Goal: Task Accomplishment & Management: Complete application form

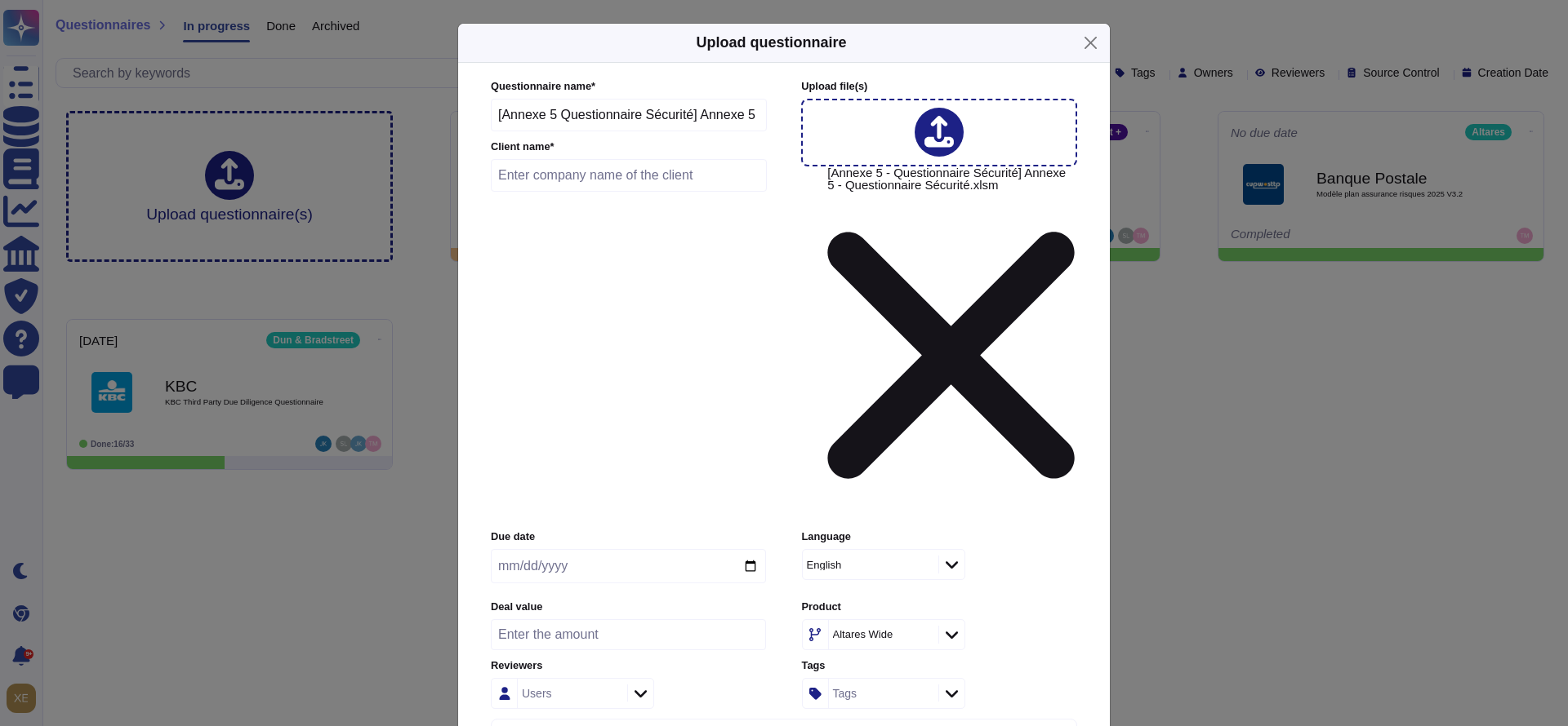
click at [563, 192] on input "text" at bounding box center [629, 175] width 276 height 33
type input "BPCE"
click at [654, 549] on input "date" at bounding box center [628, 566] width 275 height 34
click at [751, 549] on input "date" at bounding box center [628, 566] width 275 height 34
type input "[DATE]"
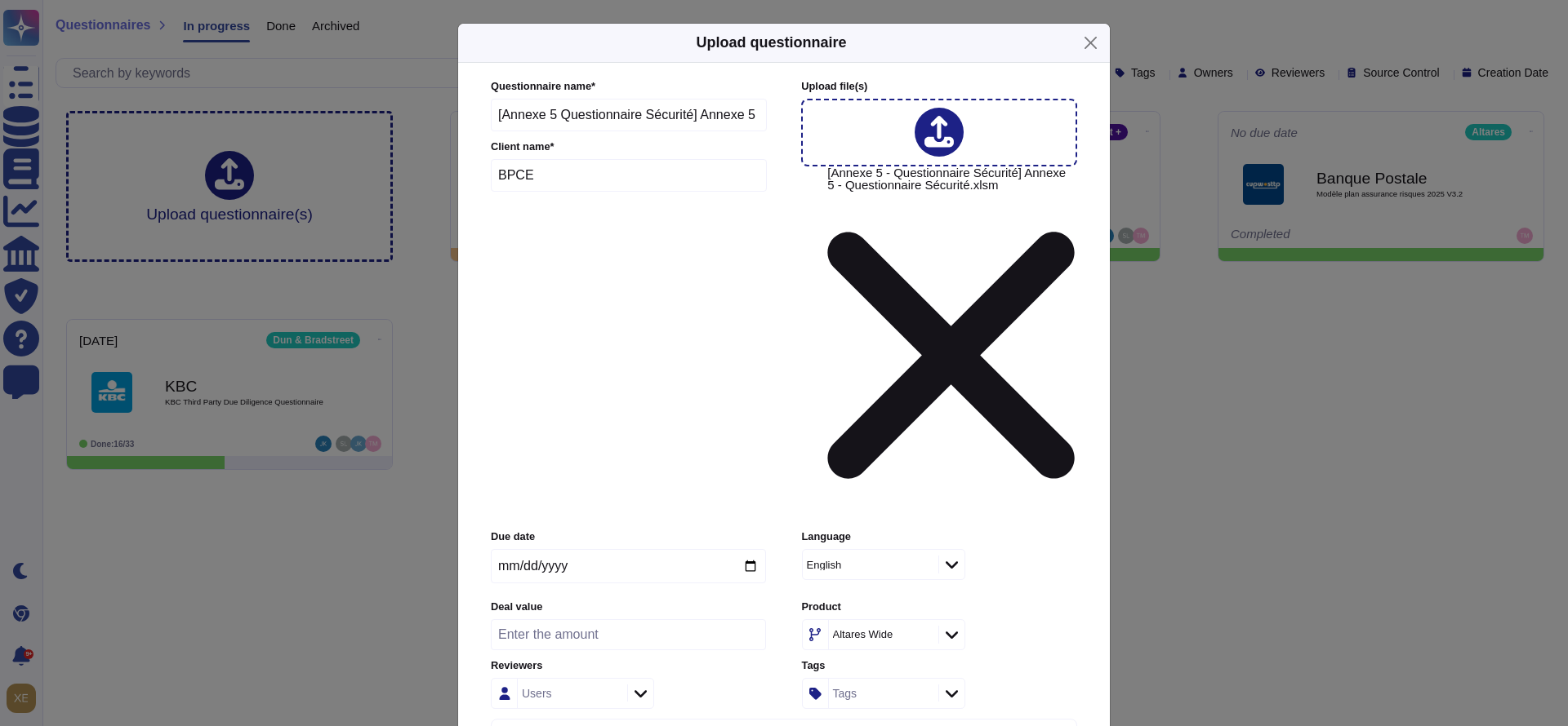
click at [952, 557] on icon at bounding box center [951, 564] width 12 height 16
click at [928, 434] on div "French" at bounding box center [883, 430] width 132 height 15
click at [1019, 549] on div "French" at bounding box center [939, 564] width 275 height 31
click at [619, 679] on div "Users" at bounding box center [569, 693] width 105 height 29
type input "MINET"
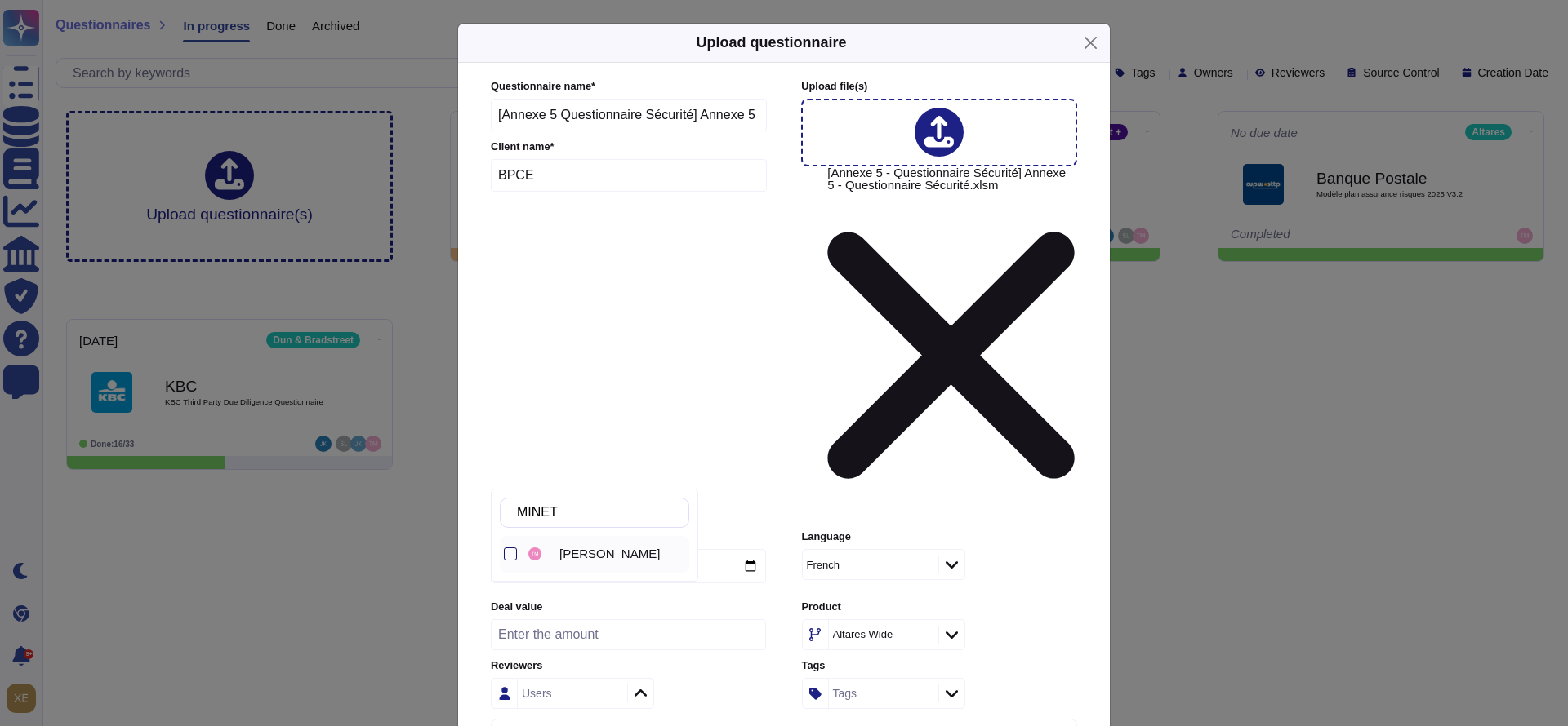
click at [511, 552] on div at bounding box center [511, 554] width 13 height 13
click at [834, 536] on div "Questionnaire name * [Annexe 5 Questionnaire Sécurité] Annexe 5 Questionnaire S…" at bounding box center [784, 420] width 618 height 715
click at [952, 627] on icon at bounding box center [951, 634] width 12 height 16
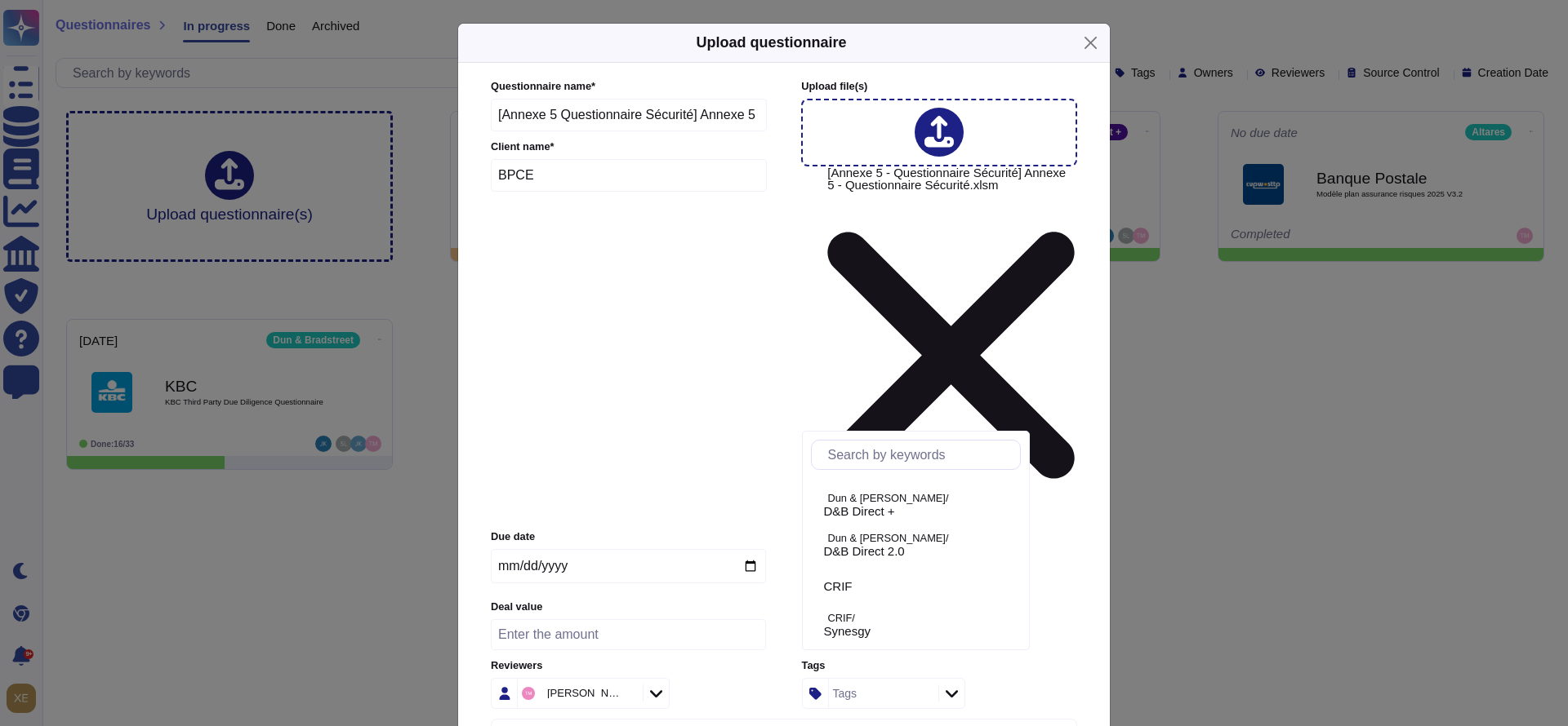
scroll to position [967, 0]
click at [895, 527] on span "D&B Direct +" at bounding box center [859, 535] width 71 height 15
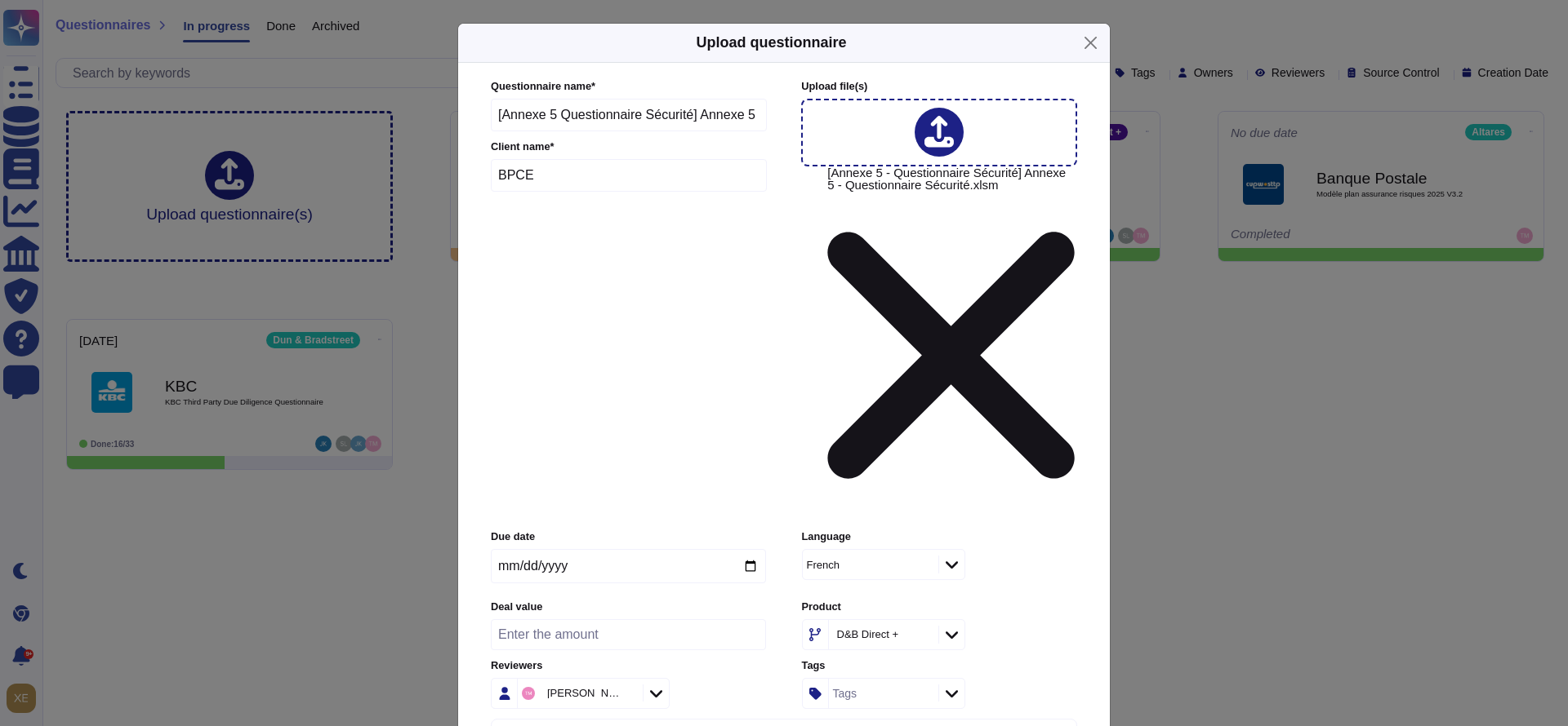
click at [696, 131] on input "[Annexe 5 Questionnaire Sécurité] Annexe 5 Questionnaire Sécurité" at bounding box center [629, 114] width 276 height 33
drag, startPoint x: 696, startPoint y: 210, endPoint x: 489, endPoint y: 217, distance: 207.1
click at [489, 217] on div "Questionnaire name * [Annexe 5 Questionnaire Sécurité] Annexe 5 Questionnaire S…" at bounding box center [784, 420] width 618 height 715
type input "Annexe 5 Questionnaire Sécurité"
click at [629, 192] on input "BPCE" at bounding box center [629, 175] width 276 height 33
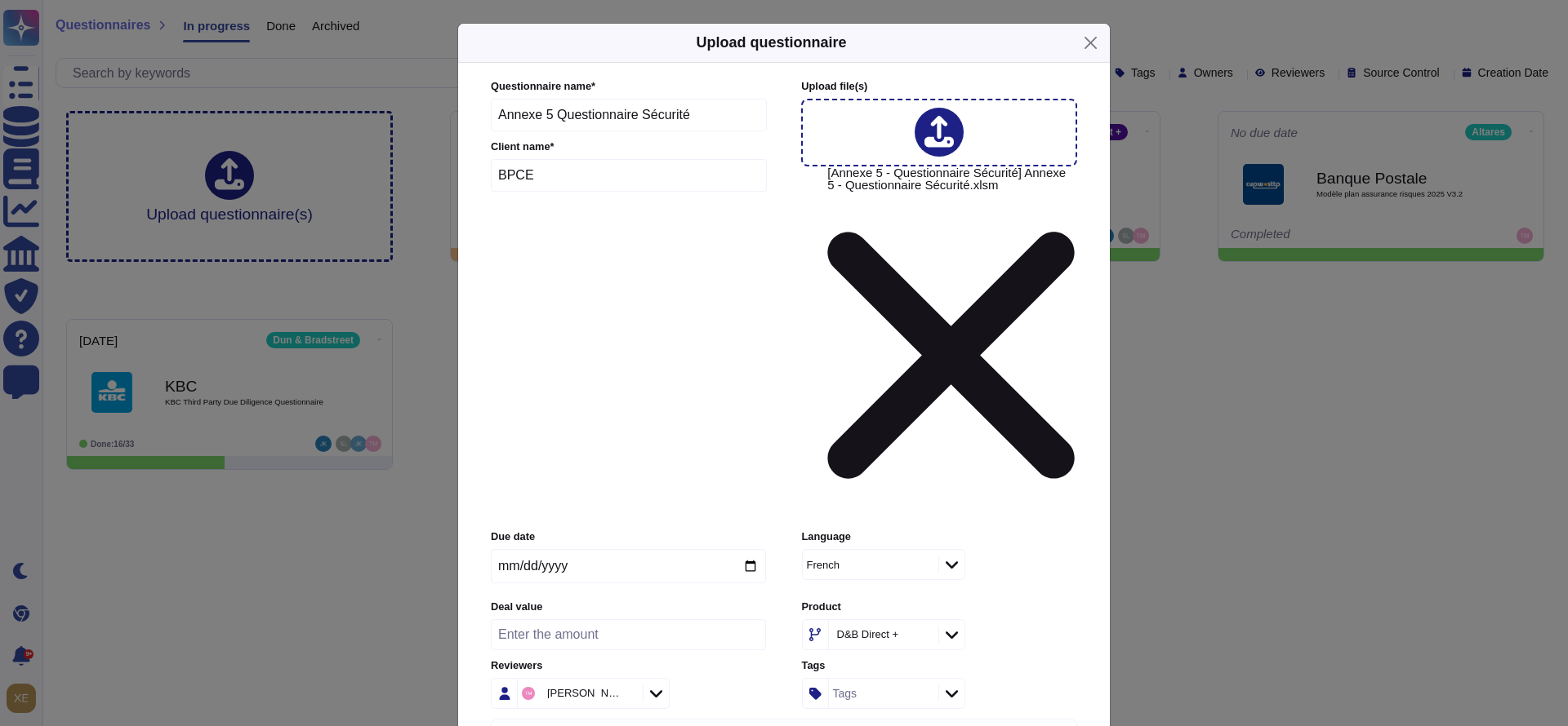
click at [951, 684] on div at bounding box center [951, 693] width 26 height 18
click at [1061, 679] on div "Tags" at bounding box center [939, 694] width 275 height 31
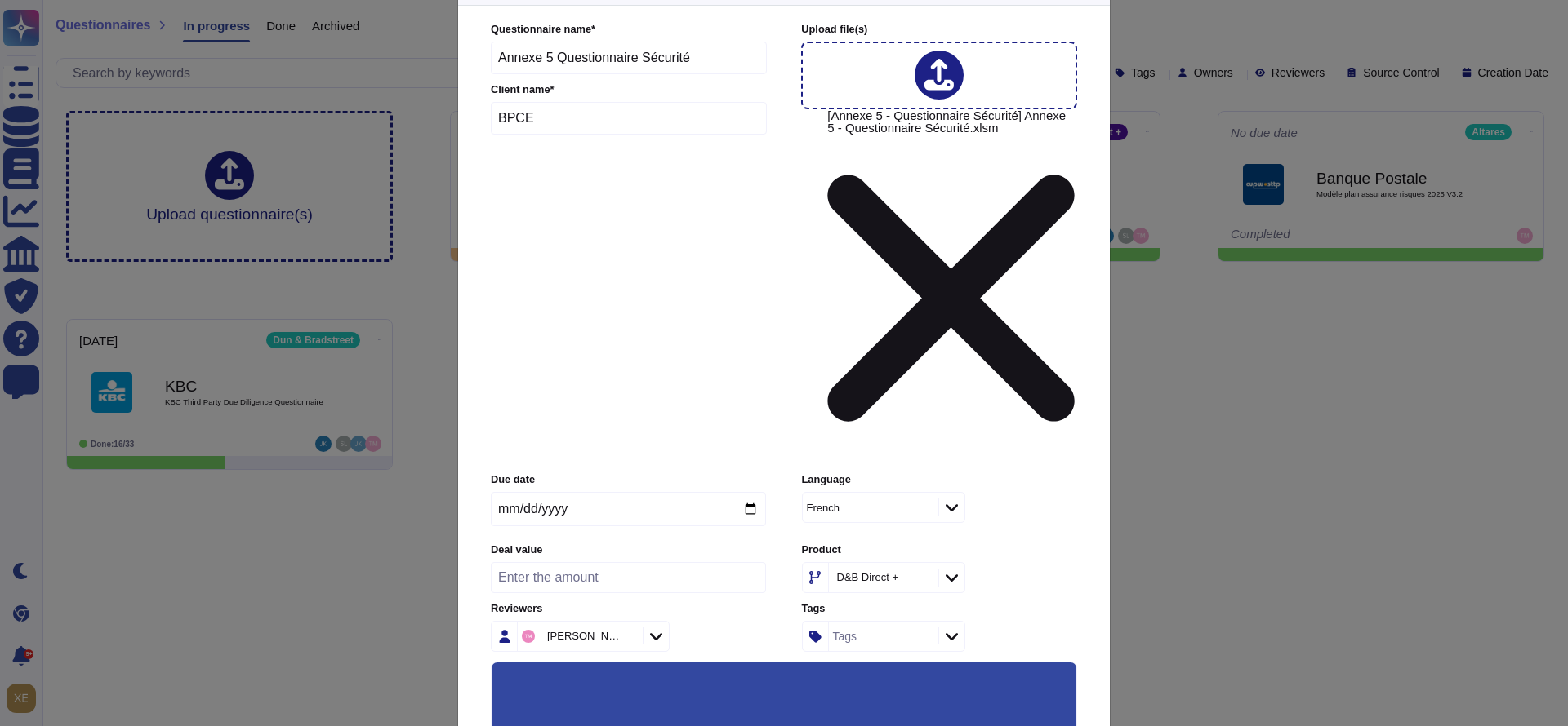
scroll to position [103, 0]
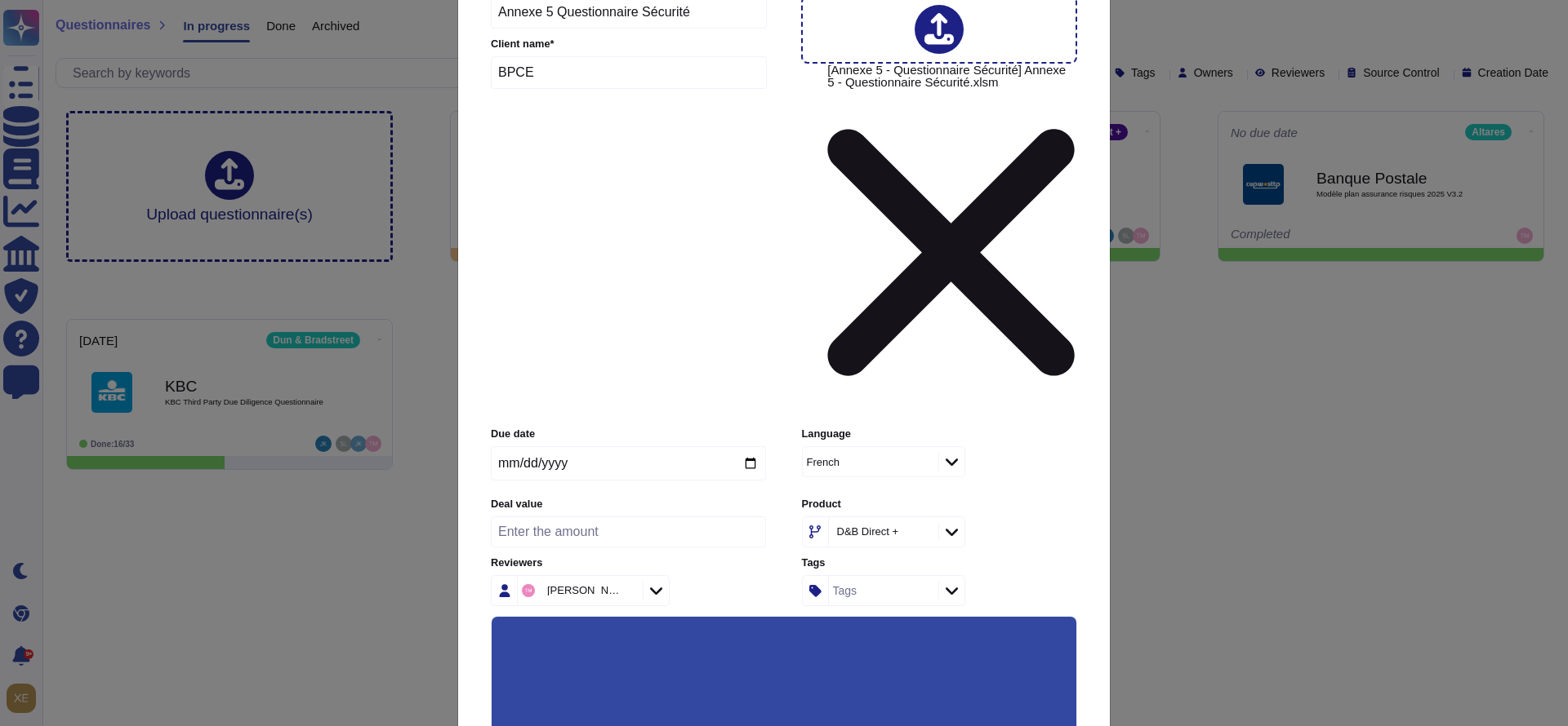
click at [0, 0] on input "Automatically assign teams on questions" at bounding box center [0, 0] width 0 height 0
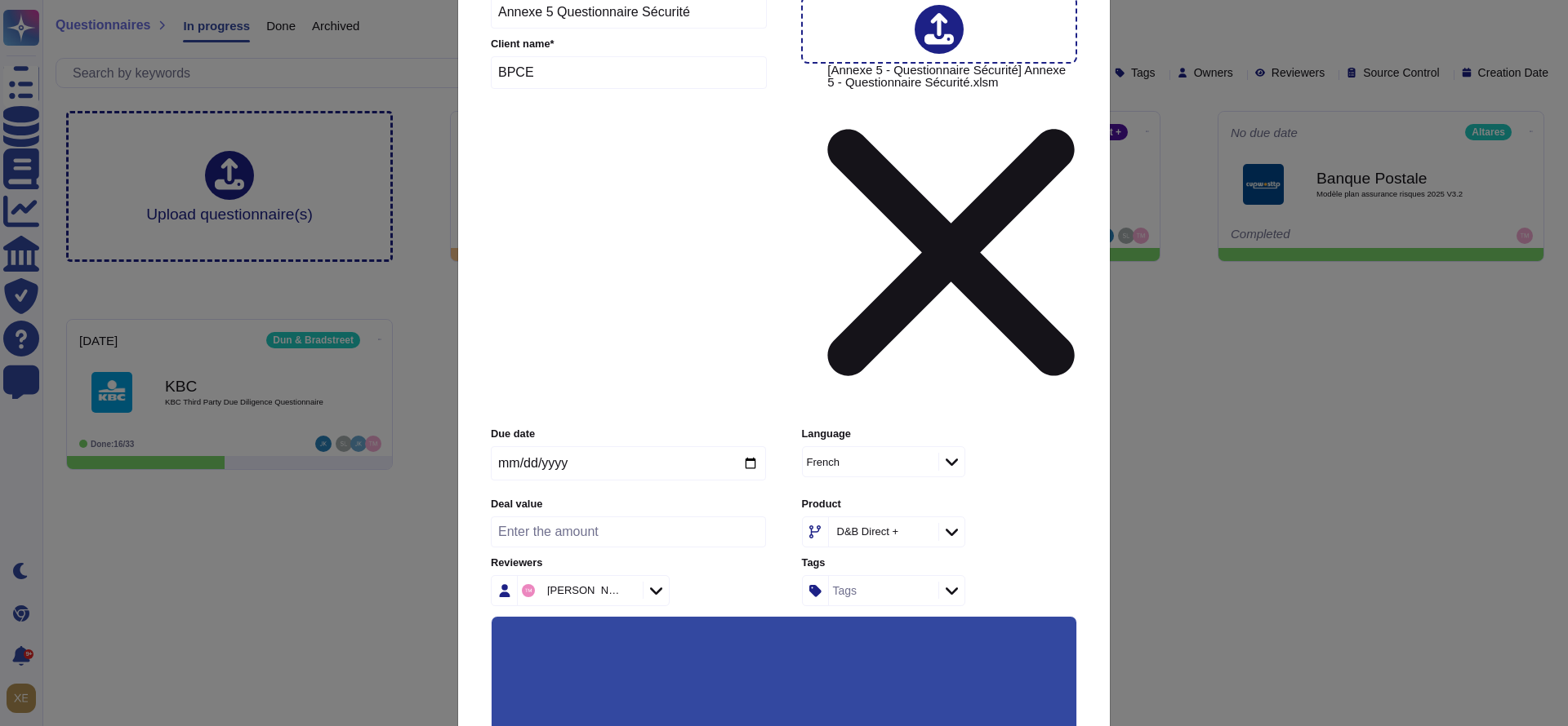
click at [0, 0] on input "Keep existing answers from the file" at bounding box center [0, 0] width 0 height 0
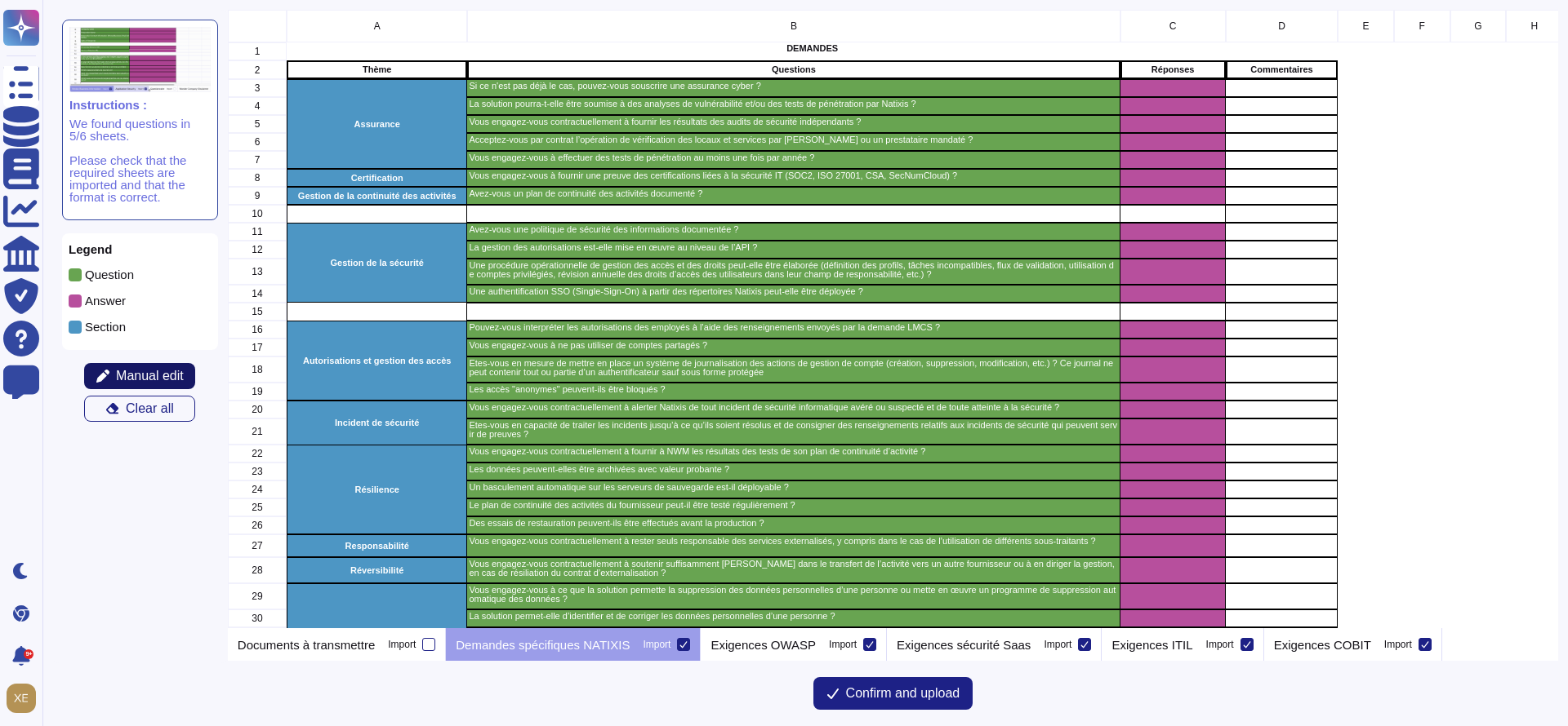
click at [147, 370] on span "Manual edit" at bounding box center [150, 376] width 68 height 13
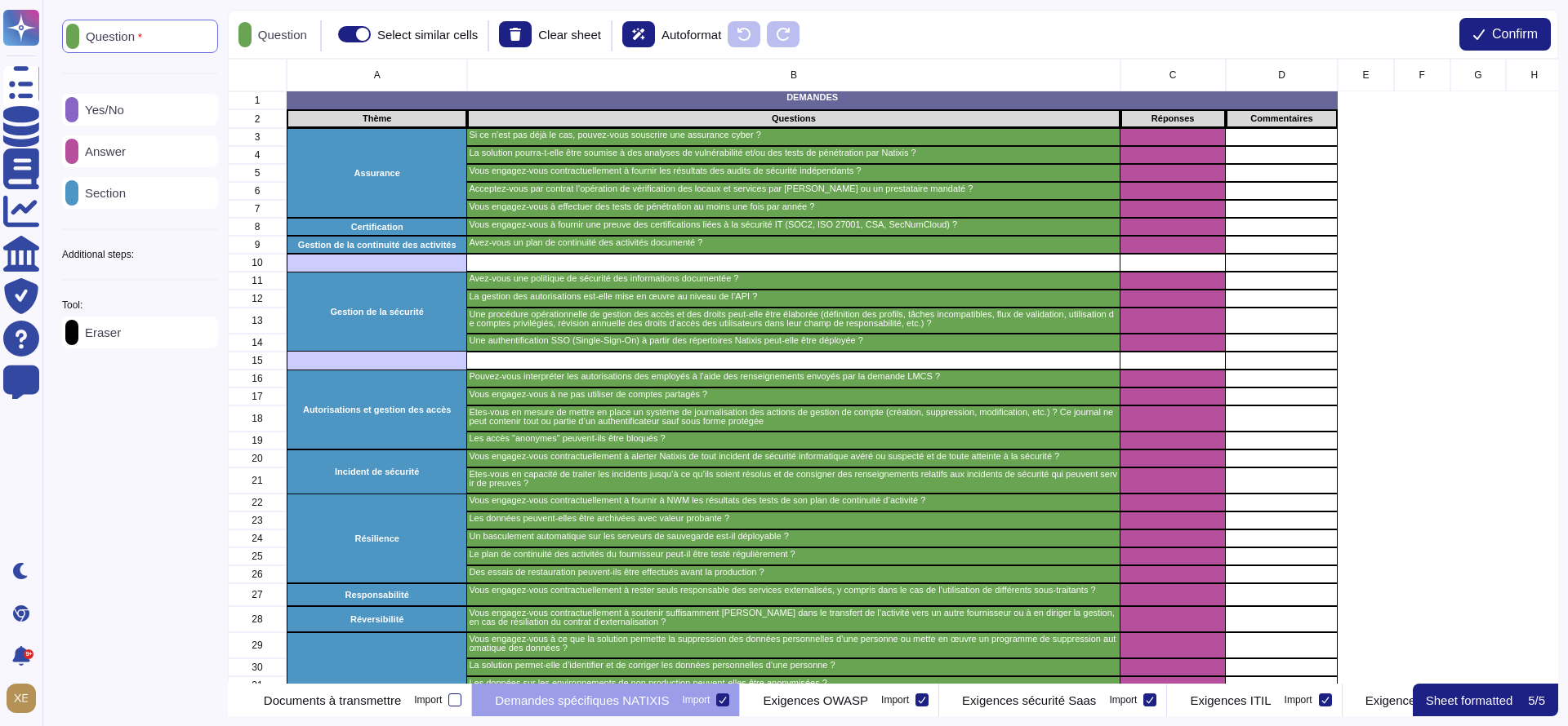
scroll to position [607, 1312]
click at [141, 150] on div "Answer" at bounding box center [140, 151] width 156 height 32
click at [73, 152] on icon at bounding box center [73, 152] width 0 height 0
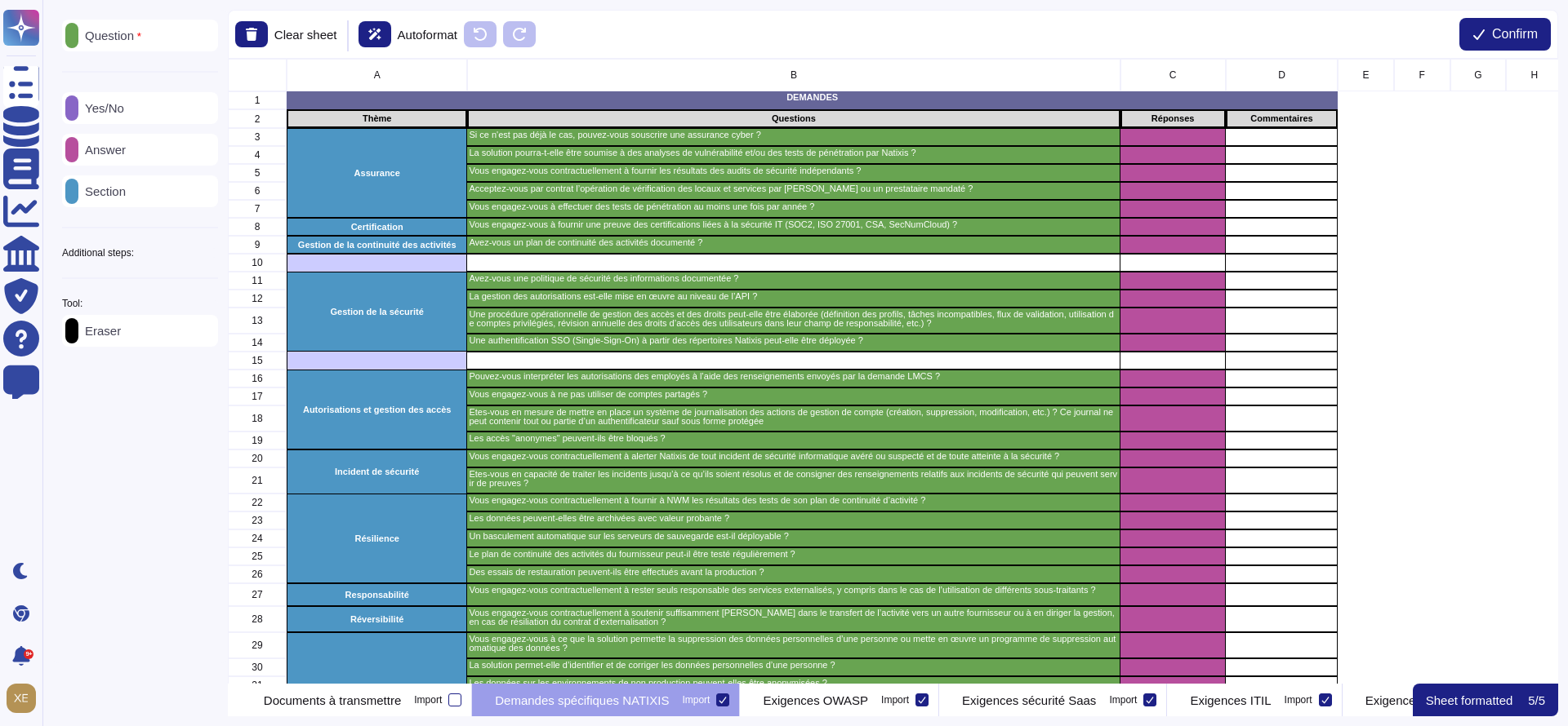
click at [72, 151] on icon at bounding box center [72, 151] width 0 height 0
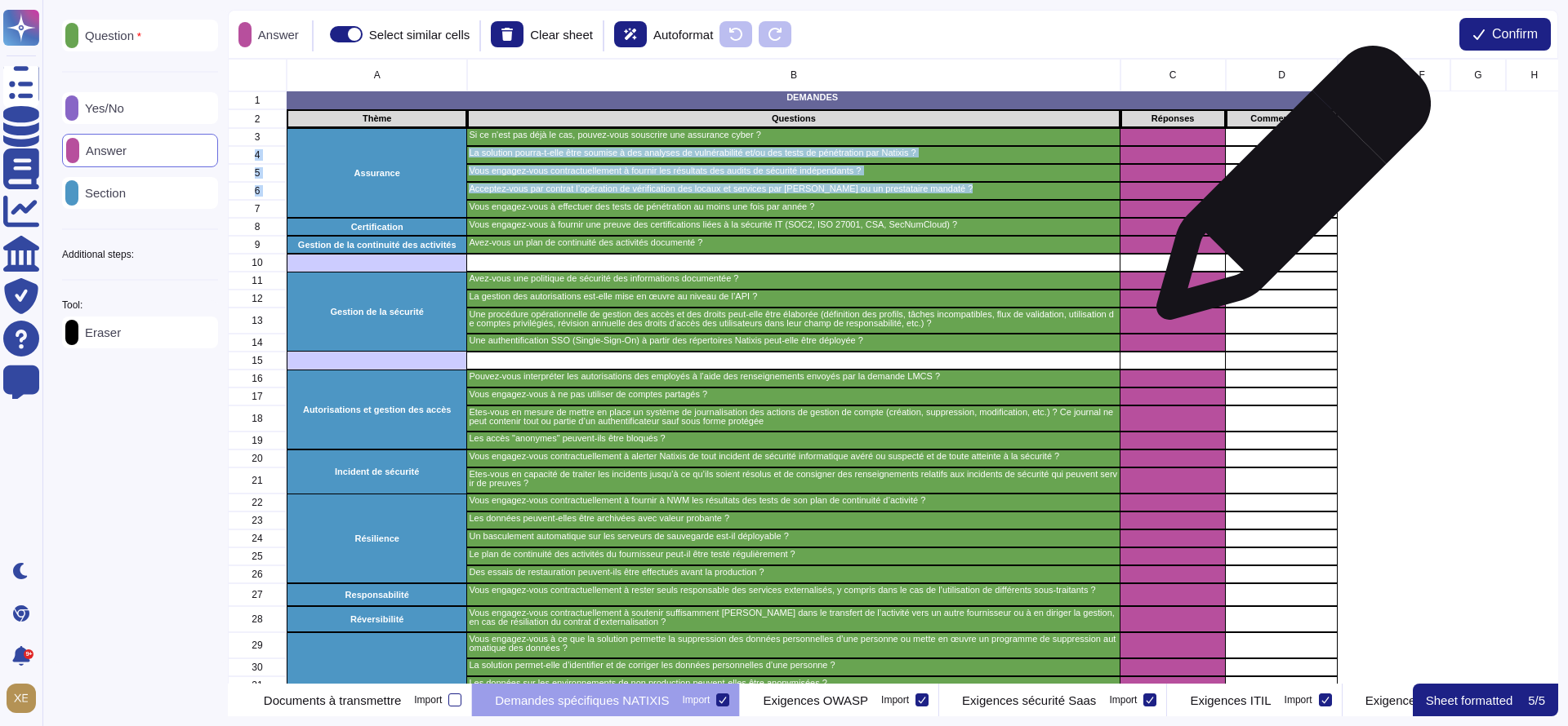
drag, startPoint x: 1288, startPoint y: 143, endPoint x: 1287, endPoint y: 191, distance: 48.0
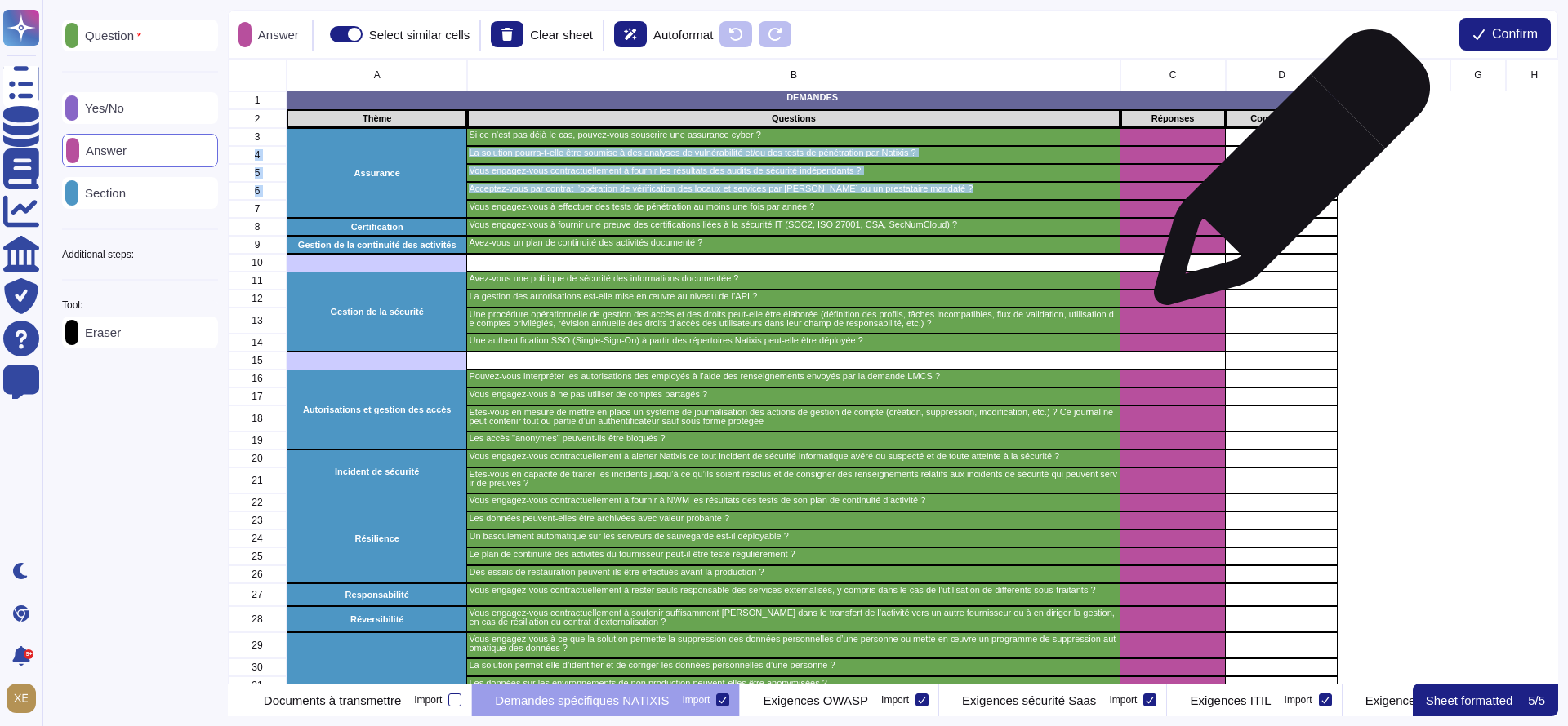
click at [1285, 176] on div "grid" at bounding box center [1281, 173] width 112 height 18
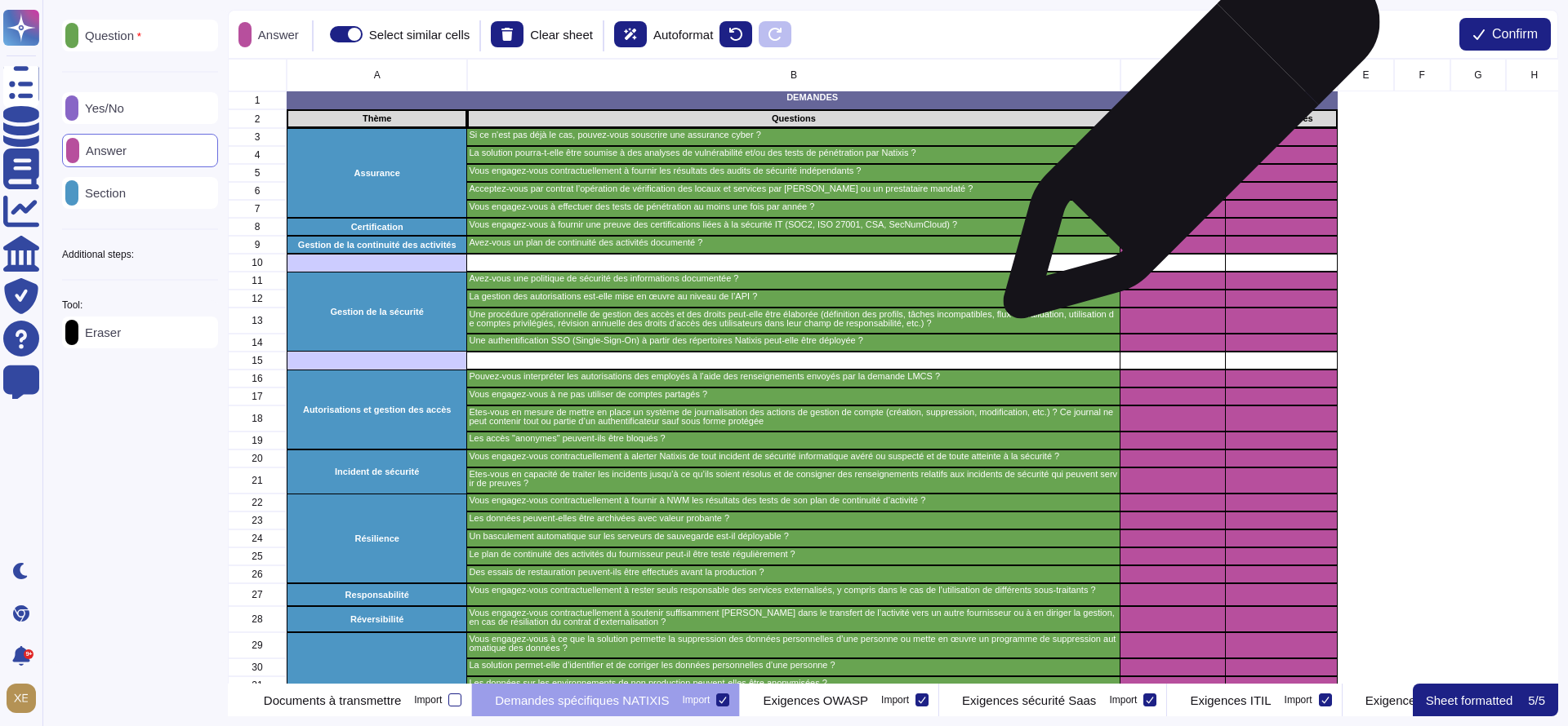
click at [1185, 139] on div "grid" at bounding box center [1172, 137] width 105 height 18
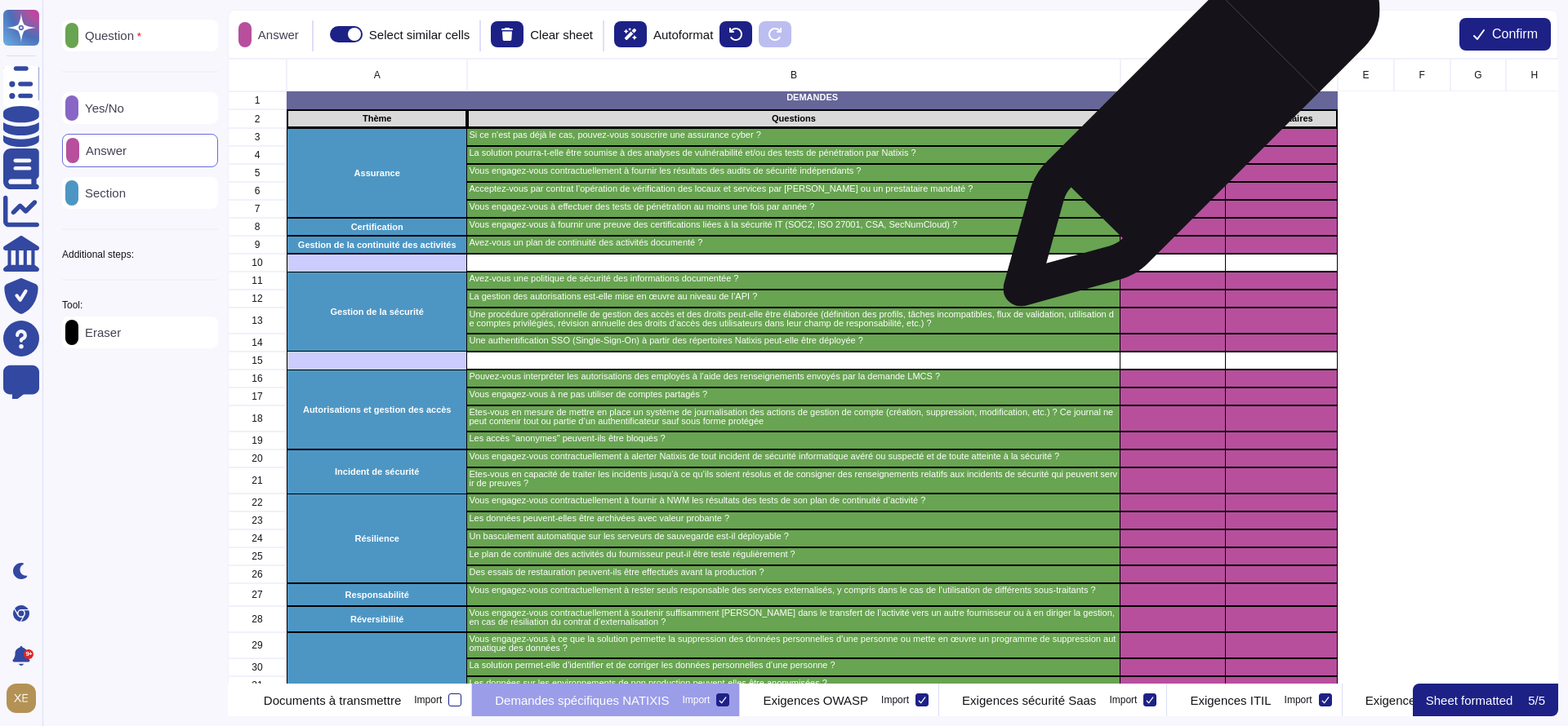
click at [1185, 126] on div "Réponses" at bounding box center [1172, 119] width 105 height 19
click at [1185, 123] on p "Réponses" at bounding box center [1172, 118] width 98 height 9
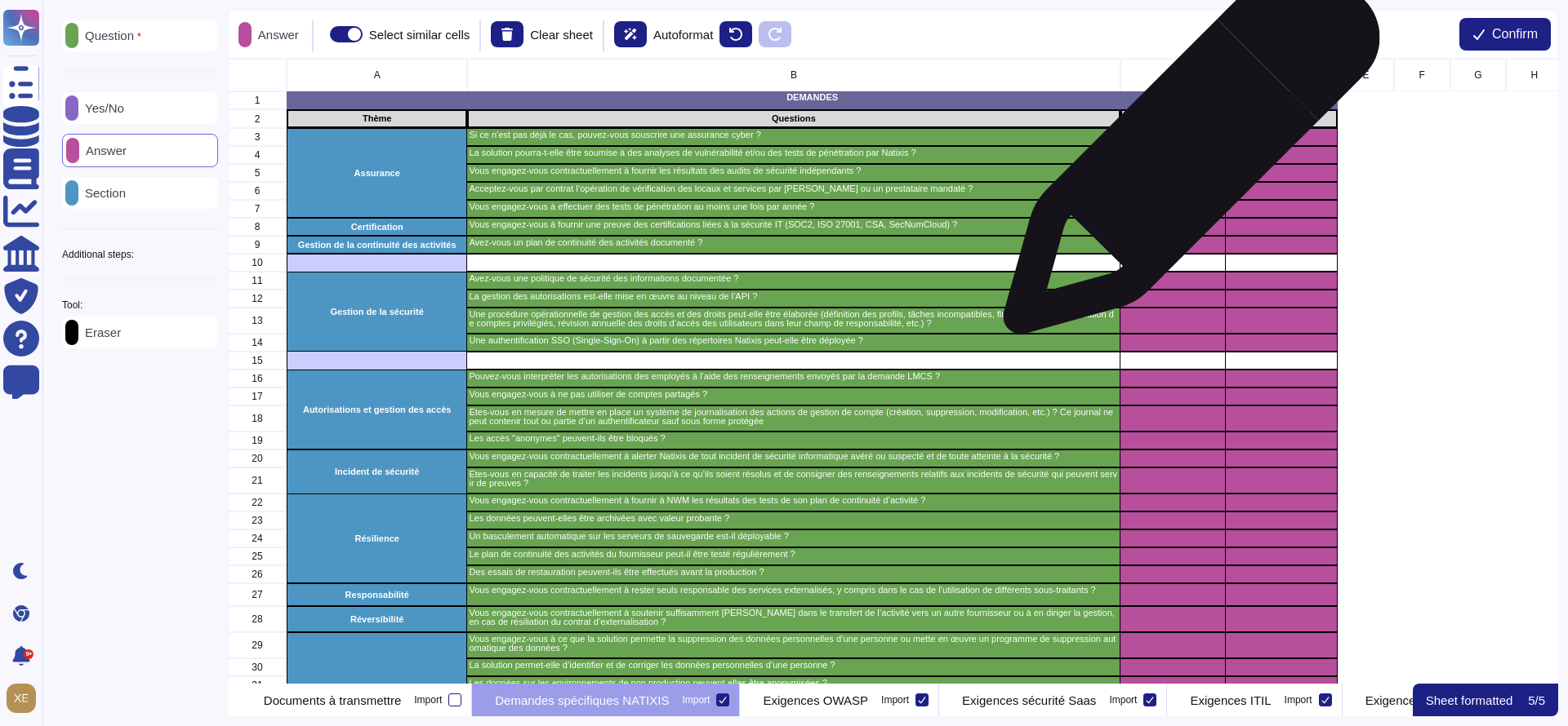
click at [1185, 154] on div "grid" at bounding box center [1172, 155] width 105 height 18
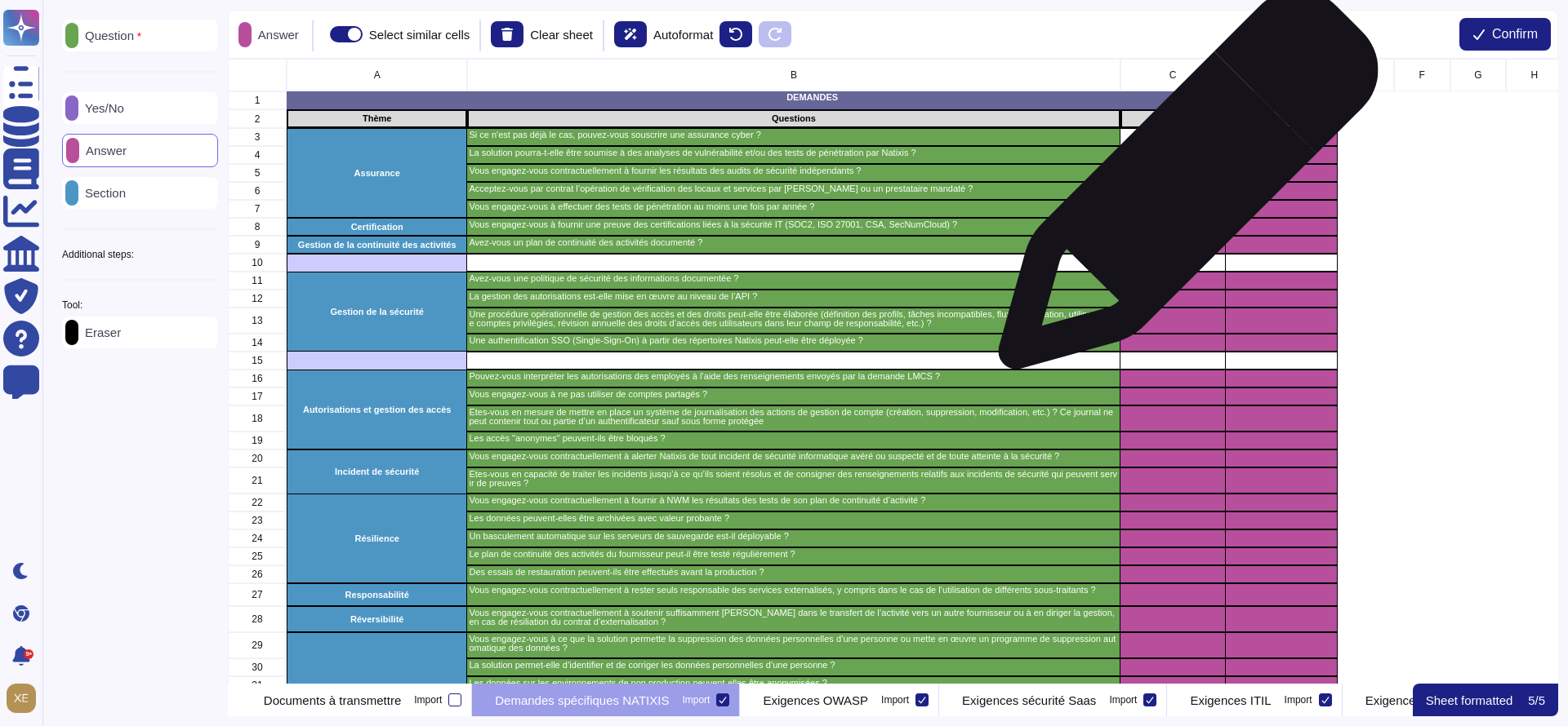
click at [1181, 188] on div "grid" at bounding box center [1172, 191] width 105 height 18
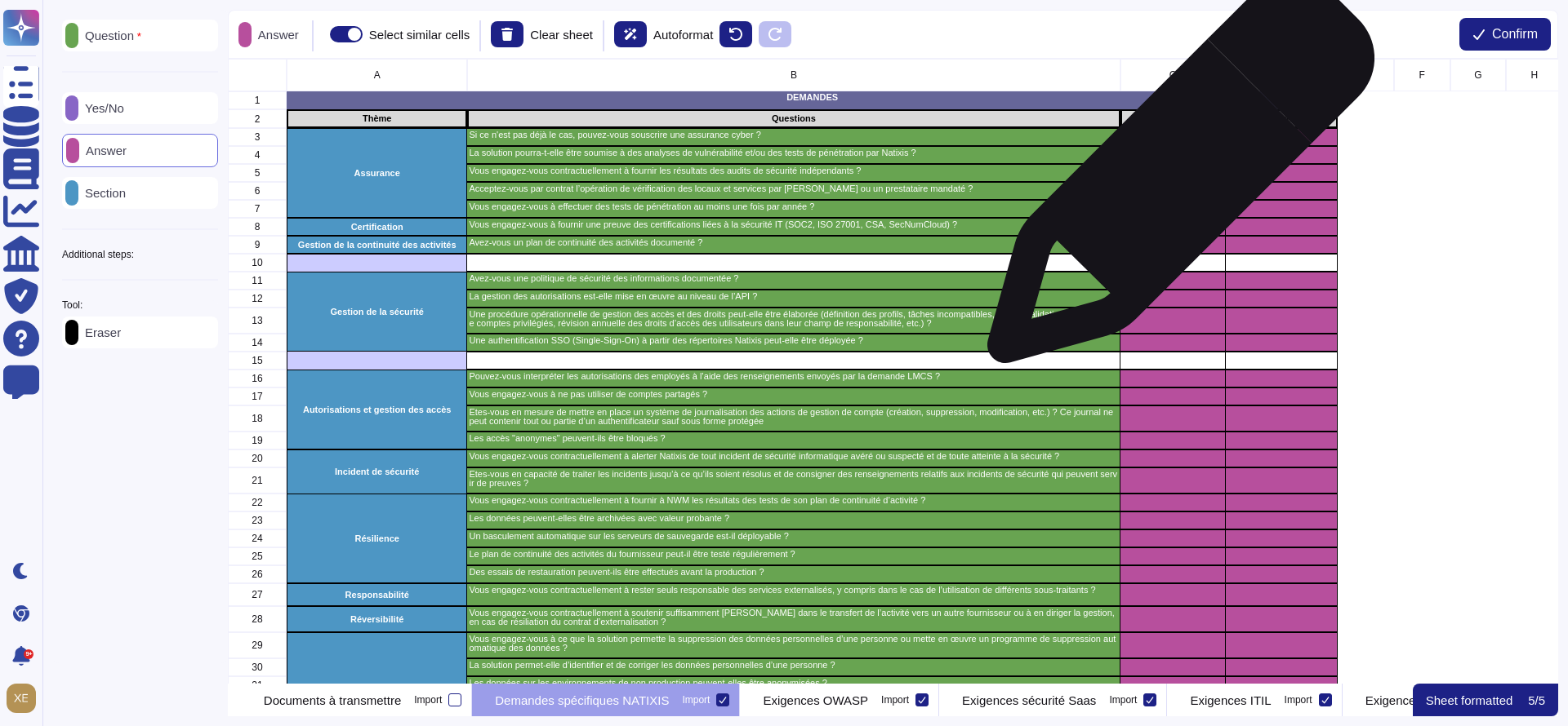
click at [1175, 178] on div "grid" at bounding box center [1172, 173] width 105 height 18
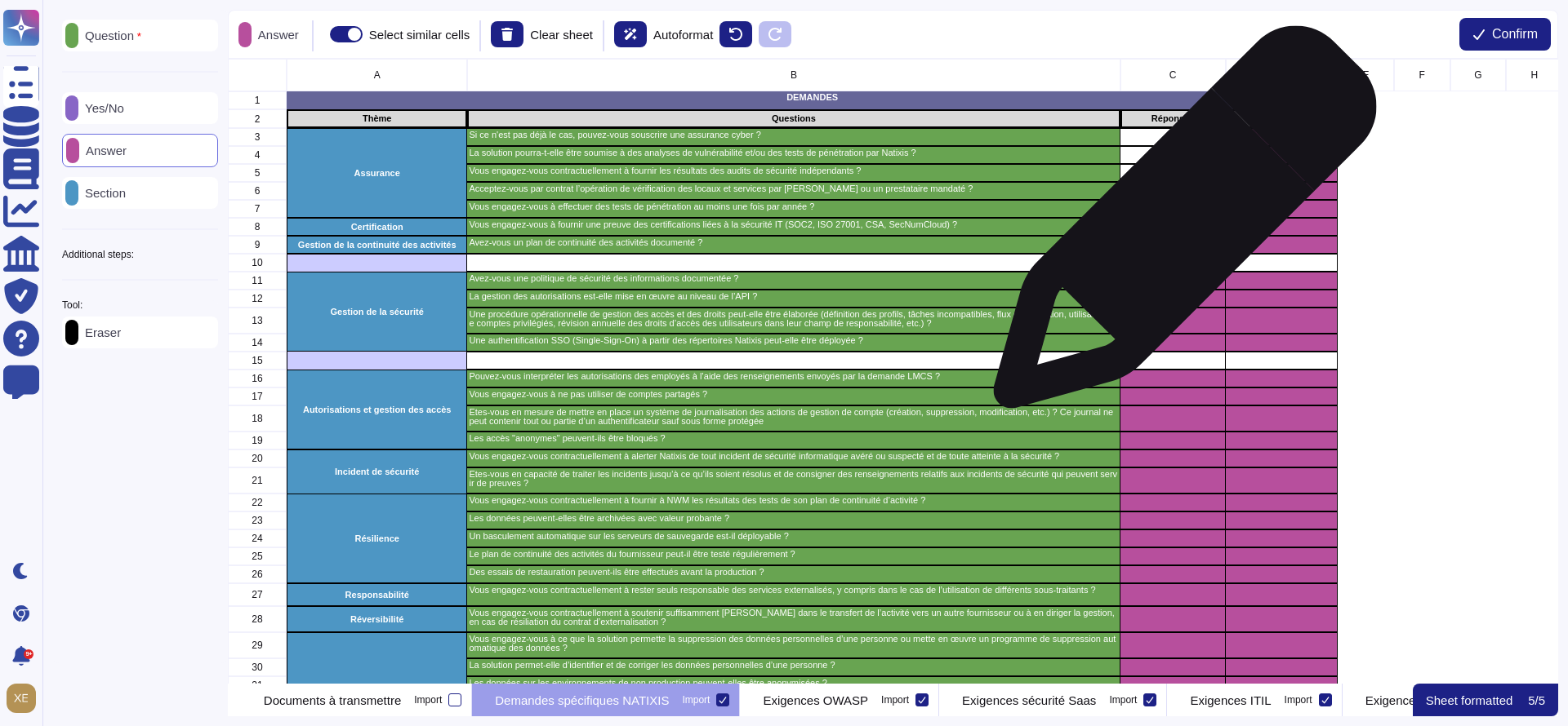
click at [1178, 225] on div "grid" at bounding box center [1172, 227] width 105 height 18
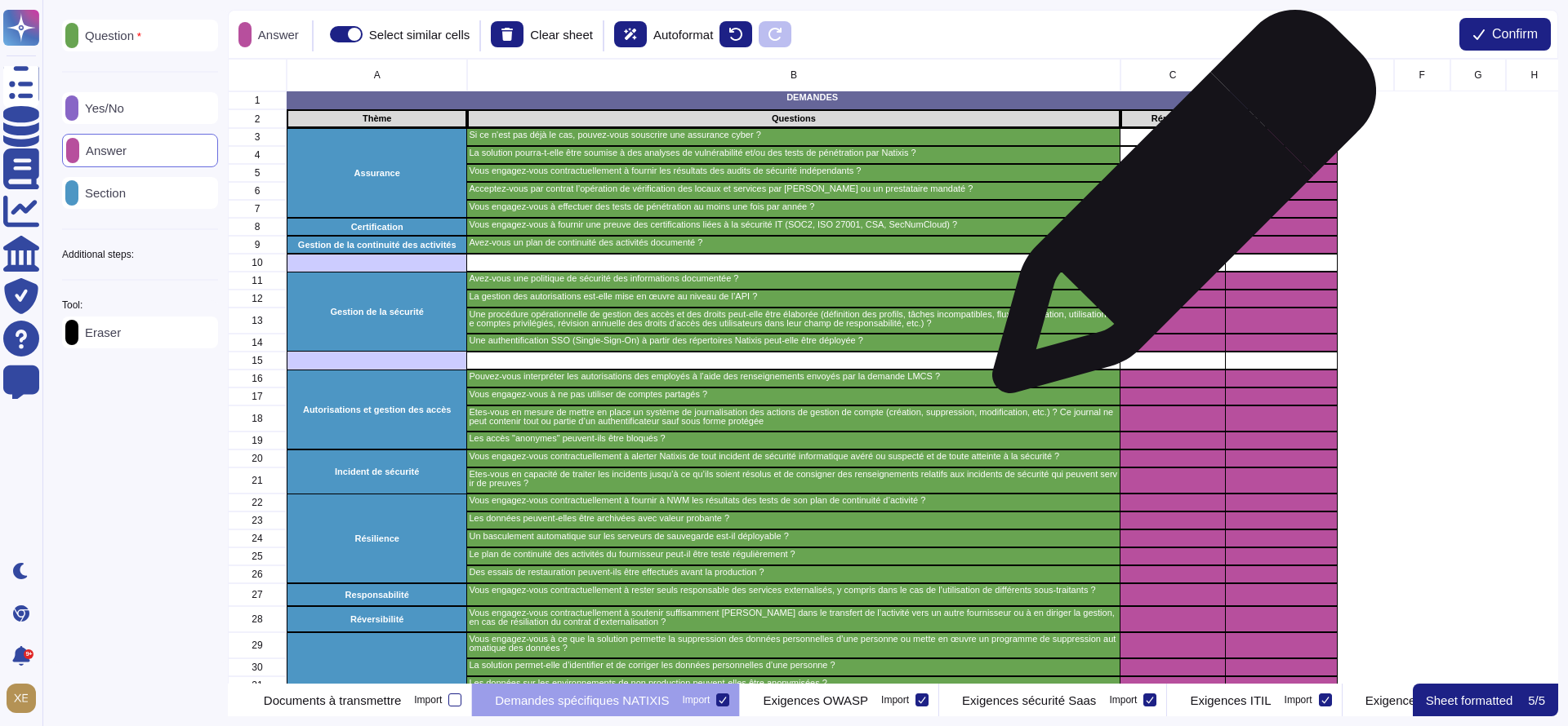
click at [1177, 209] on div "grid" at bounding box center [1172, 209] width 105 height 18
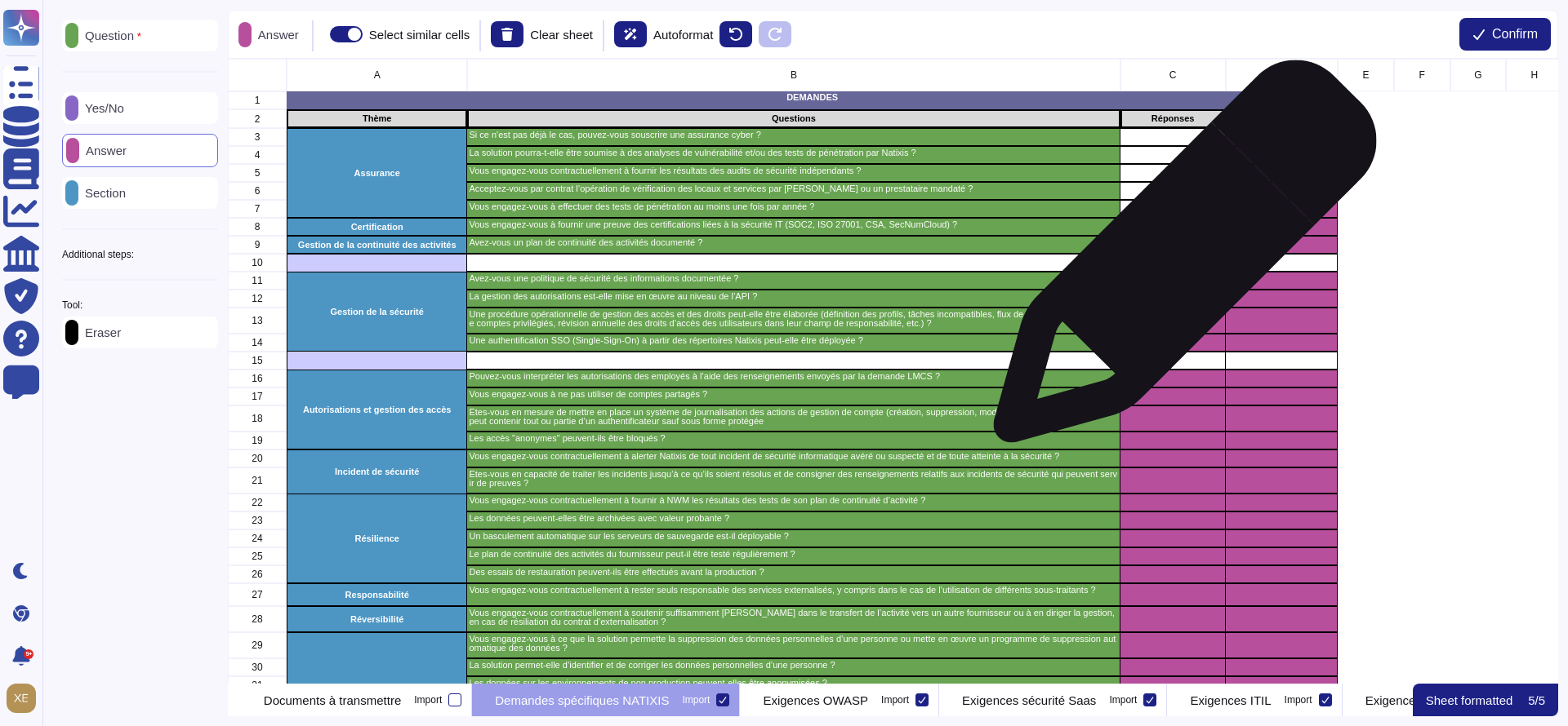
click at [1178, 260] on div "grid" at bounding box center [1172, 263] width 105 height 18
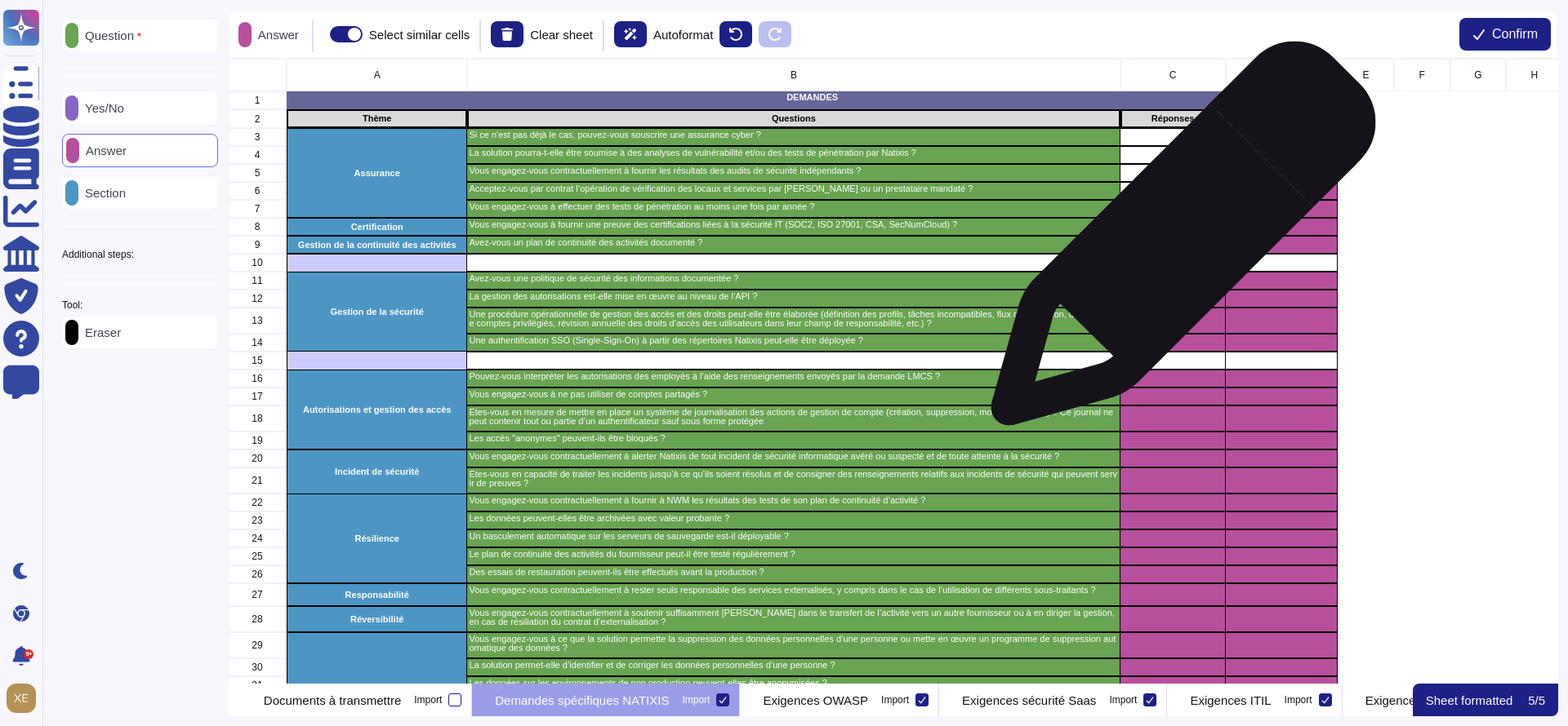
click at [1176, 242] on div "grid" at bounding box center [1172, 245] width 105 height 18
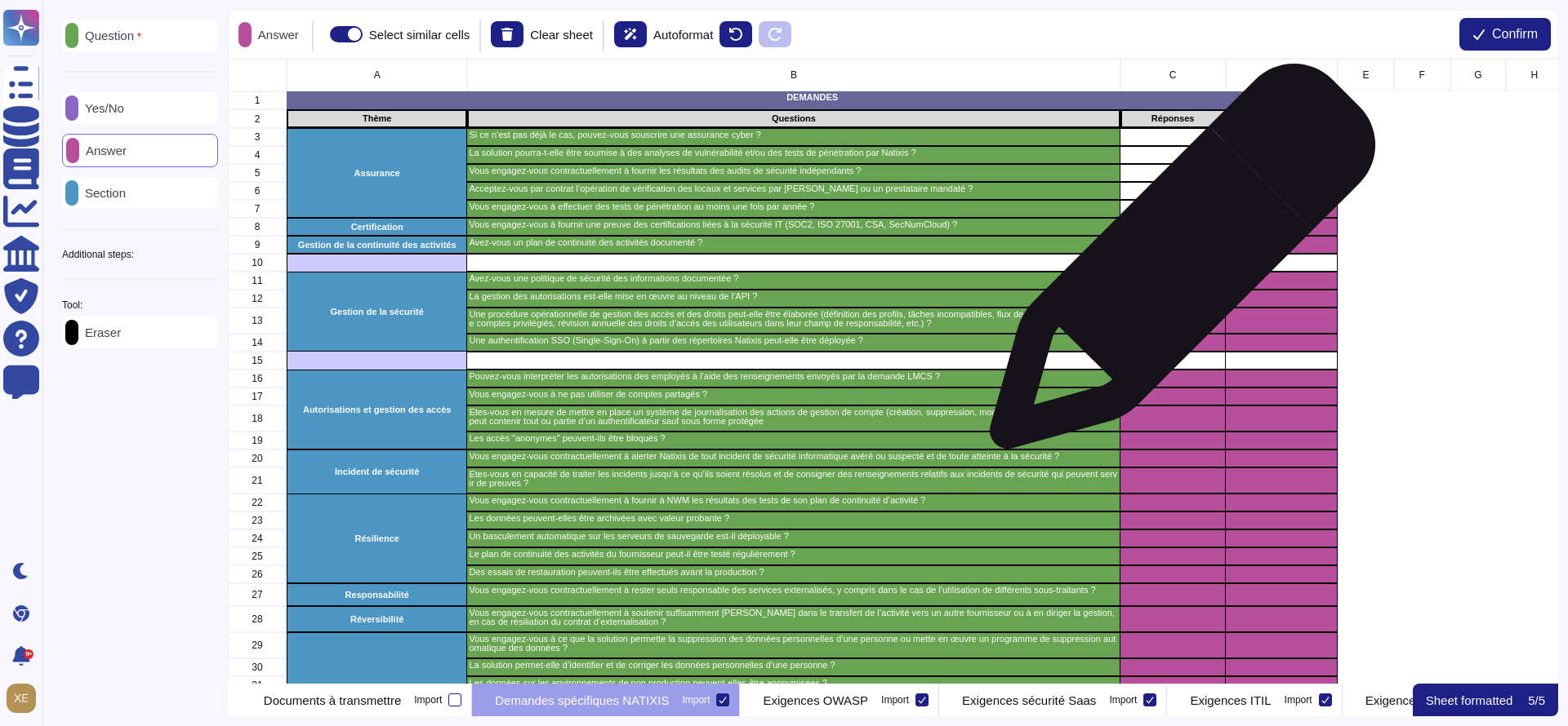
click at [1176, 265] on div "grid" at bounding box center [1172, 263] width 105 height 18
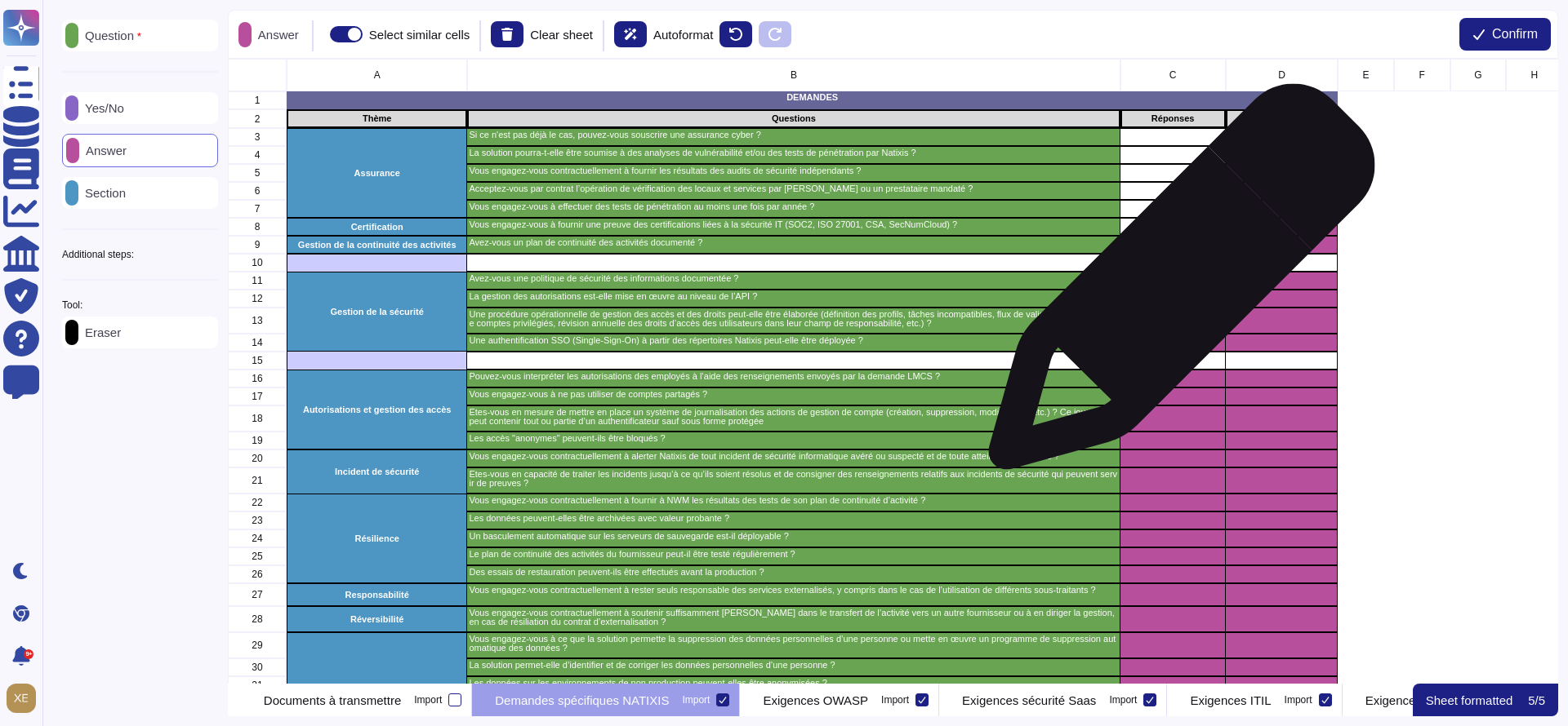
click at [1175, 285] on div "grid" at bounding box center [1172, 281] width 105 height 18
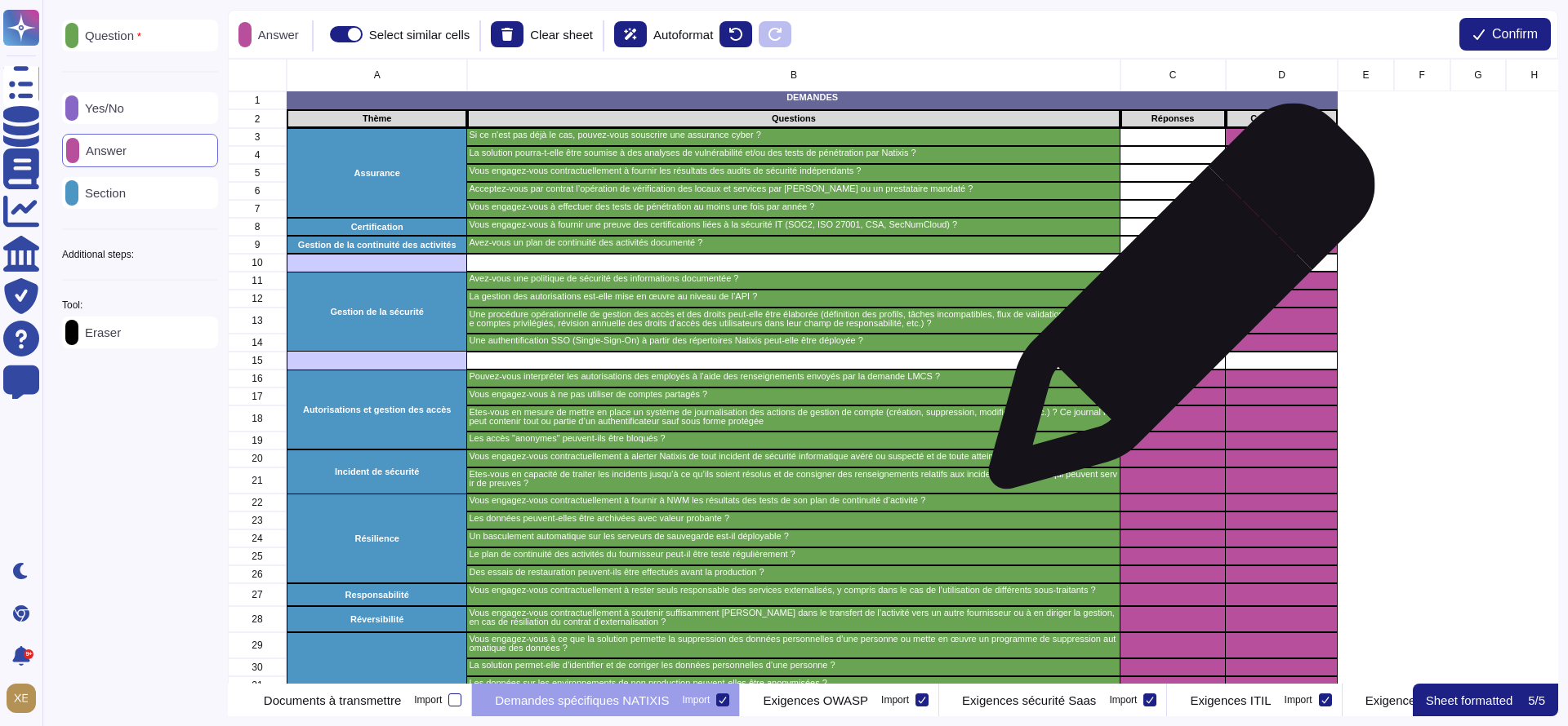
click at [1175, 308] on div "grid" at bounding box center [1172, 321] width 105 height 26
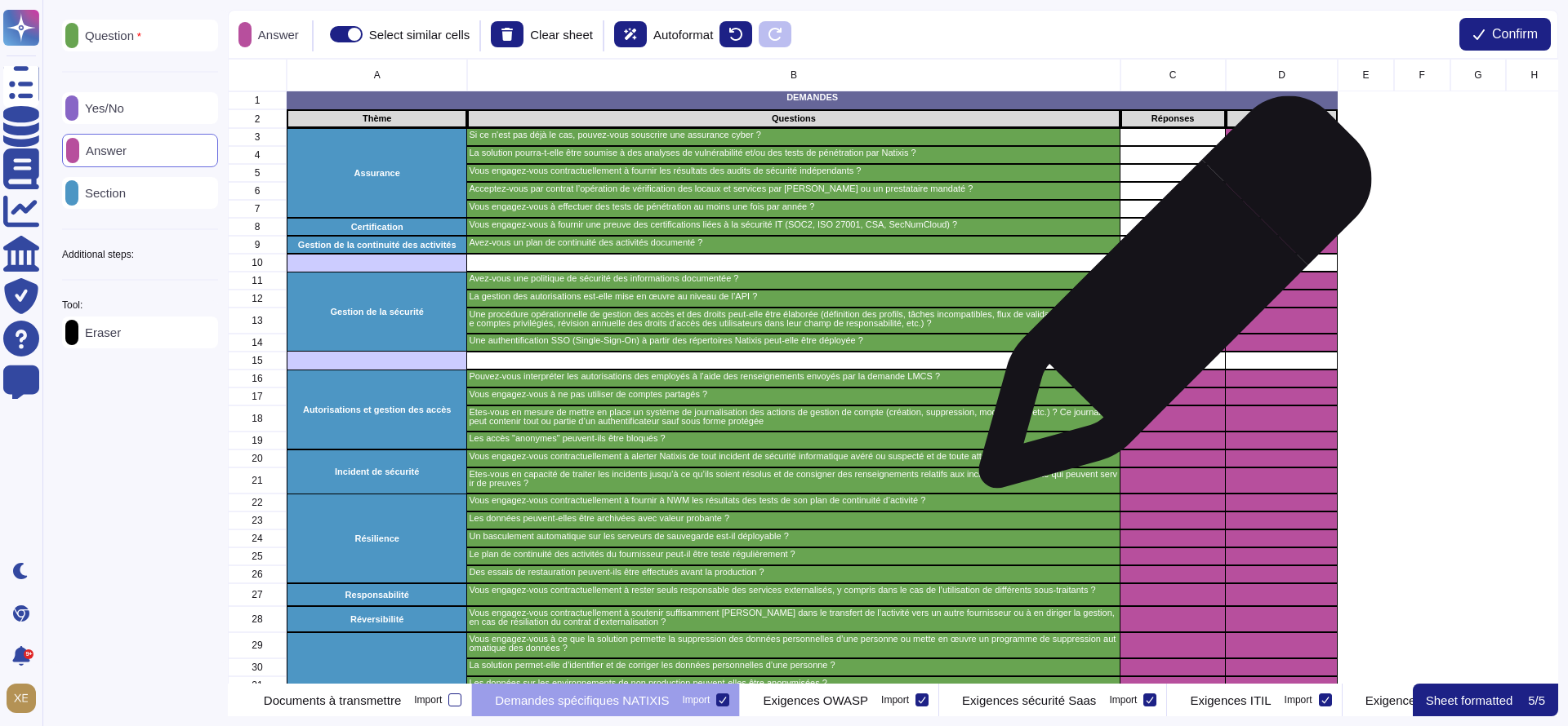
click at [1169, 300] on div "grid" at bounding box center [1172, 299] width 105 height 18
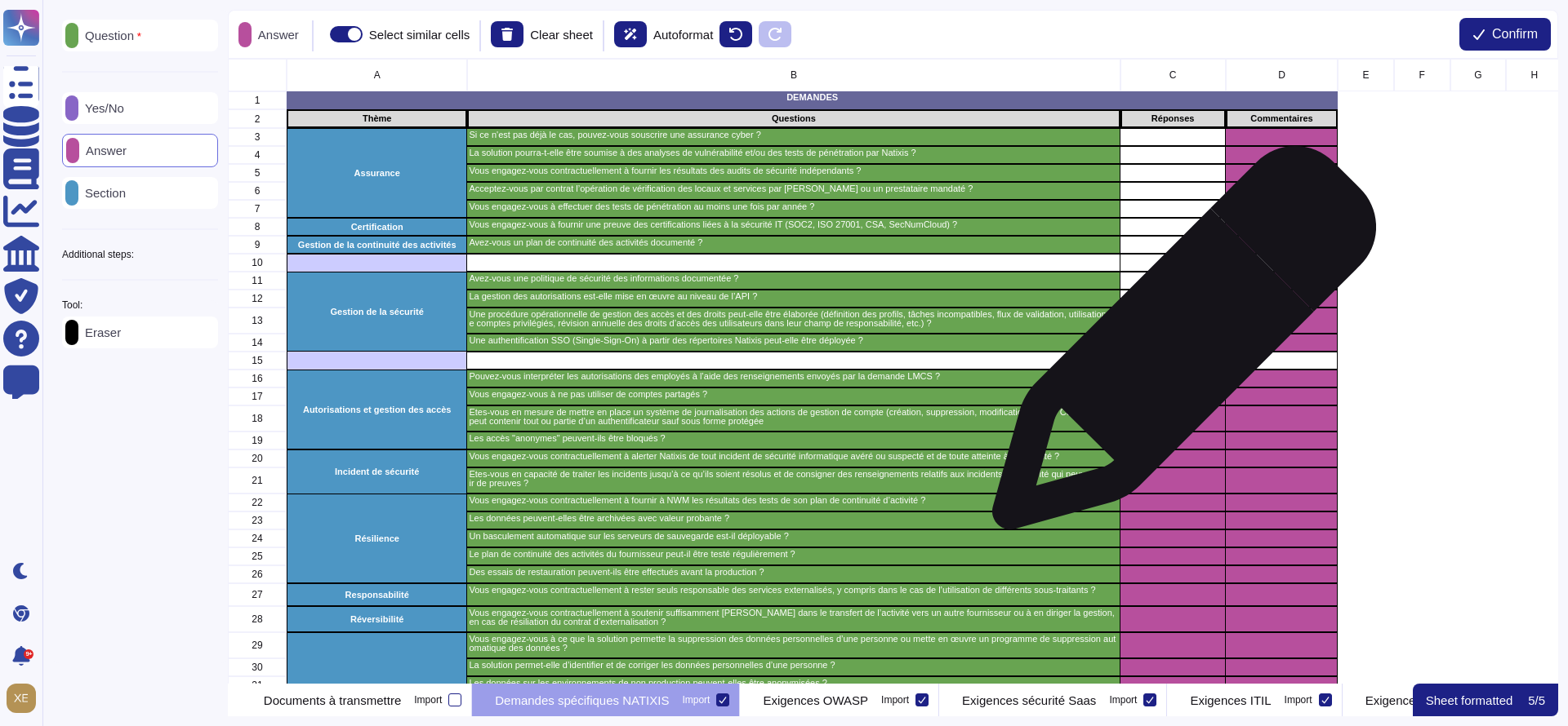
click at [1177, 347] on div "grid" at bounding box center [1172, 342] width 105 height 18
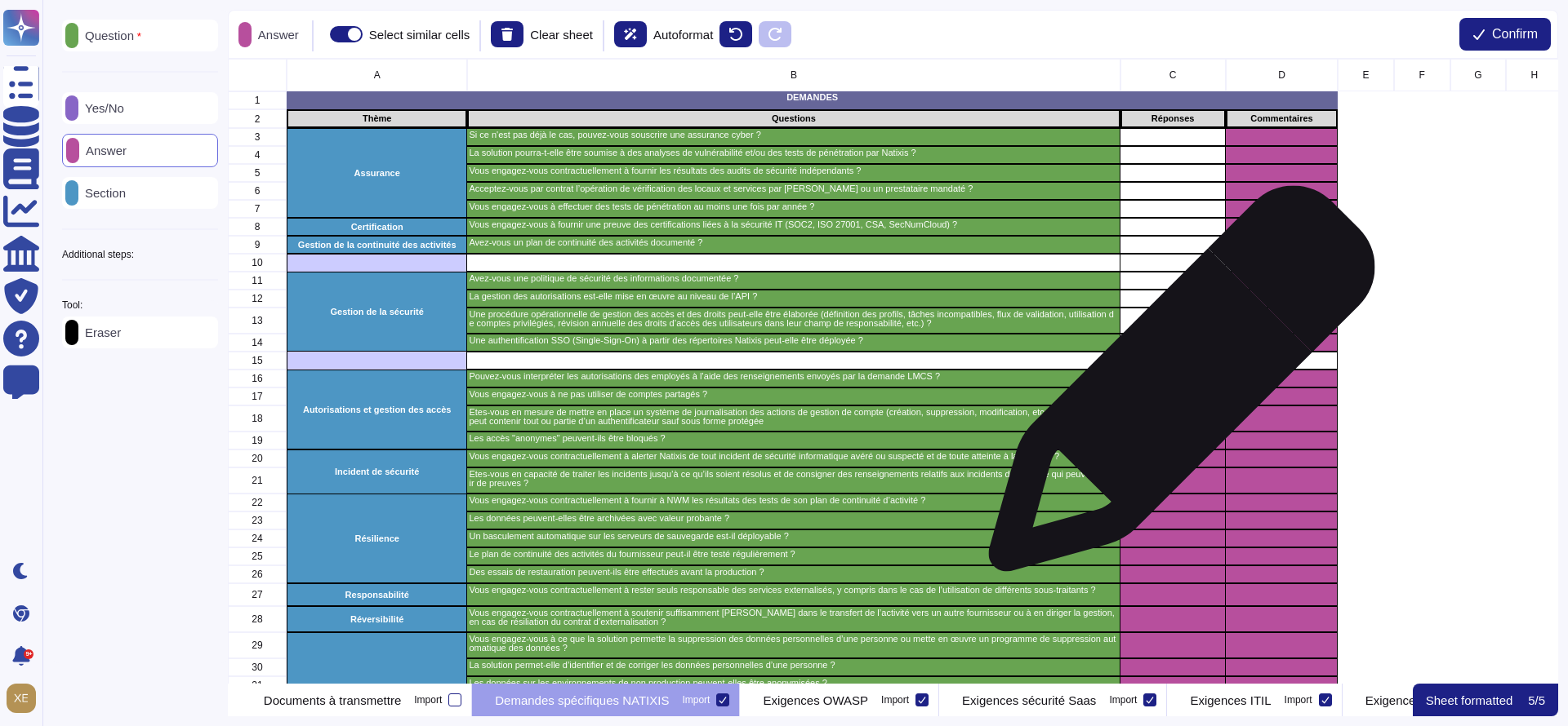
click at [1175, 388] on div "grid" at bounding box center [1172, 396] width 105 height 18
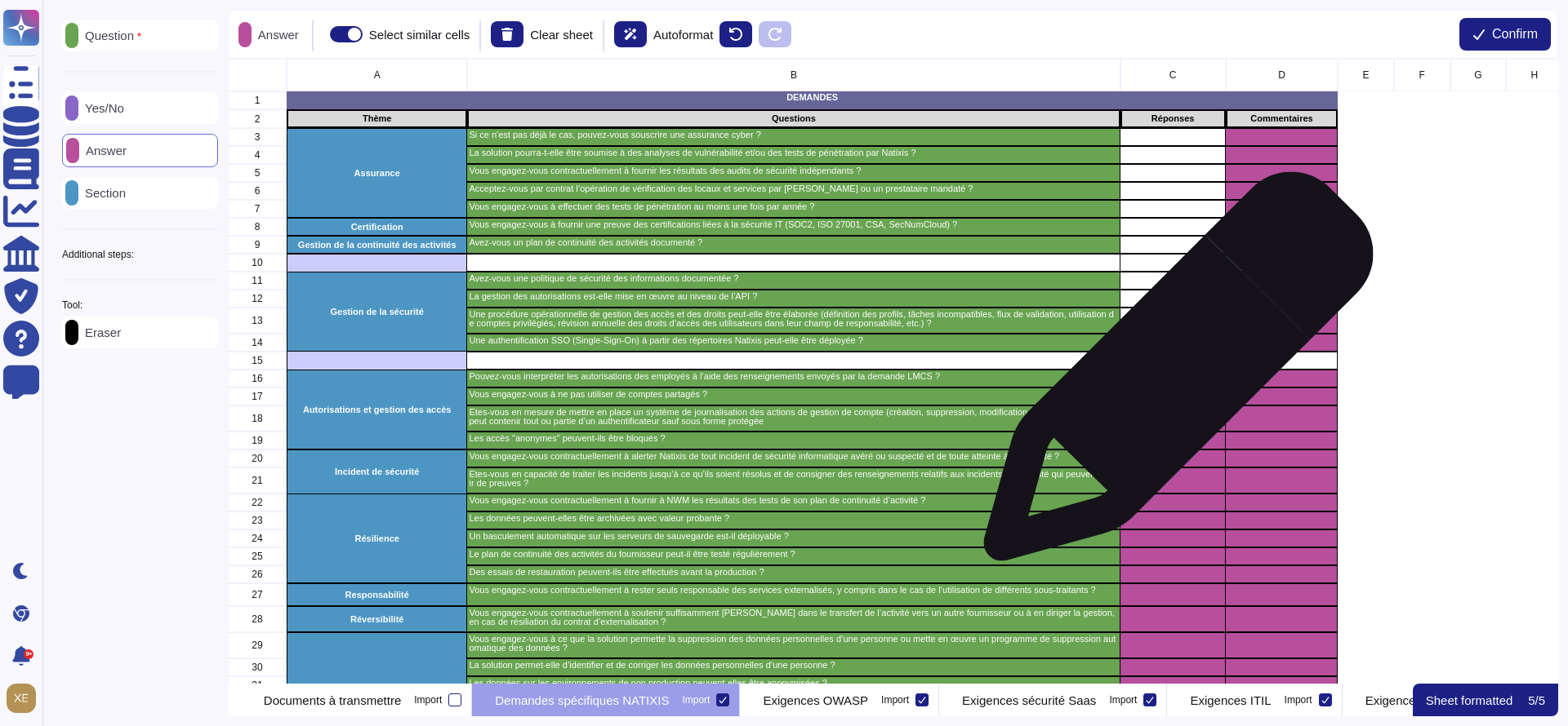
click at [1171, 374] on div "grid" at bounding box center [1172, 378] width 105 height 18
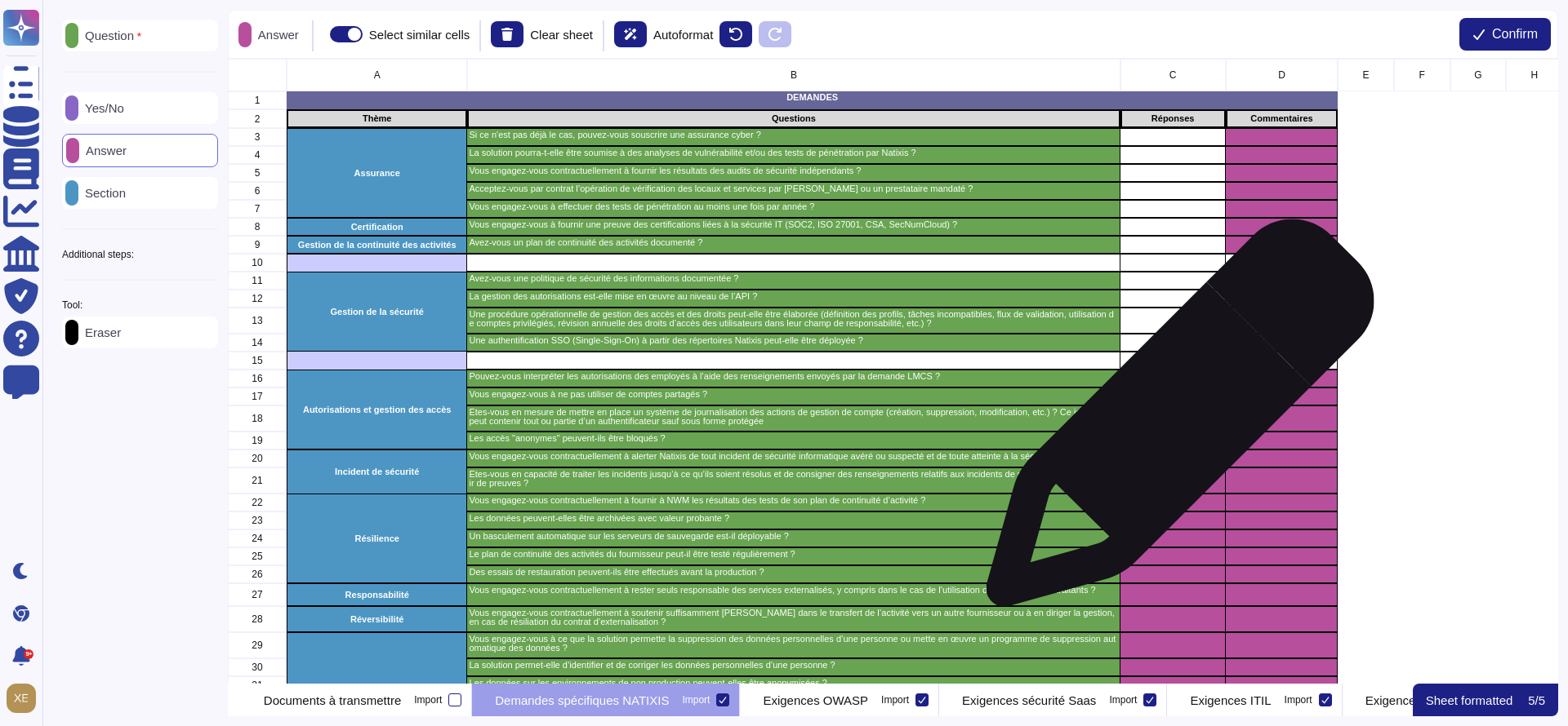
click at [1174, 422] on div "grid" at bounding box center [1172, 419] width 105 height 26
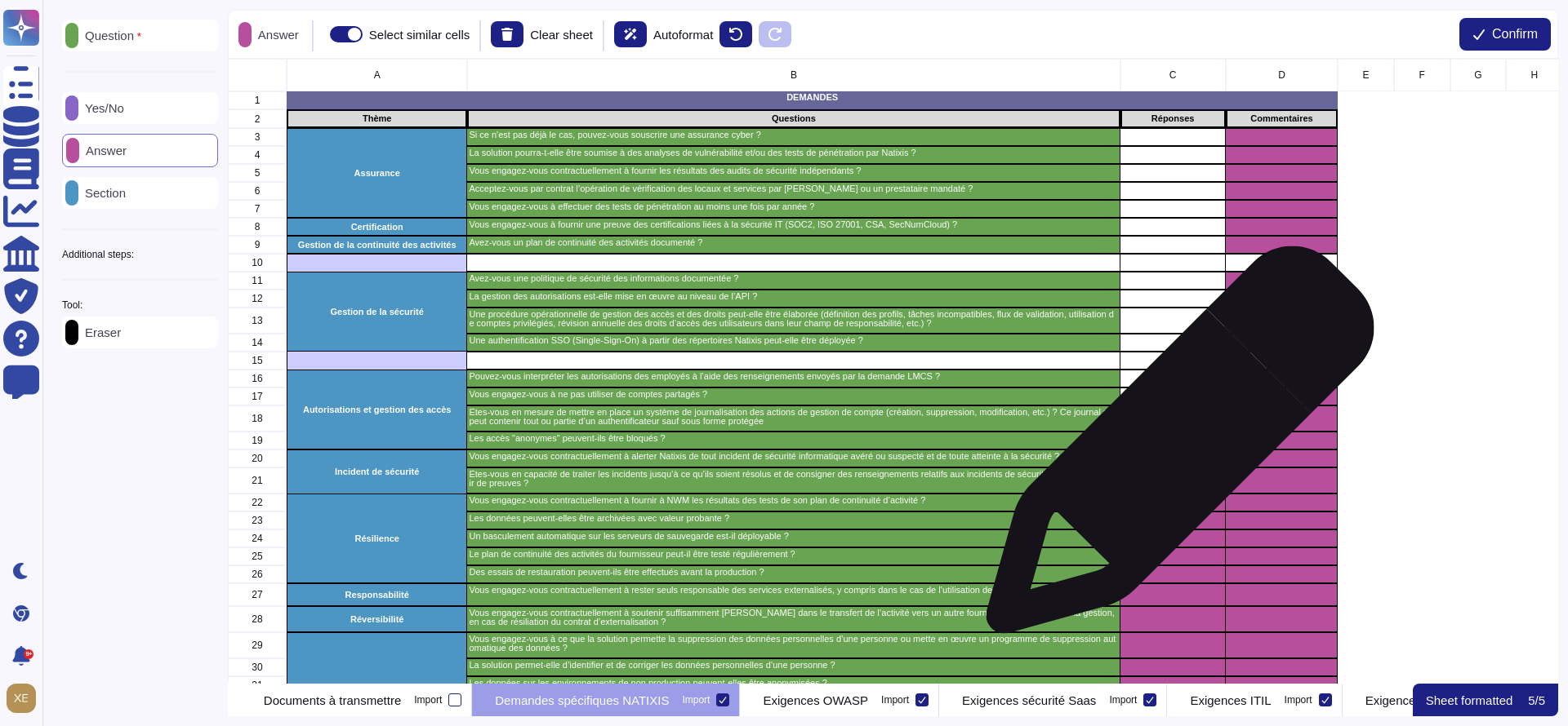
click at [1174, 448] on div "grid" at bounding box center [1172, 441] width 105 height 18
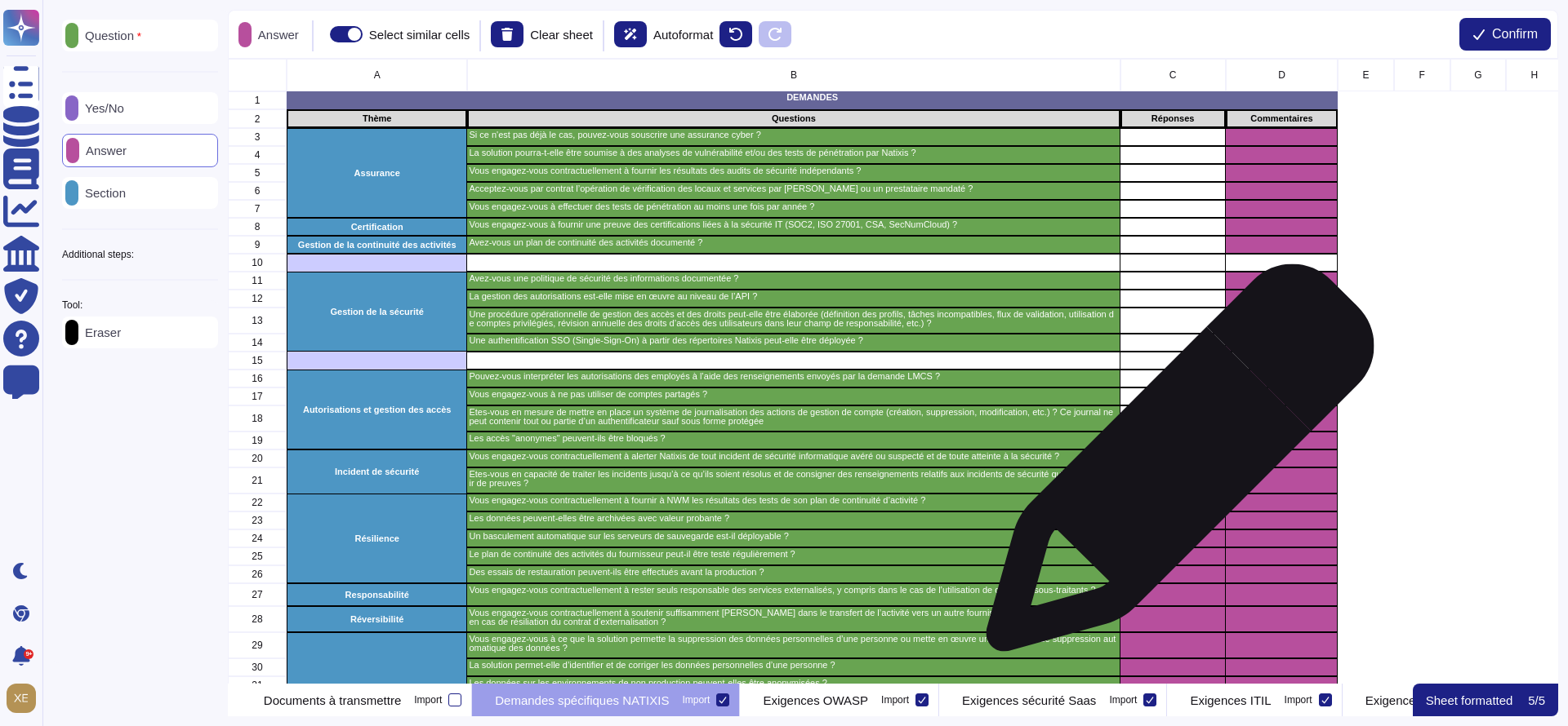
click at [1174, 468] on div "grid" at bounding box center [1172, 481] width 105 height 26
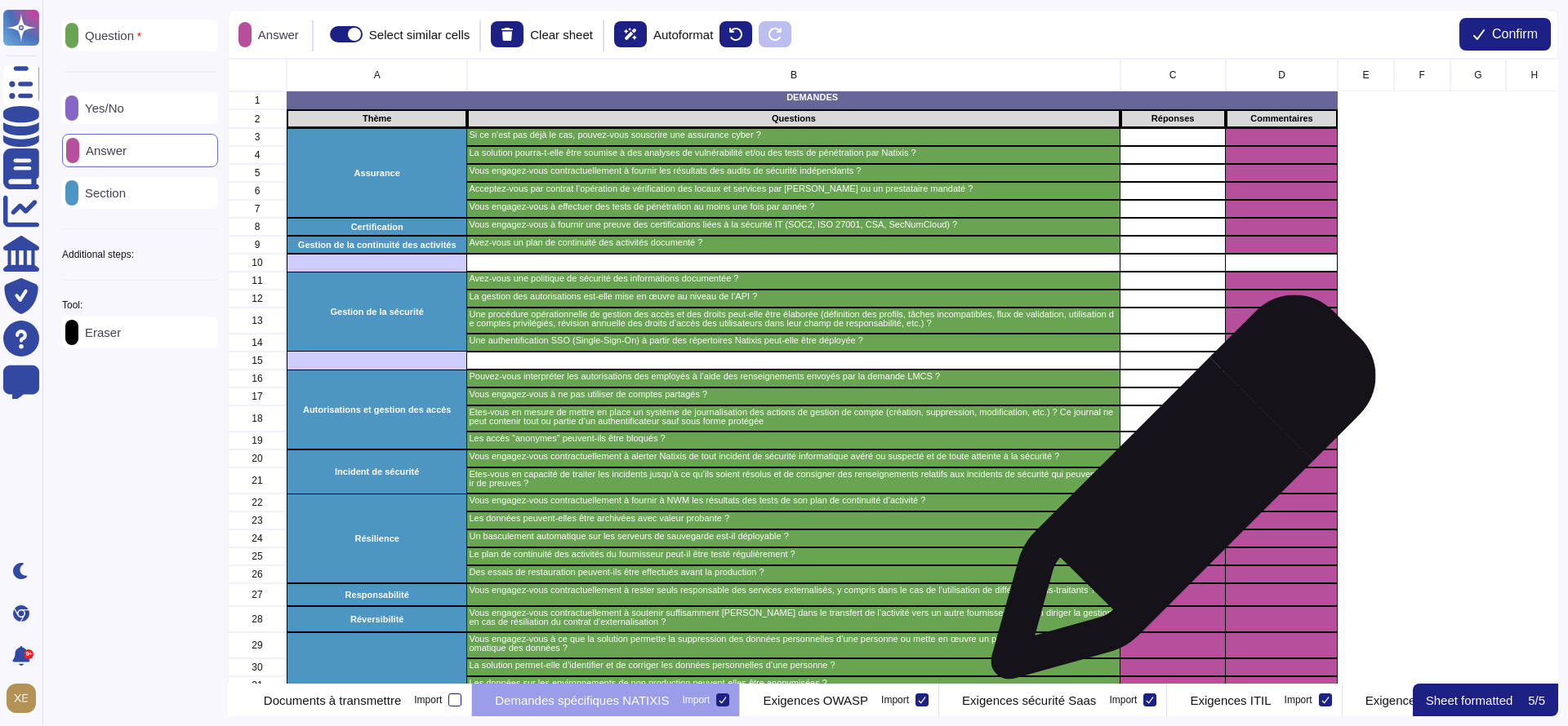
click at [1176, 495] on div "grid" at bounding box center [1172, 502] width 105 height 18
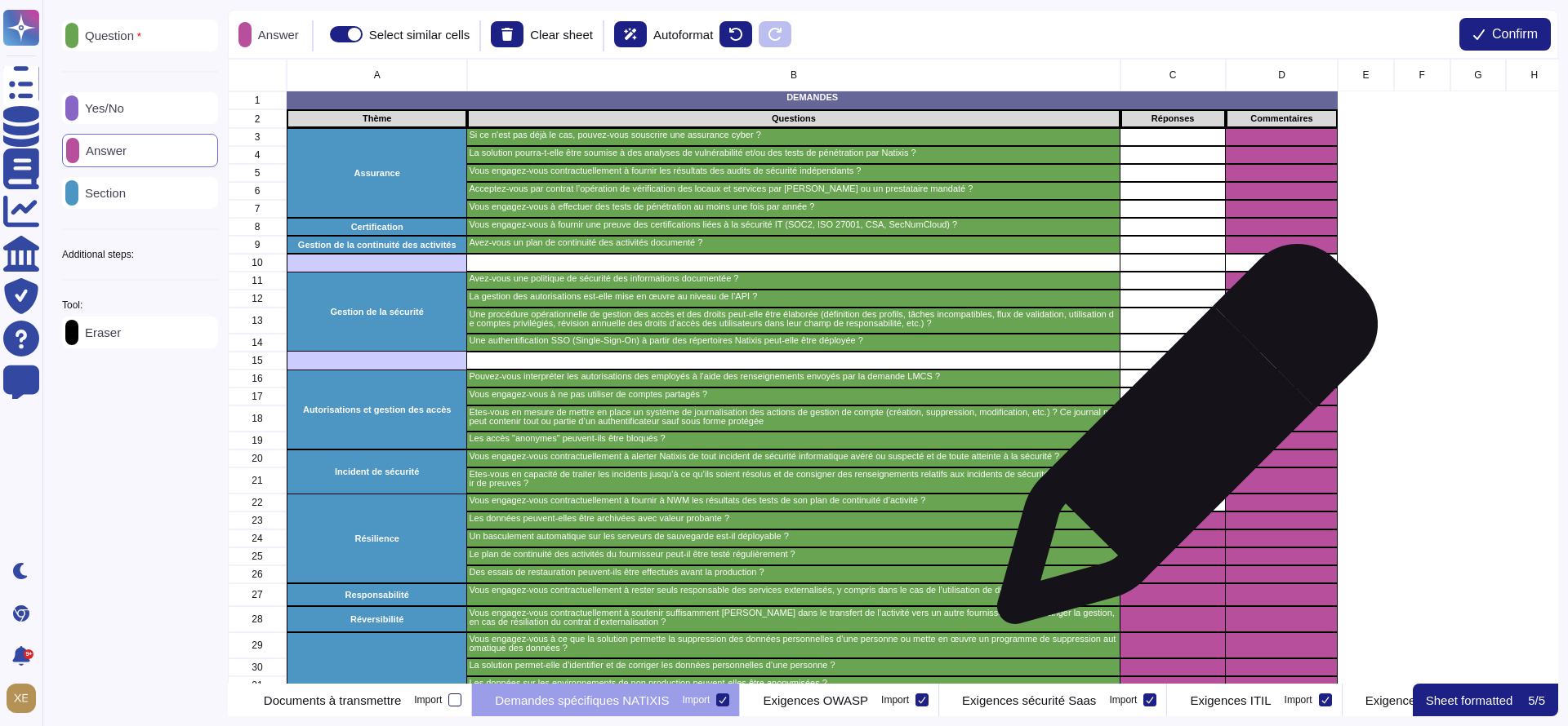
click at [1181, 442] on div "grid" at bounding box center [1172, 441] width 105 height 18
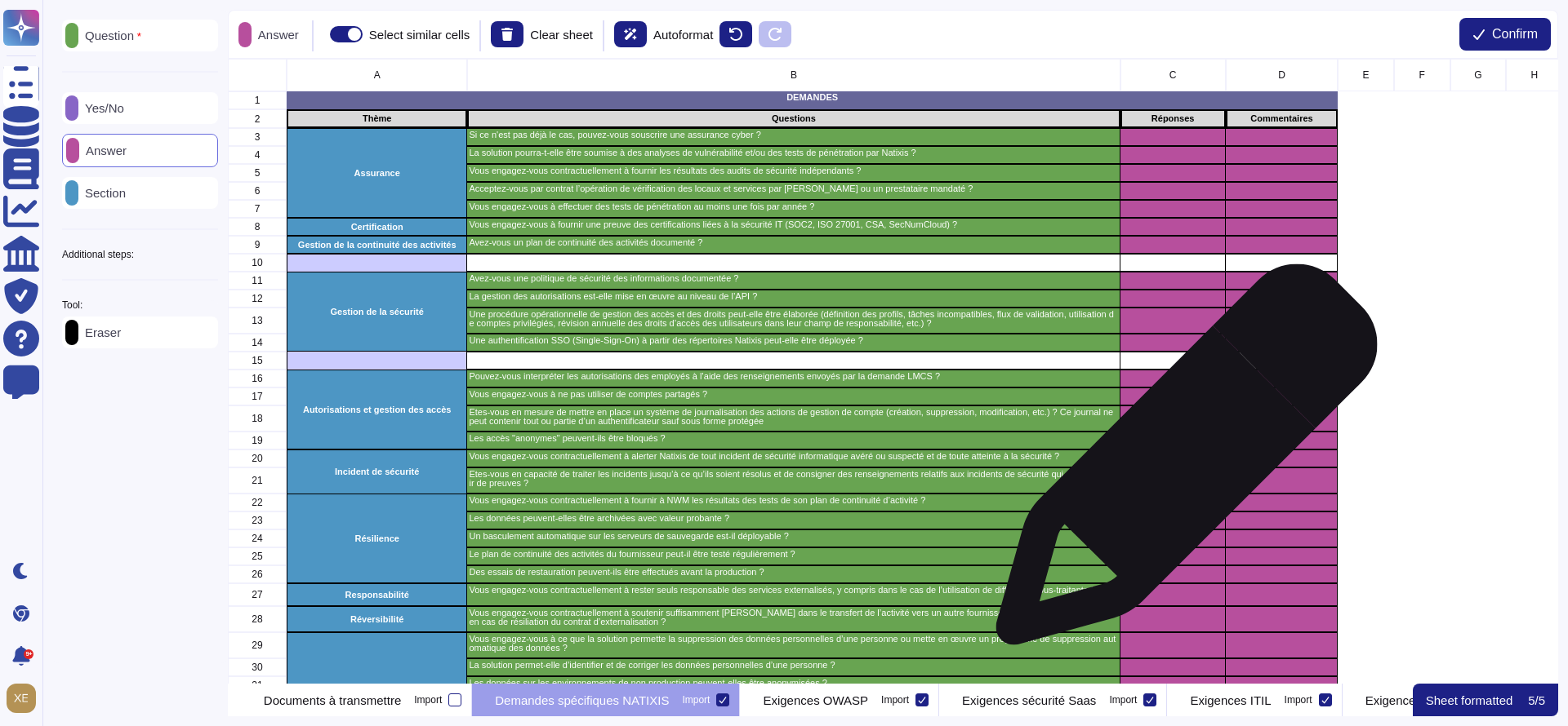
click at [1180, 463] on div "grid" at bounding box center [1172, 458] width 105 height 18
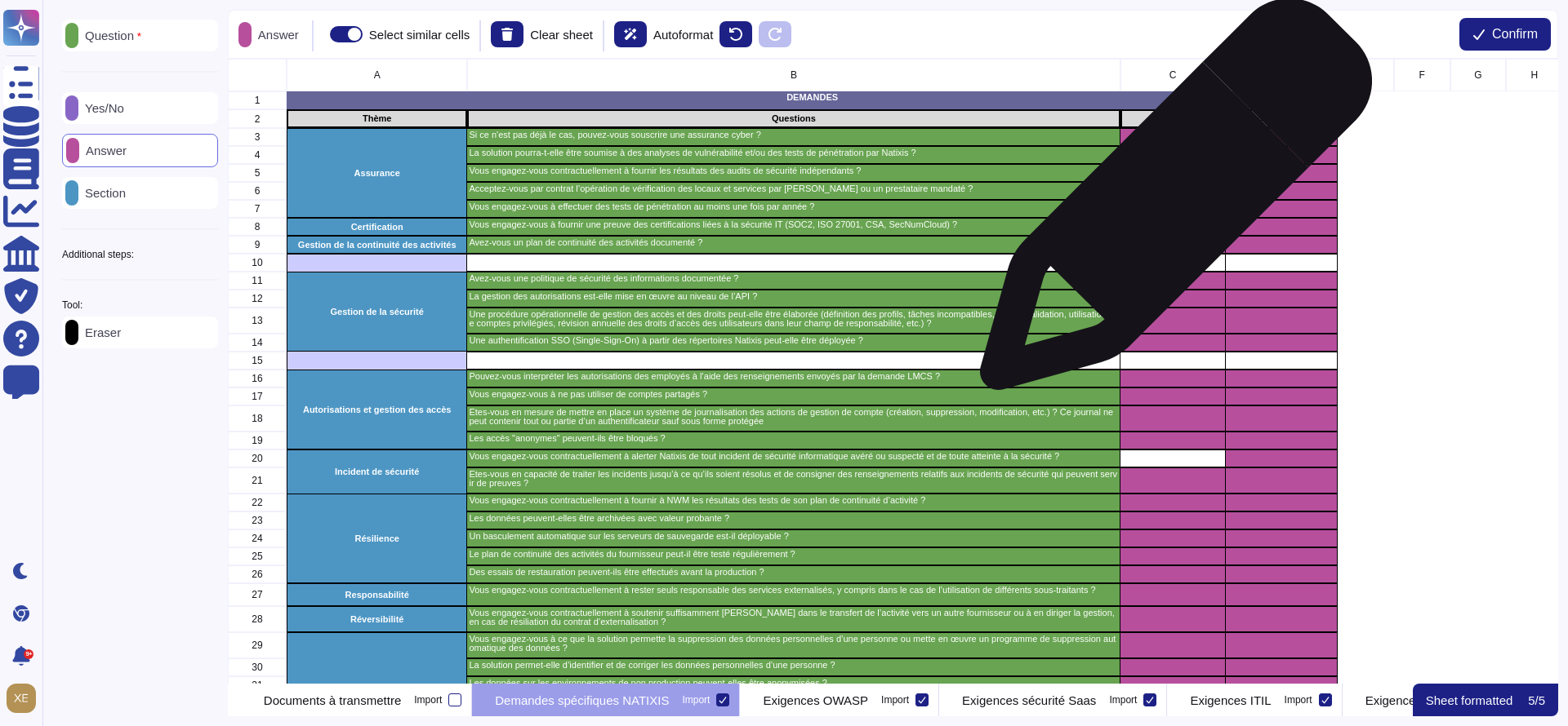
click at [1169, 201] on div "grid" at bounding box center [1172, 209] width 105 height 18
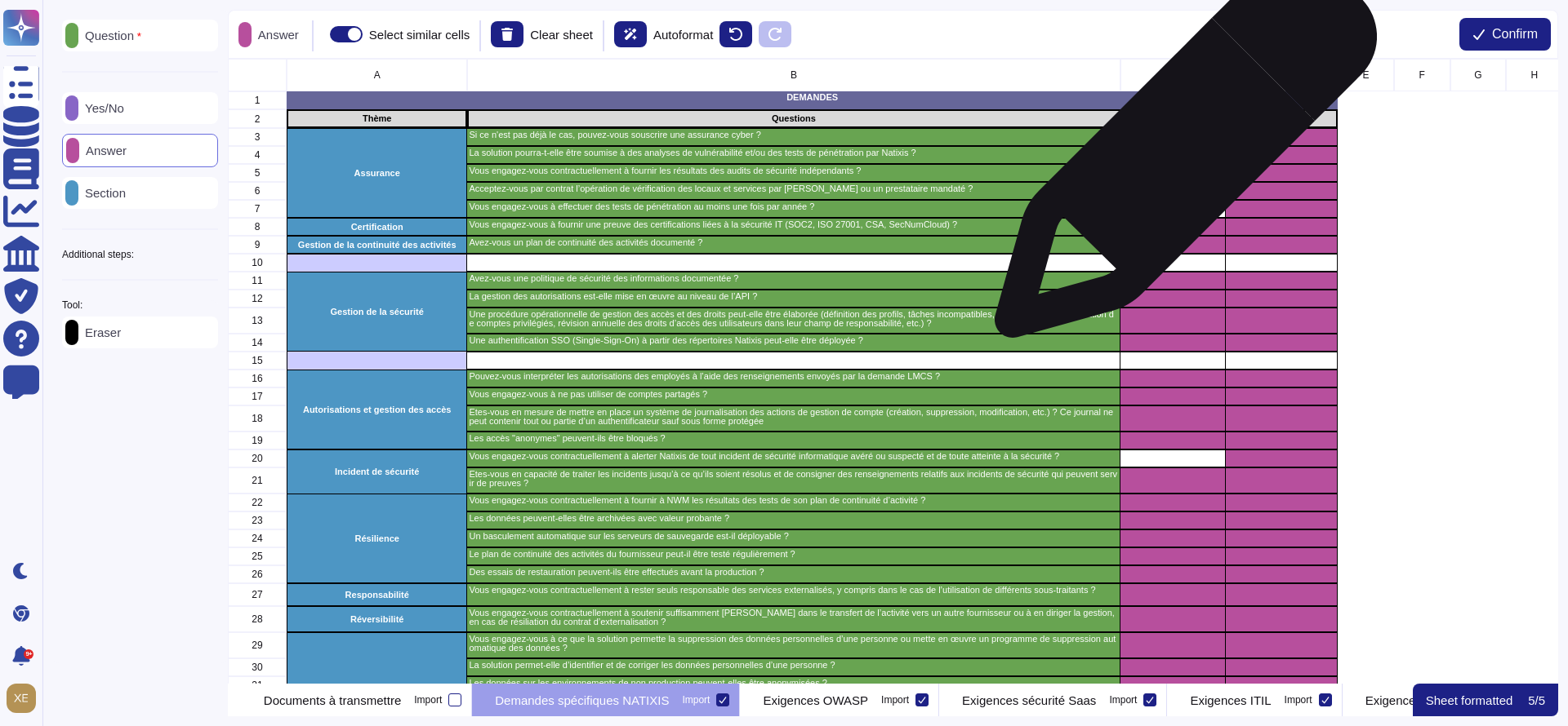
click at [1179, 142] on div "grid" at bounding box center [1172, 137] width 105 height 18
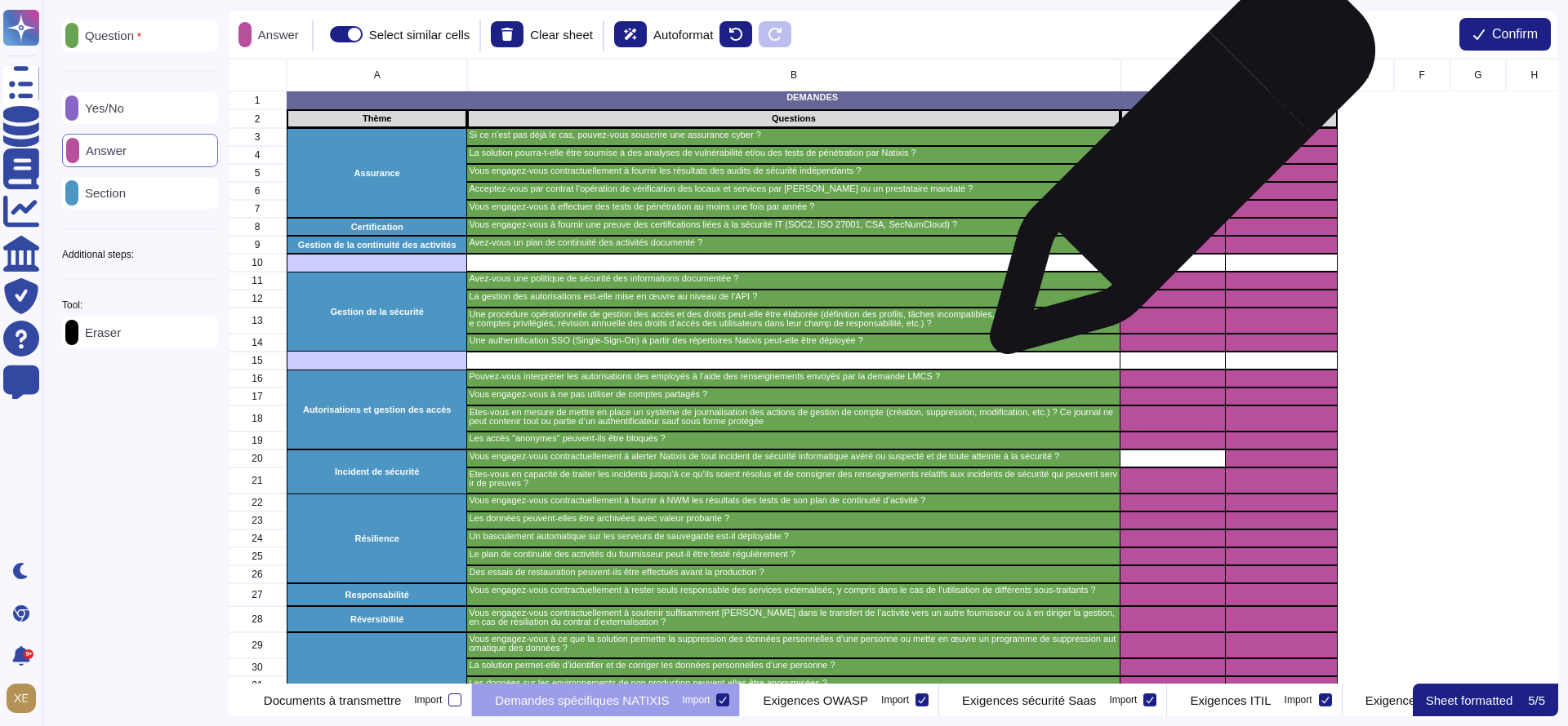
click at [1176, 170] on div "grid" at bounding box center [1172, 173] width 105 height 18
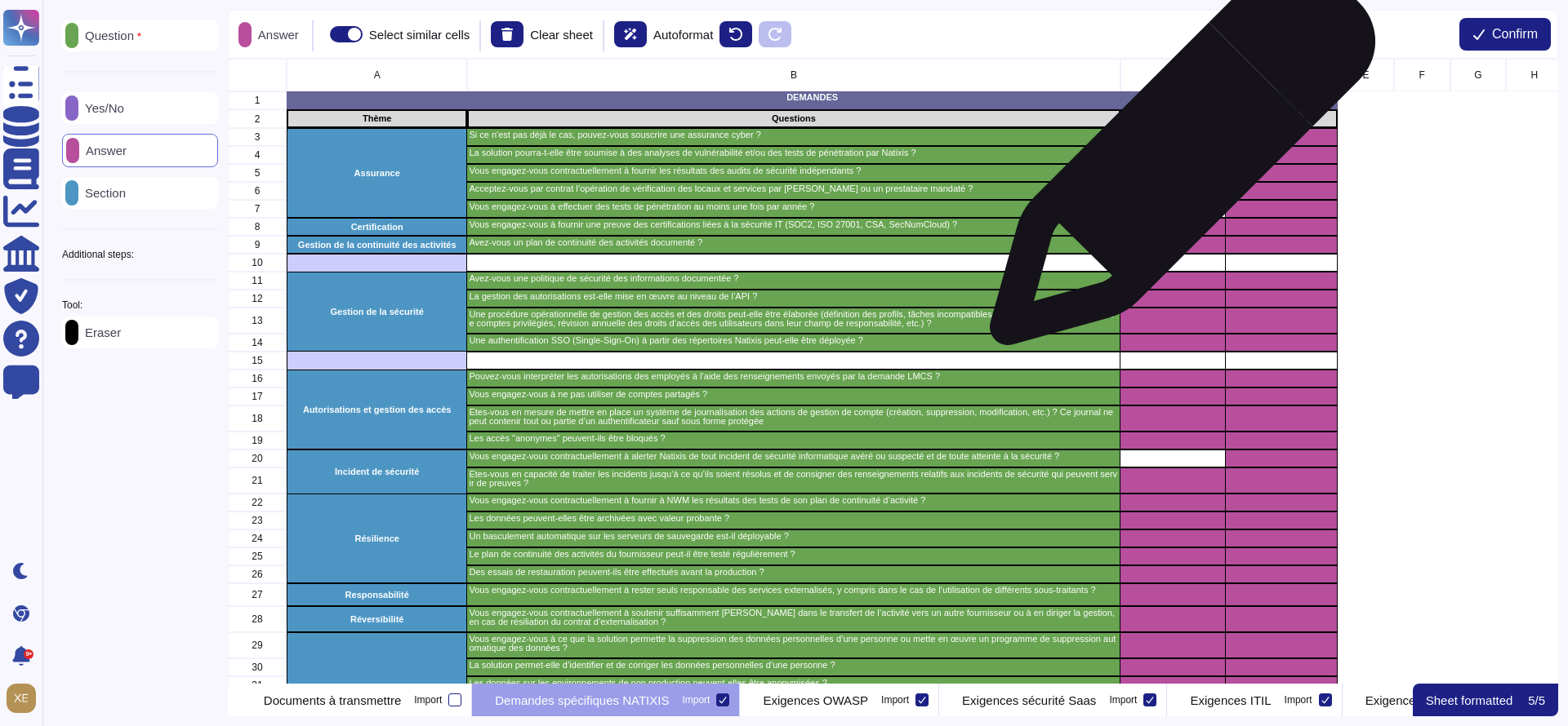
click at [1176, 161] on div "grid" at bounding box center [1172, 155] width 105 height 18
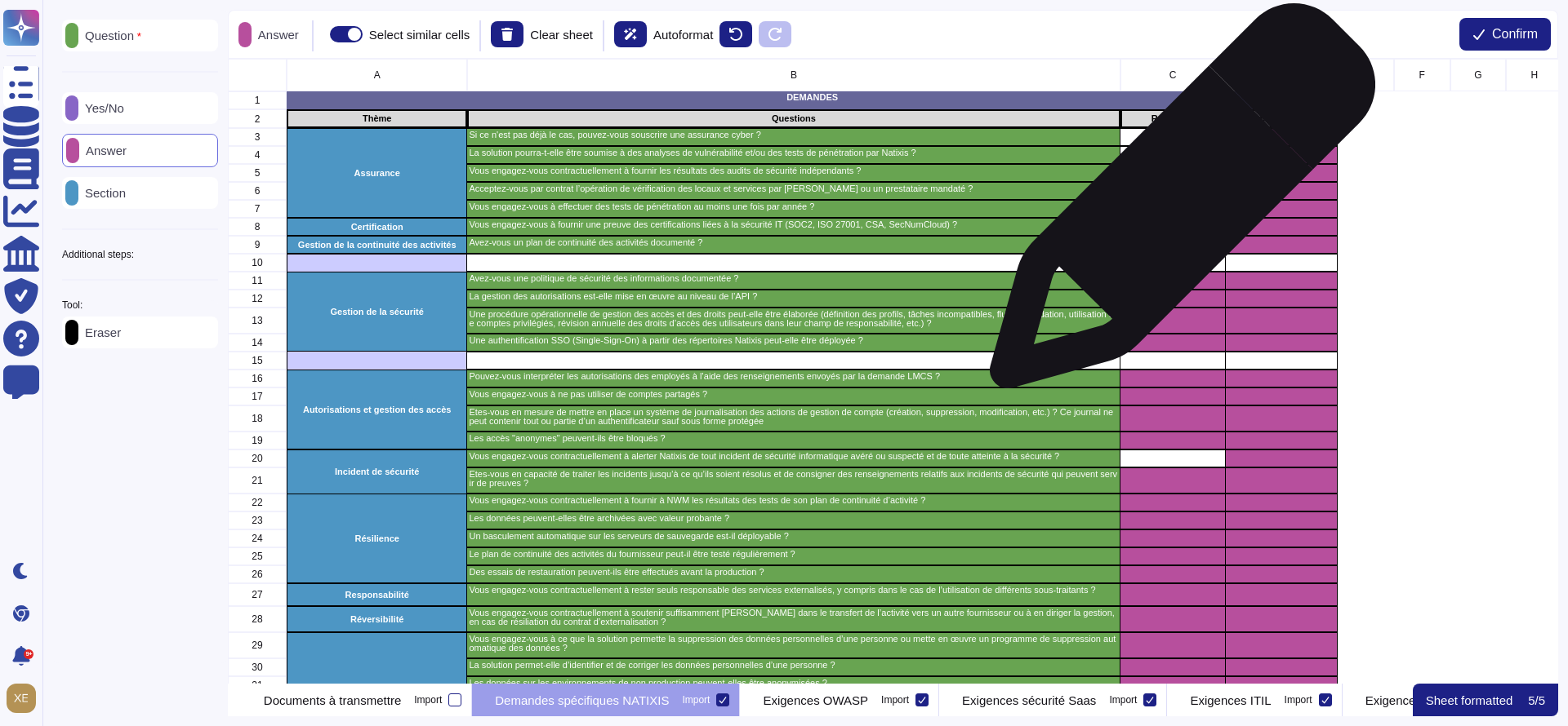
click at [1176, 204] on div "grid" at bounding box center [1172, 209] width 105 height 18
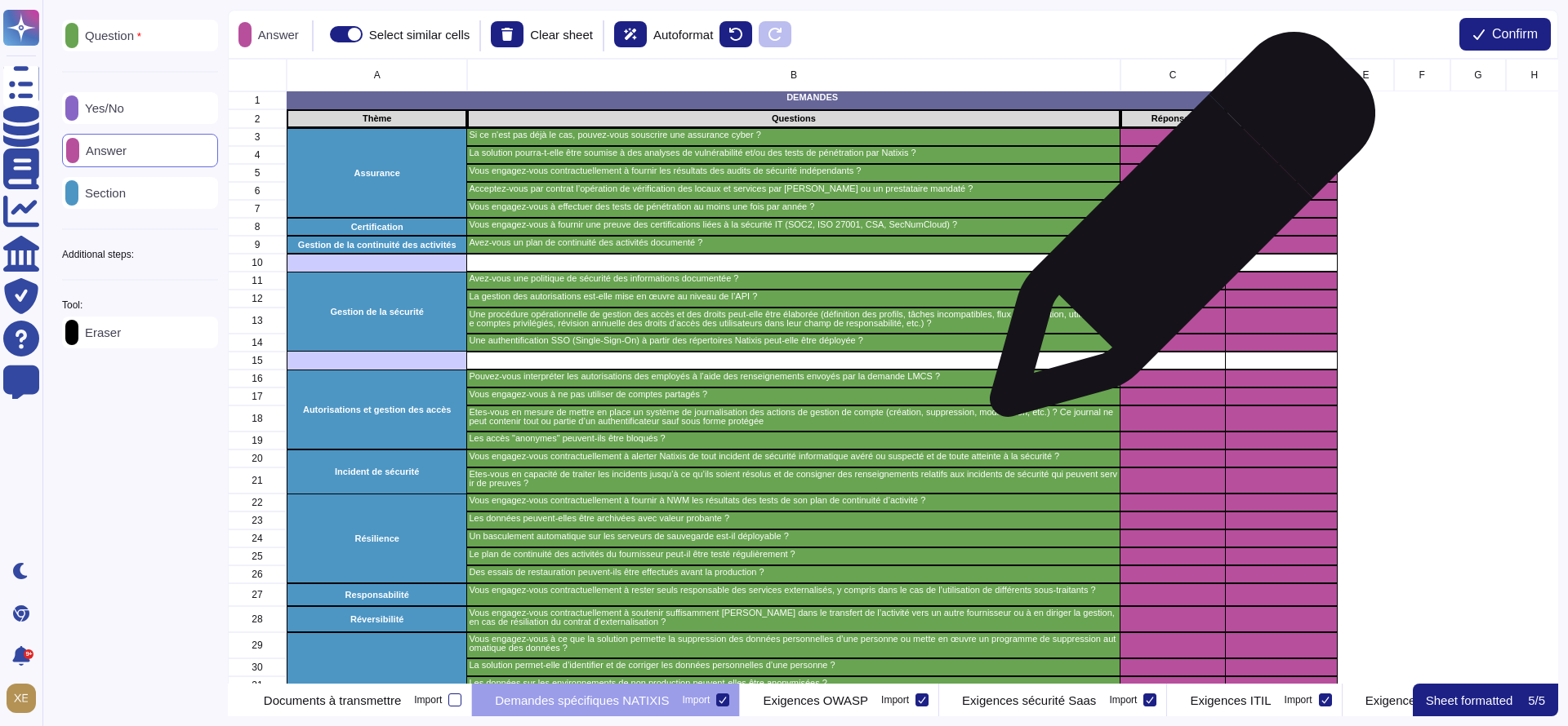
click at [1175, 233] on div "grid" at bounding box center [1172, 227] width 105 height 18
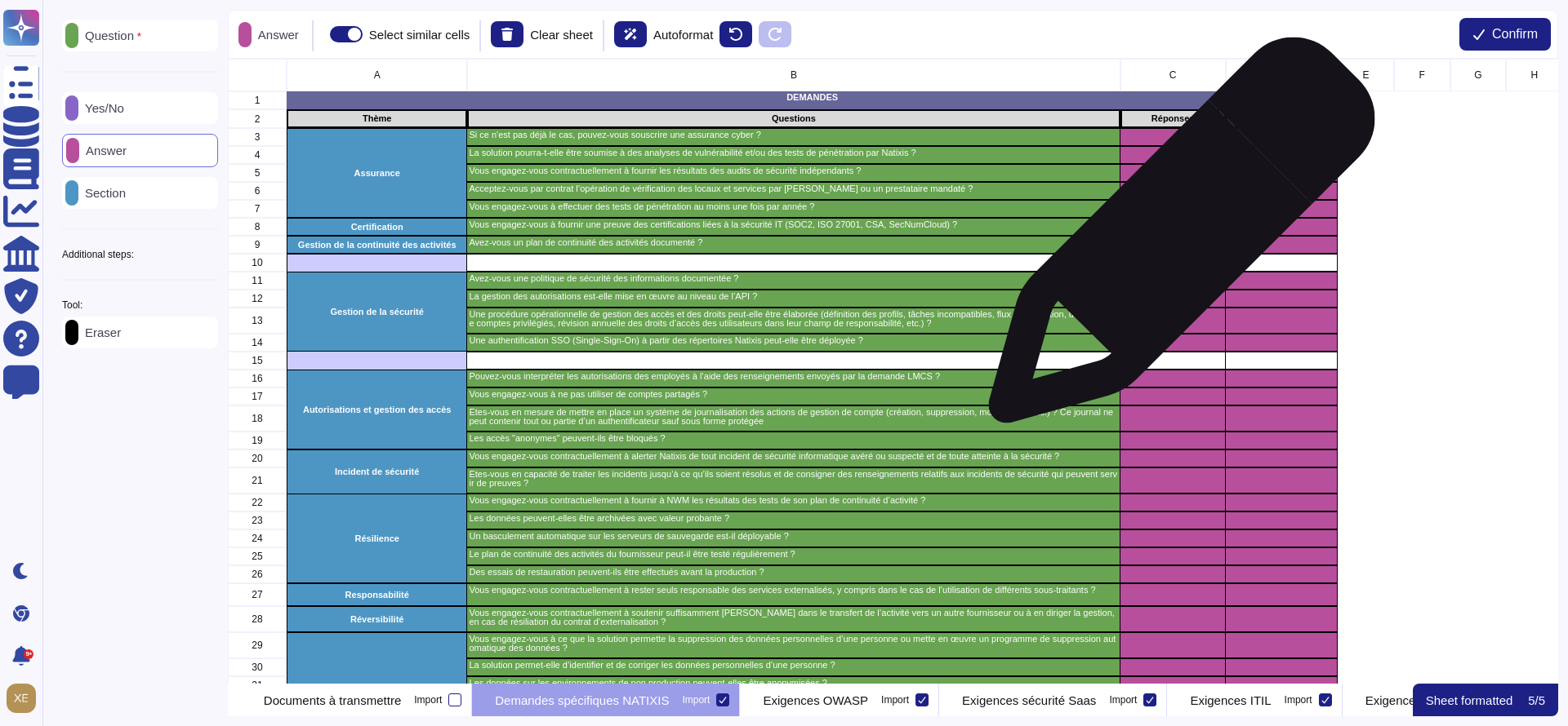
click at [1175, 240] on div "grid" at bounding box center [1172, 245] width 105 height 18
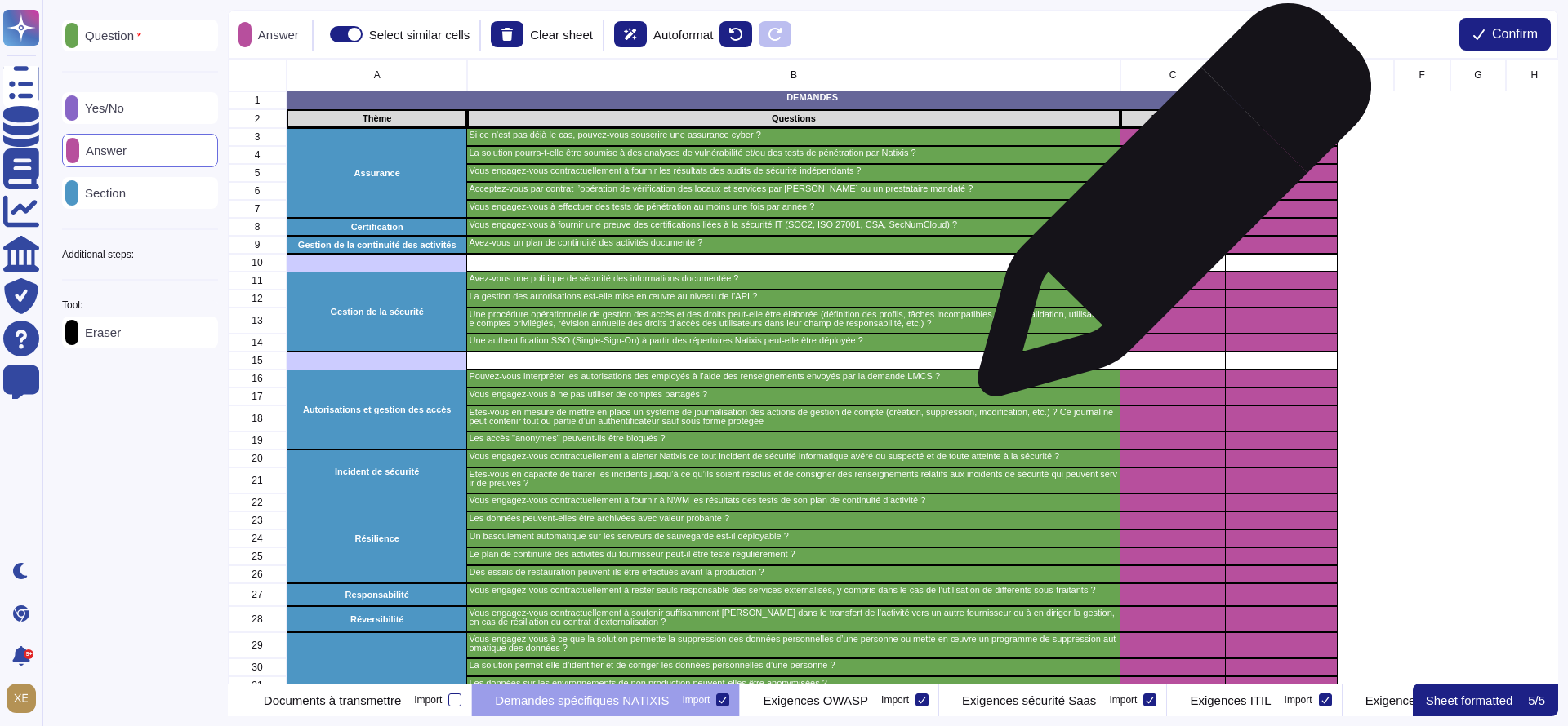
click at [1168, 207] on div "grid" at bounding box center [1172, 209] width 105 height 18
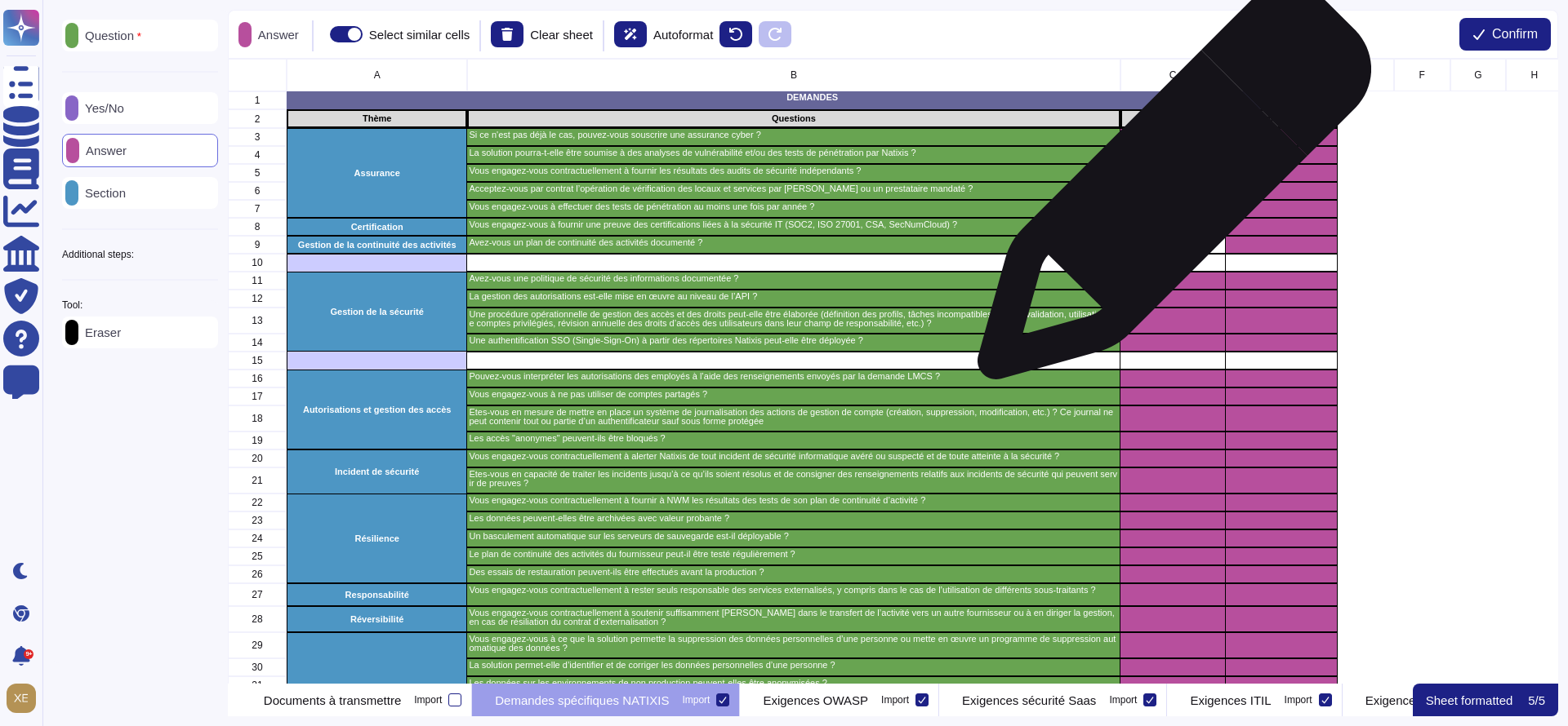
click at [1168, 191] on div "grid" at bounding box center [1172, 191] width 105 height 18
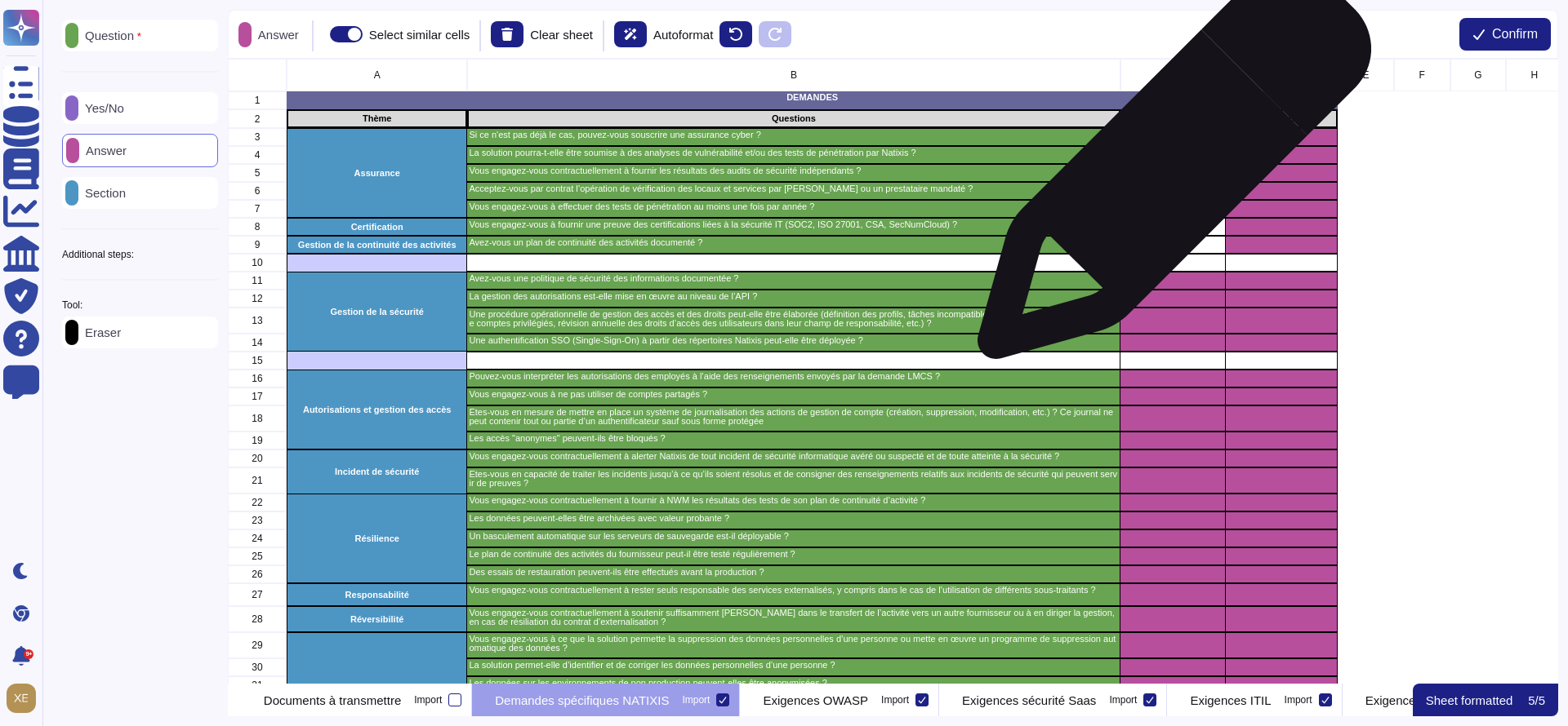
click at [1168, 170] on div "grid" at bounding box center [1172, 173] width 105 height 18
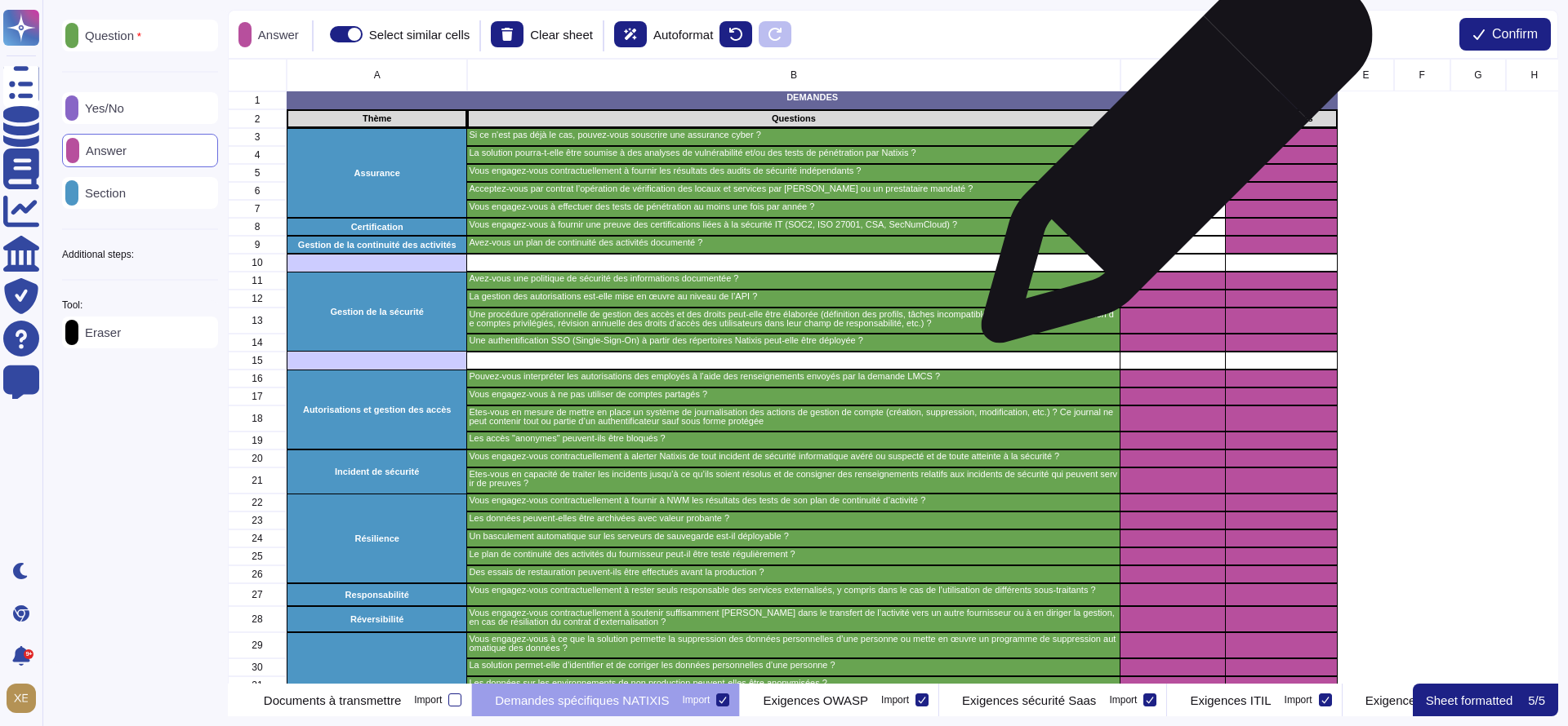
click at [1170, 156] on div "grid" at bounding box center [1172, 155] width 105 height 18
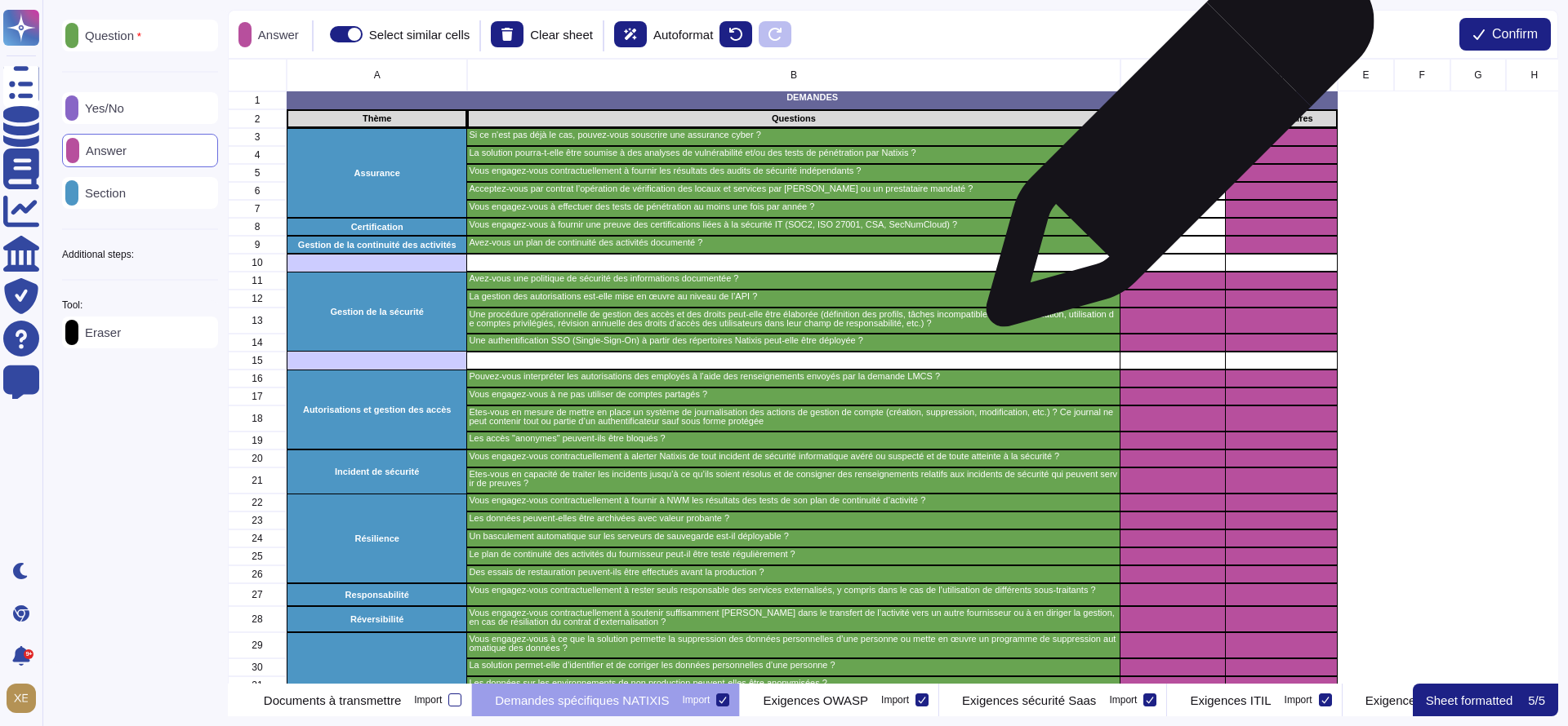
click at [1174, 141] on div "grid" at bounding box center [1172, 137] width 105 height 18
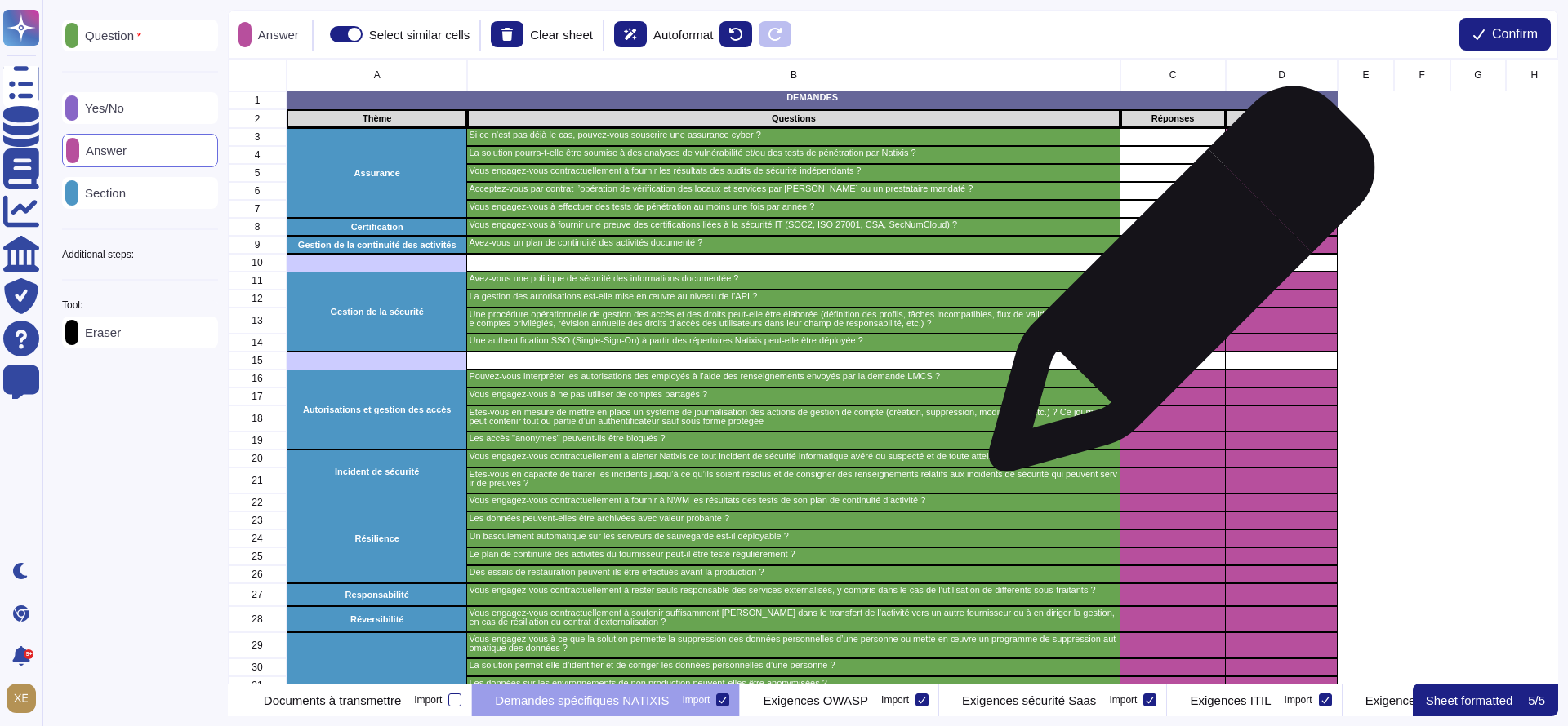
click at [1175, 288] on div "grid" at bounding box center [1172, 281] width 105 height 18
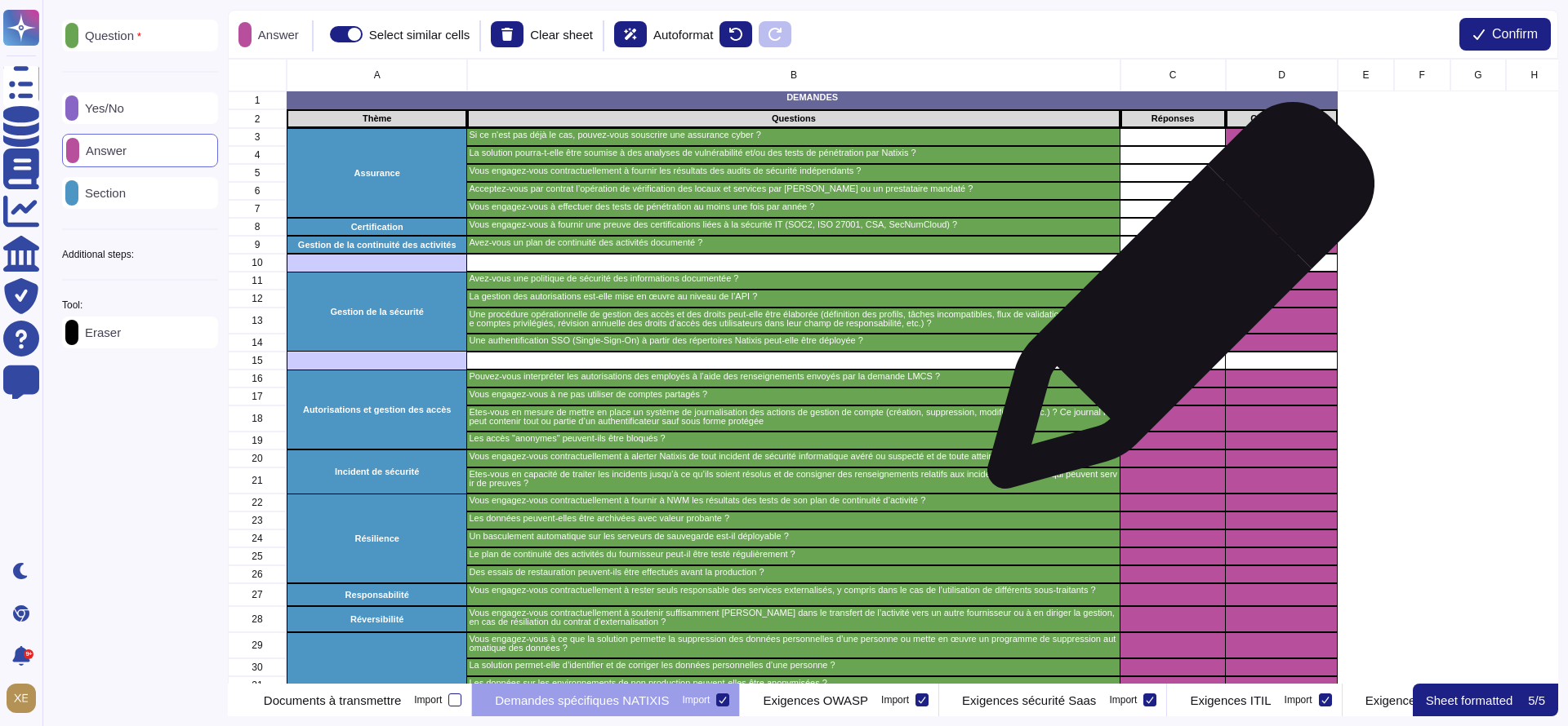
click at [1175, 304] on div "grid" at bounding box center [1172, 299] width 105 height 18
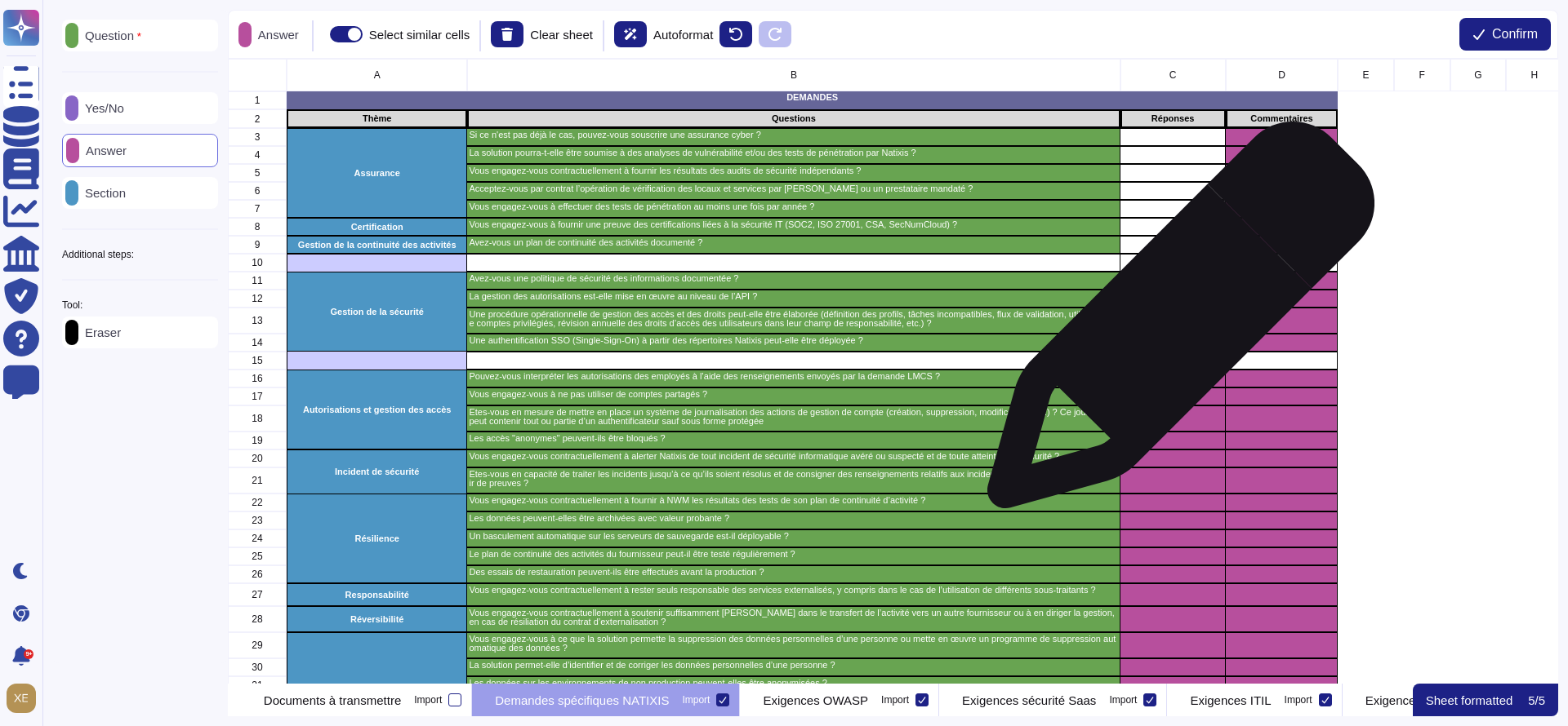
click at [1175, 323] on div "grid" at bounding box center [1172, 321] width 105 height 26
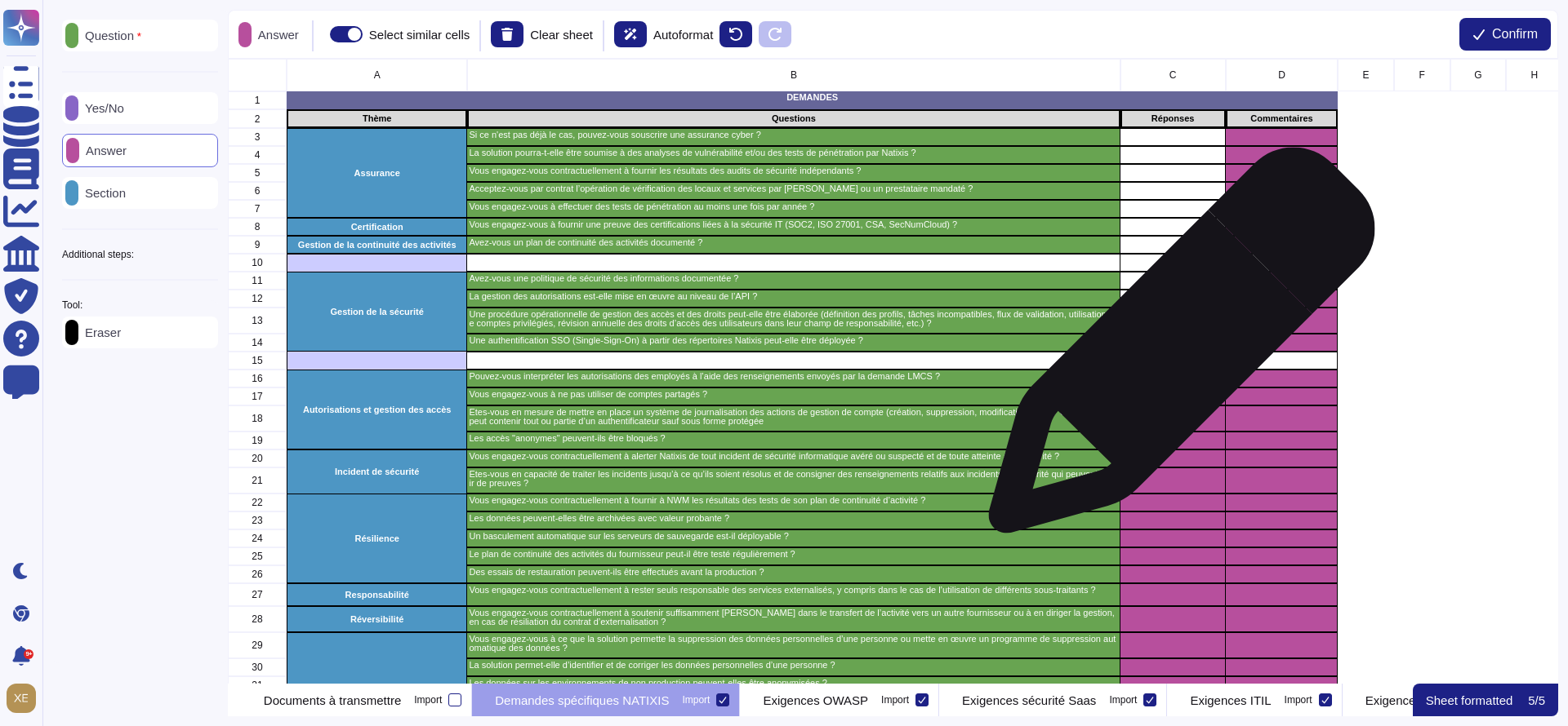
click at [1175, 350] on div "grid" at bounding box center [1172, 342] width 105 height 18
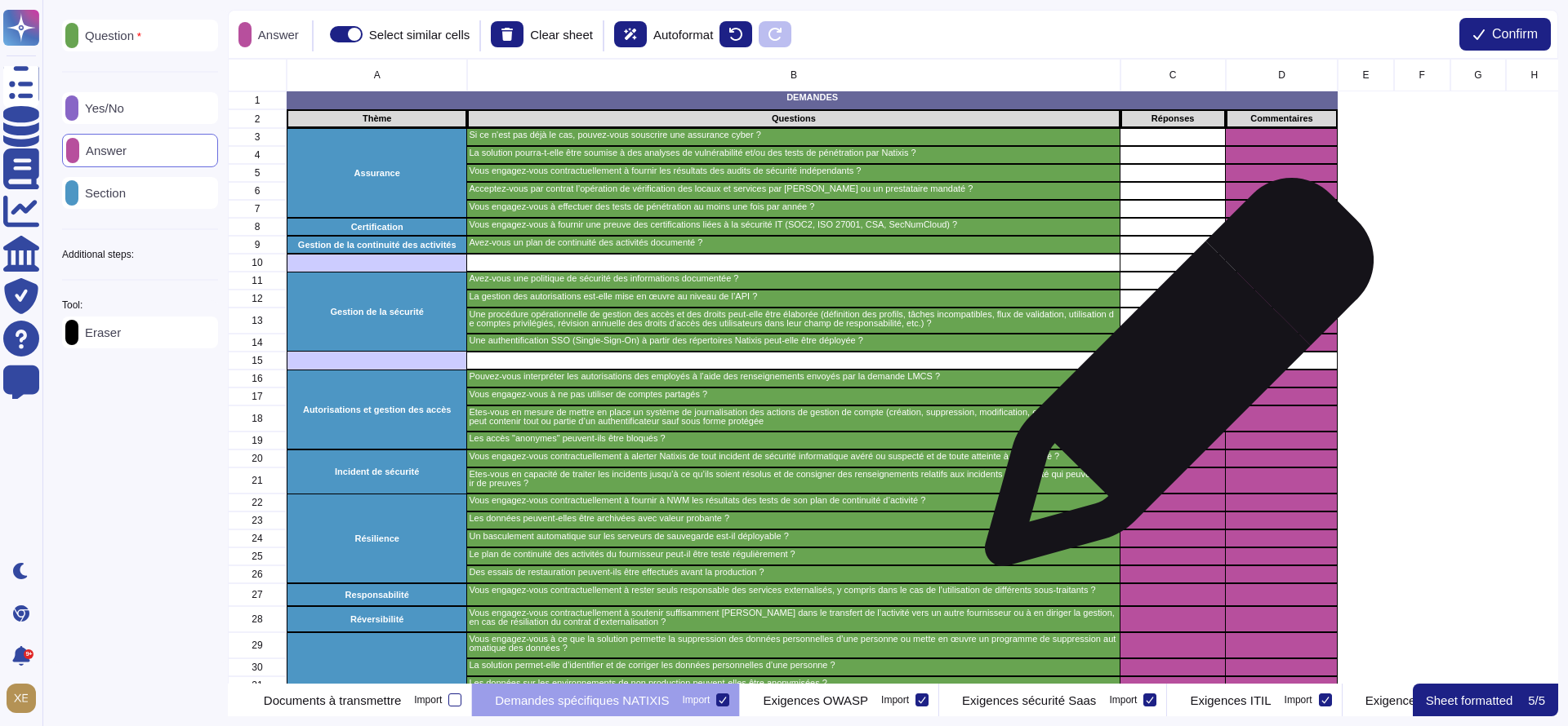
click at [1173, 380] on div "grid" at bounding box center [1172, 378] width 105 height 18
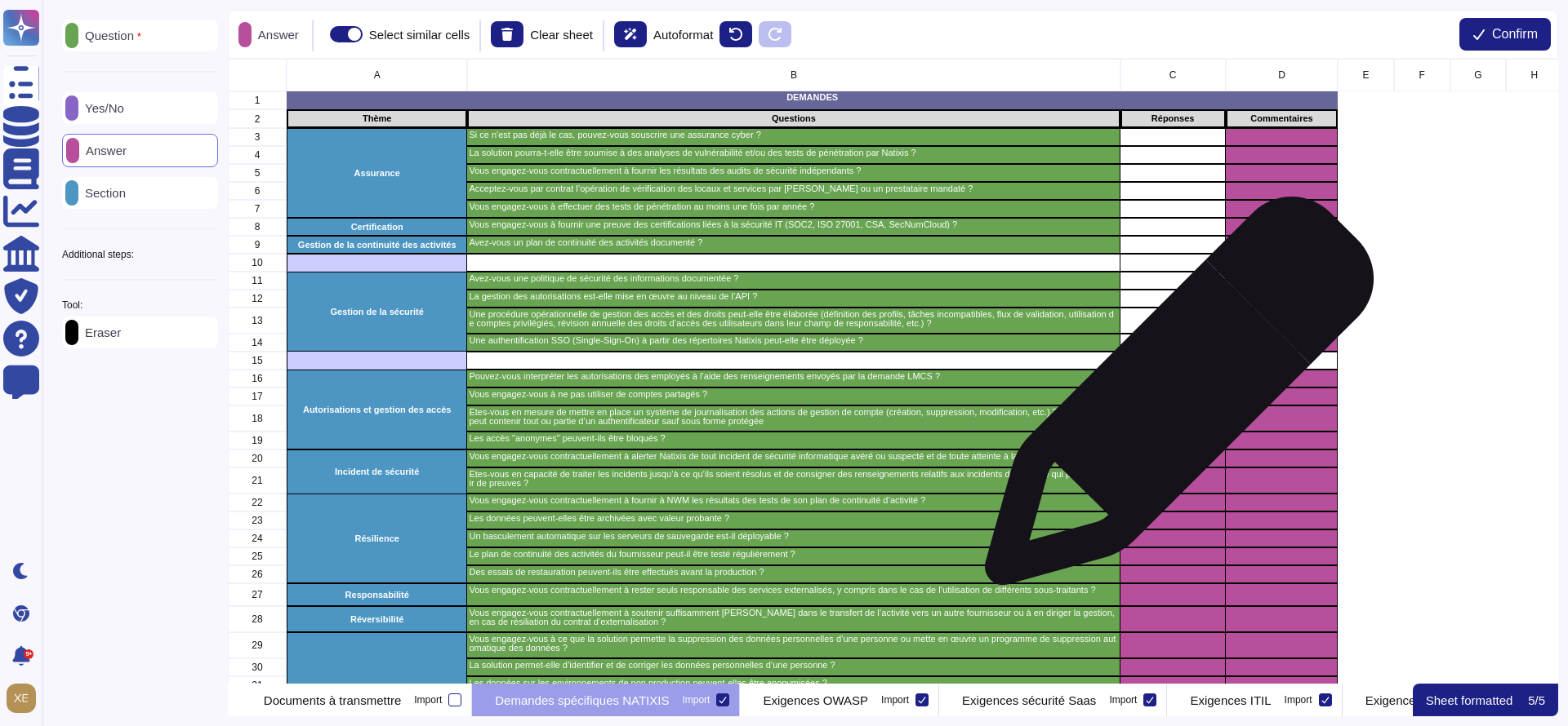
click at [1173, 404] on div "grid" at bounding box center [1172, 396] width 105 height 18
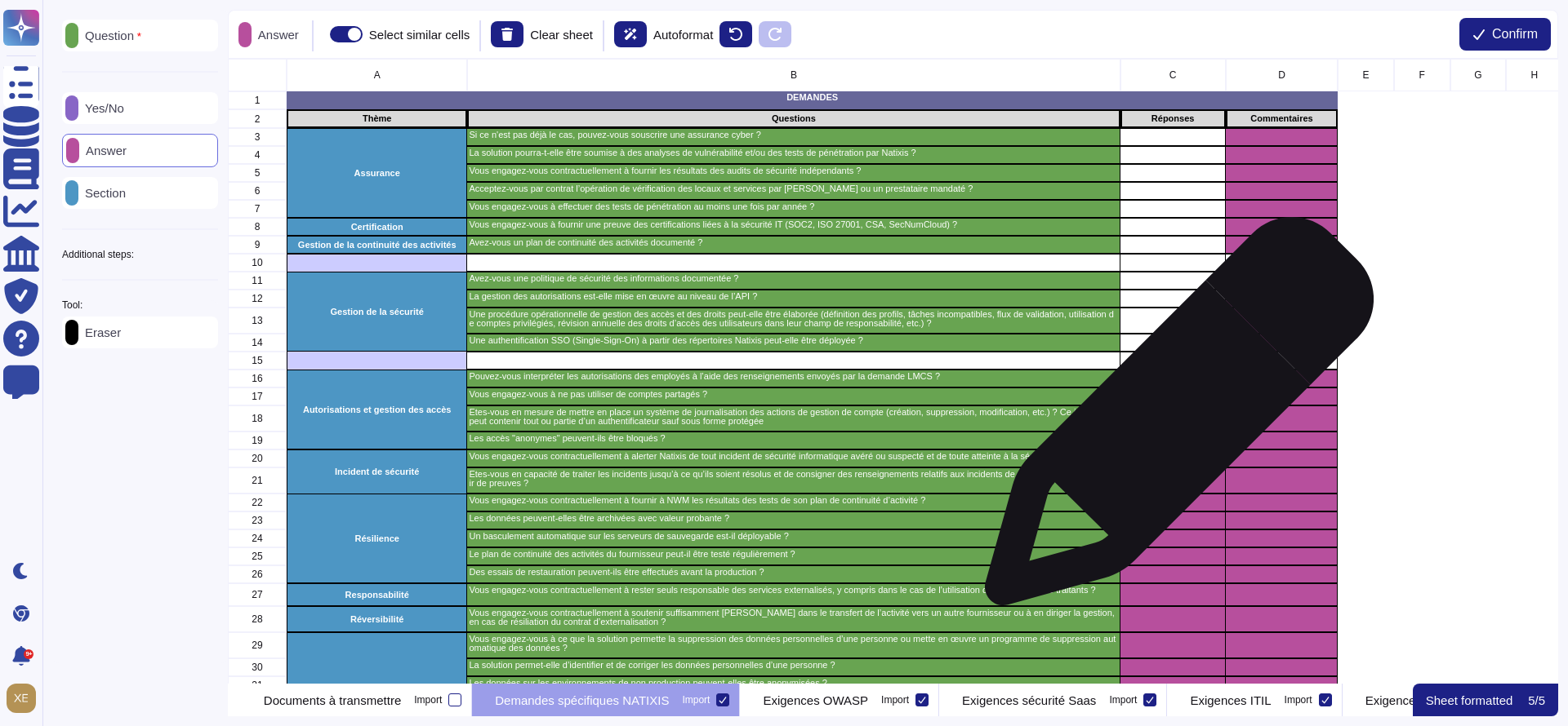
click at [1173, 420] on div "grid" at bounding box center [1172, 419] width 105 height 26
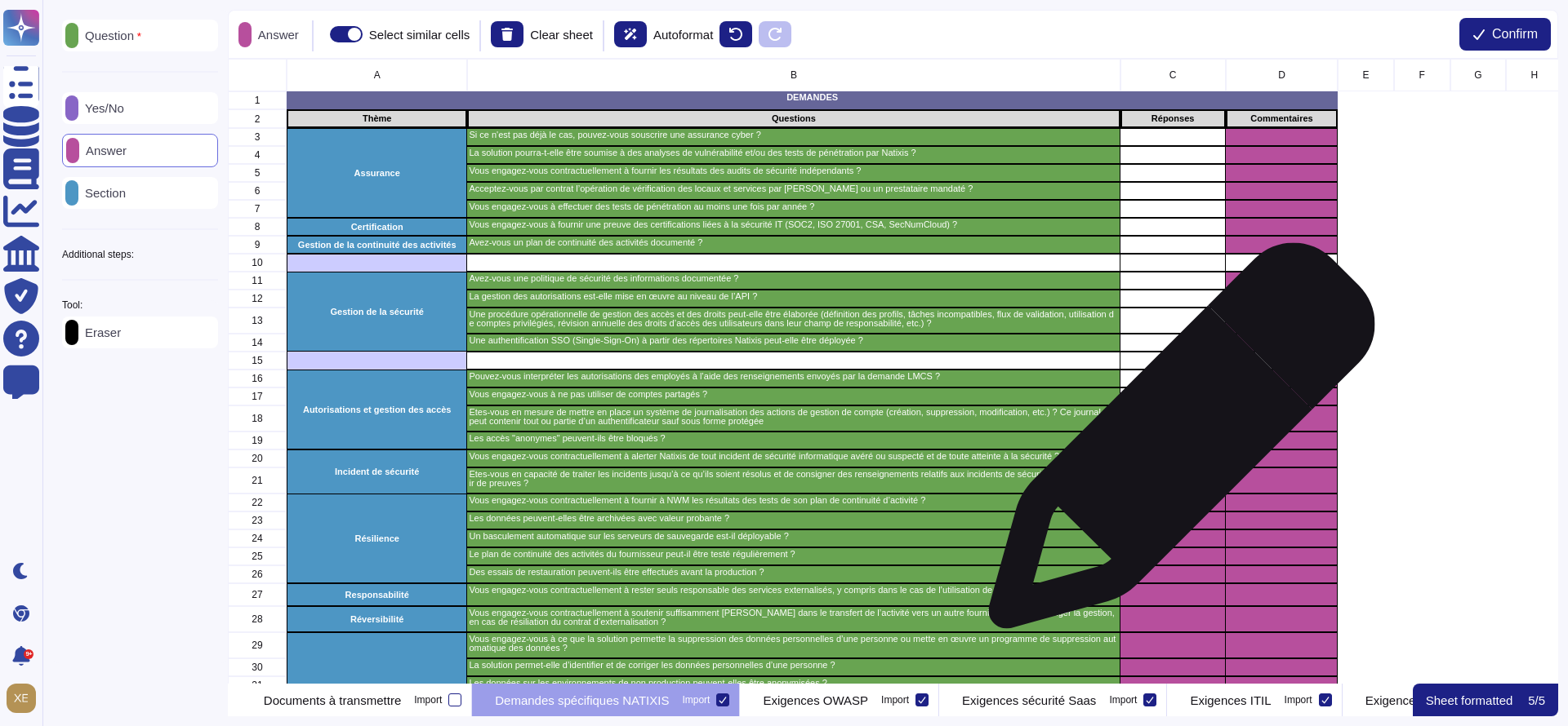
click at [1175, 447] on div "grid" at bounding box center [1172, 441] width 105 height 18
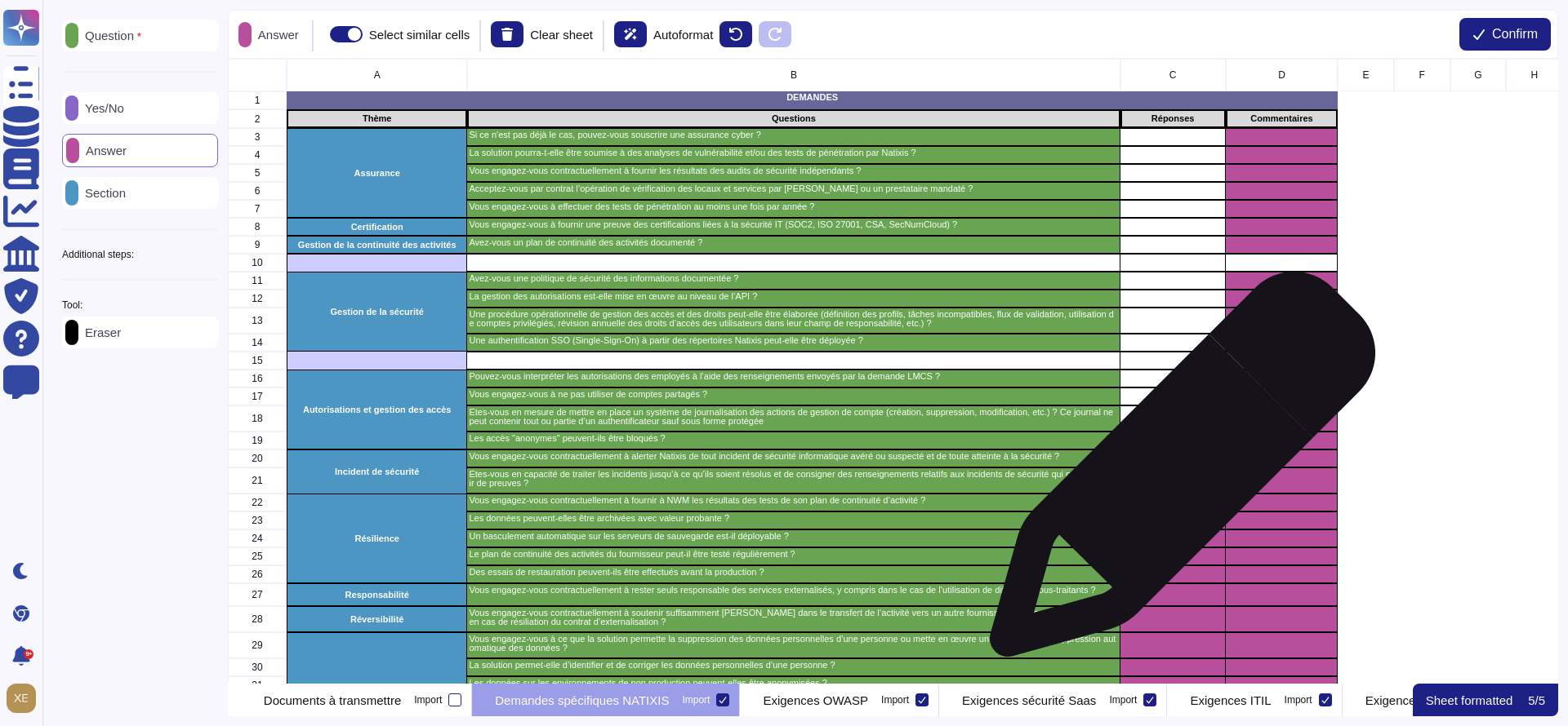
click at [1176, 473] on div "grid" at bounding box center [1172, 481] width 105 height 26
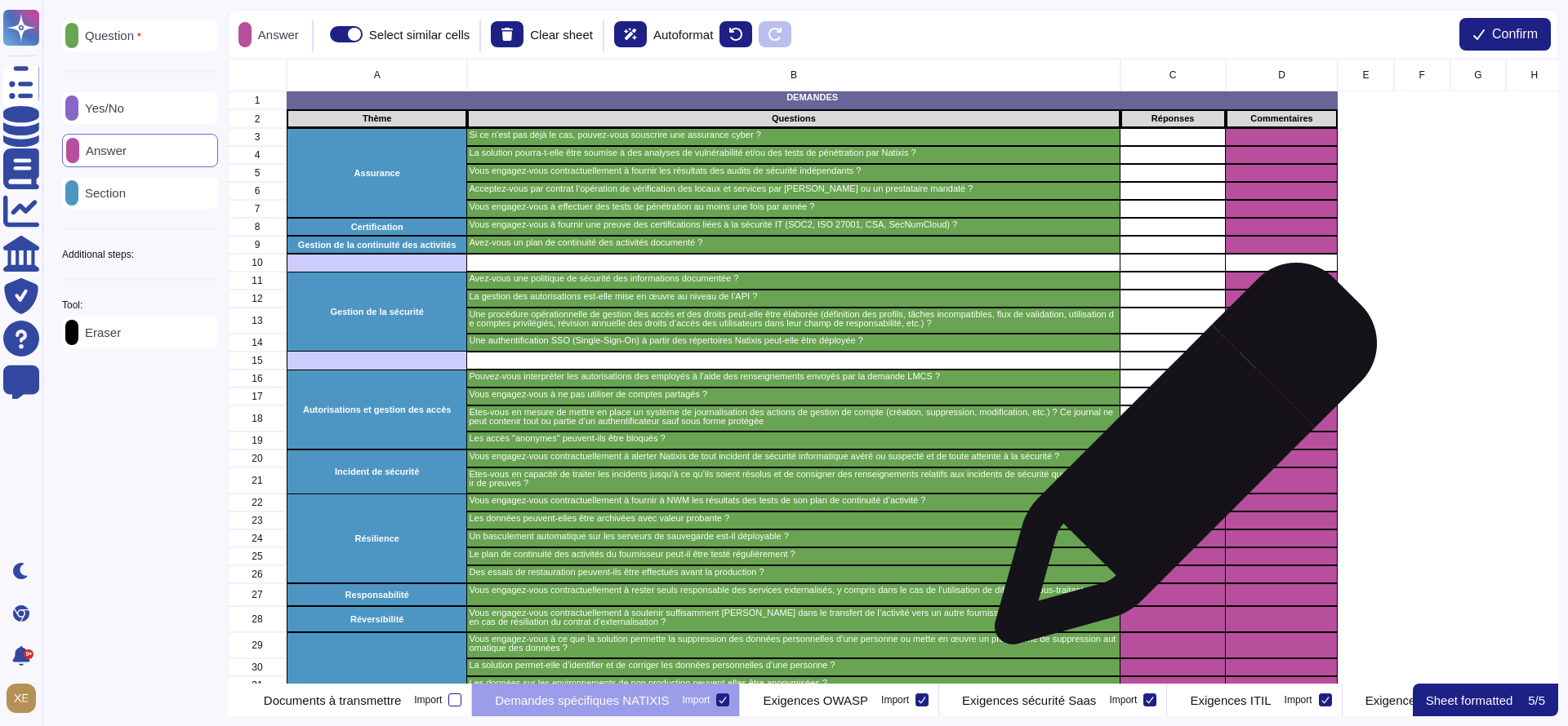
click at [1179, 462] on div "grid" at bounding box center [1172, 458] width 105 height 18
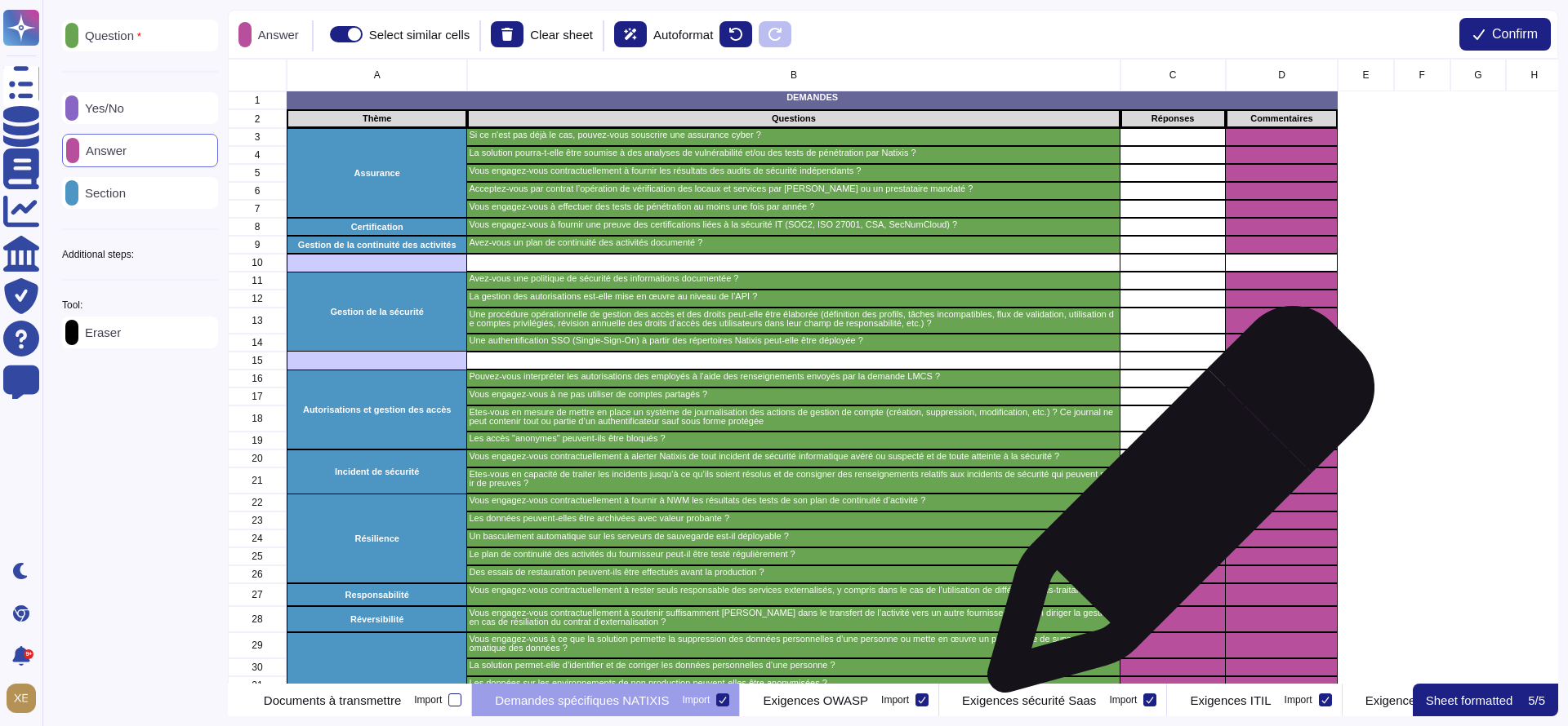
click at [1174, 509] on div "grid" at bounding box center [1172, 502] width 105 height 18
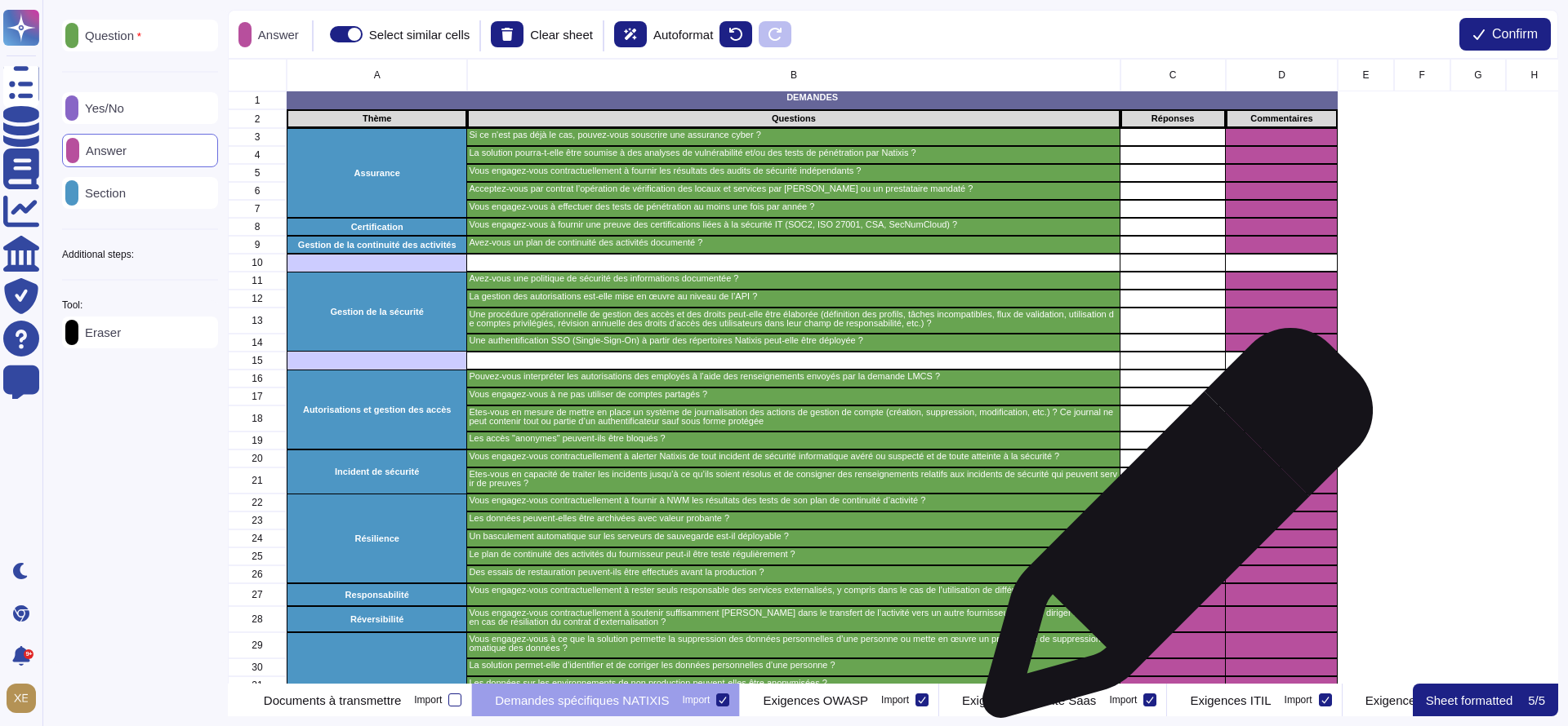
click at [1171, 531] on div "grid" at bounding box center [1172, 538] width 105 height 18
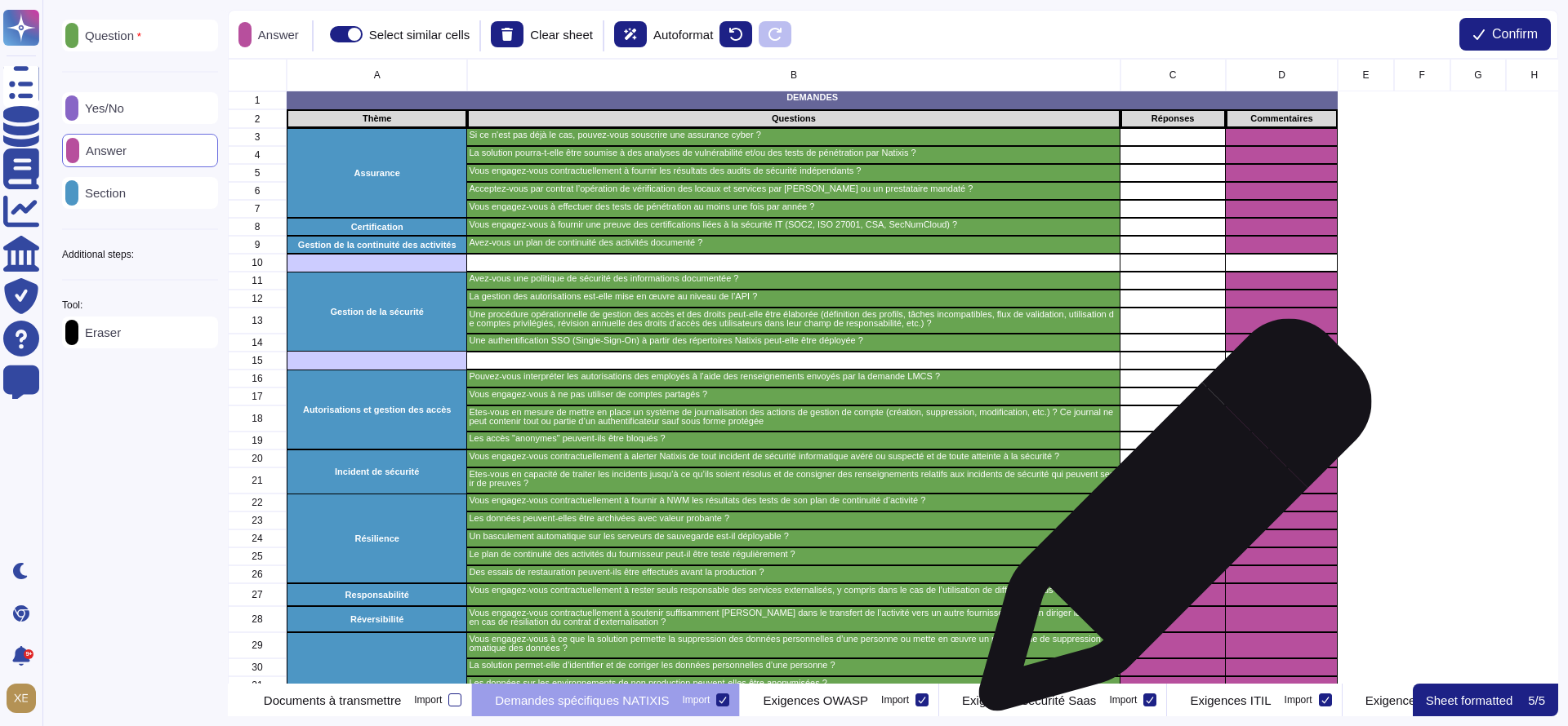
click at [1169, 523] on div "grid" at bounding box center [1172, 520] width 105 height 18
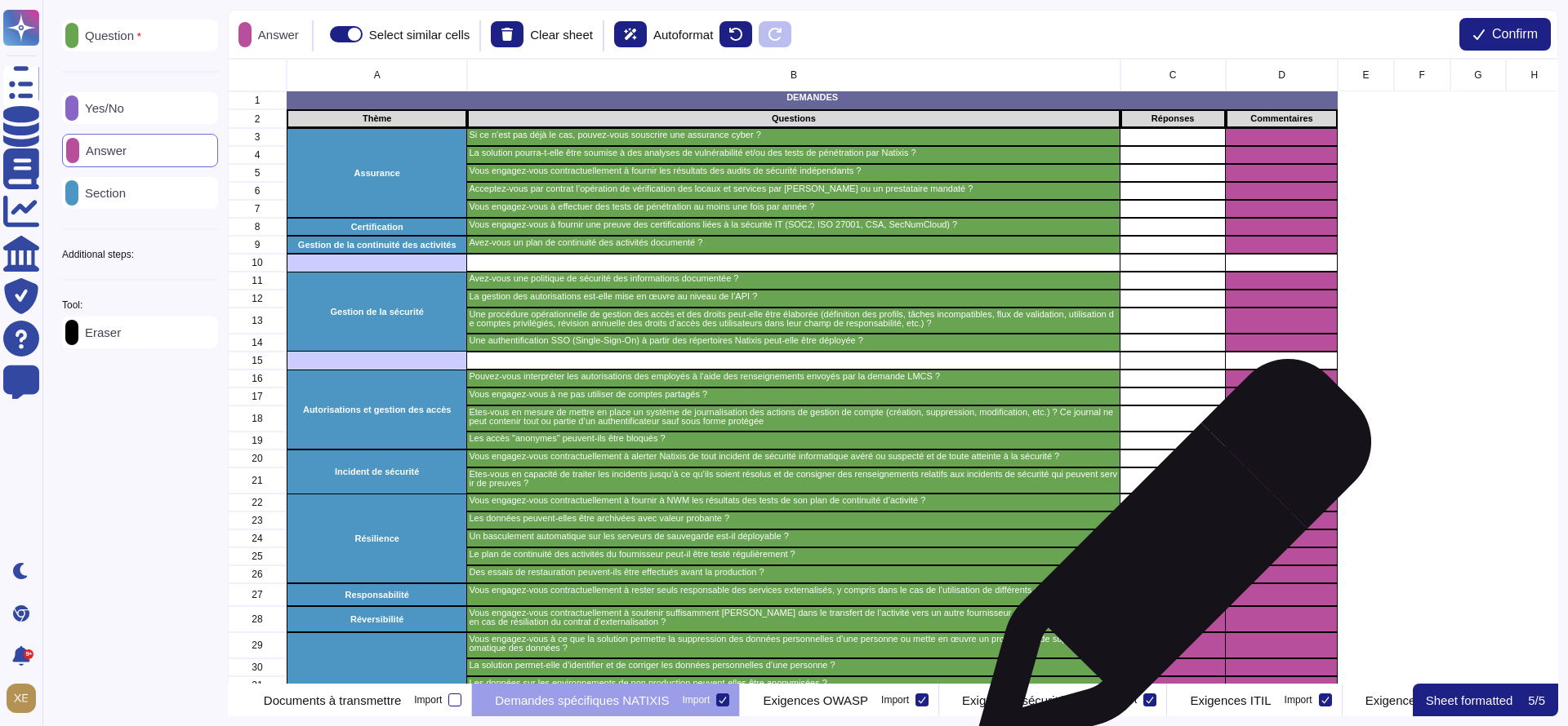
click at [1168, 565] on div "grid" at bounding box center [1172, 574] width 105 height 18
click at [1169, 562] on div "grid" at bounding box center [1172, 556] width 105 height 18
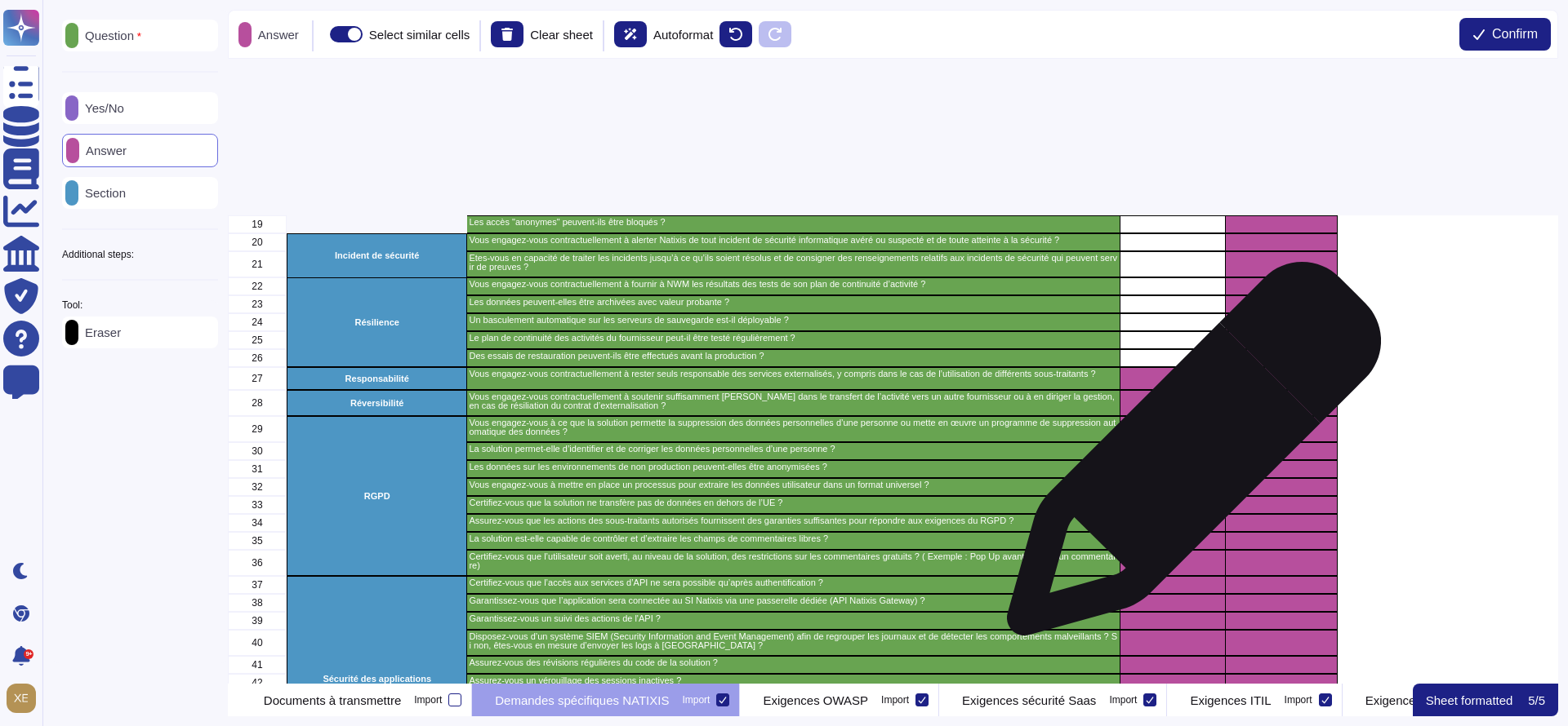
scroll to position [202, 0]
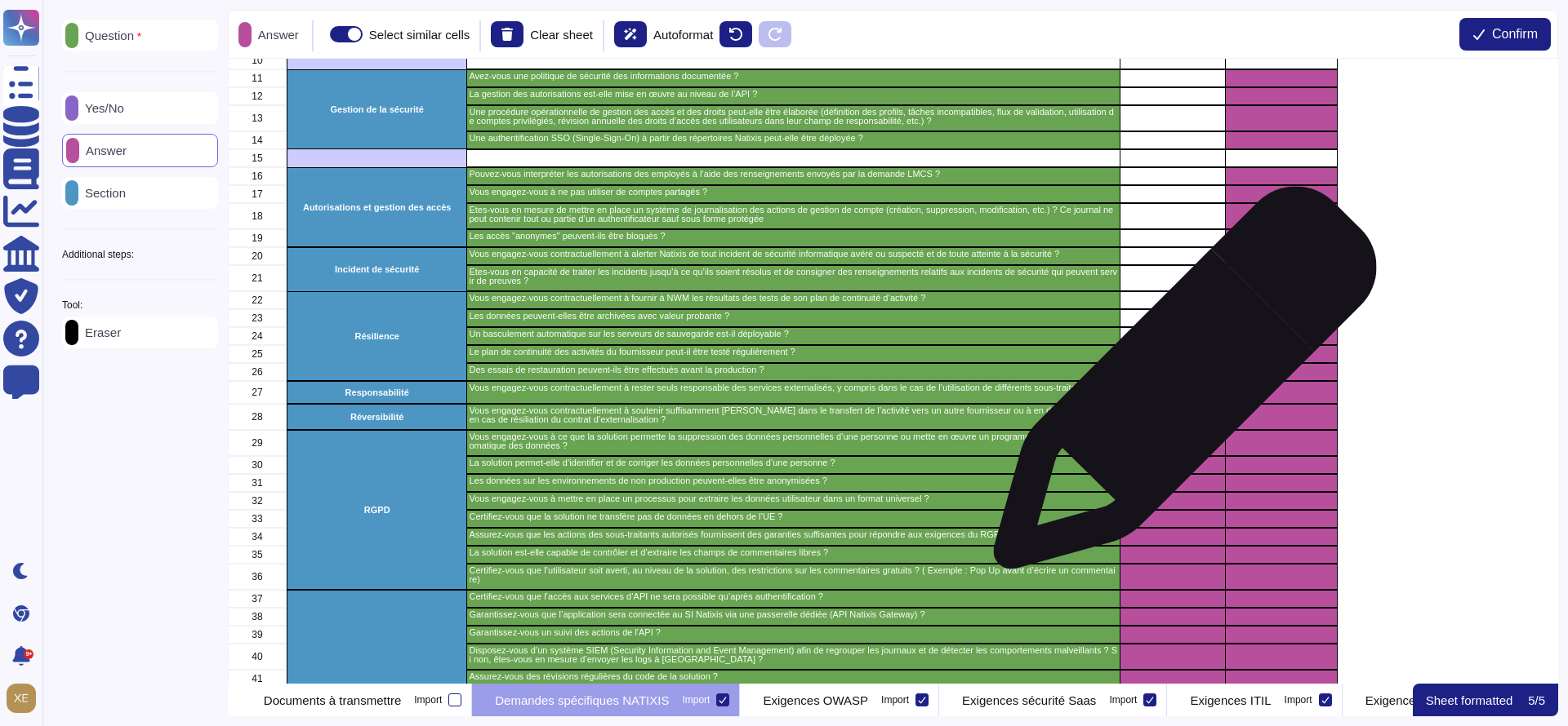
click at [1178, 386] on div "grid" at bounding box center [1172, 392] width 105 height 23
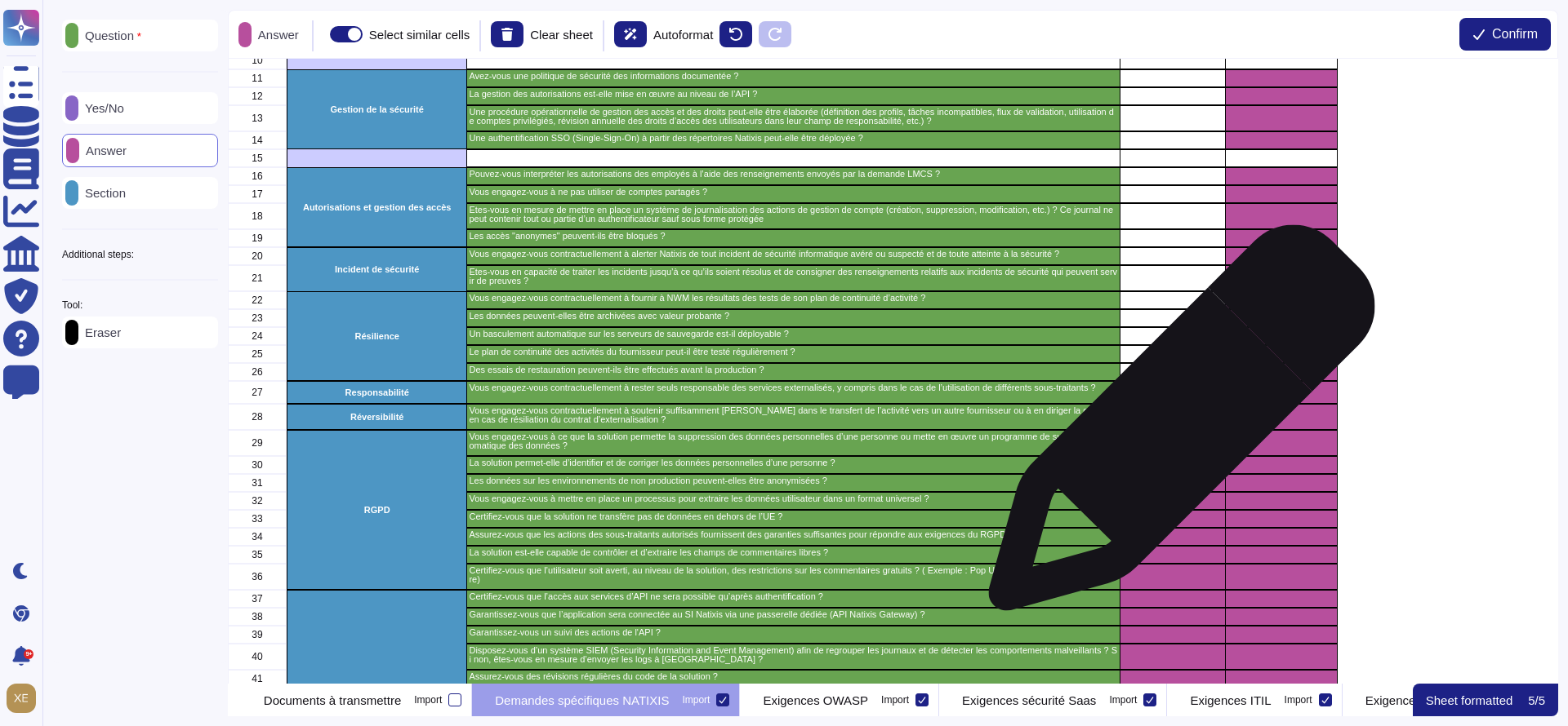
click at [1175, 426] on div "grid" at bounding box center [1172, 417] width 105 height 26
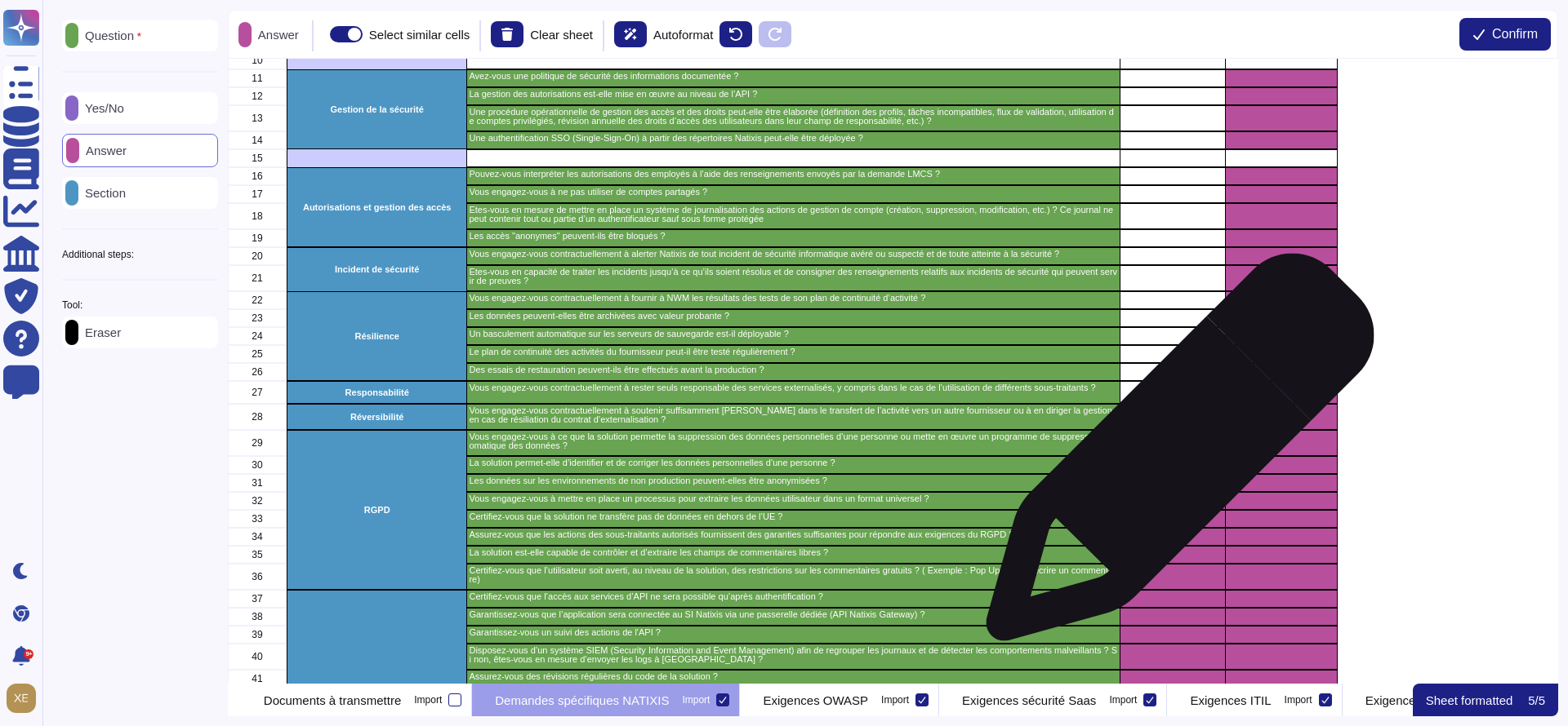
click at [1174, 457] on div "grid" at bounding box center [1172, 465] width 105 height 18
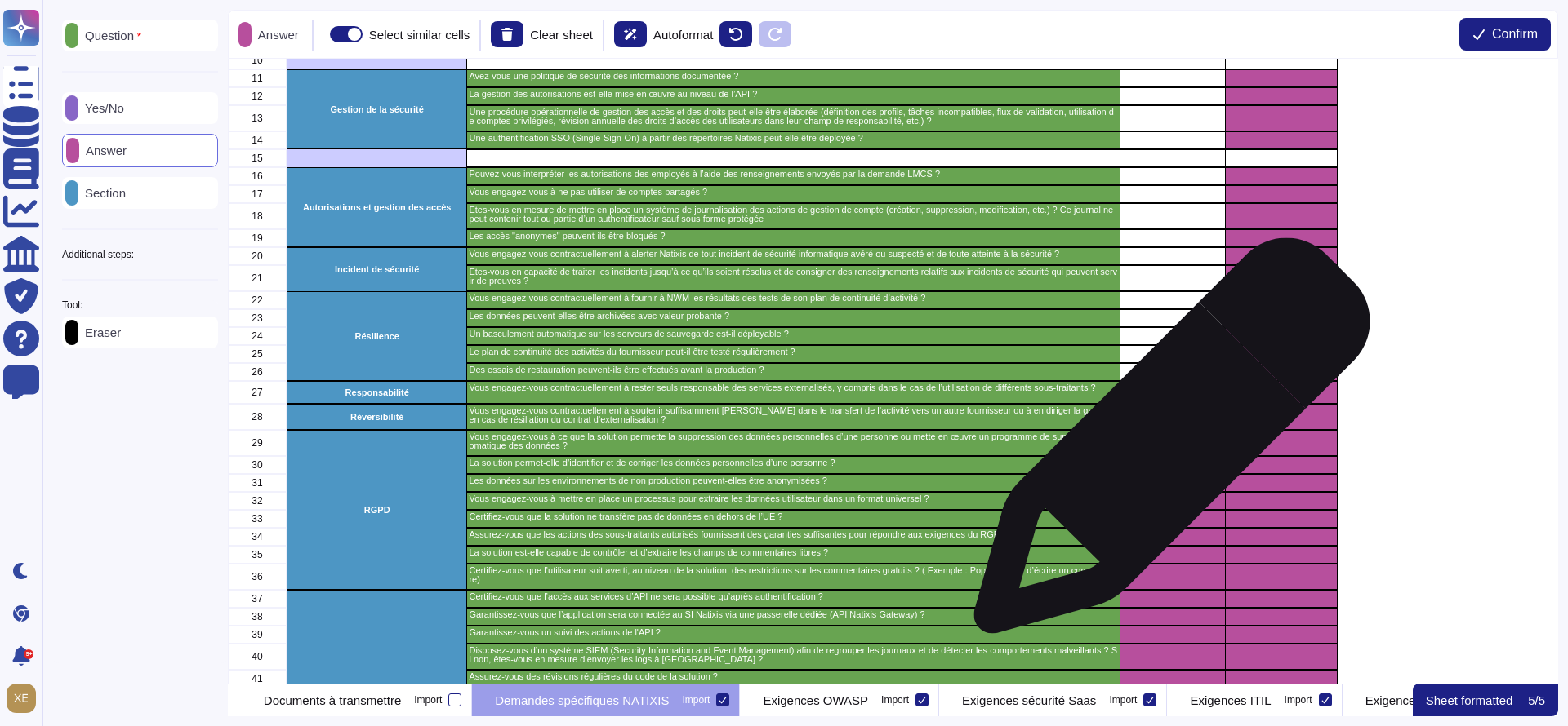
drag, startPoint x: 1165, startPoint y: 444, endPoint x: 1168, endPoint y: 457, distance: 13.3
click at [1165, 445] on div "grid" at bounding box center [1172, 443] width 105 height 26
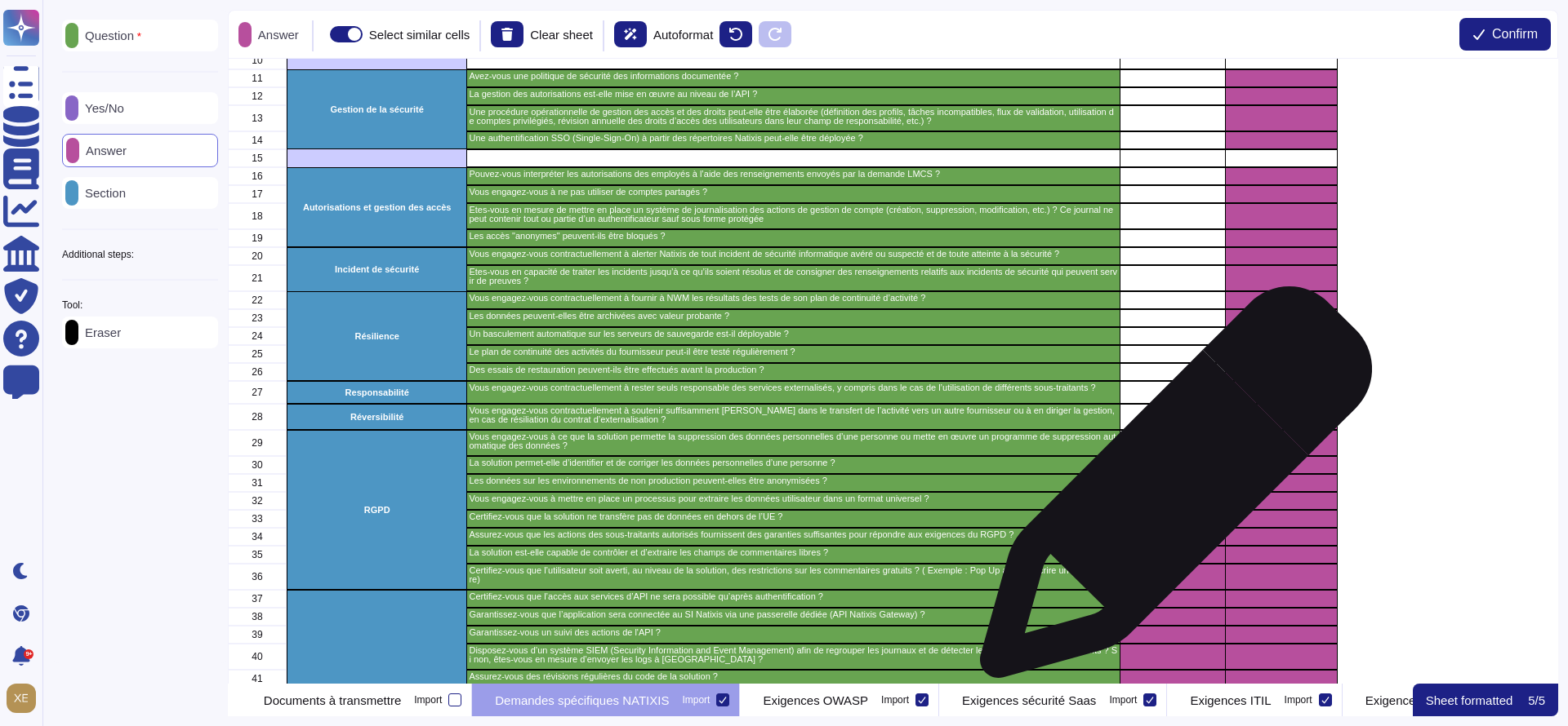
click at [1169, 493] on div "grid" at bounding box center [1172, 501] width 105 height 18
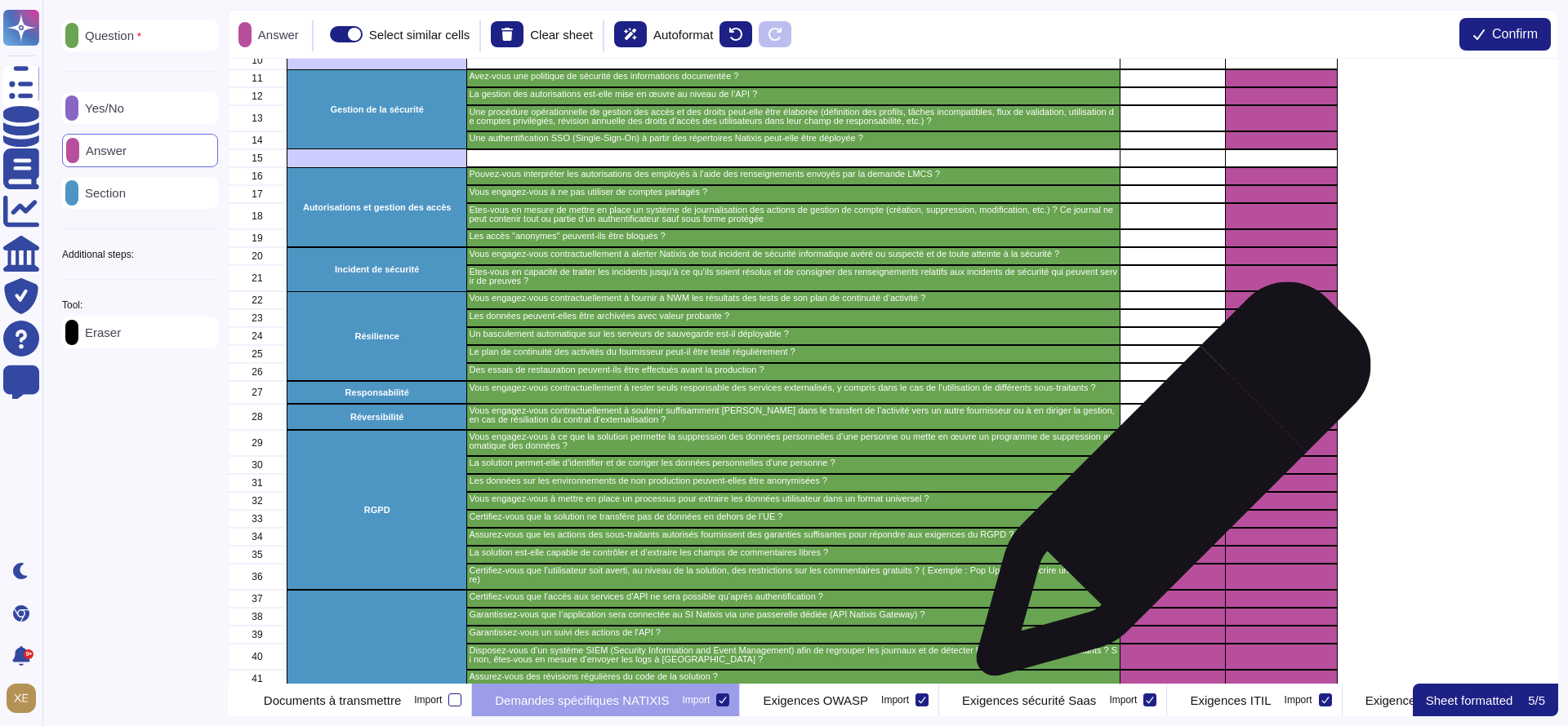
click at [1166, 487] on div "grid" at bounding box center [1172, 483] width 105 height 18
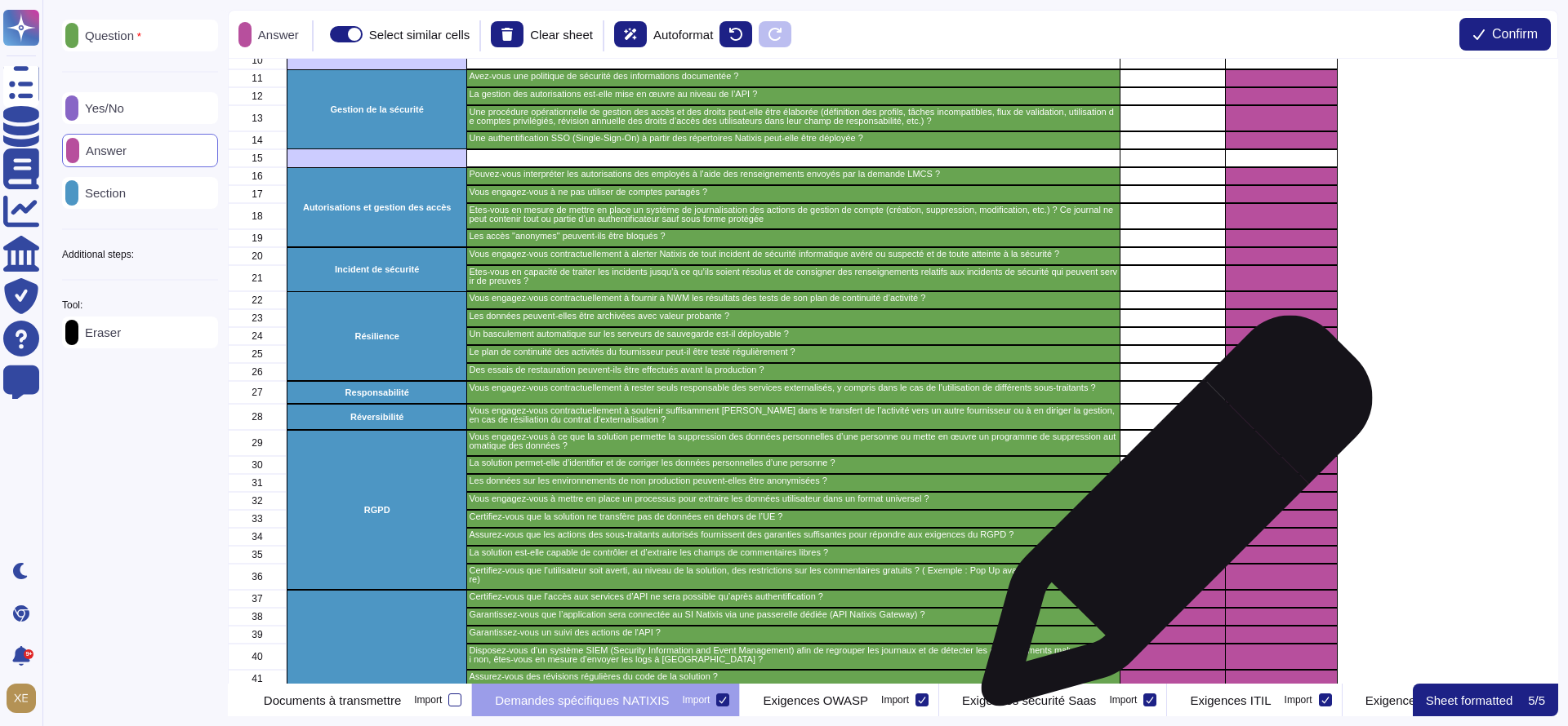
click at [1170, 520] on div "grid" at bounding box center [1172, 519] width 105 height 18
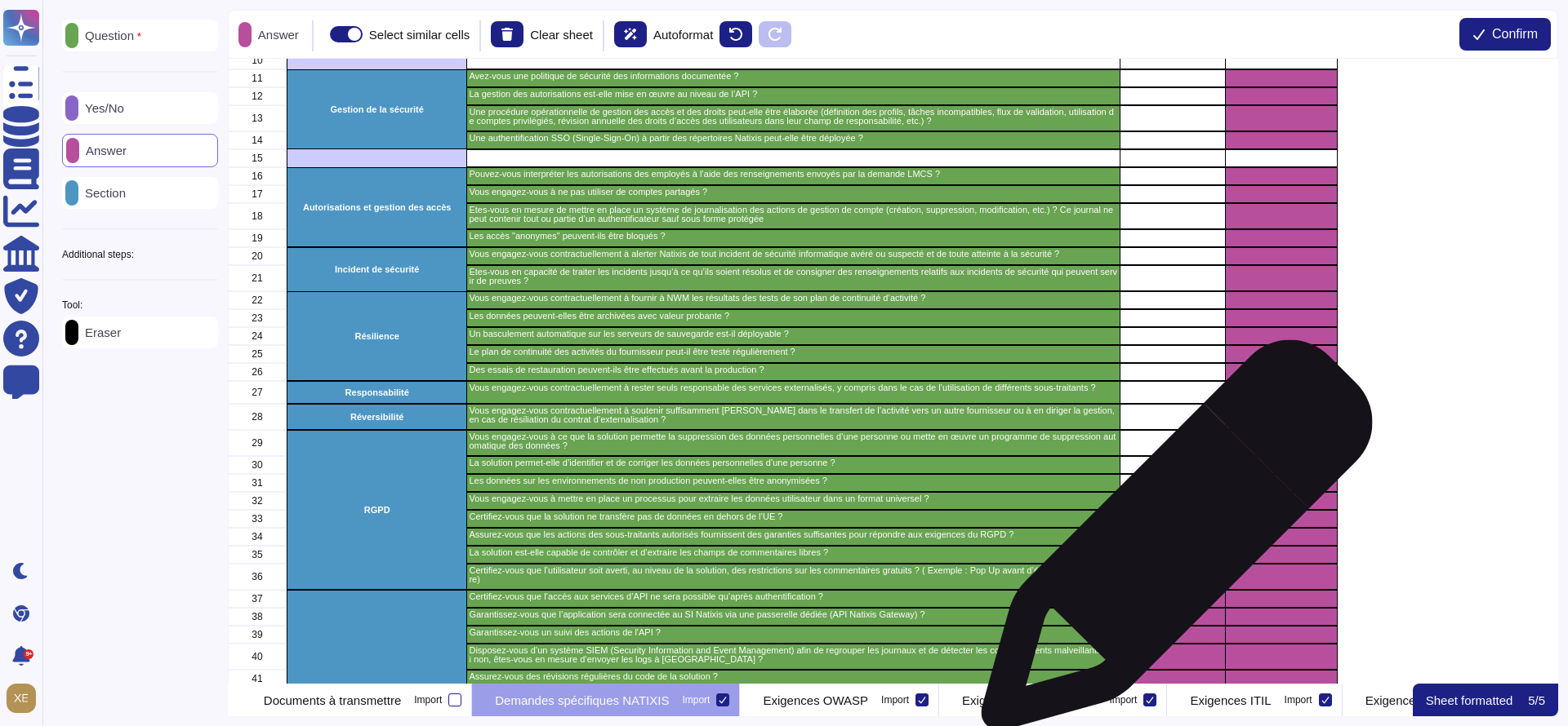
click at [1170, 544] on div "grid" at bounding box center [1172, 537] width 105 height 18
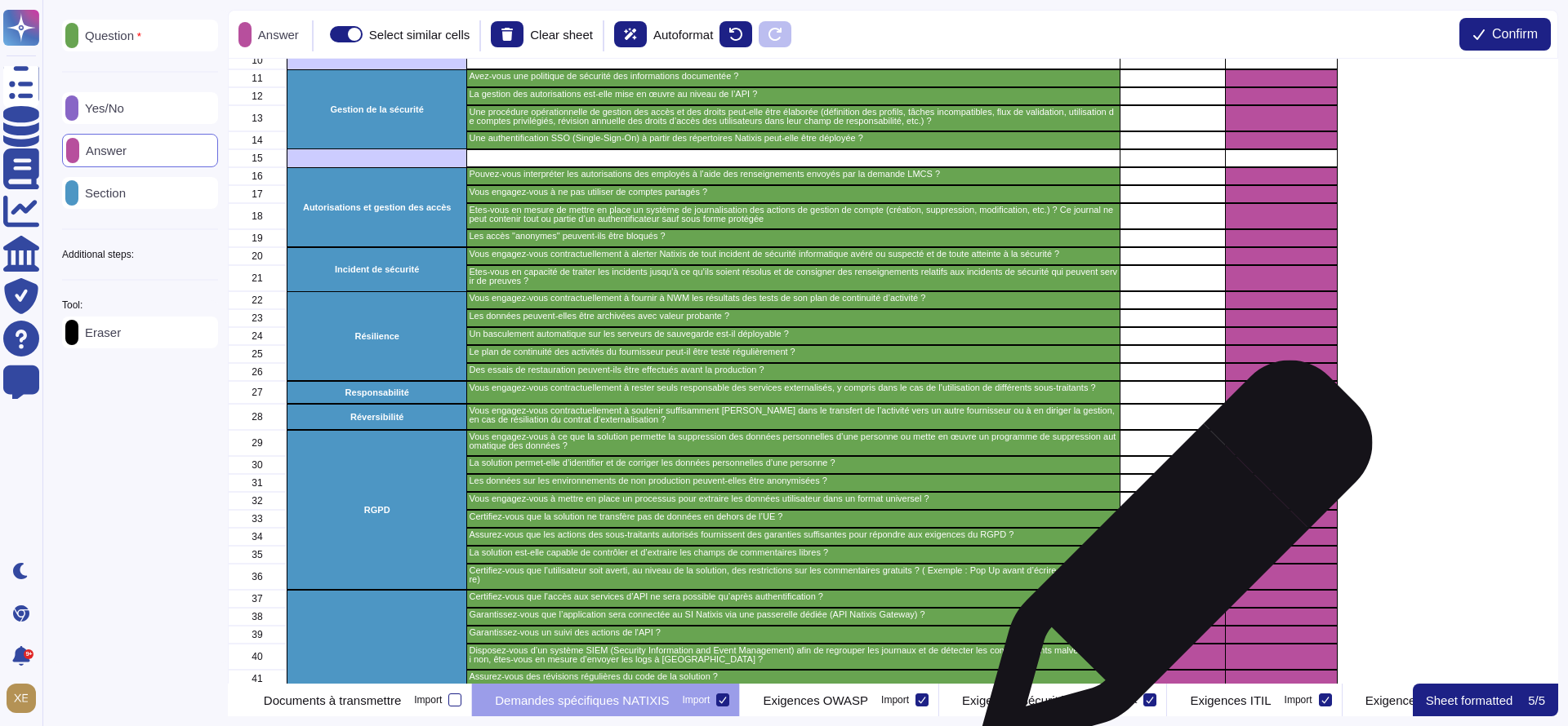
click at [1170, 564] on div "grid" at bounding box center [1172, 578] width 105 height 26
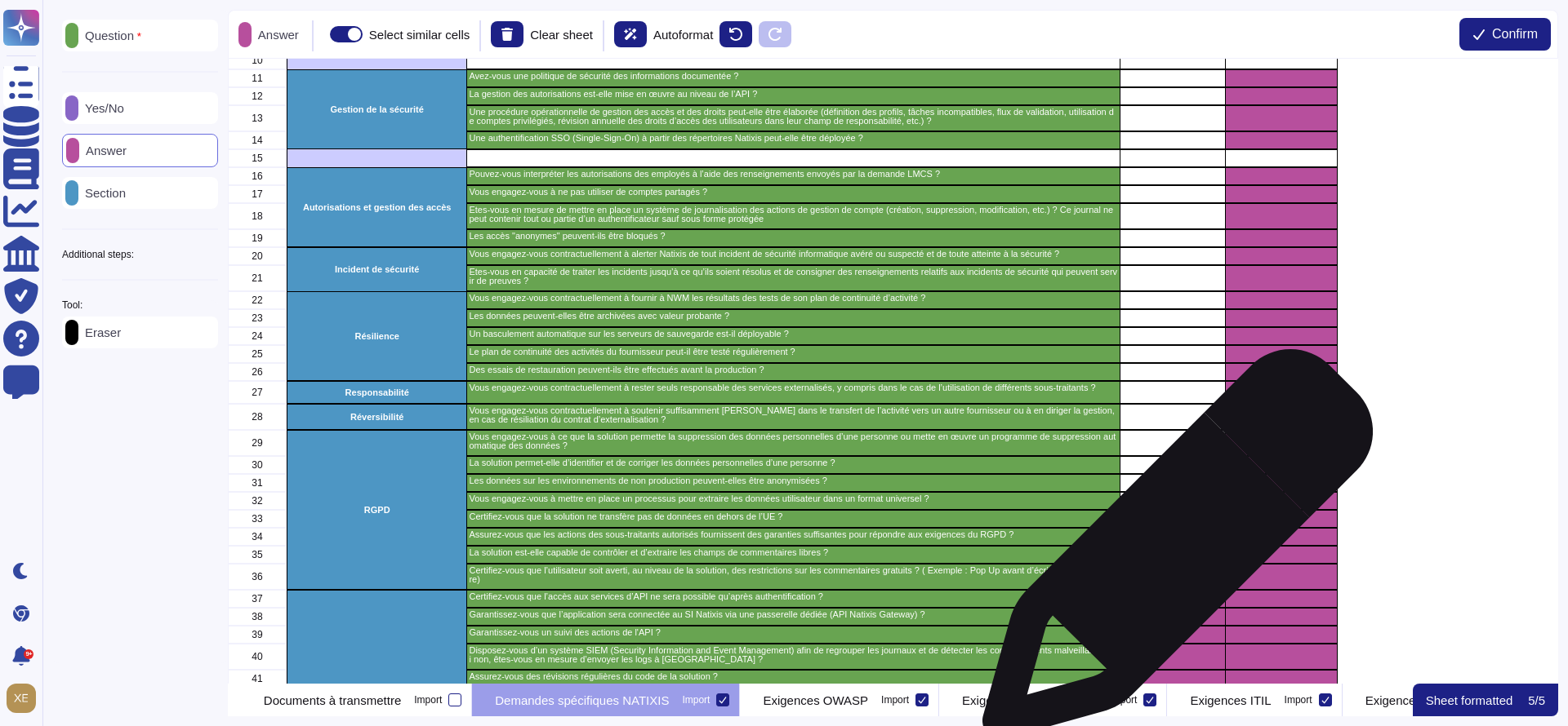
click at [1171, 553] on div "grid" at bounding box center [1172, 555] width 105 height 18
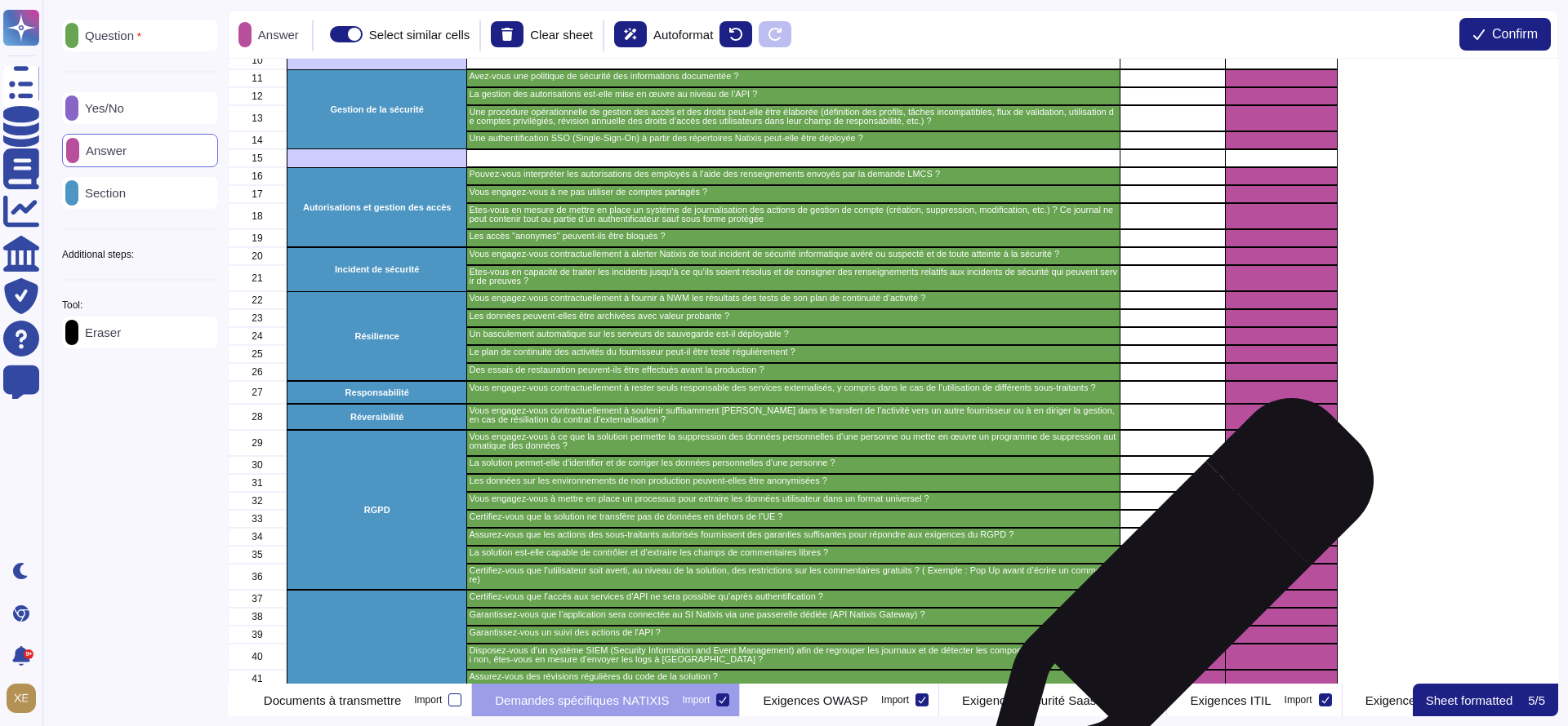
click at [1173, 601] on div "grid" at bounding box center [1172, 598] width 105 height 18
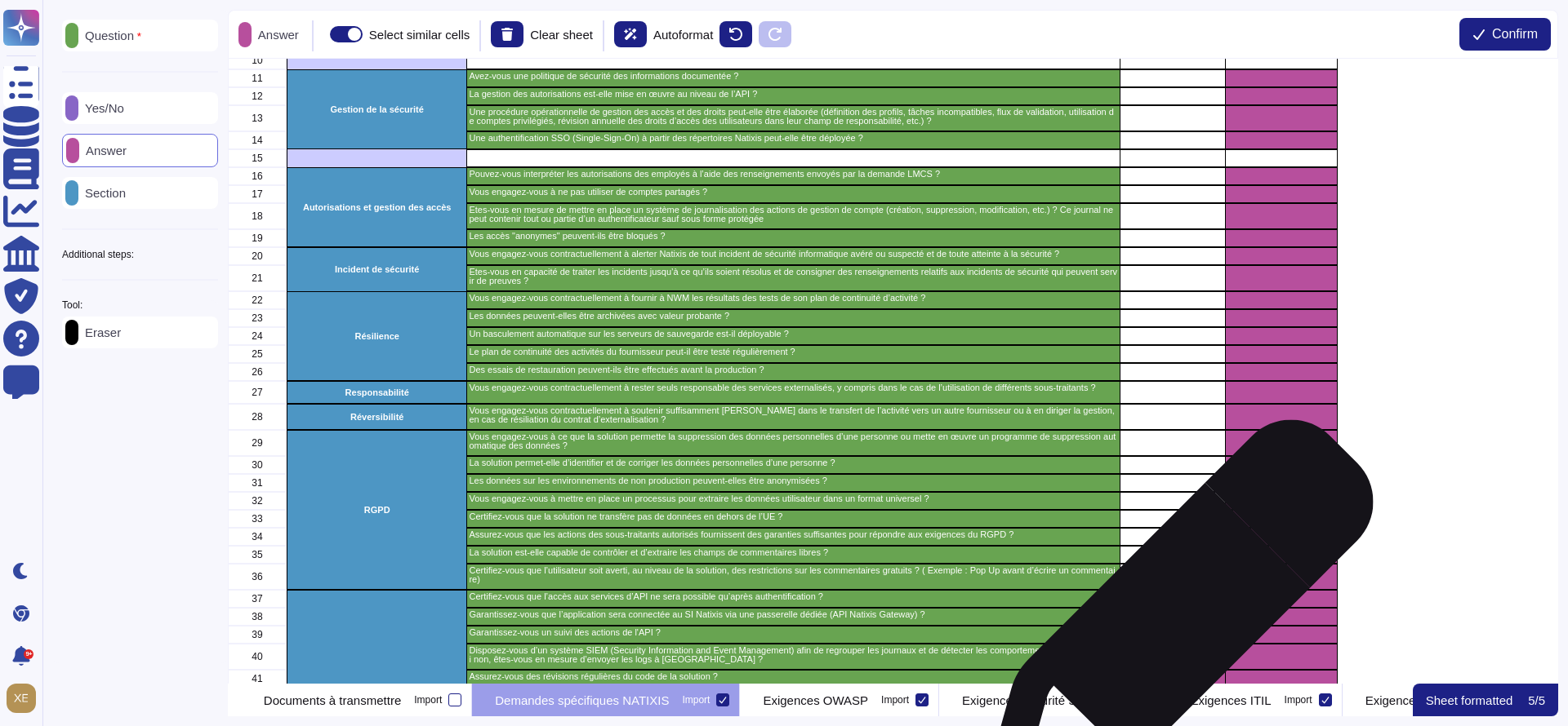
click at [1170, 625] on div "A B C D E F G H I J K L M N 1 DEMANDES 2 Thème Questions Réponses Commentaires …" at bounding box center [1512, 566] width 2569 height 1421
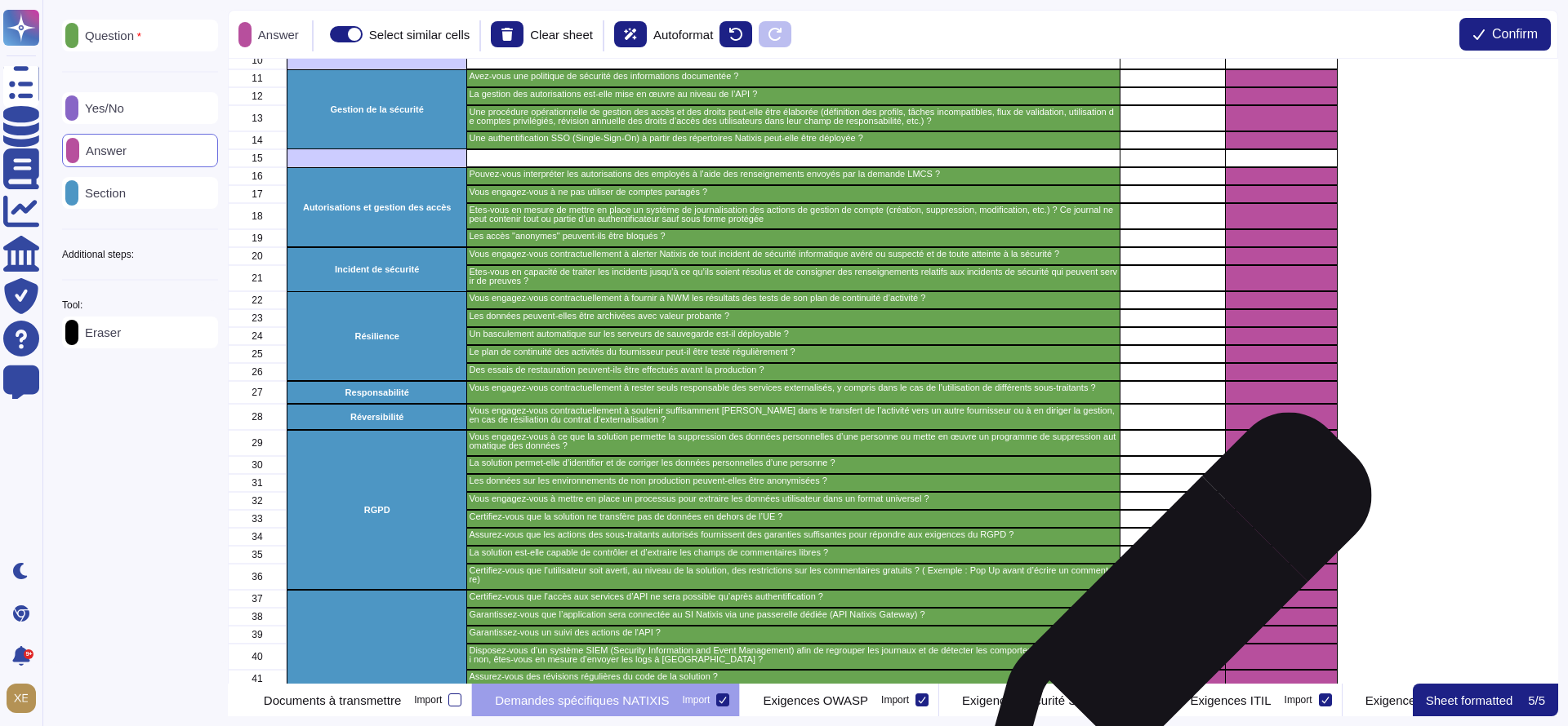
click at [1167, 617] on div "grid" at bounding box center [1172, 616] width 105 height 18
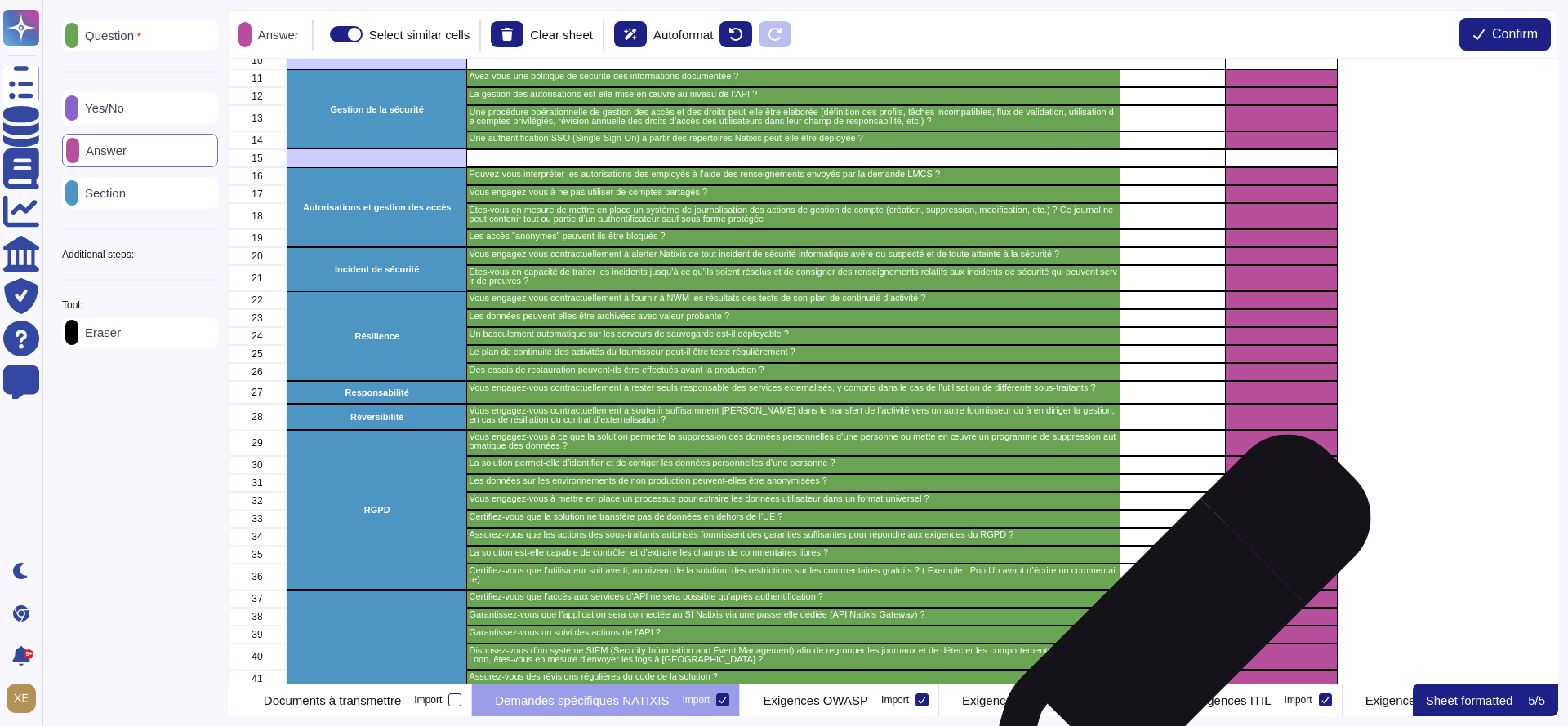
click at [1166, 641] on div "grid" at bounding box center [1172, 634] width 105 height 18
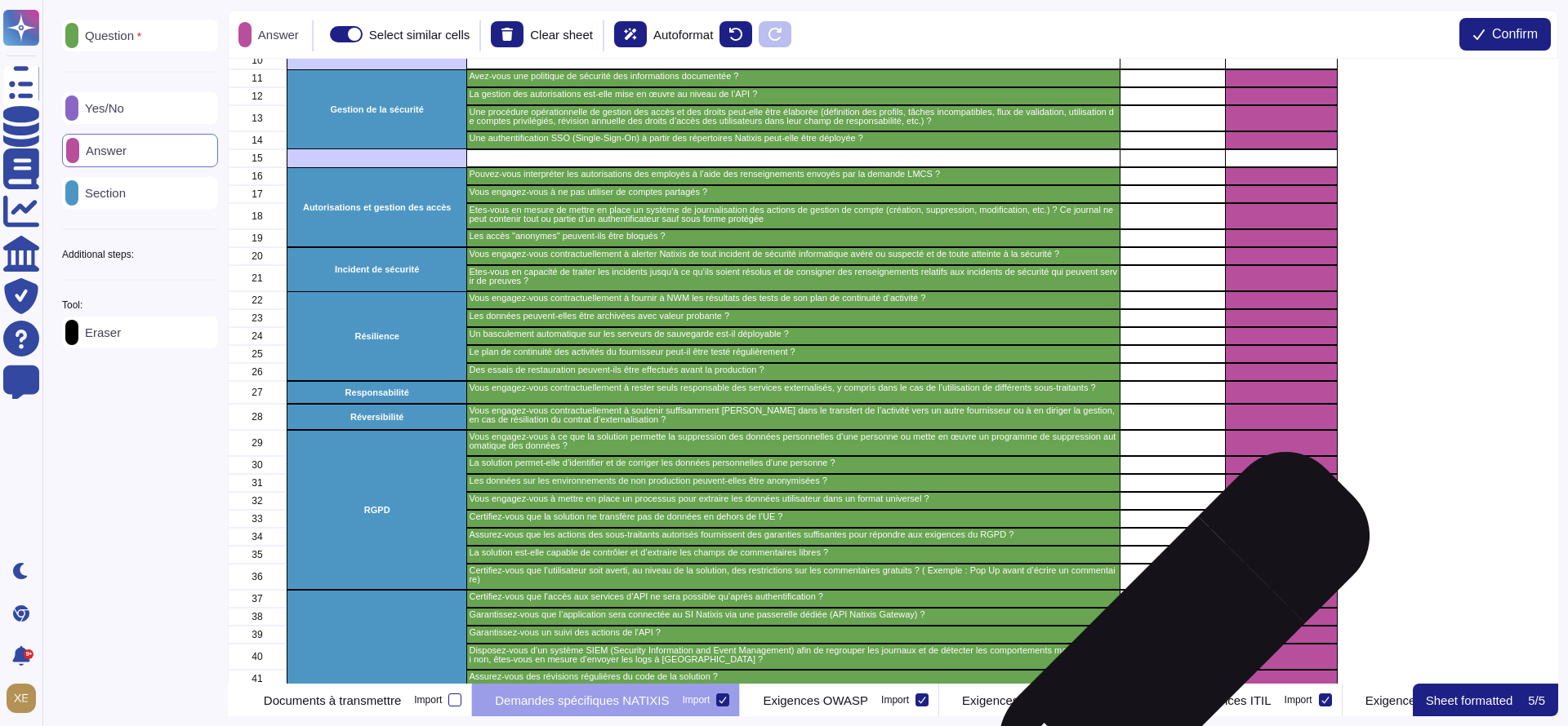
click at [1164, 661] on div "grid" at bounding box center [1172, 657] width 105 height 26
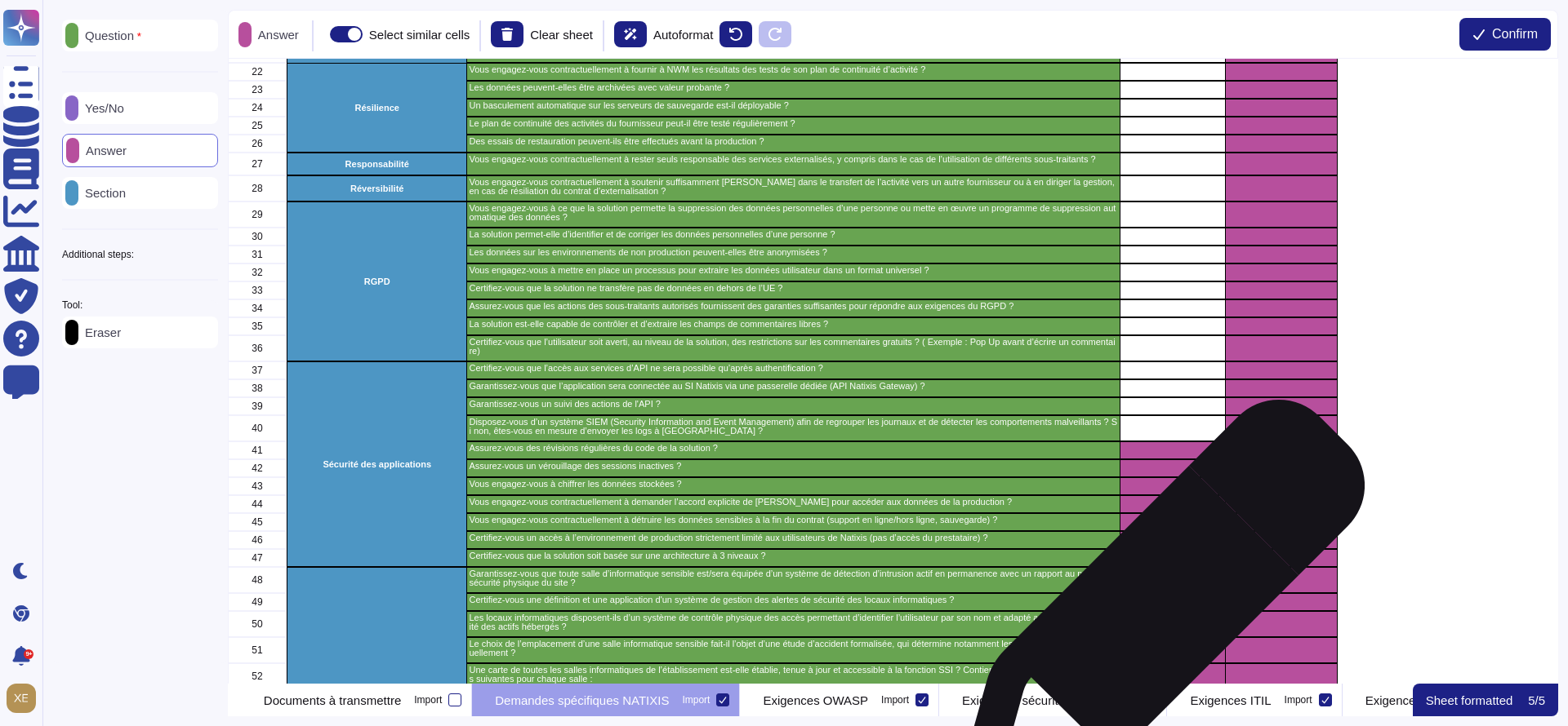
scroll to position [570, 0]
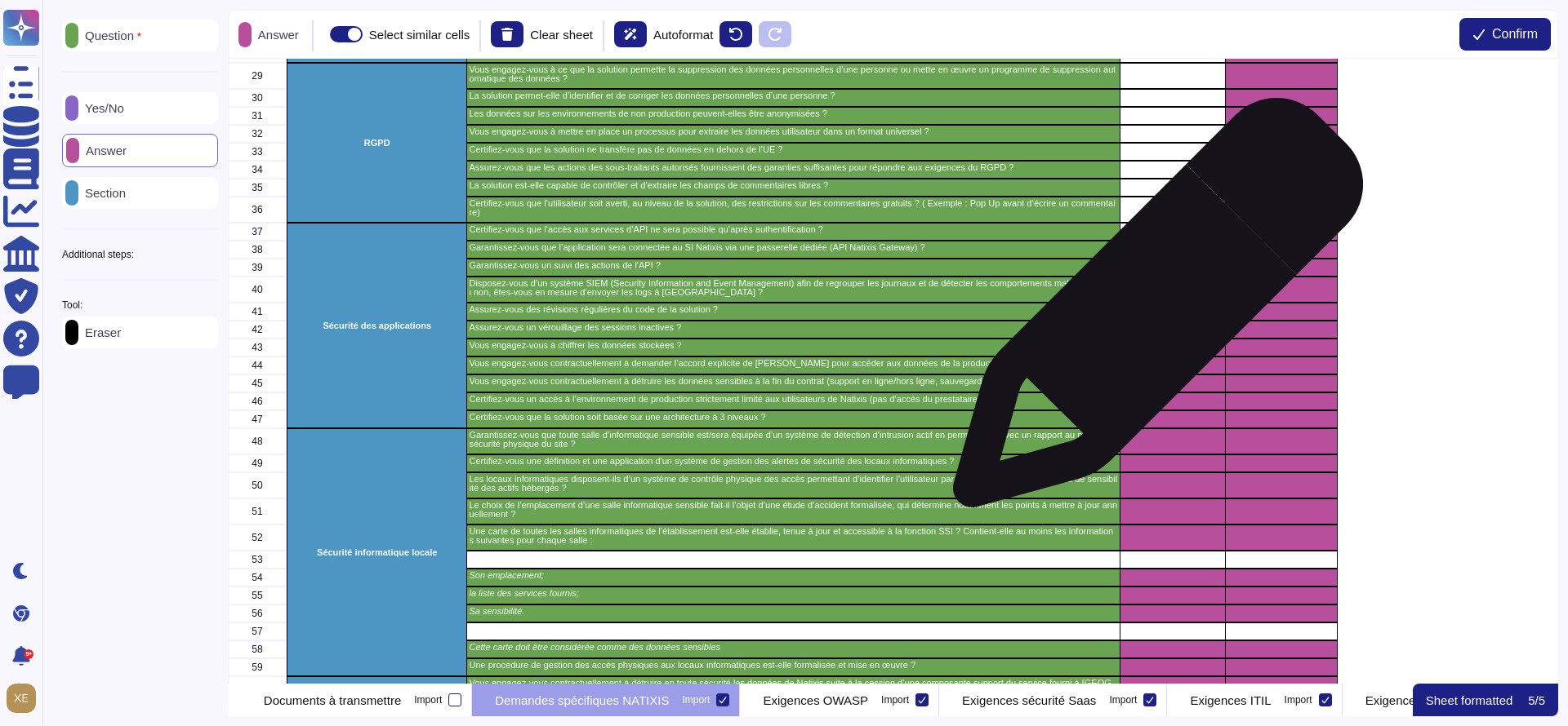
click at [1151, 311] on div "grid" at bounding box center [1172, 311] width 105 height 18
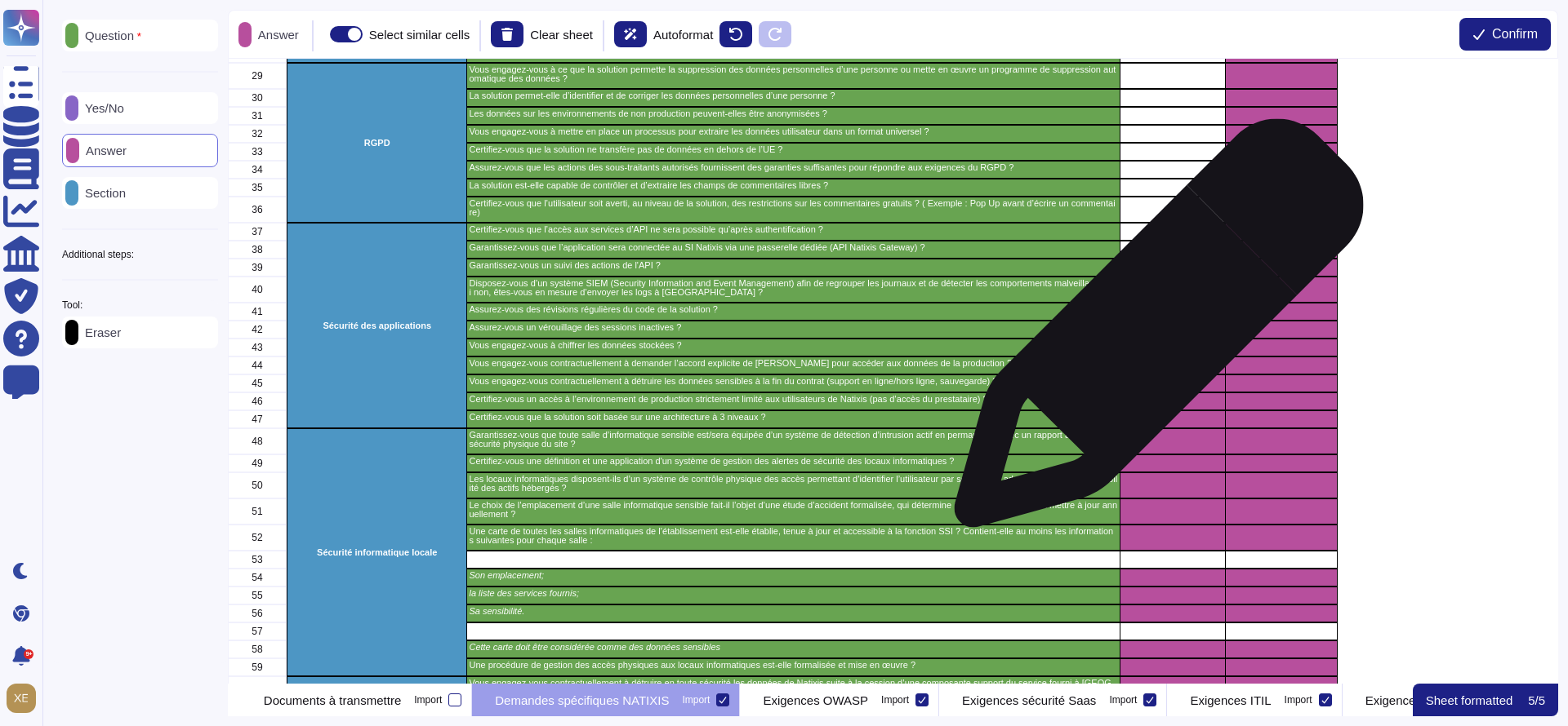
click at [1152, 332] on div "grid" at bounding box center [1172, 329] width 105 height 18
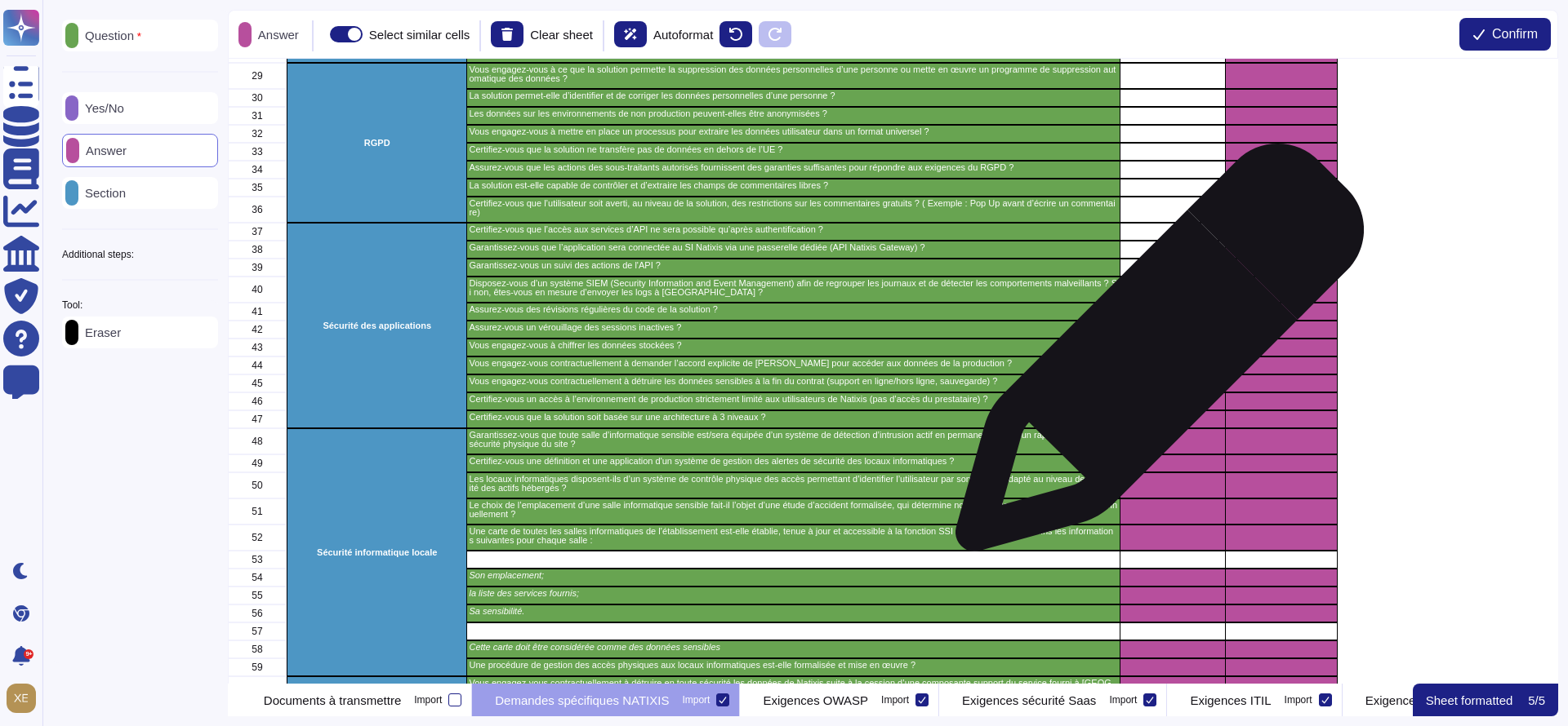
click at [1153, 356] on div "grid" at bounding box center [1172, 365] width 105 height 18
click at [1152, 355] on div "grid" at bounding box center [1172, 347] width 105 height 18
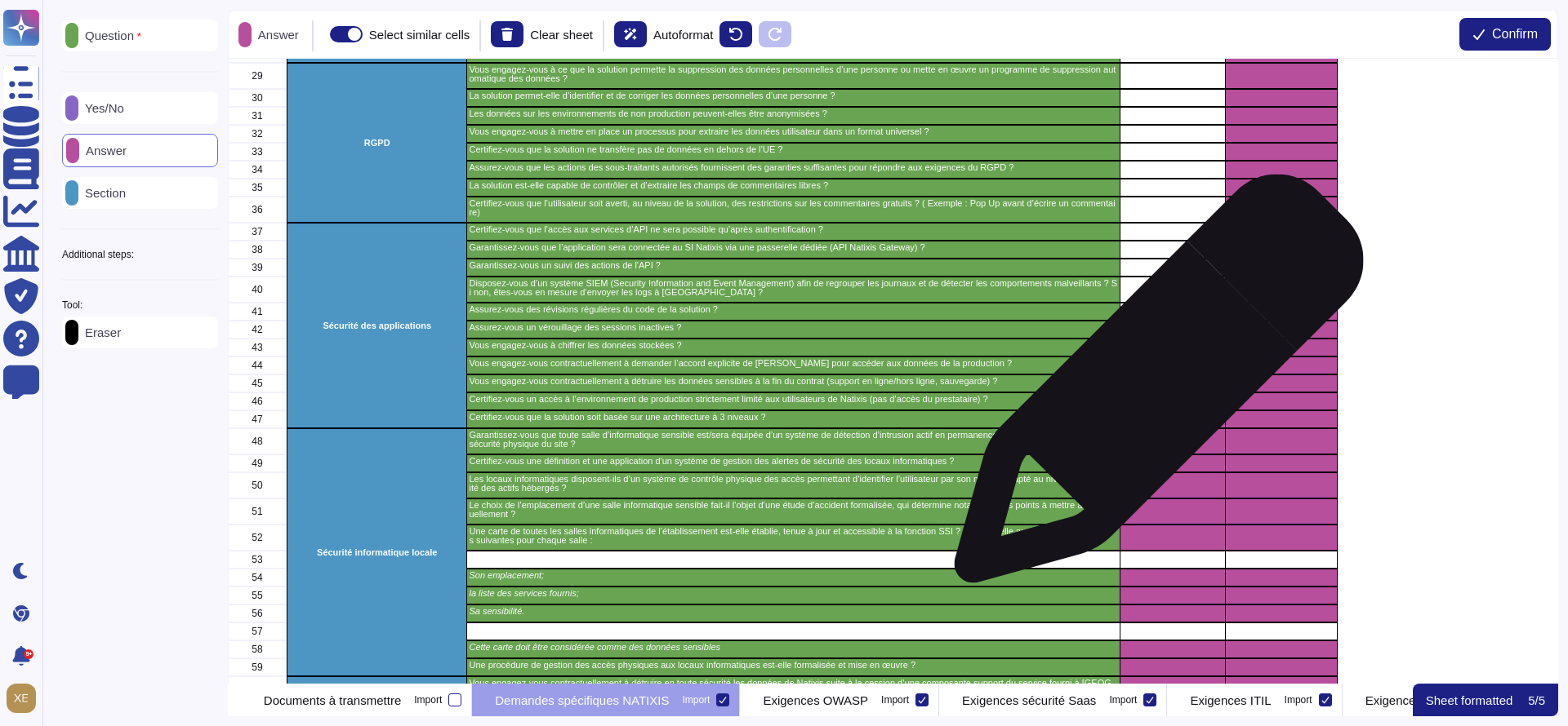
click at [1152, 387] on div "grid" at bounding box center [1172, 383] width 105 height 18
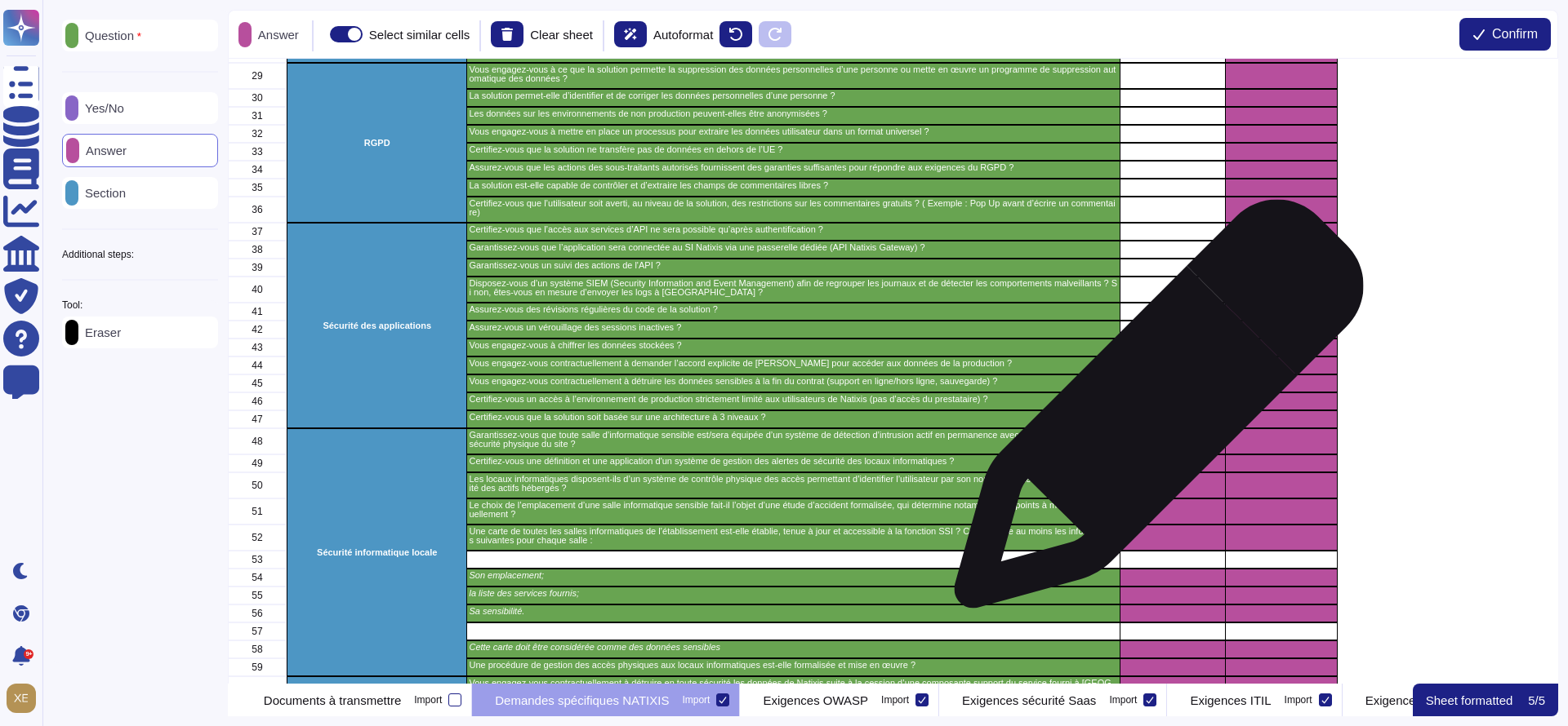
click at [1152, 412] on div "grid" at bounding box center [1172, 419] width 105 height 18
click at [1152, 410] on div "grid" at bounding box center [1172, 419] width 105 height 18
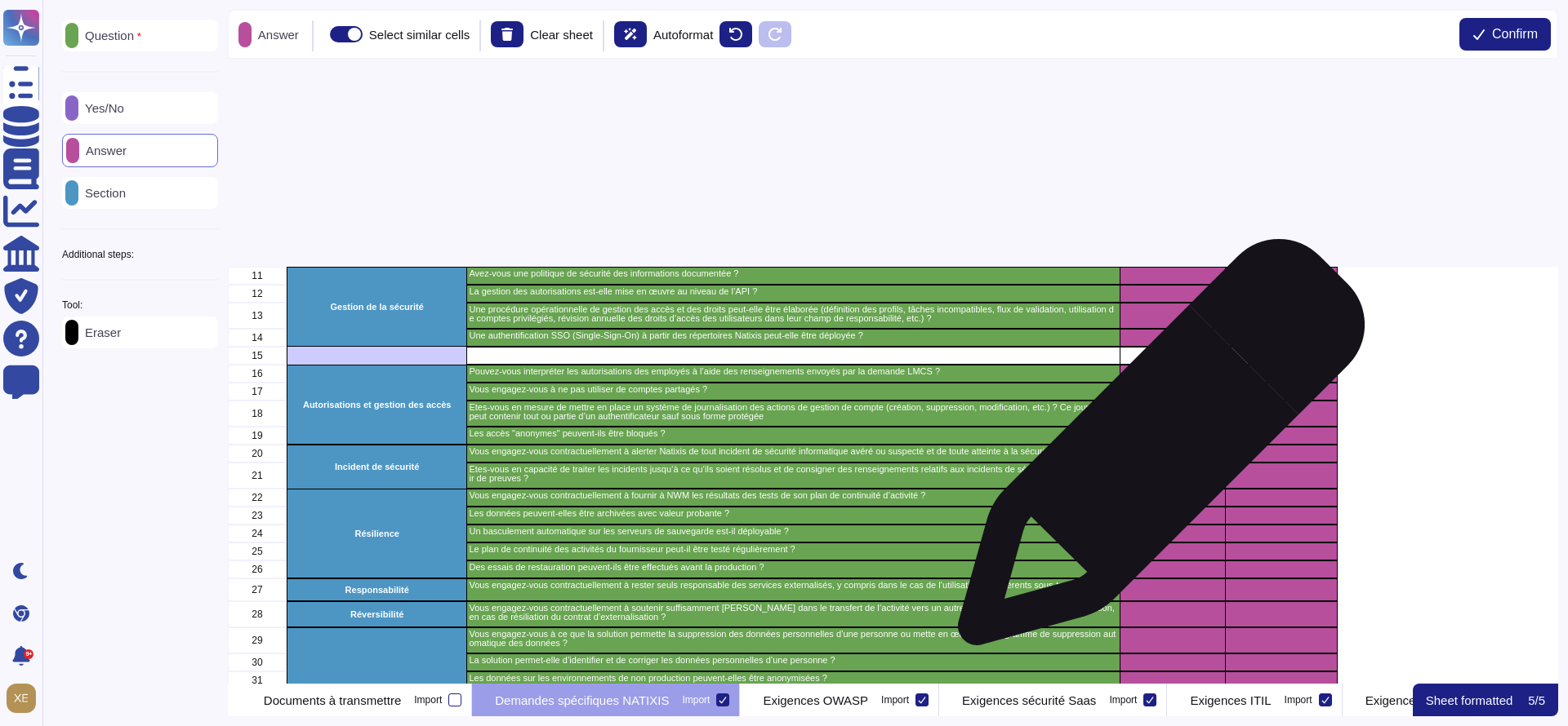
scroll to position [0, 0]
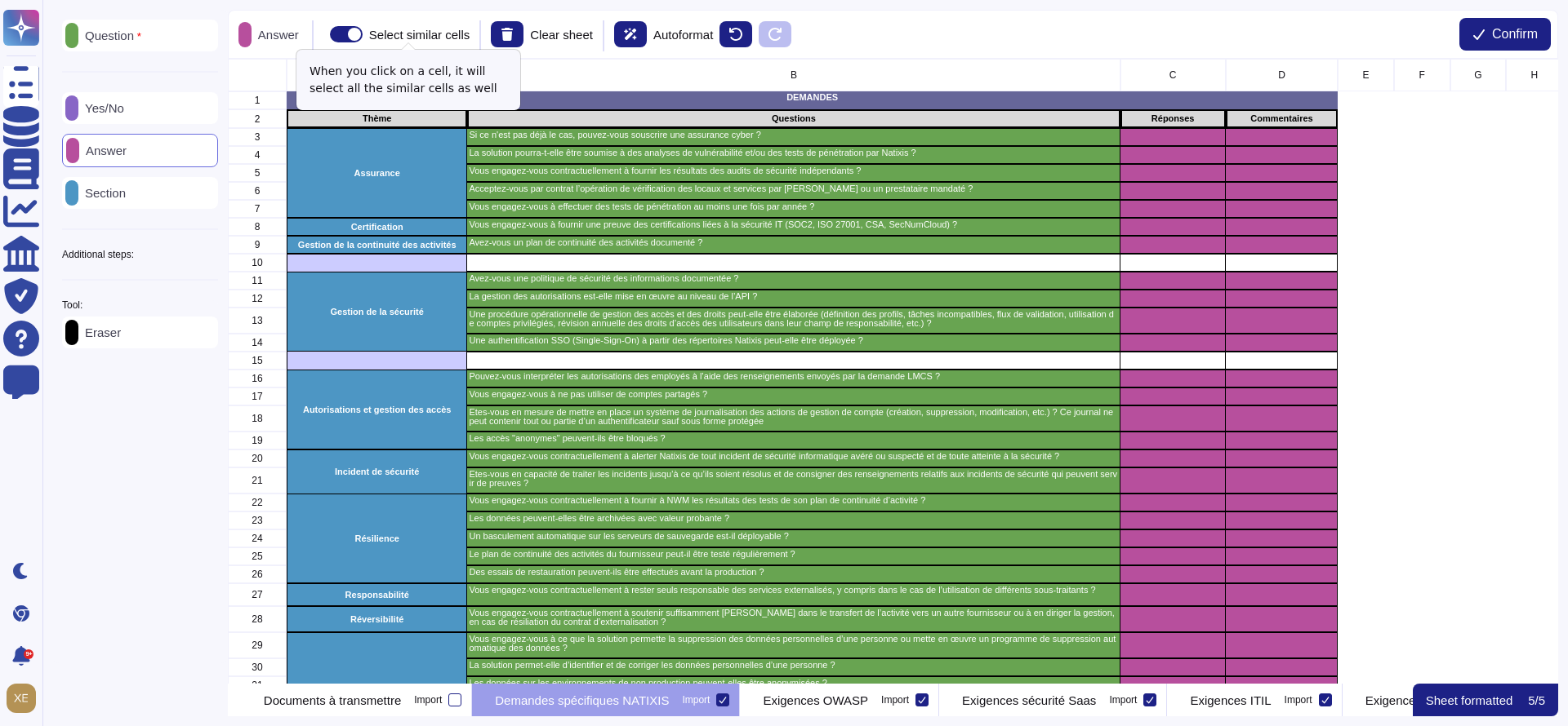
click at [354, 33] on span at bounding box center [346, 34] width 33 height 16
click at [323, 34] on input "Select similar cells" at bounding box center [323, 34] width 0 height 0
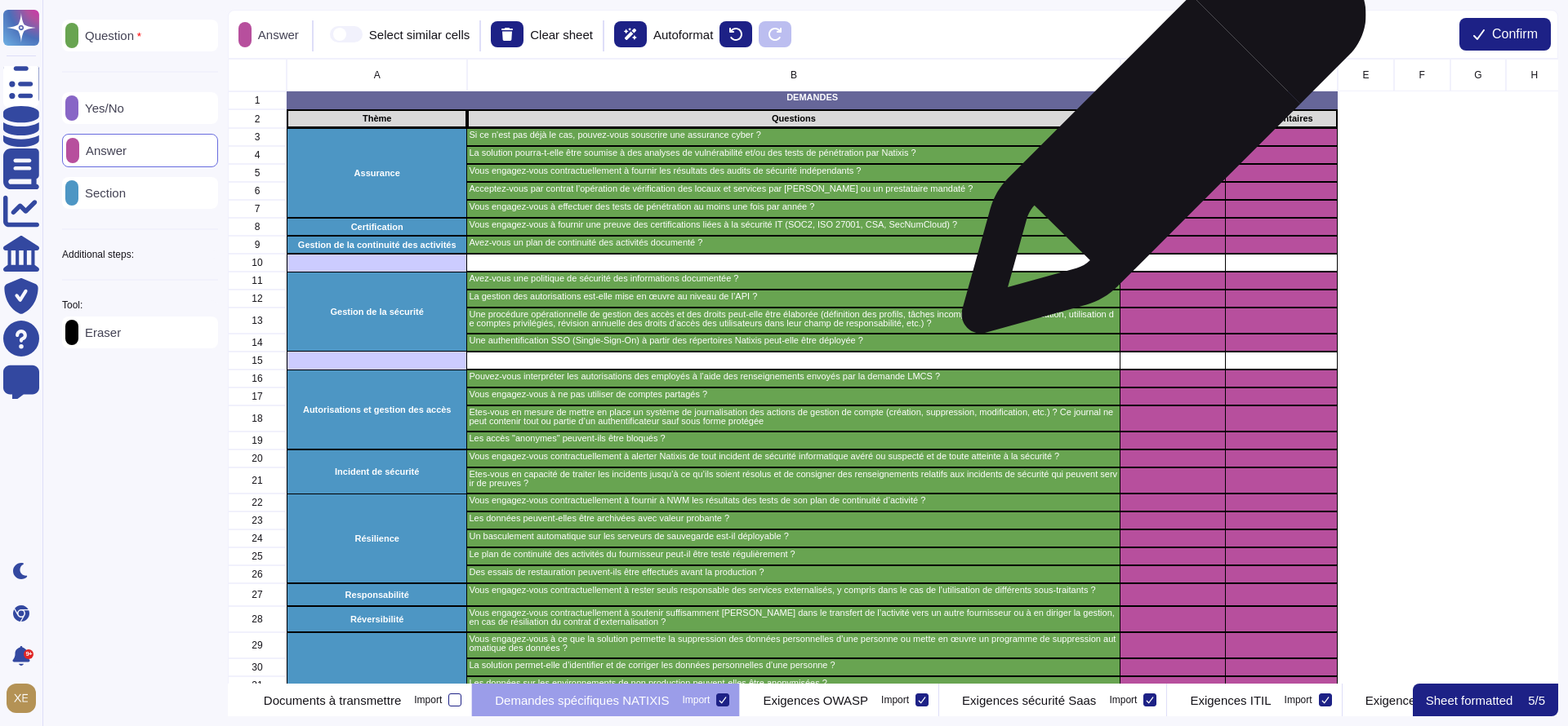
click at [1157, 140] on div "grid" at bounding box center [1172, 137] width 105 height 18
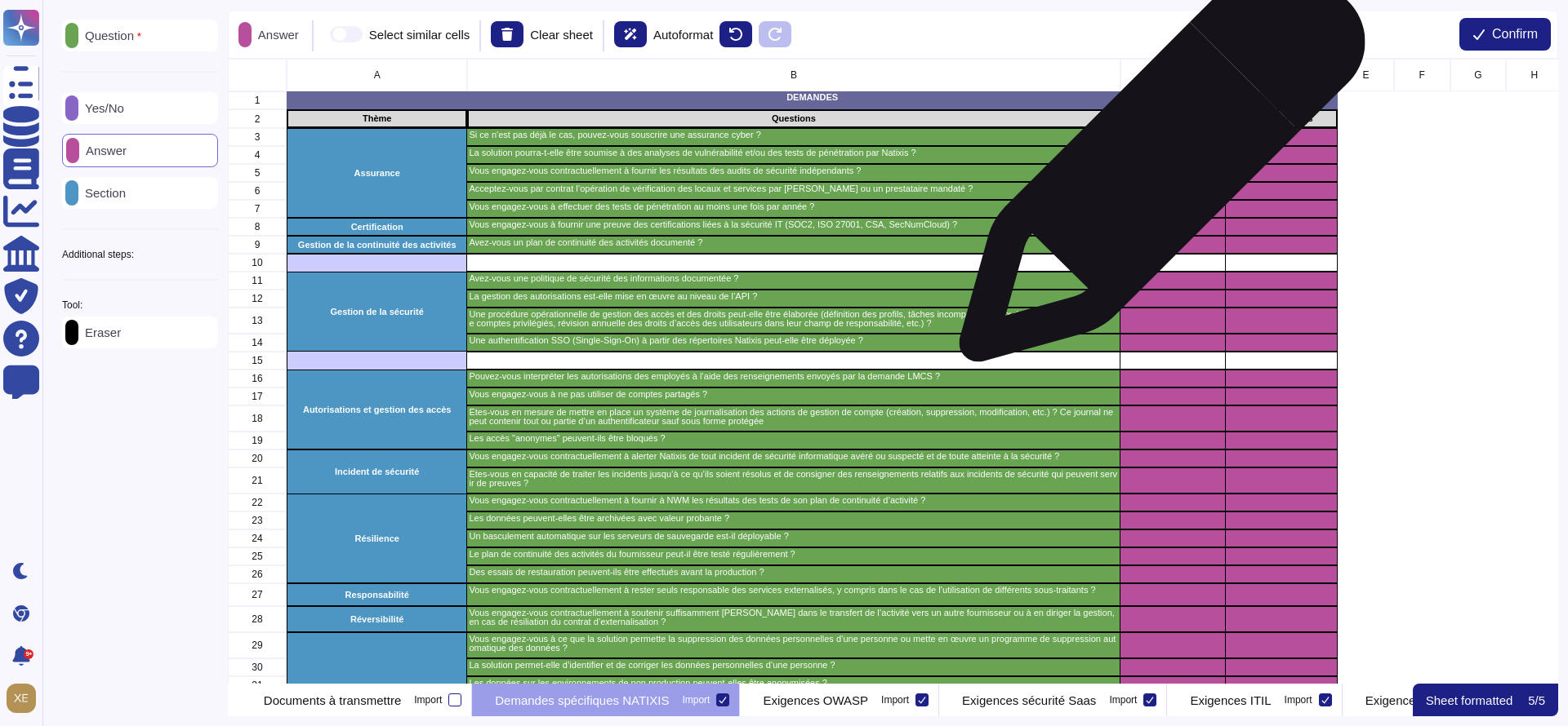
click at [1156, 167] on div "grid" at bounding box center [1172, 173] width 105 height 18
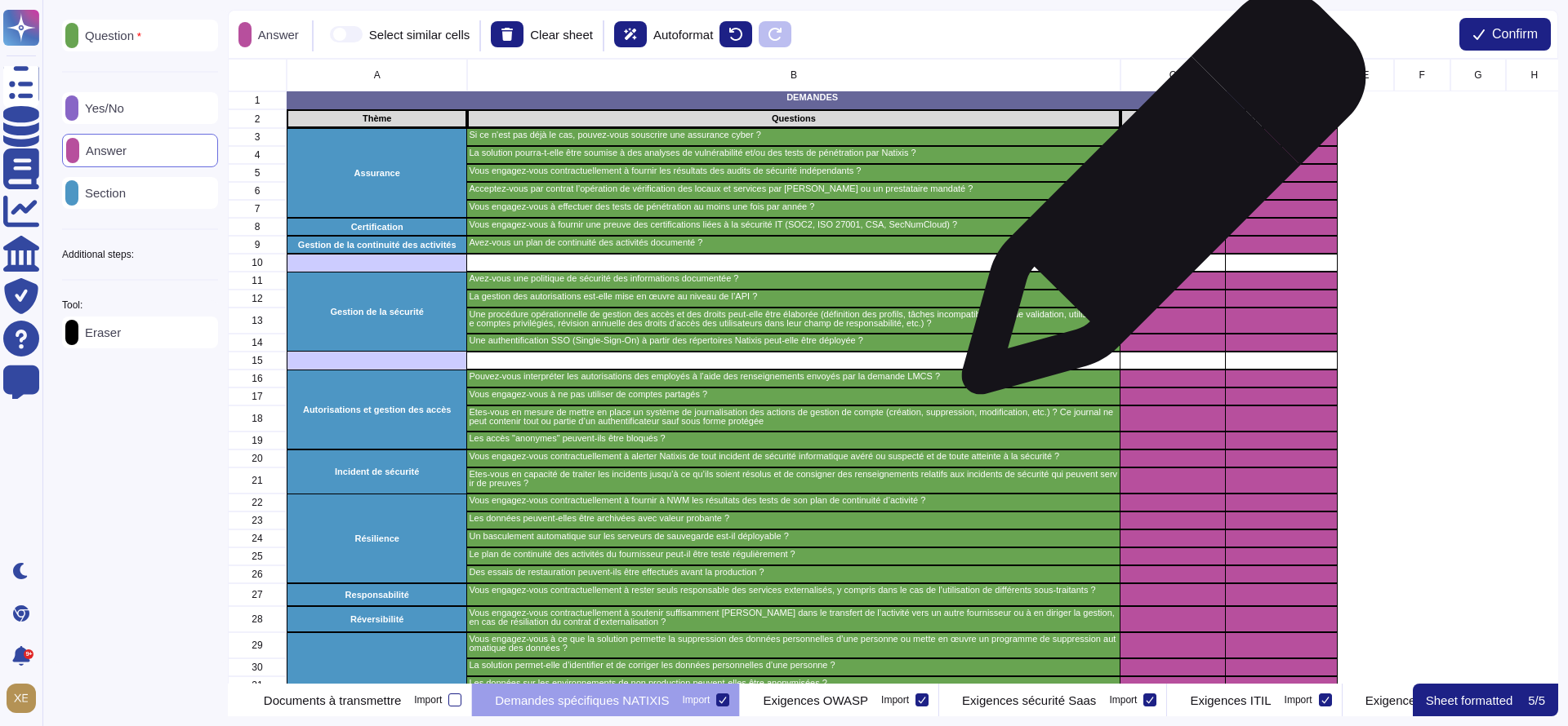
click at [1159, 212] on div "grid" at bounding box center [1172, 209] width 105 height 18
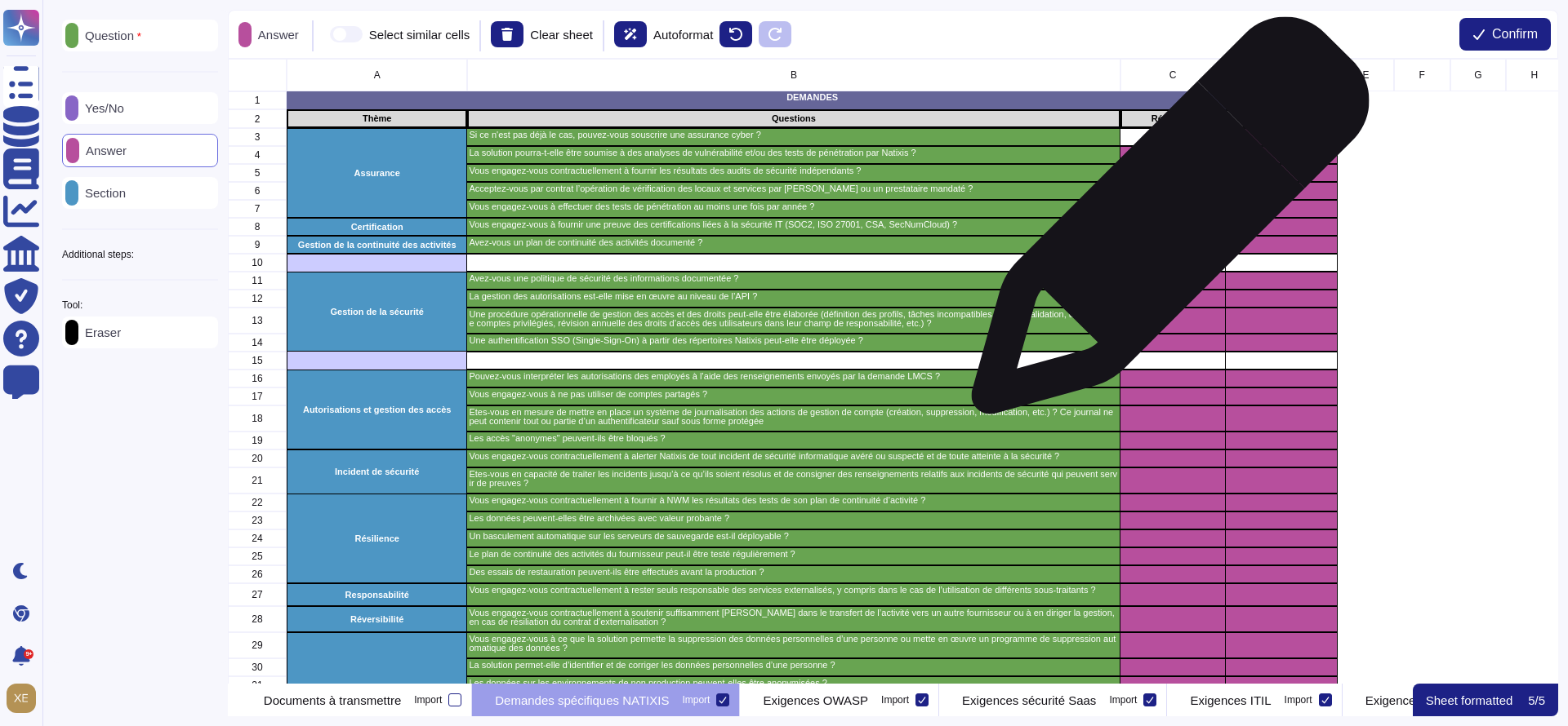
drag, startPoint x: 1163, startPoint y: 224, endPoint x: 1167, endPoint y: 248, distance: 24.3
click at [1163, 224] on div "grid" at bounding box center [1172, 227] width 105 height 18
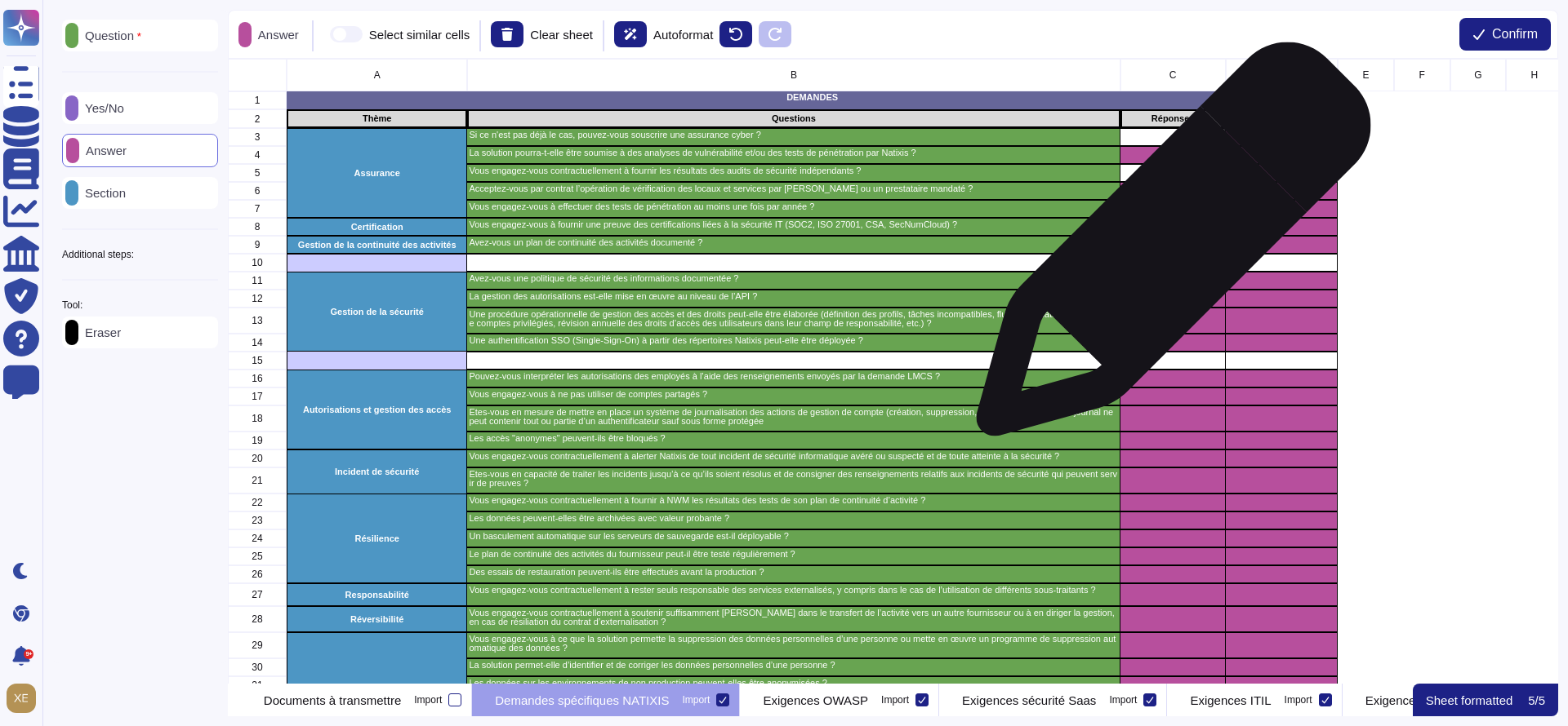
click at [1167, 248] on div "grid" at bounding box center [1172, 245] width 105 height 18
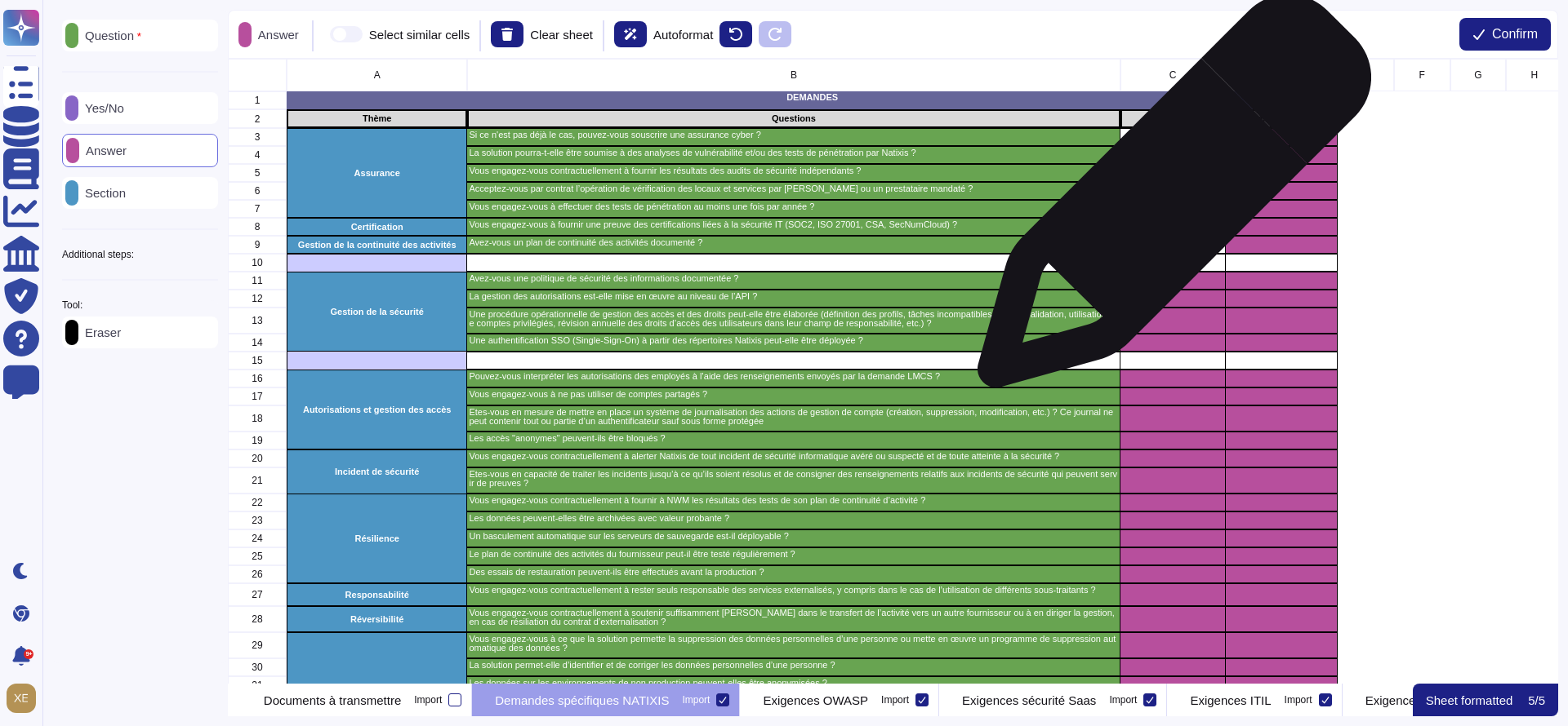
click at [1168, 200] on div "grid" at bounding box center [1172, 209] width 105 height 18
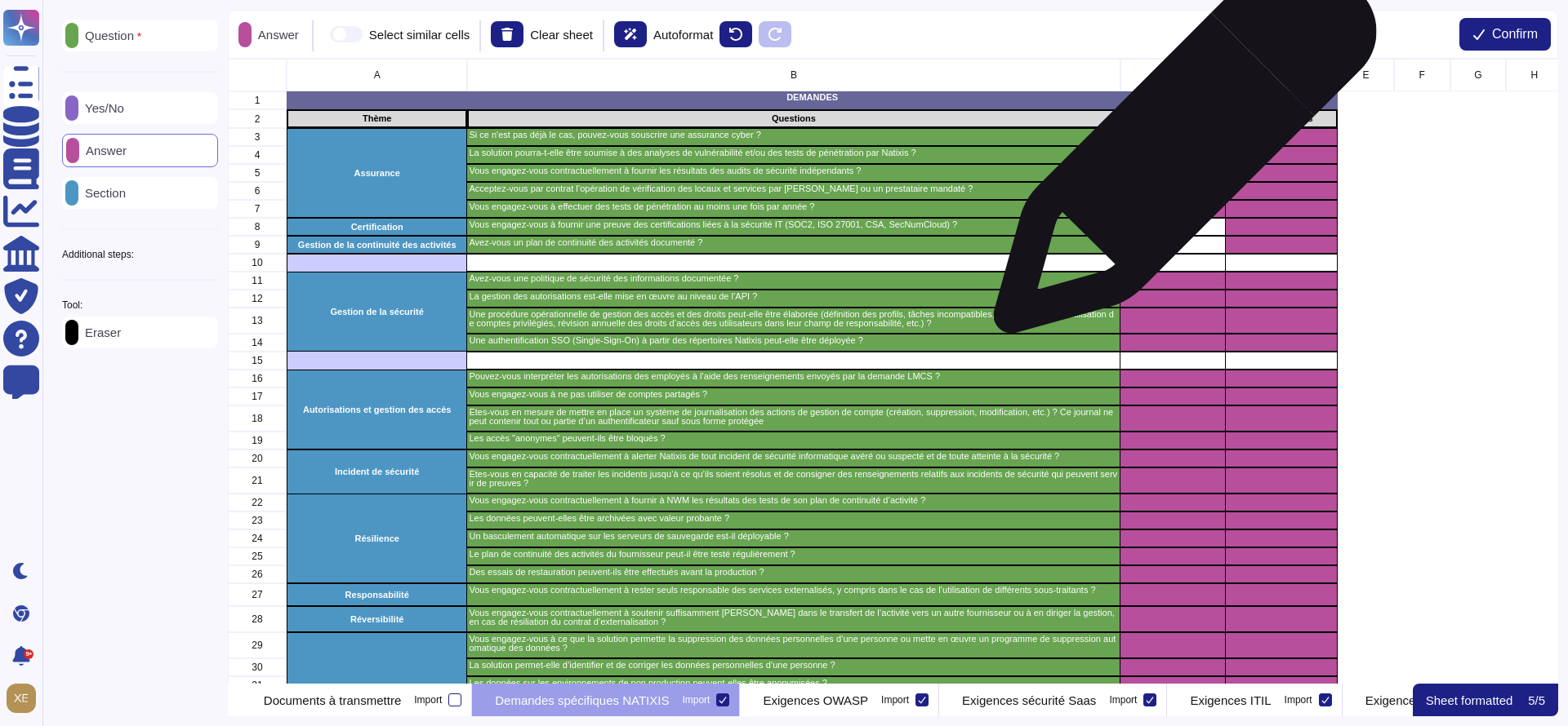
click at [1178, 150] on div "grid" at bounding box center [1172, 155] width 105 height 18
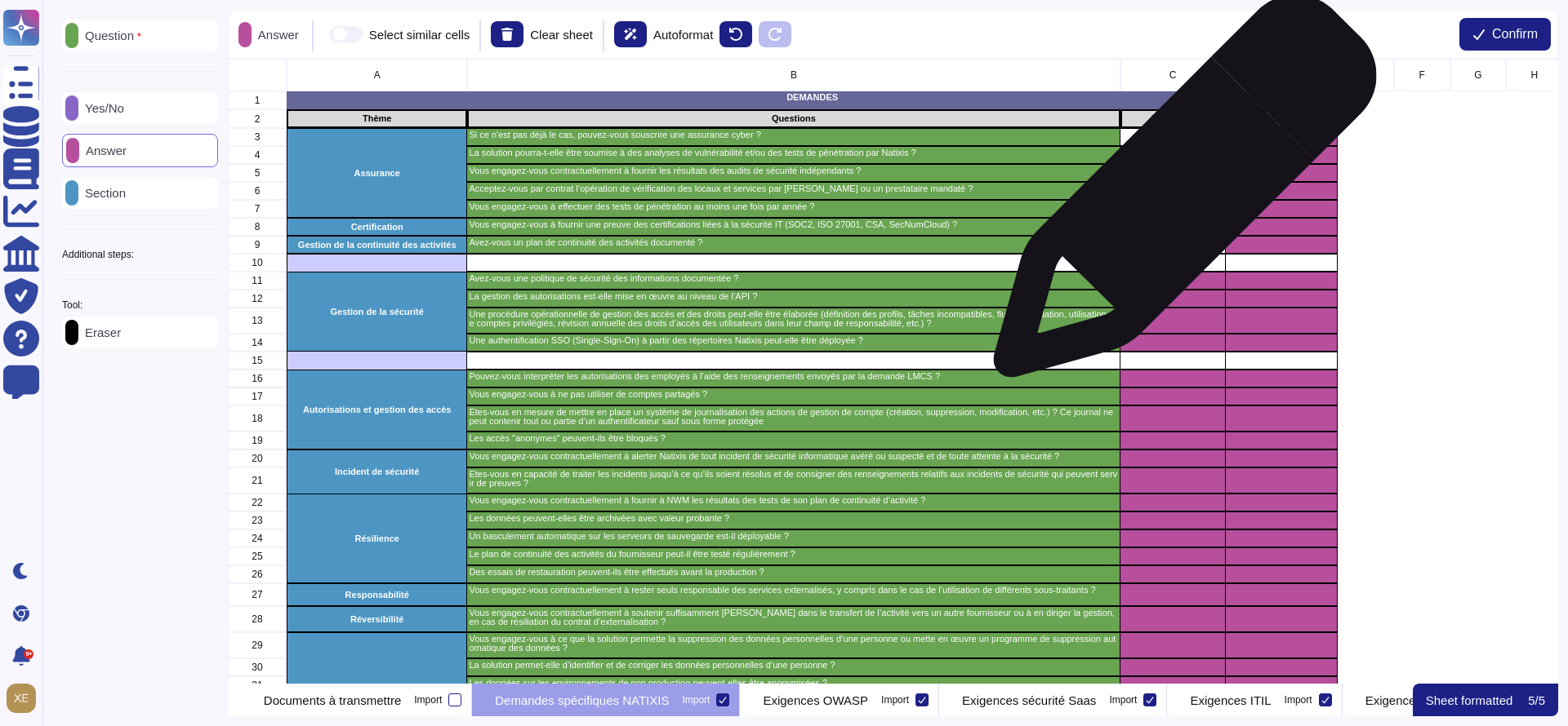
click at [1178, 195] on div "grid" at bounding box center [1172, 191] width 105 height 18
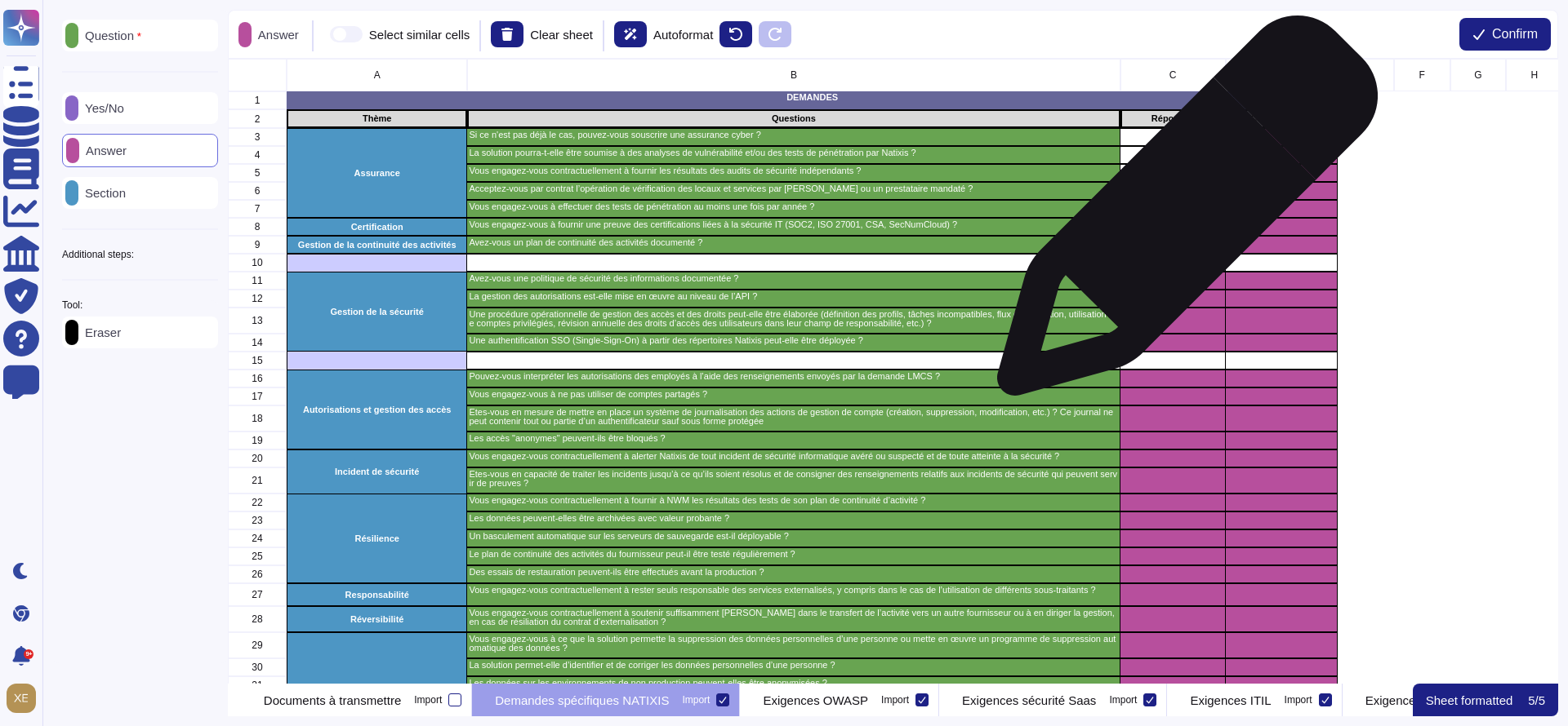
click at [1181, 216] on div "grid" at bounding box center [1172, 209] width 105 height 18
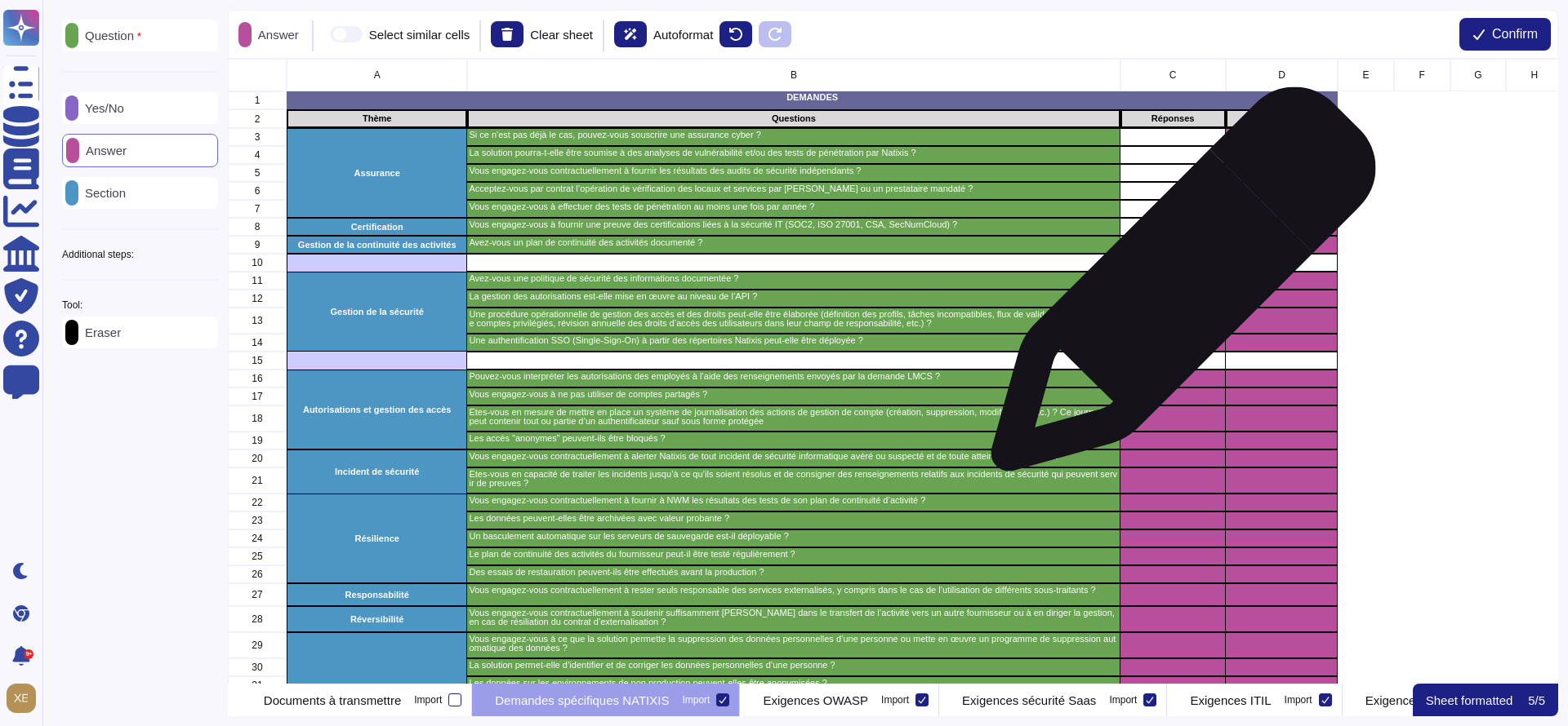
click at [1176, 287] on div "grid" at bounding box center [1172, 281] width 105 height 18
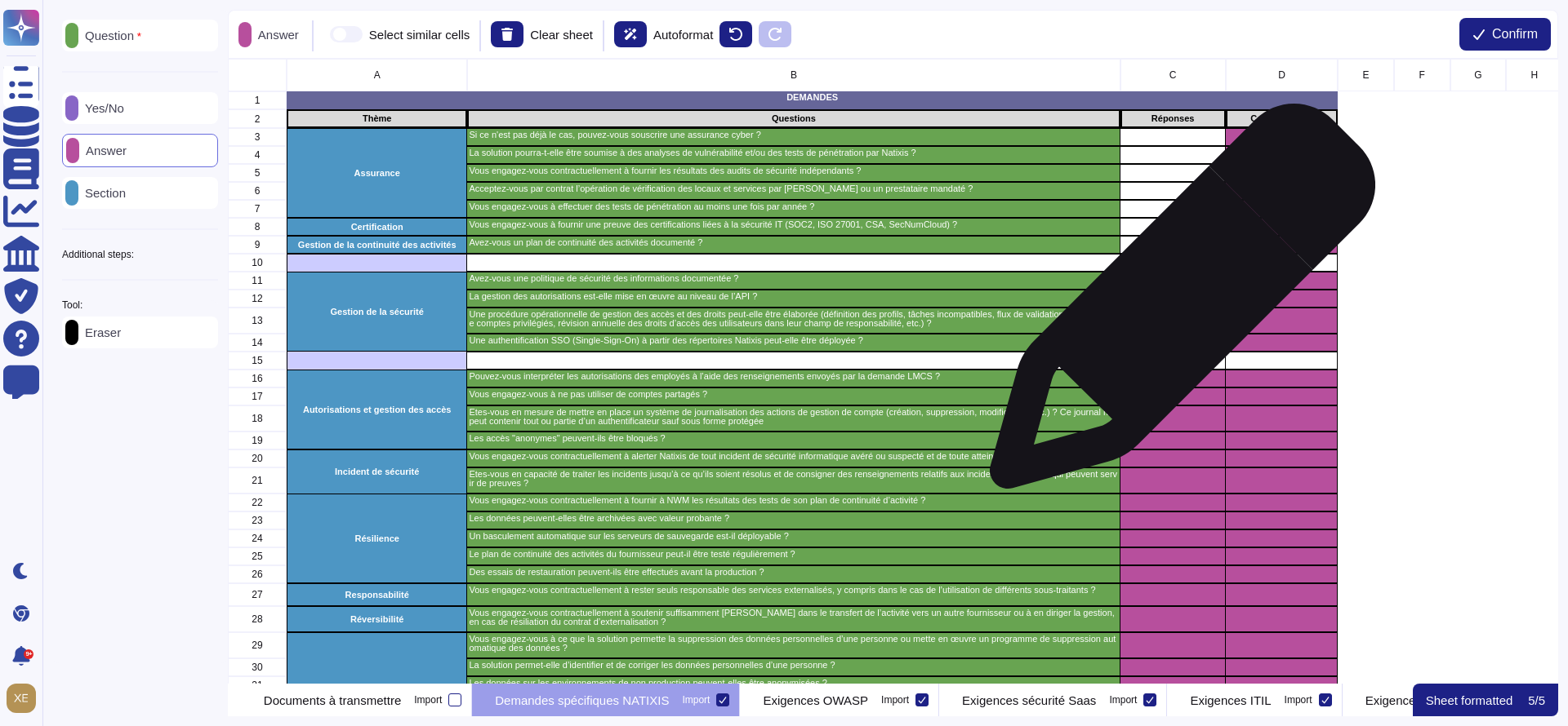
click at [1176, 310] on div "grid" at bounding box center [1172, 321] width 105 height 26
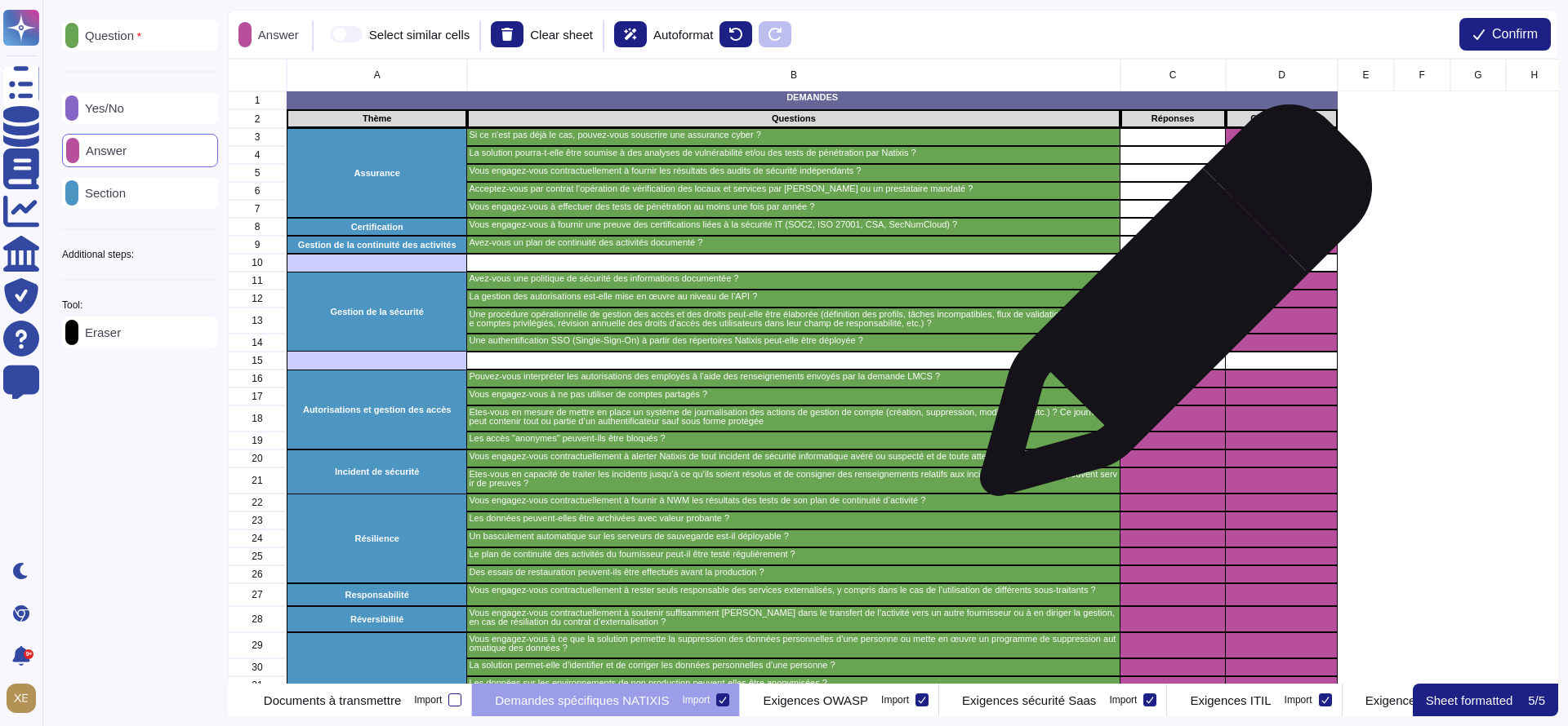
click at [1169, 308] on div "grid" at bounding box center [1172, 321] width 105 height 26
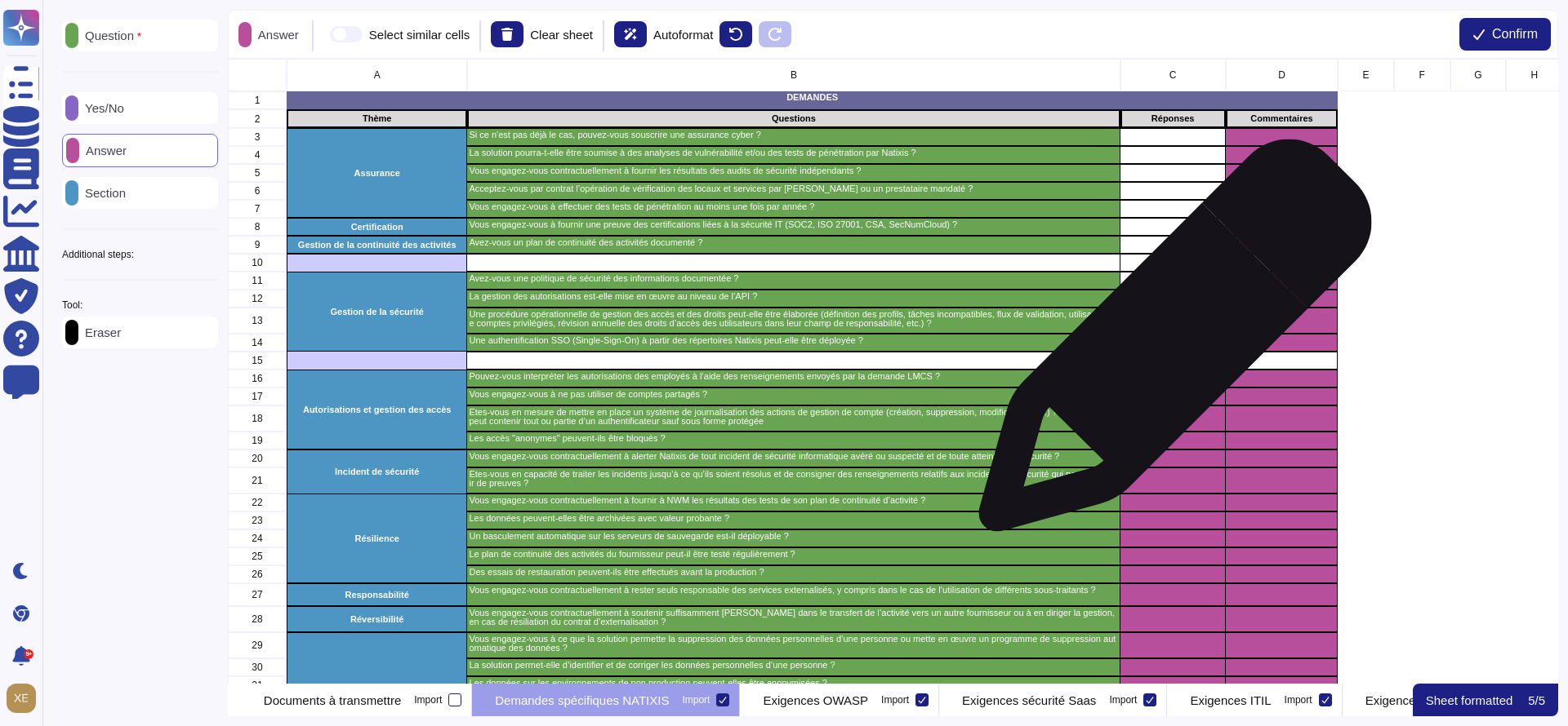
click at [1169, 344] on div "grid" at bounding box center [1172, 342] width 105 height 18
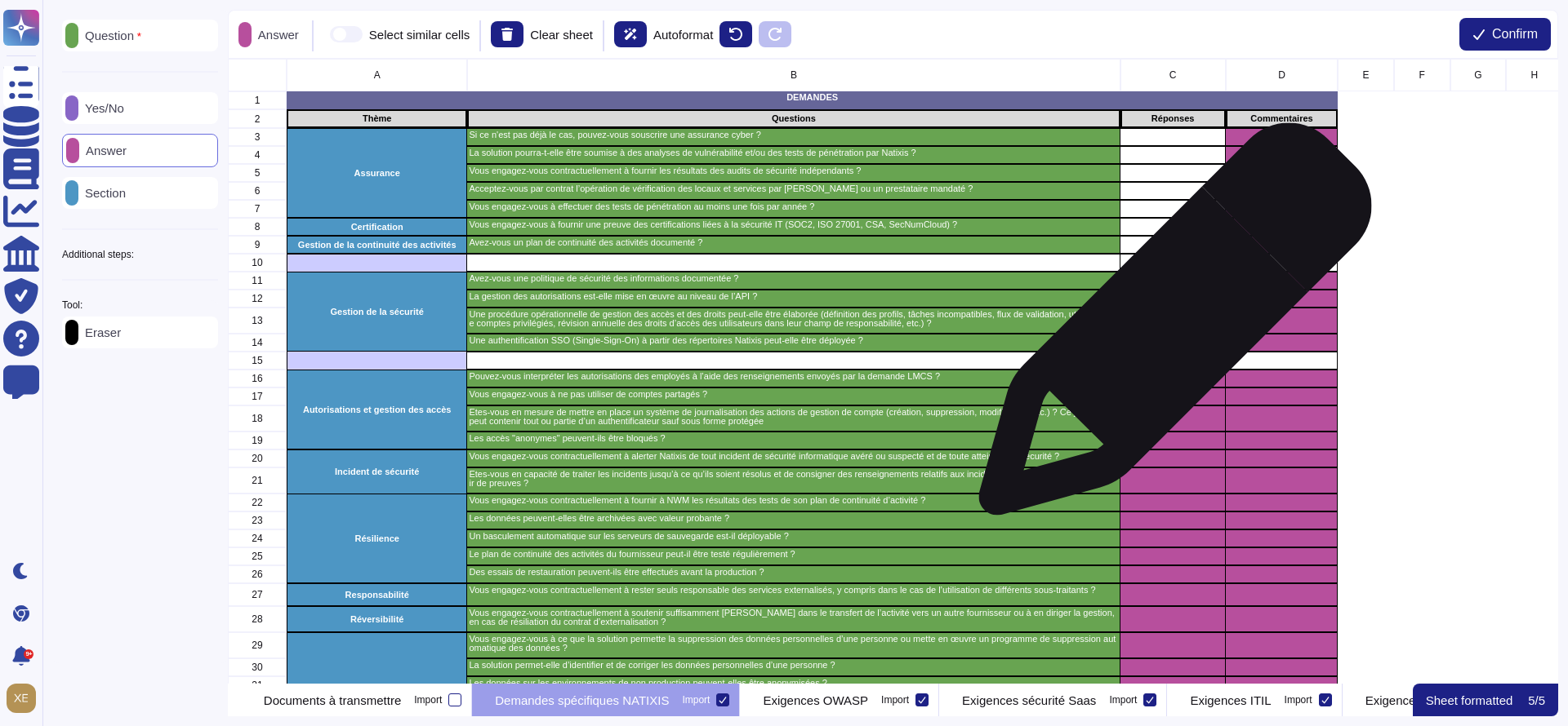
click at [1167, 321] on div "grid" at bounding box center [1172, 321] width 105 height 26
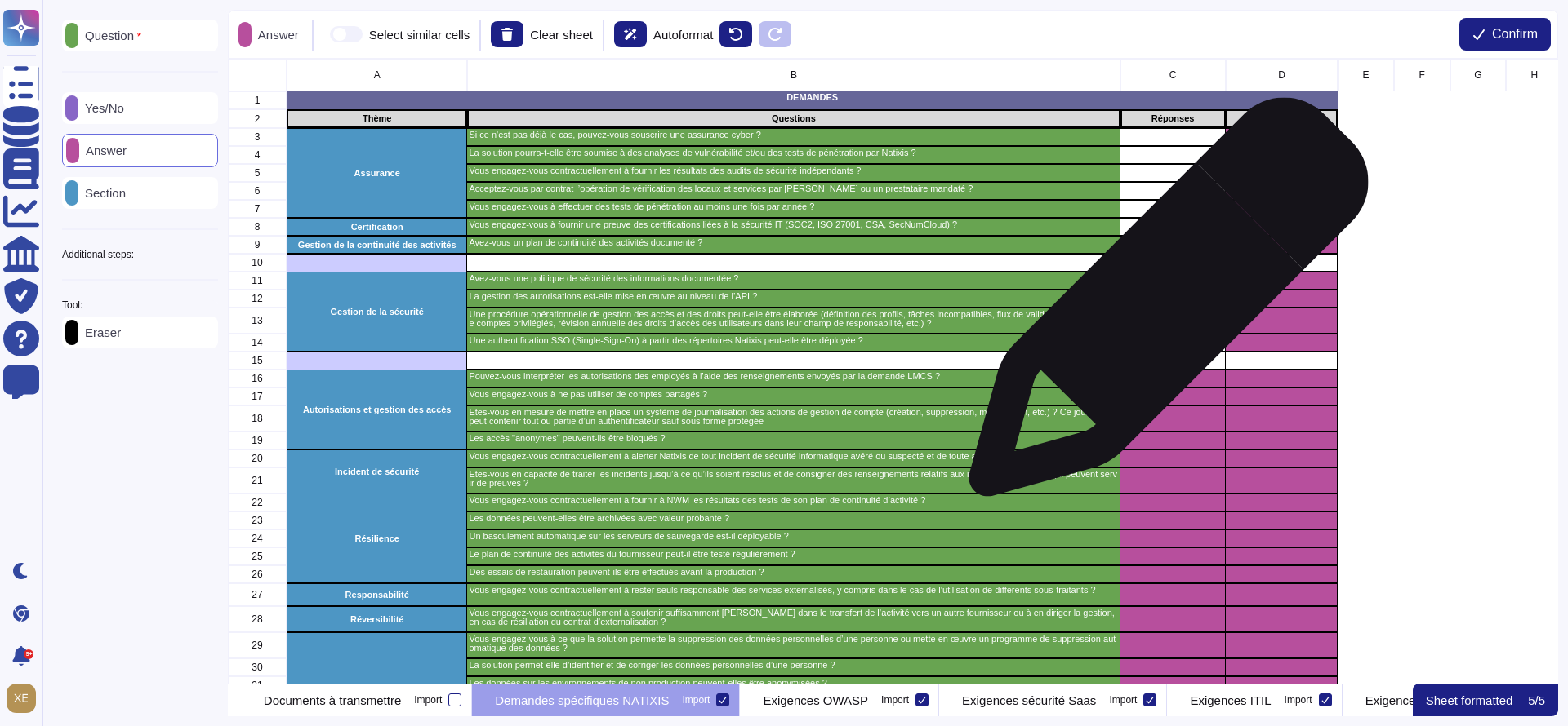
click at [1162, 304] on div "grid" at bounding box center [1172, 299] width 105 height 18
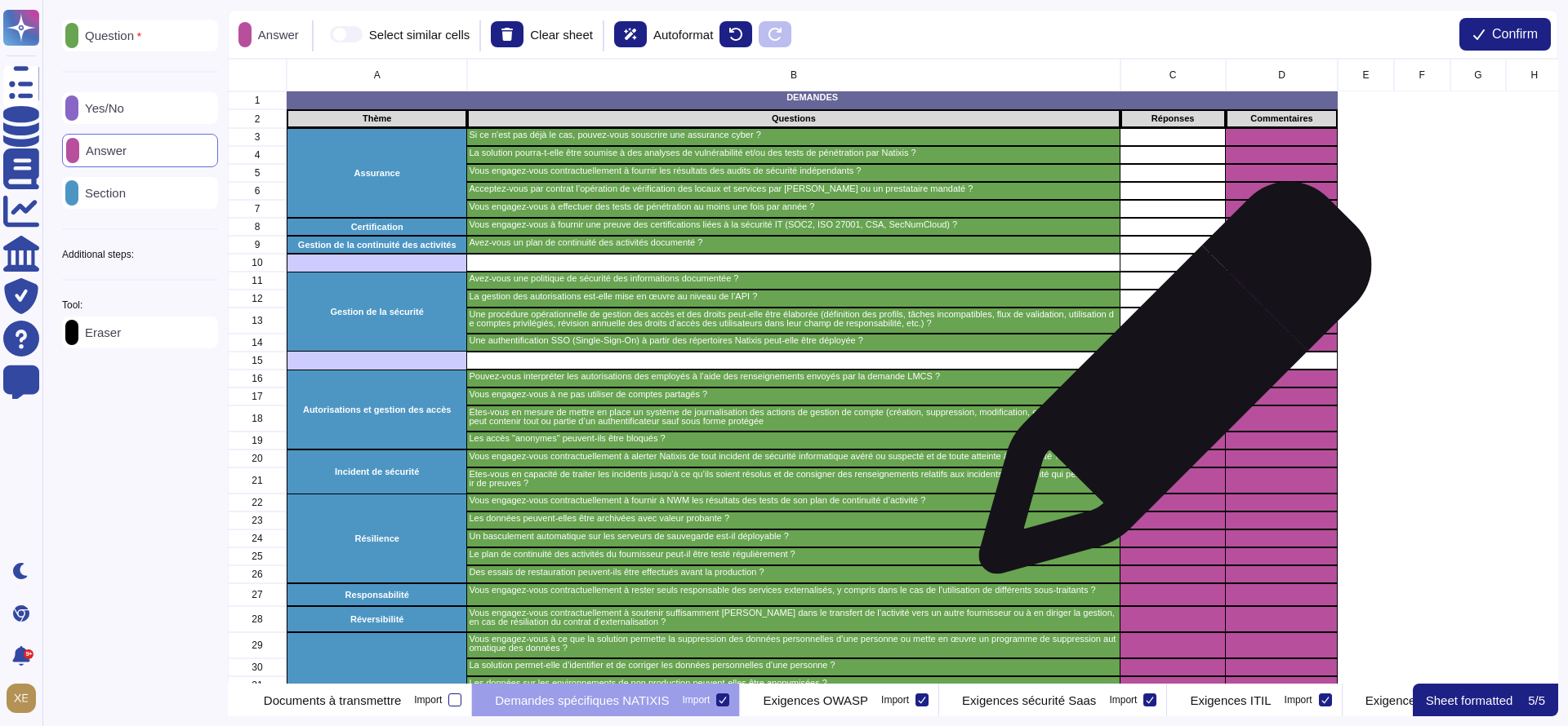
click at [1169, 385] on div "grid" at bounding box center [1172, 378] width 105 height 18
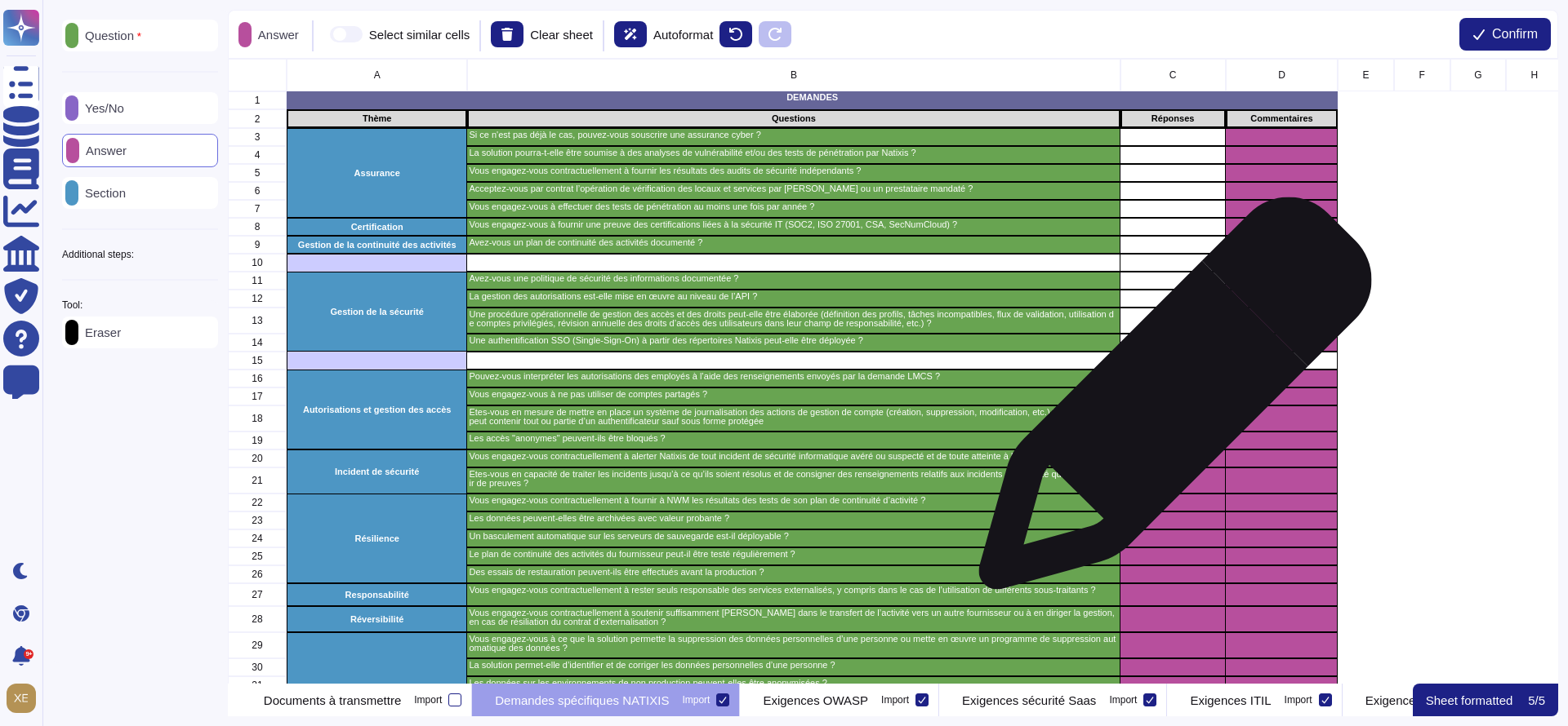
click at [1169, 402] on div "grid" at bounding box center [1172, 396] width 105 height 18
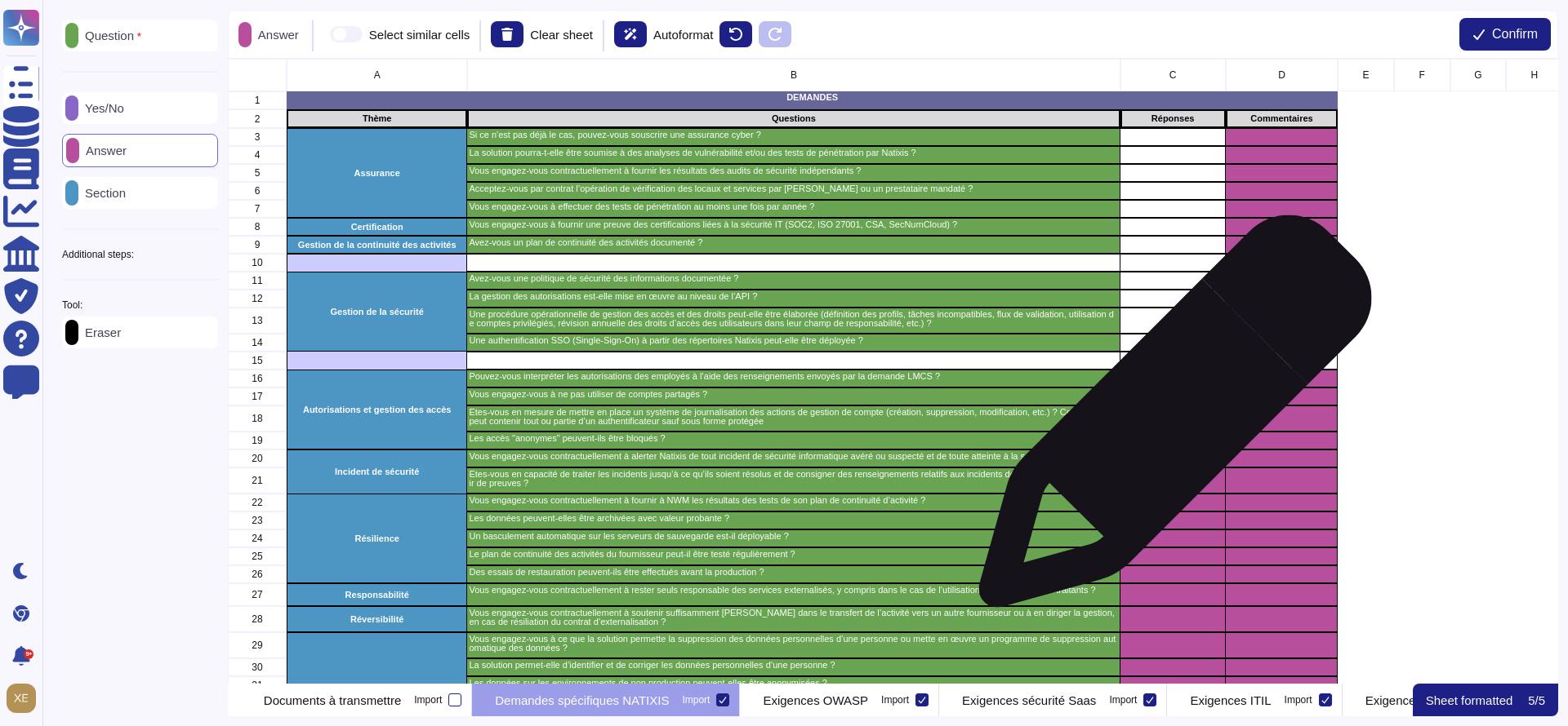
click at [1169, 422] on div "grid" at bounding box center [1172, 419] width 105 height 26
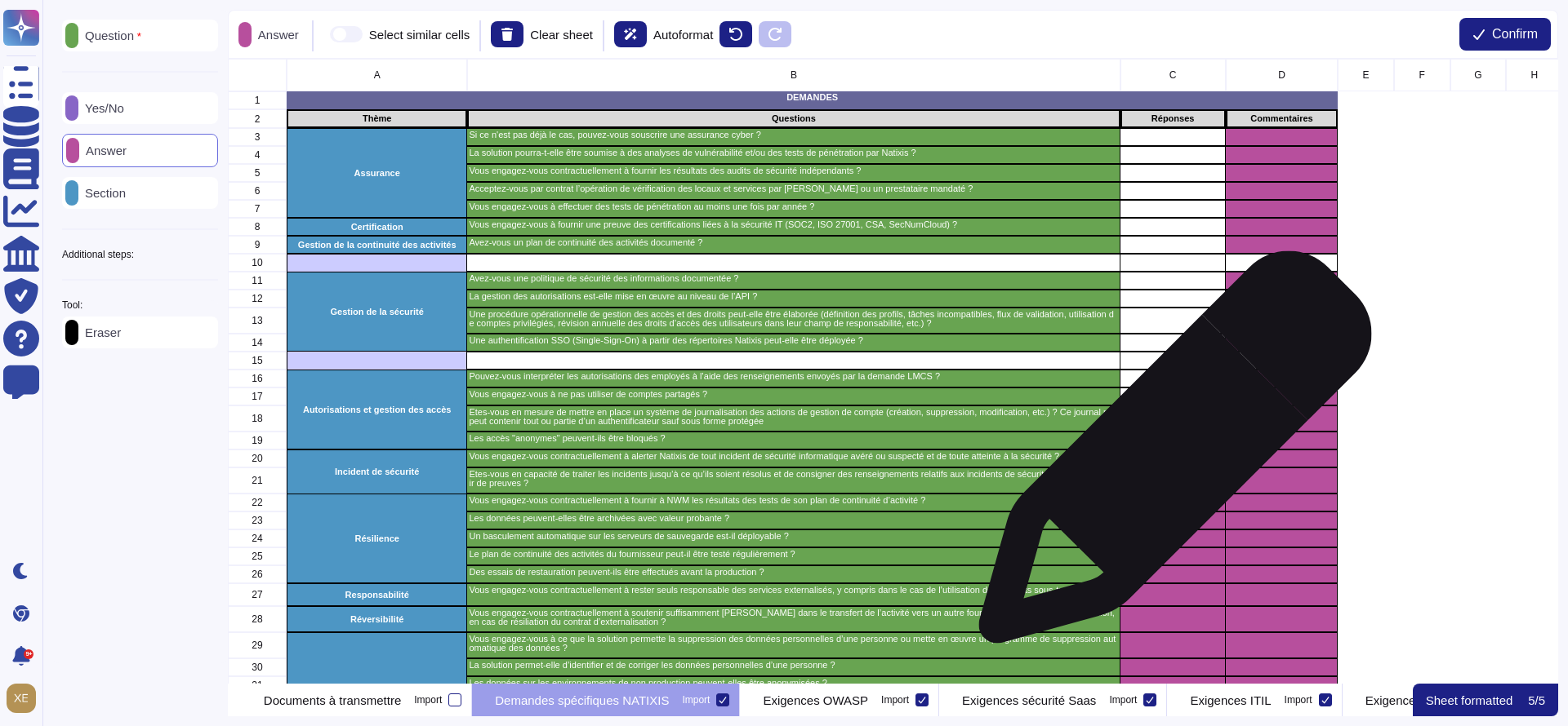
click at [1169, 456] on div "grid" at bounding box center [1172, 458] width 105 height 18
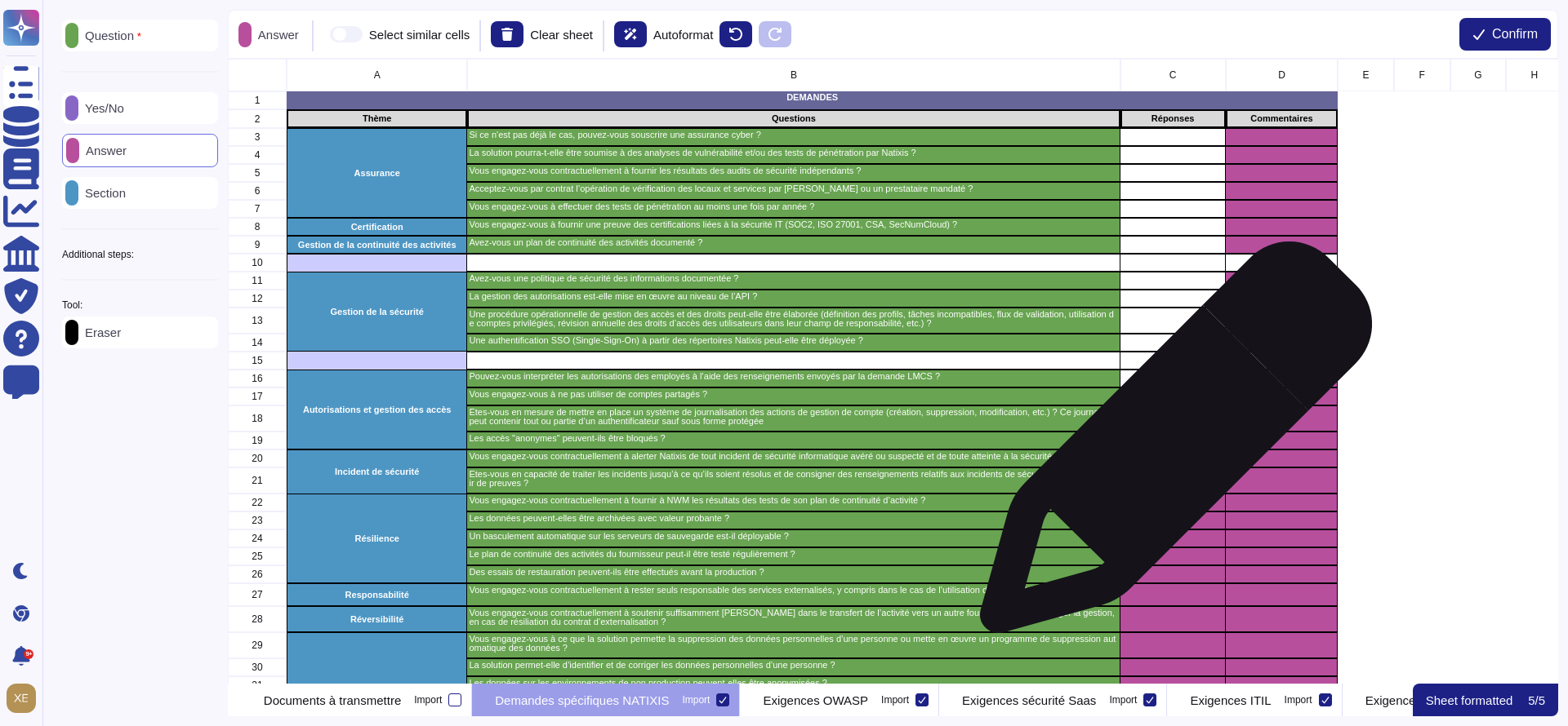
click at [1169, 442] on div "grid" at bounding box center [1172, 441] width 105 height 18
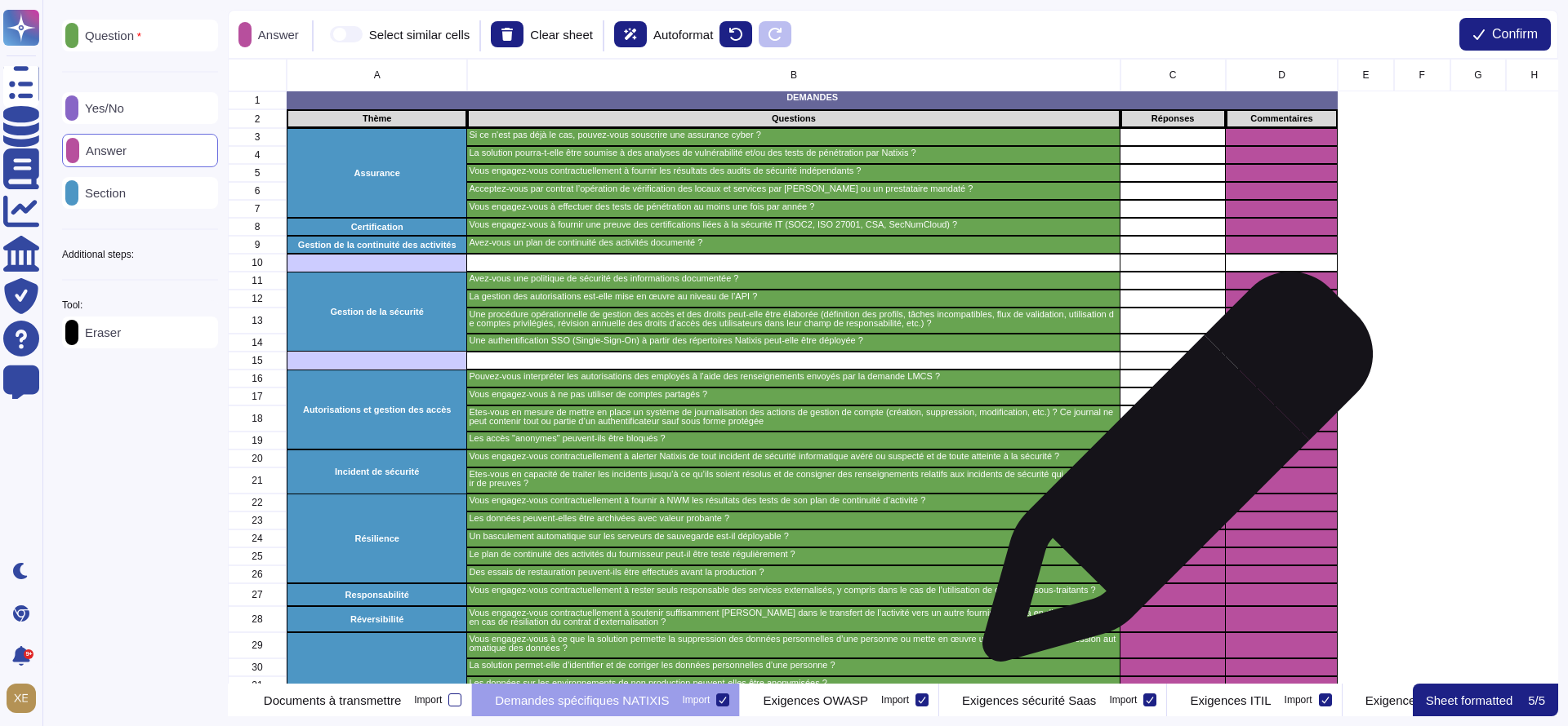
click at [1171, 475] on div "grid" at bounding box center [1172, 481] width 105 height 26
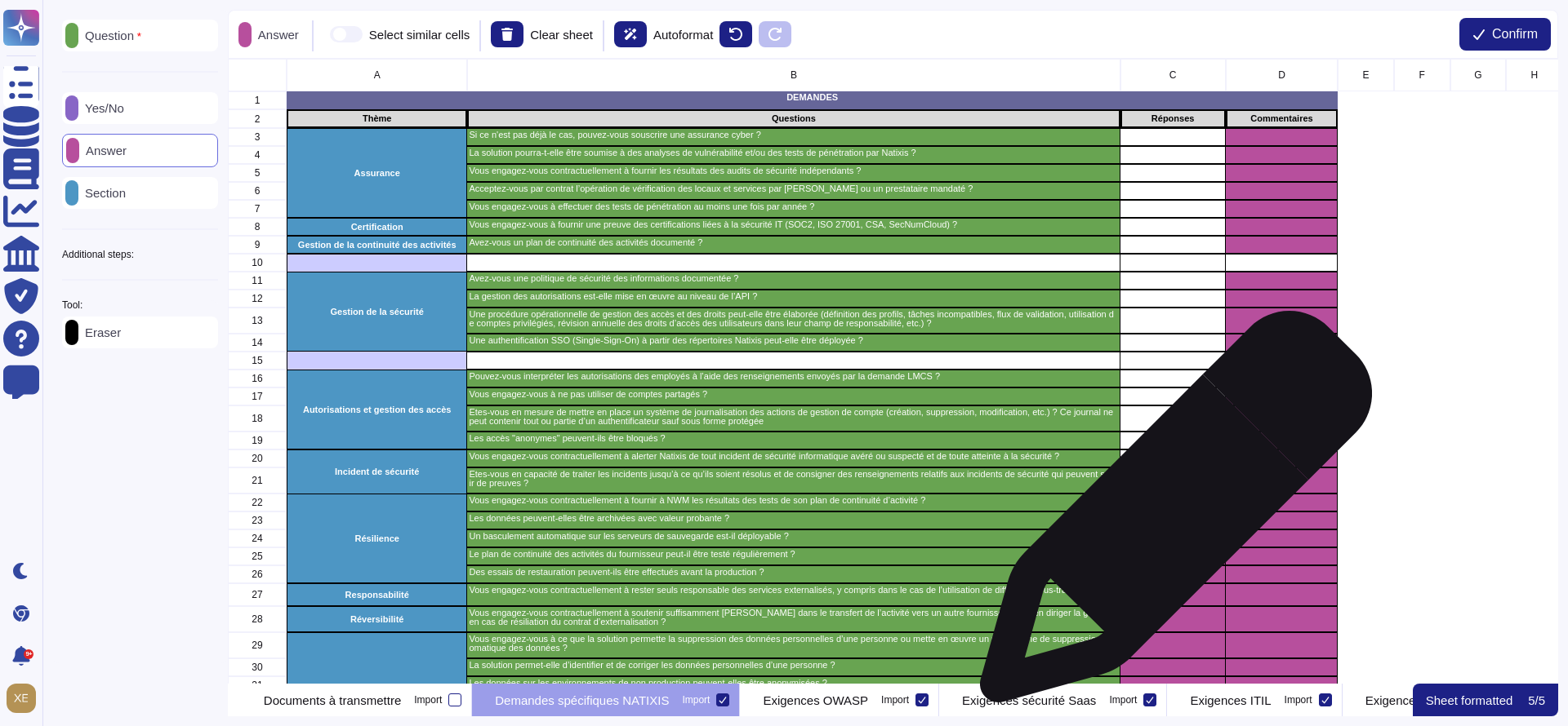
click at [1169, 517] on div "grid" at bounding box center [1172, 520] width 105 height 18
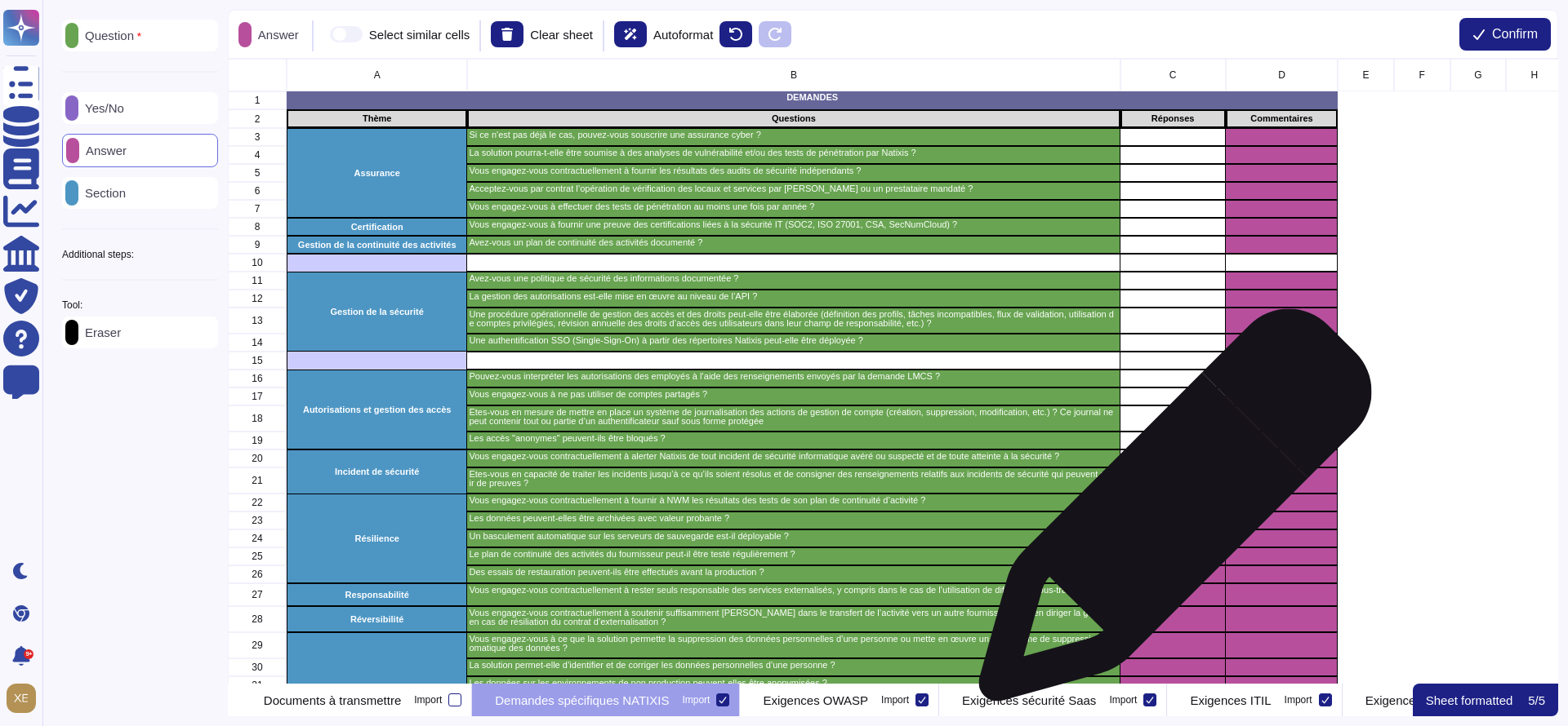
click at [1169, 513] on div "grid" at bounding box center [1172, 520] width 105 height 18
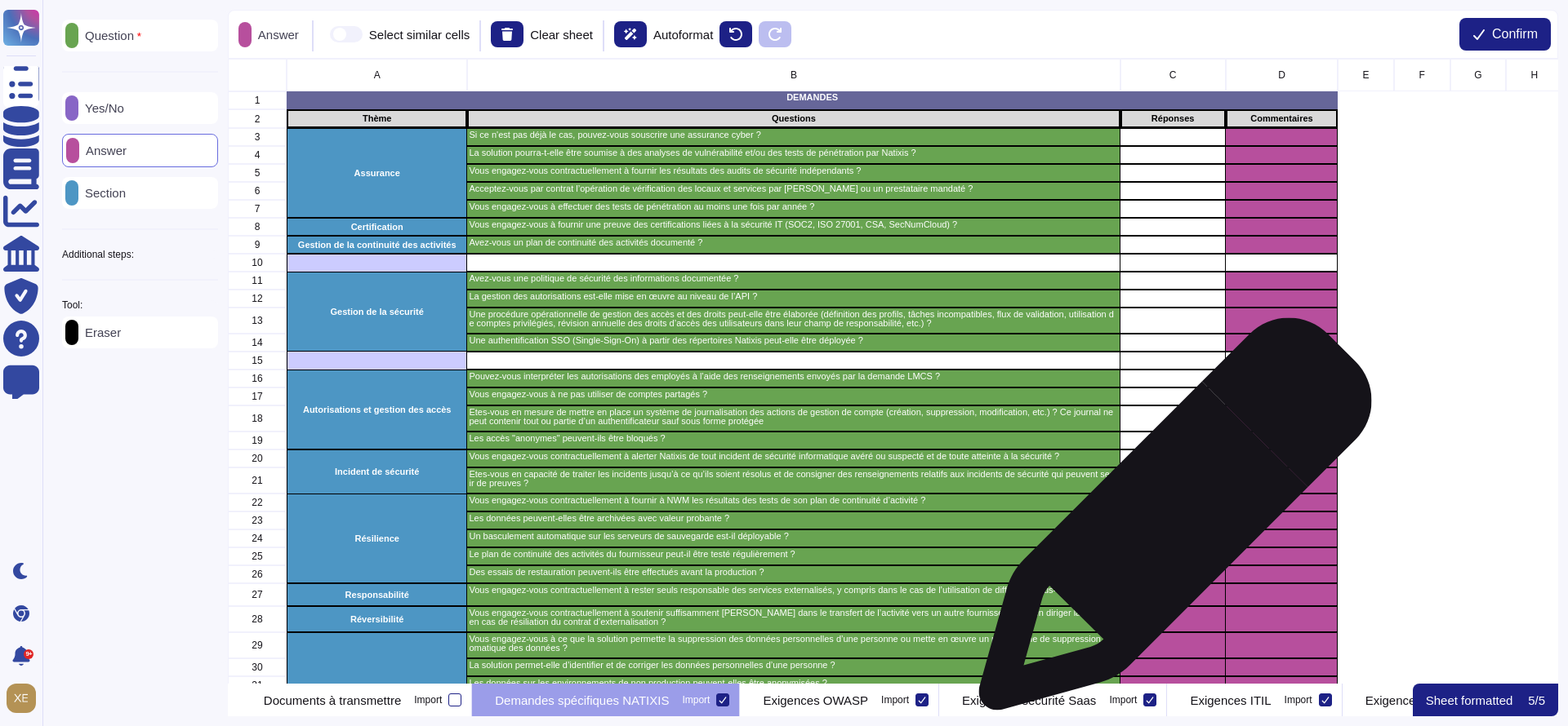
click at [1169, 523] on div "grid" at bounding box center [1172, 520] width 105 height 18
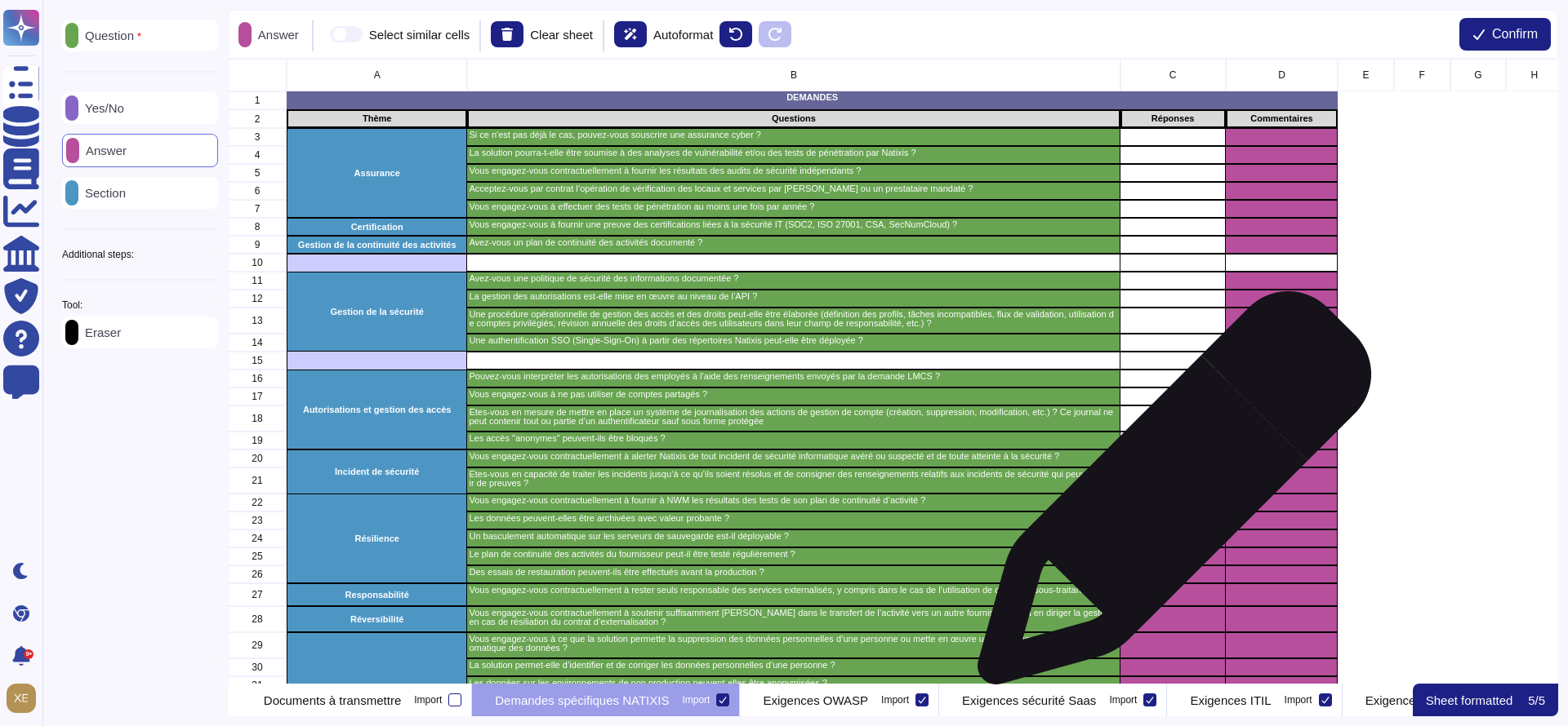
click at [1168, 495] on div "grid" at bounding box center [1172, 502] width 105 height 18
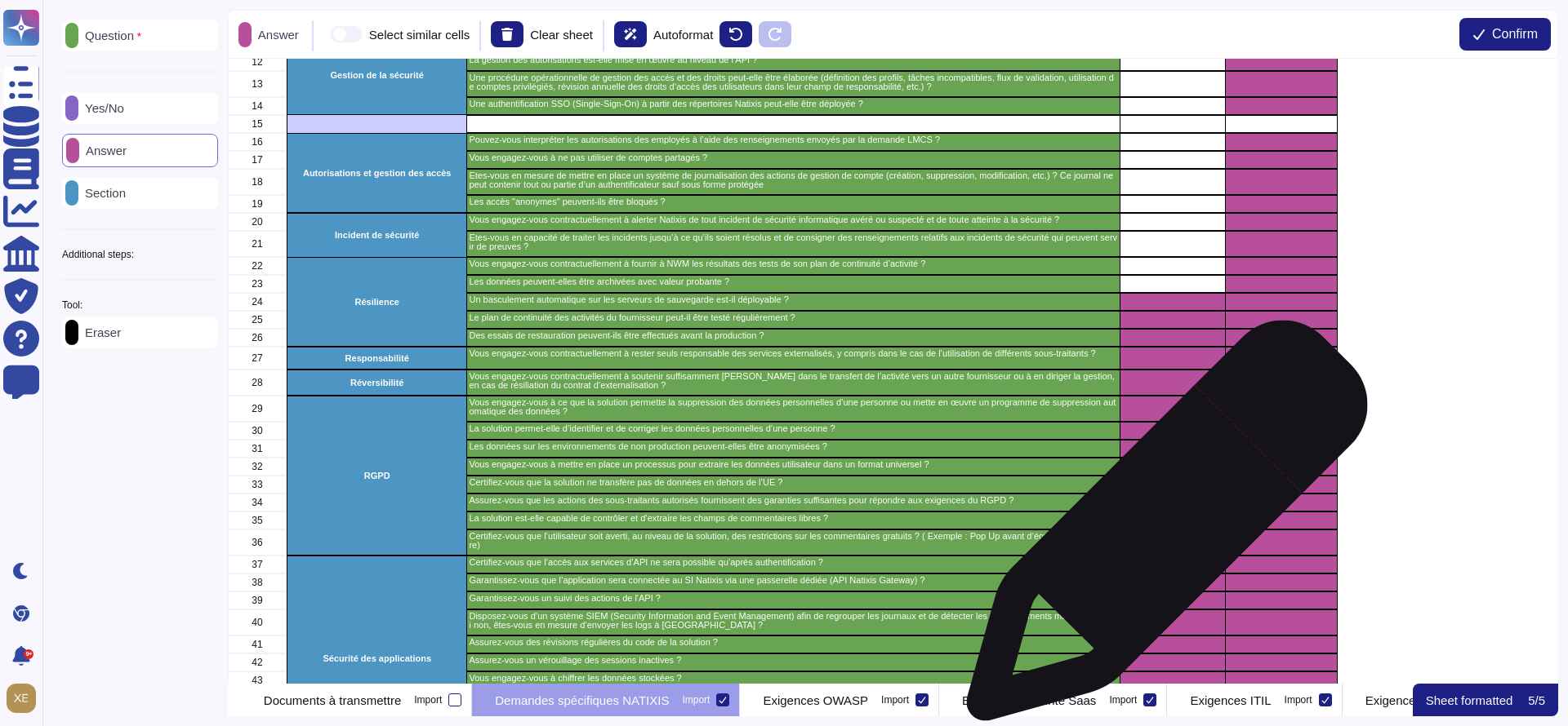
scroll to position [245, 0]
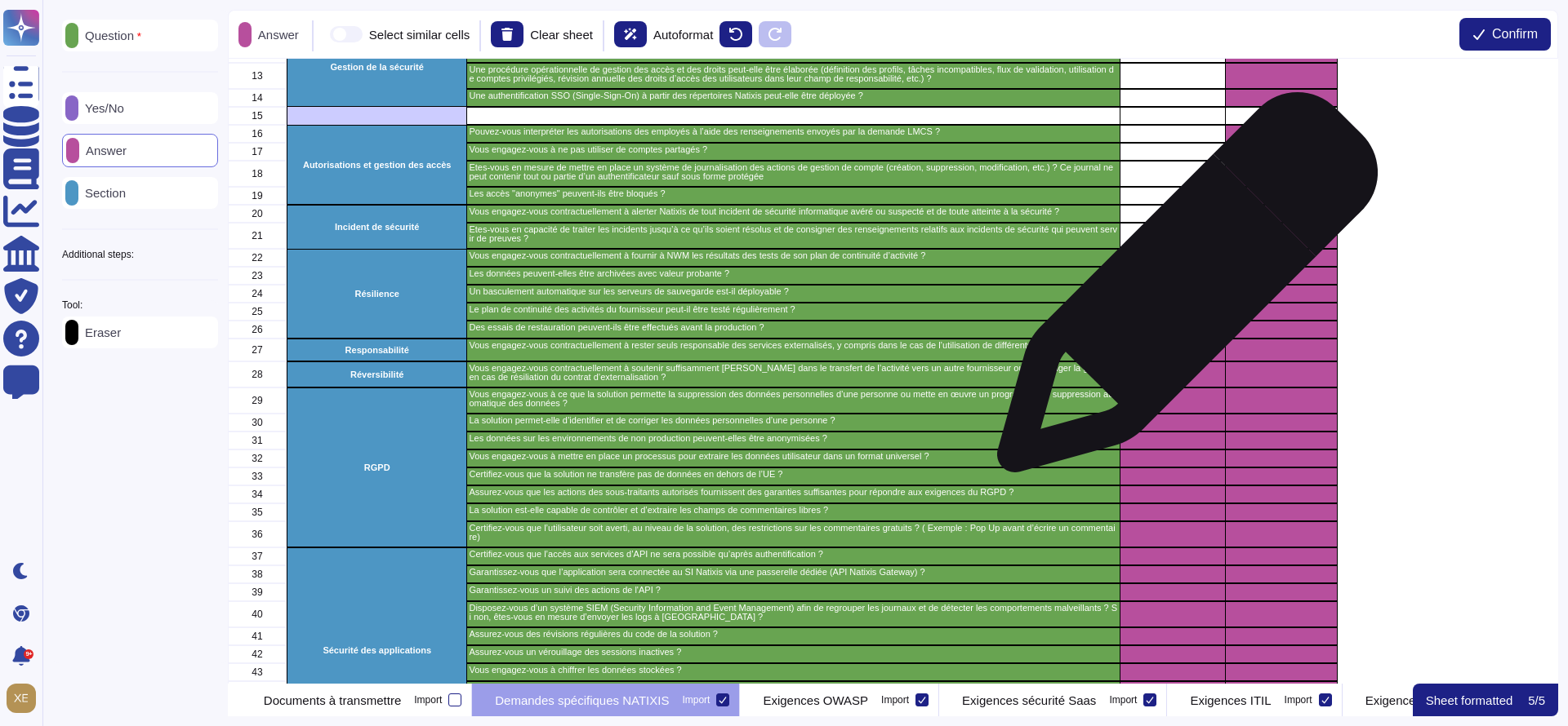
click at [1181, 291] on div "grid" at bounding box center [1172, 293] width 105 height 18
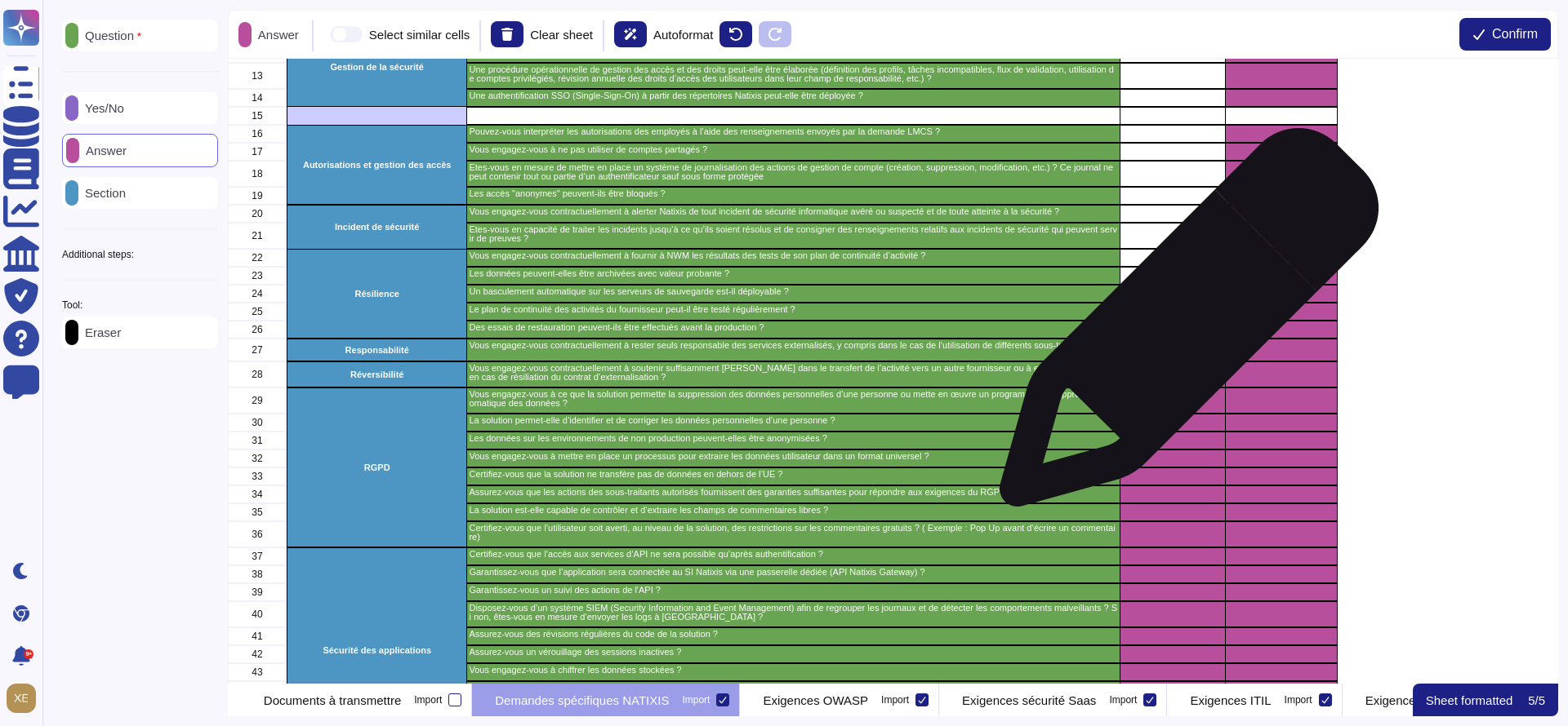
click at [1182, 326] on div "grid" at bounding box center [1172, 329] width 105 height 18
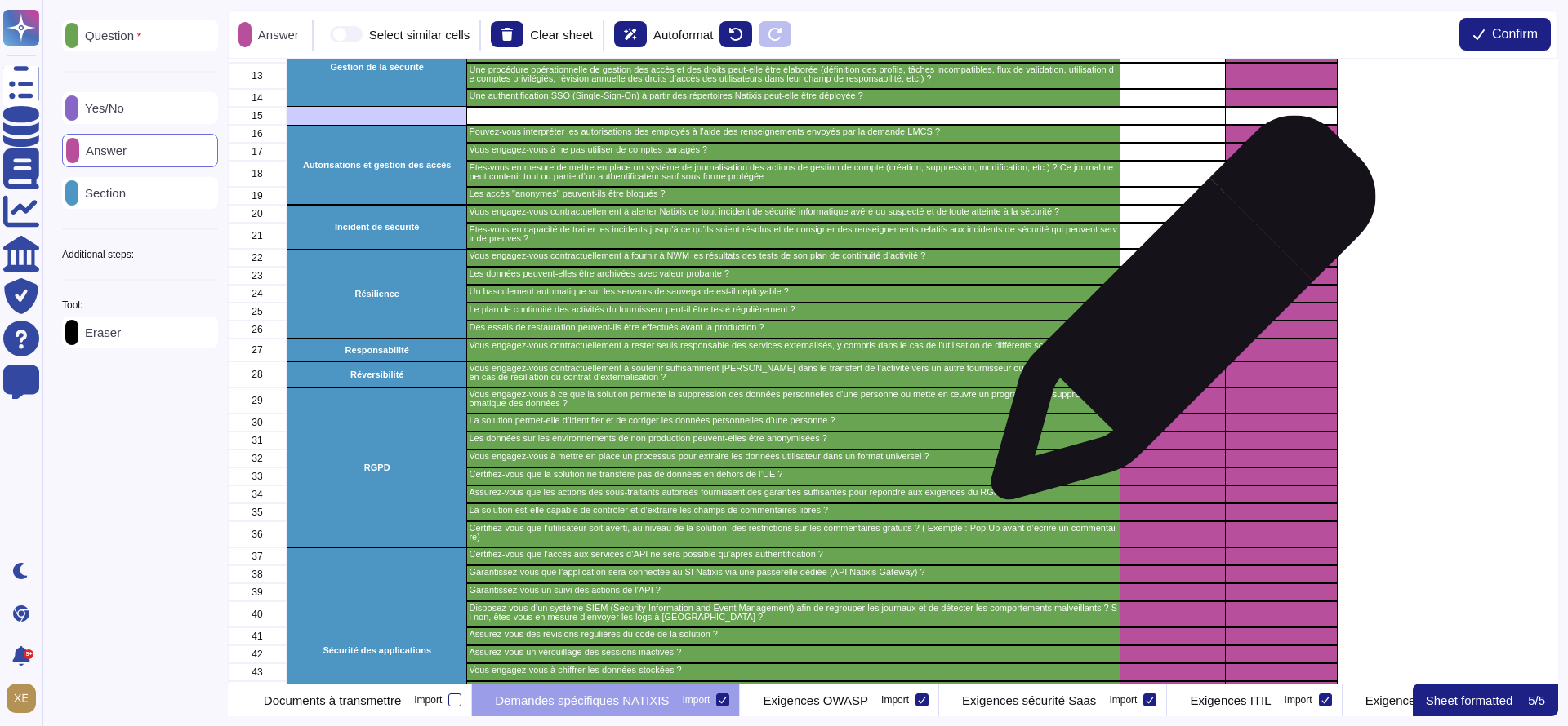
click at [1176, 316] on div "grid" at bounding box center [1172, 311] width 105 height 18
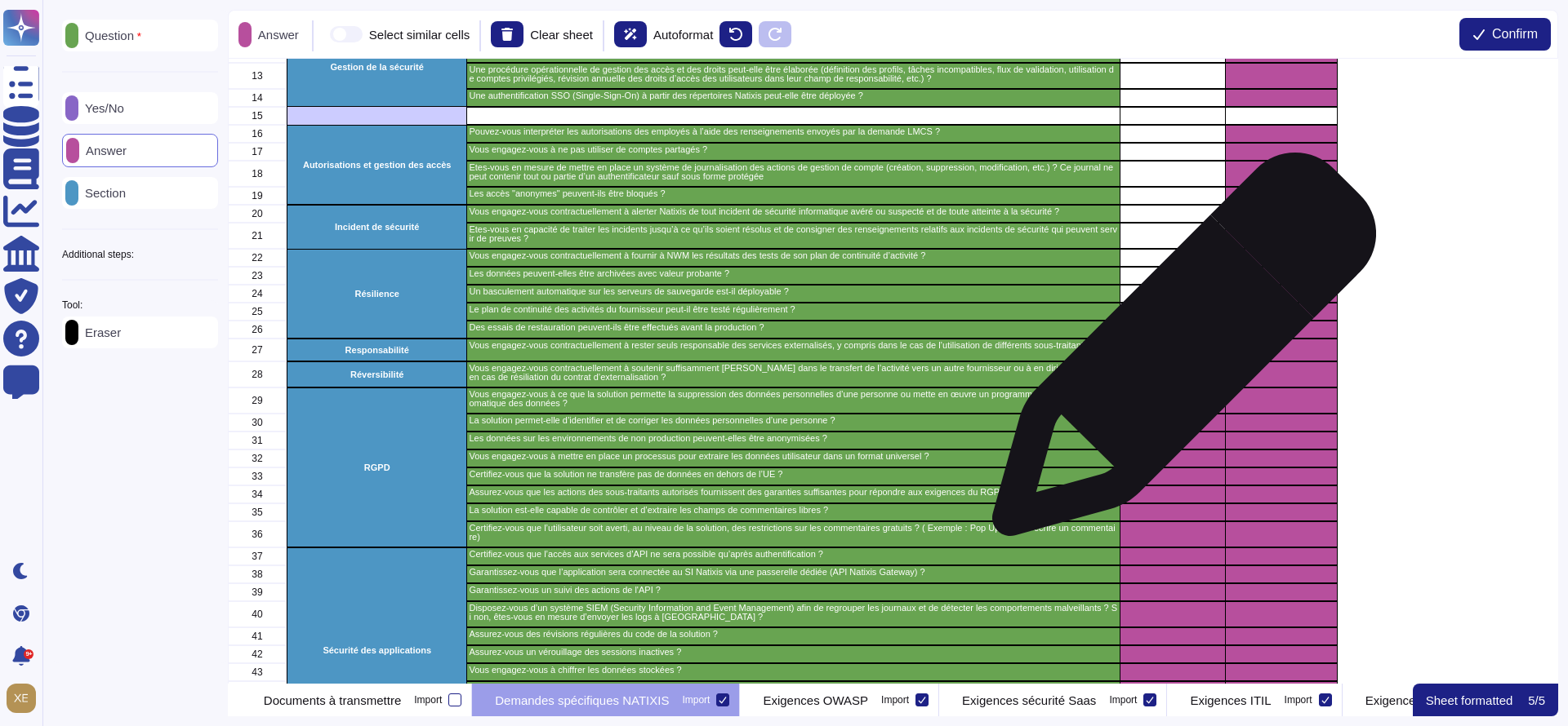
click at [1177, 355] on div "grid" at bounding box center [1172, 350] width 105 height 23
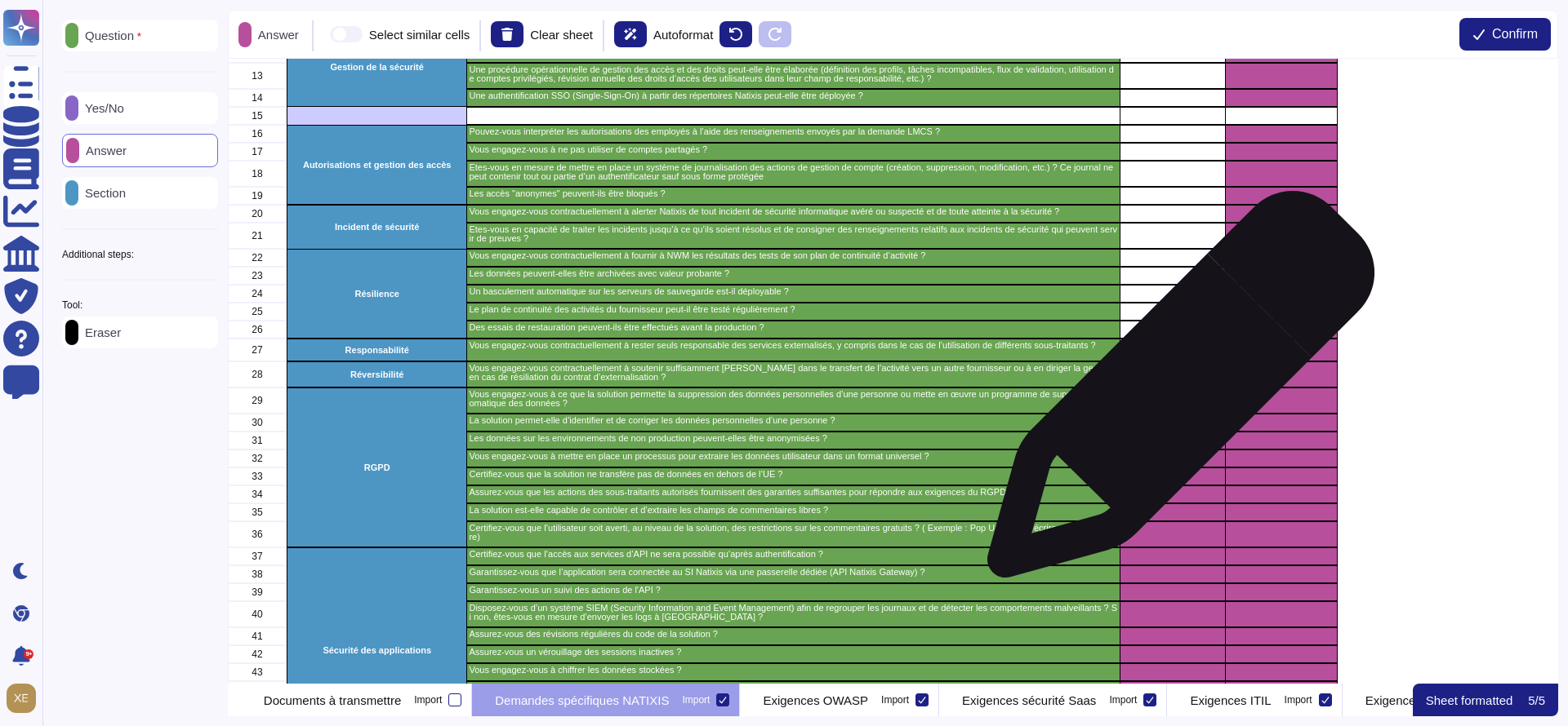
click at [1175, 392] on div "grid" at bounding box center [1172, 401] width 105 height 26
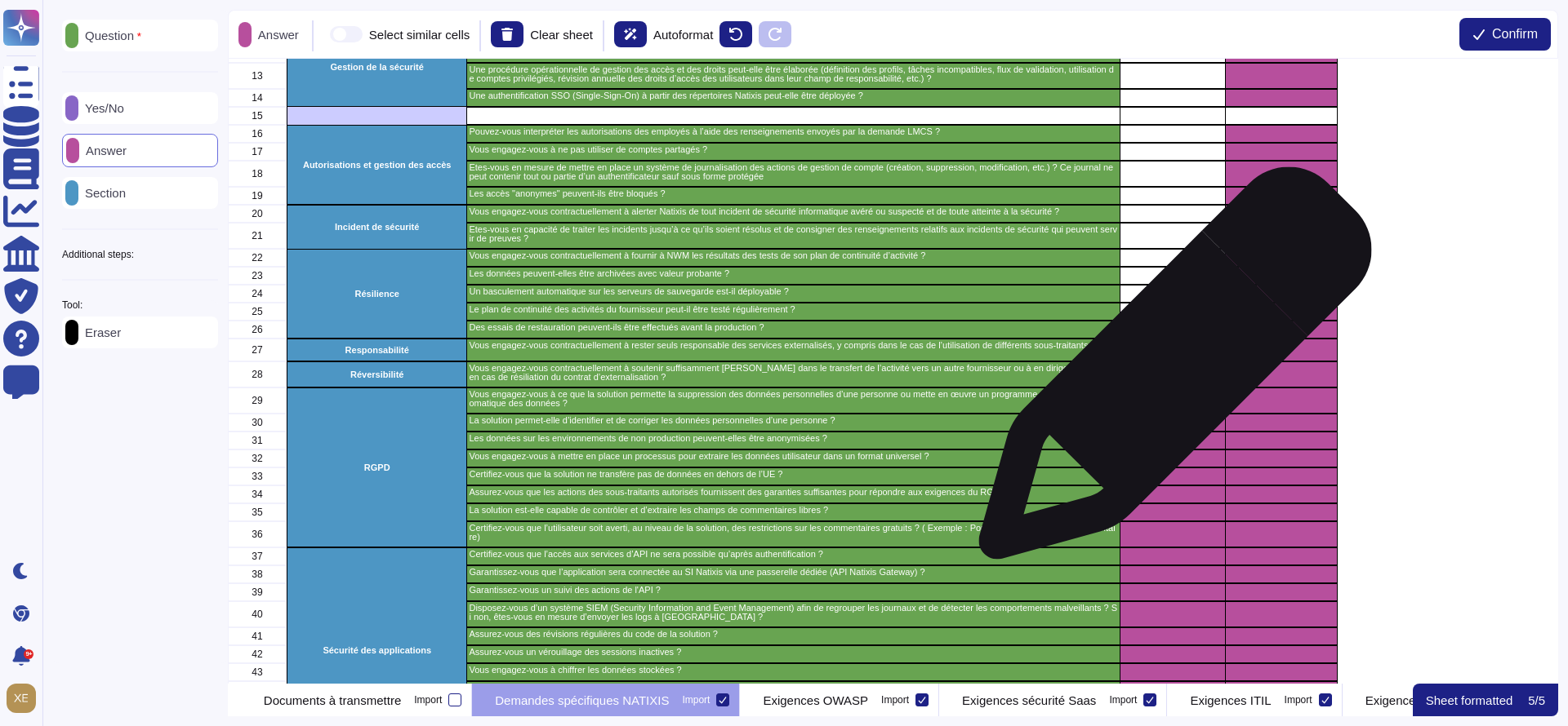
click at [1169, 372] on div "grid" at bounding box center [1172, 375] width 105 height 26
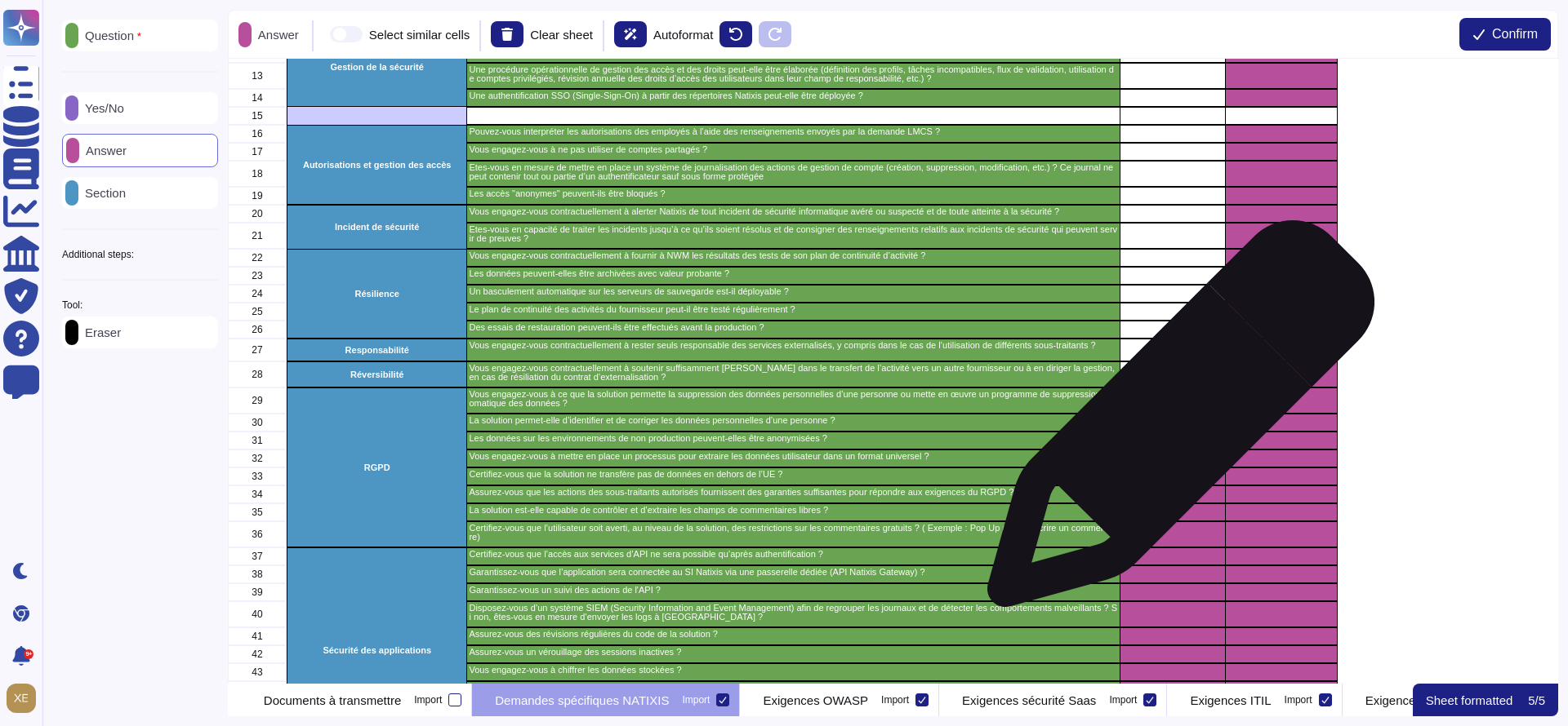
click at [1175, 422] on div "grid" at bounding box center [1172, 423] width 105 height 18
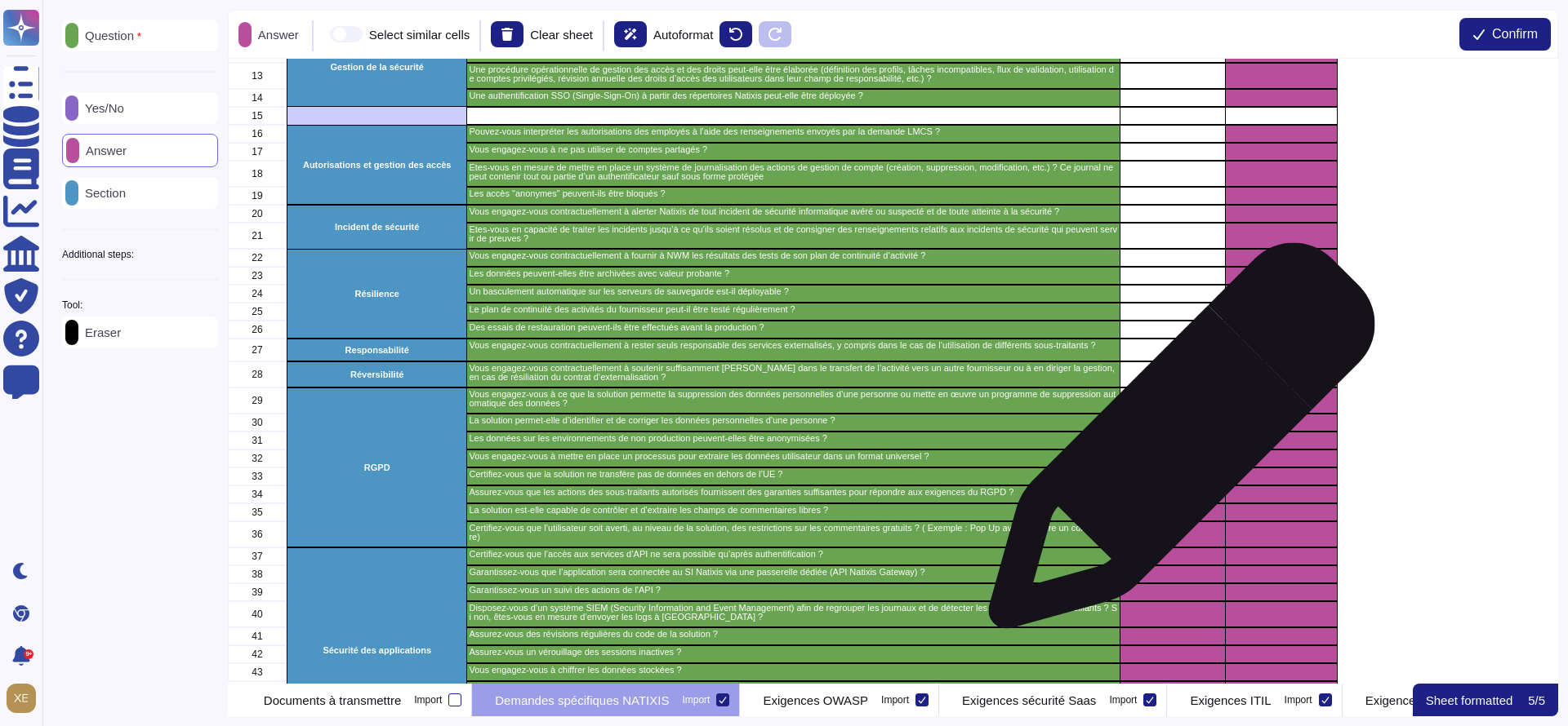
click at [1175, 444] on div "grid" at bounding box center [1172, 441] width 105 height 18
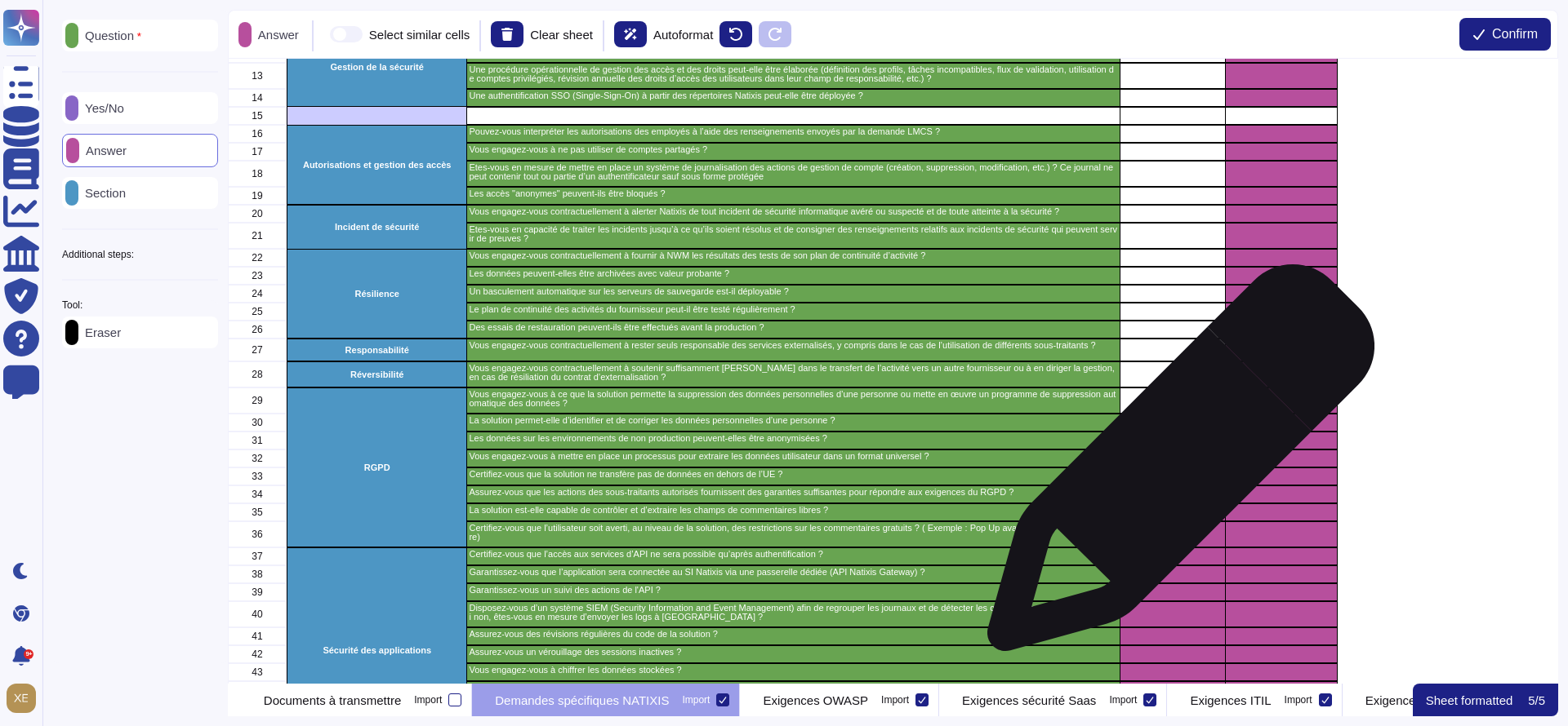
click at [1175, 468] on div "grid" at bounding box center [1172, 476] width 105 height 18
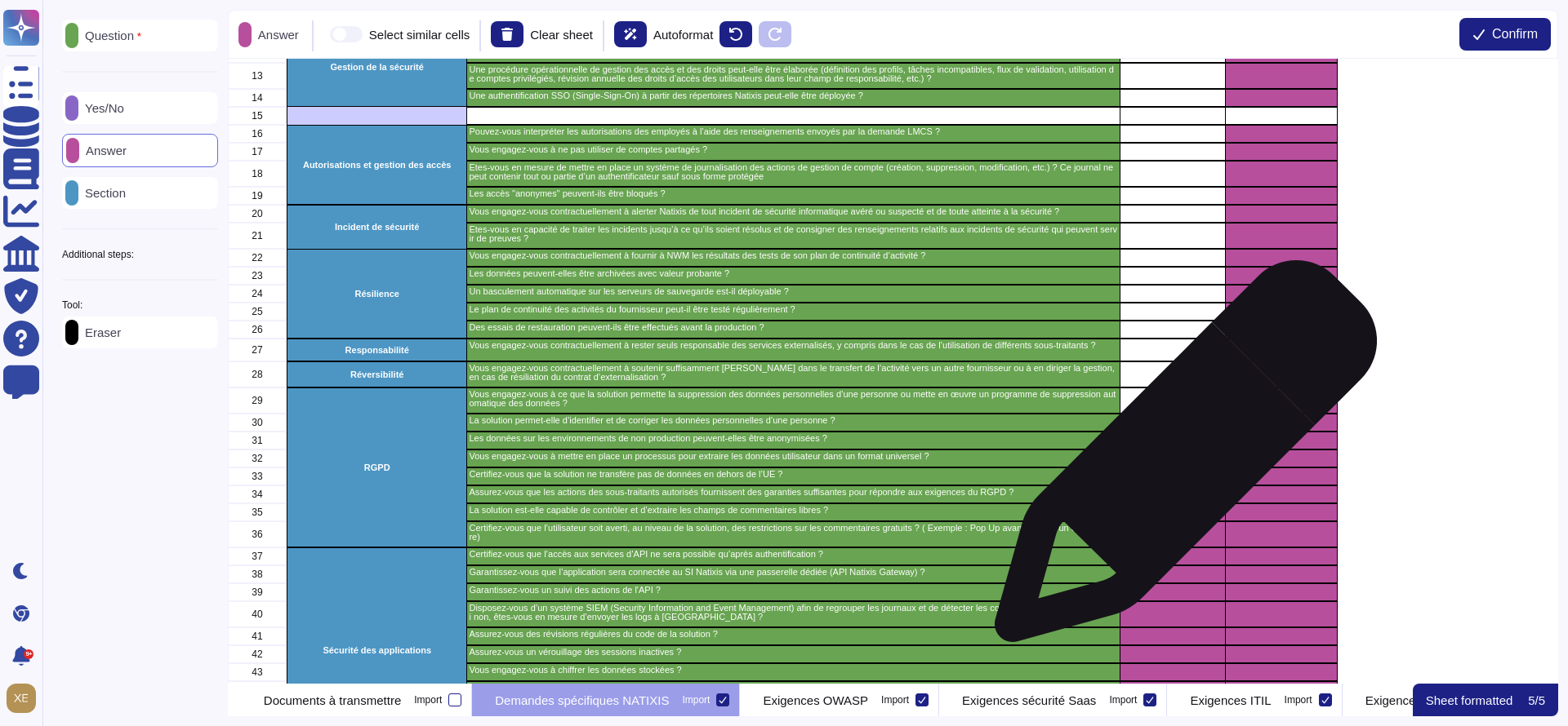
click at [1179, 459] on div "grid" at bounding box center [1172, 458] width 105 height 18
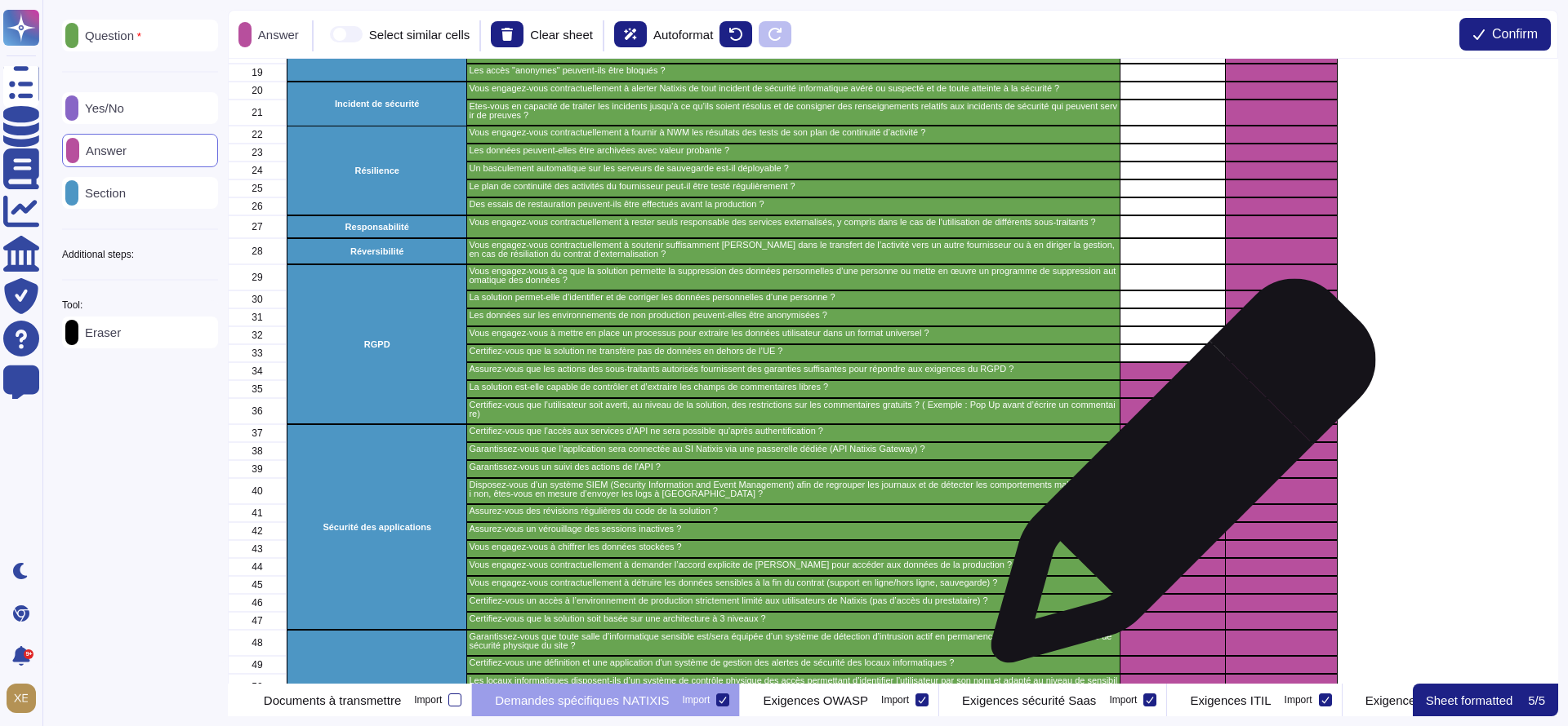
scroll to position [490, 0]
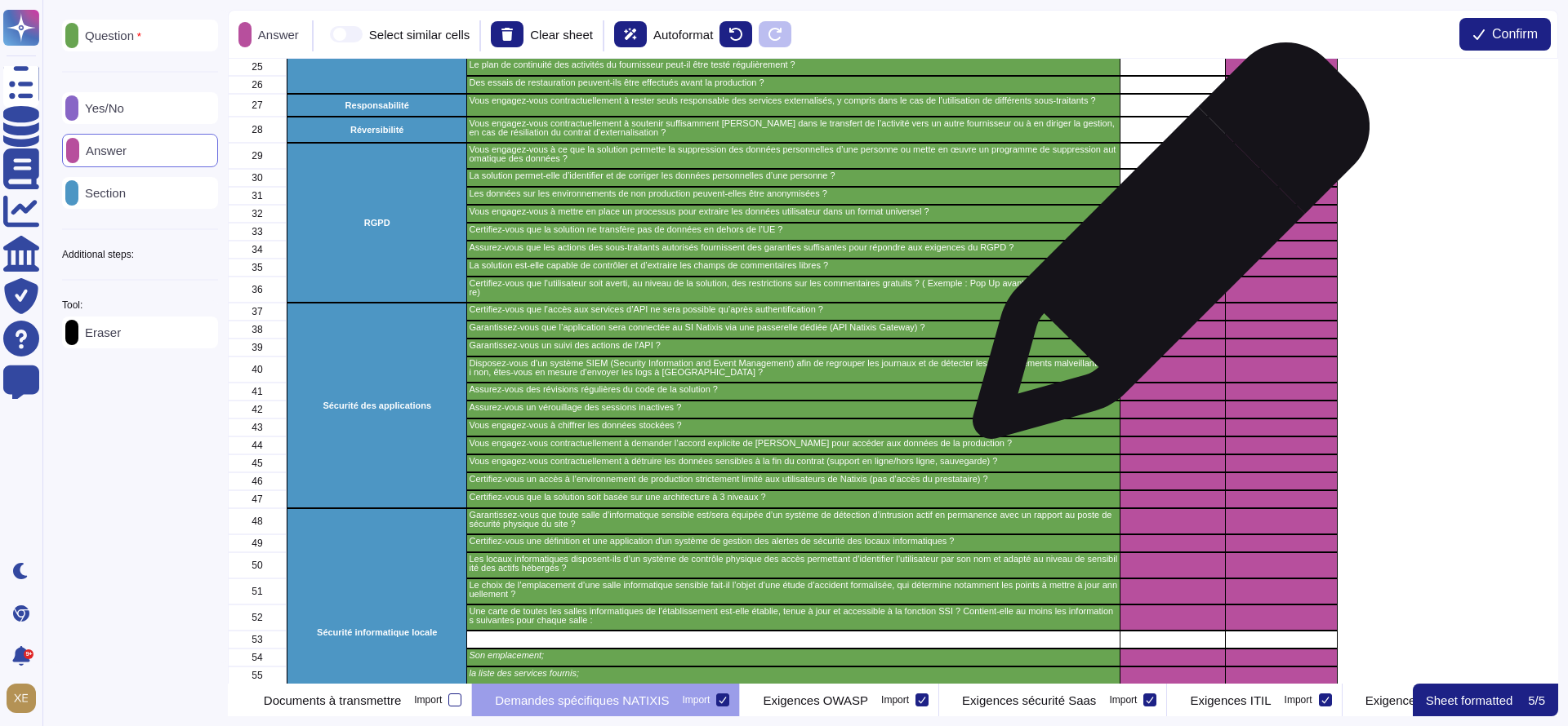
click at [1164, 249] on div "grid" at bounding box center [1172, 250] width 105 height 18
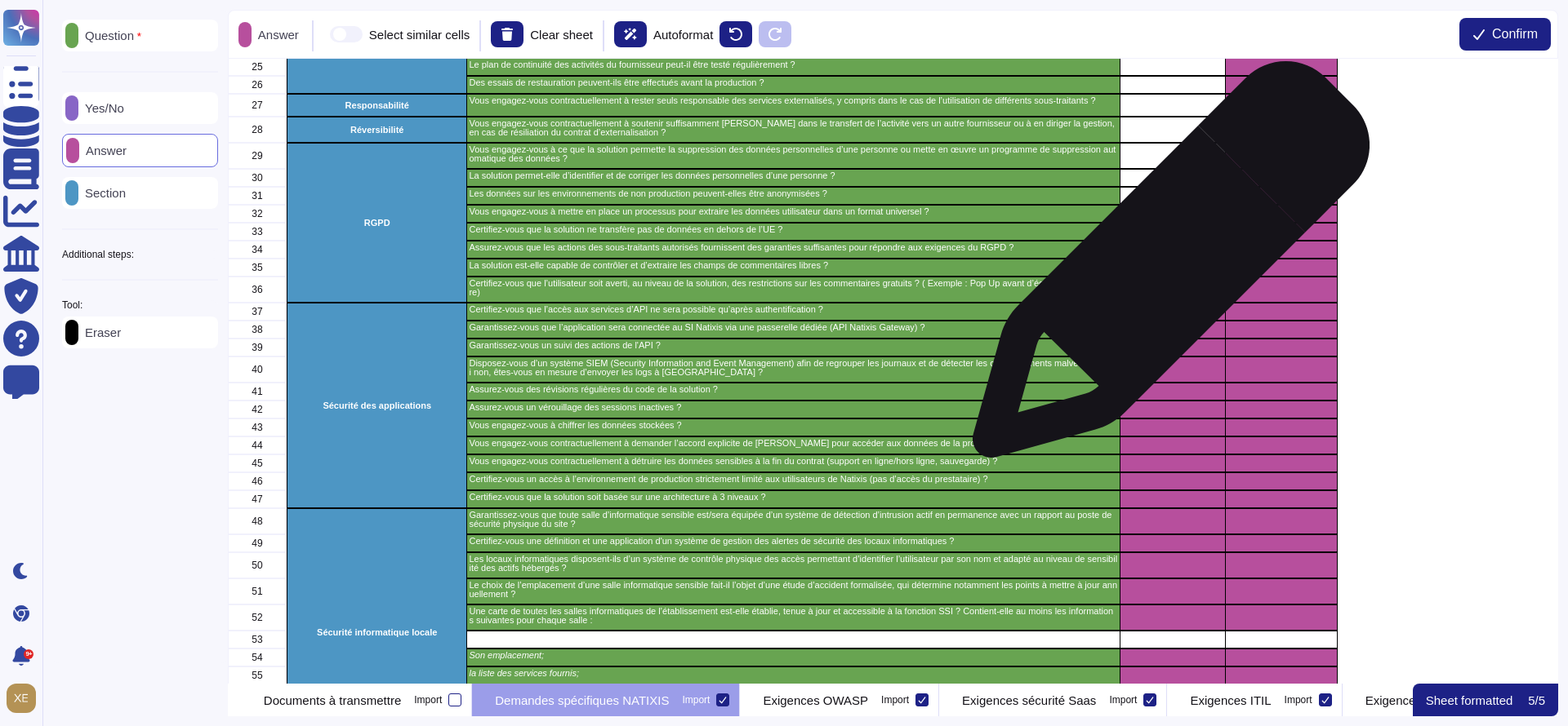
click at [1164, 268] on div "grid" at bounding box center [1172, 268] width 105 height 18
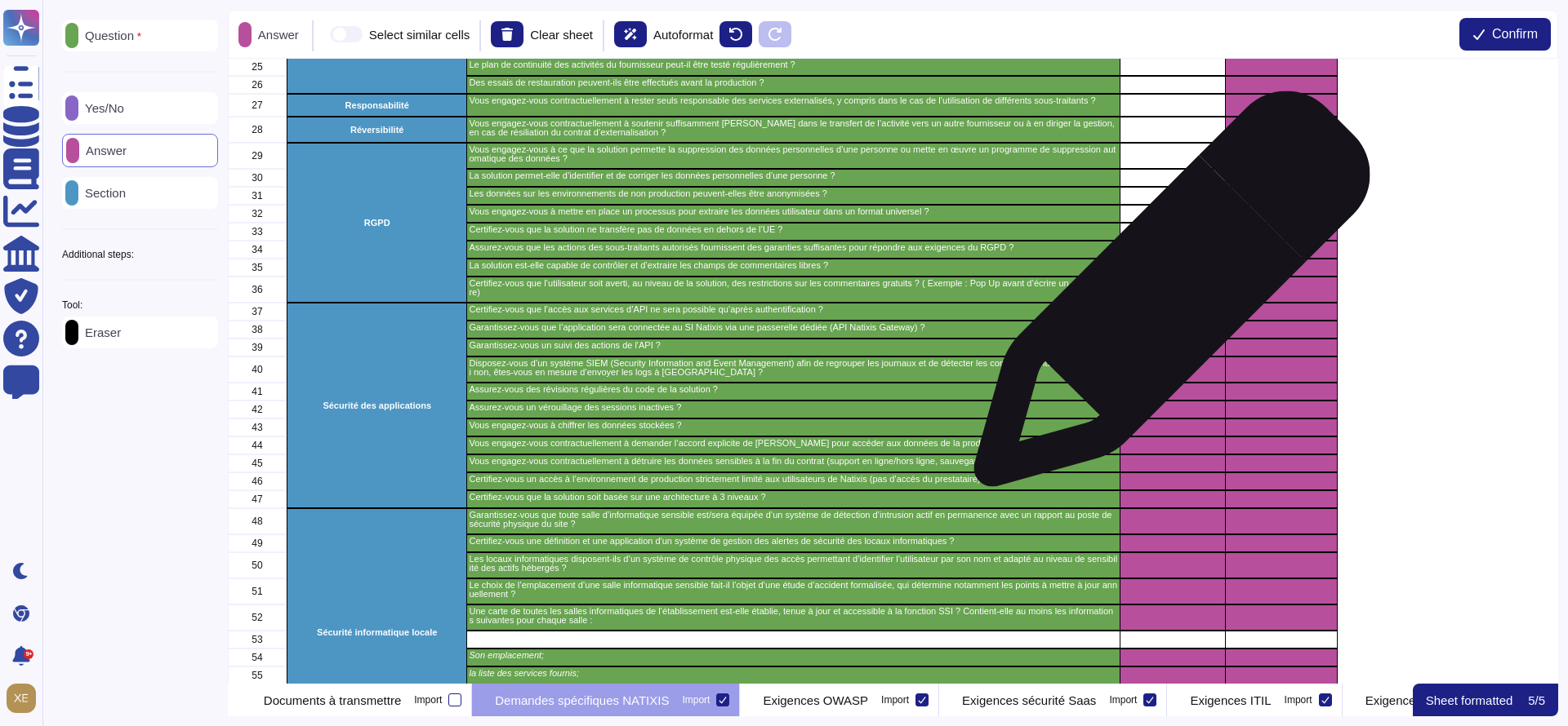
click at [1165, 298] on div "grid" at bounding box center [1172, 290] width 105 height 26
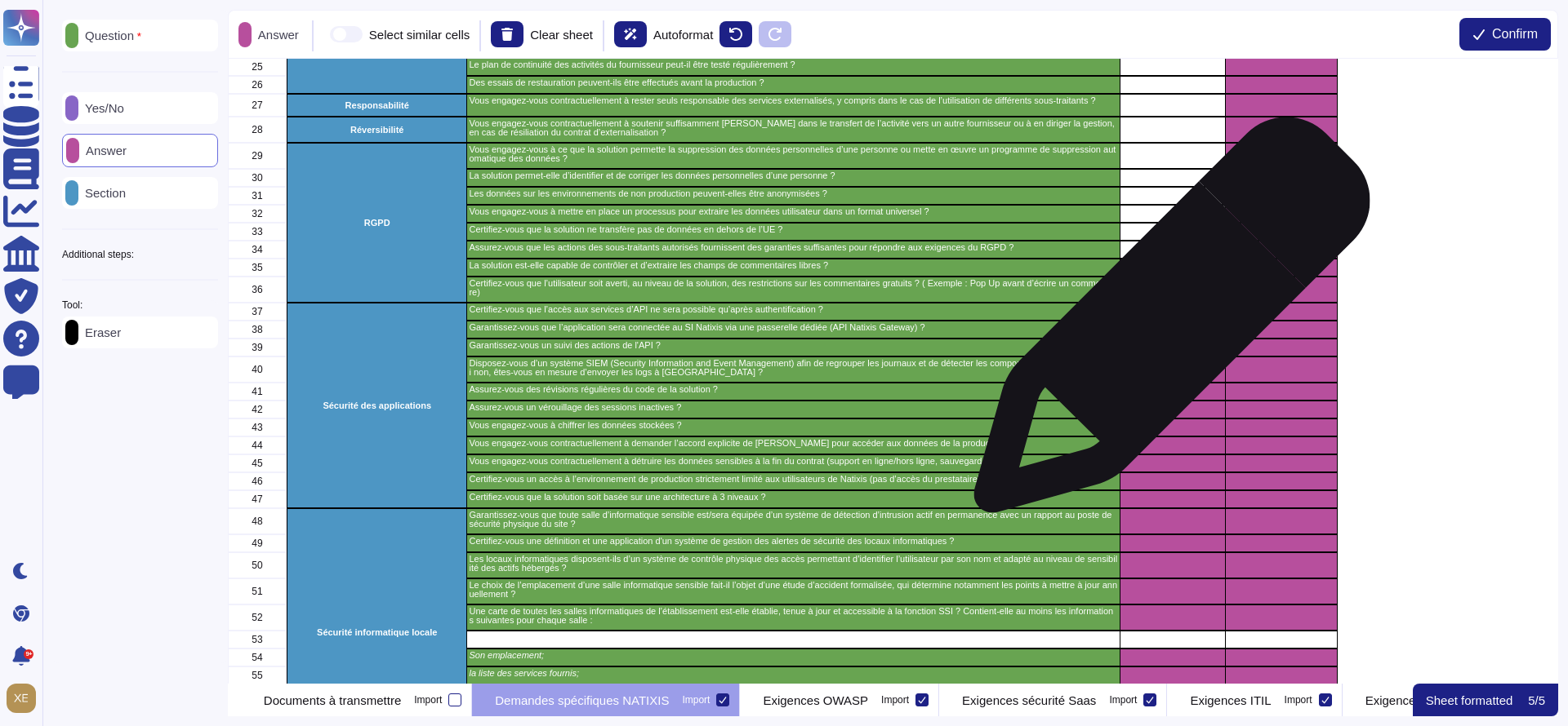
click at [1165, 323] on div "grid" at bounding box center [1172, 329] width 105 height 18
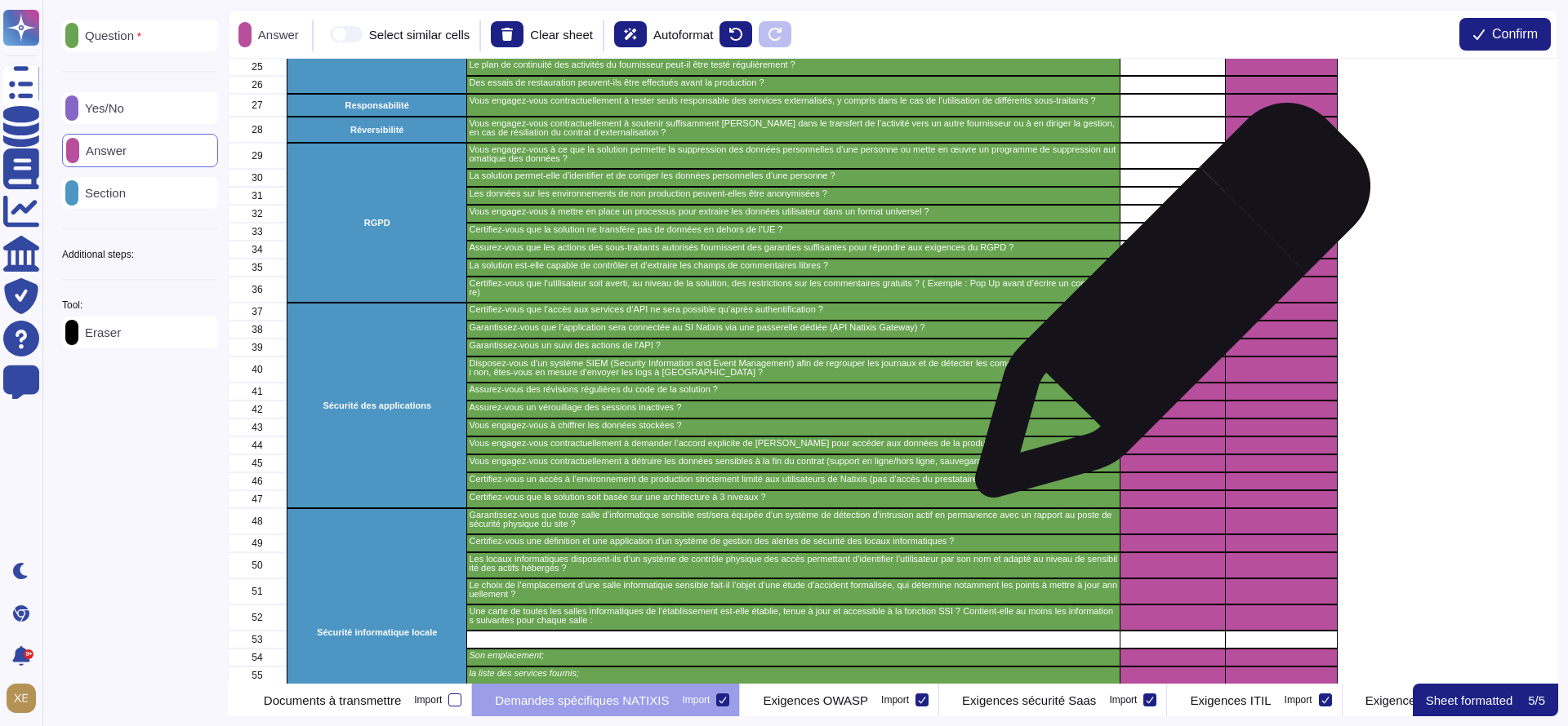
click at [1166, 308] on div "grid" at bounding box center [1172, 311] width 105 height 18
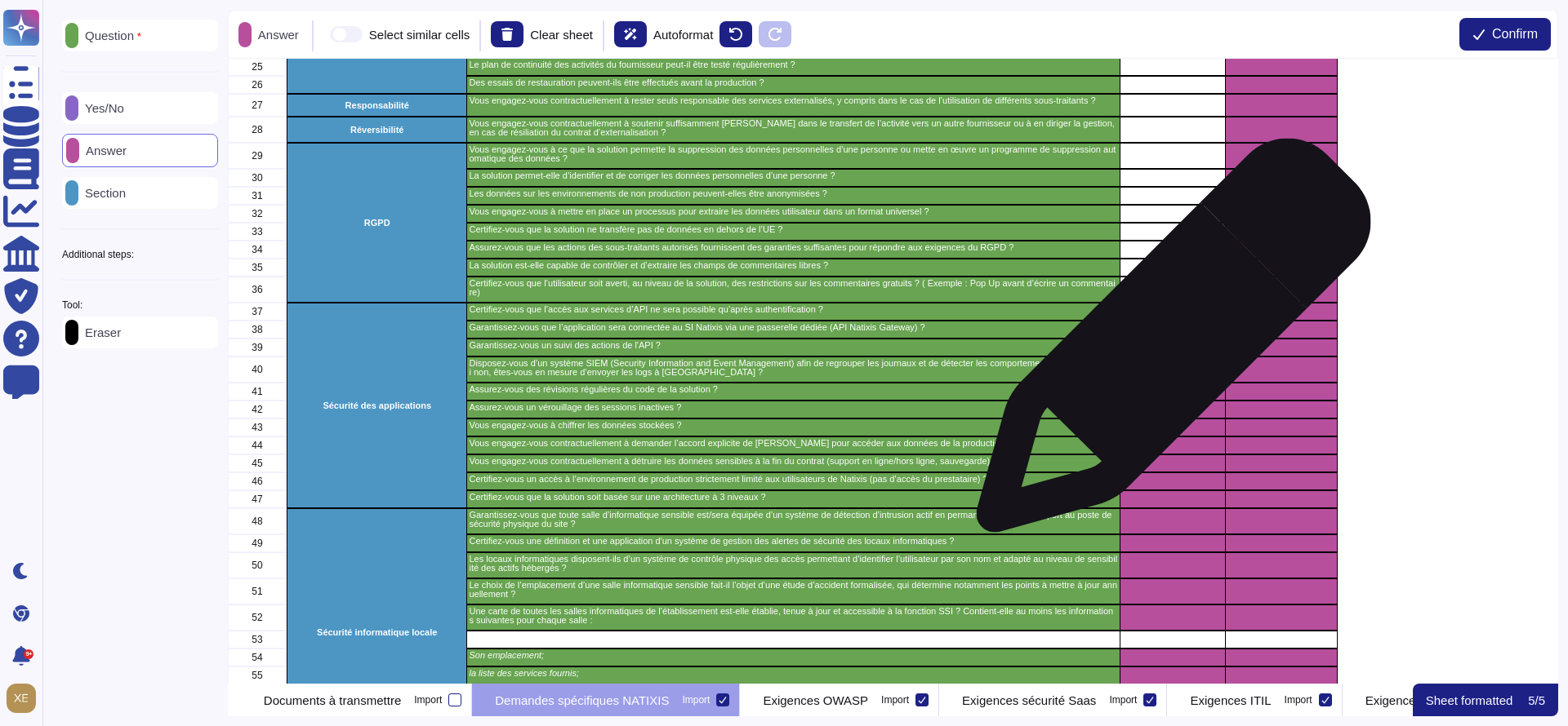
click at [1167, 345] on div "grid" at bounding box center [1172, 347] width 105 height 18
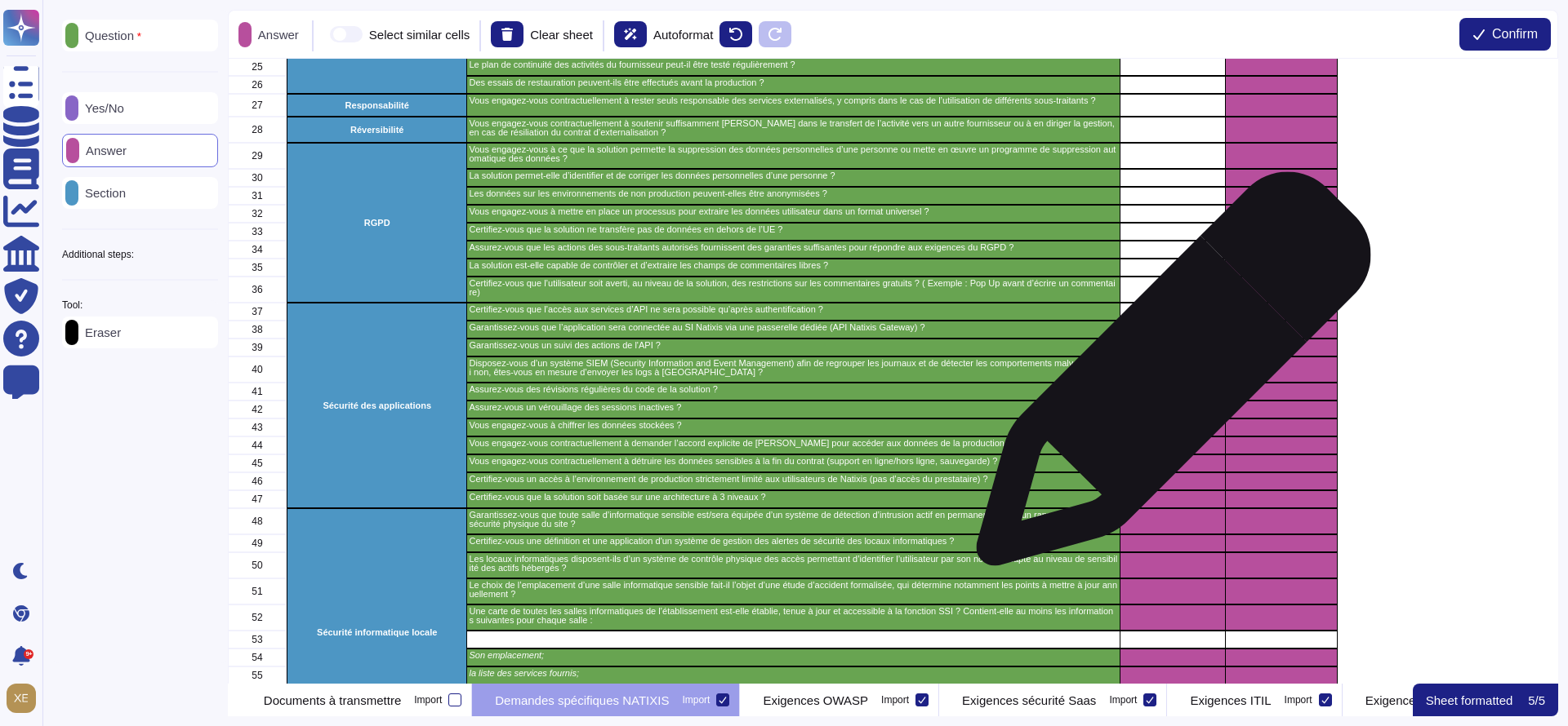
click at [1167, 377] on div "grid" at bounding box center [1172, 370] width 105 height 26
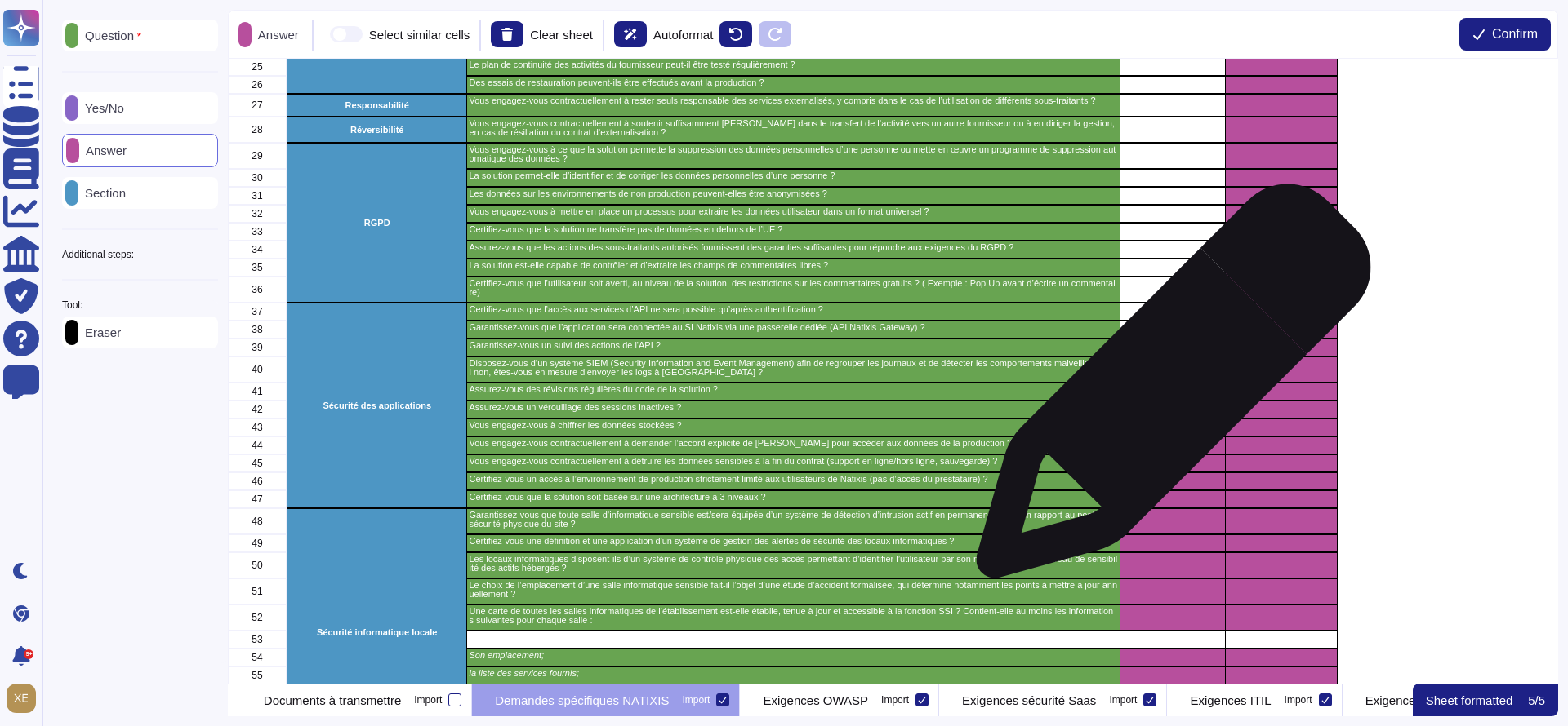
click at [1167, 389] on div "grid" at bounding box center [1172, 391] width 105 height 18
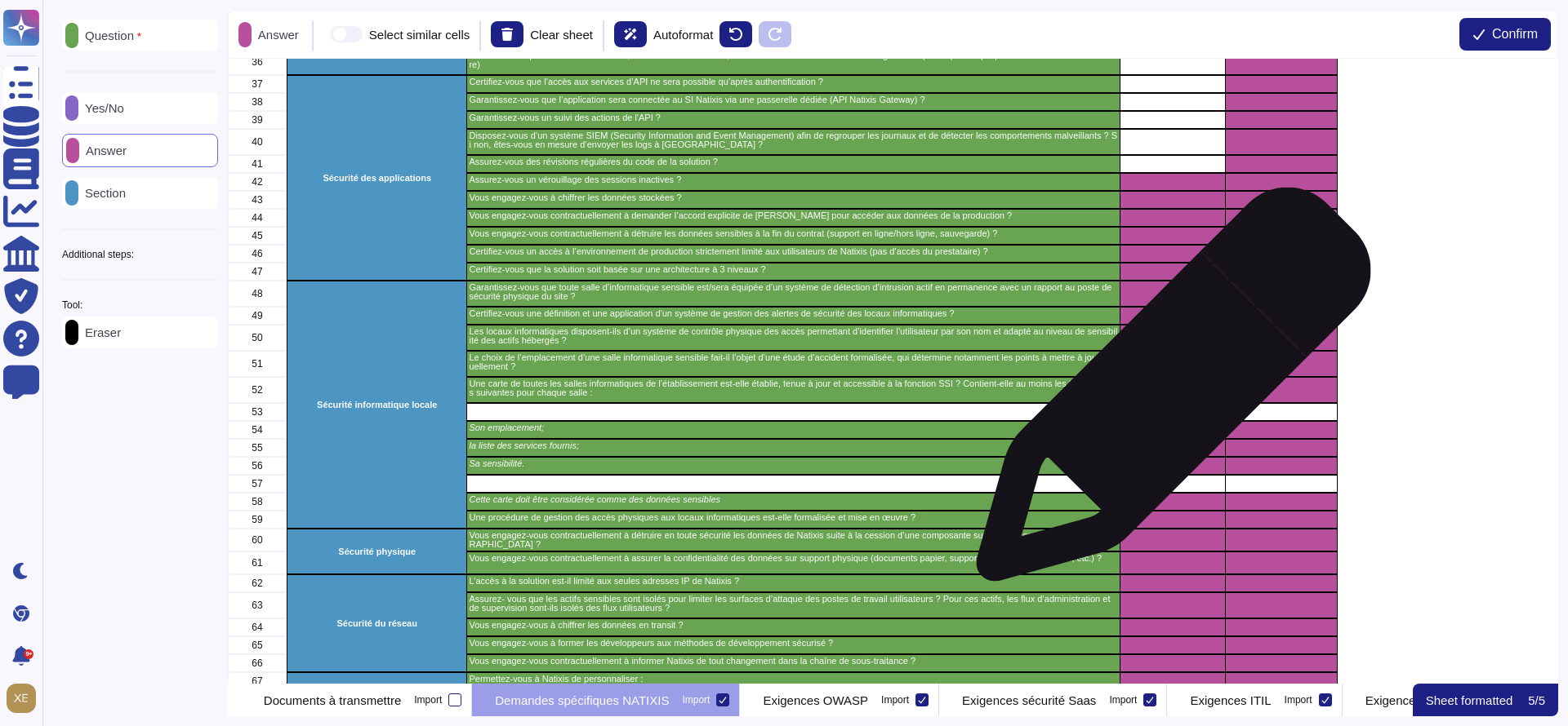
scroll to position [735, 0]
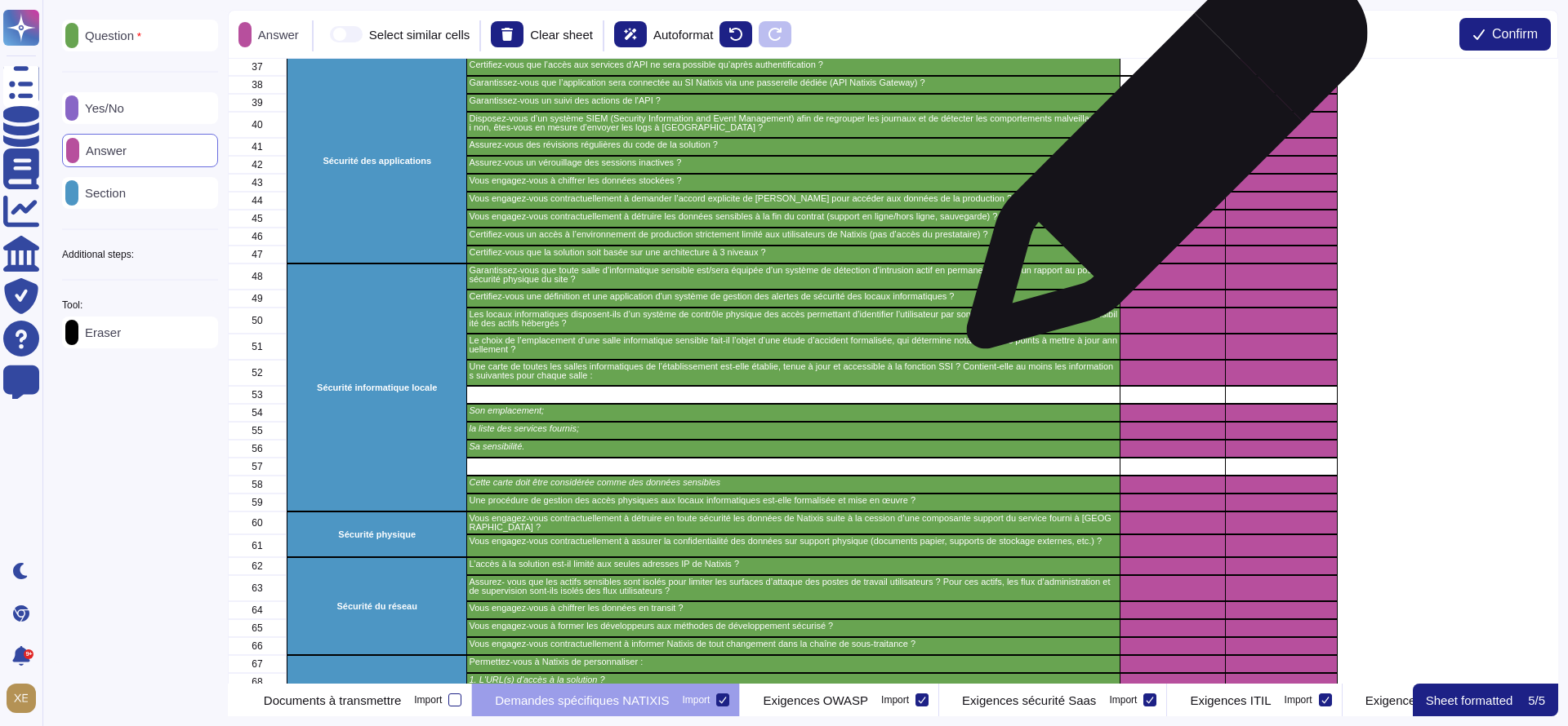
click at [1160, 157] on div "grid" at bounding box center [1172, 164] width 105 height 18
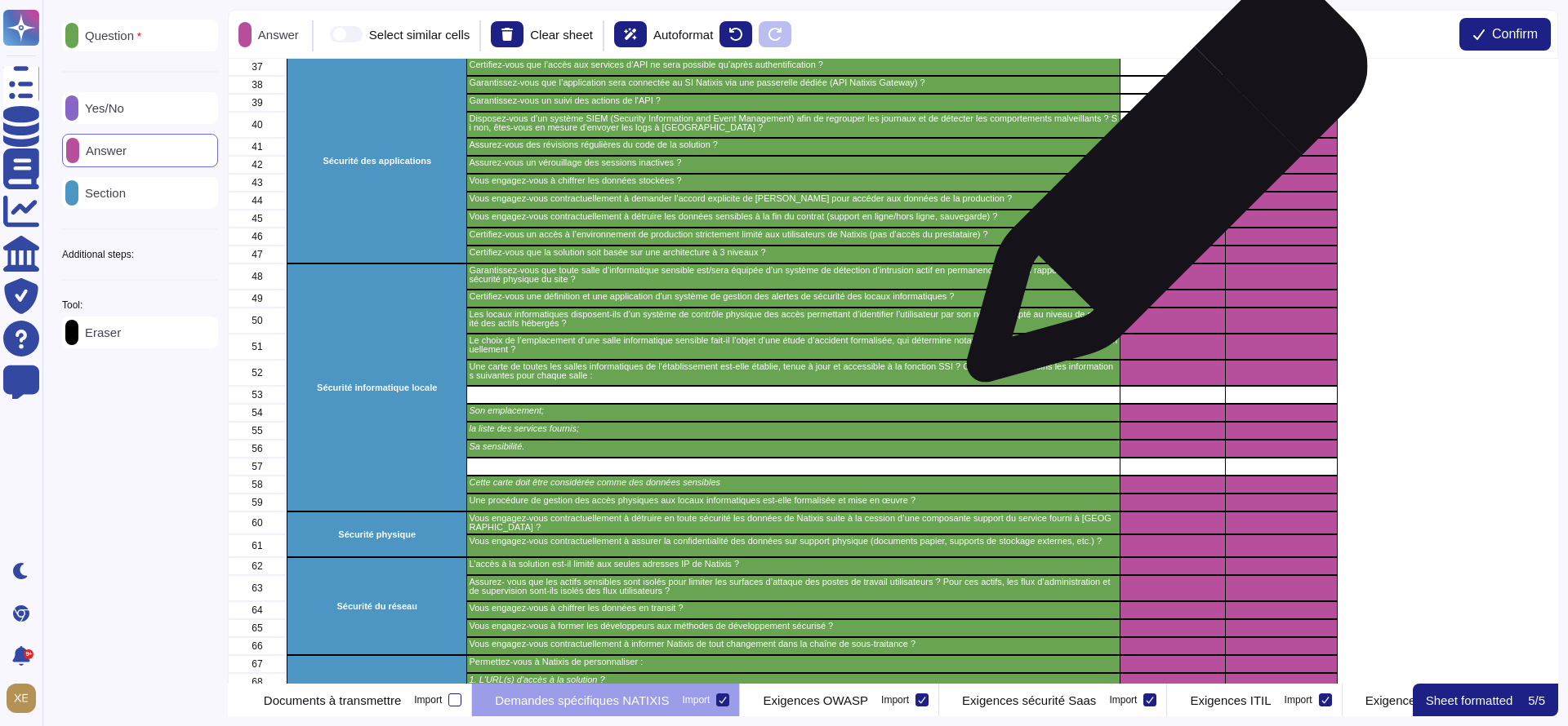
click at [1160, 190] on div "grid" at bounding box center [1172, 182] width 105 height 18
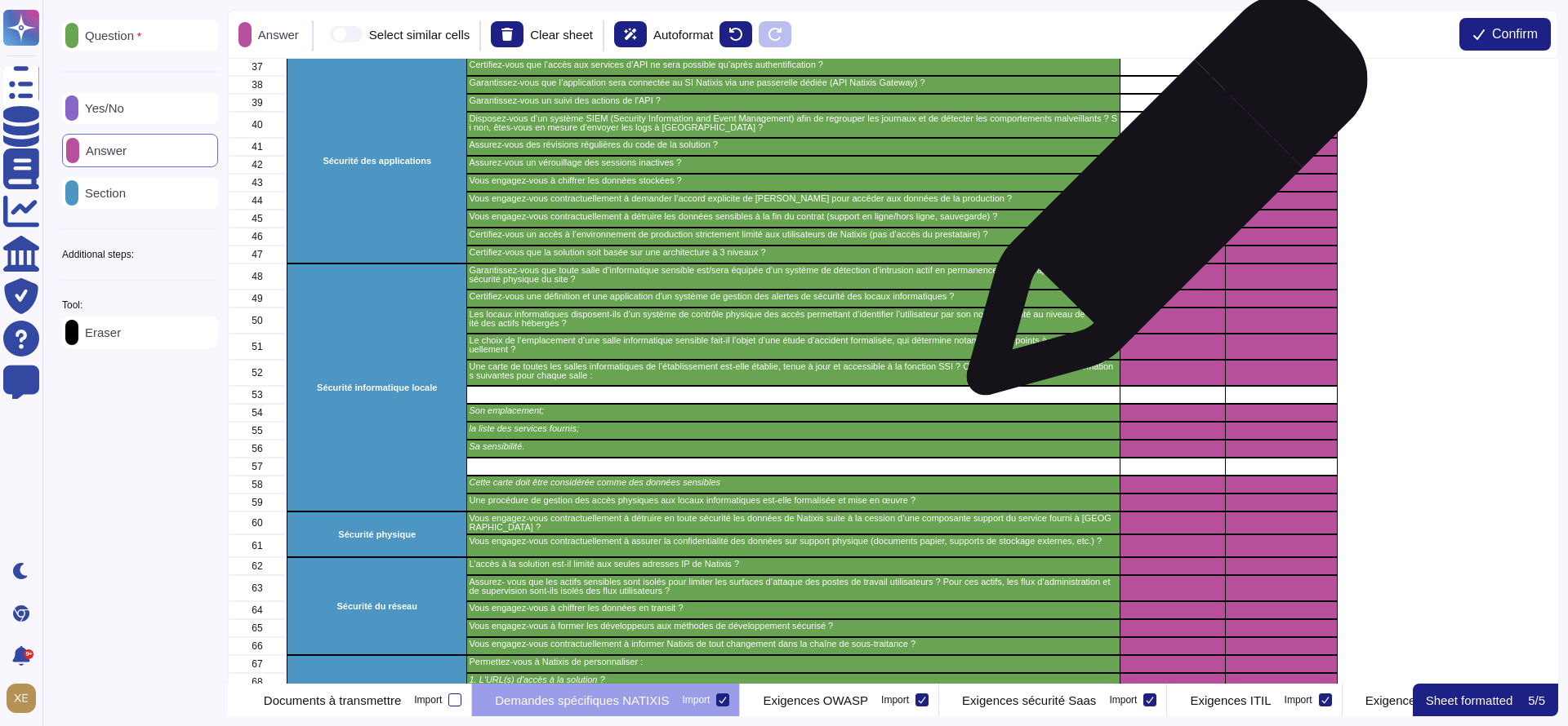
click at [1160, 204] on div "grid" at bounding box center [1172, 200] width 105 height 18
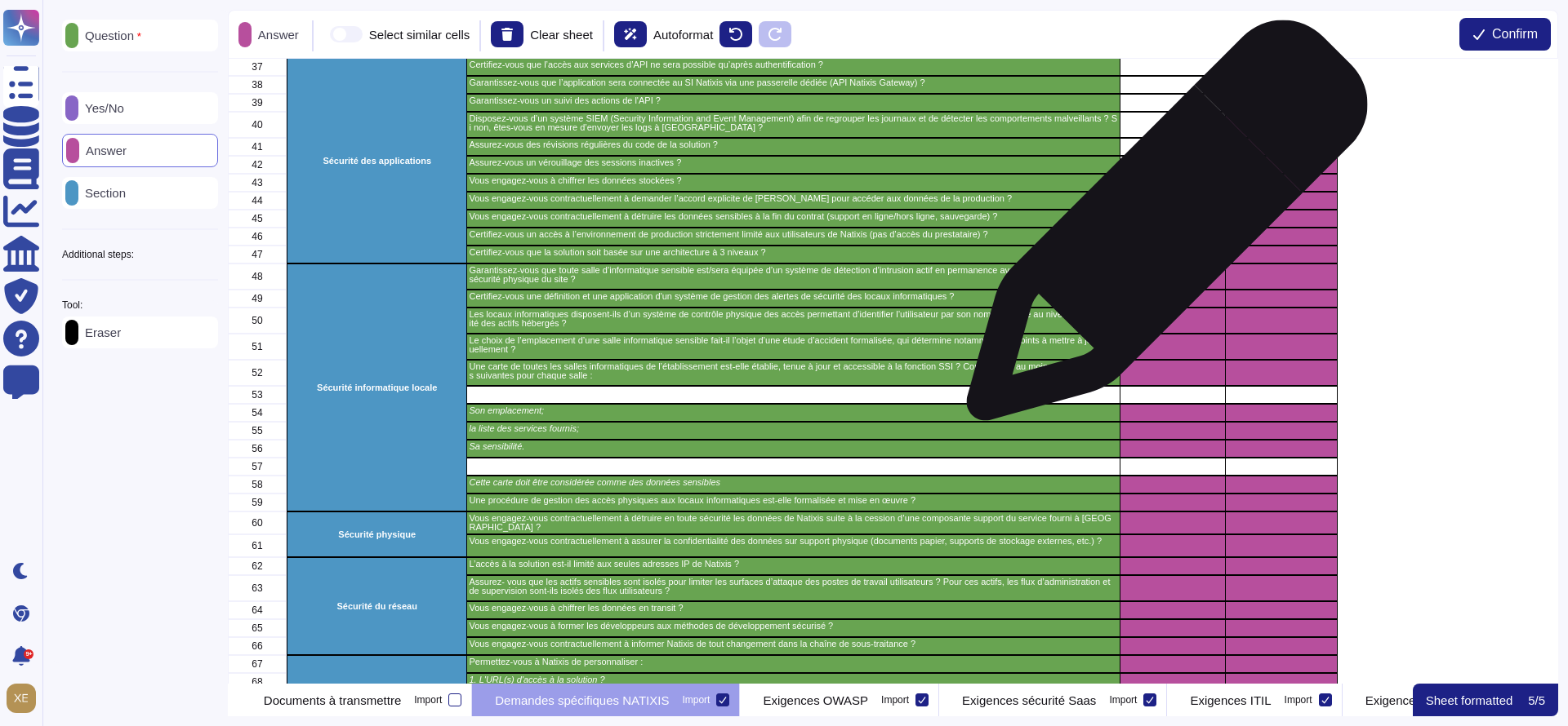
click at [1160, 230] on div "grid" at bounding box center [1172, 236] width 105 height 18
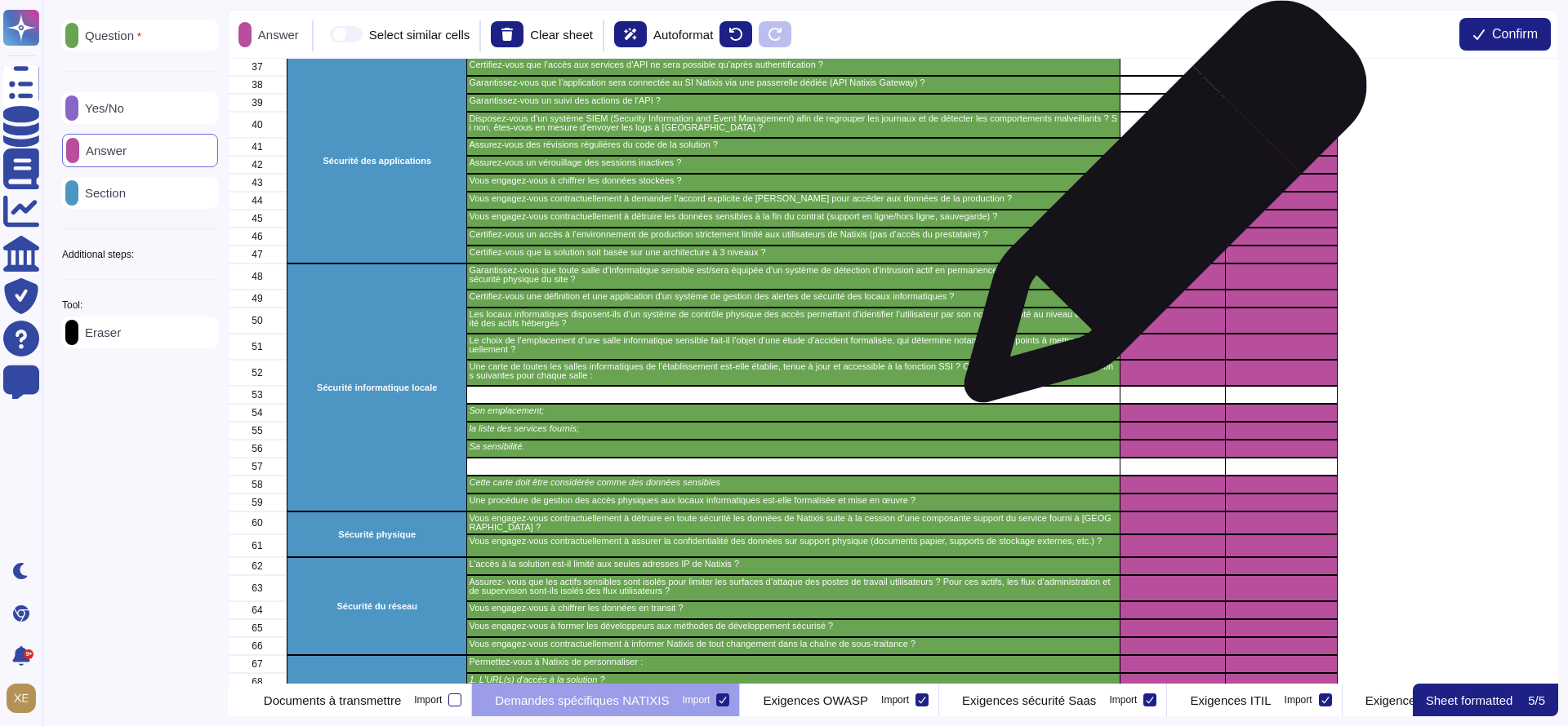
click at [1159, 210] on div "grid" at bounding box center [1172, 218] width 105 height 18
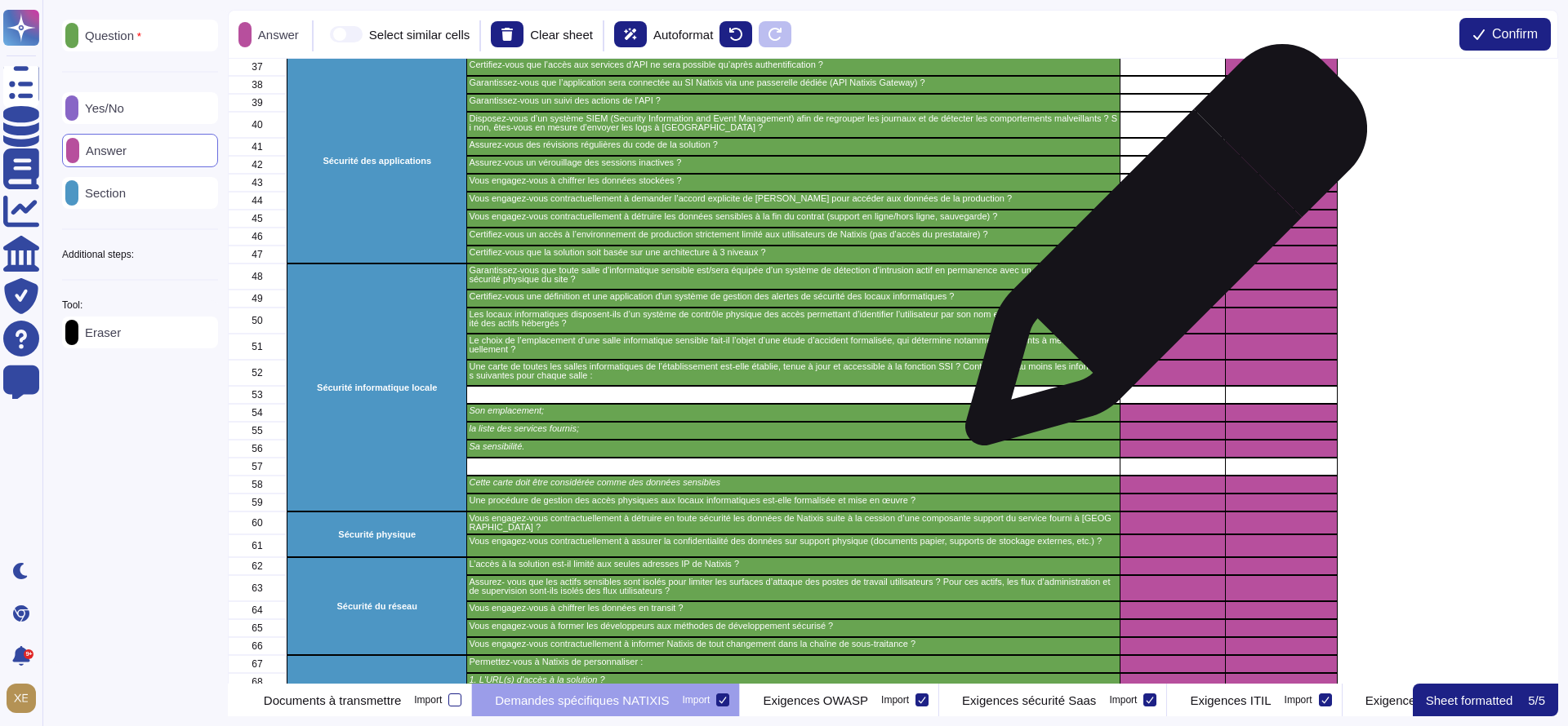
click at [1159, 254] on div "grid" at bounding box center [1172, 254] width 105 height 18
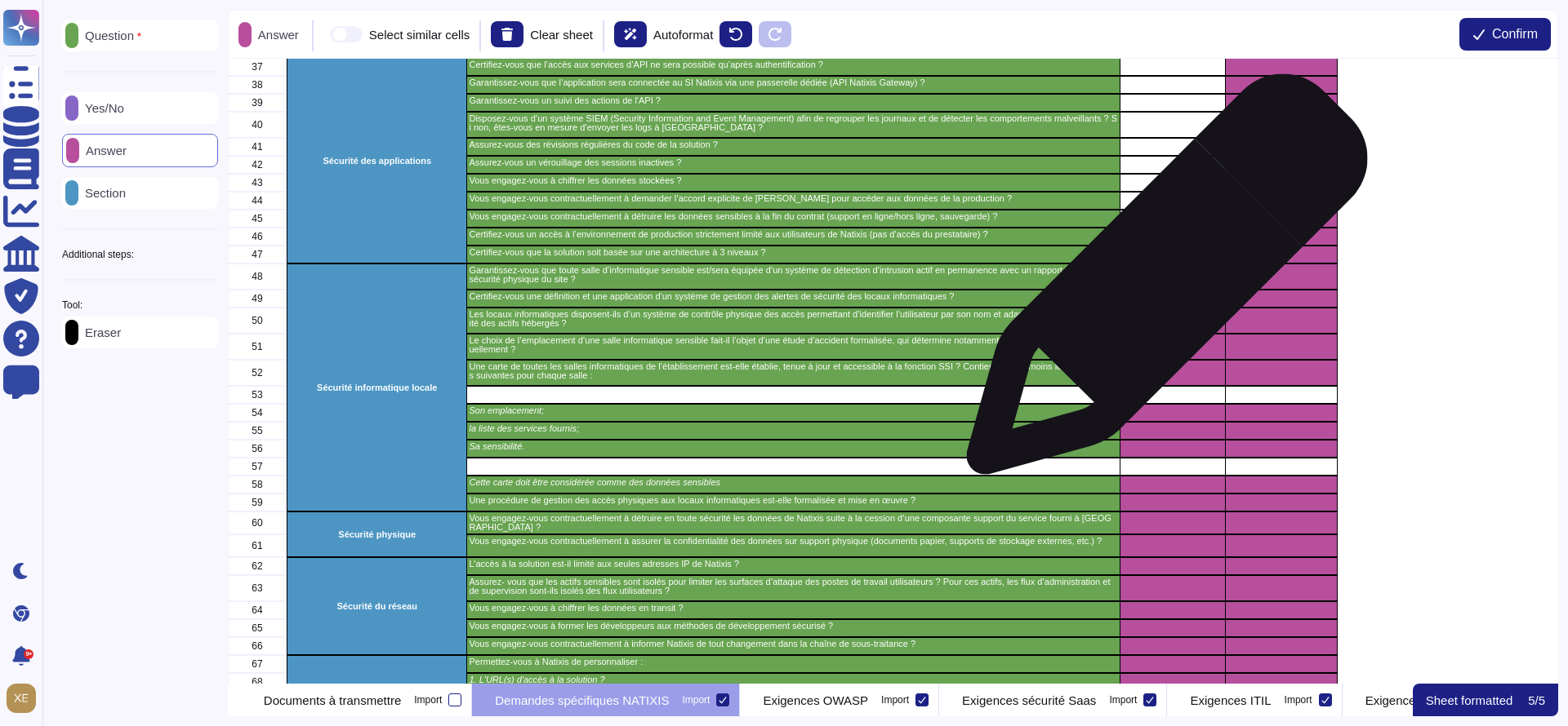
click at [1160, 284] on div "grid" at bounding box center [1172, 277] width 105 height 26
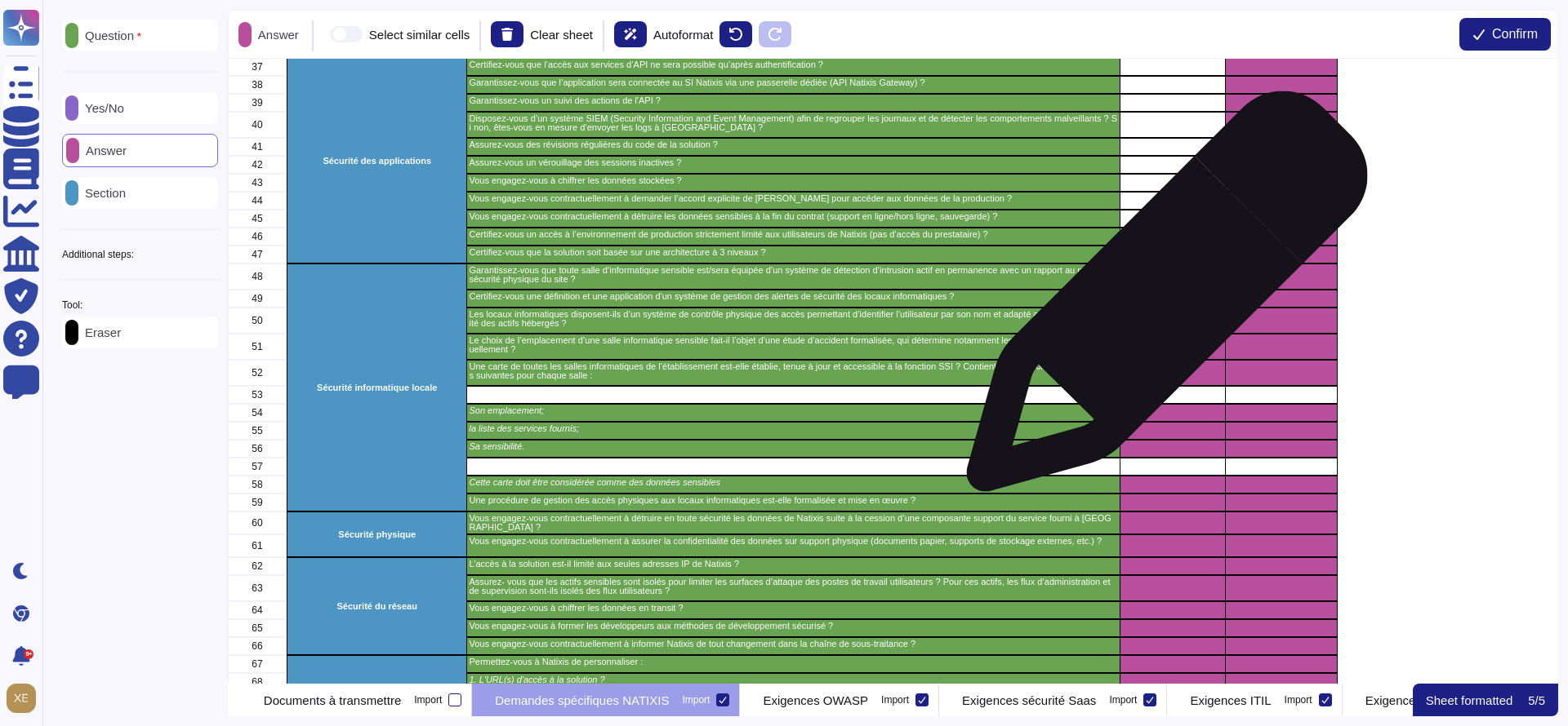
click at [1160, 301] on div "grid" at bounding box center [1172, 299] width 105 height 18
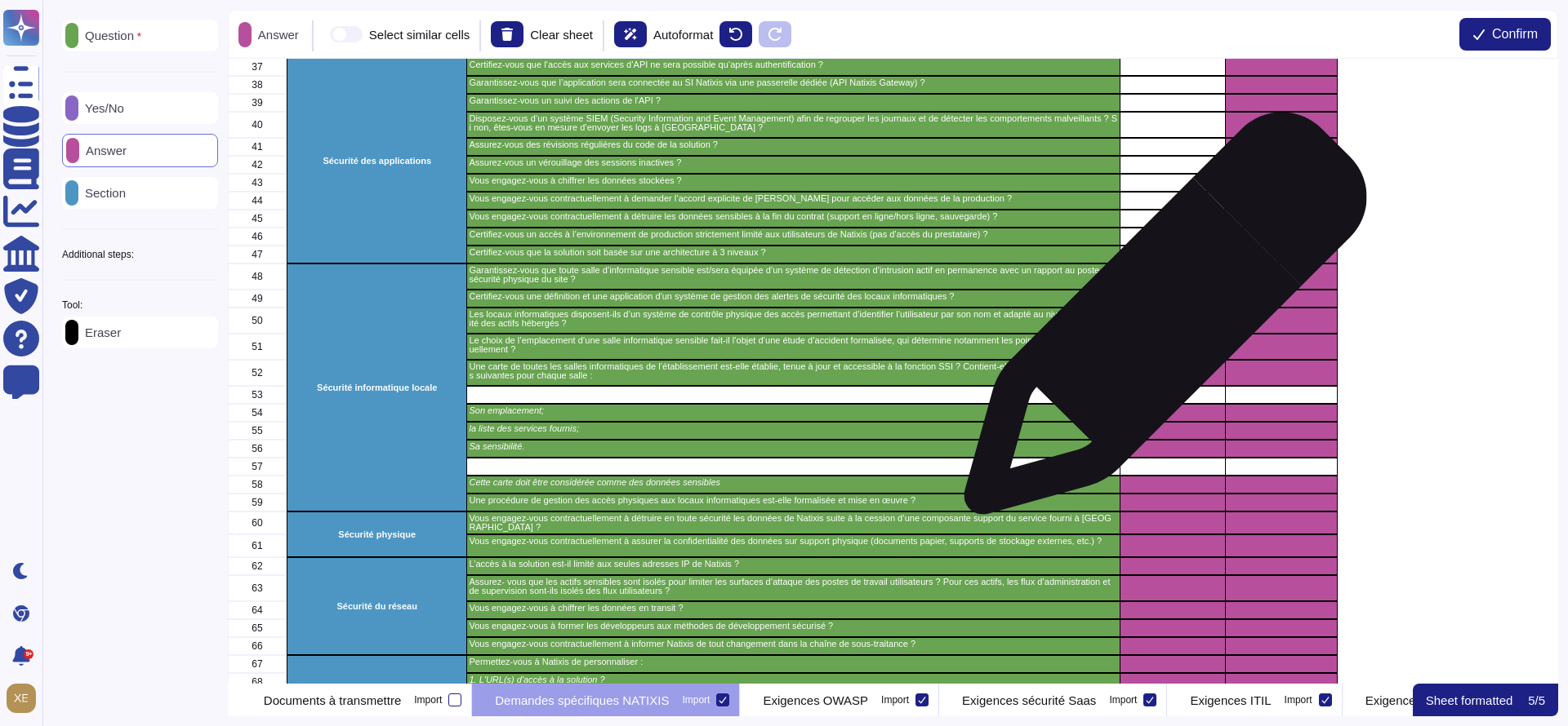
click at [1159, 321] on div "grid" at bounding box center [1172, 321] width 105 height 26
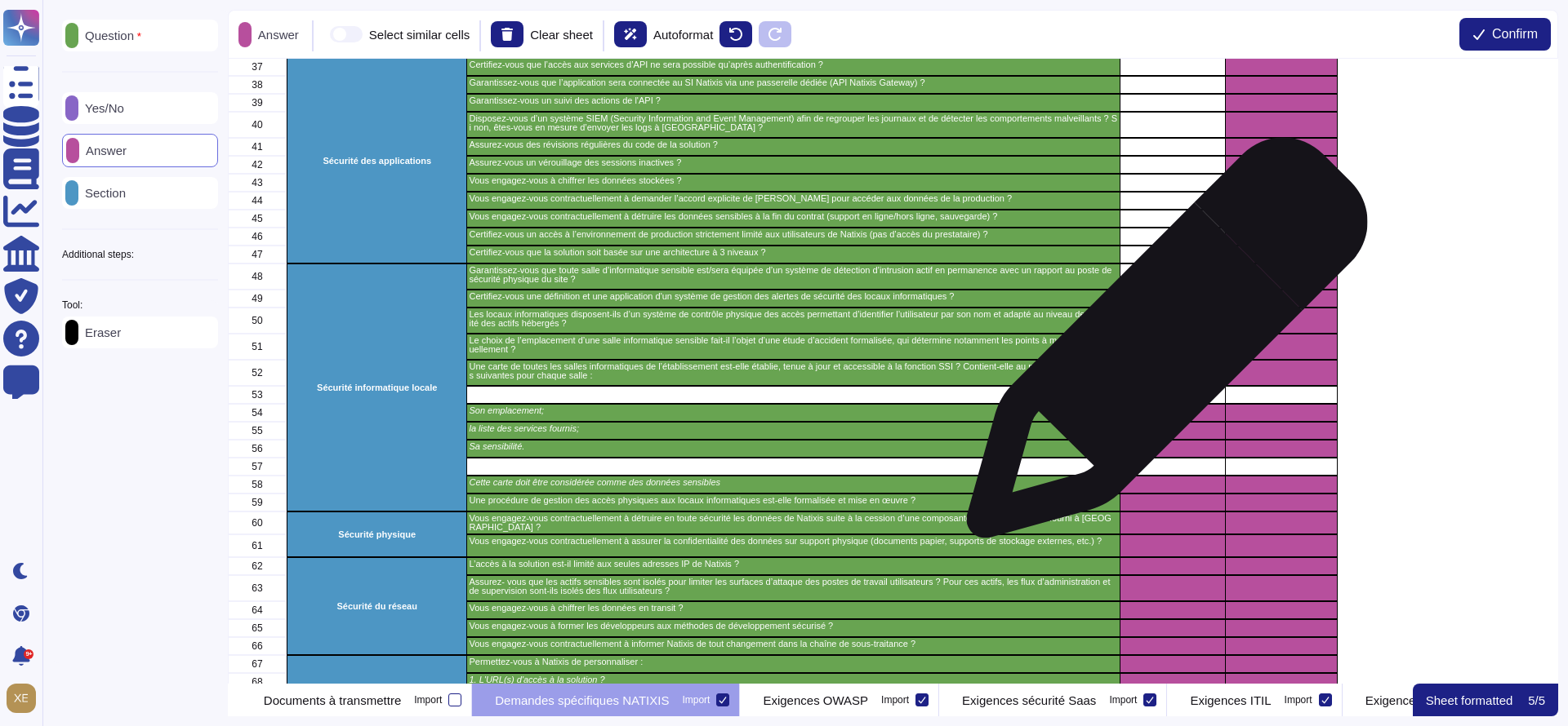
click at [1160, 347] on div "grid" at bounding box center [1172, 347] width 105 height 26
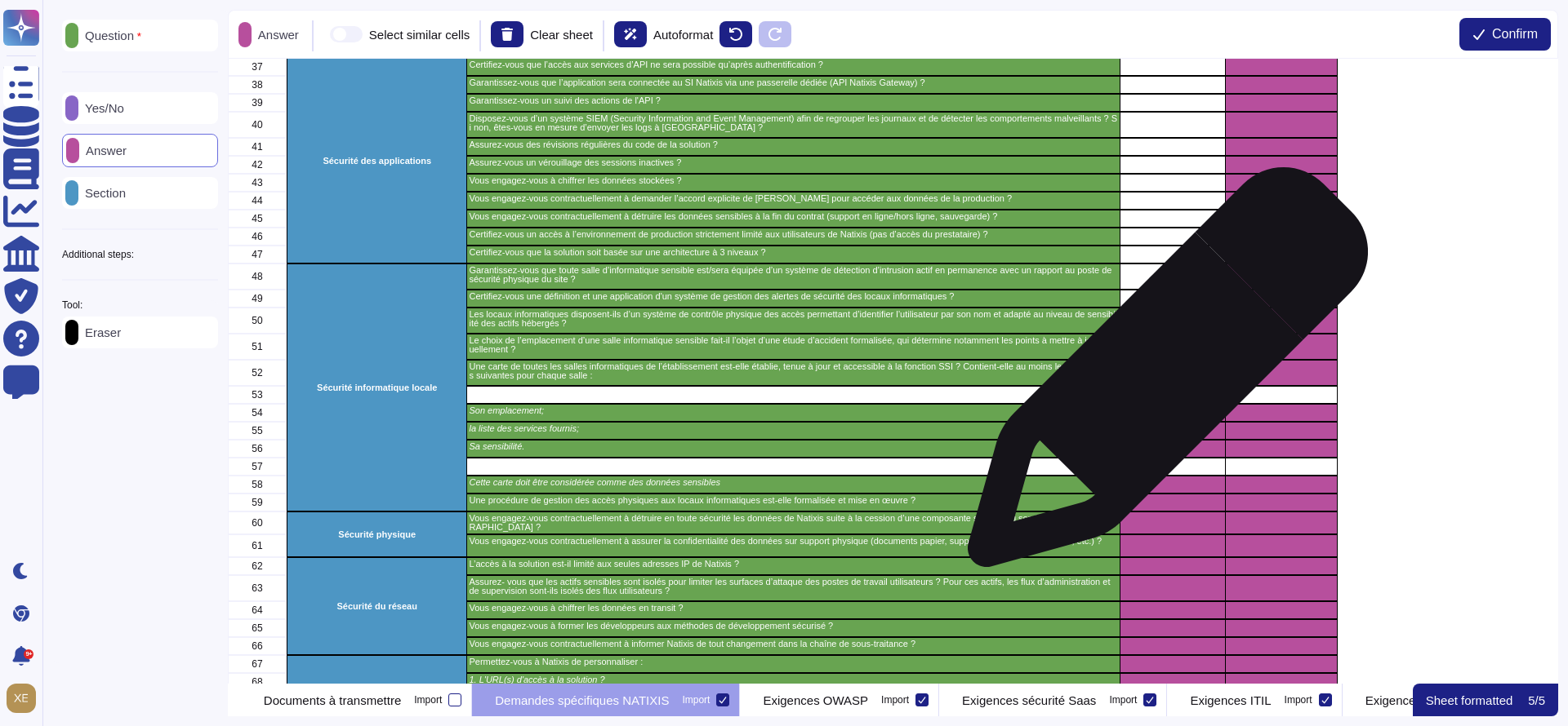
click at [1161, 376] on div "grid" at bounding box center [1172, 373] width 105 height 26
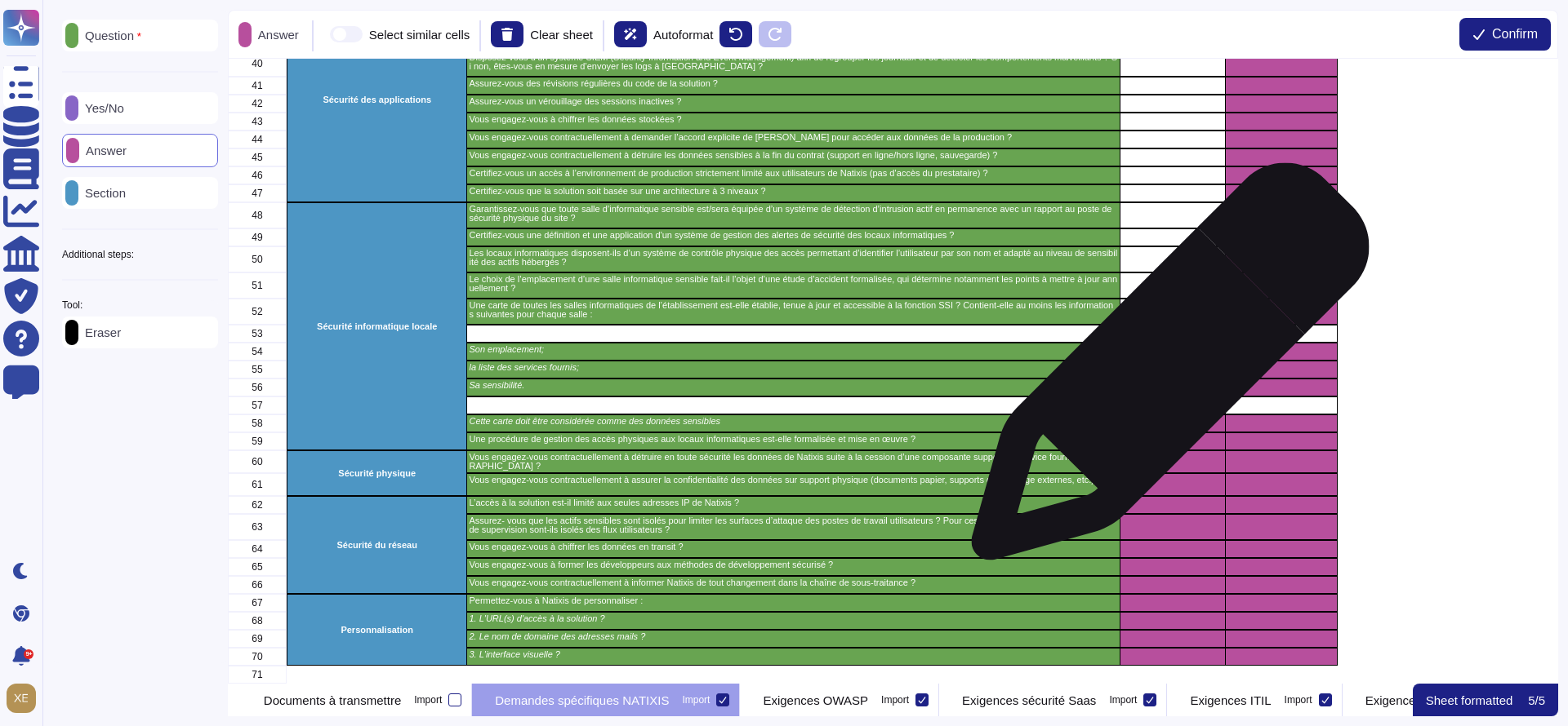
scroll to position [815, 0]
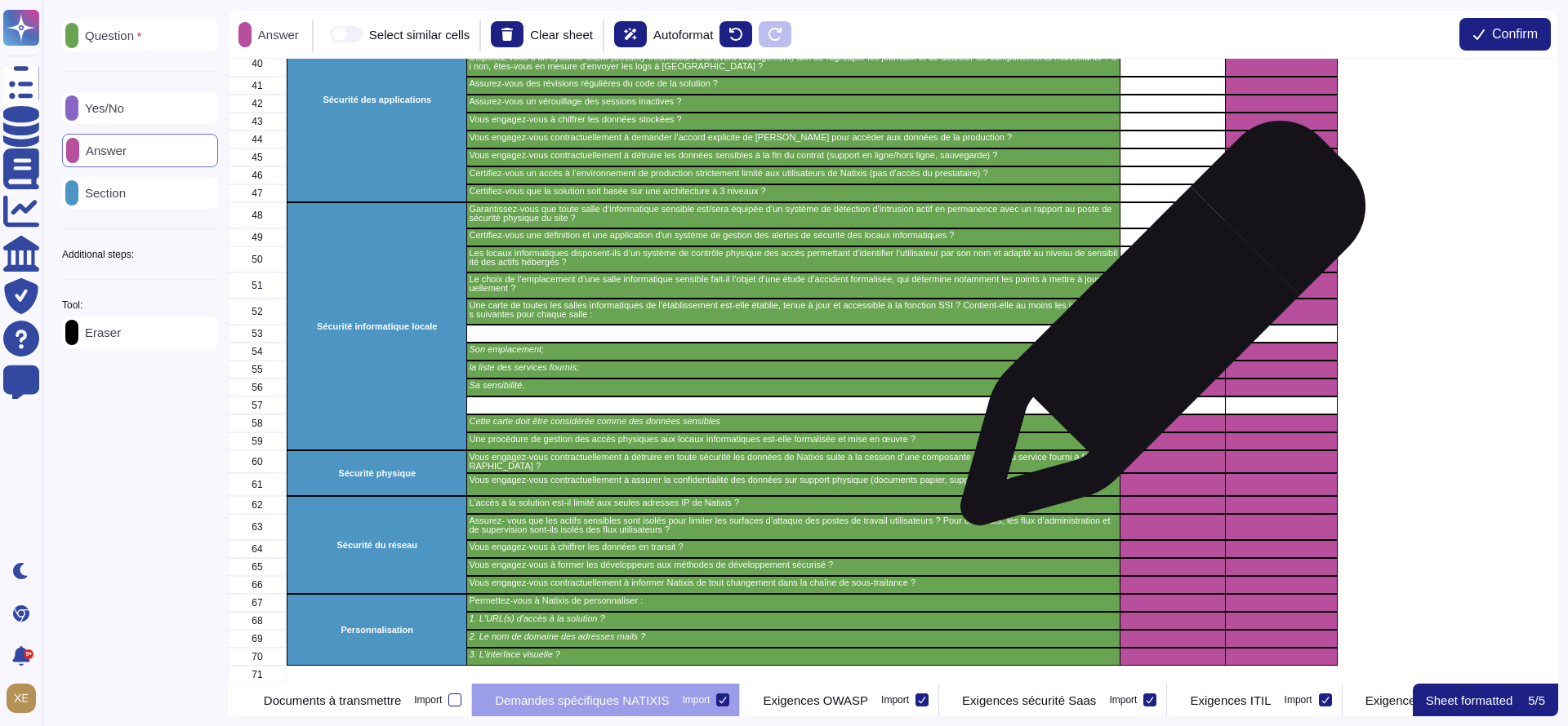
click at [1157, 343] on div "grid" at bounding box center [1172, 352] width 105 height 18
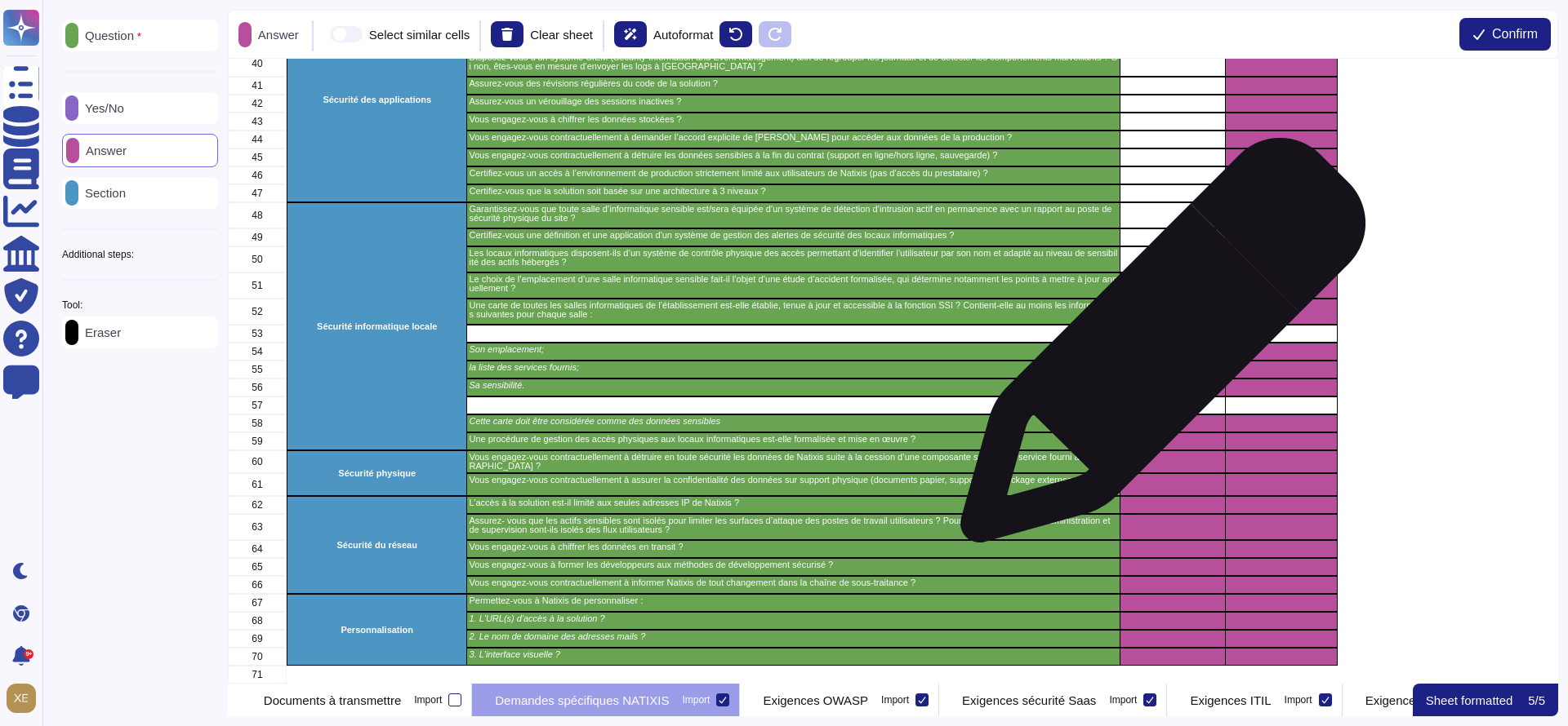
click at [1157, 361] on div "grid" at bounding box center [1172, 370] width 105 height 18
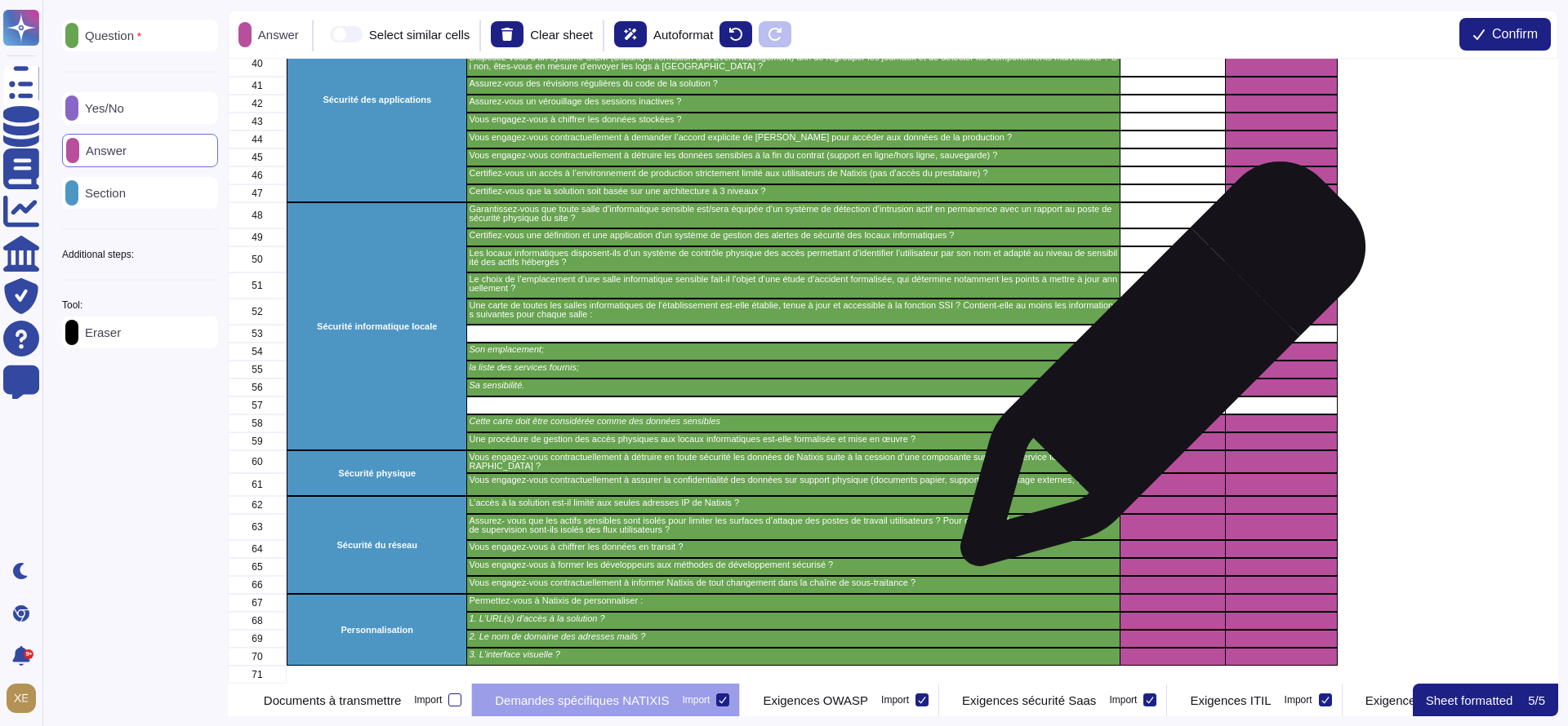
click at [1157, 379] on div "grid" at bounding box center [1172, 388] width 105 height 18
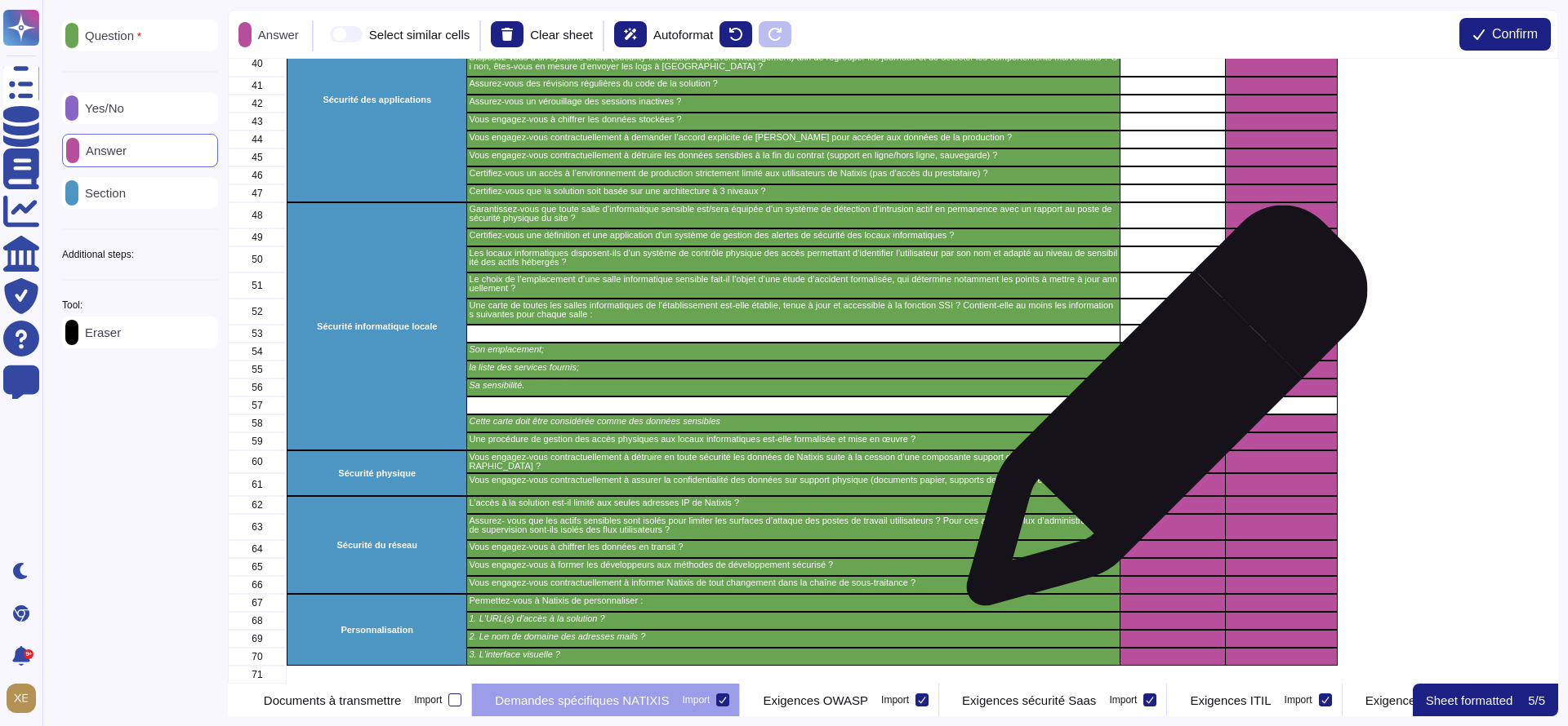
click at [1160, 433] on div "grid" at bounding box center [1172, 441] width 105 height 18
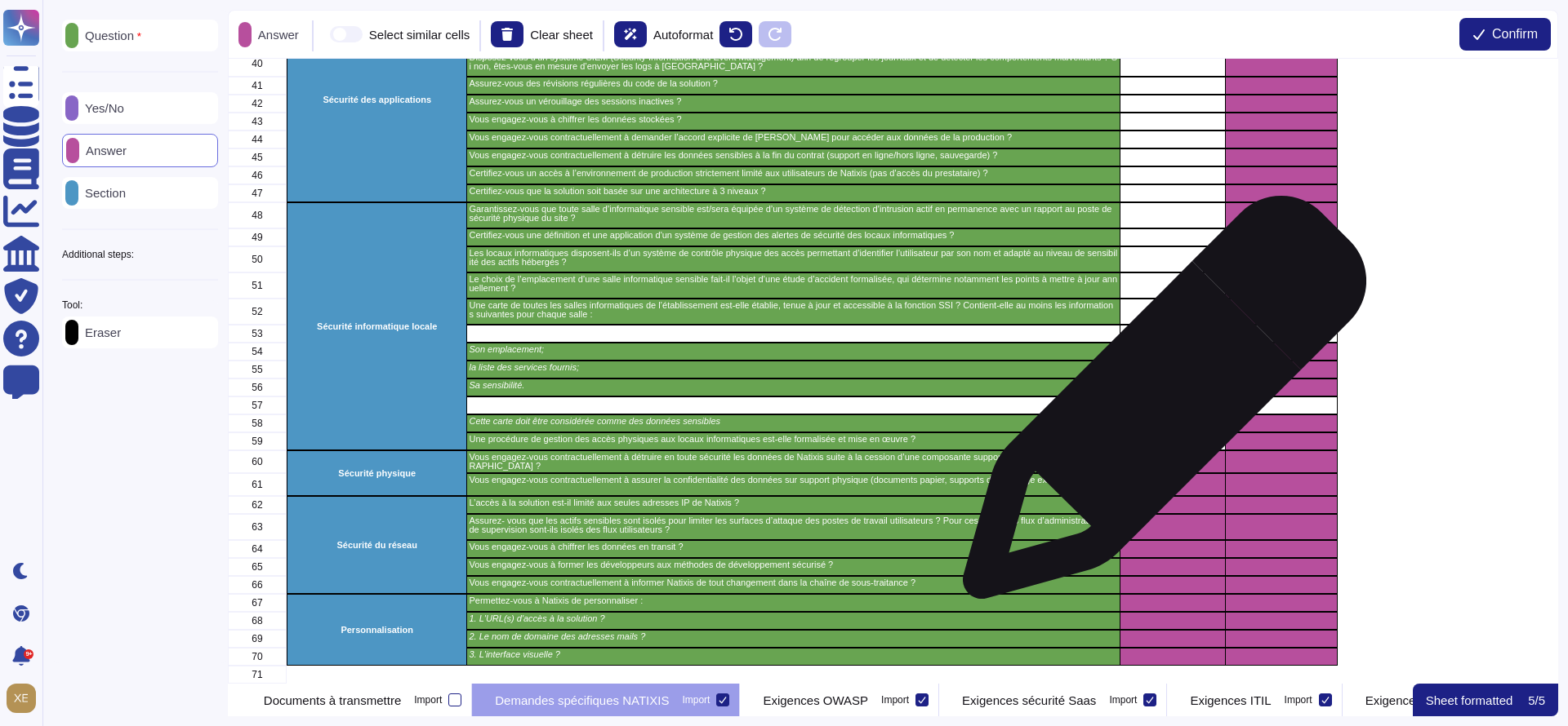
click at [1158, 415] on div "grid" at bounding box center [1172, 424] width 105 height 18
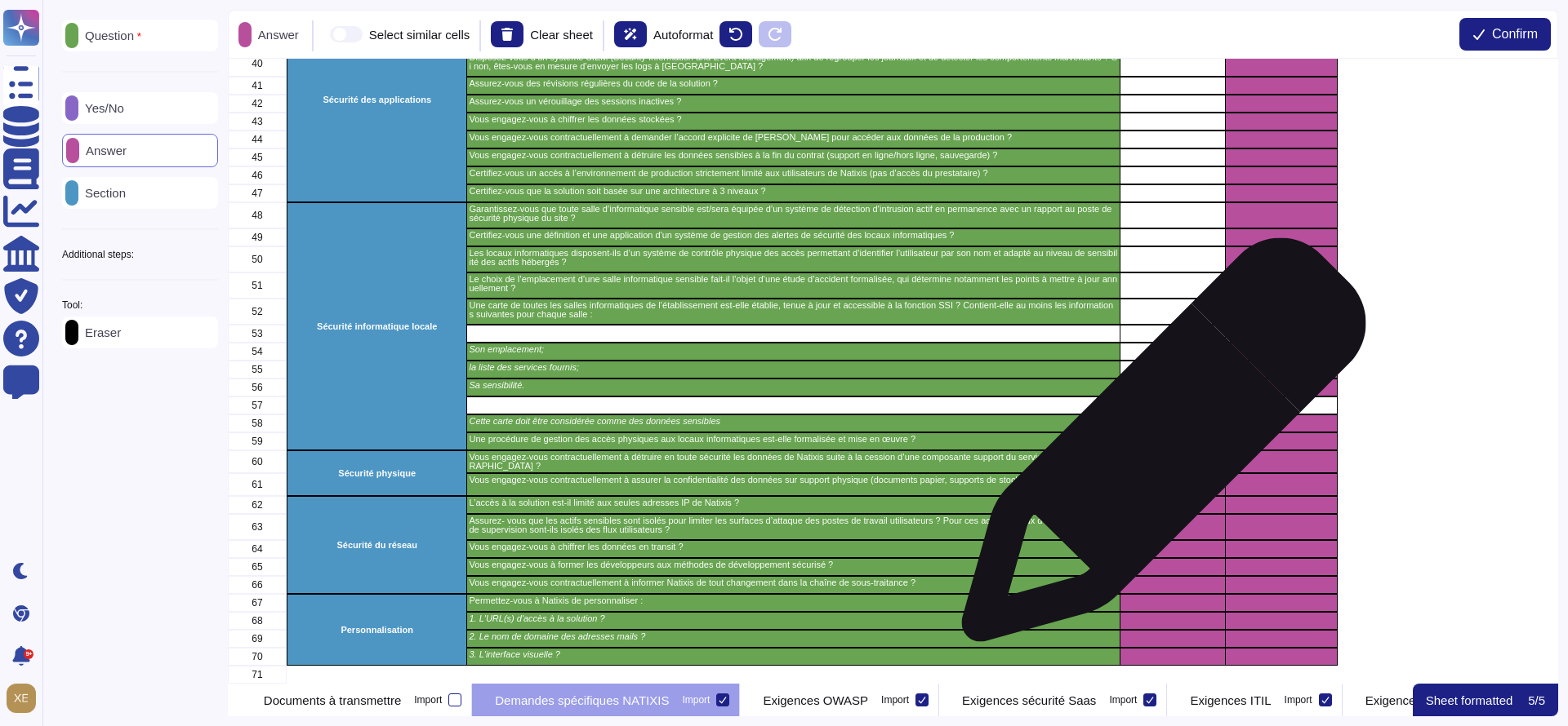
click at [1157, 451] on div "grid" at bounding box center [1172, 462] width 105 height 23
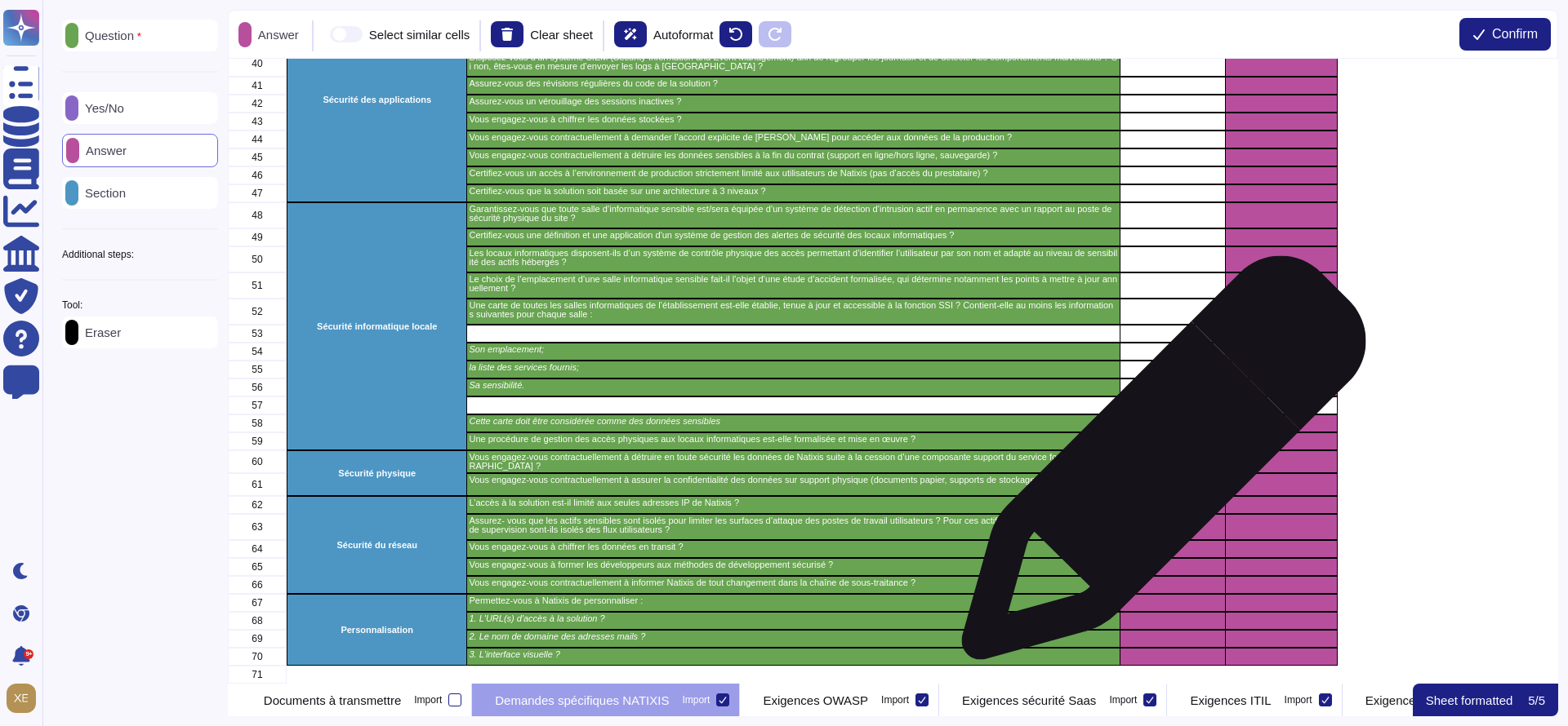
click at [1157, 474] on div "grid" at bounding box center [1172, 485] width 105 height 23
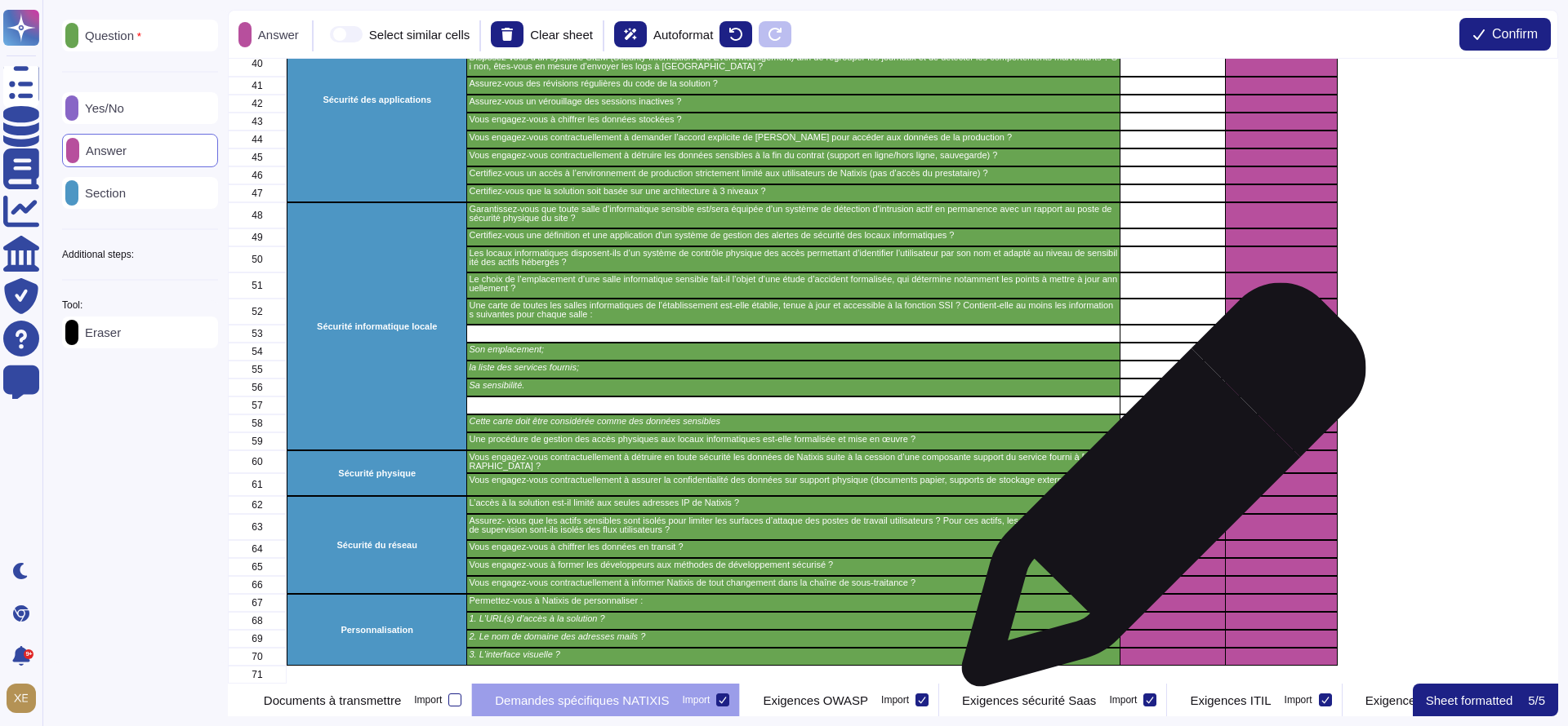
click at [1157, 496] on div "grid" at bounding box center [1172, 505] width 105 height 18
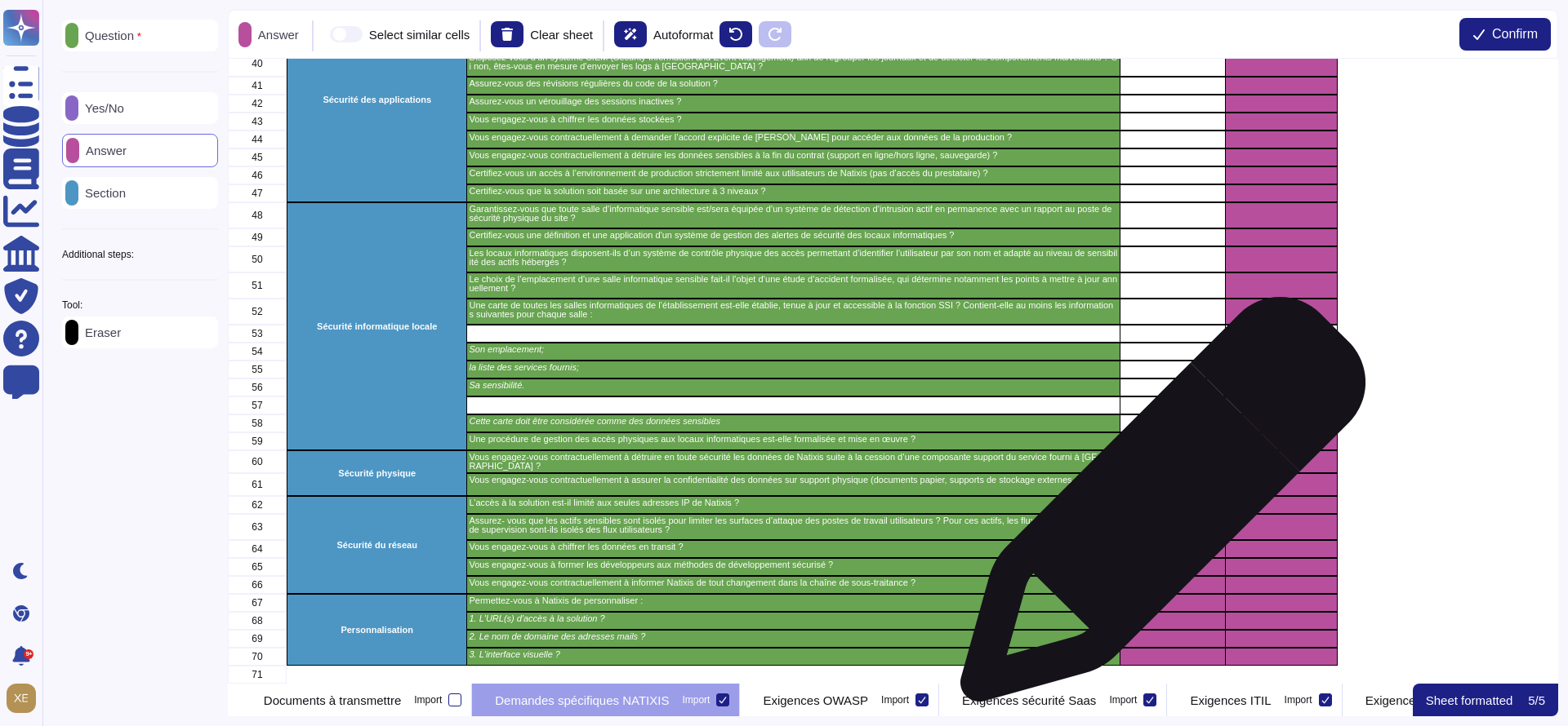
click at [1157, 514] on div "grid" at bounding box center [1172, 527] width 105 height 26
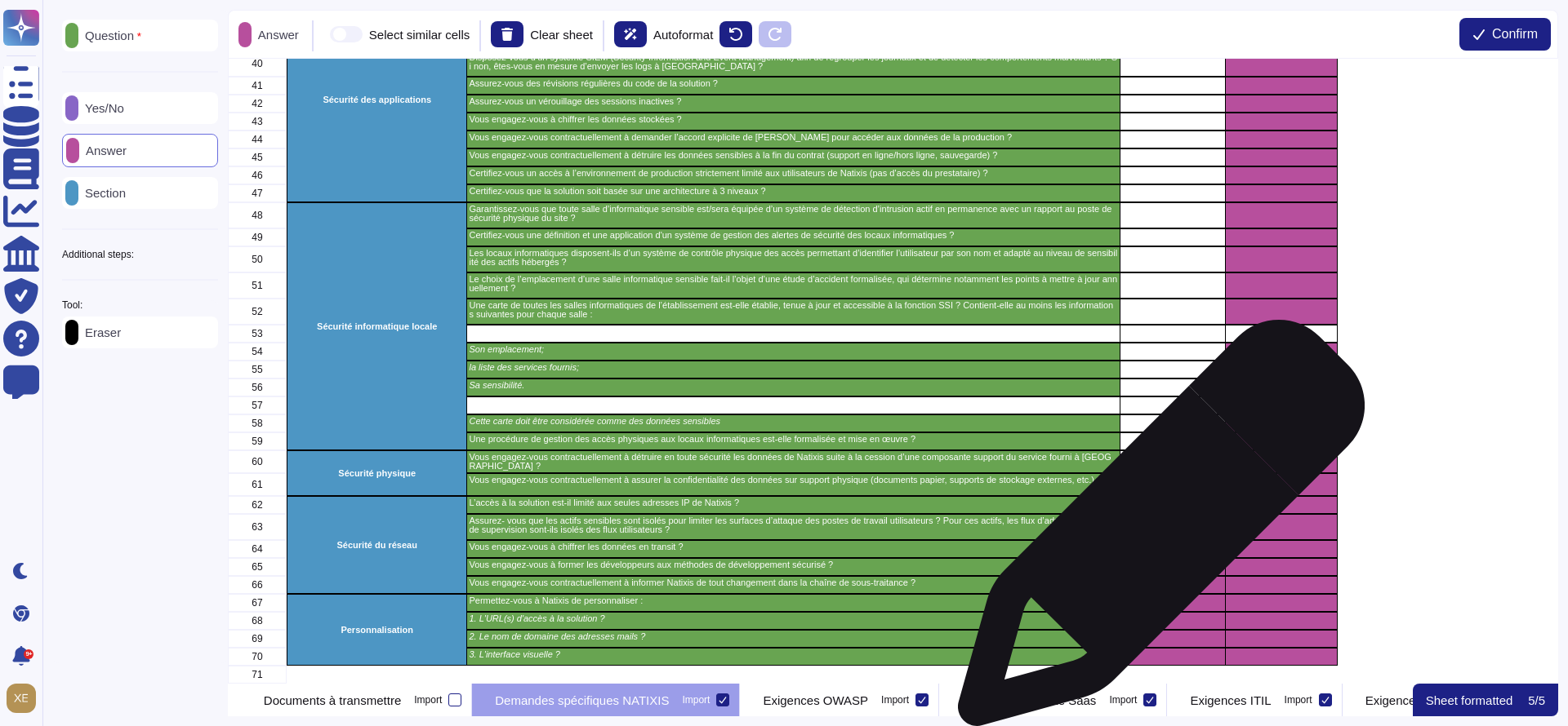
click at [1155, 541] on div "grid" at bounding box center [1172, 549] width 105 height 18
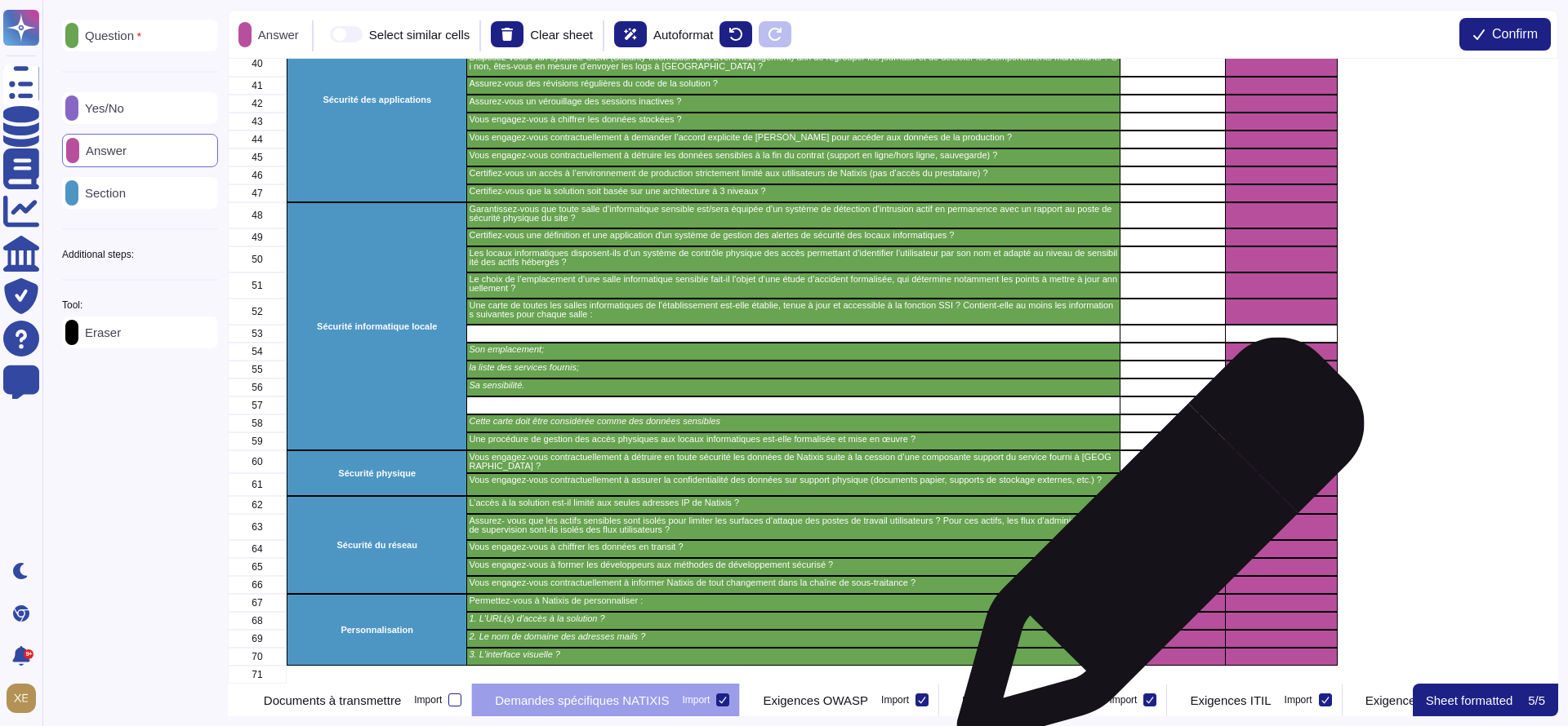
click at [1154, 559] on div "grid" at bounding box center [1172, 567] width 105 height 18
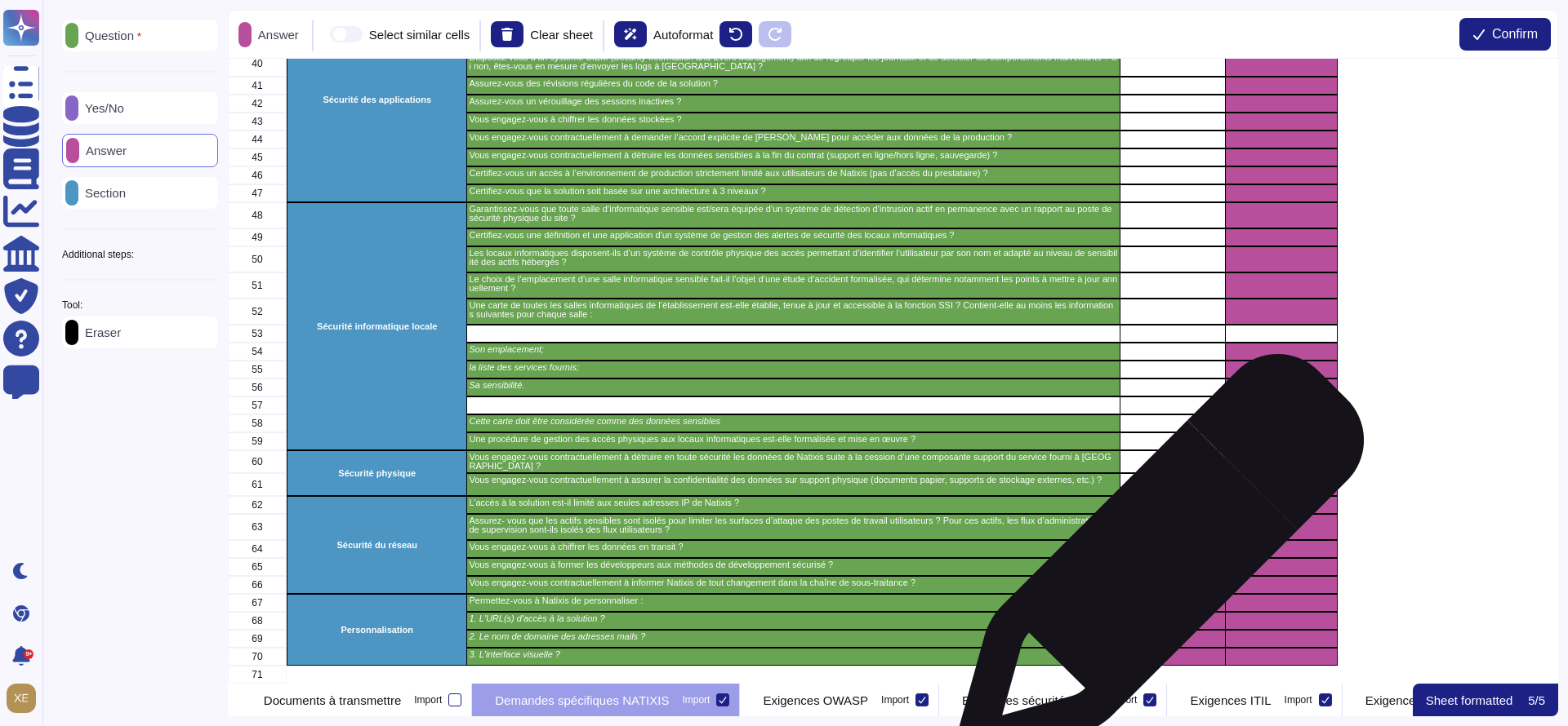
click at [1153, 577] on div "grid" at bounding box center [1172, 585] width 105 height 18
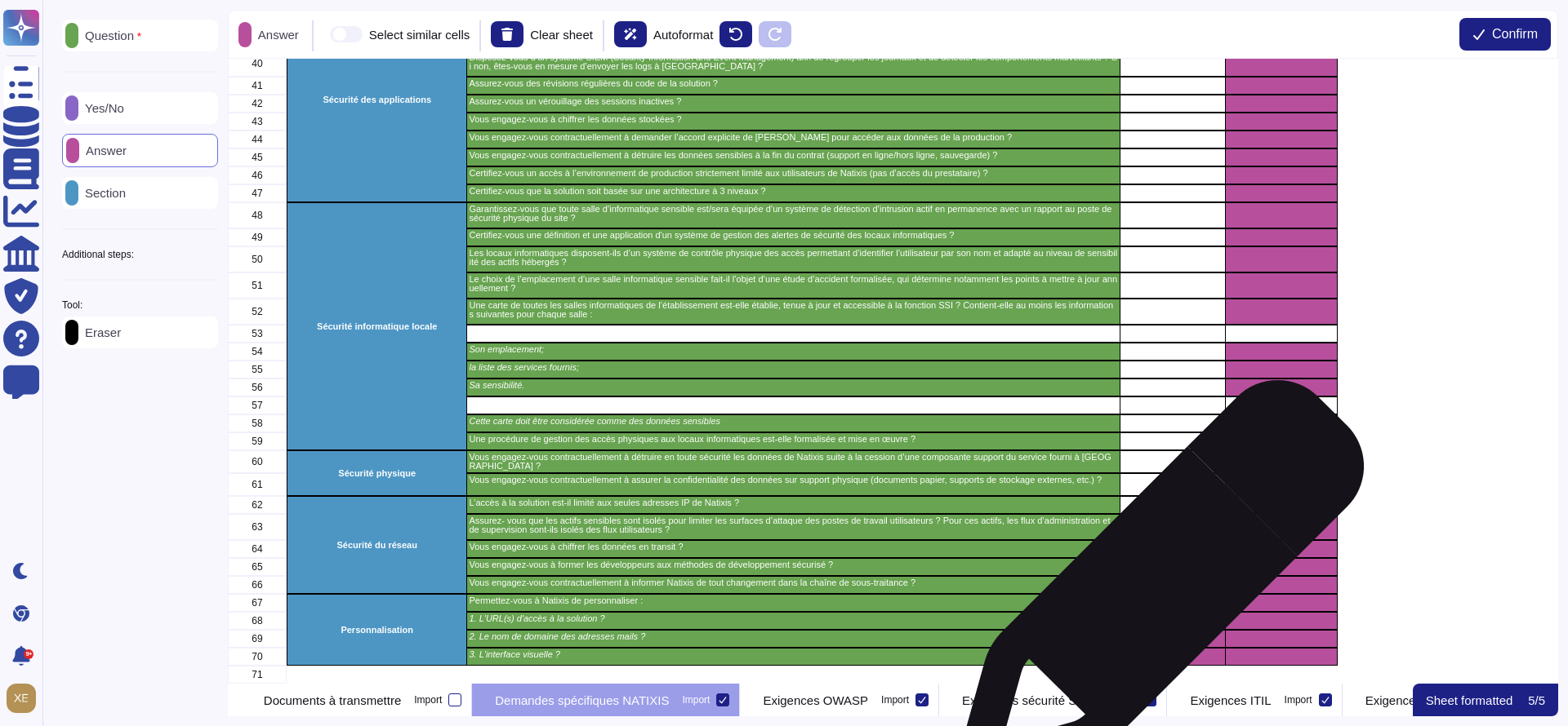
click at [1153, 613] on div "grid" at bounding box center [1172, 621] width 105 height 18
click at [1154, 595] on div "grid" at bounding box center [1172, 603] width 105 height 18
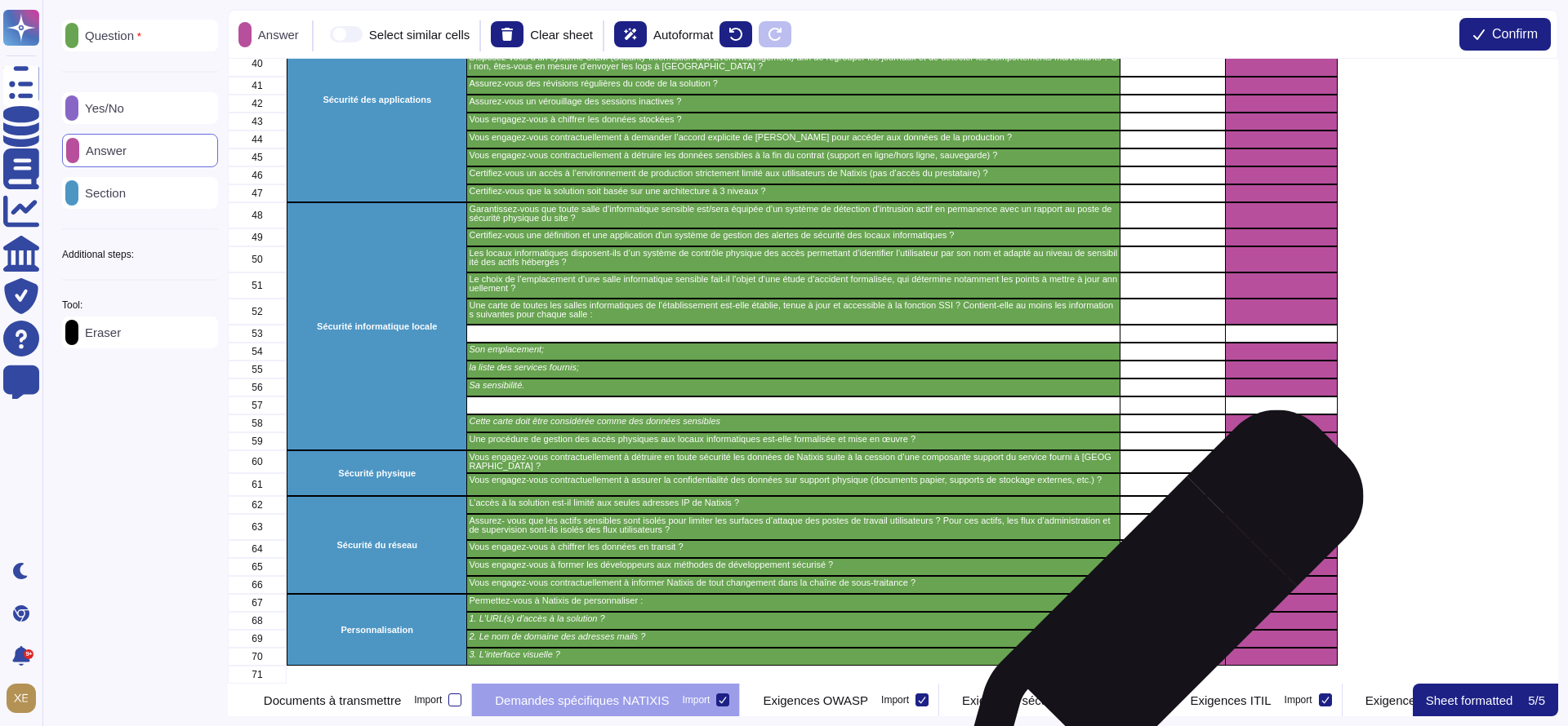
click at [1152, 631] on div "grid" at bounding box center [1172, 639] width 105 height 18
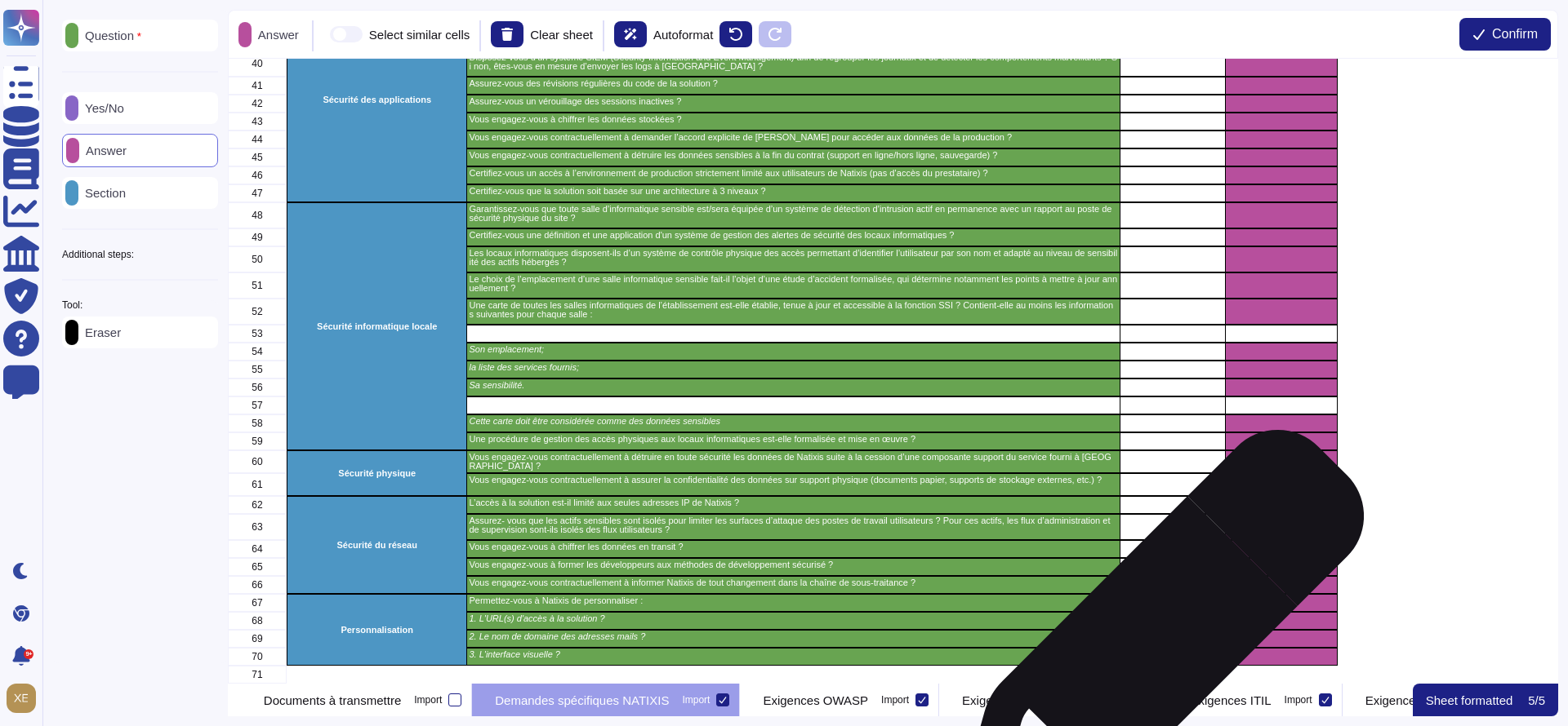
click at [1153, 648] on div "grid" at bounding box center [1172, 657] width 105 height 18
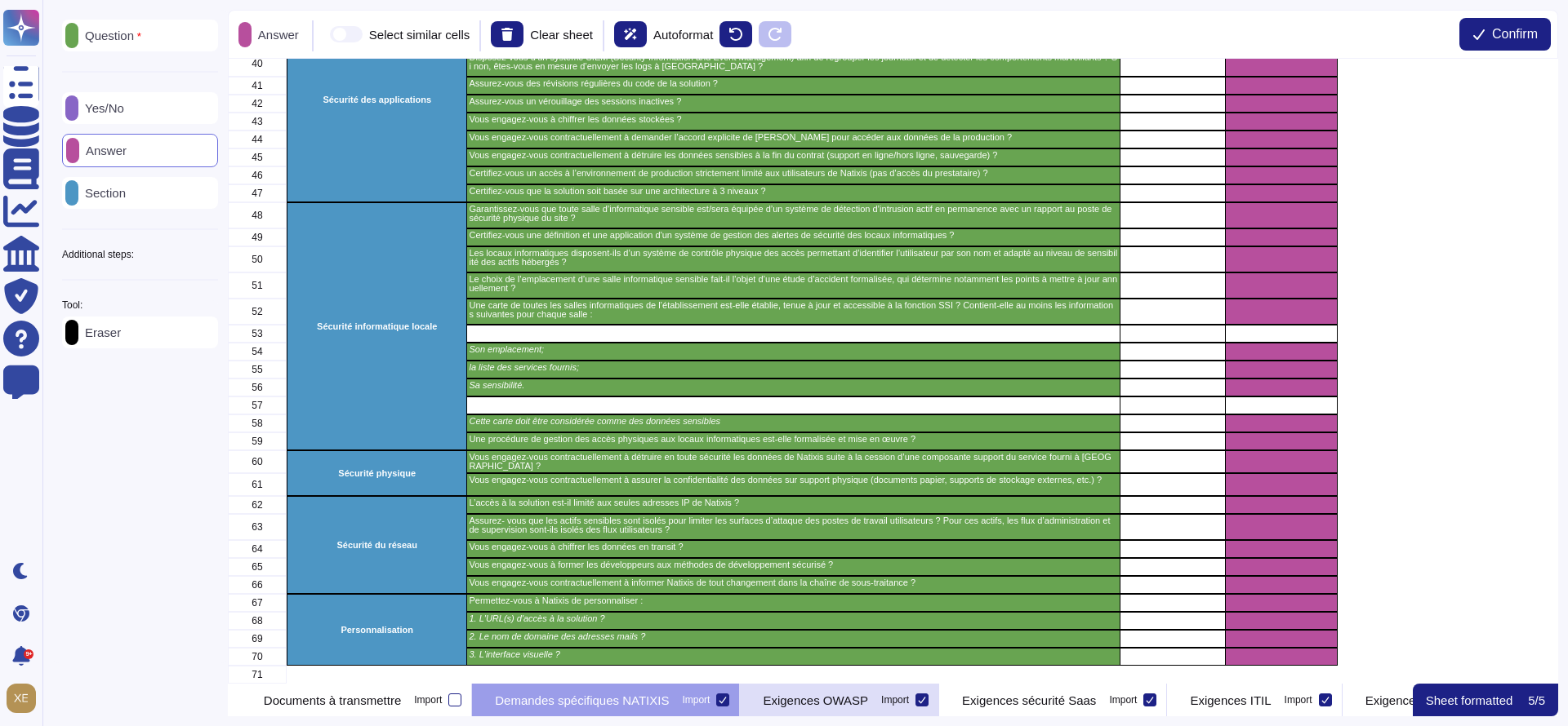
click at [868, 705] on p "Exigences OWASP" at bounding box center [814, 700] width 105 height 12
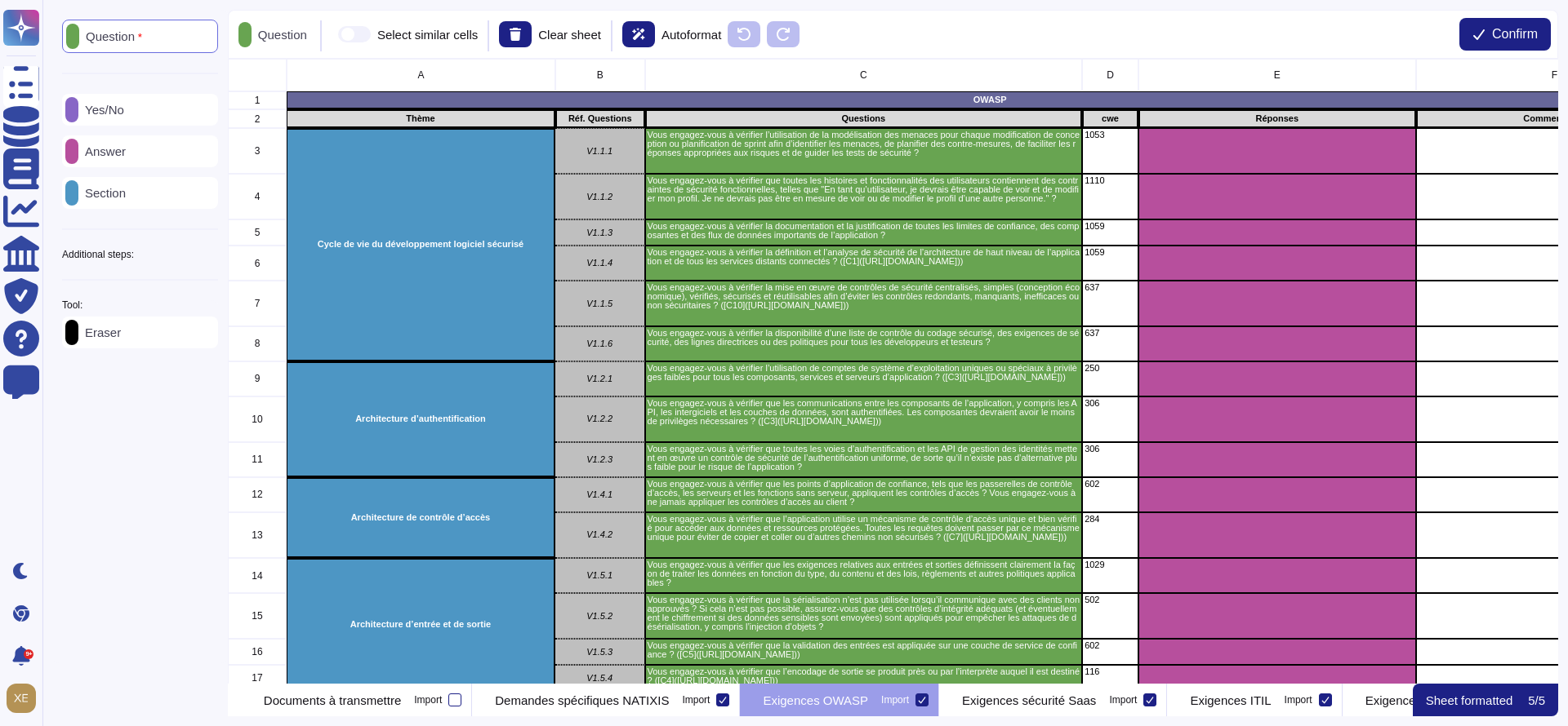
scroll to position [0, 41]
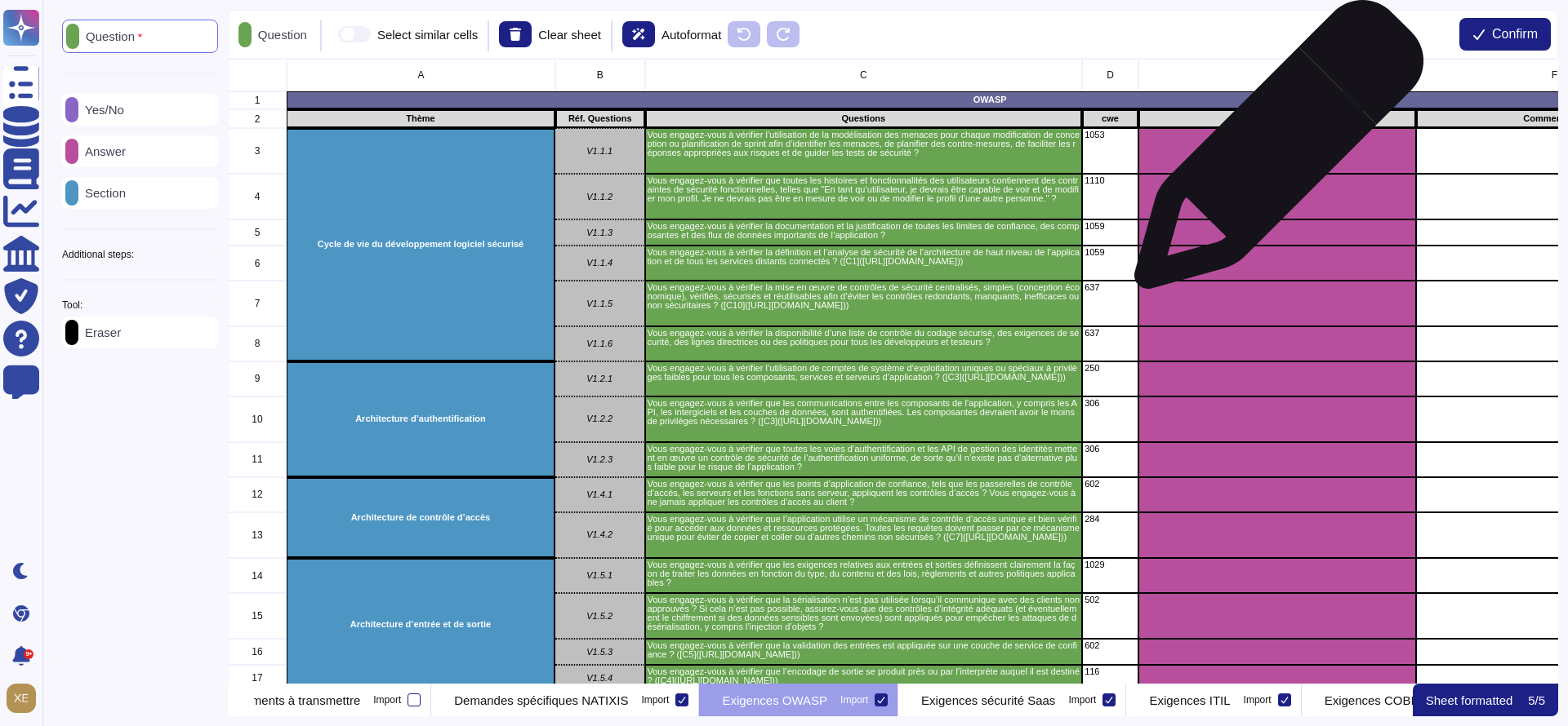
click at [1272, 153] on div "grid" at bounding box center [1278, 151] width 278 height 45
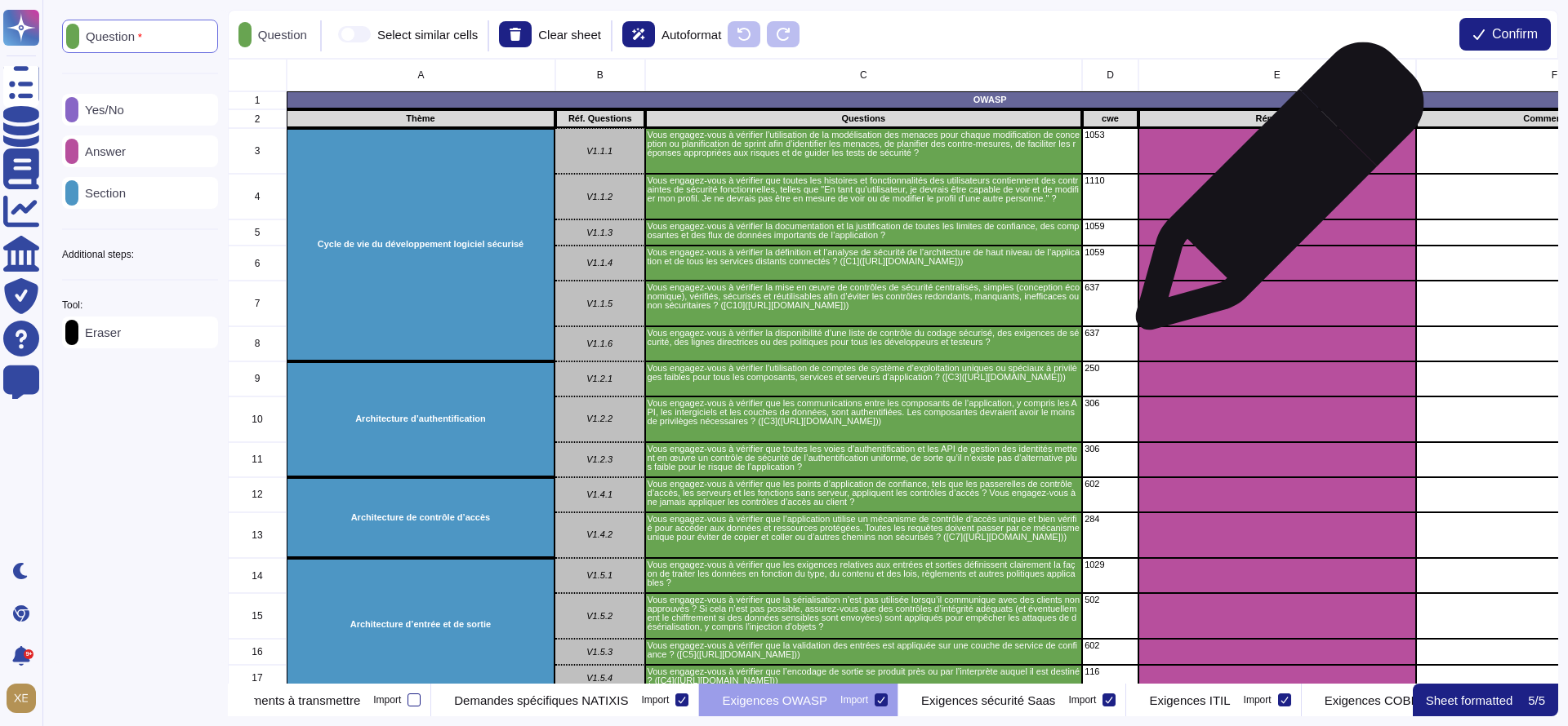
click at [1273, 195] on div "grid" at bounding box center [1278, 197] width 278 height 45
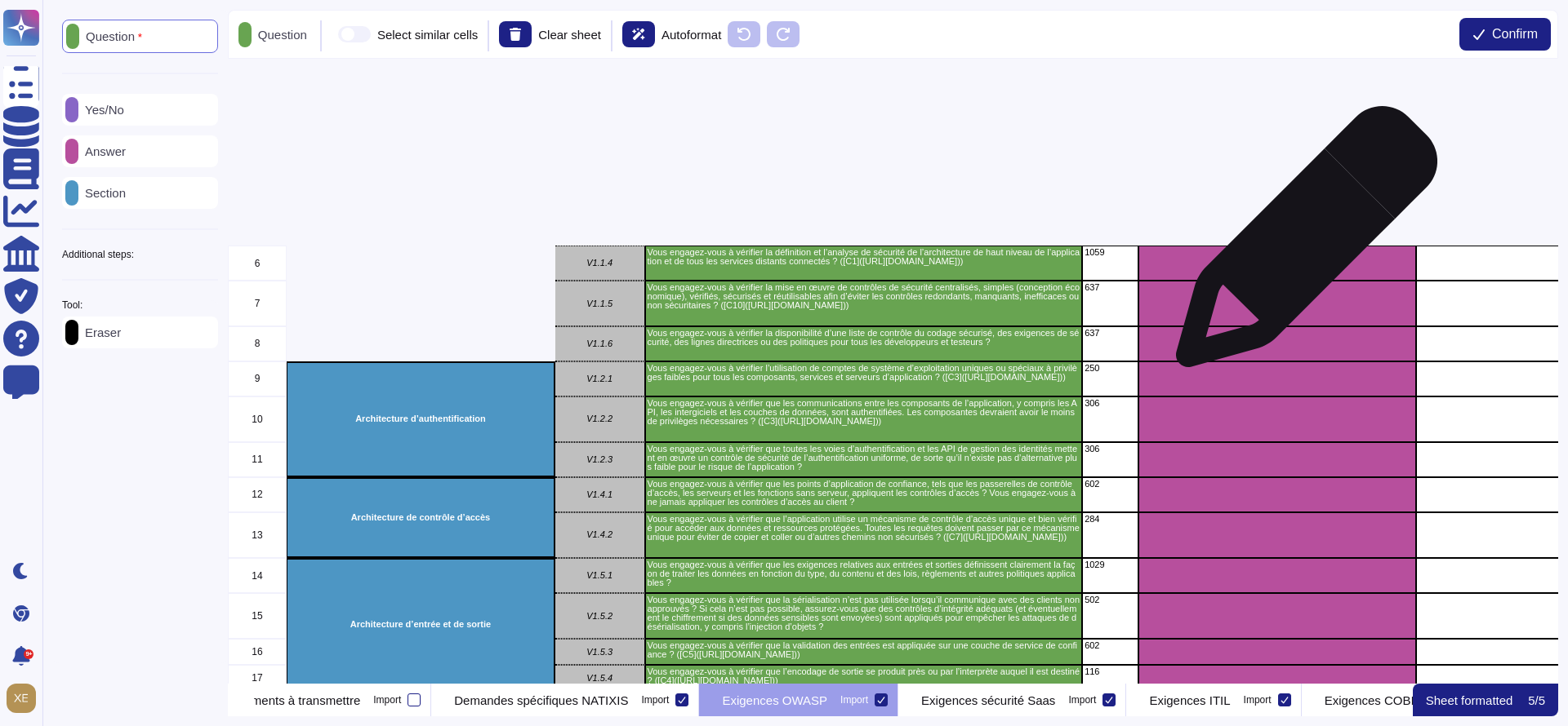
scroll to position [0, 0]
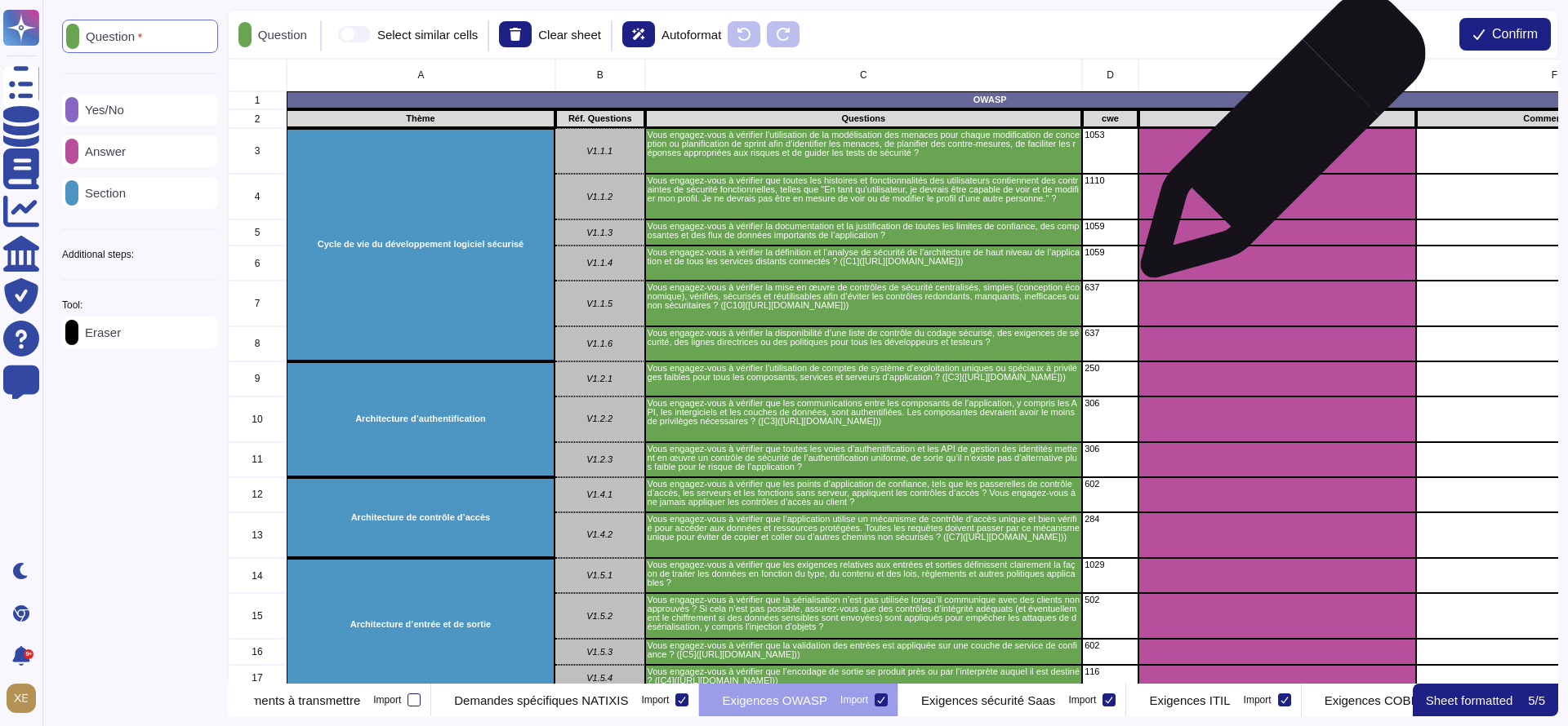
click at [1277, 144] on div "grid" at bounding box center [1278, 151] width 278 height 45
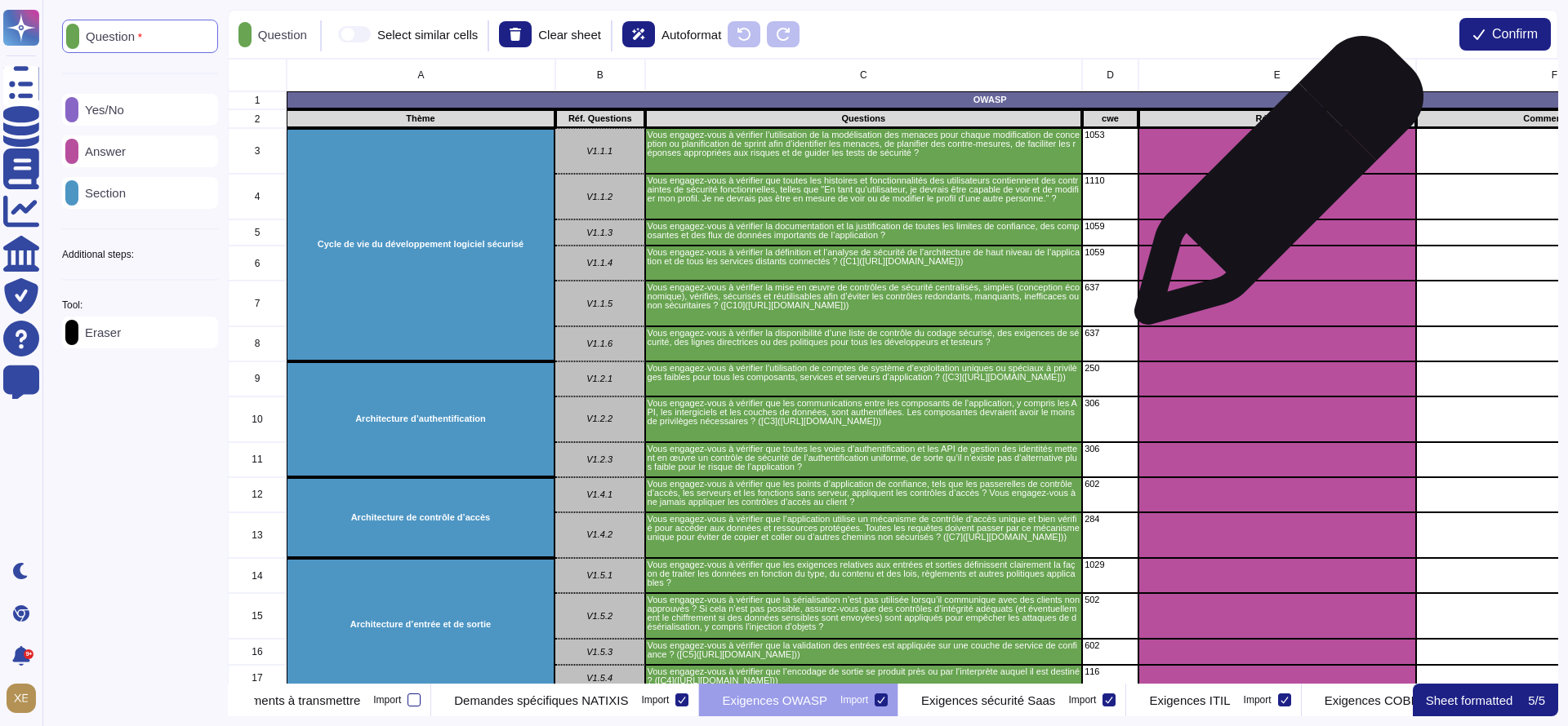
click at [1272, 188] on div "grid" at bounding box center [1278, 197] width 278 height 45
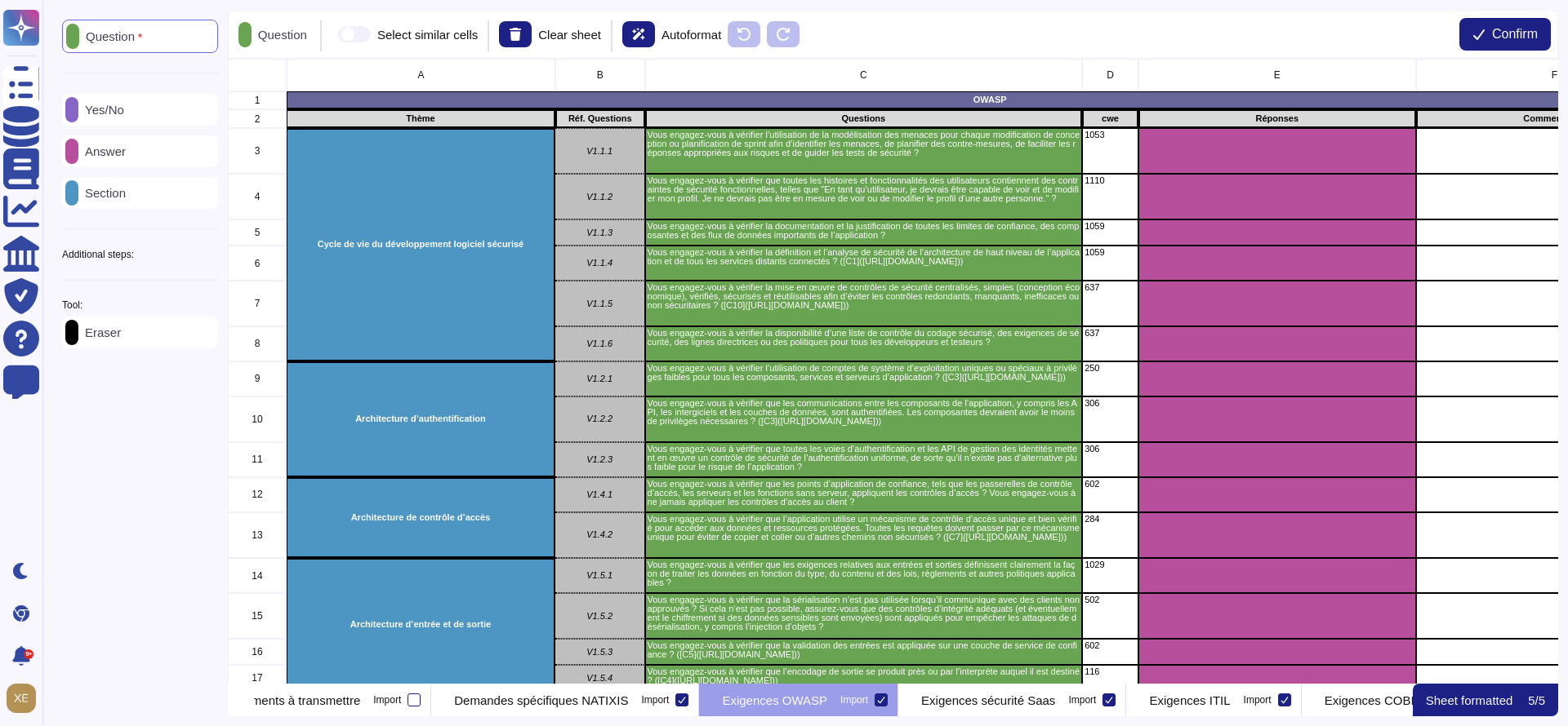
click at [126, 146] on p "Answer" at bounding box center [102, 151] width 47 height 12
click at [1512, 124] on div "Commentaires" at bounding box center [1554, 119] width 278 height 19
click at [1514, 110] on div "Commentaires" at bounding box center [1554, 119] width 278 height 19
click at [1514, 104] on p "OWASP" at bounding box center [990, 99] width 1402 height 9
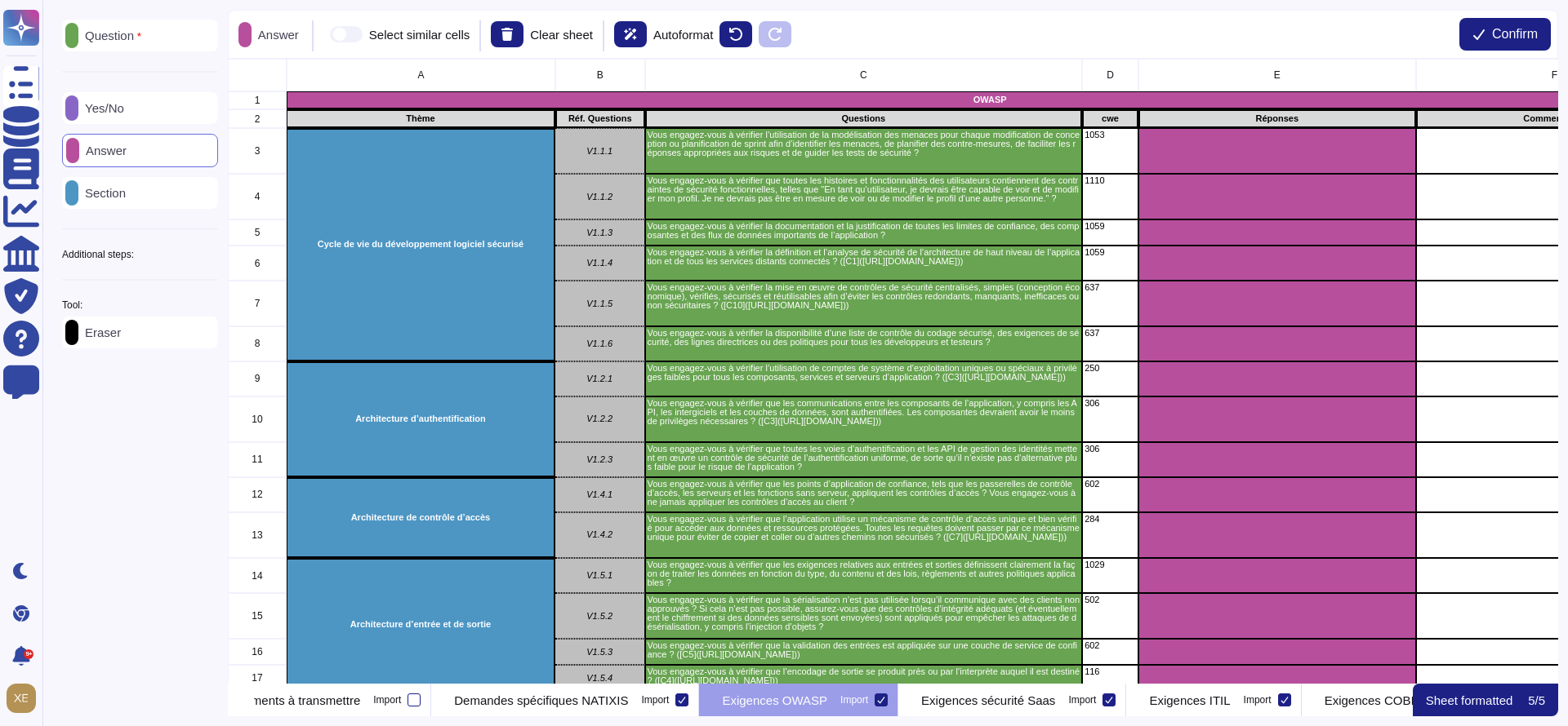
click at [1516, 90] on div "F" at bounding box center [1554, 75] width 278 height 33
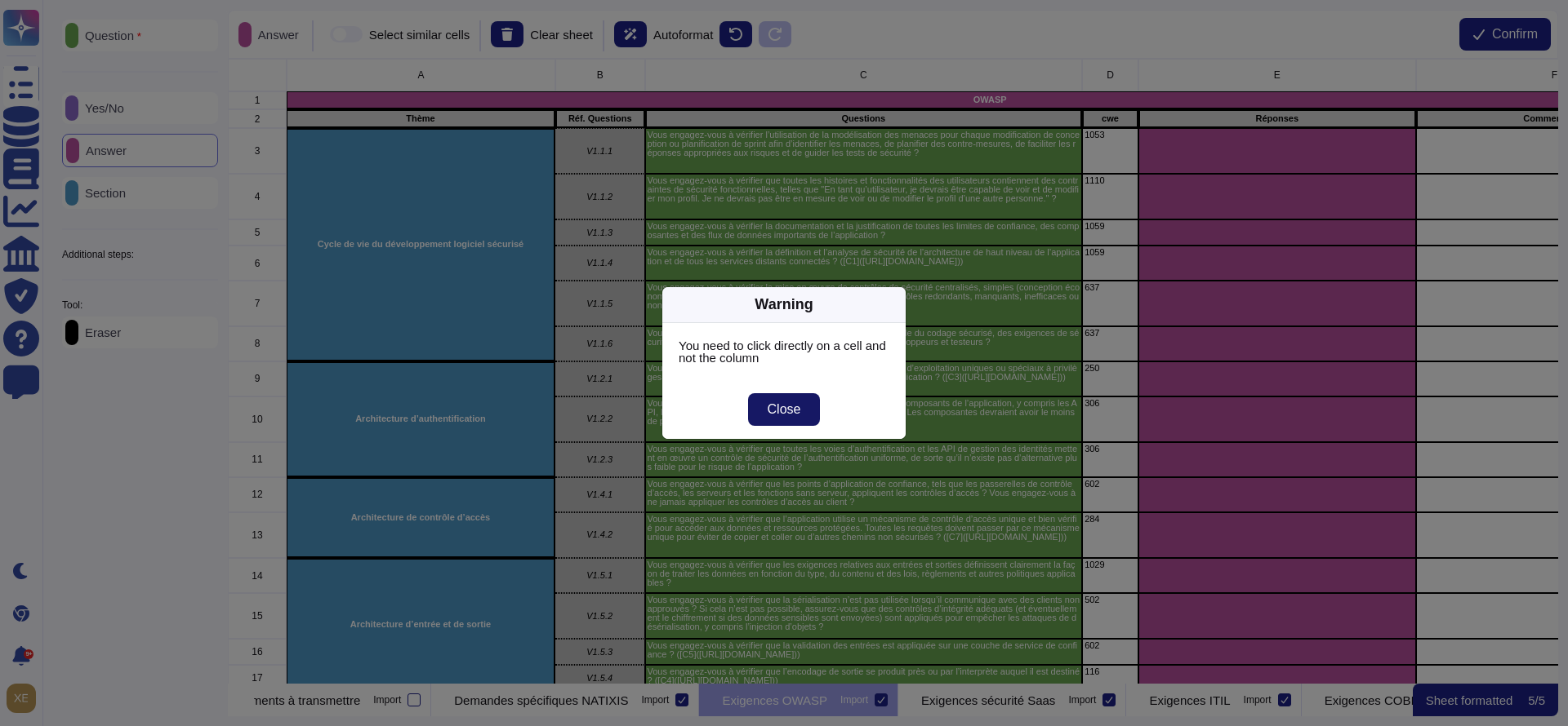
click at [786, 412] on span "Close" at bounding box center [784, 410] width 33 height 13
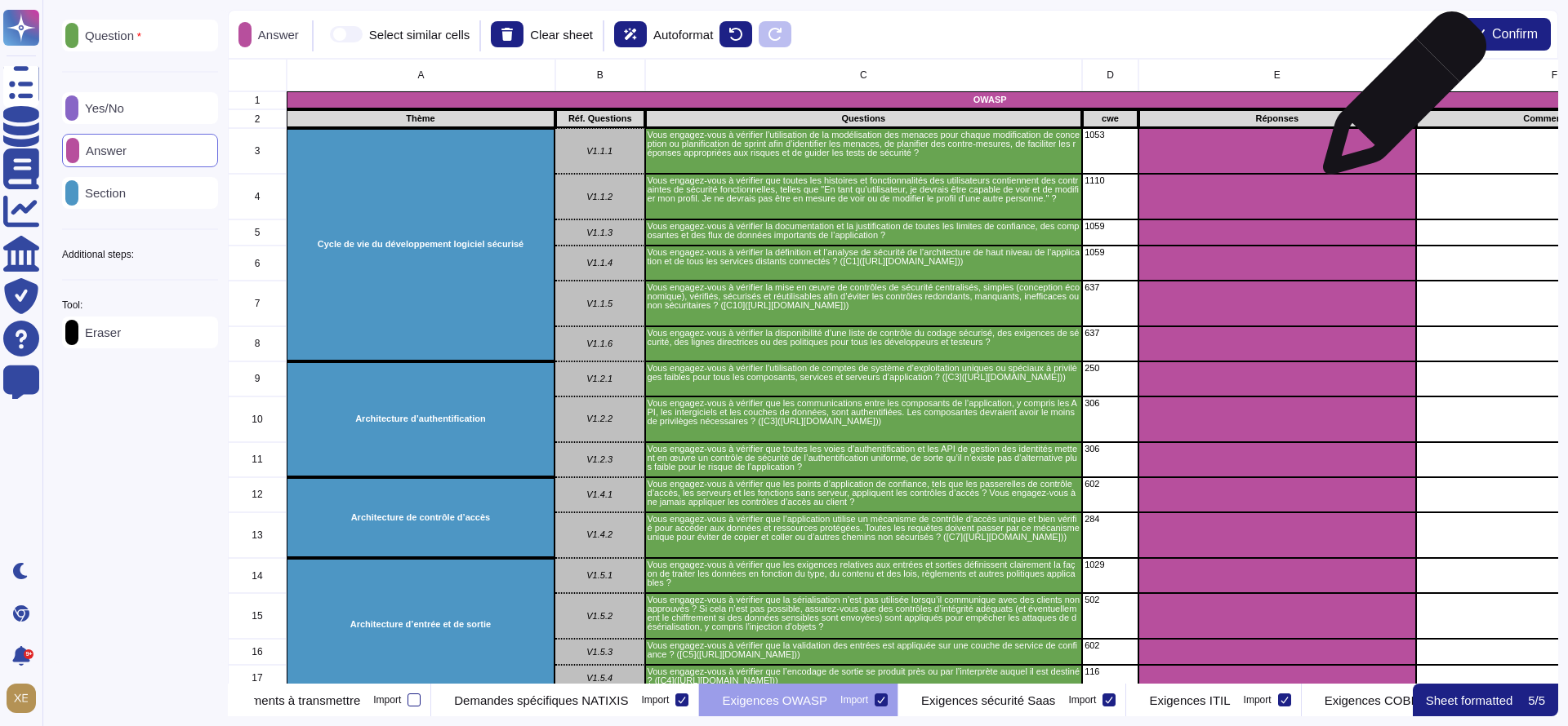
click at [1398, 102] on p "OWASP" at bounding box center [990, 99] width 1402 height 9
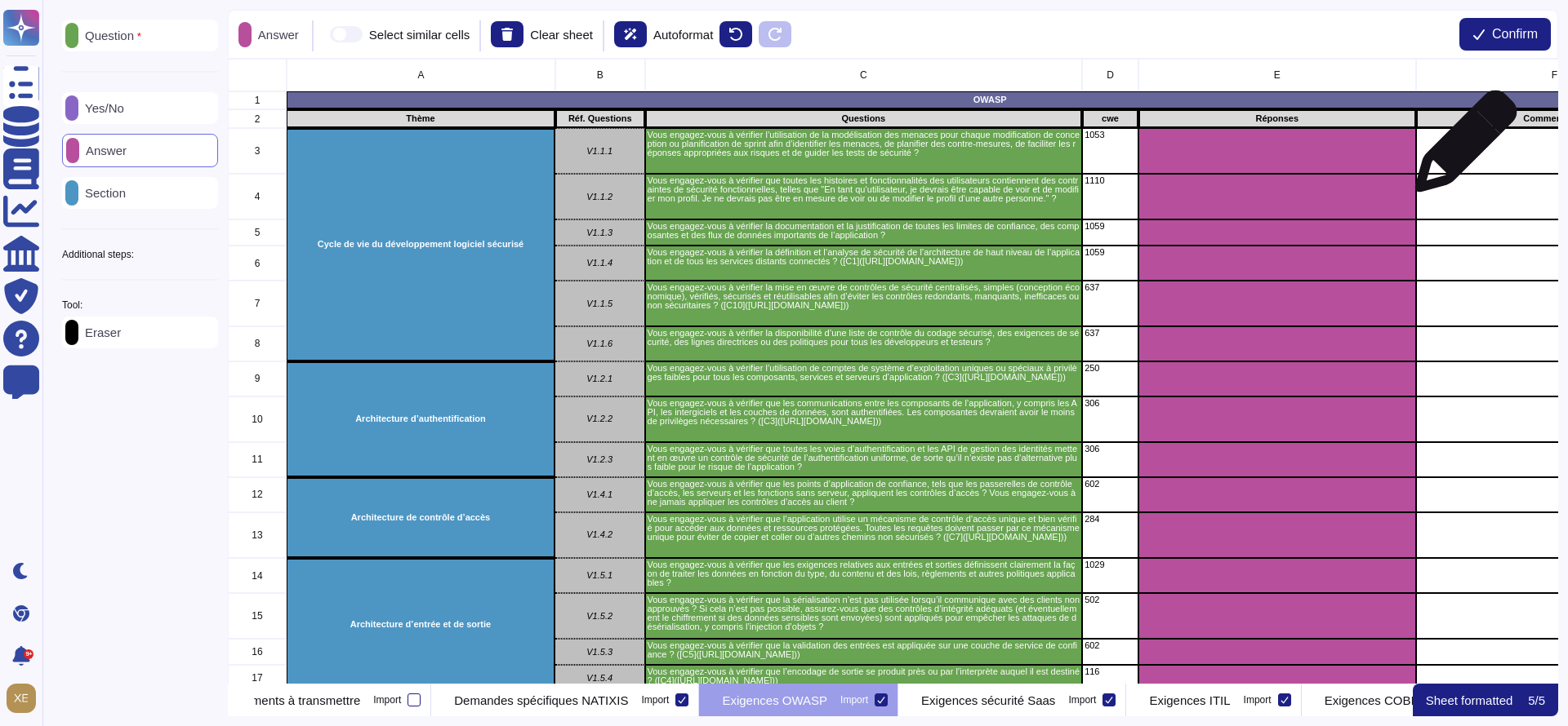
click at [1460, 151] on div "grid" at bounding box center [1554, 151] width 278 height 45
click at [362, 36] on span at bounding box center [346, 34] width 33 height 16
click at [323, 34] on input "Select similar cells" at bounding box center [323, 34] width 0 height 0
click at [1504, 169] on div "grid" at bounding box center [1554, 151] width 278 height 45
click at [1526, 177] on div "grid" at bounding box center [1554, 197] width 278 height 45
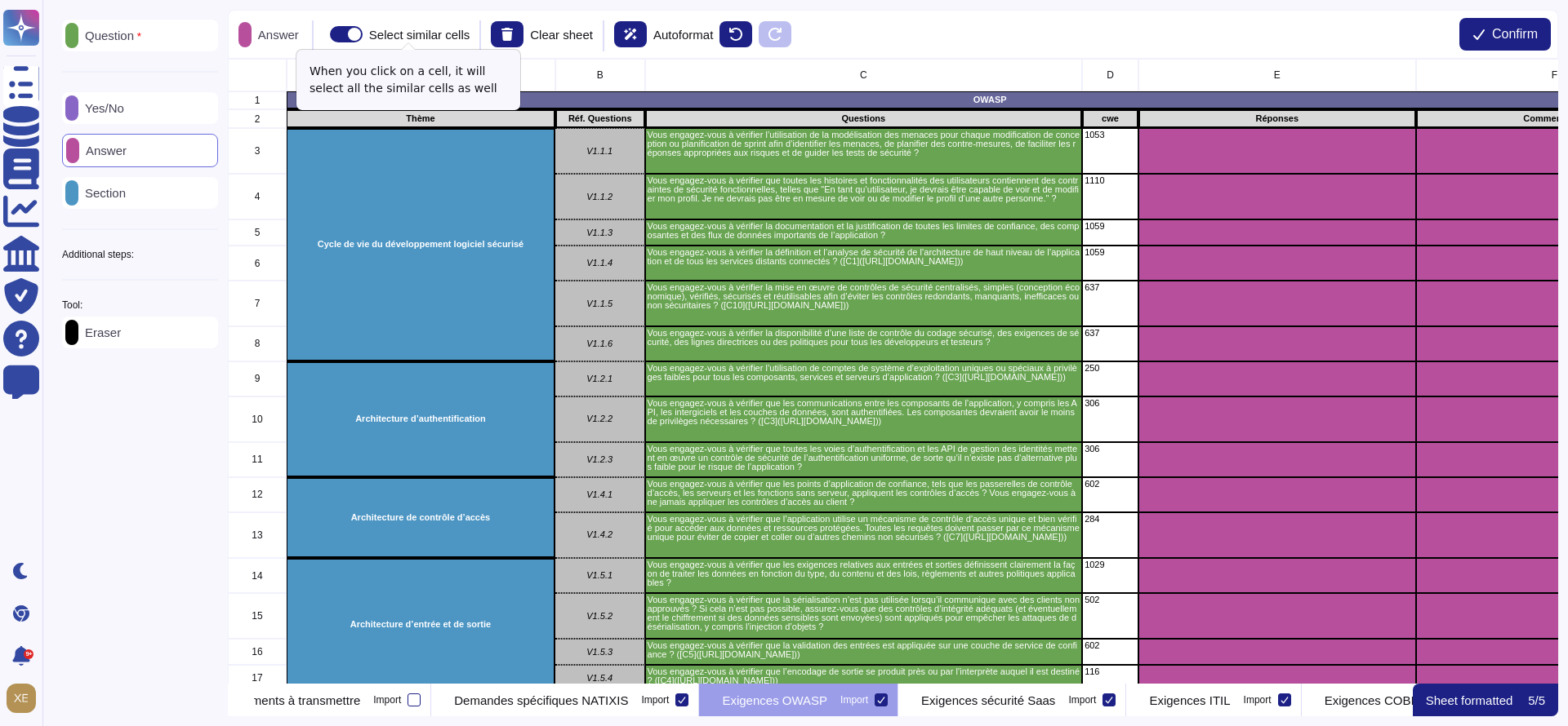
click at [344, 35] on span at bounding box center [346, 34] width 33 height 16
click at [323, 34] on input "Select similar cells" at bounding box center [323, 34] width 0 height 0
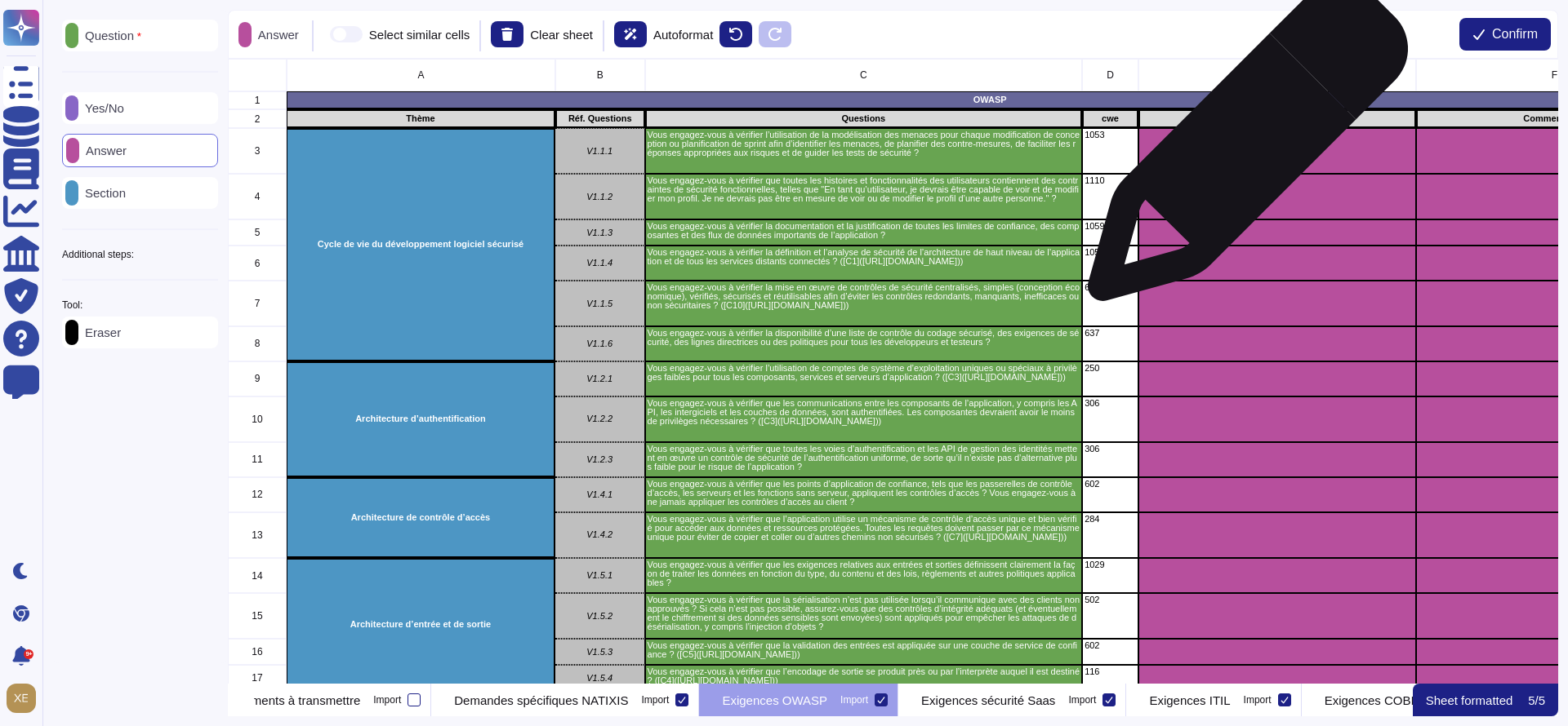
click at [1241, 152] on div "grid" at bounding box center [1278, 151] width 278 height 45
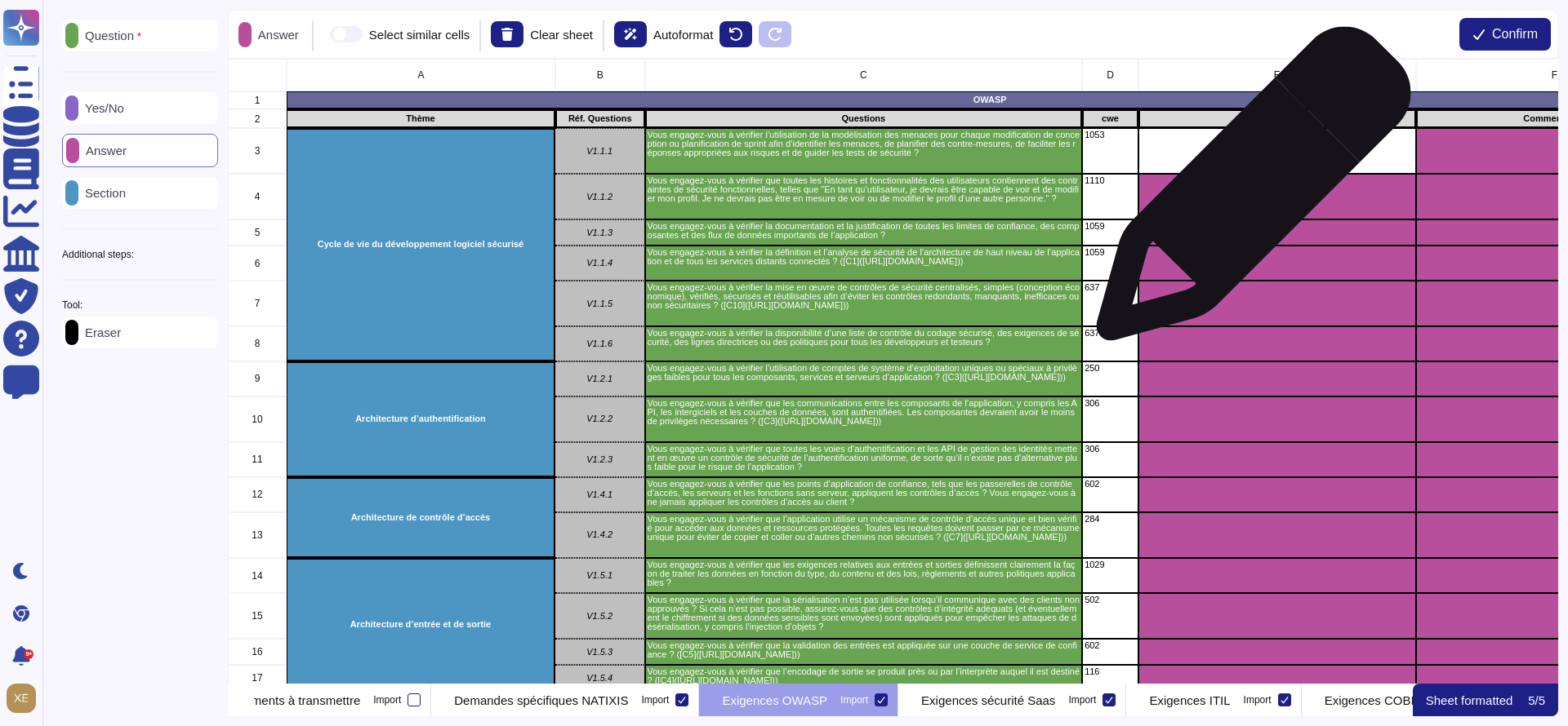
click at [1246, 193] on div "grid" at bounding box center [1278, 197] width 278 height 45
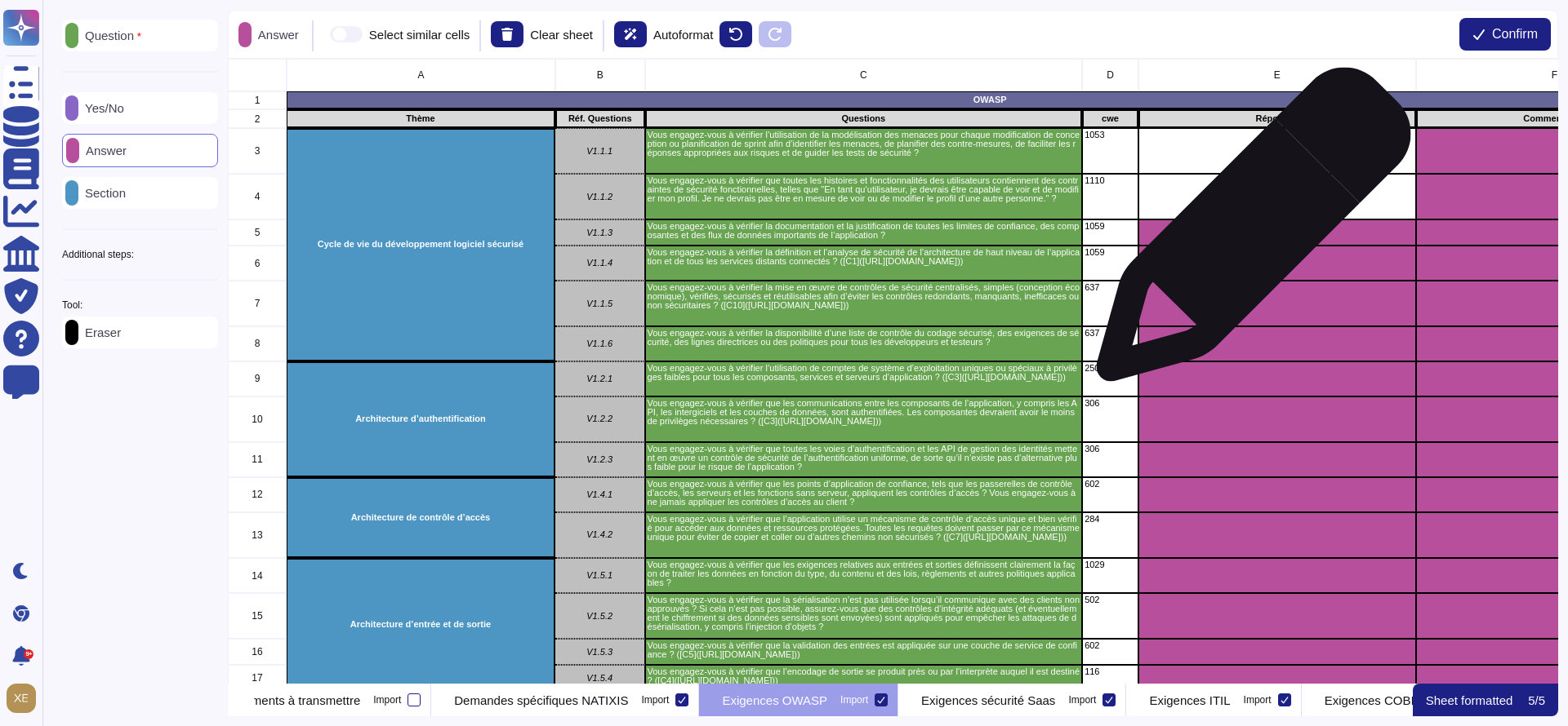
click at [1246, 233] on div "grid" at bounding box center [1278, 233] width 278 height 26
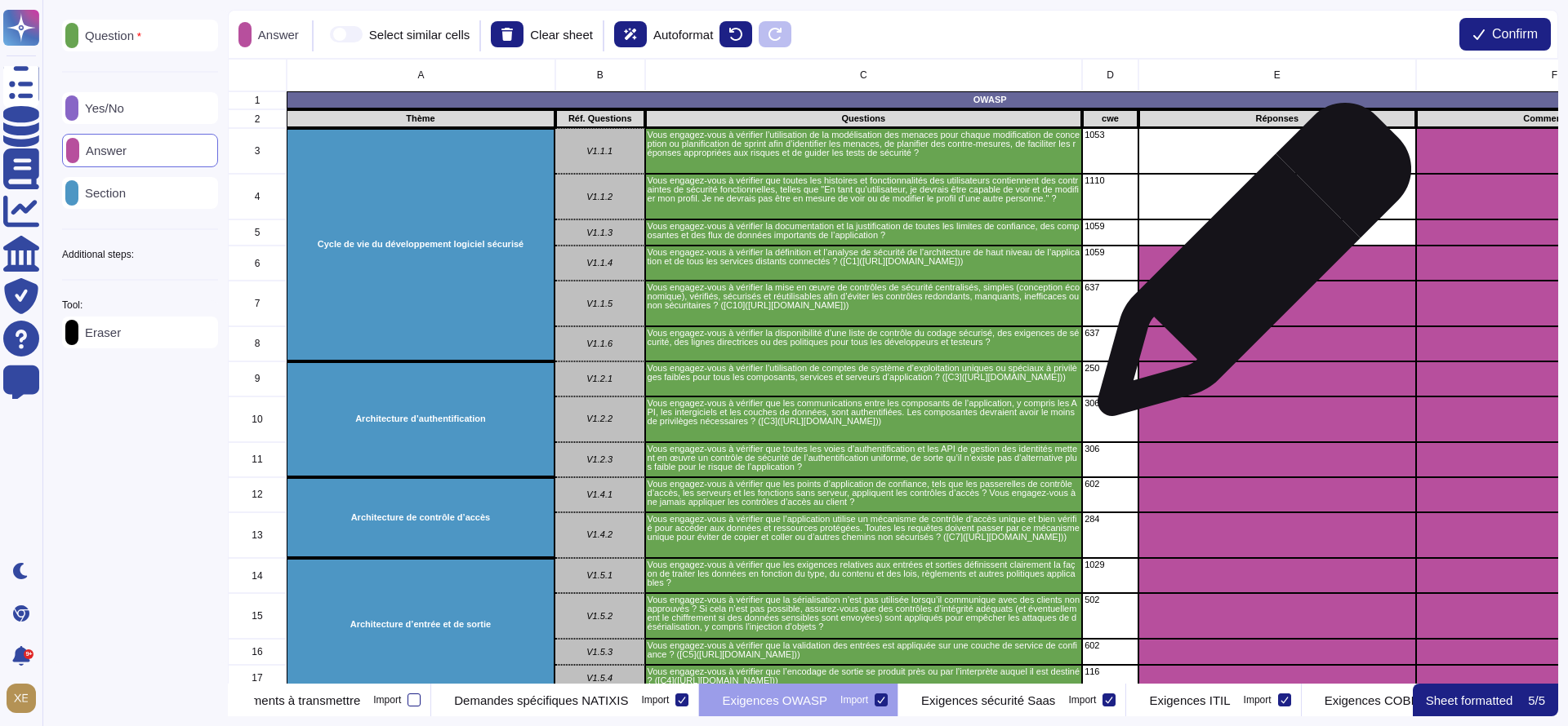
click at [1247, 268] on div "grid" at bounding box center [1278, 263] width 278 height 35
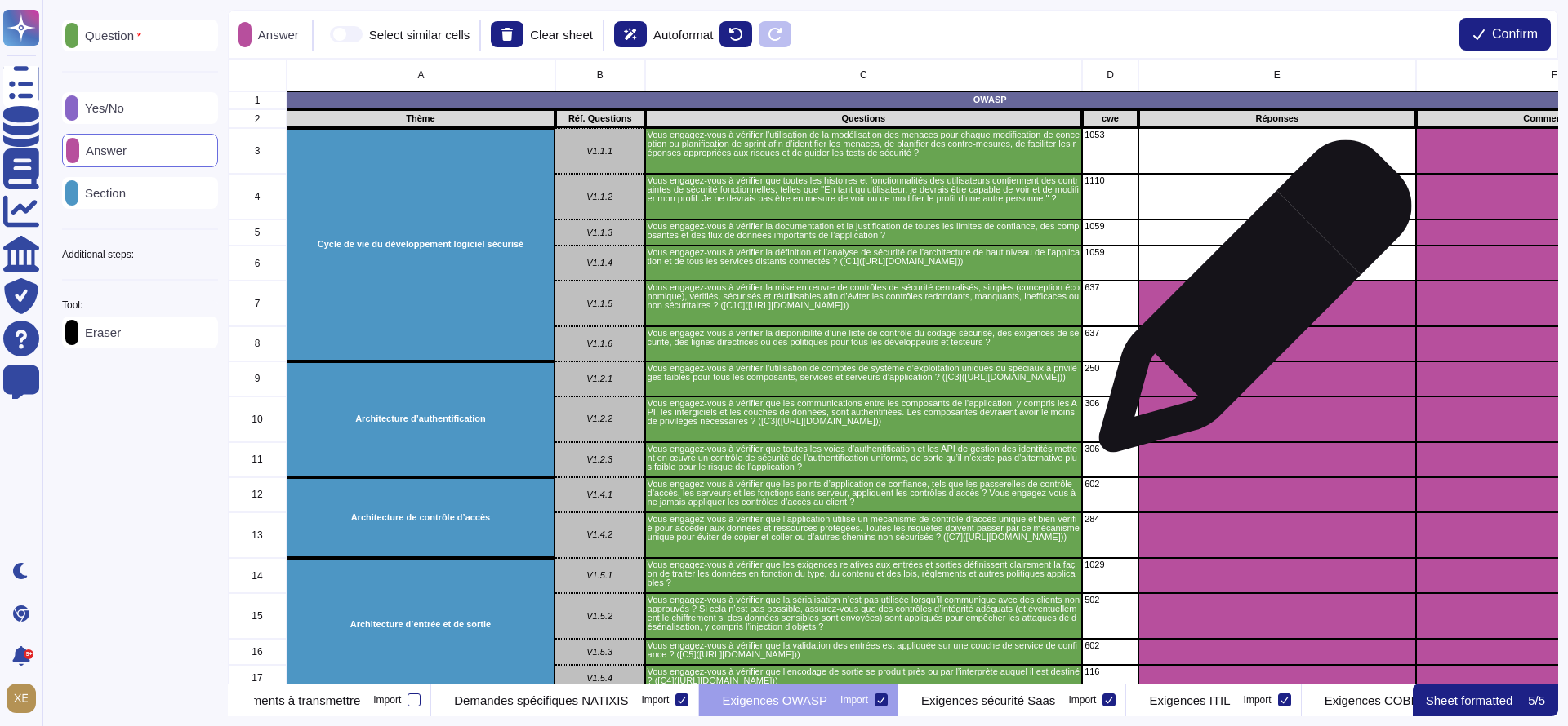
click at [1248, 306] on div "grid" at bounding box center [1278, 303] width 278 height 45
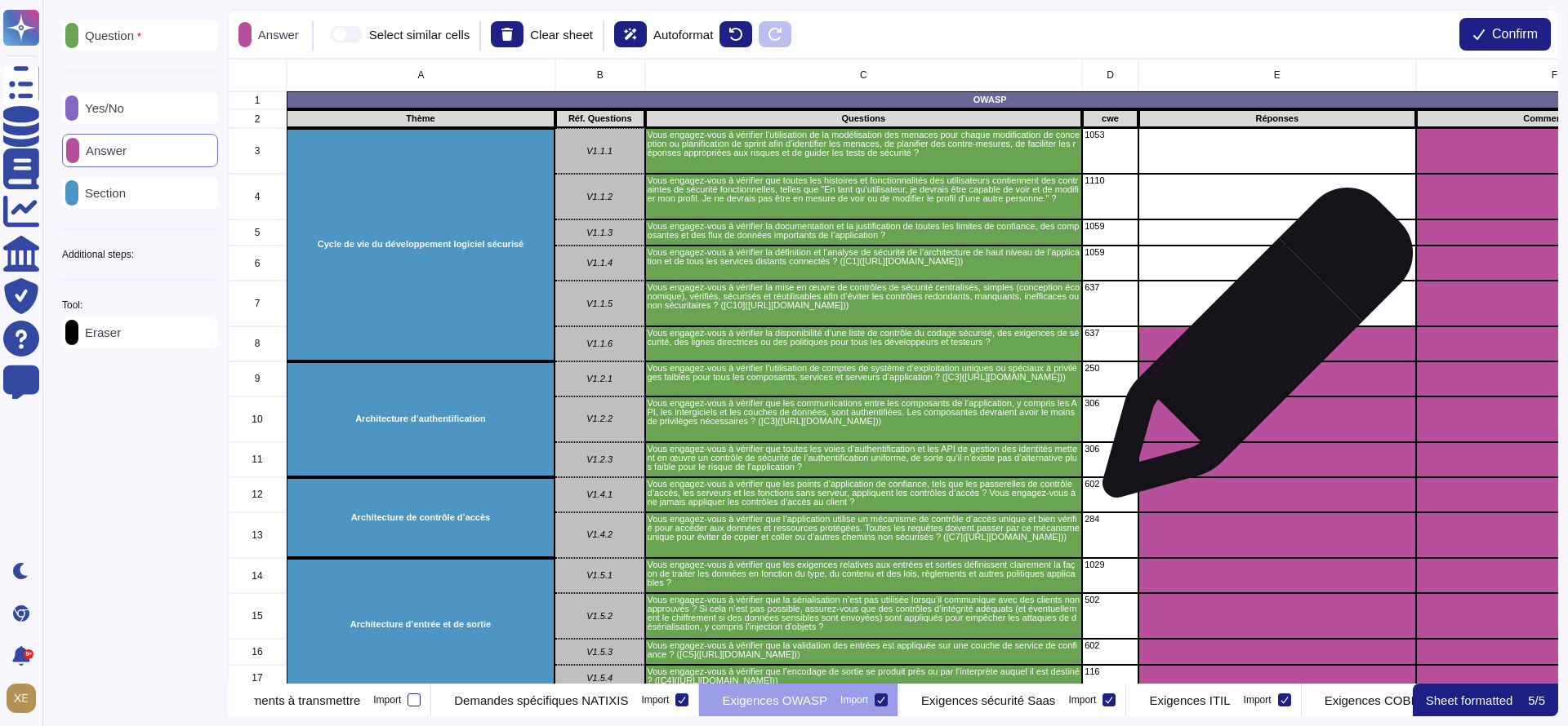
click at [1251, 354] on div "grid" at bounding box center [1278, 343] width 278 height 35
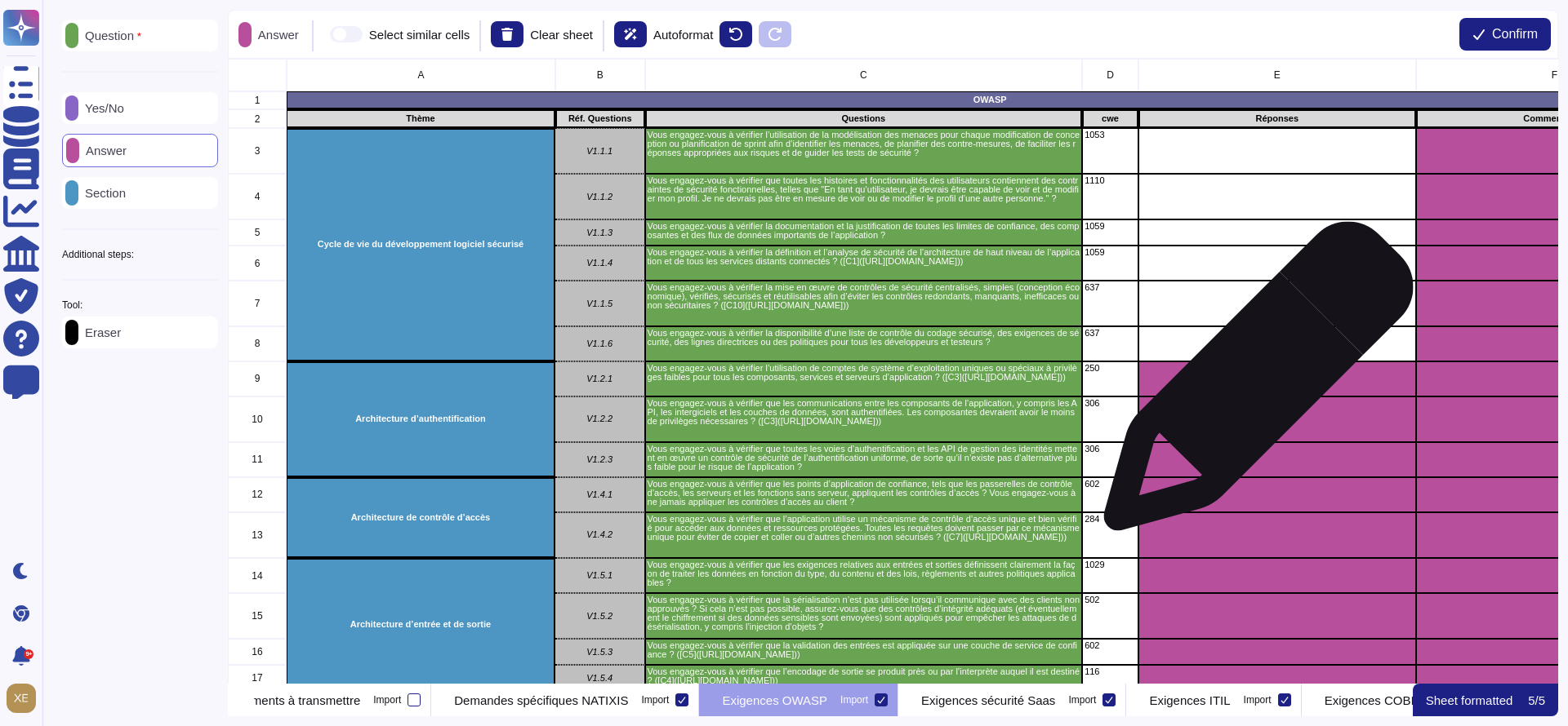
click at [1252, 386] on div "grid" at bounding box center [1278, 379] width 278 height 35
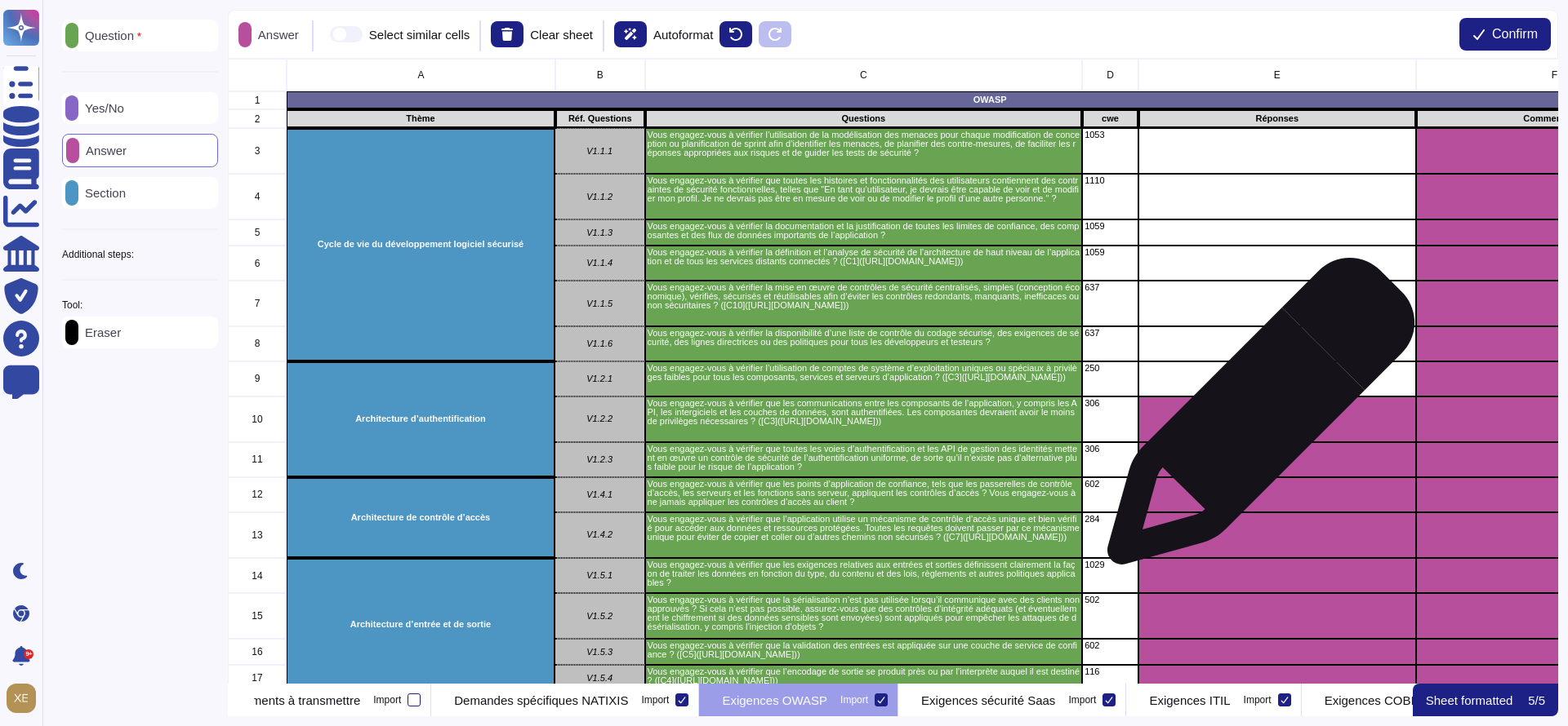
click at [1254, 424] on div "grid" at bounding box center [1278, 420] width 278 height 45
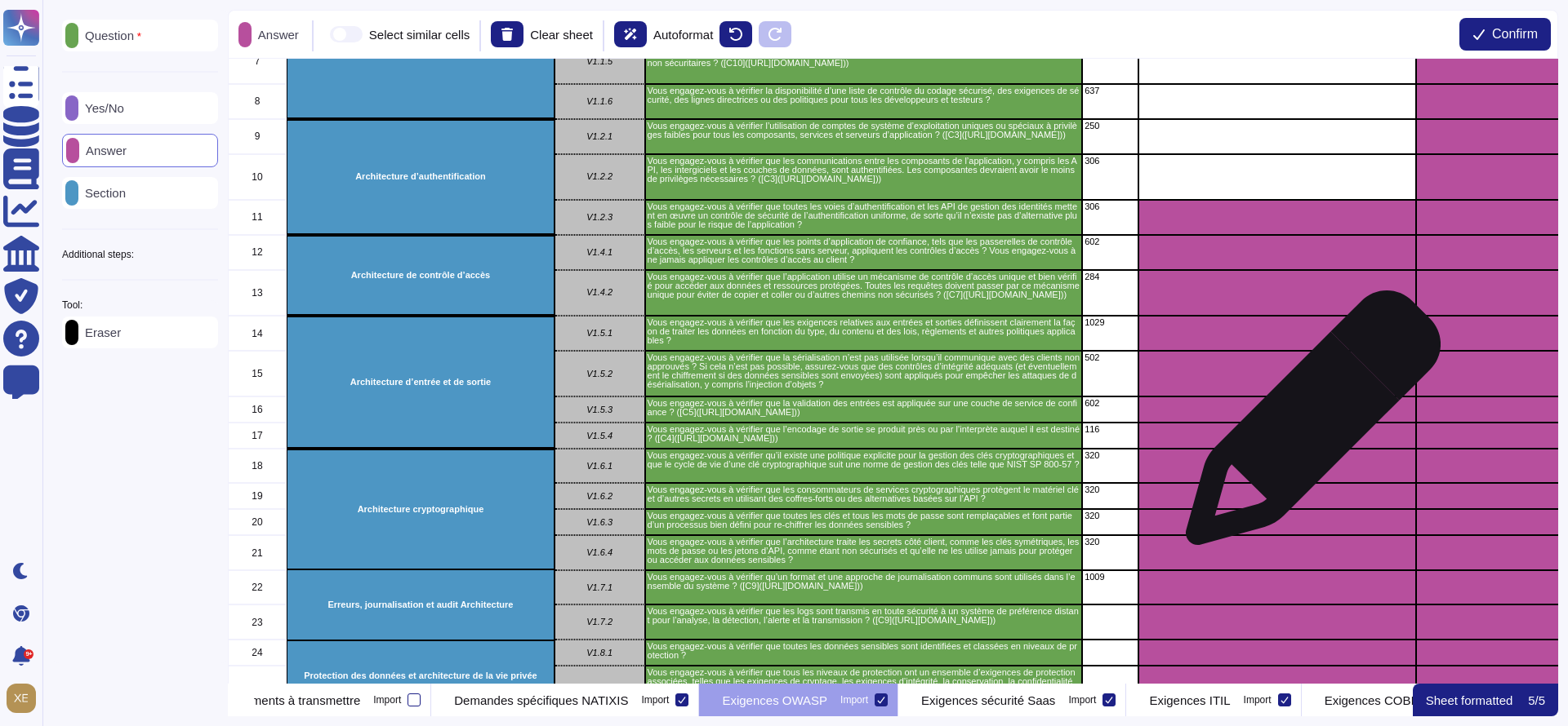
scroll to position [245, 0]
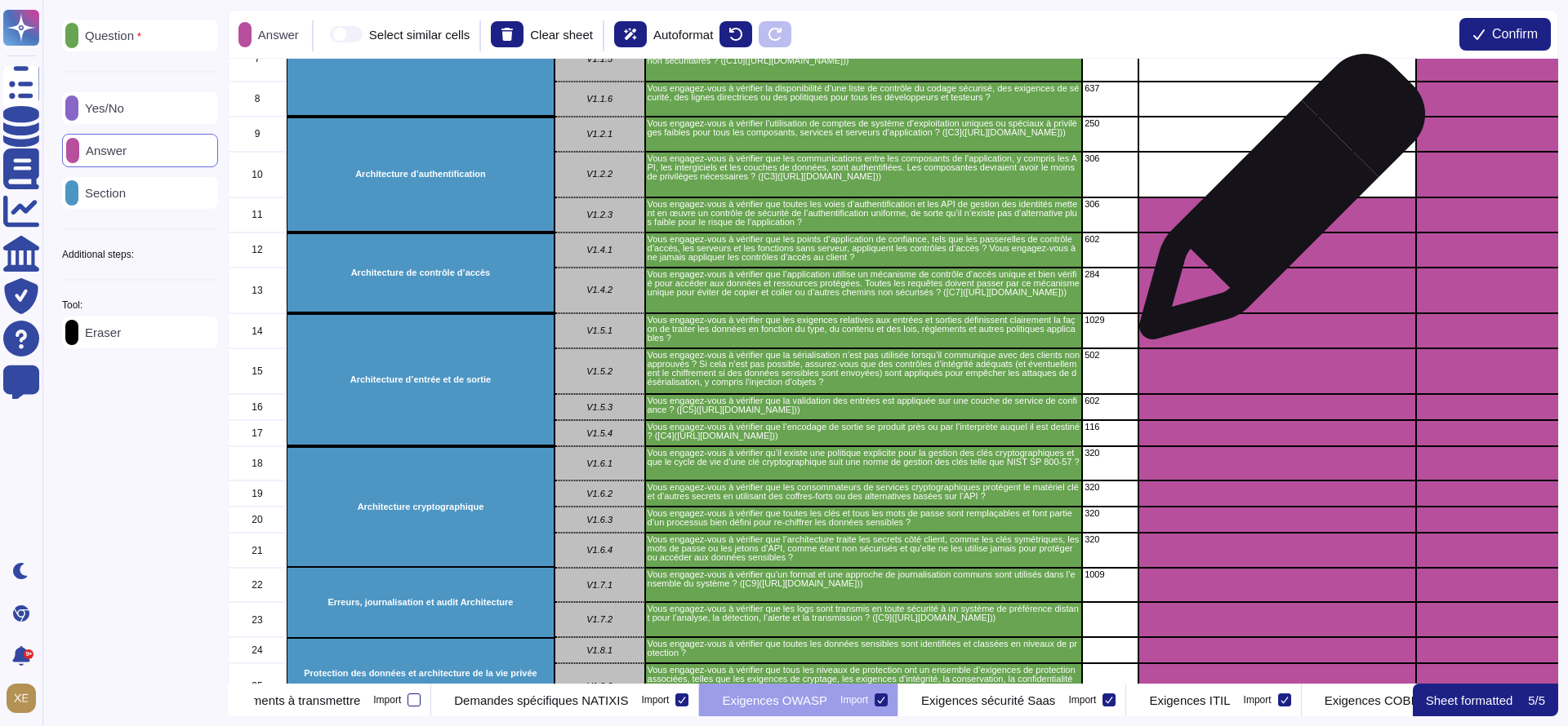
click at [1276, 205] on div "grid" at bounding box center [1278, 215] width 278 height 35
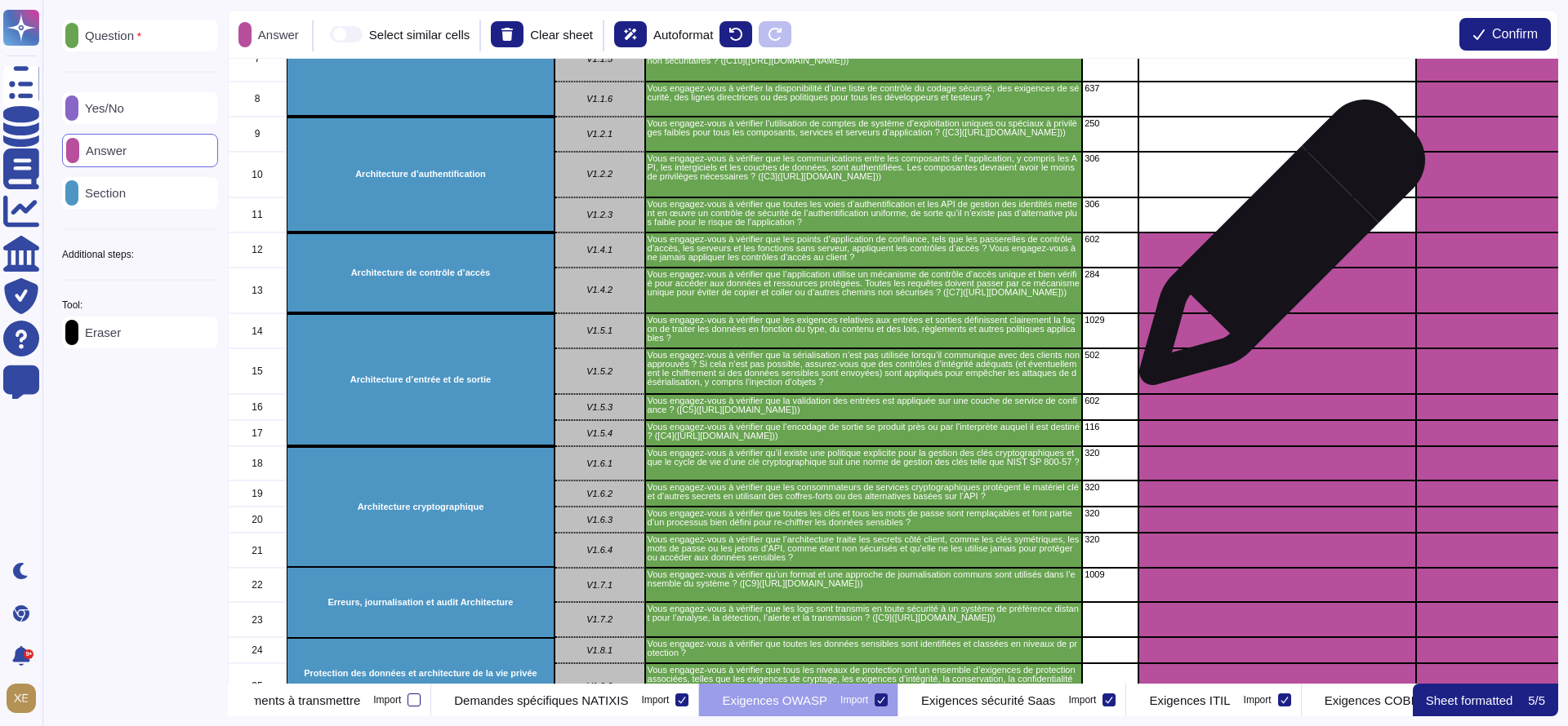
click at [1276, 251] on div "grid" at bounding box center [1278, 250] width 278 height 35
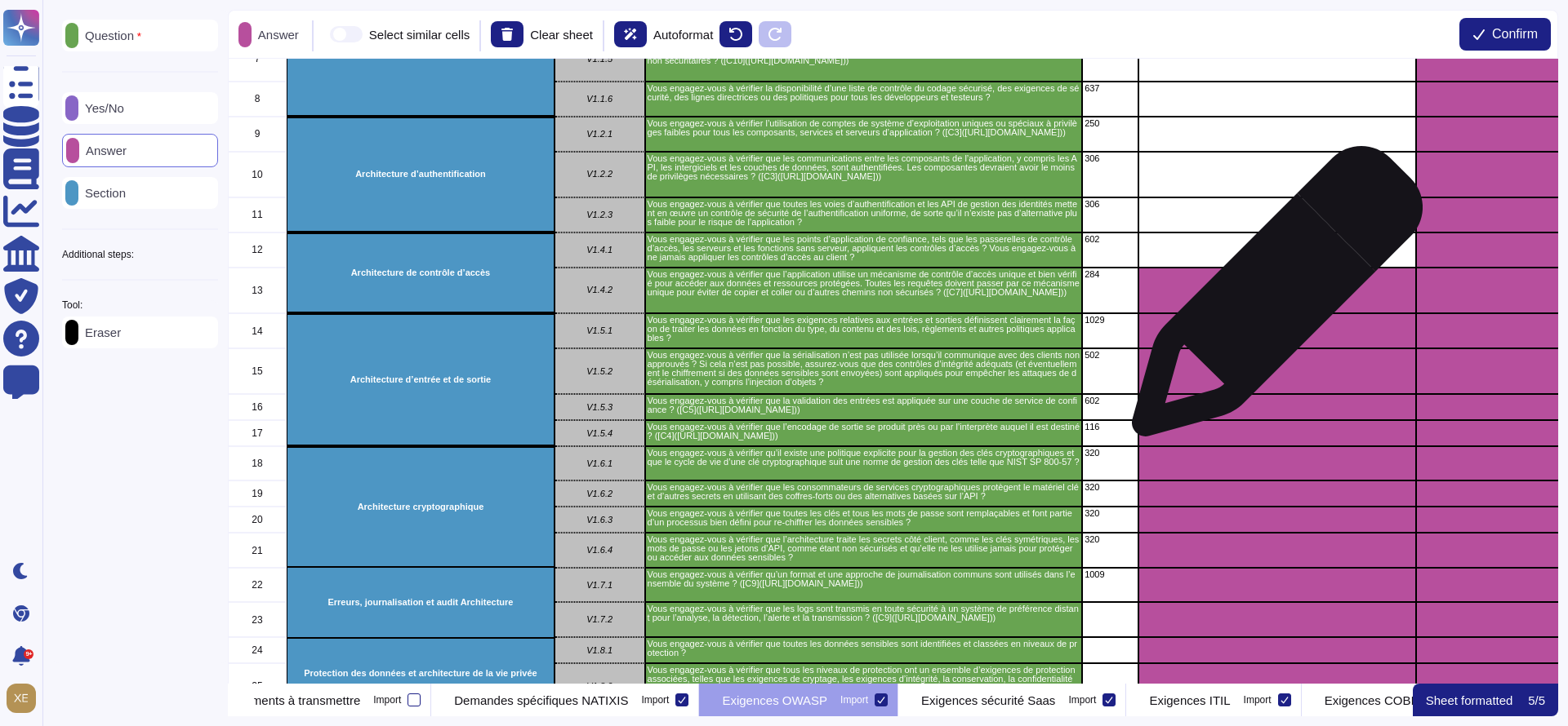
click at [1271, 300] on div "grid" at bounding box center [1278, 290] width 278 height 46
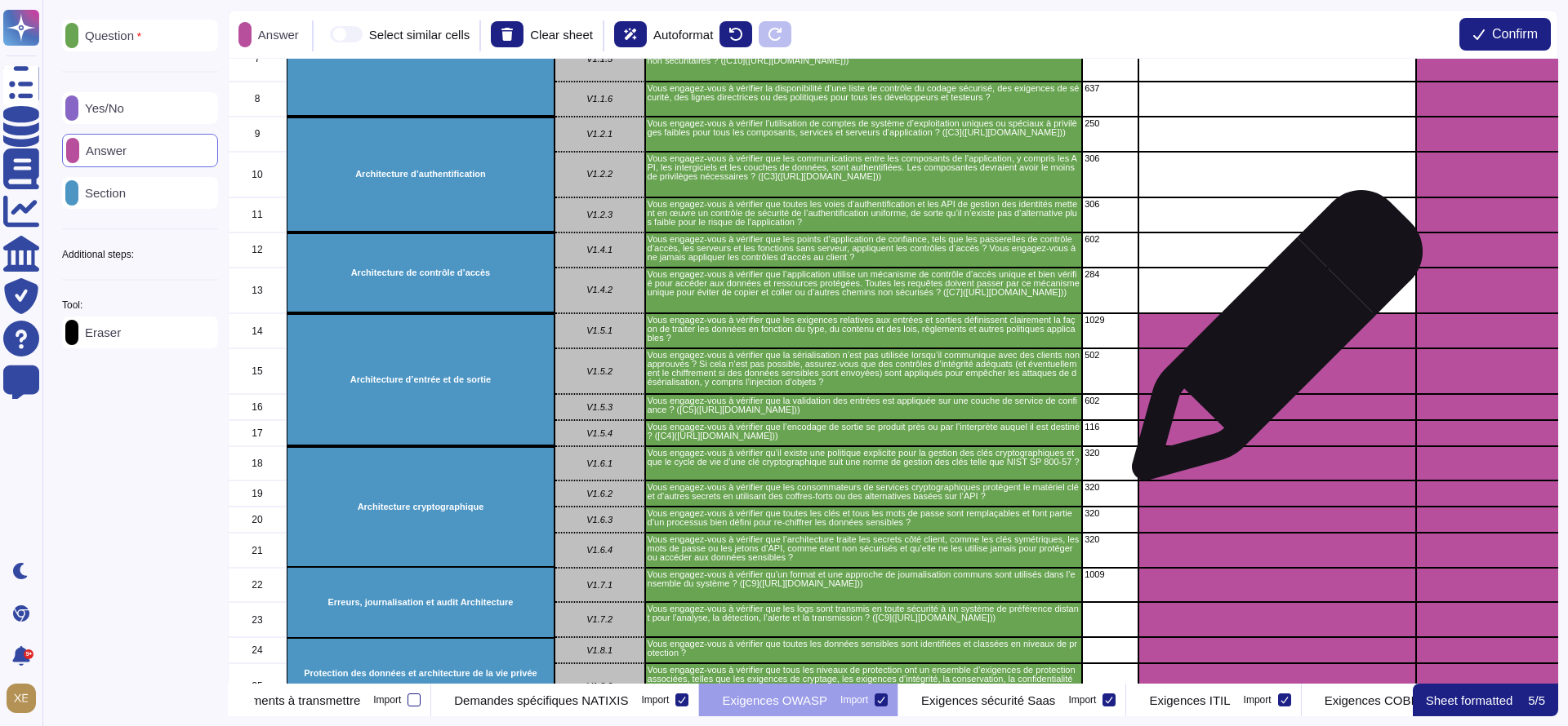
click at [1271, 344] on div "grid" at bounding box center [1278, 331] width 278 height 35
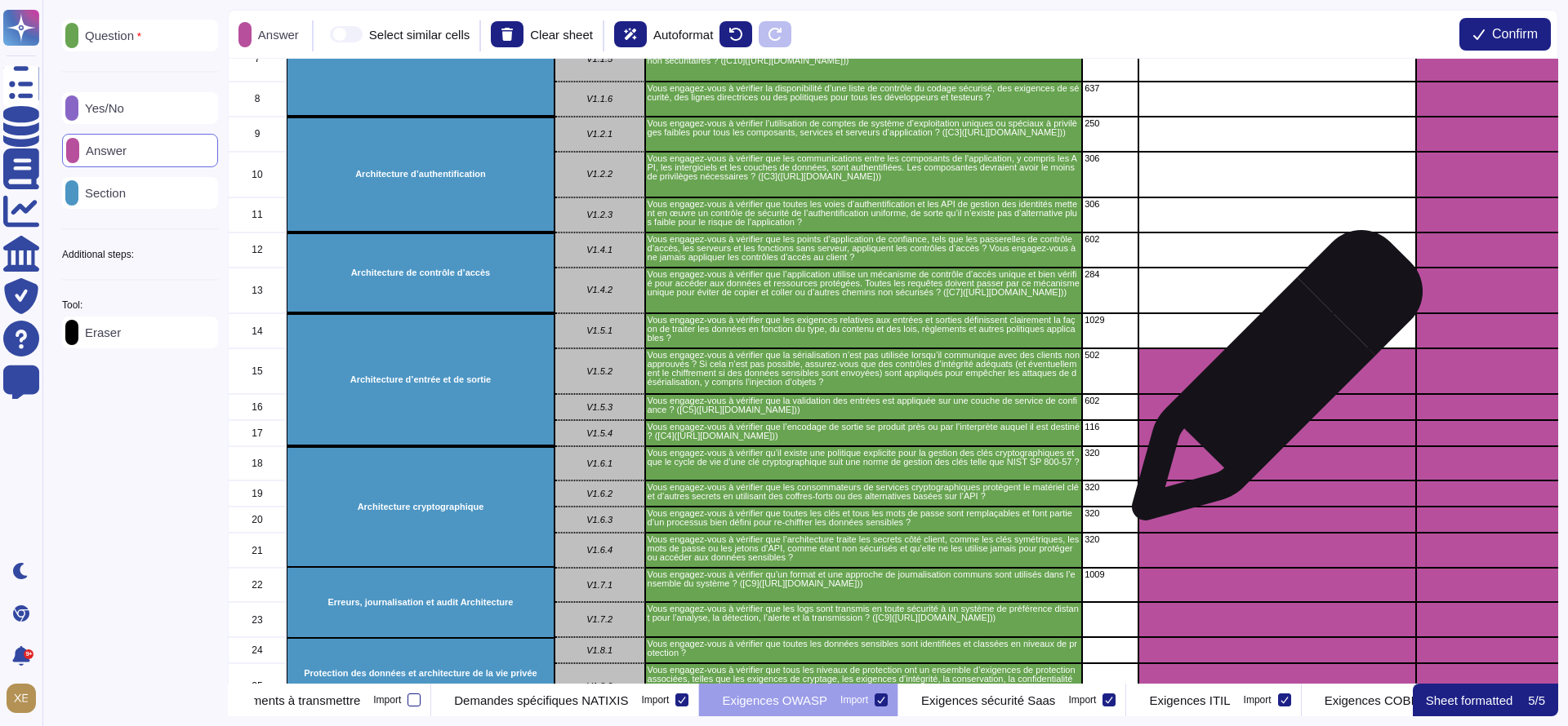
click at [1271, 384] on div "grid" at bounding box center [1278, 372] width 278 height 45
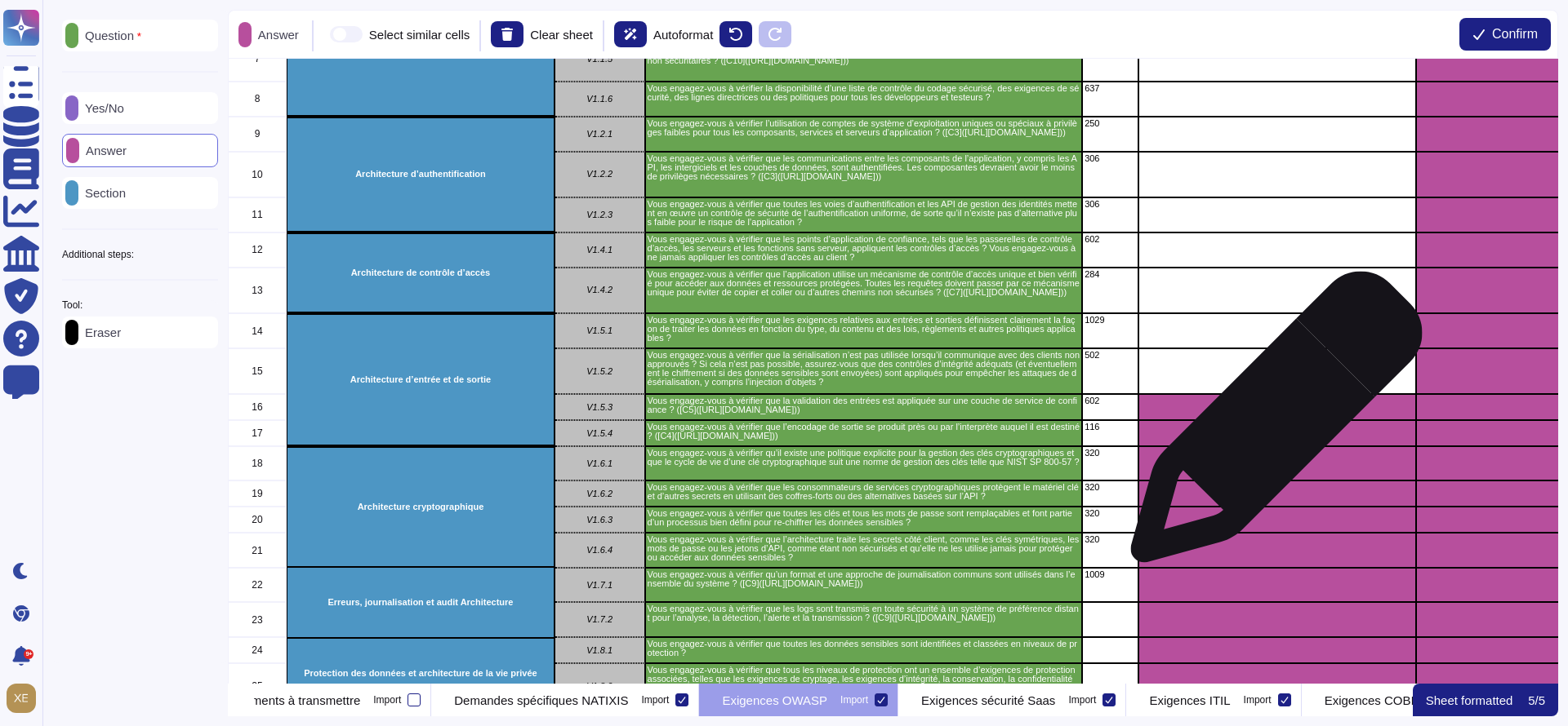
click at [1270, 425] on div "grid" at bounding box center [1278, 434] width 278 height 26
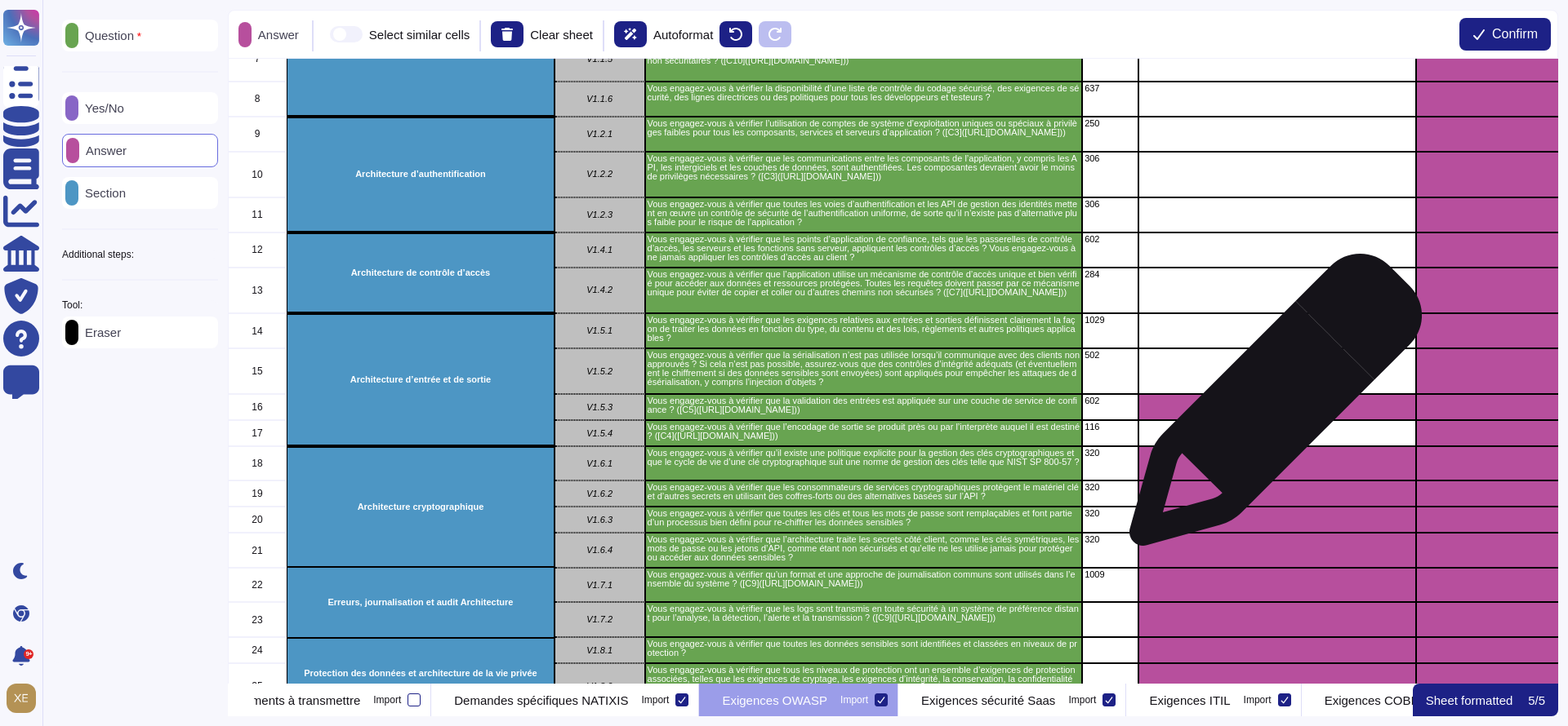
drag, startPoint x: 1269, startPoint y: 408, endPoint x: 1270, endPoint y: 439, distance: 31.0
click at [1269, 408] on div "grid" at bounding box center [1278, 407] width 278 height 26
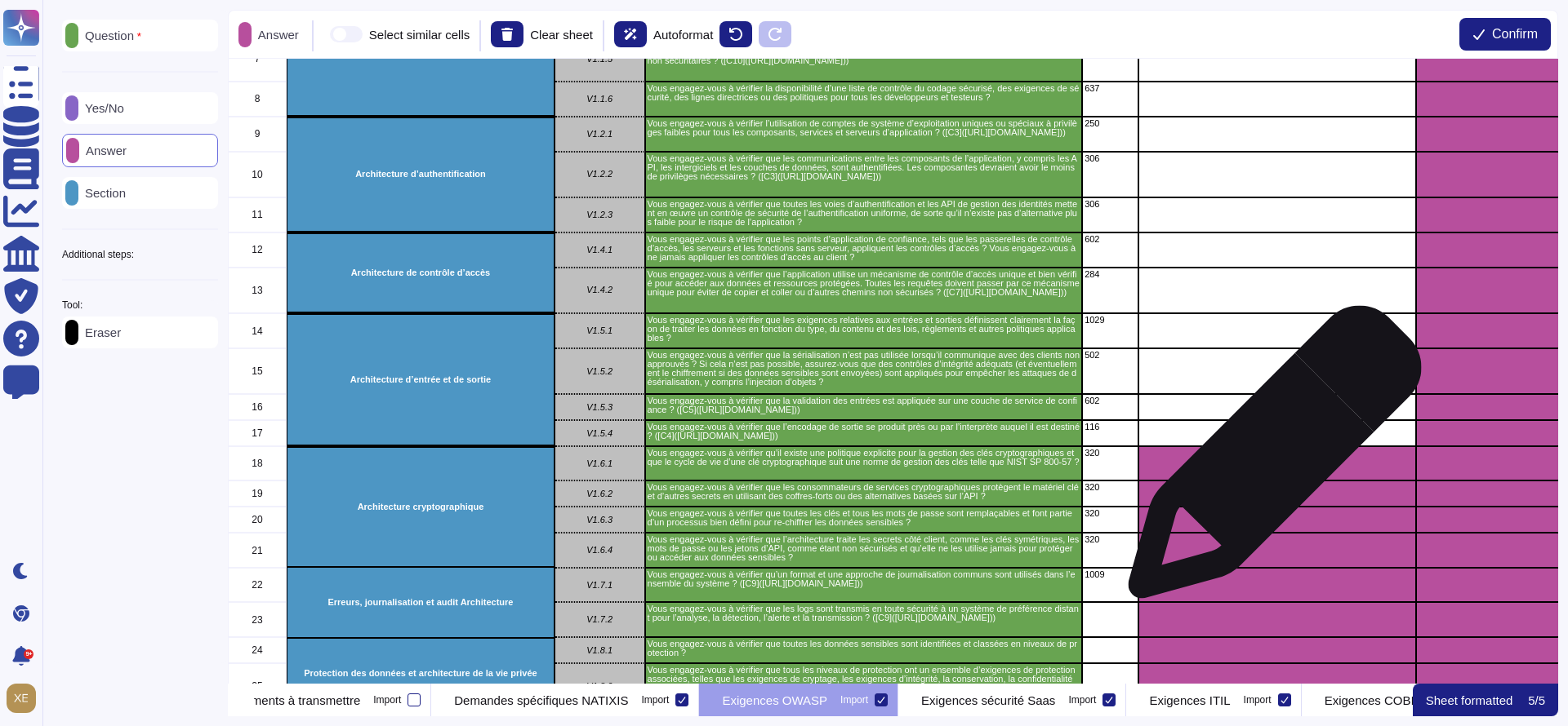
click at [1268, 463] on div "grid" at bounding box center [1278, 463] width 278 height 34
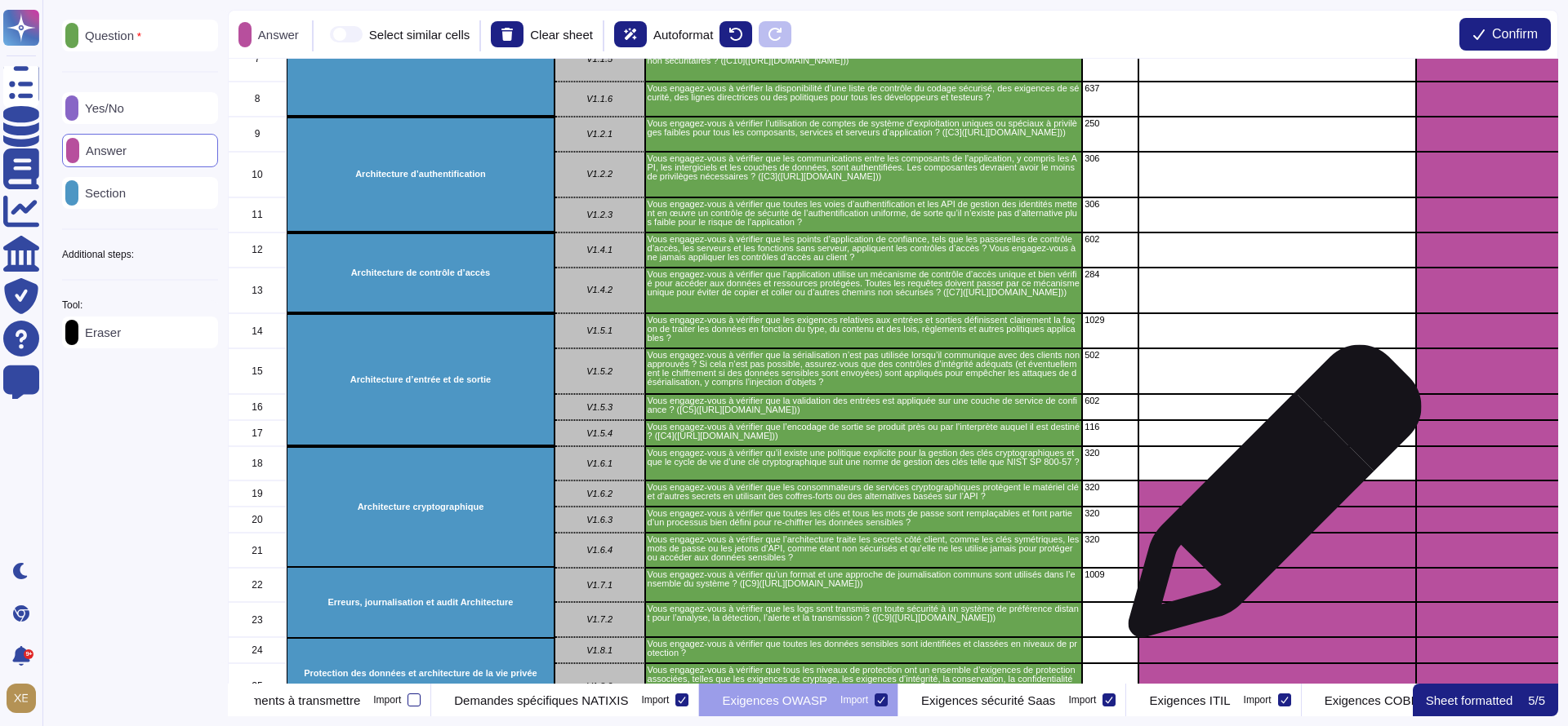
click at [1268, 503] on div "grid" at bounding box center [1278, 494] width 278 height 26
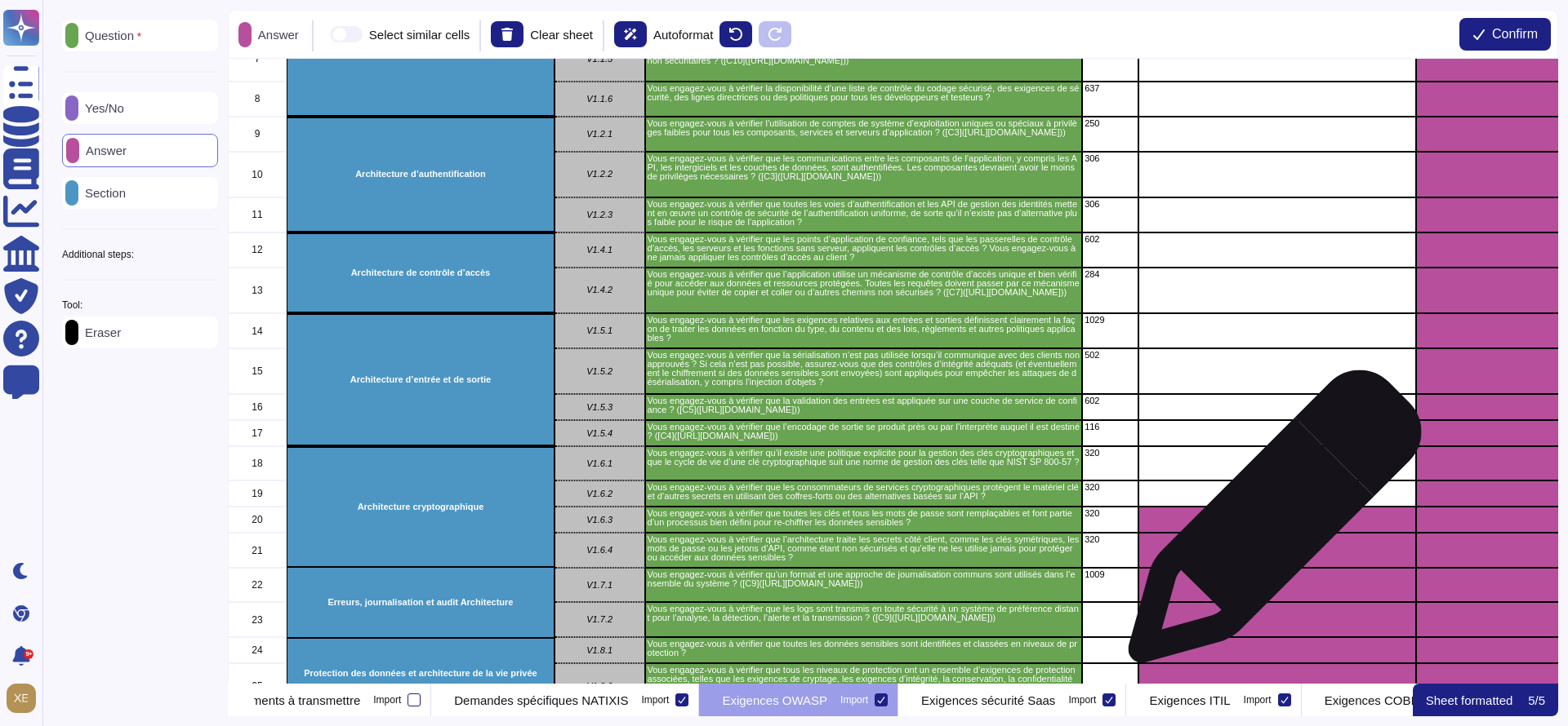
click at [1268, 525] on div "grid" at bounding box center [1278, 520] width 278 height 26
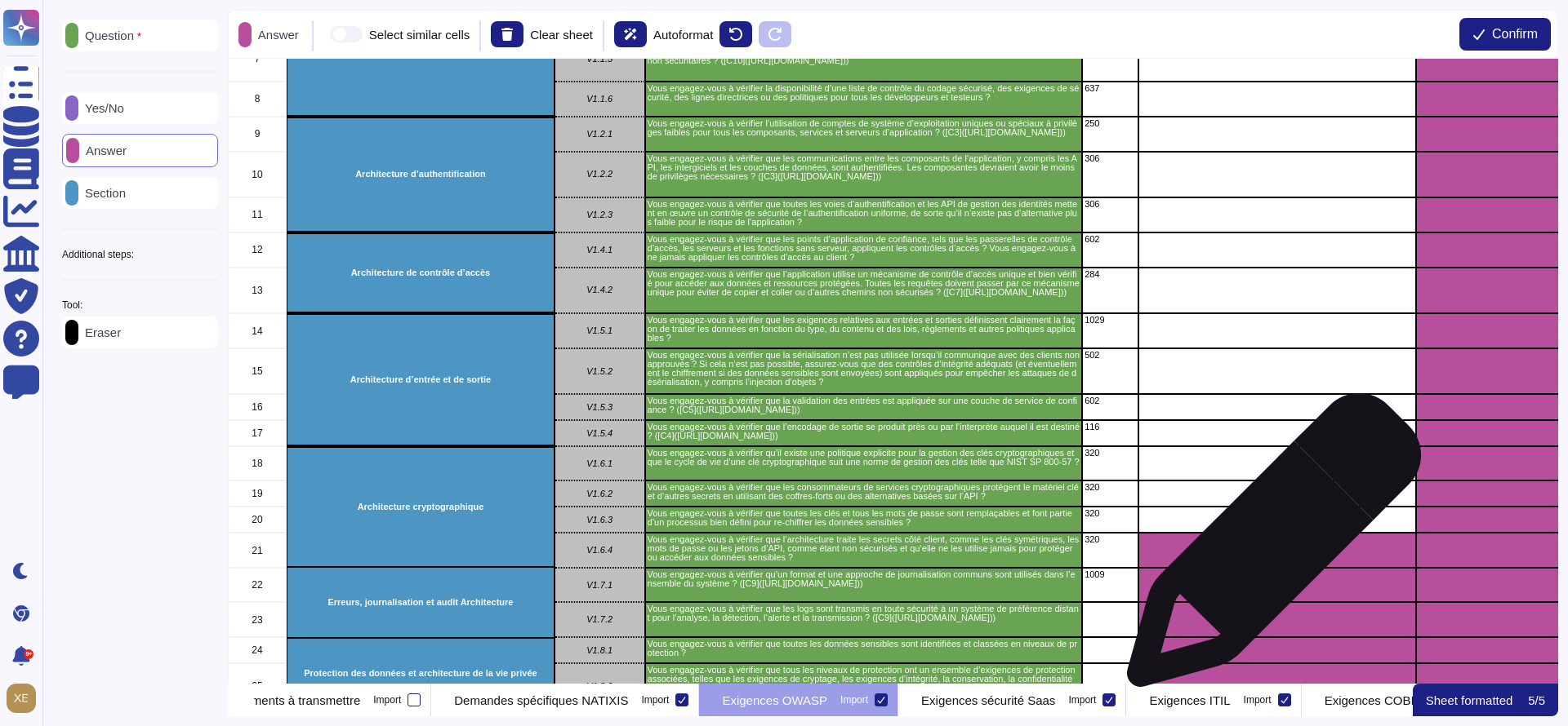
click at [1267, 550] on div "grid" at bounding box center [1278, 550] width 278 height 35
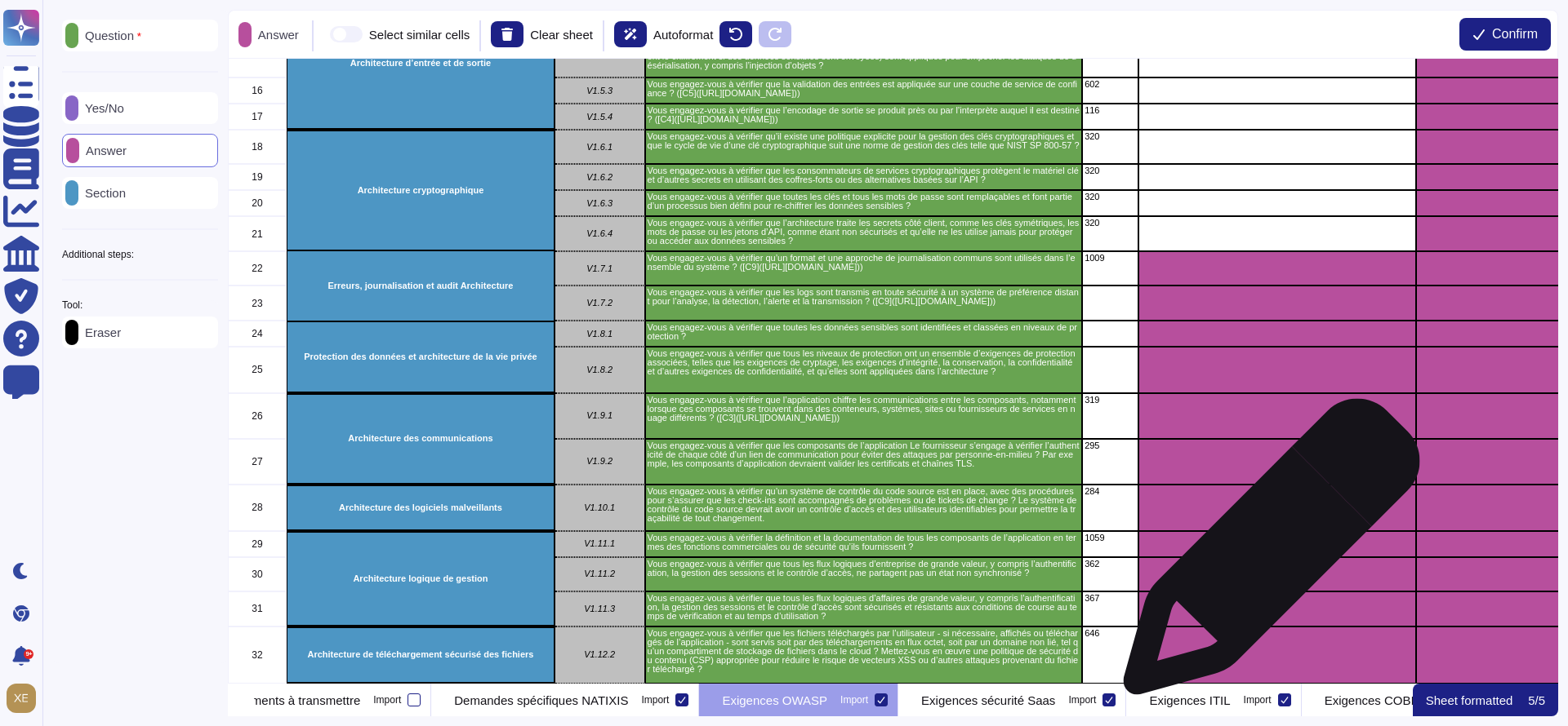
scroll to position [613, 0]
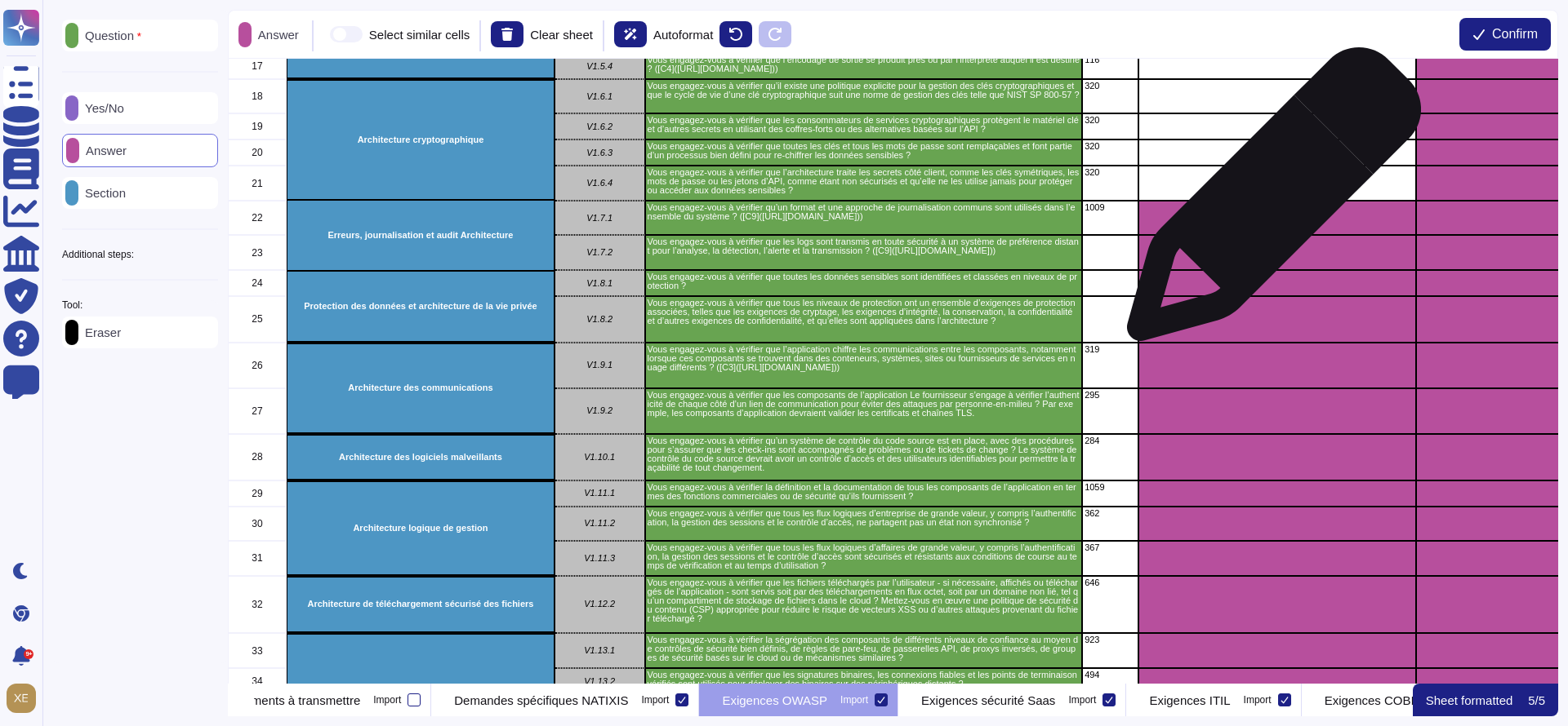
click at [1267, 202] on div "grid" at bounding box center [1278, 217] width 278 height 34
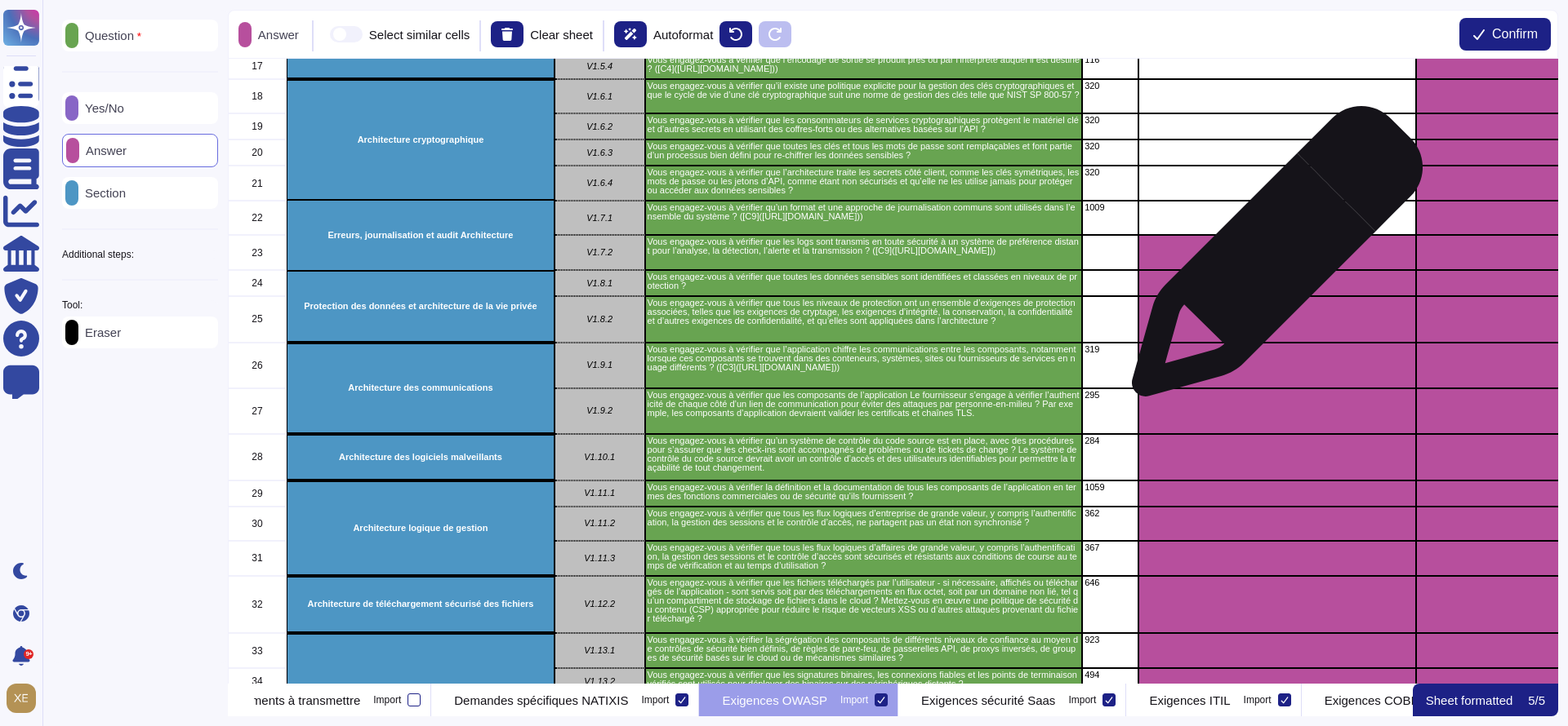
click at [1271, 260] on div "grid" at bounding box center [1278, 252] width 278 height 35
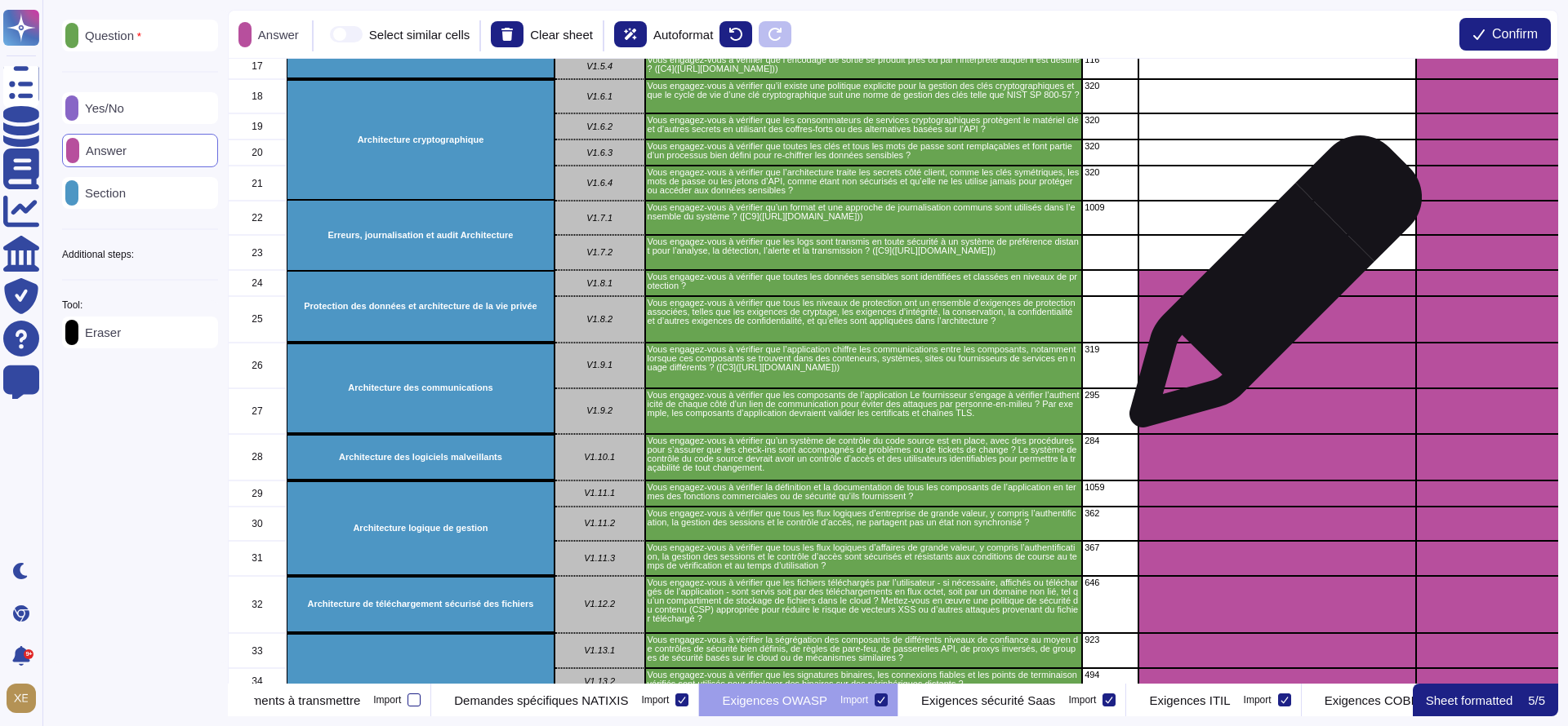
click at [1269, 290] on div "grid" at bounding box center [1278, 284] width 278 height 26
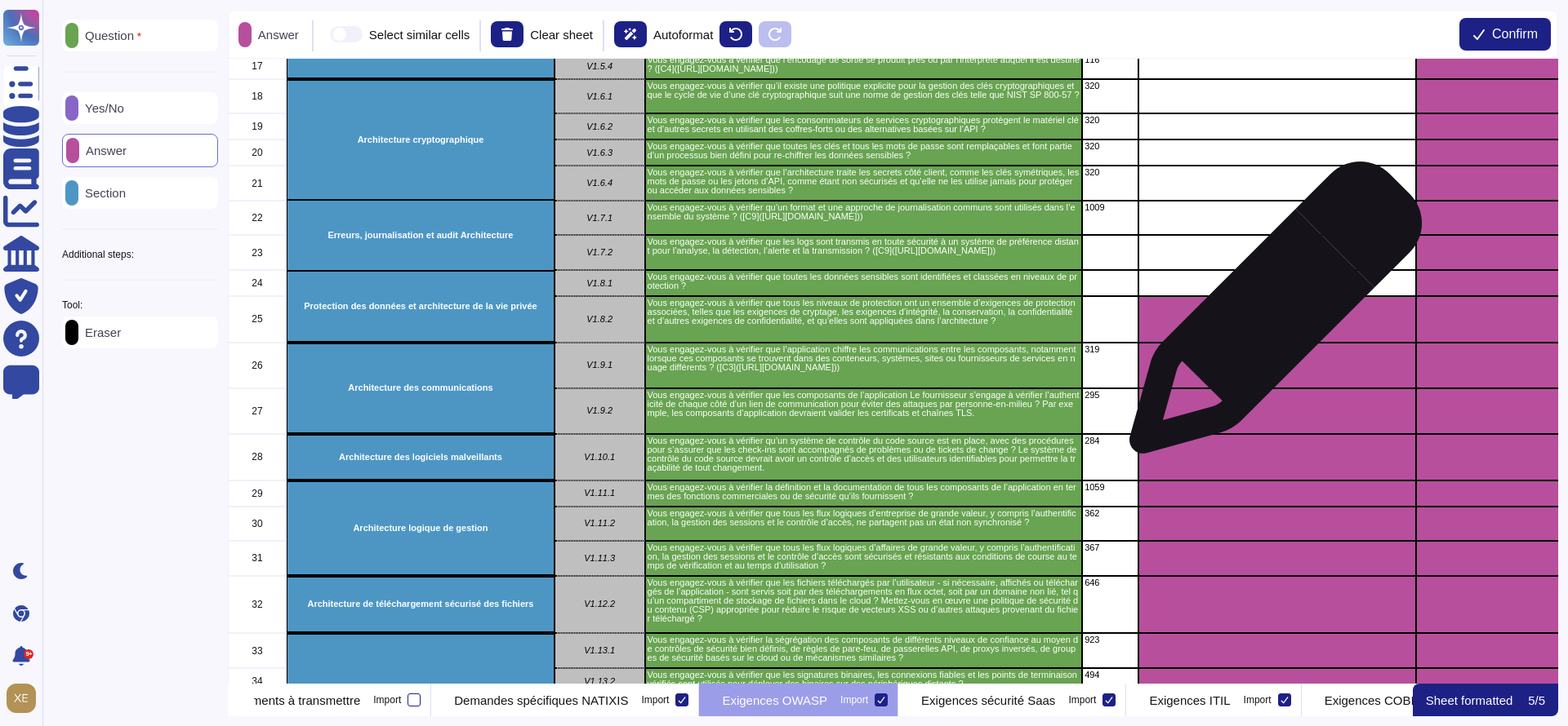
click at [1269, 320] on div "grid" at bounding box center [1278, 319] width 278 height 46
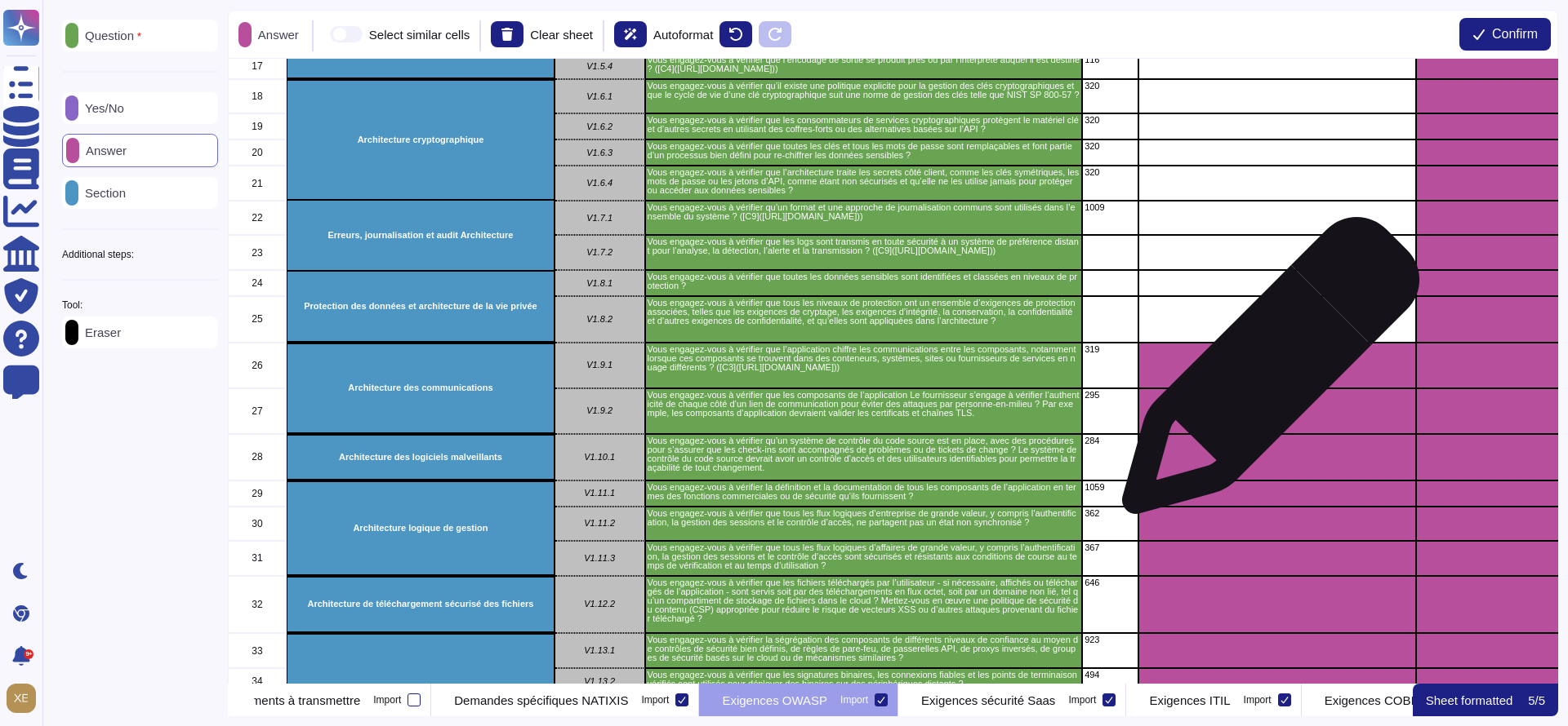
click at [1263, 379] on div "grid" at bounding box center [1278, 366] width 278 height 45
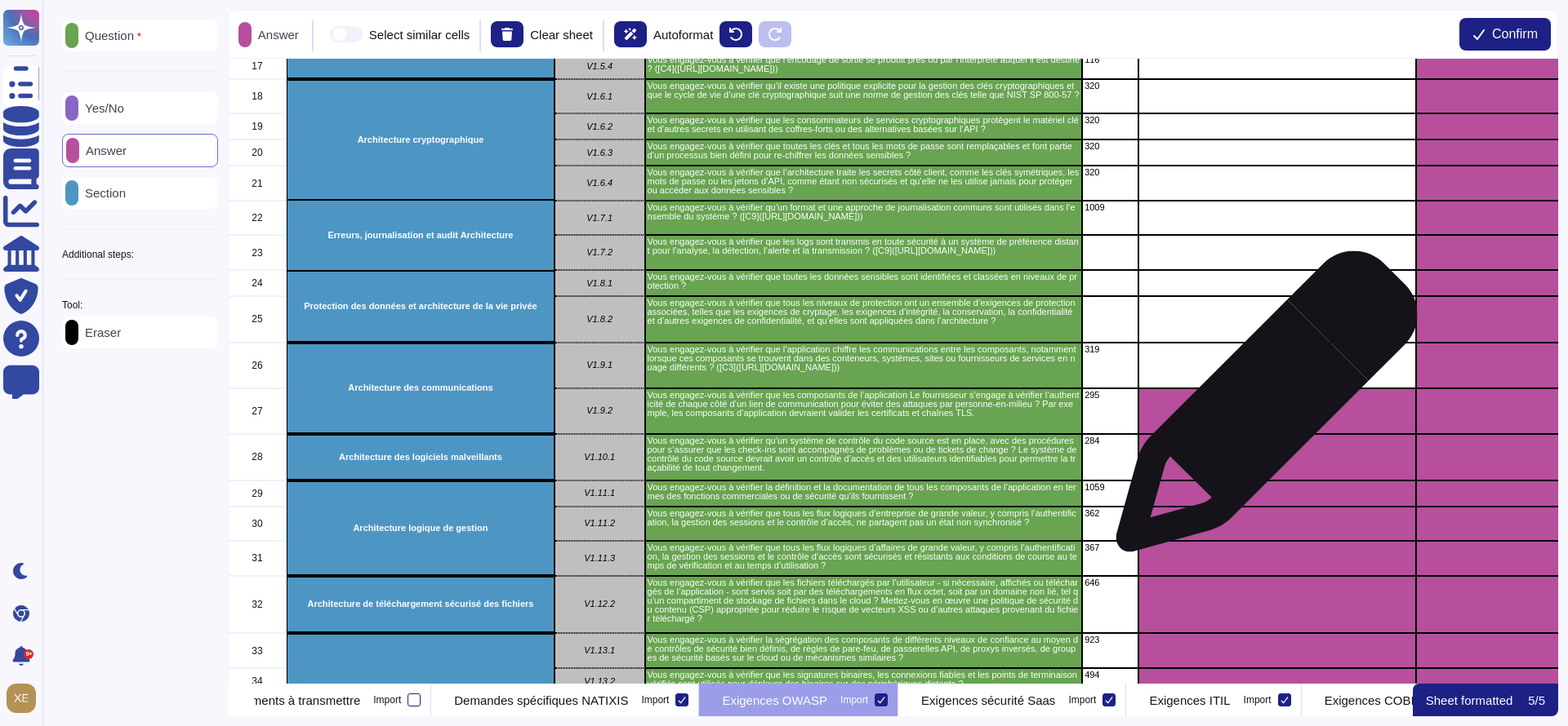
click at [1257, 421] on div "grid" at bounding box center [1278, 411] width 278 height 46
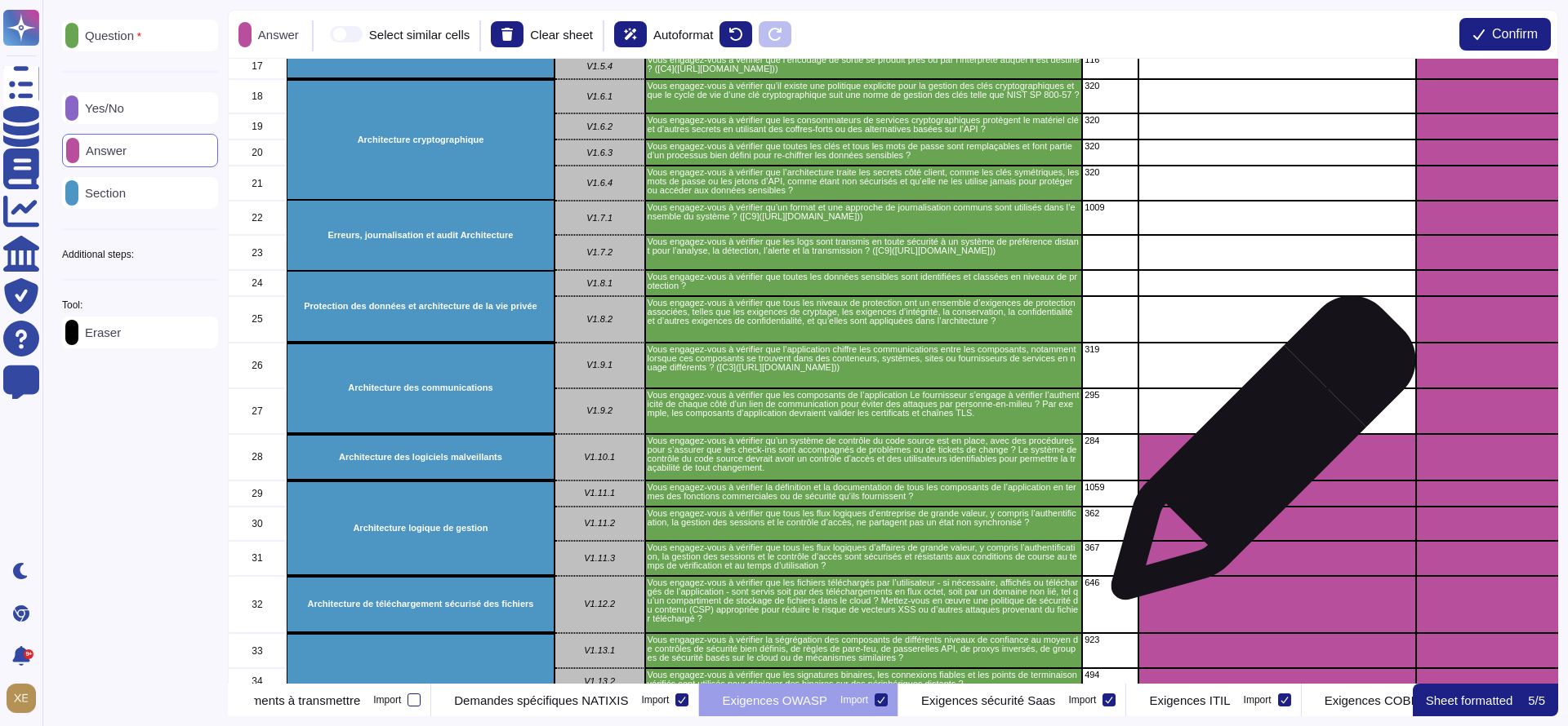
click at [1257, 459] on div "grid" at bounding box center [1278, 457] width 278 height 46
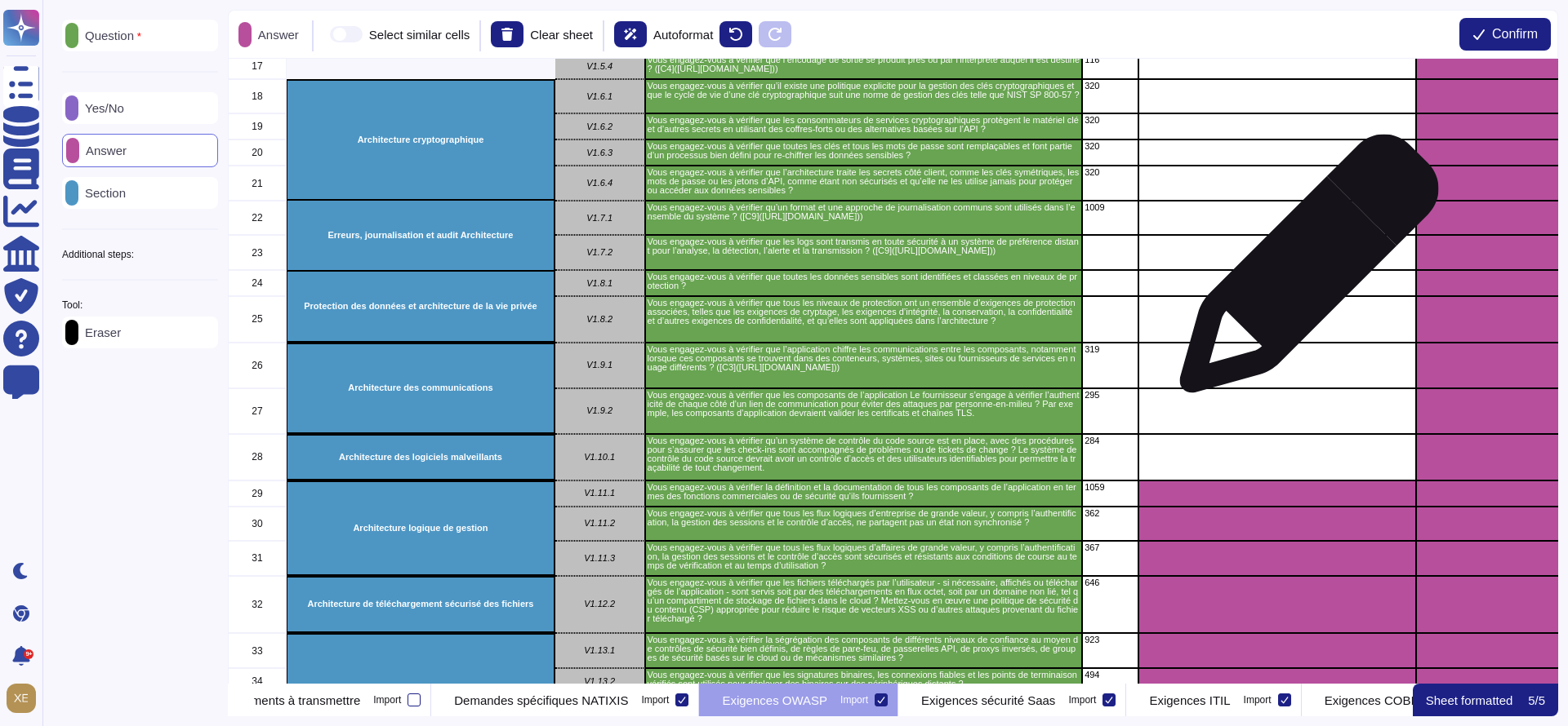
scroll to position [857, 0]
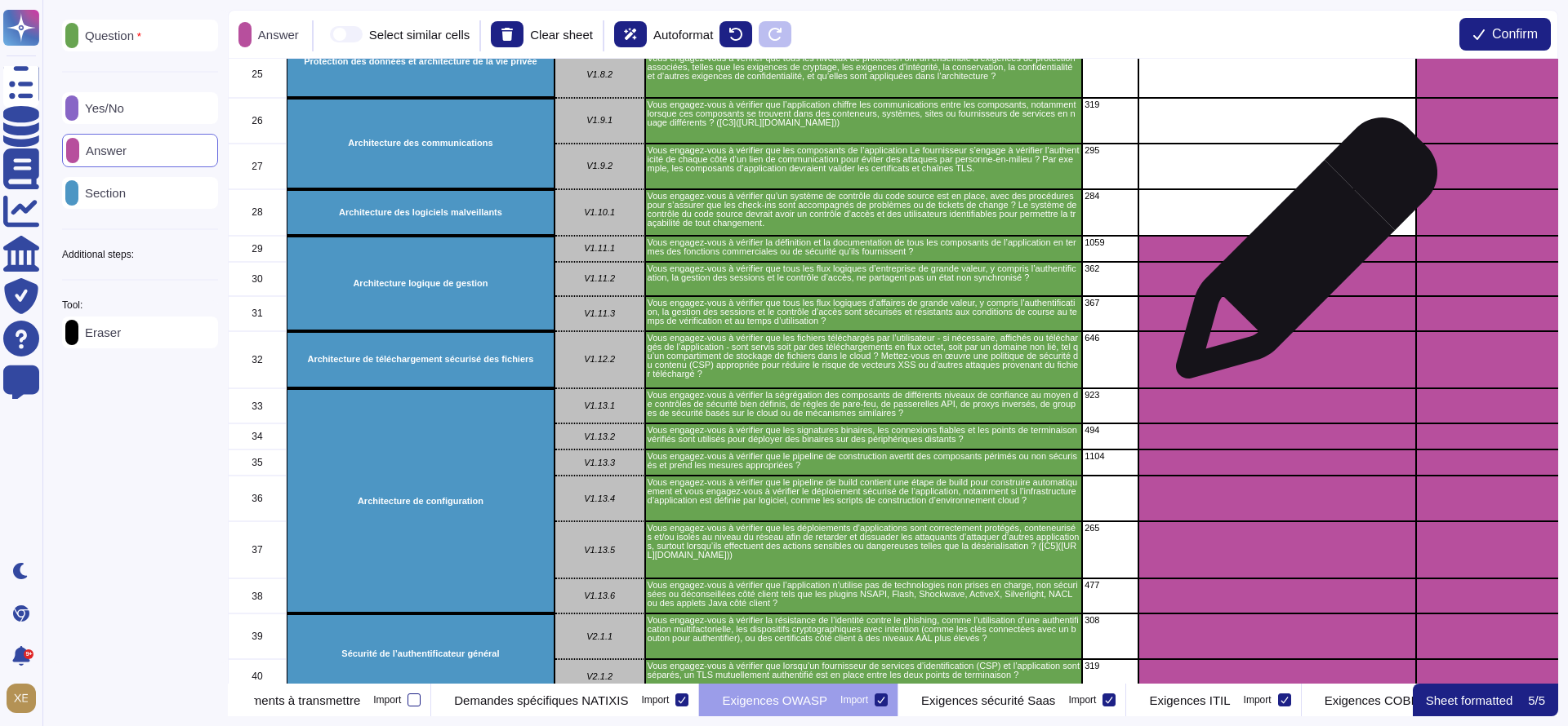
click at [1300, 255] on div "grid" at bounding box center [1278, 250] width 278 height 26
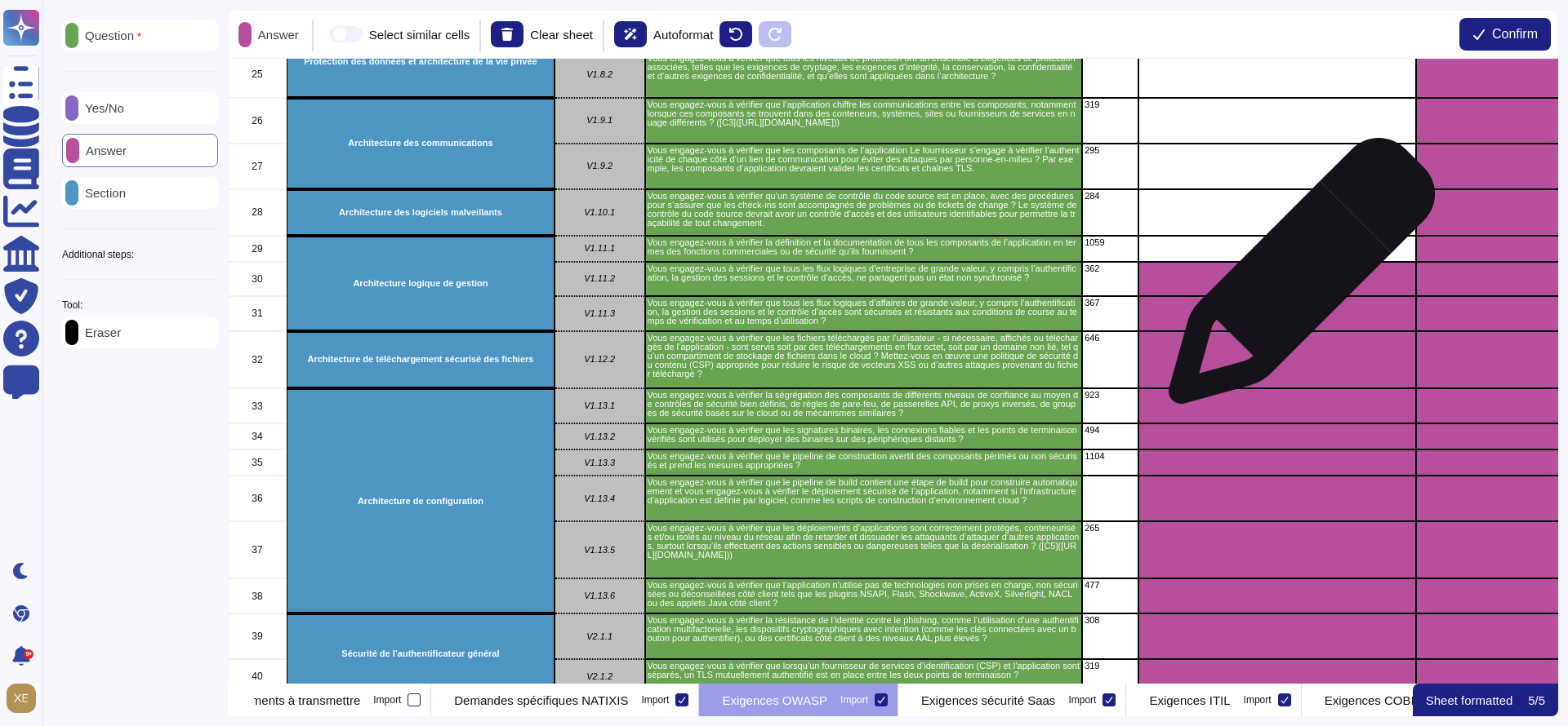
click at [1295, 279] on div "grid" at bounding box center [1278, 279] width 278 height 34
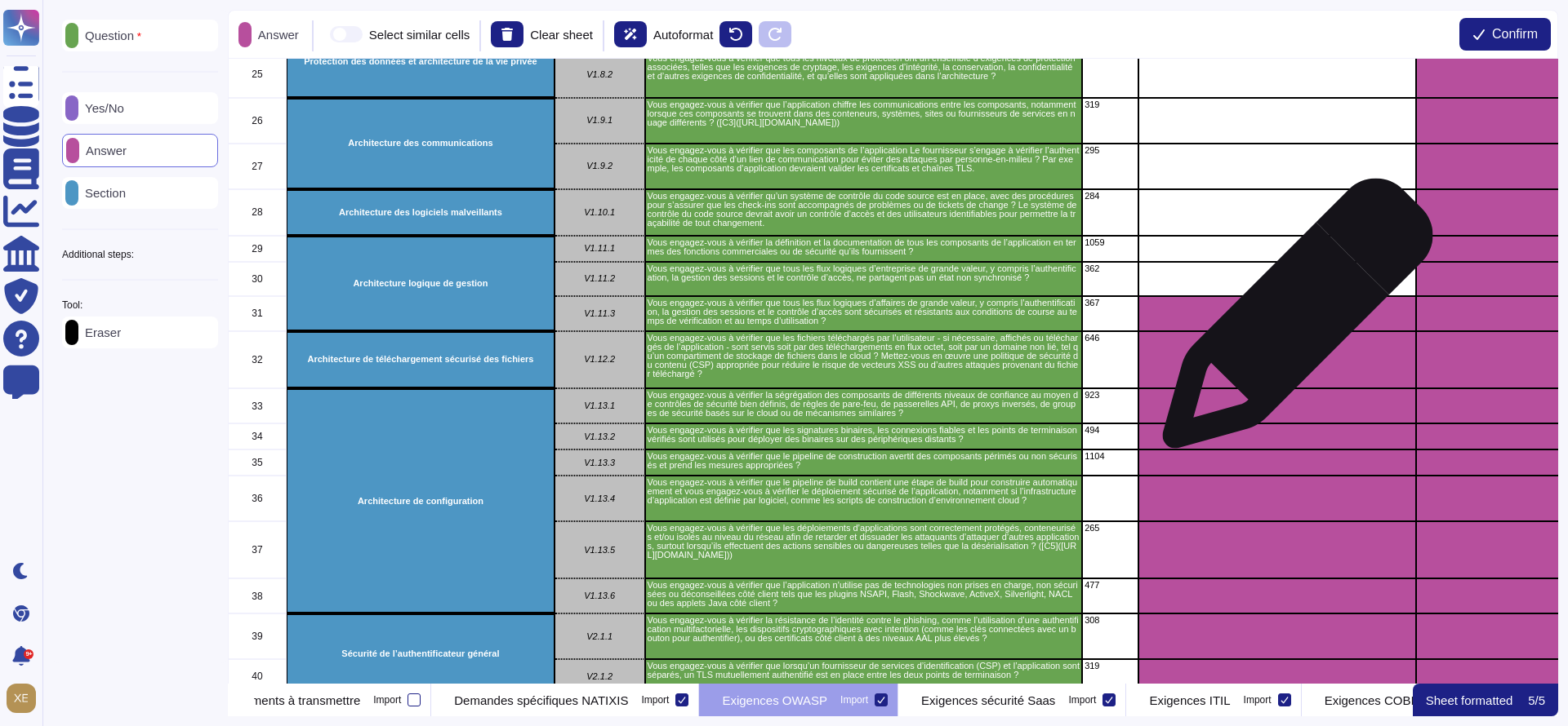
click at [1291, 322] on div "grid" at bounding box center [1278, 313] width 278 height 35
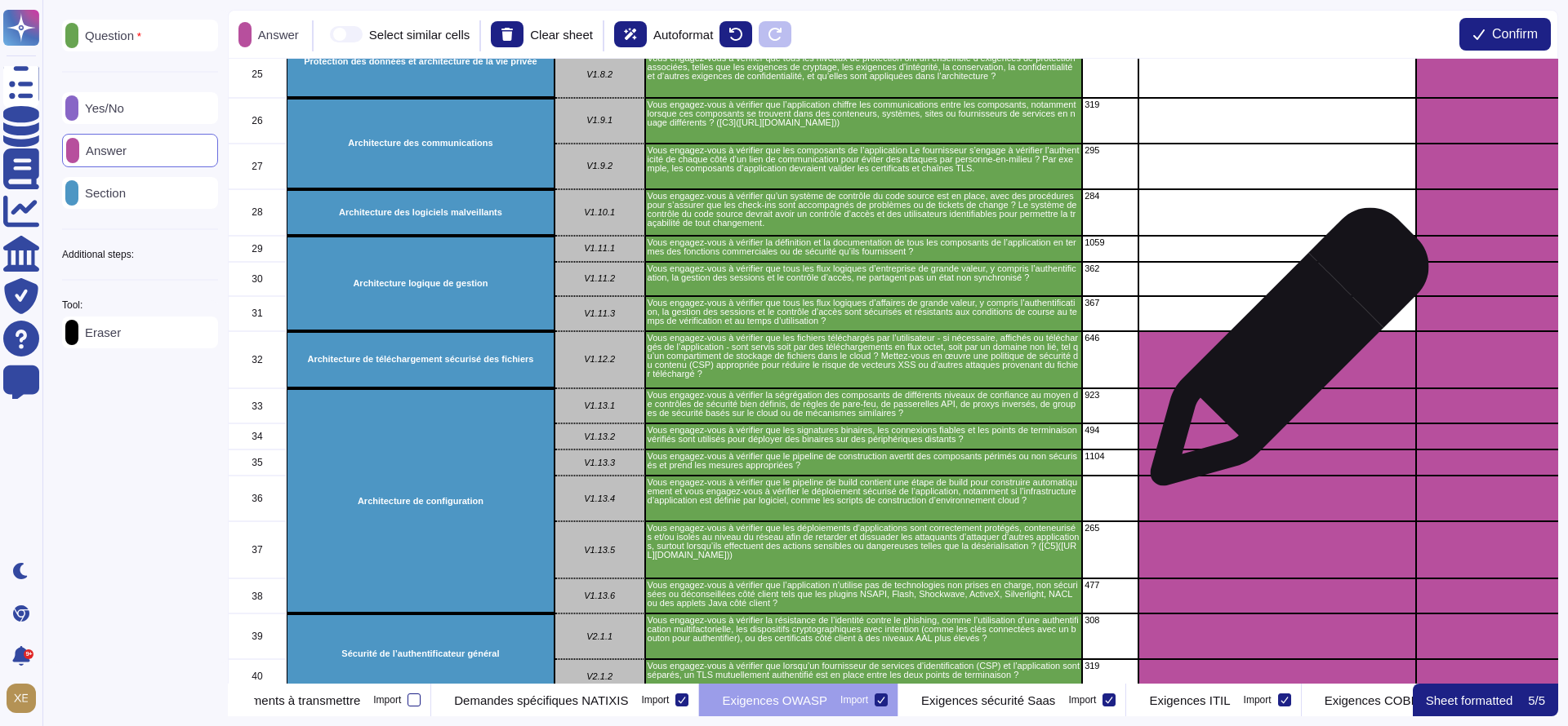
click at [1282, 355] on div "grid" at bounding box center [1278, 360] width 278 height 58
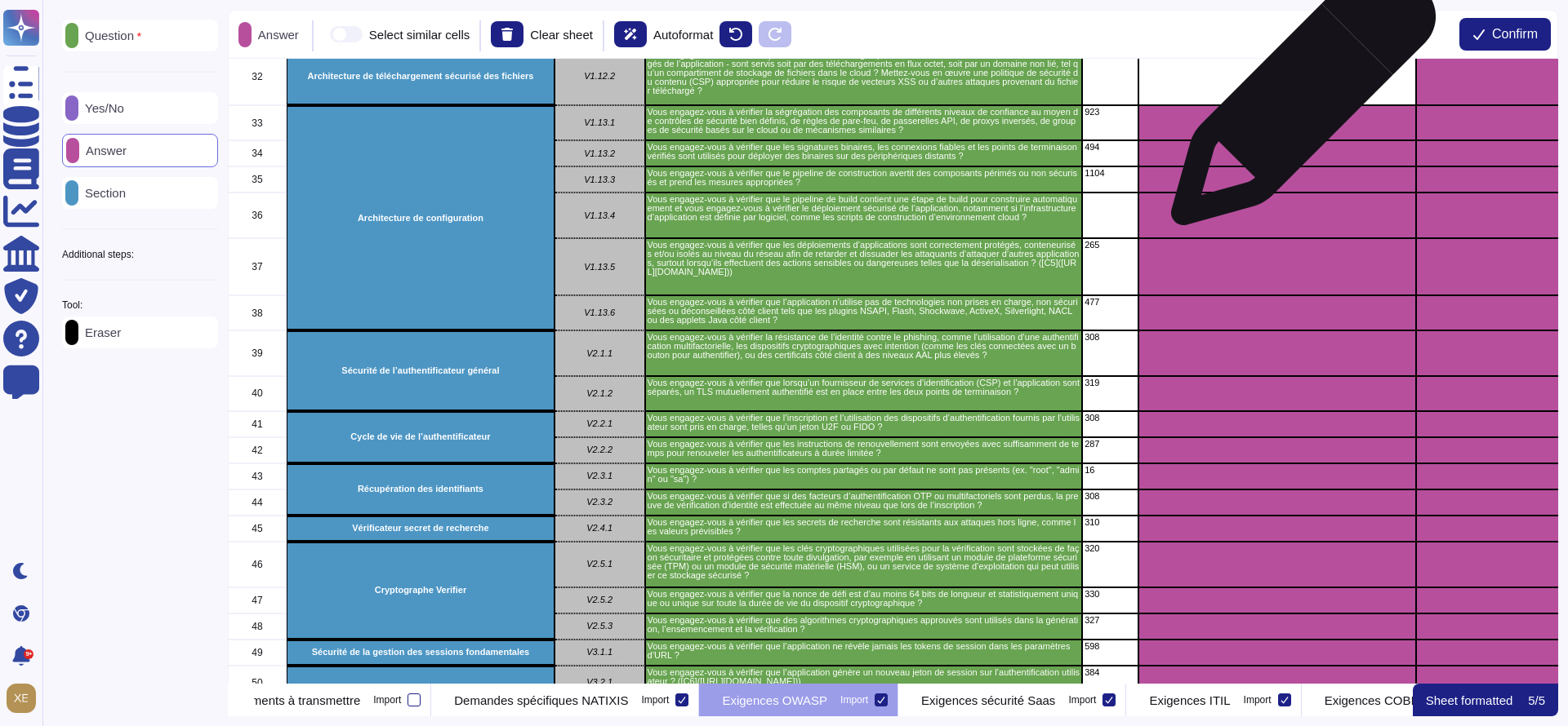
scroll to position [1102, 0]
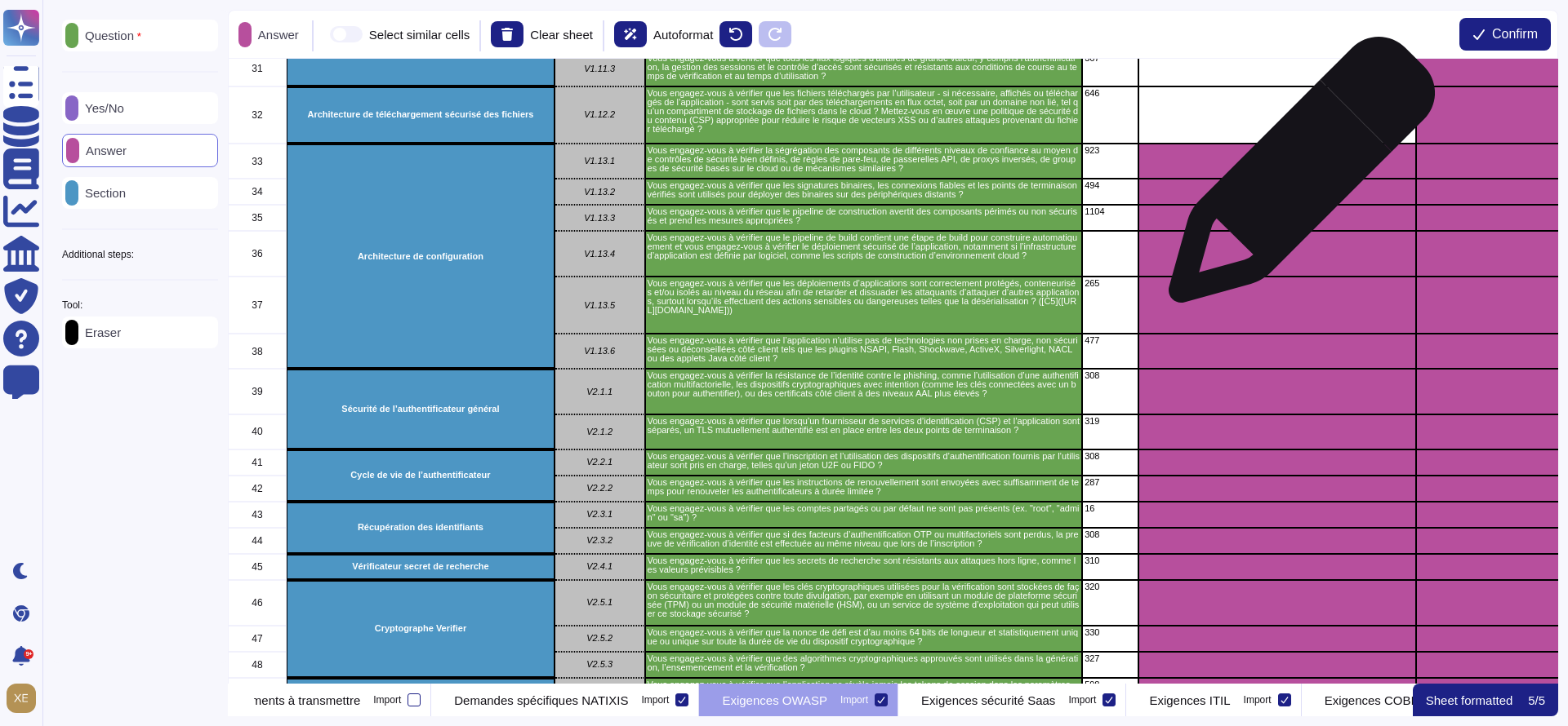
click at [1297, 172] on div "grid" at bounding box center [1278, 161] width 278 height 35
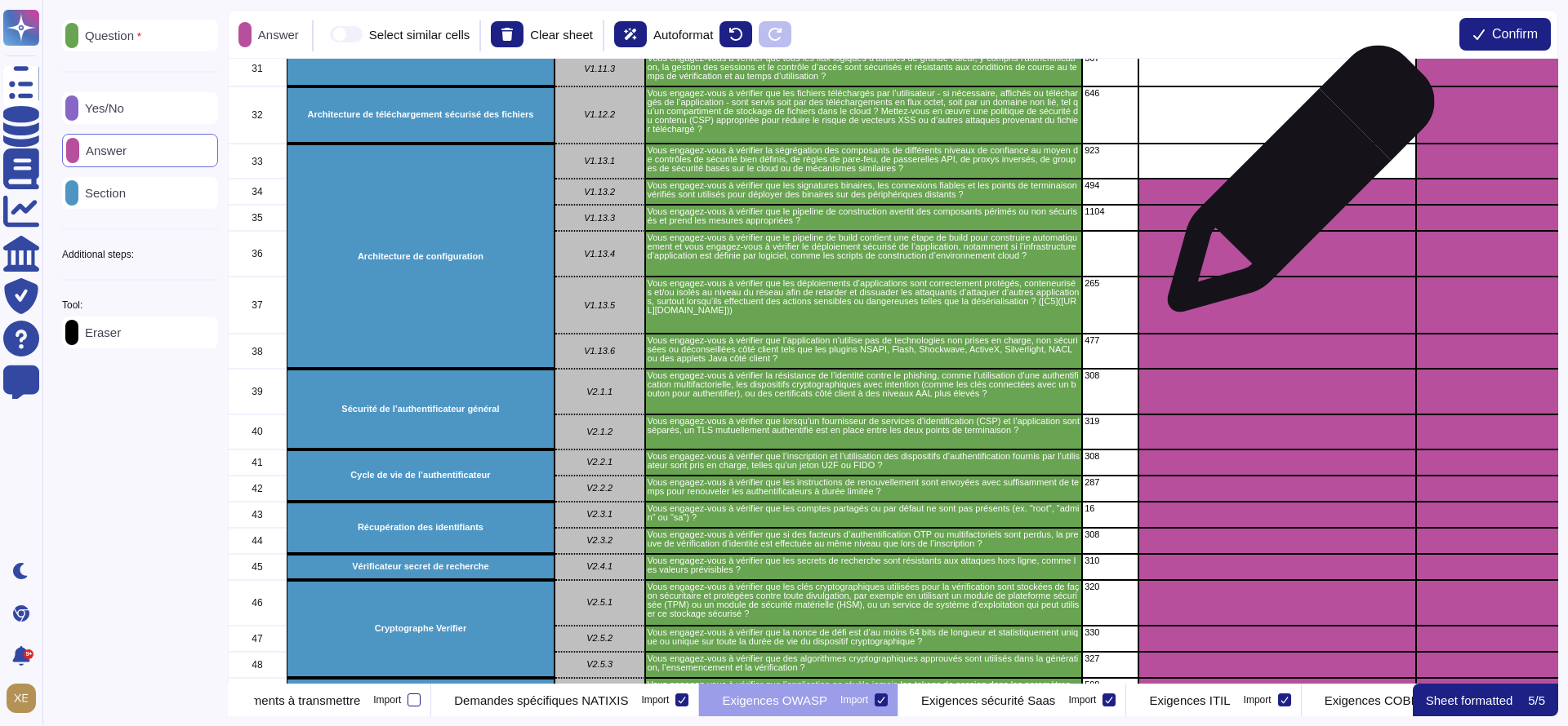
click at [1295, 188] on div "grid" at bounding box center [1278, 192] width 278 height 26
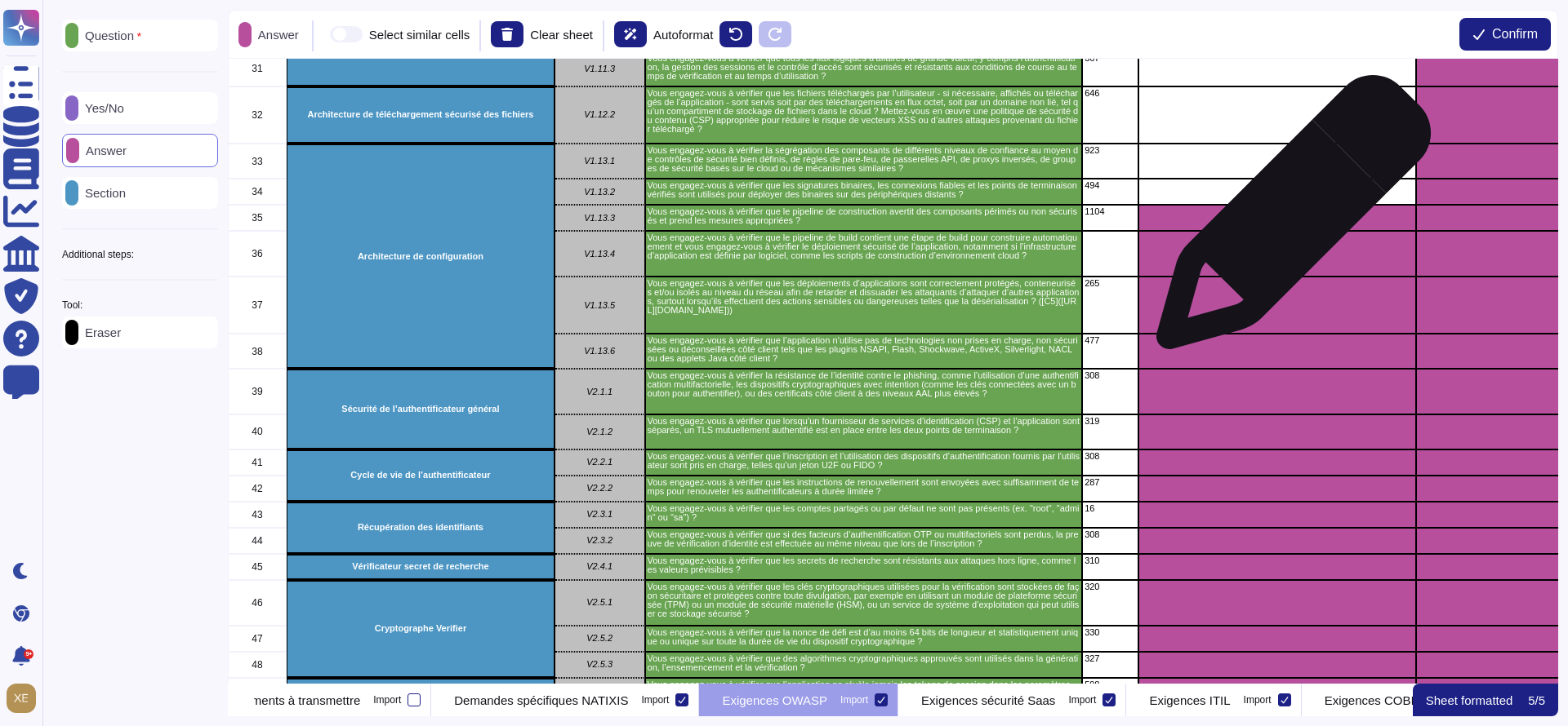
click at [1286, 222] on div "grid" at bounding box center [1278, 218] width 278 height 26
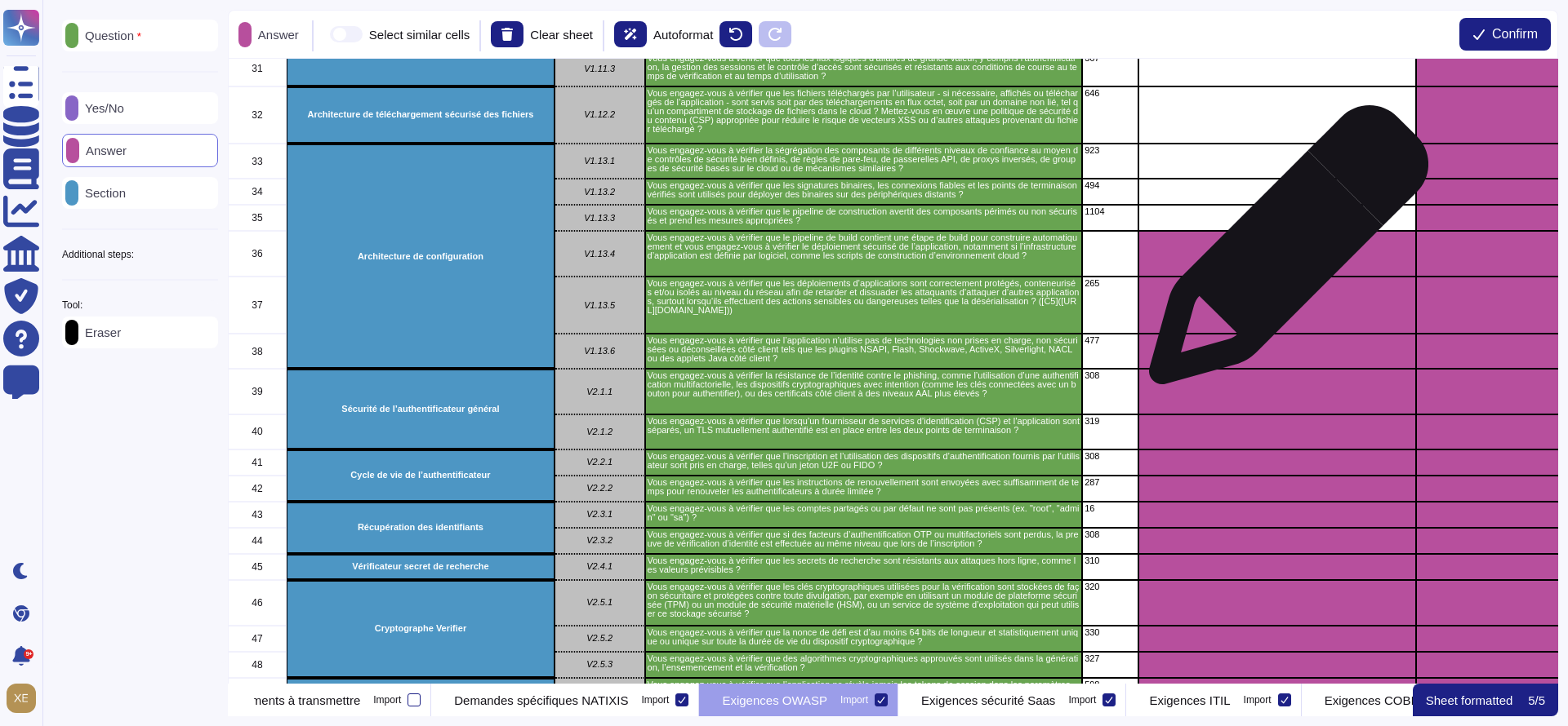
click at [1281, 259] on div "grid" at bounding box center [1278, 253] width 278 height 45
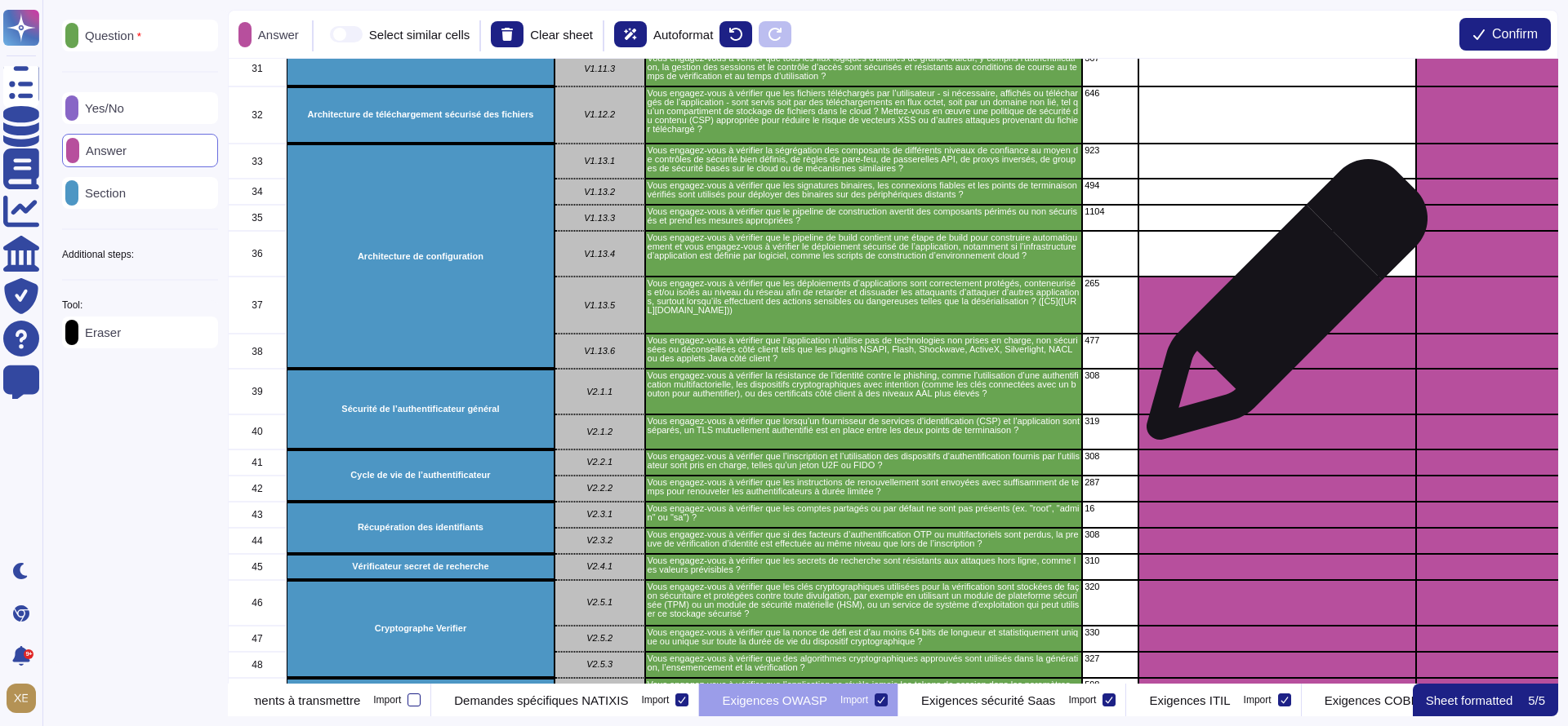
click at [1281, 308] on div "grid" at bounding box center [1278, 305] width 278 height 57
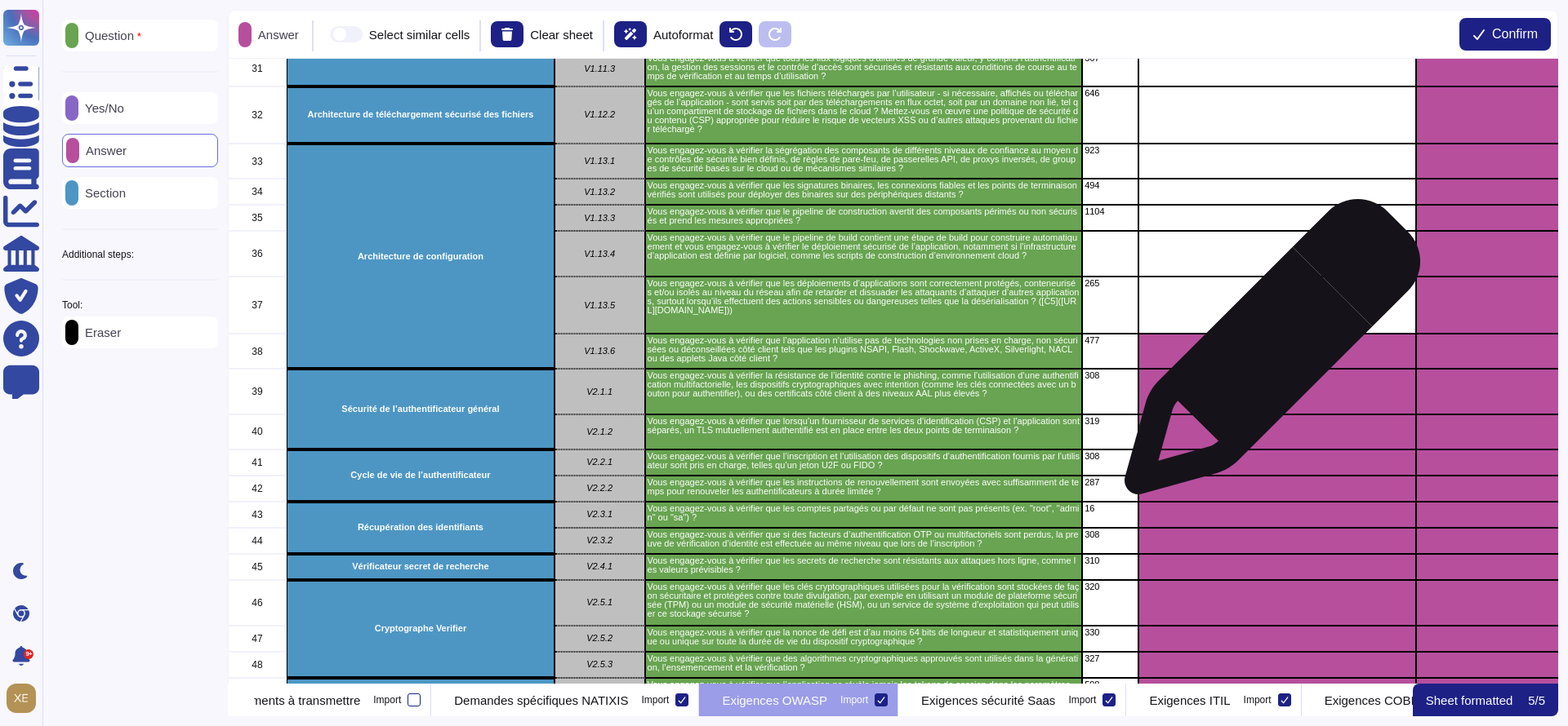
click at [1265, 355] on div "grid" at bounding box center [1278, 351] width 278 height 35
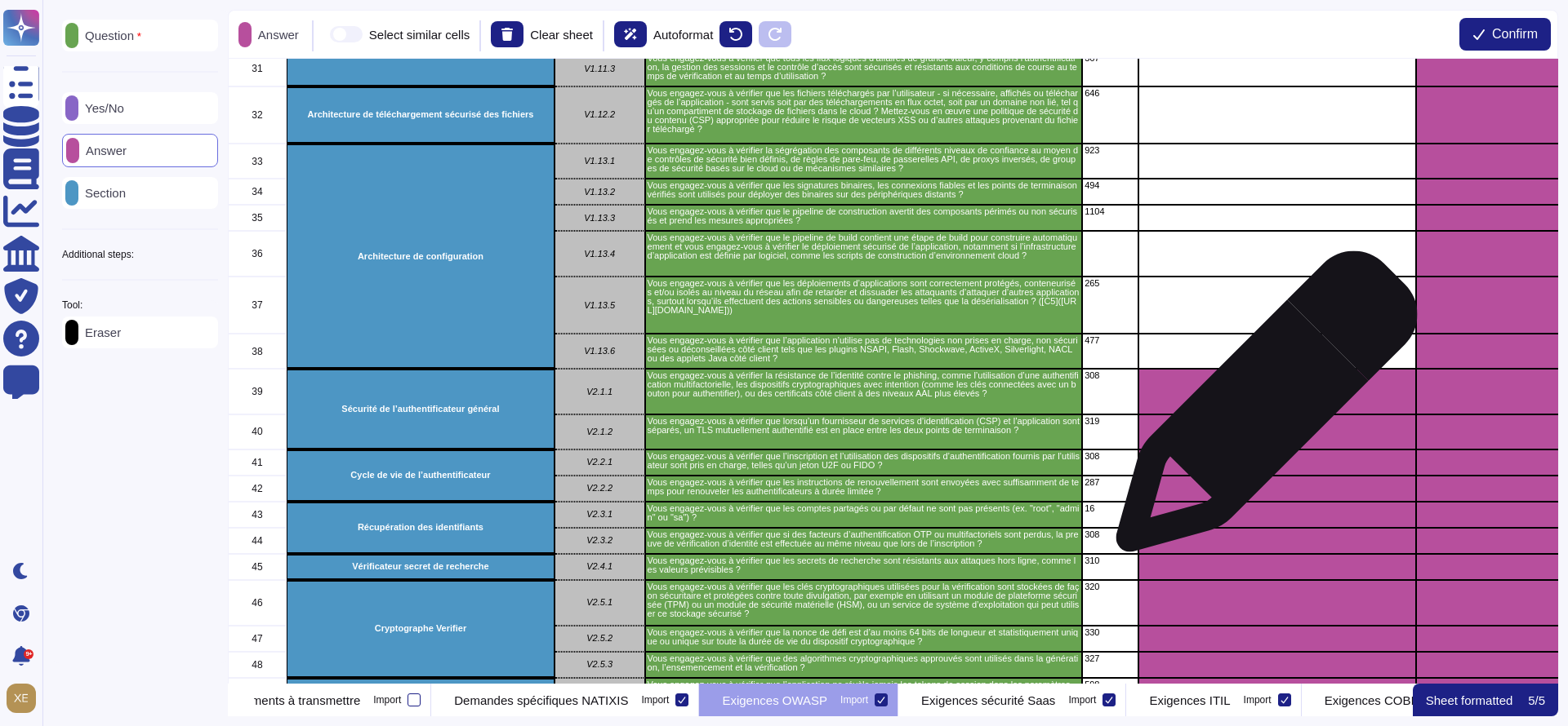
click at [1260, 409] on div "grid" at bounding box center [1278, 391] width 278 height 45
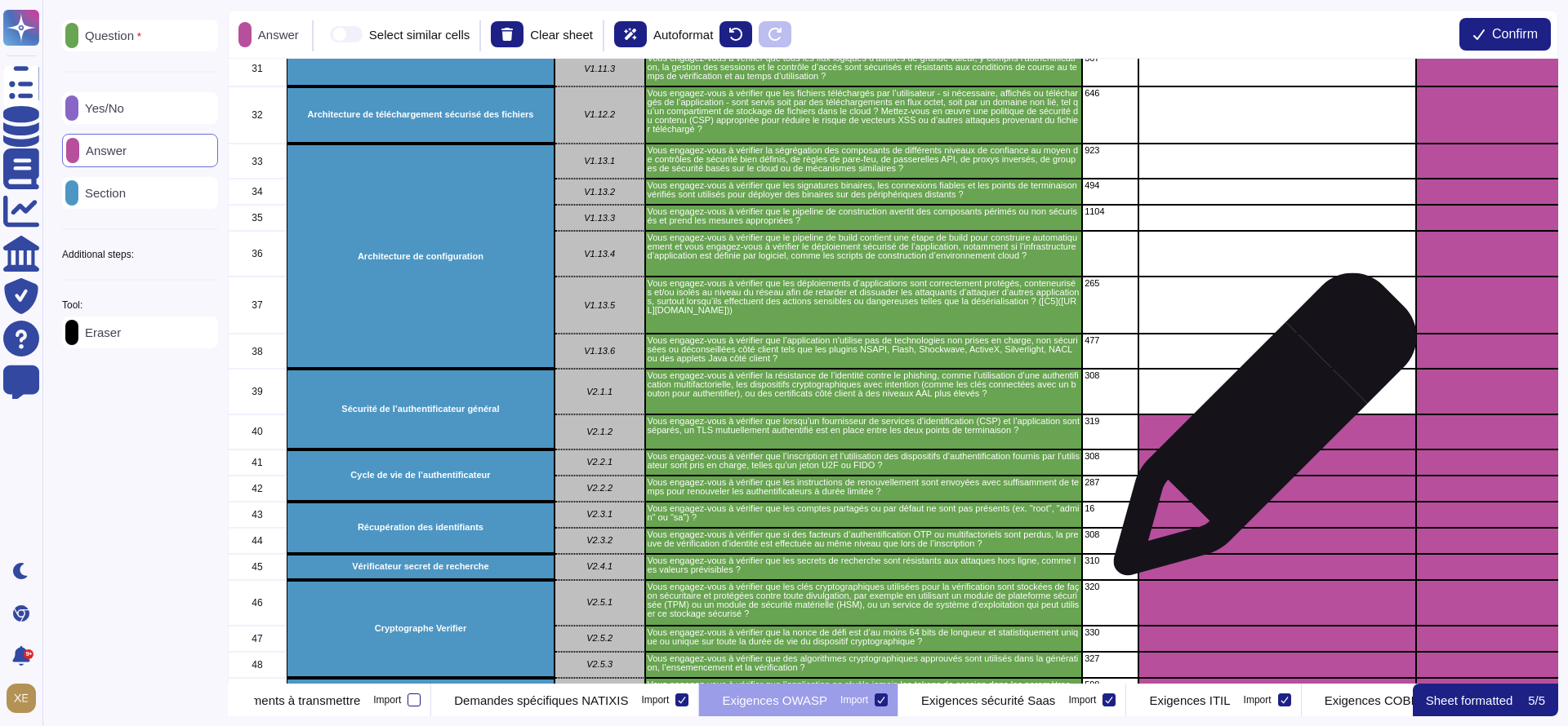
click at [1259, 439] on div "grid" at bounding box center [1278, 432] width 278 height 35
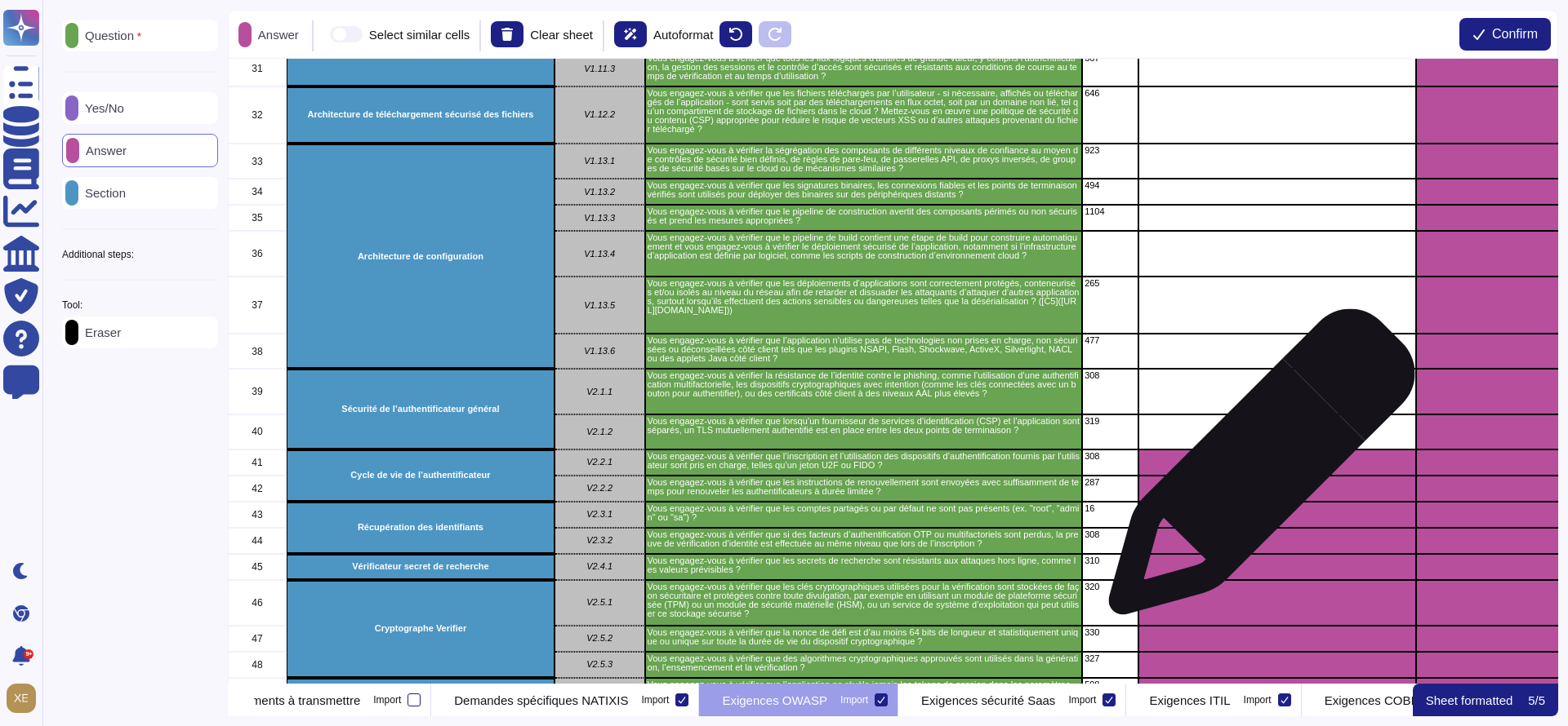
click at [1255, 470] on div "grid" at bounding box center [1278, 463] width 278 height 26
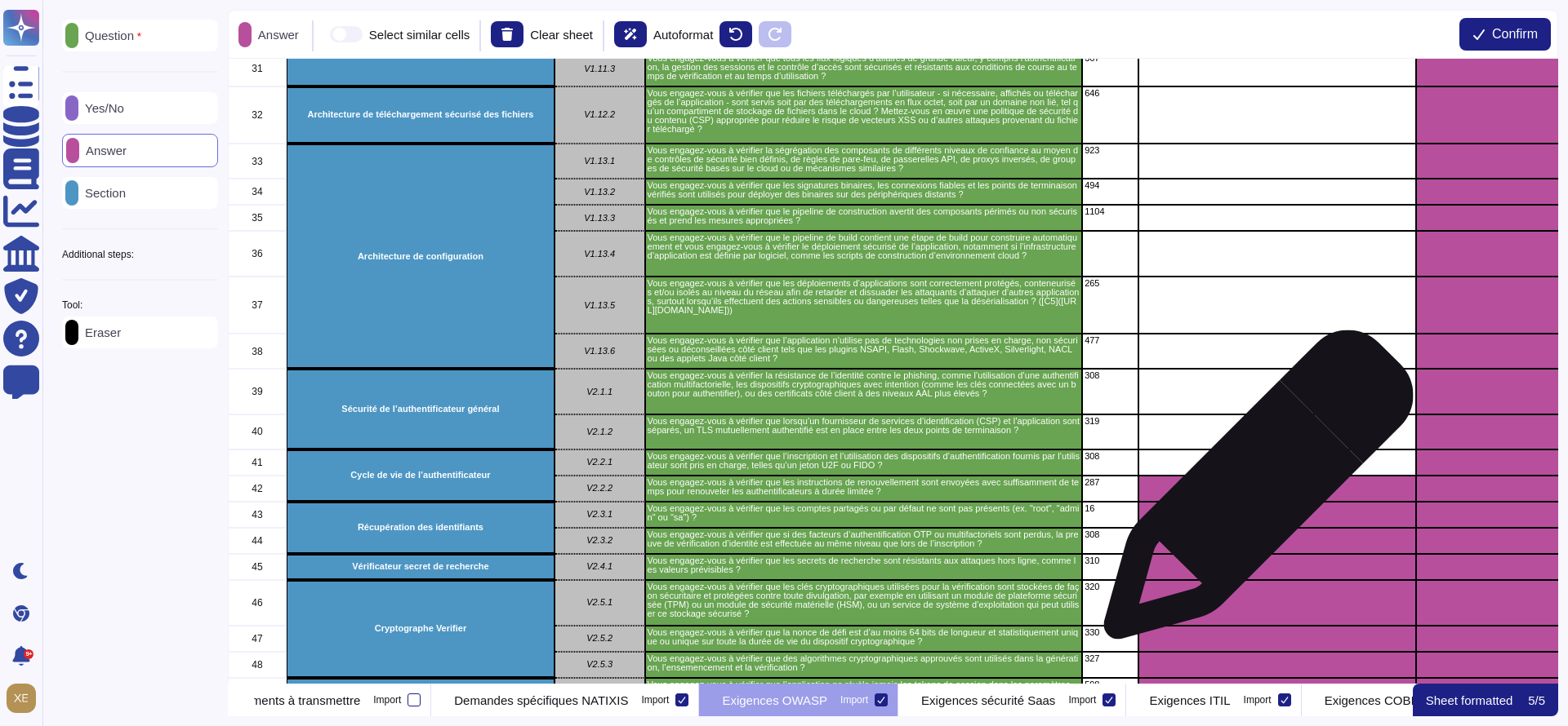
click at [1252, 493] on div "grid" at bounding box center [1278, 489] width 278 height 26
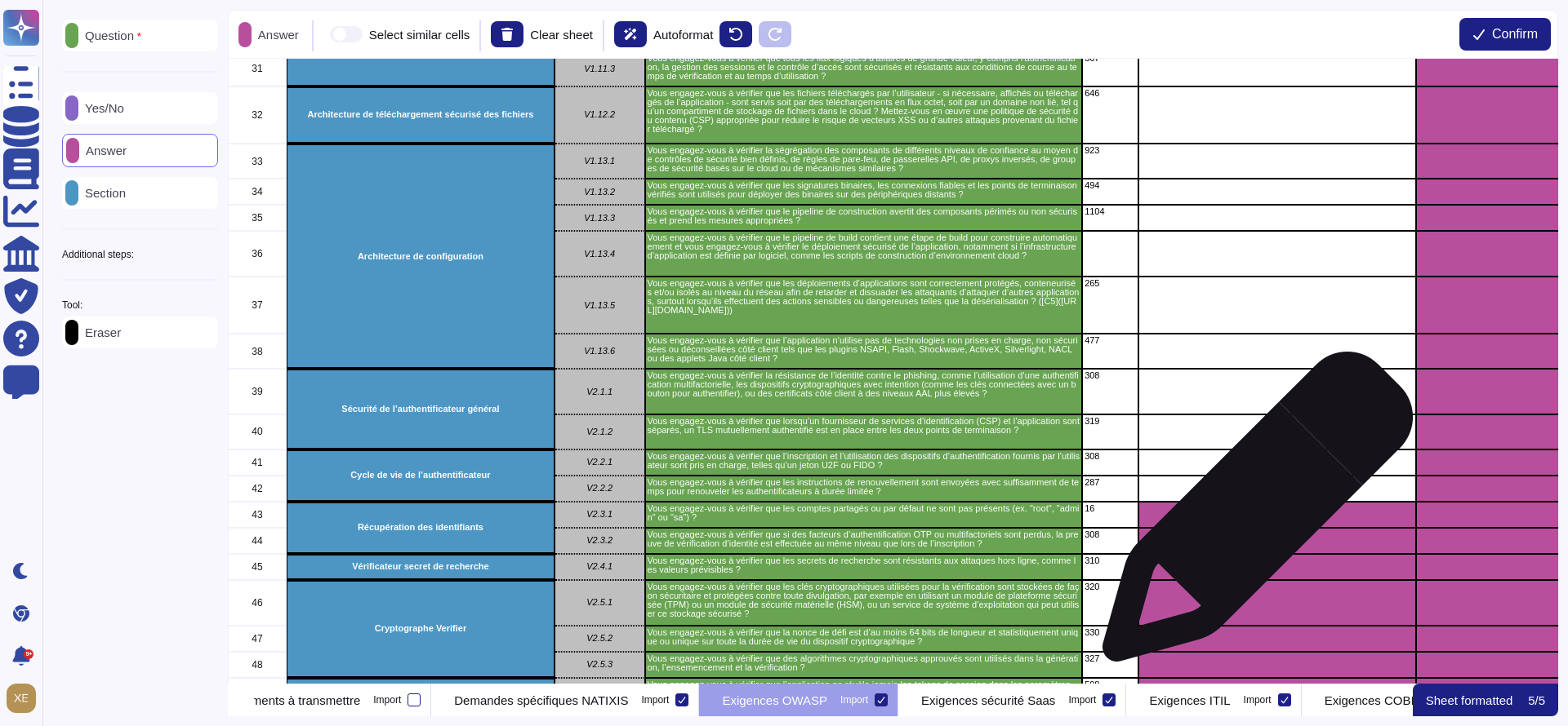
click at [1249, 519] on div "grid" at bounding box center [1278, 515] width 278 height 26
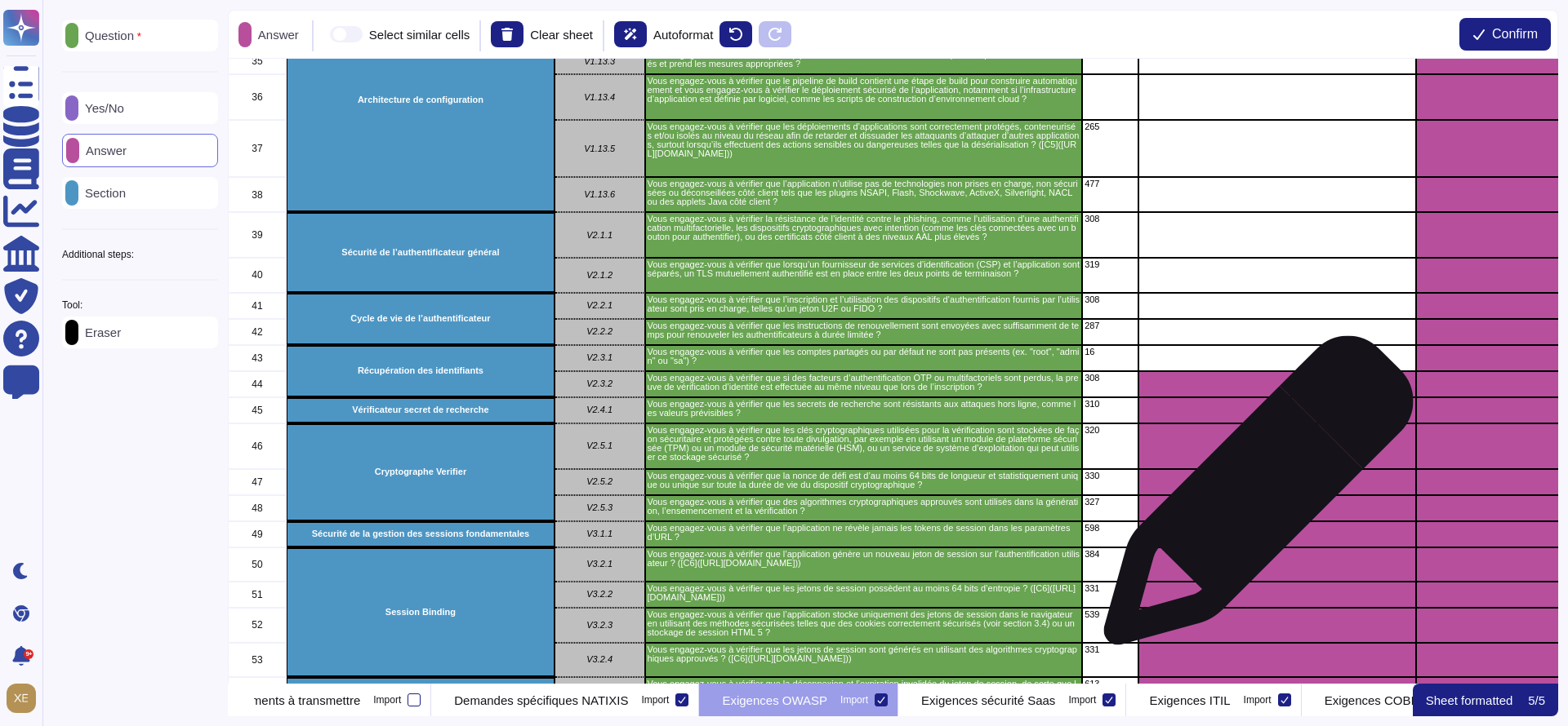
scroll to position [1347, 0]
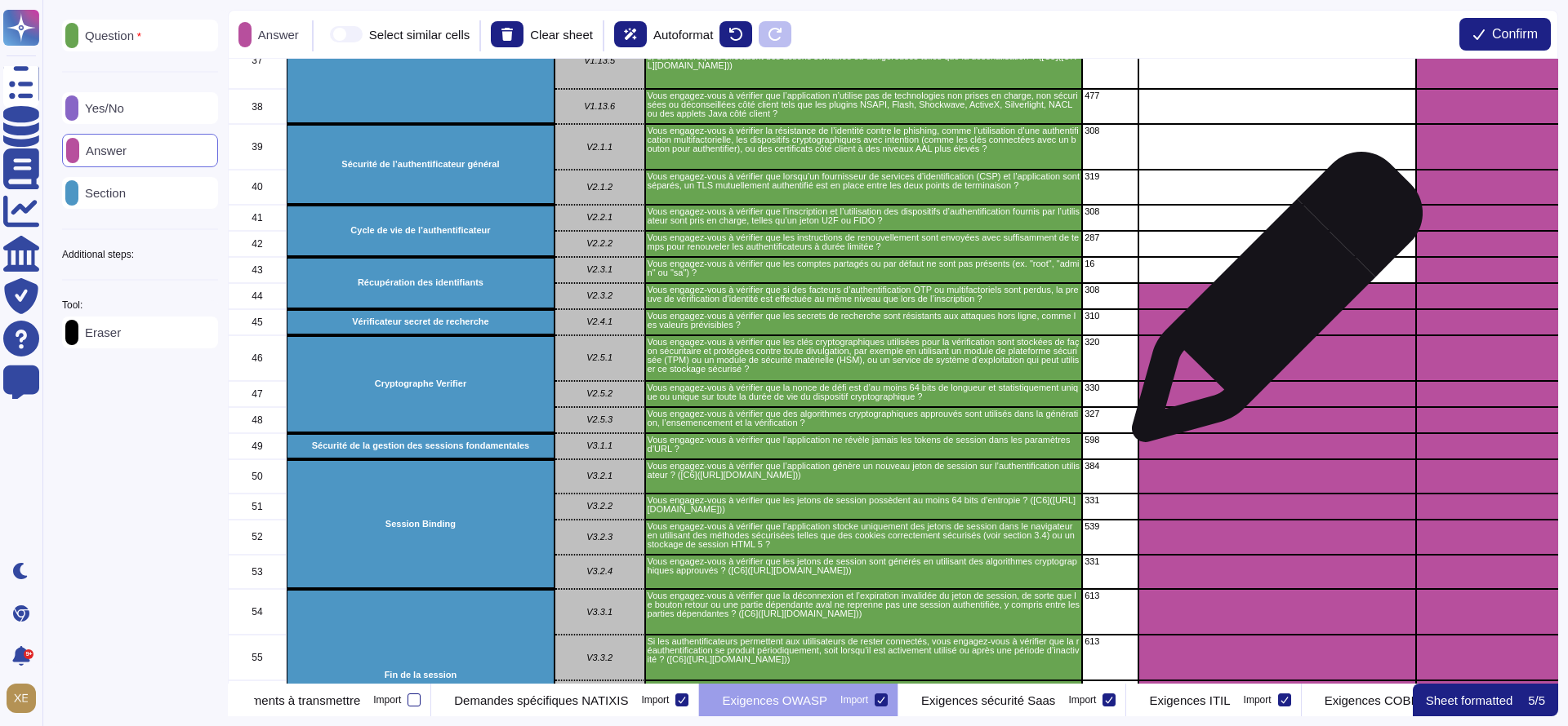
click at [1271, 304] on div "grid" at bounding box center [1278, 297] width 278 height 26
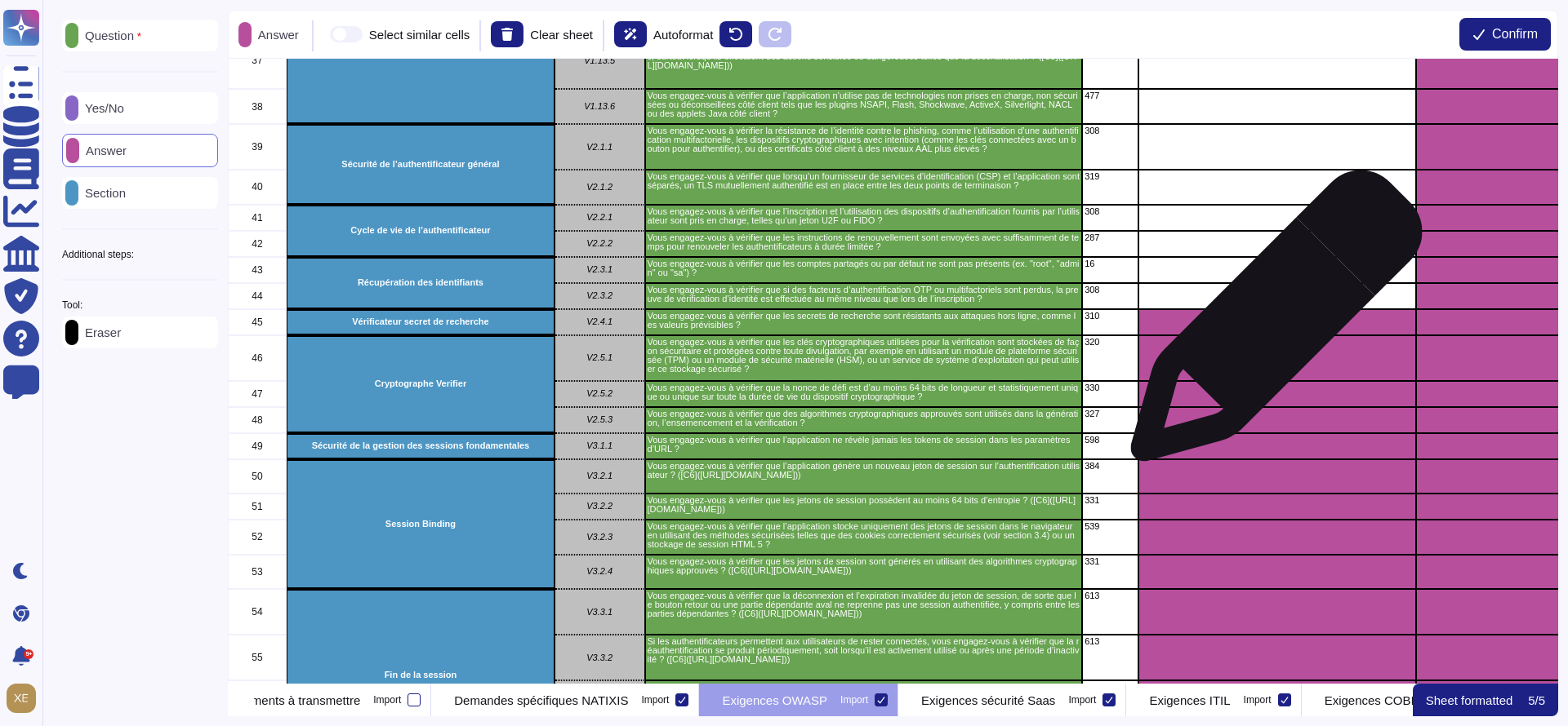
click at [1270, 324] on div "grid" at bounding box center [1278, 322] width 278 height 26
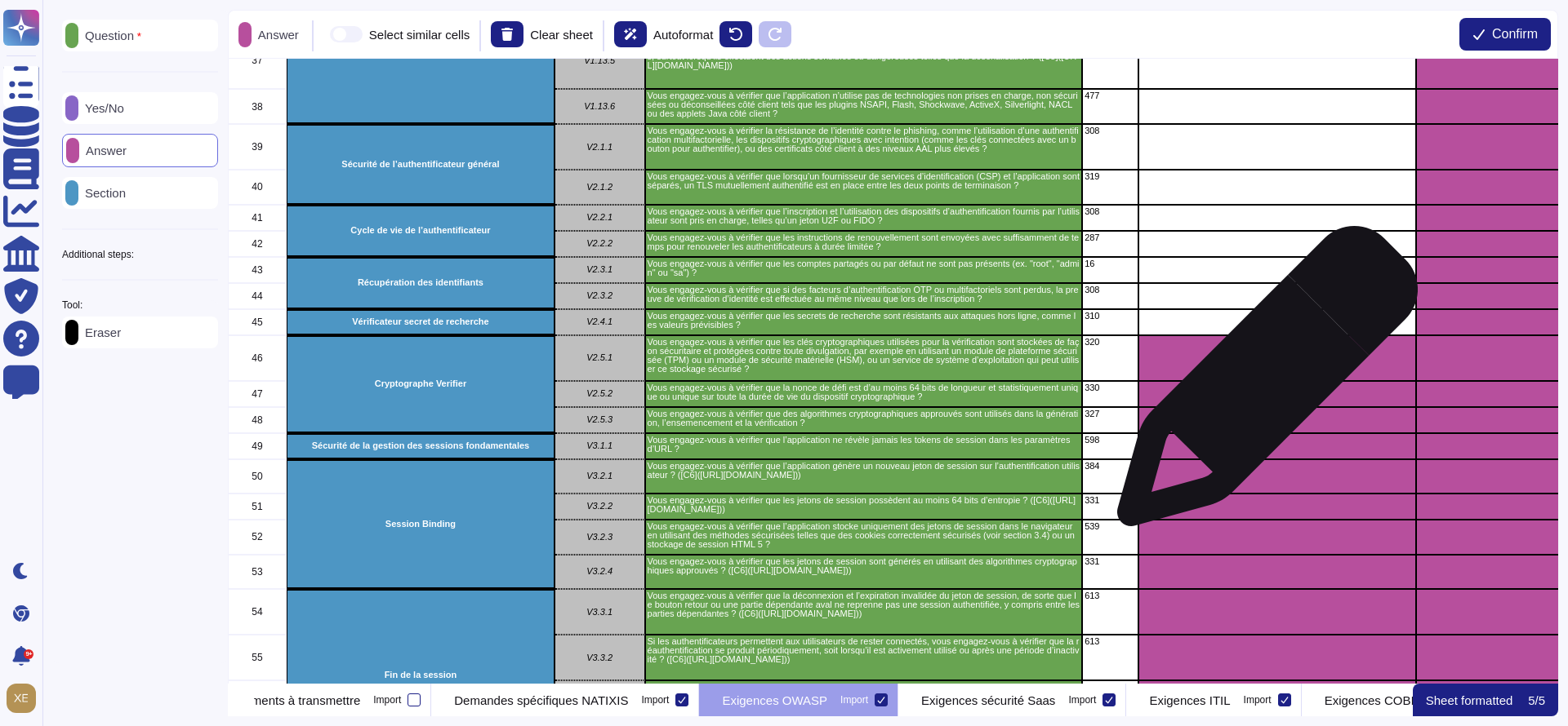
click at [1261, 385] on div "grid" at bounding box center [1278, 394] width 278 height 26
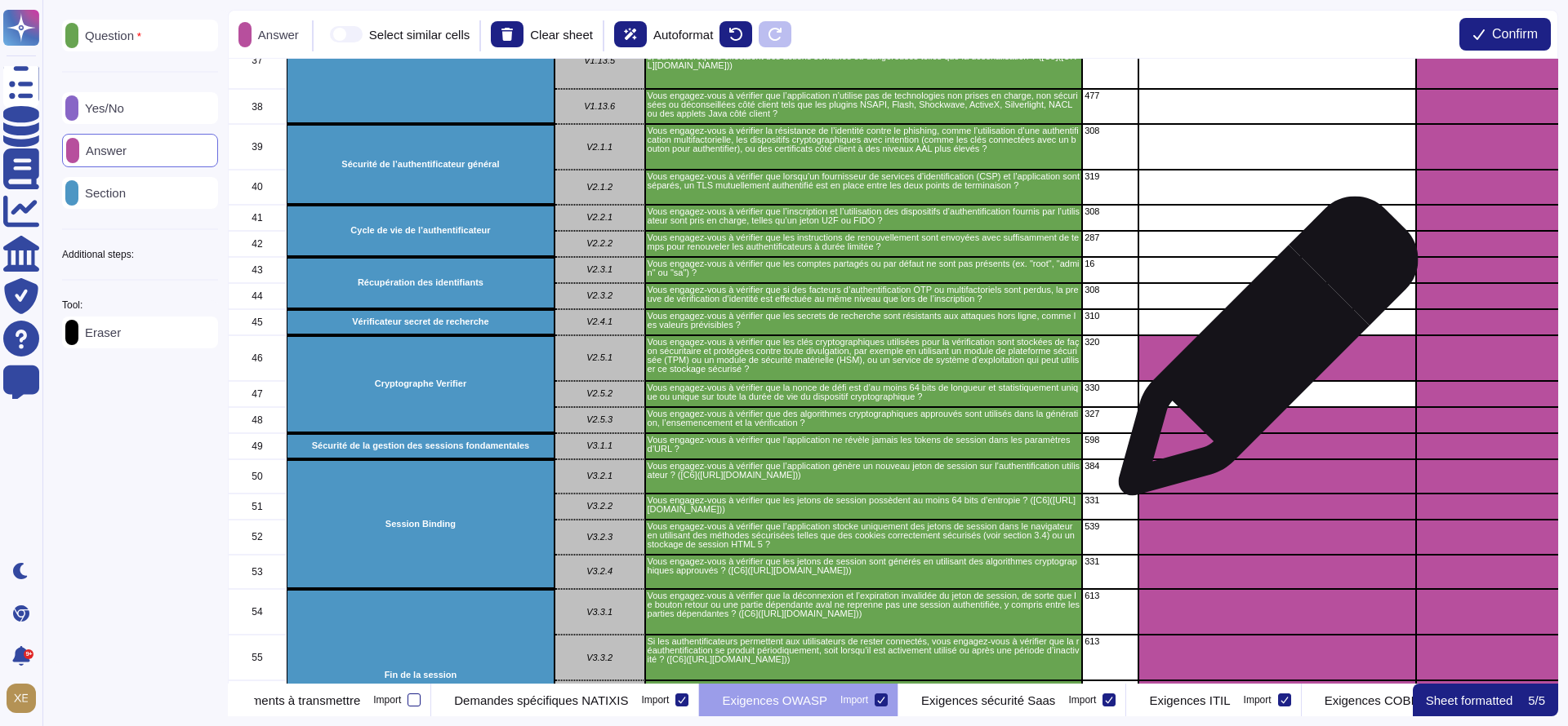
click at [1263, 350] on div "grid" at bounding box center [1278, 358] width 278 height 45
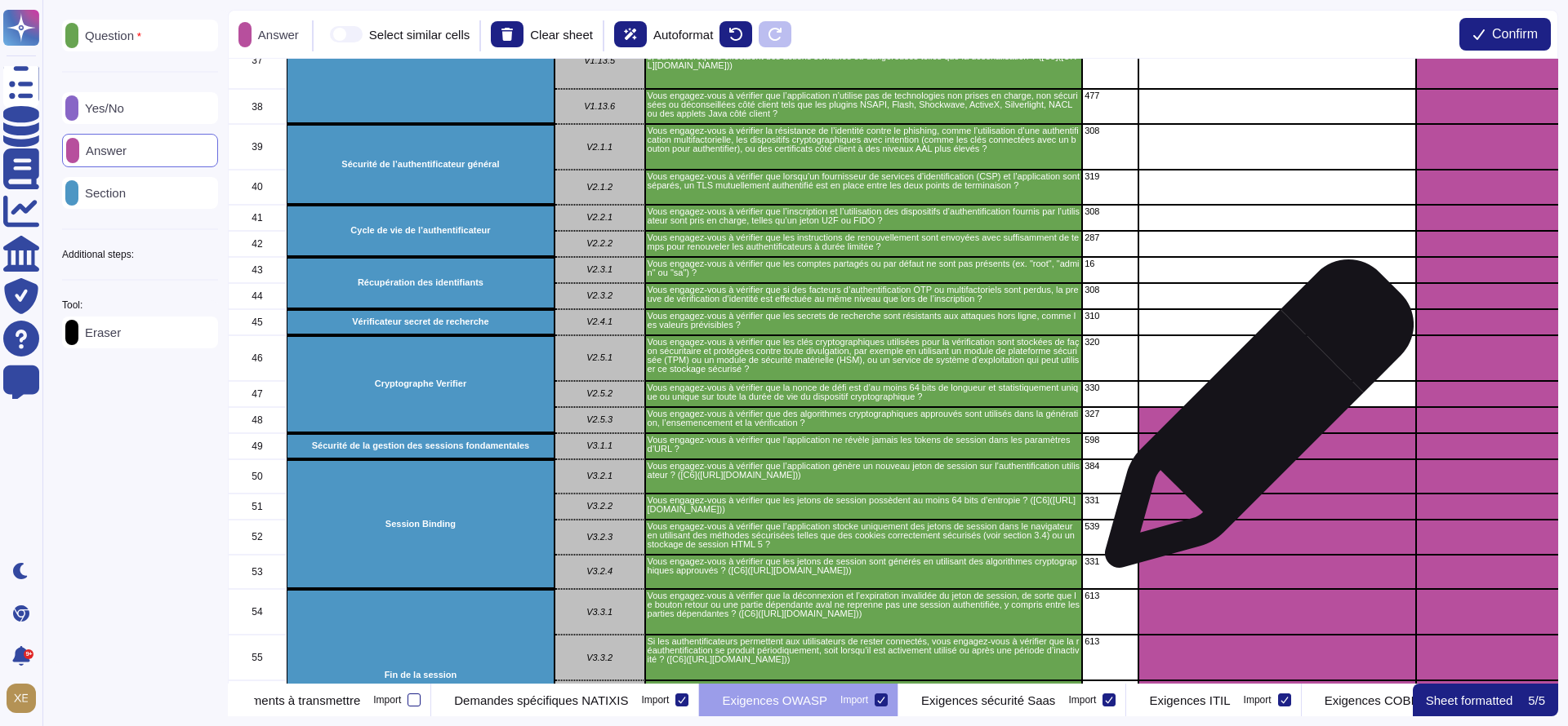
click at [1253, 422] on div "grid" at bounding box center [1278, 421] width 278 height 26
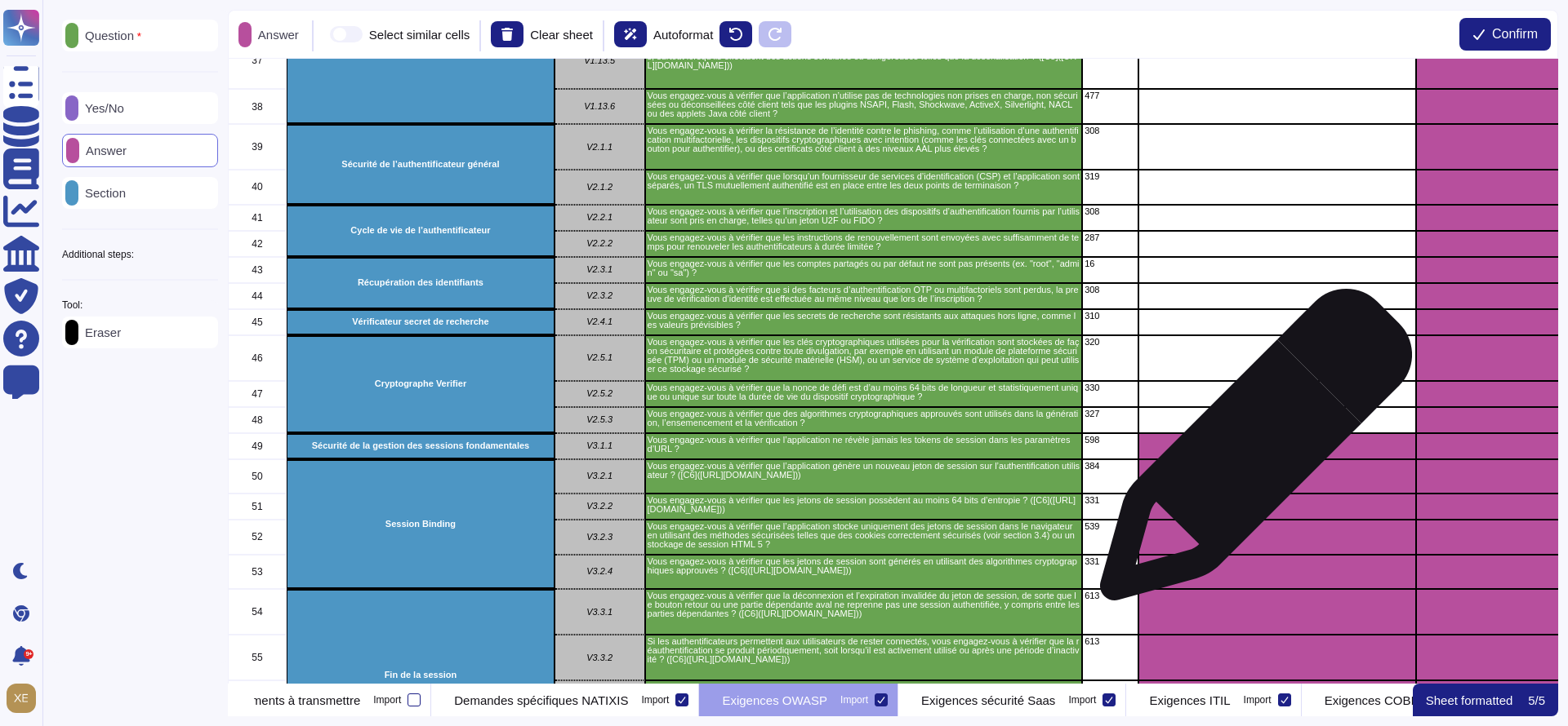
click at [1249, 453] on div "grid" at bounding box center [1278, 446] width 278 height 26
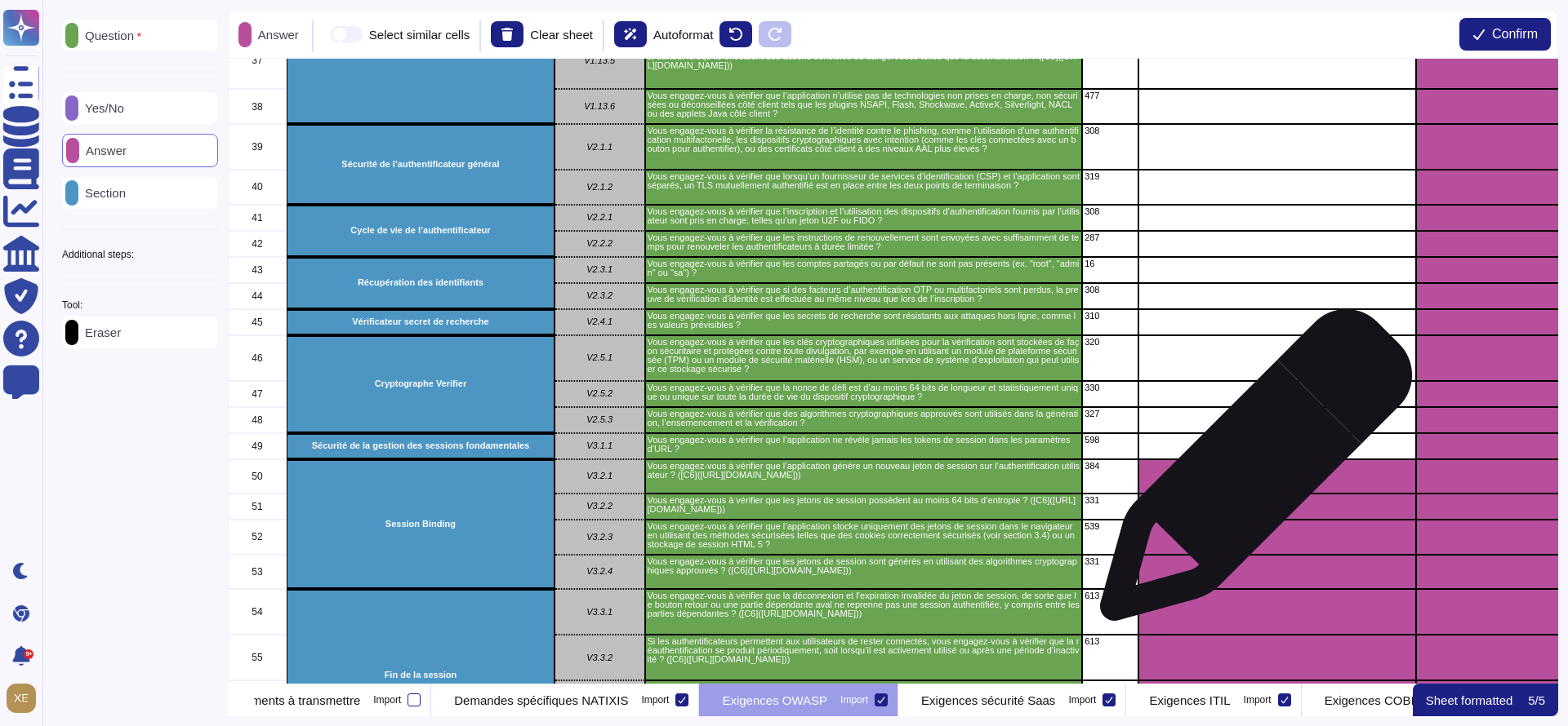
click at [1249, 475] on div "grid" at bounding box center [1278, 476] width 278 height 34
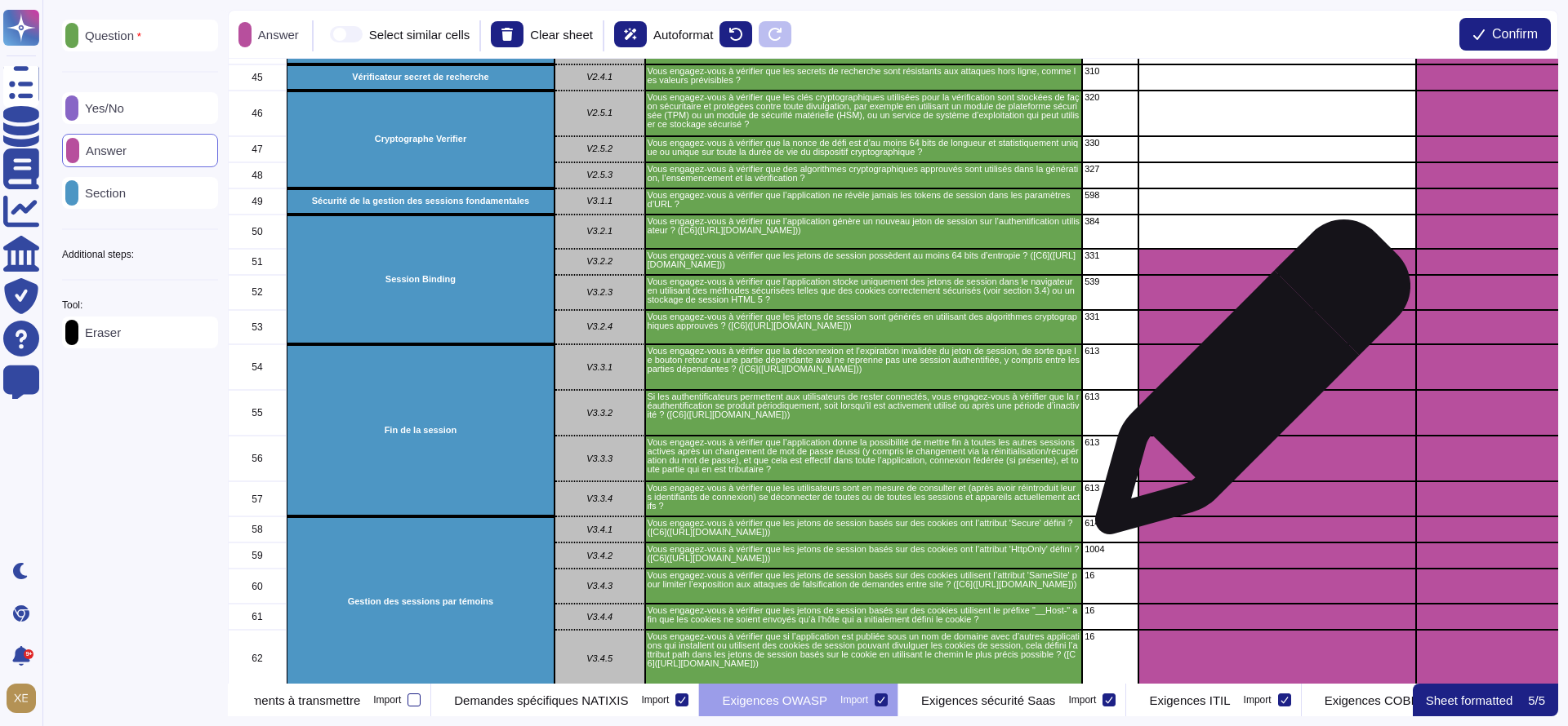
scroll to position [1714, 0]
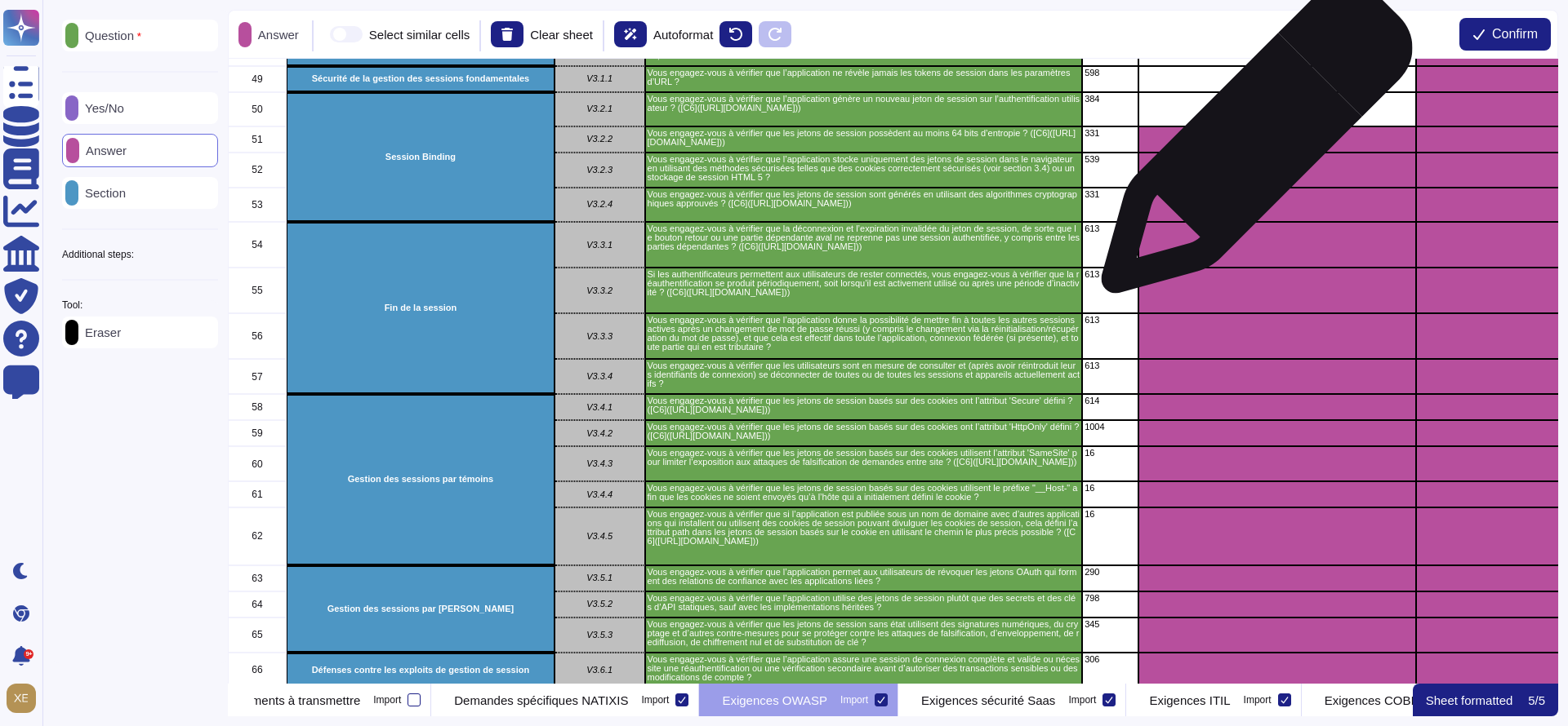
click at [1250, 146] on div "grid" at bounding box center [1278, 140] width 278 height 26
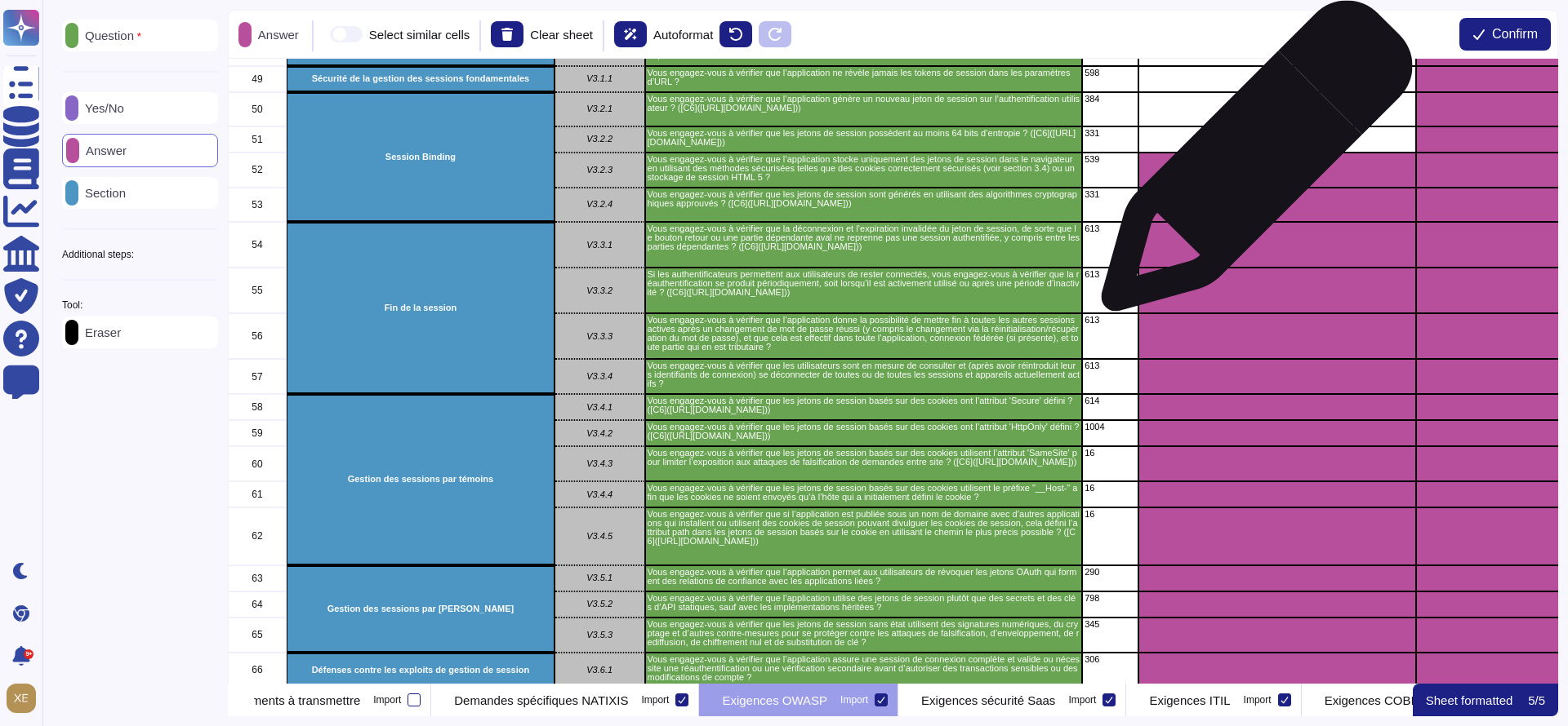
click at [1250, 170] on div "grid" at bounding box center [1278, 169] width 278 height 35
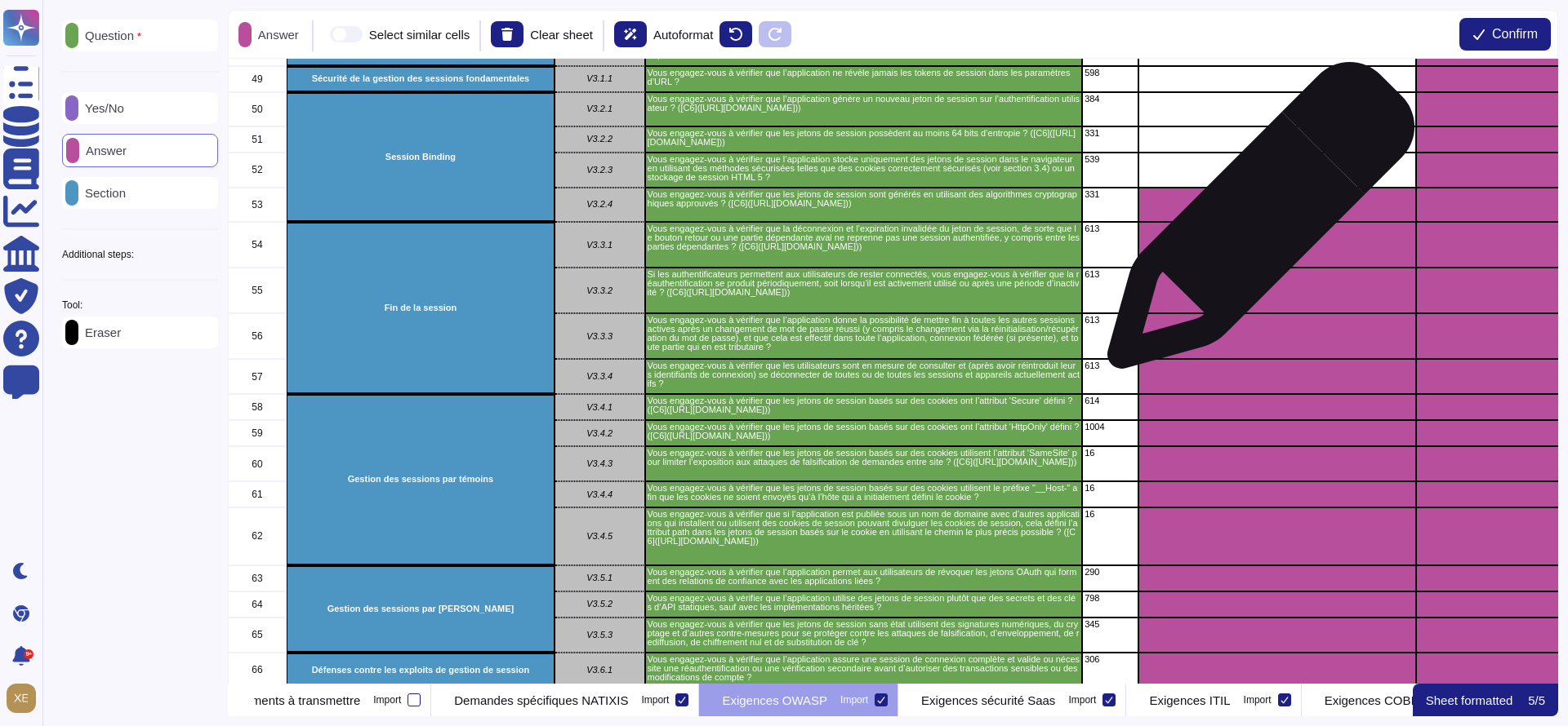
click at [1254, 224] on div "grid" at bounding box center [1278, 245] width 278 height 45
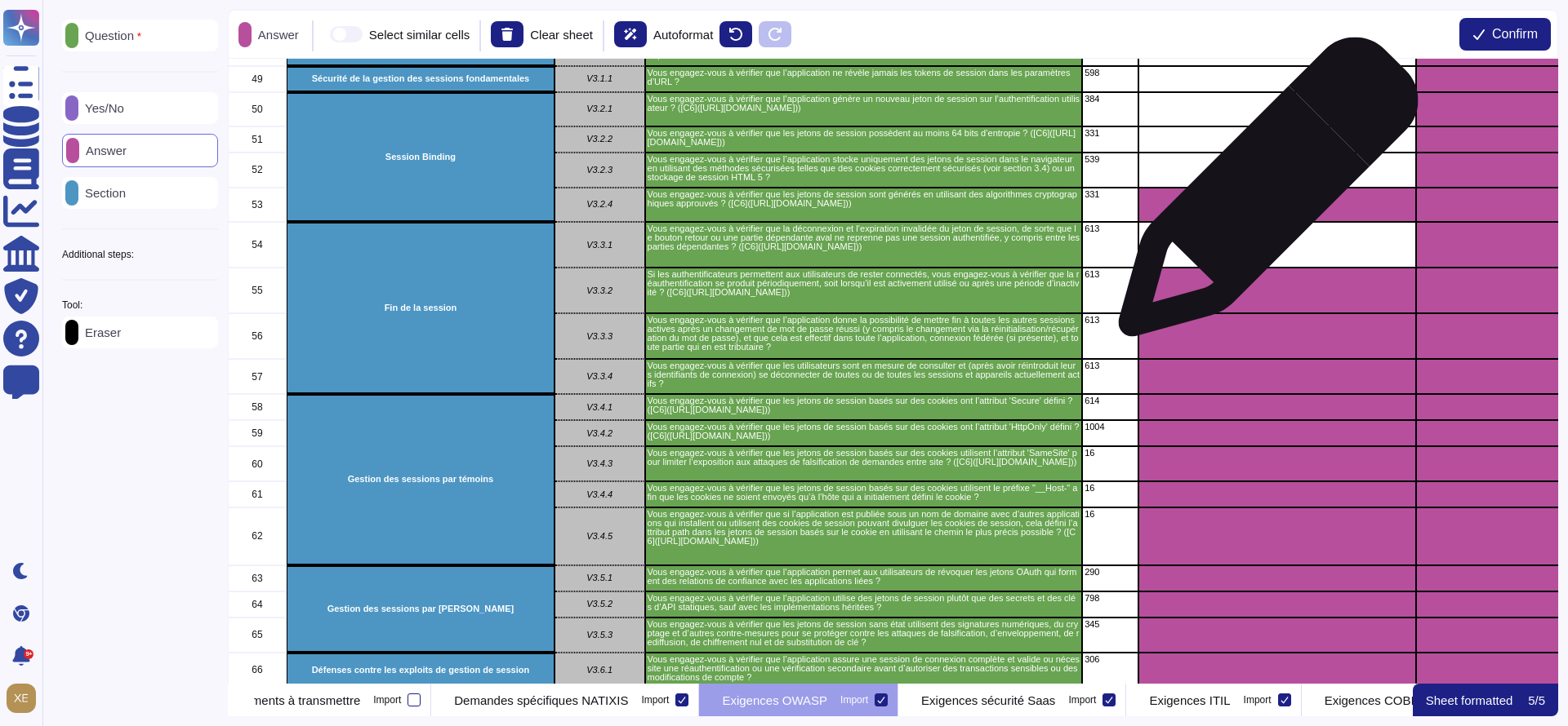
click at [1262, 199] on div "grid" at bounding box center [1278, 205] width 278 height 35
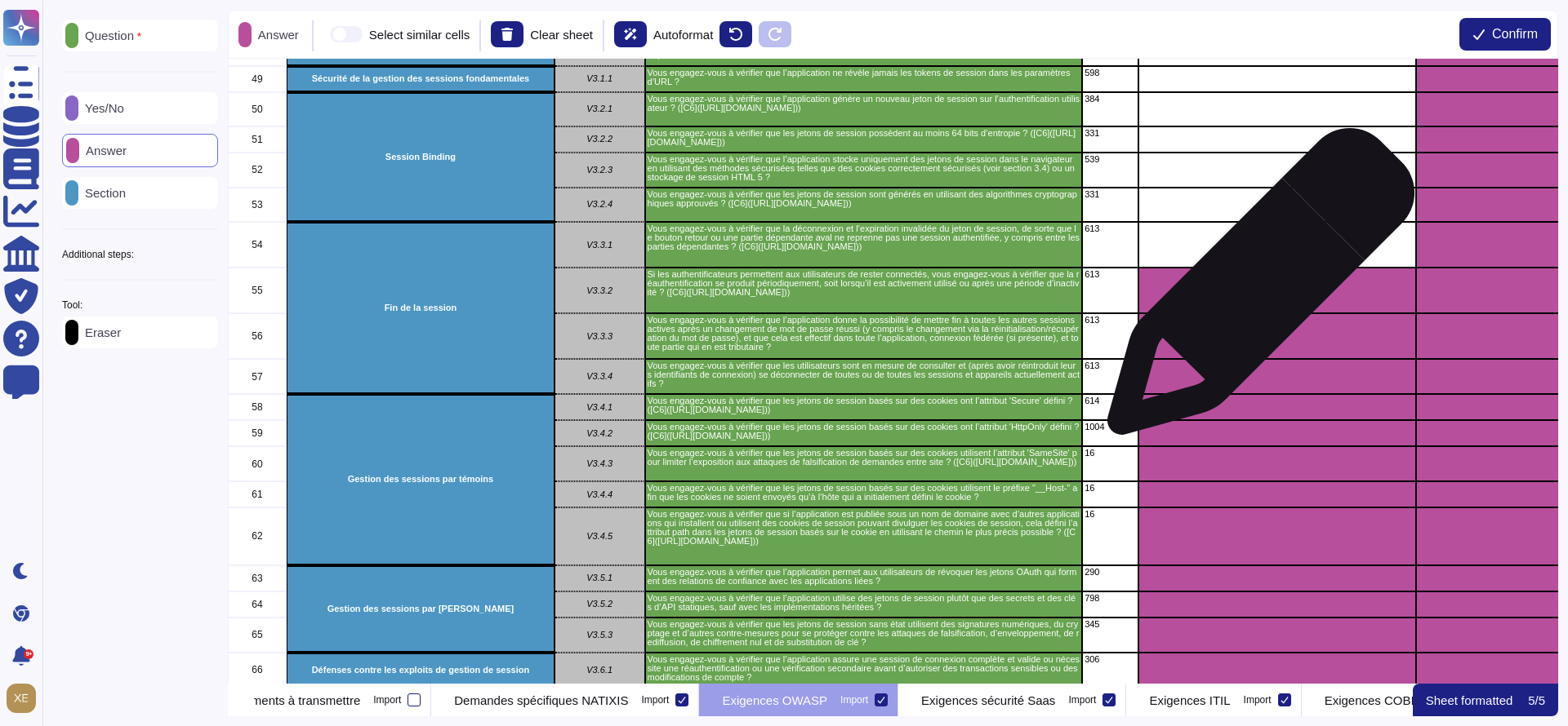
click at [1254, 290] on div "grid" at bounding box center [1278, 290] width 278 height 45
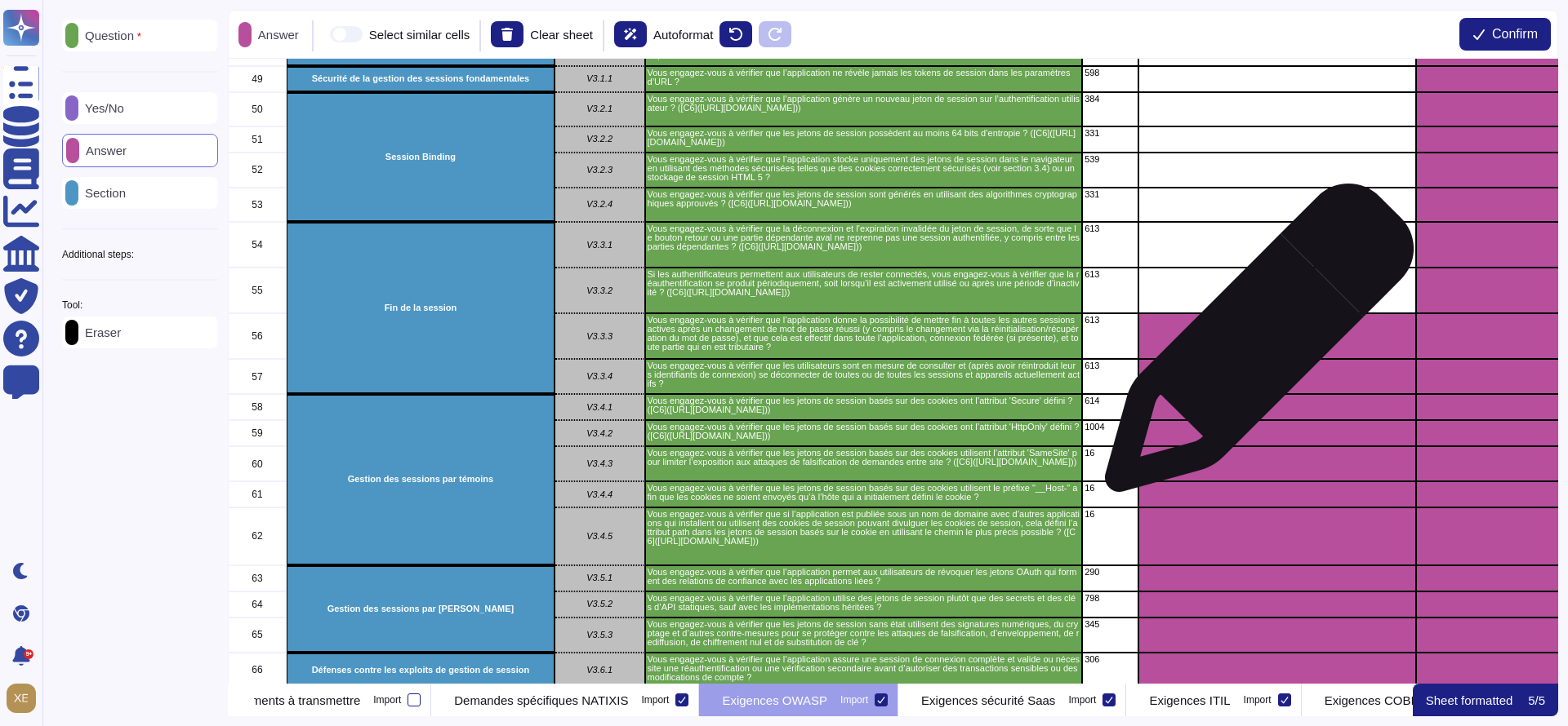
click at [1253, 353] on div "grid" at bounding box center [1278, 337] width 278 height 45
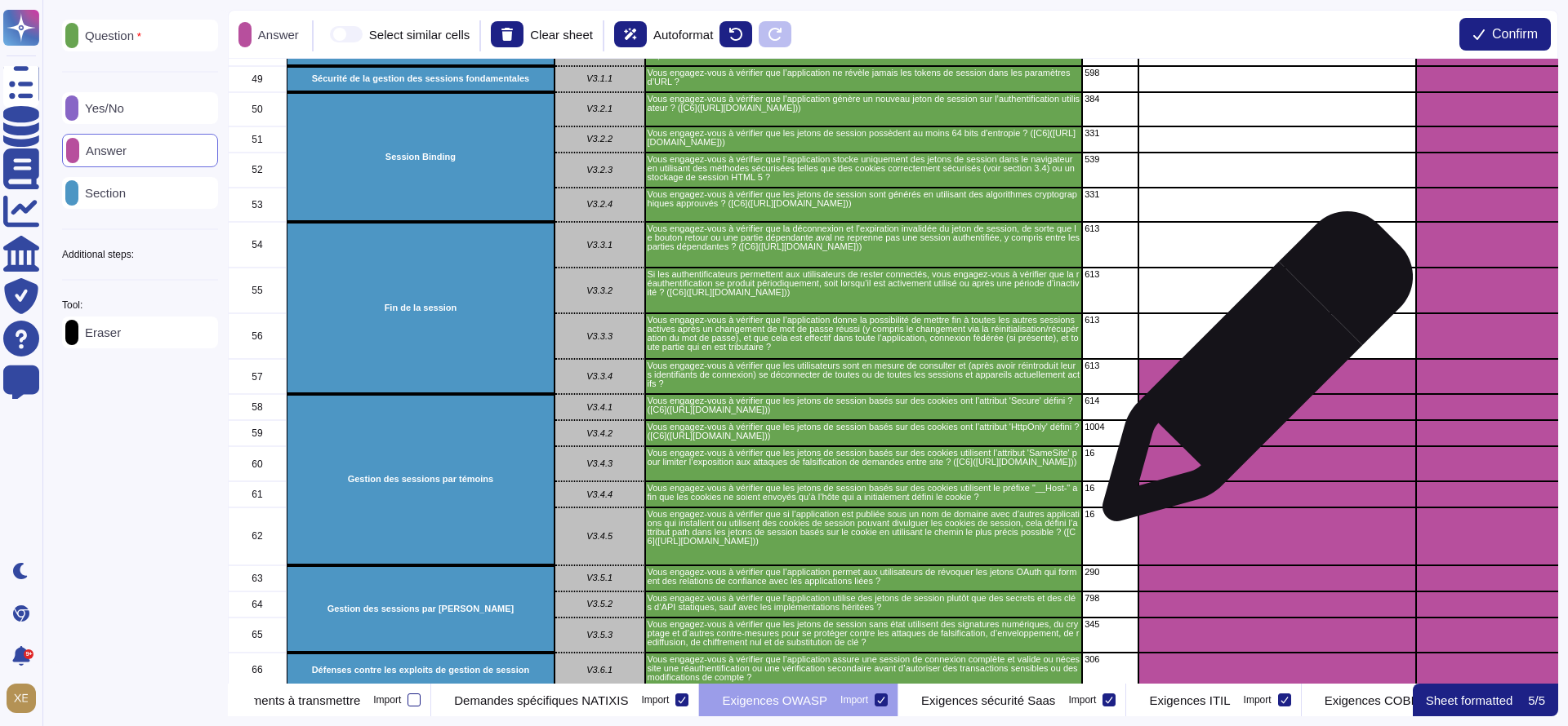
click at [1251, 374] on div "grid" at bounding box center [1278, 376] width 278 height 35
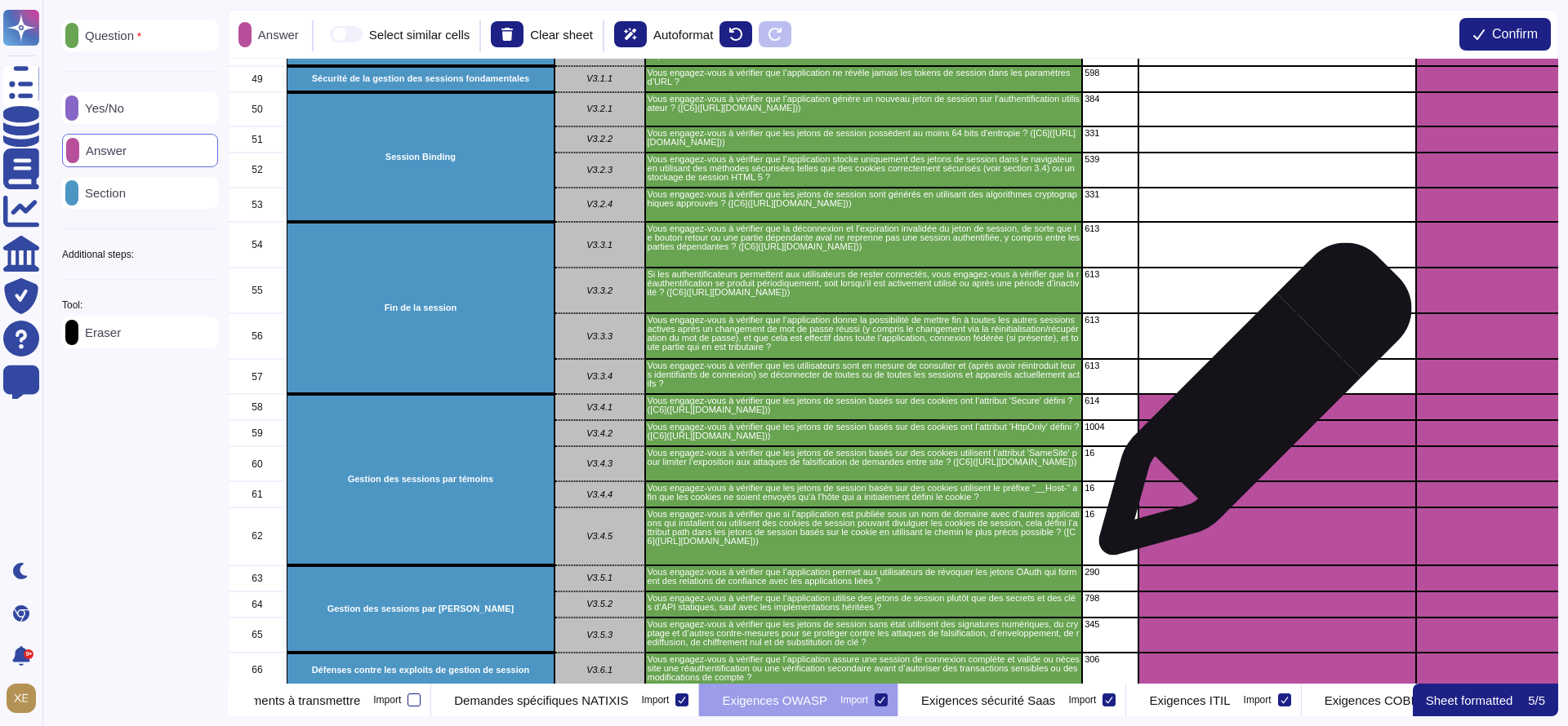
click at [1248, 408] on div "grid" at bounding box center [1278, 407] width 278 height 26
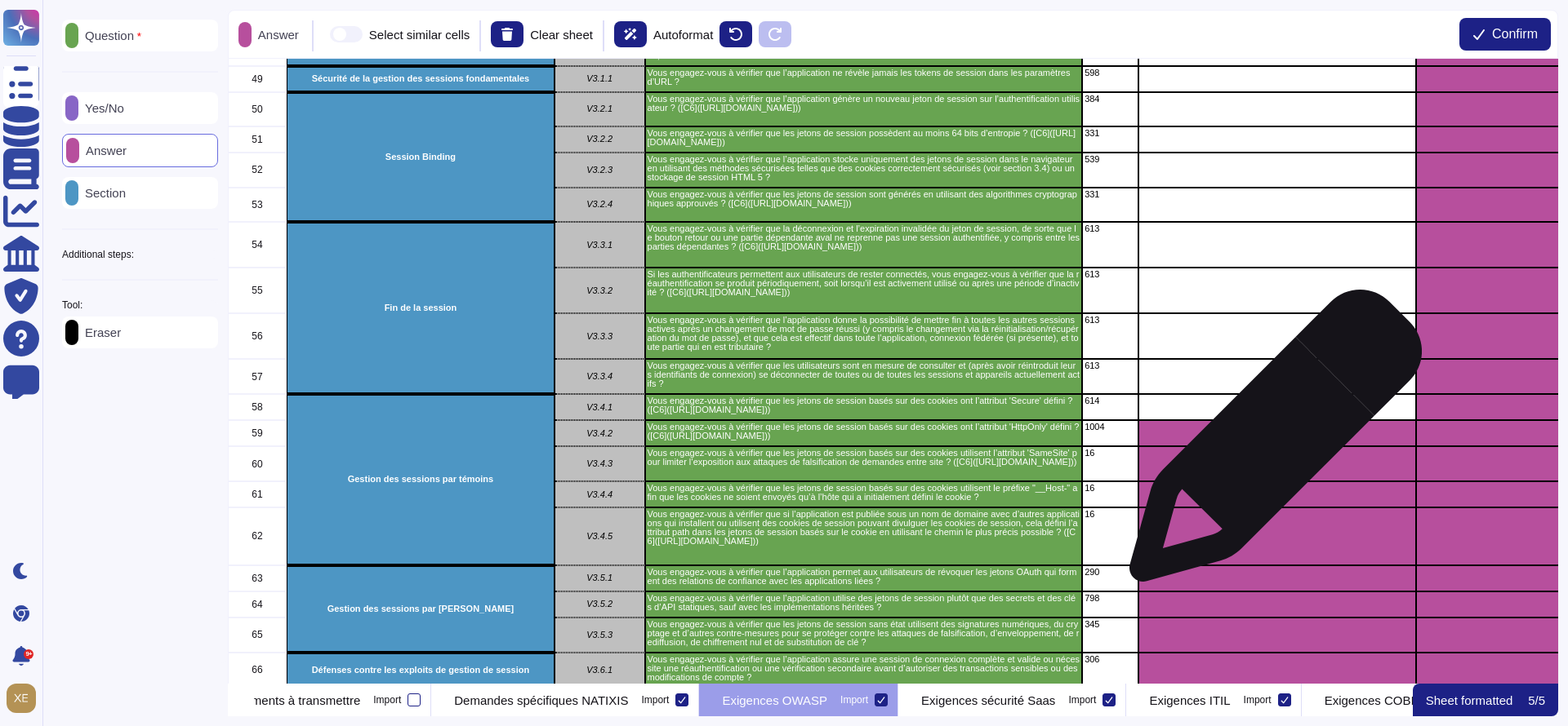
click at [1269, 445] on div "grid" at bounding box center [1278, 434] width 278 height 26
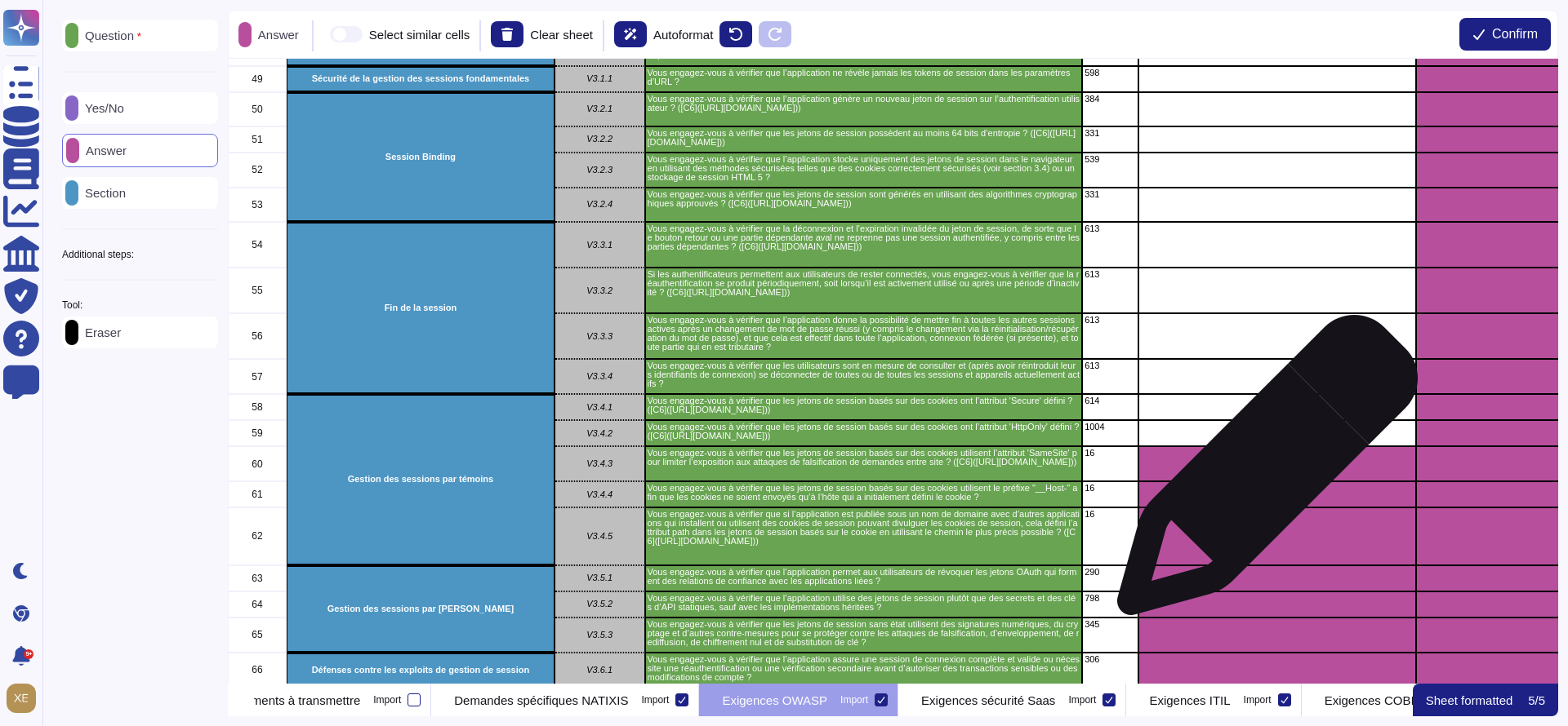
click at [1261, 475] on div "grid" at bounding box center [1278, 463] width 278 height 35
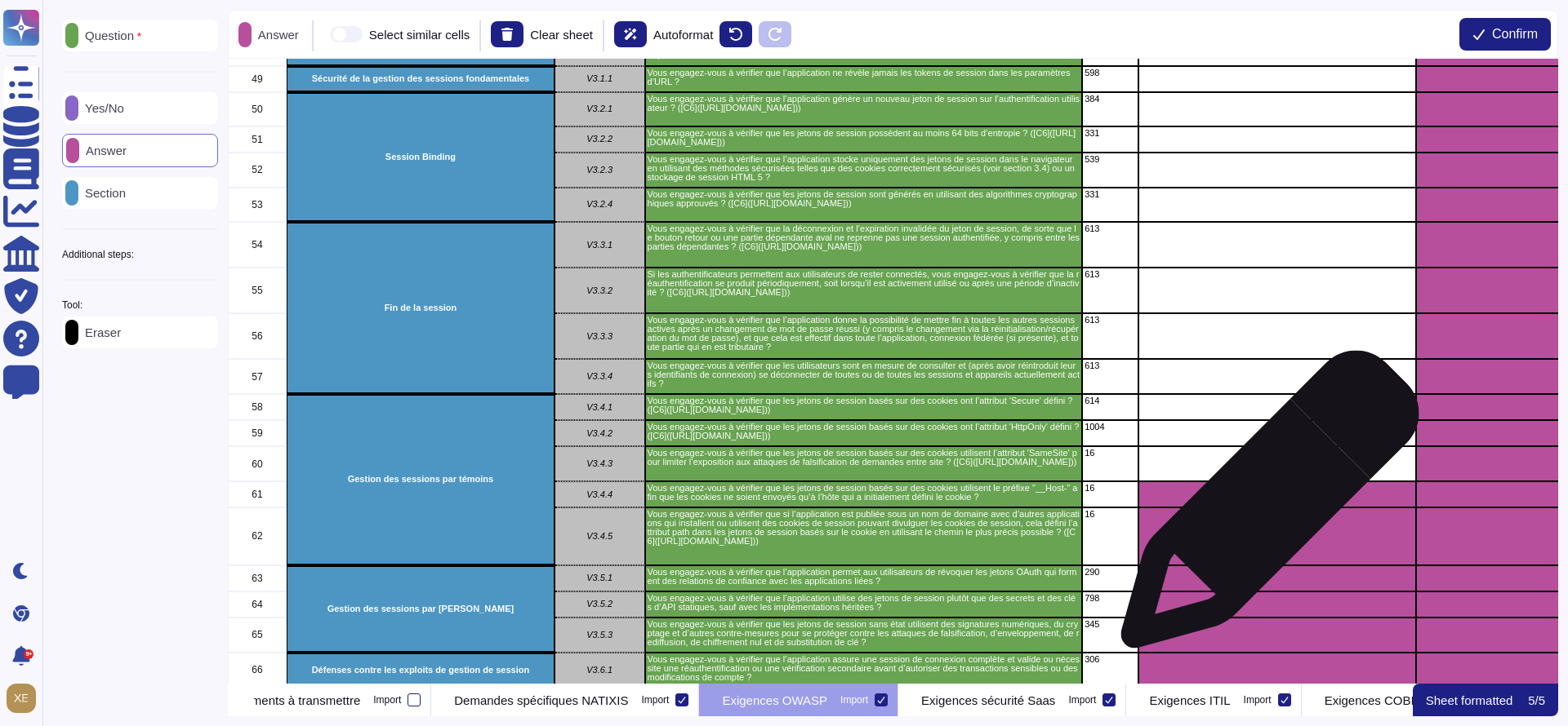
click at [1263, 508] on div "grid" at bounding box center [1278, 536] width 278 height 58
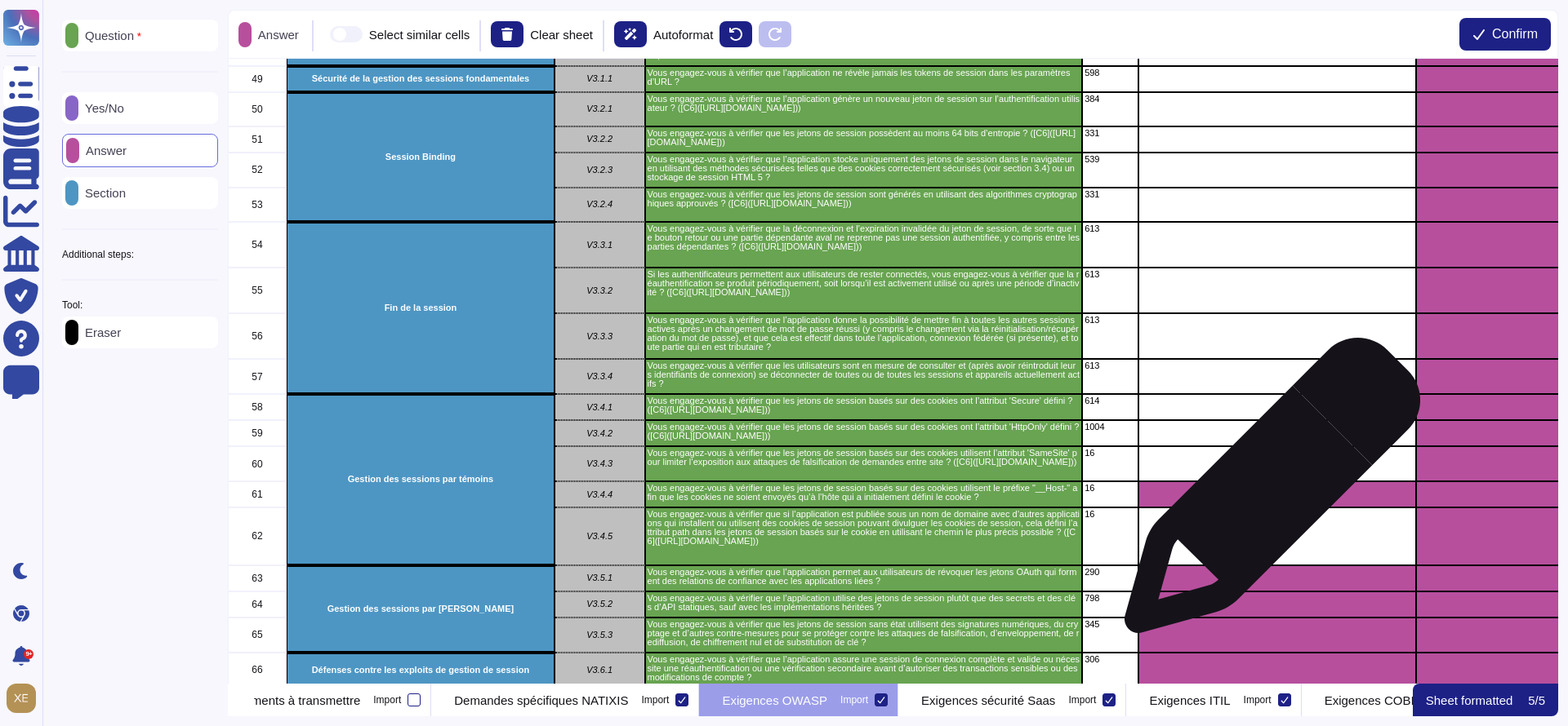
click at [1265, 493] on div "grid" at bounding box center [1278, 494] width 278 height 26
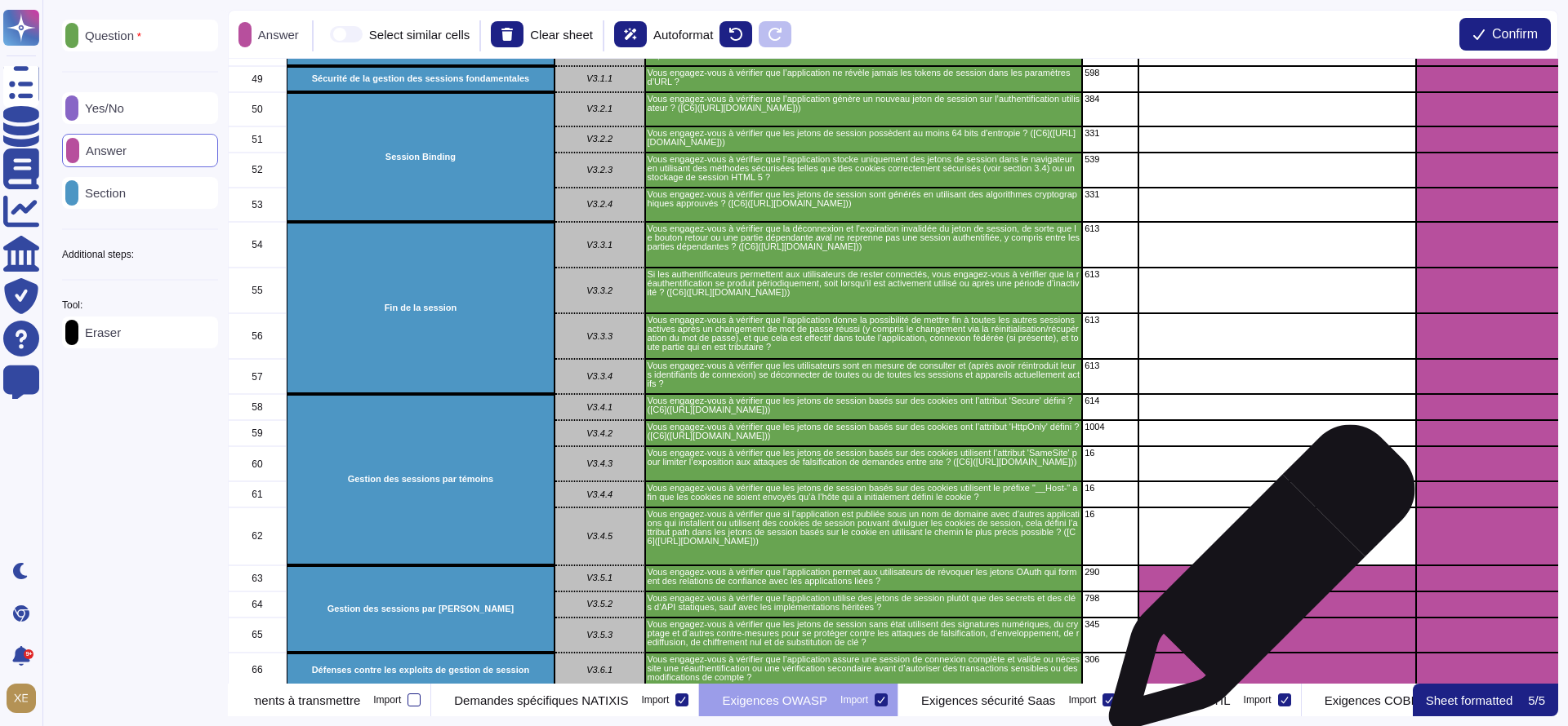
click at [1255, 586] on div "grid" at bounding box center [1278, 579] width 278 height 26
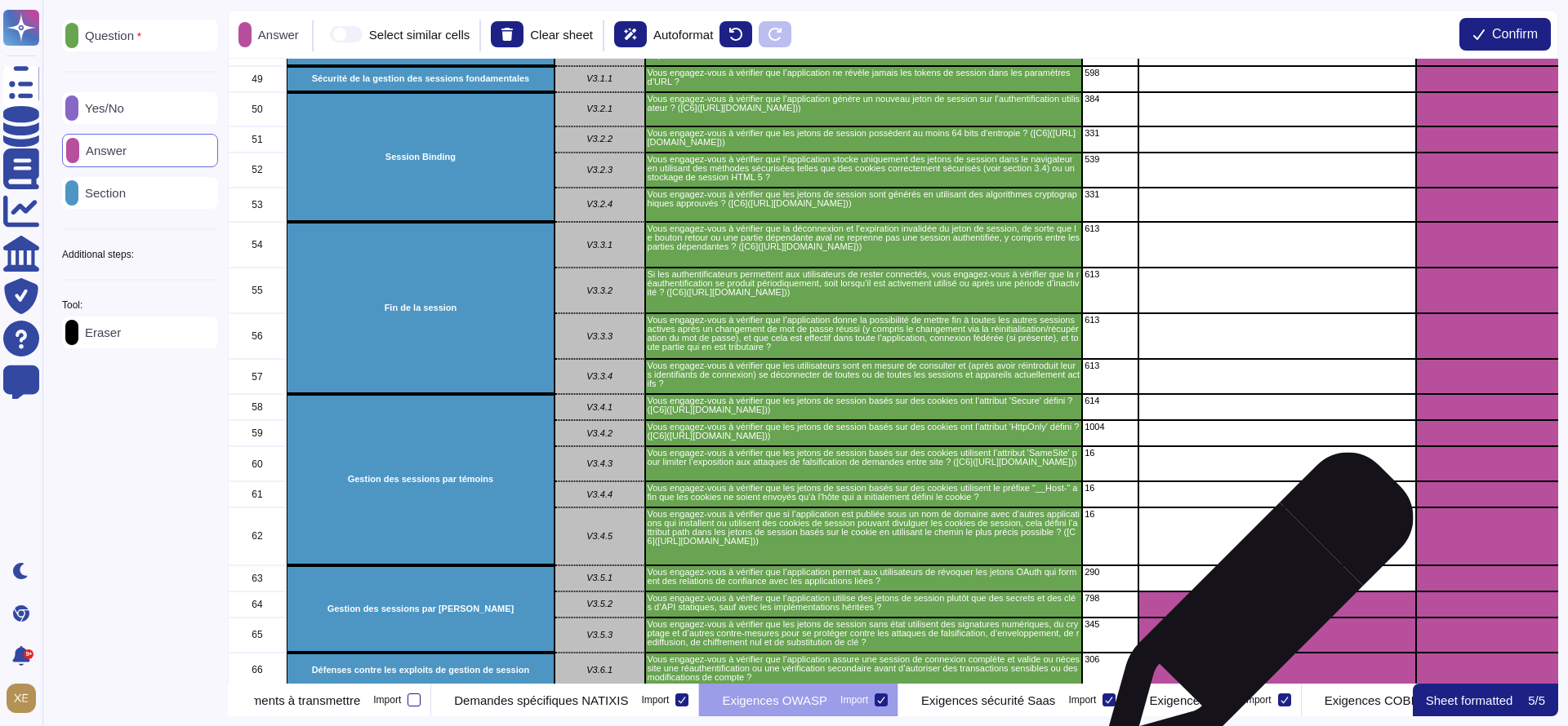
click at [1252, 615] on div "grid" at bounding box center [1278, 605] width 278 height 26
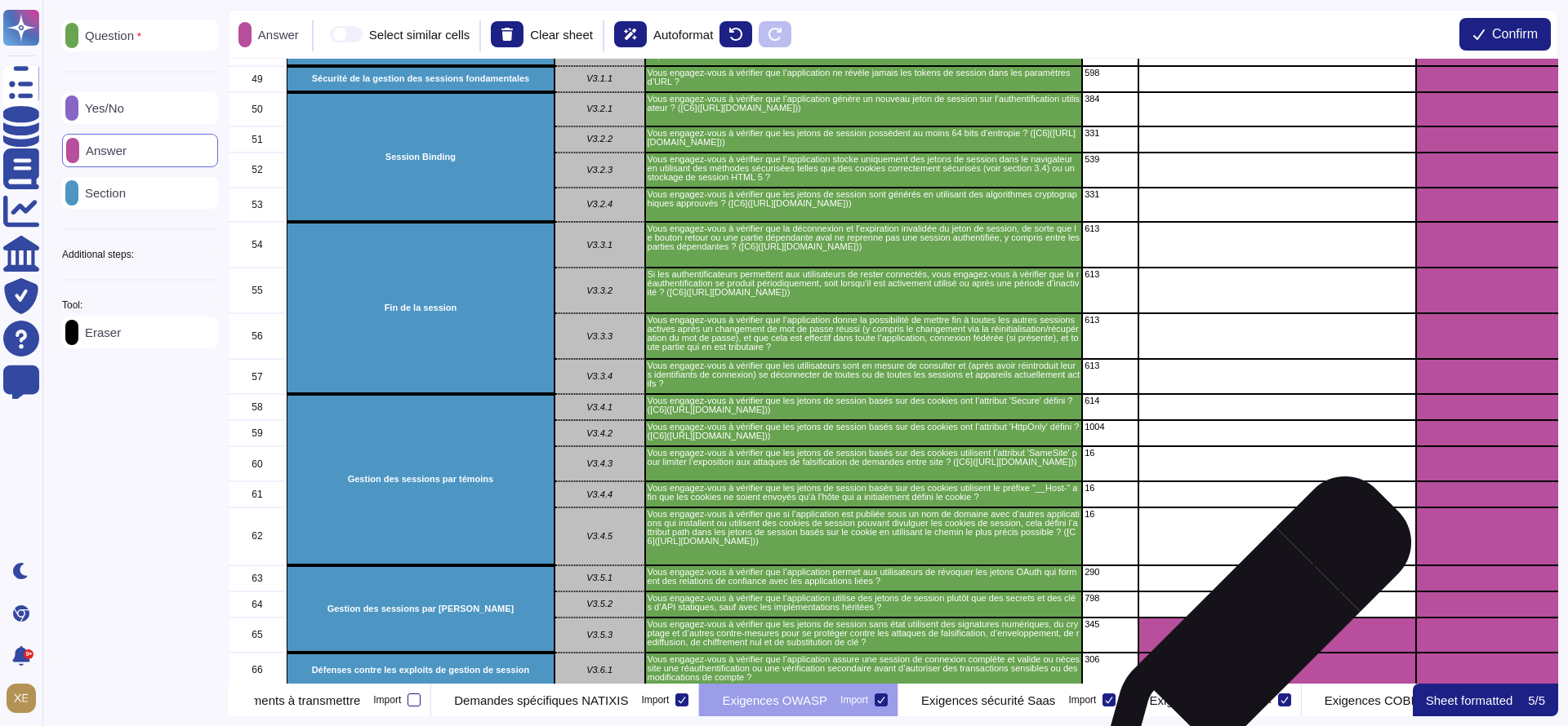
click at [1247, 642] on div "grid" at bounding box center [1278, 635] width 278 height 35
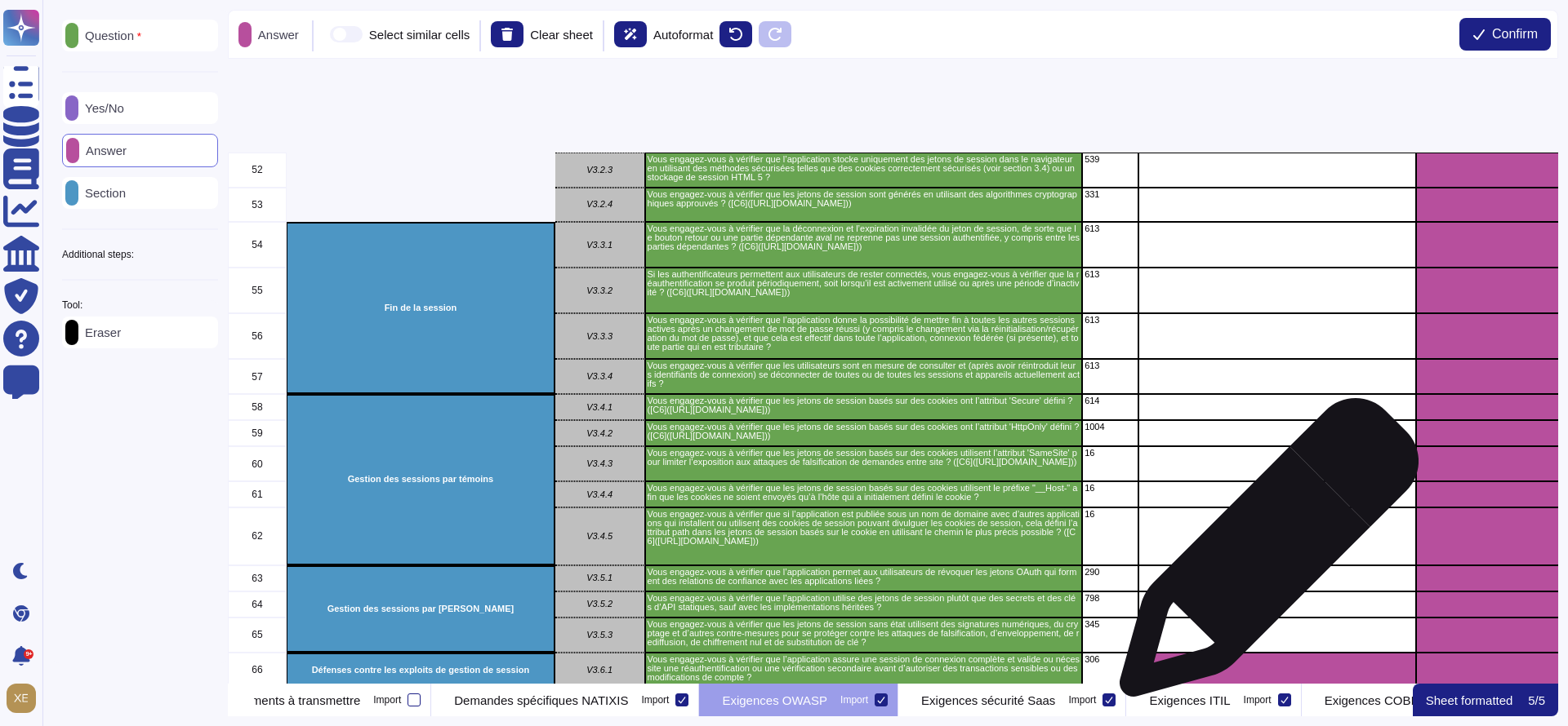
scroll to position [2204, 0]
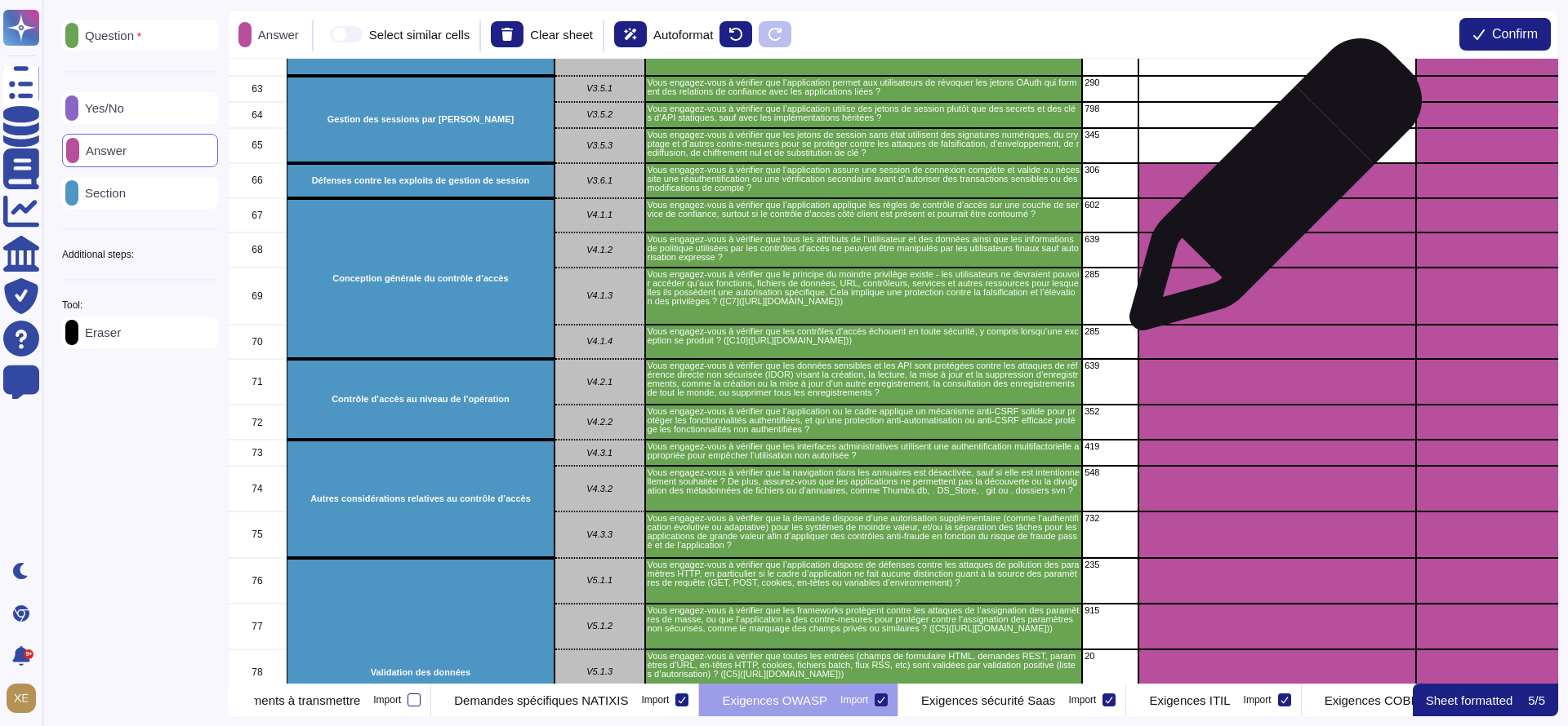
click at [1269, 188] on div "grid" at bounding box center [1278, 181] width 278 height 35
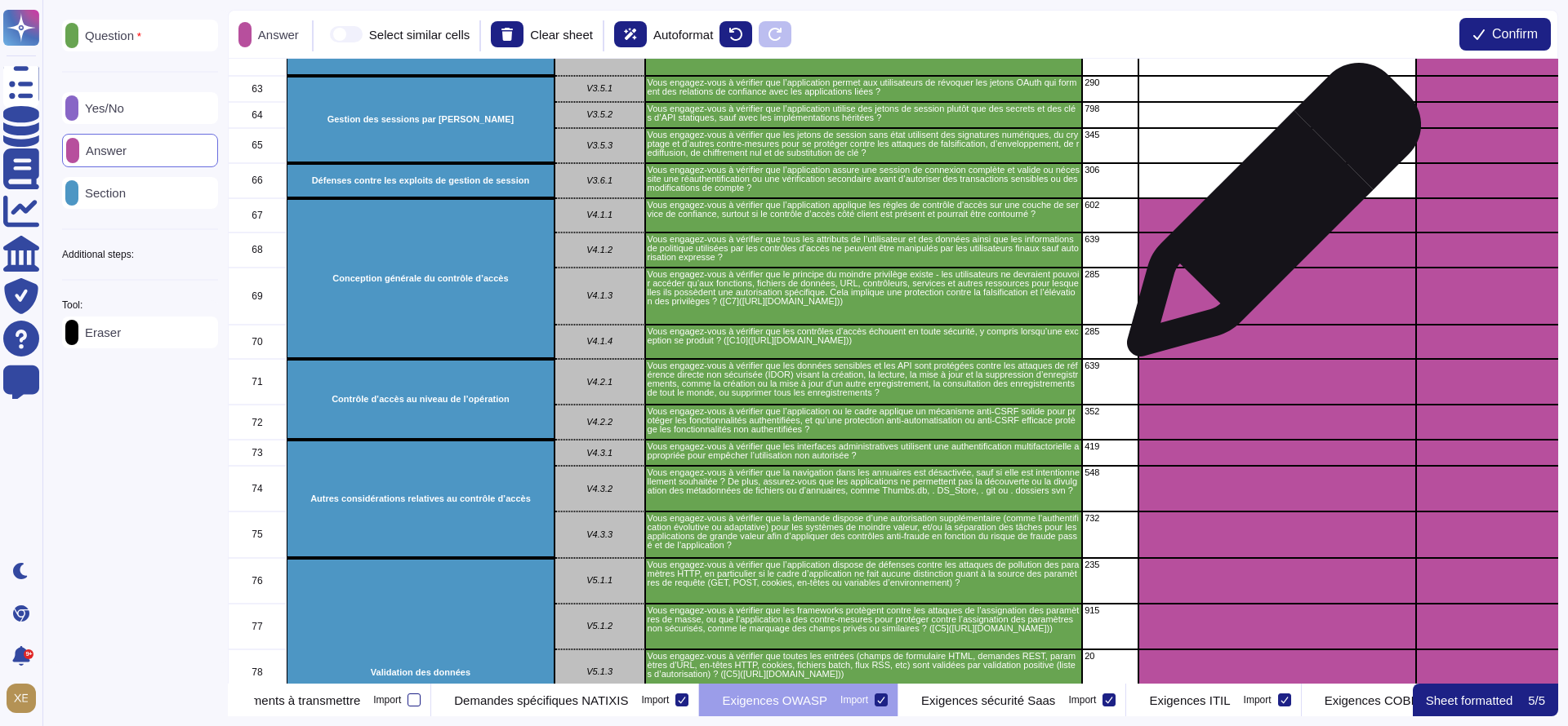
click at [1267, 218] on div "grid" at bounding box center [1278, 216] width 278 height 34
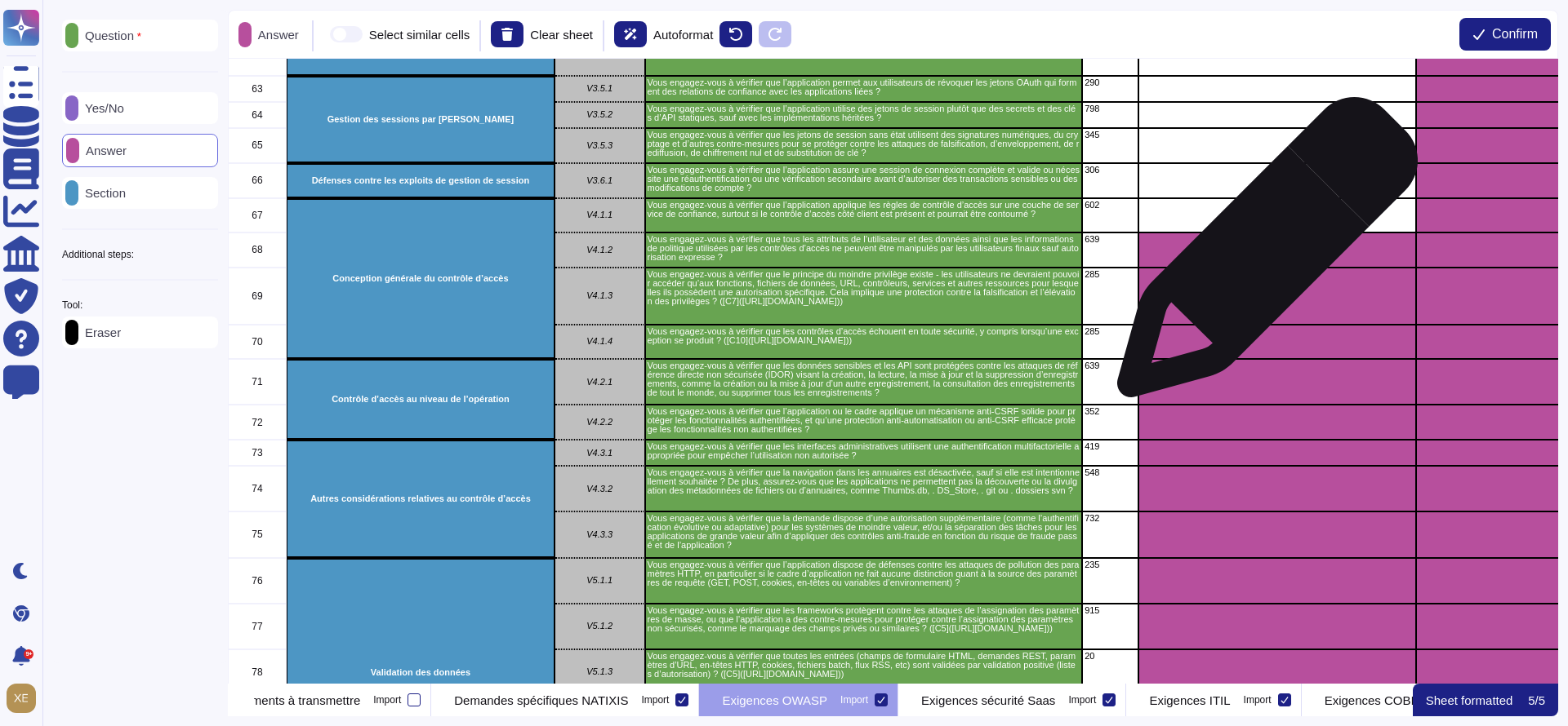
click at [1261, 256] on div "grid" at bounding box center [1278, 250] width 278 height 35
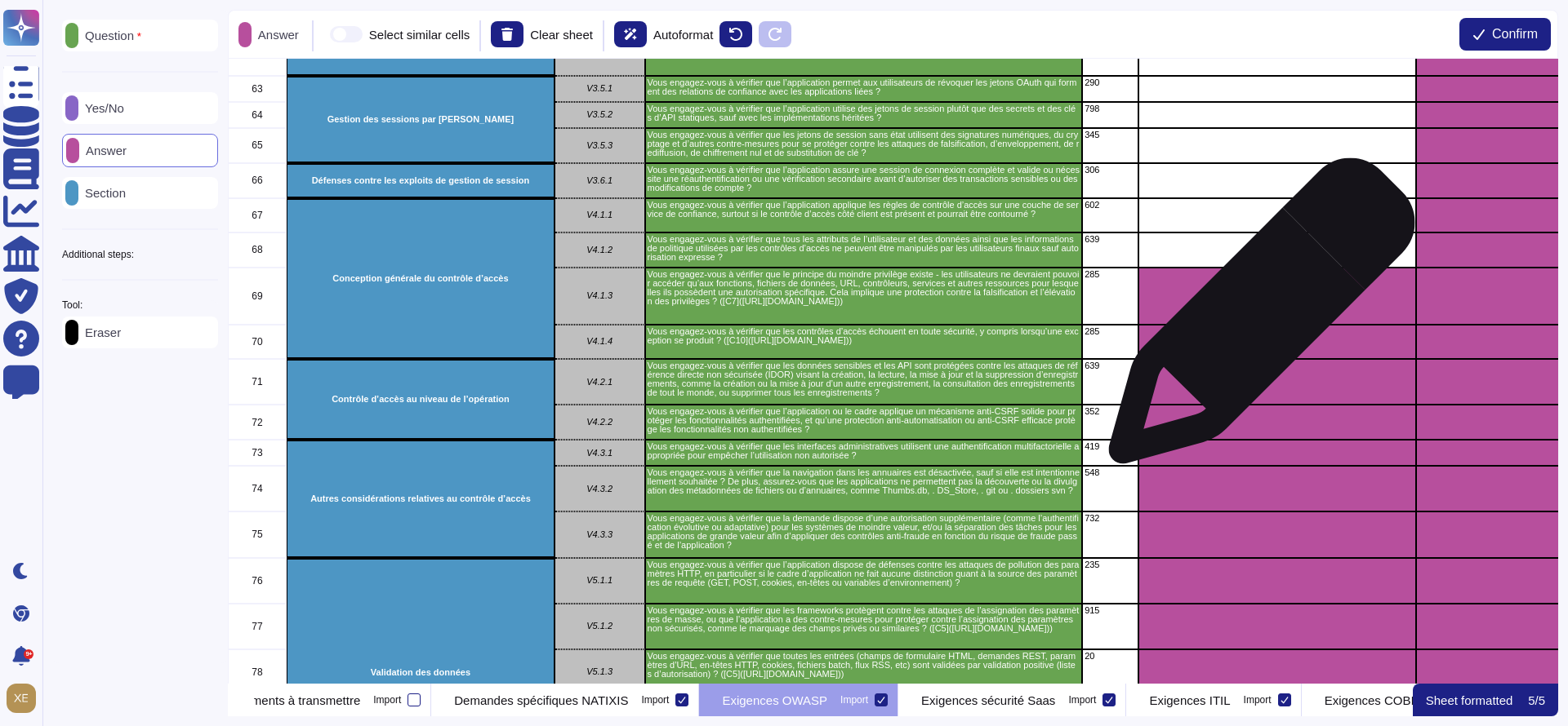
click at [1255, 320] on div "grid" at bounding box center [1278, 296] width 278 height 57
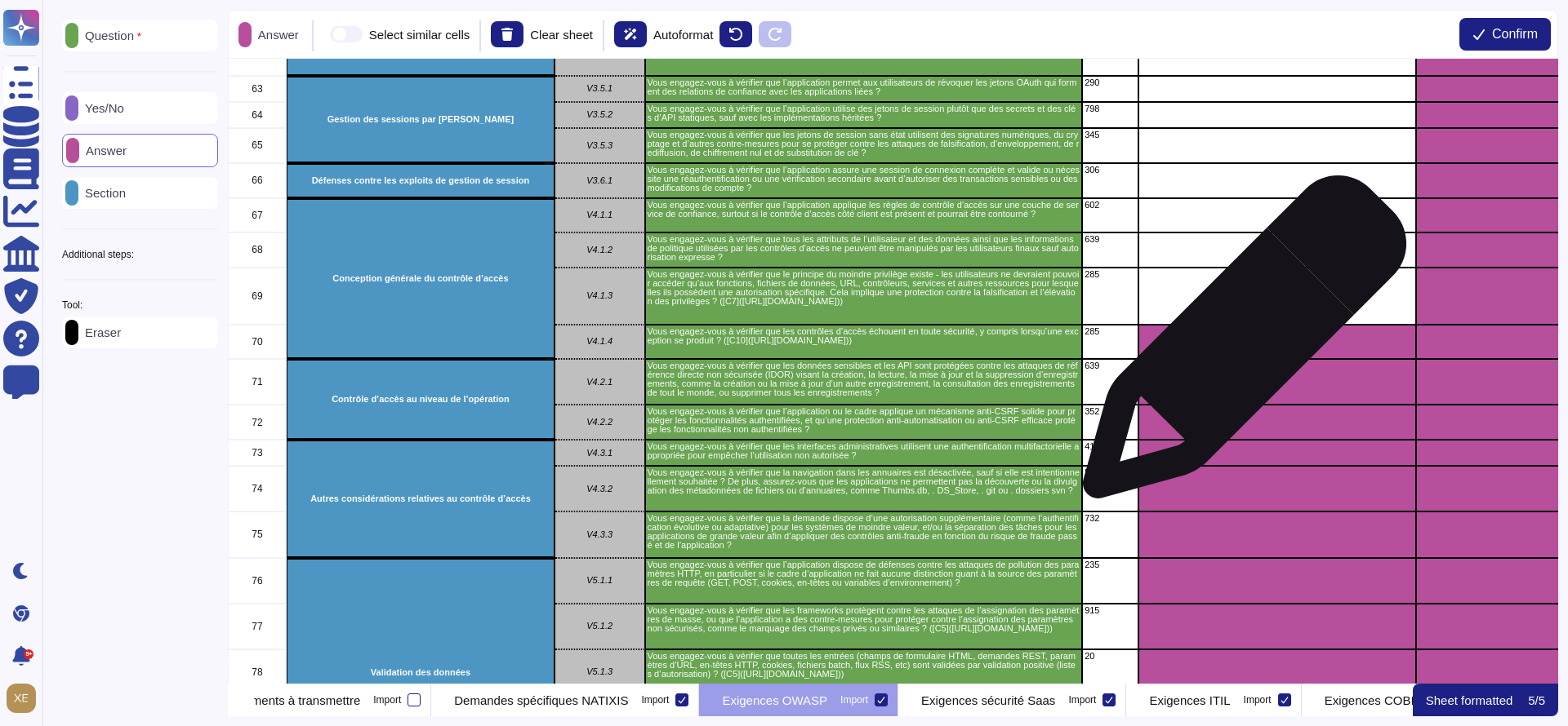
click at [1238, 345] on div "grid" at bounding box center [1278, 342] width 278 height 35
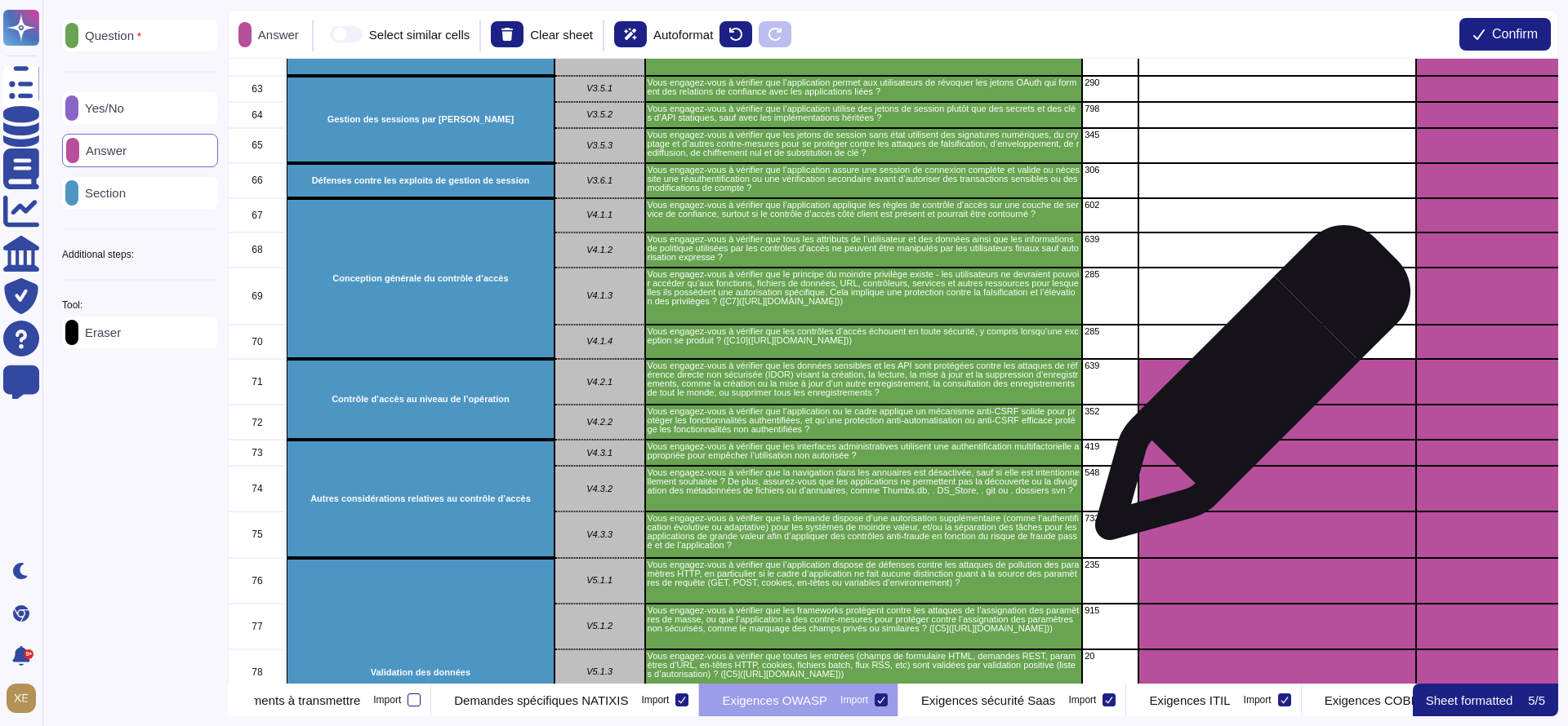
click at [1246, 391] on div "grid" at bounding box center [1278, 382] width 278 height 45
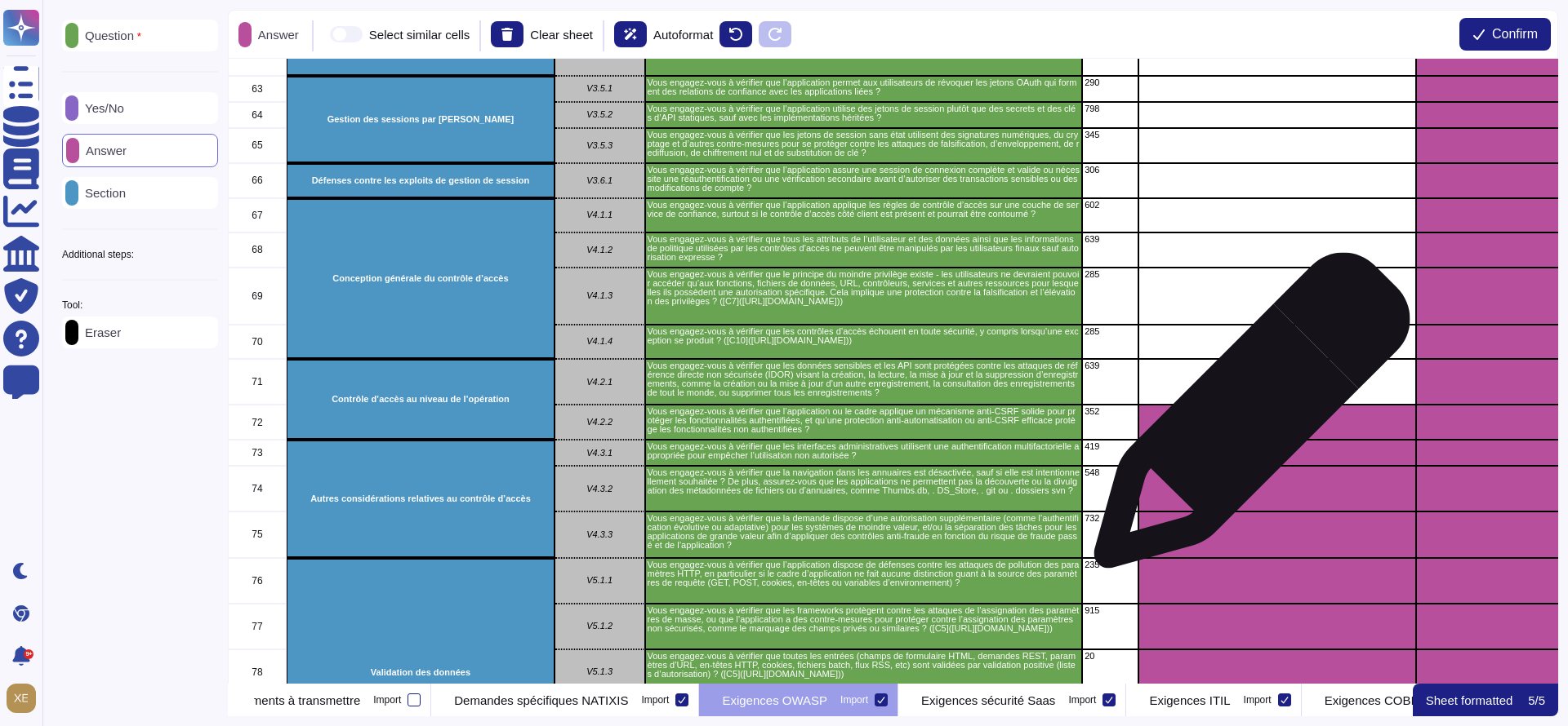
click at [1246, 419] on div "grid" at bounding box center [1278, 422] width 278 height 35
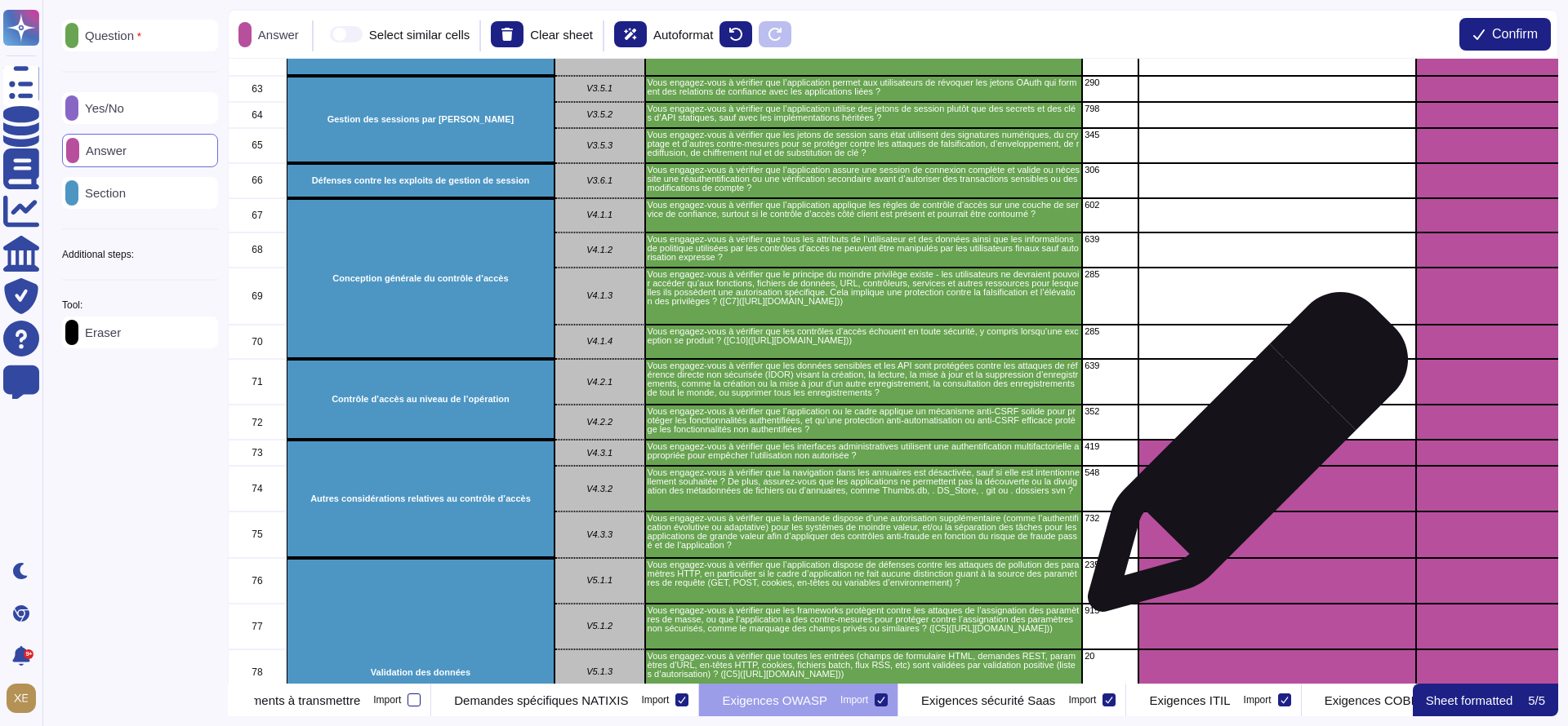
click at [1241, 460] on div "grid" at bounding box center [1278, 453] width 278 height 26
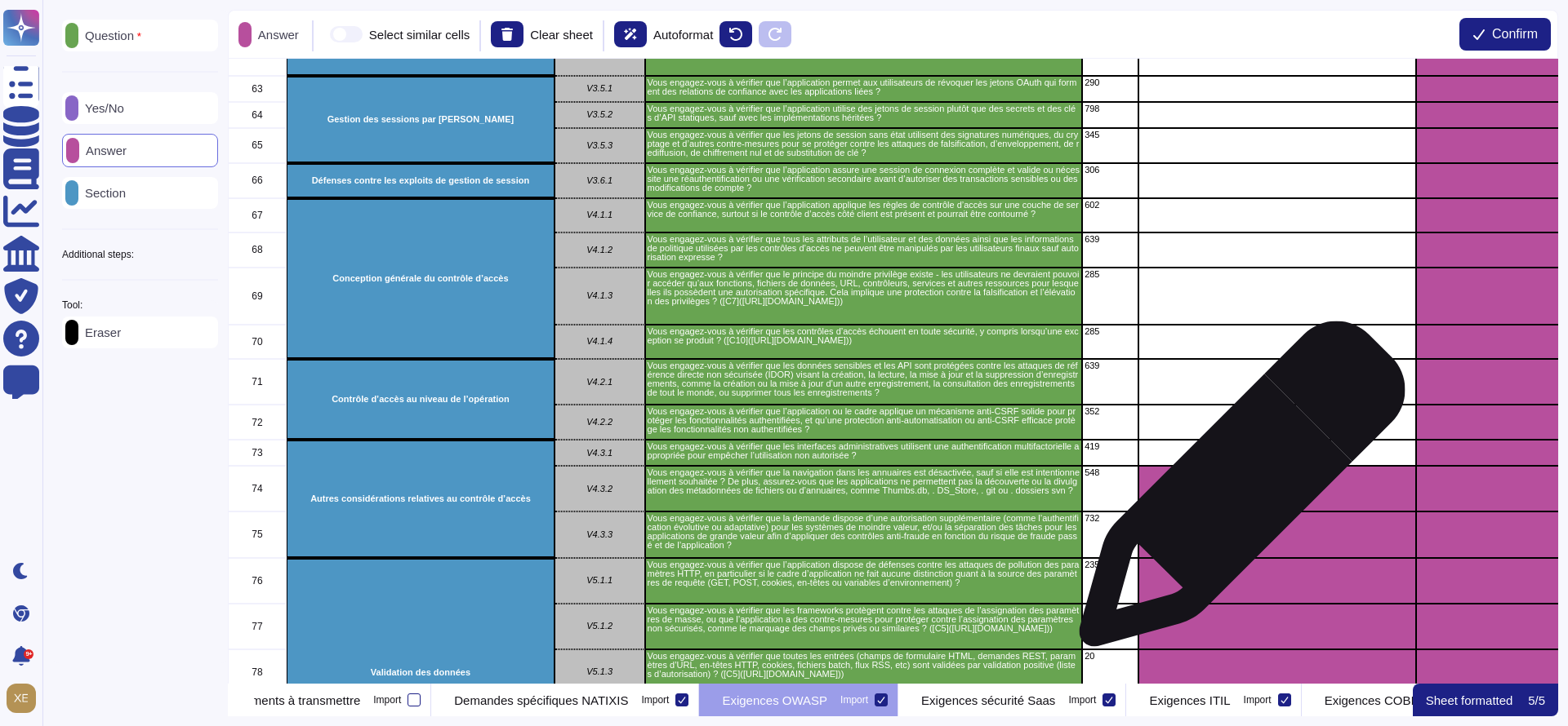
click at [1235, 493] on div "grid" at bounding box center [1278, 489] width 278 height 45
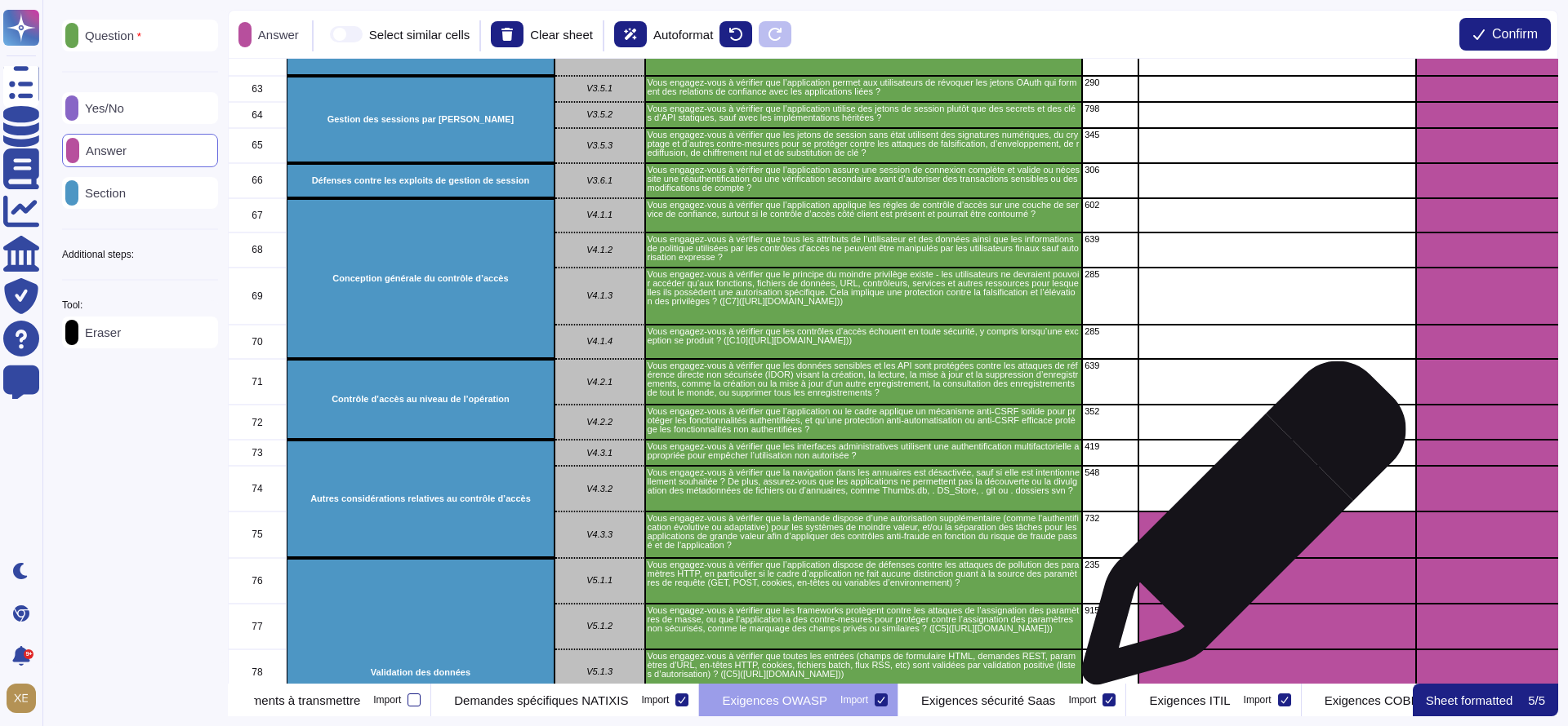
click at [1237, 535] on div "grid" at bounding box center [1278, 534] width 278 height 46
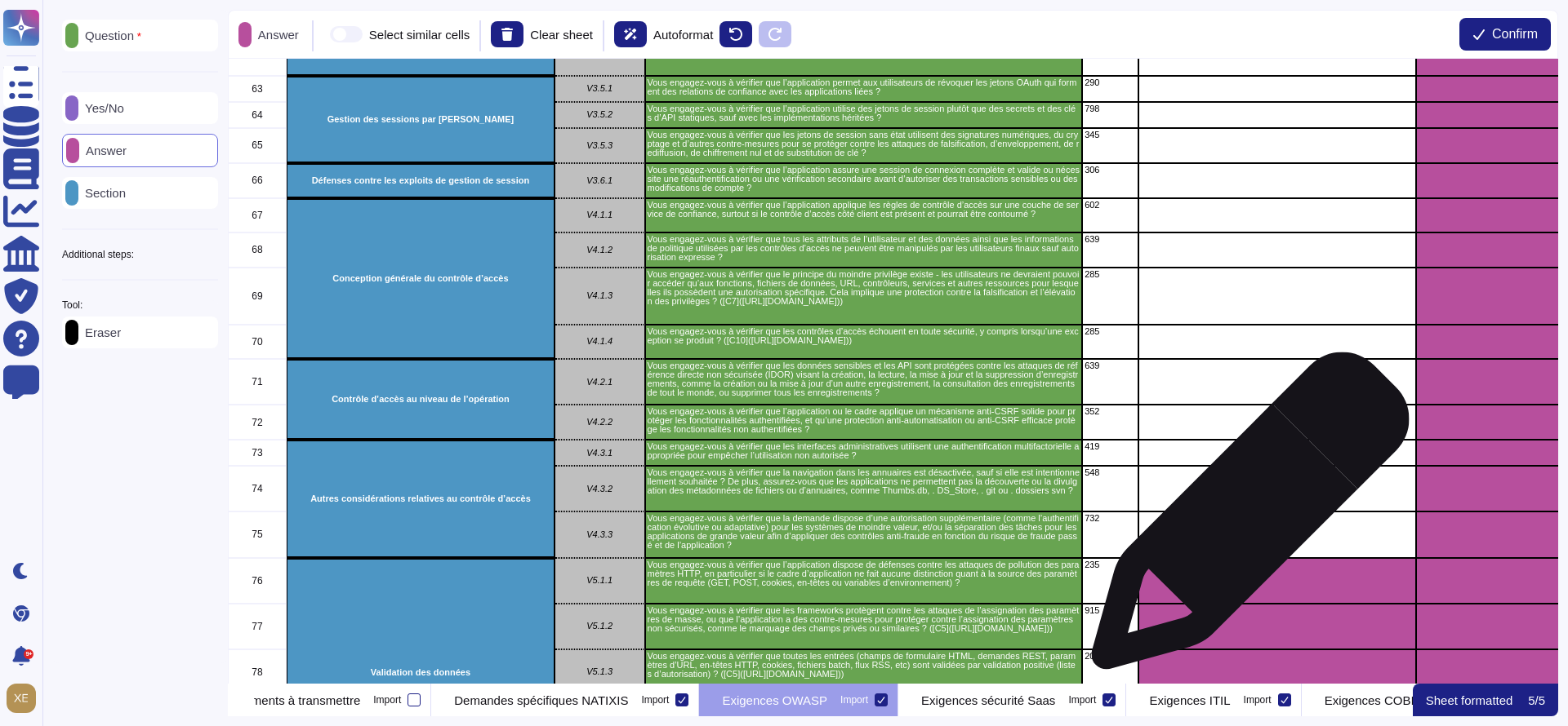
scroll to position [2448, 0]
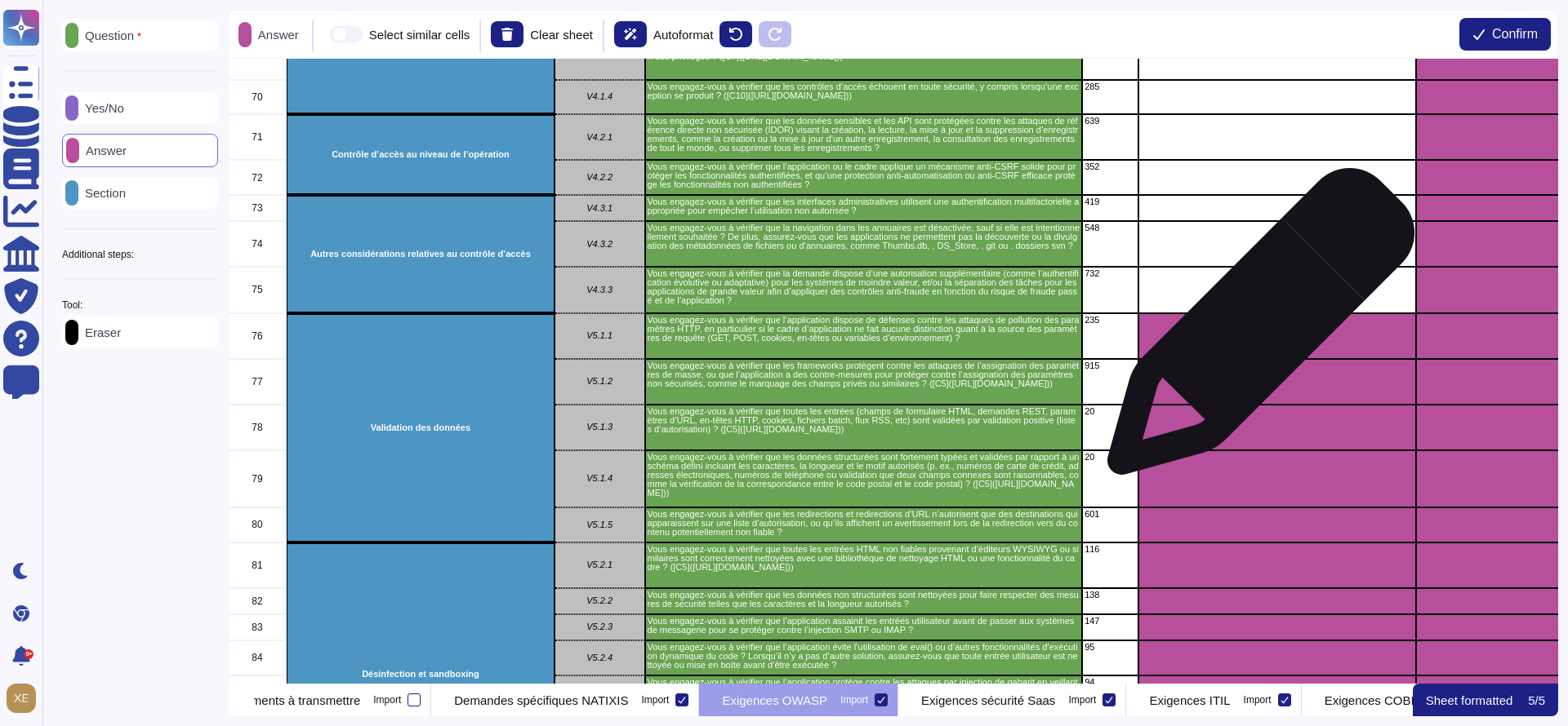
click at [1254, 330] on div "grid" at bounding box center [1278, 337] width 278 height 45
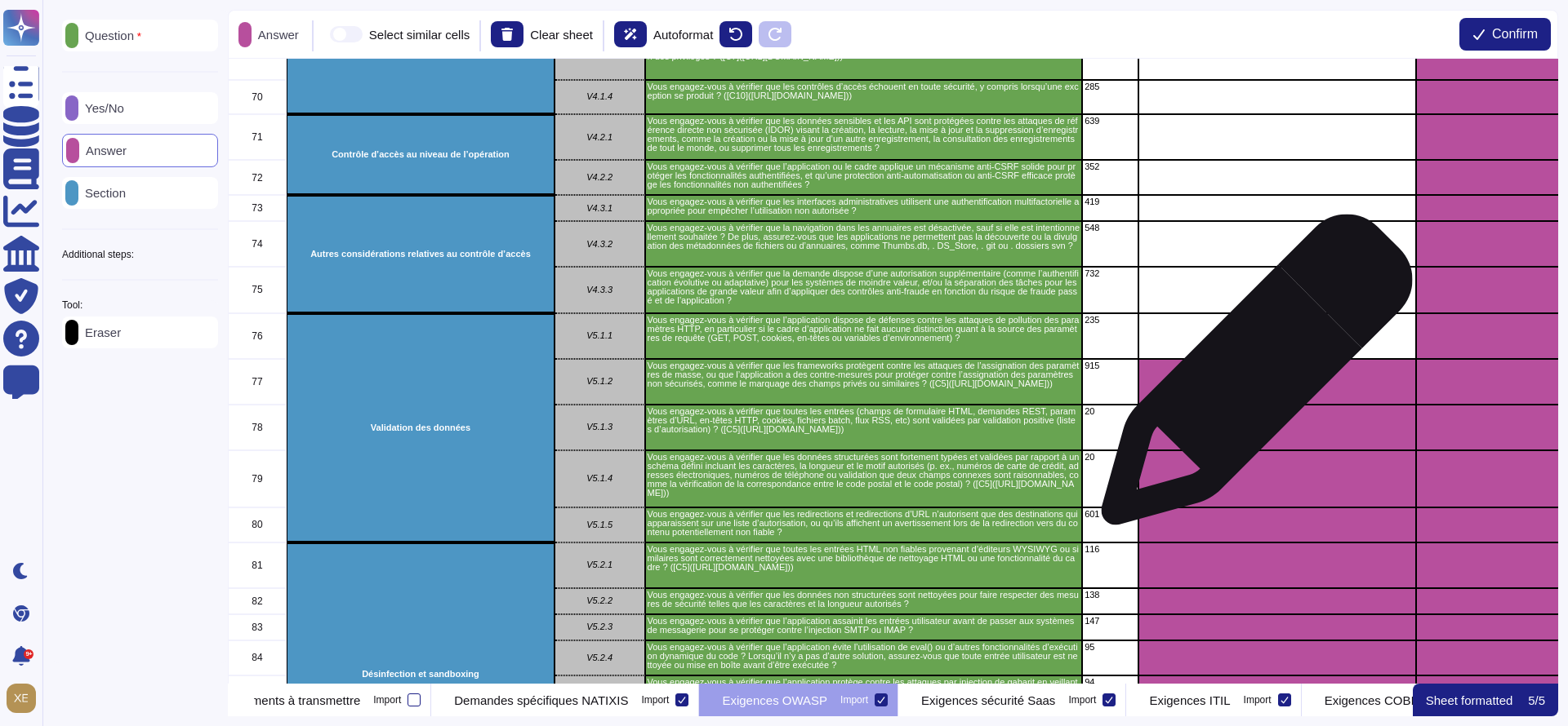
click at [1250, 379] on div "grid" at bounding box center [1278, 382] width 278 height 45
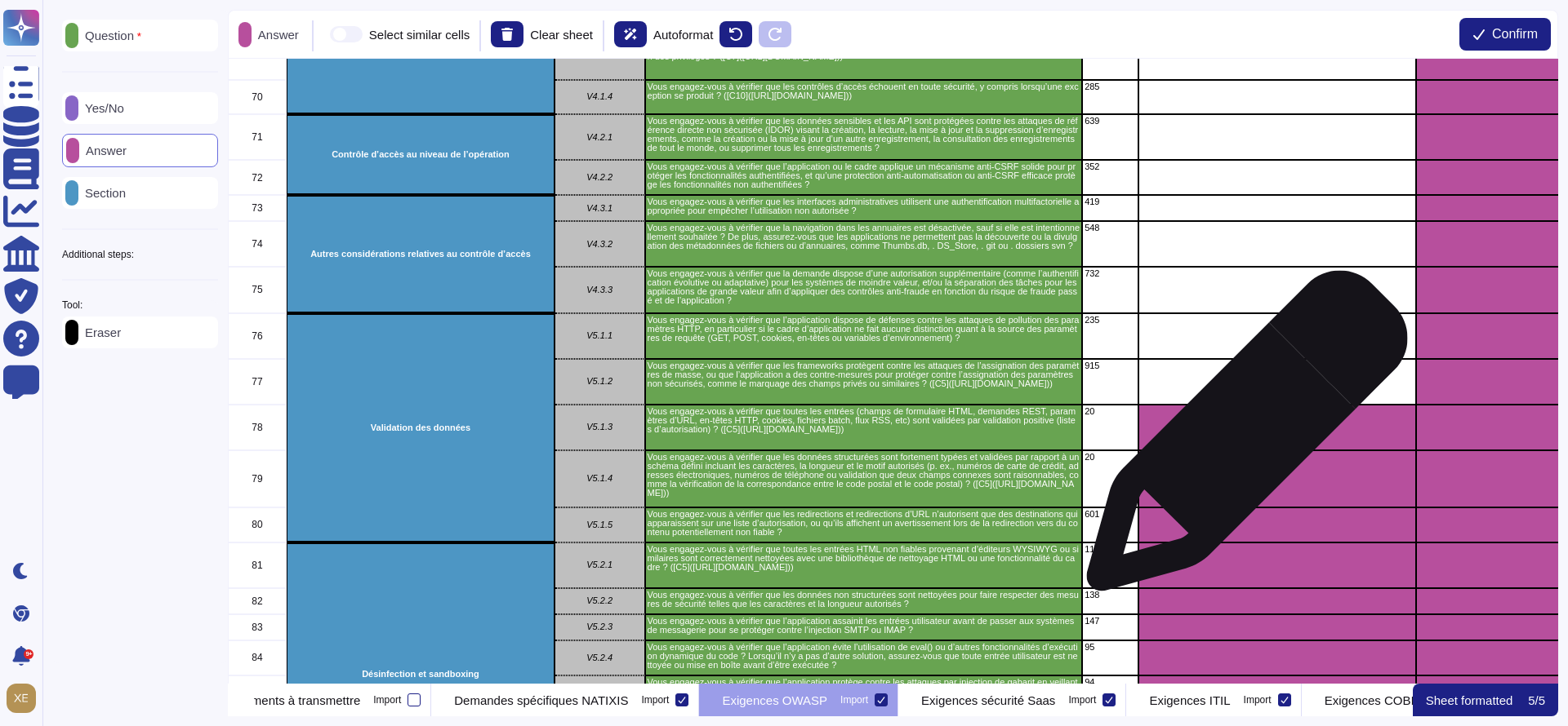
click at [1241, 440] on div "grid" at bounding box center [1278, 427] width 278 height 45
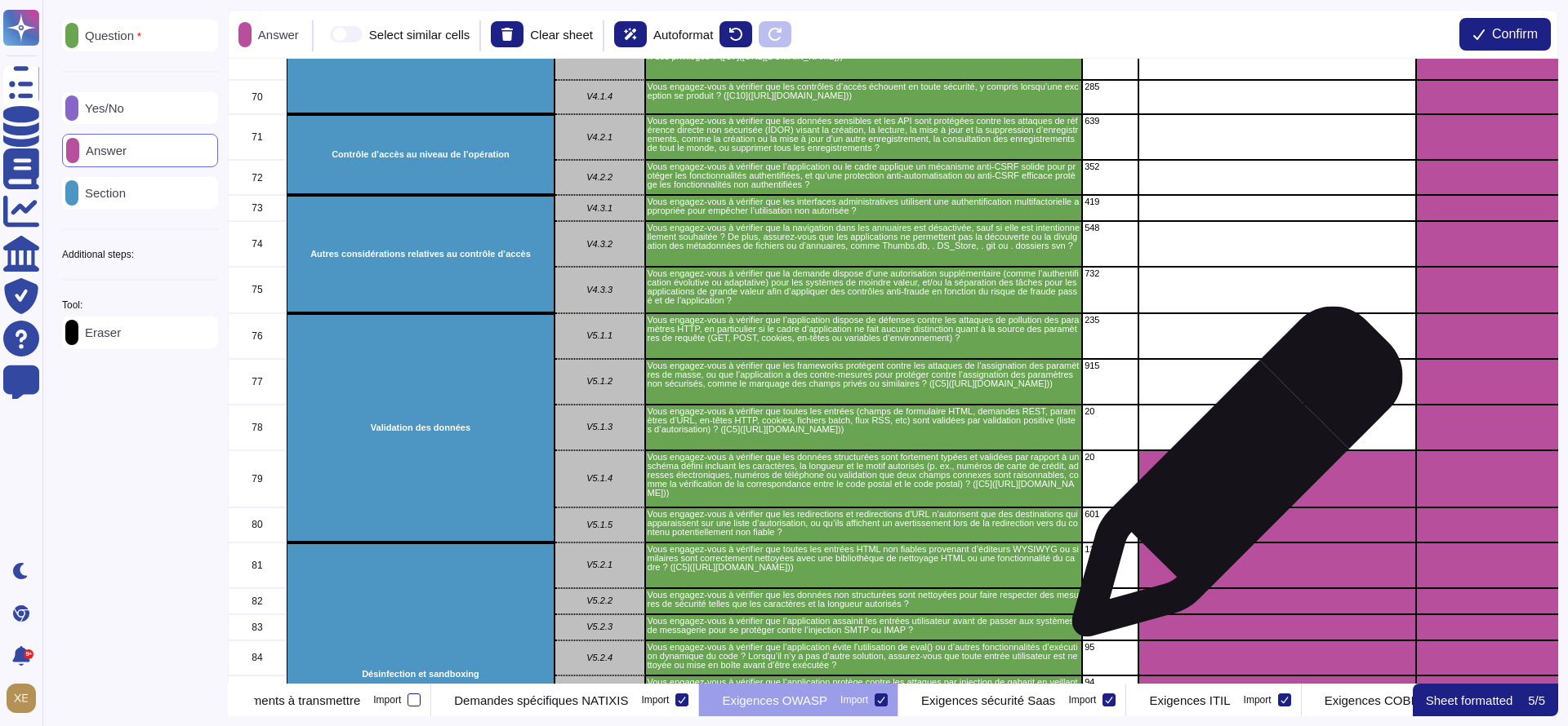
click at [1230, 480] on div "grid" at bounding box center [1278, 479] width 278 height 57
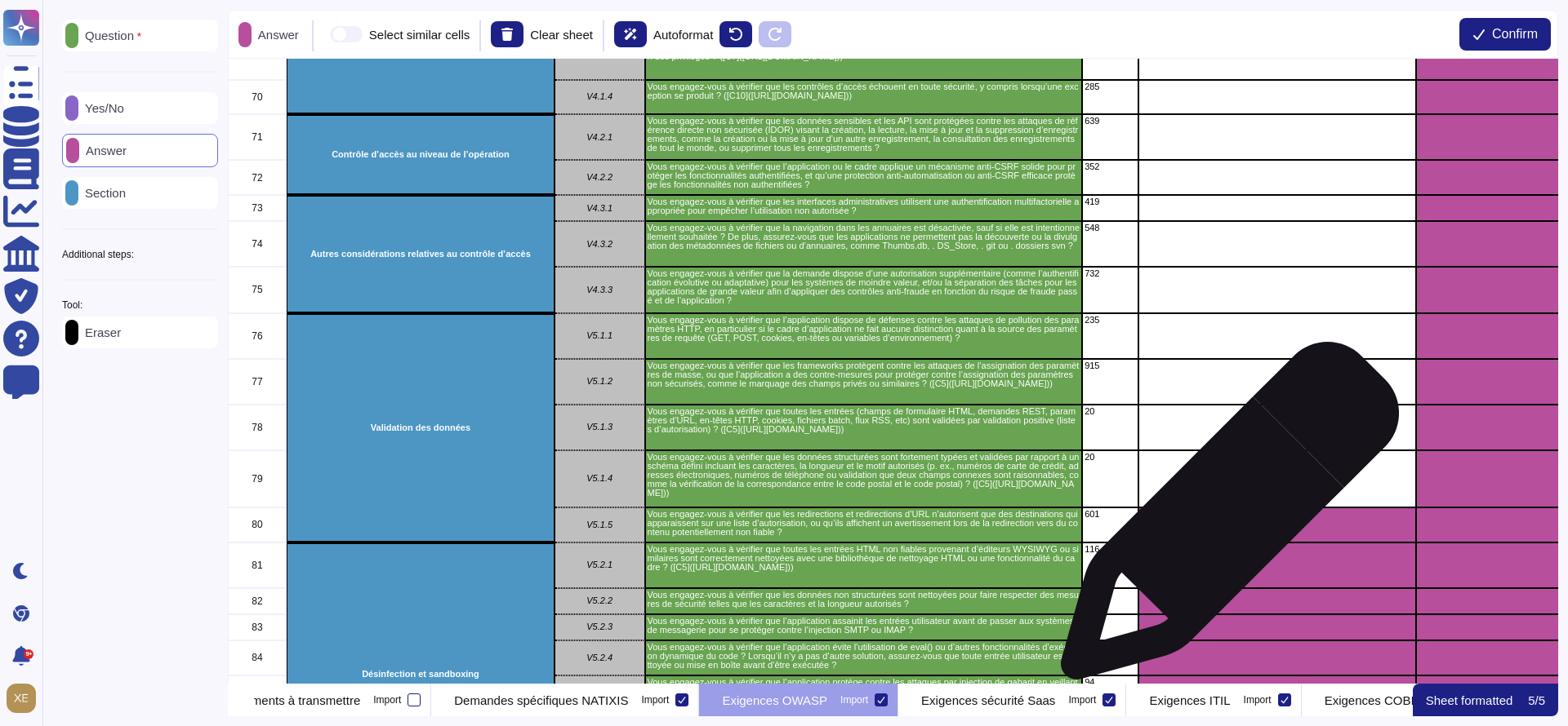
click at [1223, 520] on div "grid" at bounding box center [1278, 525] width 278 height 35
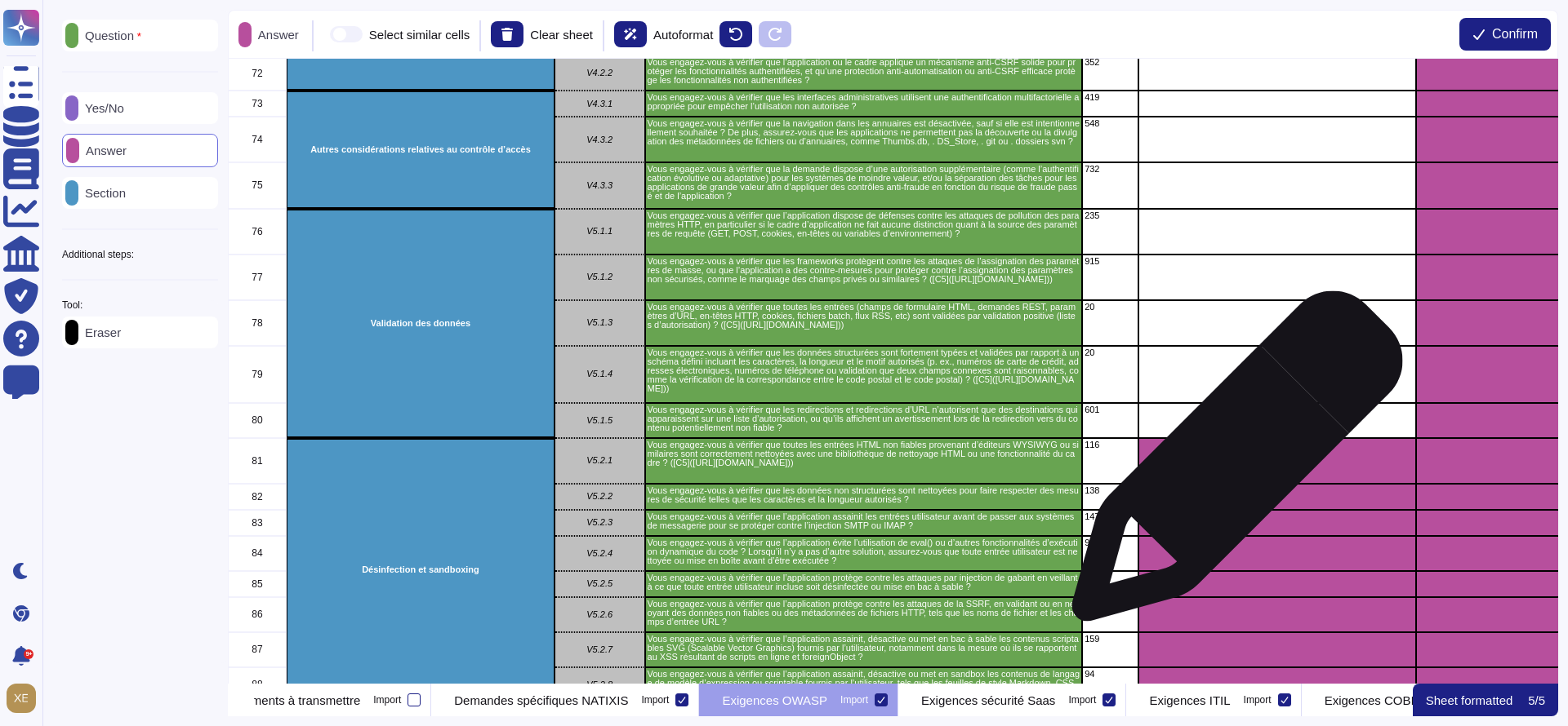
scroll to position [2816, 0]
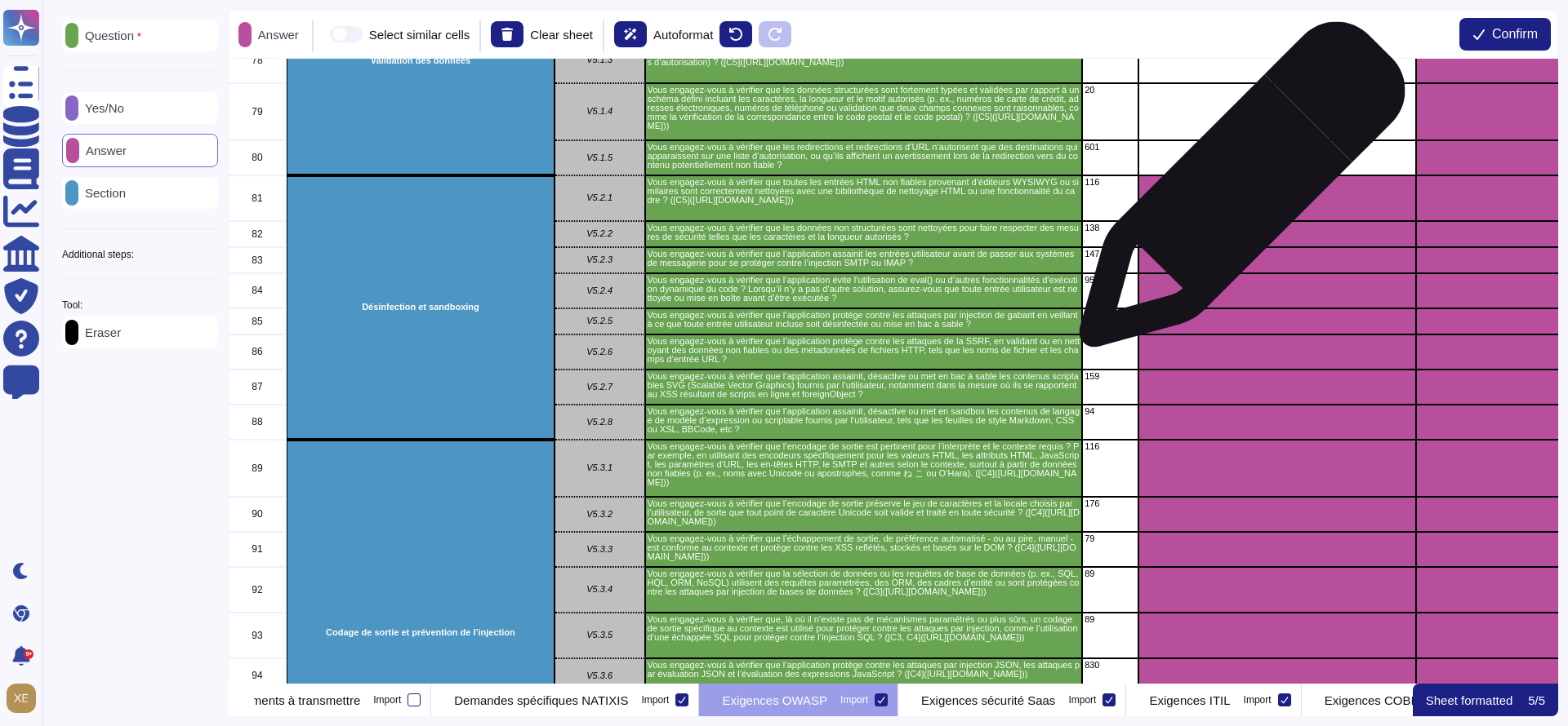
click at [1235, 193] on div "grid" at bounding box center [1278, 199] width 278 height 45
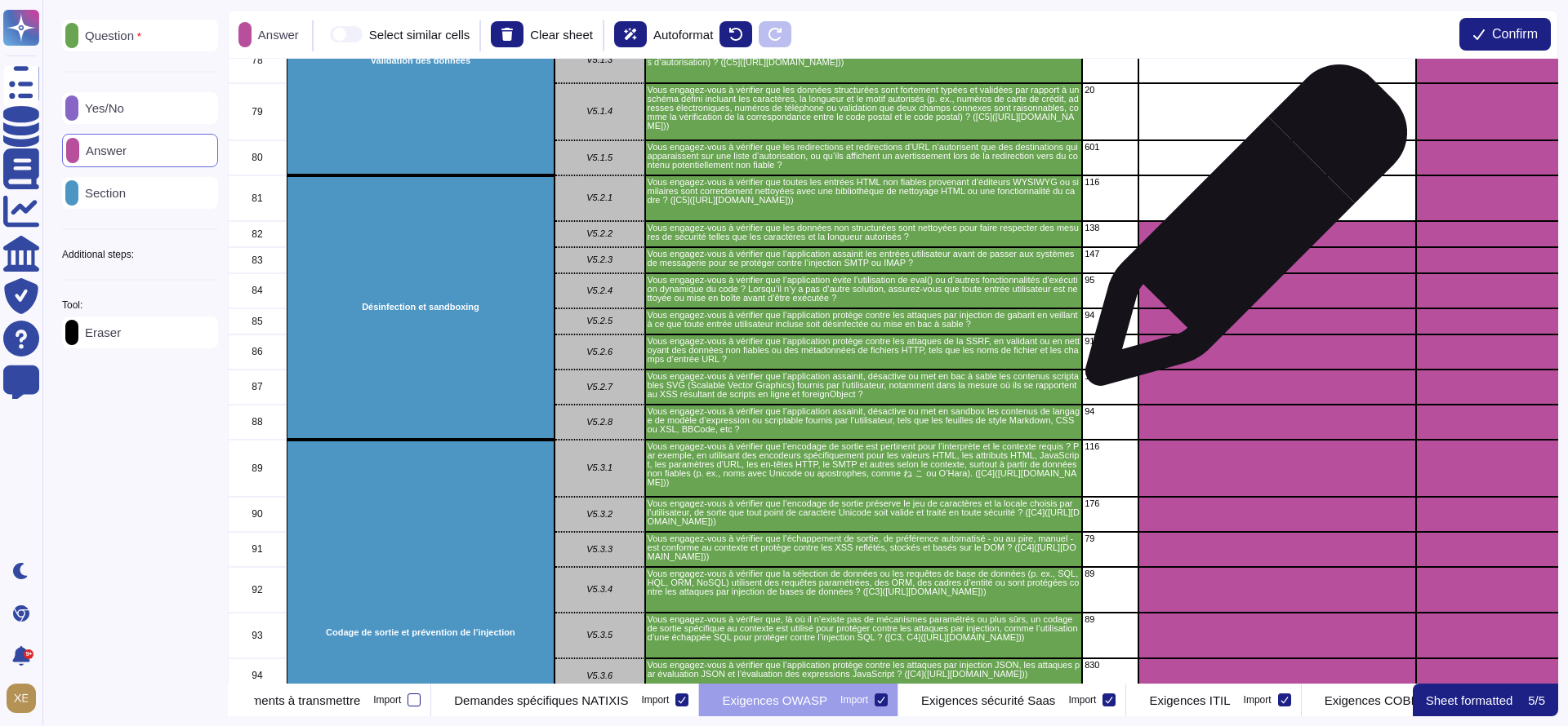
click at [1240, 233] on div "grid" at bounding box center [1278, 234] width 278 height 26
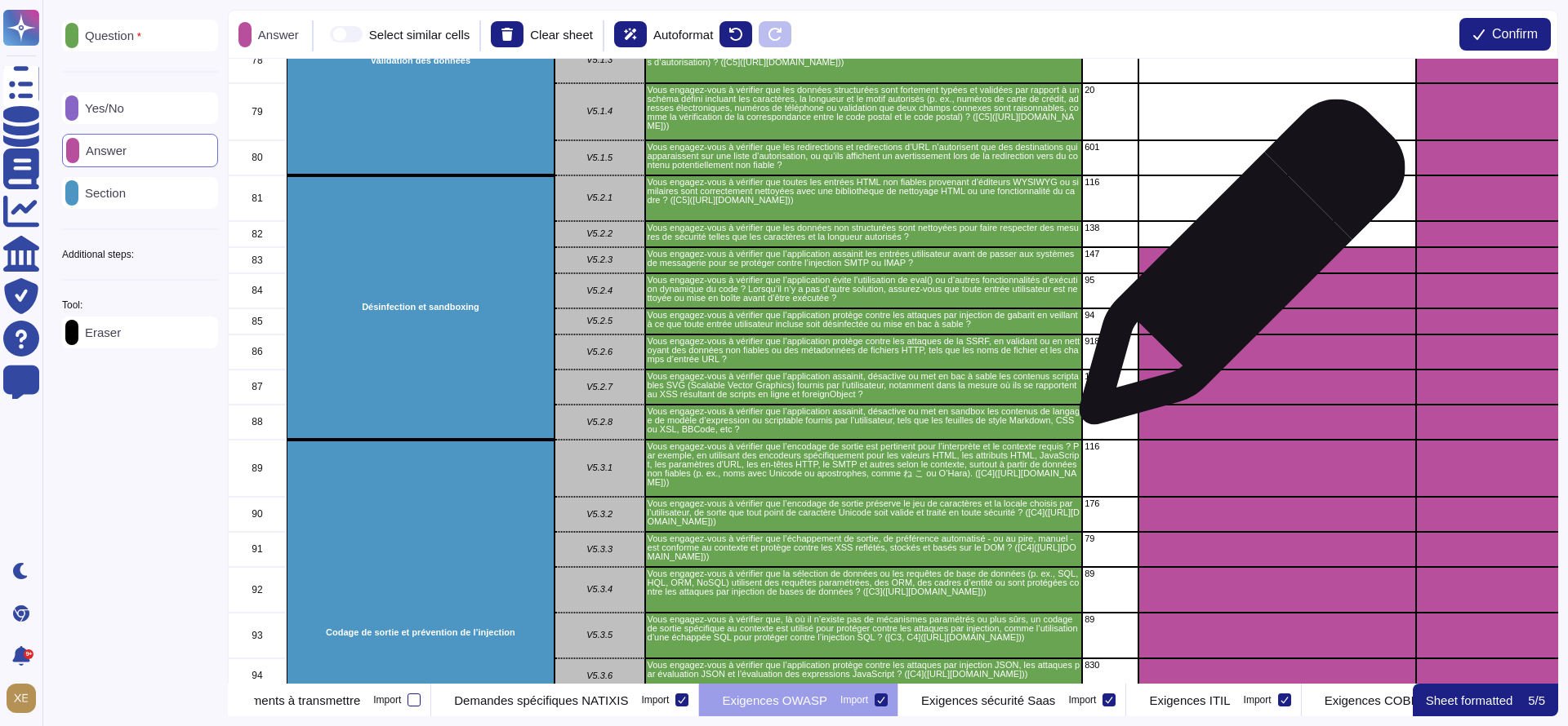
click at [1235, 270] on div "grid" at bounding box center [1278, 261] width 278 height 26
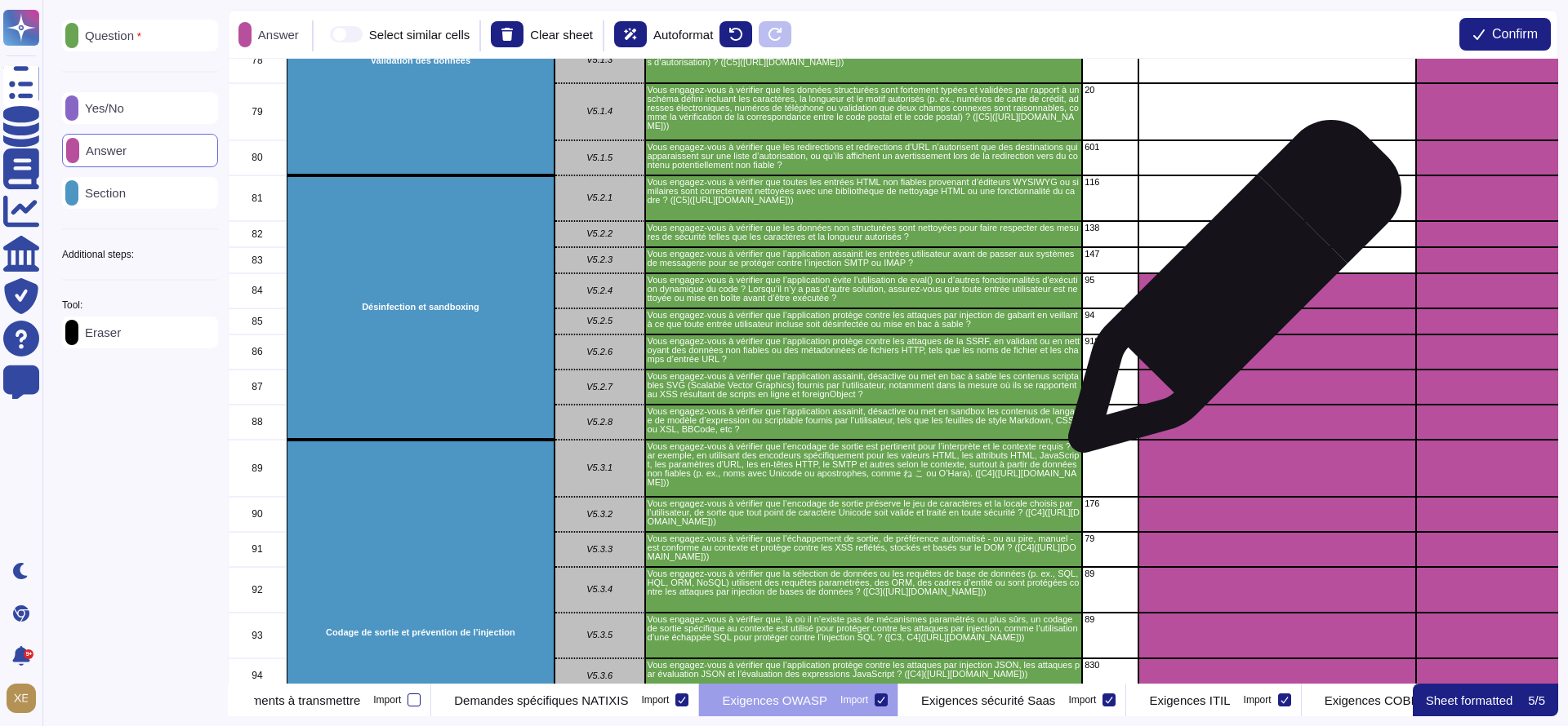
click at [1228, 296] on div "grid" at bounding box center [1278, 290] width 278 height 35
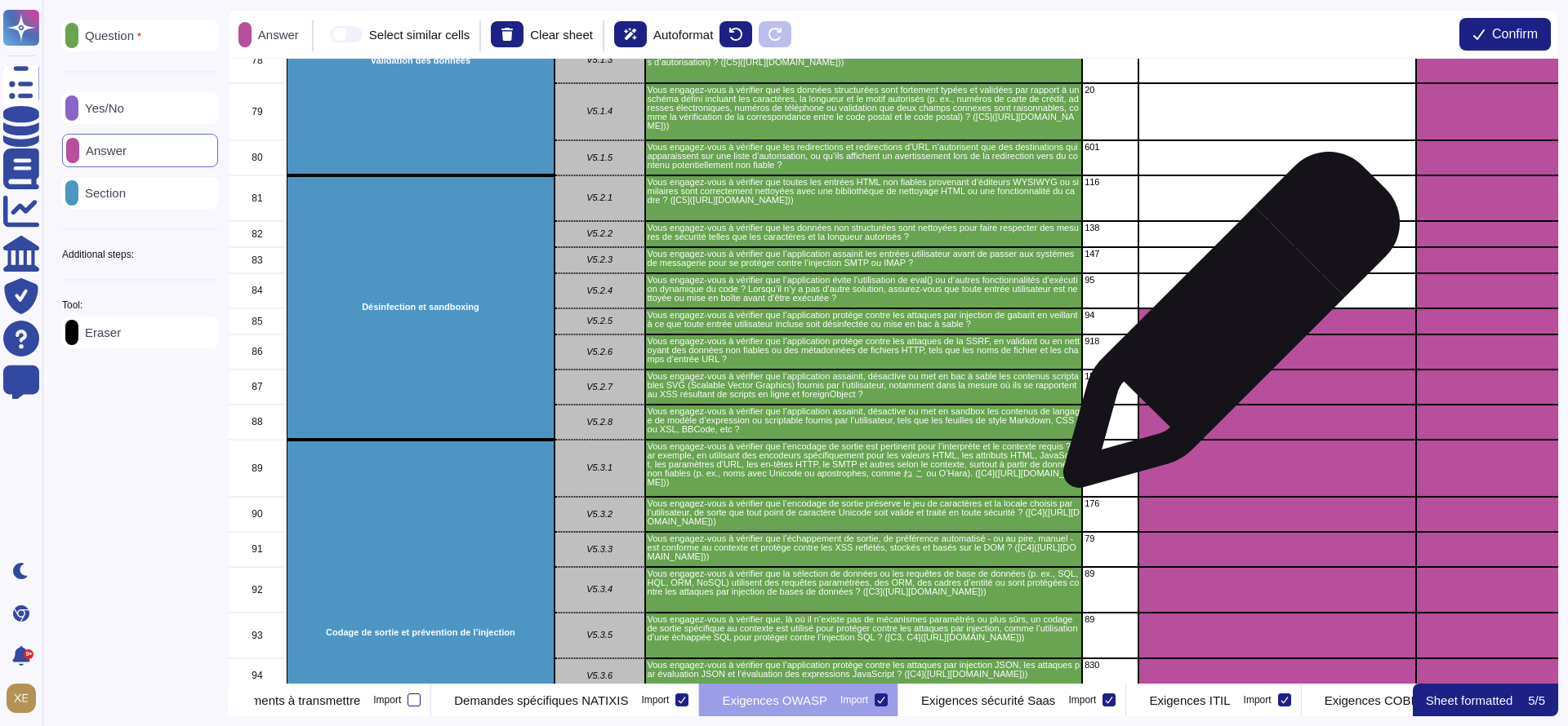
click at [1225, 330] on div "grid" at bounding box center [1278, 321] width 278 height 26
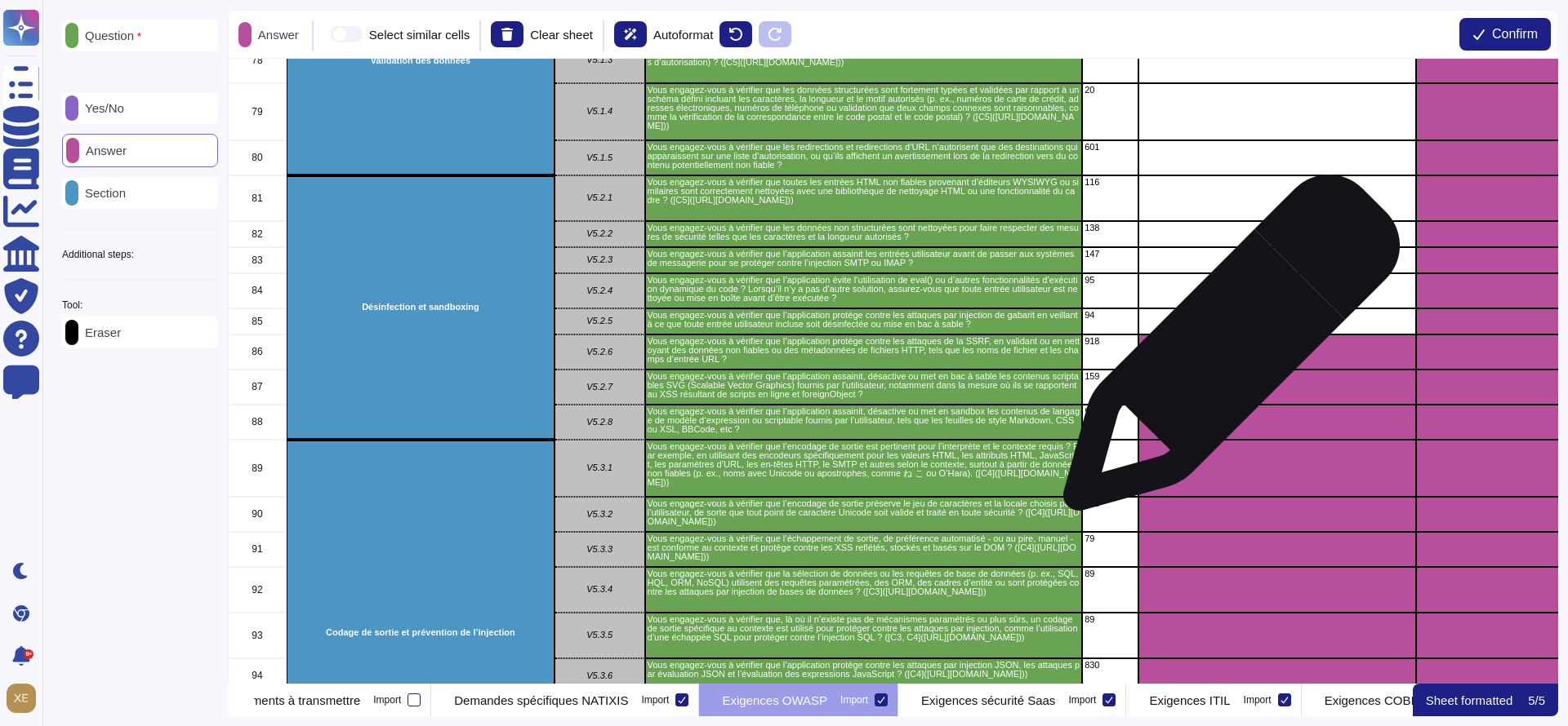
click at [1224, 353] on div "grid" at bounding box center [1278, 352] width 278 height 35
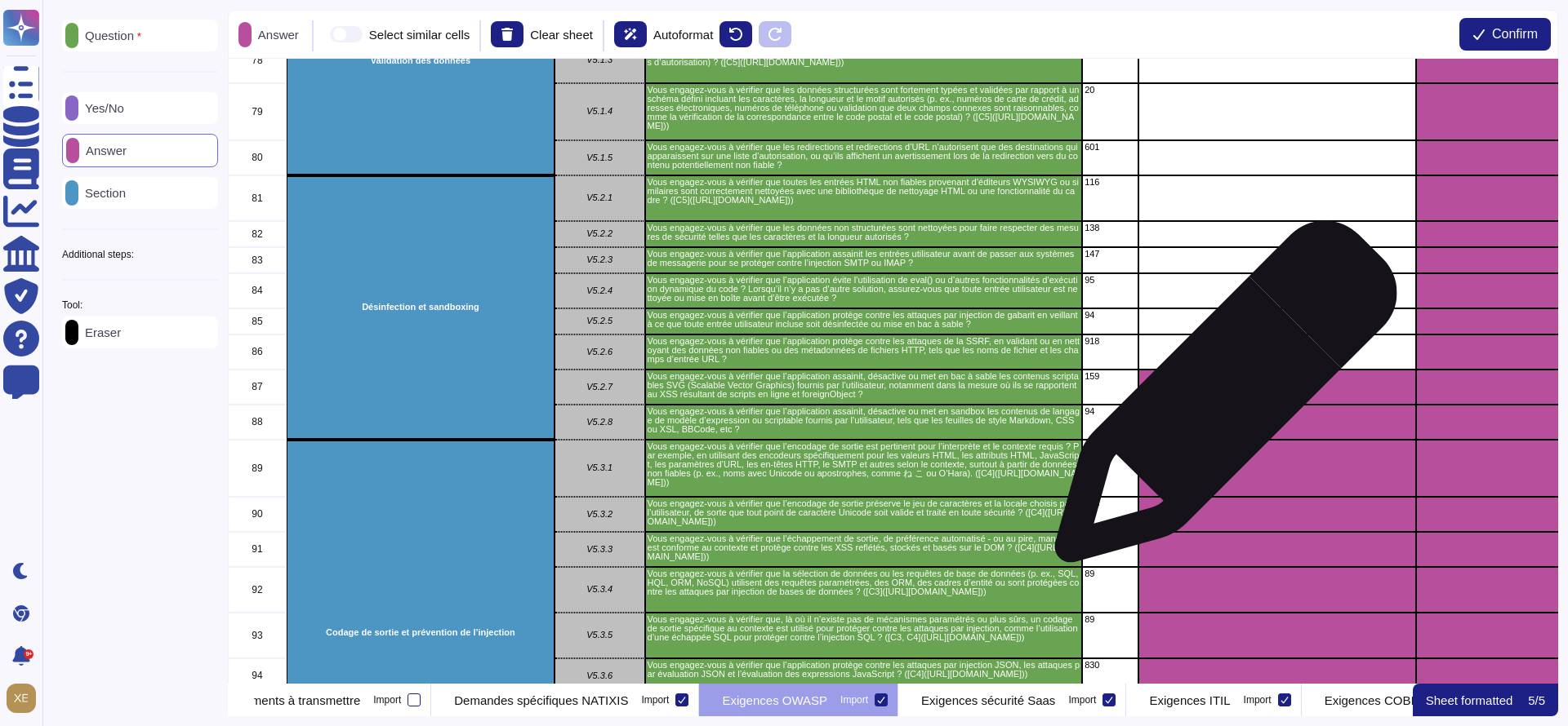
click at [1219, 400] on div "grid" at bounding box center [1278, 387] width 278 height 35
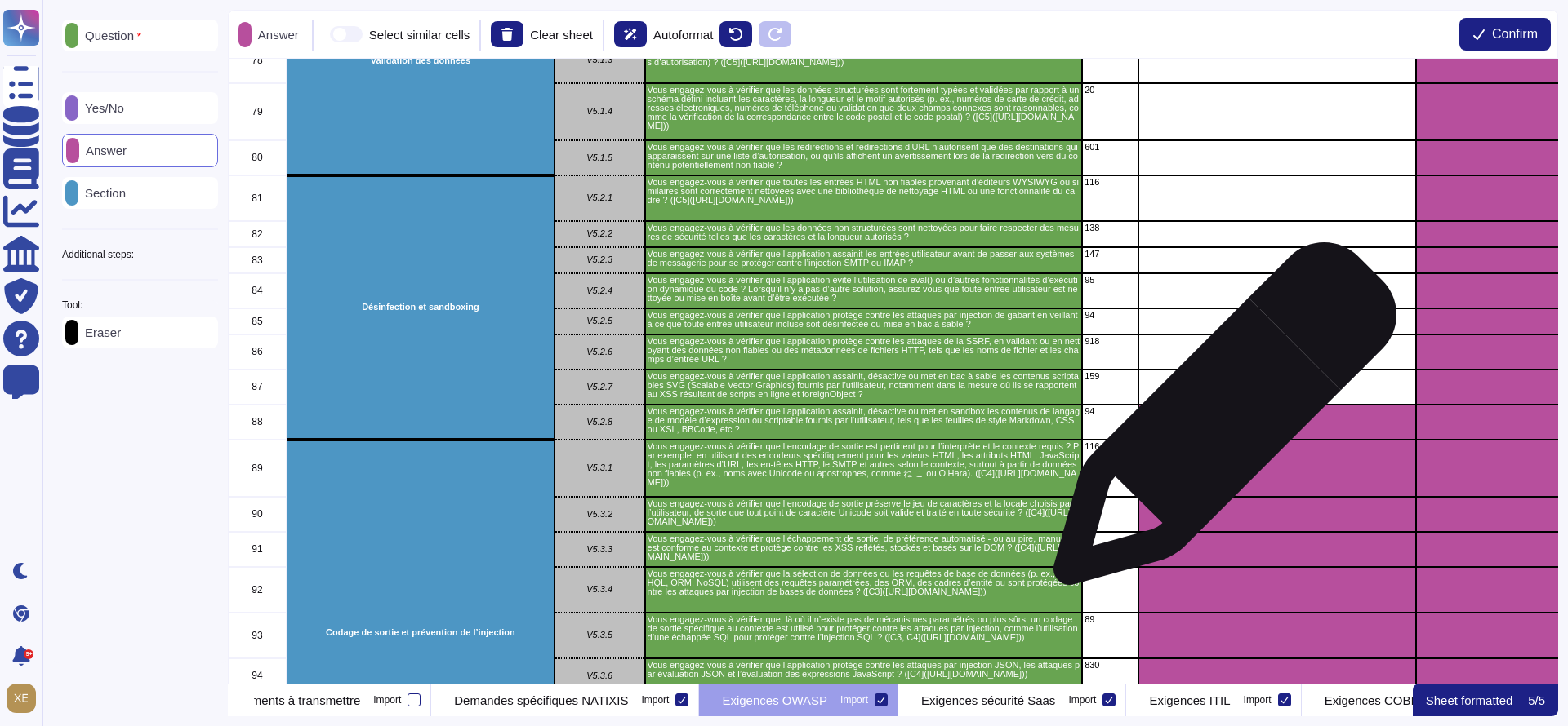
click at [1218, 423] on div "grid" at bounding box center [1278, 422] width 278 height 35
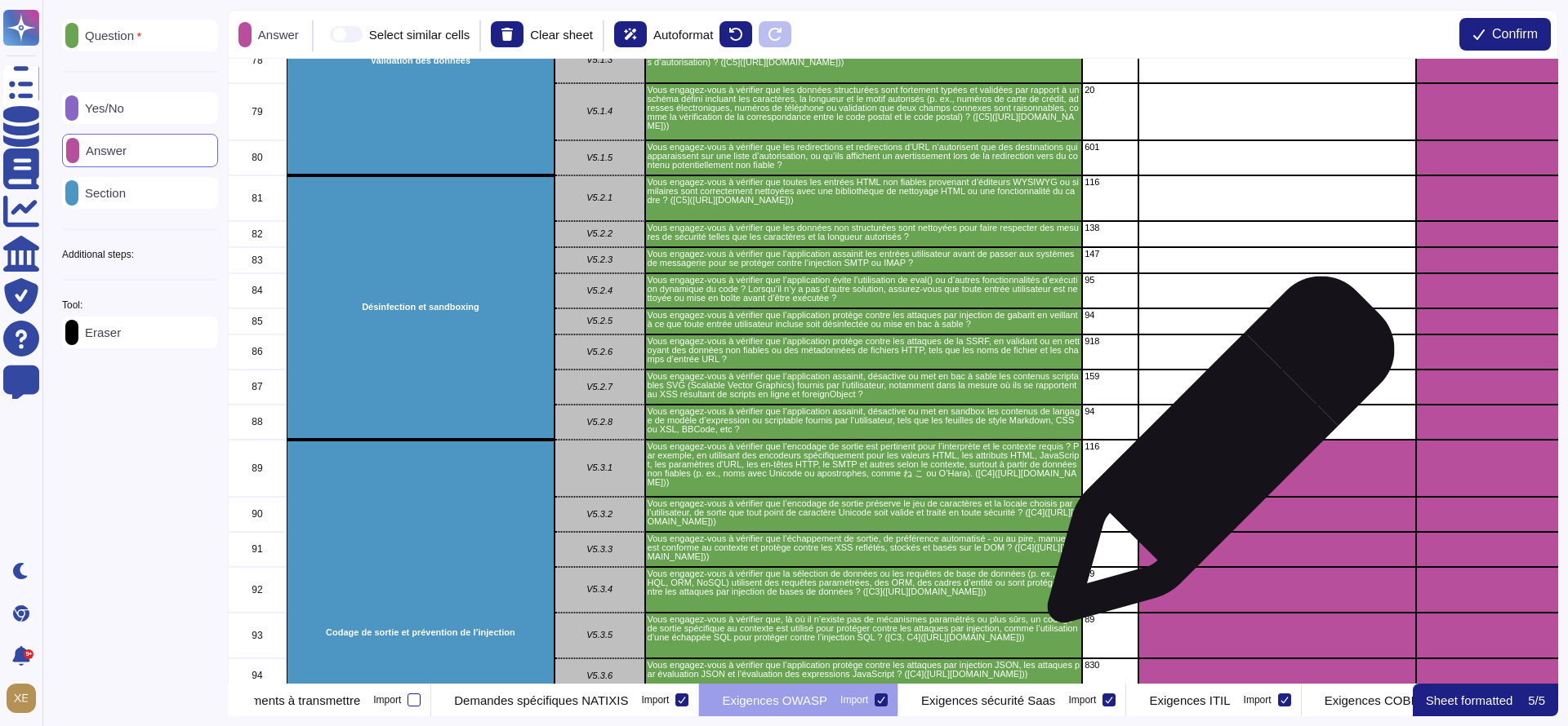
click at [1214, 460] on div "grid" at bounding box center [1278, 468] width 278 height 57
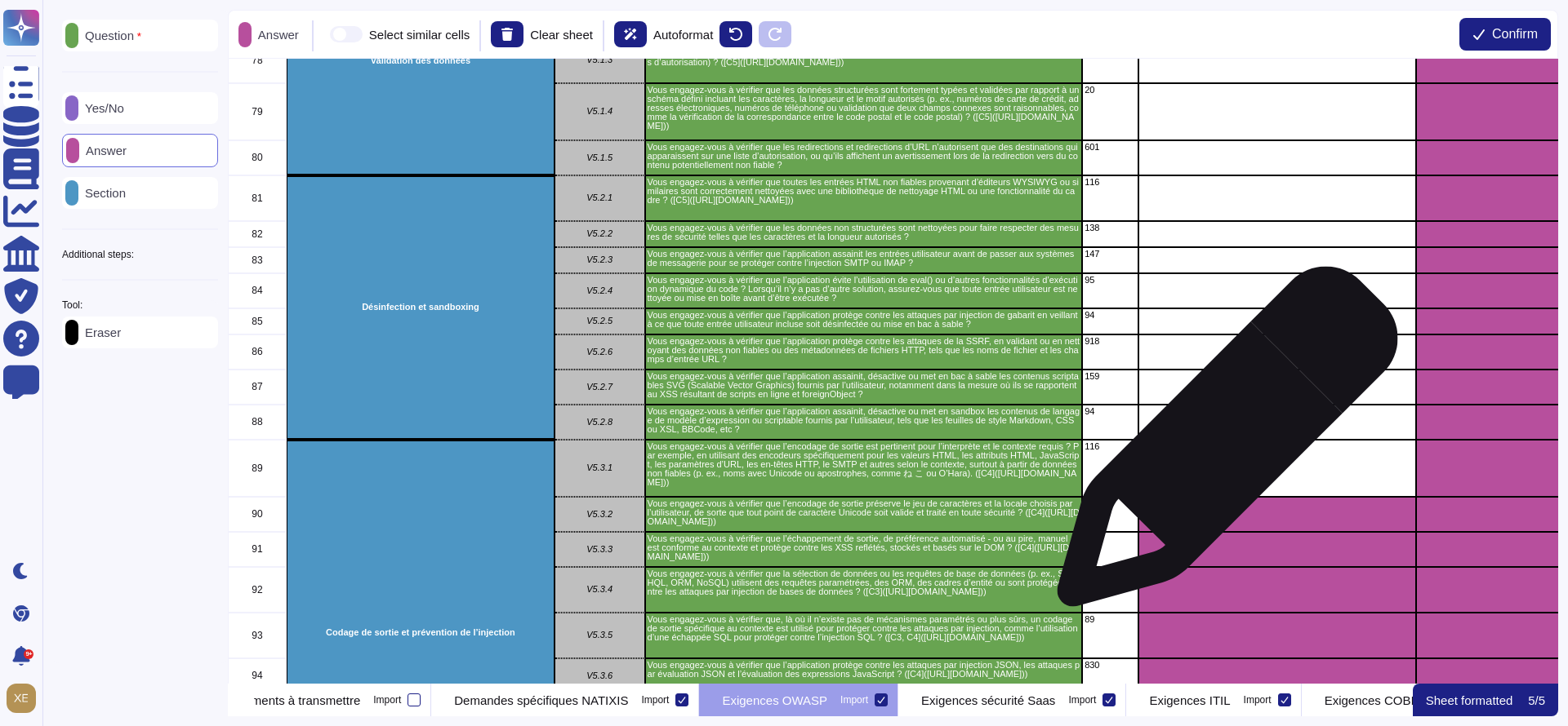
scroll to position [3061, 0]
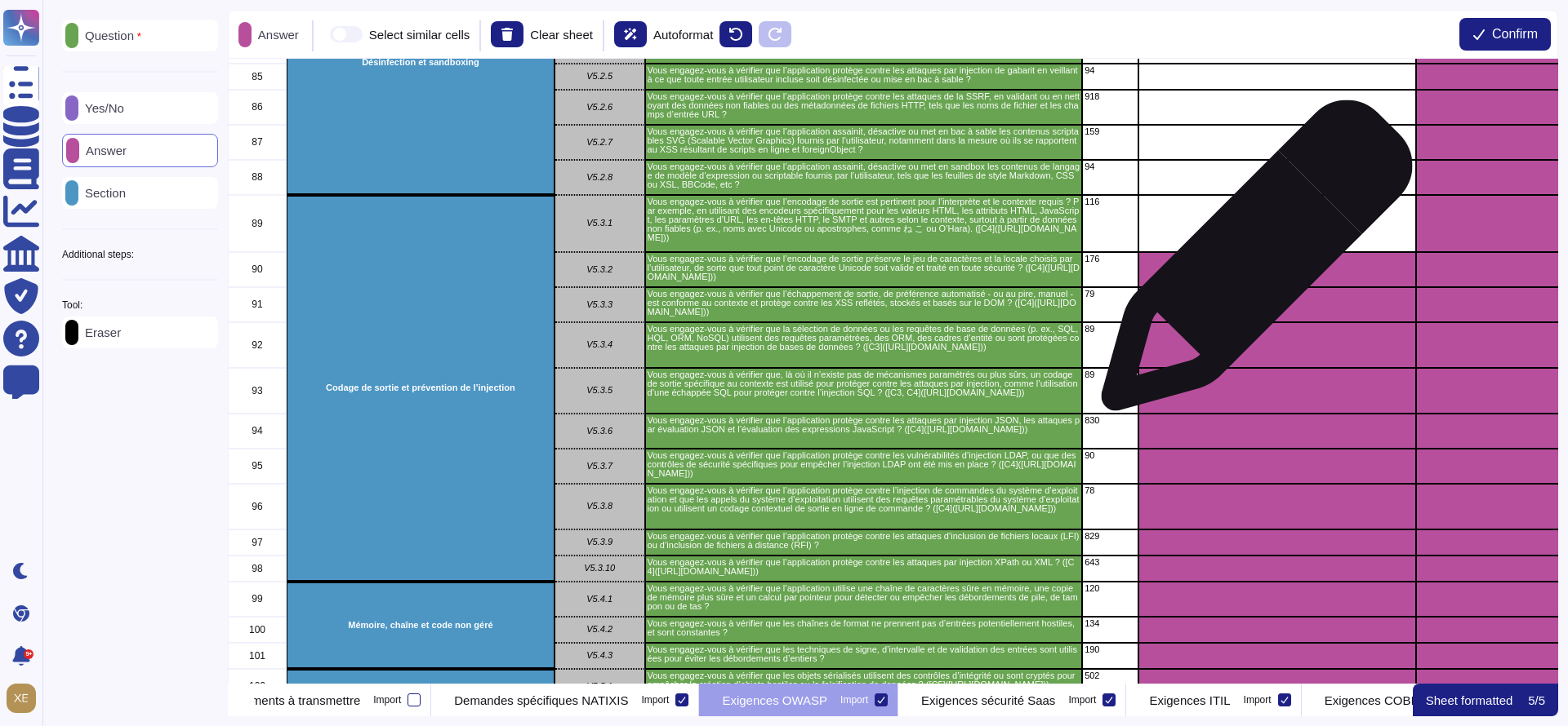
click at [1250, 264] on div "grid" at bounding box center [1278, 269] width 278 height 35
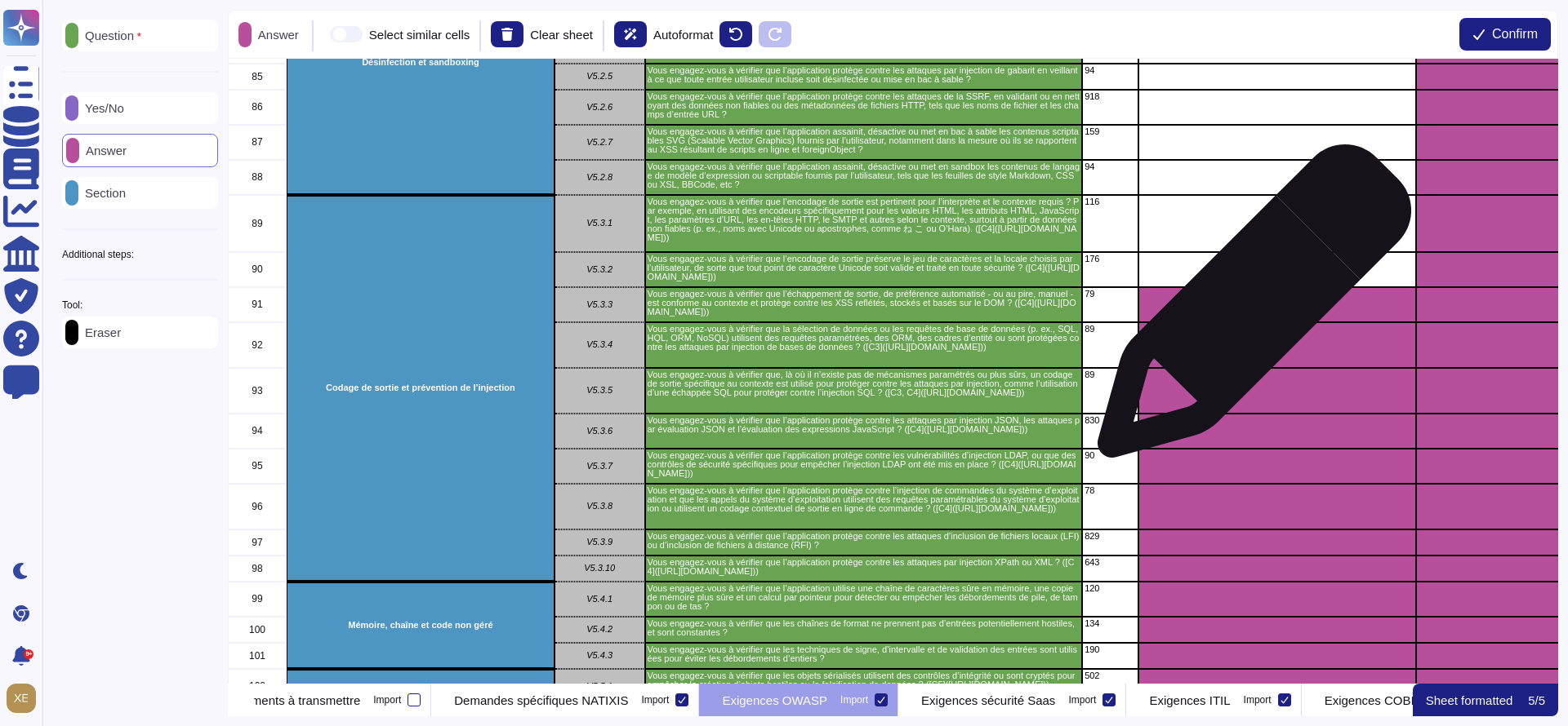
click at [1246, 310] on div "grid" at bounding box center [1278, 304] width 278 height 35
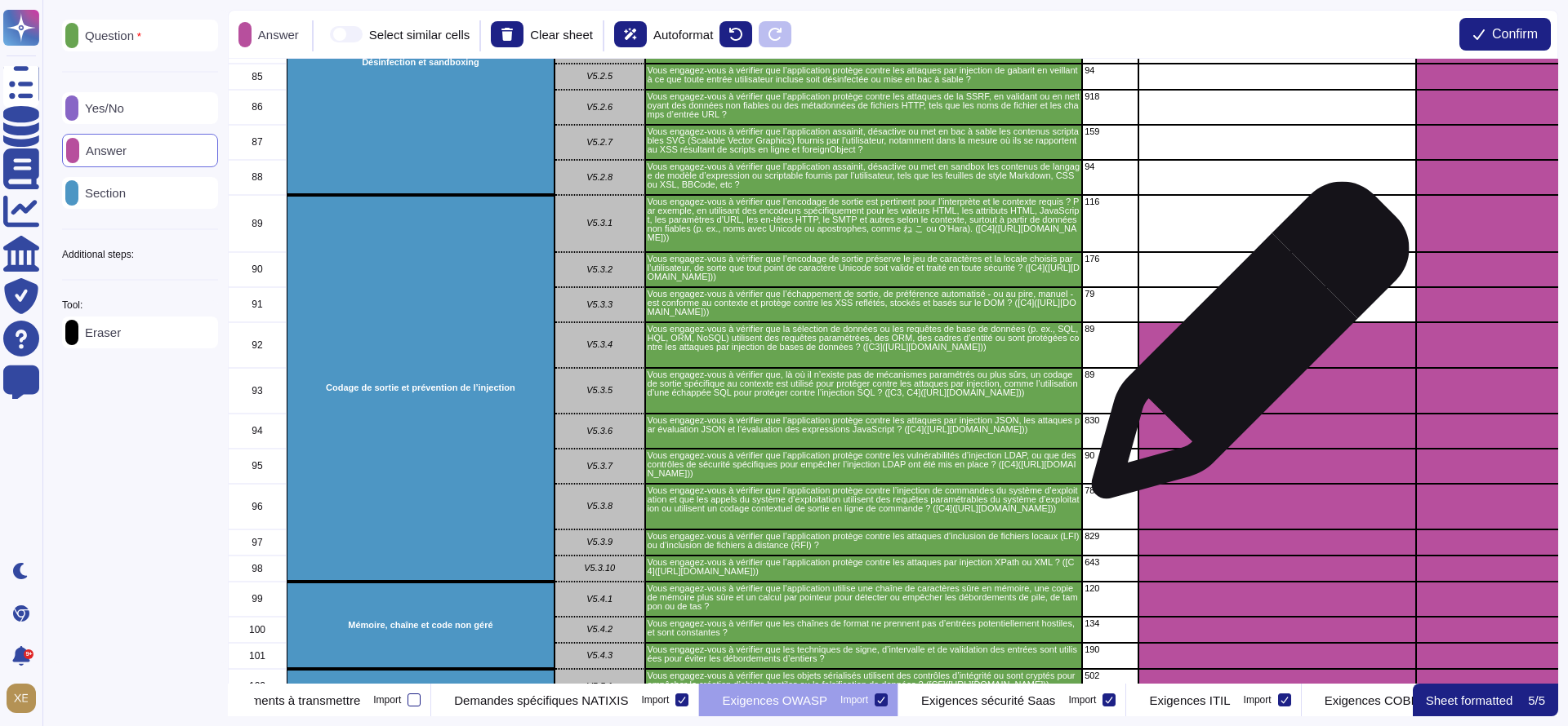
click at [1244, 349] on div "grid" at bounding box center [1278, 345] width 278 height 45
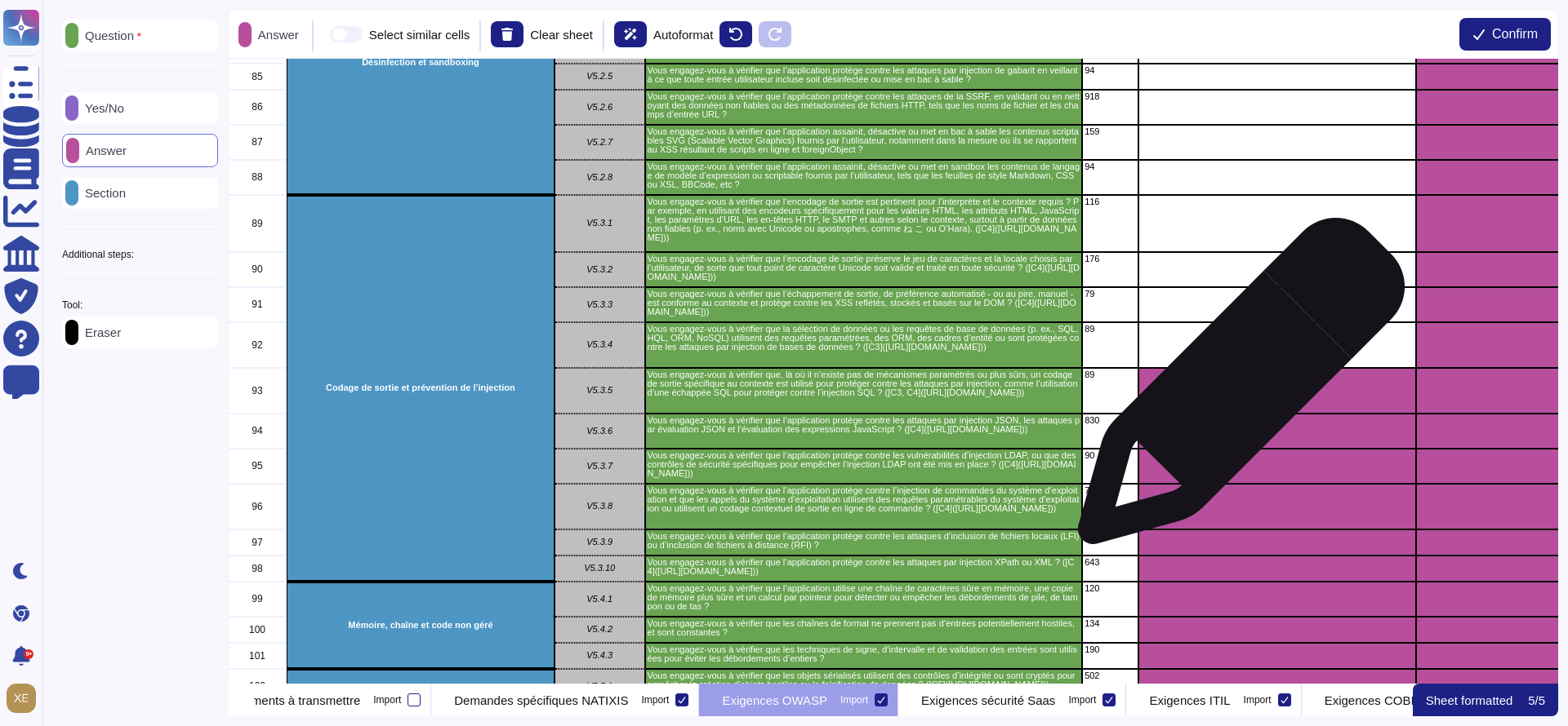
click at [1235, 389] on div "grid" at bounding box center [1278, 390] width 278 height 45
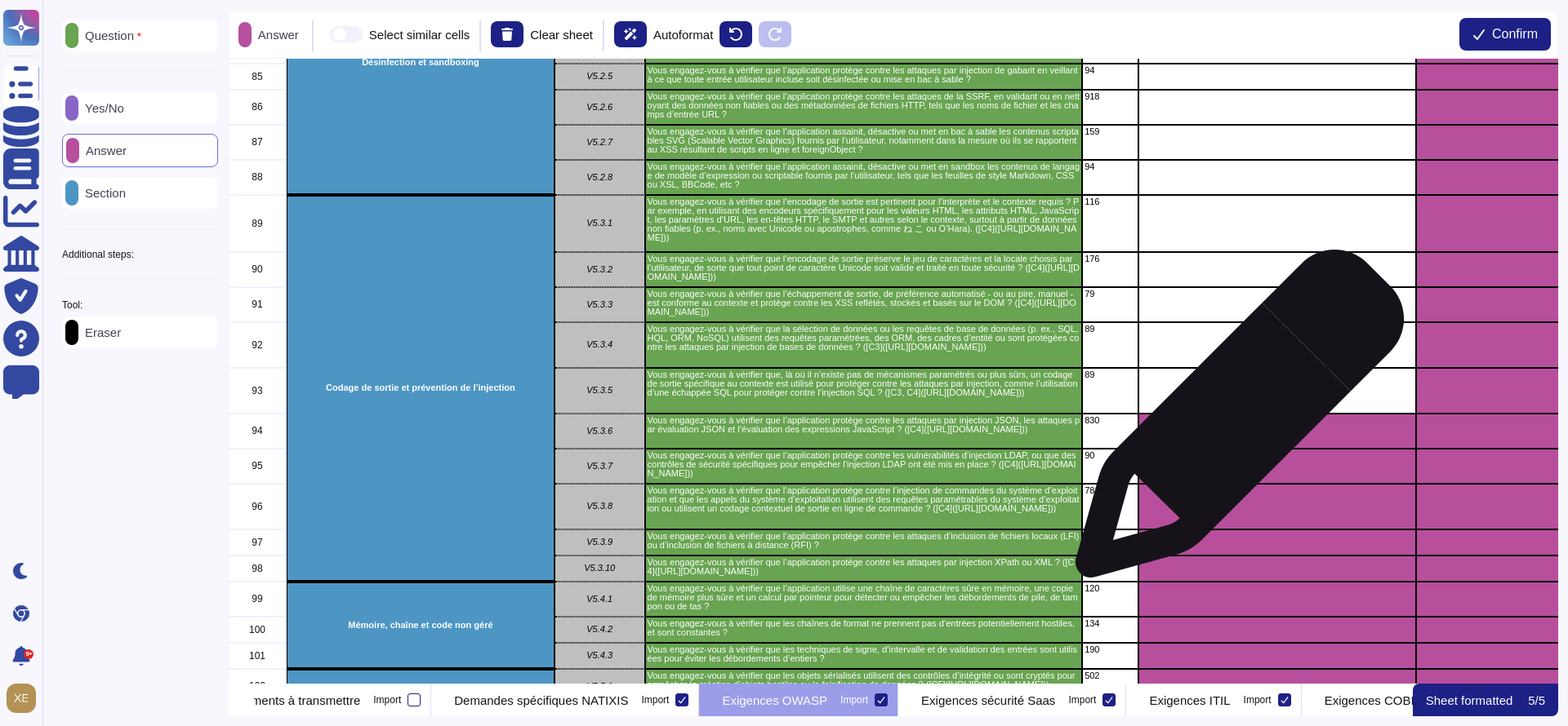
click at [1229, 430] on div "grid" at bounding box center [1278, 431] width 278 height 35
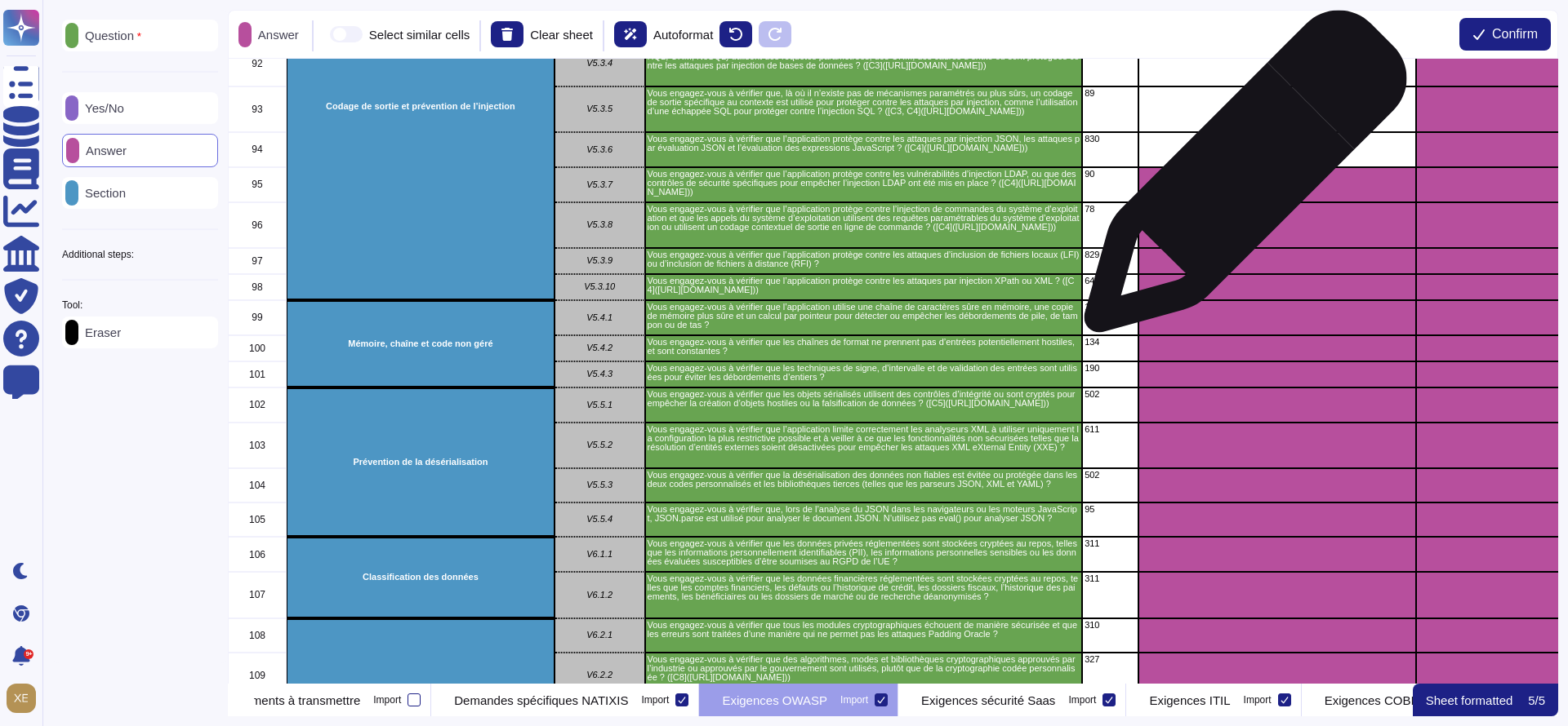
scroll to position [3306, 0]
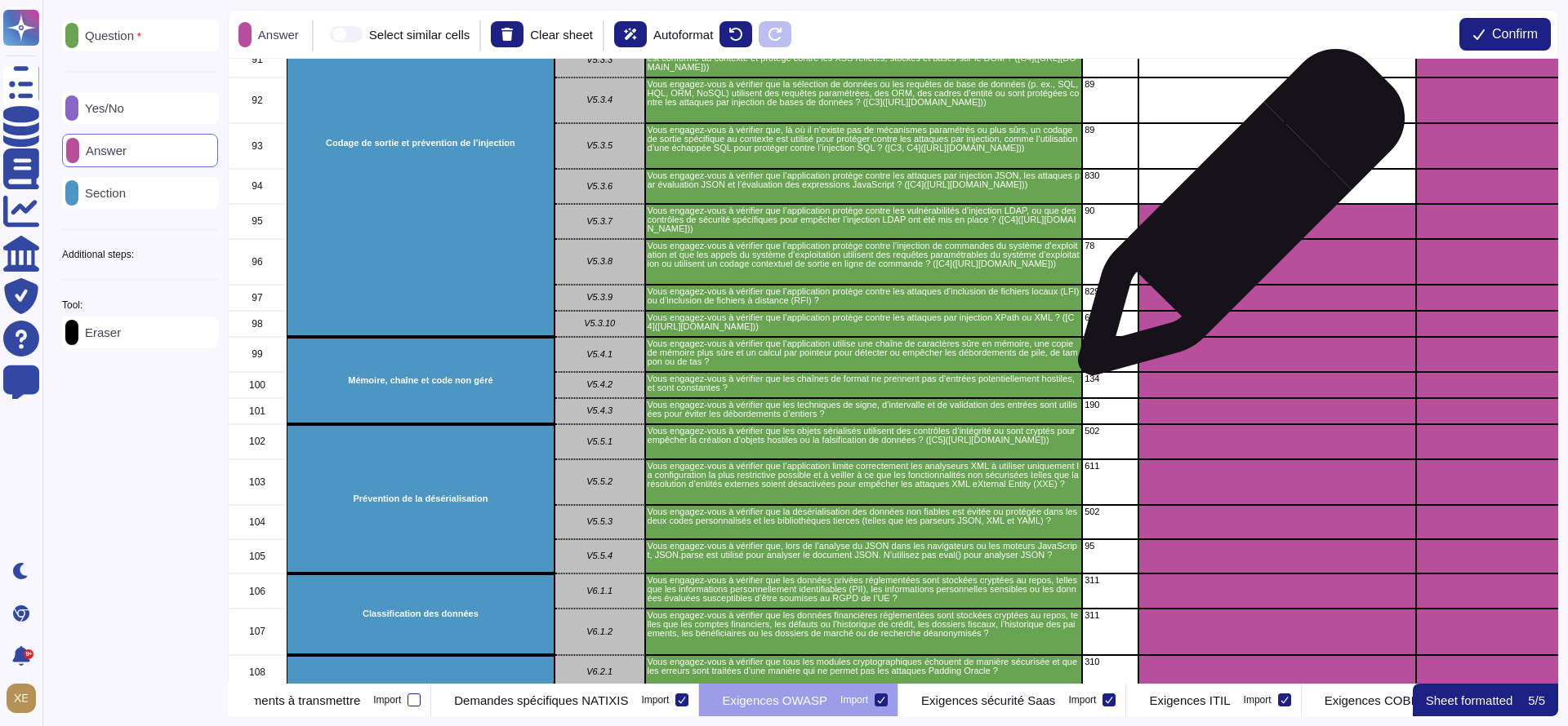
click at [1235, 220] on div "grid" at bounding box center [1278, 221] width 278 height 35
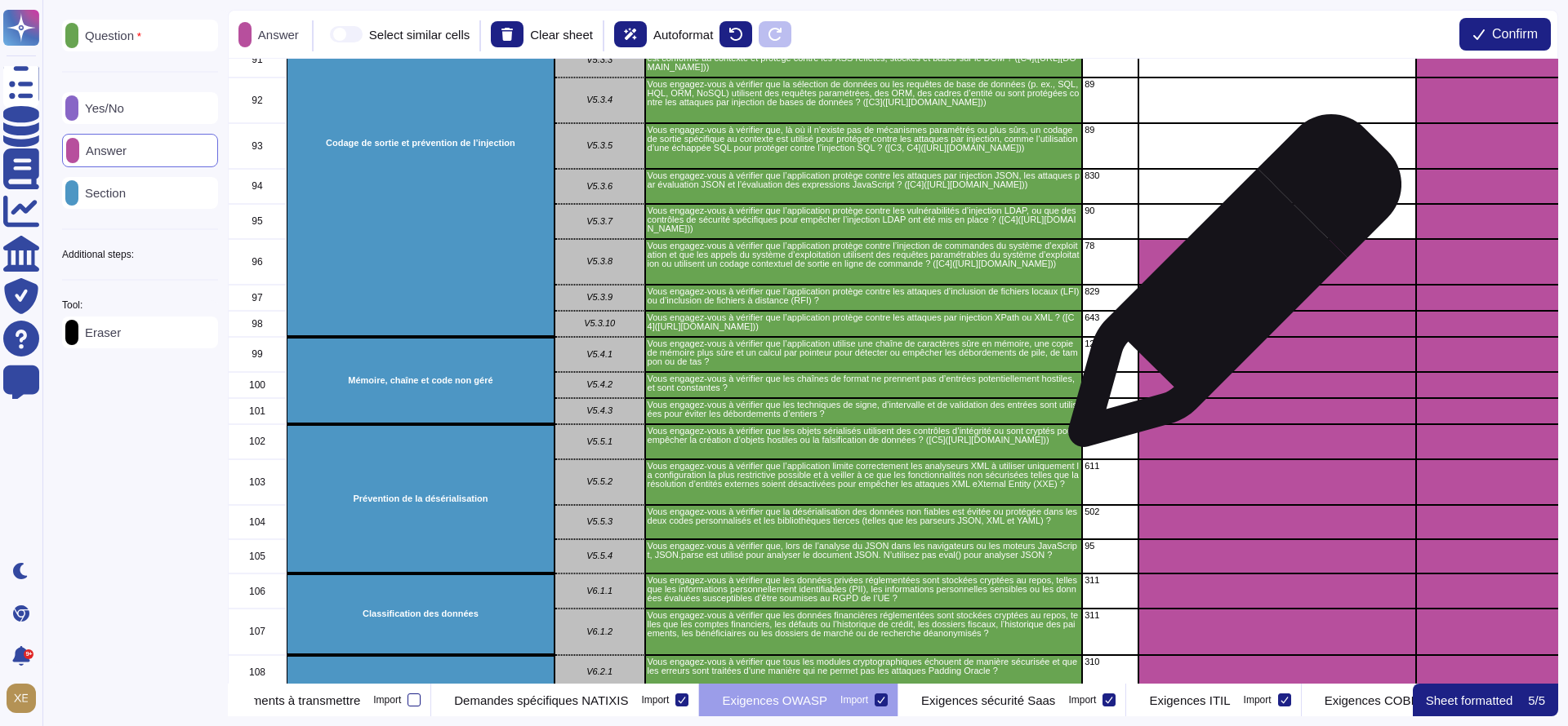
click at [1228, 289] on div "grid" at bounding box center [1278, 298] width 278 height 26
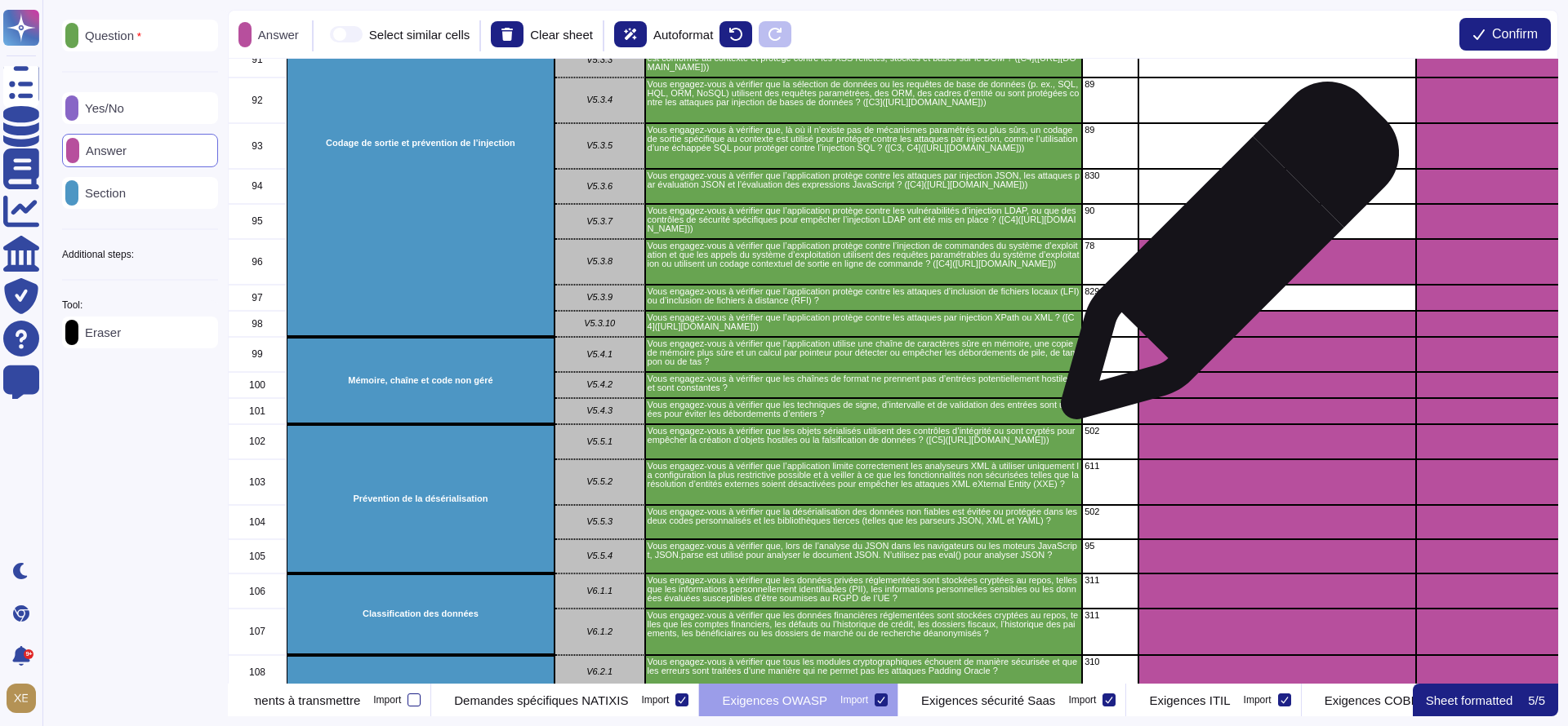
drag, startPoint x: 1223, startPoint y: 259, endPoint x: 1223, endPoint y: 272, distance: 13.0
click at [1223, 264] on div "grid" at bounding box center [1278, 262] width 278 height 45
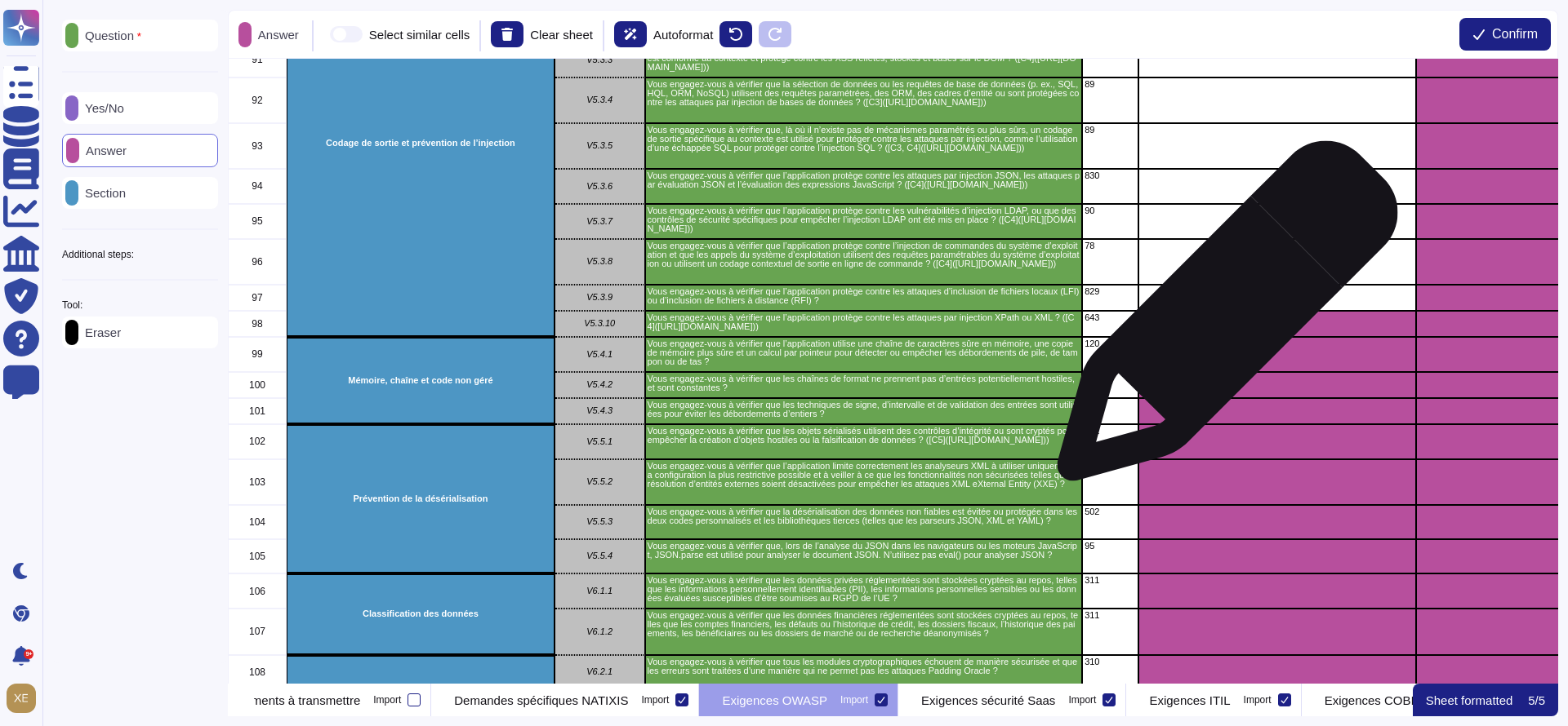
click at [1219, 326] on div "grid" at bounding box center [1278, 324] width 278 height 26
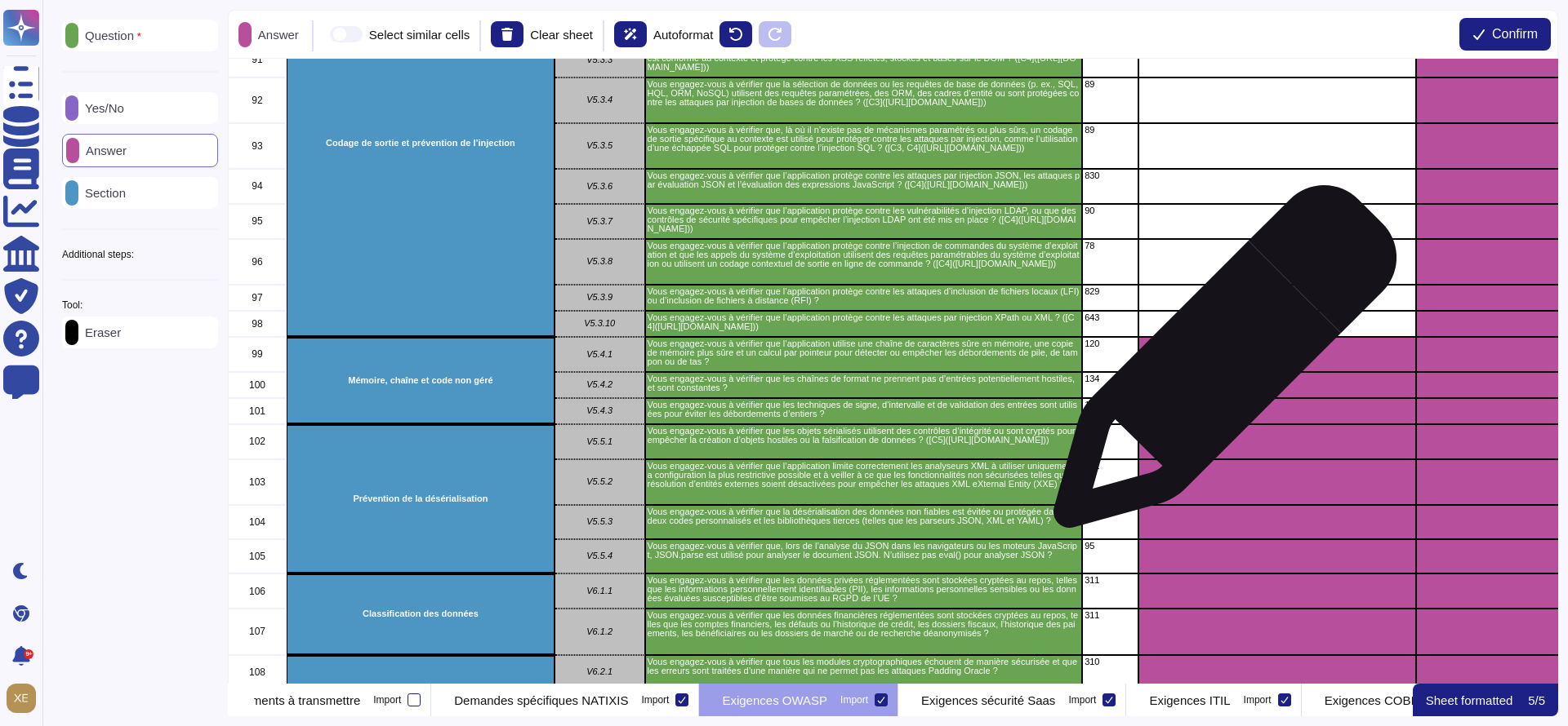
click at [1218, 365] on div "grid" at bounding box center [1278, 354] width 278 height 35
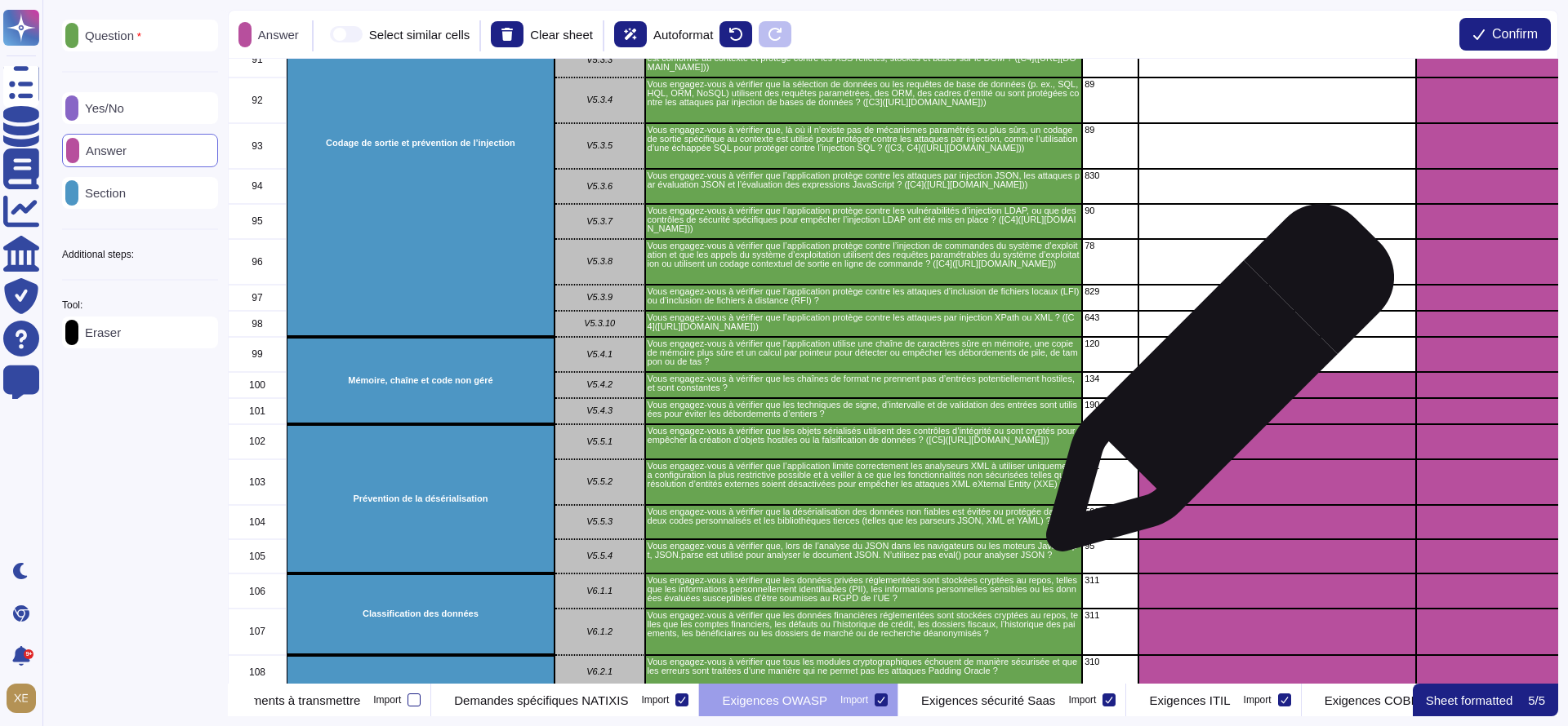
click at [1212, 390] on div "grid" at bounding box center [1278, 386] width 278 height 26
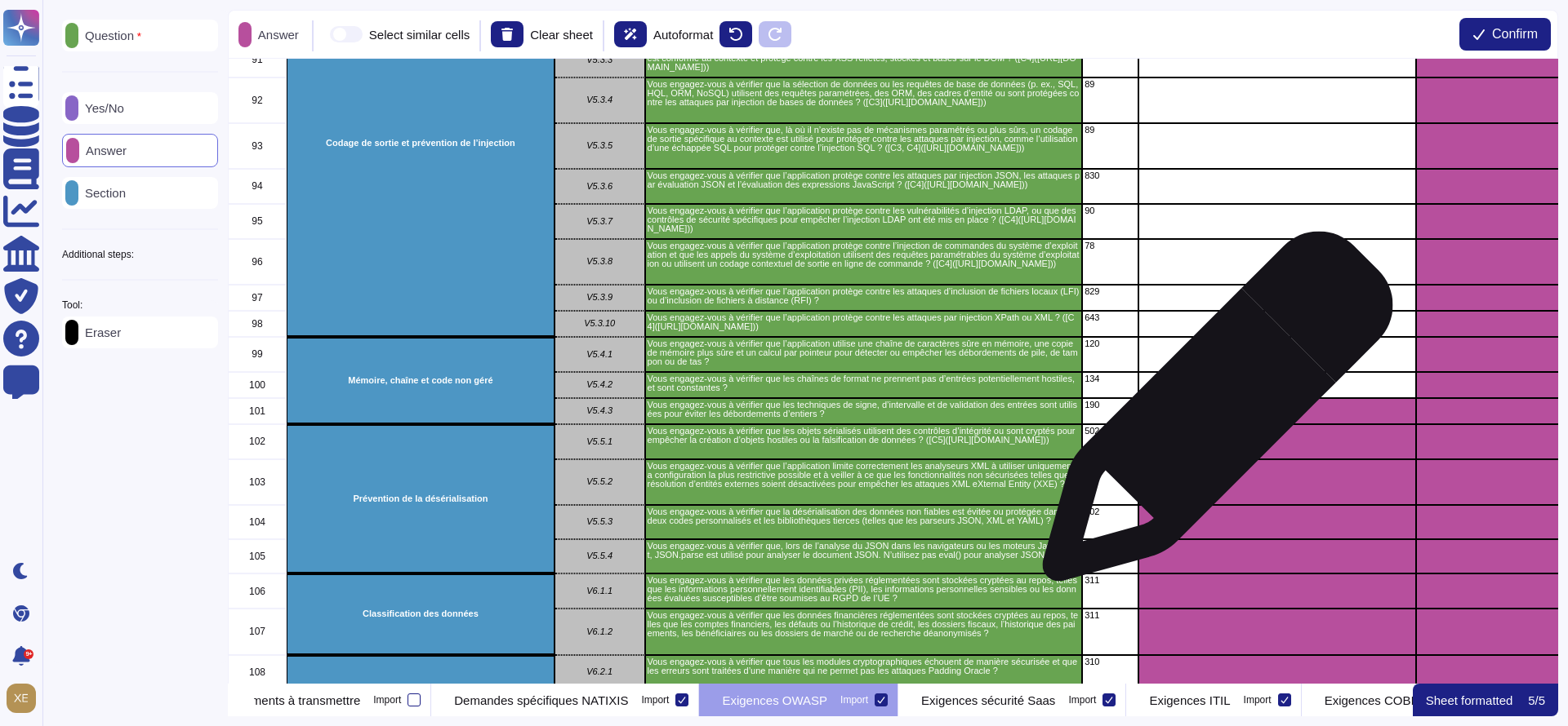
click at [1211, 415] on div "grid" at bounding box center [1278, 411] width 278 height 26
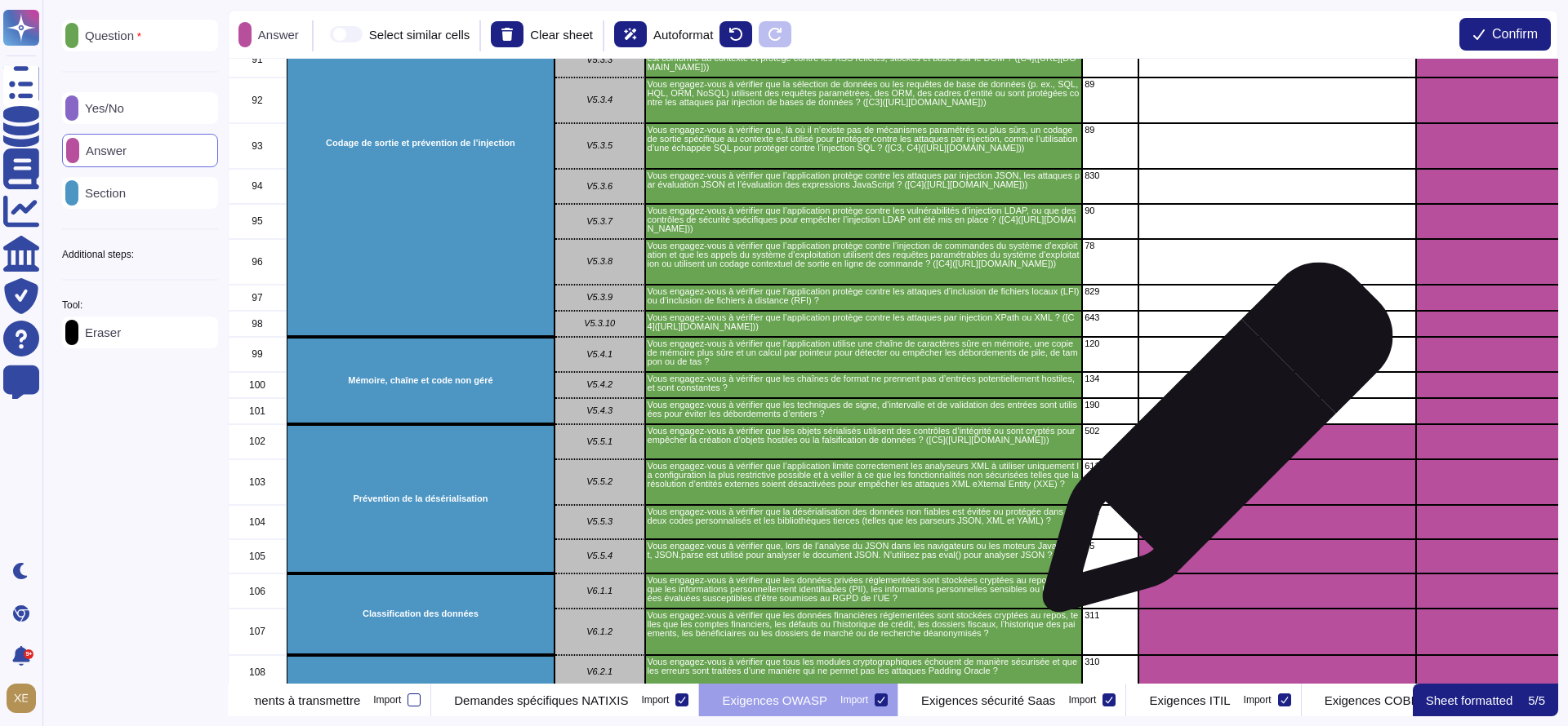
click at [1211, 445] on div "grid" at bounding box center [1278, 441] width 278 height 35
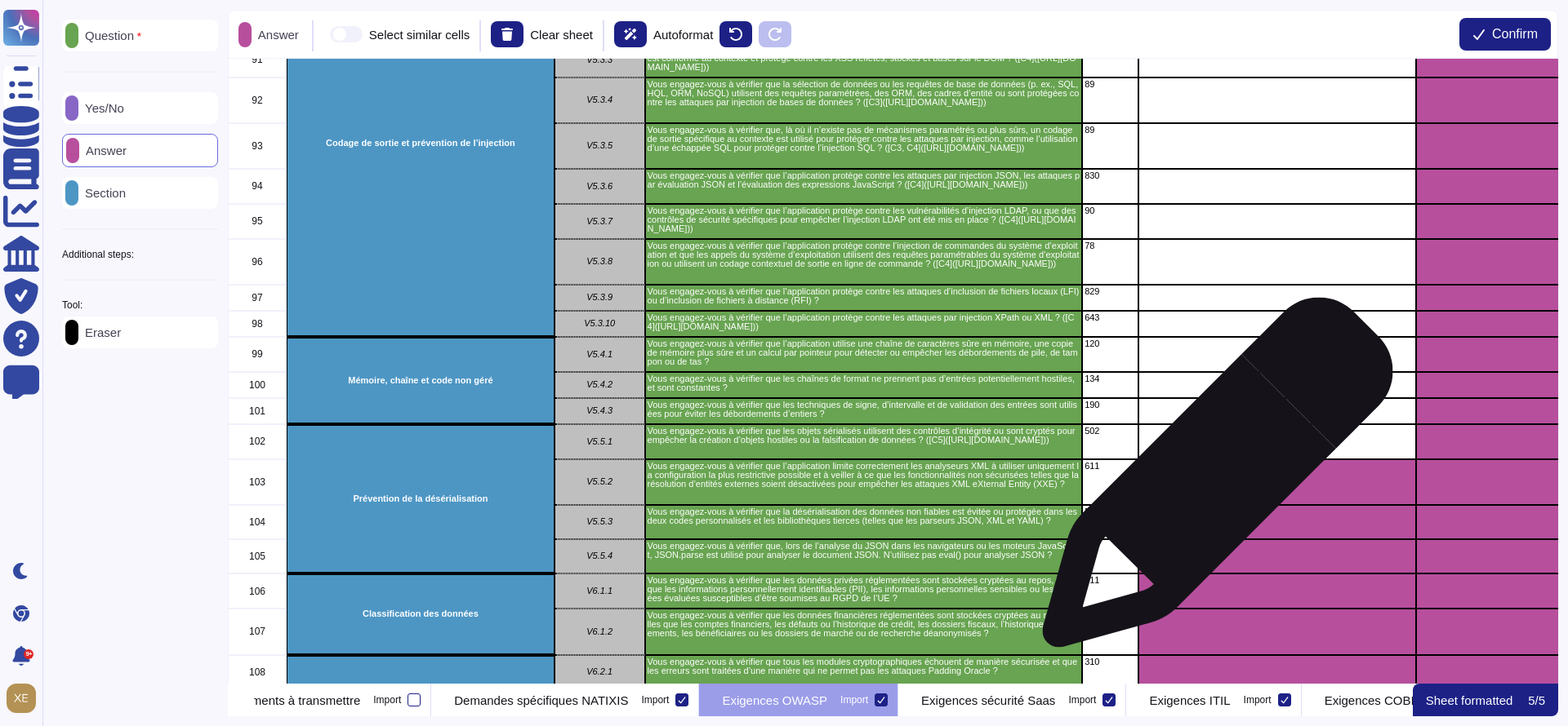
click at [1211, 482] on div "grid" at bounding box center [1278, 482] width 278 height 45
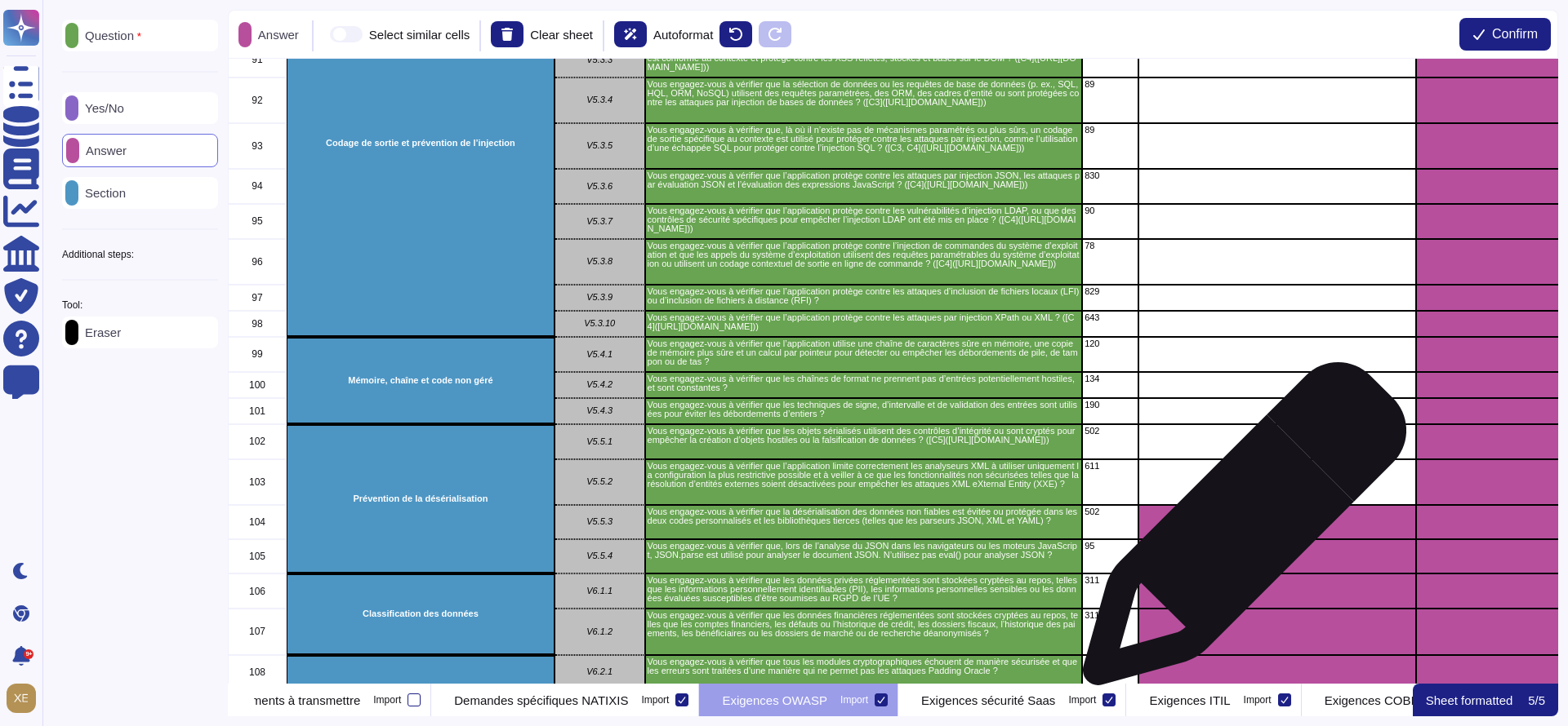
click at [1238, 534] on div "grid" at bounding box center [1278, 522] width 278 height 34
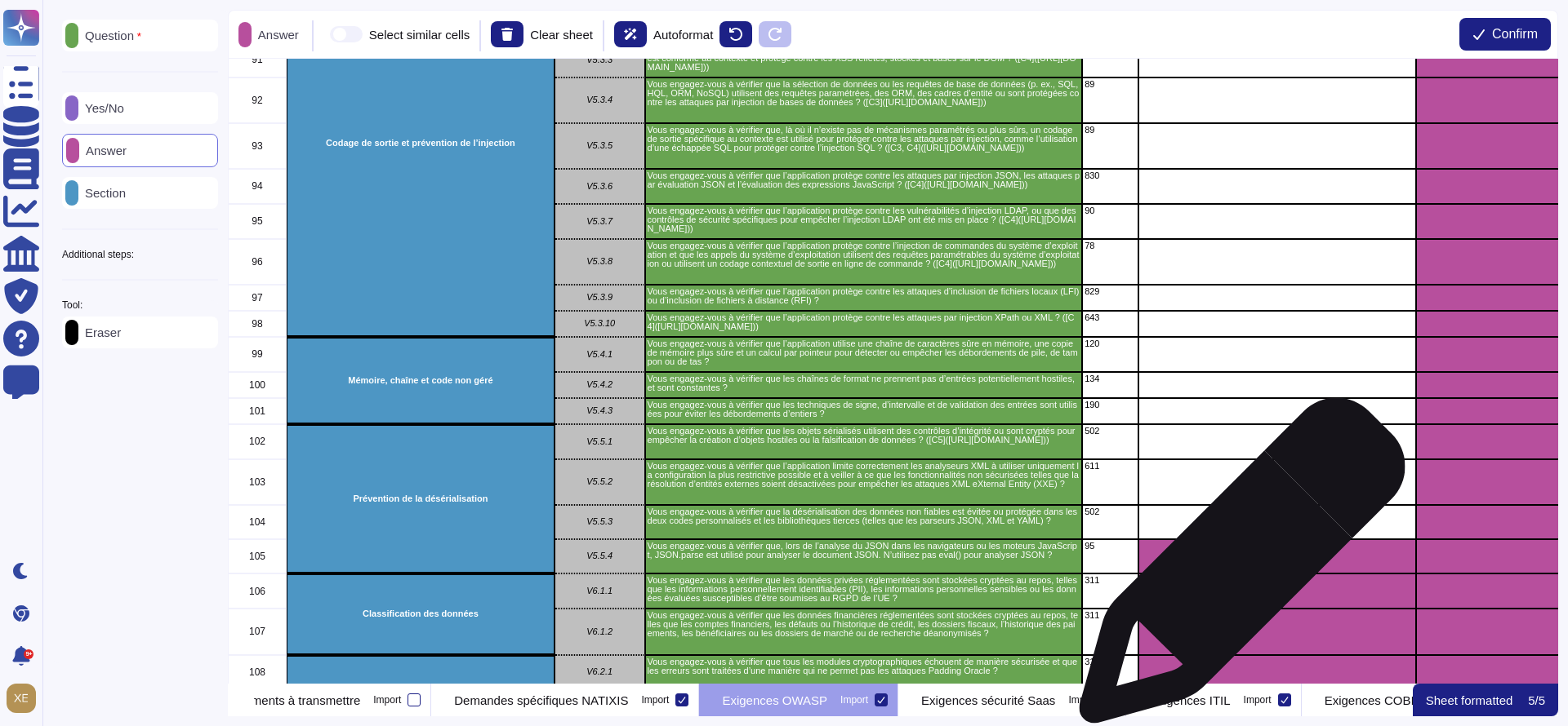
click at [1235, 570] on div "grid" at bounding box center [1278, 557] width 278 height 35
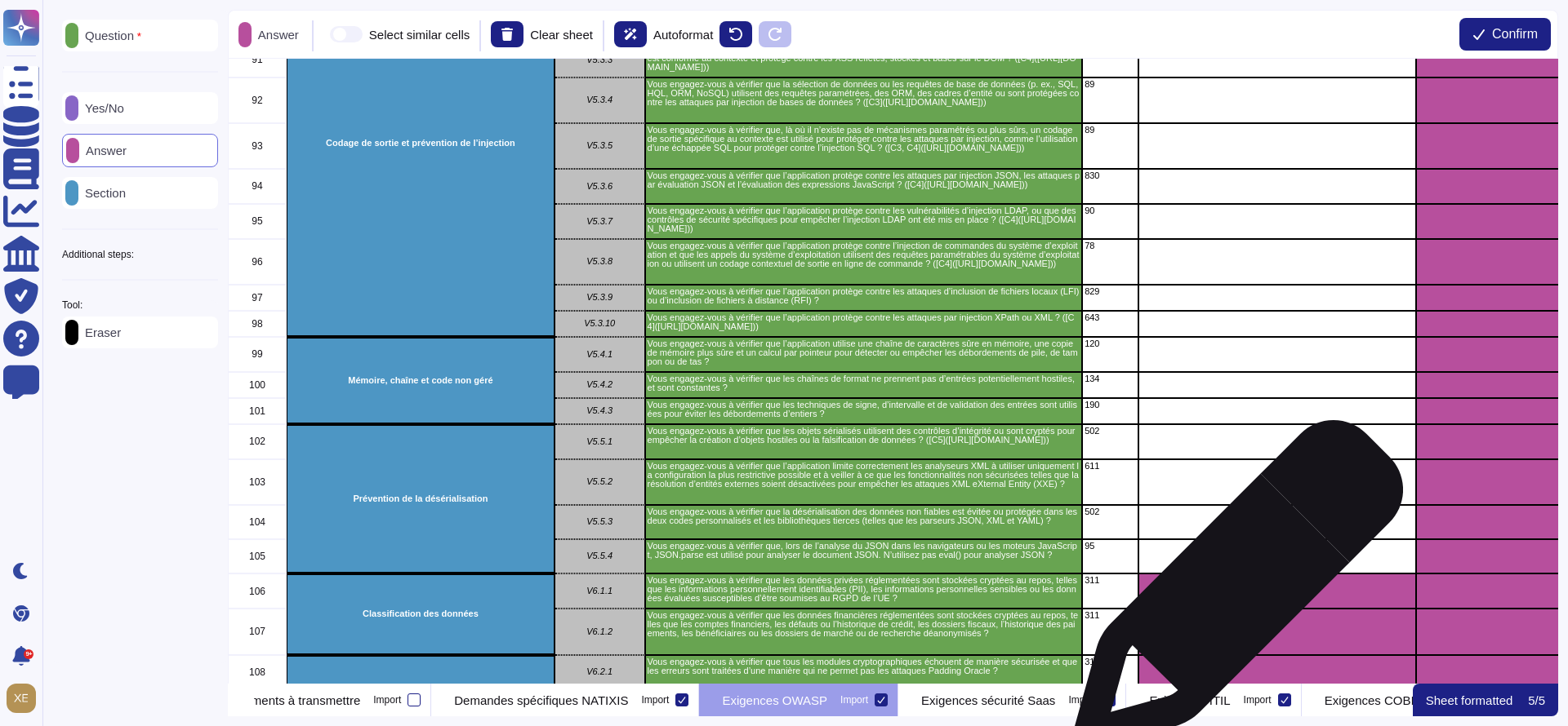
click at [1231, 595] on div "grid" at bounding box center [1278, 591] width 278 height 35
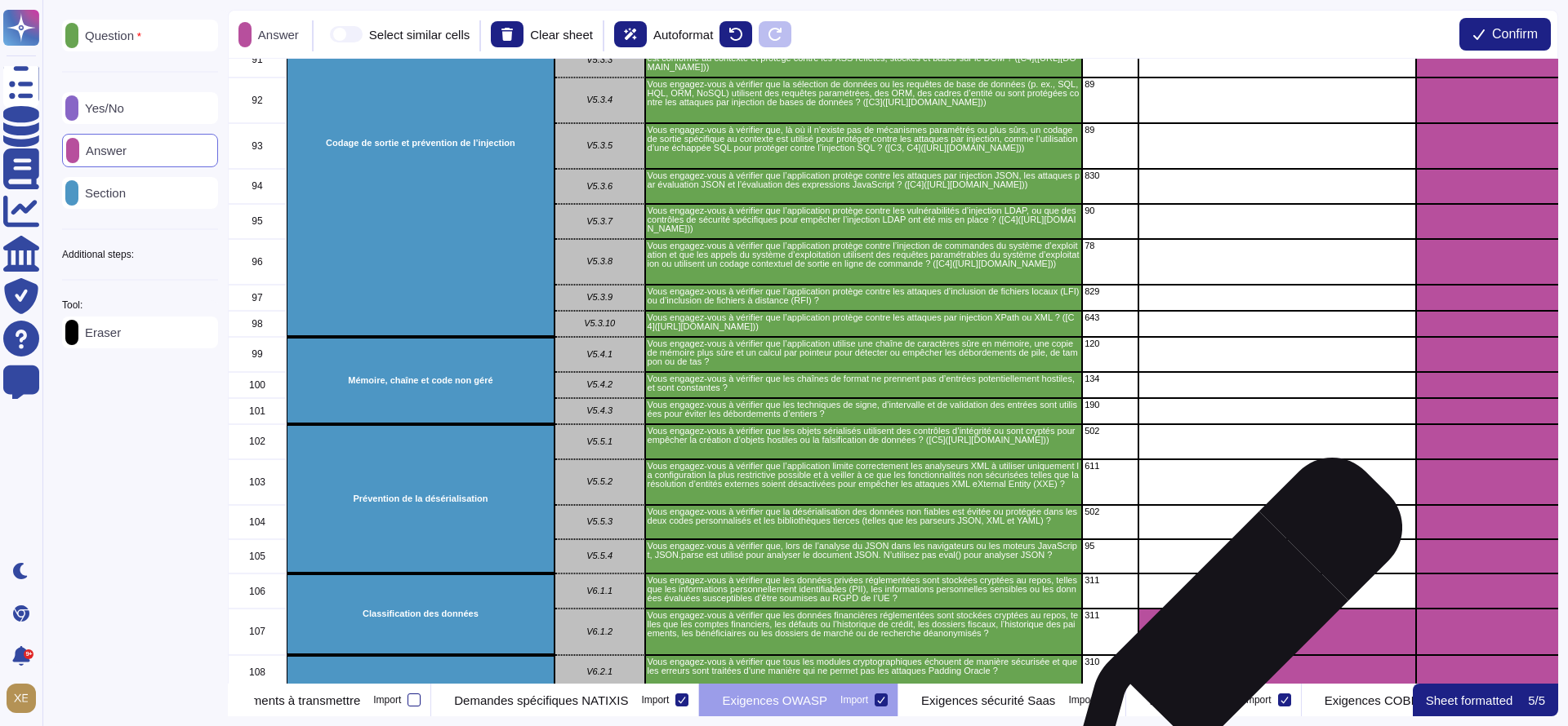
click at [1229, 631] on div "grid" at bounding box center [1278, 631] width 278 height 46
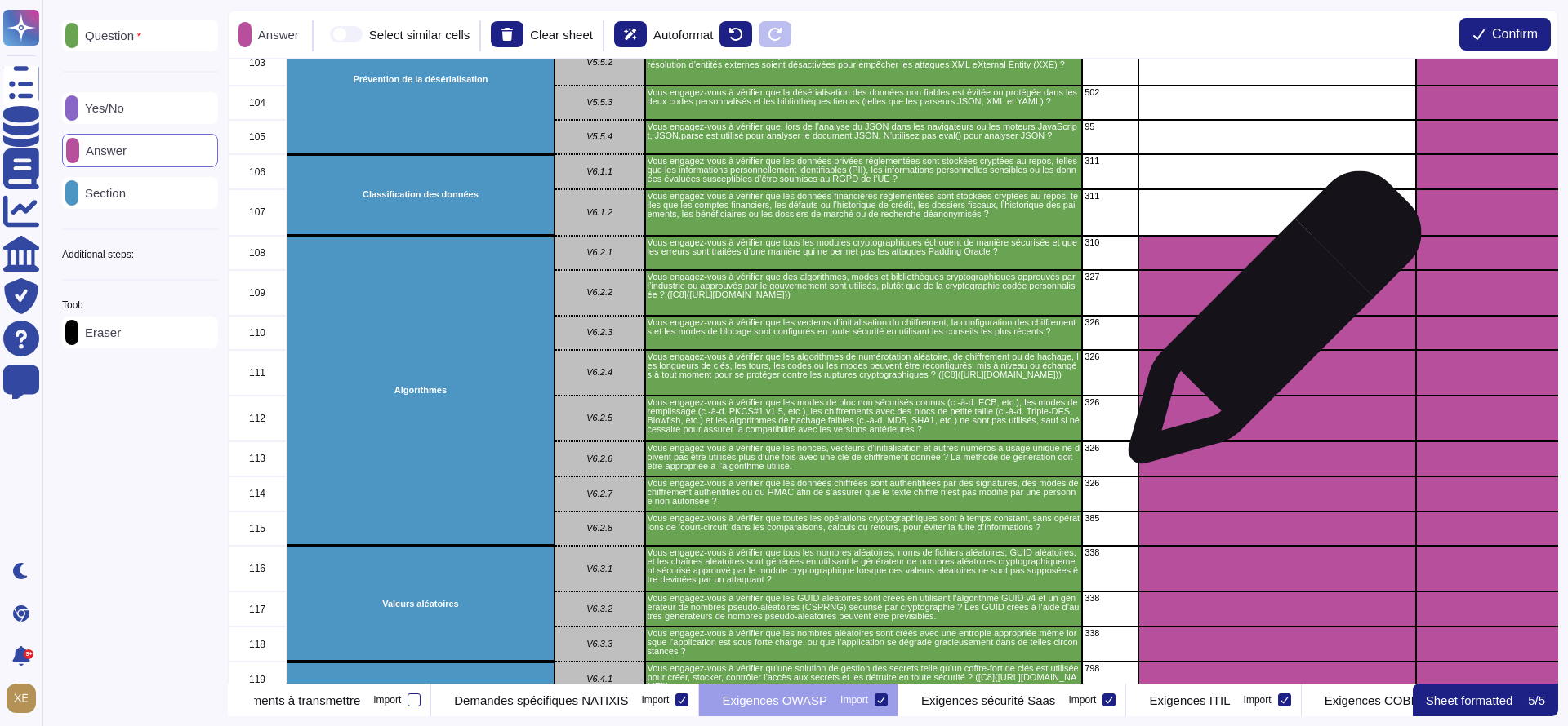
scroll to position [3795, 0]
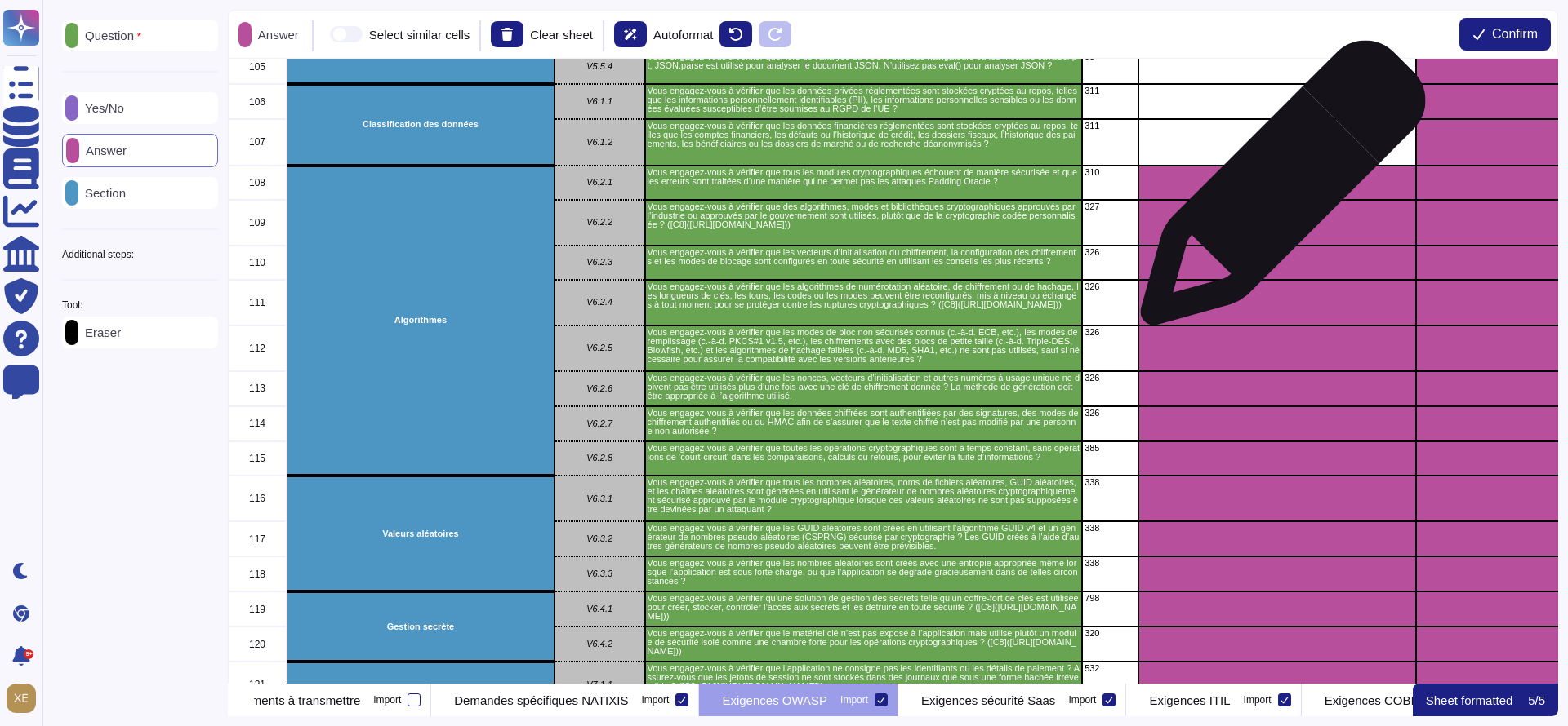
click at [1277, 191] on div "grid" at bounding box center [1278, 182] width 278 height 34
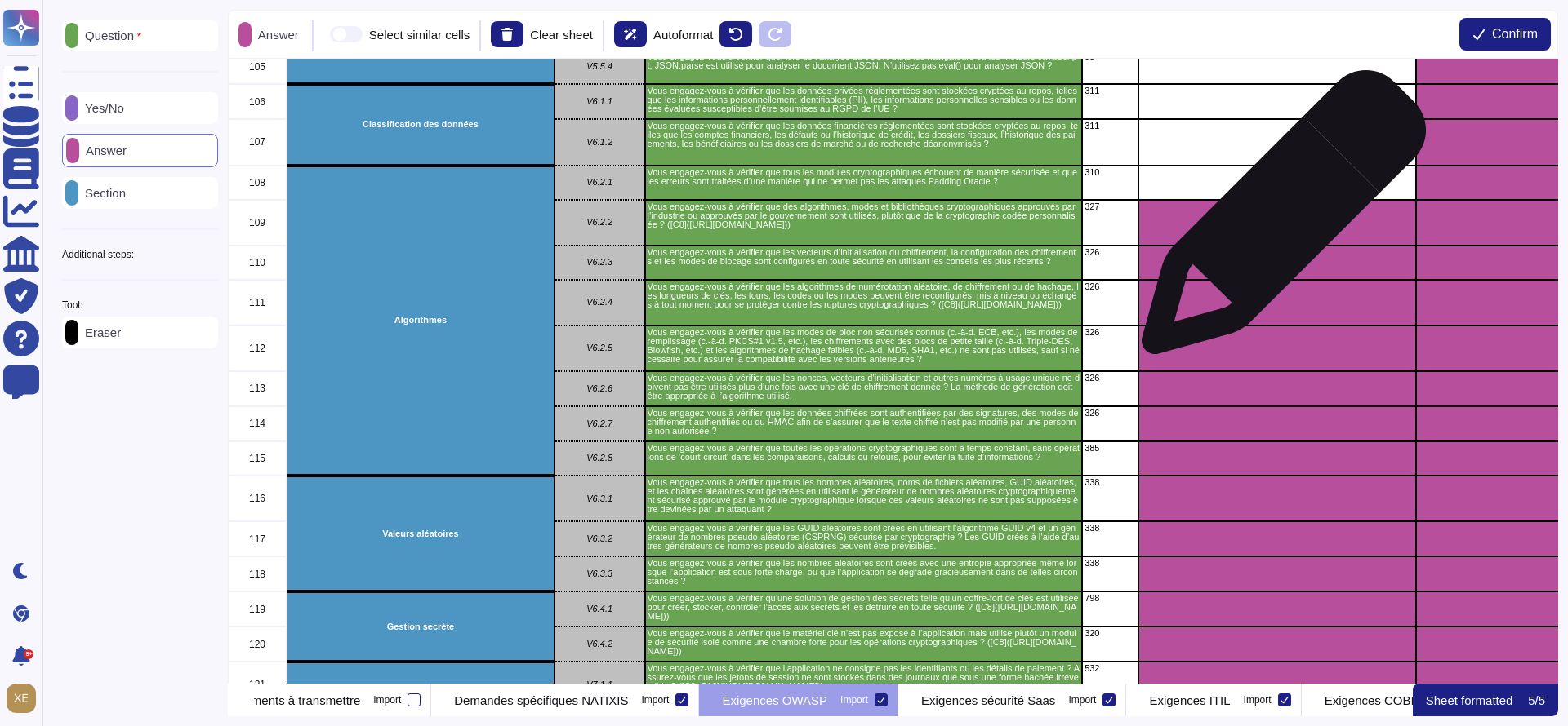
click at [1277, 221] on div "grid" at bounding box center [1278, 223] width 278 height 45
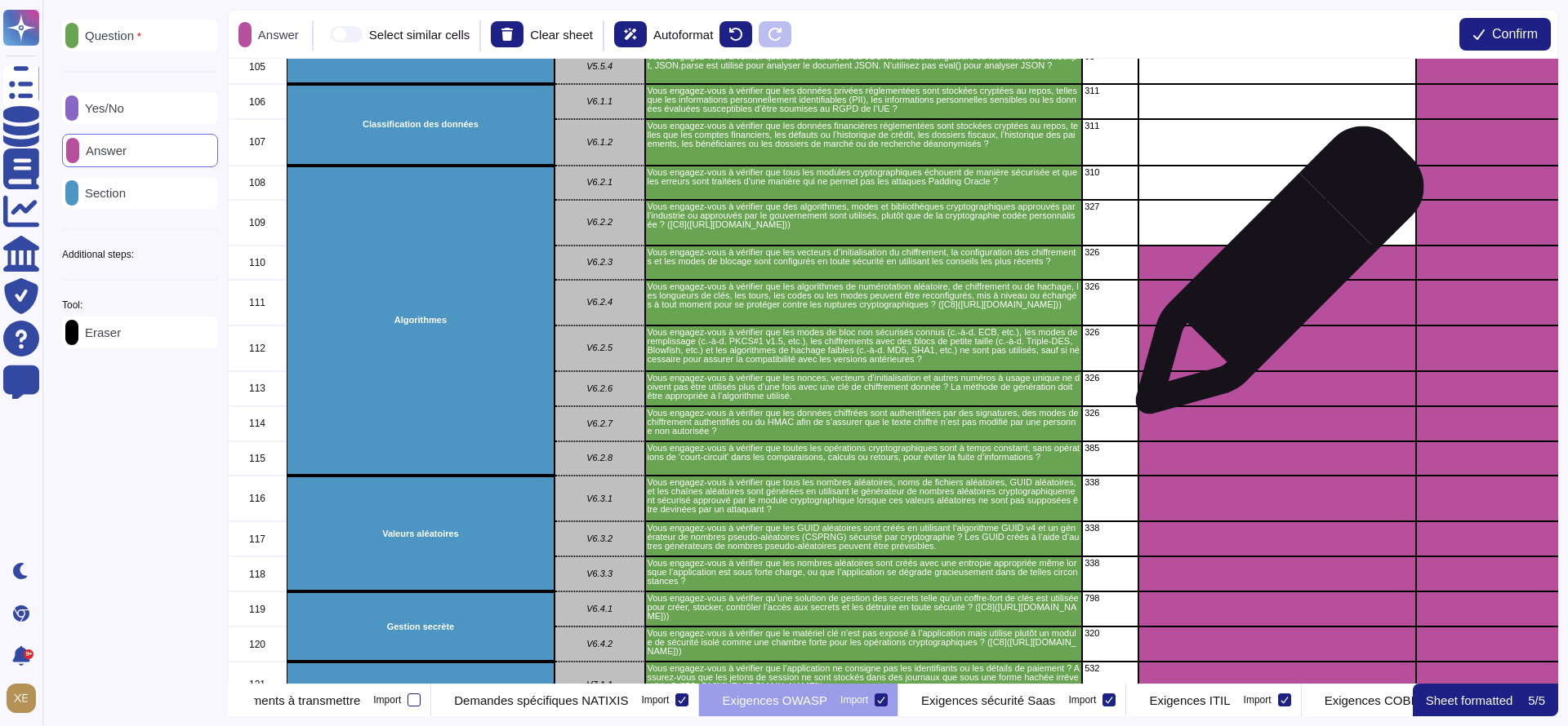
click at [1273, 278] on div "grid" at bounding box center [1278, 263] width 278 height 34
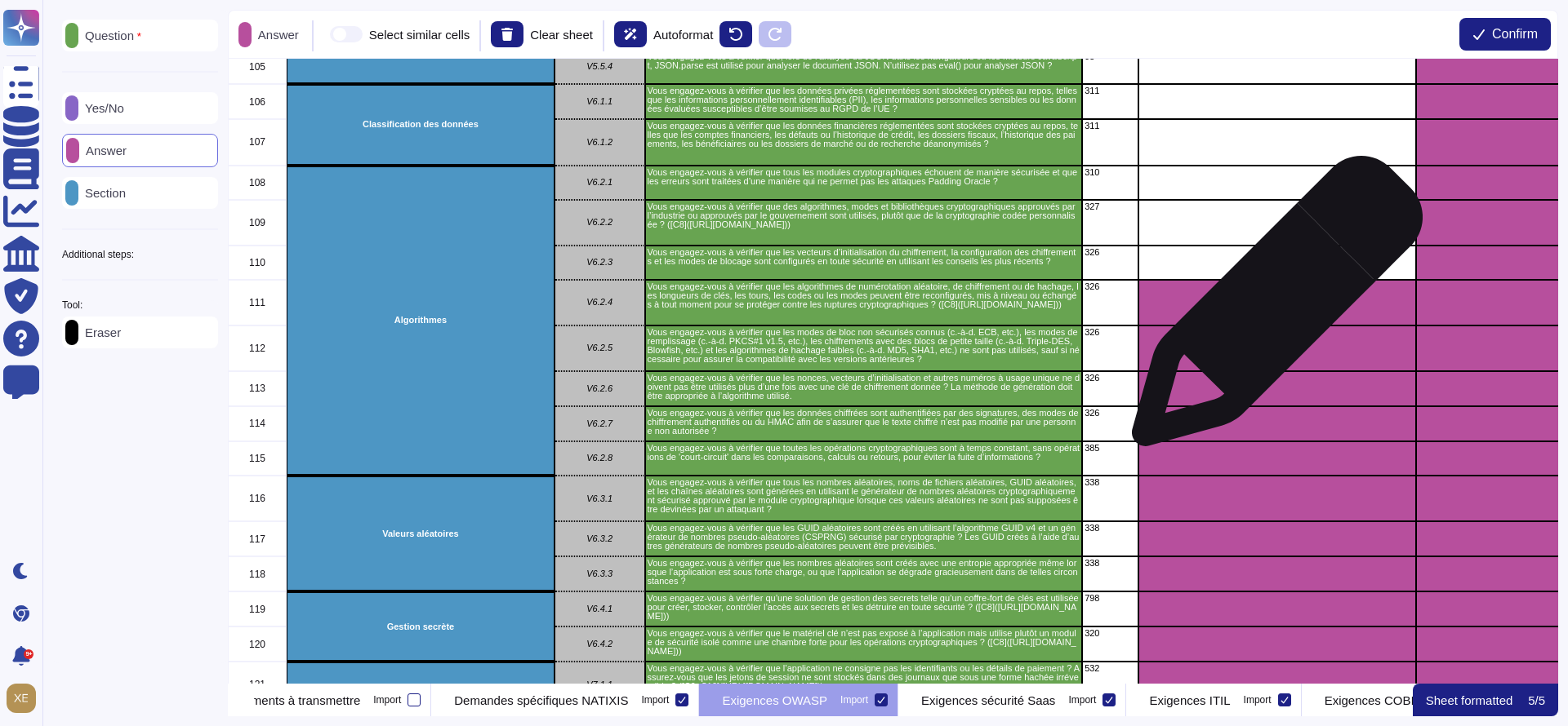
click at [1271, 309] on div "grid" at bounding box center [1278, 302] width 278 height 45
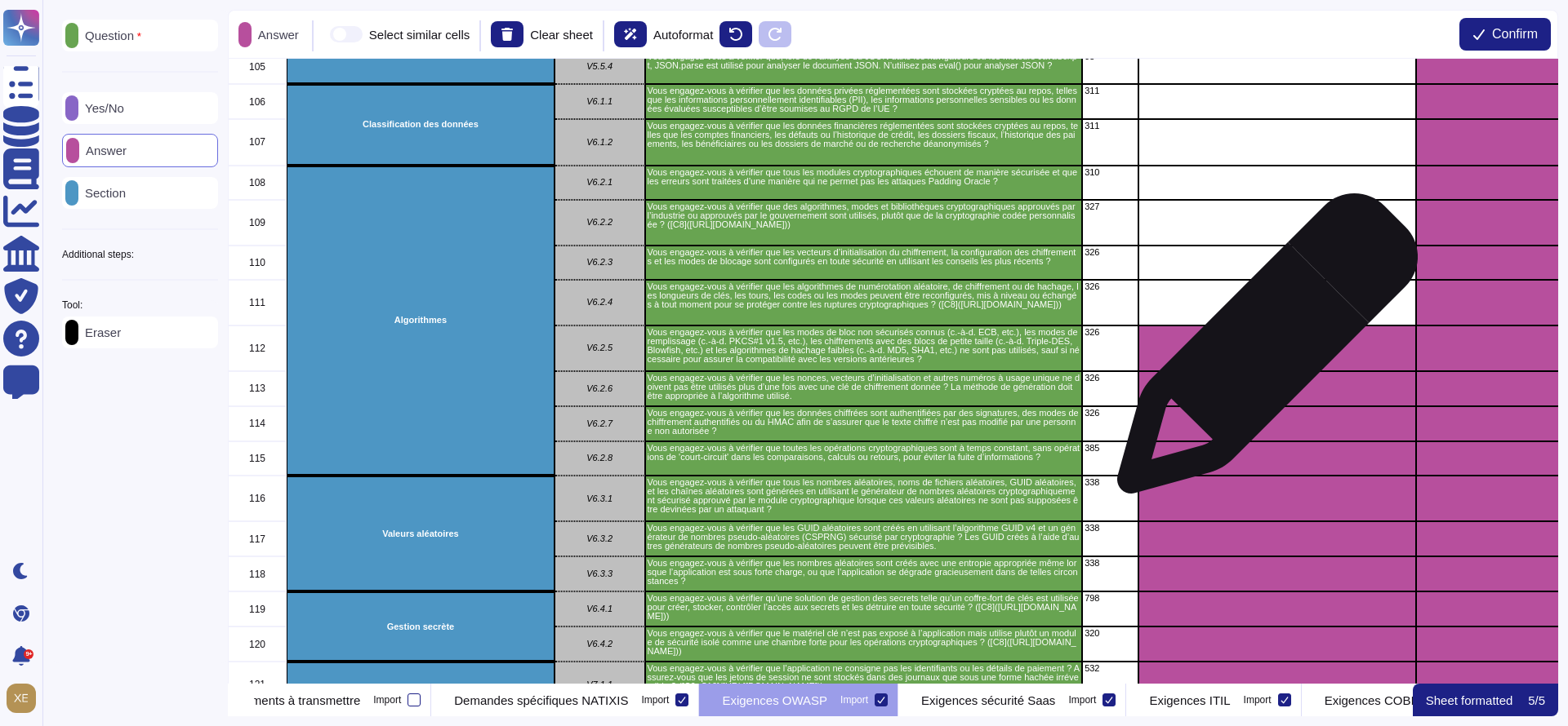
click at [1261, 352] on div "grid" at bounding box center [1278, 349] width 278 height 45
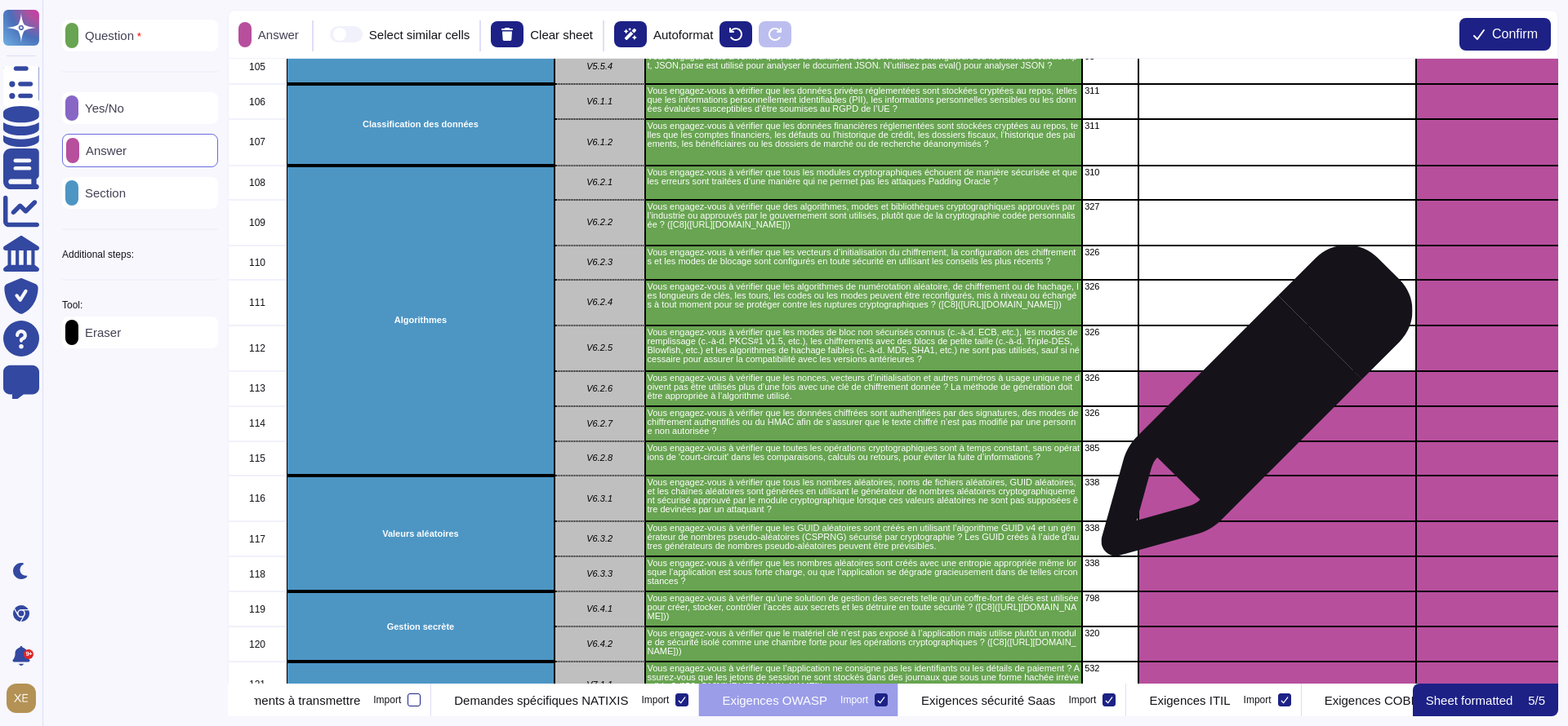
click at [1250, 409] on div "grid" at bounding box center [1278, 424] width 278 height 35
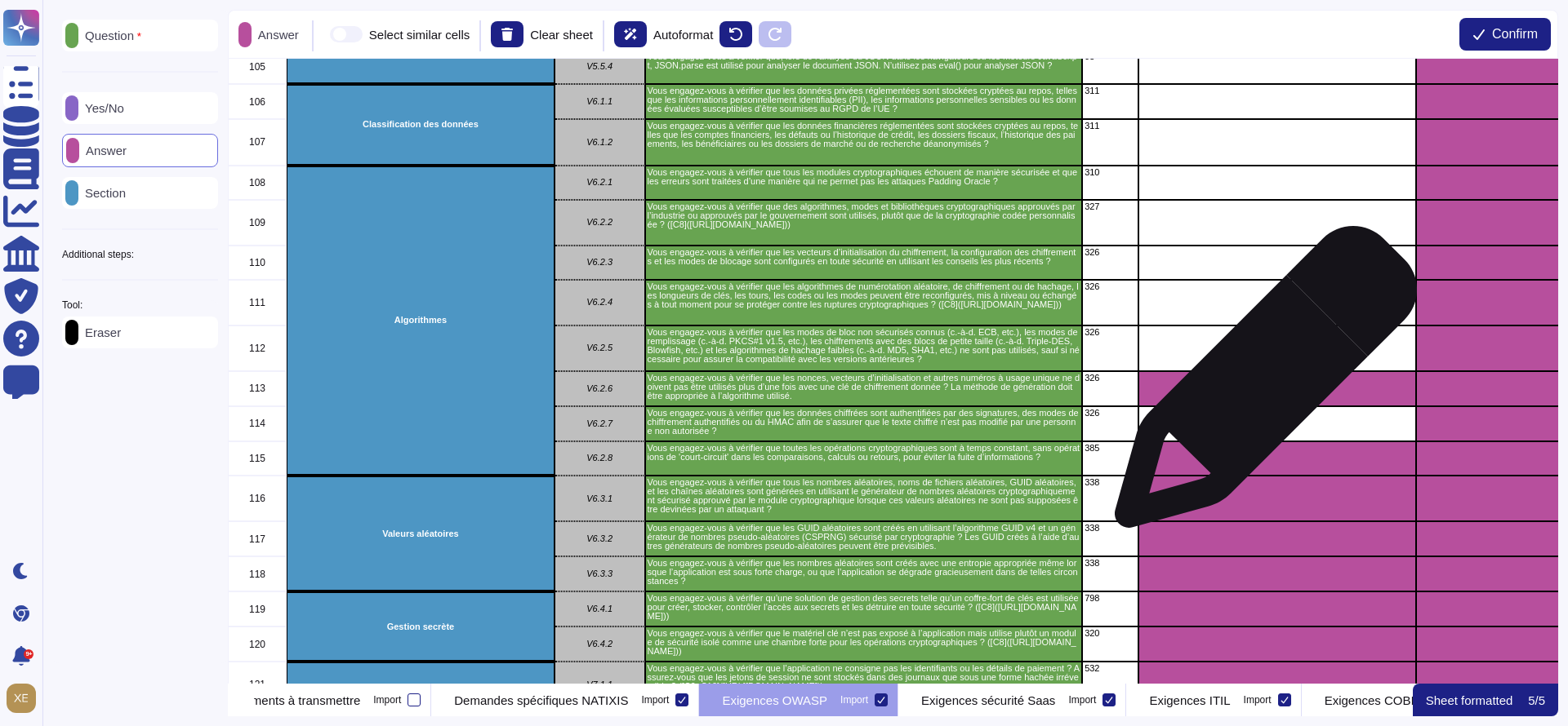
drag, startPoint x: 1259, startPoint y: 386, endPoint x: 1255, endPoint y: 409, distance: 23.3
click at [1259, 388] on div "grid" at bounding box center [1278, 389] width 278 height 35
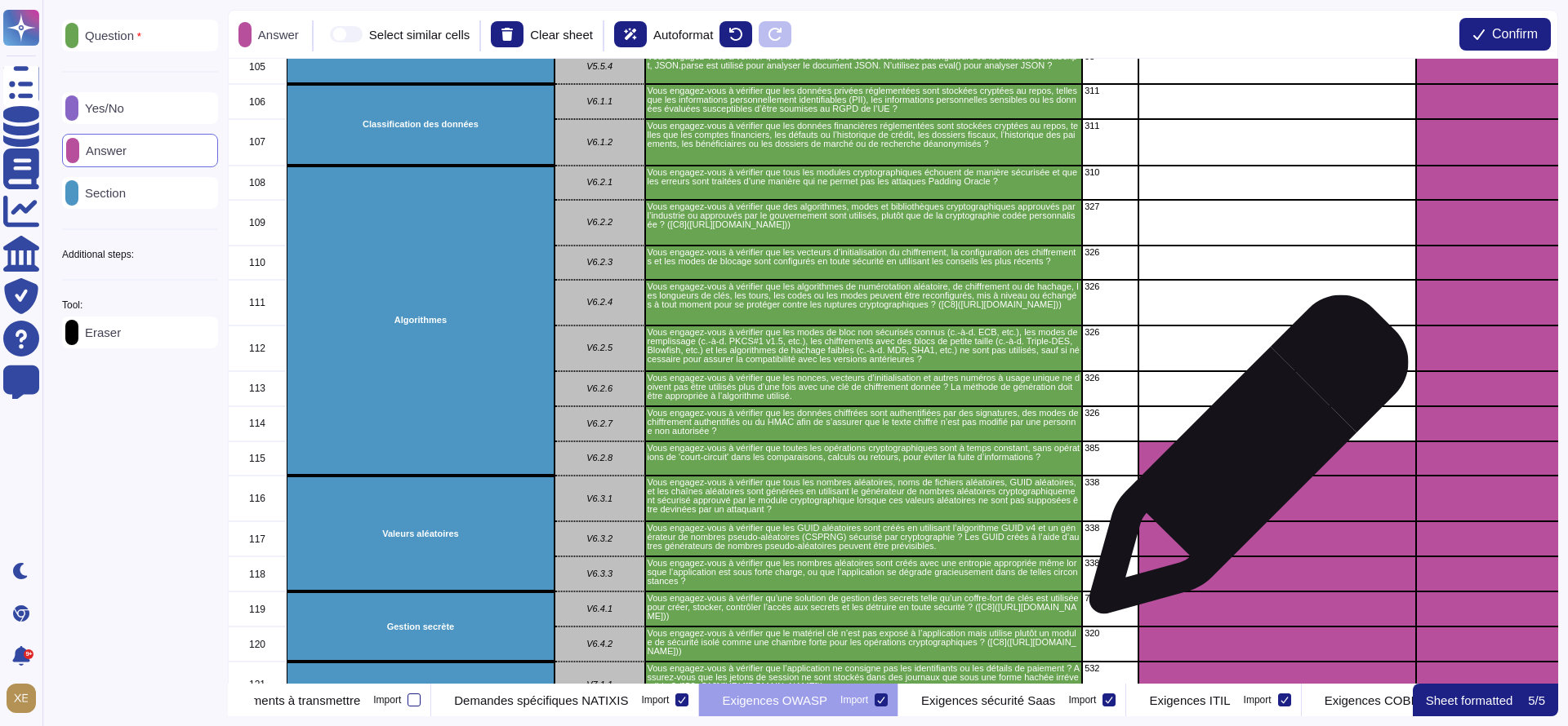
click at [1241, 469] on div "grid" at bounding box center [1278, 458] width 278 height 35
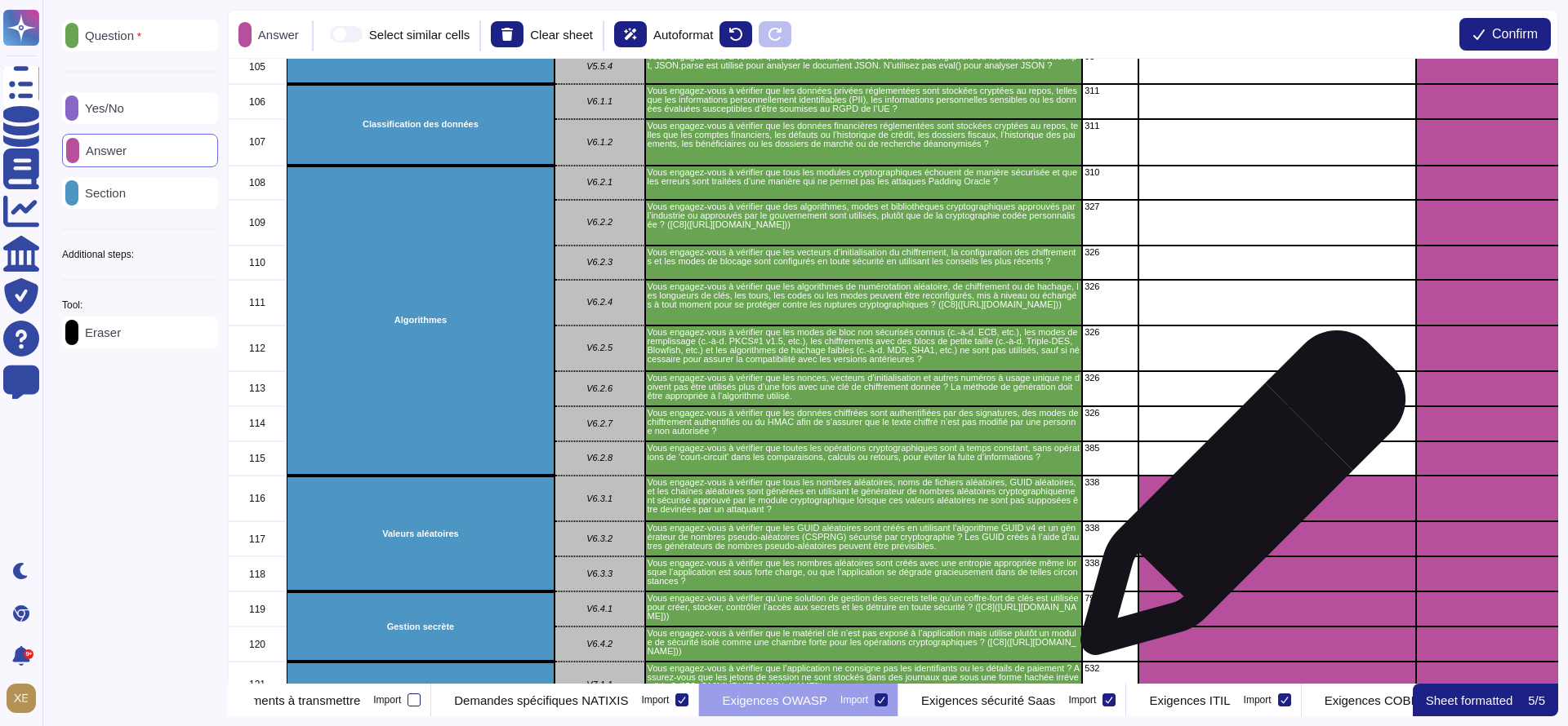
drag, startPoint x: 1236, startPoint y: 501, endPoint x: 1235, endPoint y: 510, distance: 9.1
click at [1236, 503] on div "grid" at bounding box center [1278, 498] width 278 height 45
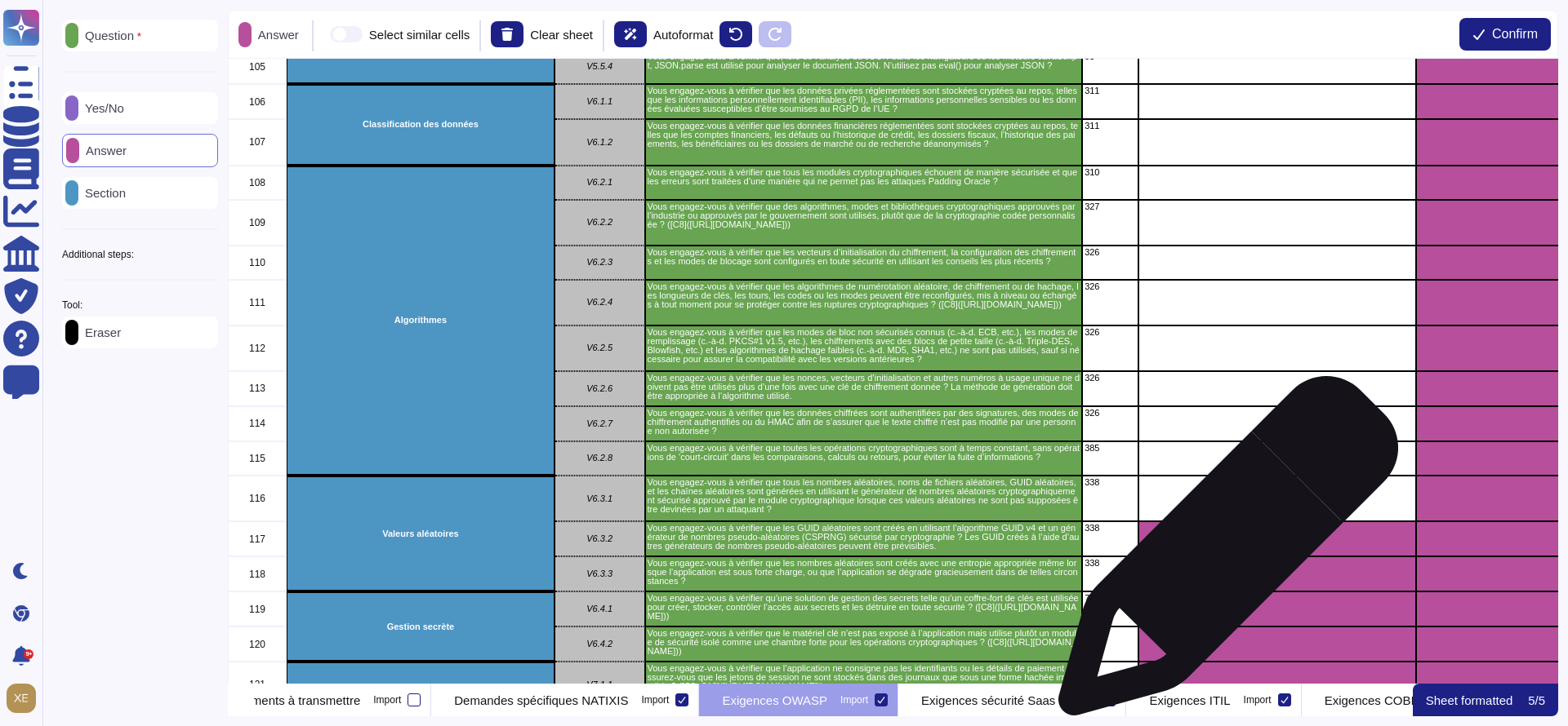
click at [1222, 554] on div "grid" at bounding box center [1278, 539] width 278 height 35
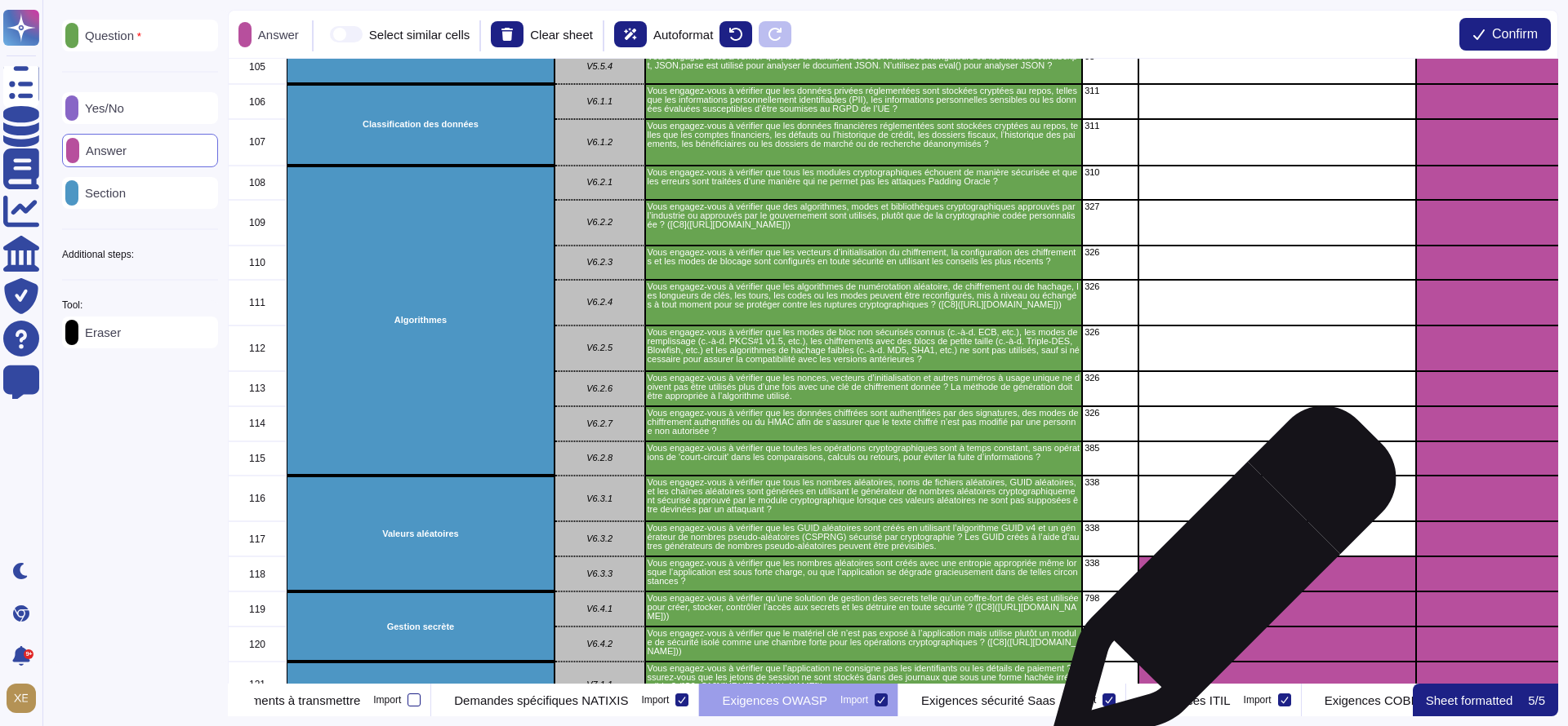
click at [1217, 586] on div "grid" at bounding box center [1278, 574] width 278 height 35
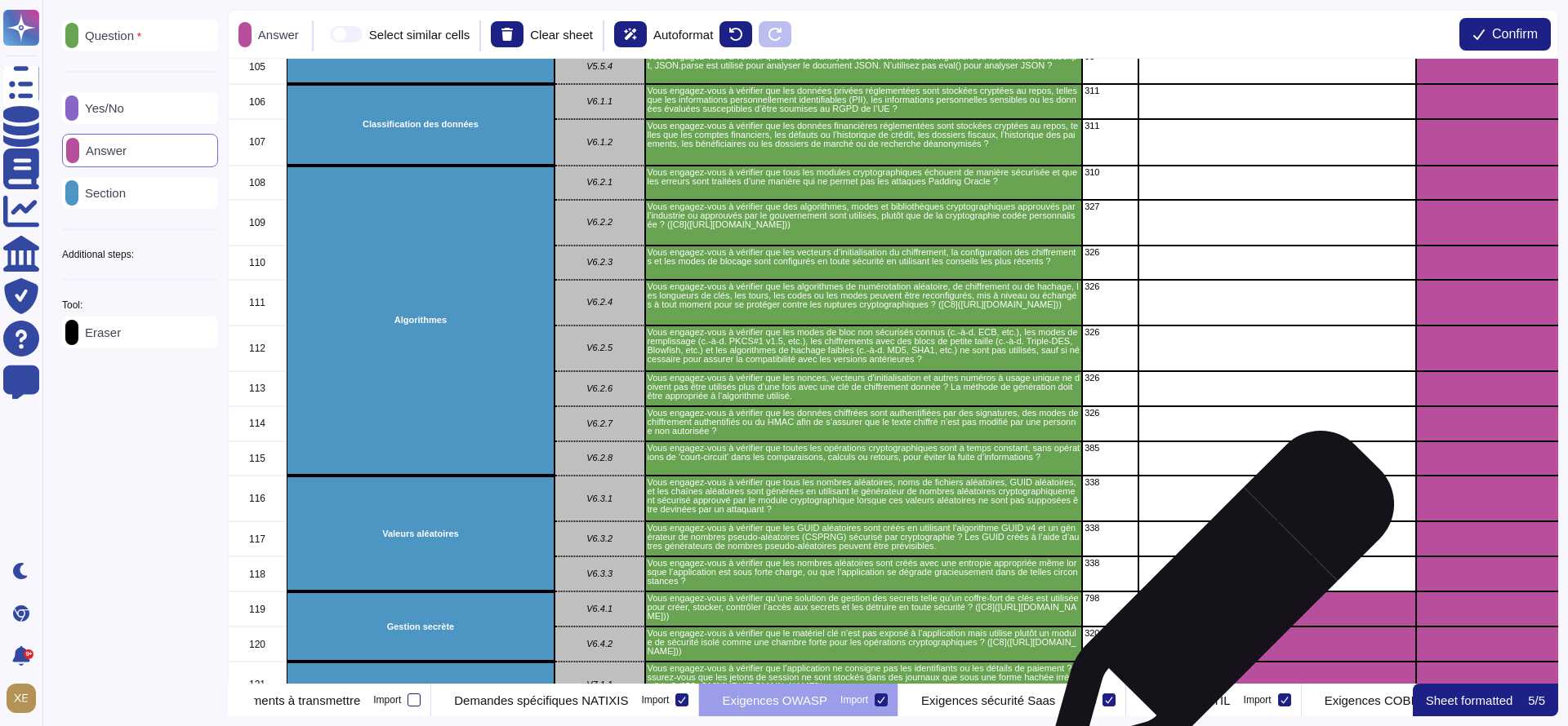
click at [1212, 614] on div "grid" at bounding box center [1278, 609] width 278 height 35
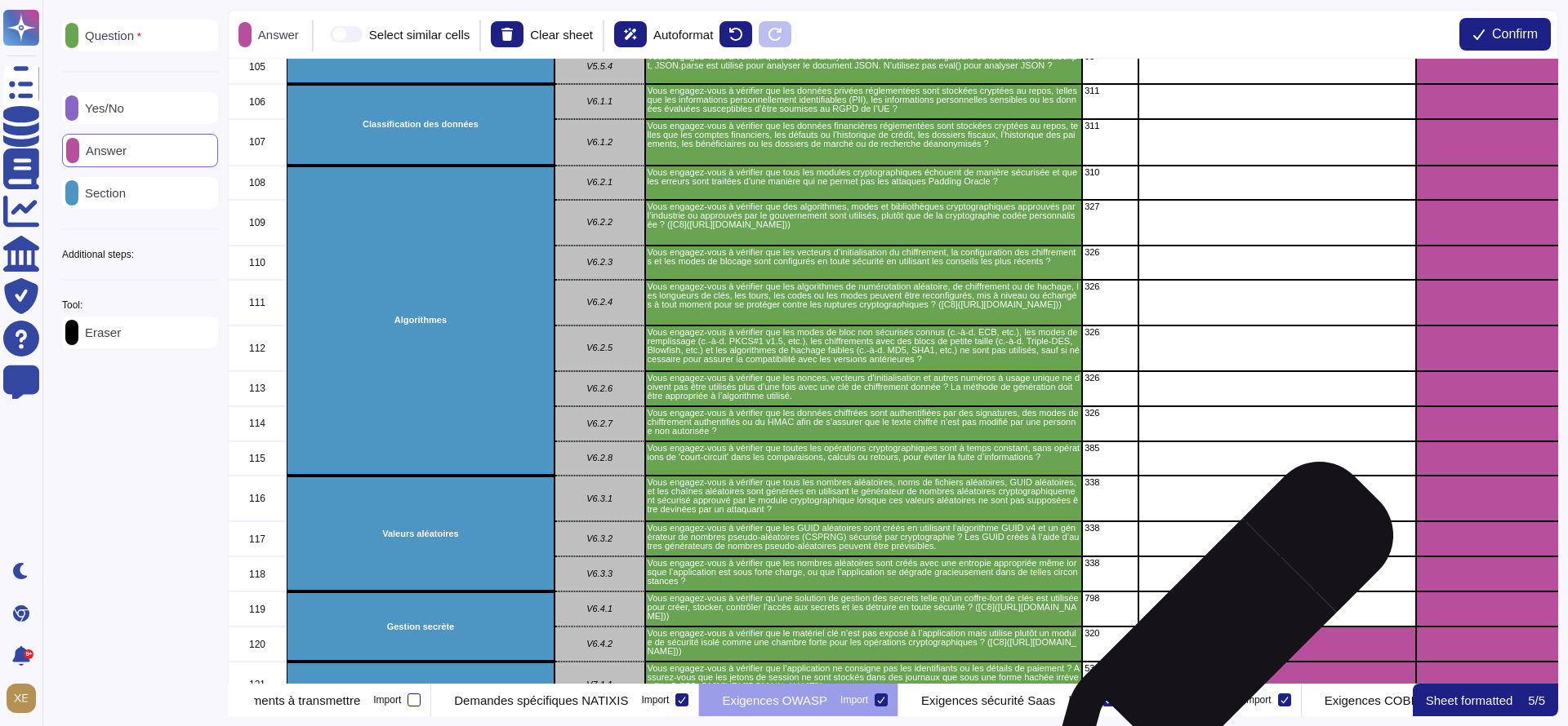
click at [1211, 646] on div "grid" at bounding box center [1278, 644] width 278 height 35
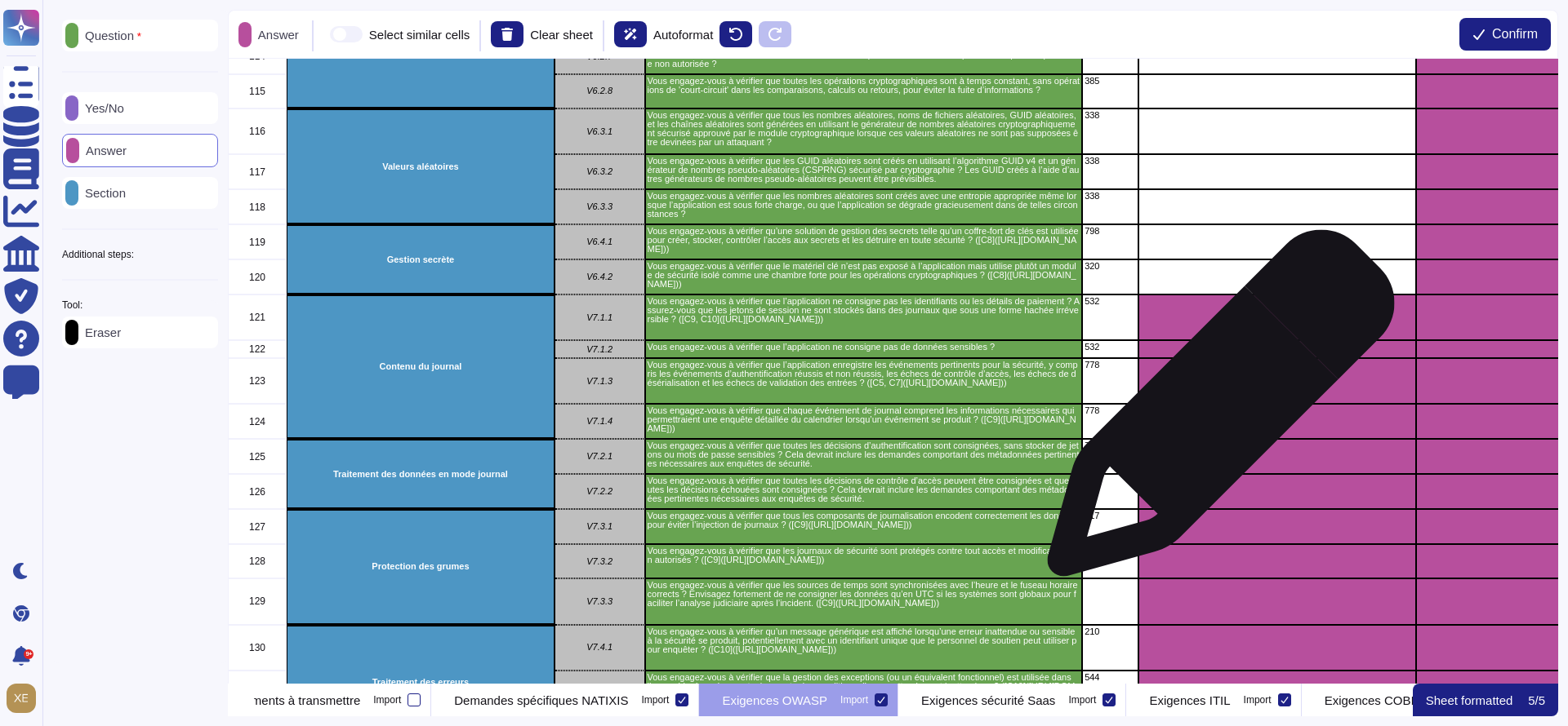
scroll to position [4285, 0]
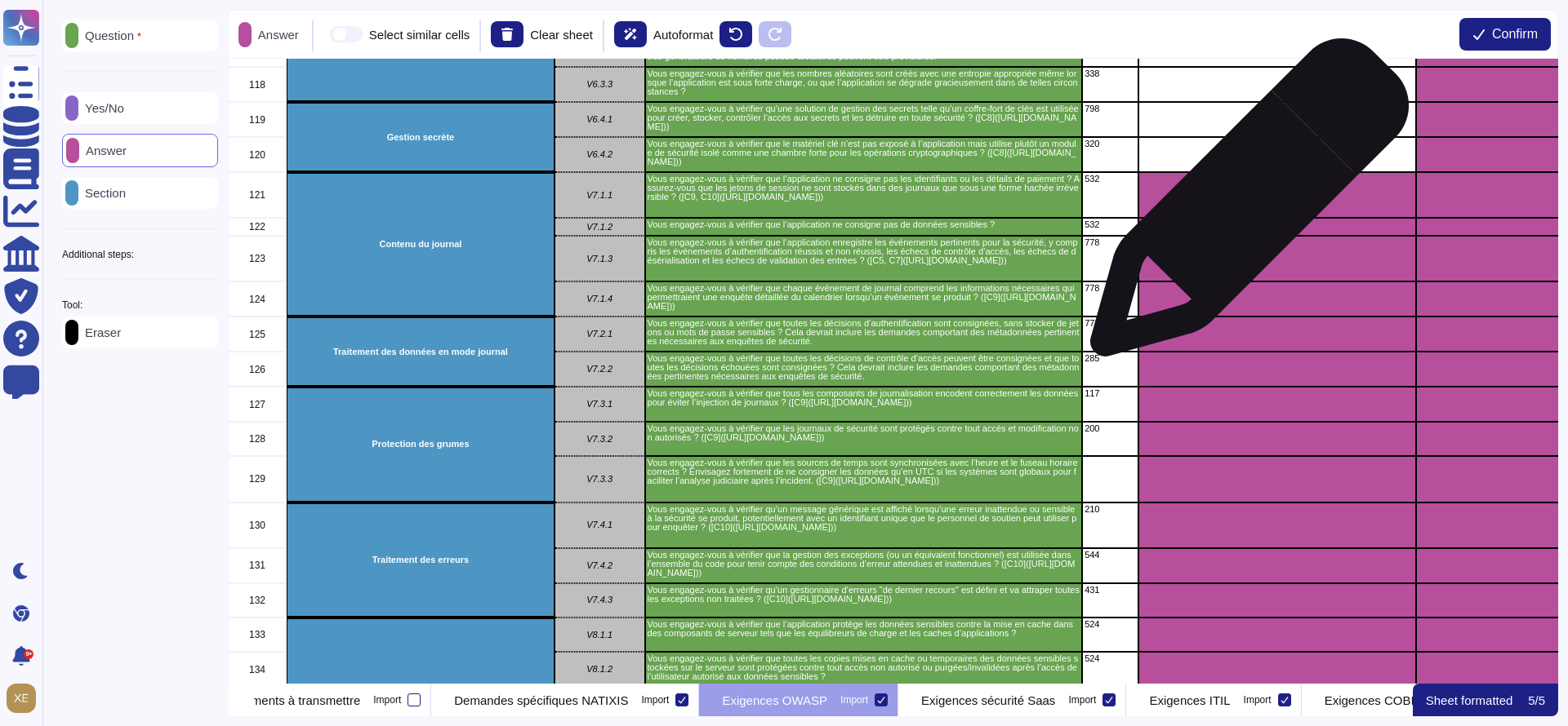
click at [1243, 199] on div "grid" at bounding box center [1278, 195] width 278 height 45
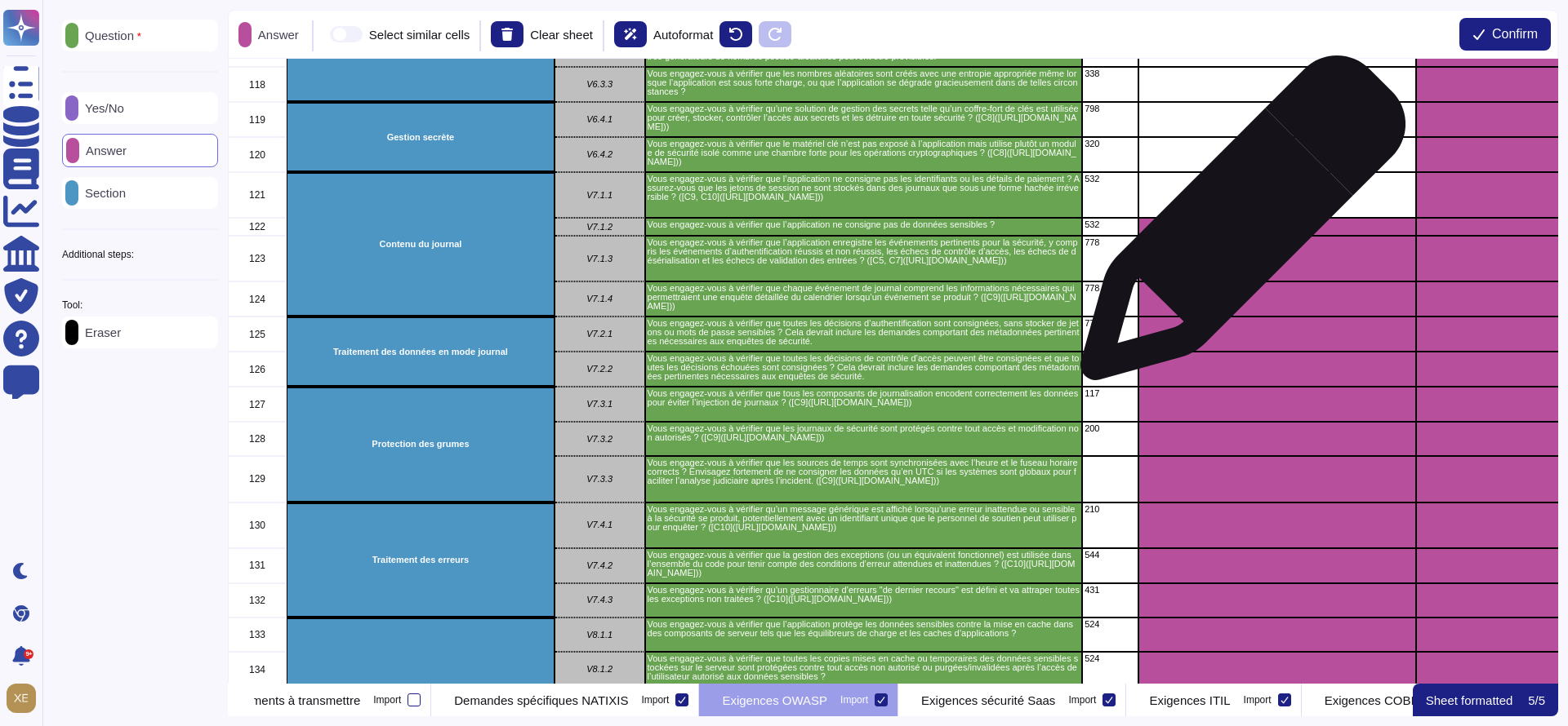
click at [1236, 227] on div "grid" at bounding box center [1278, 227] width 278 height 18
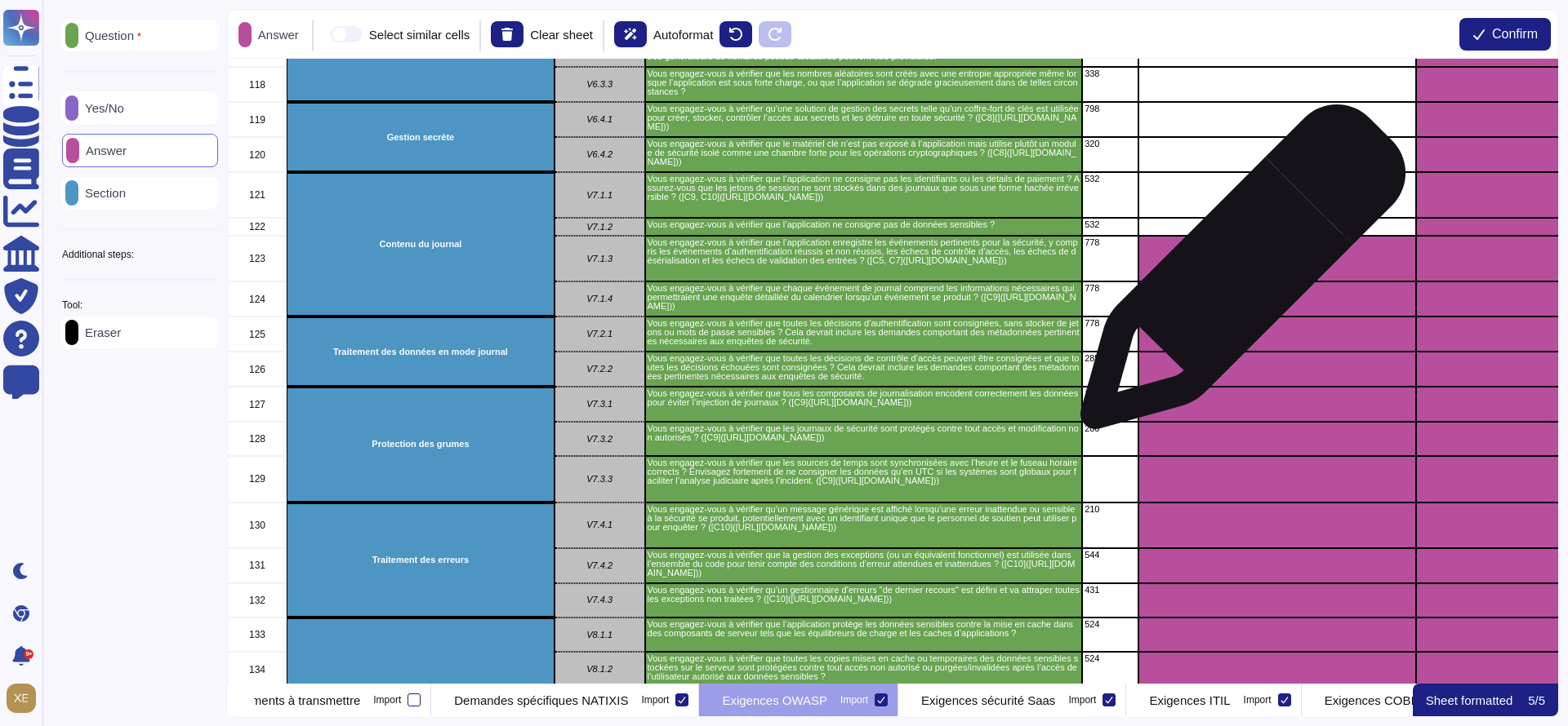
click at [1236, 276] on div "grid" at bounding box center [1278, 259] width 278 height 45
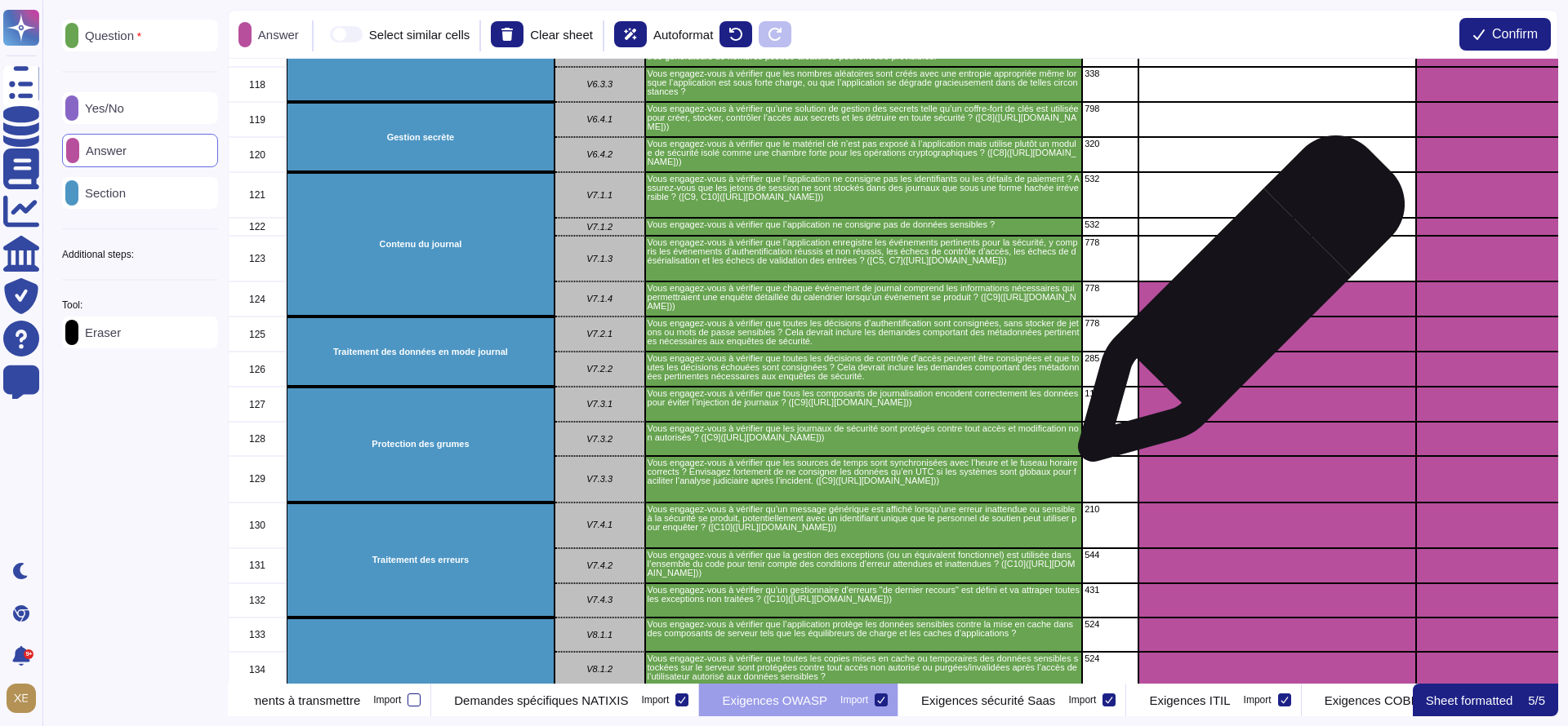
click at [1235, 308] on div "grid" at bounding box center [1278, 299] width 278 height 35
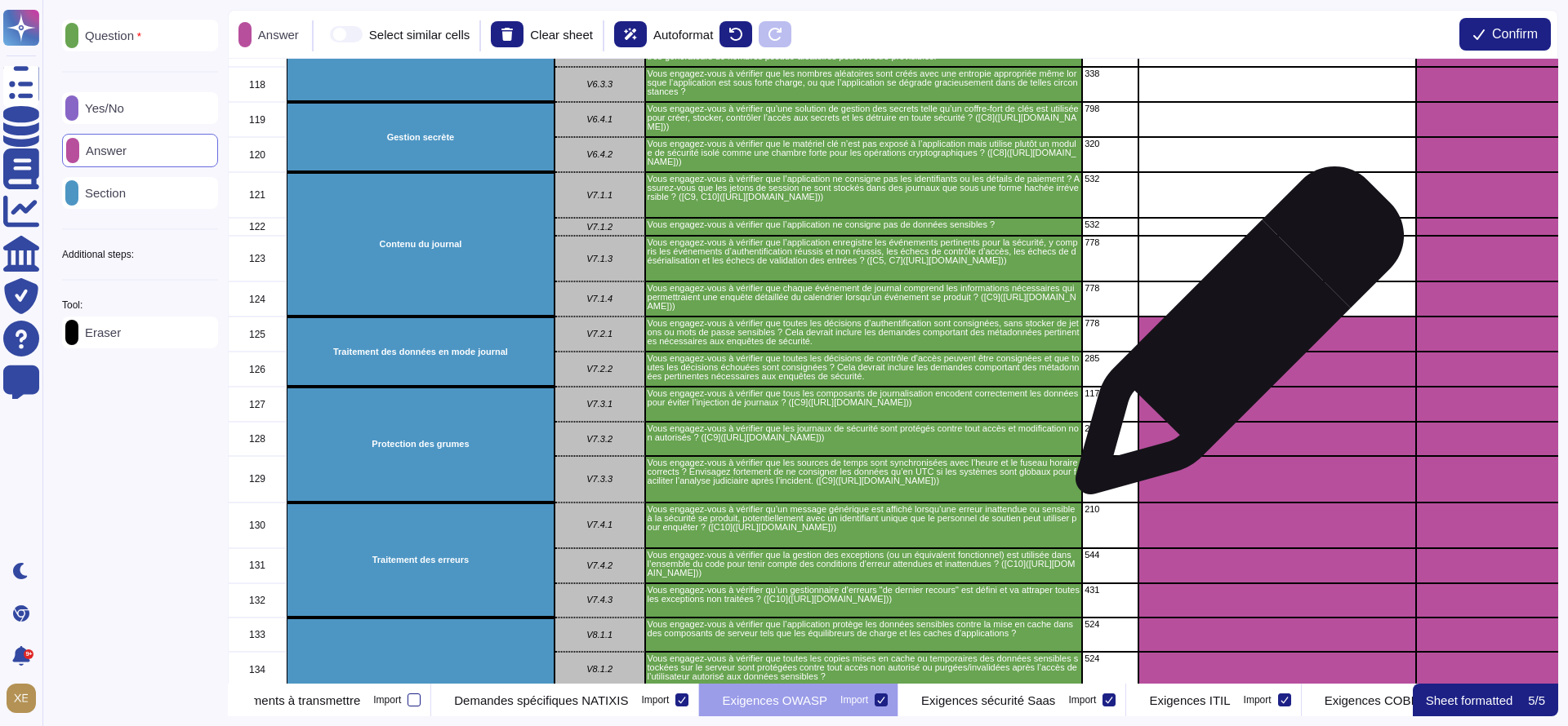
click at [1233, 339] on div "grid" at bounding box center [1278, 334] width 278 height 35
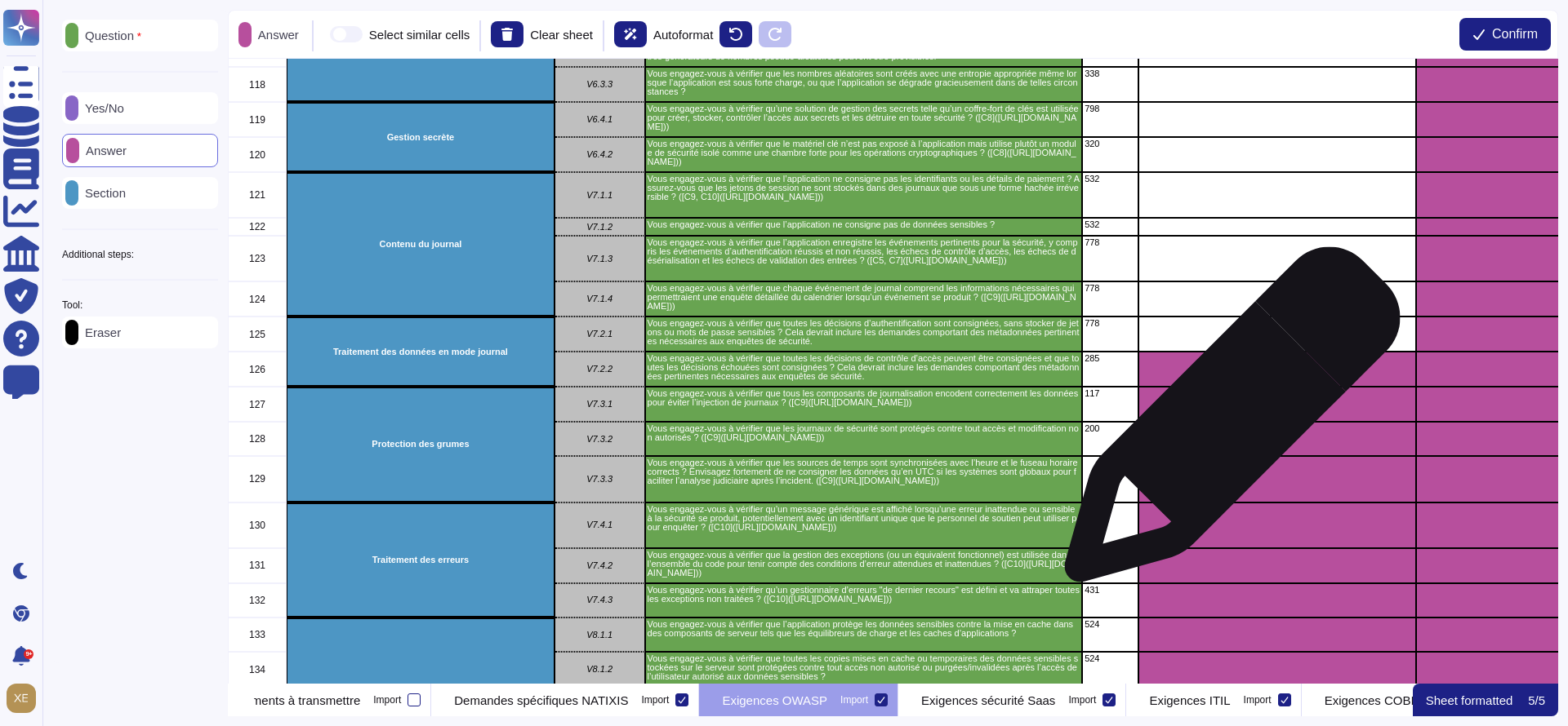
click at [1228, 415] on div "grid" at bounding box center [1278, 404] width 278 height 35
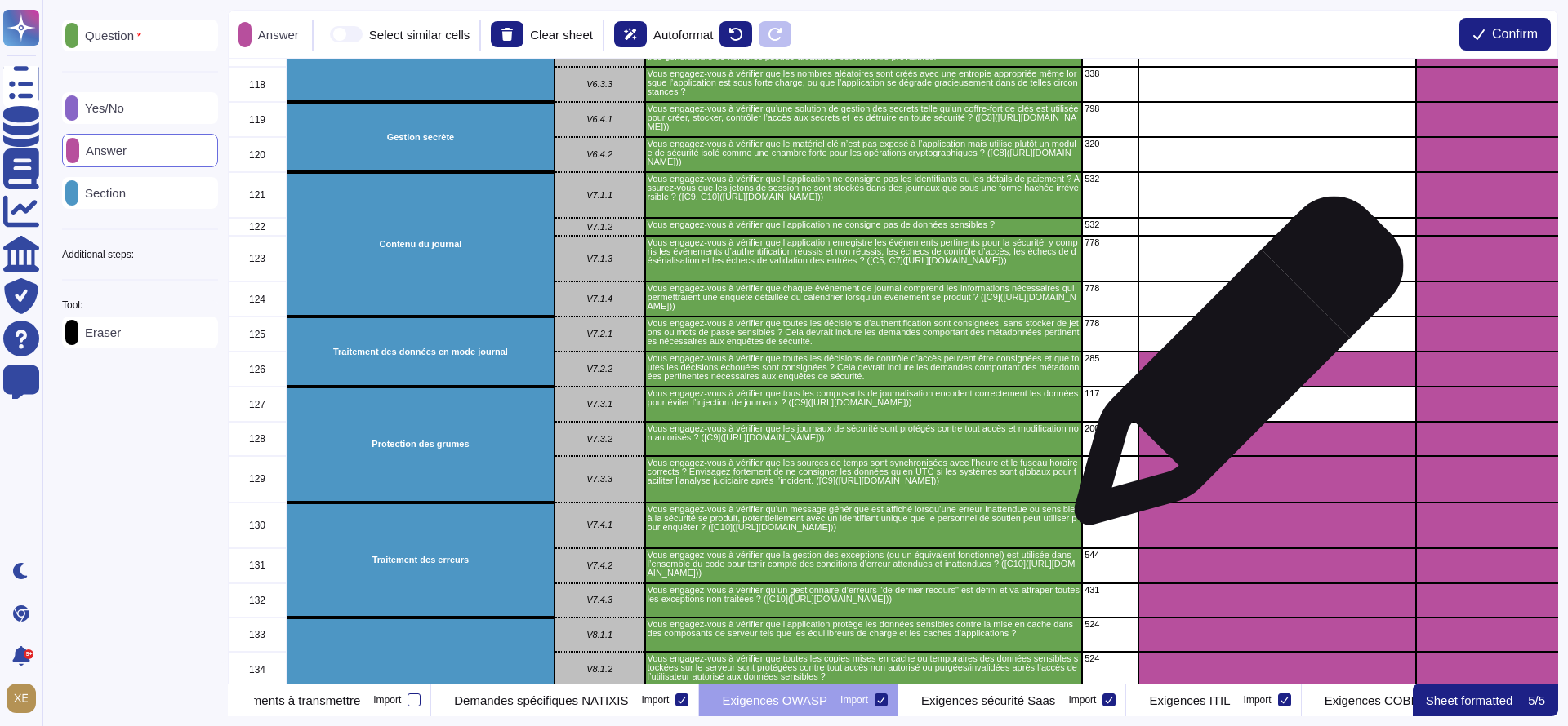
click at [1233, 365] on div "grid" at bounding box center [1278, 369] width 278 height 35
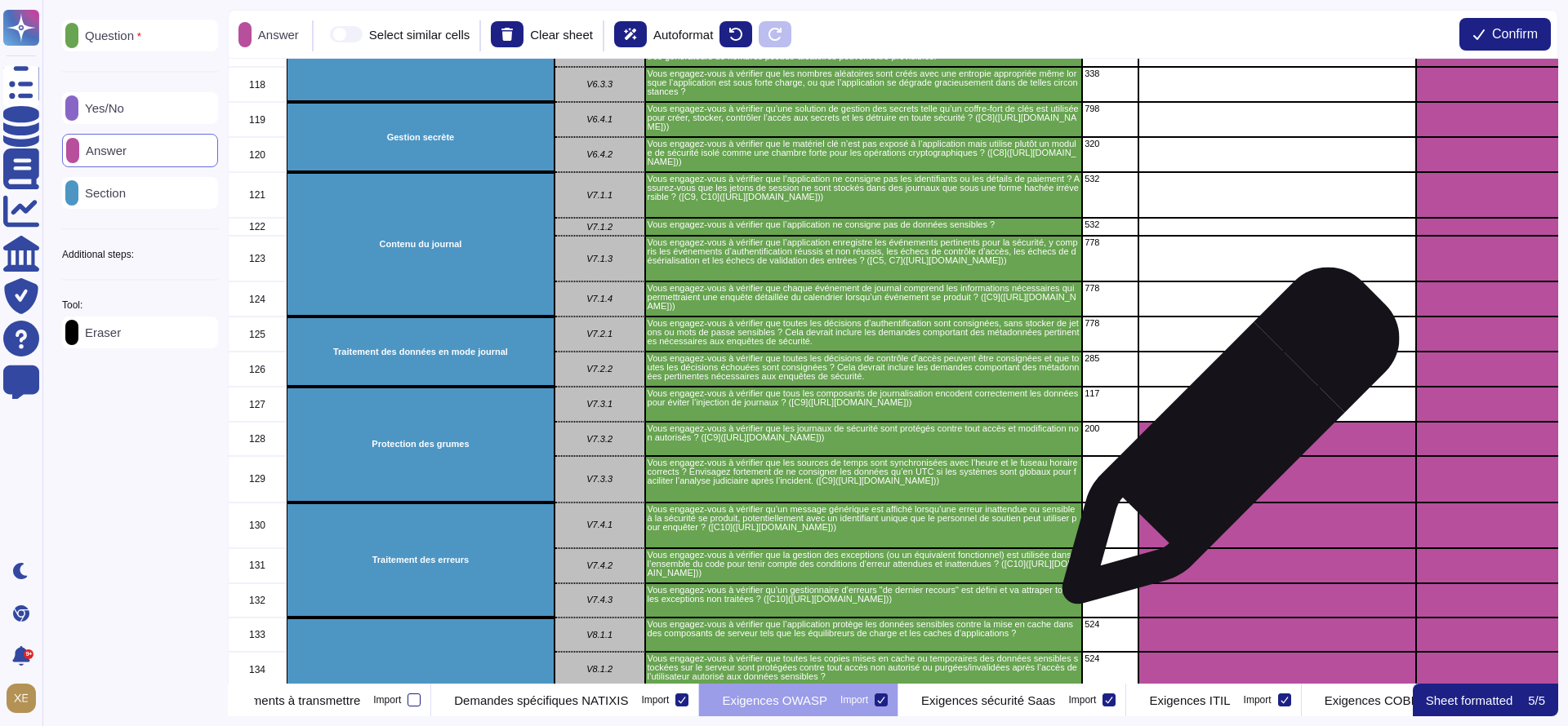
click at [1224, 444] on div "grid" at bounding box center [1278, 439] width 278 height 34
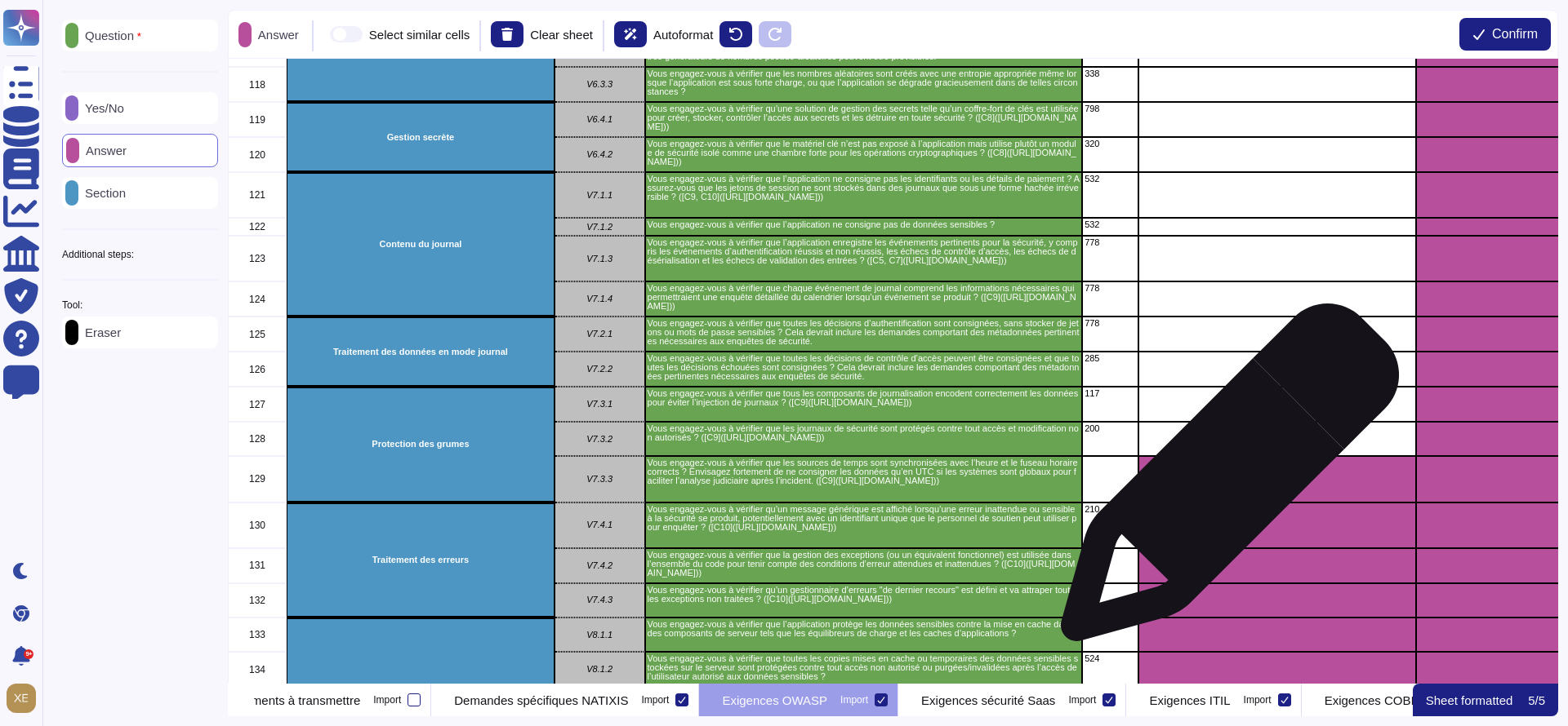
click at [1223, 481] on div "grid" at bounding box center [1278, 479] width 278 height 46
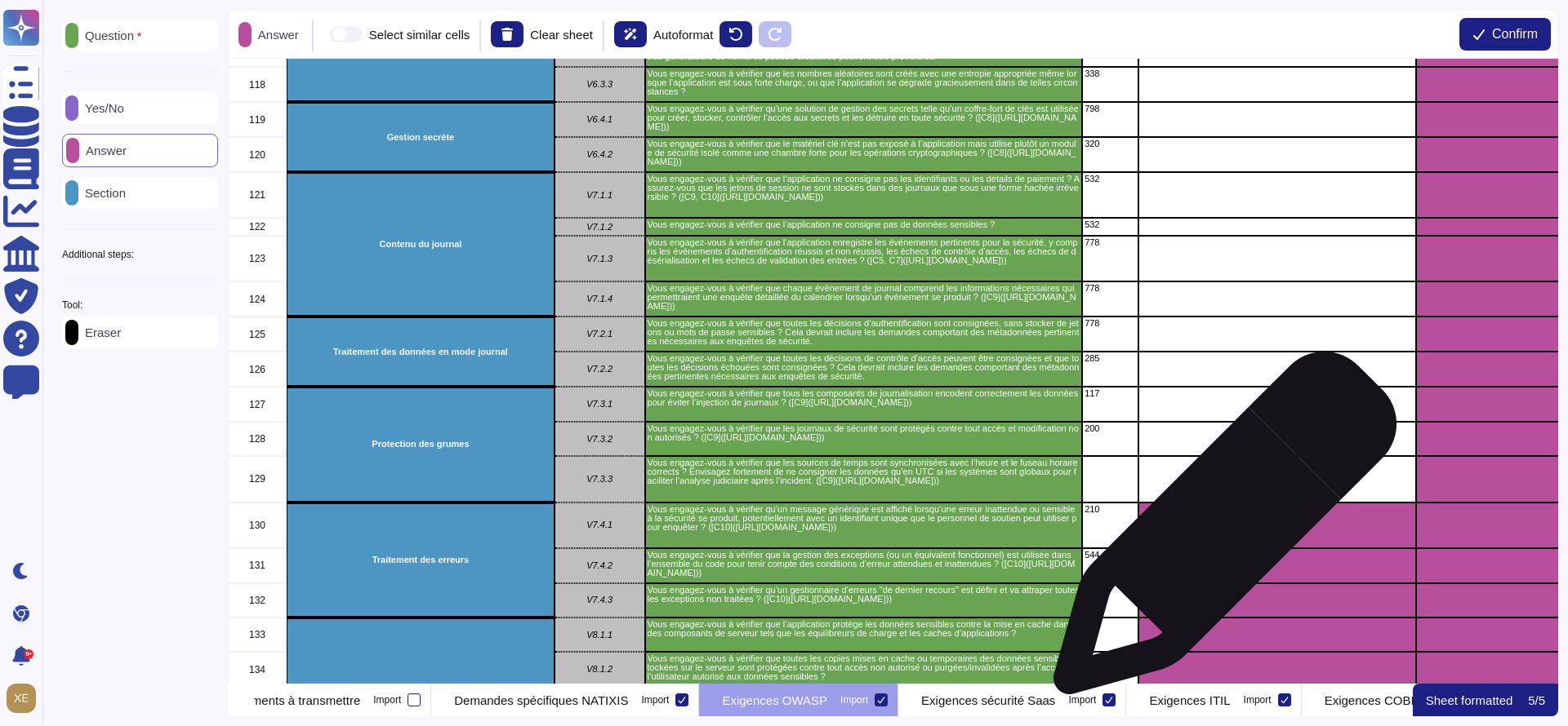
click at [1218, 531] on div "grid" at bounding box center [1278, 526] width 278 height 45
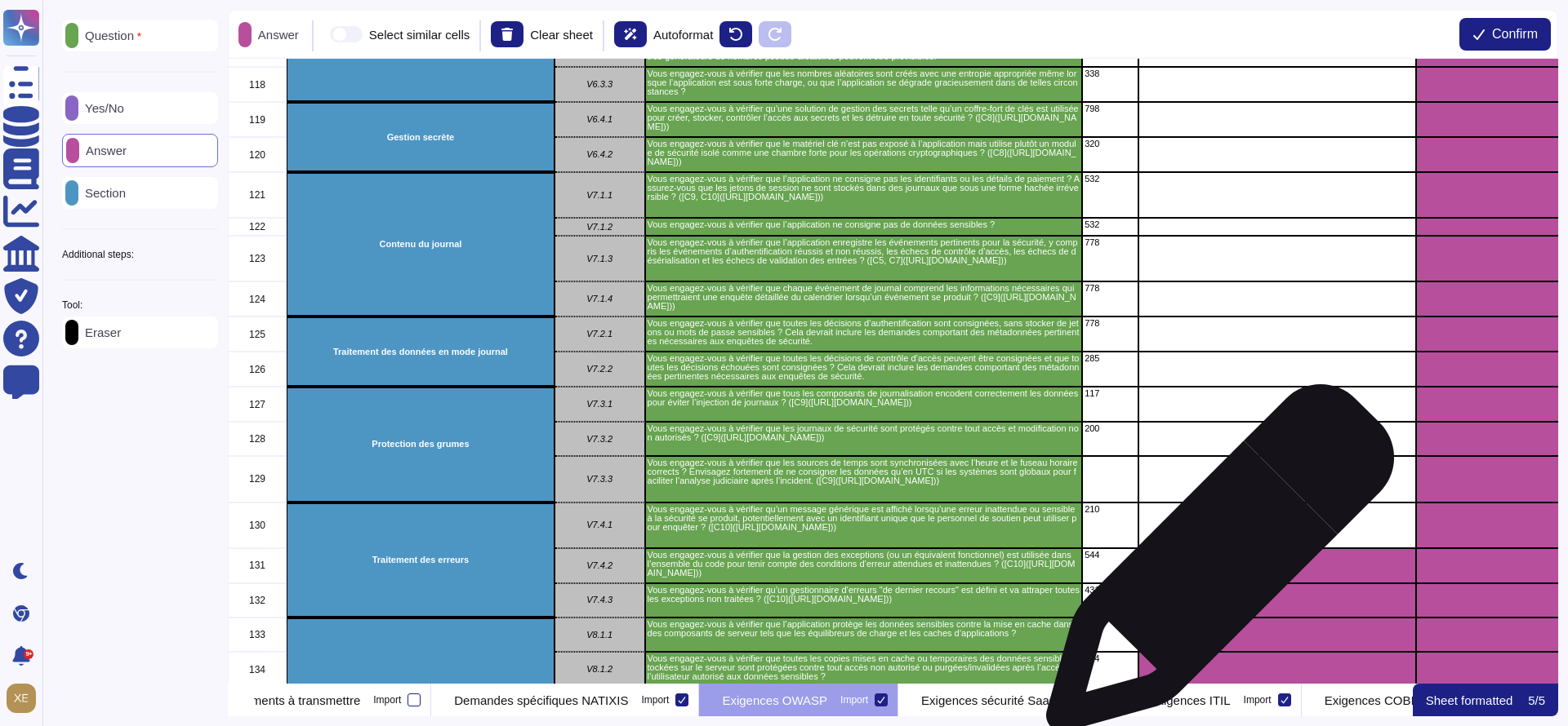
click at [1213, 570] on div "grid" at bounding box center [1278, 565] width 278 height 35
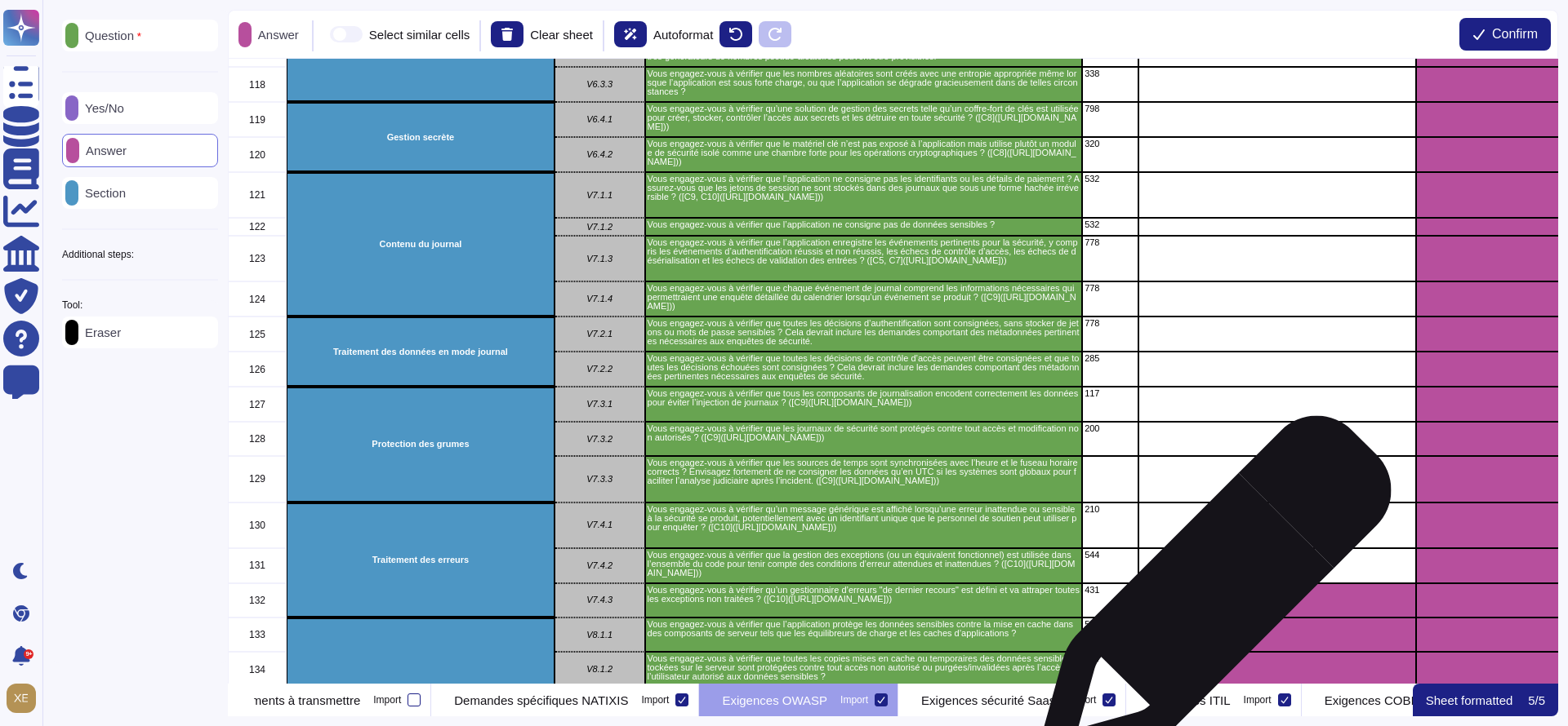
click at [1208, 600] on div "grid" at bounding box center [1278, 600] width 278 height 35
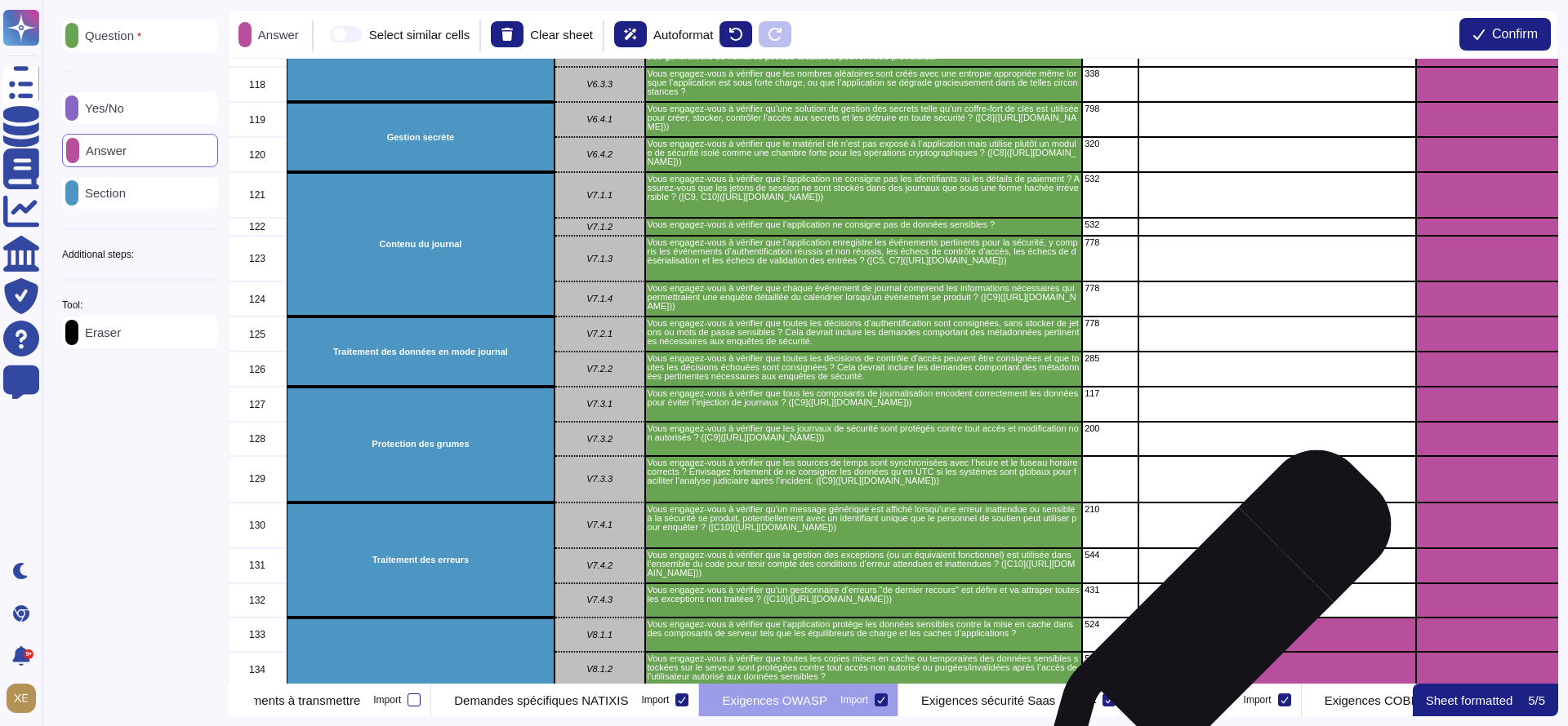
click at [1208, 636] on div "grid" at bounding box center [1278, 635] width 278 height 34
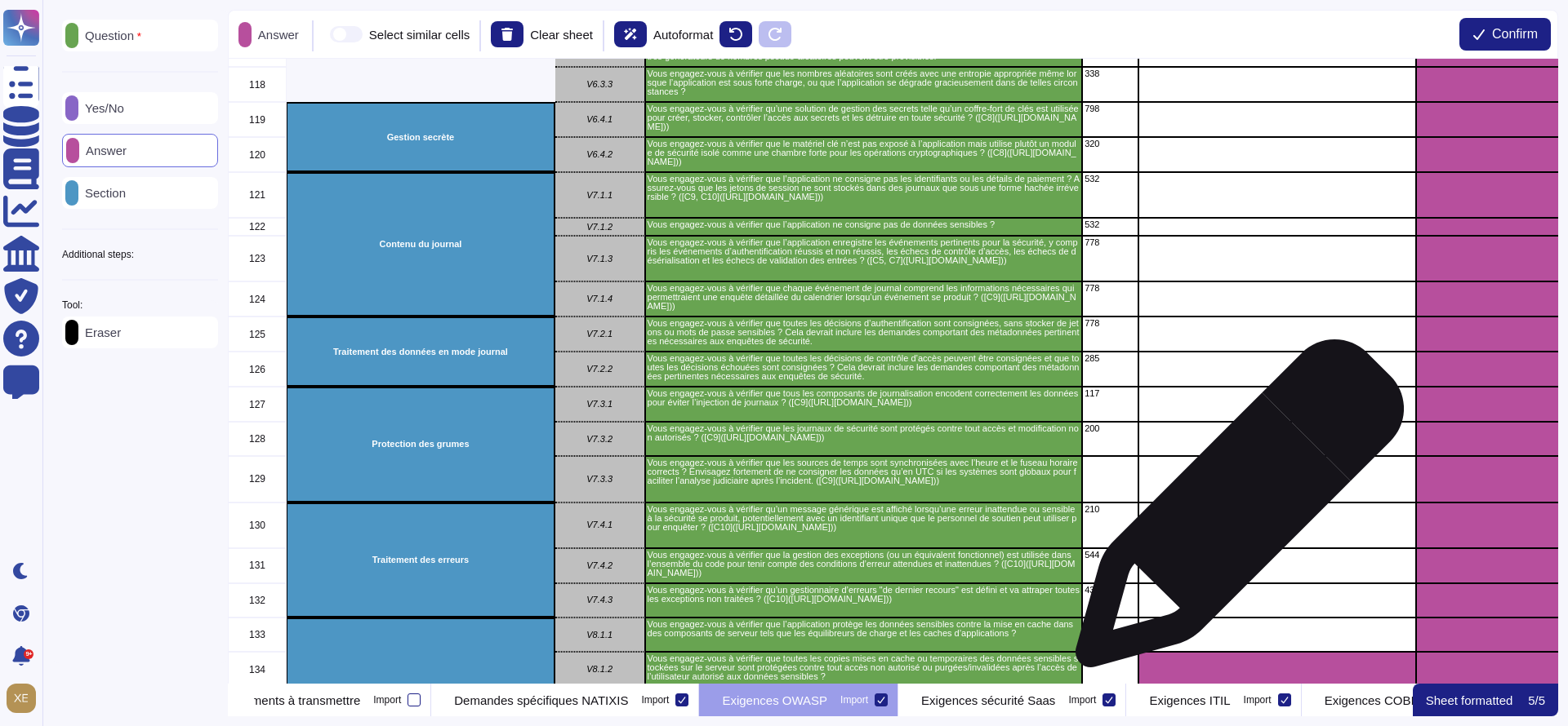
scroll to position [4653, 0]
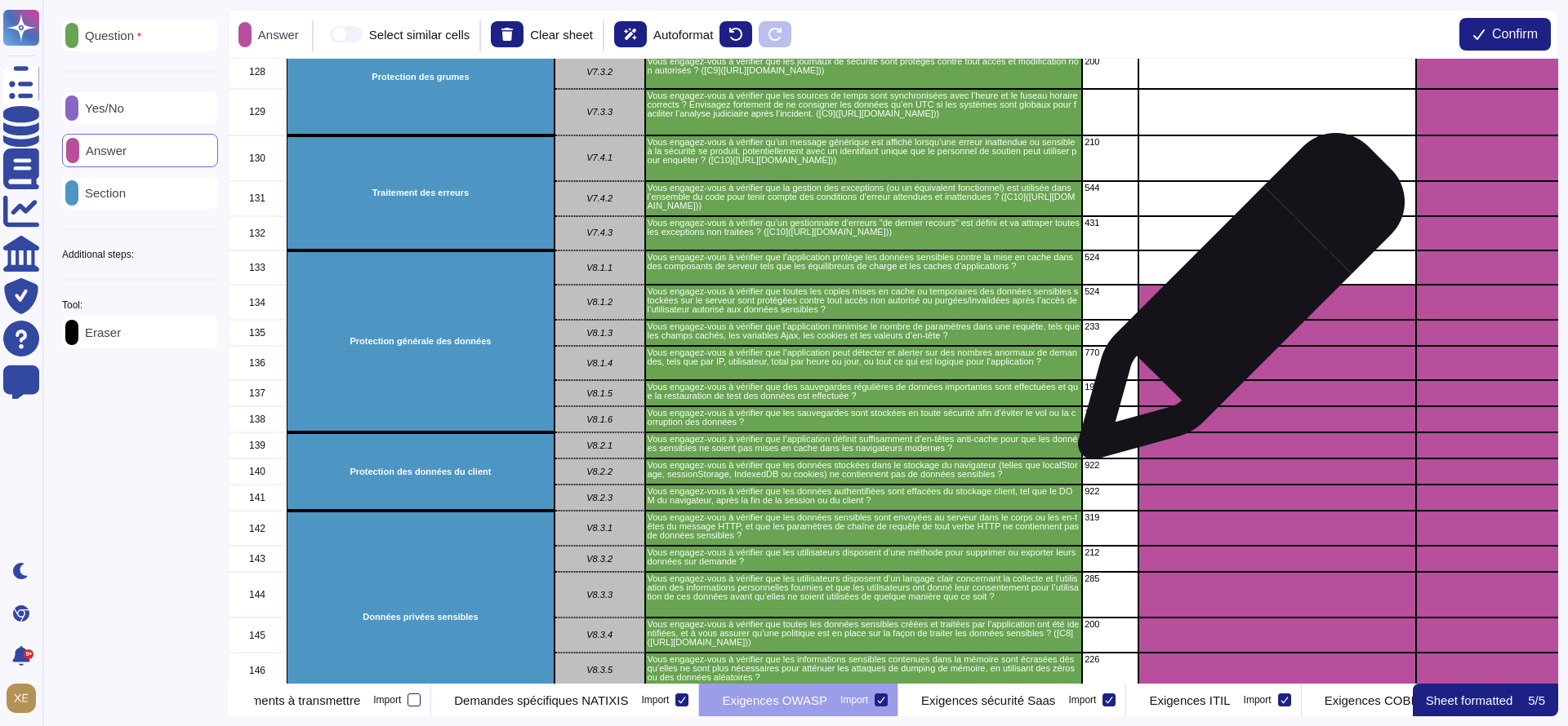
click at [1235, 305] on div "grid" at bounding box center [1278, 302] width 278 height 35
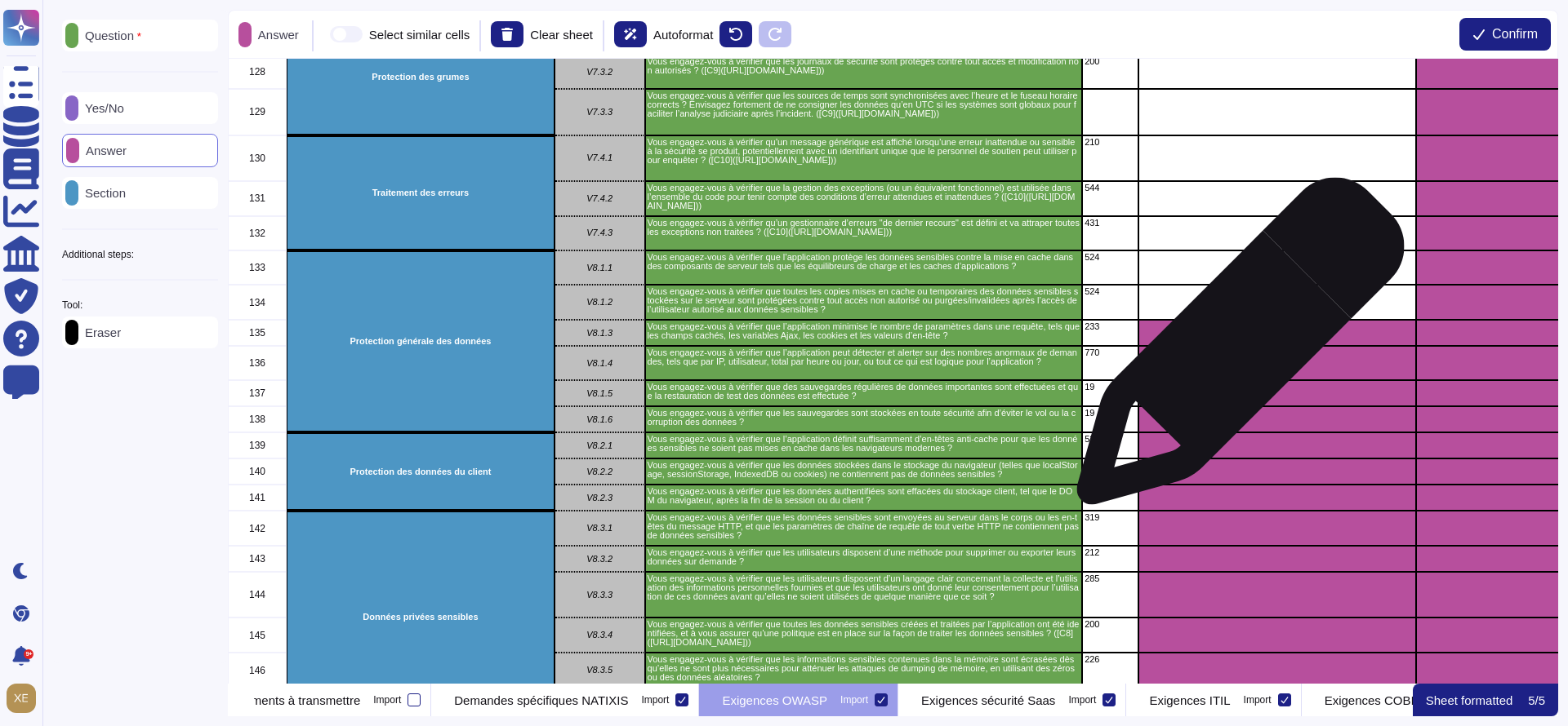
click at [1234, 350] on div "grid" at bounding box center [1278, 363] width 278 height 34
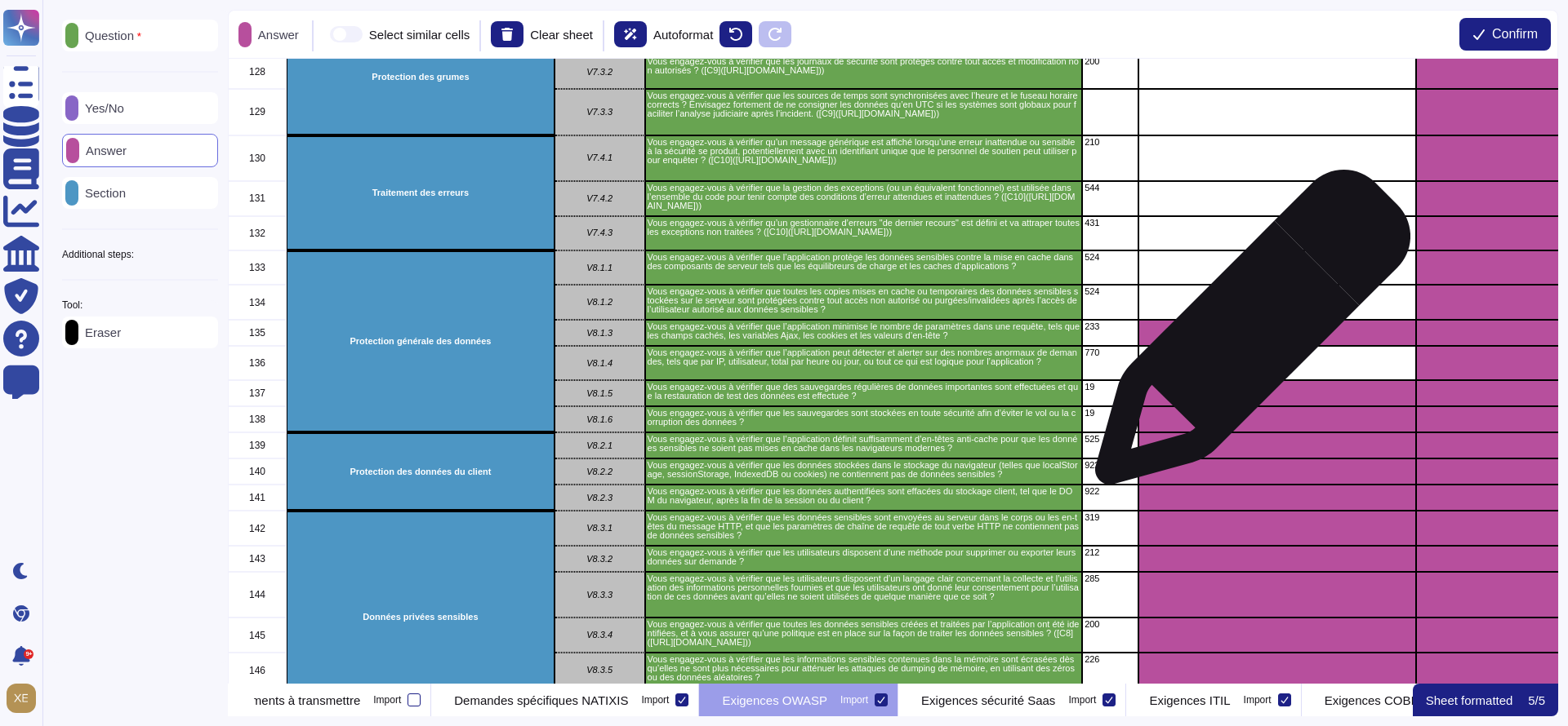
click at [1246, 333] on div "grid" at bounding box center [1278, 333] width 278 height 26
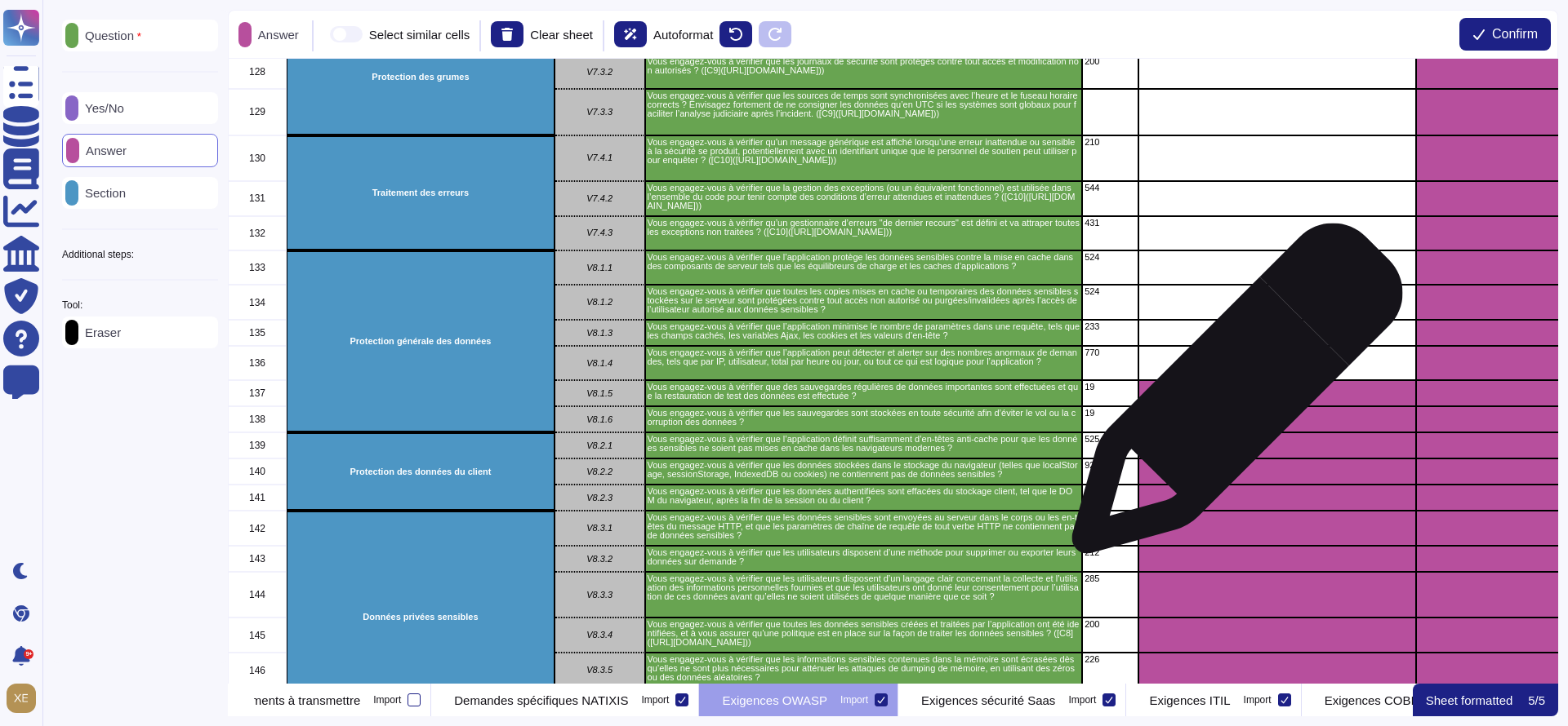
click at [1230, 397] on div "grid" at bounding box center [1278, 393] width 278 height 26
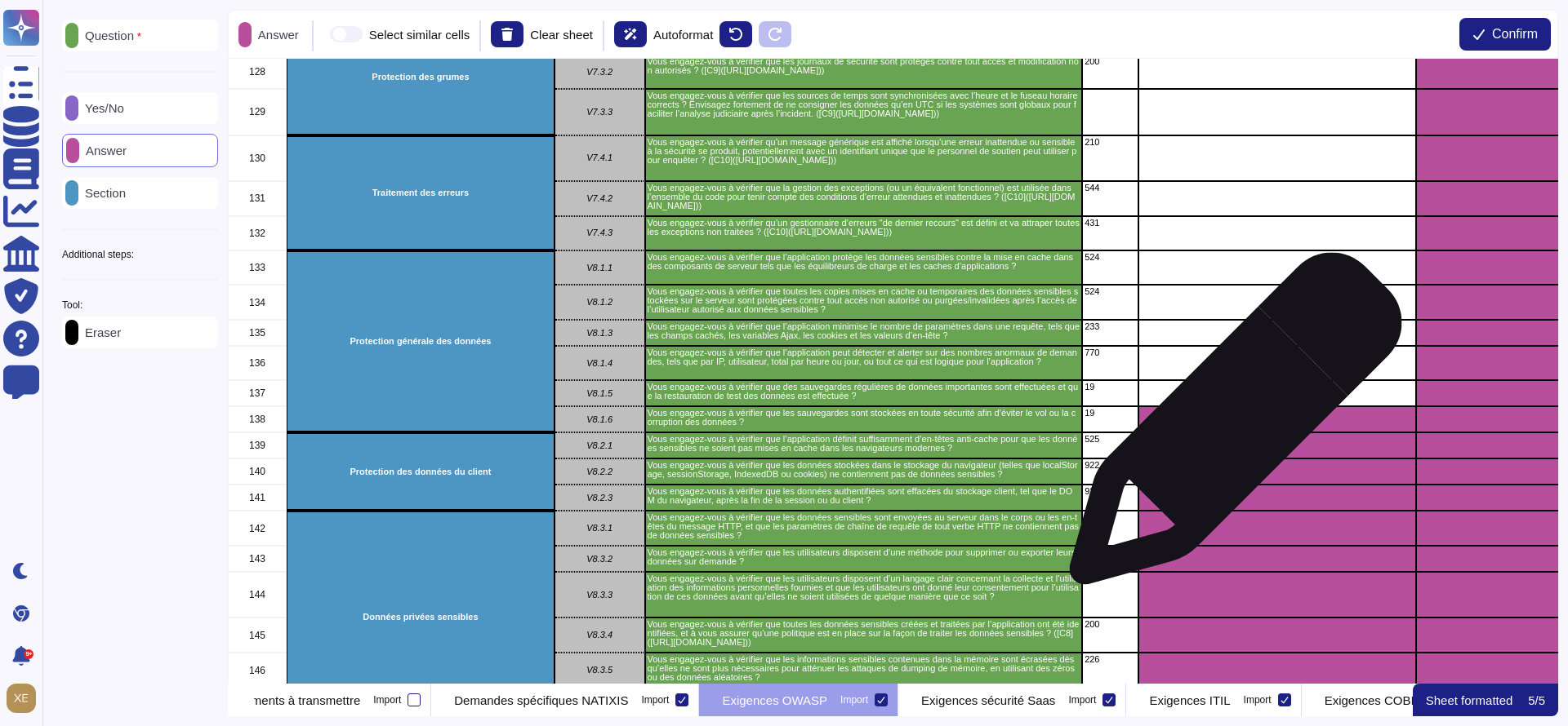
click at [1228, 427] on div "grid" at bounding box center [1278, 420] width 278 height 26
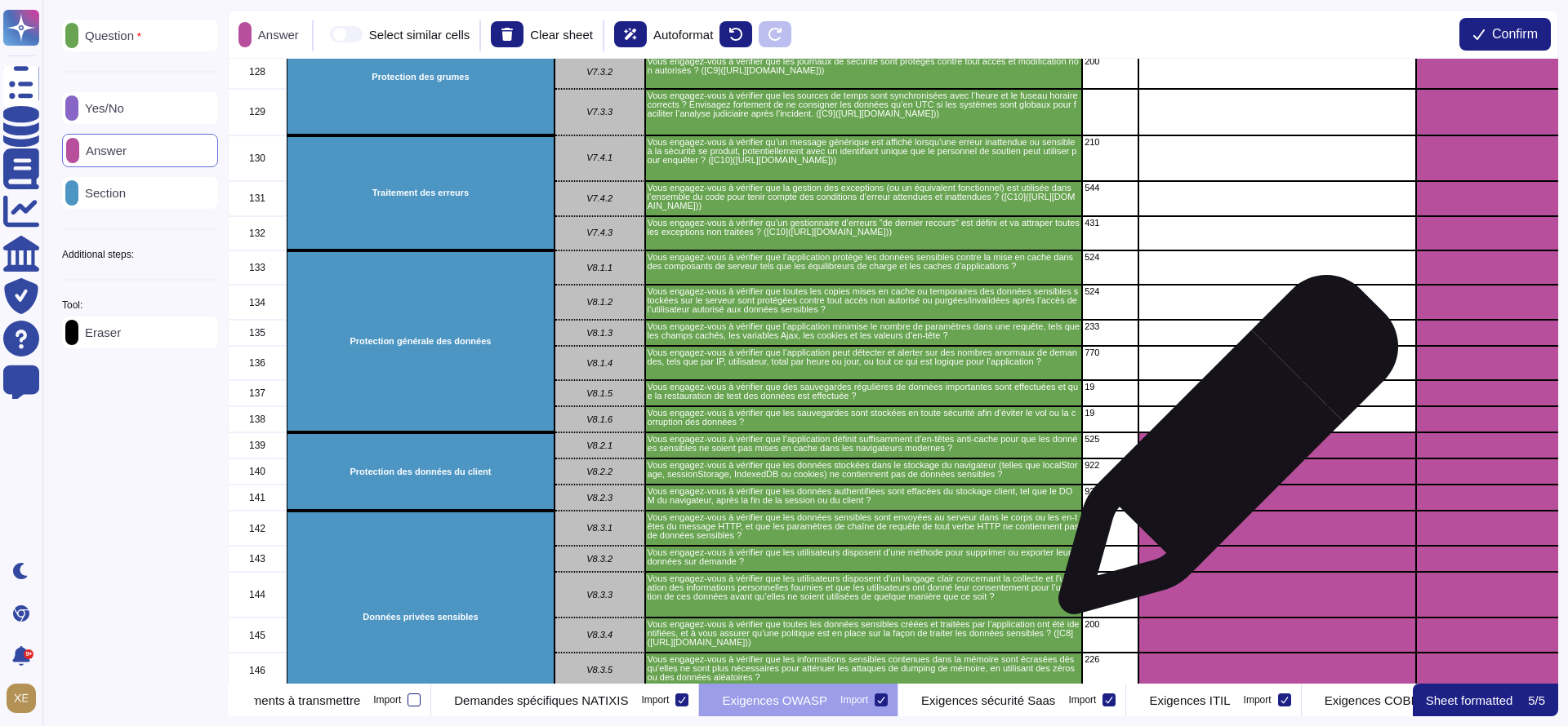
click at [1222, 453] on div "grid" at bounding box center [1278, 446] width 278 height 26
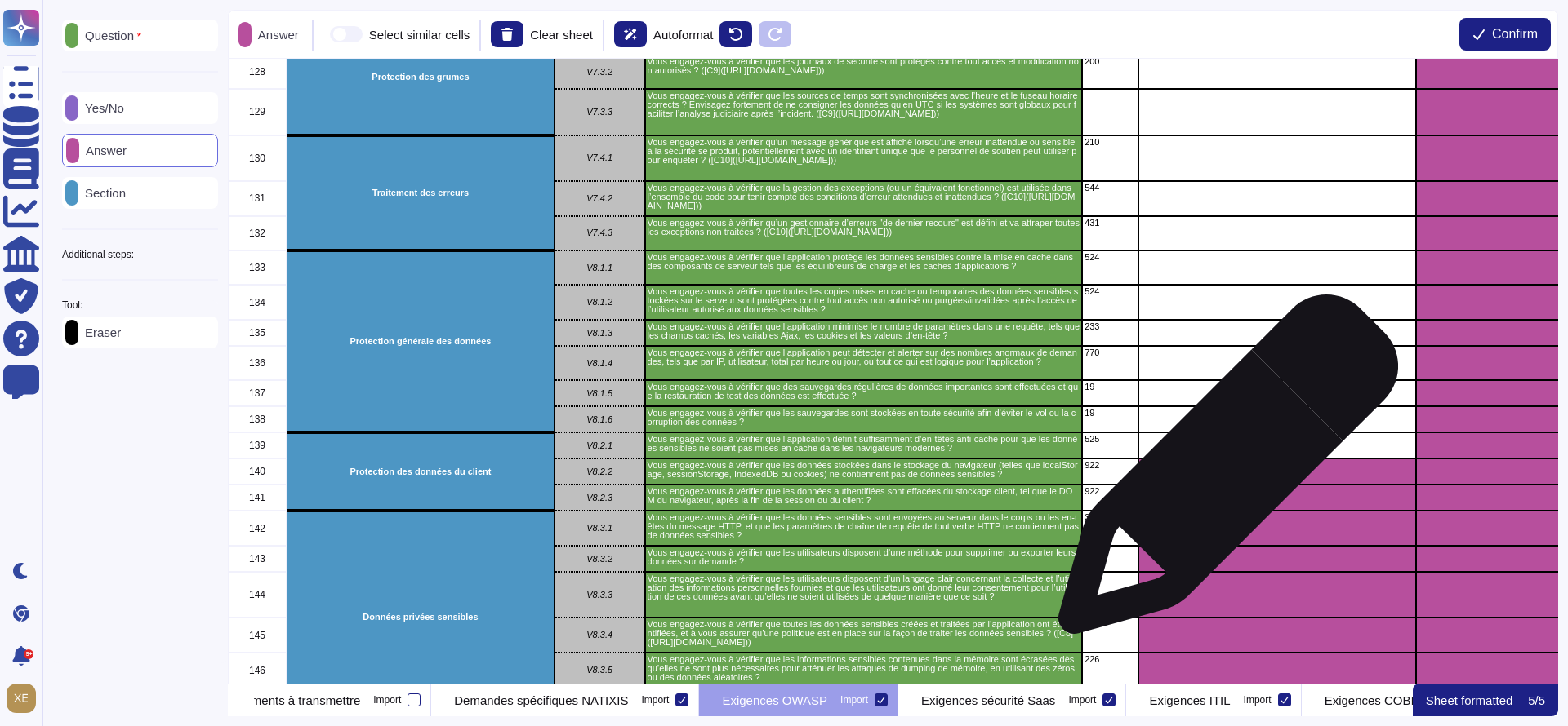
drag, startPoint x: 1222, startPoint y: 473, endPoint x: 1221, endPoint y: 487, distance: 14.0
click at [1222, 474] on div "grid" at bounding box center [1278, 472] width 278 height 26
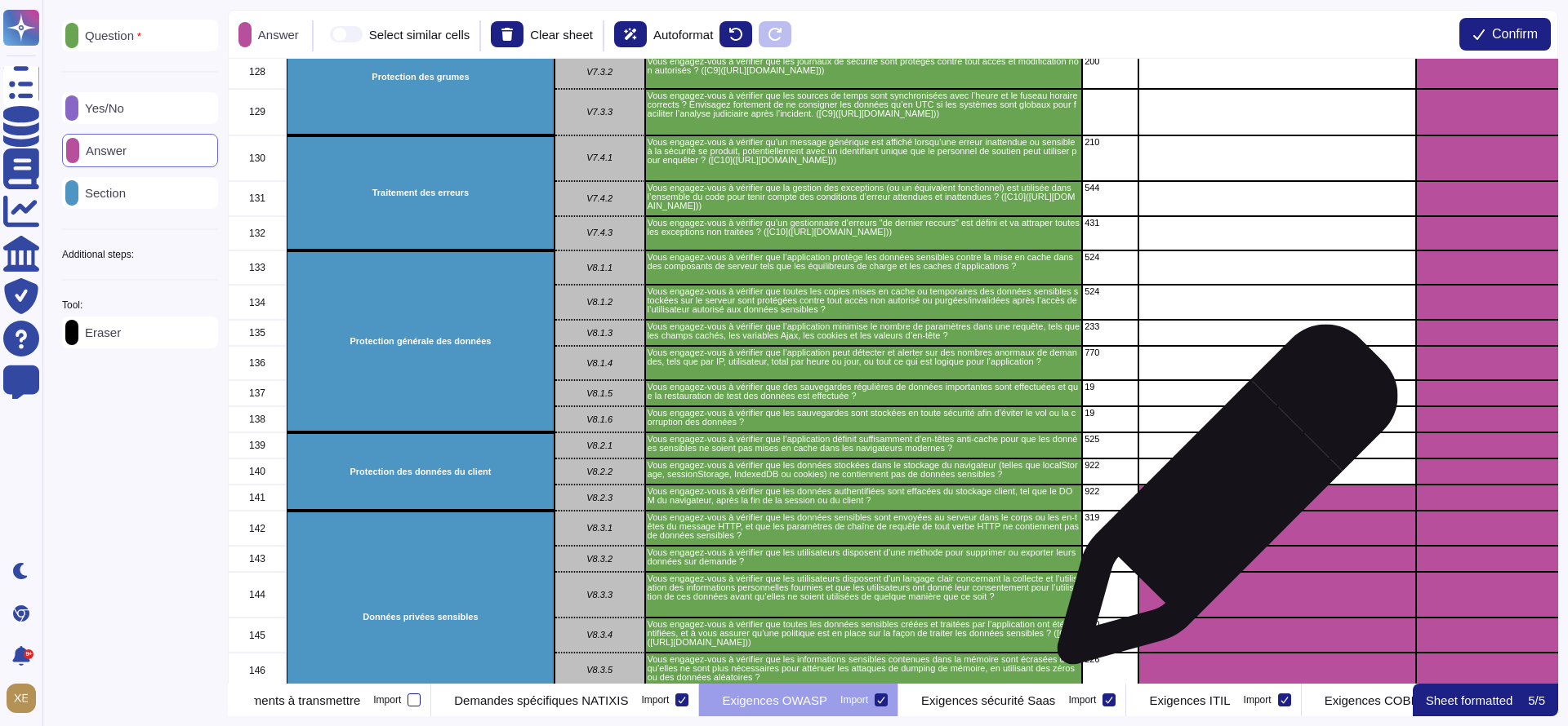
click at [1222, 504] on div "grid" at bounding box center [1278, 498] width 278 height 26
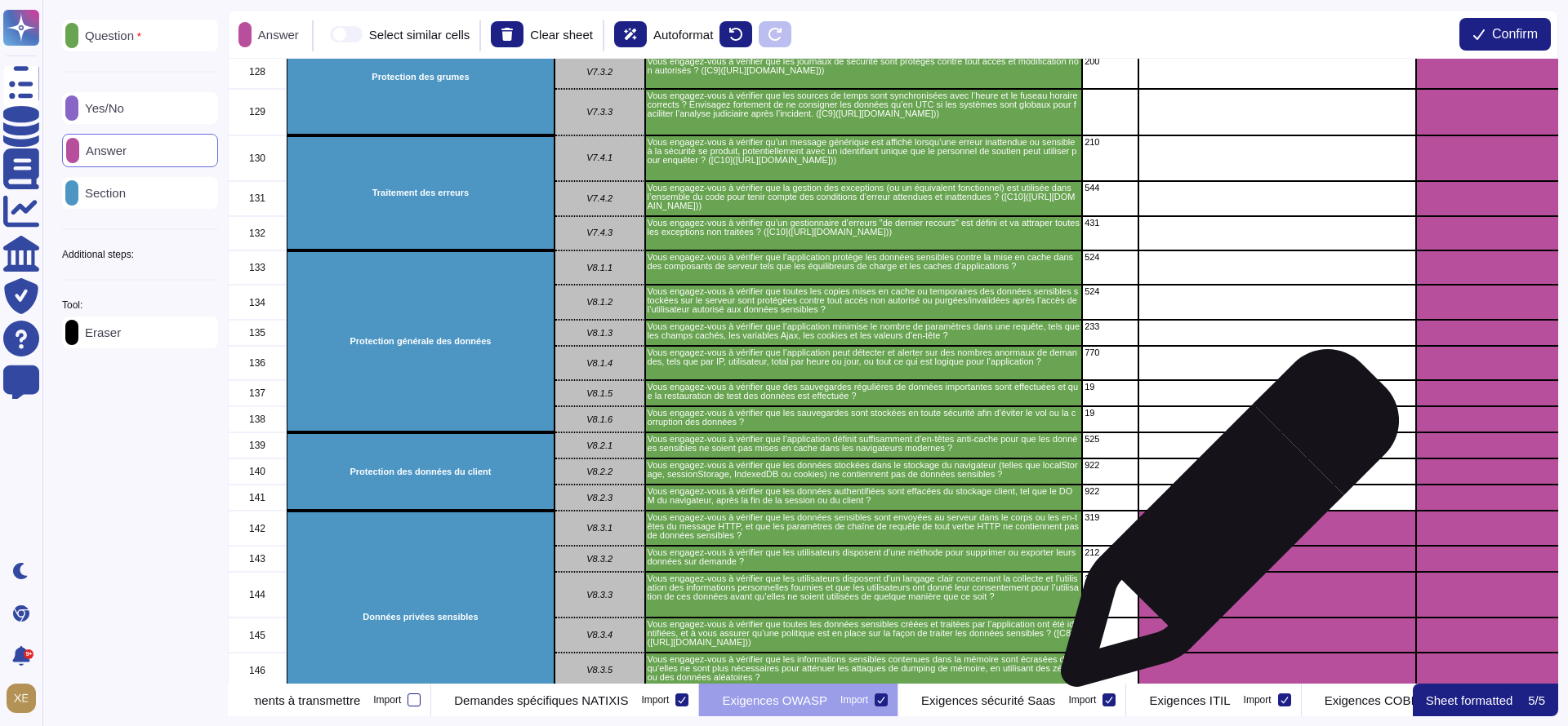
click at [1223, 530] on div "grid" at bounding box center [1278, 528] width 278 height 35
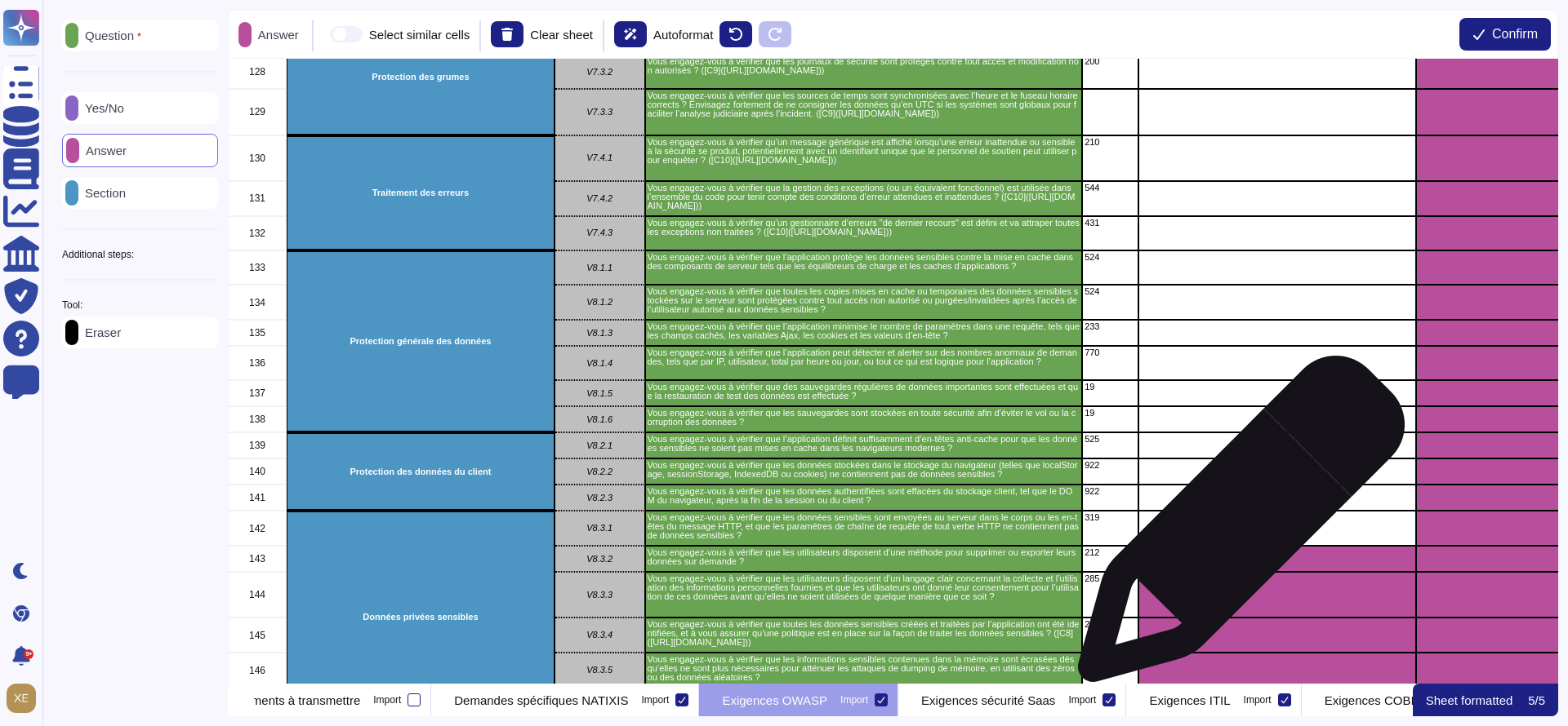
scroll to position [4898, 0]
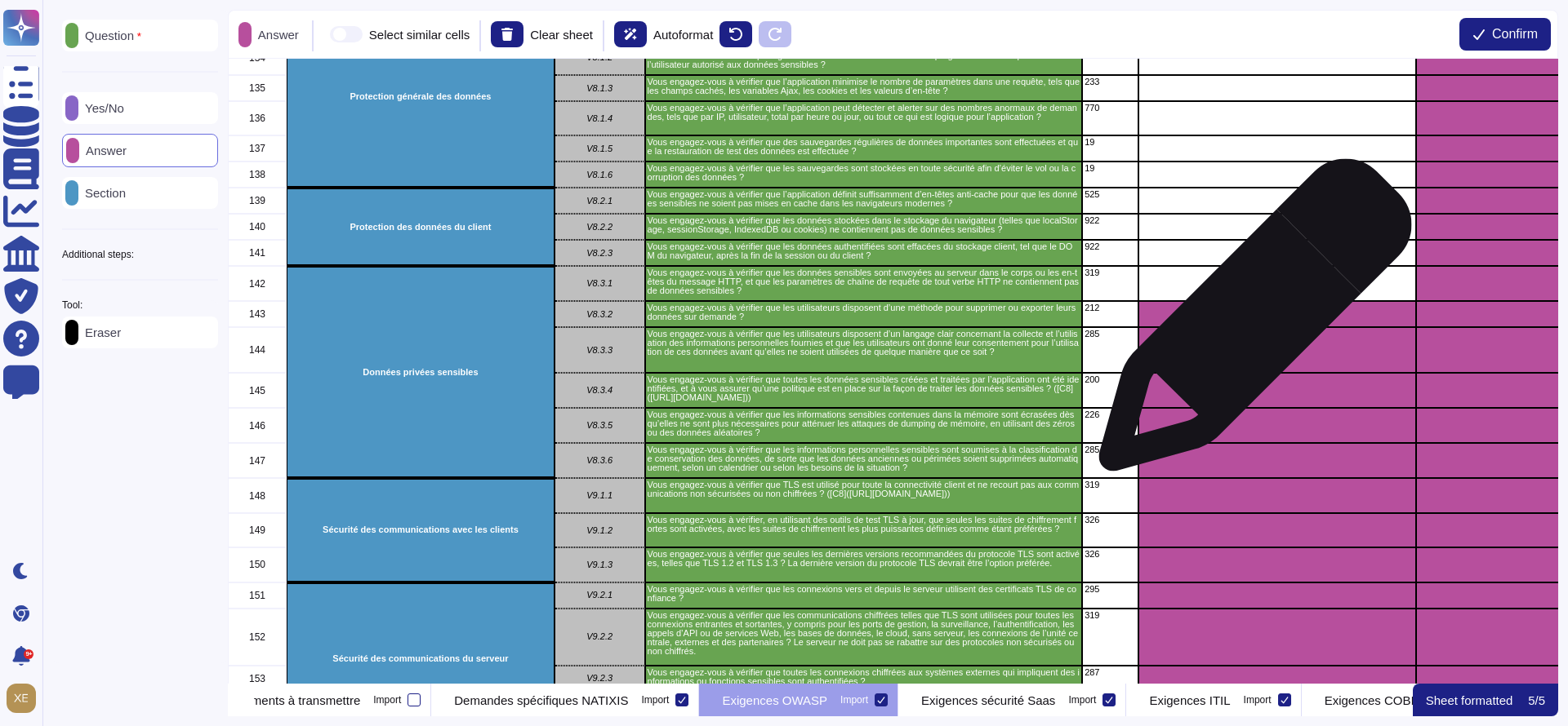
click at [1248, 320] on div "grid" at bounding box center [1278, 315] width 278 height 26
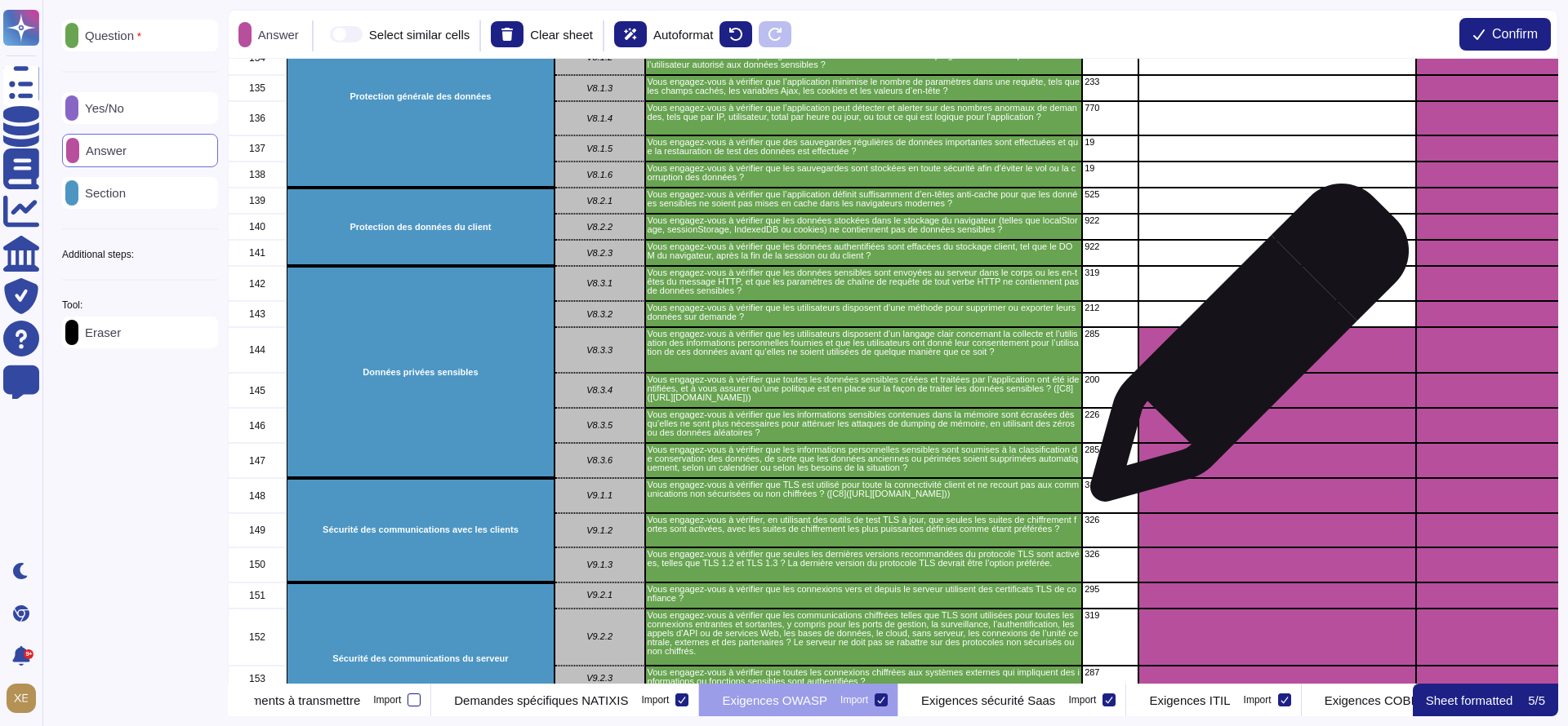
click at [1242, 354] on div "grid" at bounding box center [1278, 350] width 278 height 45
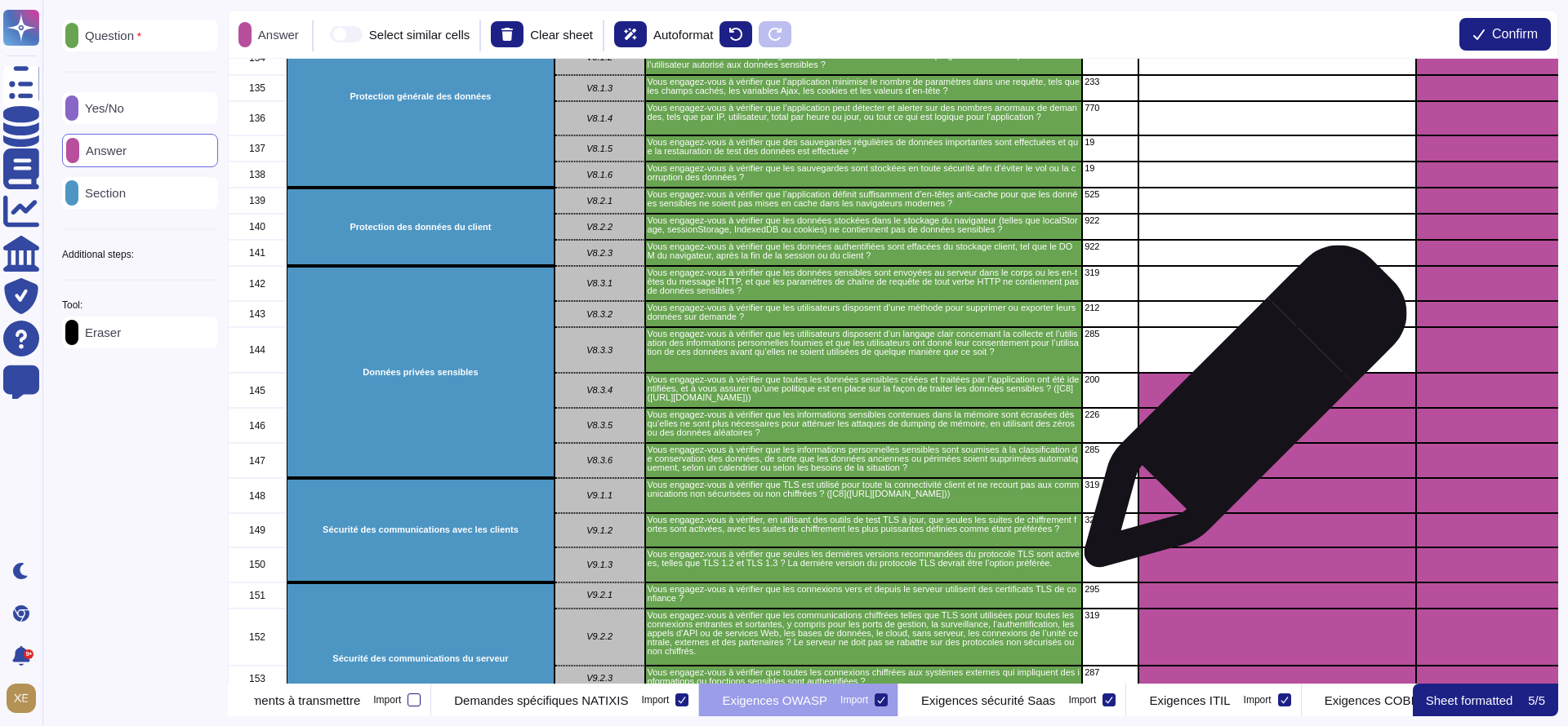
click at [1239, 415] on div "grid" at bounding box center [1278, 425] width 278 height 35
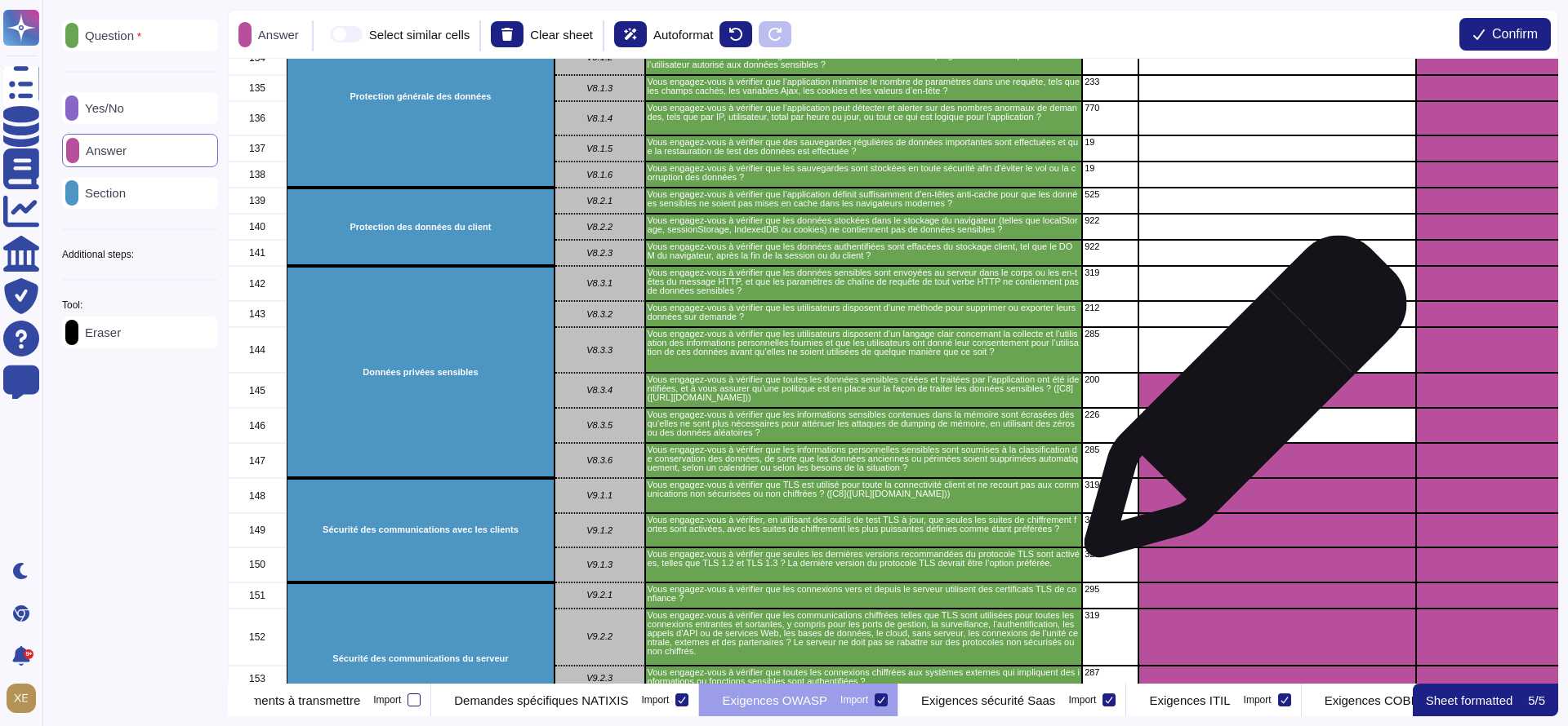
click at [1239, 394] on div "grid" at bounding box center [1278, 390] width 278 height 35
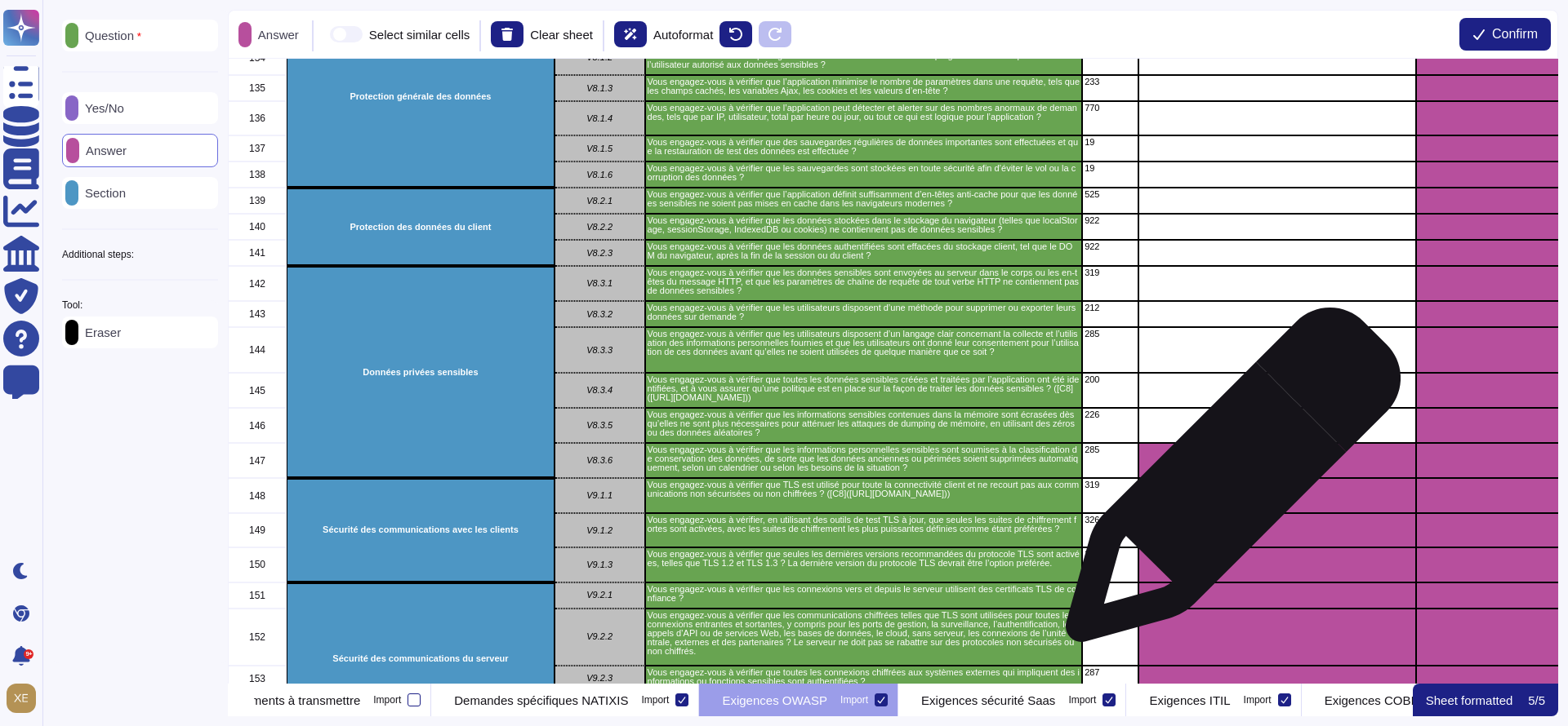
click at [1227, 483] on div "grid" at bounding box center [1278, 495] width 278 height 35
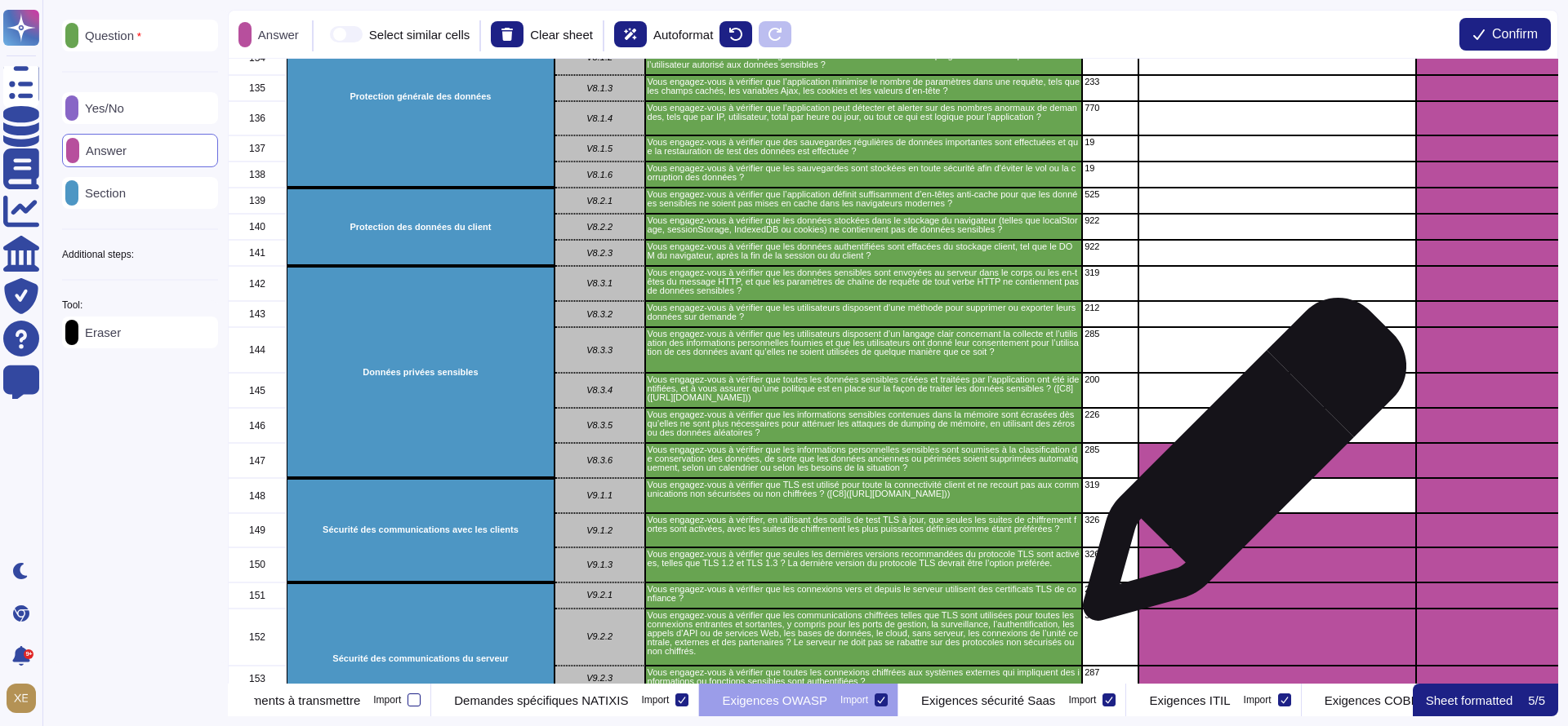
click at [1238, 468] on div "grid" at bounding box center [1278, 460] width 278 height 35
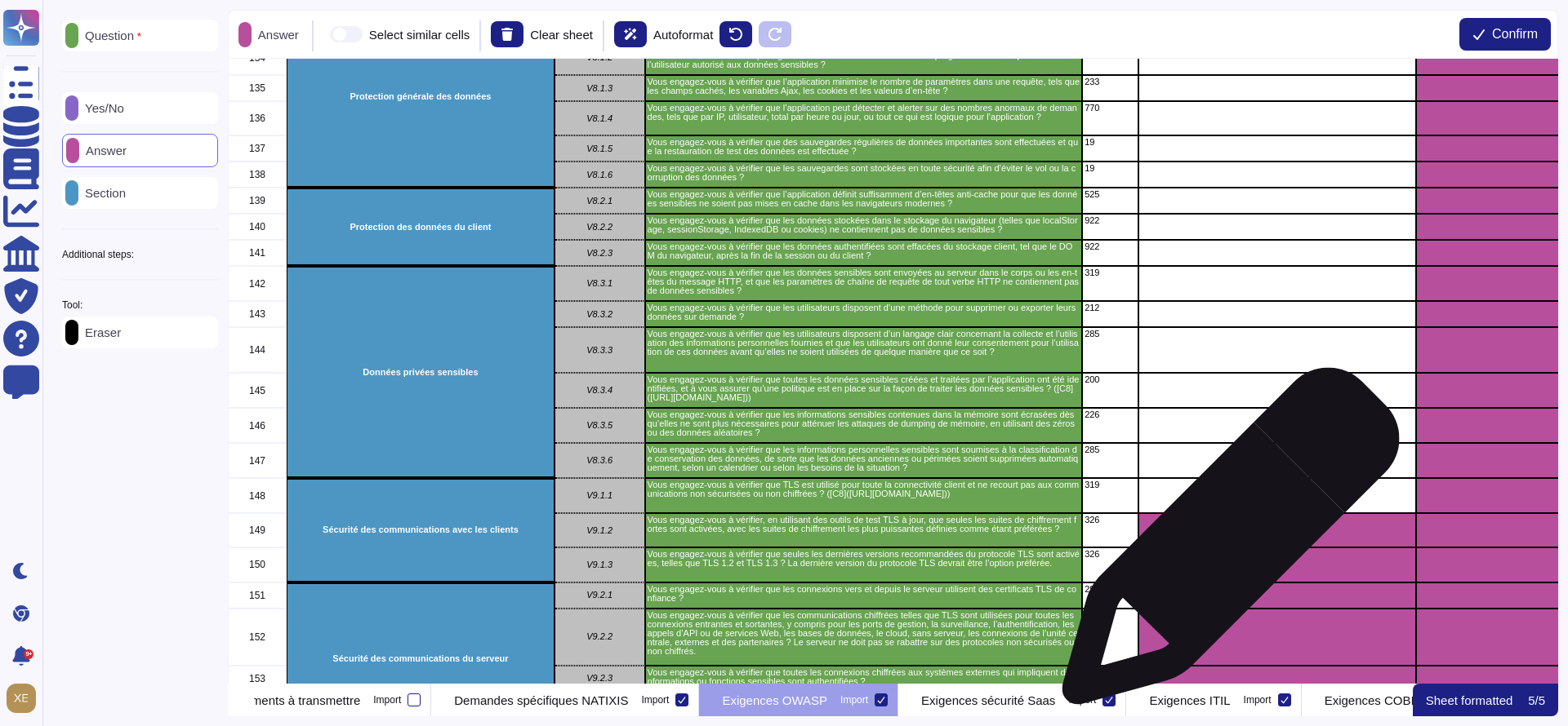
click at [1224, 544] on div "grid" at bounding box center [1278, 530] width 278 height 34
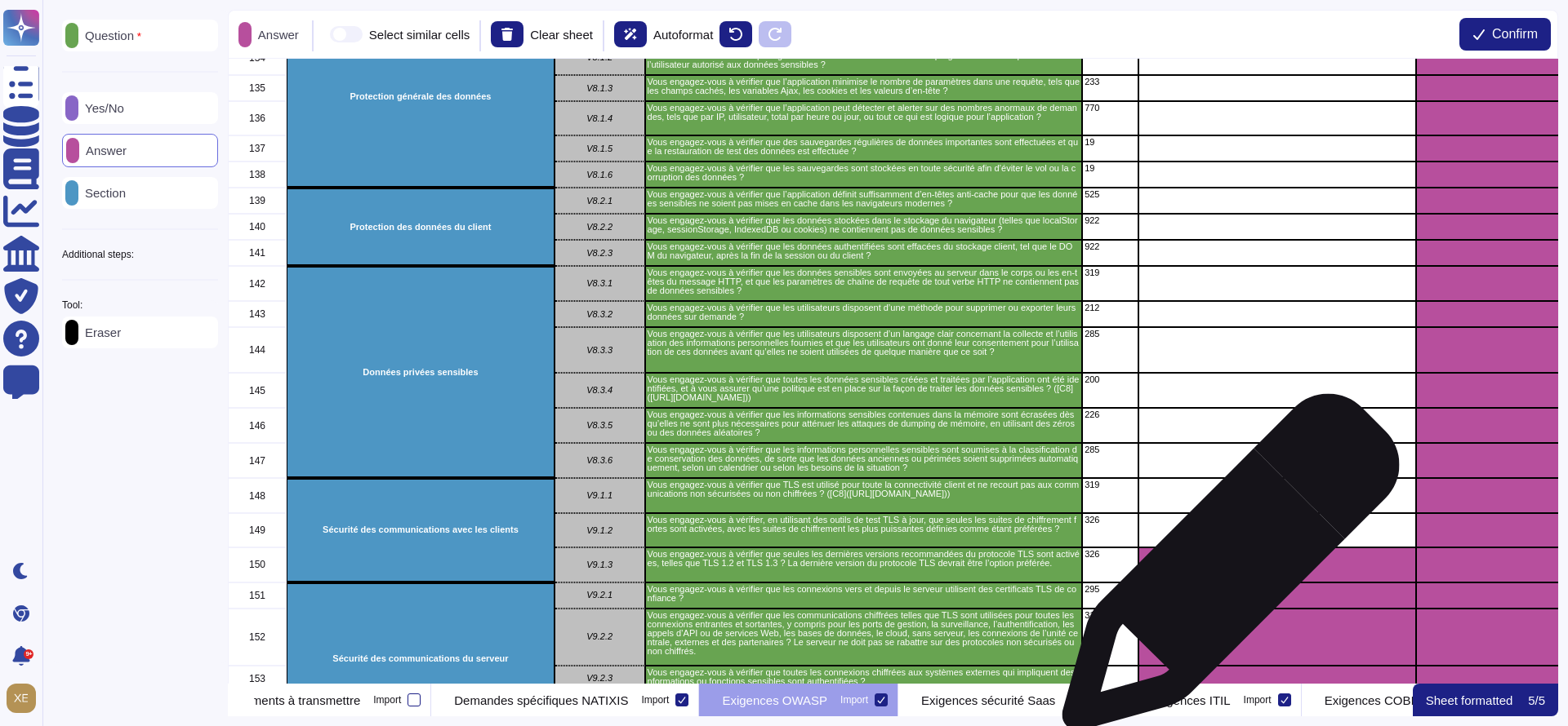
click at [1224, 571] on div "grid" at bounding box center [1278, 564] width 278 height 35
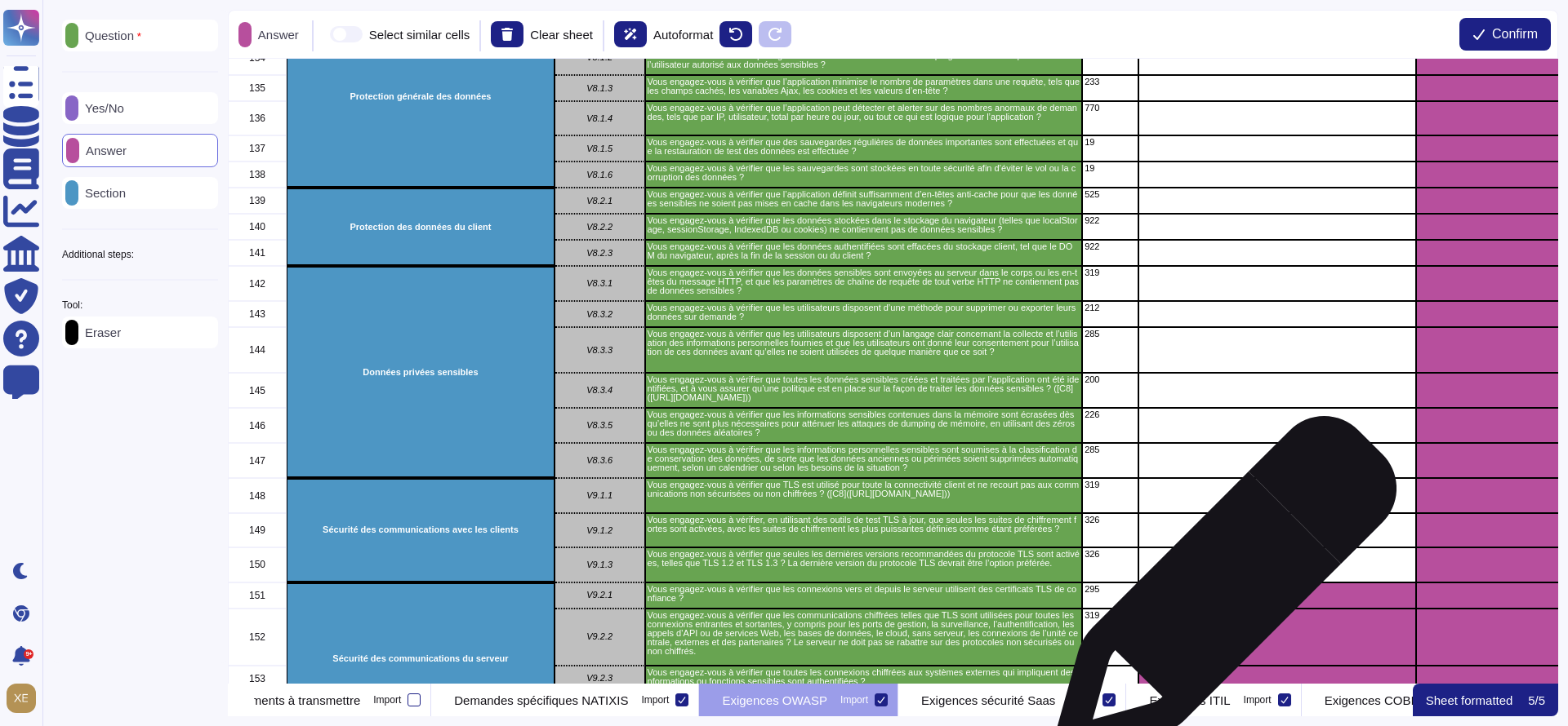
click at [1218, 596] on div "grid" at bounding box center [1278, 596] width 278 height 26
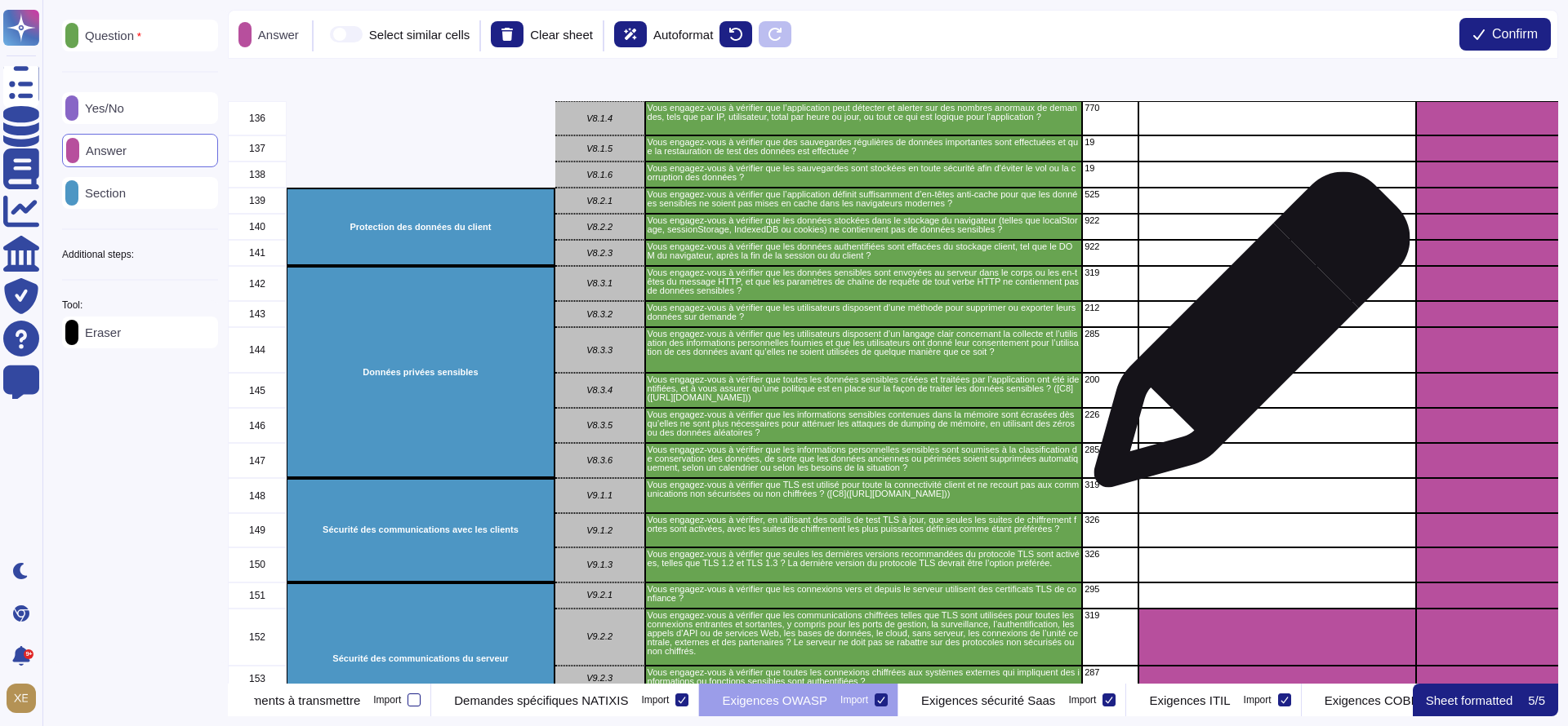
scroll to position [5264, 0]
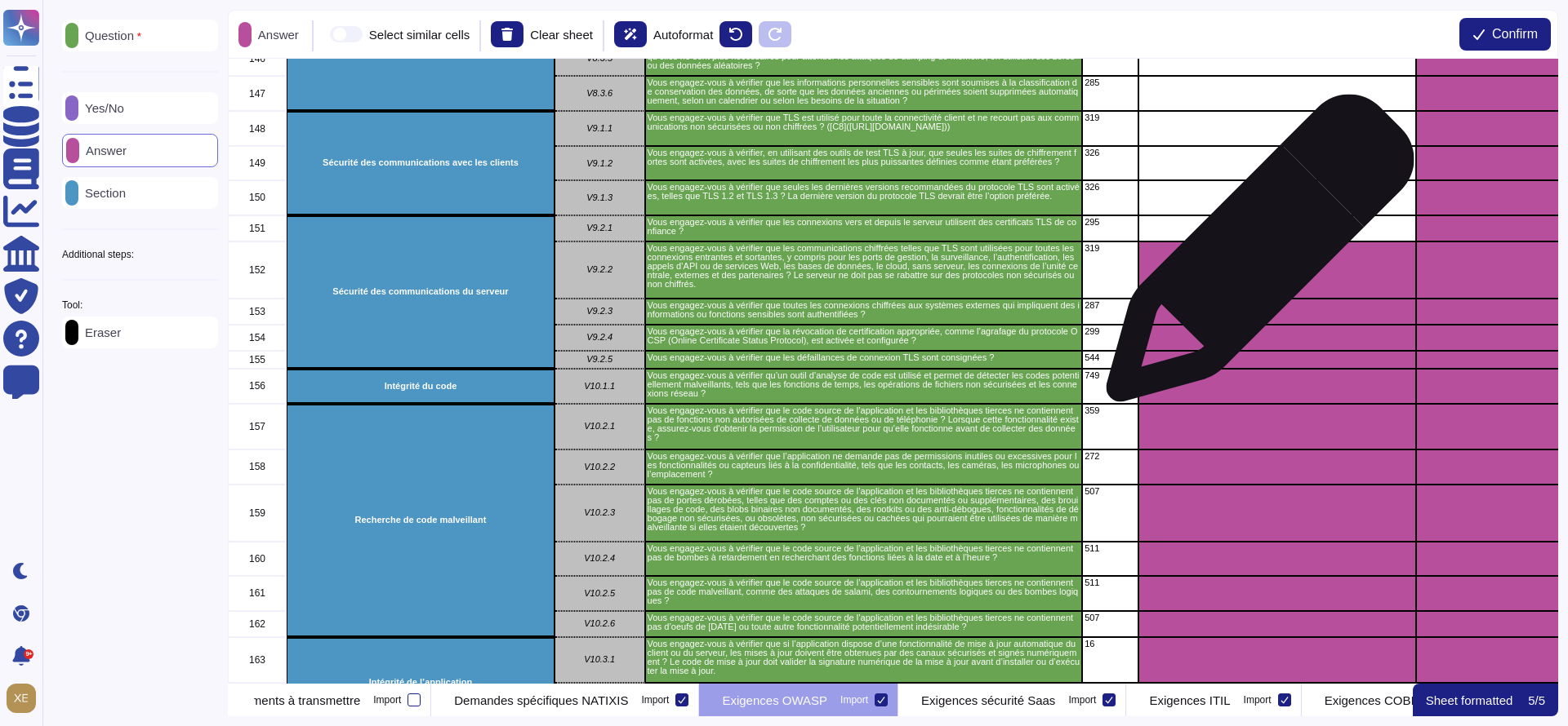
click at [1253, 256] on div "grid" at bounding box center [1278, 270] width 278 height 57
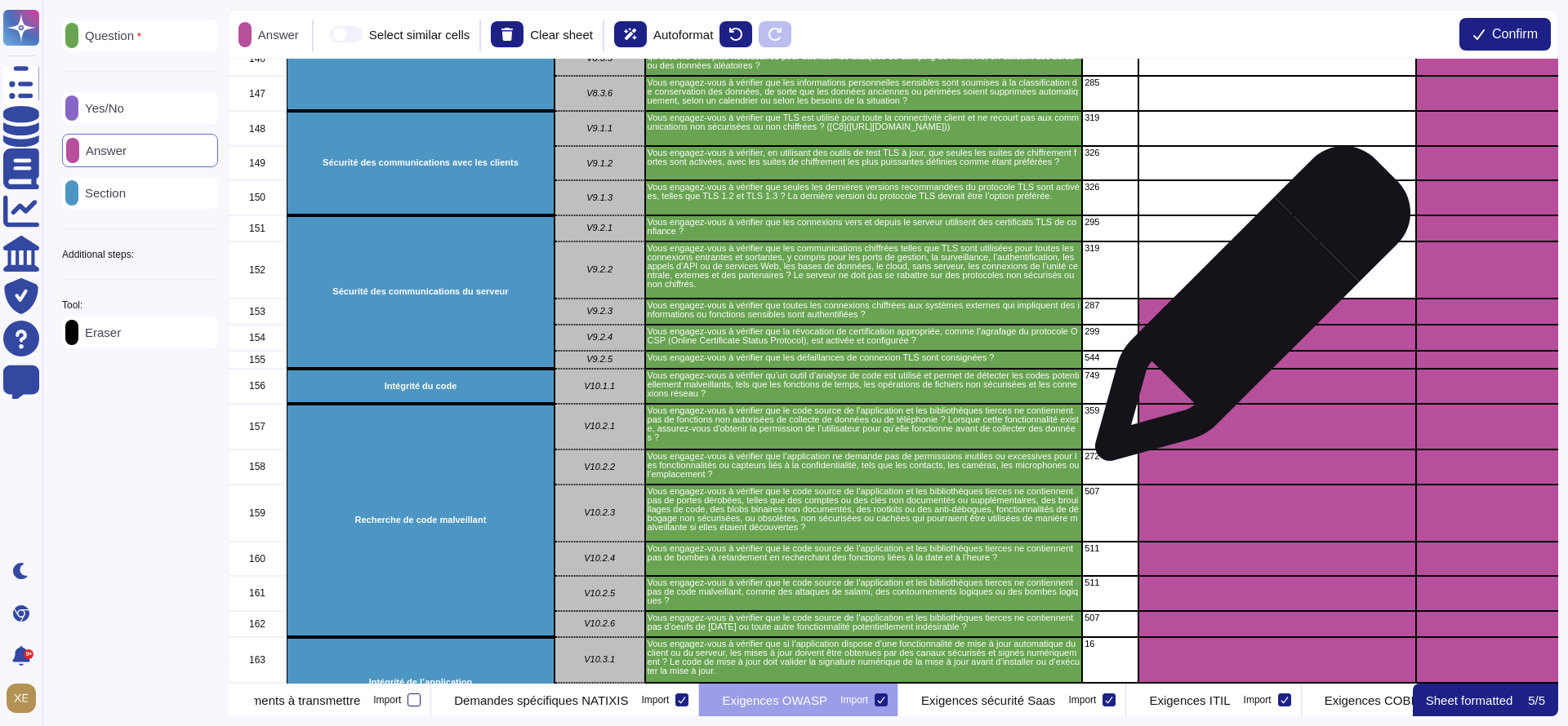
click at [1246, 313] on div "grid" at bounding box center [1278, 312] width 278 height 26
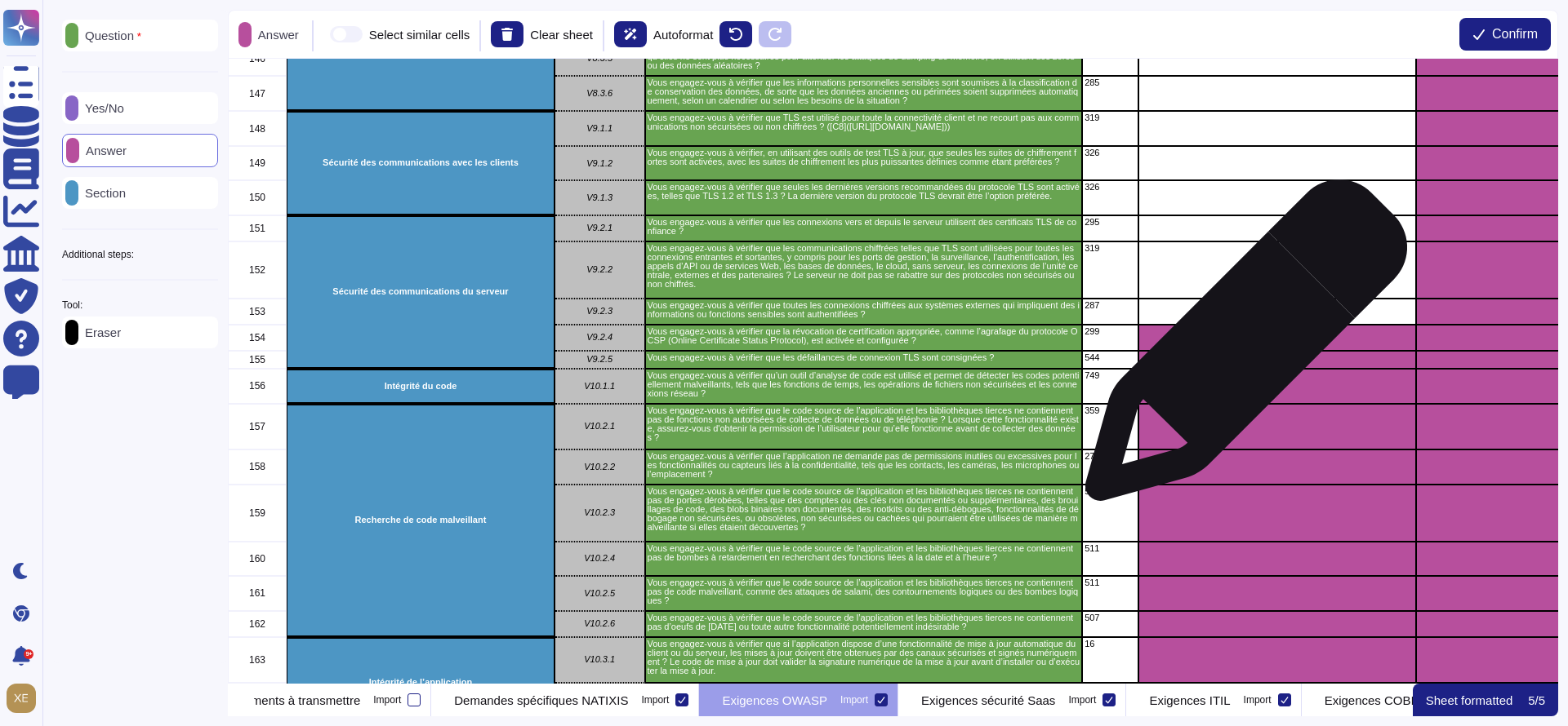
click at [1240, 350] on div "grid" at bounding box center [1278, 338] width 278 height 26
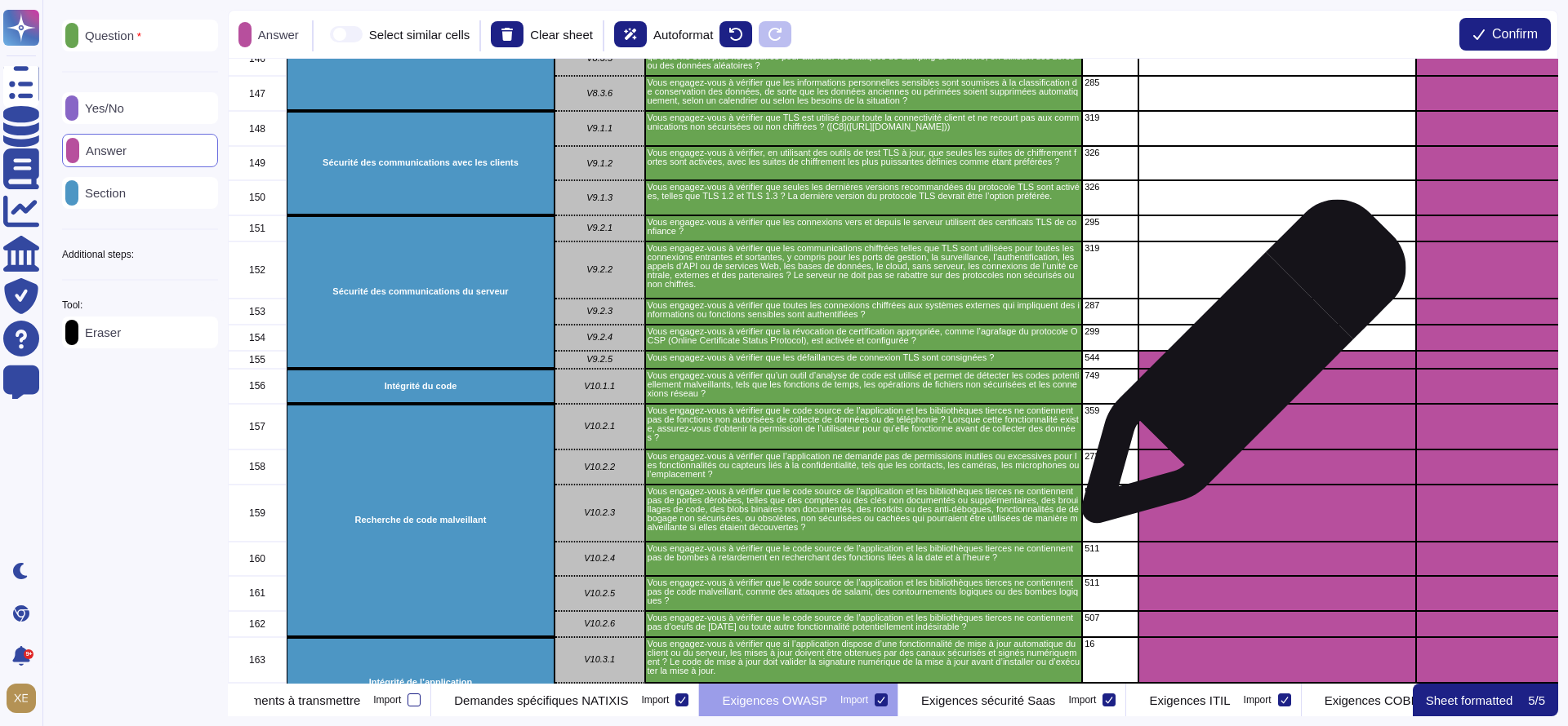
click at [1237, 370] on div "grid" at bounding box center [1278, 386] width 278 height 35
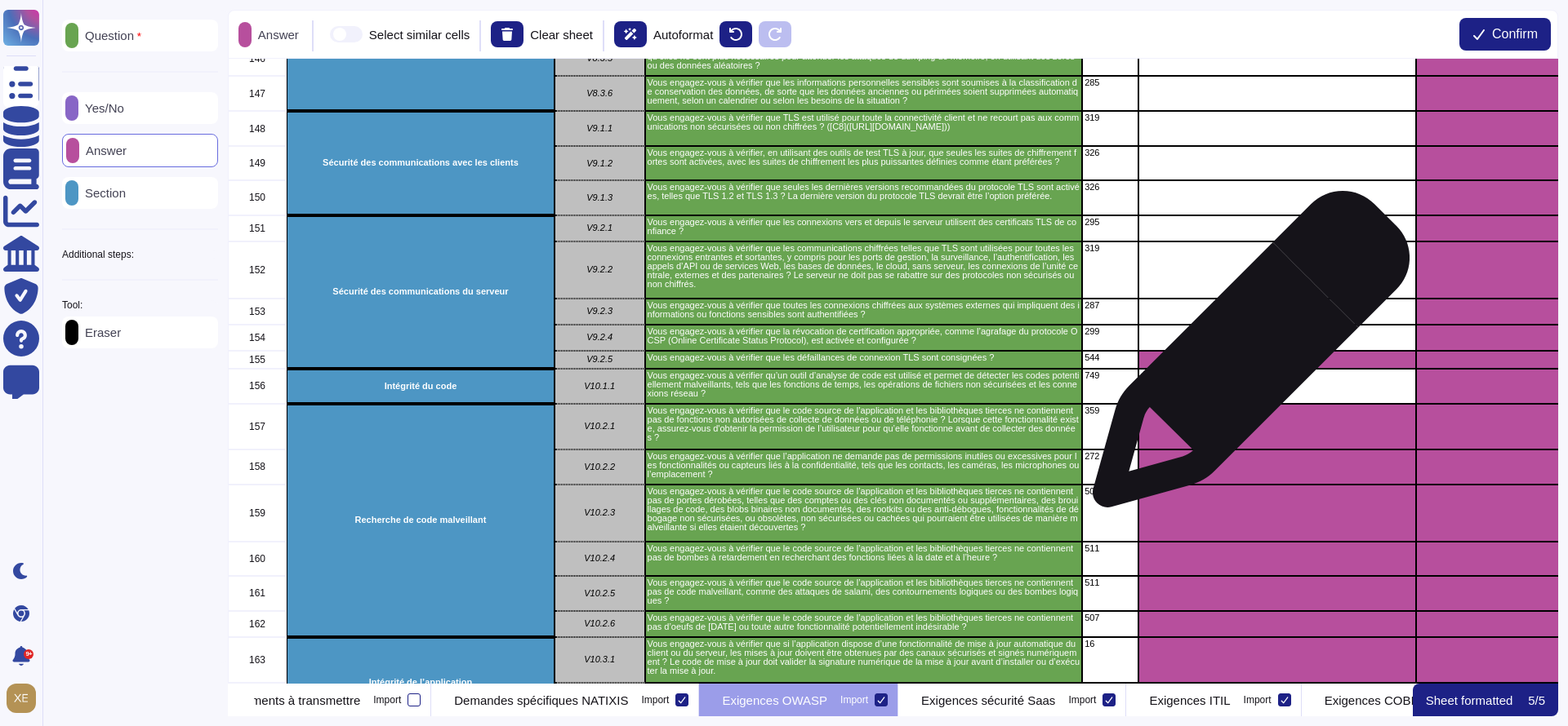
click at [1245, 357] on div "grid" at bounding box center [1278, 359] width 278 height 18
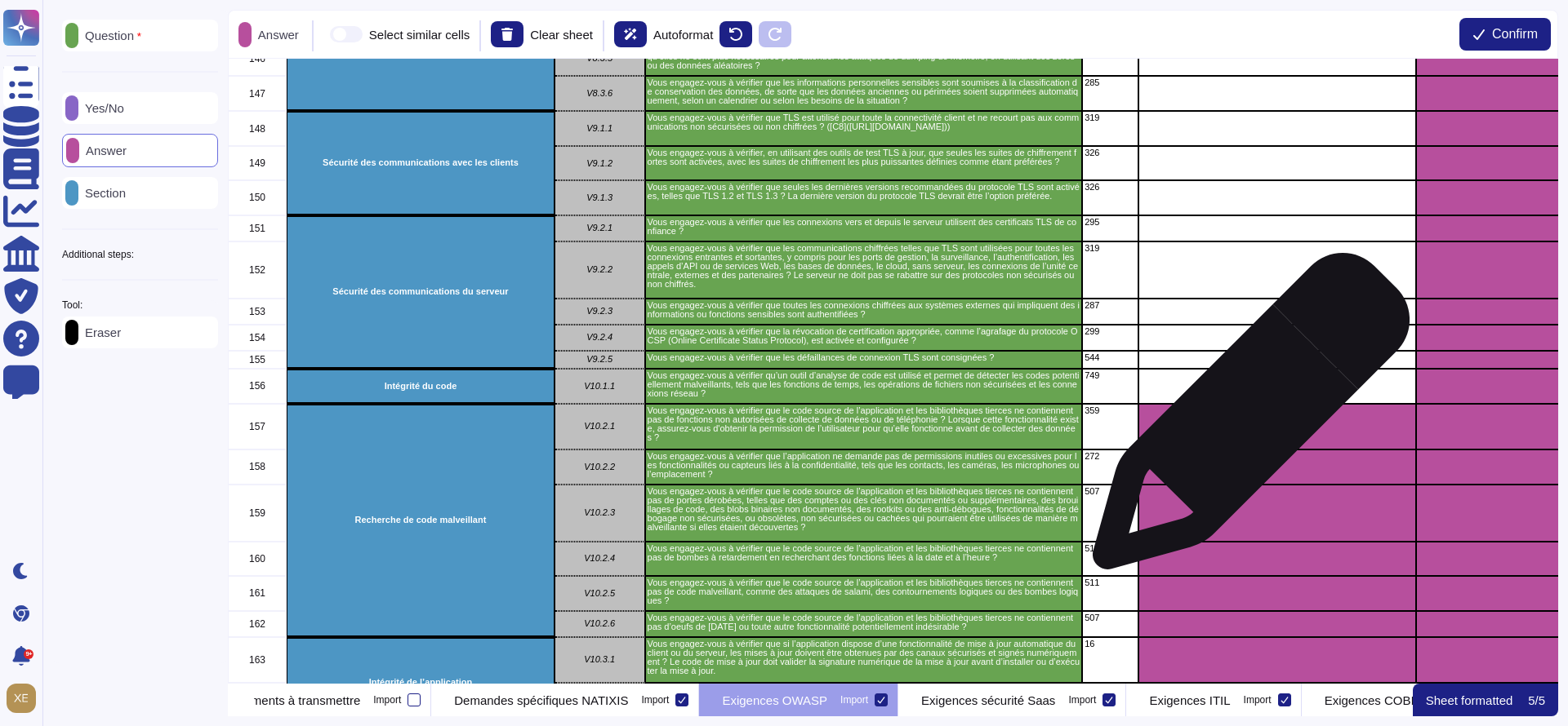
click at [1245, 423] on div "grid" at bounding box center [1278, 426] width 278 height 45
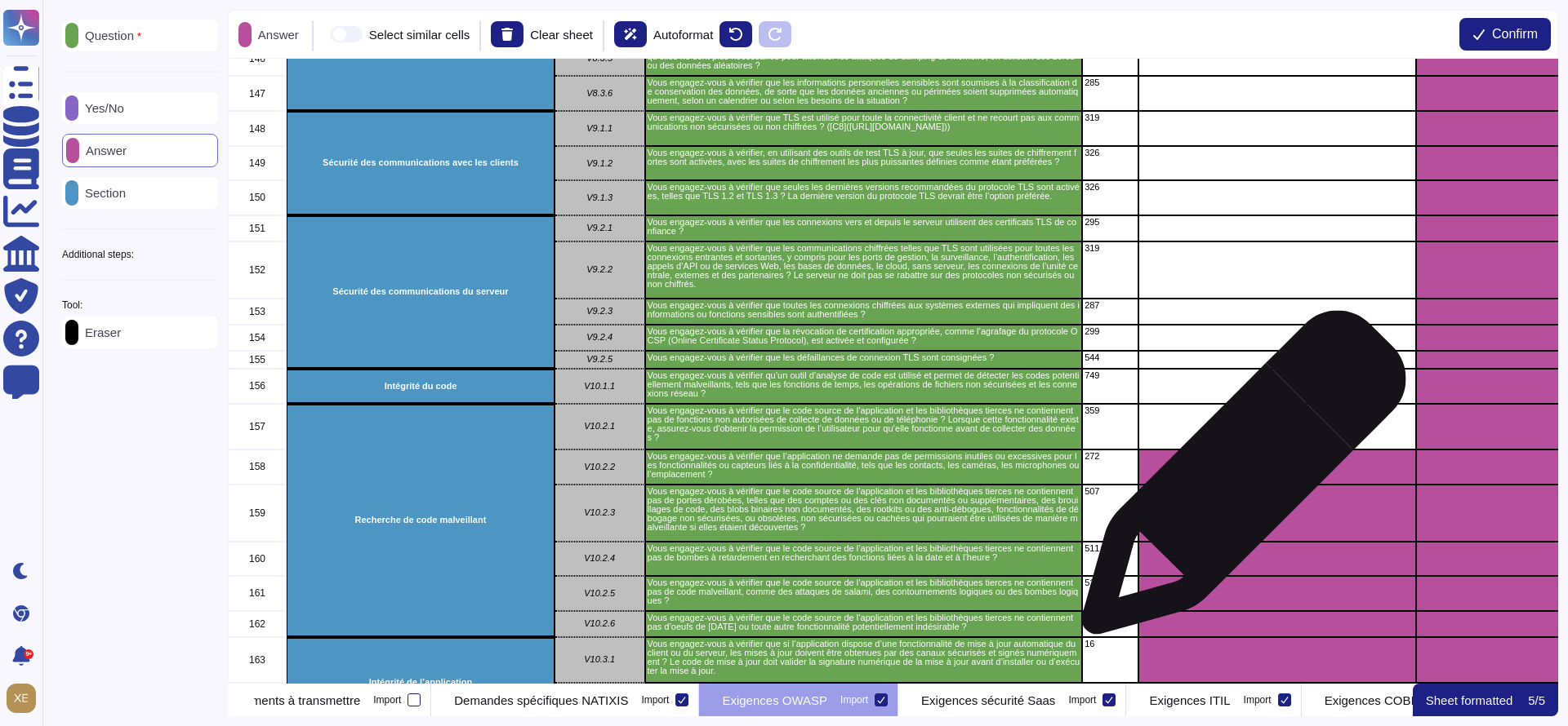
click at [1237, 481] on div "grid" at bounding box center [1278, 467] width 278 height 35
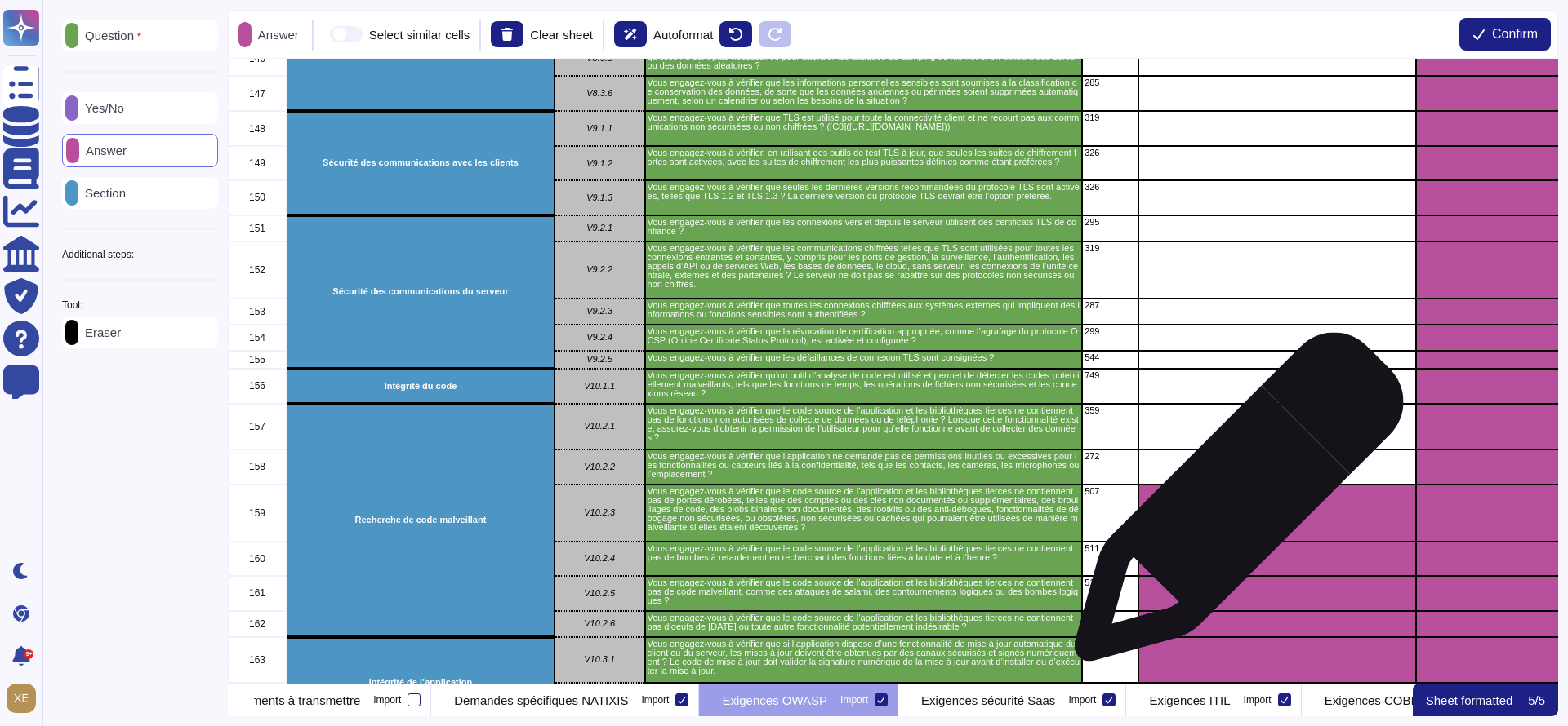
click at [1232, 510] on div "grid" at bounding box center [1278, 513] width 278 height 57
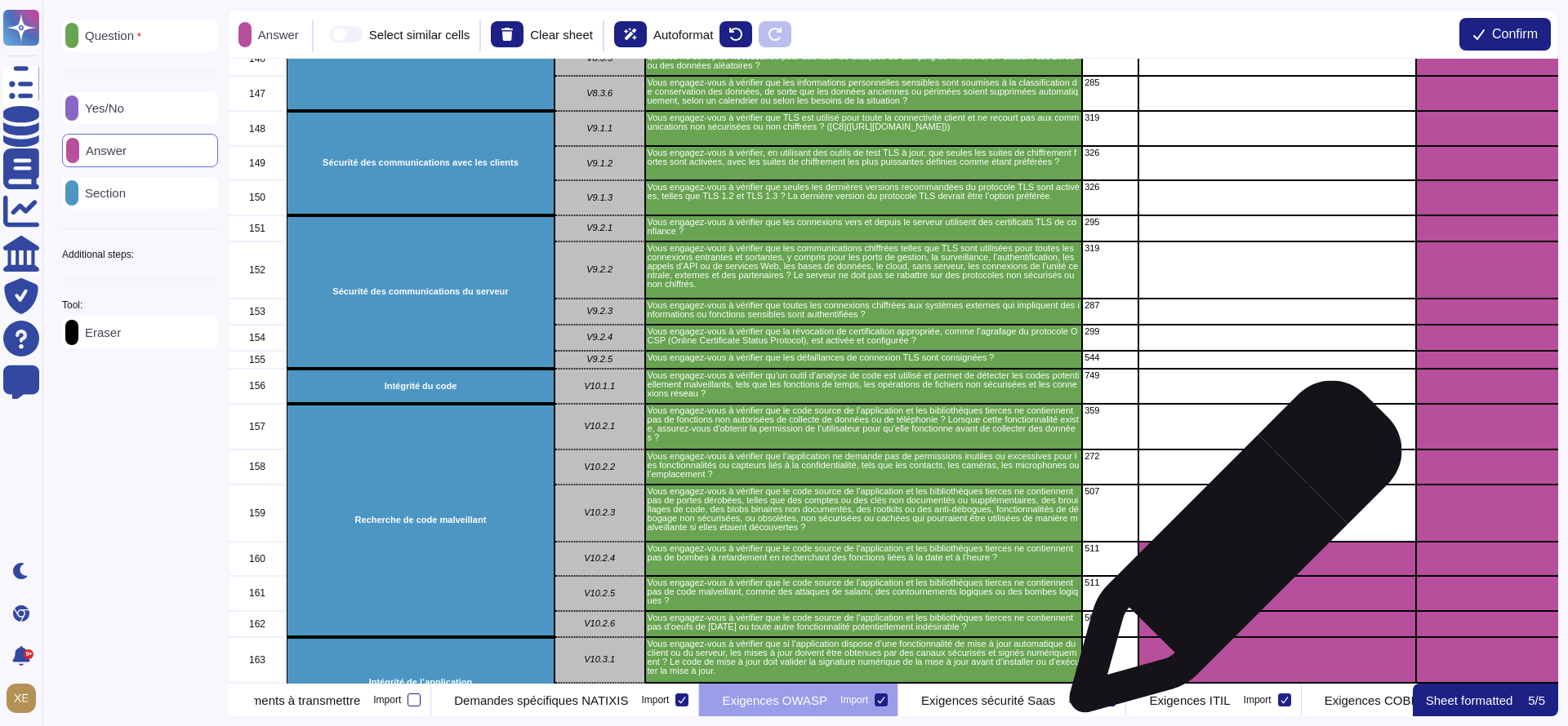
click at [1228, 555] on div "grid" at bounding box center [1278, 559] width 278 height 34
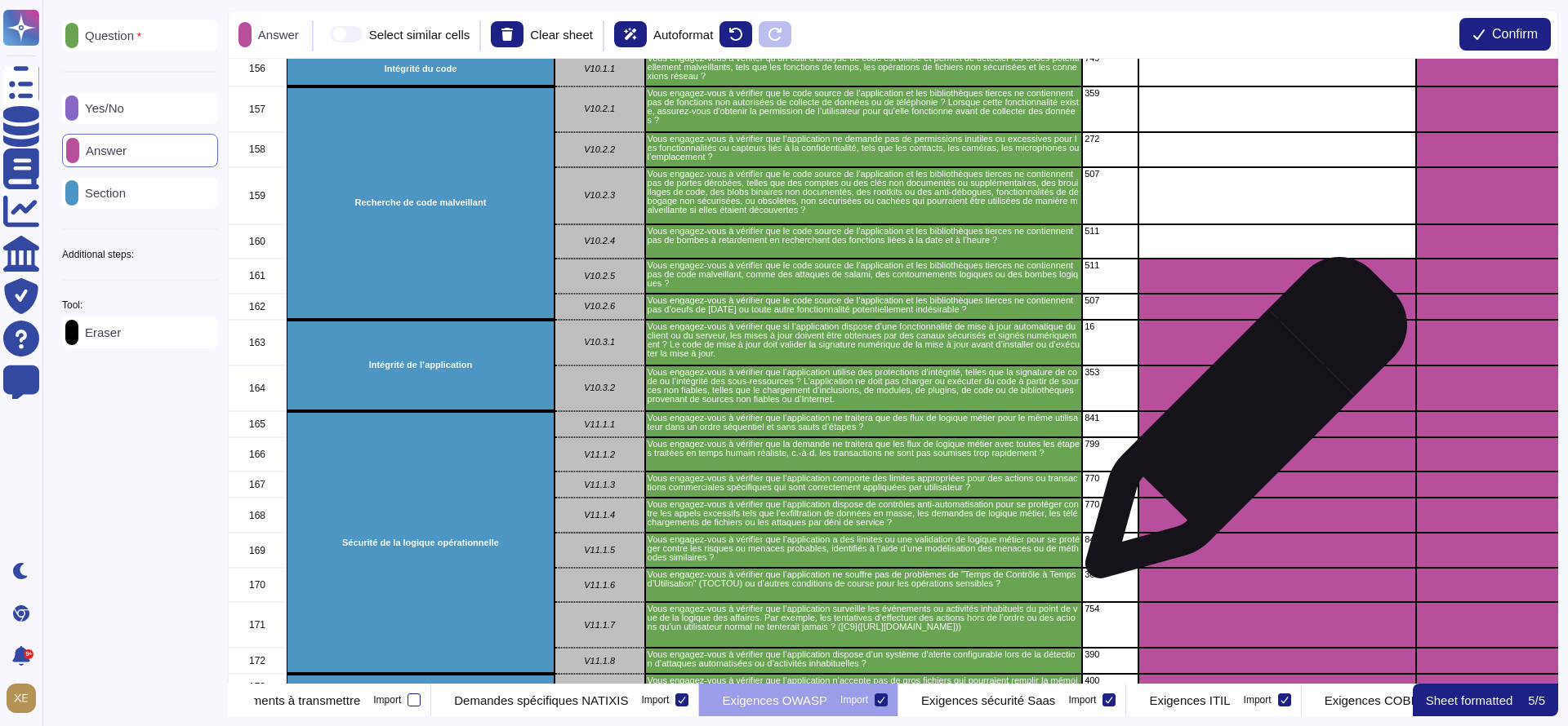
scroll to position [5632, 0]
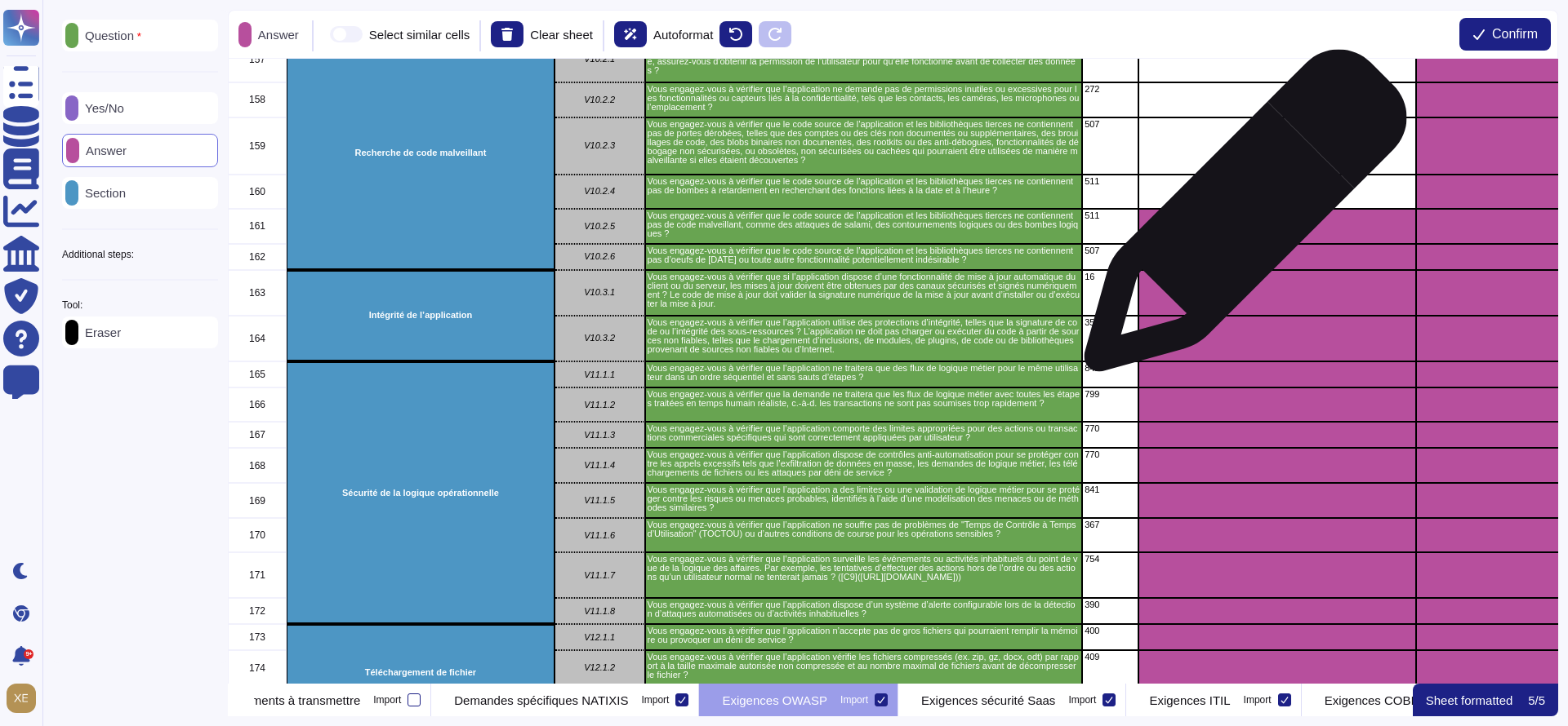
click at [1239, 221] on div "grid" at bounding box center [1278, 226] width 278 height 35
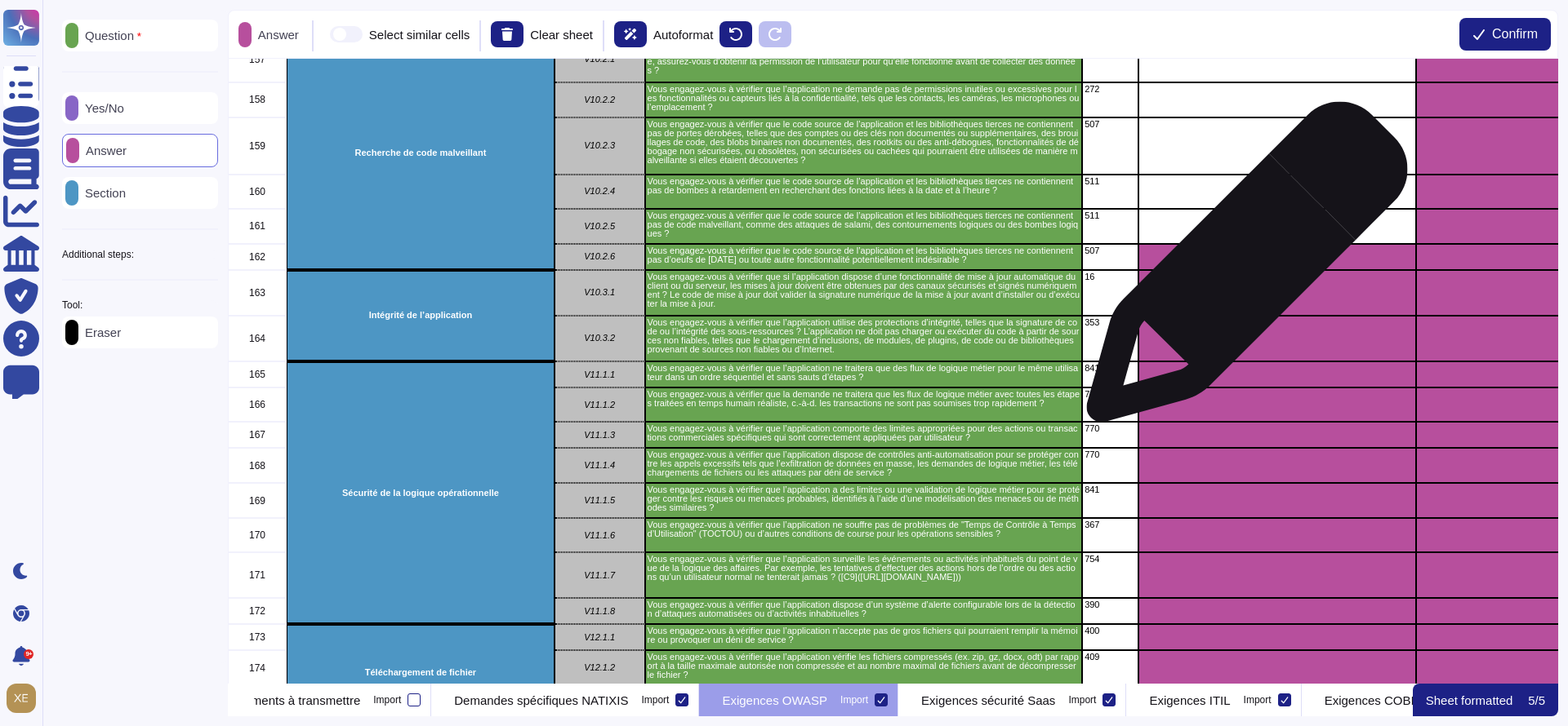
click at [1240, 271] on div "grid" at bounding box center [1278, 293] width 278 height 45
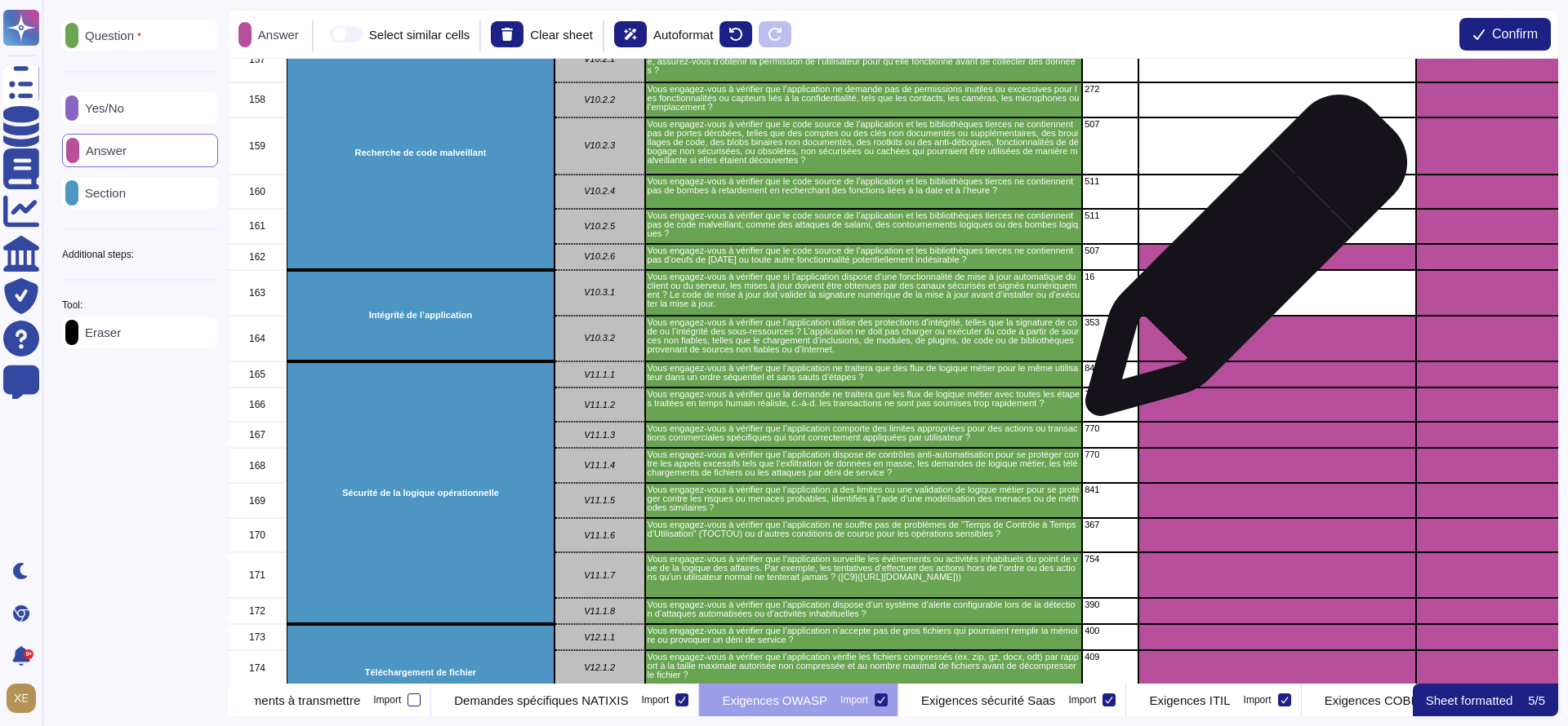
click at [1240, 264] on div "grid" at bounding box center [1278, 257] width 278 height 26
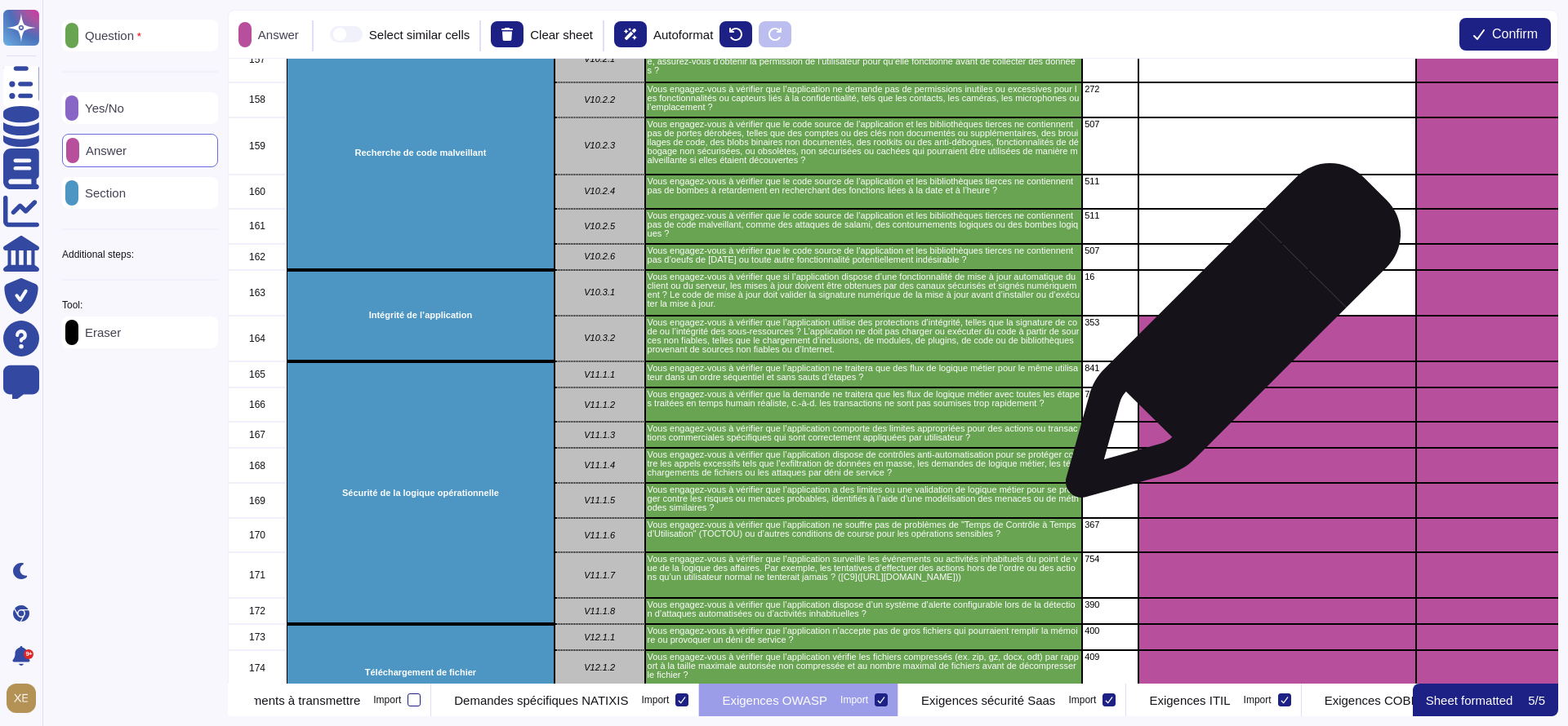
click at [1227, 339] on div "grid" at bounding box center [1278, 338] width 278 height 46
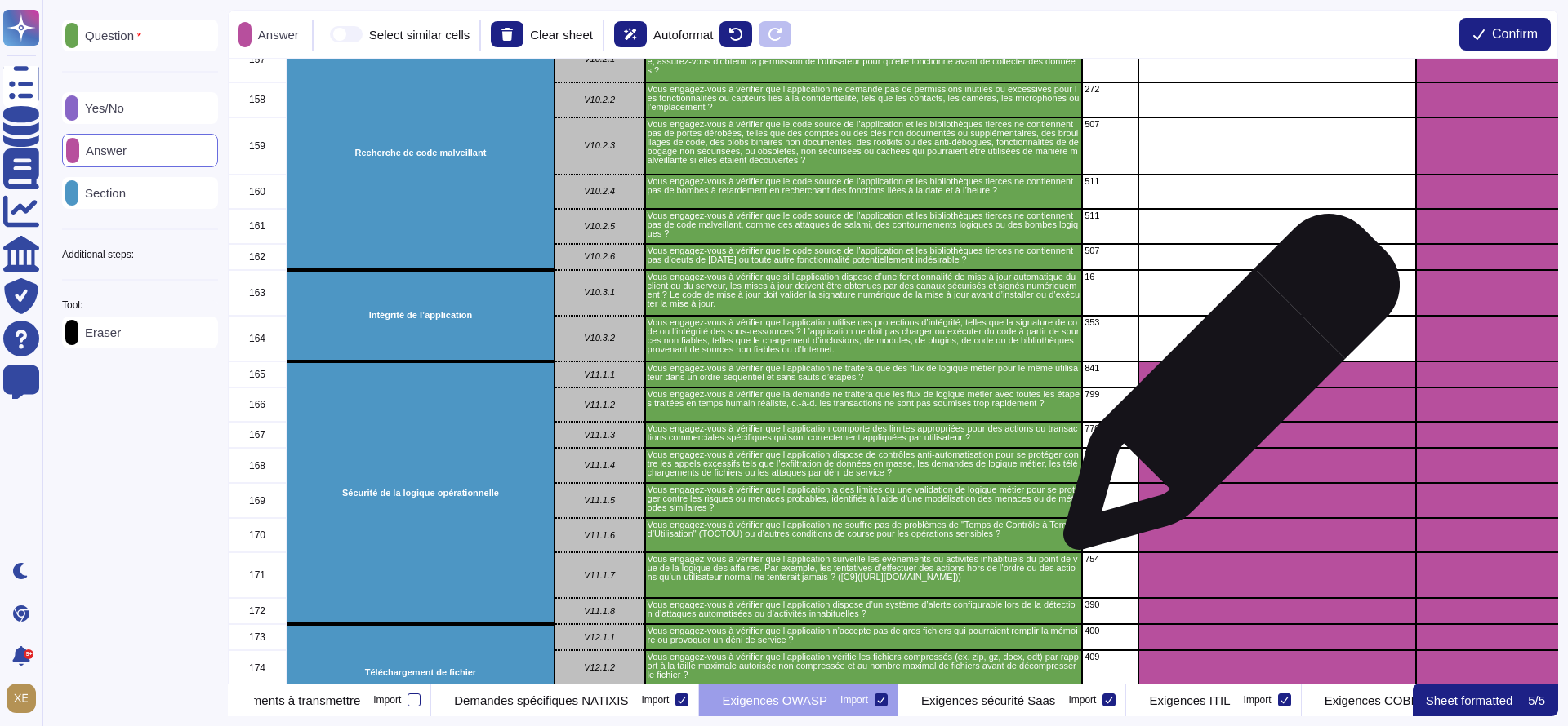
click at [1225, 392] on div "grid" at bounding box center [1278, 405] width 278 height 34
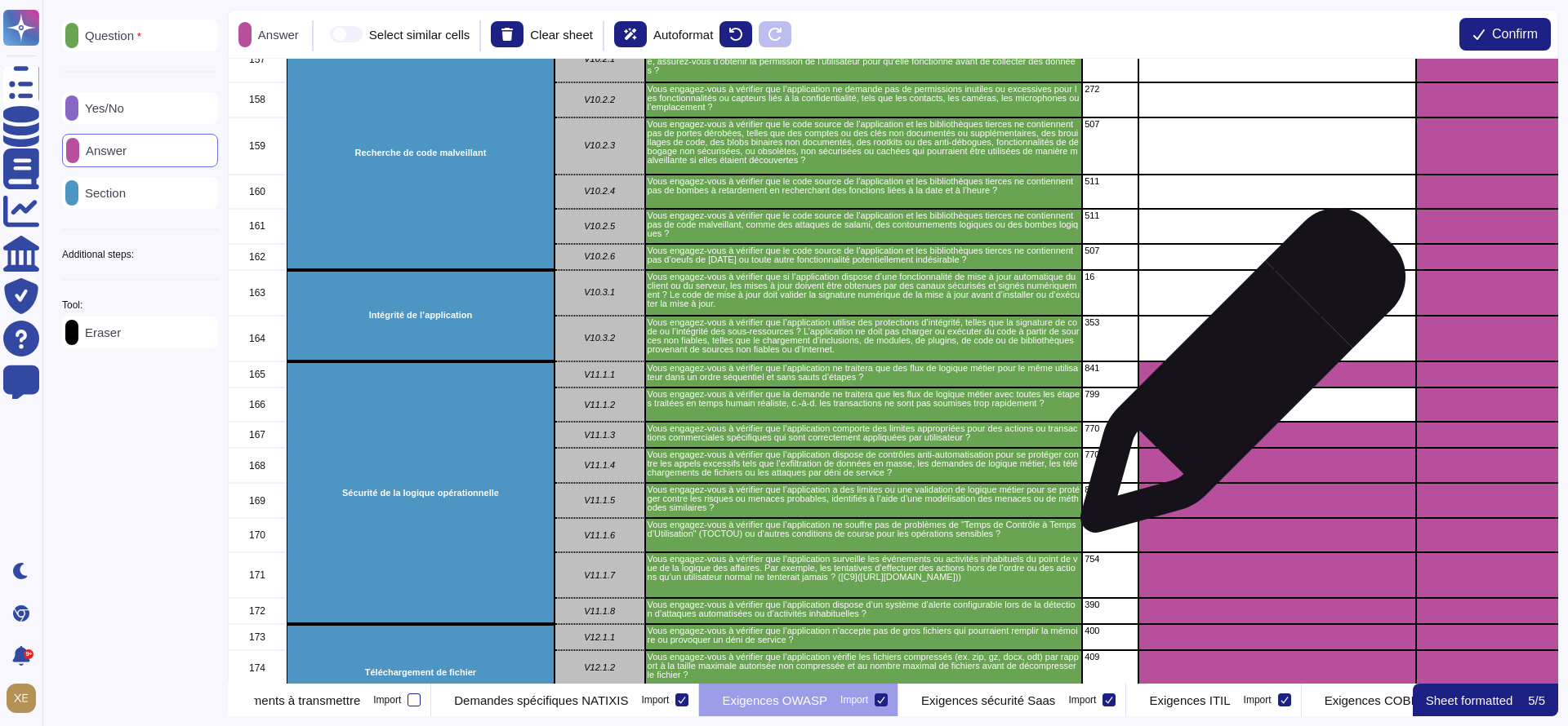
click at [1236, 378] on div "grid" at bounding box center [1278, 375] width 278 height 26
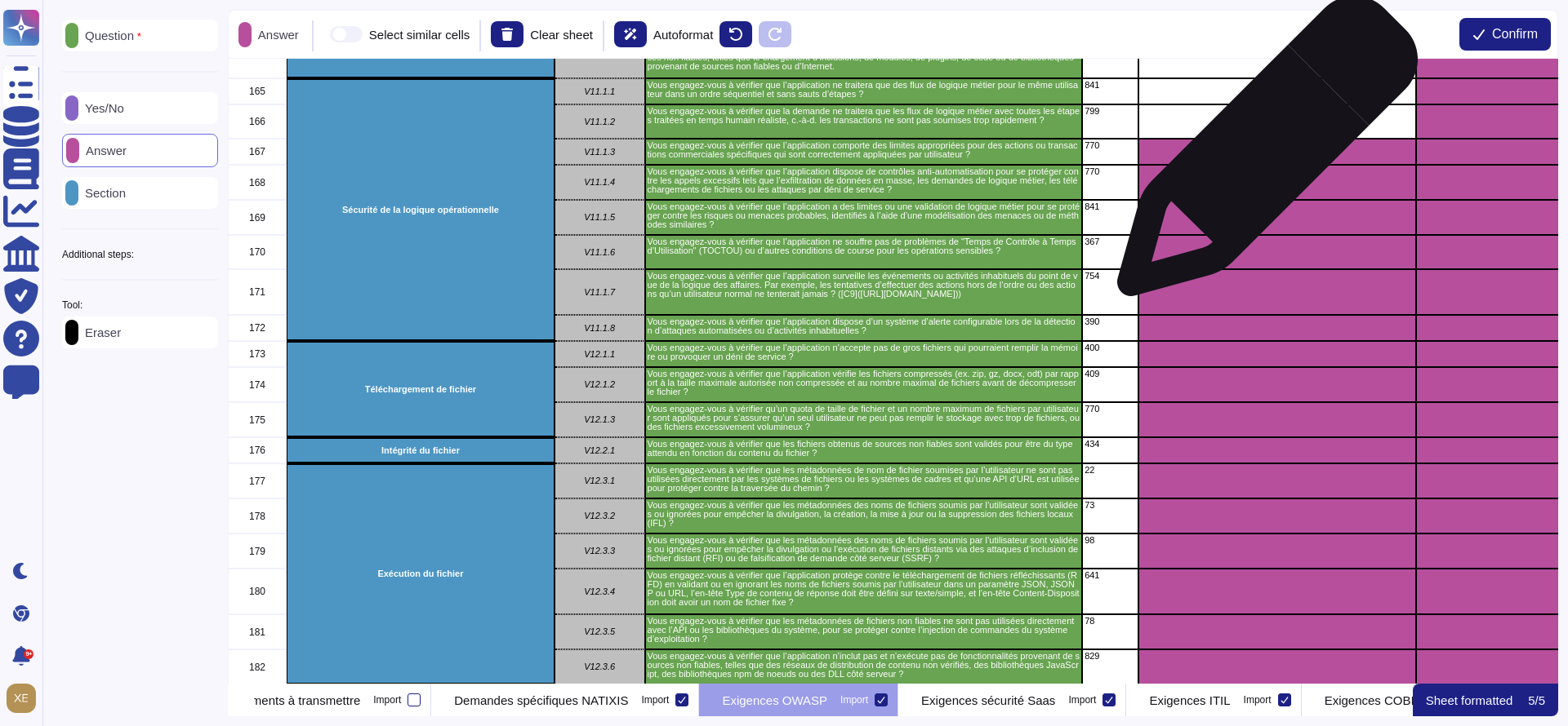
scroll to position [5877, 0]
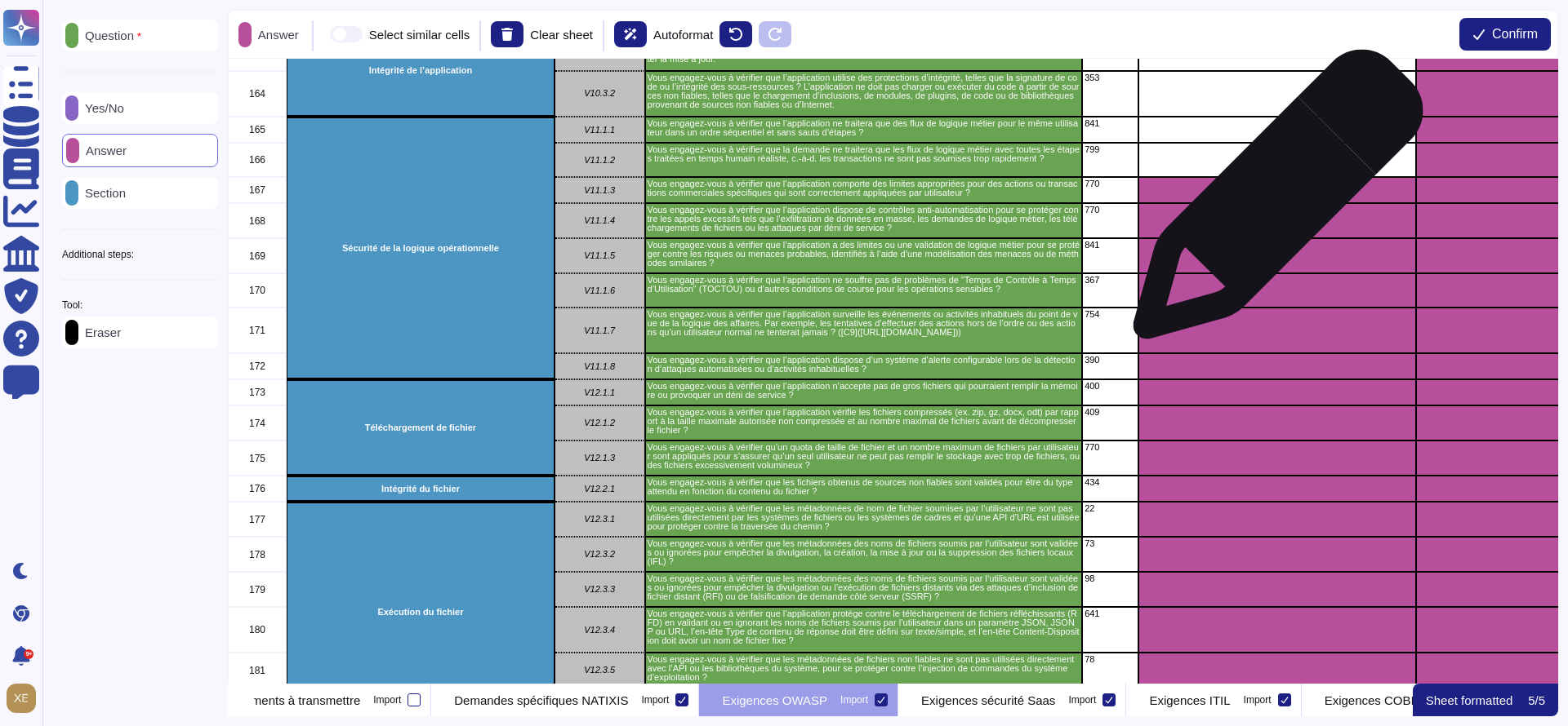
click at [1271, 201] on div "grid" at bounding box center [1278, 190] width 278 height 26
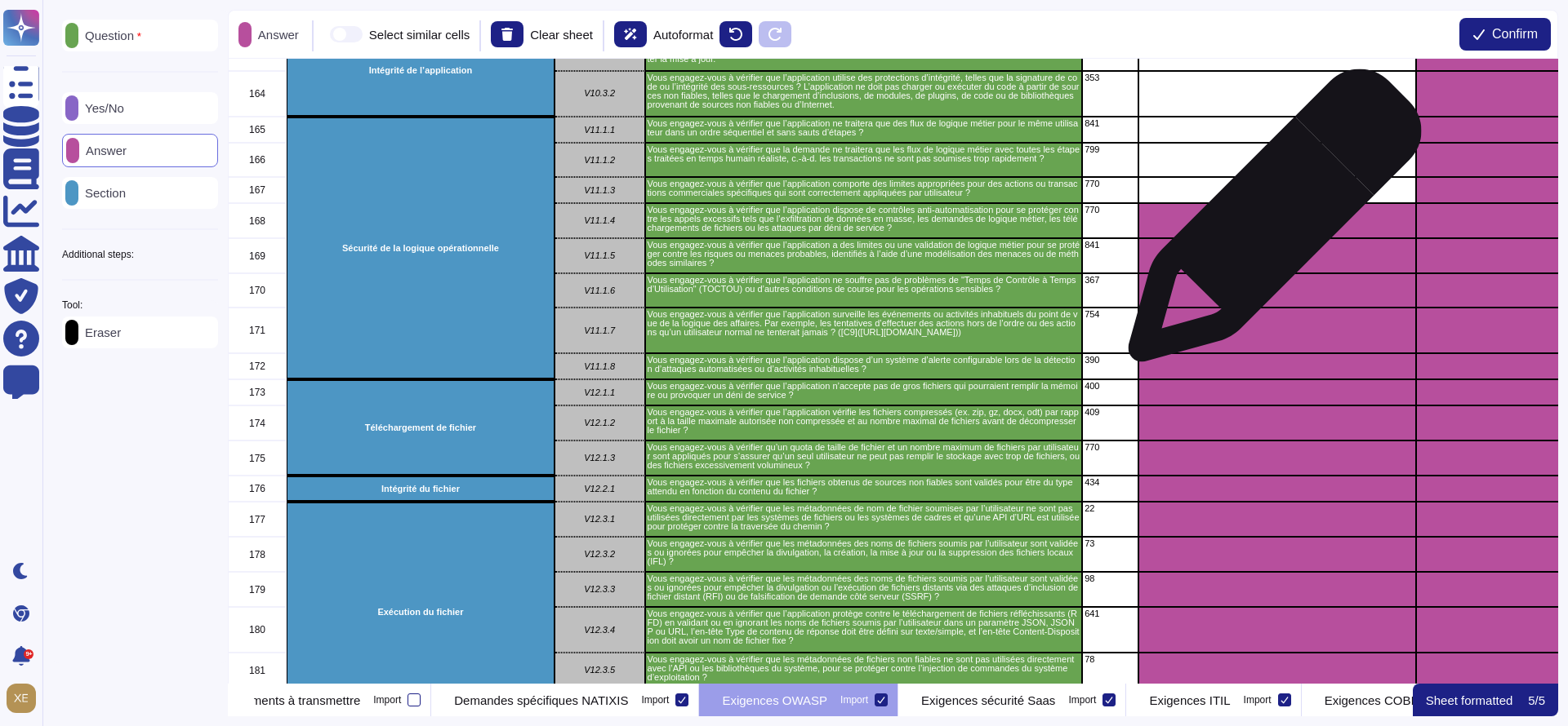
click at [1268, 224] on div "grid" at bounding box center [1278, 220] width 278 height 35
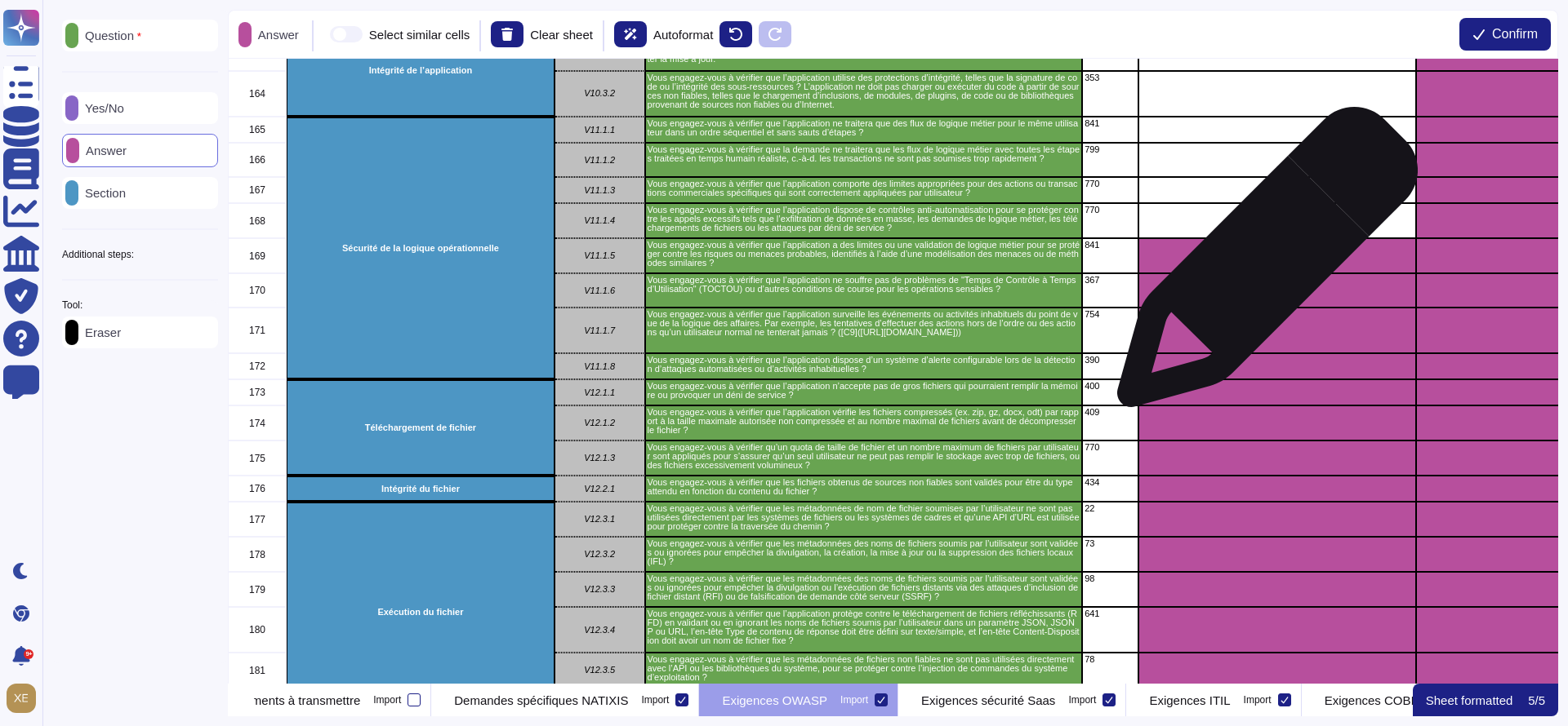
click at [1261, 266] on div "grid" at bounding box center [1278, 255] width 278 height 35
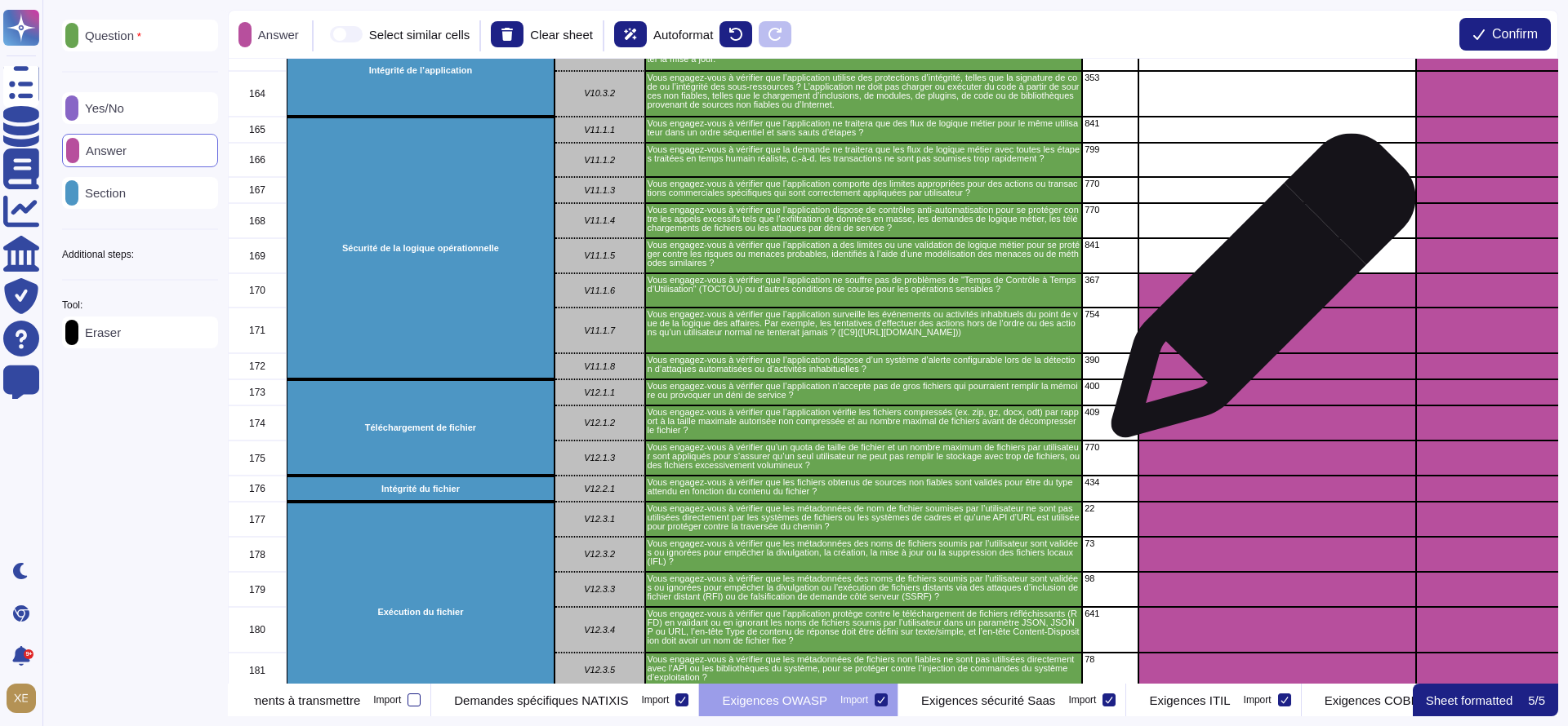
drag, startPoint x: 1257, startPoint y: 296, endPoint x: 1256, endPoint y: 304, distance: 8.1
click at [1257, 298] on div "grid" at bounding box center [1278, 290] width 278 height 34
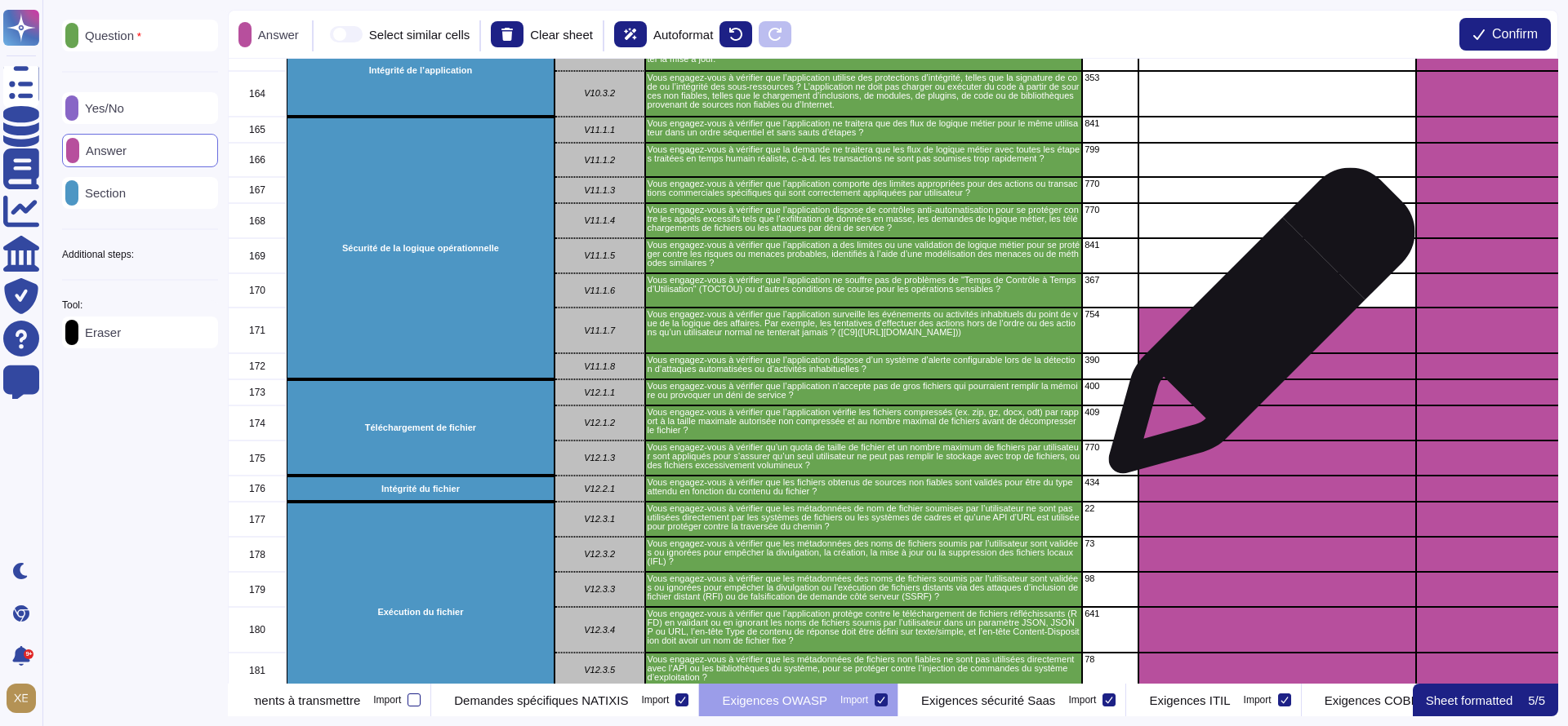
click at [1255, 337] on div "grid" at bounding box center [1278, 331] width 278 height 45
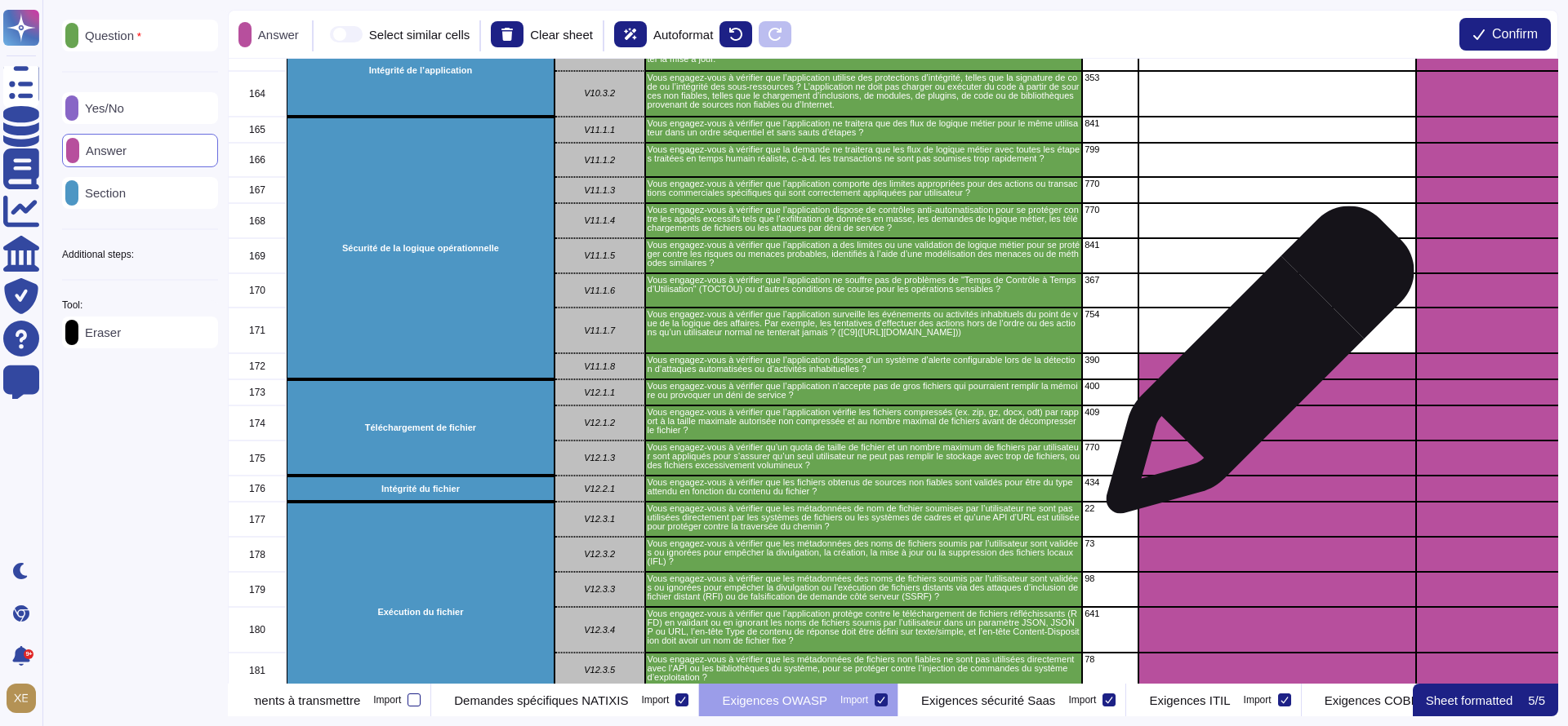
click at [1253, 372] on div "grid" at bounding box center [1278, 367] width 278 height 26
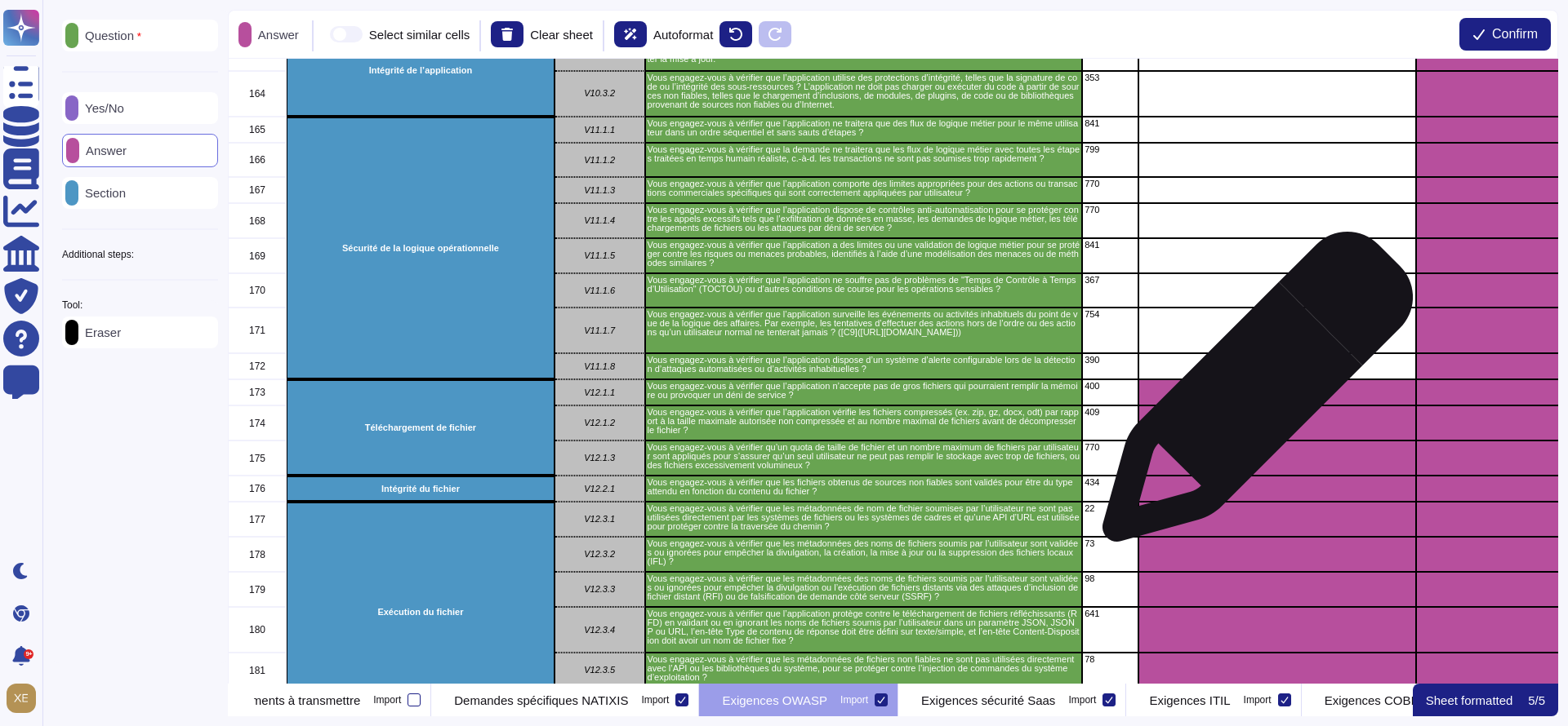
click at [1251, 397] on div "grid" at bounding box center [1278, 392] width 278 height 26
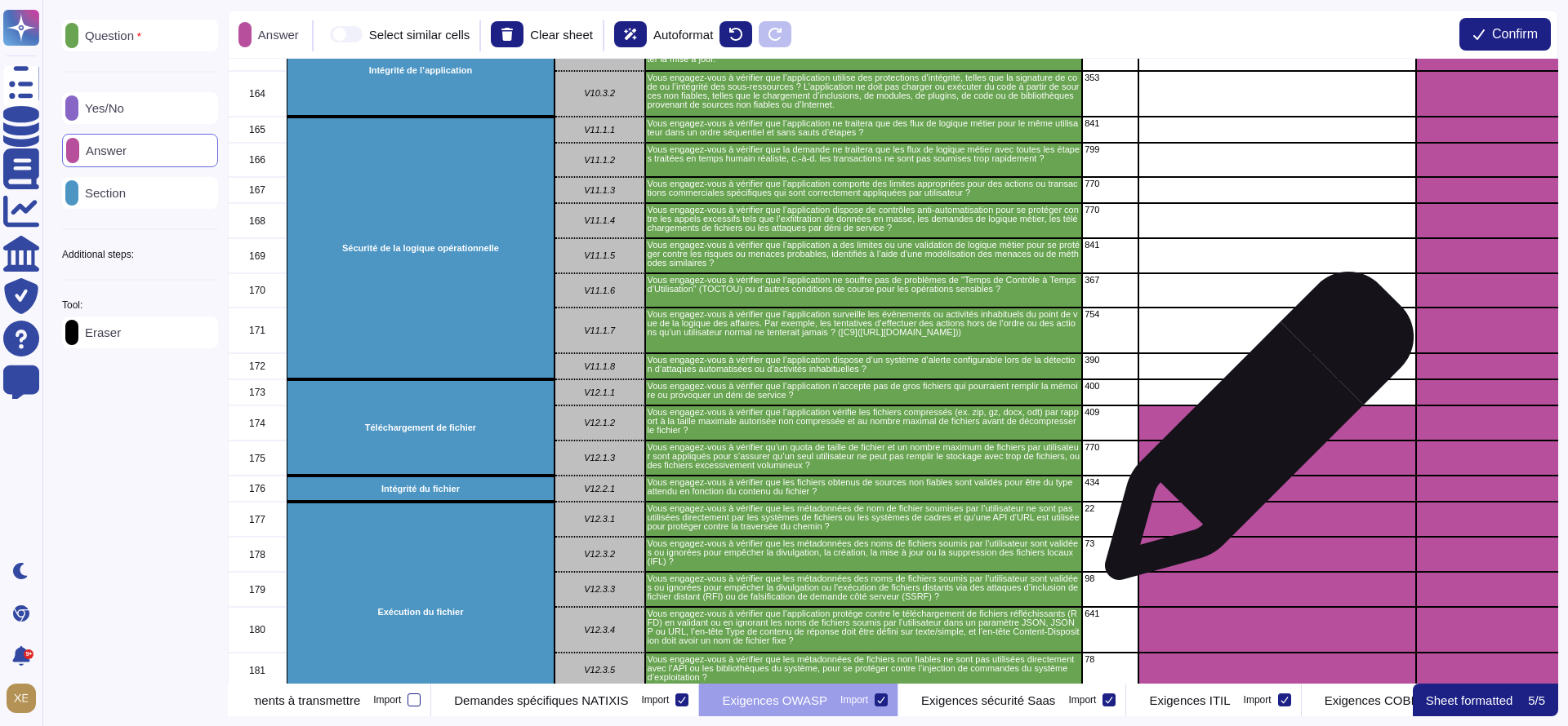
click at [1253, 434] on div "grid" at bounding box center [1278, 423] width 278 height 35
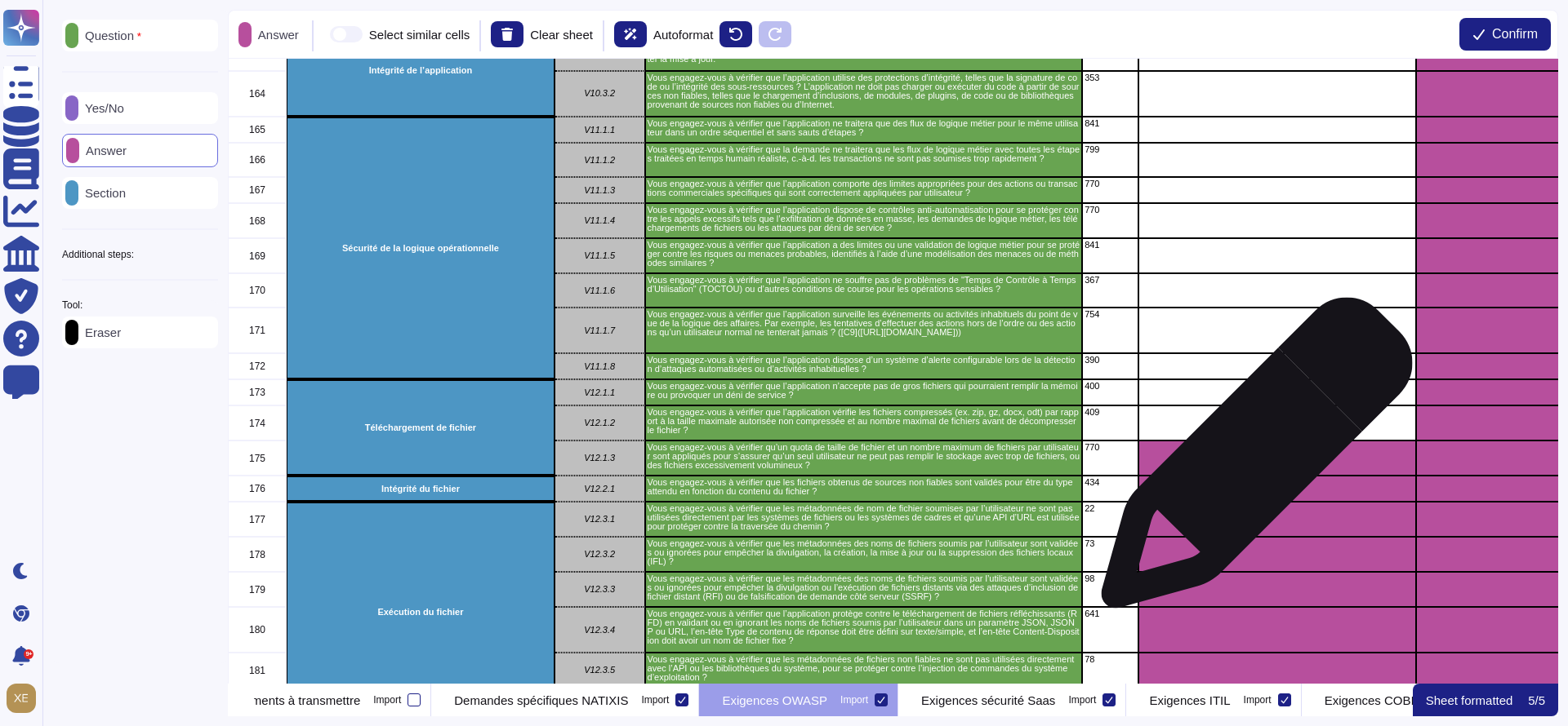
click at [1250, 462] on div "grid" at bounding box center [1278, 458] width 278 height 35
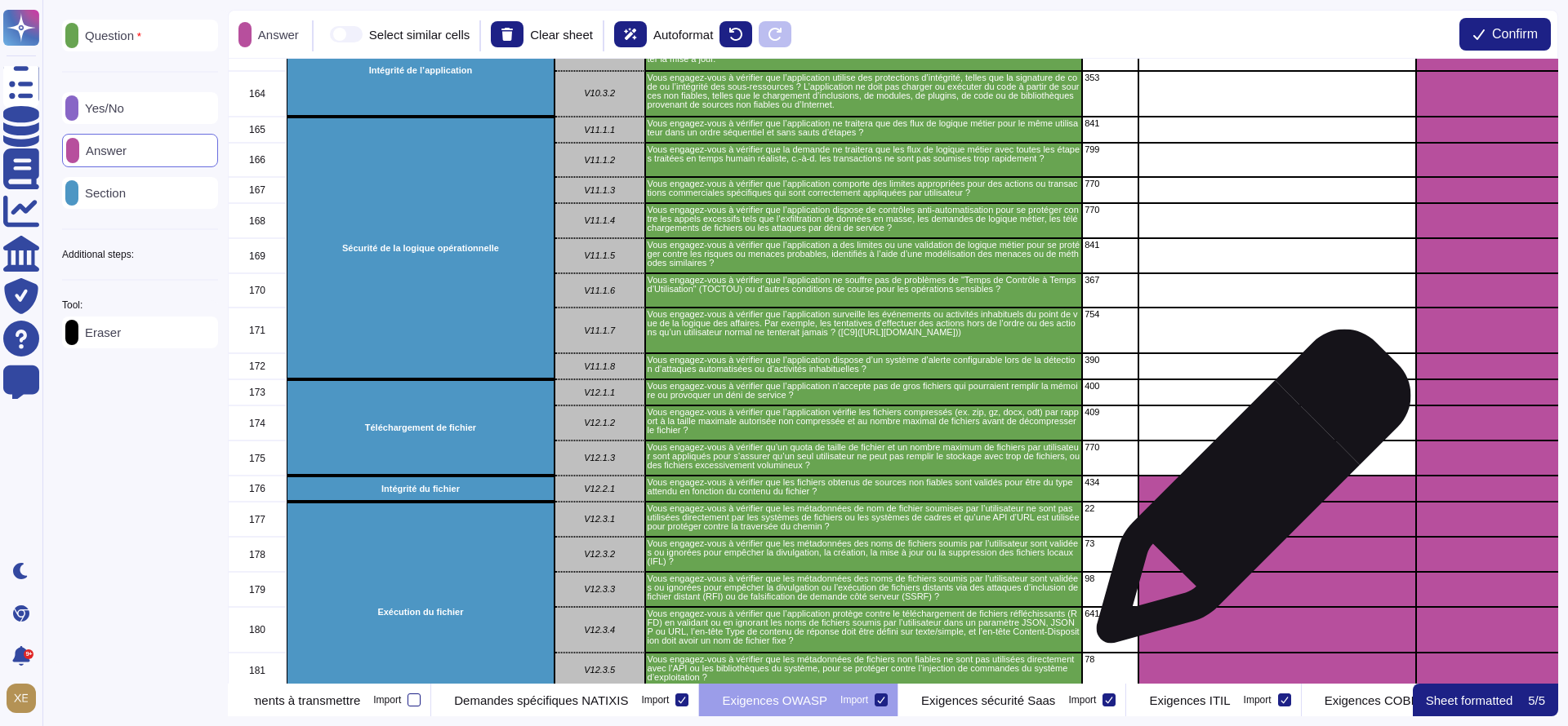
click at [1246, 494] on div "grid" at bounding box center [1278, 489] width 278 height 26
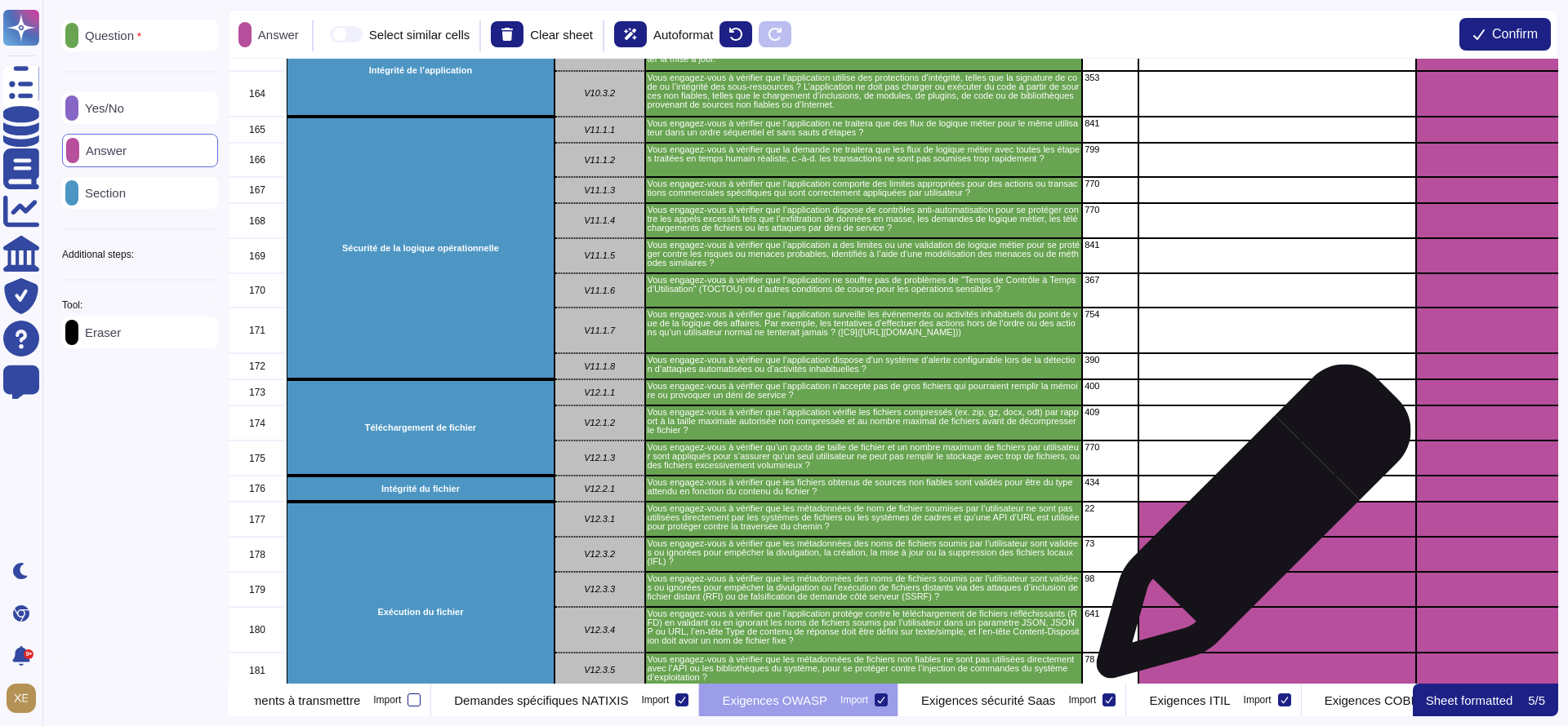
click at [1246, 532] on div "grid" at bounding box center [1278, 519] width 278 height 35
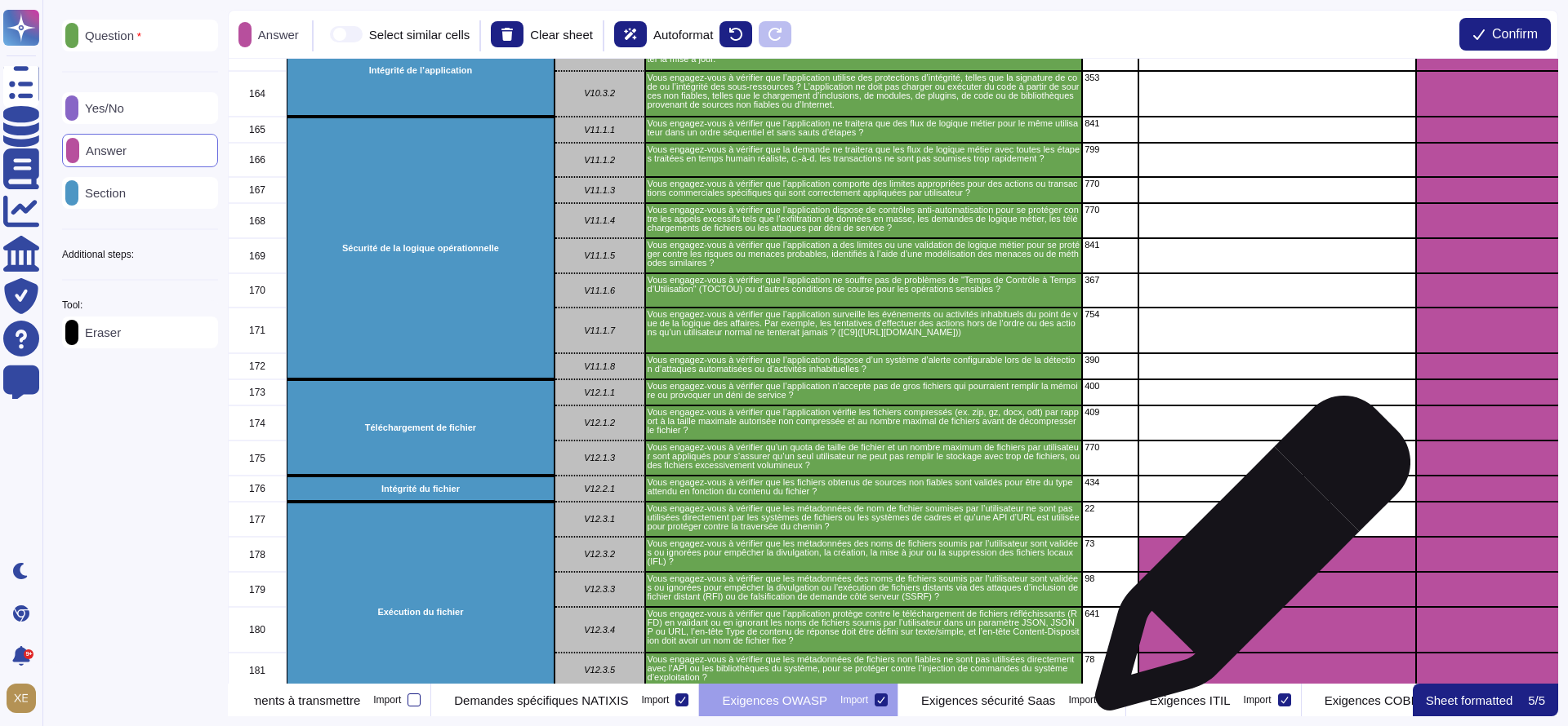
click at [1246, 562] on div "grid" at bounding box center [1278, 554] width 278 height 35
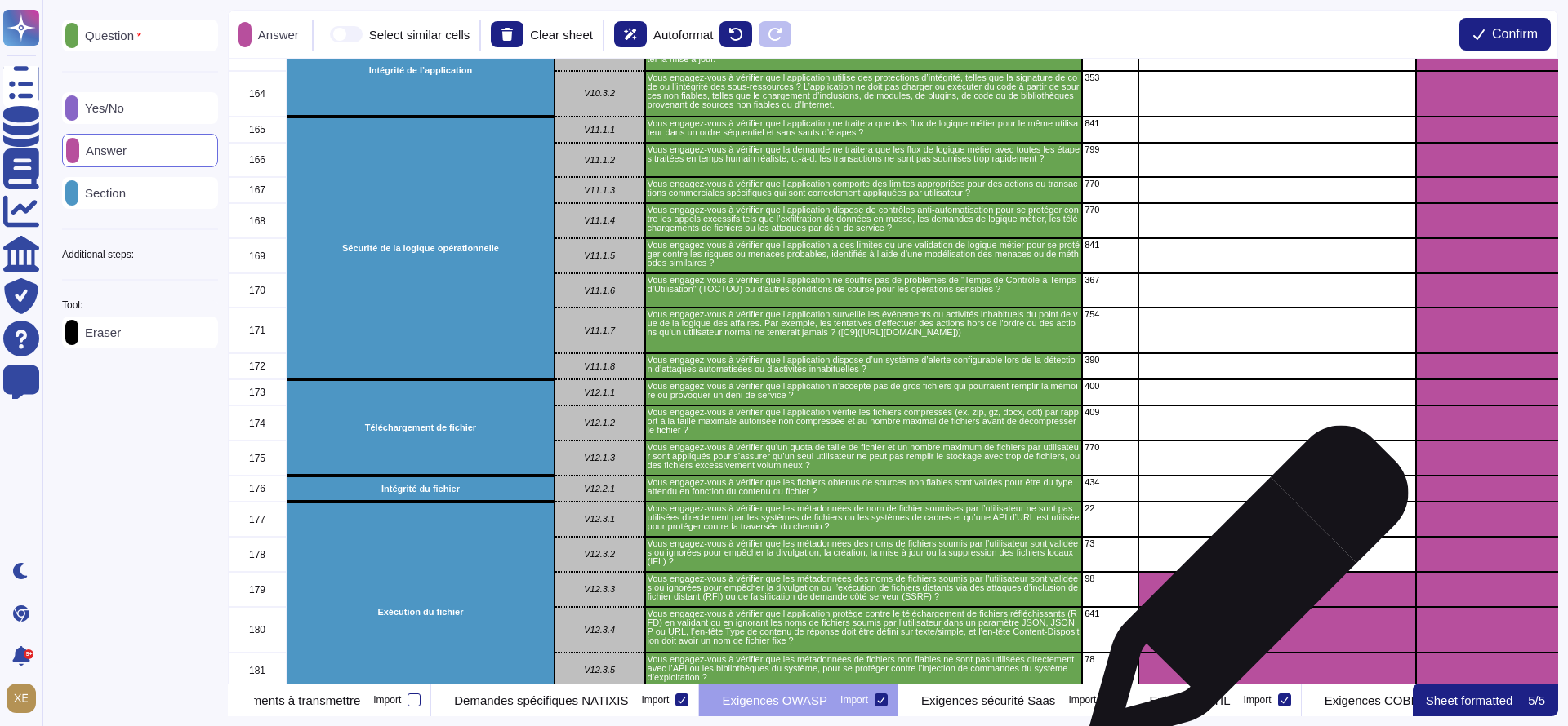
click at [1242, 595] on div "grid" at bounding box center [1278, 589] width 278 height 35
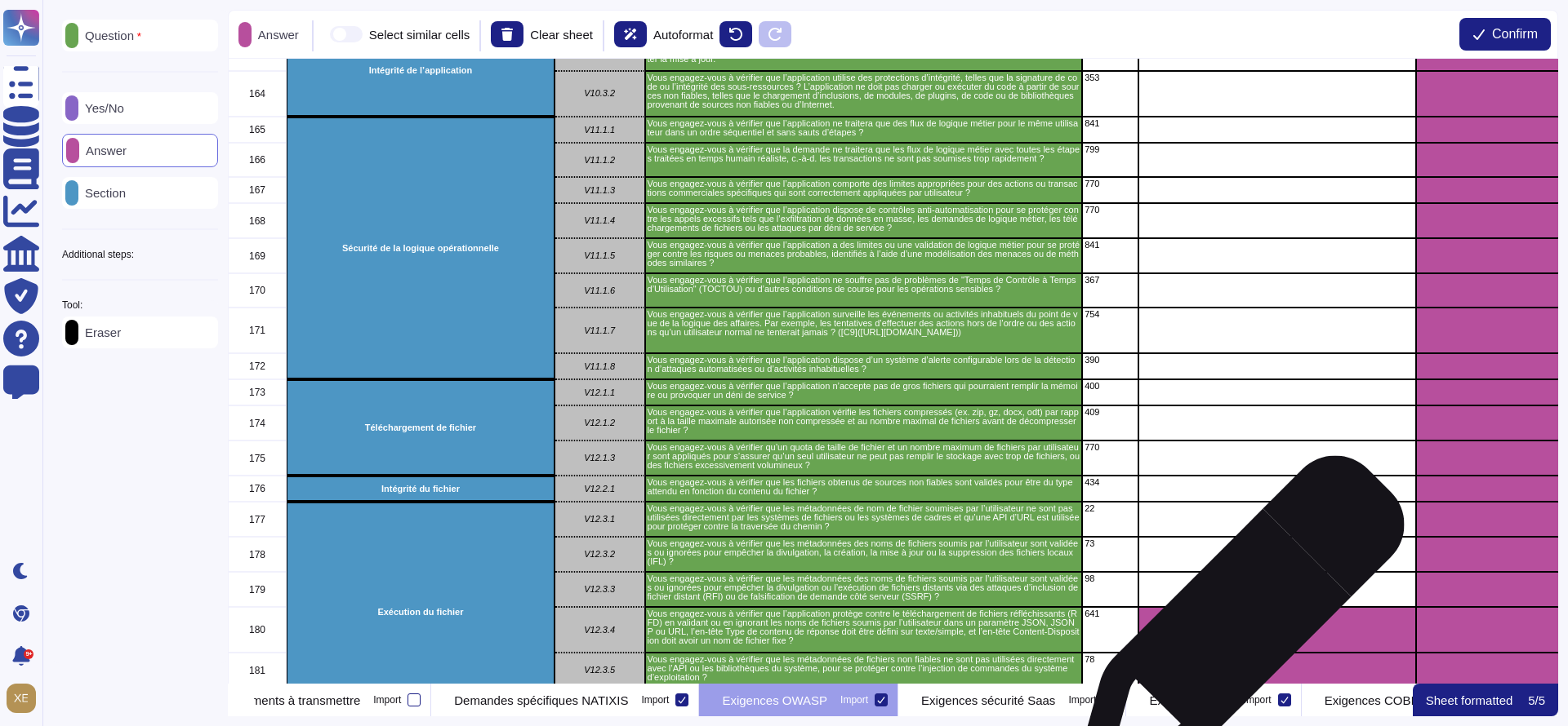
click at [1234, 629] on div "grid" at bounding box center [1278, 630] width 278 height 45
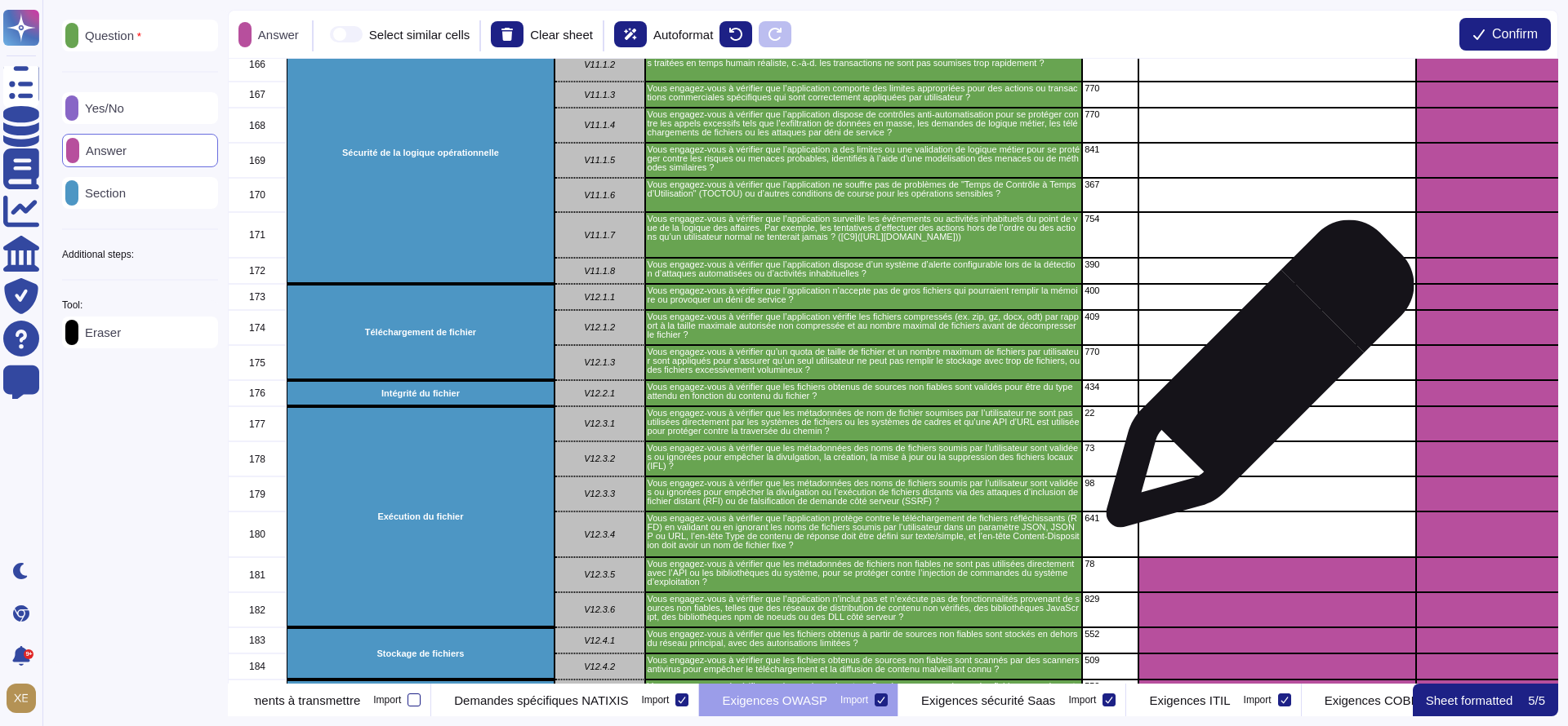
scroll to position [6244, 0]
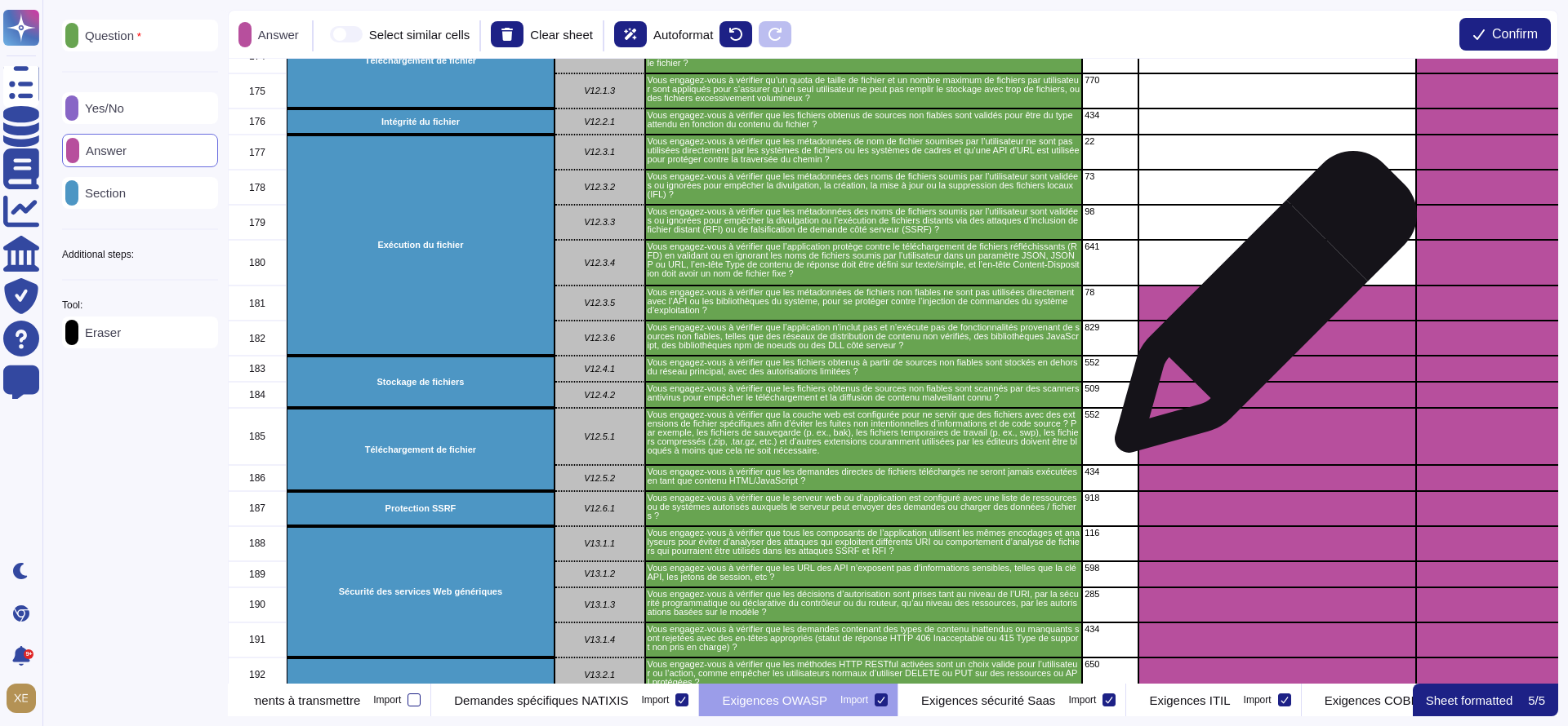
click at [1259, 310] on div "grid" at bounding box center [1278, 302] width 278 height 35
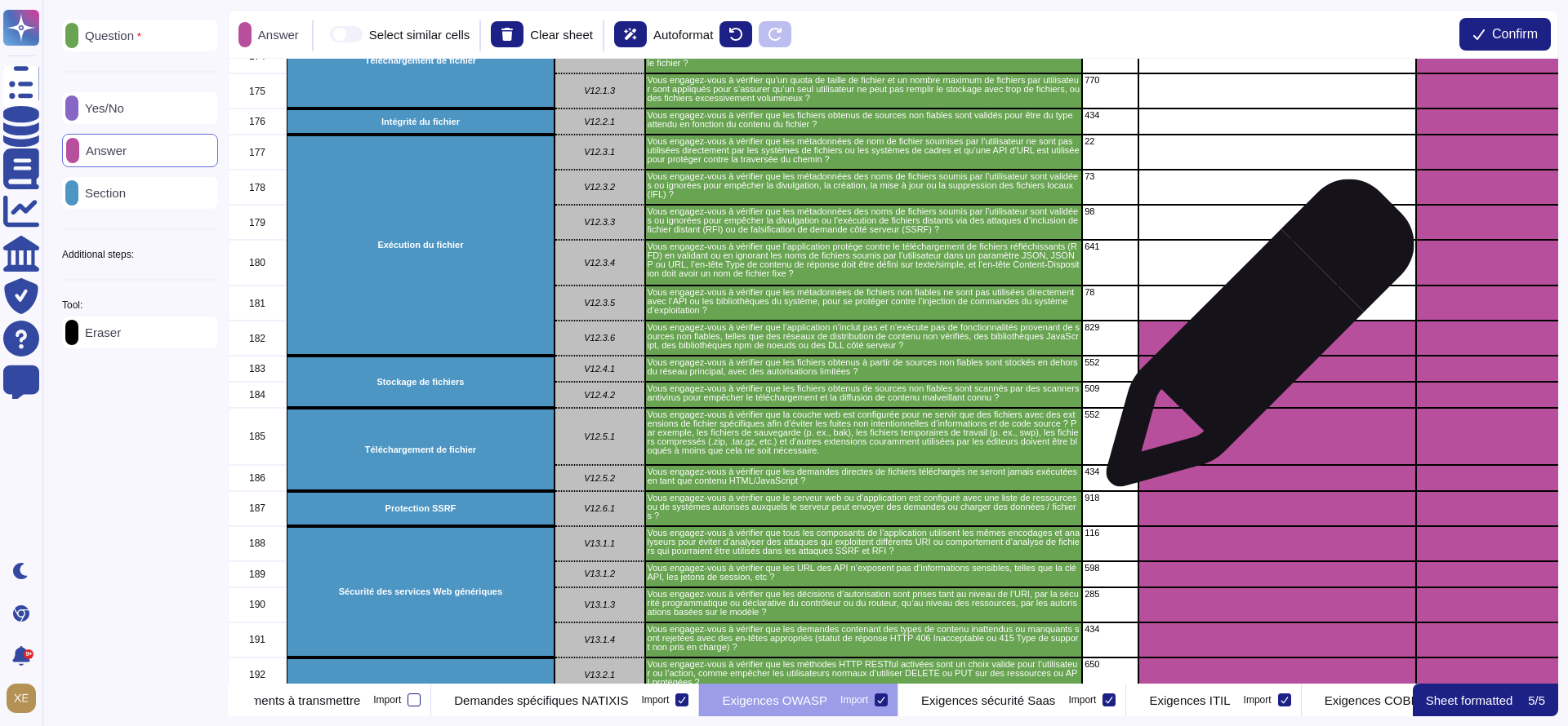
click at [1253, 341] on div "grid" at bounding box center [1278, 337] width 278 height 35
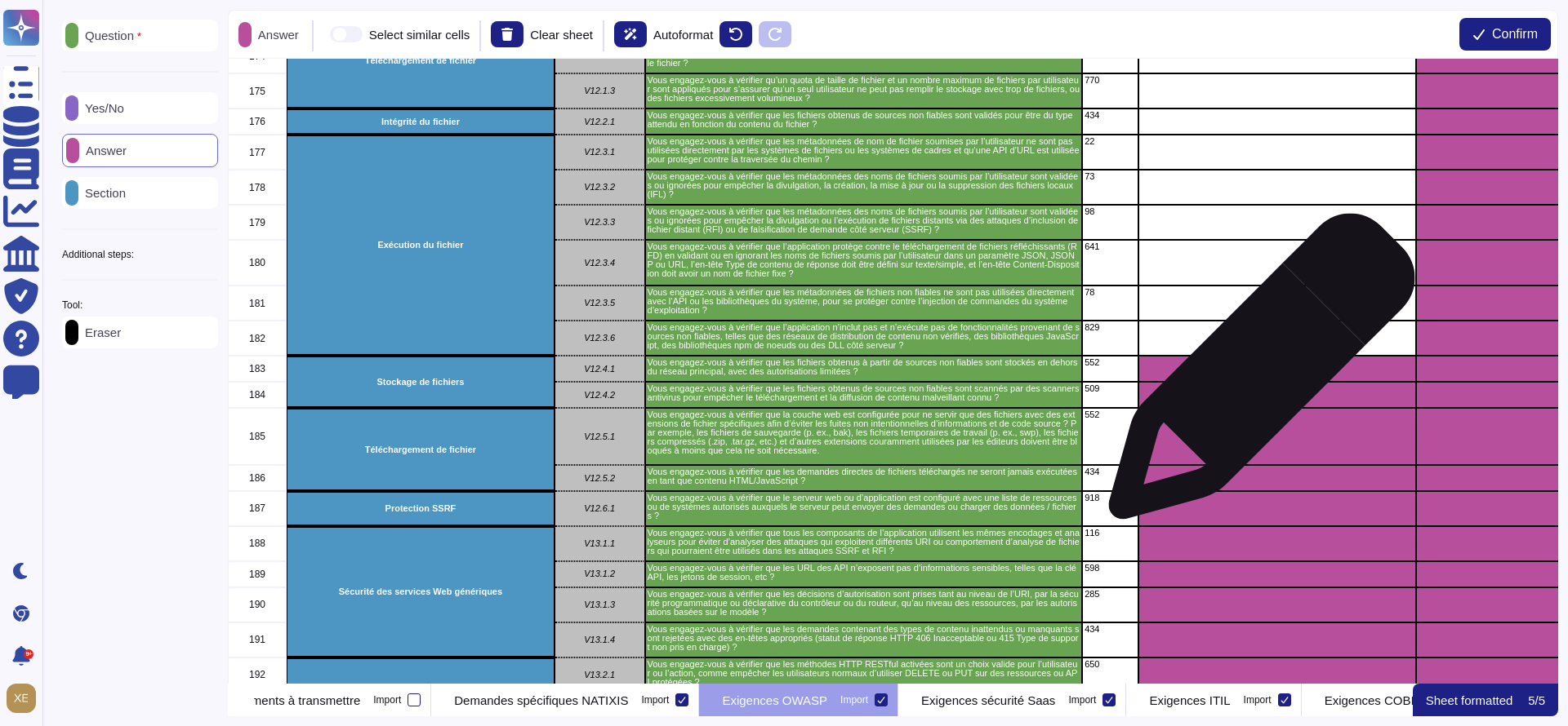
click at [1255, 374] on div "grid" at bounding box center [1278, 369] width 278 height 26
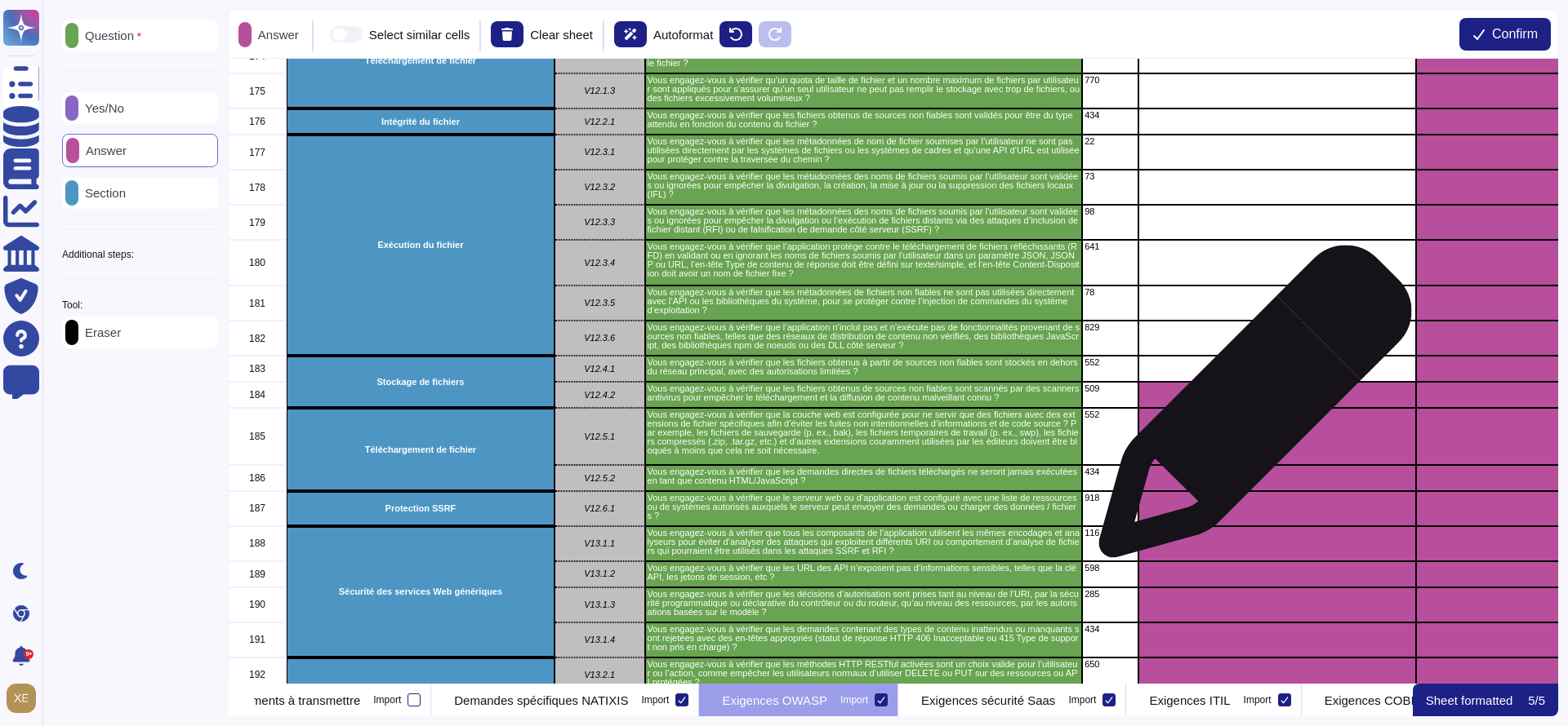
click at [1248, 409] on div "grid" at bounding box center [1278, 437] width 278 height 57
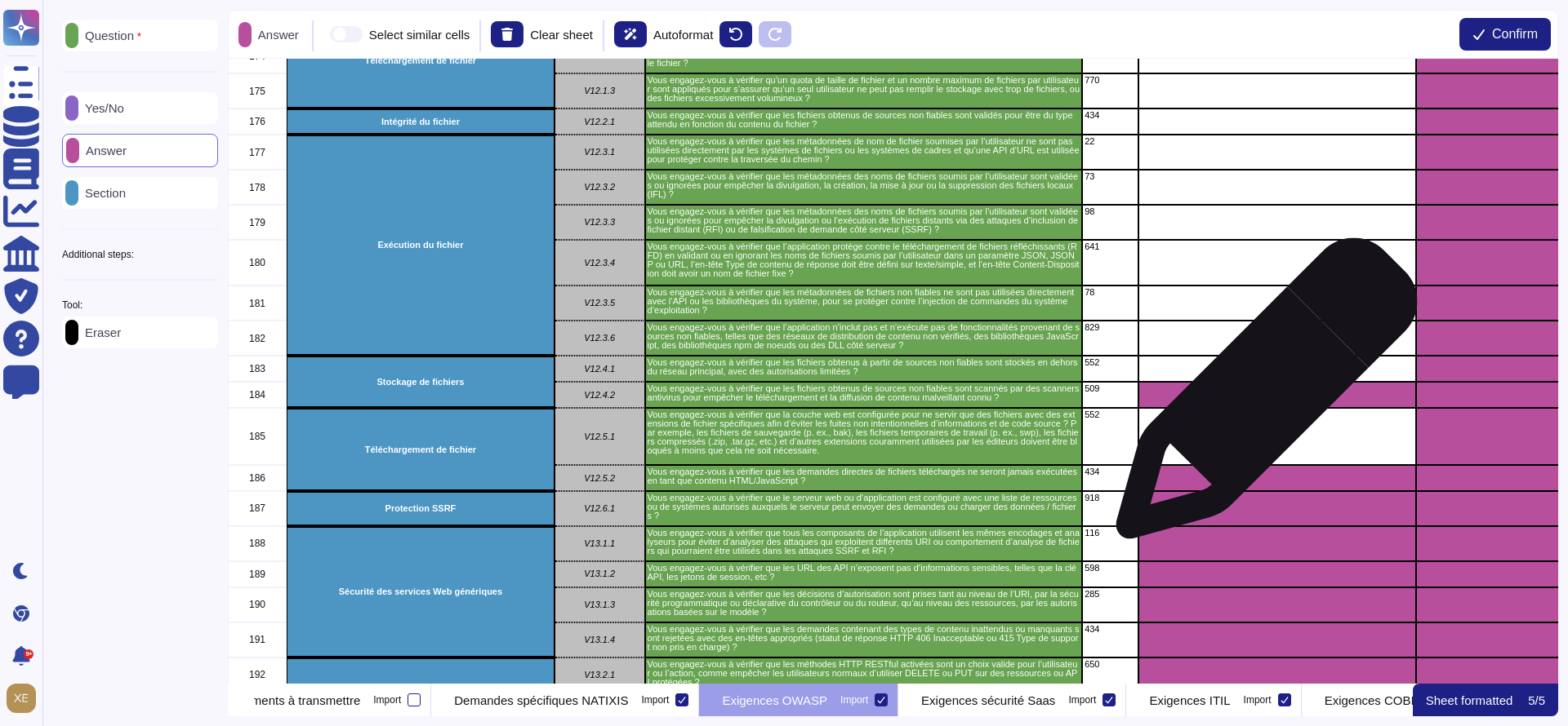
click at [1261, 389] on div "grid" at bounding box center [1278, 395] width 278 height 26
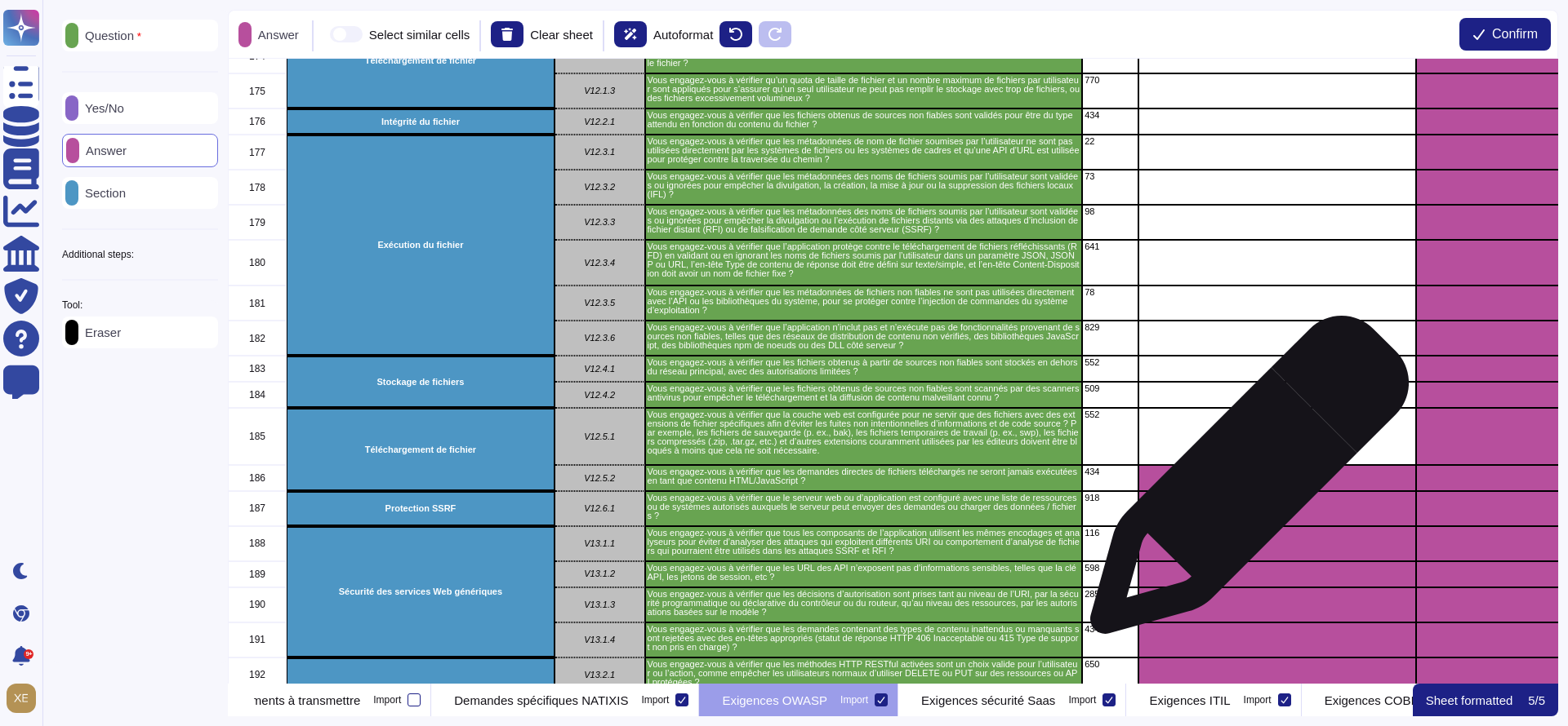
click at [1243, 483] on div "grid" at bounding box center [1278, 478] width 278 height 26
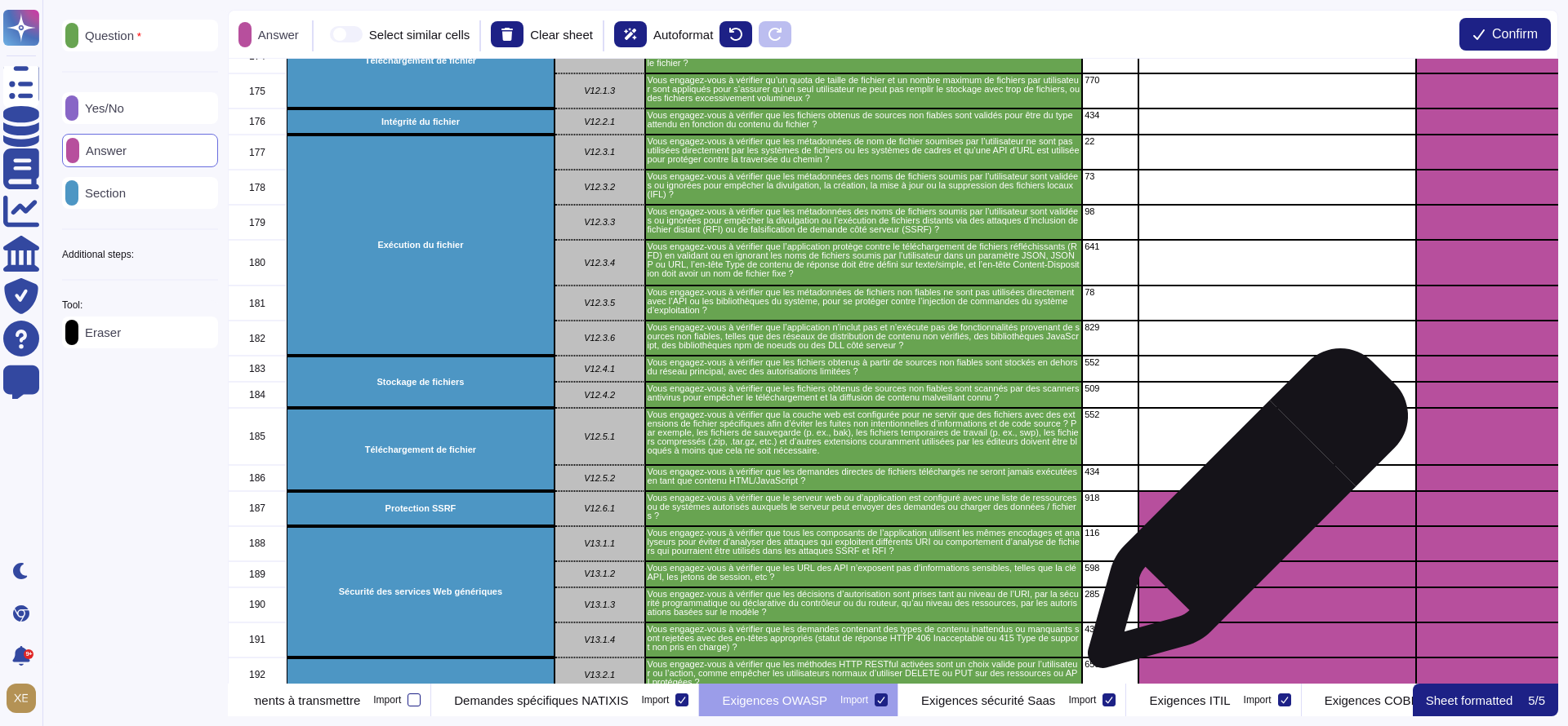
click at [1241, 517] on div "grid" at bounding box center [1278, 509] width 278 height 35
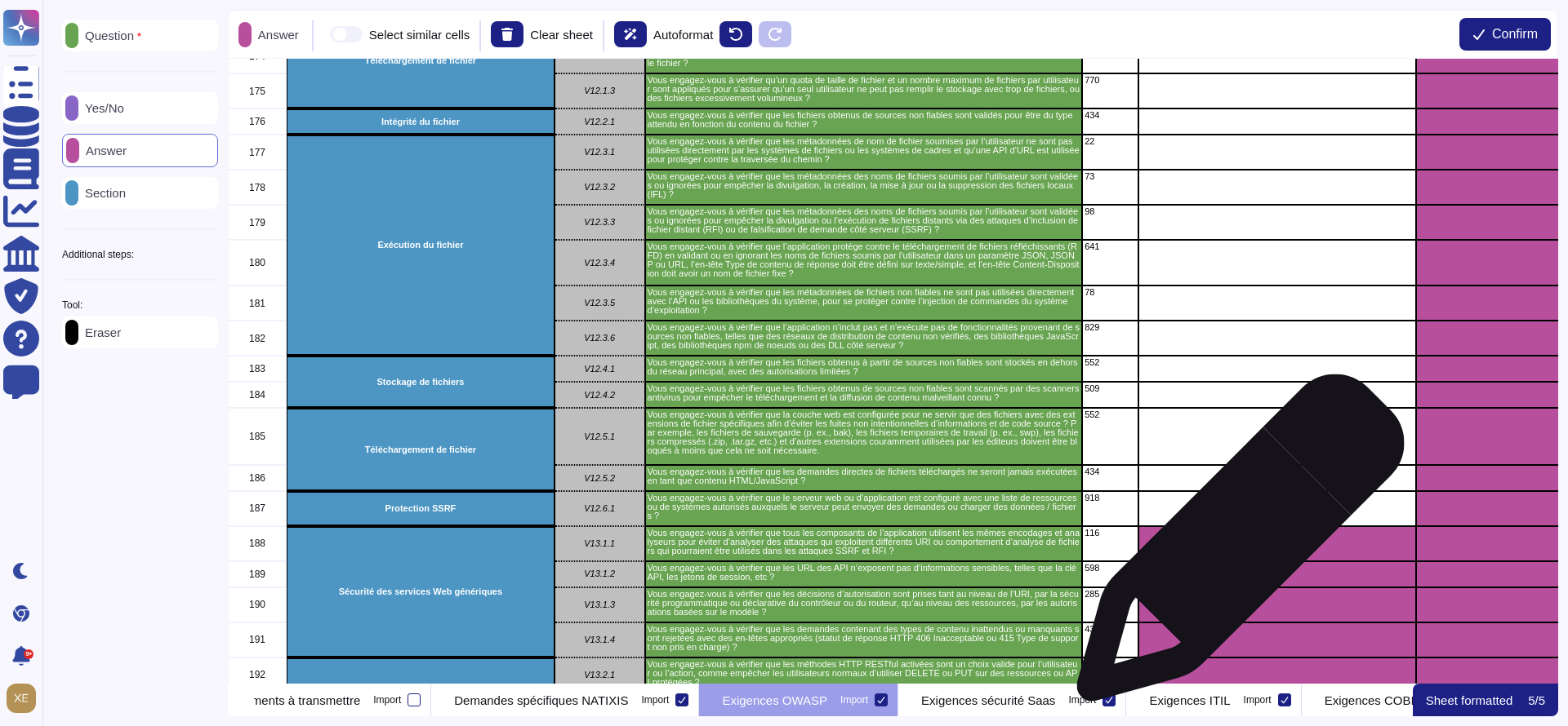
click at [1234, 549] on div "grid" at bounding box center [1278, 544] width 278 height 35
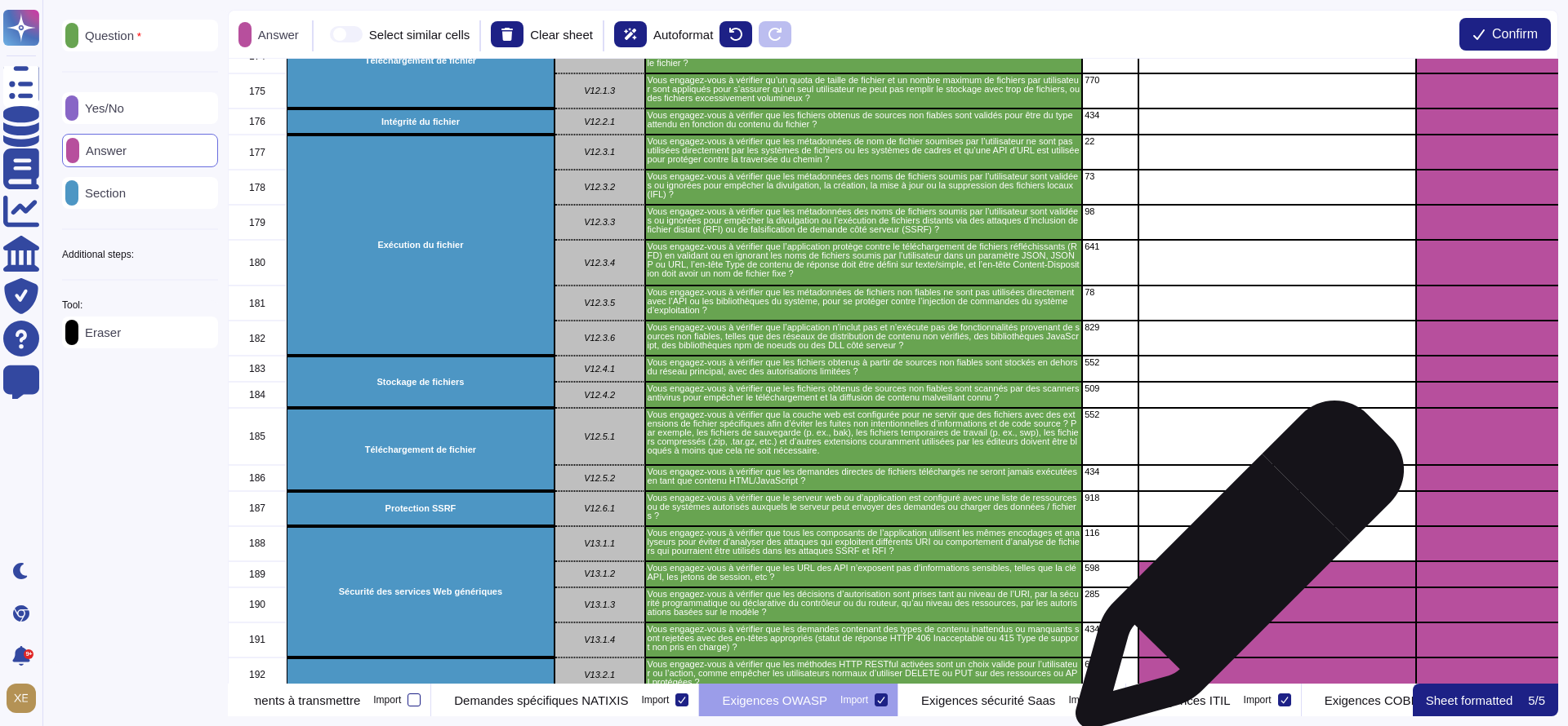
click at [1233, 577] on div "grid" at bounding box center [1278, 575] width 278 height 26
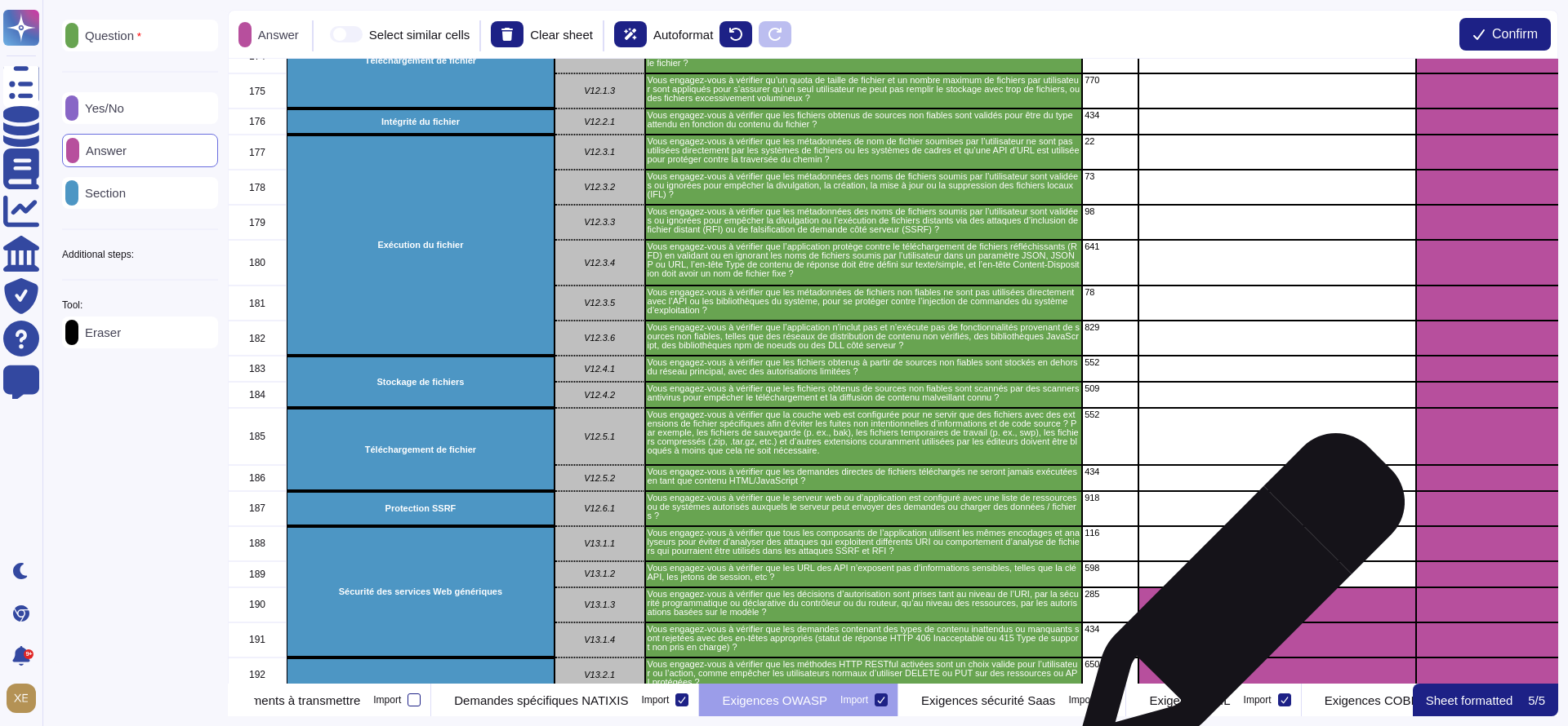
click at [1235, 605] on div "grid" at bounding box center [1278, 605] width 278 height 35
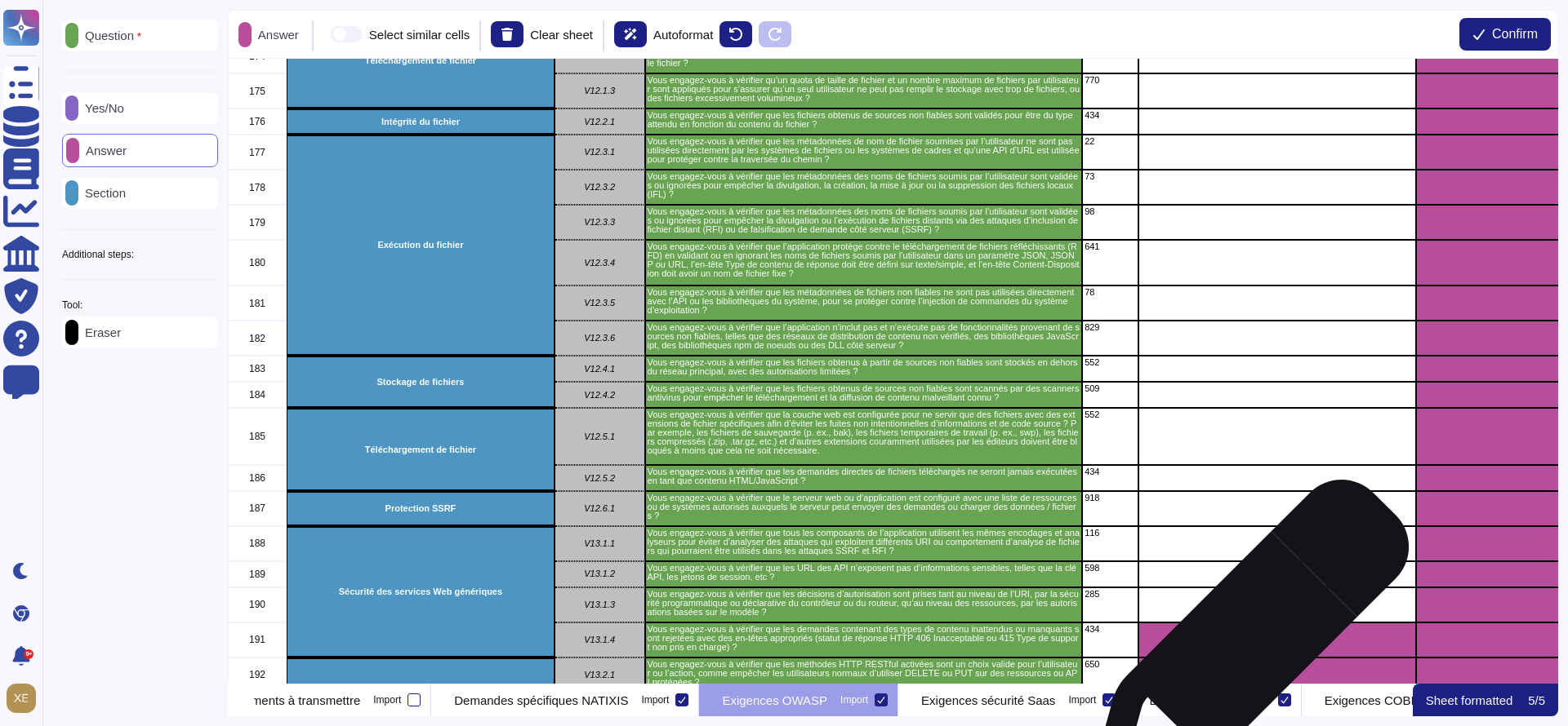
click at [1243, 648] on div "grid" at bounding box center [1278, 640] width 278 height 35
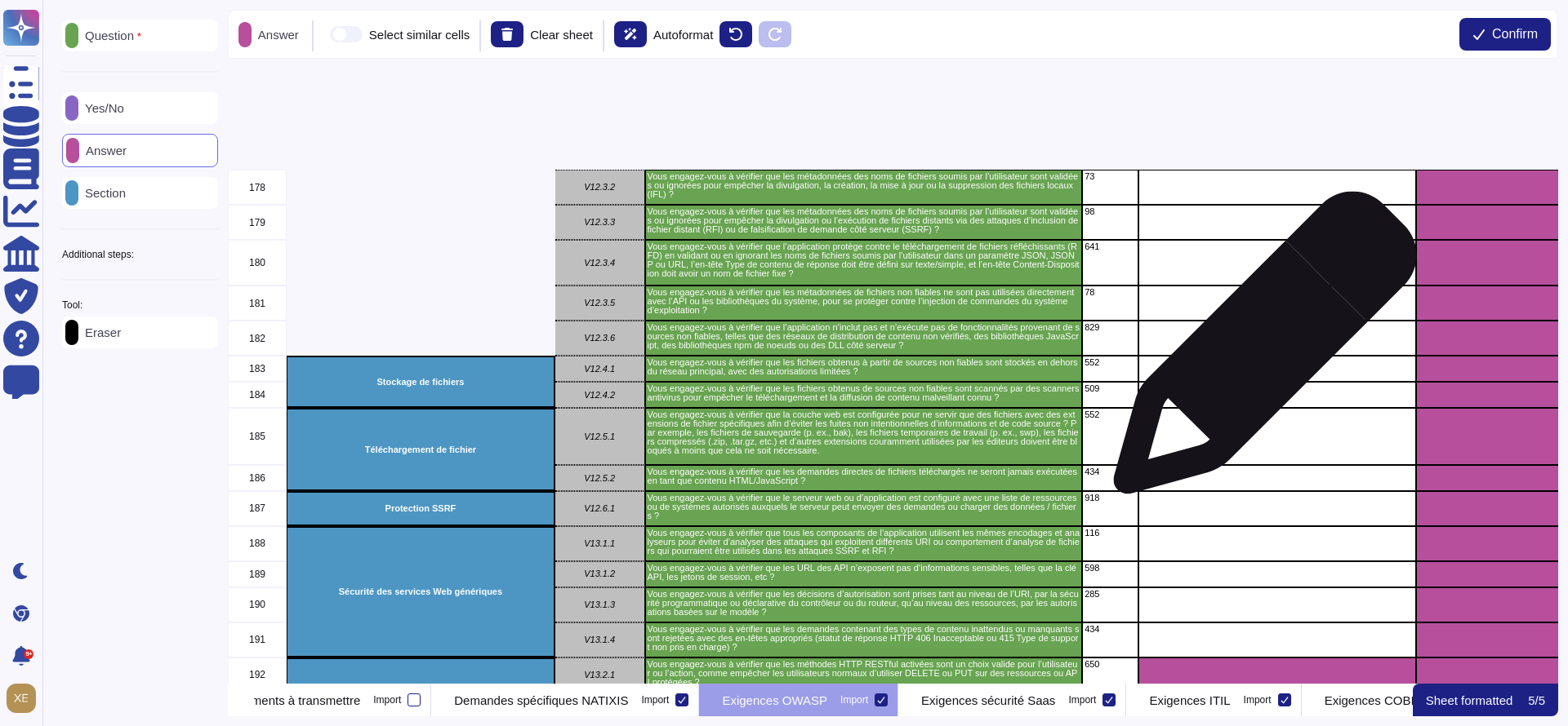
scroll to position [6733, 0]
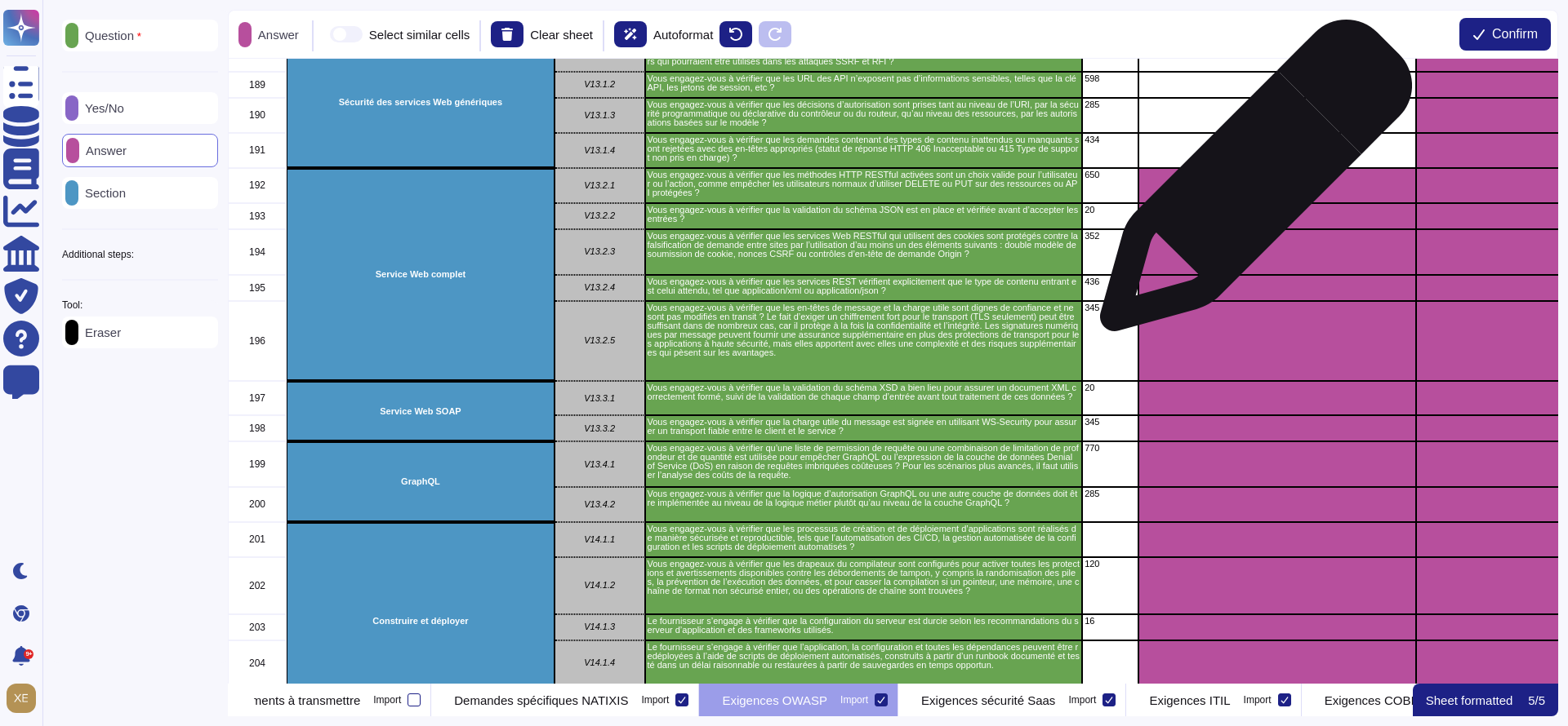
click at [1249, 183] on div "grid" at bounding box center [1278, 185] width 278 height 35
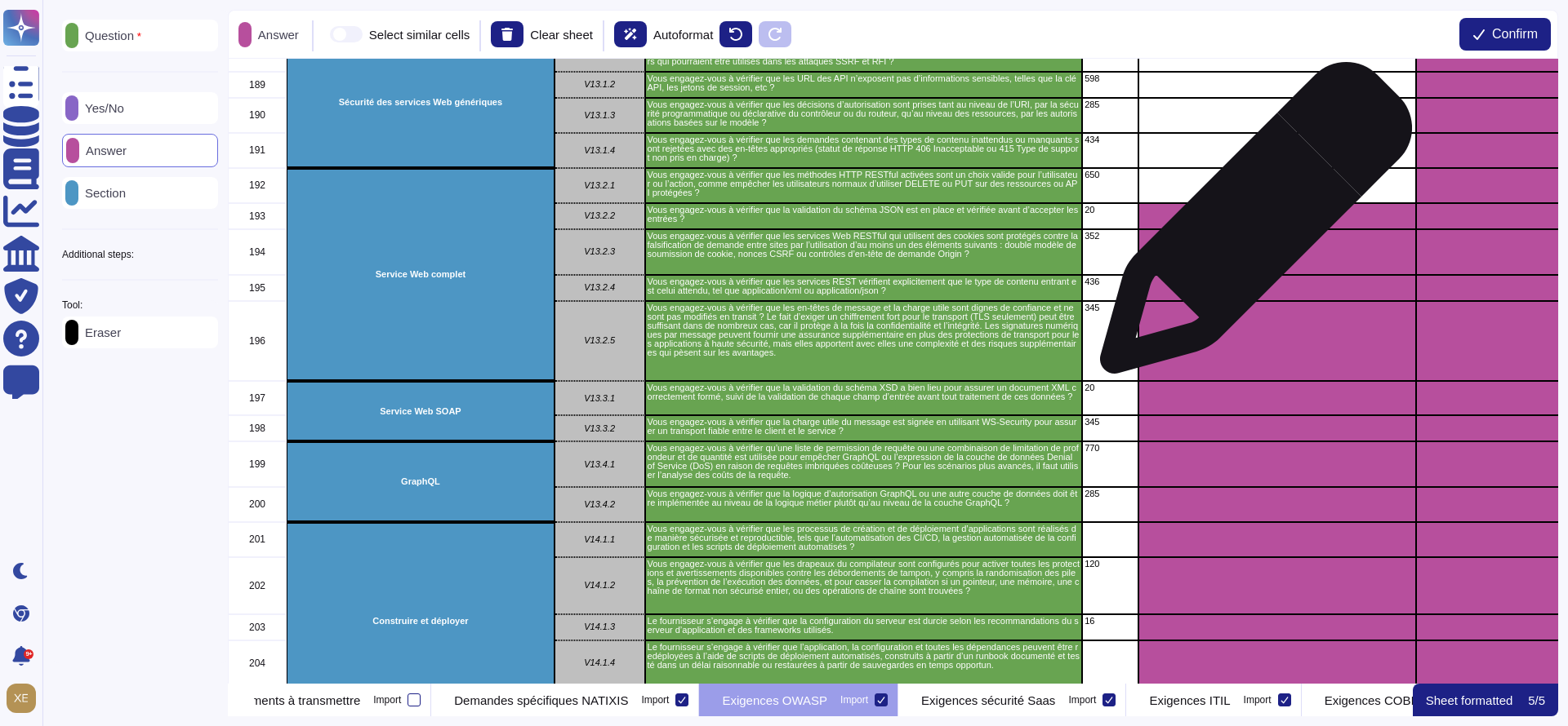
click at [1249, 226] on div "grid" at bounding box center [1278, 216] width 278 height 26
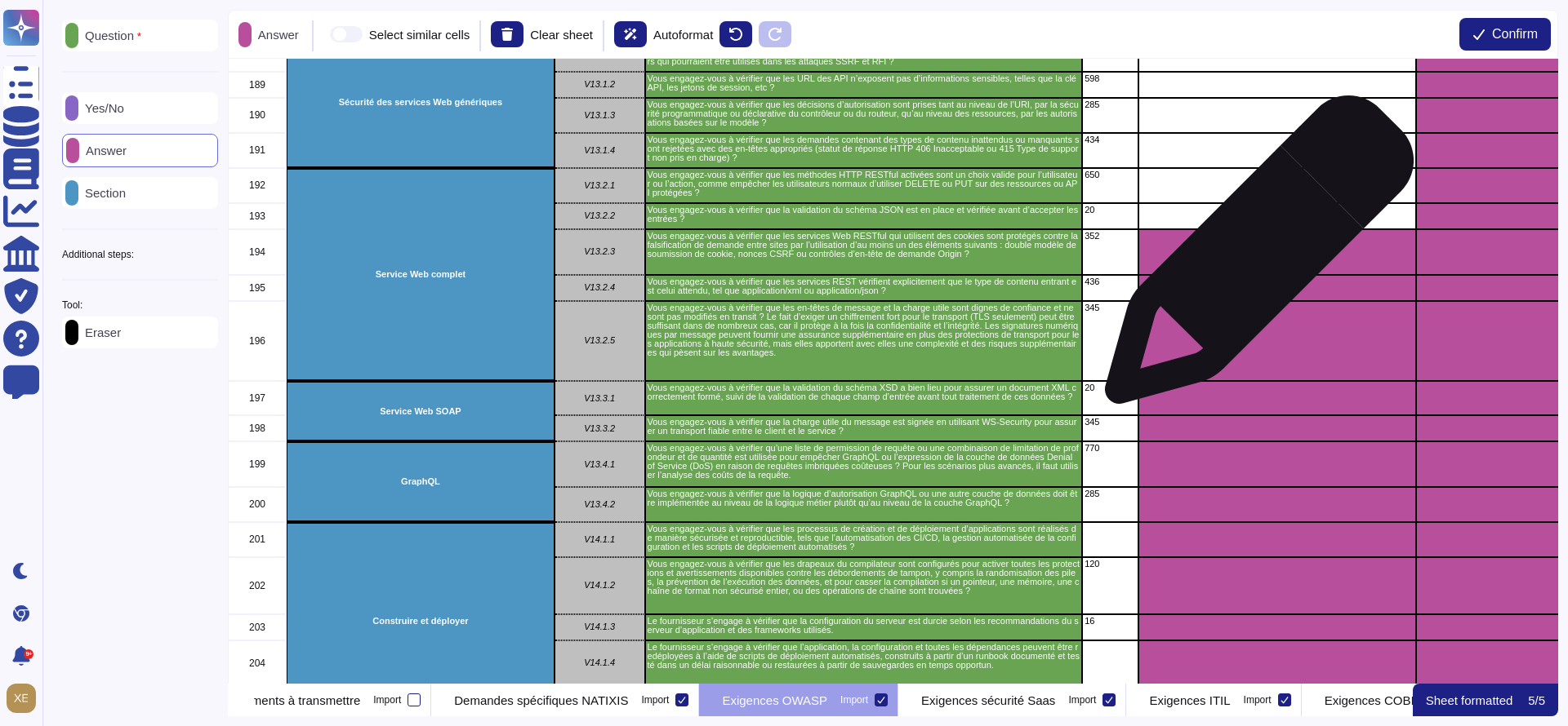
click at [1253, 259] on div "grid" at bounding box center [1278, 252] width 278 height 45
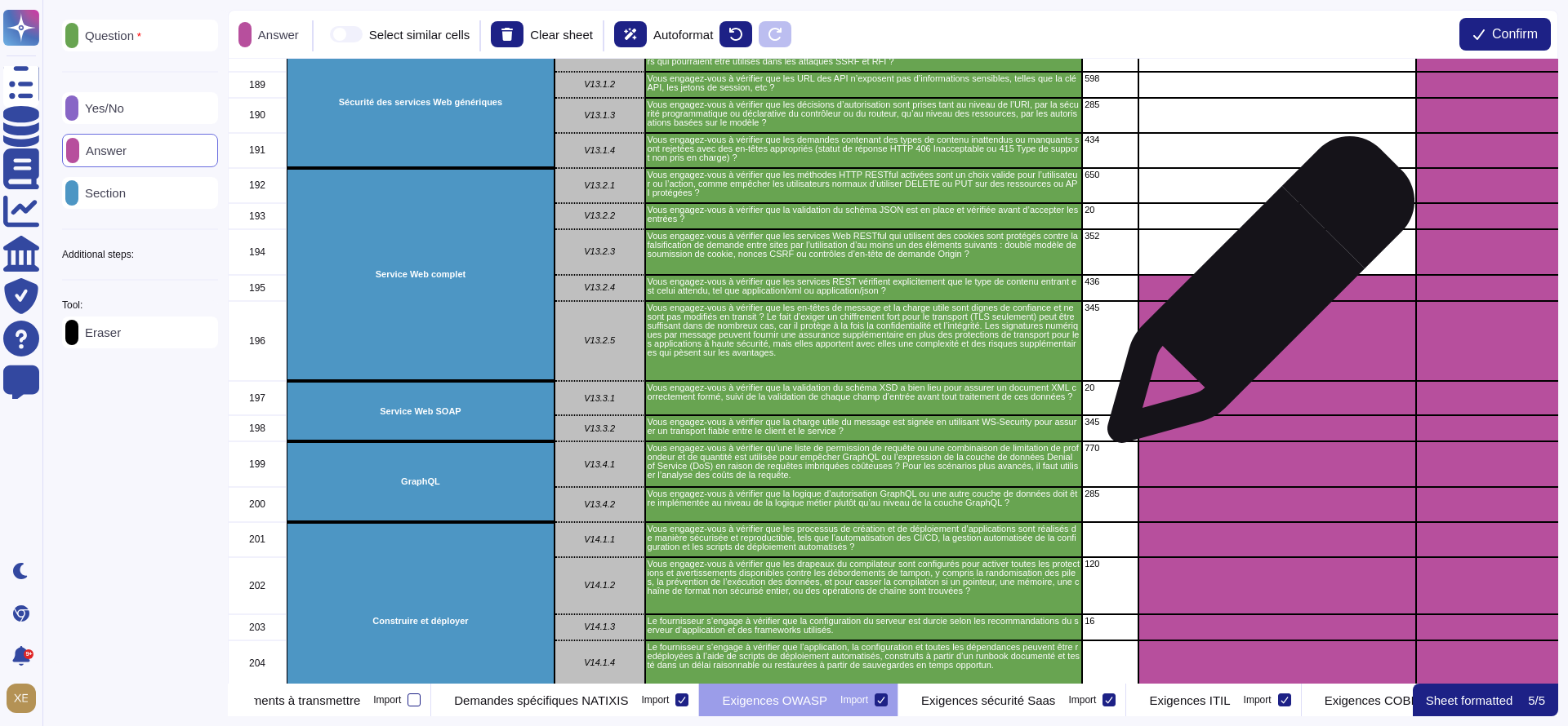
click at [1254, 292] on div "grid" at bounding box center [1278, 288] width 278 height 26
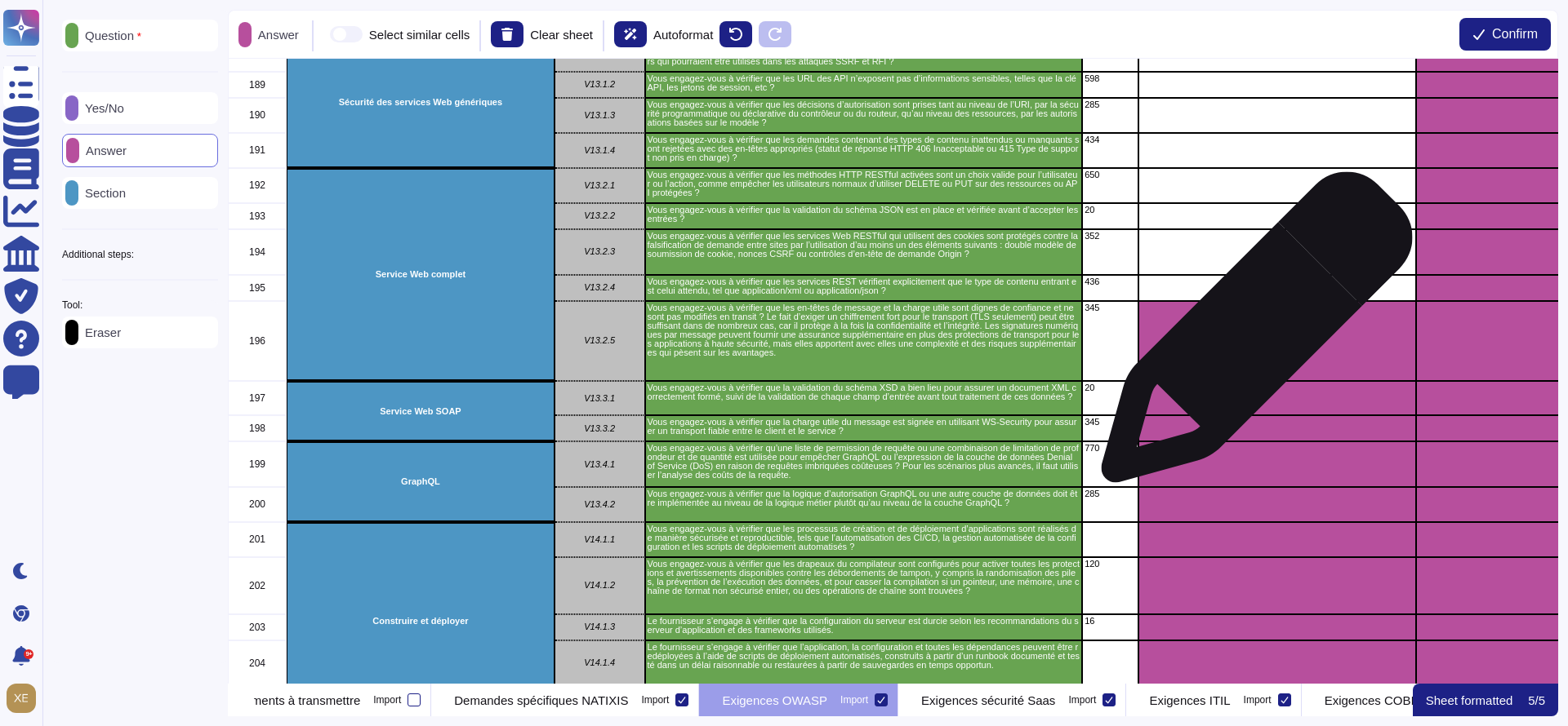
click at [1250, 337] on div "grid" at bounding box center [1278, 341] width 278 height 80
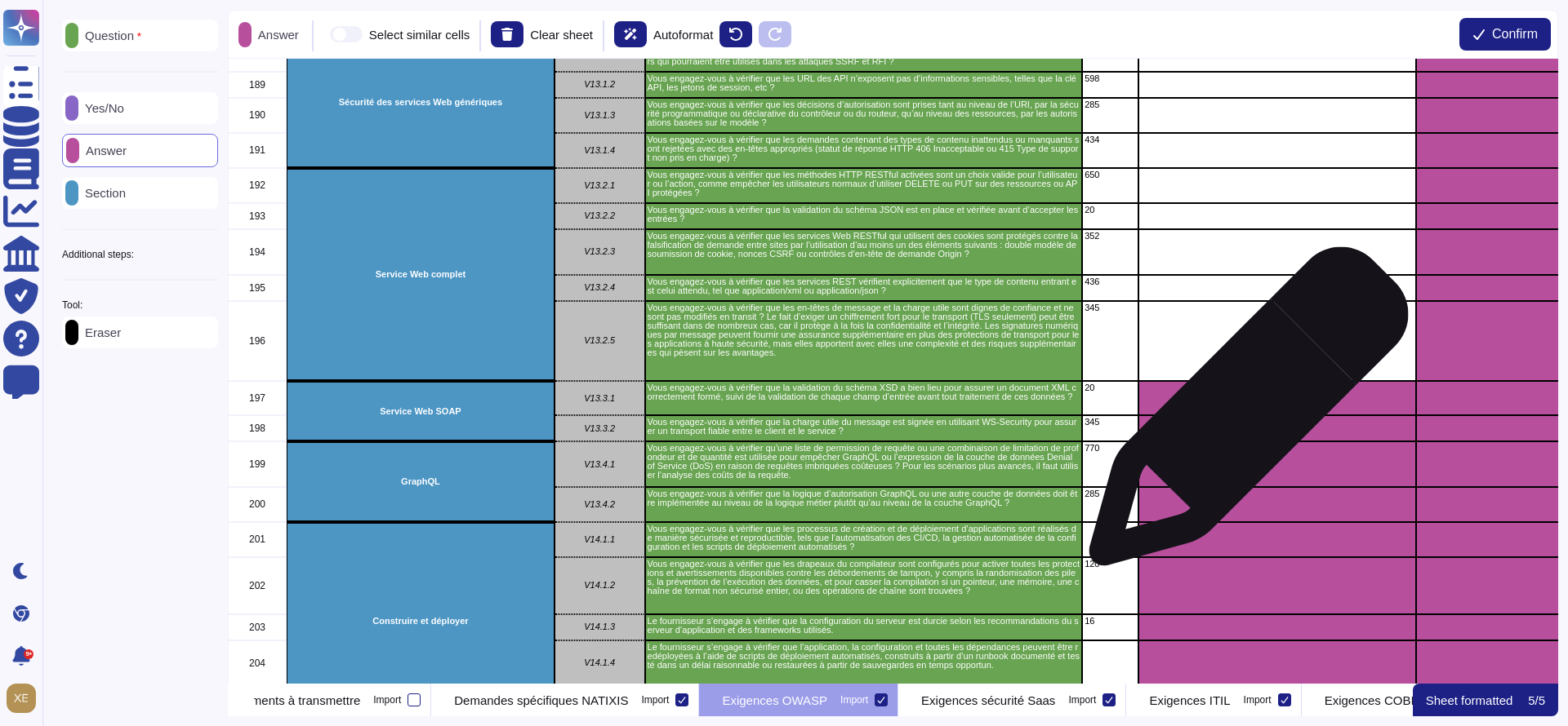
click at [1242, 415] on div "grid" at bounding box center [1278, 428] width 278 height 26
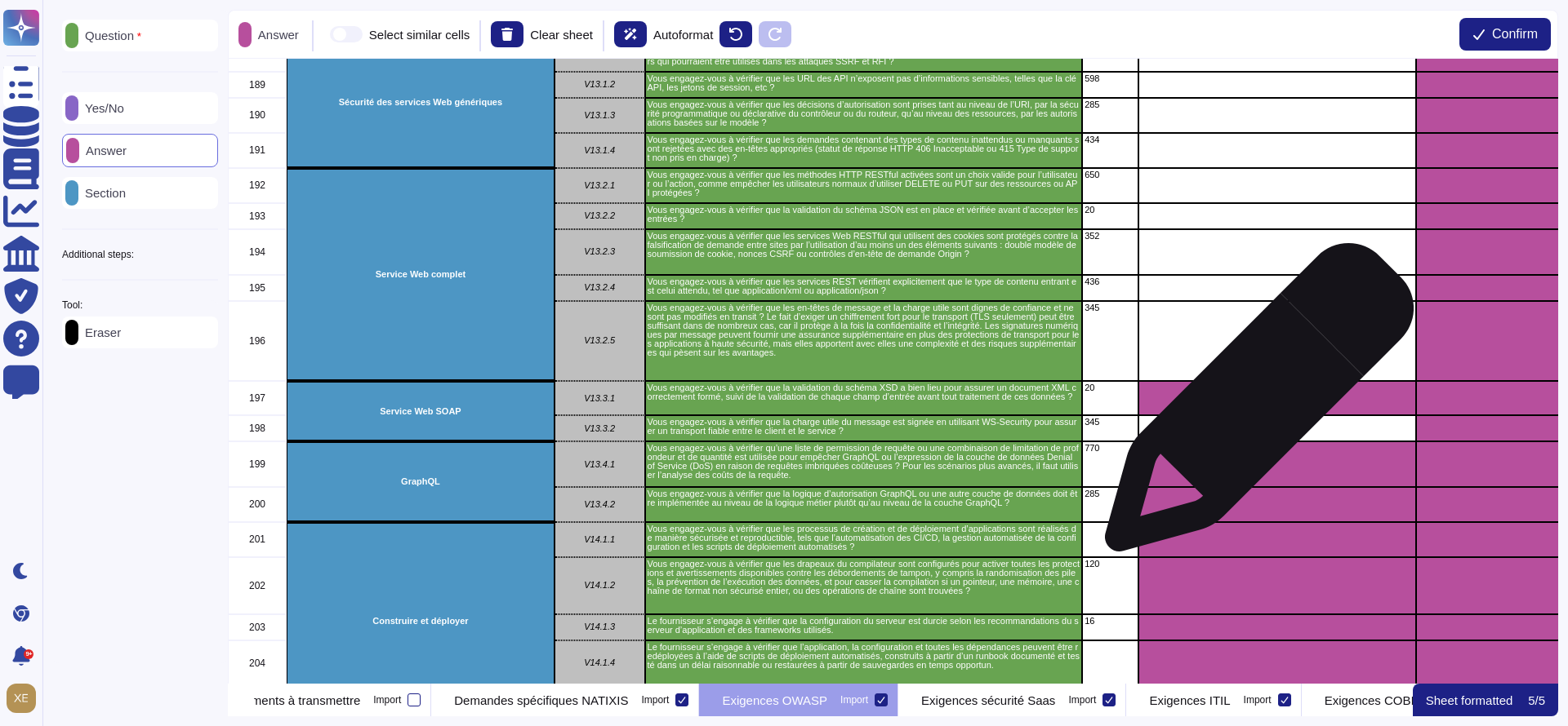
click at [1253, 406] on div "grid" at bounding box center [1278, 398] width 278 height 34
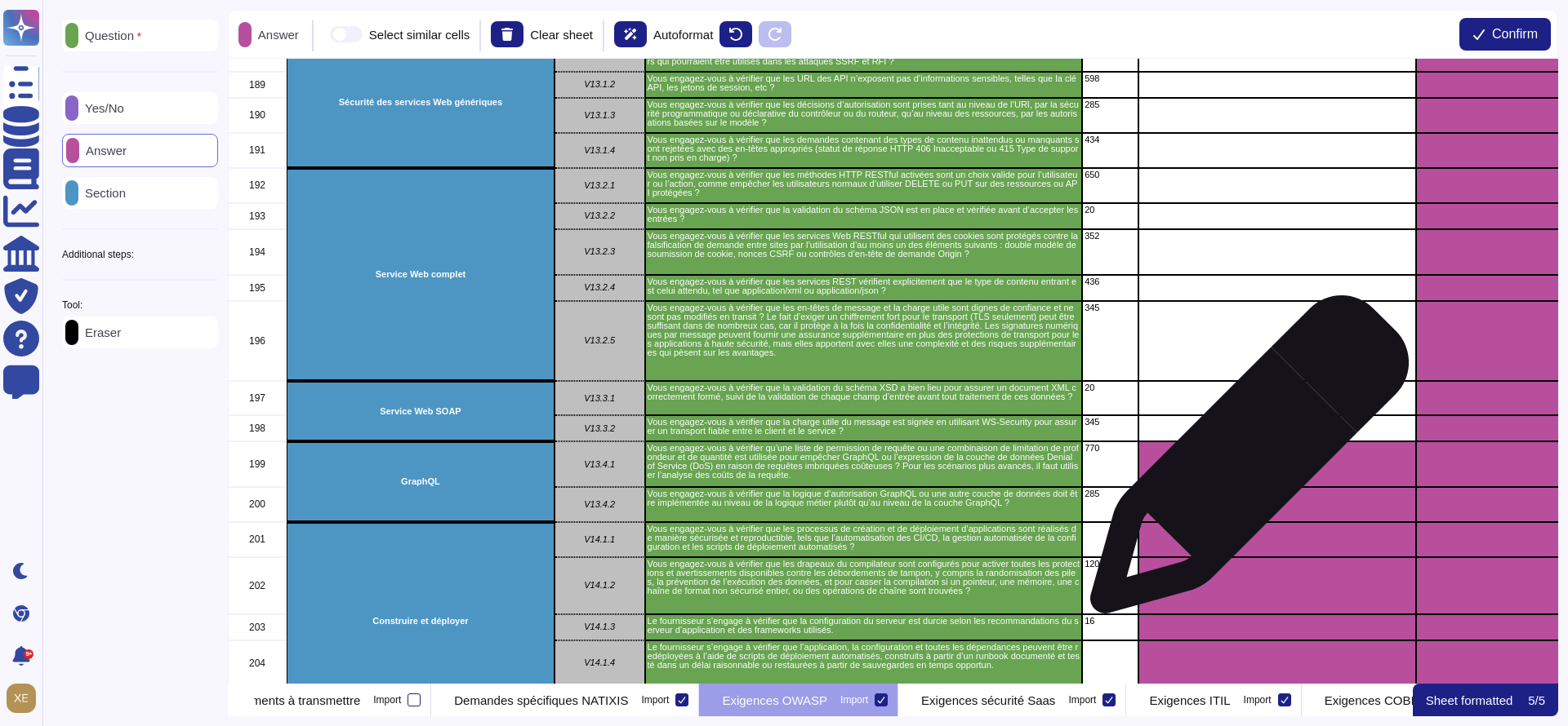
click at [1243, 463] on div "grid" at bounding box center [1278, 464] width 278 height 45
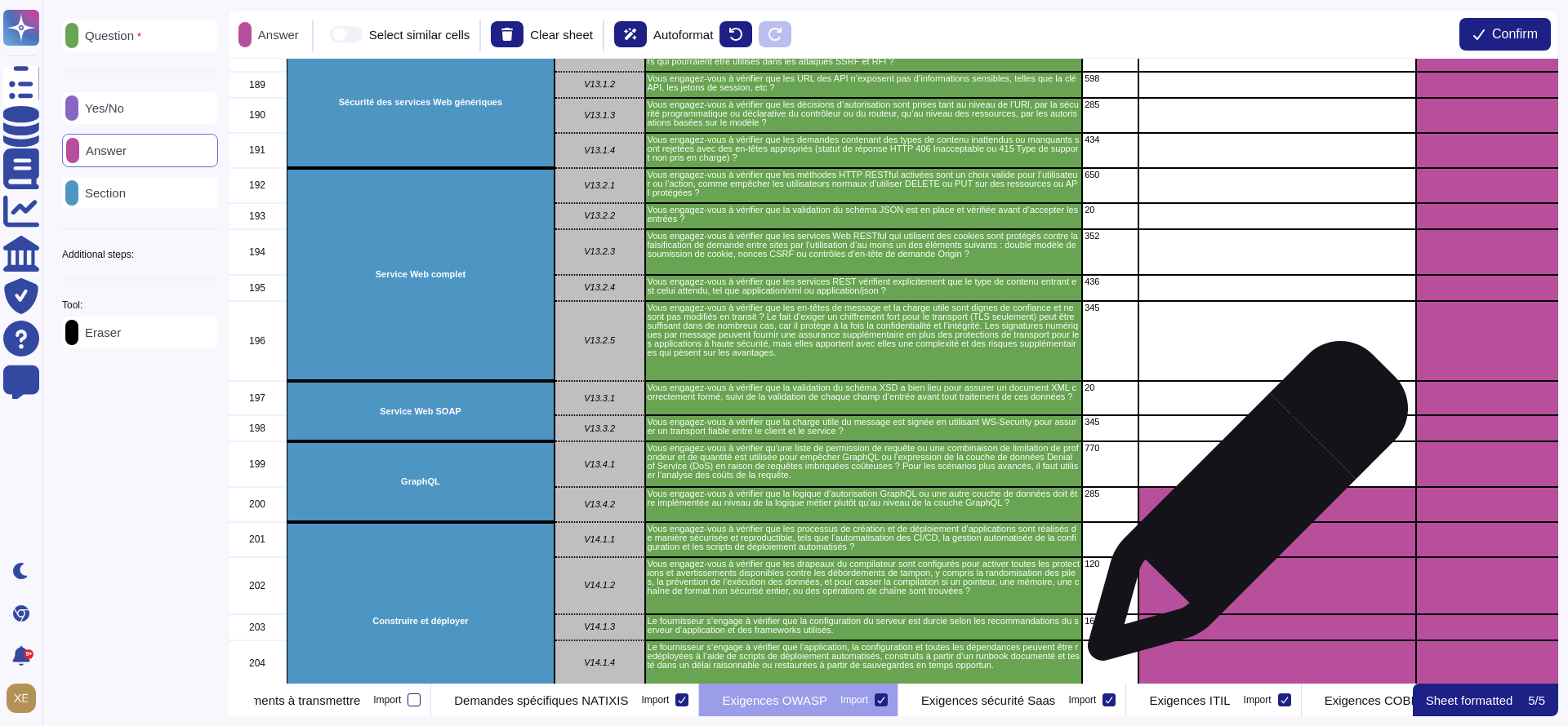
click at [1241, 510] on div "grid" at bounding box center [1278, 504] width 278 height 35
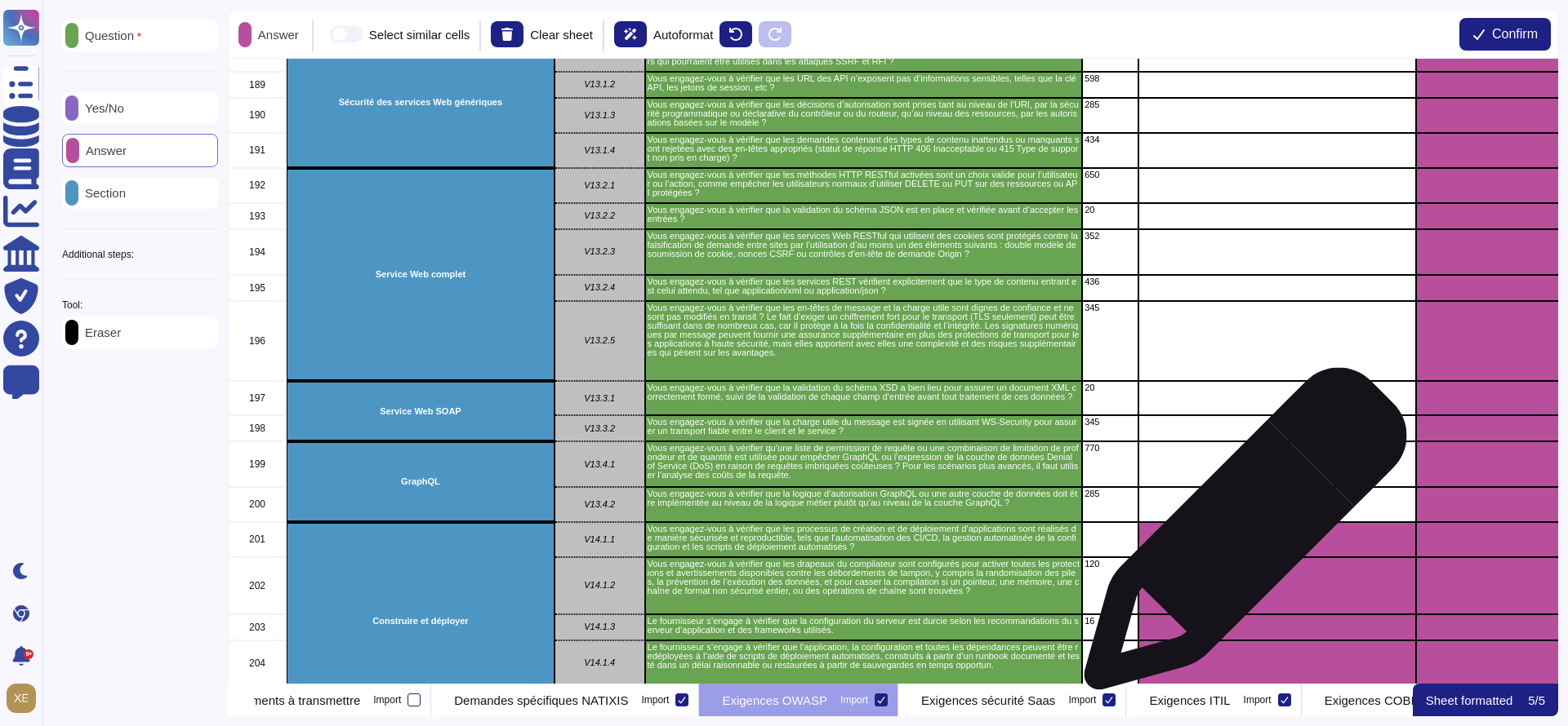
click at [1239, 542] on div "grid" at bounding box center [1278, 540] width 278 height 35
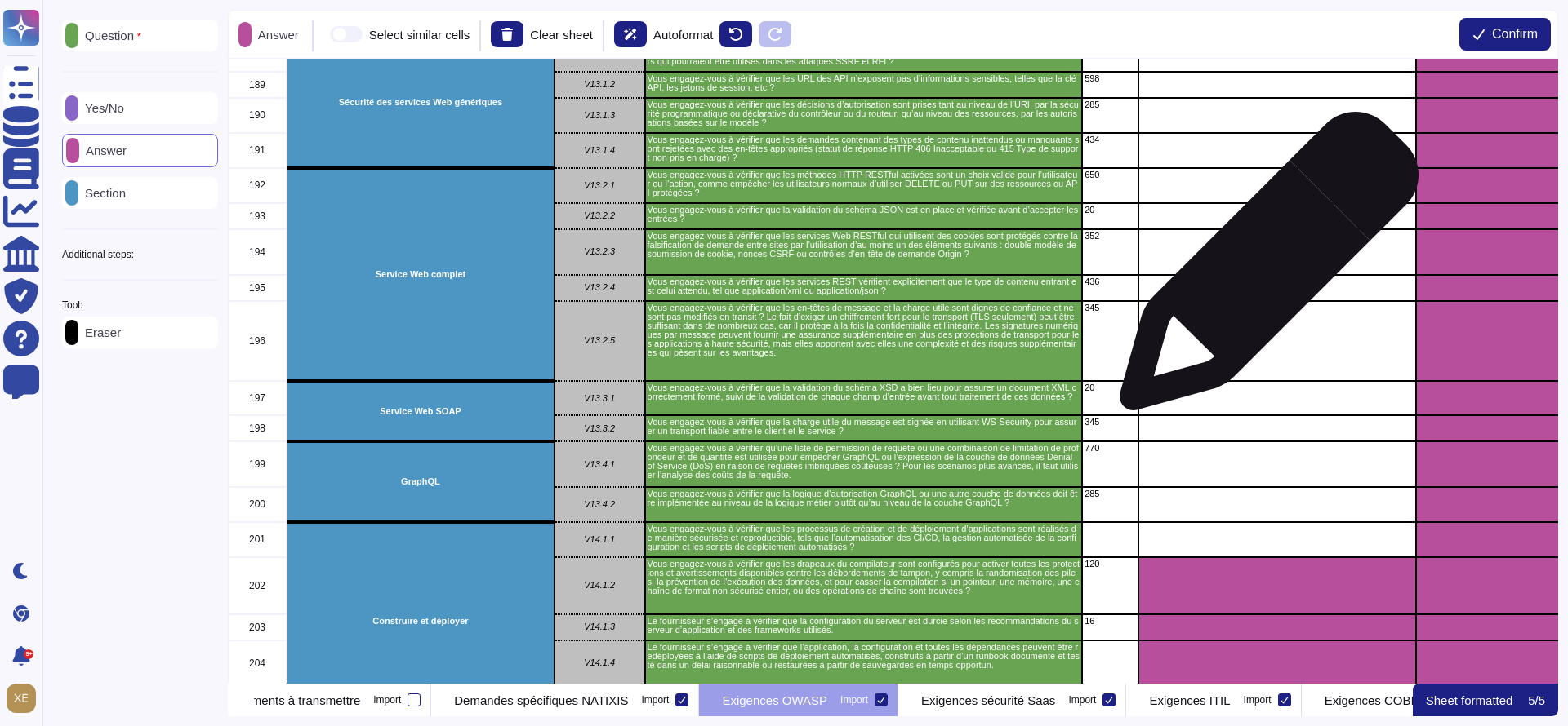
scroll to position [7101, 0]
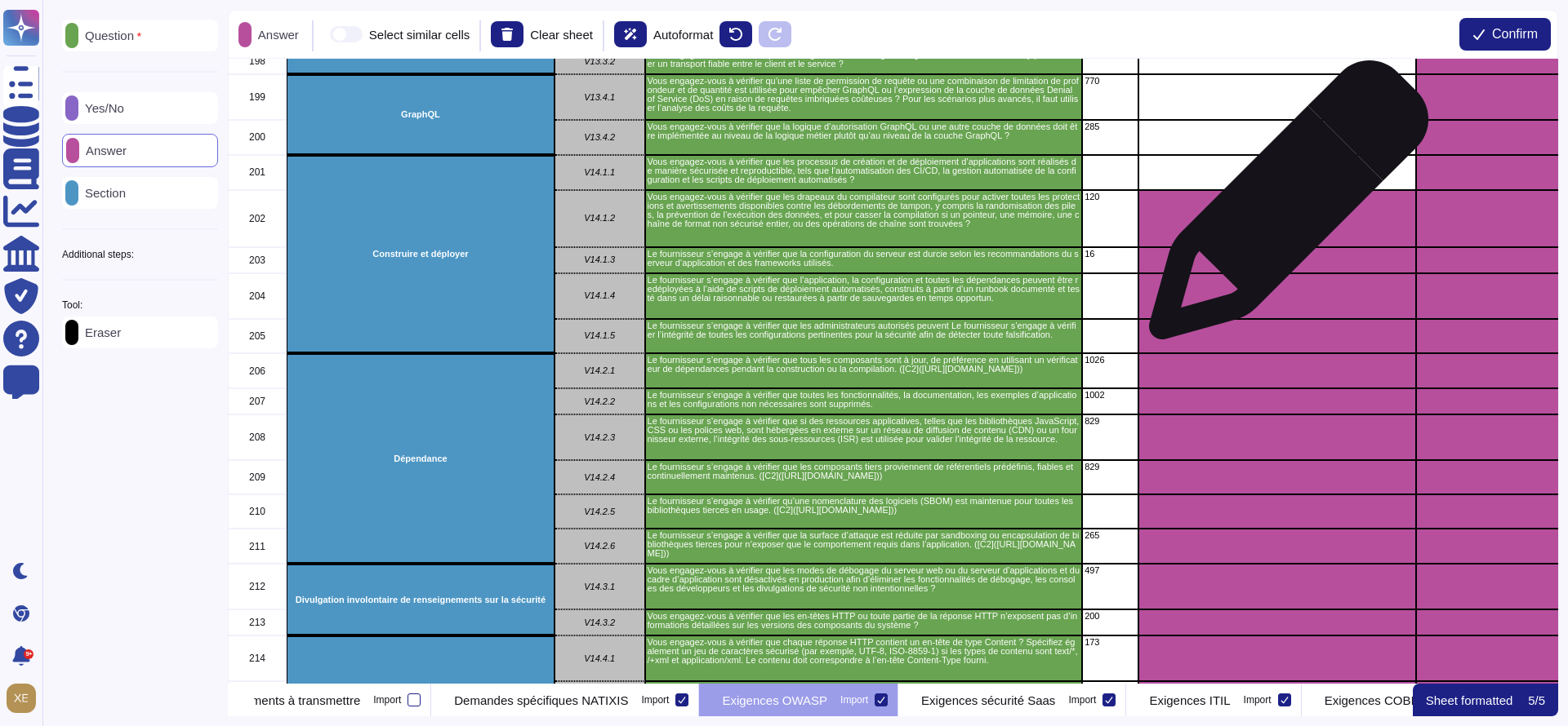
click at [1282, 208] on div "grid" at bounding box center [1278, 218] width 278 height 57
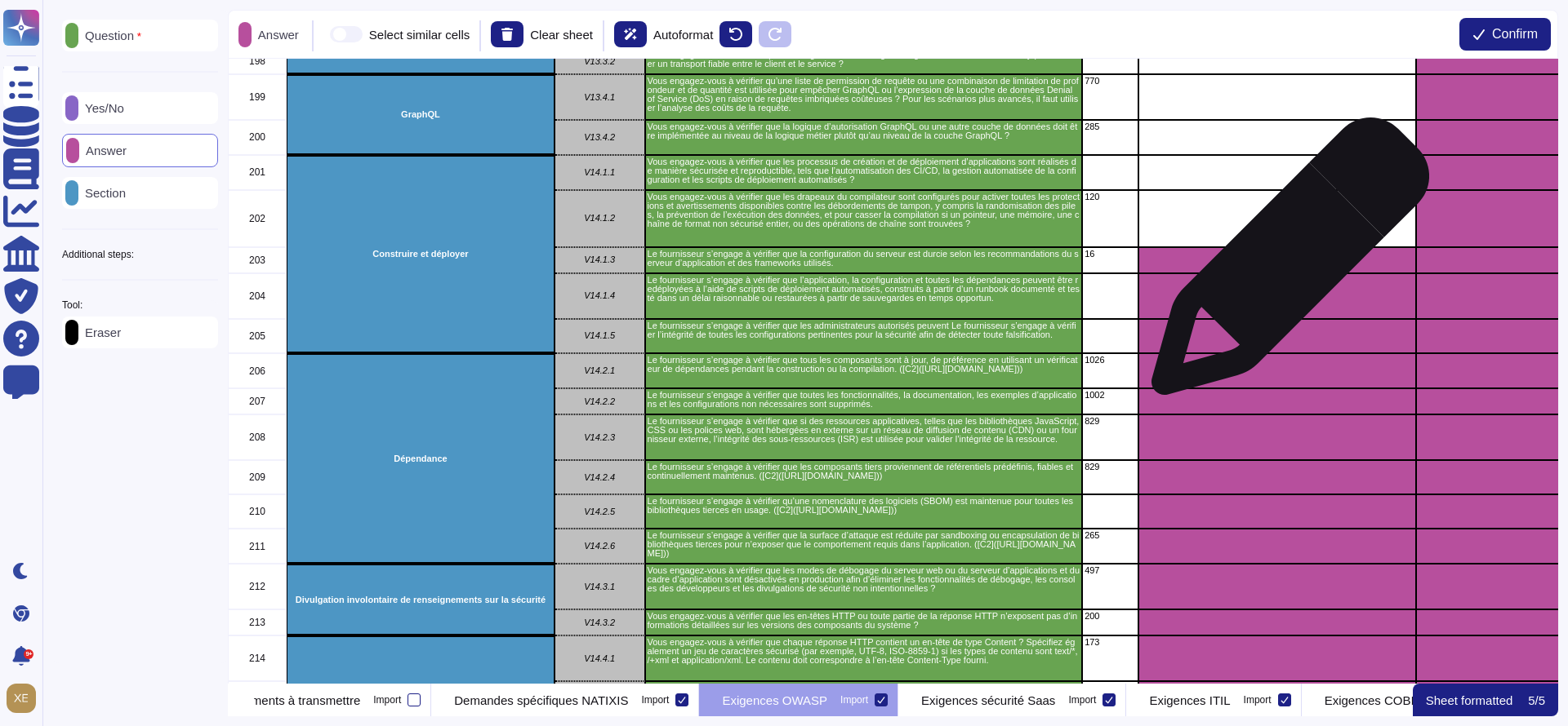
click at [1283, 265] on div "grid" at bounding box center [1278, 261] width 278 height 26
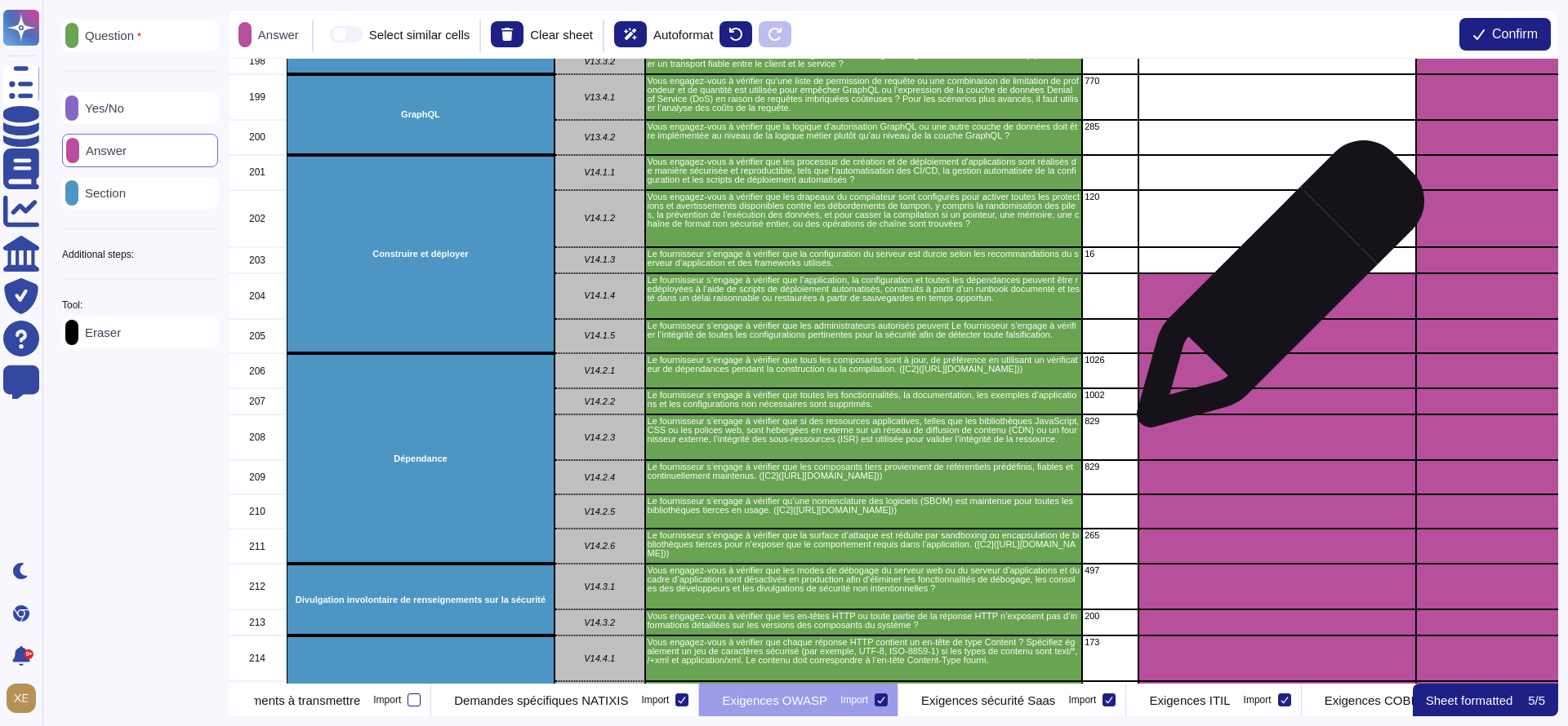
click at [1274, 293] on div "grid" at bounding box center [1278, 296] width 278 height 45
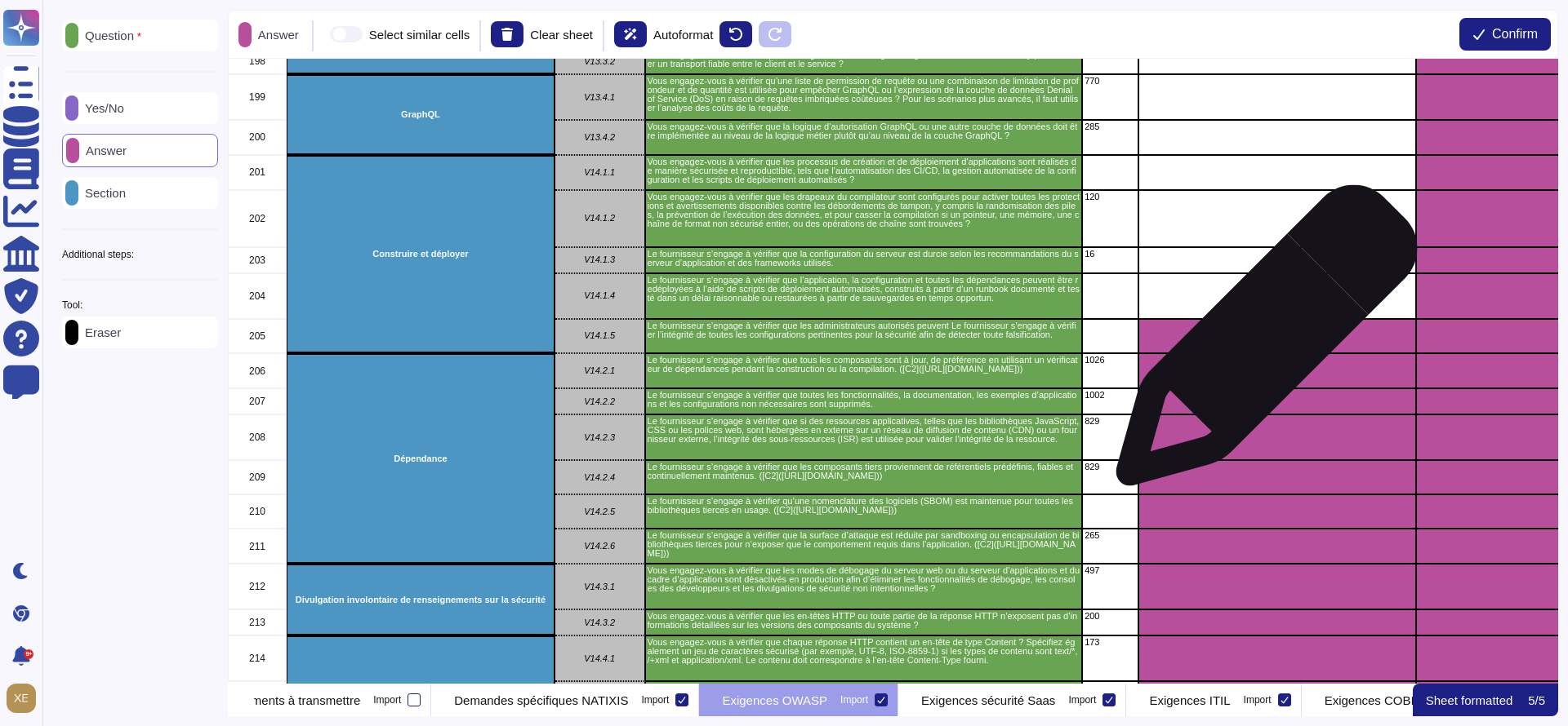
click at [1260, 344] on div "grid" at bounding box center [1278, 337] width 278 height 35
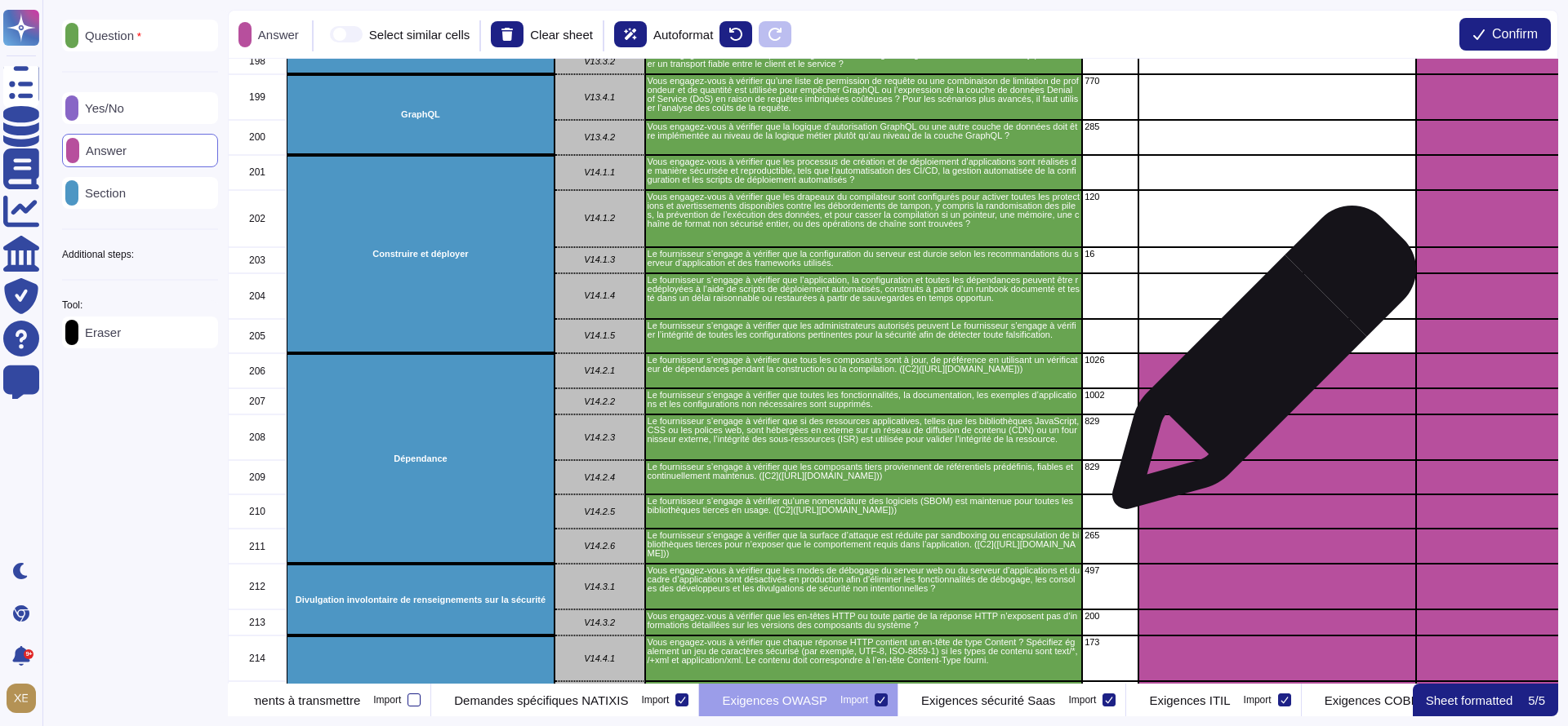
click at [1258, 368] on div "grid" at bounding box center [1278, 371] width 278 height 35
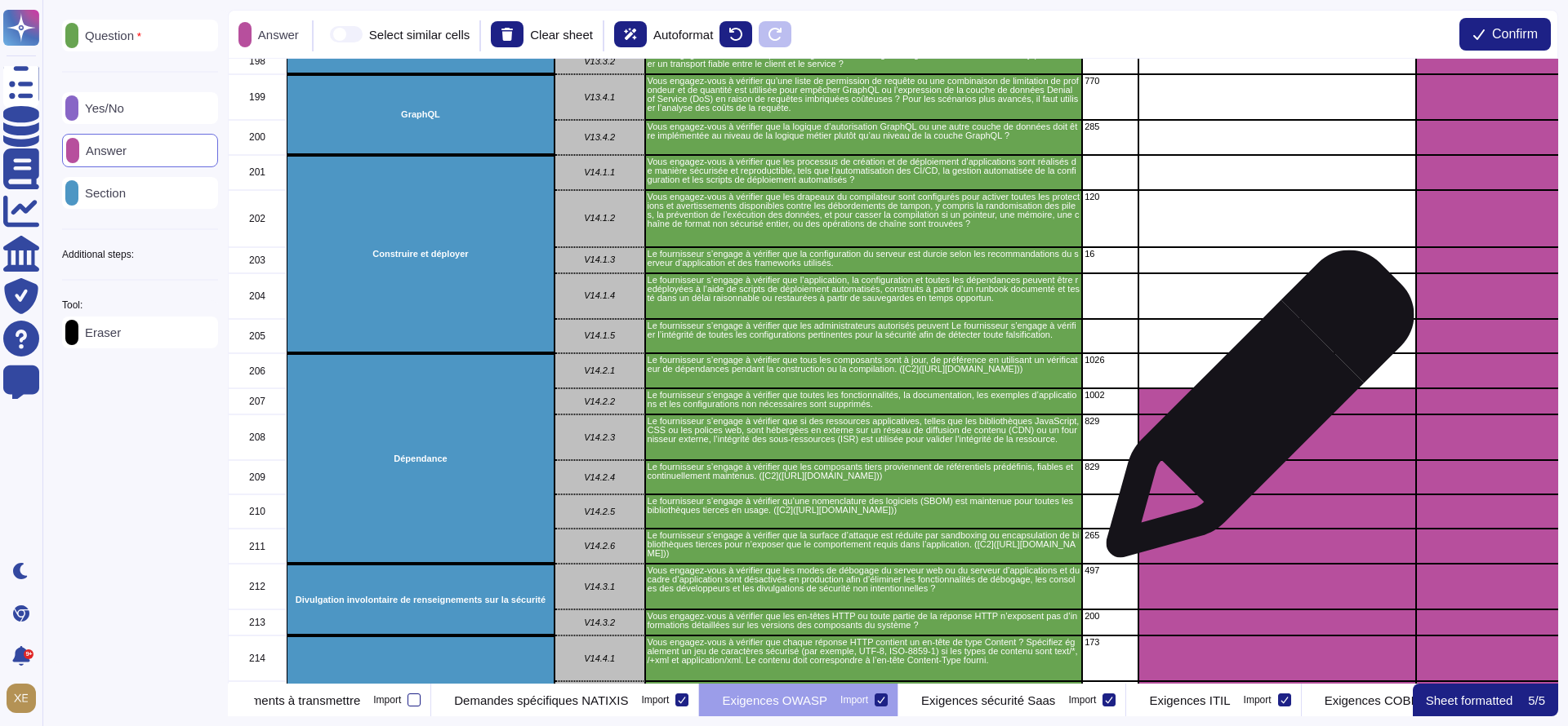
click at [1253, 413] on div "grid" at bounding box center [1278, 402] width 278 height 26
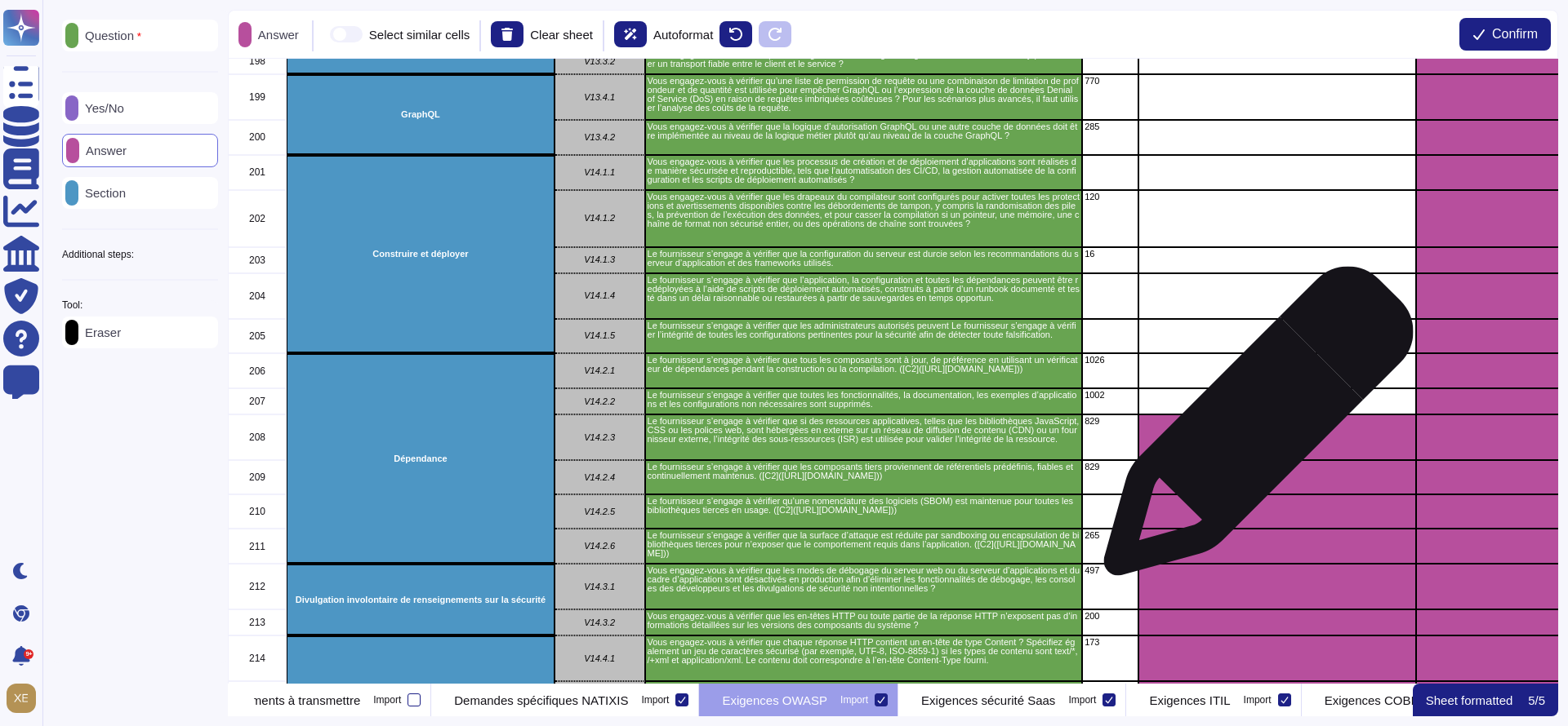
click at [1252, 433] on div "grid" at bounding box center [1278, 438] width 278 height 45
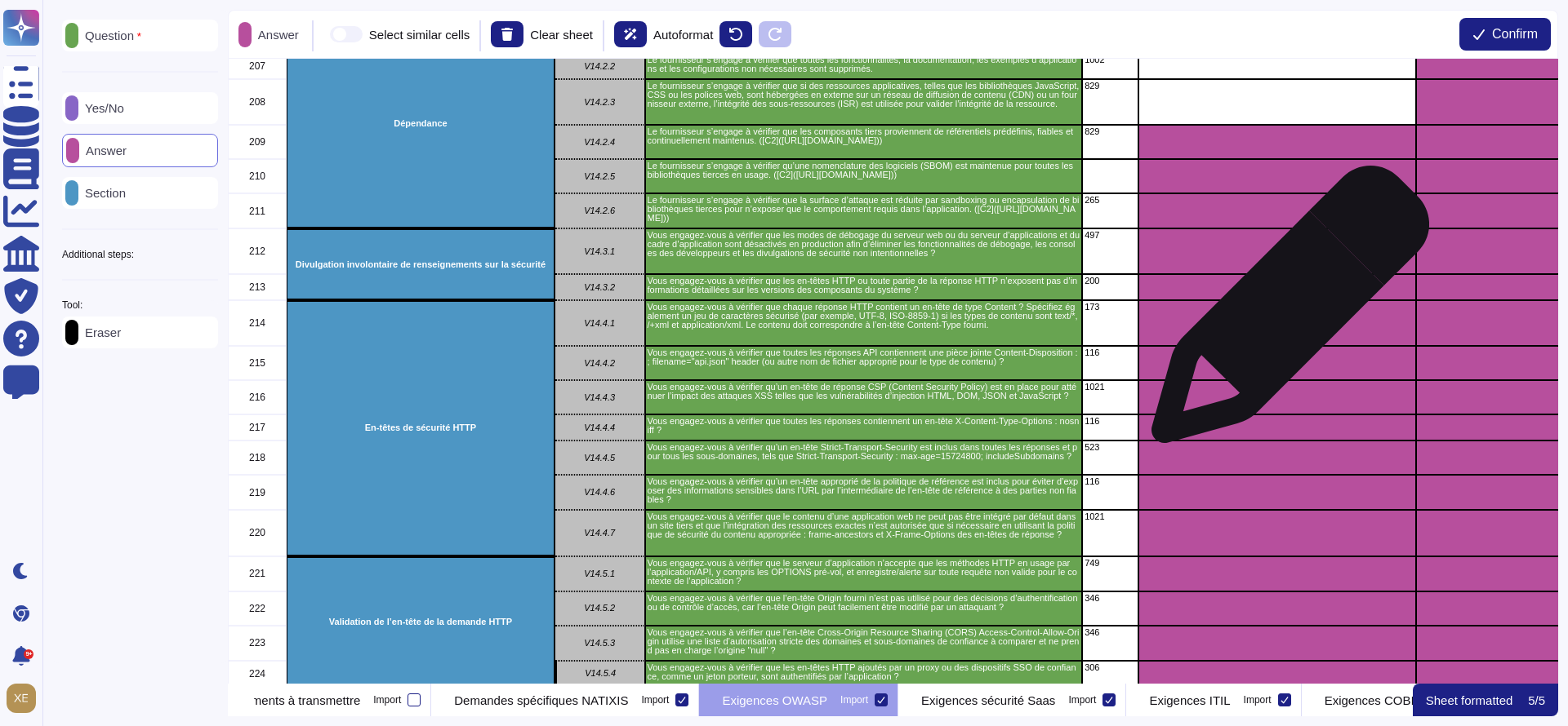
scroll to position [7468, 0]
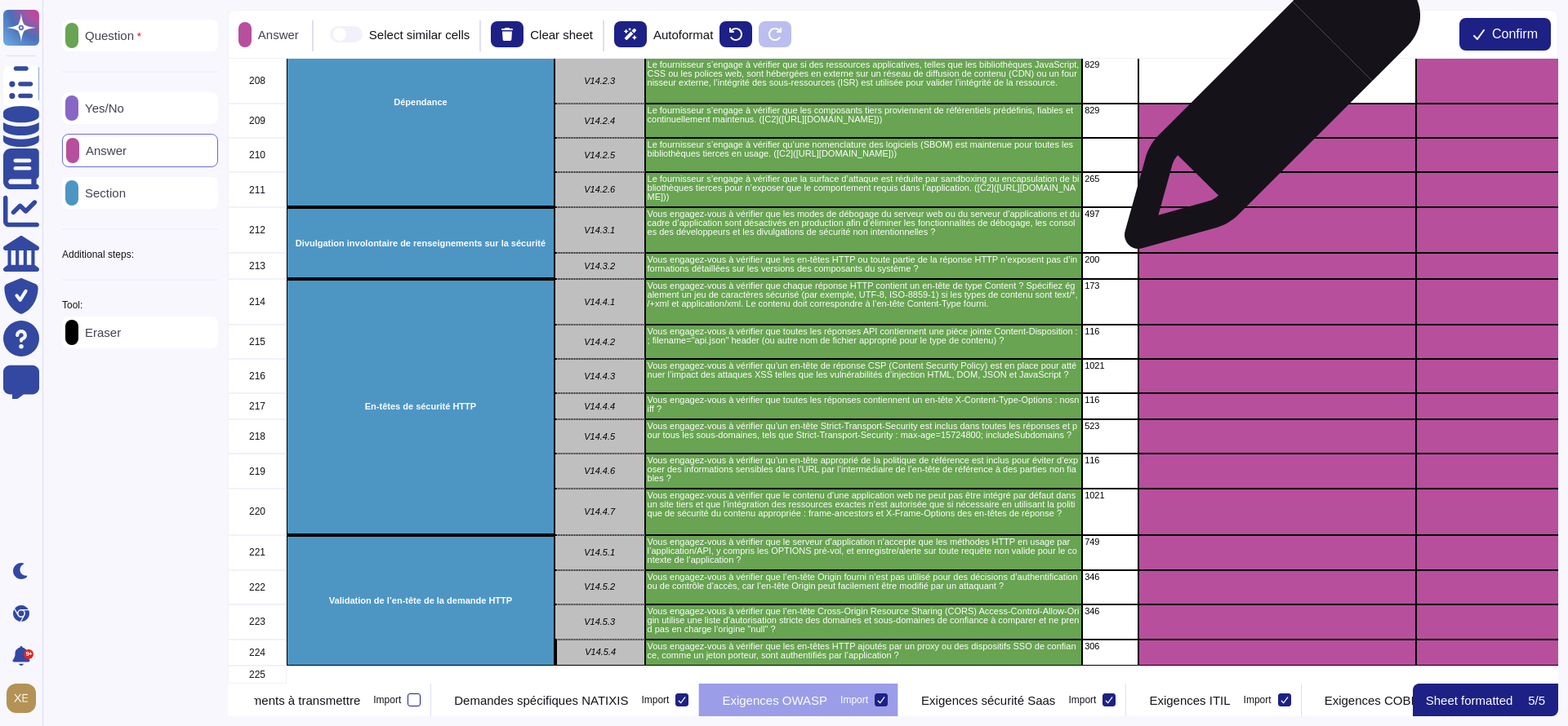
click at [1265, 109] on div "grid" at bounding box center [1278, 121] width 278 height 34
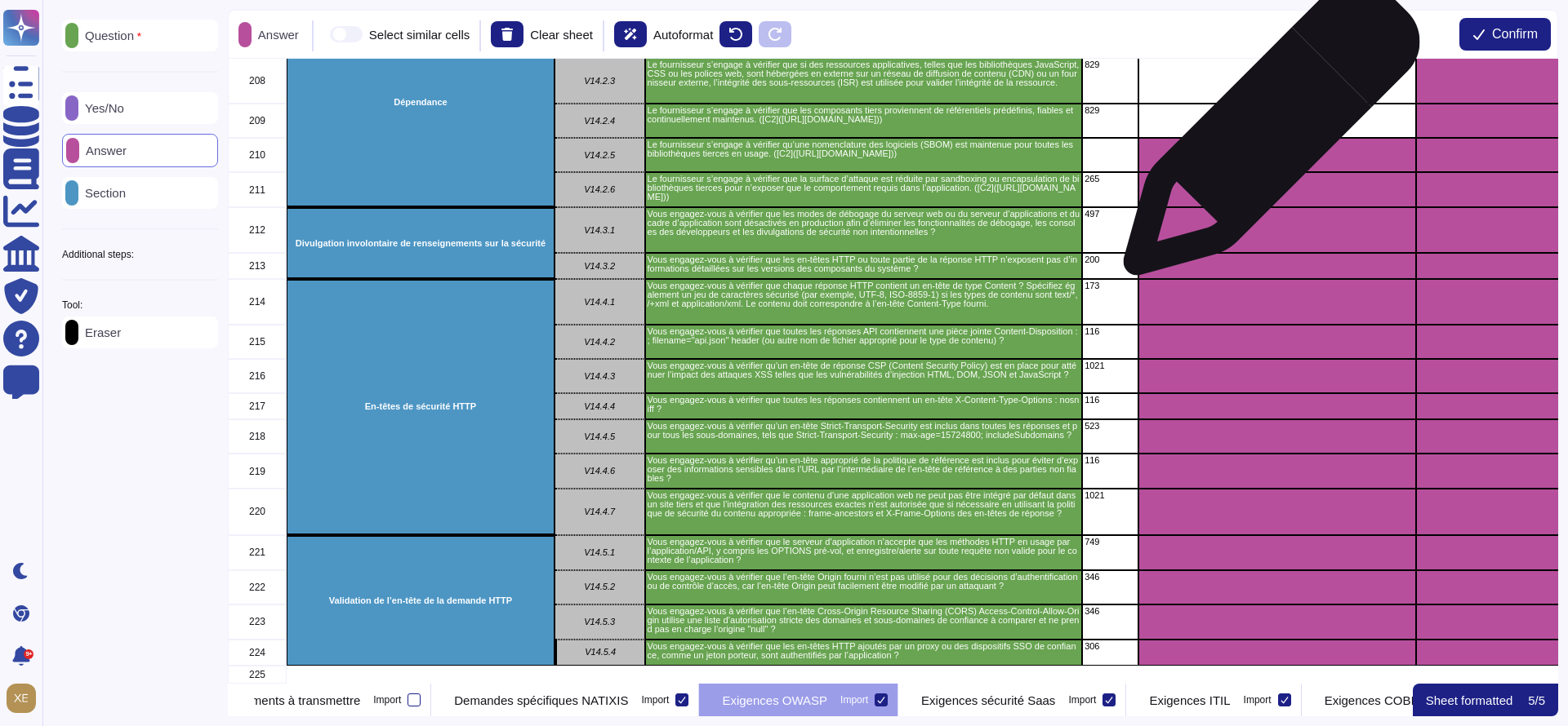
click at [1264, 138] on div "grid" at bounding box center [1278, 155] width 278 height 34
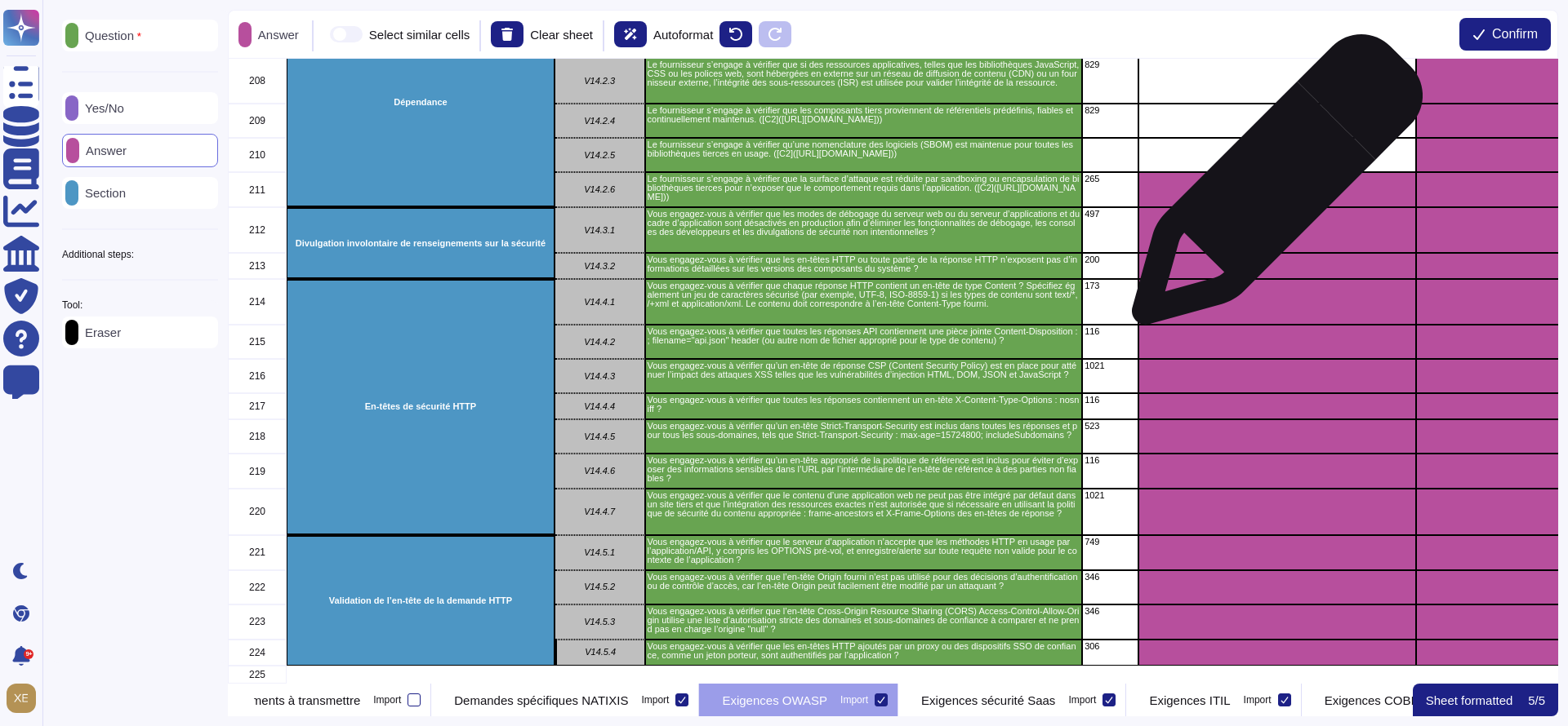
click at [1271, 187] on div "grid" at bounding box center [1278, 189] width 278 height 35
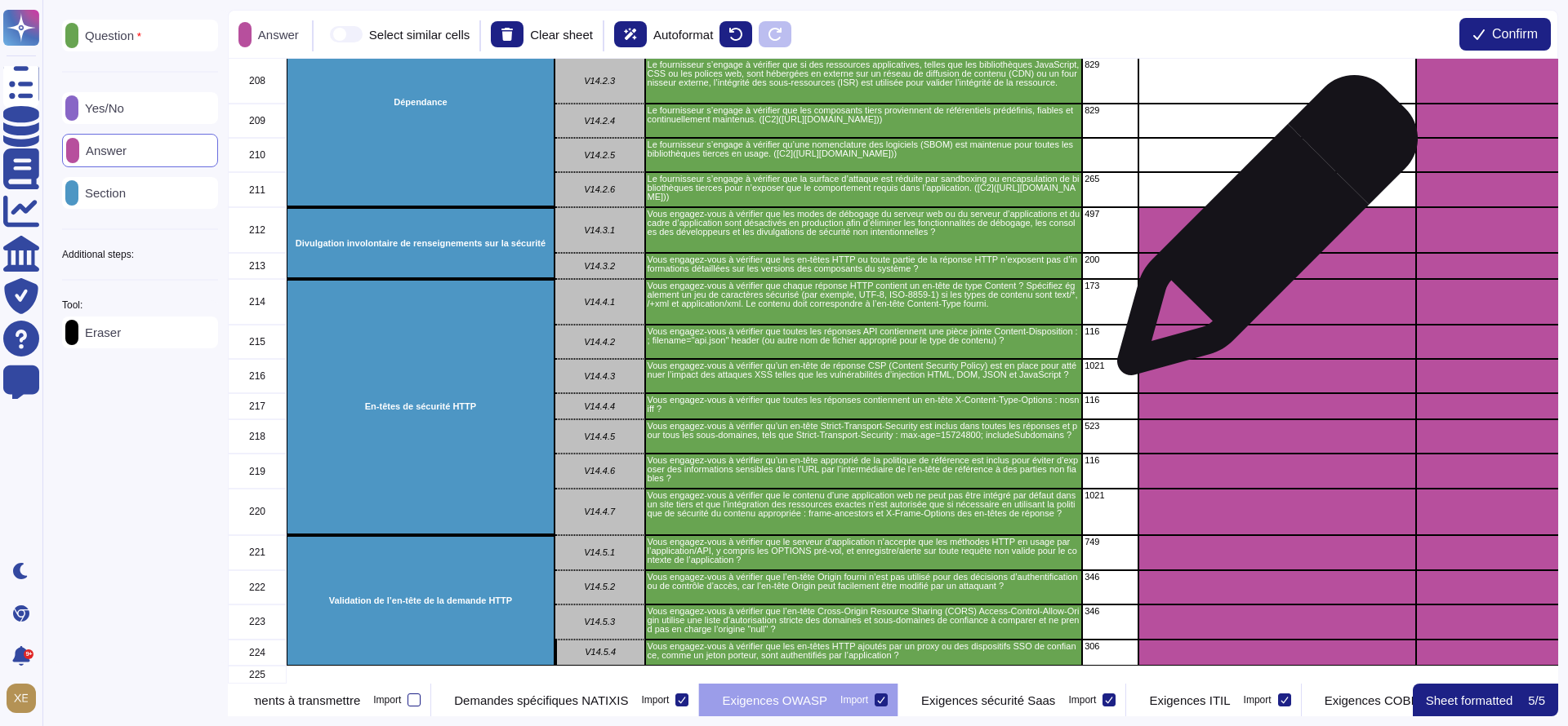
click at [1261, 233] on div "grid" at bounding box center [1278, 230] width 278 height 45
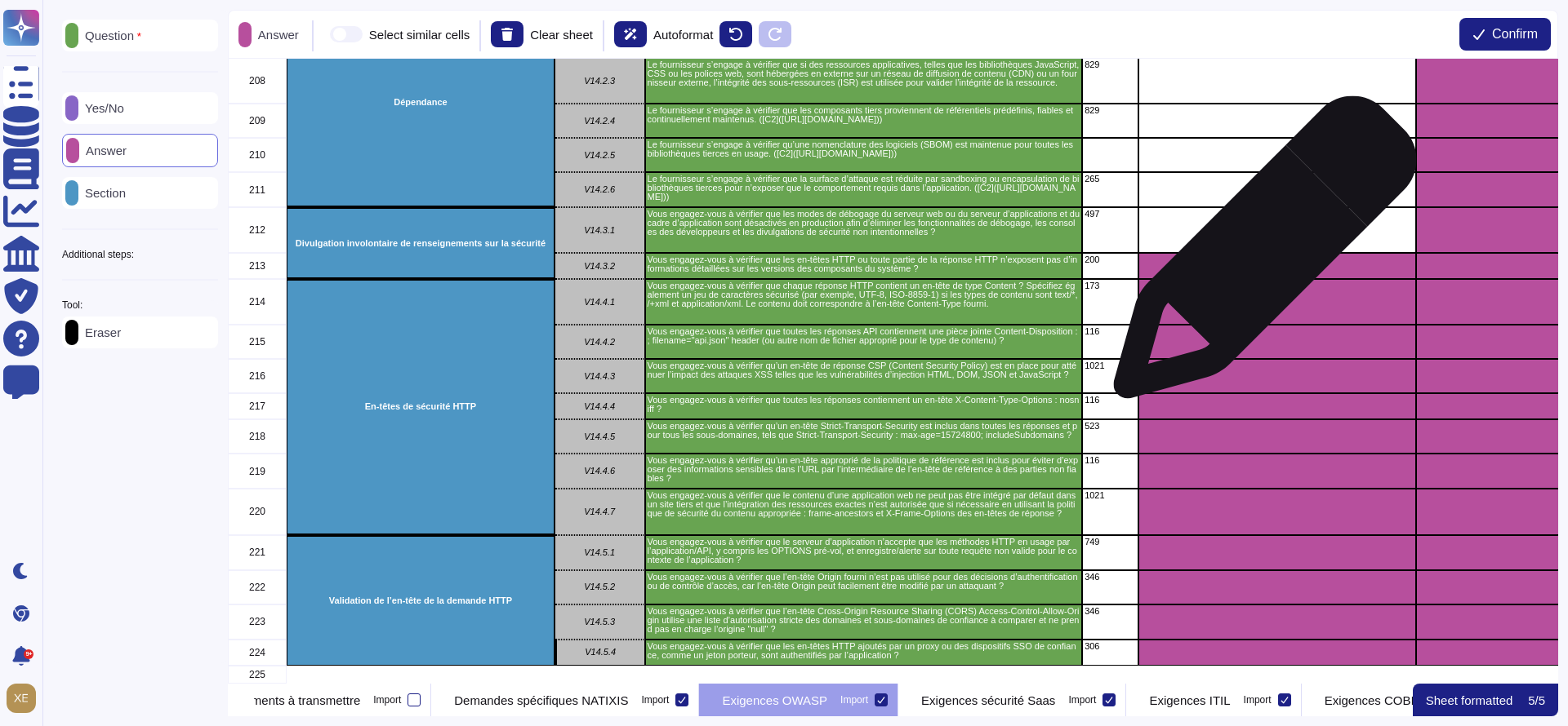
click at [1259, 257] on div "grid" at bounding box center [1278, 267] width 278 height 26
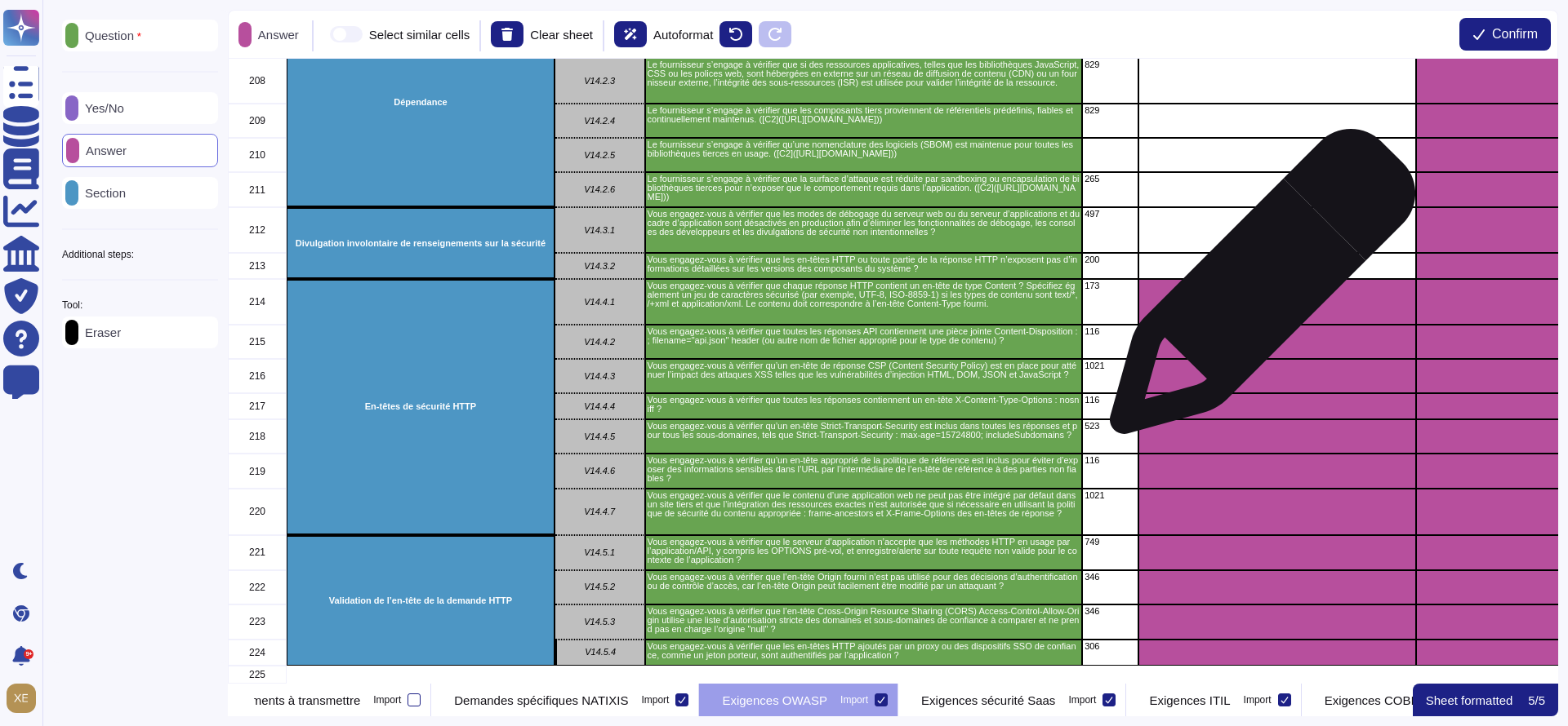
click at [1256, 299] on div "grid" at bounding box center [1278, 302] width 278 height 45
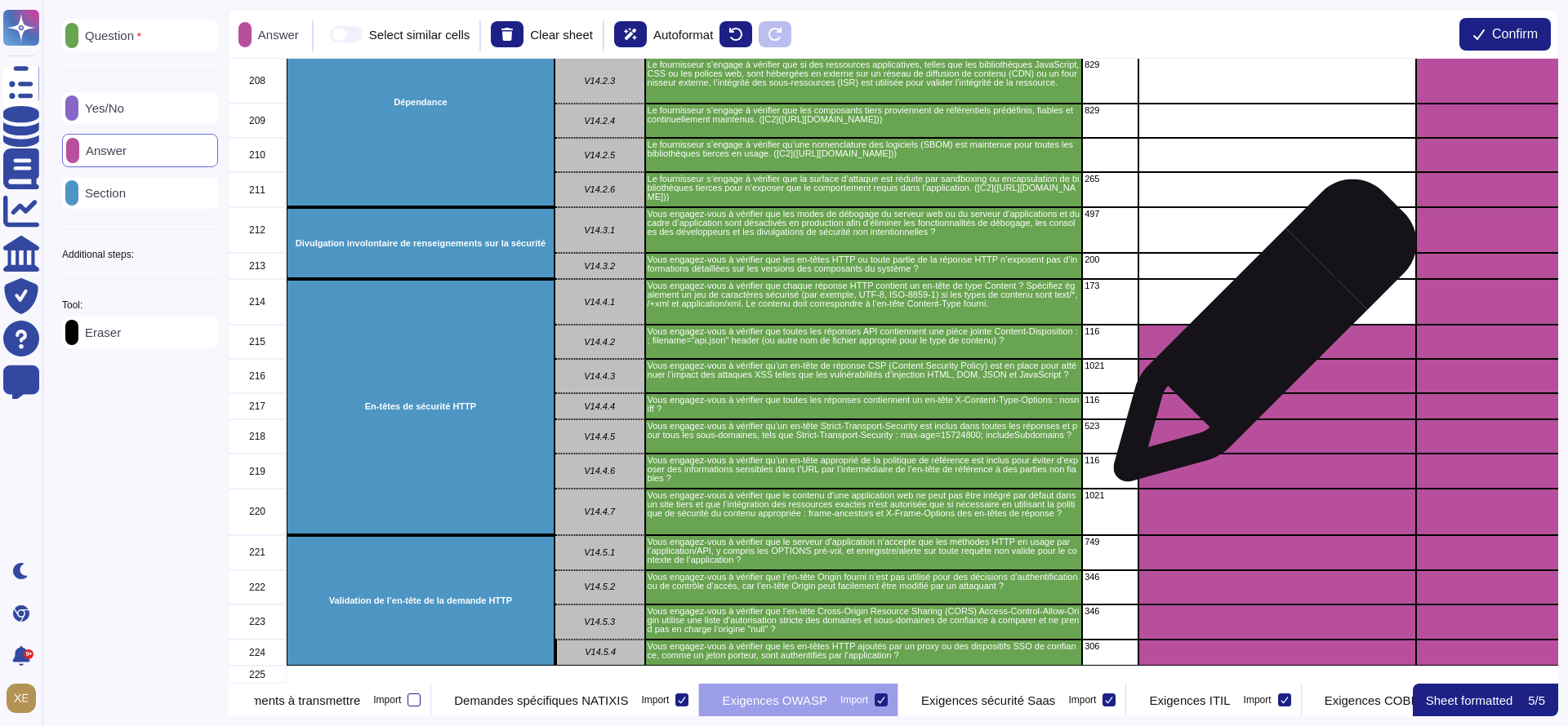
click at [1259, 339] on div "grid" at bounding box center [1278, 342] width 278 height 34
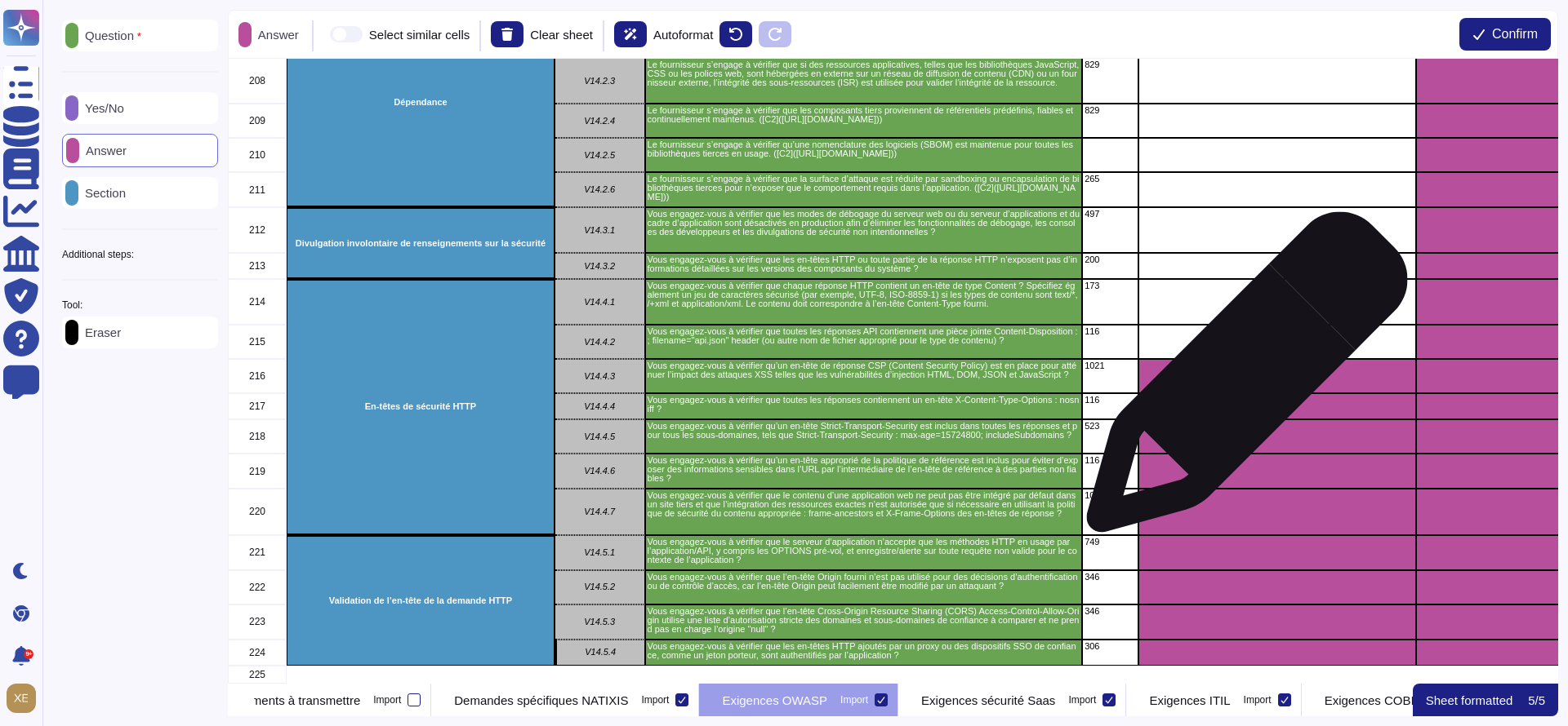
click at [1241, 381] on div "grid" at bounding box center [1278, 376] width 278 height 34
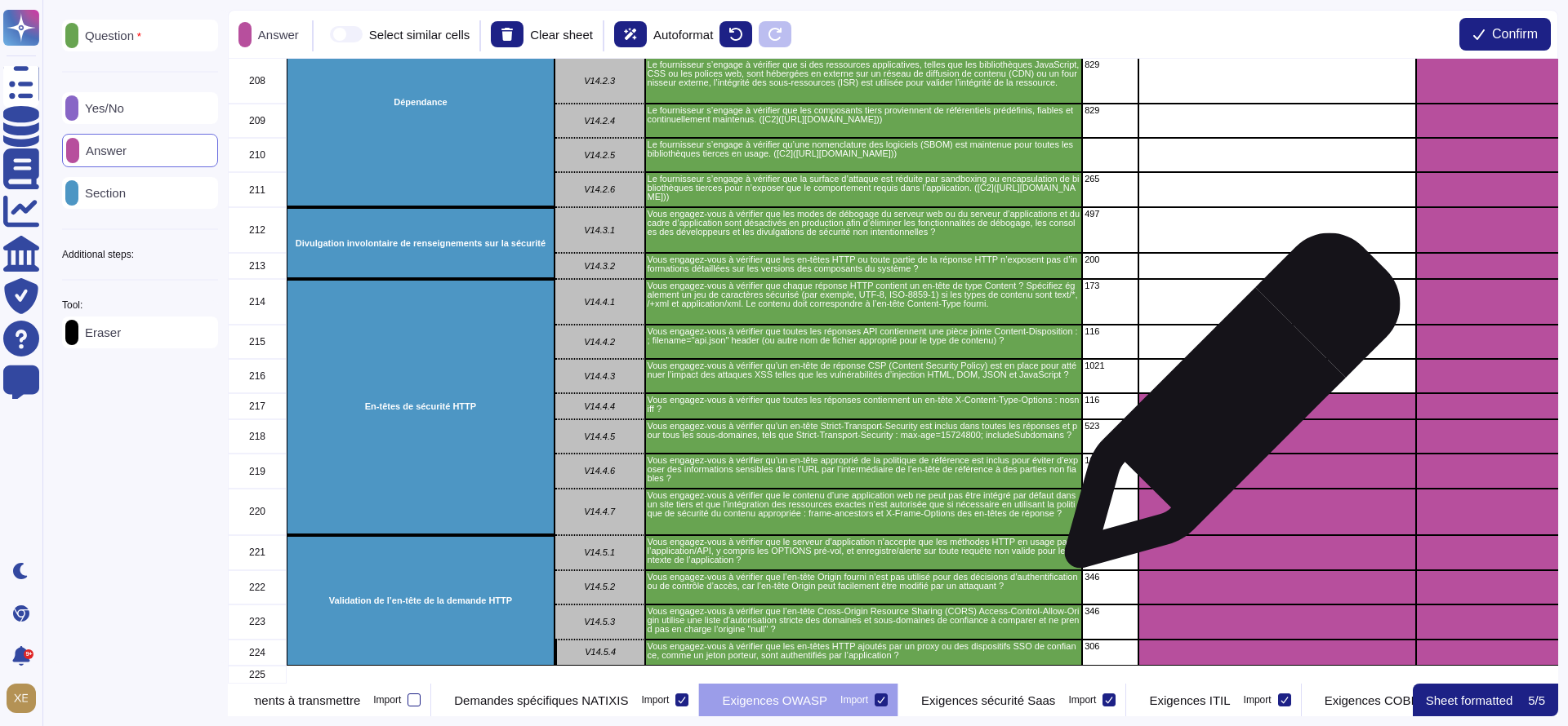
click at [1226, 420] on div "grid" at bounding box center [1278, 437] width 278 height 34
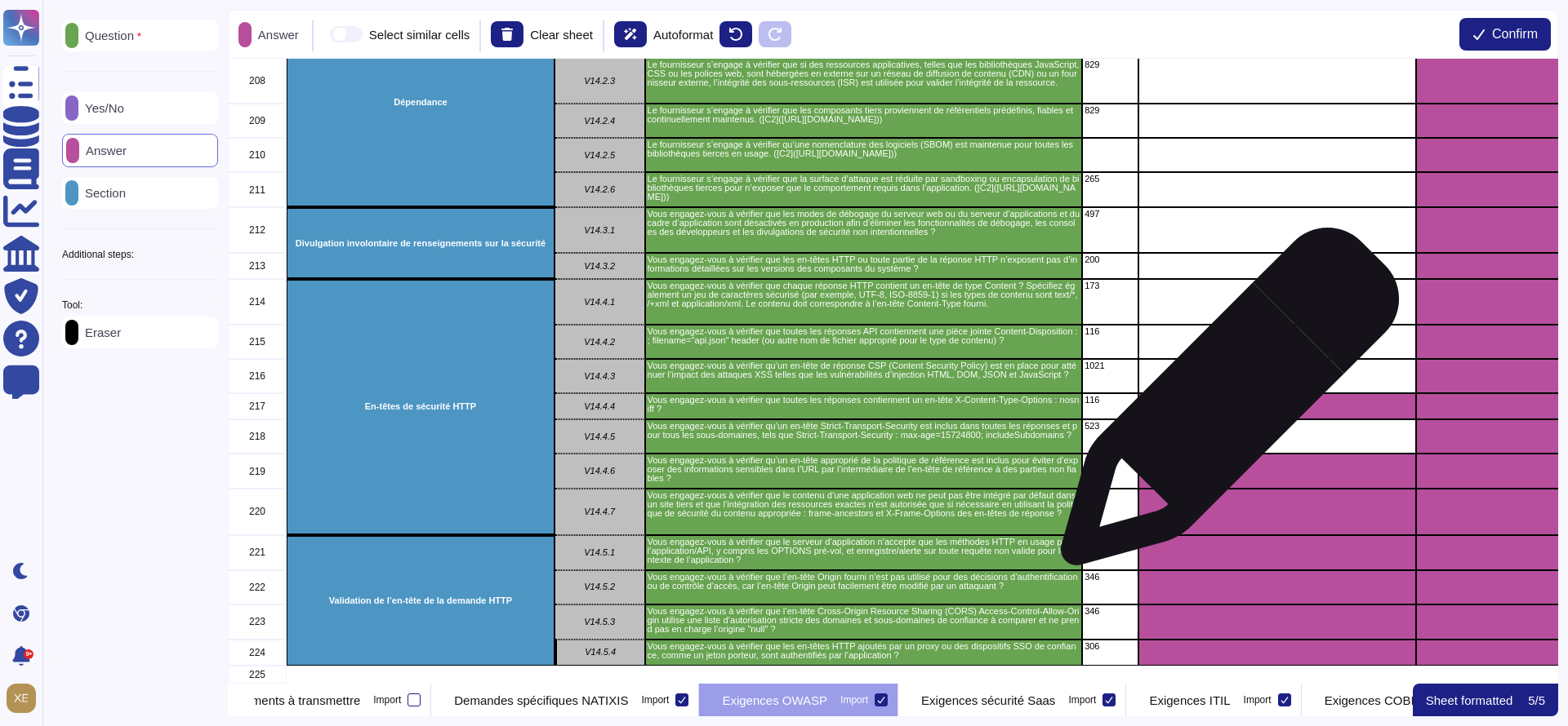
click at [1223, 405] on div "grid" at bounding box center [1278, 406] width 278 height 26
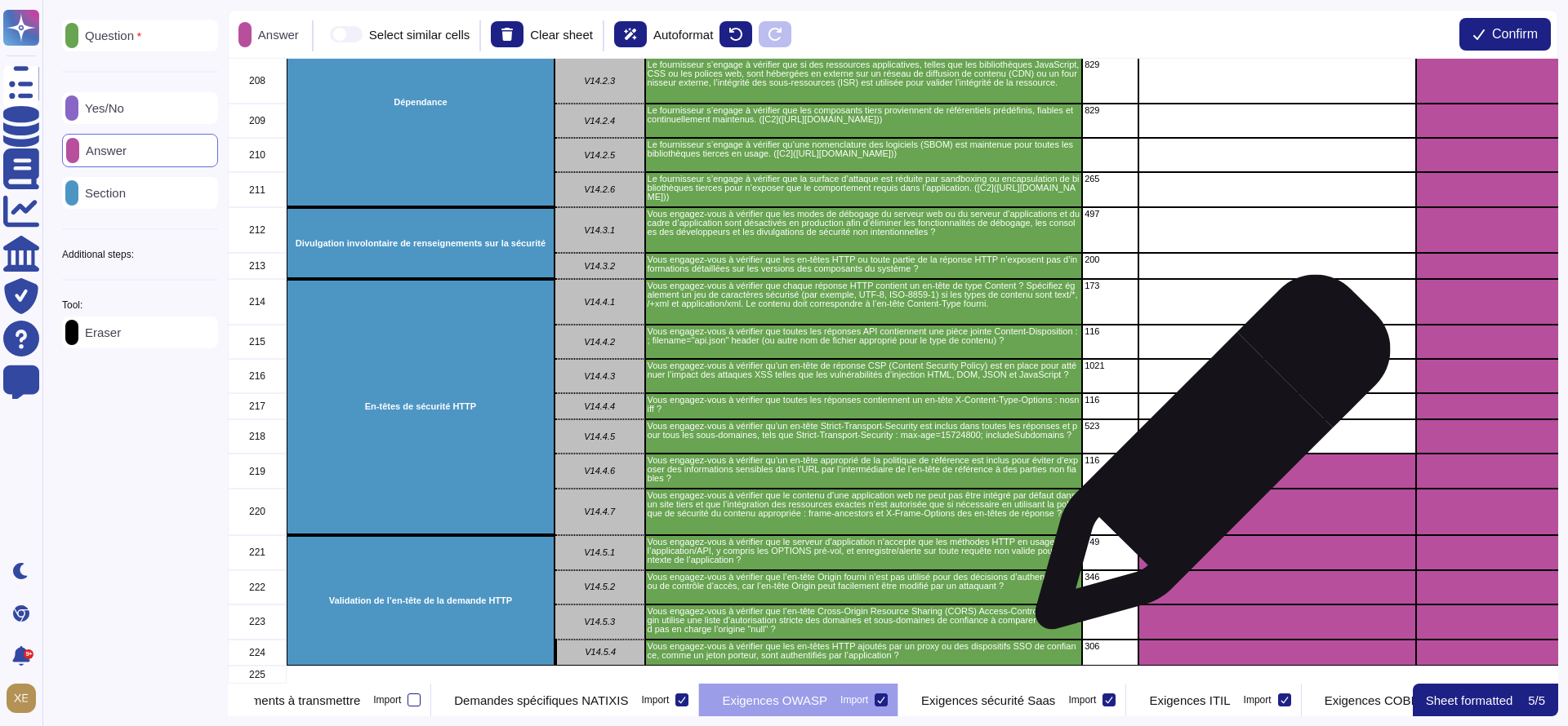
click at [1206, 460] on div "grid" at bounding box center [1278, 471] width 278 height 35
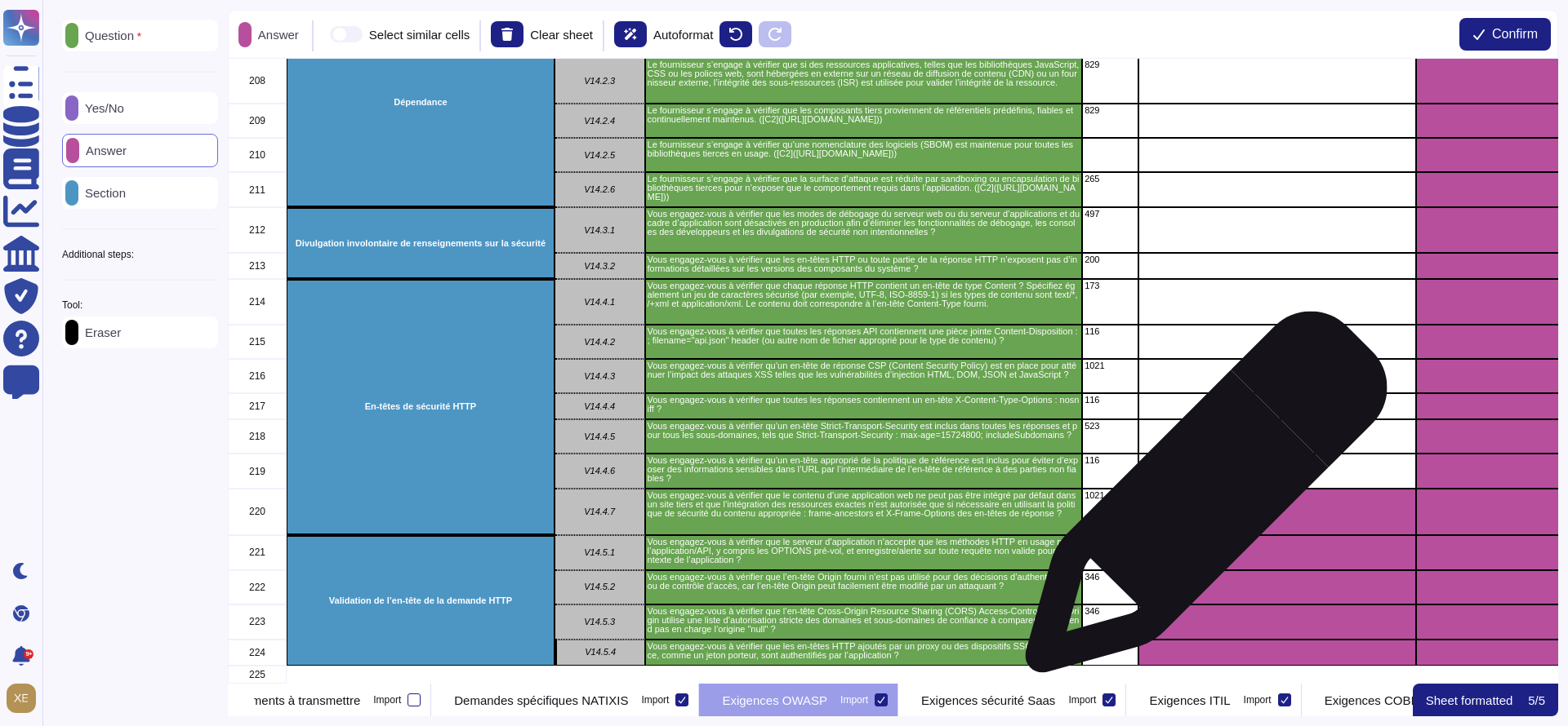
click at [1199, 500] on div "grid" at bounding box center [1278, 511] width 278 height 46
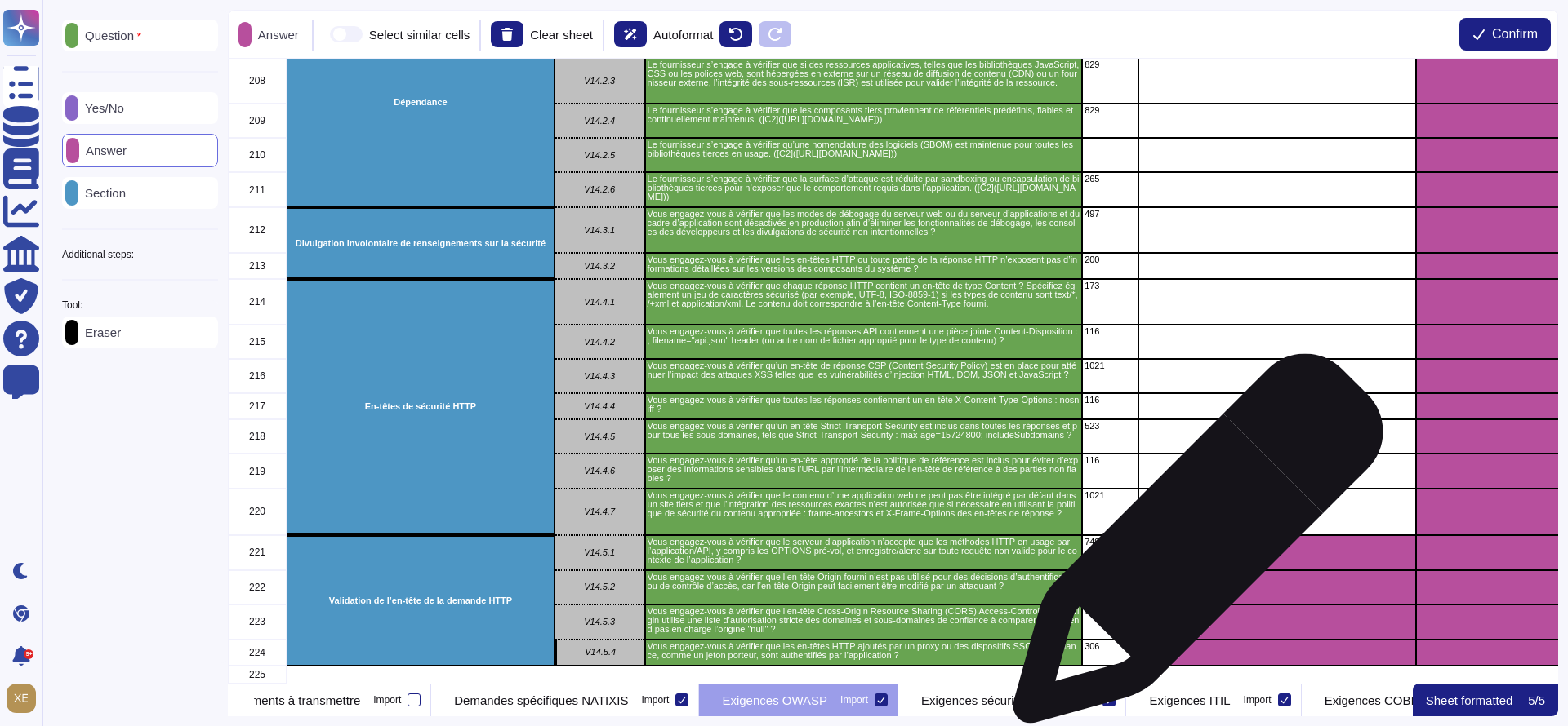
click at [1192, 547] on div "grid" at bounding box center [1278, 552] width 278 height 35
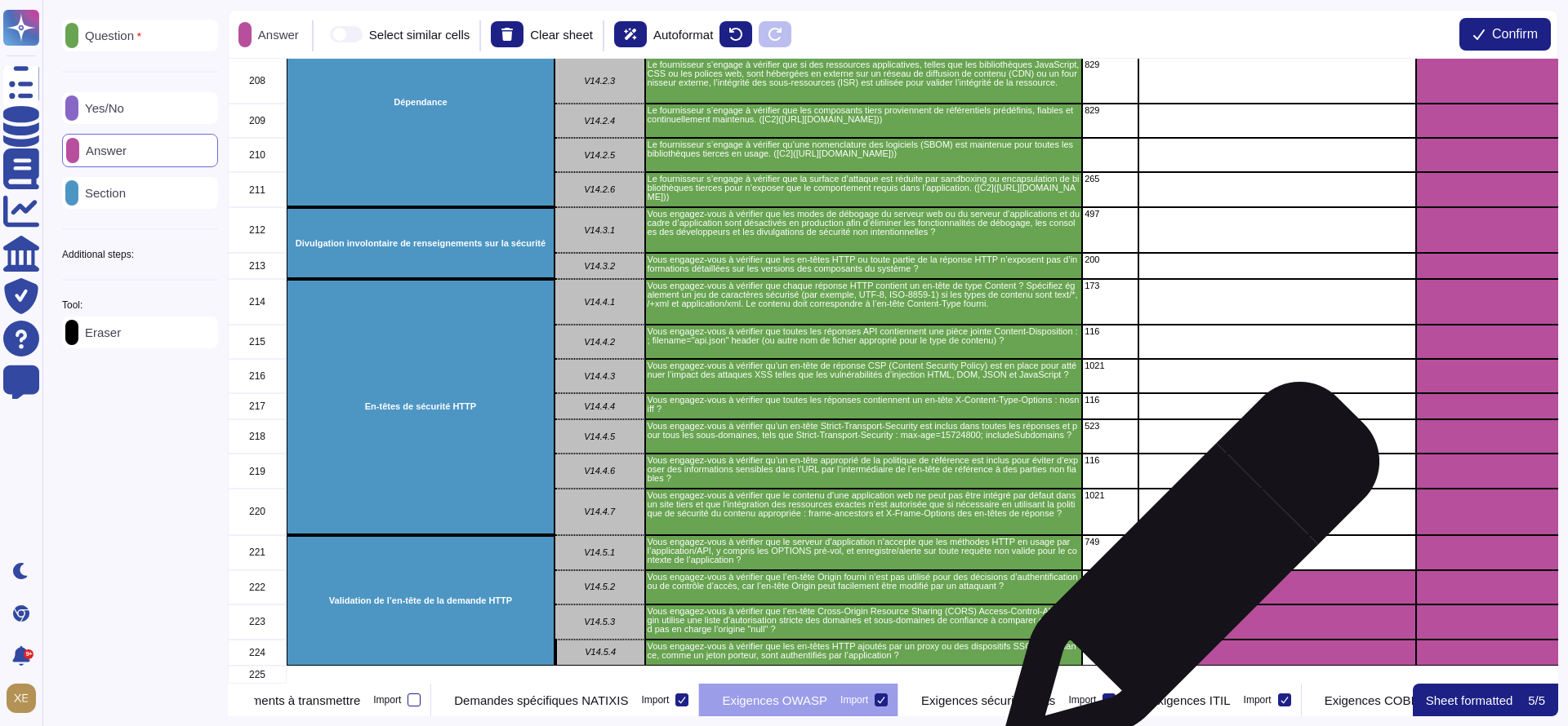
drag, startPoint x: 1184, startPoint y: 579, endPoint x: 1184, endPoint y: 589, distance: 10.0
click at [1184, 579] on div "grid" at bounding box center [1278, 588] width 278 height 34
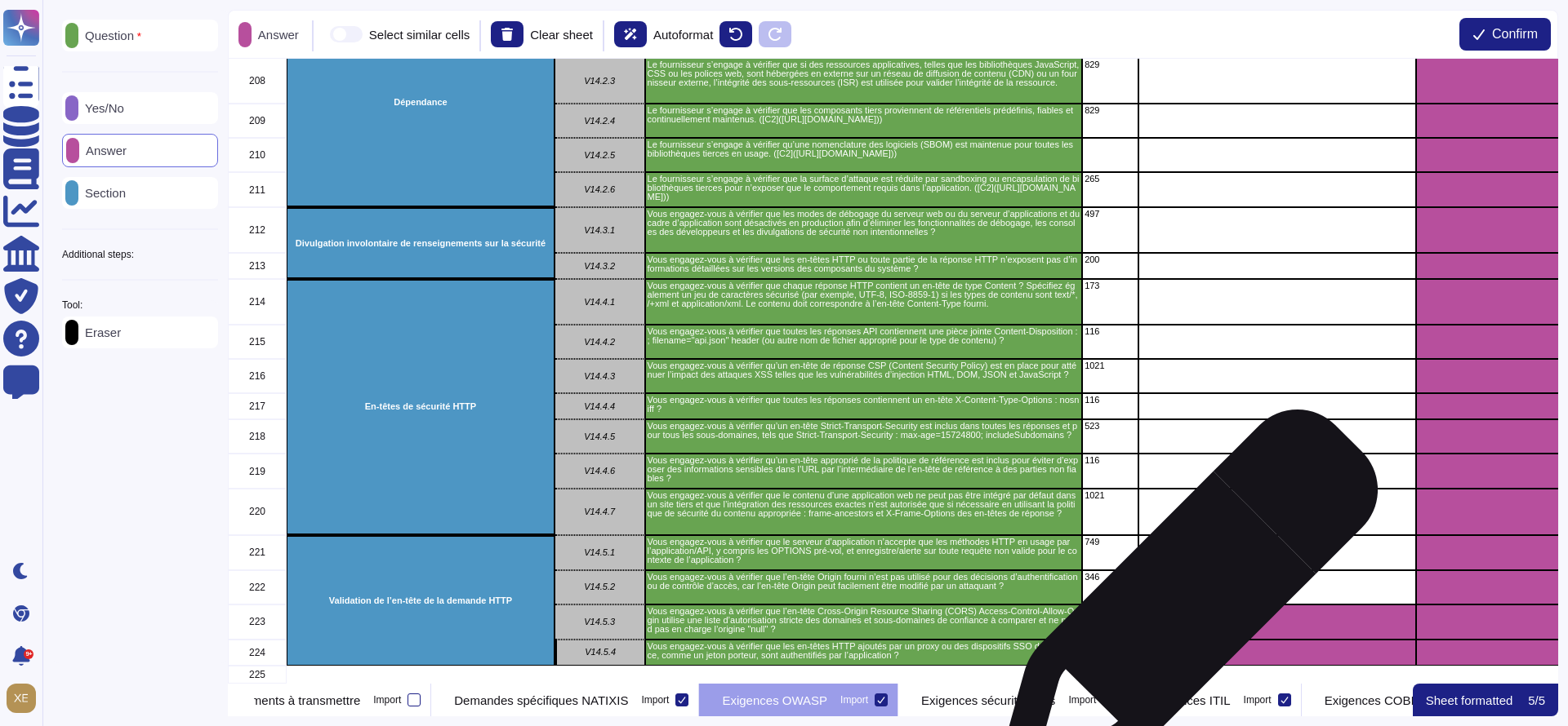
click at [1181, 613] on div "grid" at bounding box center [1278, 622] width 278 height 35
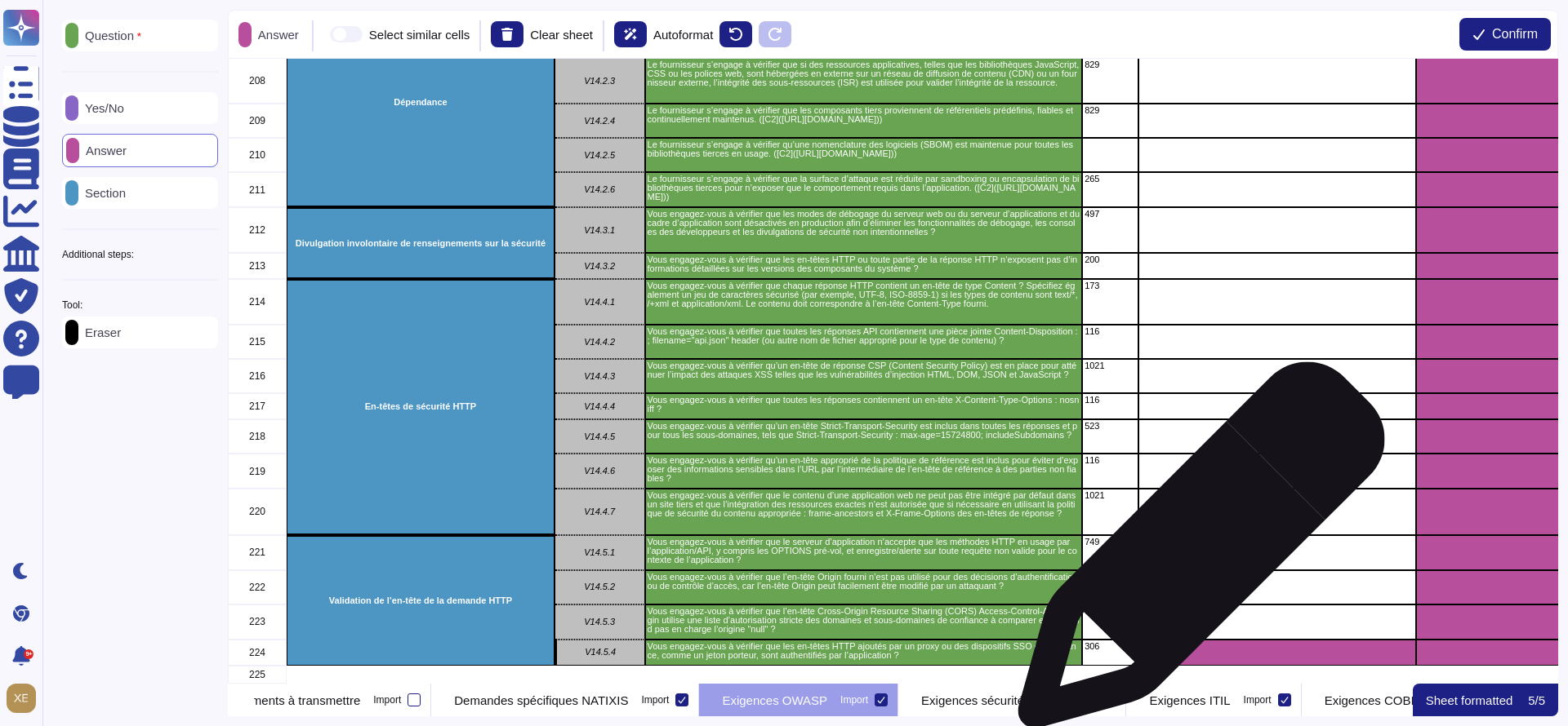
scroll to position [7476, 0]
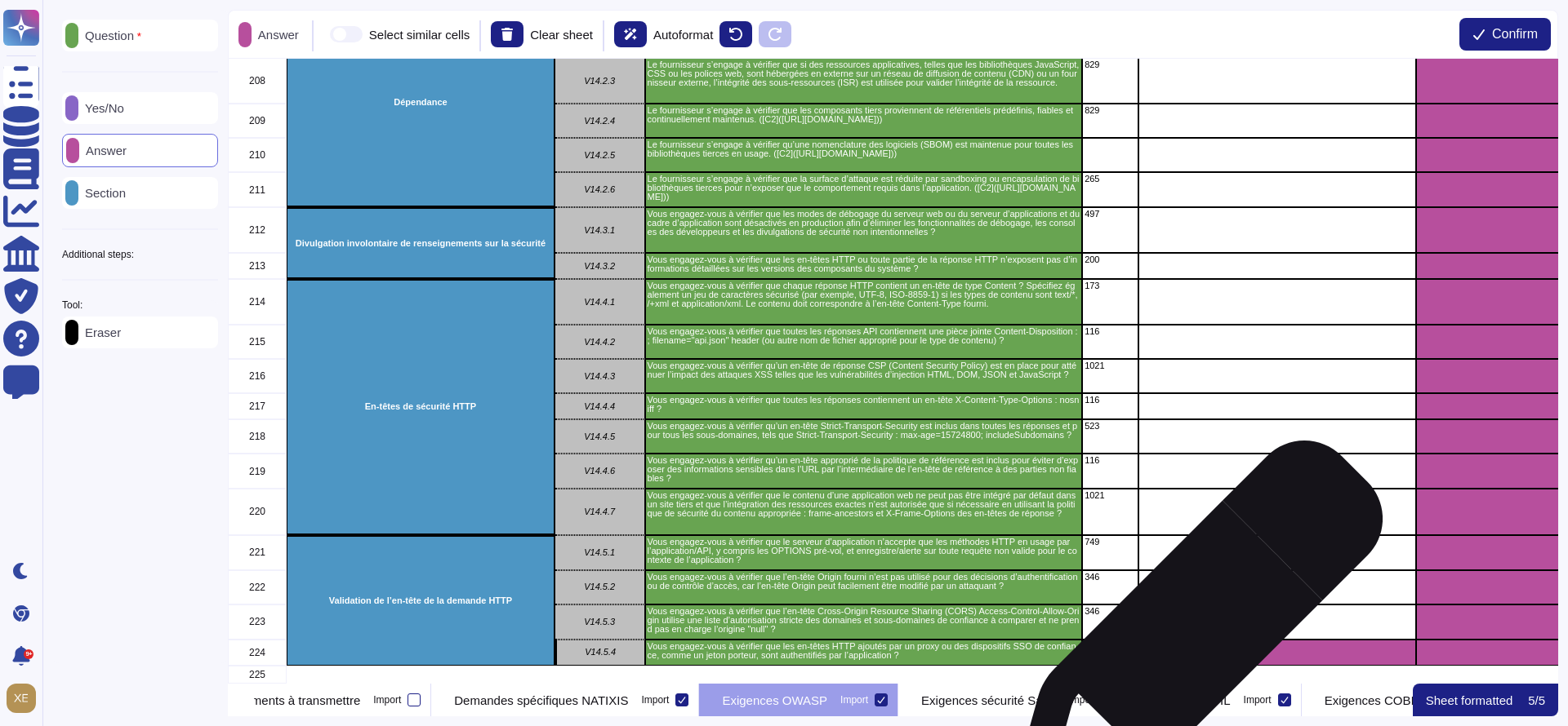
click at [1191, 640] on div "grid" at bounding box center [1278, 653] width 278 height 26
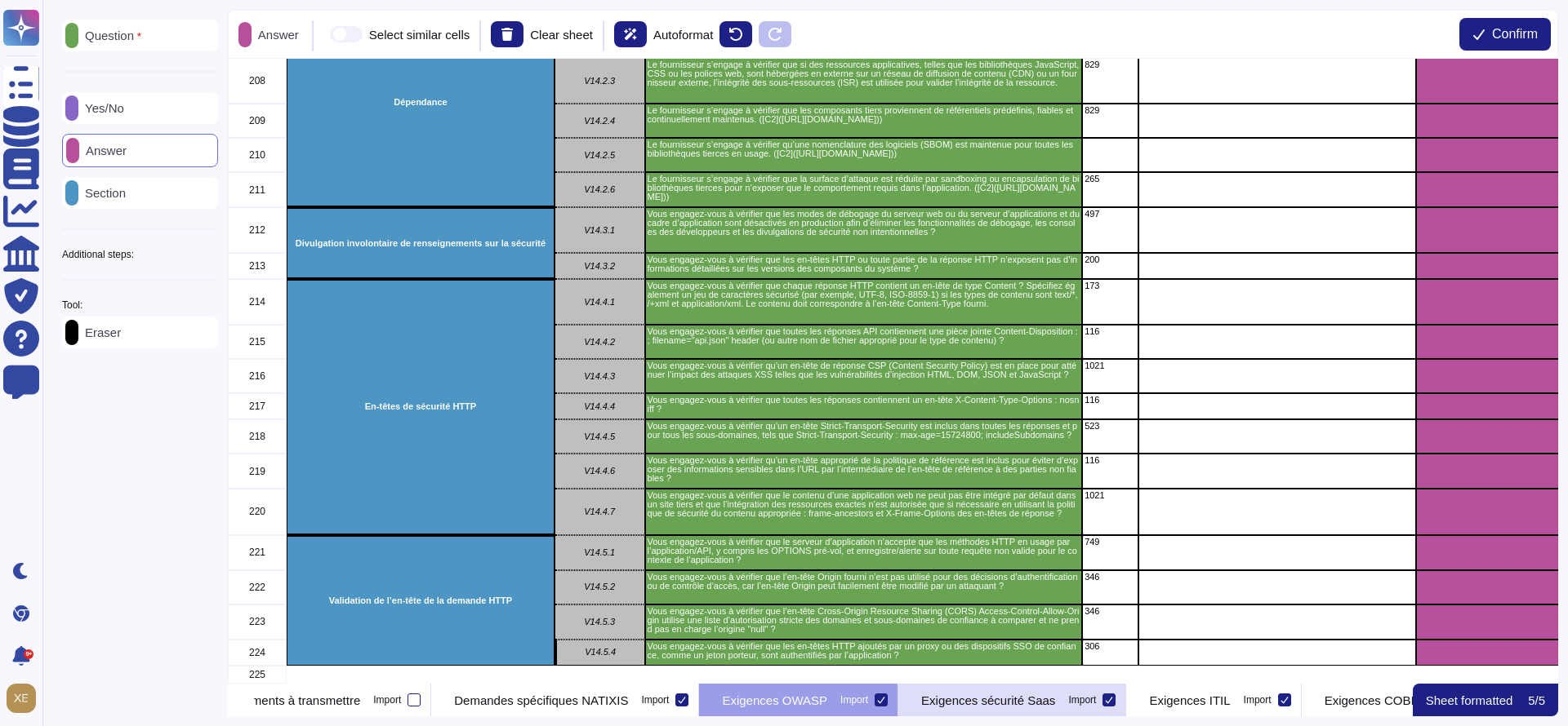
click at [1030, 697] on p "Exigences sécurité Saas" at bounding box center [988, 700] width 134 height 12
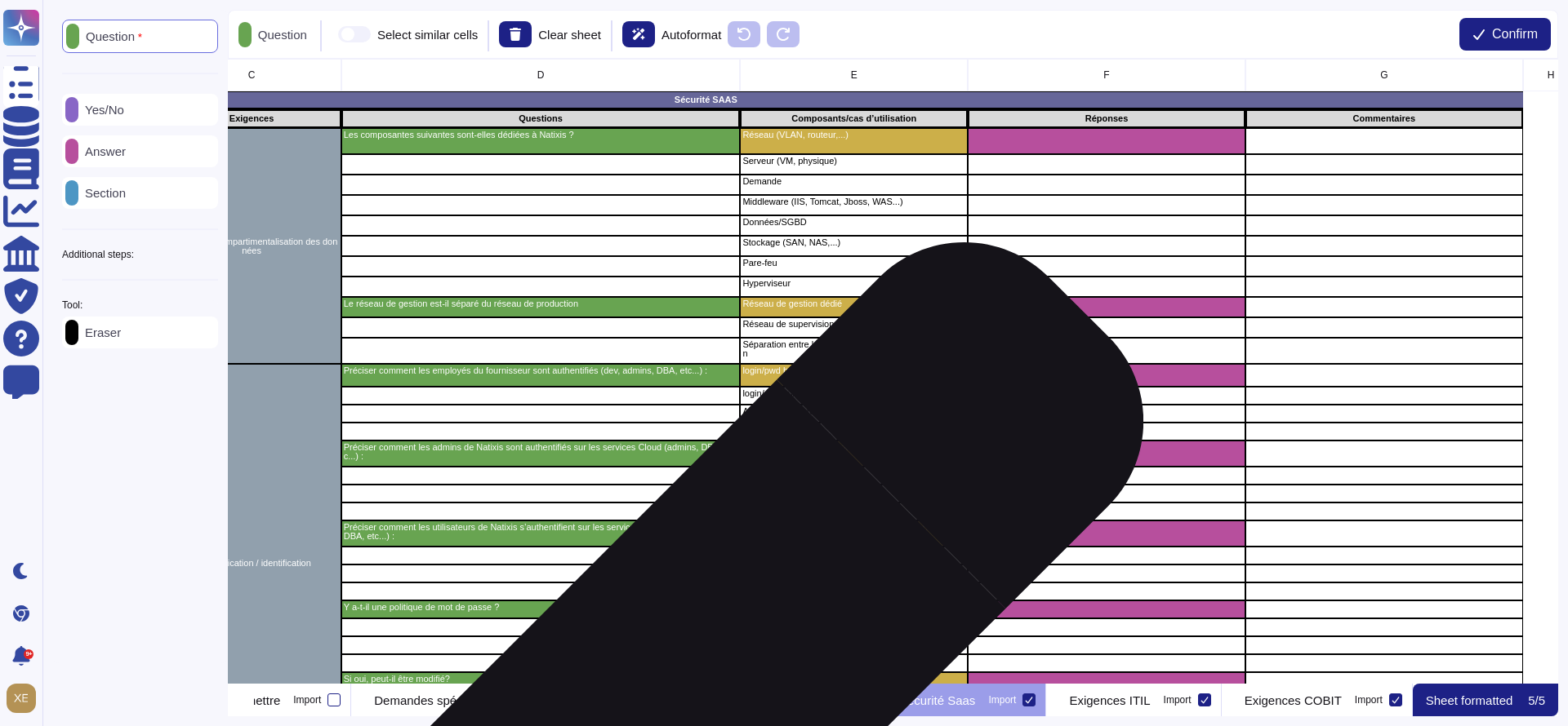
scroll to position [0, 402]
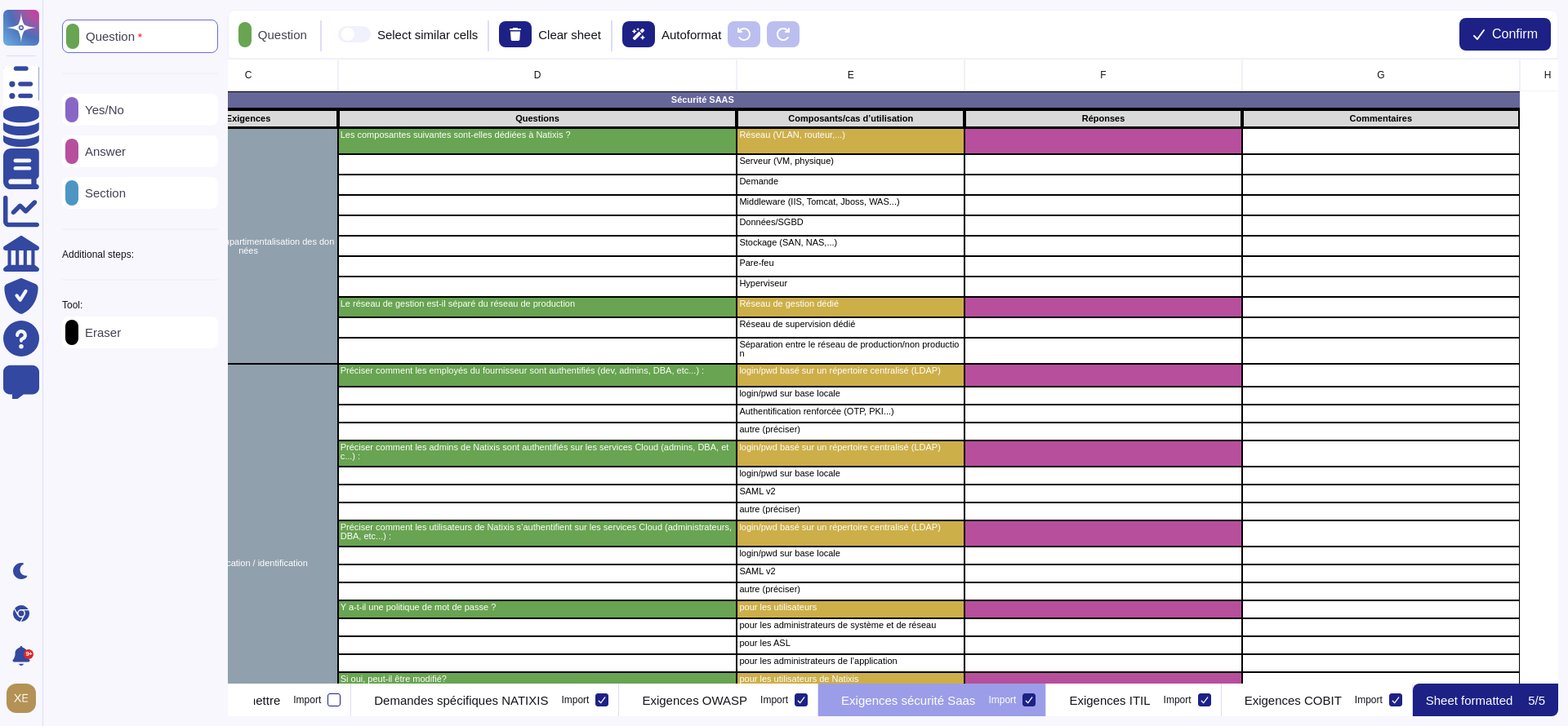
click at [141, 111] on div "Yes/No" at bounding box center [140, 110] width 156 height 32
click at [361, 39] on span at bounding box center [344, 34] width 33 height 16
click at [322, 34] on input "Select similar cells" at bounding box center [322, 34] width 0 height 0
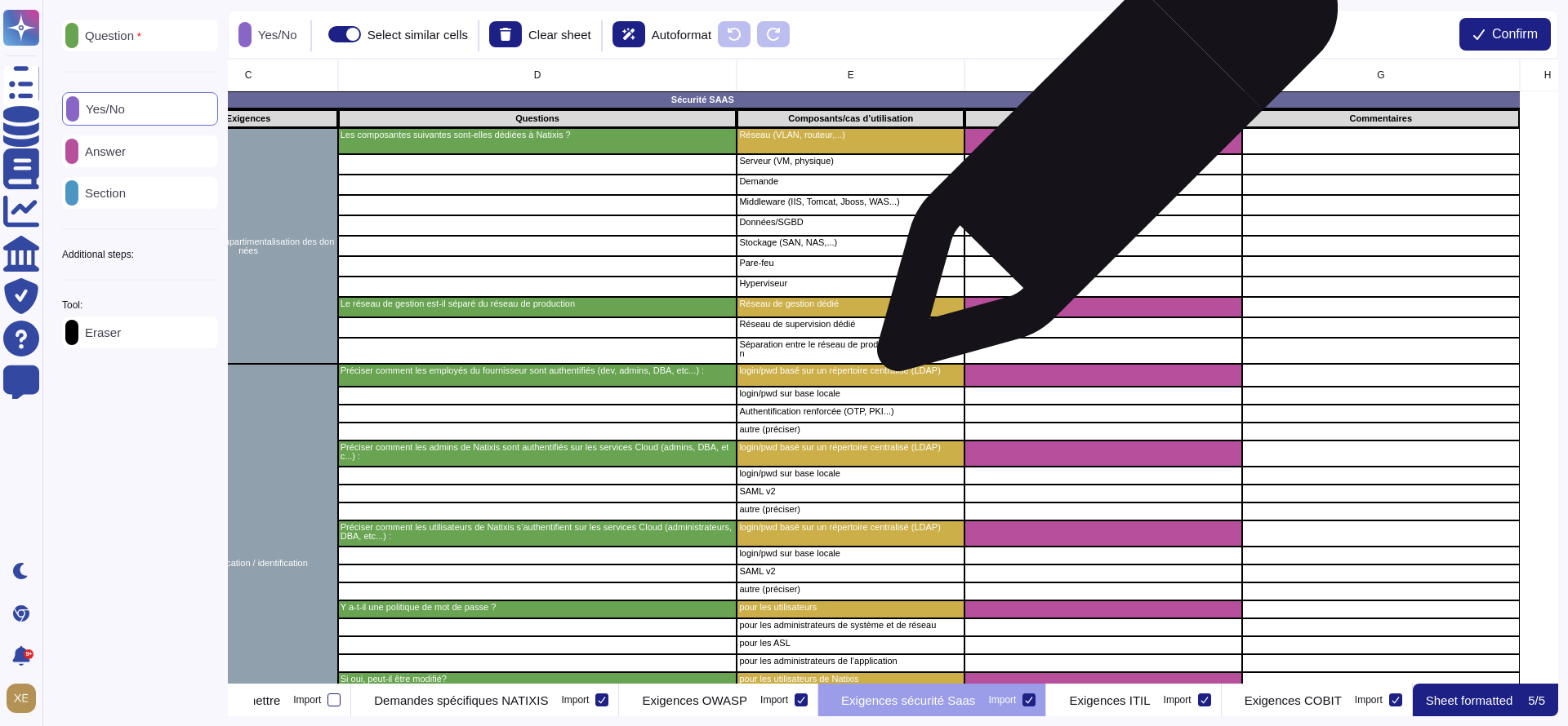
click at [1101, 149] on div "grid" at bounding box center [1104, 142] width 278 height 26
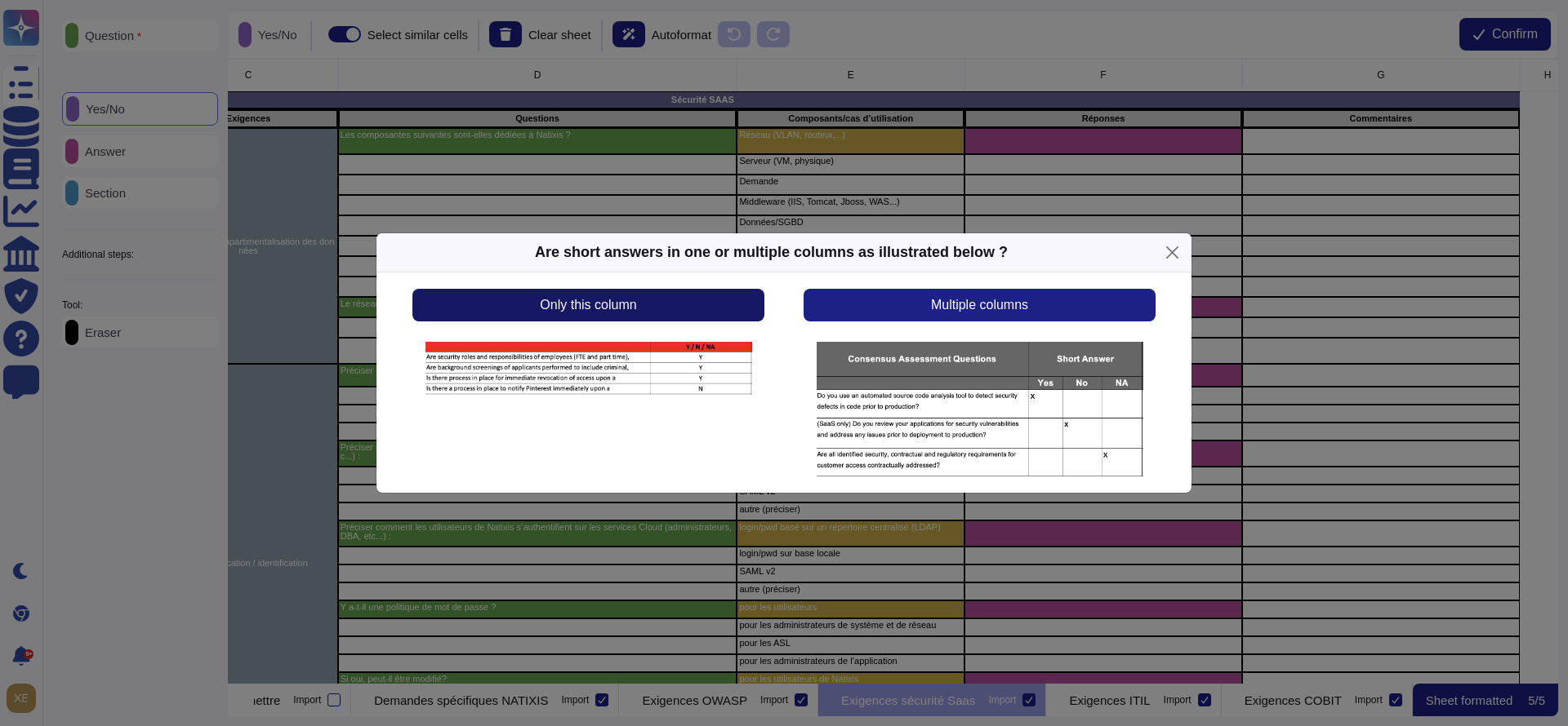
click at [670, 302] on button "Only this column" at bounding box center [588, 305] width 352 height 33
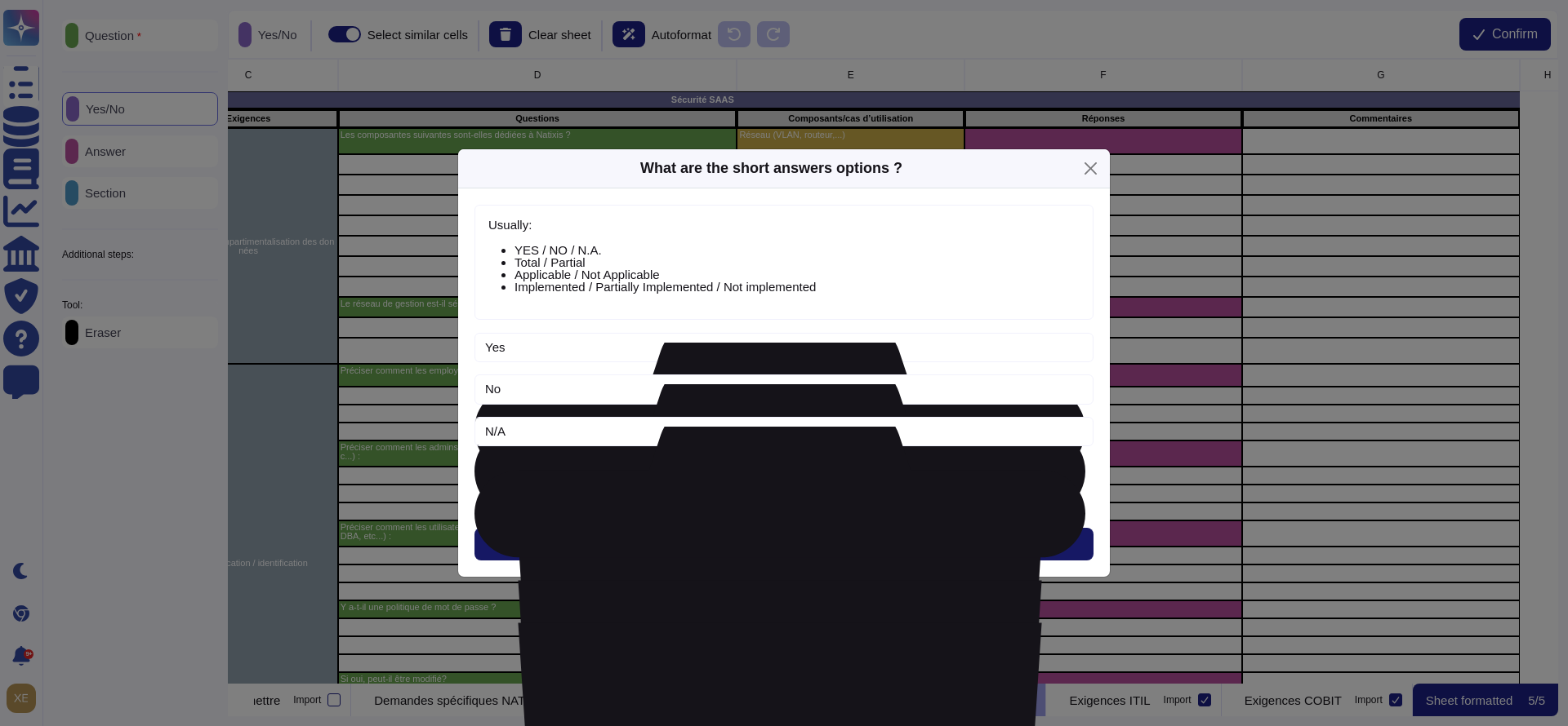
click at [780, 544] on span "Next" at bounding box center [784, 544] width 26 height 13
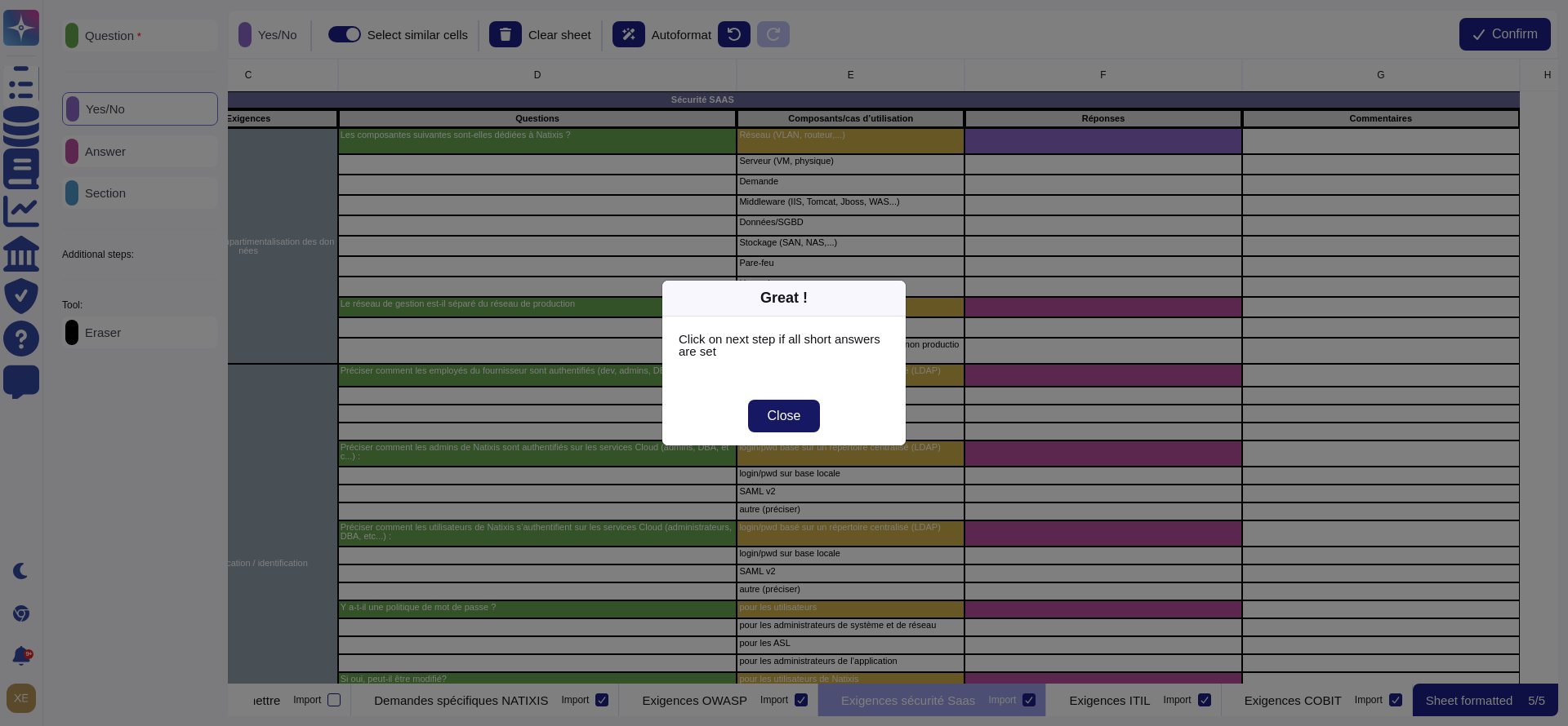
click at [782, 414] on span "Close" at bounding box center [784, 416] width 33 height 13
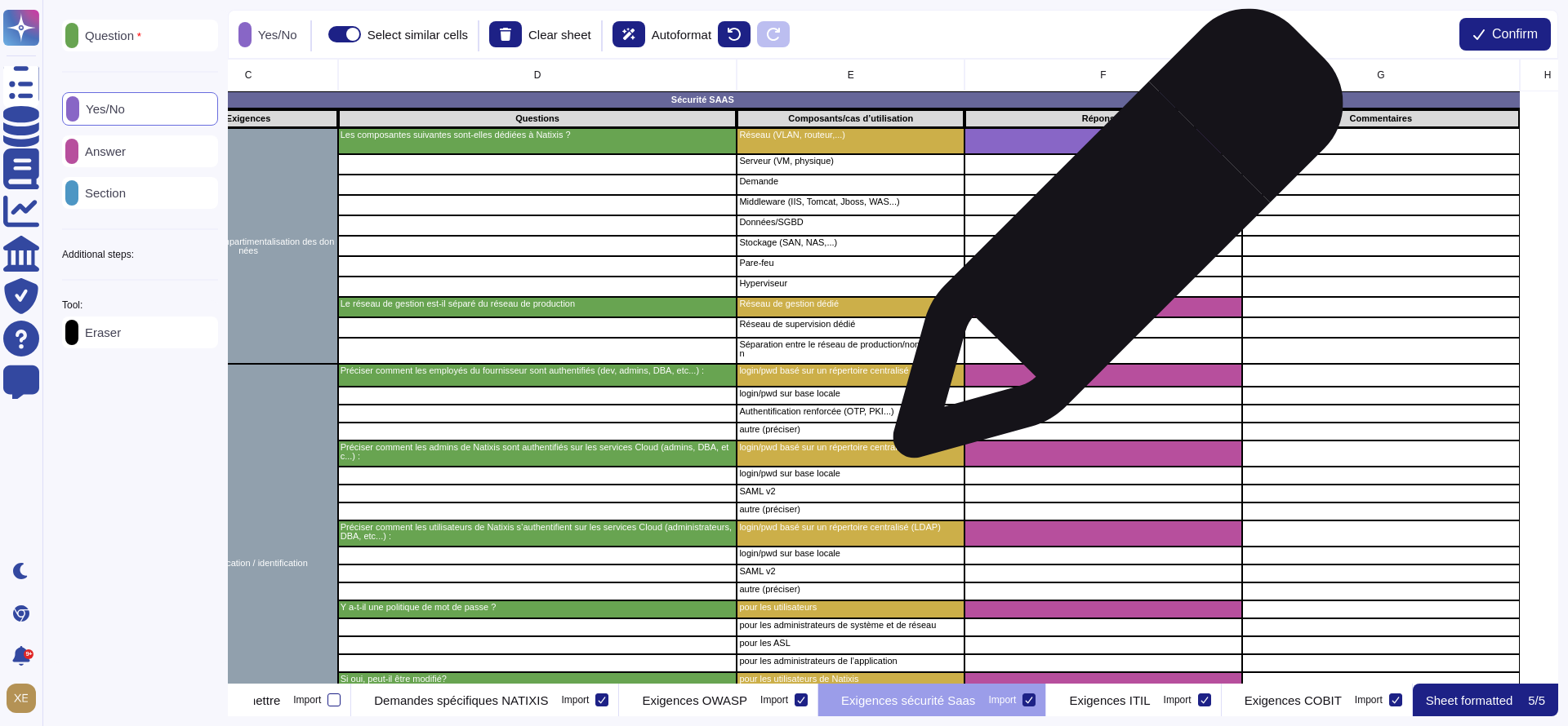
click at [1111, 242] on div "grid" at bounding box center [1104, 247] width 278 height 21
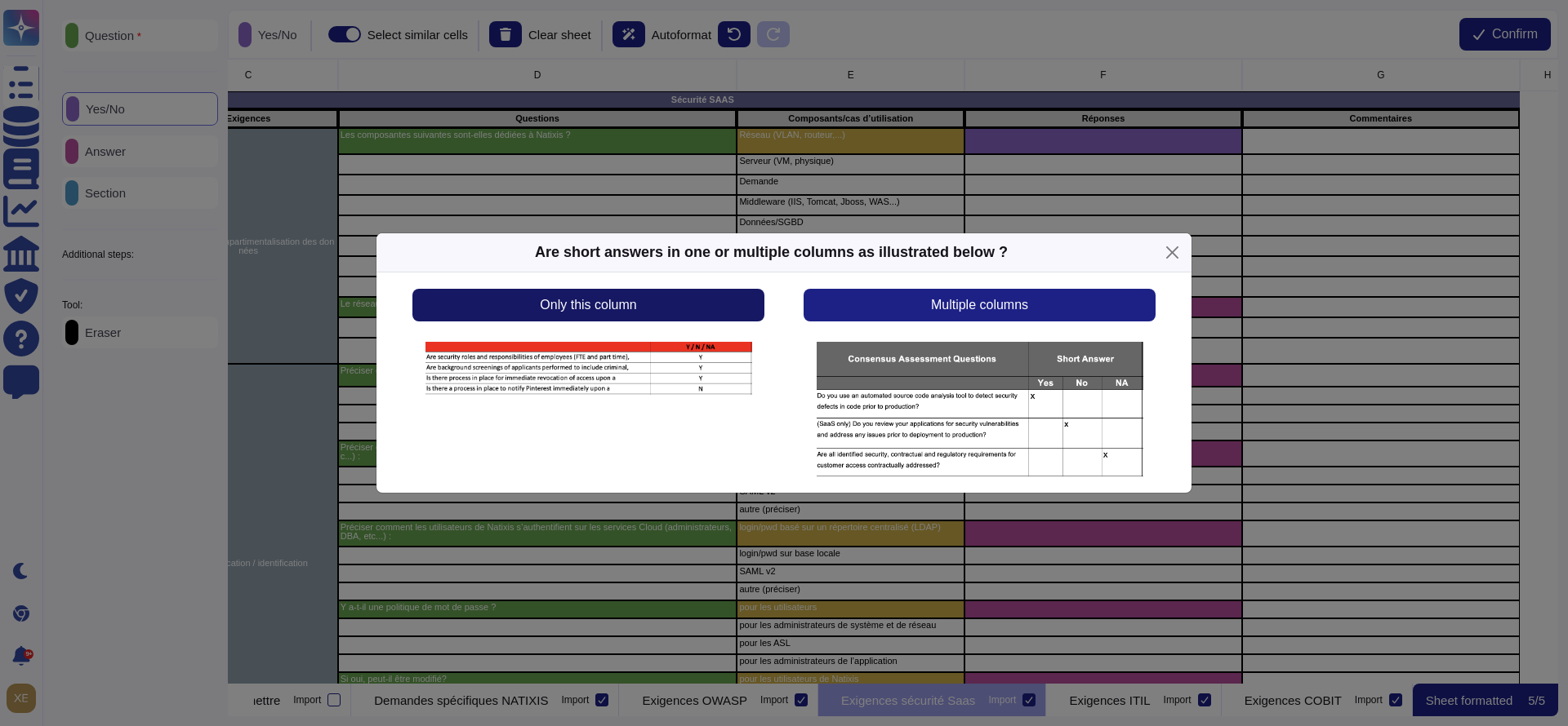
click at [700, 309] on button "Only this column" at bounding box center [588, 305] width 352 height 33
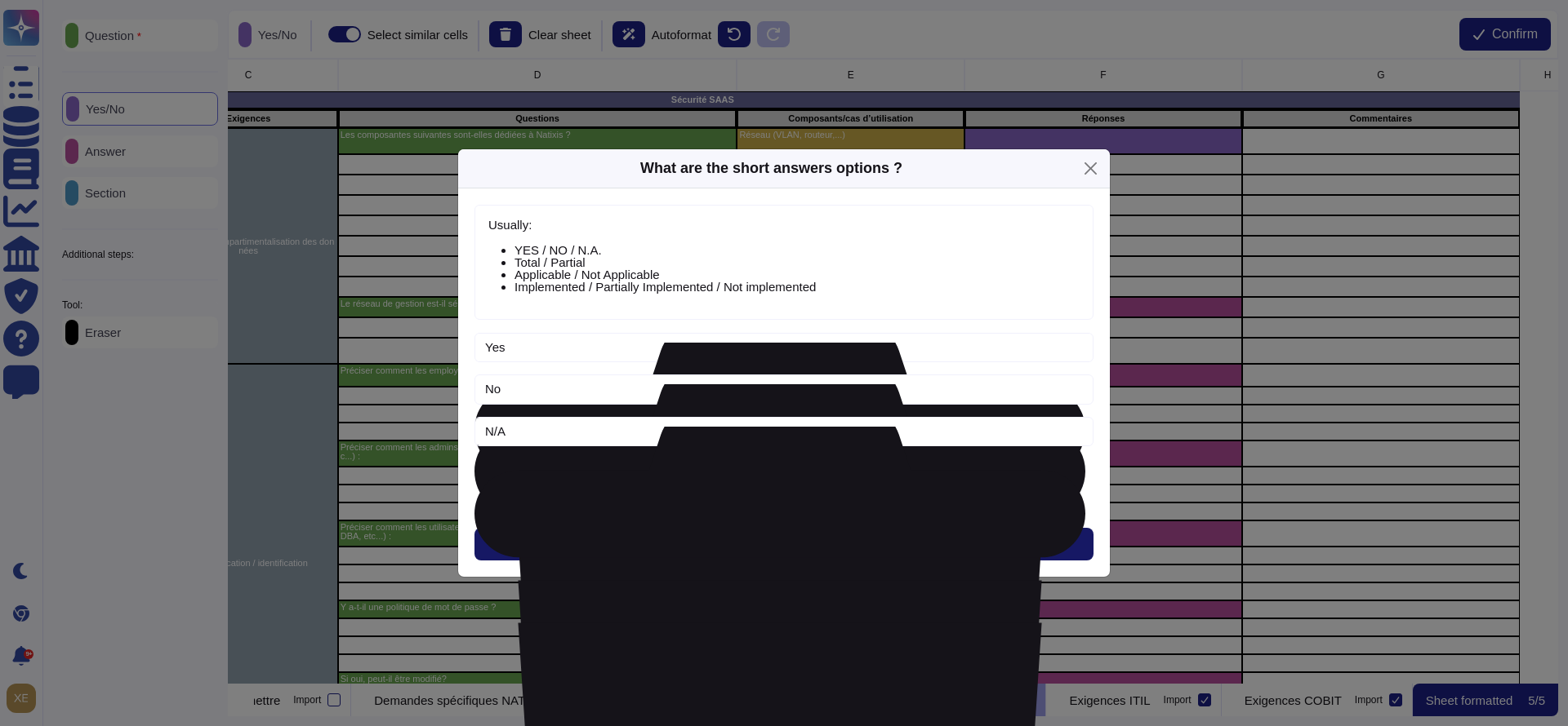
click at [775, 543] on span "Next" at bounding box center [784, 544] width 26 height 13
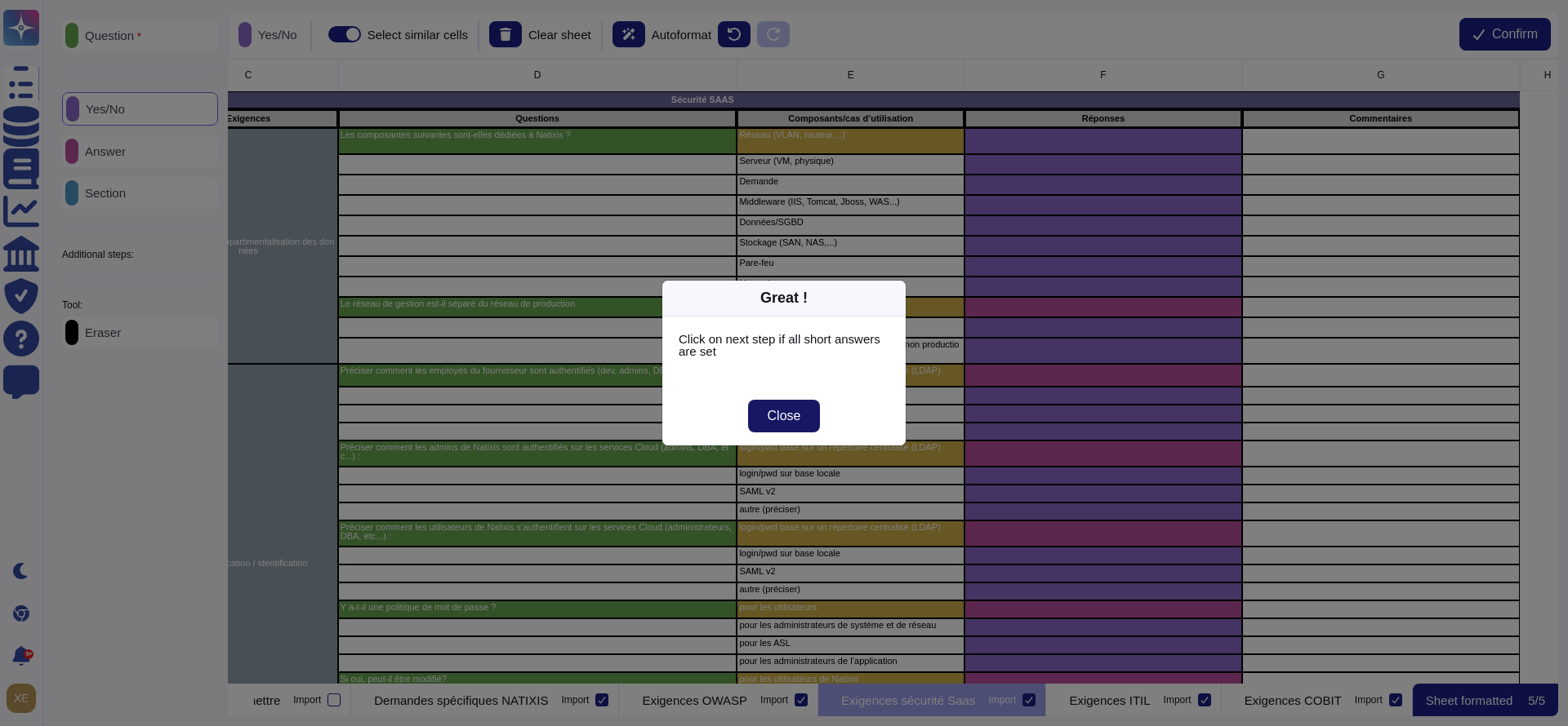
click at [793, 425] on button "Close" at bounding box center [784, 416] width 73 height 33
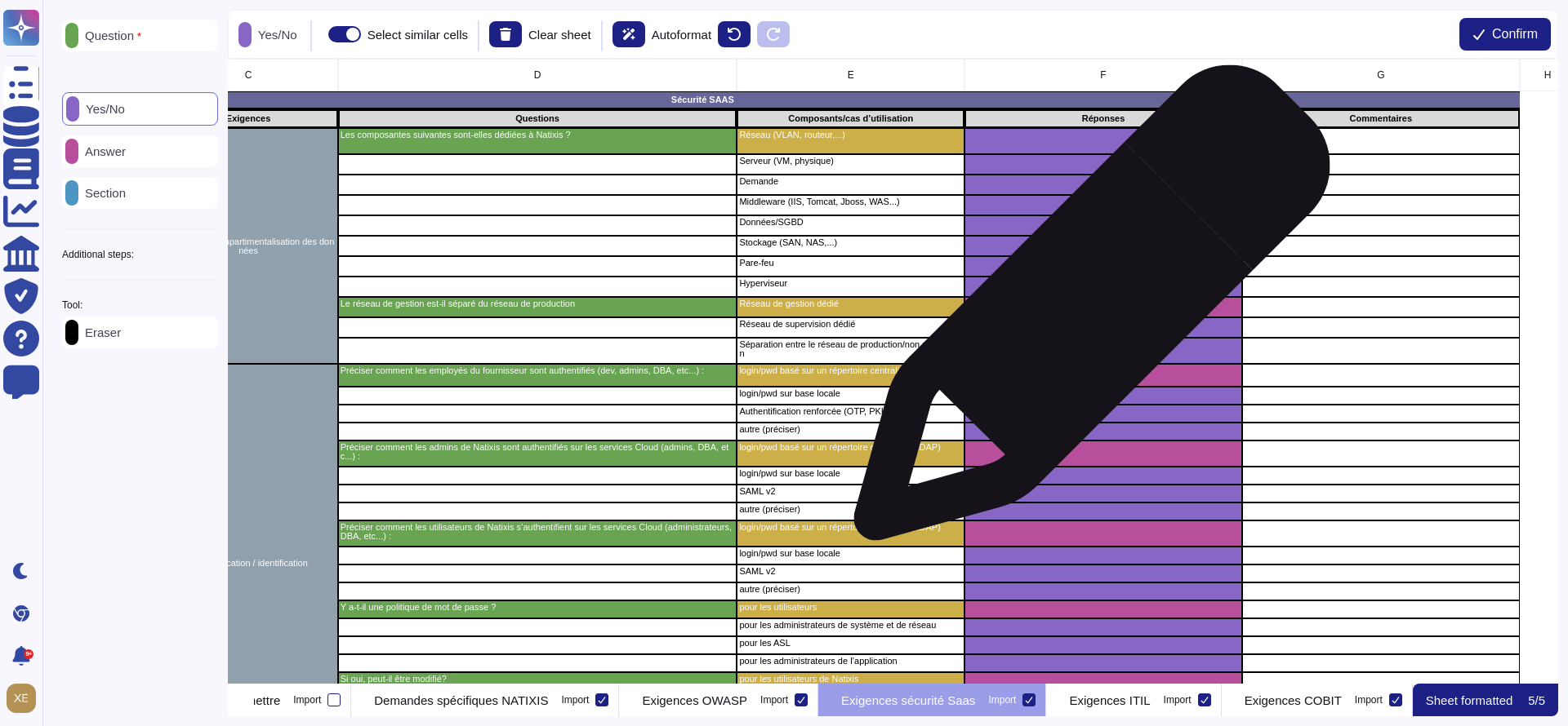
click at [1086, 311] on div "grid" at bounding box center [1104, 307] width 278 height 21
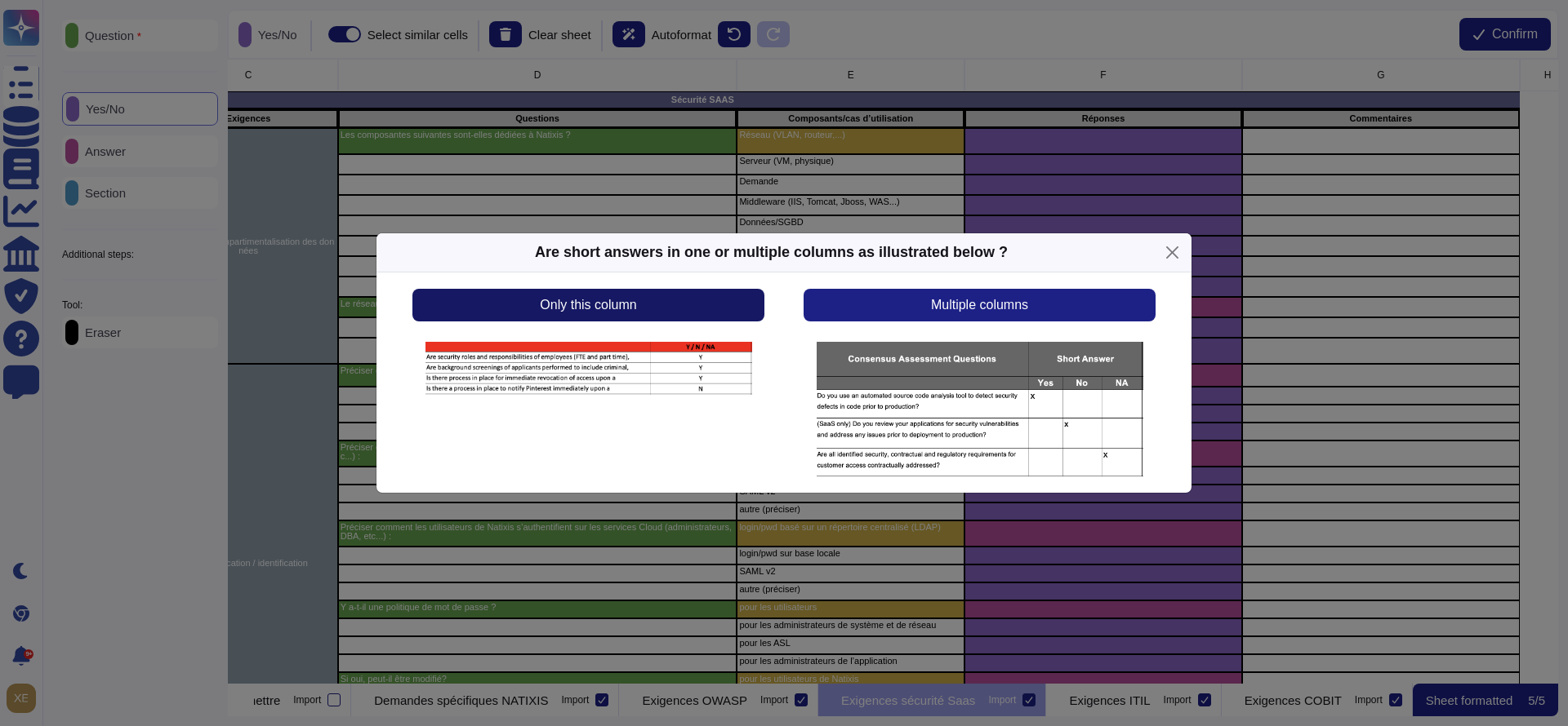
click at [732, 300] on button "Only this column" at bounding box center [588, 305] width 352 height 33
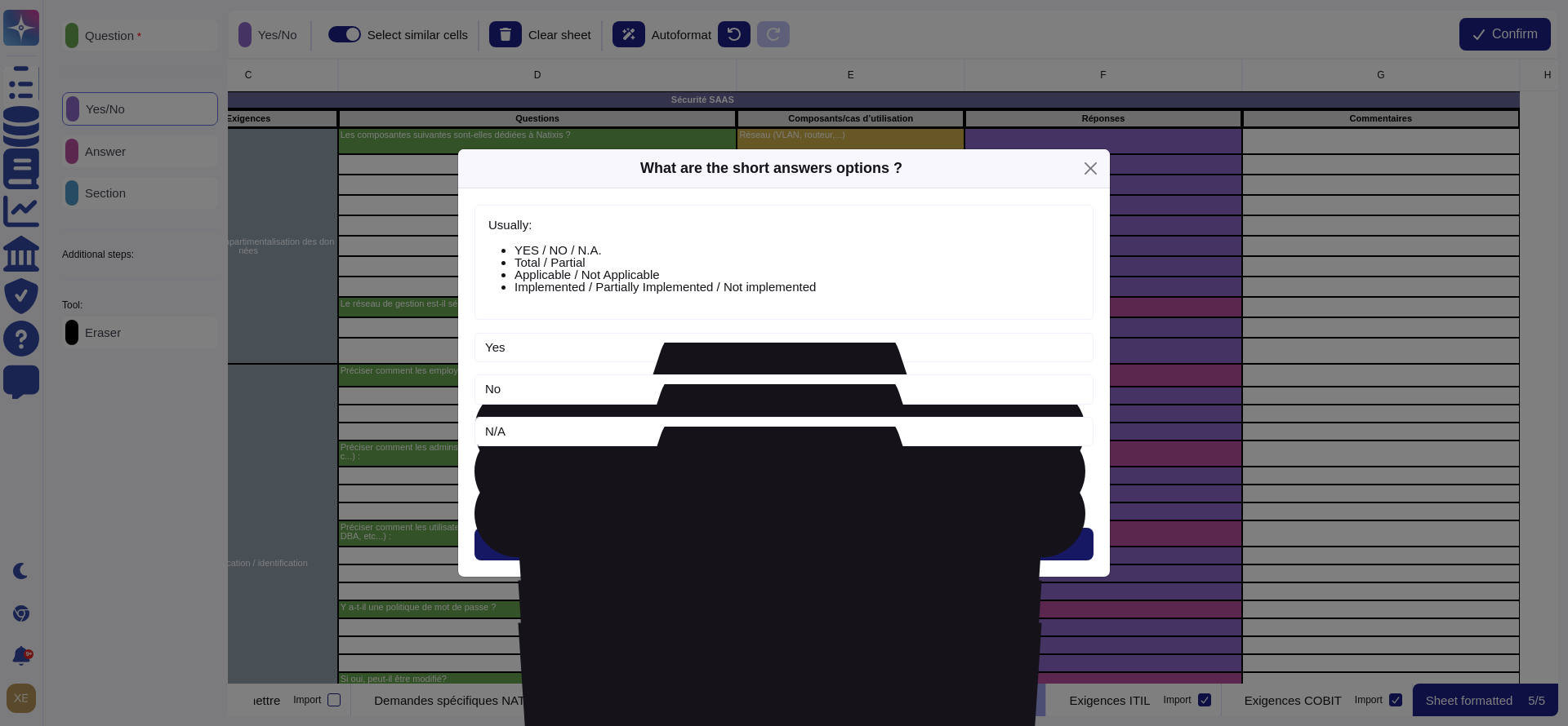
click at [816, 536] on button "Next" at bounding box center [784, 544] width 618 height 33
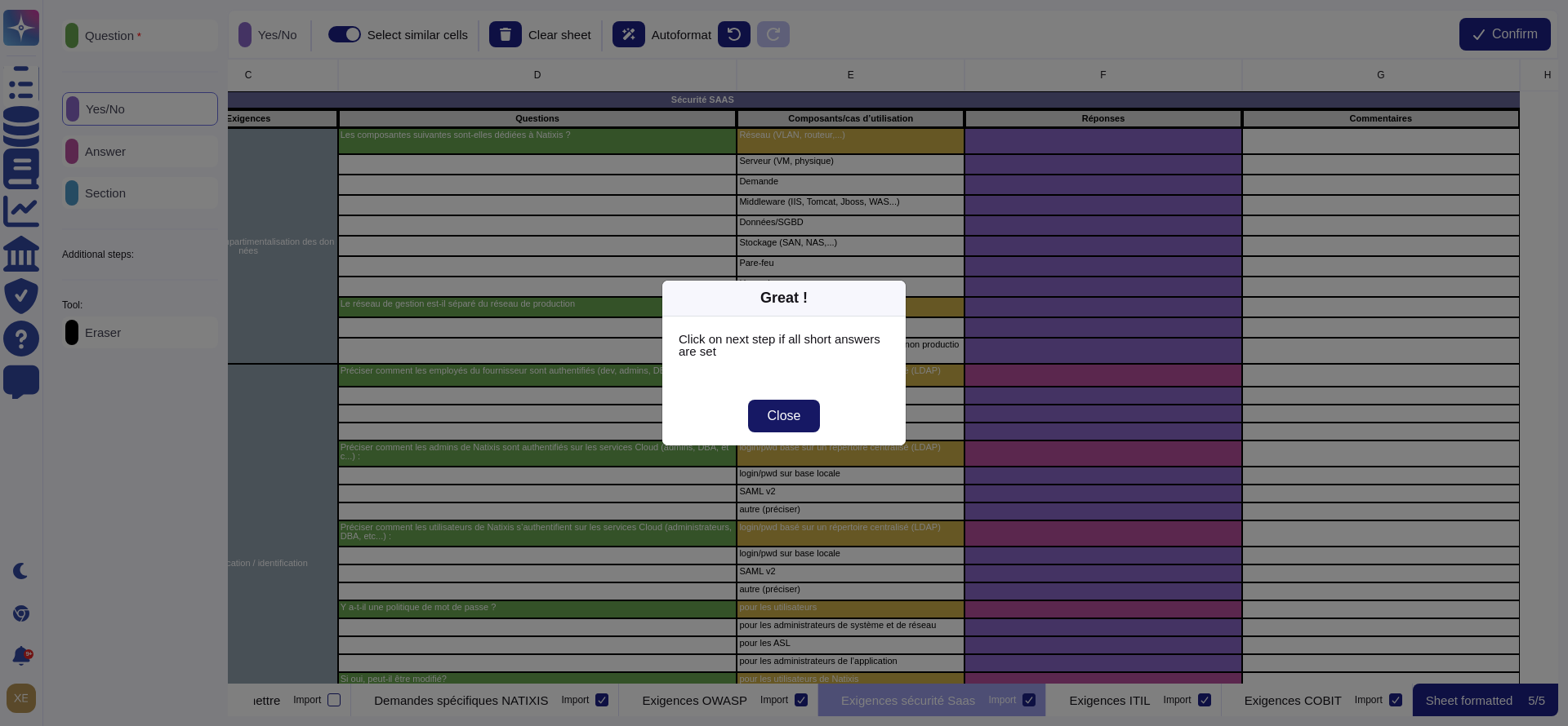
click at [793, 405] on button "Close" at bounding box center [784, 416] width 73 height 33
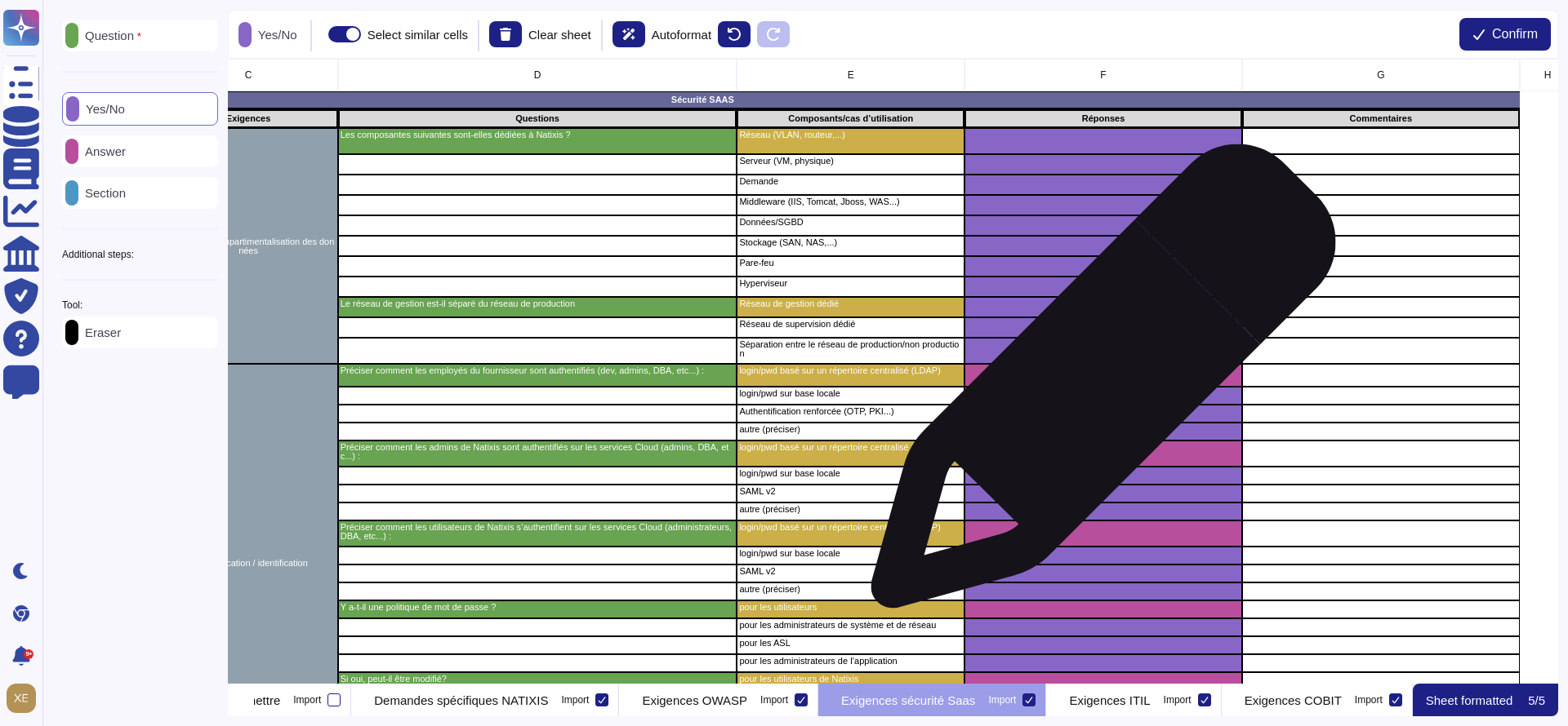
click at [1097, 385] on div "grid" at bounding box center [1104, 375] width 278 height 23
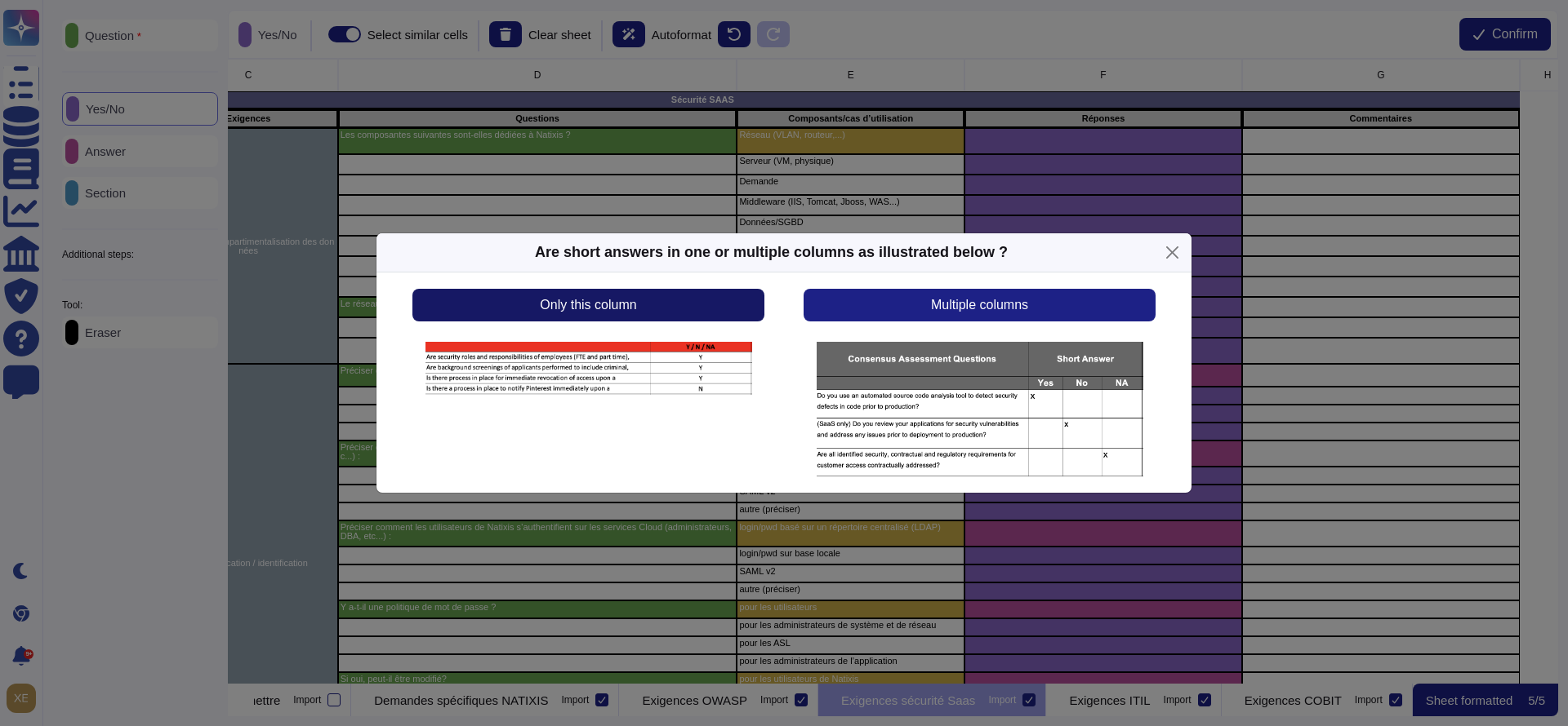
click at [735, 312] on button "Only this column" at bounding box center [588, 305] width 352 height 33
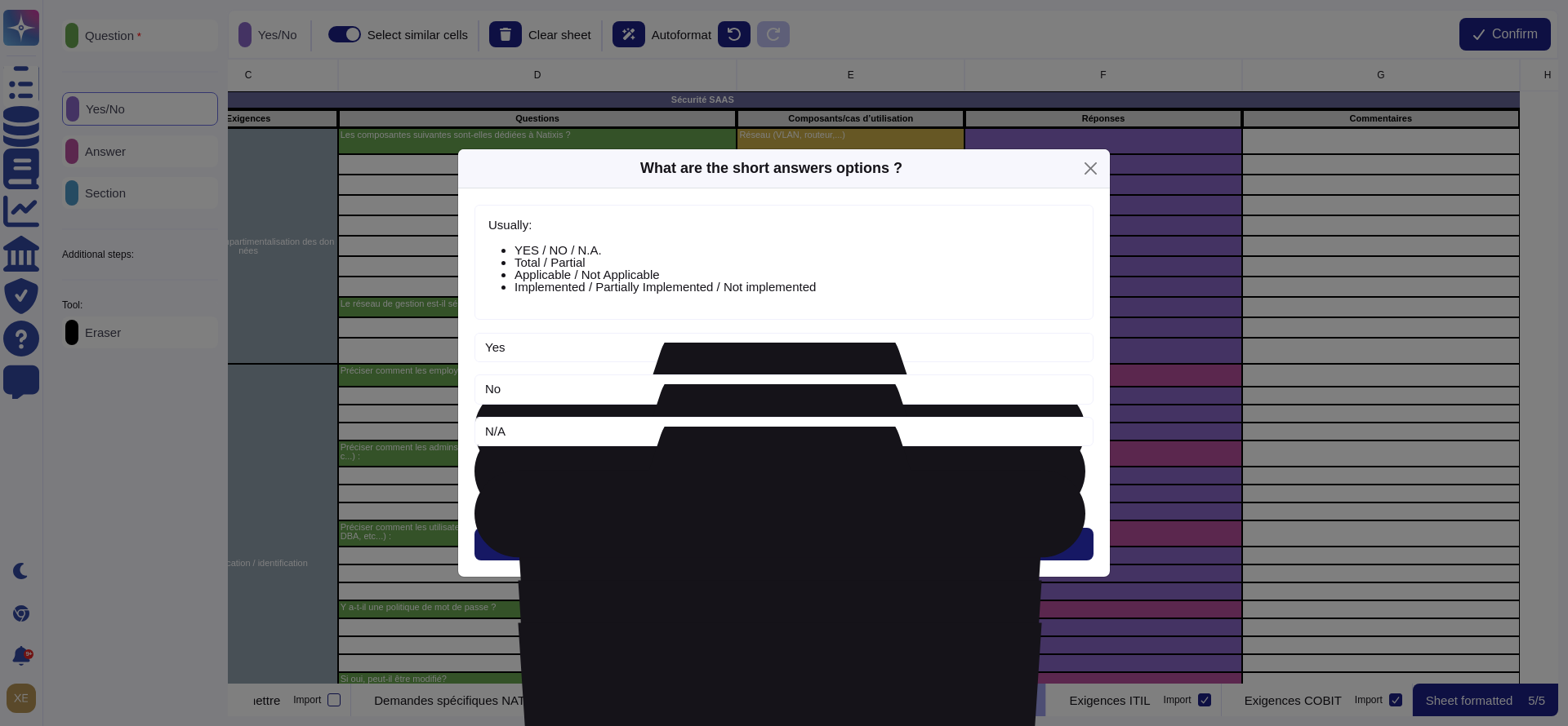
click at [813, 536] on button "Next" at bounding box center [784, 544] width 618 height 33
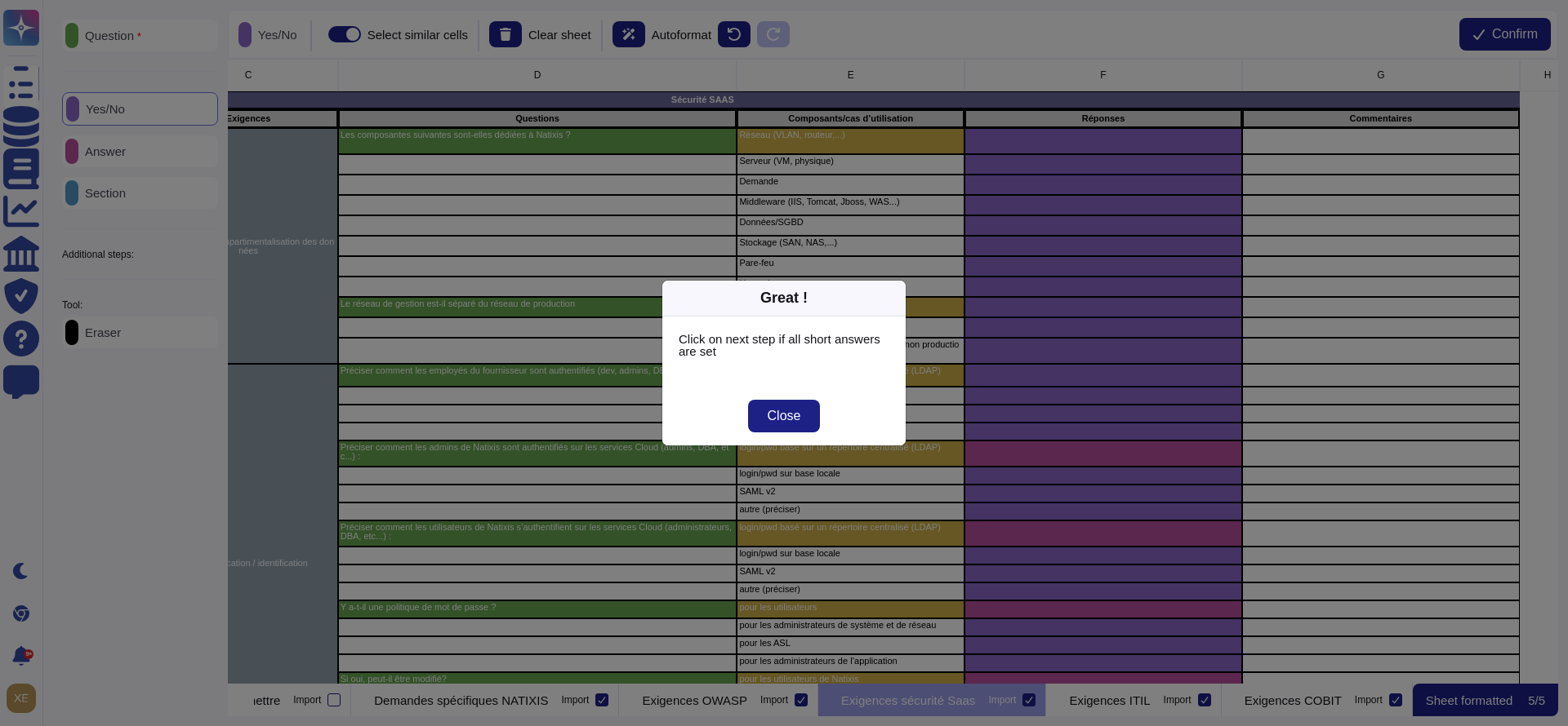
click at [1105, 460] on div "Great ! Click on next step if all short answers are set Close" at bounding box center [784, 363] width 1568 height 726
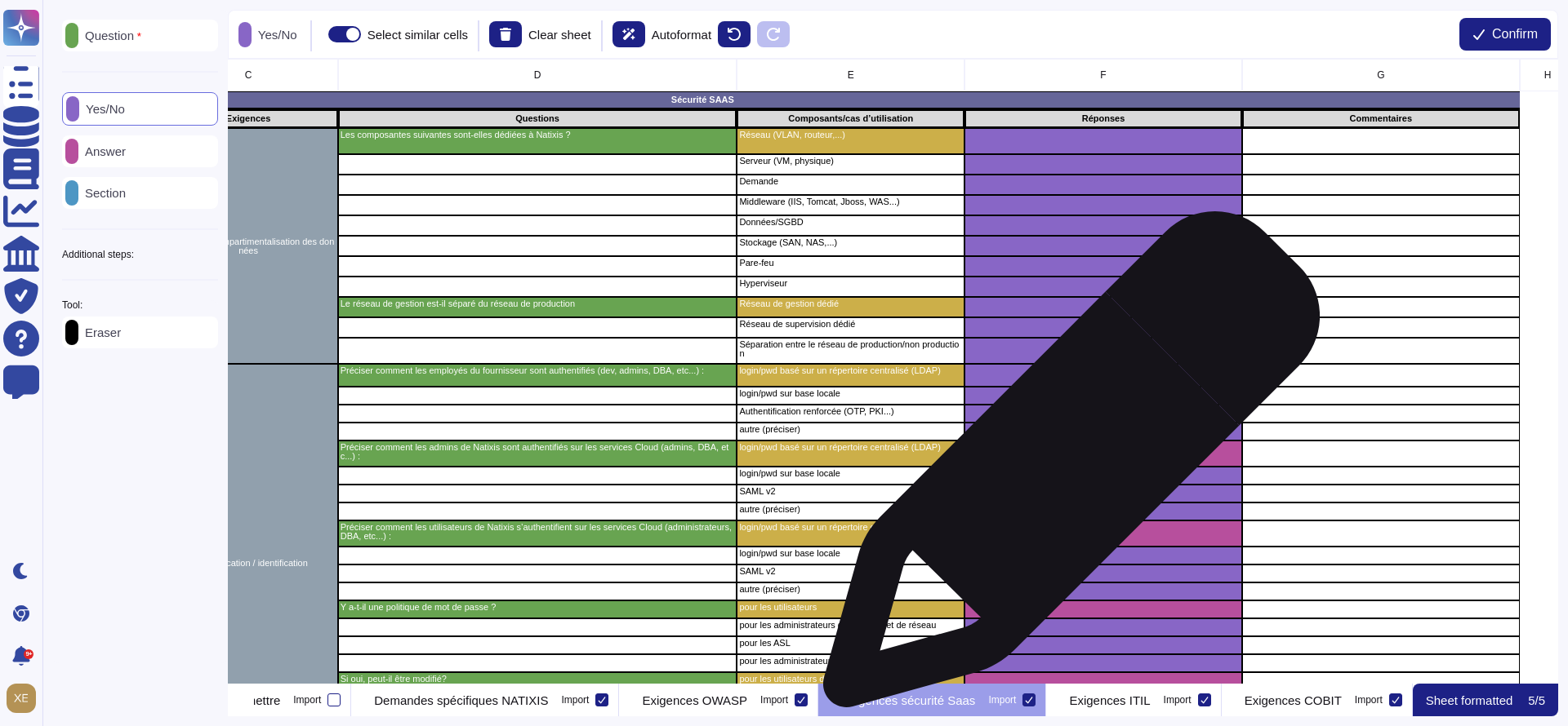
click at [1065, 468] on div "grid" at bounding box center [1104, 475] width 278 height 18
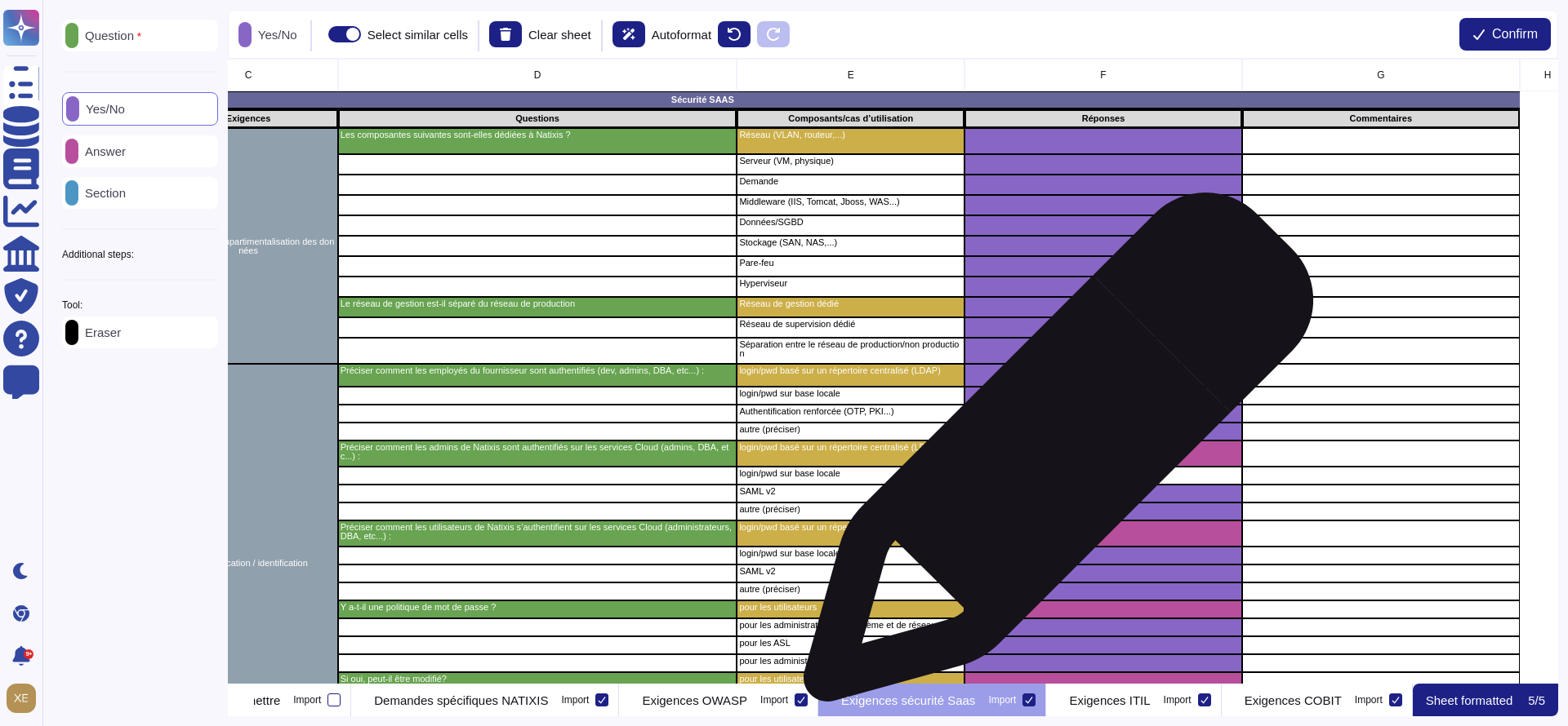
click at [1052, 456] on div "grid" at bounding box center [1104, 454] width 278 height 26
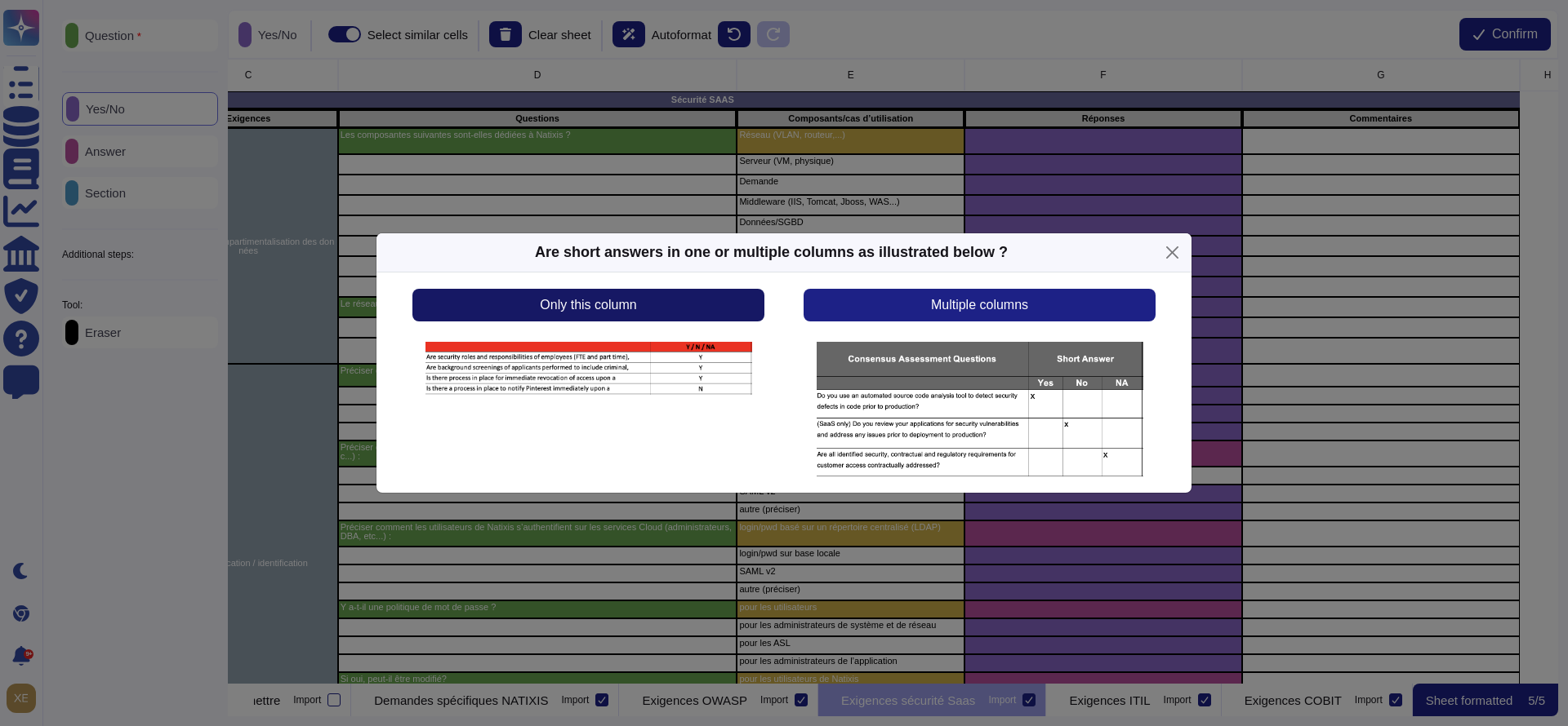
click at [703, 314] on button "Only this column" at bounding box center [588, 305] width 352 height 33
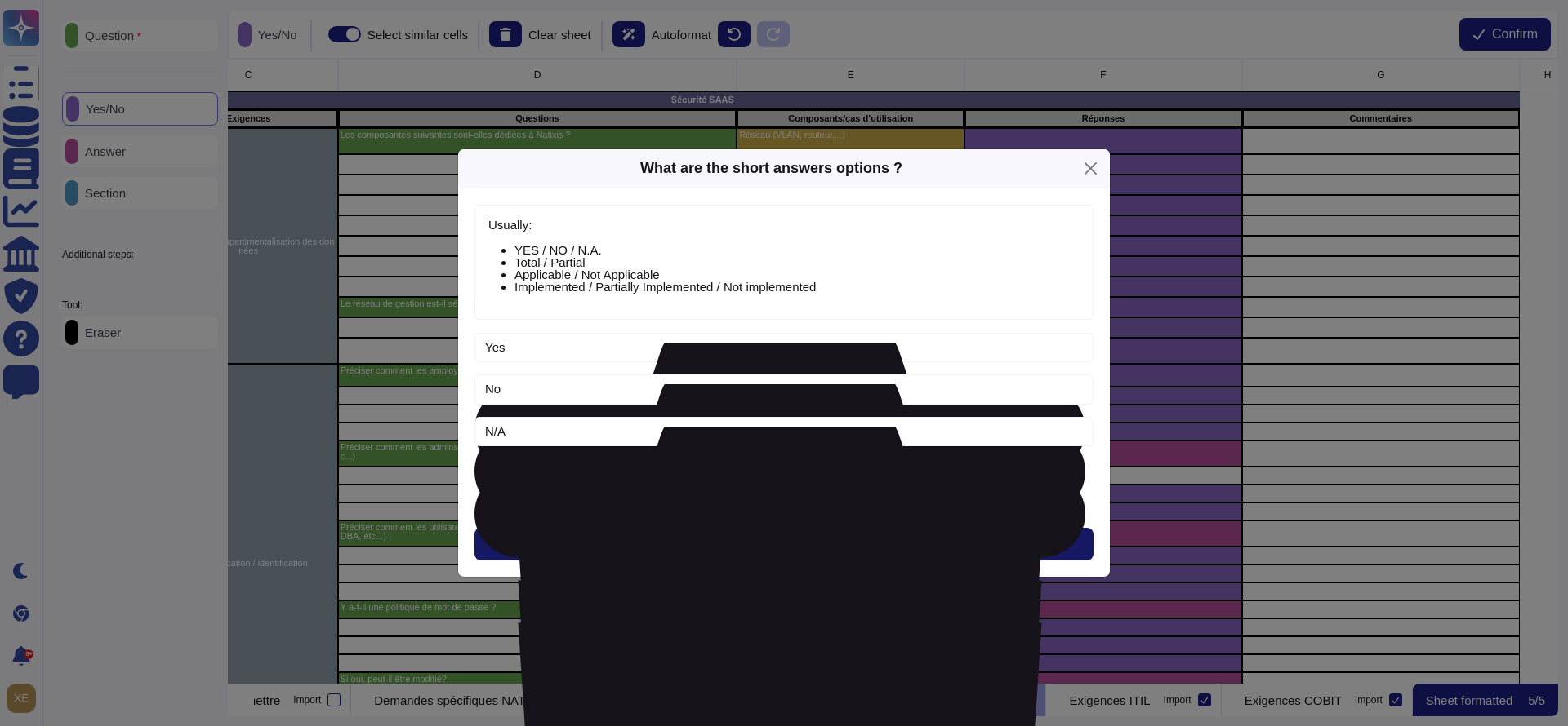
click at [740, 532] on button "Next" at bounding box center [784, 544] width 618 height 33
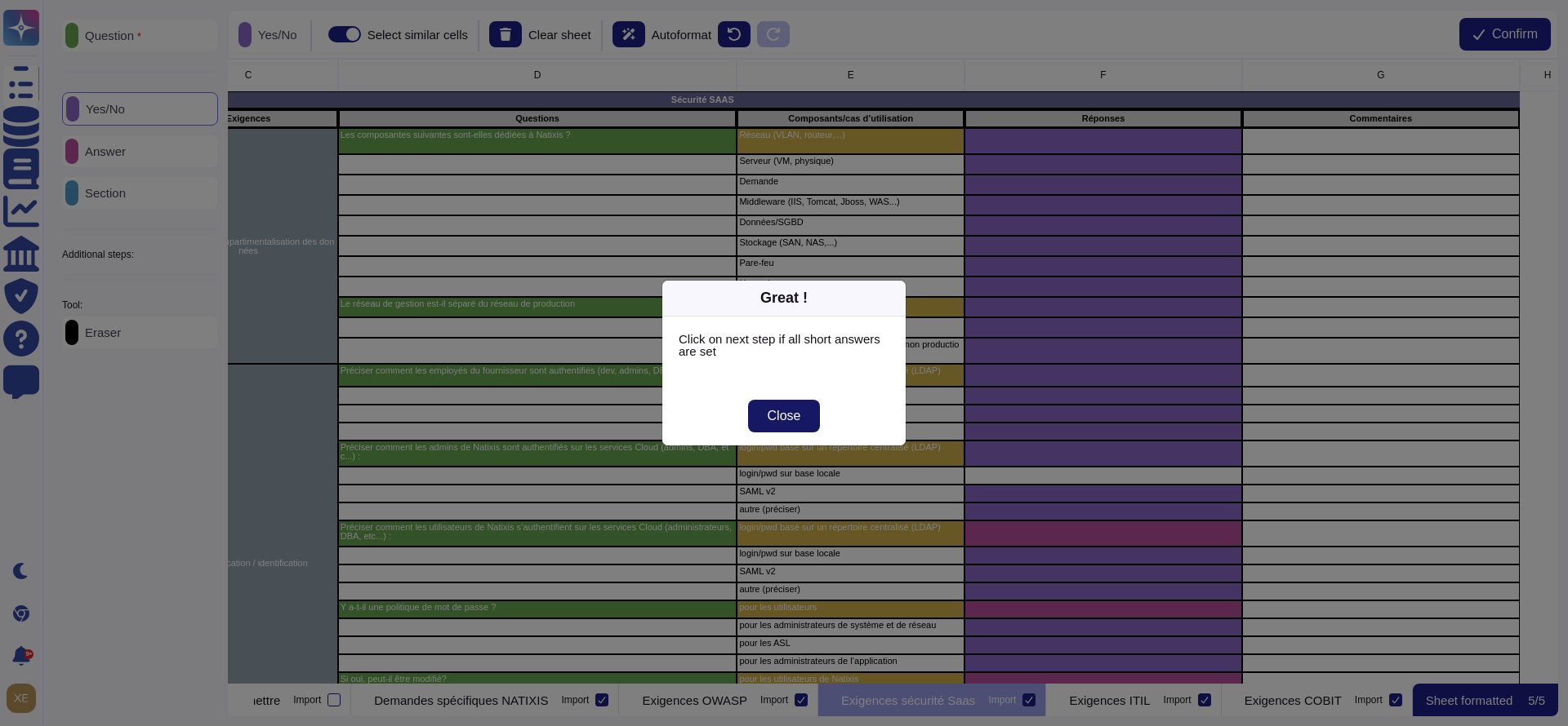
click at [781, 418] on span "Close" at bounding box center [784, 416] width 33 height 13
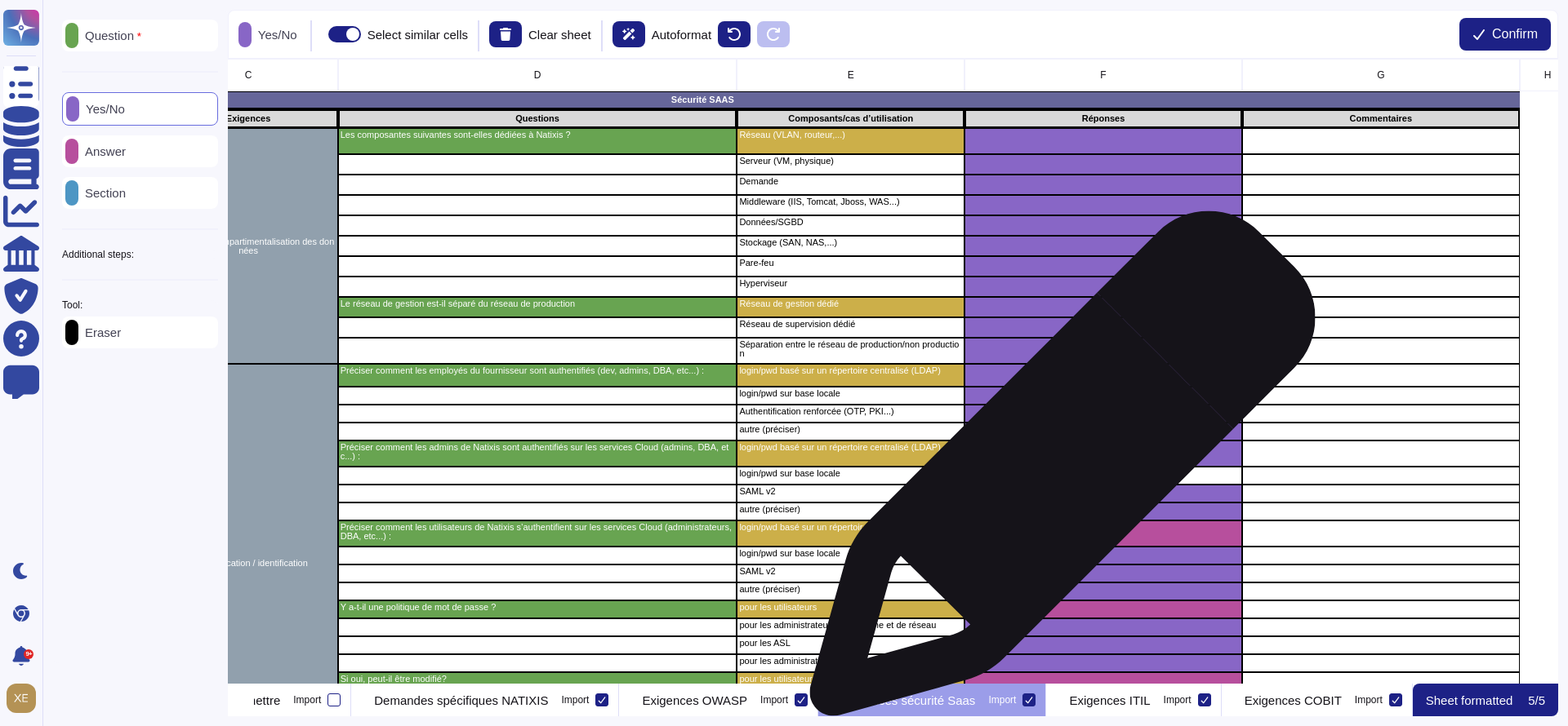
click at [1055, 471] on div "grid" at bounding box center [1104, 475] width 278 height 18
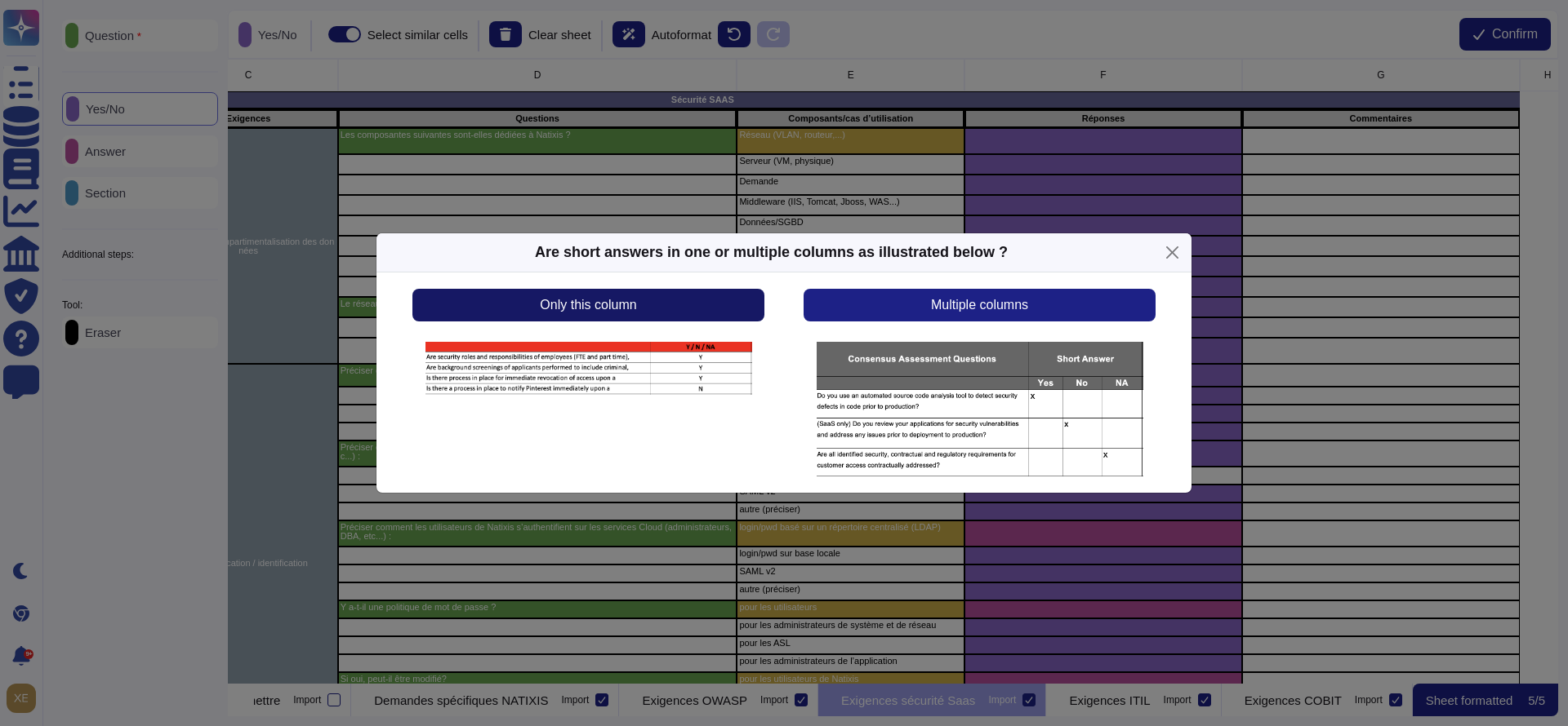
click at [636, 309] on span "Only this column" at bounding box center [588, 305] width 96 height 13
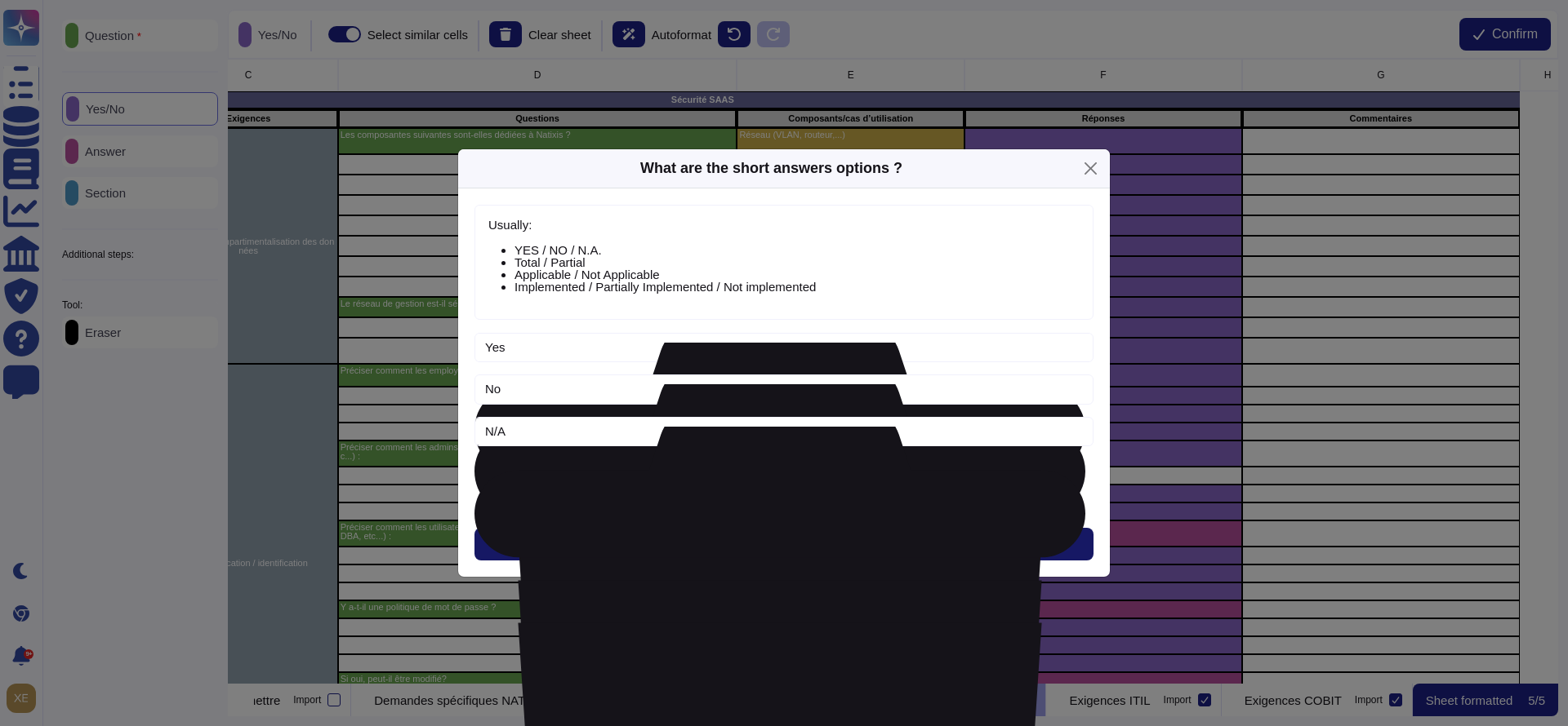
click at [754, 534] on button "Next" at bounding box center [784, 544] width 618 height 33
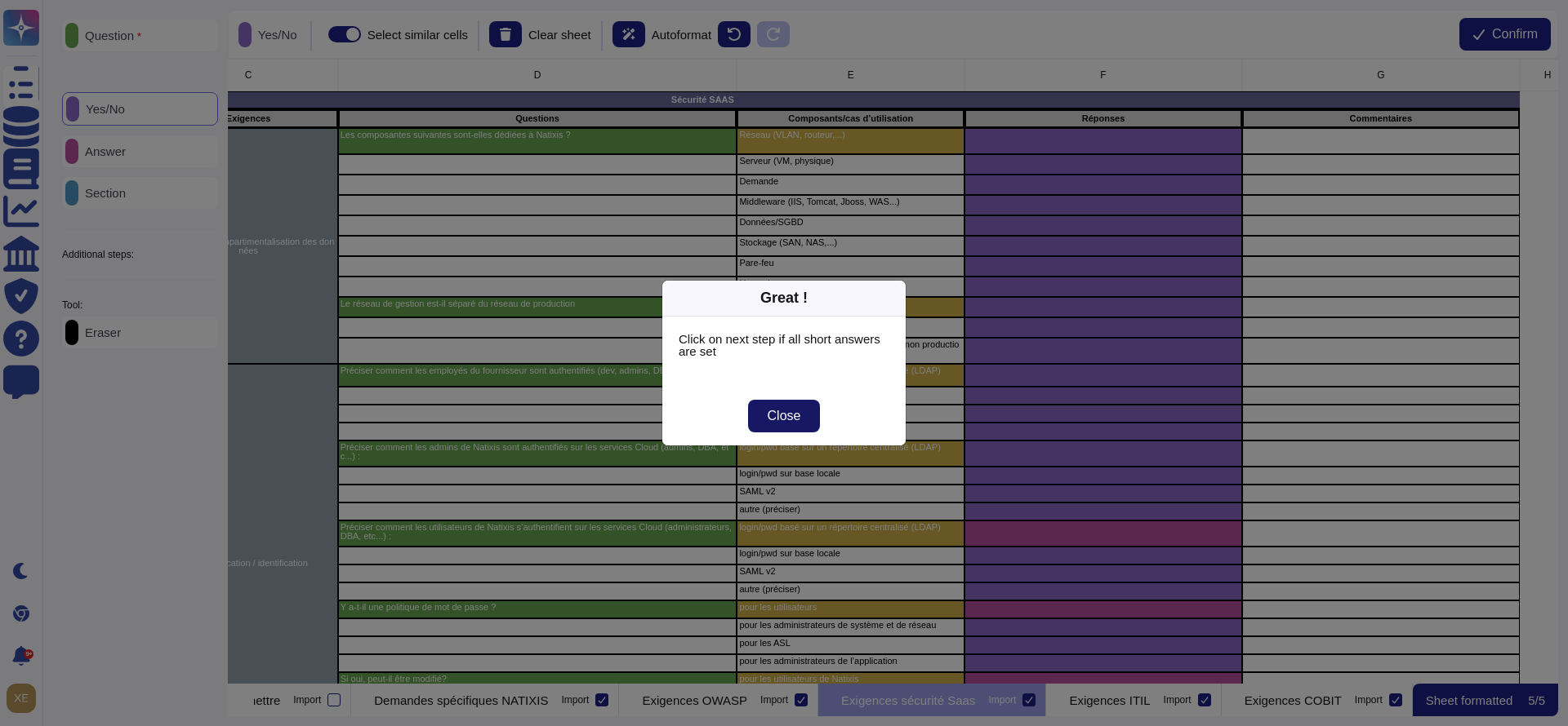
click at [763, 419] on button "Close" at bounding box center [784, 416] width 73 height 33
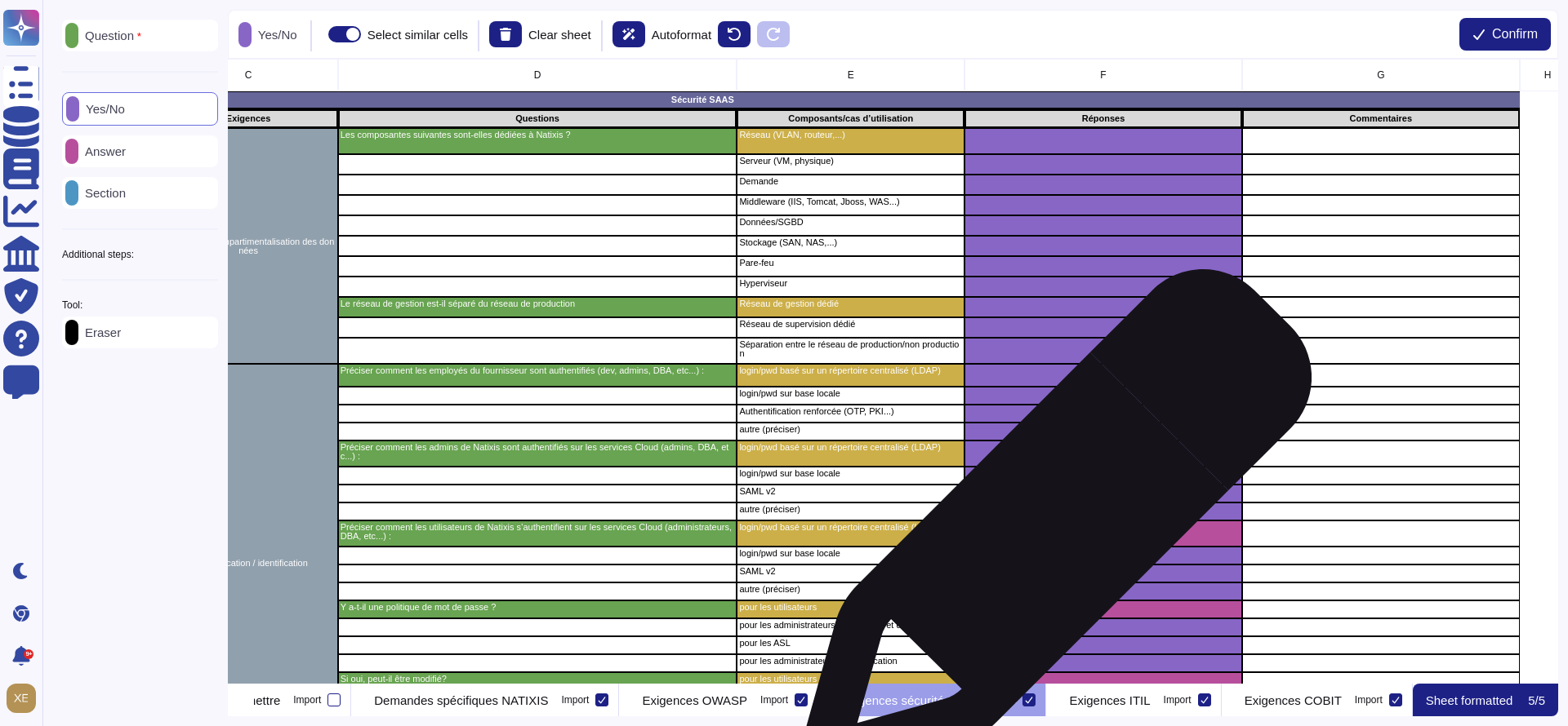
click at [1049, 534] on div "grid" at bounding box center [1104, 534] width 278 height 26
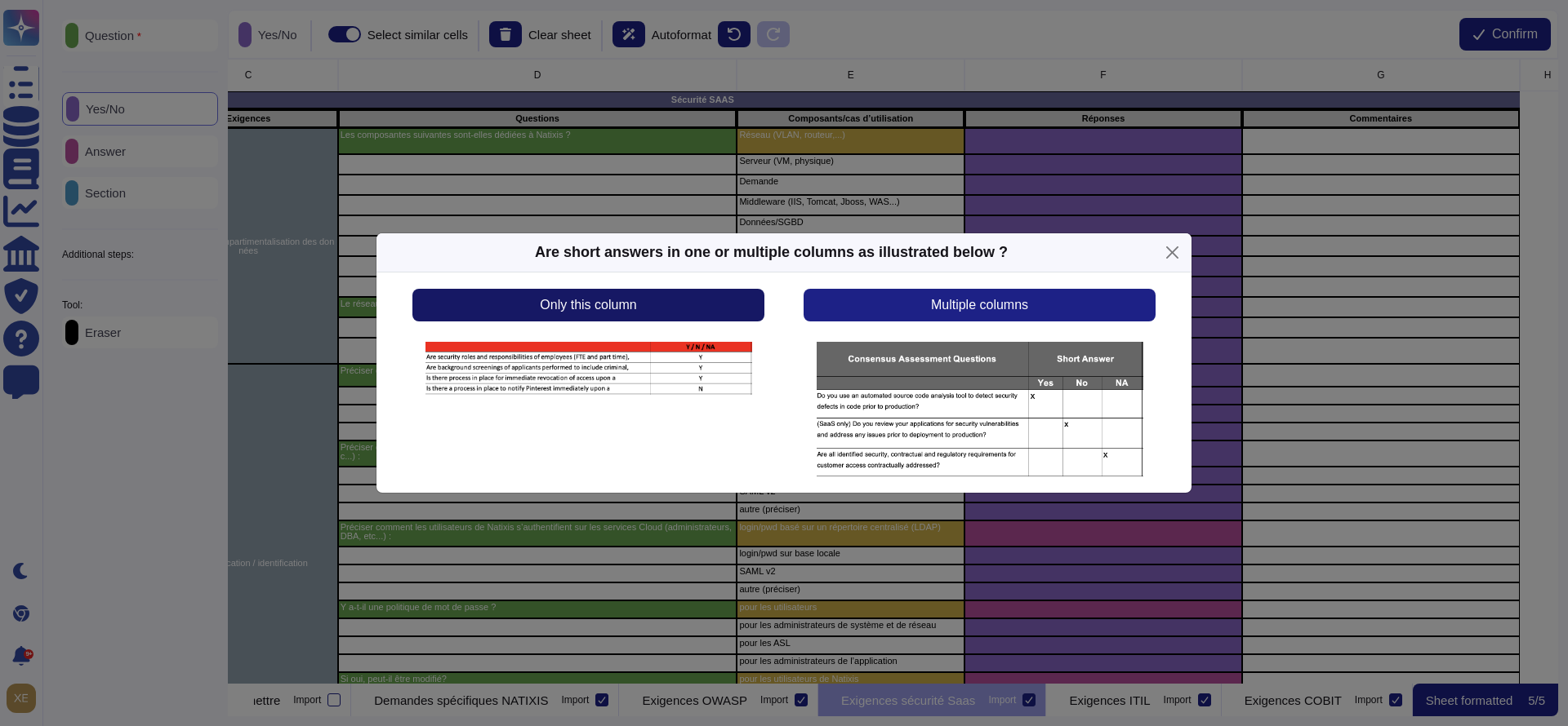
click at [694, 319] on button "Only this column" at bounding box center [588, 305] width 352 height 33
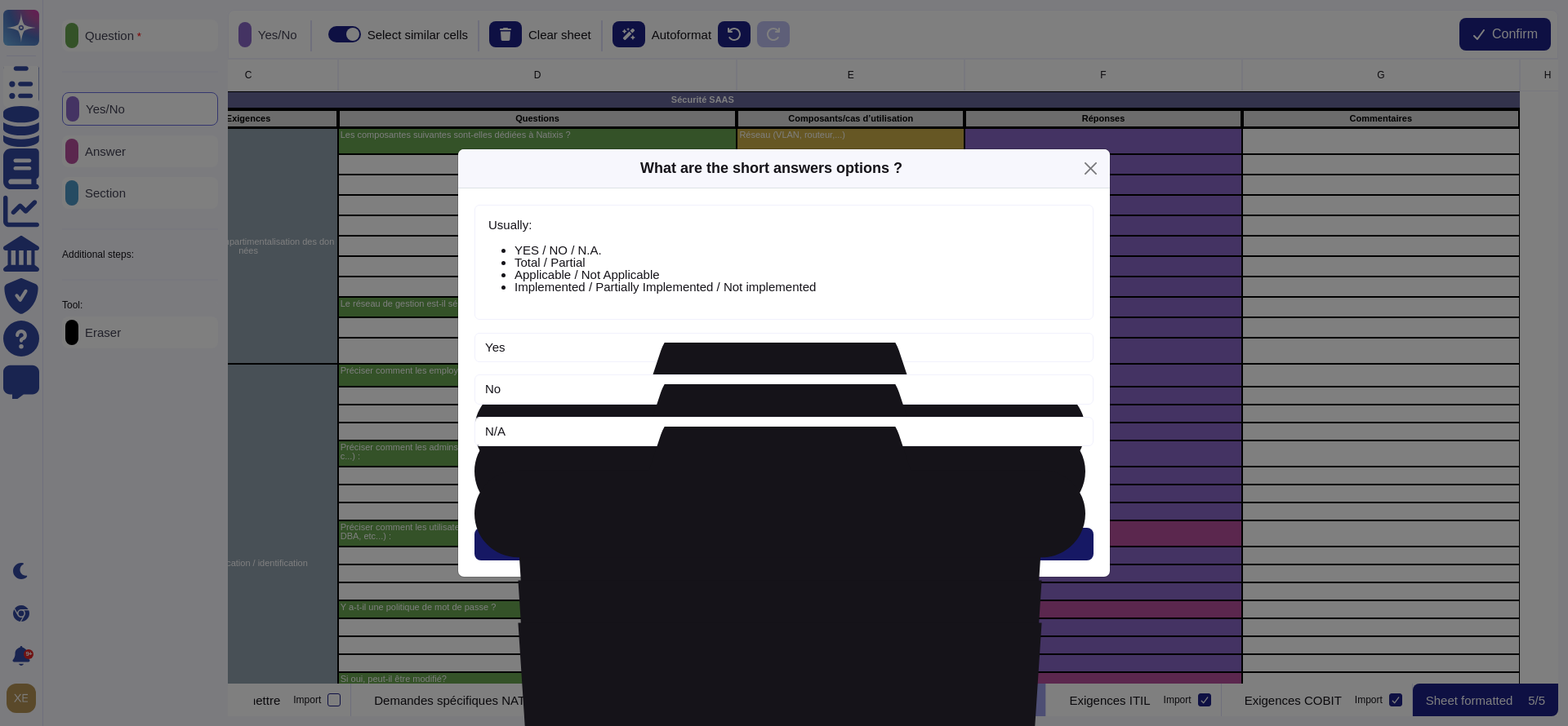
click at [741, 536] on button "Next" at bounding box center [784, 544] width 618 height 33
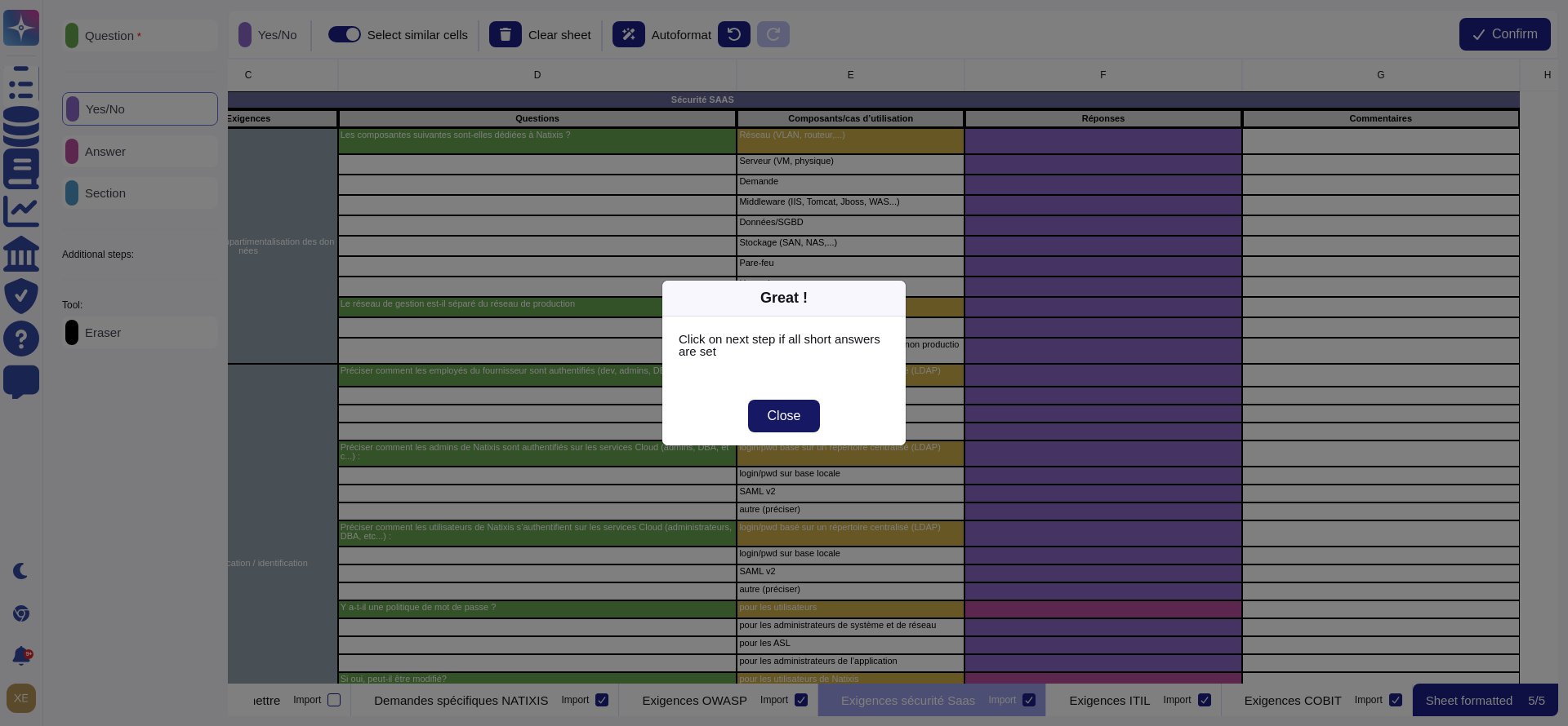
click at [790, 422] on span "Close" at bounding box center [784, 416] width 33 height 13
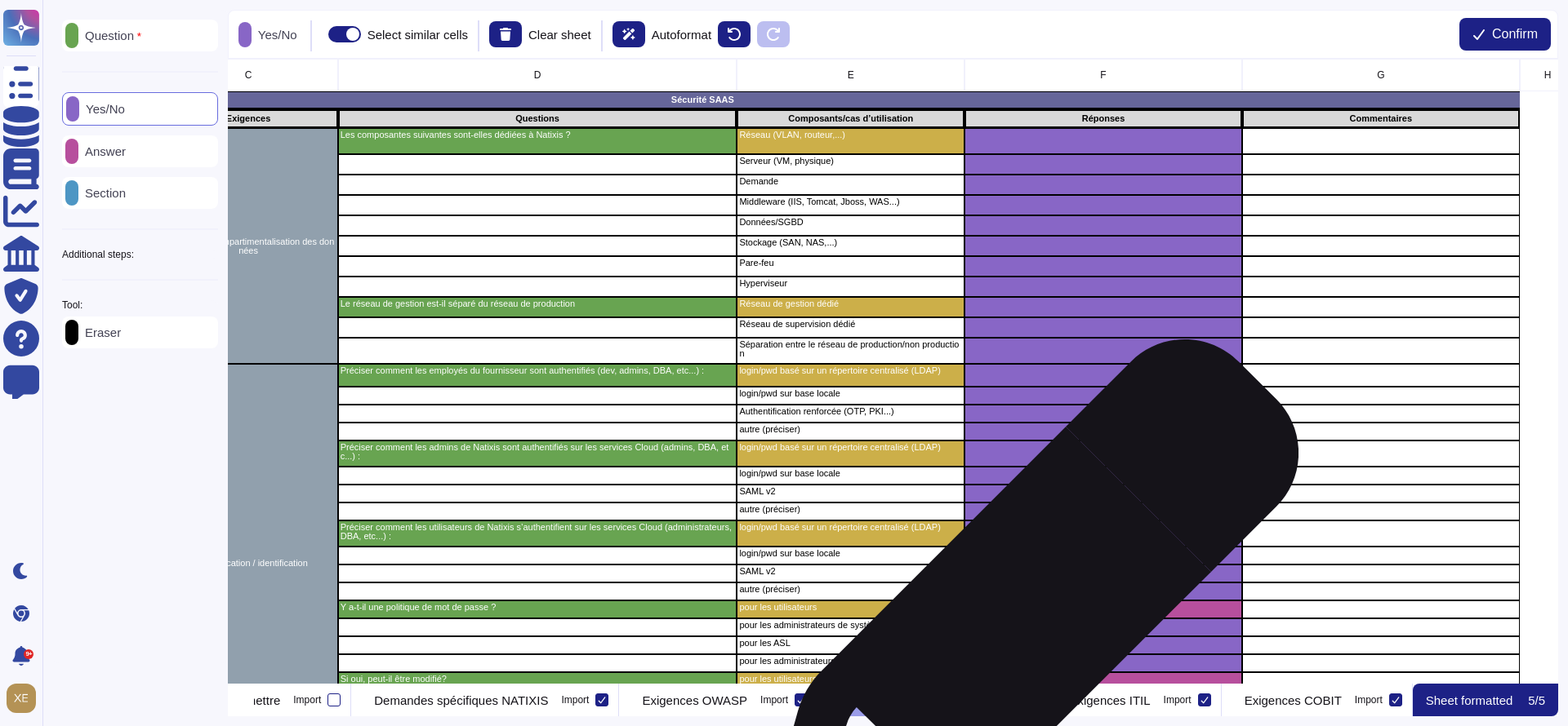
click at [1022, 617] on div "grid" at bounding box center [1104, 609] width 278 height 18
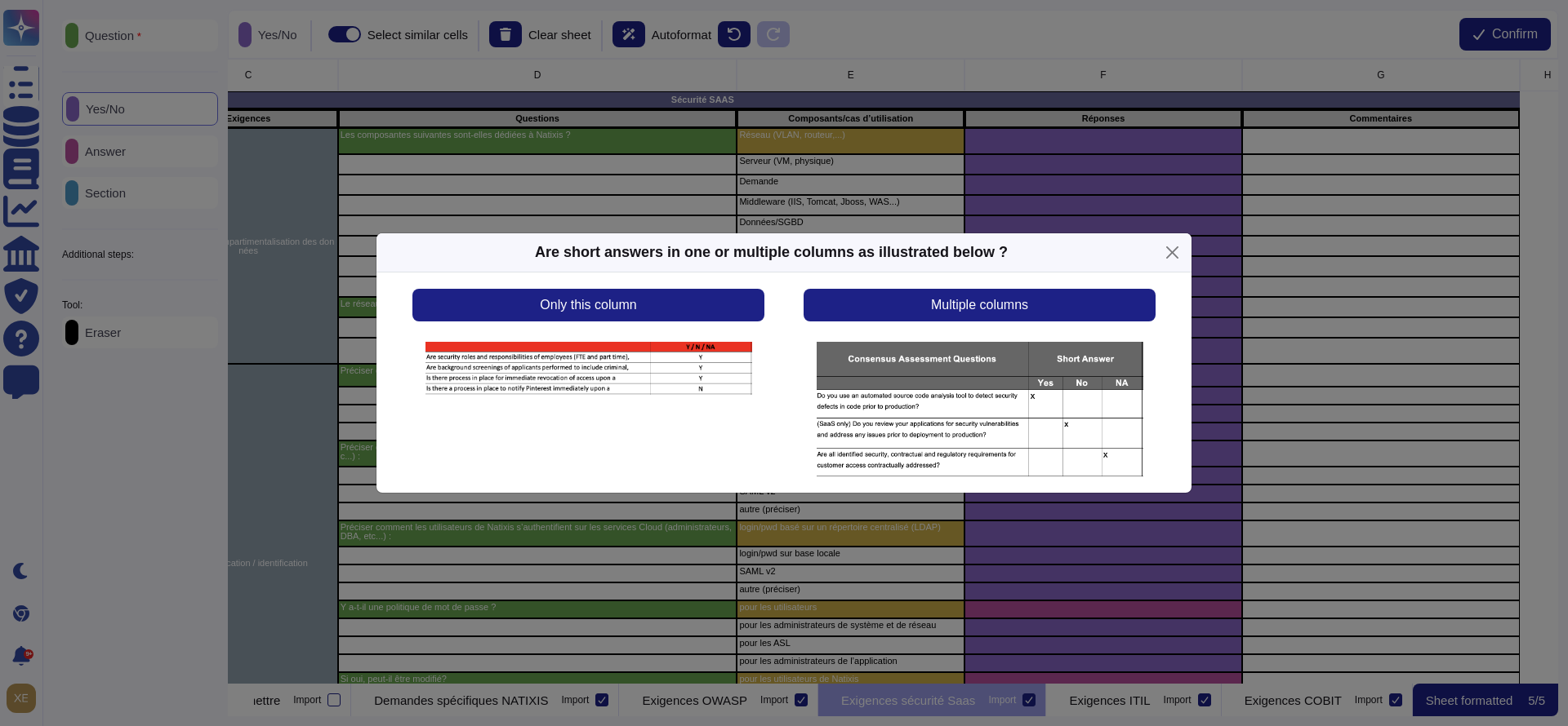
click at [646, 321] on div "Only this column" at bounding box center [588, 383] width 392 height 188
click at [646, 311] on button "Only this column" at bounding box center [588, 305] width 352 height 33
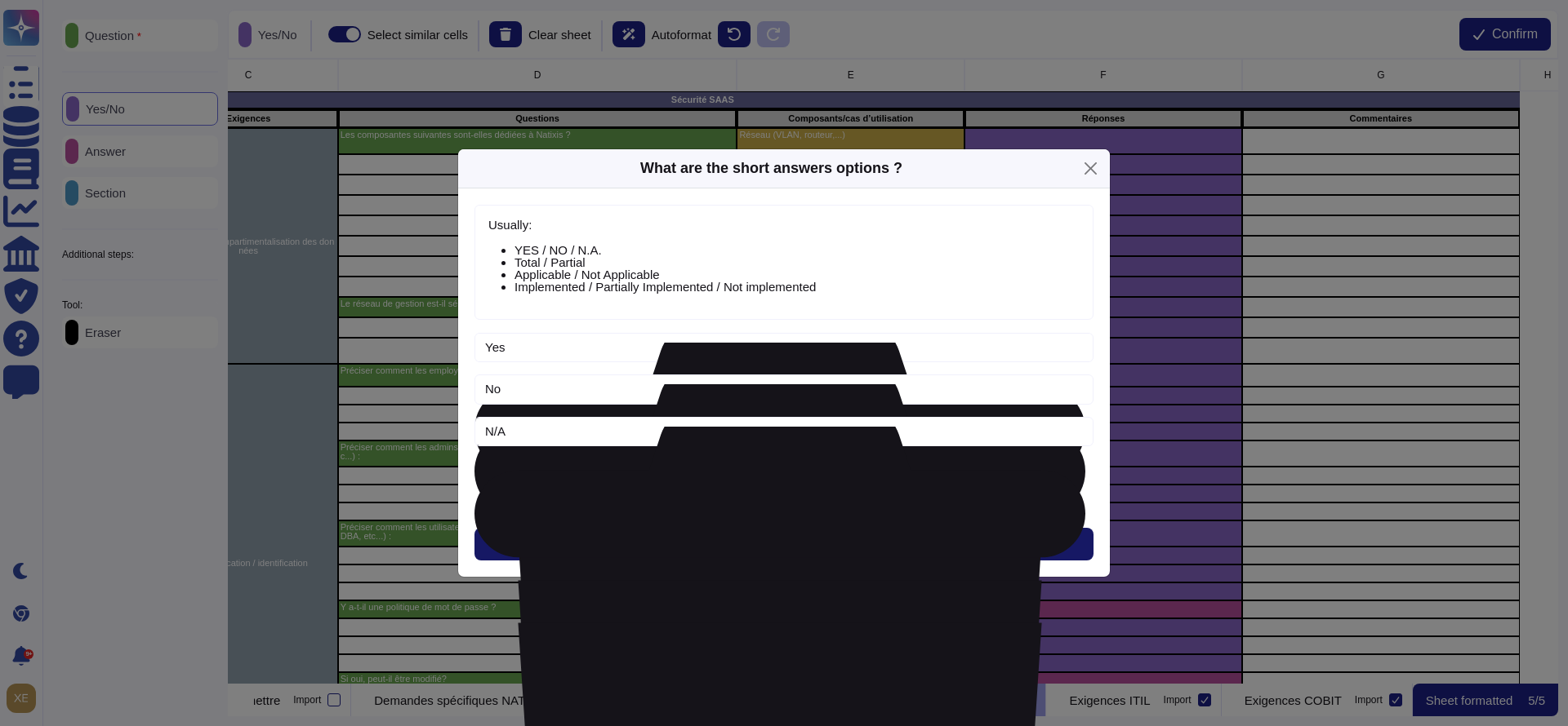
click at [749, 544] on button "Next" at bounding box center [784, 544] width 618 height 33
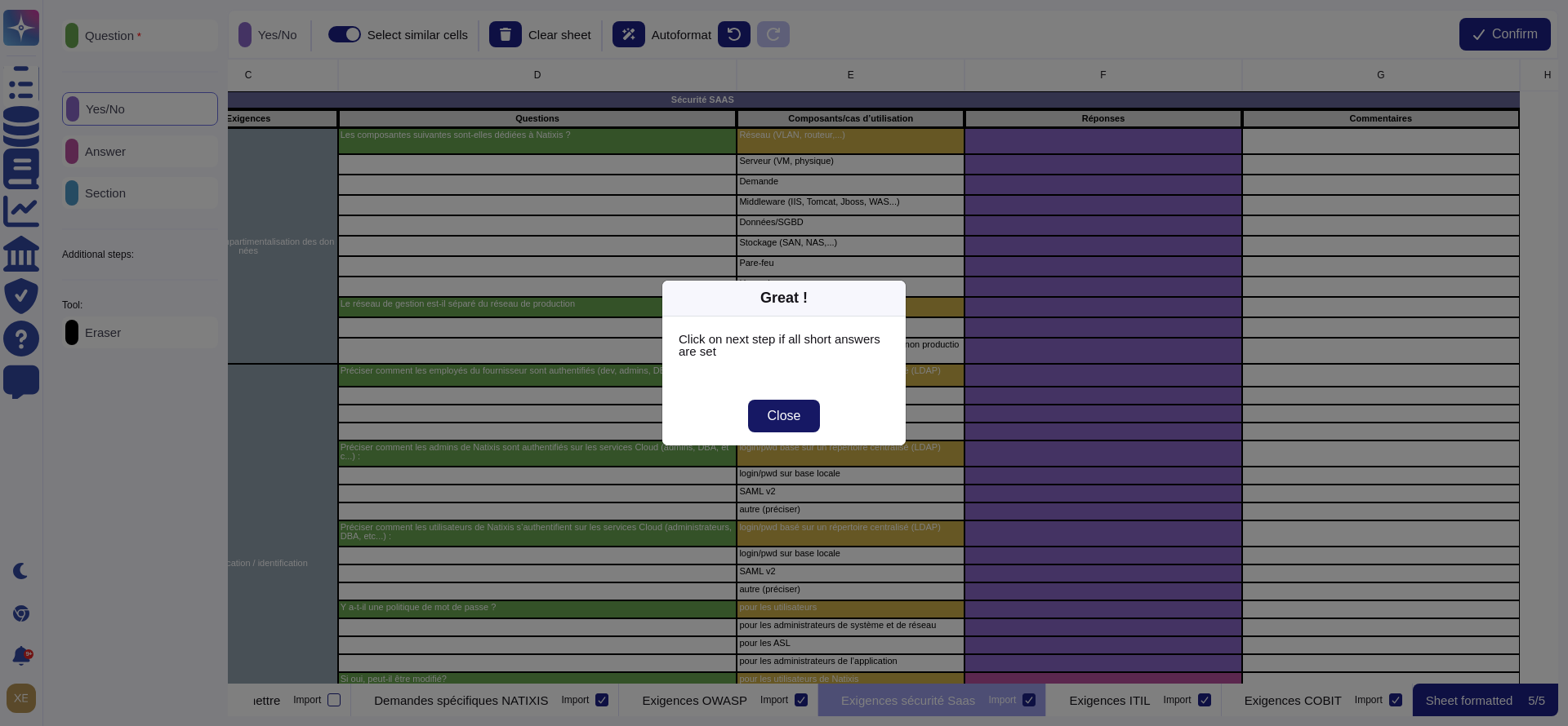
click at [784, 420] on span "Close" at bounding box center [784, 416] width 33 height 13
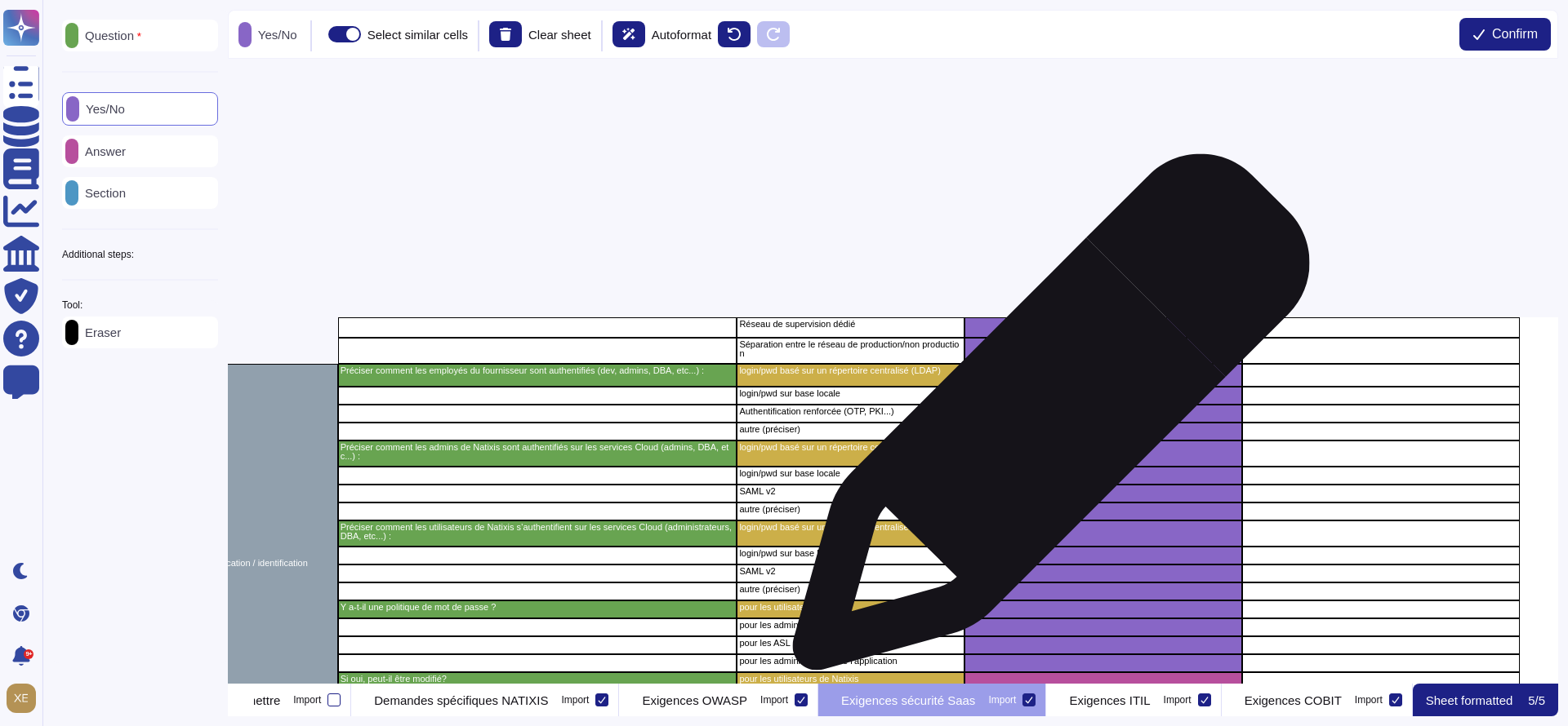
scroll to position [490, 402]
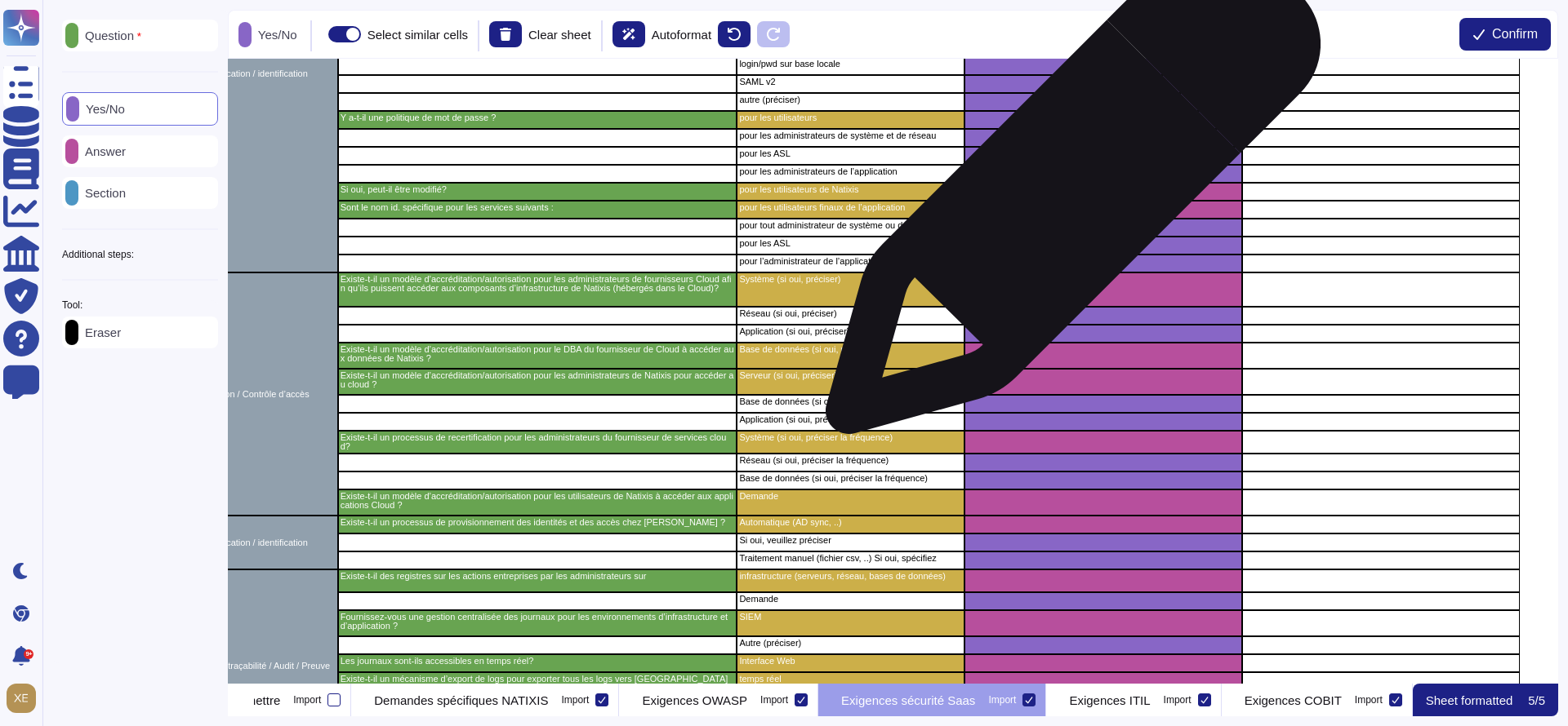
click at [1066, 194] on div "grid" at bounding box center [1104, 191] width 278 height 18
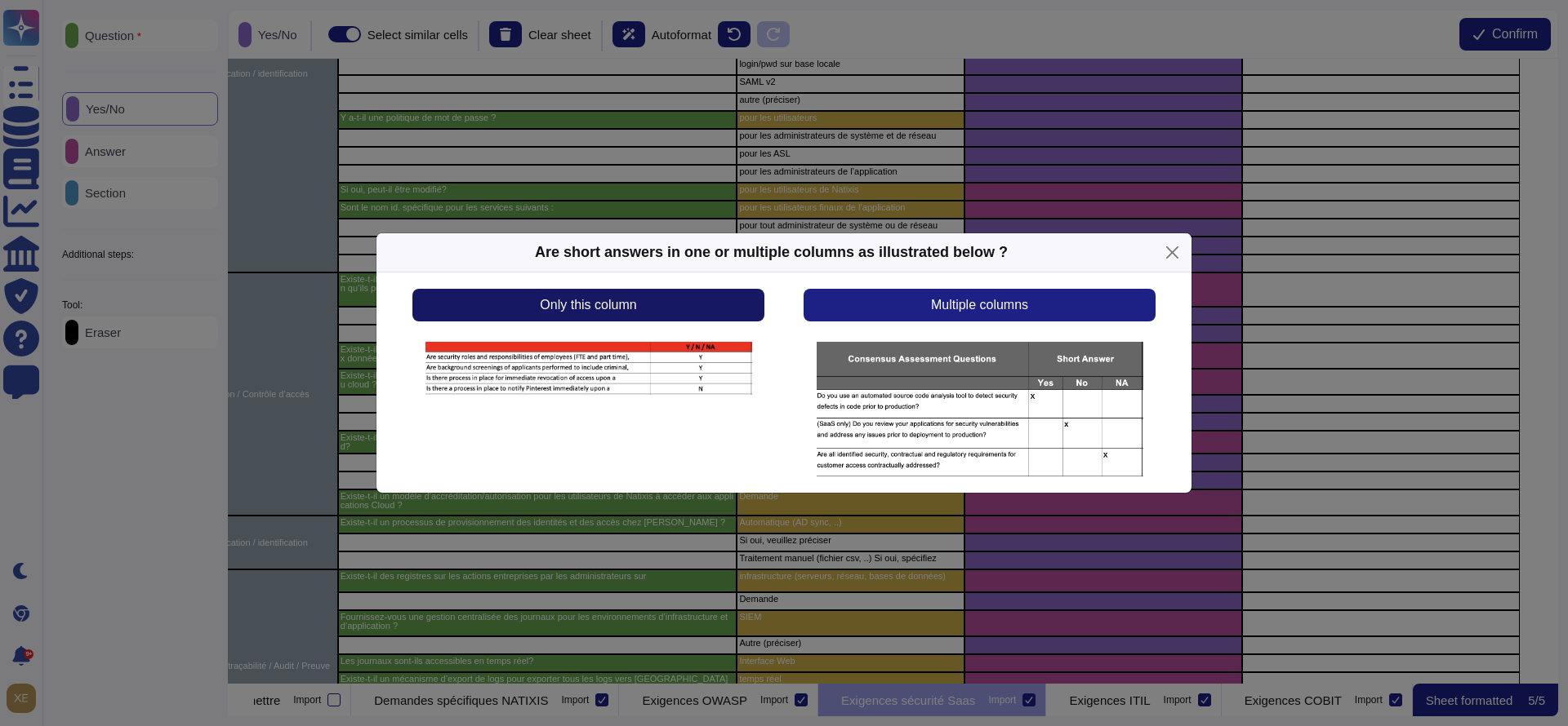
click at [723, 304] on button "Only this column" at bounding box center [588, 305] width 352 height 33
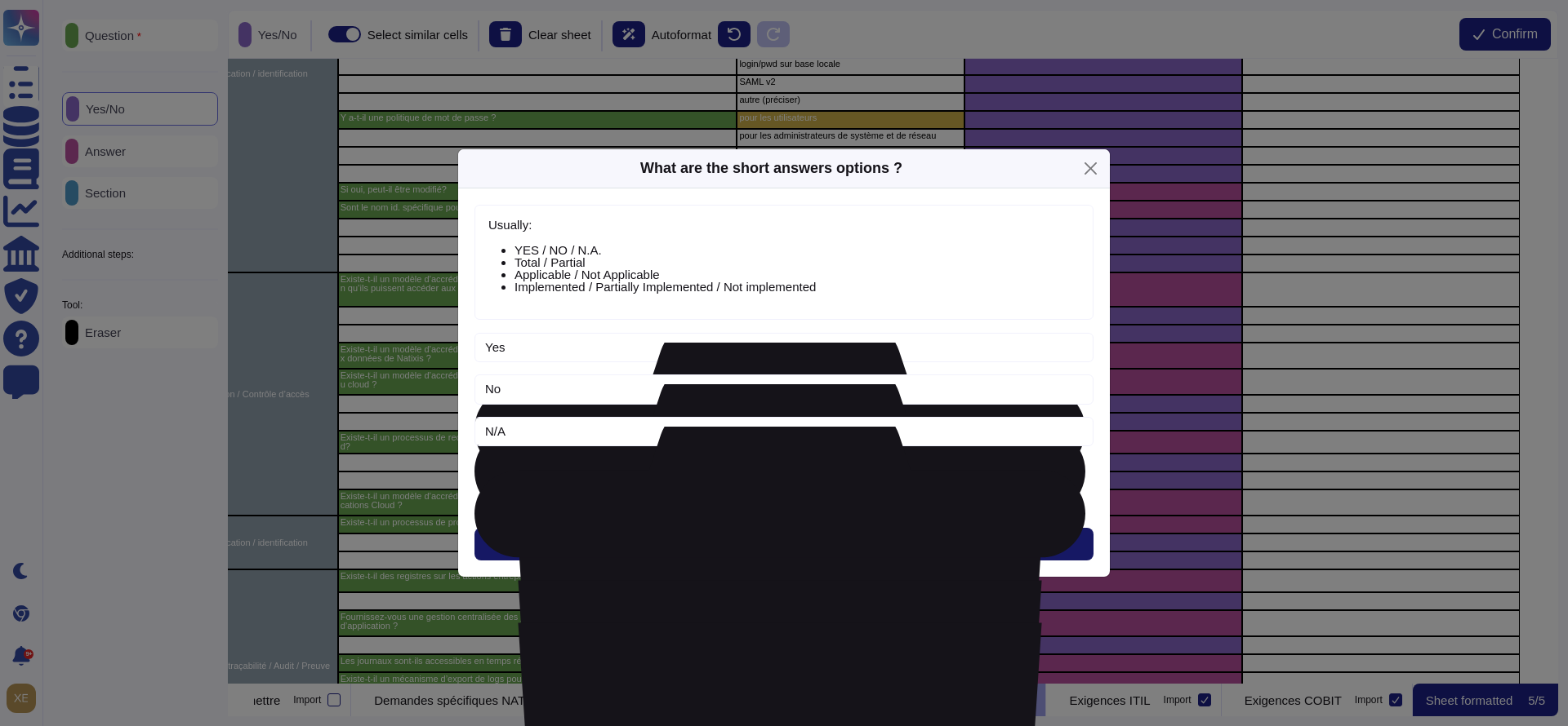
click at [778, 533] on button "Next" at bounding box center [784, 544] width 618 height 33
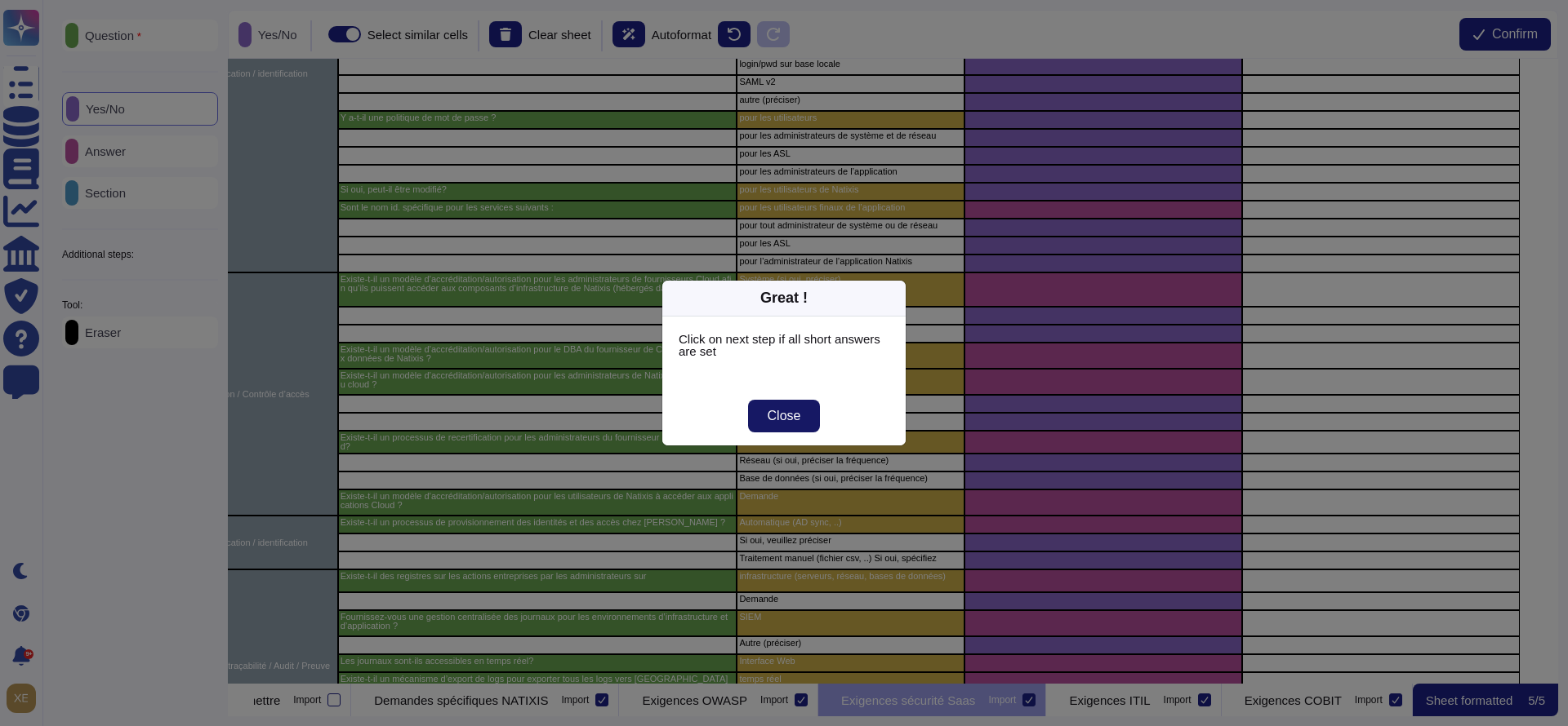
click at [788, 418] on span "Close" at bounding box center [784, 416] width 33 height 13
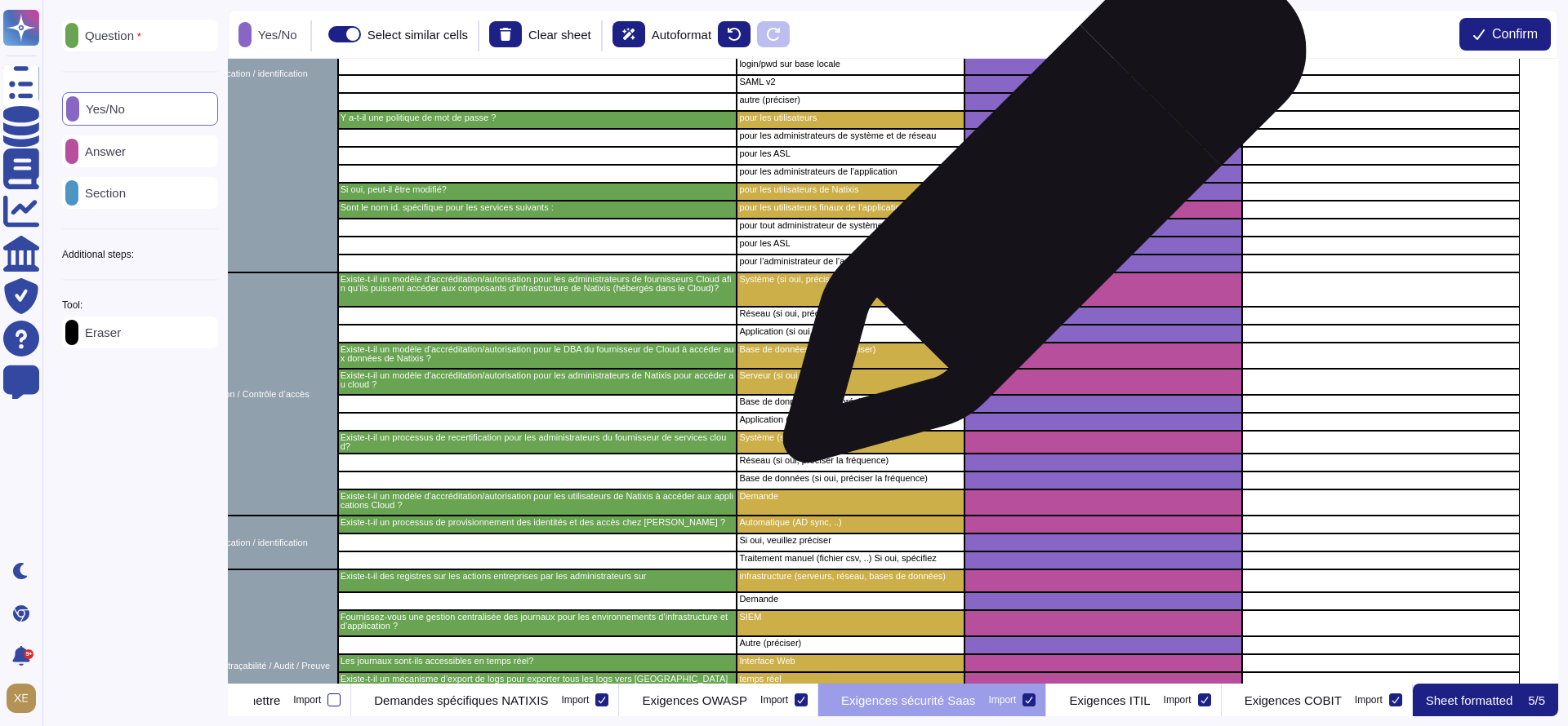
click at [1037, 210] on div "grid" at bounding box center [1104, 209] width 278 height 18
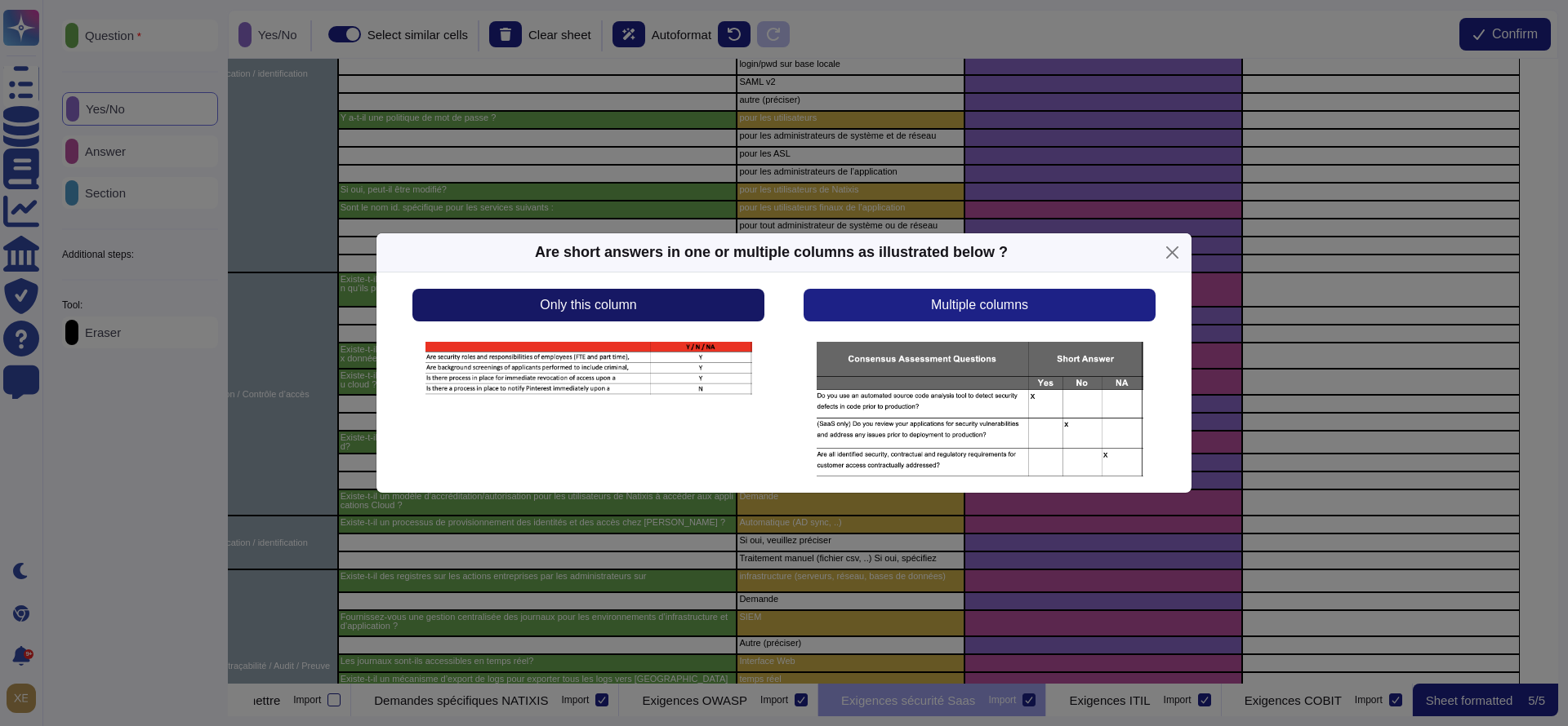
click at [650, 299] on button "Only this column" at bounding box center [588, 305] width 352 height 33
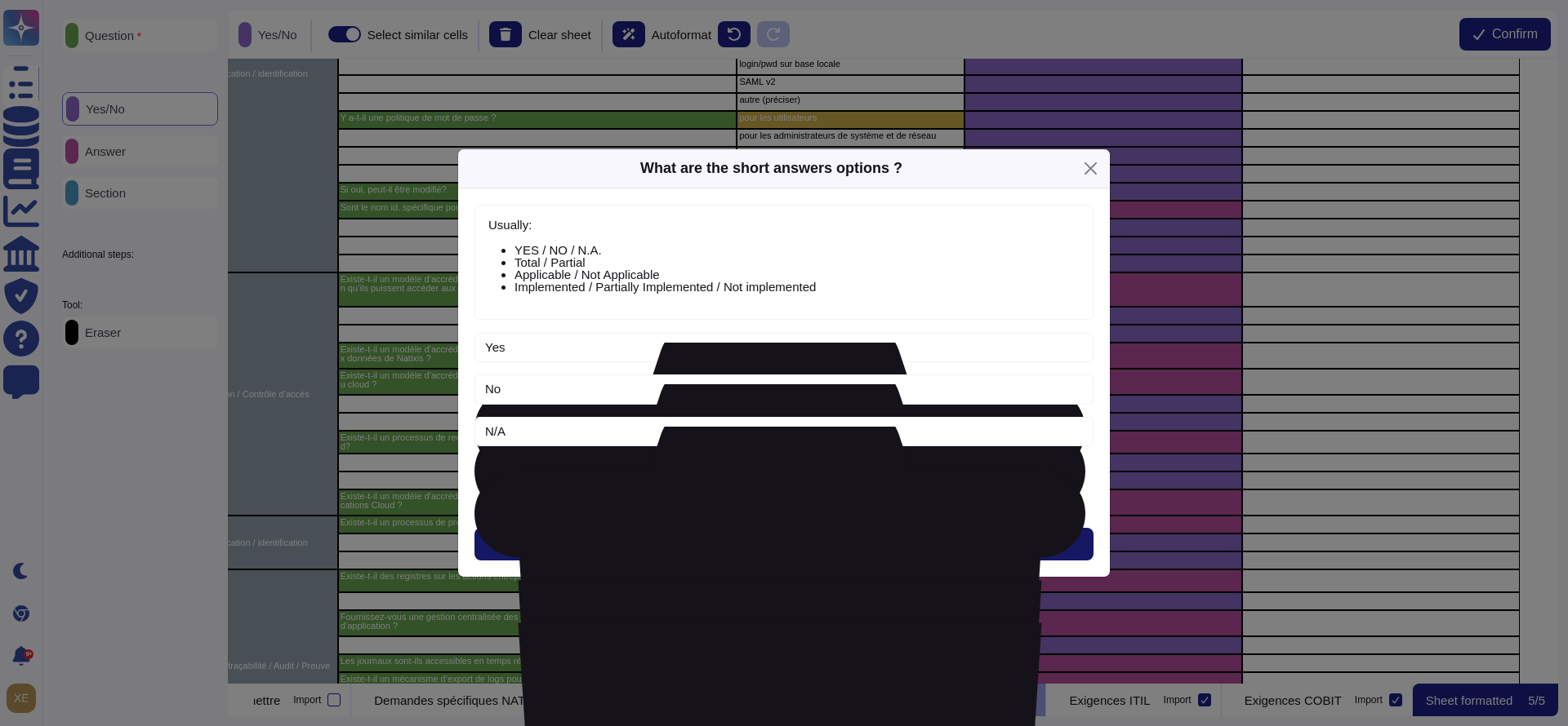
click at [771, 545] on span "Next" at bounding box center [784, 544] width 26 height 13
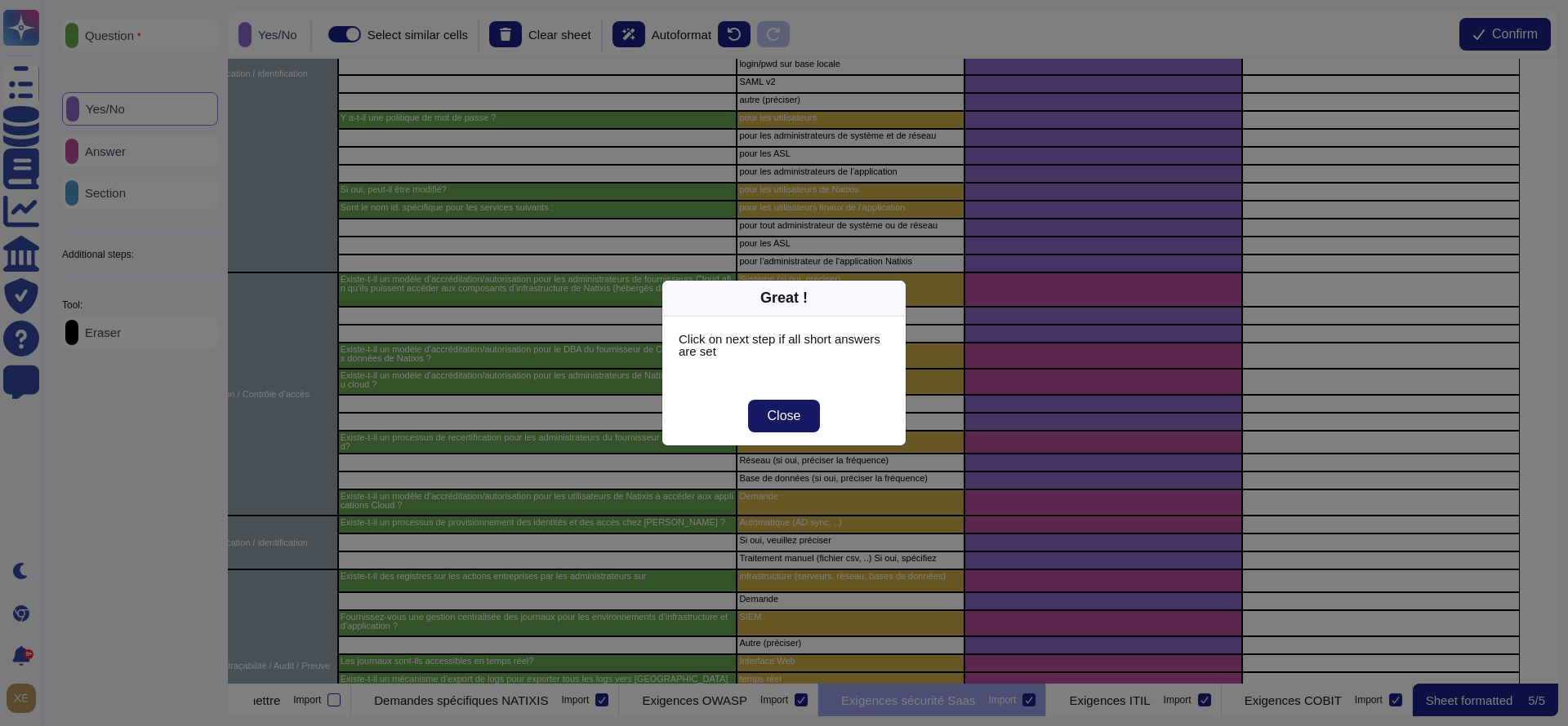
click at [798, 411] on span "Close" at bounding box center [784, 416] width 33 height 13
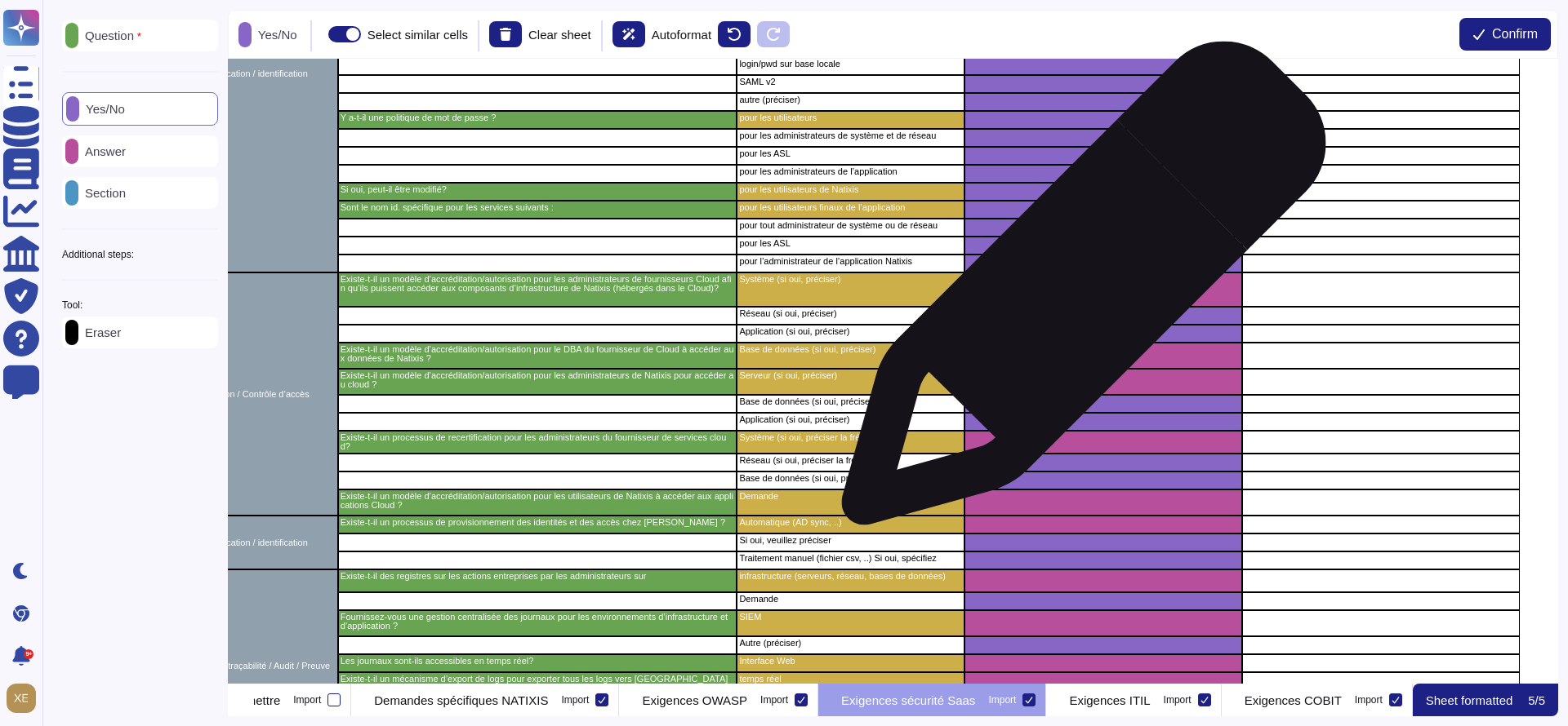
click at [1077, 293] on div "grid" at bounding box center [1104, 289] width 278 height 34
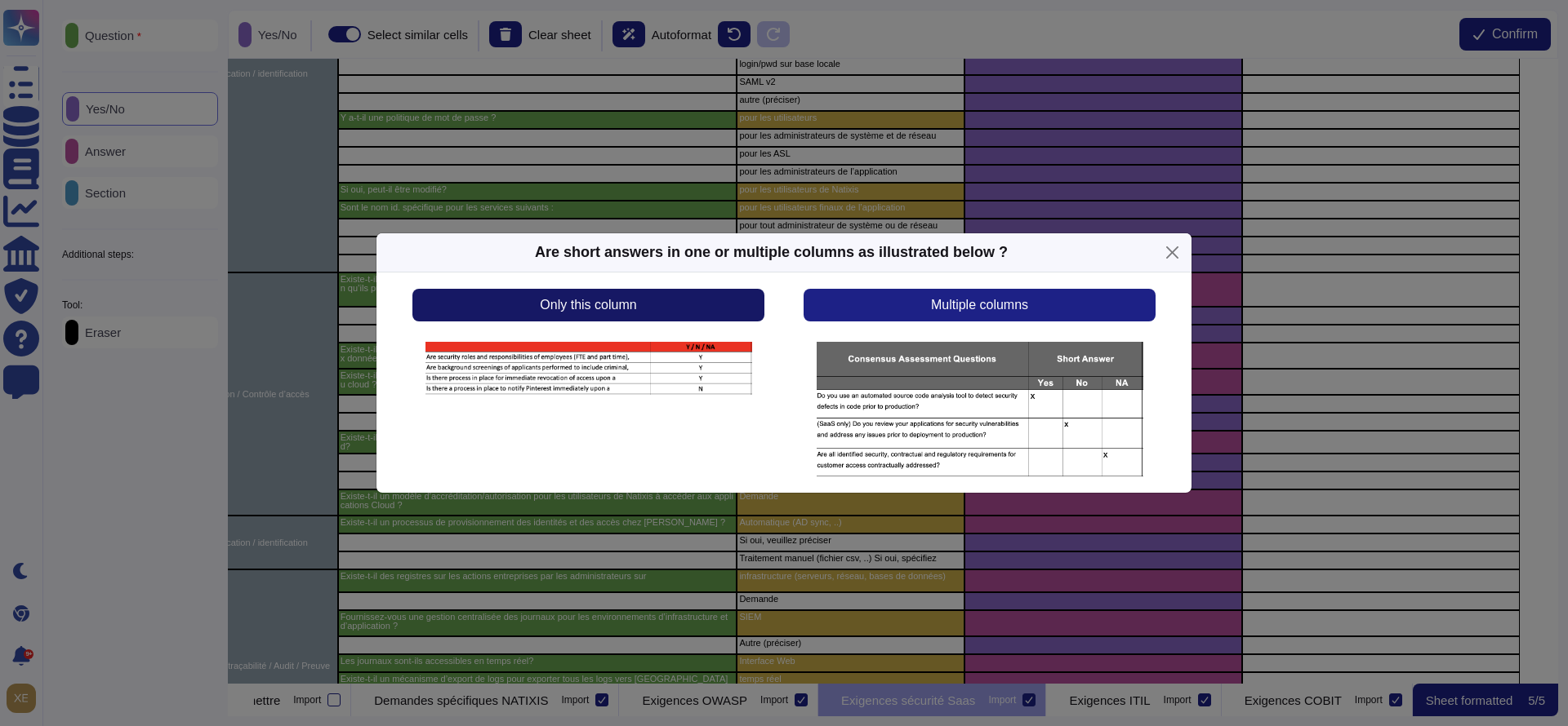
click at [706, 295] on button "Only this column" at bounding box center [588, 305] width 352 height 33
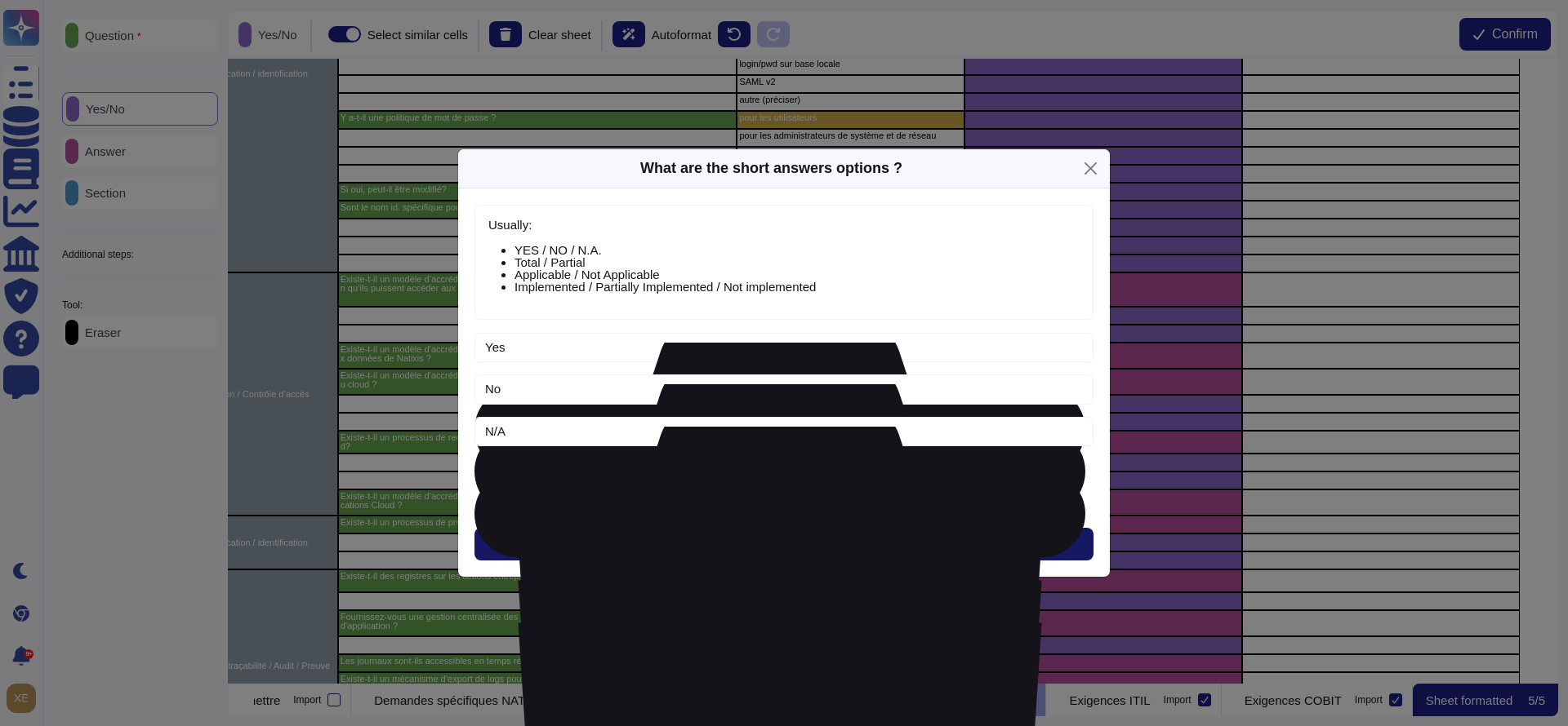
drag, startPoint x: 768, startPoint y: 522, endPoint x: 768, endPoint y: 531, distance: 9.0
click at [768, 525] on div "Usually: YES / NO / N.A. Total / Partial Applicable / Not Applicable Implemente…" at bounding box center [783, 383] width 652 height 389
click at [768, 534] on button "Next" at bounding box center [784, 544] width 618 height 33
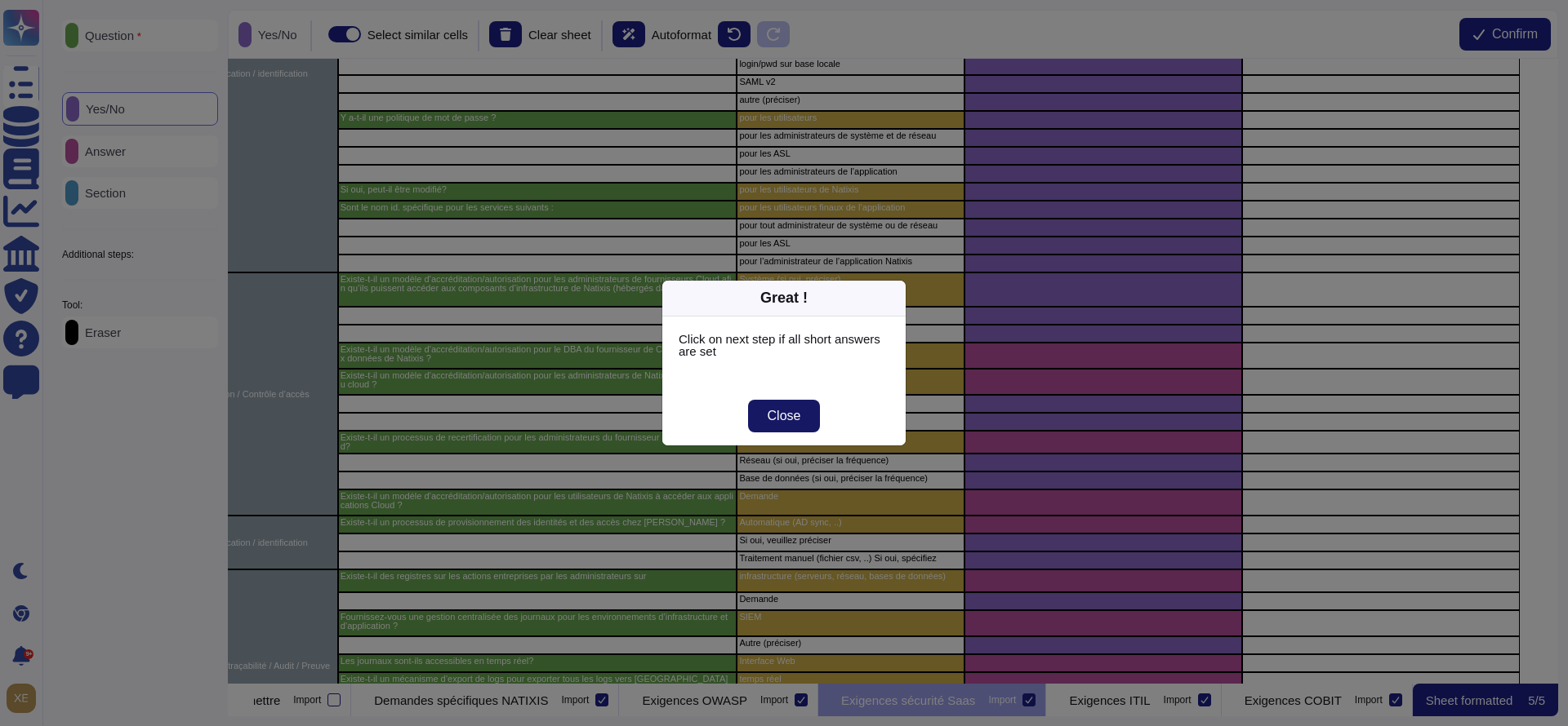
click at [791, 417] on span "Close" at bounding box center [784, 416] width 33 height 13
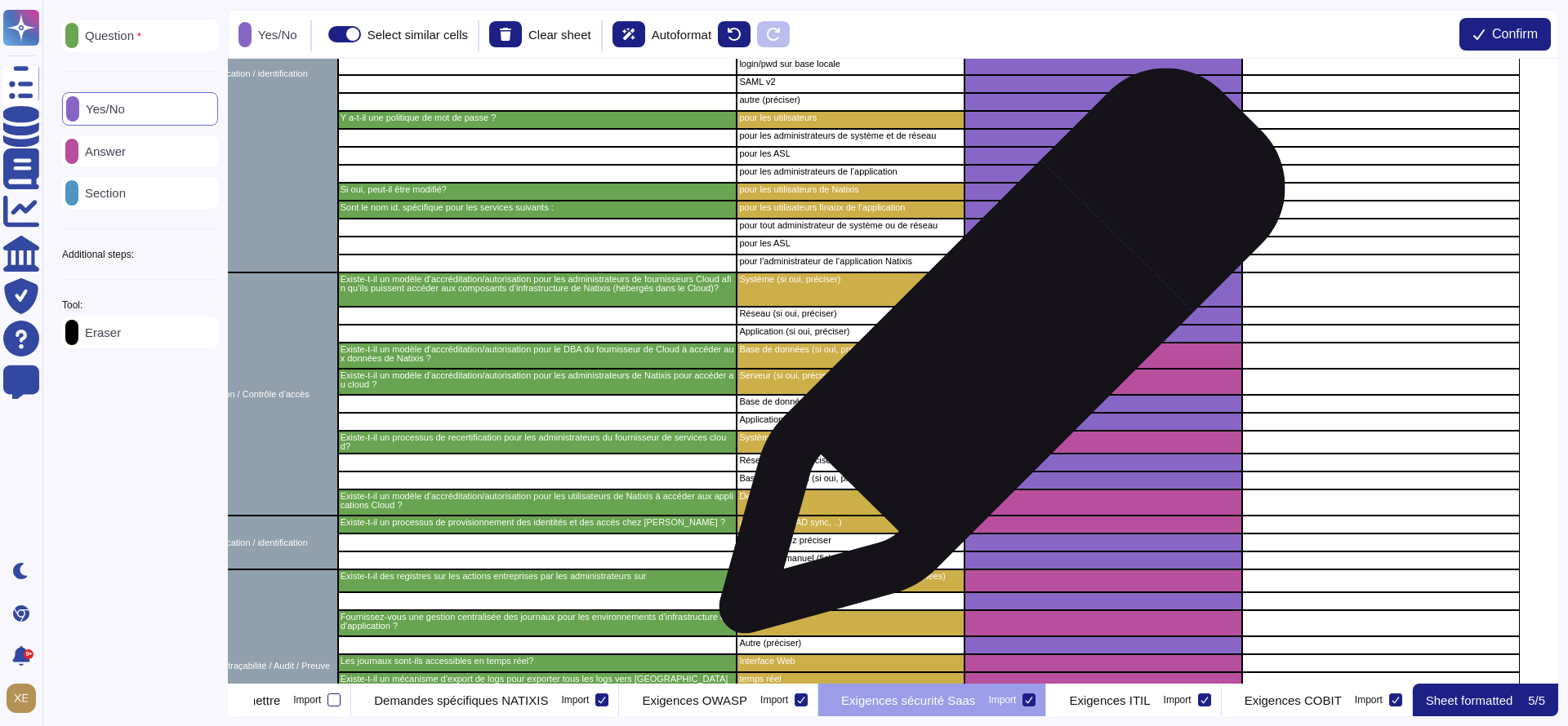
click at [996, 358] on div "grid" at bounding box center [1104, 356] width 278 height 26
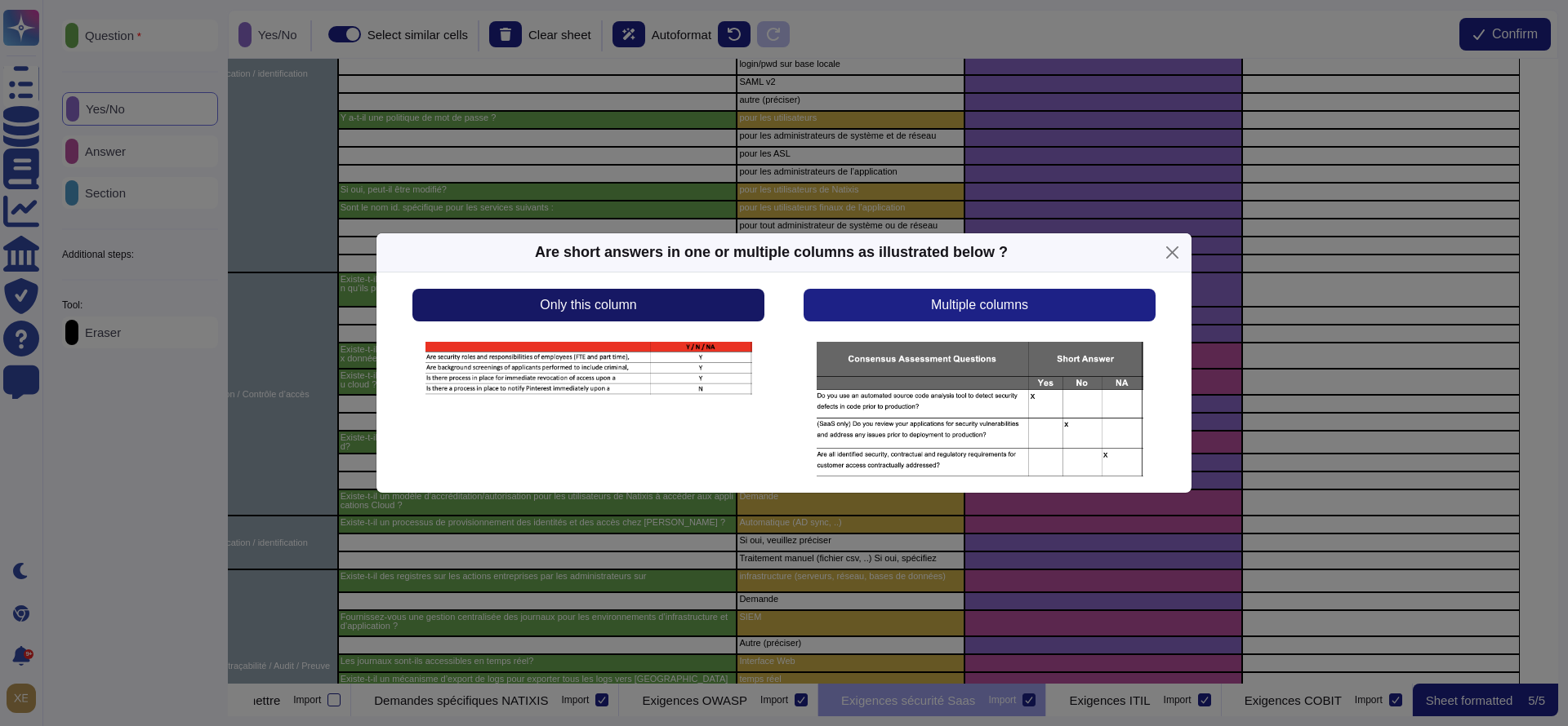
click at [706, 291] on button "Only this column" at bounding box center [588, 305] width 352 height 33
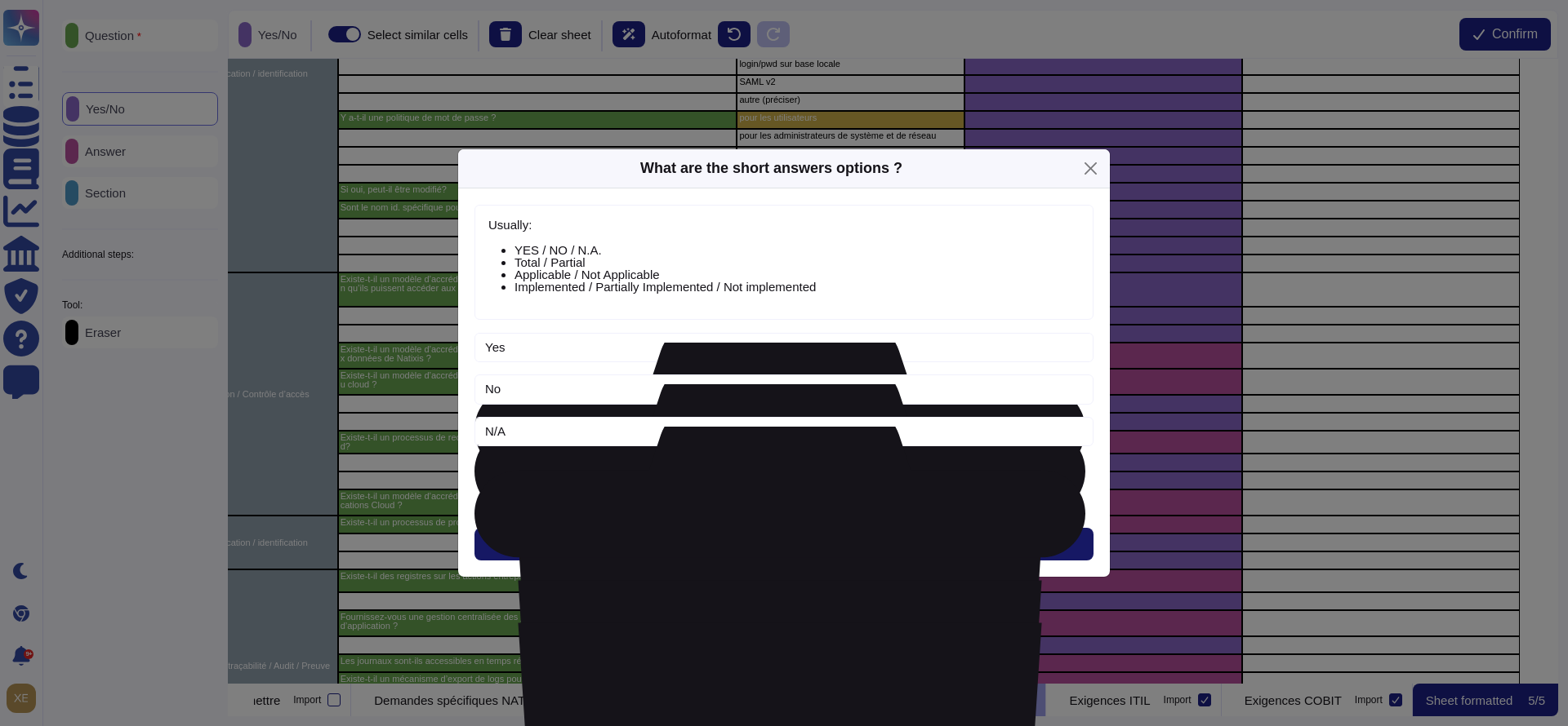
click at [748, 539] on button "Next" at bounding box center [784, 544] width 618 height 33
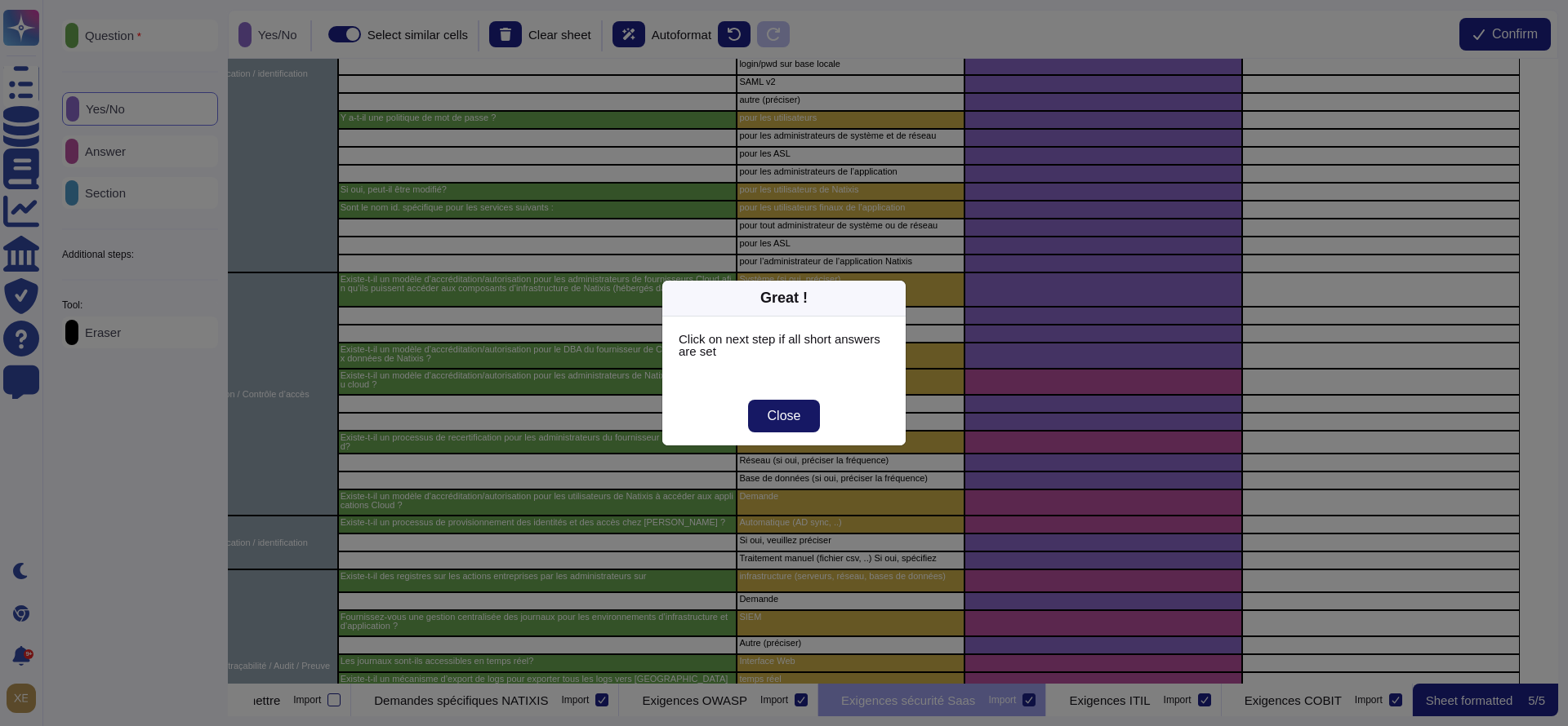
click at [795, 406] on button "Close" at bounding box center [784, 416] width 73 height 33
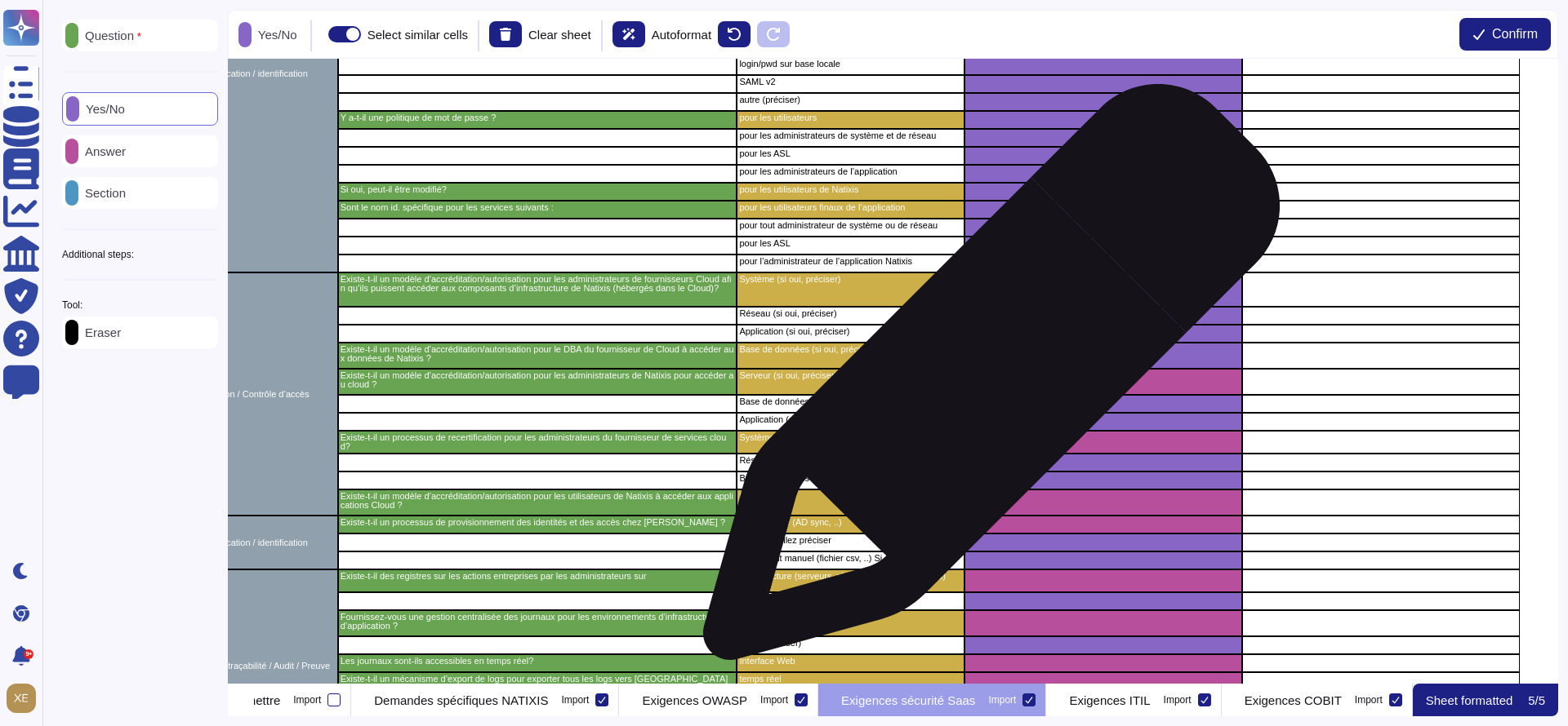
click at [984, 380] on div "grid" at bounding box center [1104, 382] width 278 height 26
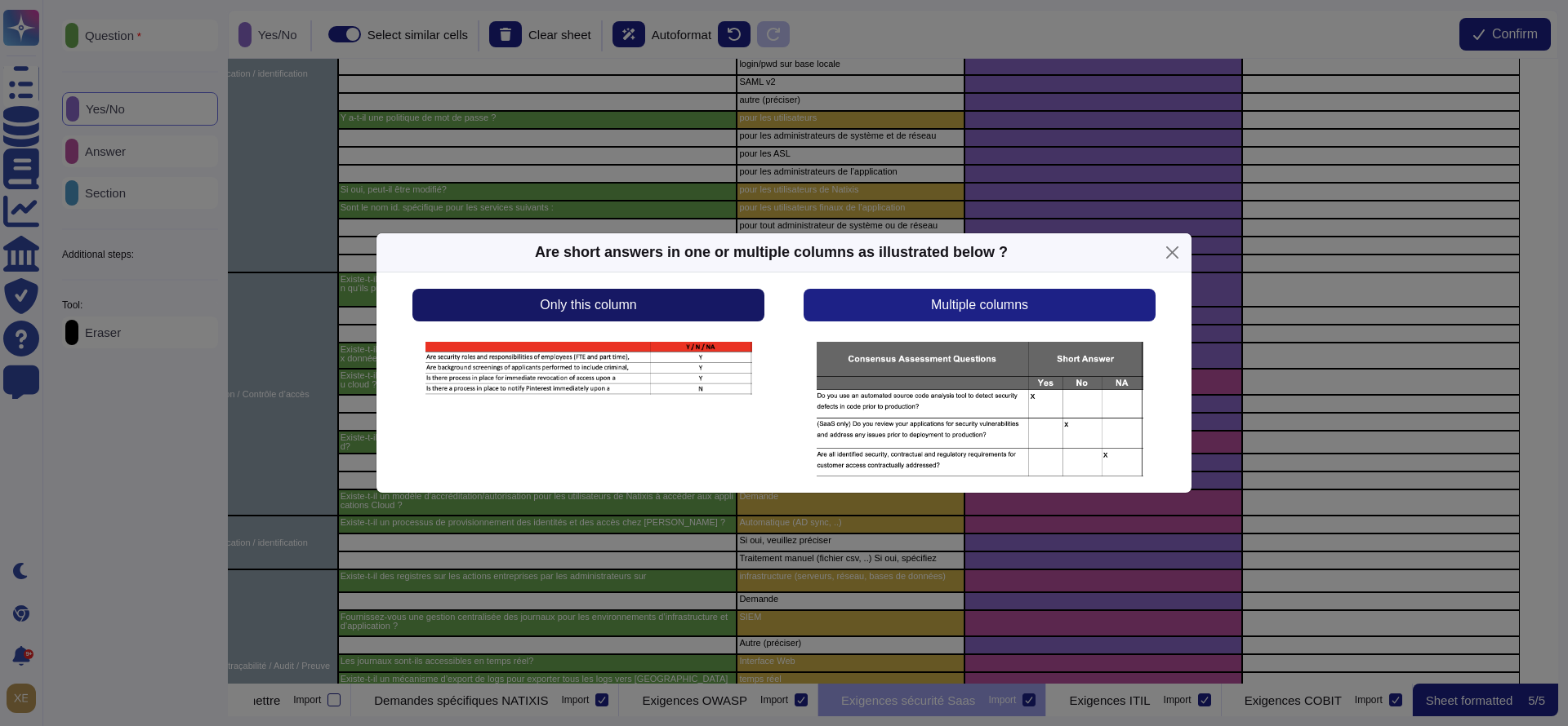
click at [733, 302] on button "Only this column" at bounding box center [588, 305] width 352 height 33
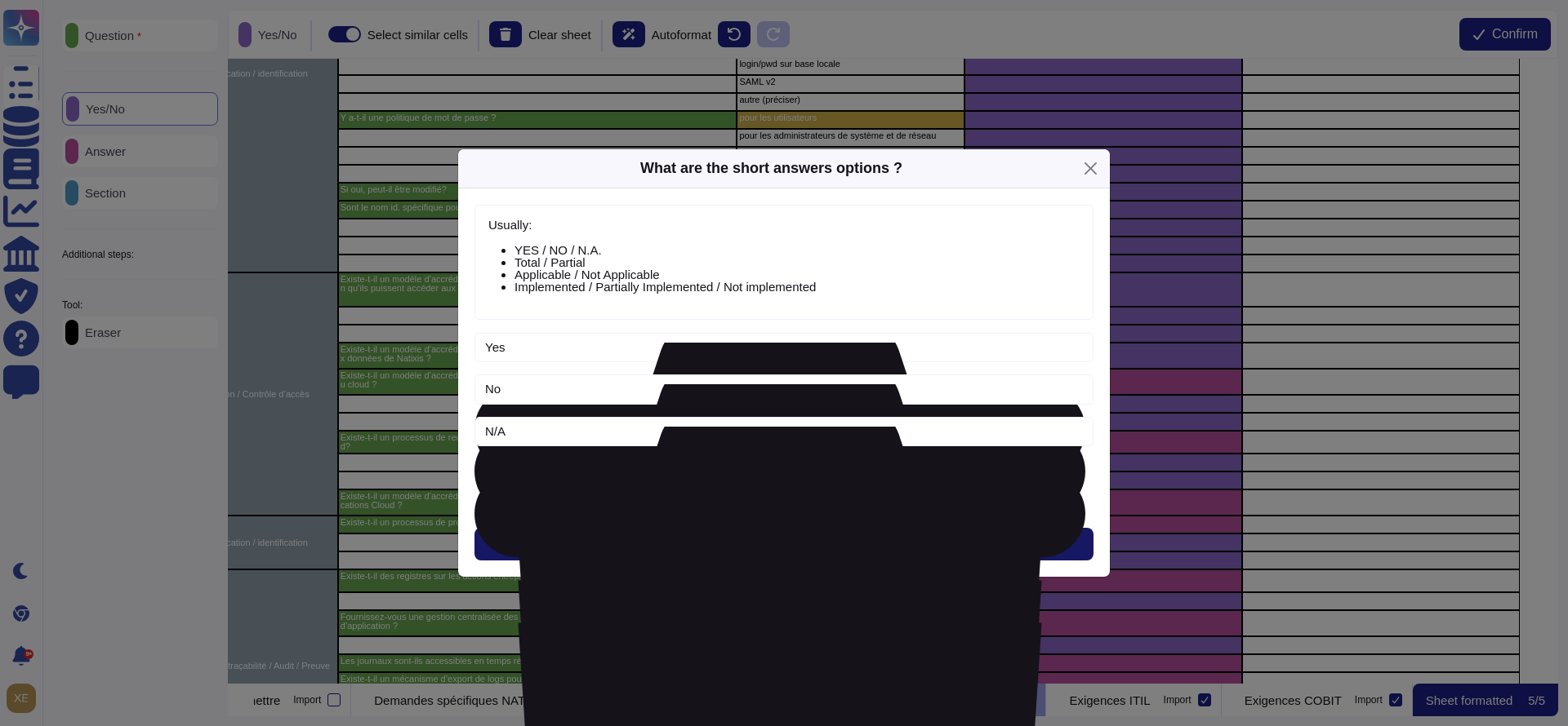
click at [760, 534] on button "Next" at bounding box center [784, 544] width 618 height 33
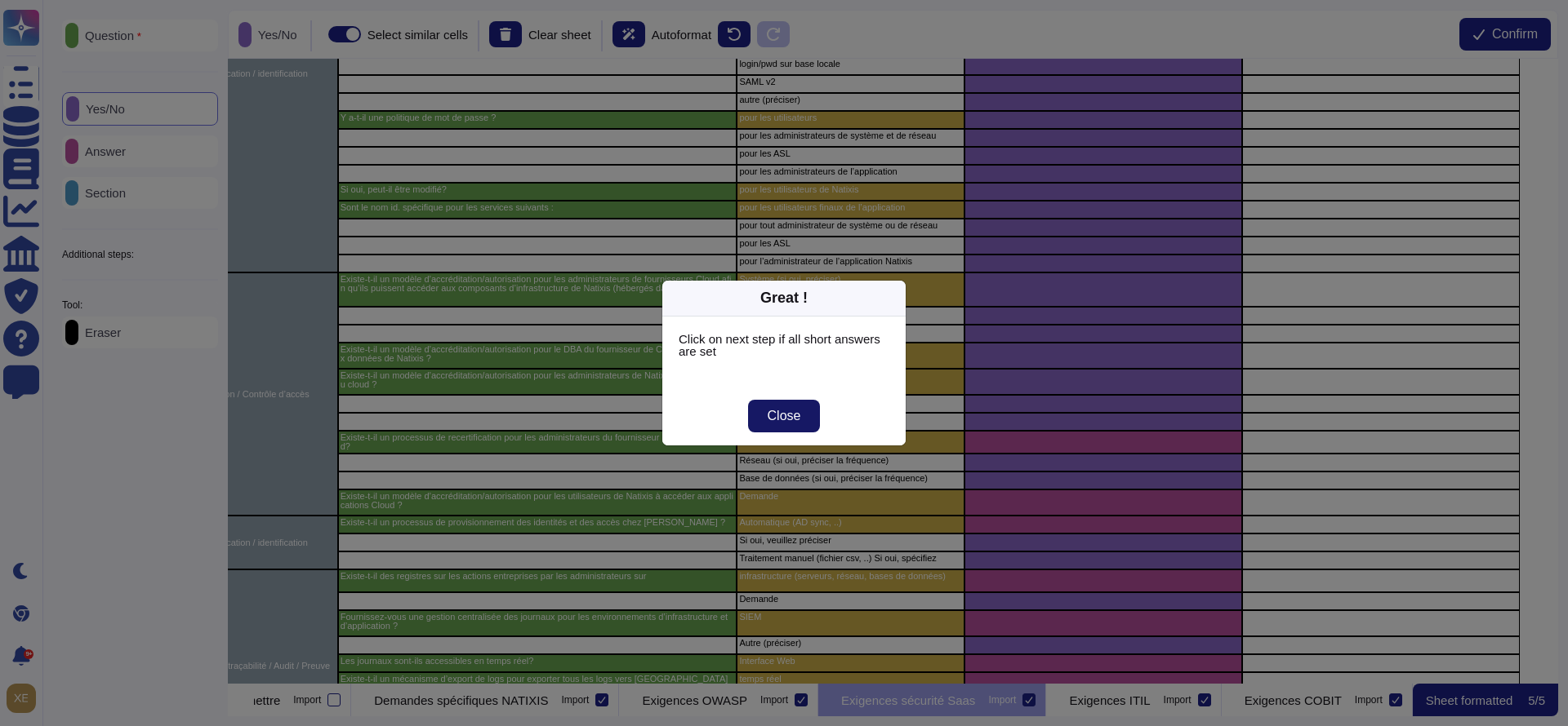
click at [799, 414] on button "Close" at bounding box center [784, 416] width 73 height 33
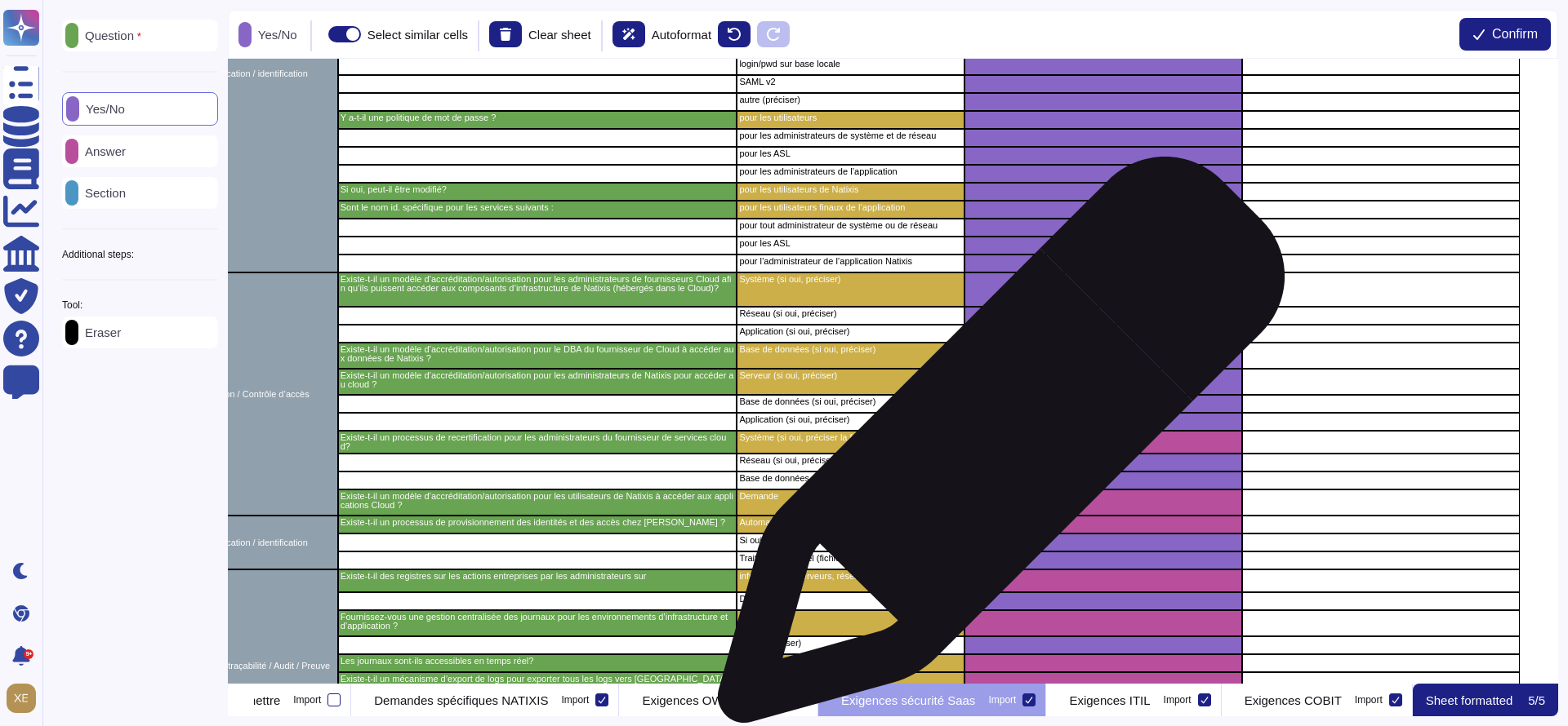
click at [995, 448] on div "grid" at bounding box center [1104, 442] width 278 height 23
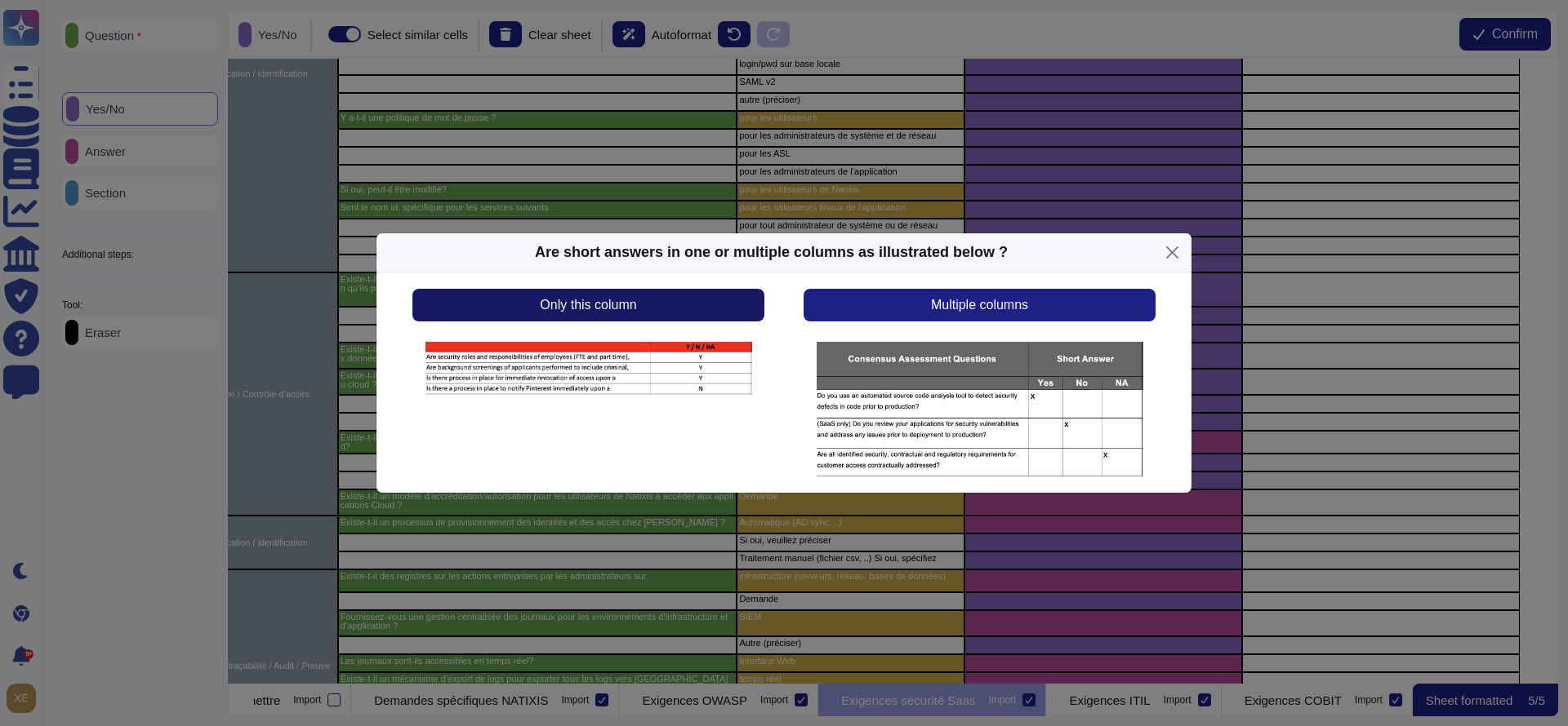
click at [627, 317] on button "Only this column" at bounding box center [588, 305] width 352 height 33
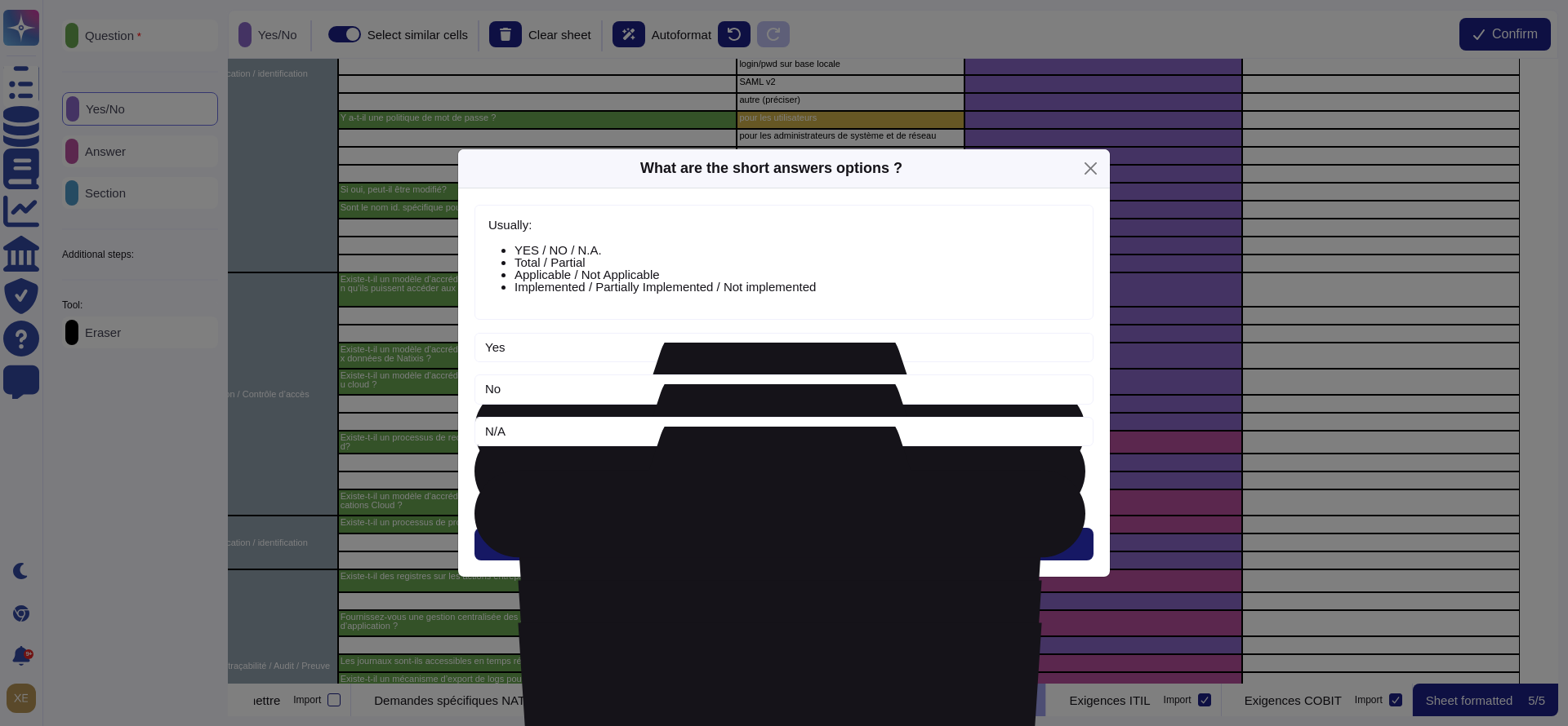
click at [729, 544] on button "Next" at bounding box center [784, 544] width 618 height 33
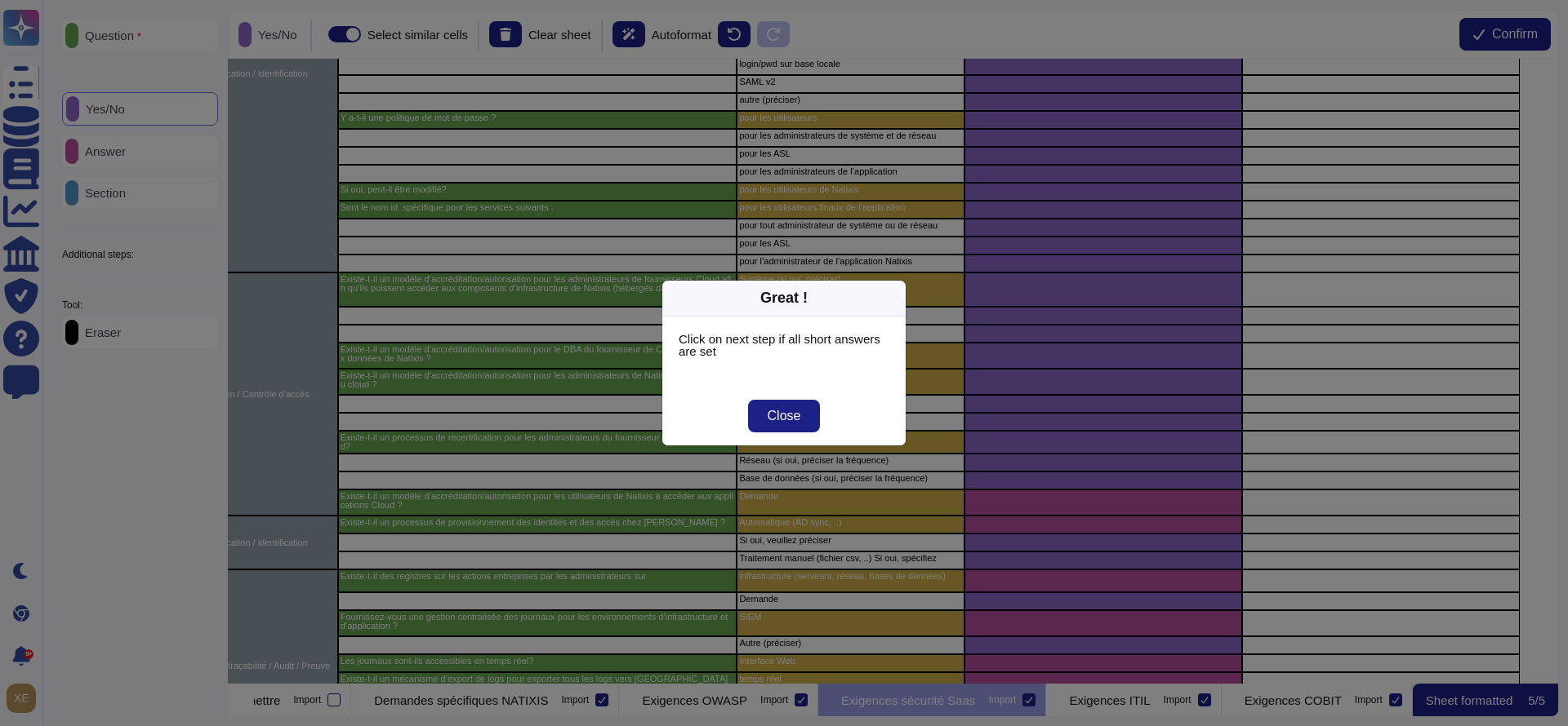
click at [1079, 495] on div "Great ! Click on next step if all short answers are set Close" at bounding box center [784, 363] width 1568 height 726
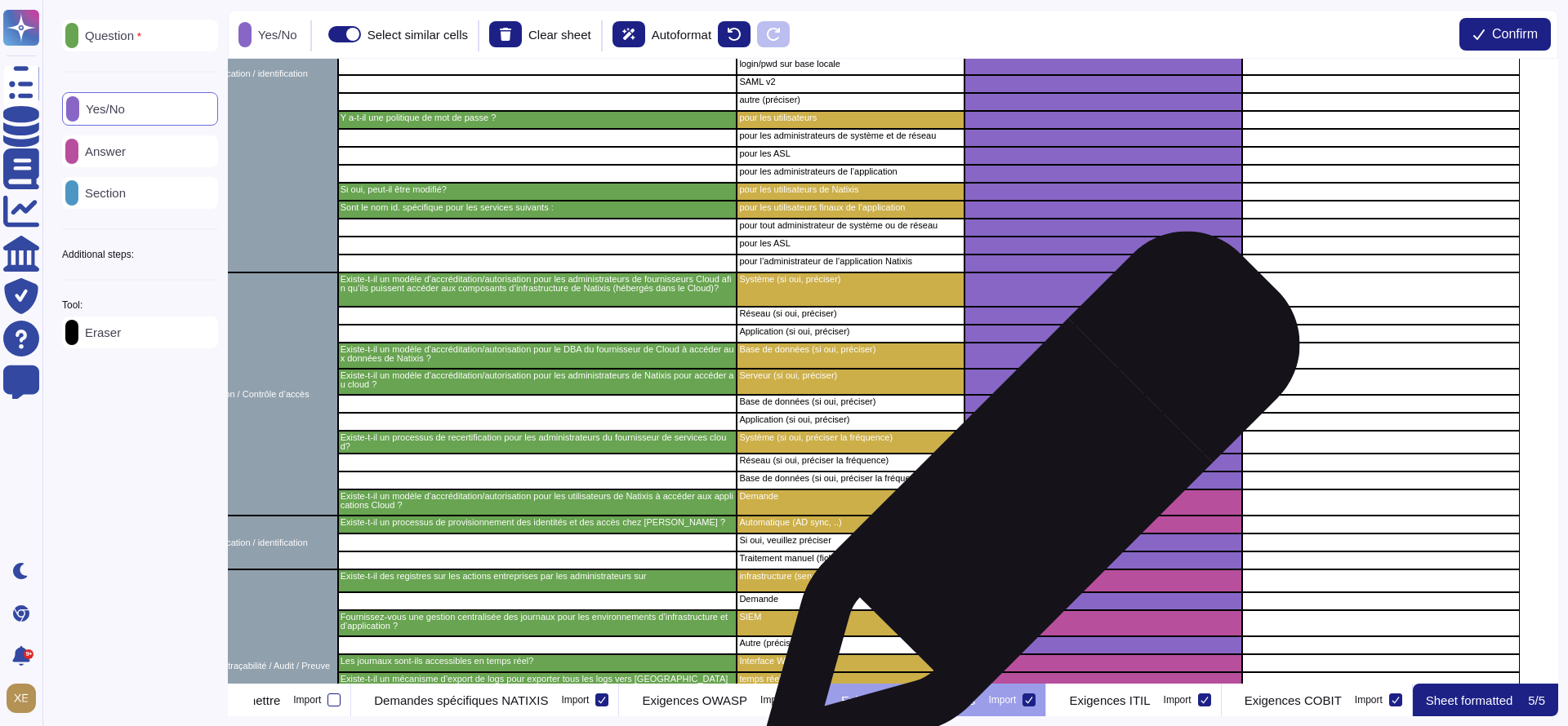
click at [1025, 508] on div "grid" at bounding box center [1104, 503] width 278 height 26
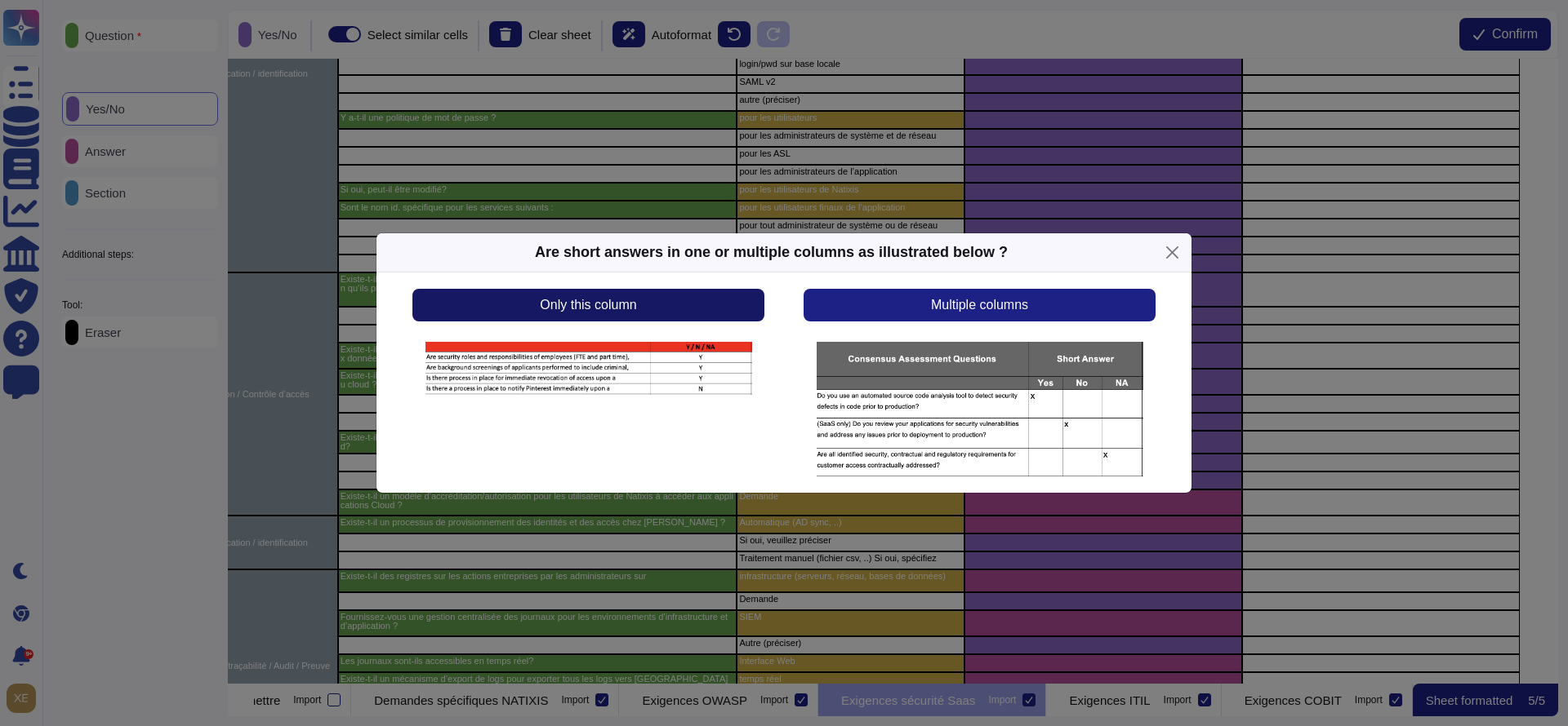
click at [673, 307] on button "Only this column" at bounding box center [588, 305] width 352 height 33
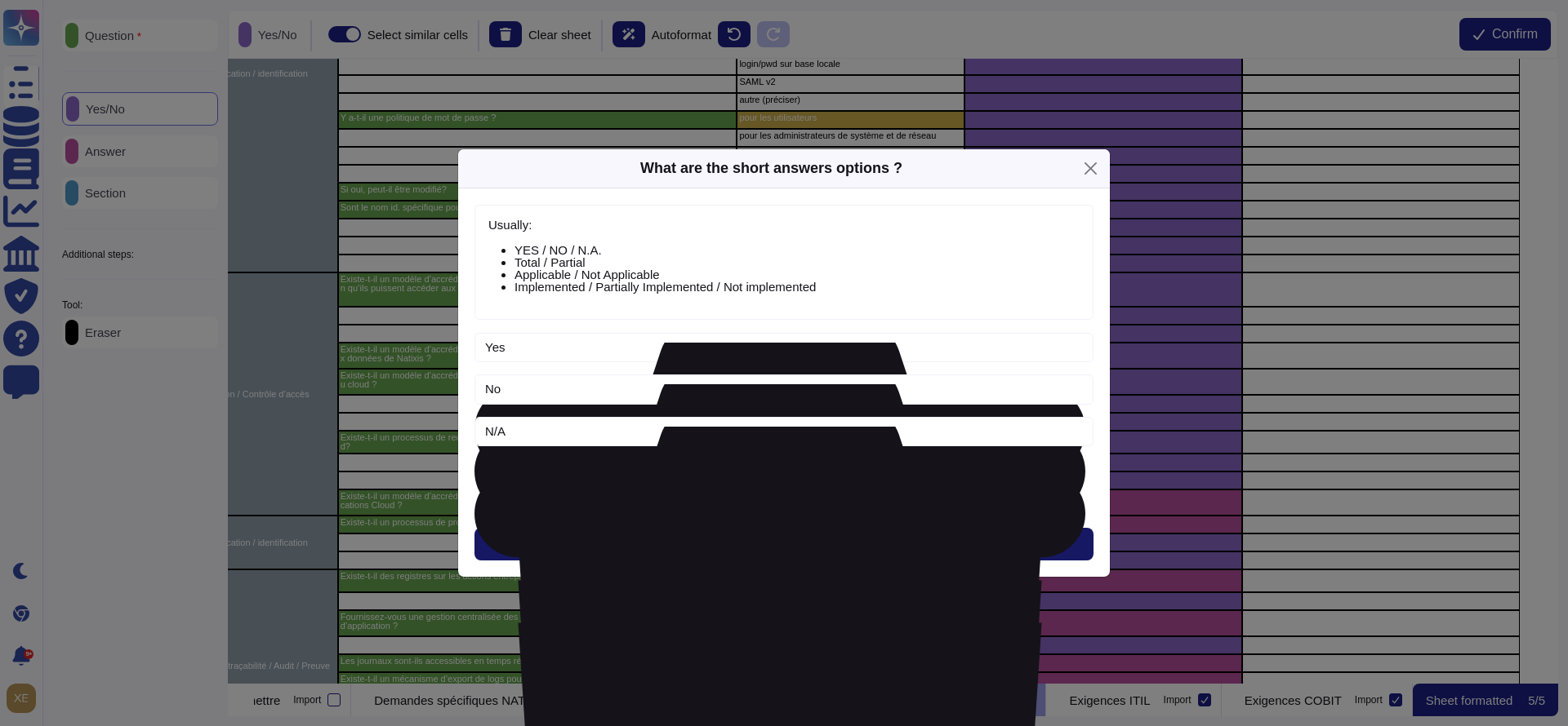
click at [733, 534] on button "Next" at bounding box center [784, 544] width 618 height 33
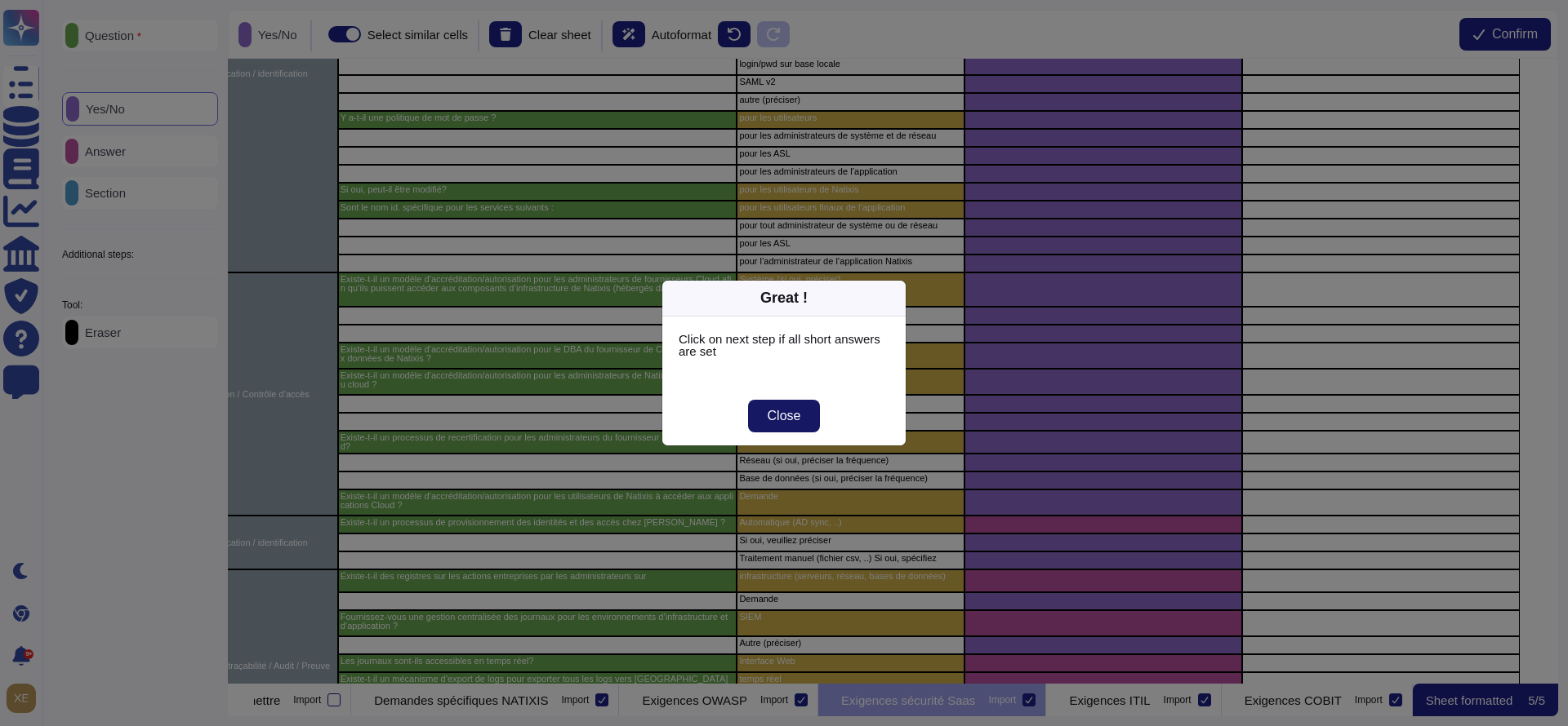
click at [810, 422] on button "Close" at bounding box center [784, 416] width 73 height 33
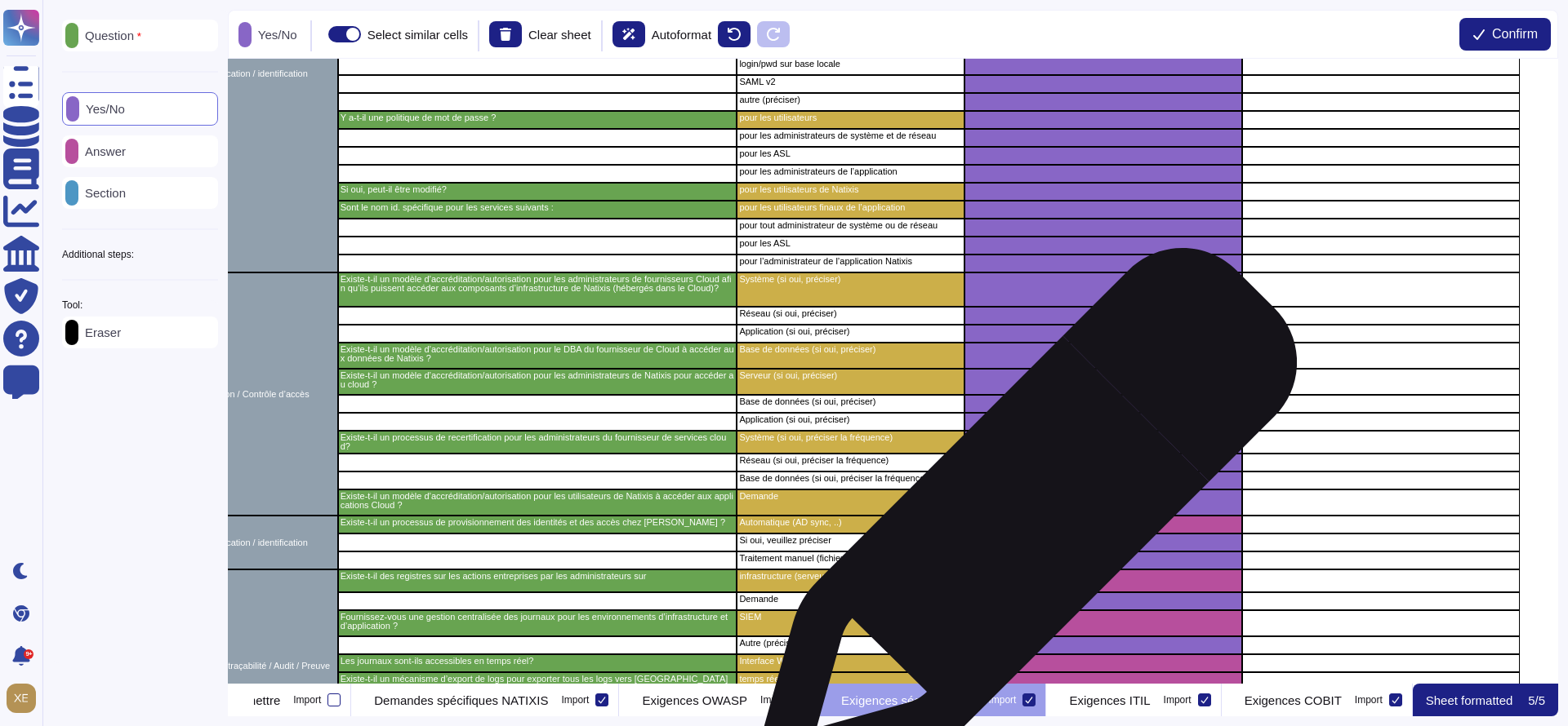
click at [1019, 528] on div "grid" at bounding box center [1104, 525] width 278 height 18
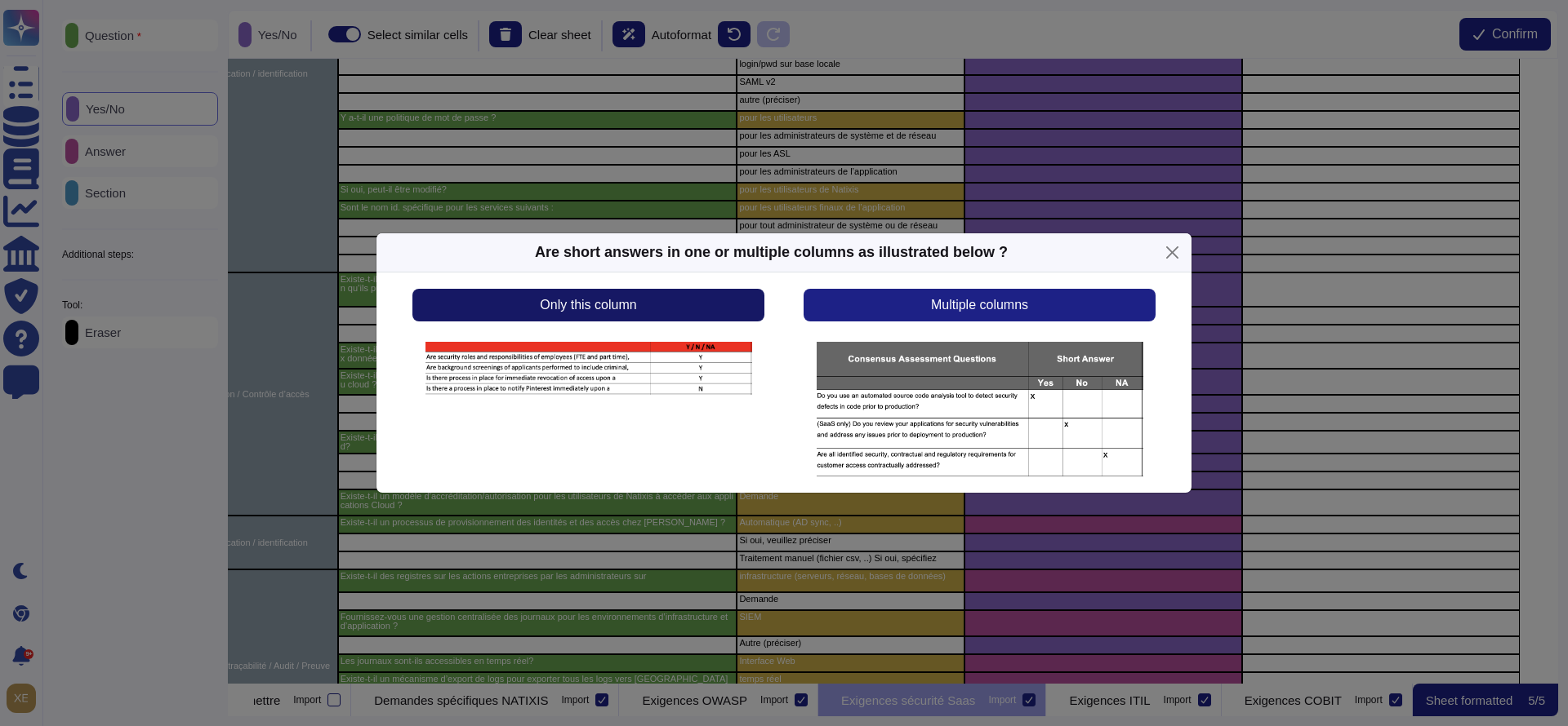
click at [636, 299] on span "Only this column" at bounding box center [588, 305] width 96 height 13
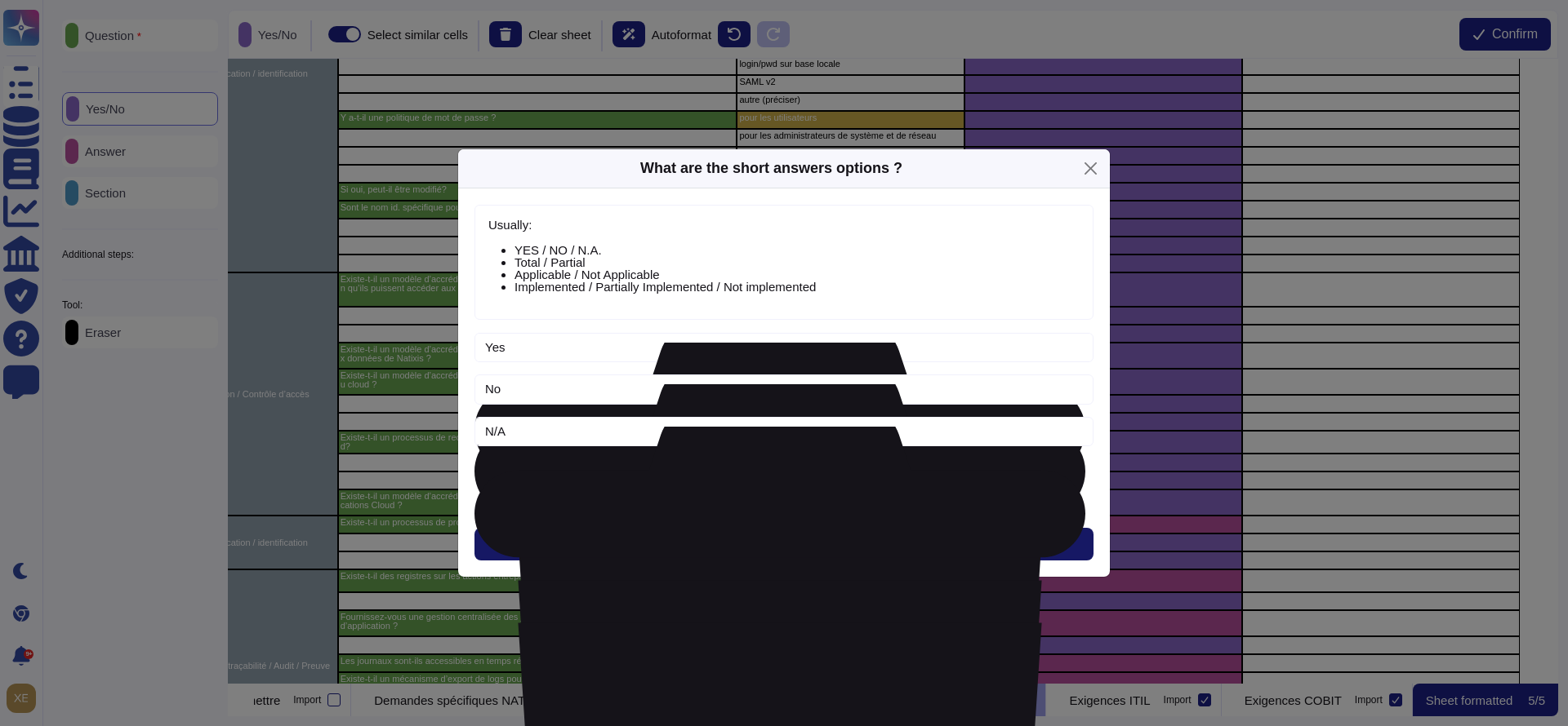
click at [723, 528] on div "Usually: YES / NO / N.A. Total / Partial Applicable / Not Applicable Implemente…" at bounding box center [783, 383] width 652 height 389
click at [726, 535] on button "Next" at bounding box center [784, 544] width 618 height 33
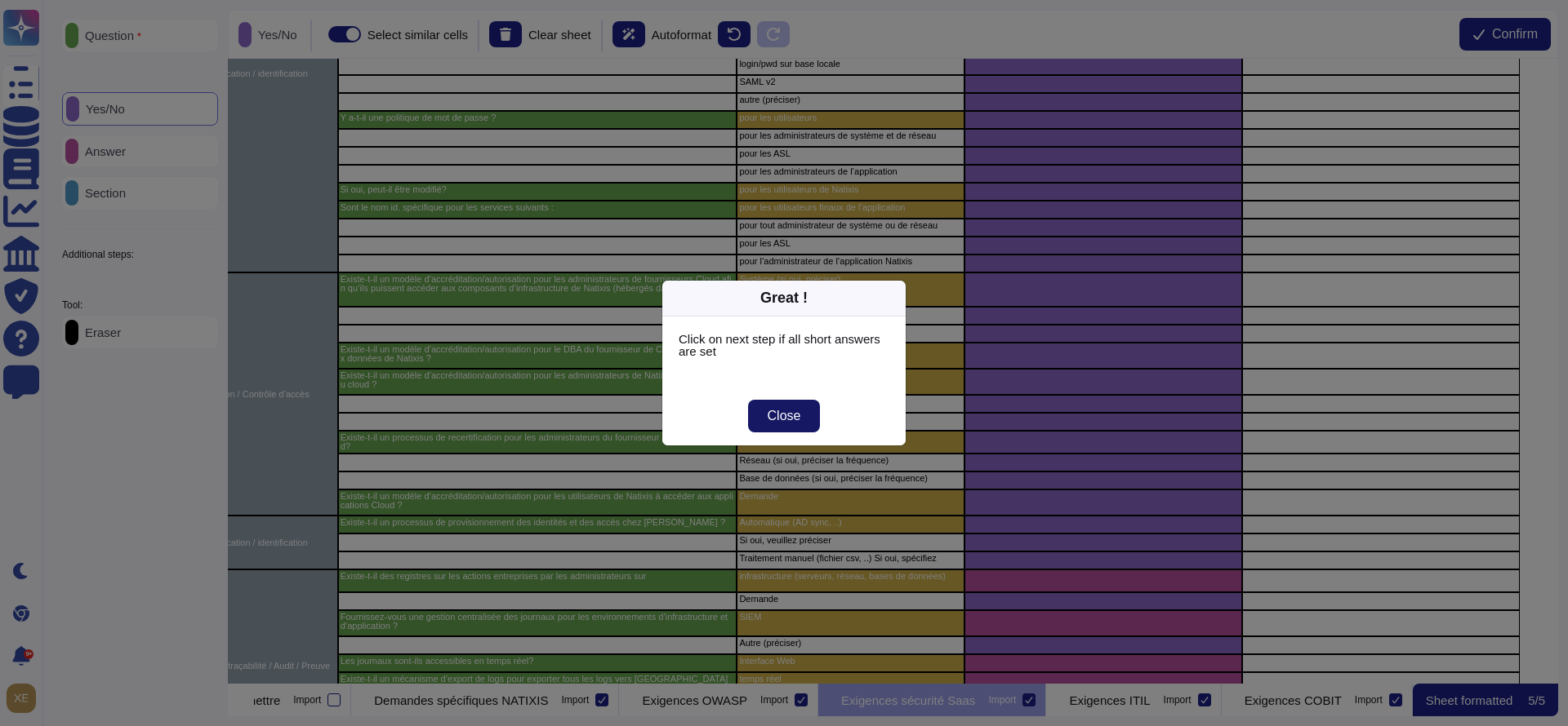
click at [801, 419] on button "Close" at bounding box center [784, 416] width 73 height 33
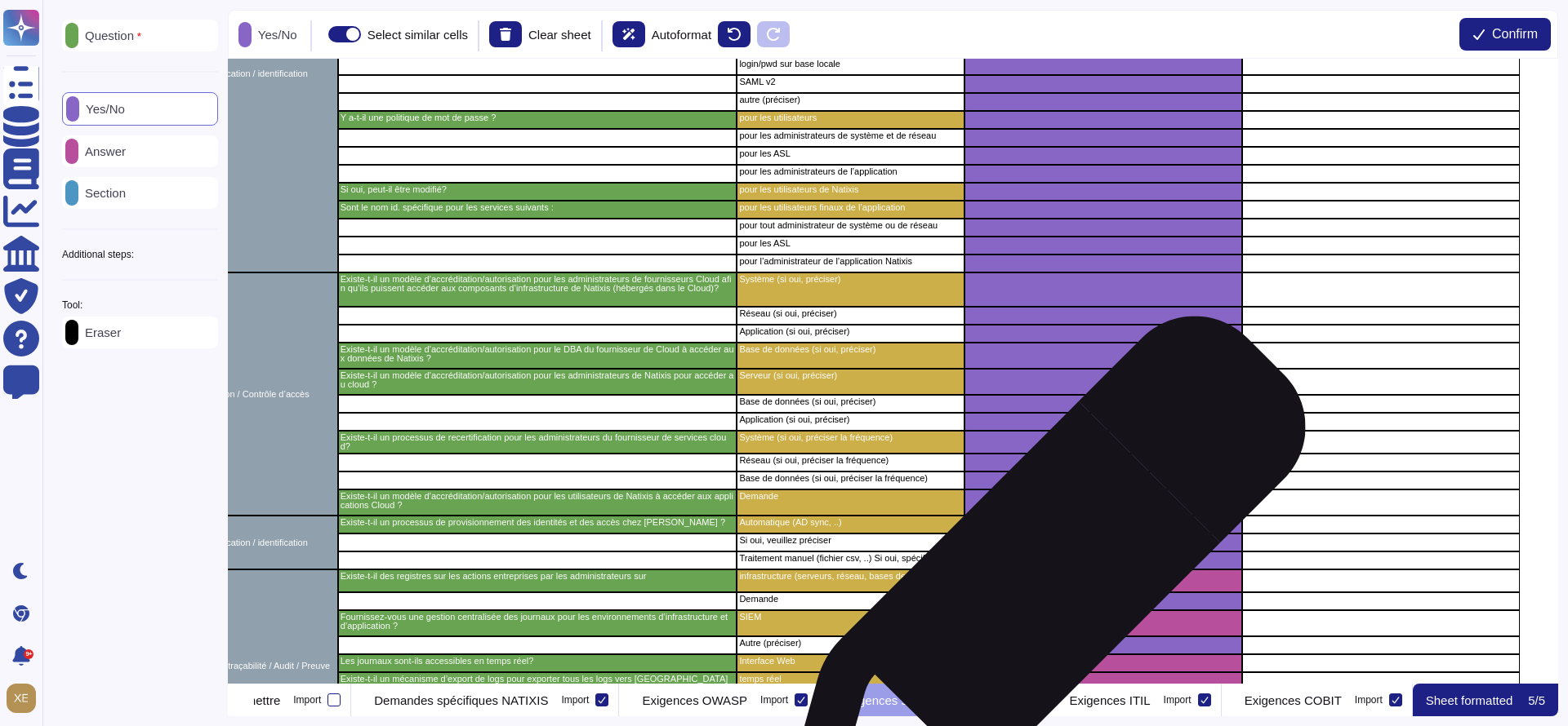
click at [1037, 587] on div "grid" at bounding box center [1104, 581] width 278 height 23
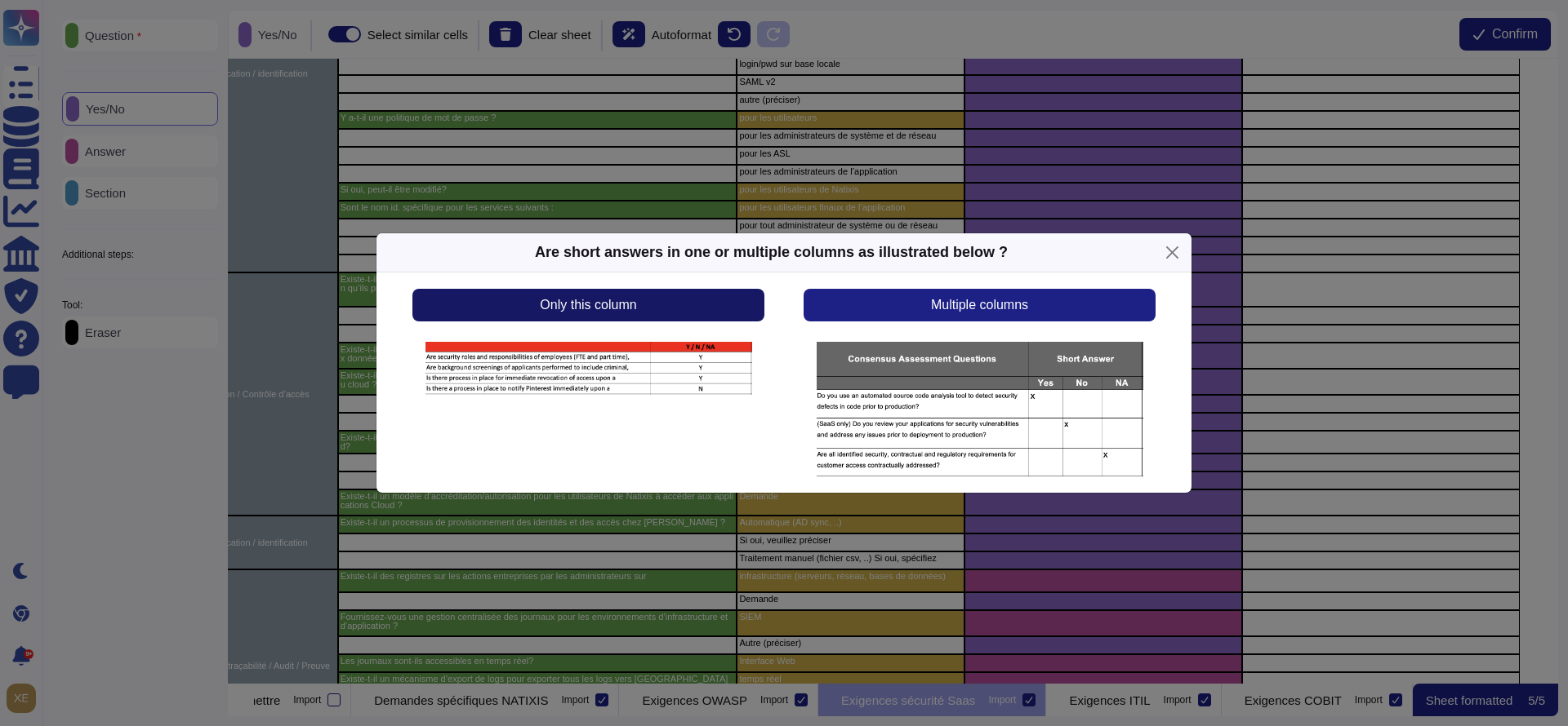
click at [698, 311] on button "Only this column" at bounding box center [588, 305] width 352 height 33
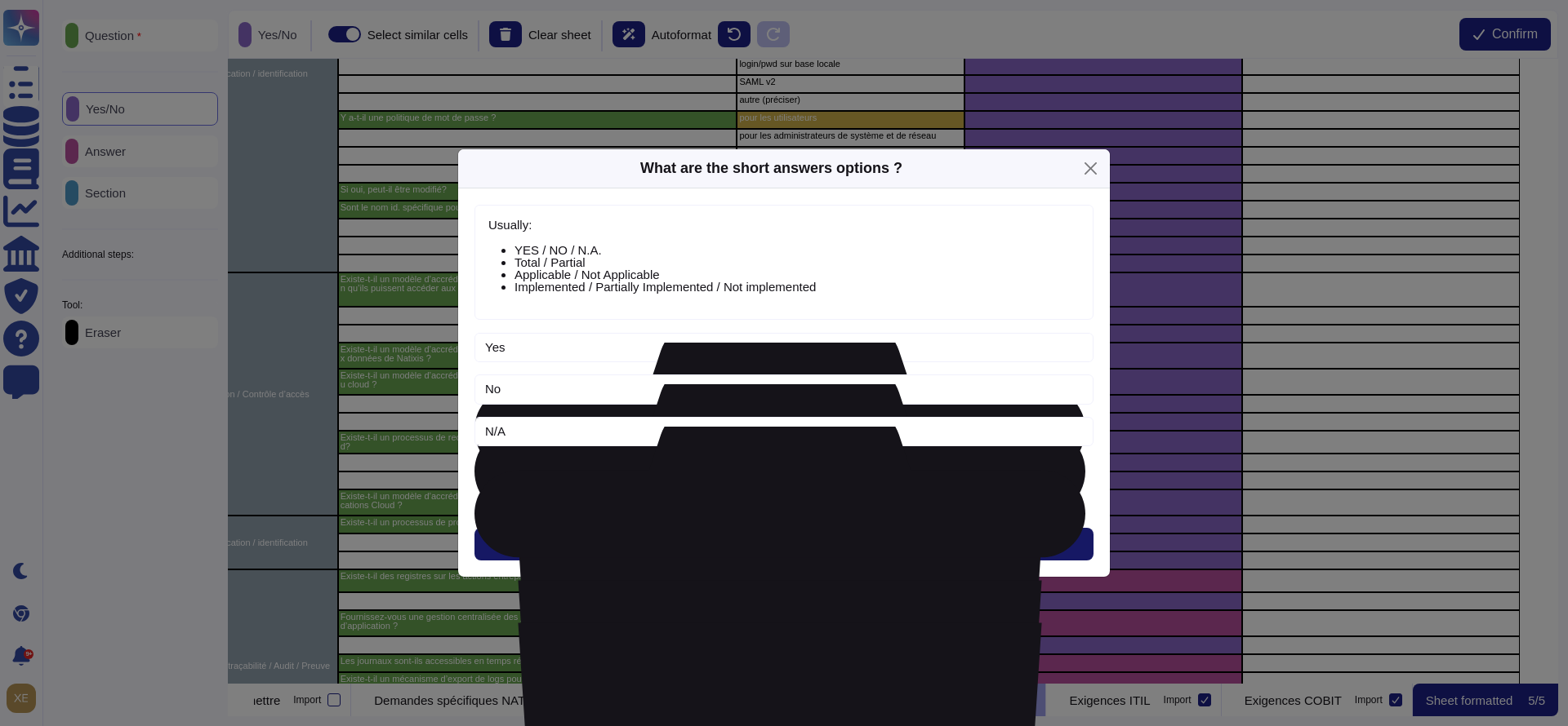
click at [755, 528] on button "Next" at bounding box center [784, 544] width 618 height 33
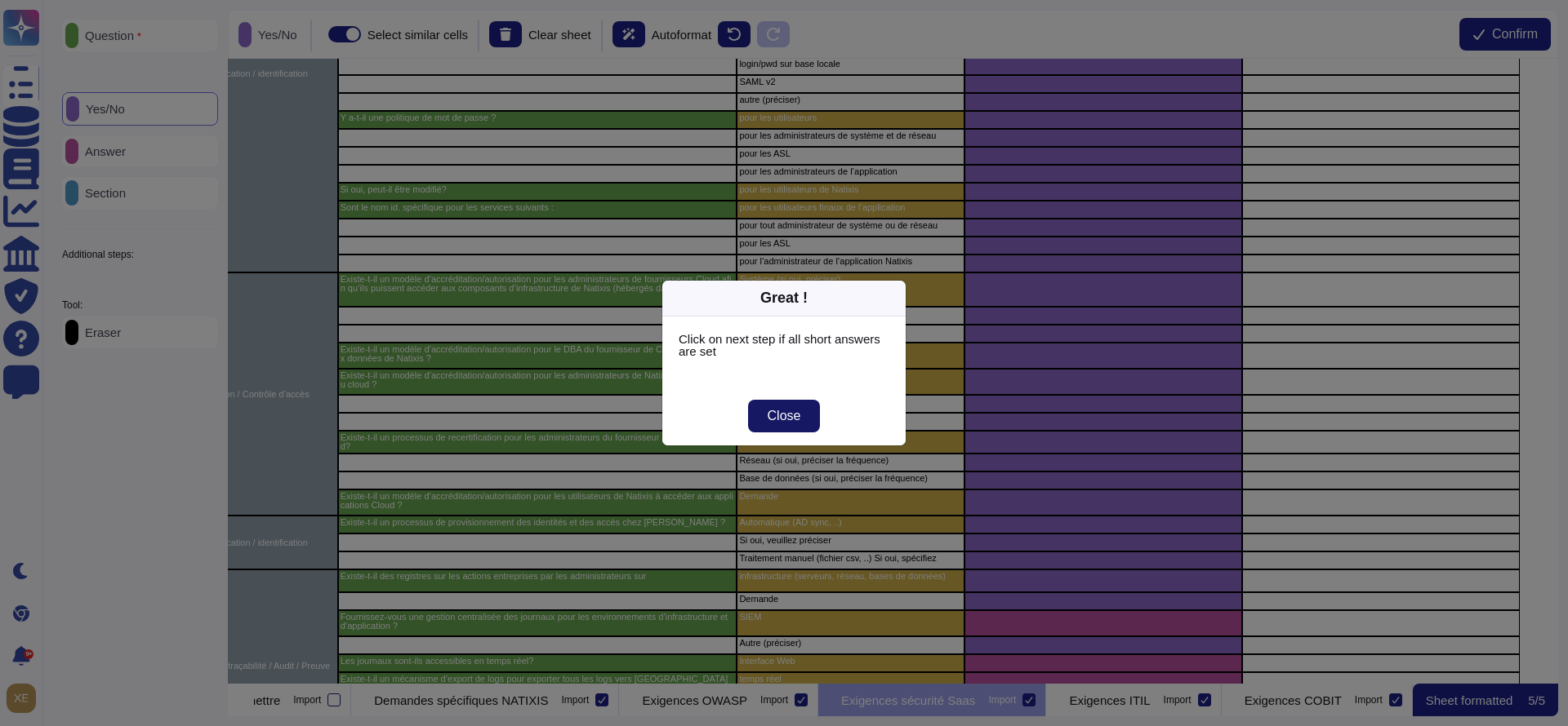
click at [791, 420] on span "Close" at bounding box center [784, 416] width 33 height 13
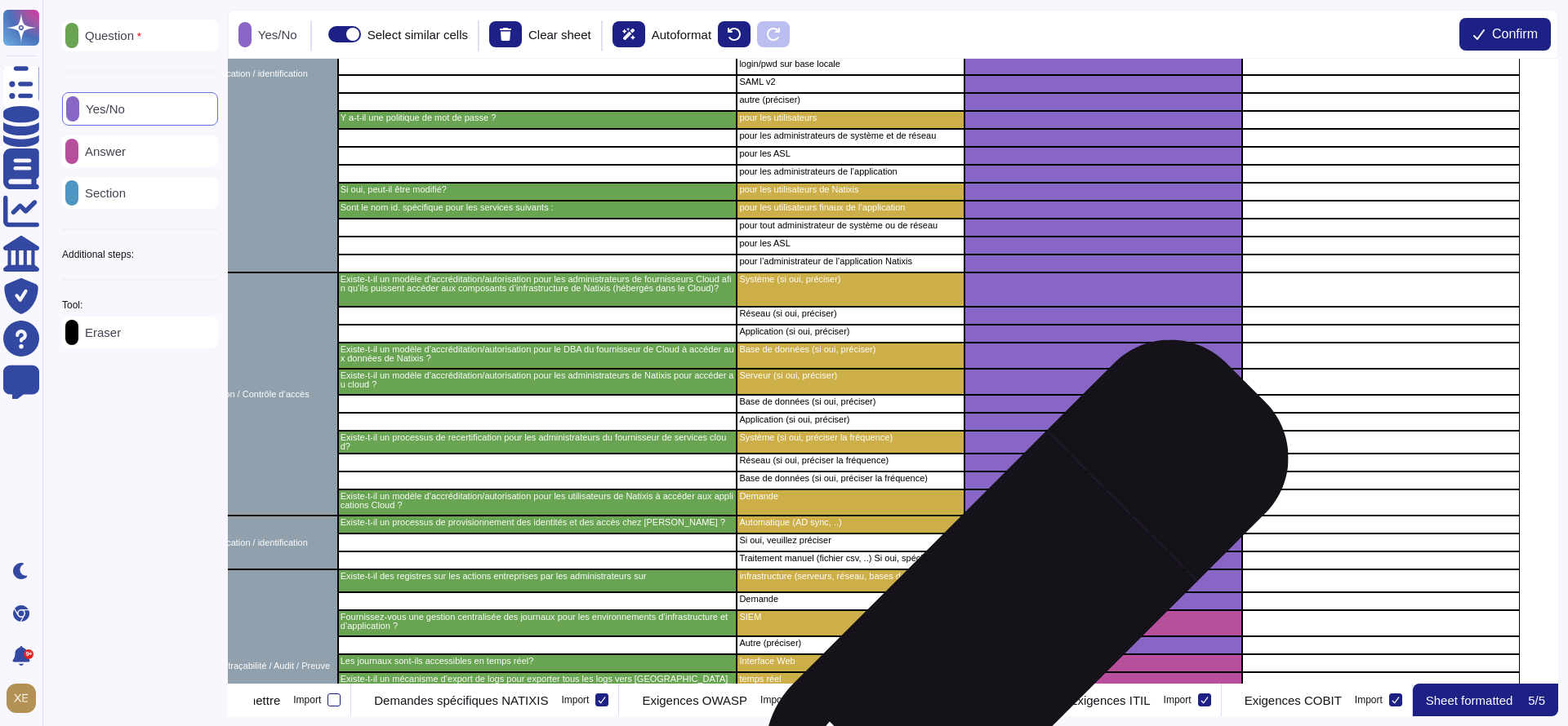
click at [1002, 629] on div "grid" at bounding box center [1104, 624] width 278 height 26
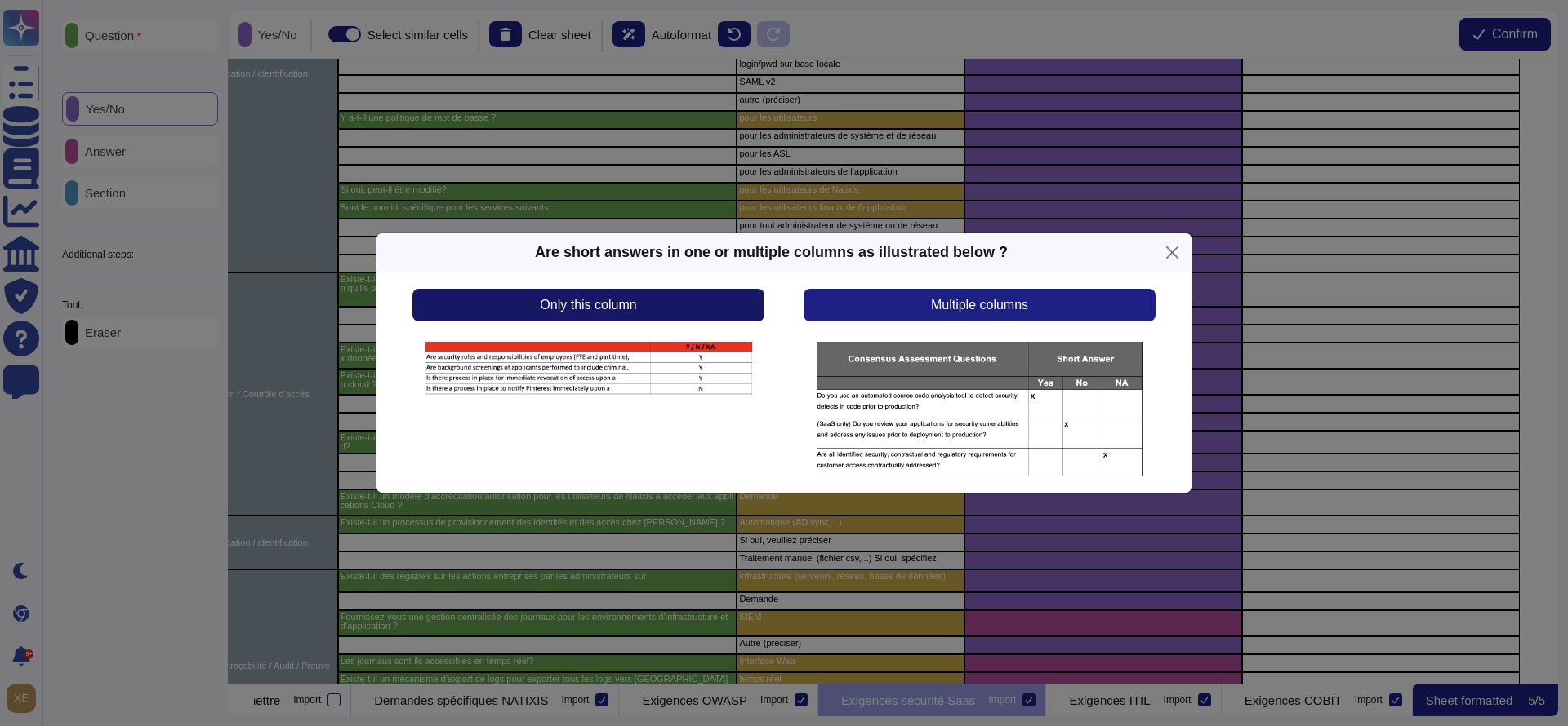
click at [703, 312] on button "Only this column" at bounding box center [588, 305] width 352 height 33
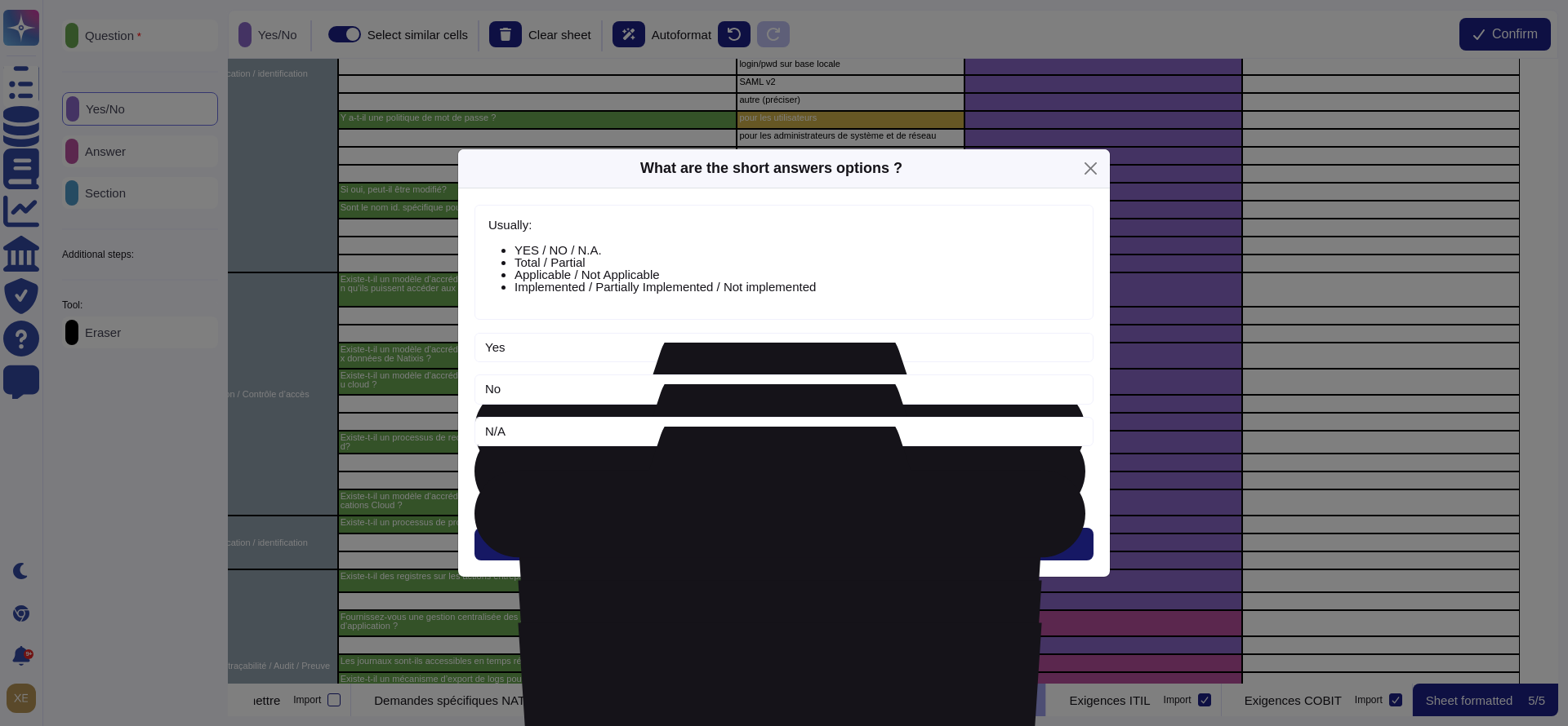
click at [751, 529] on button "Next" at bounding box center [784, 544] width 618 height 33
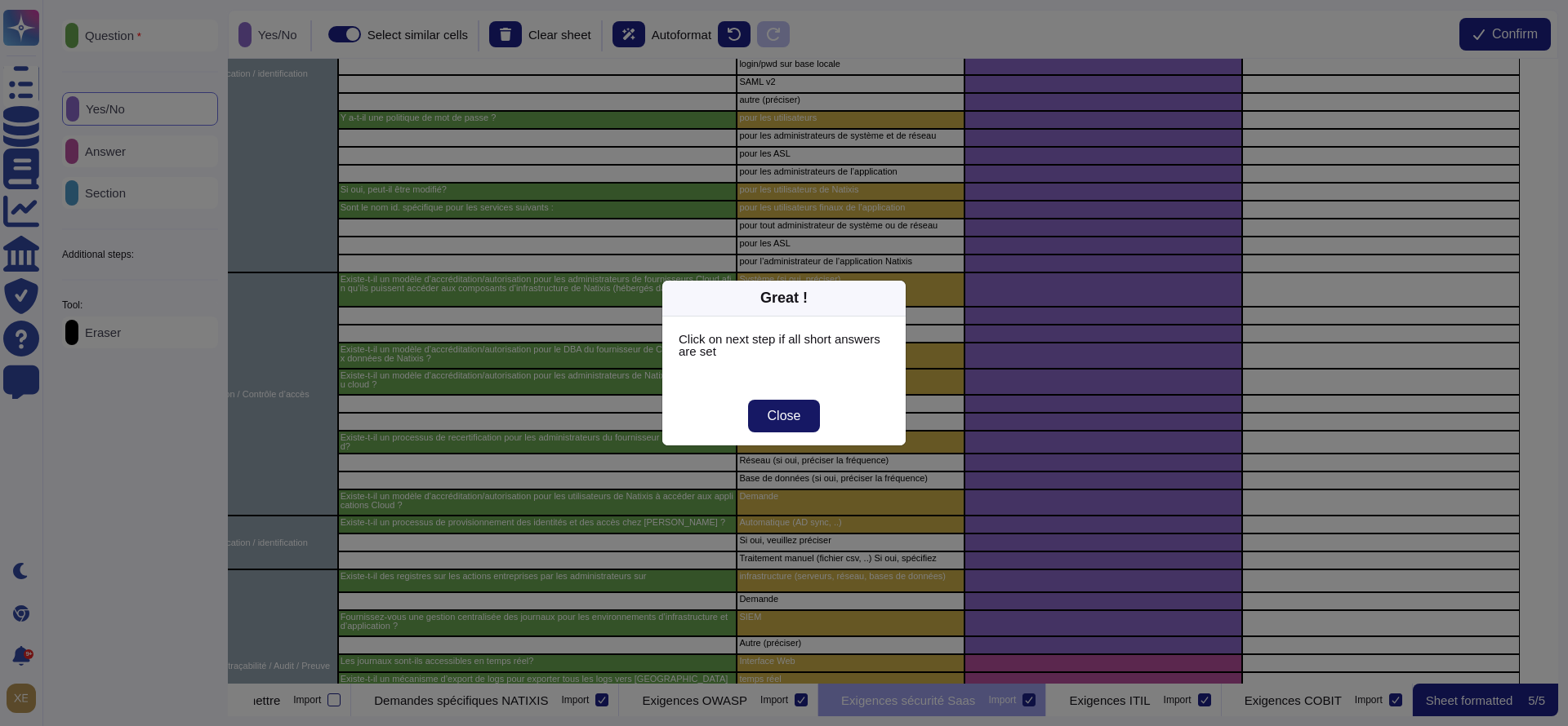
click at [795, 417] on span "Close" at bounding box center [784, 416] width 33 height 13
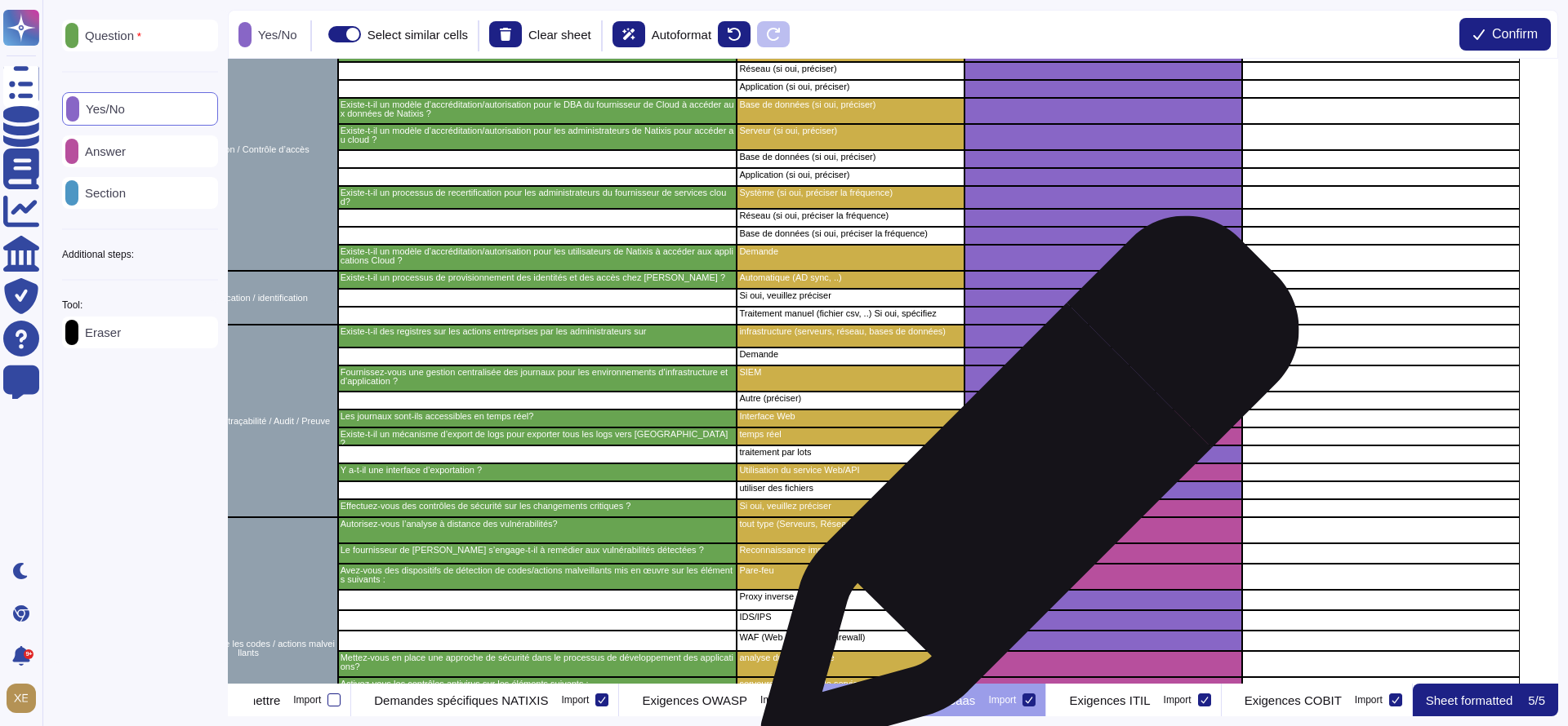
scroll to position [857, 402]
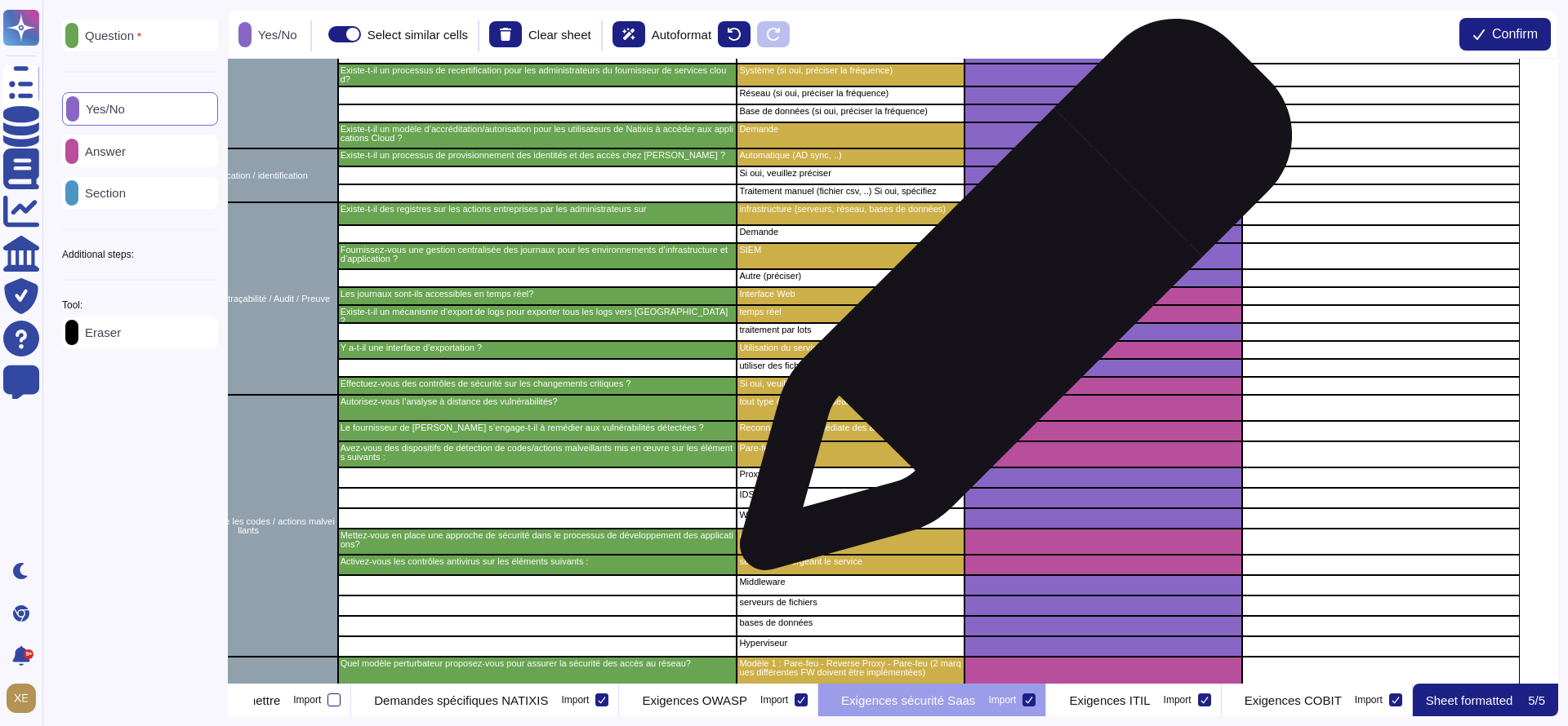
click at [1009, 302] on div "grid" at bounding box center [1104, 296] width 278 height 18
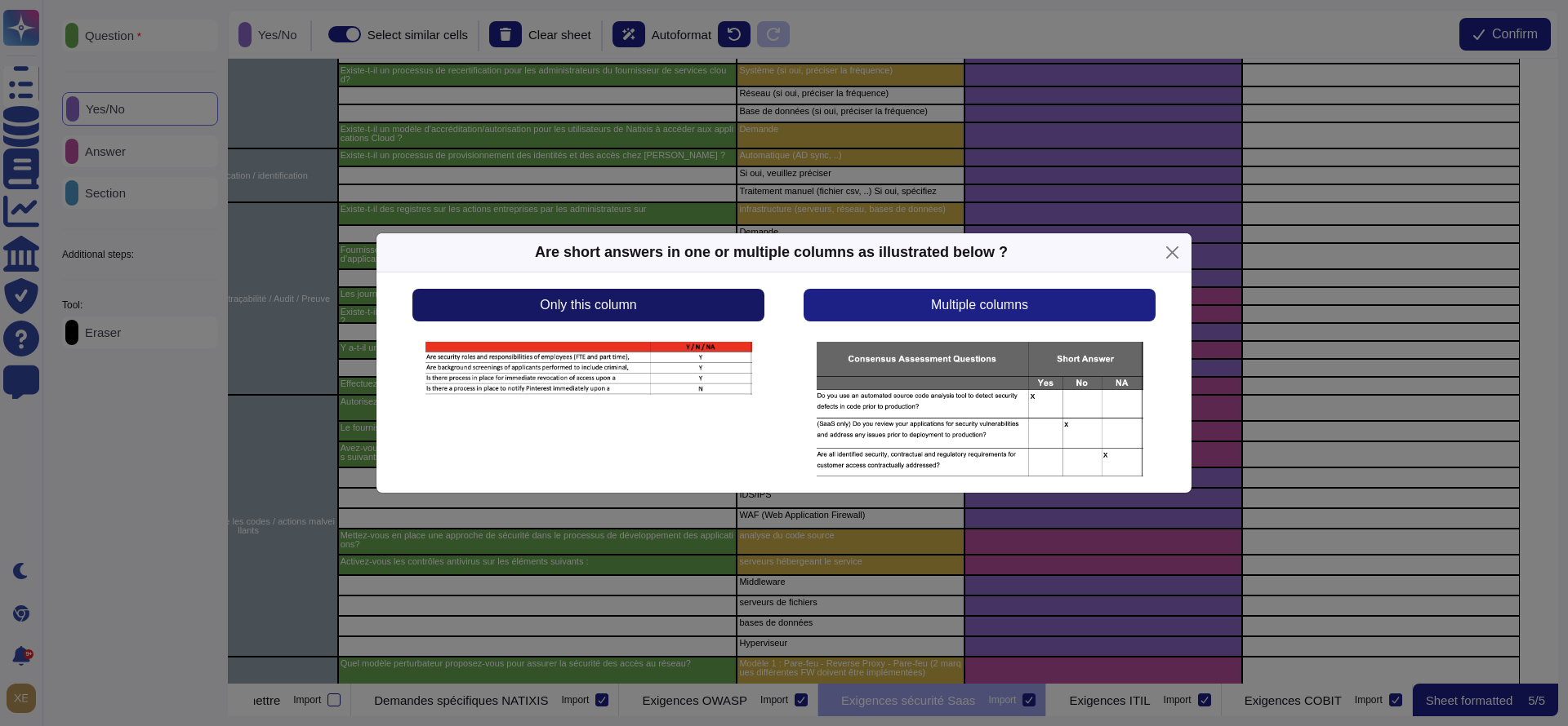
click at [654, 310] on button "Only this column" at bounding box center [588, 305] width 352 height 33
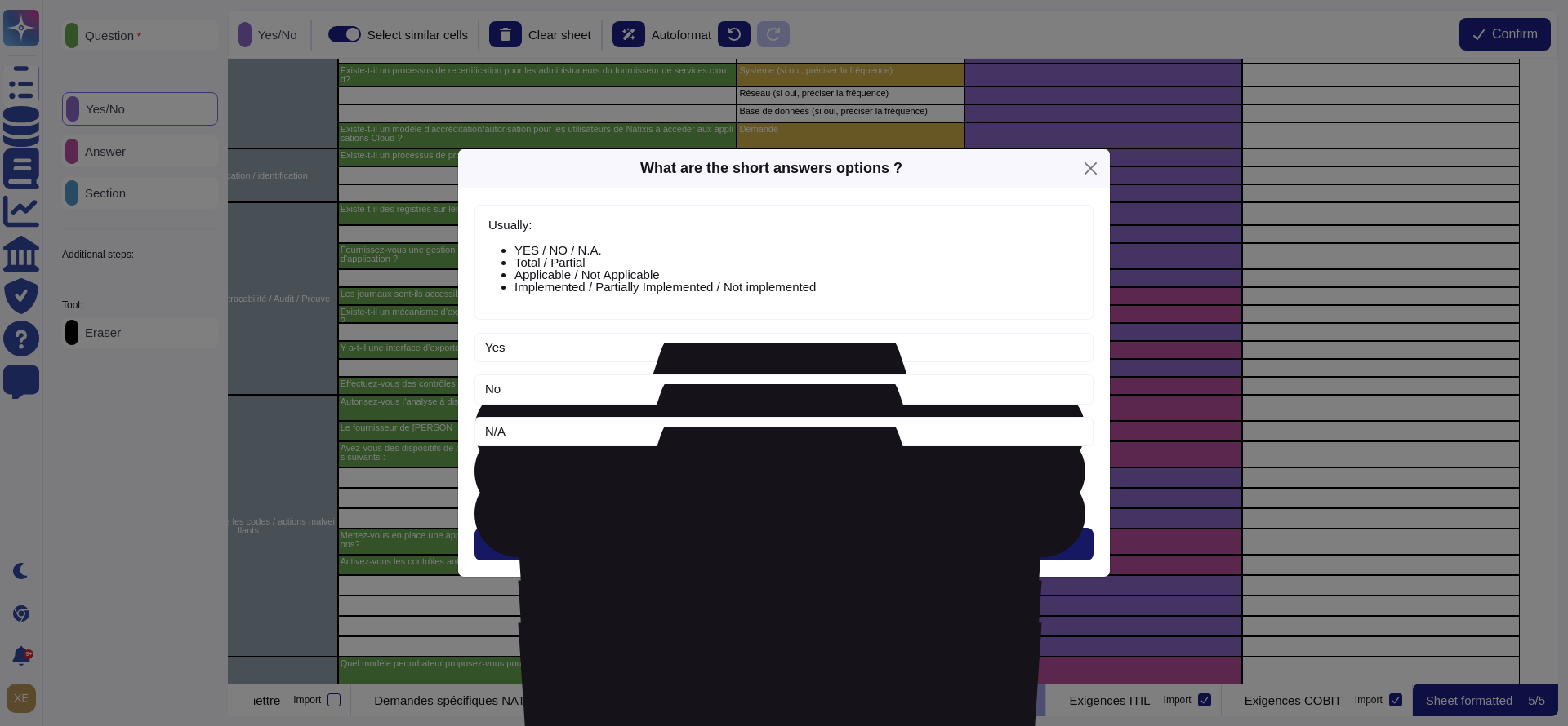
click at [724, 534] on button "Next" at bounding box center [784, 544] width 618 height 33
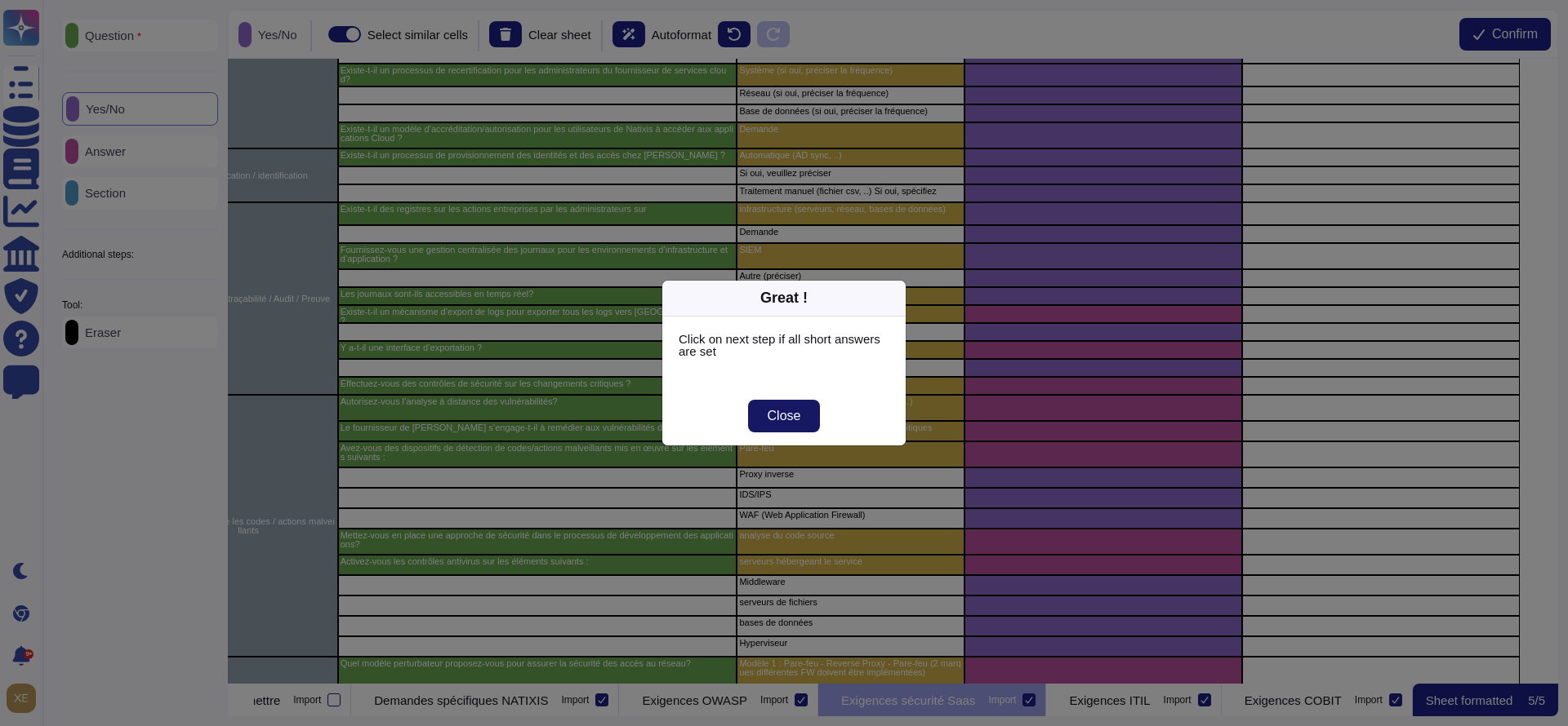
click at [804, 422] on button "Close" at bounding box center [784, 416] width 73 height 33
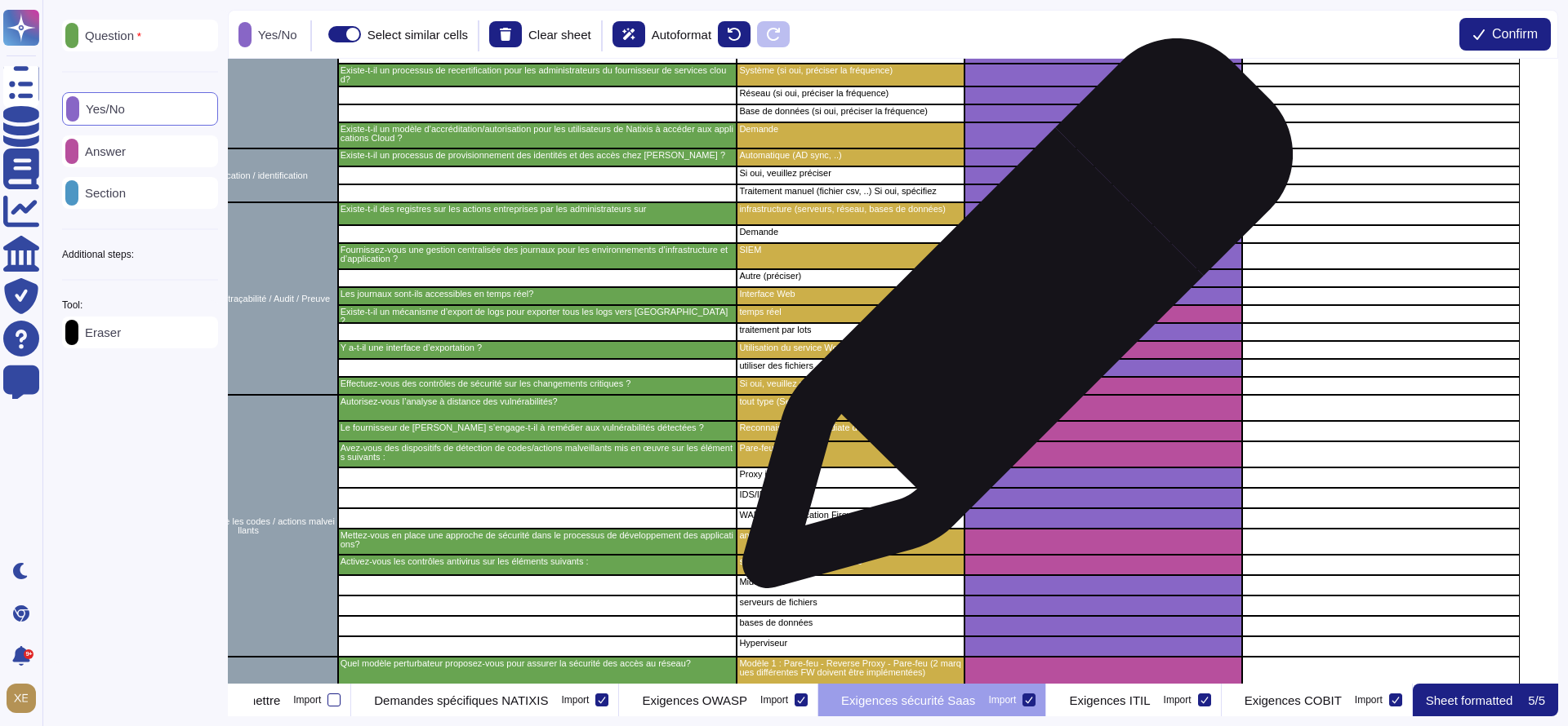
click at [1011, 323] on div "grid" at bounding box center [1104, 332] width 278 height 18
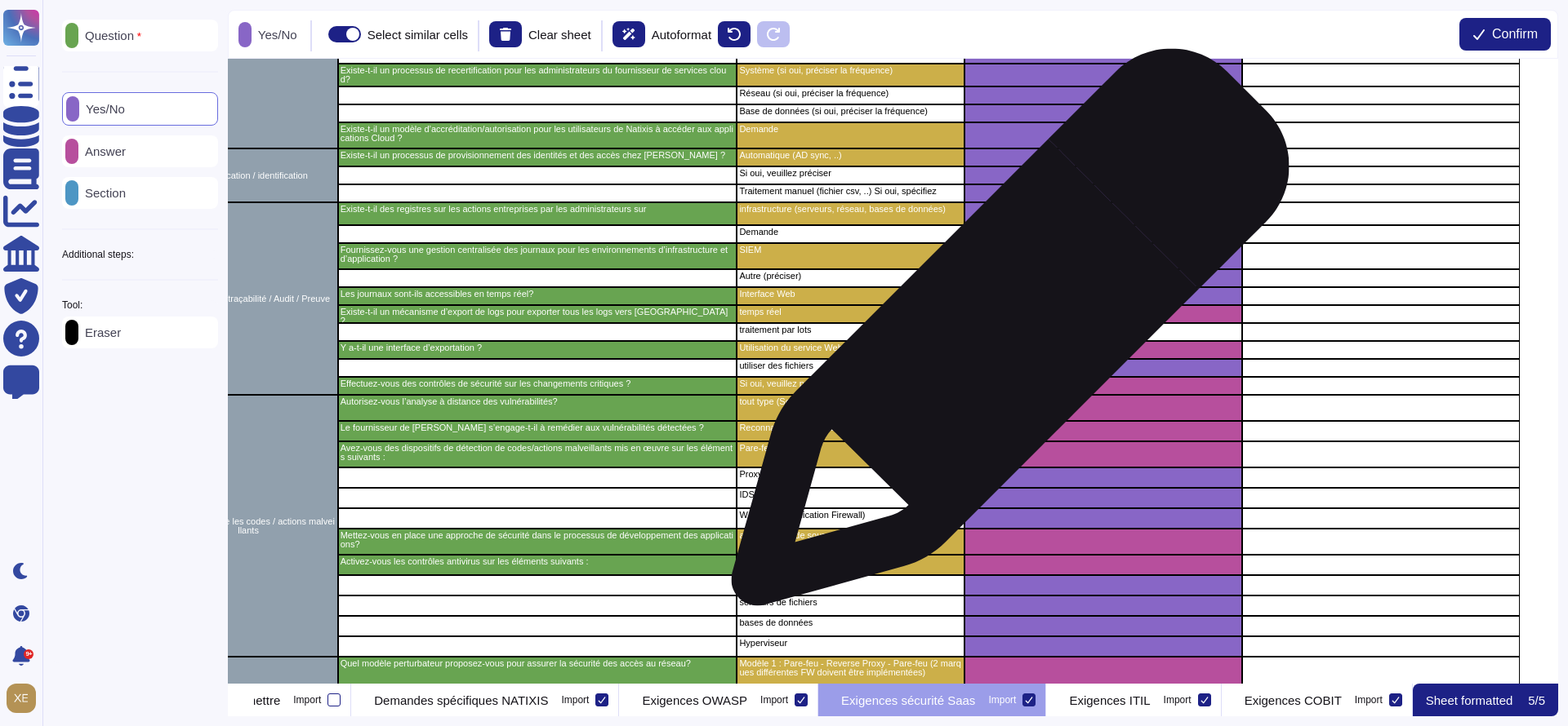
click at [1003, 336] on div "grid" at bounding box center [1104, 332] width 278 height 18
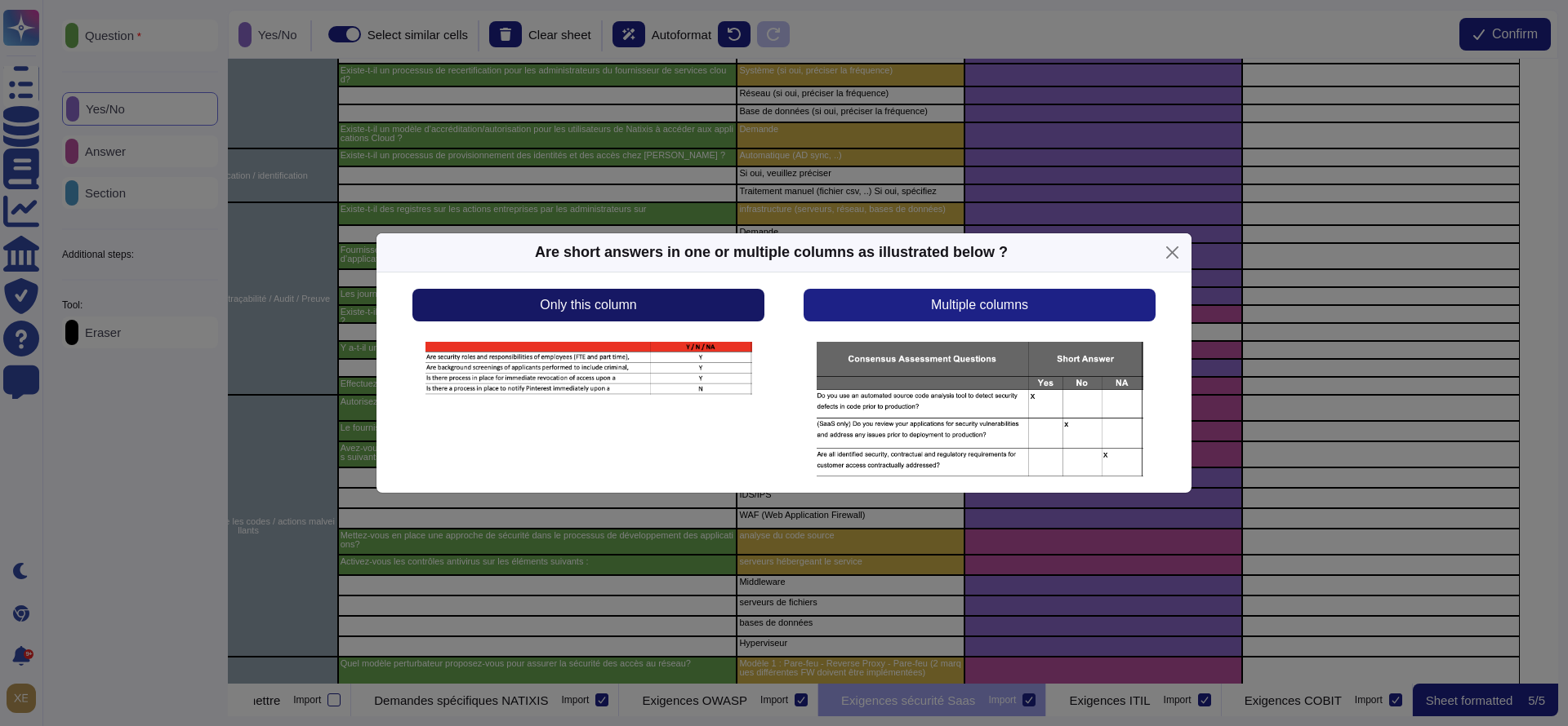
click at [745, 302] on button "Only this column" at bounding box center [588, 305] width 352 height 33
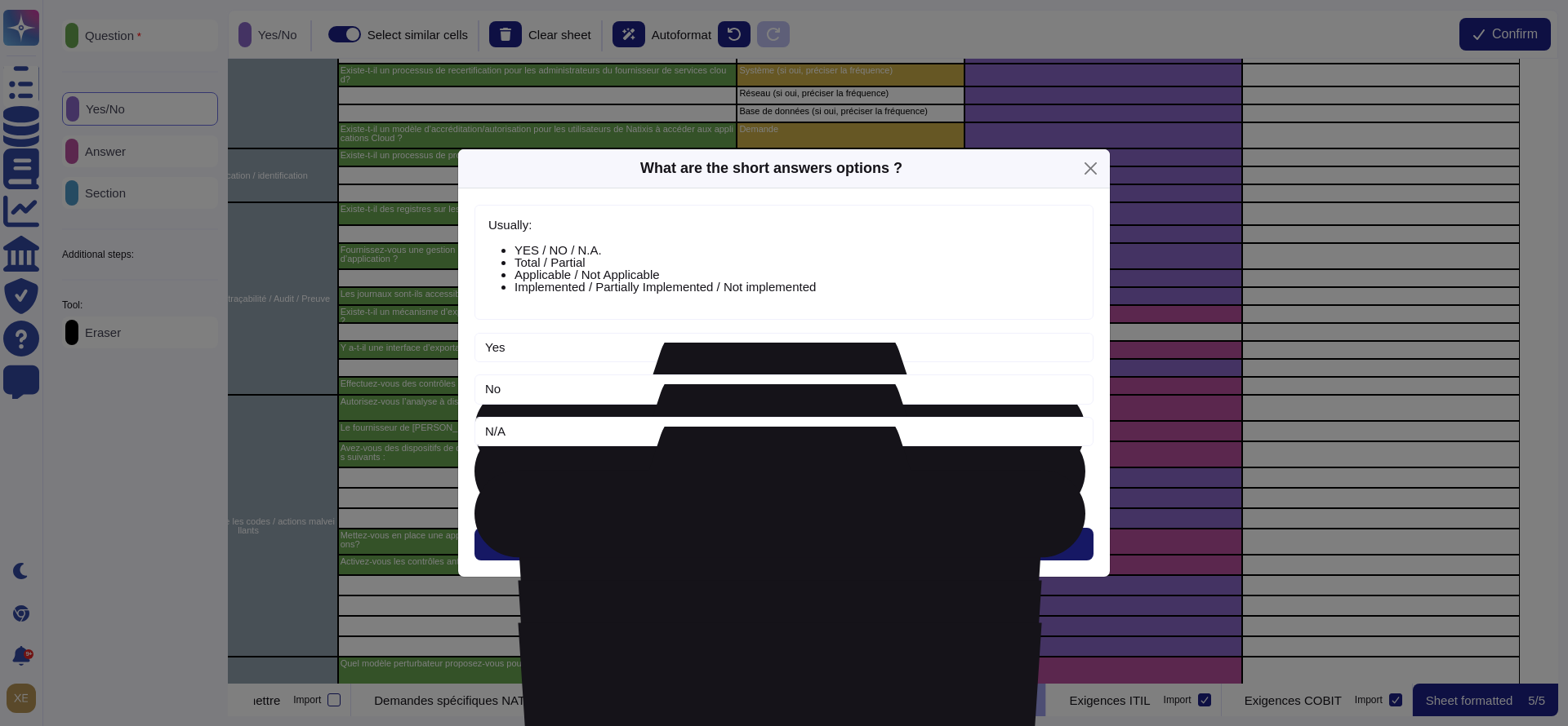
click at [793, 538] on span "Next" at bounding box center [784, 544] width 26 height 13
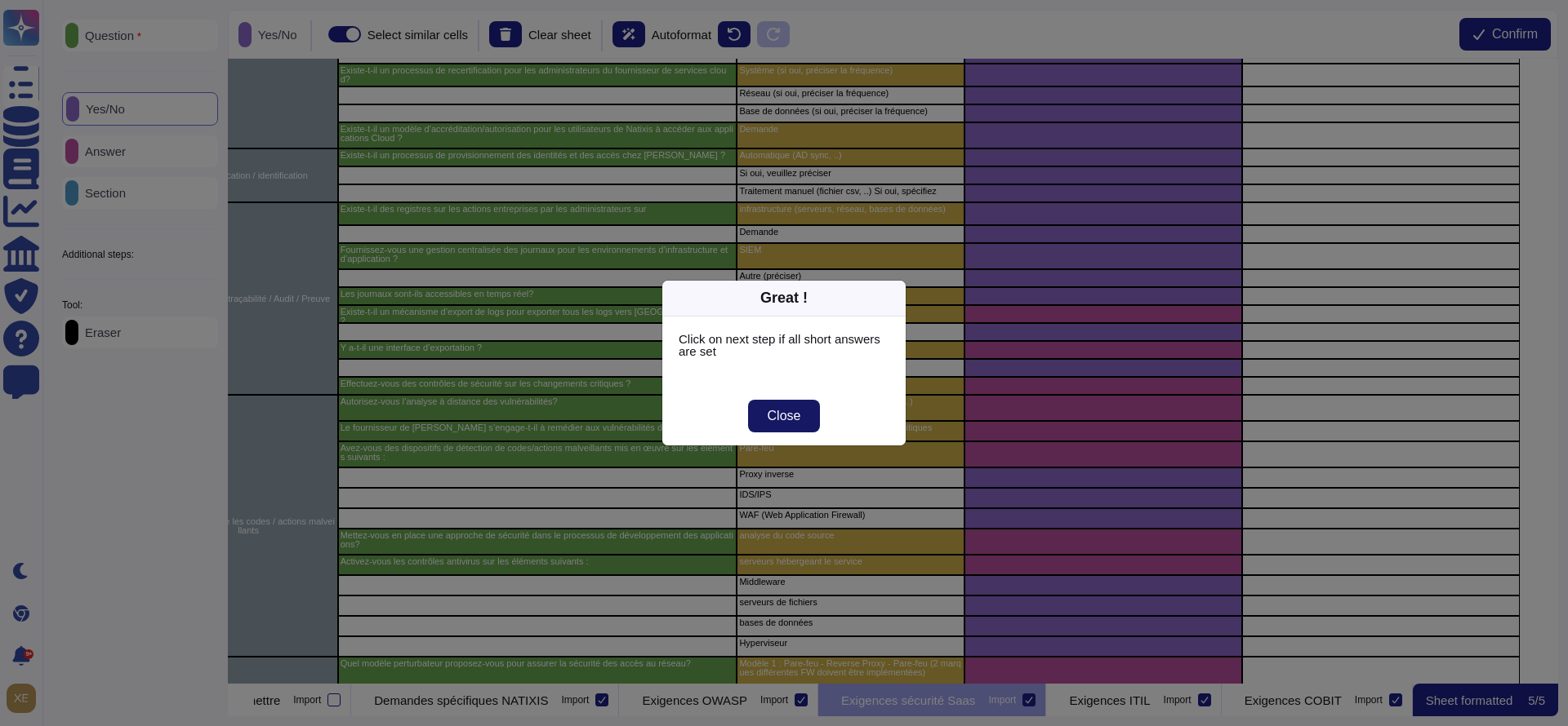
click at [798, 412] on span "Close" at bounding box center [784, 416] width 33 height 13
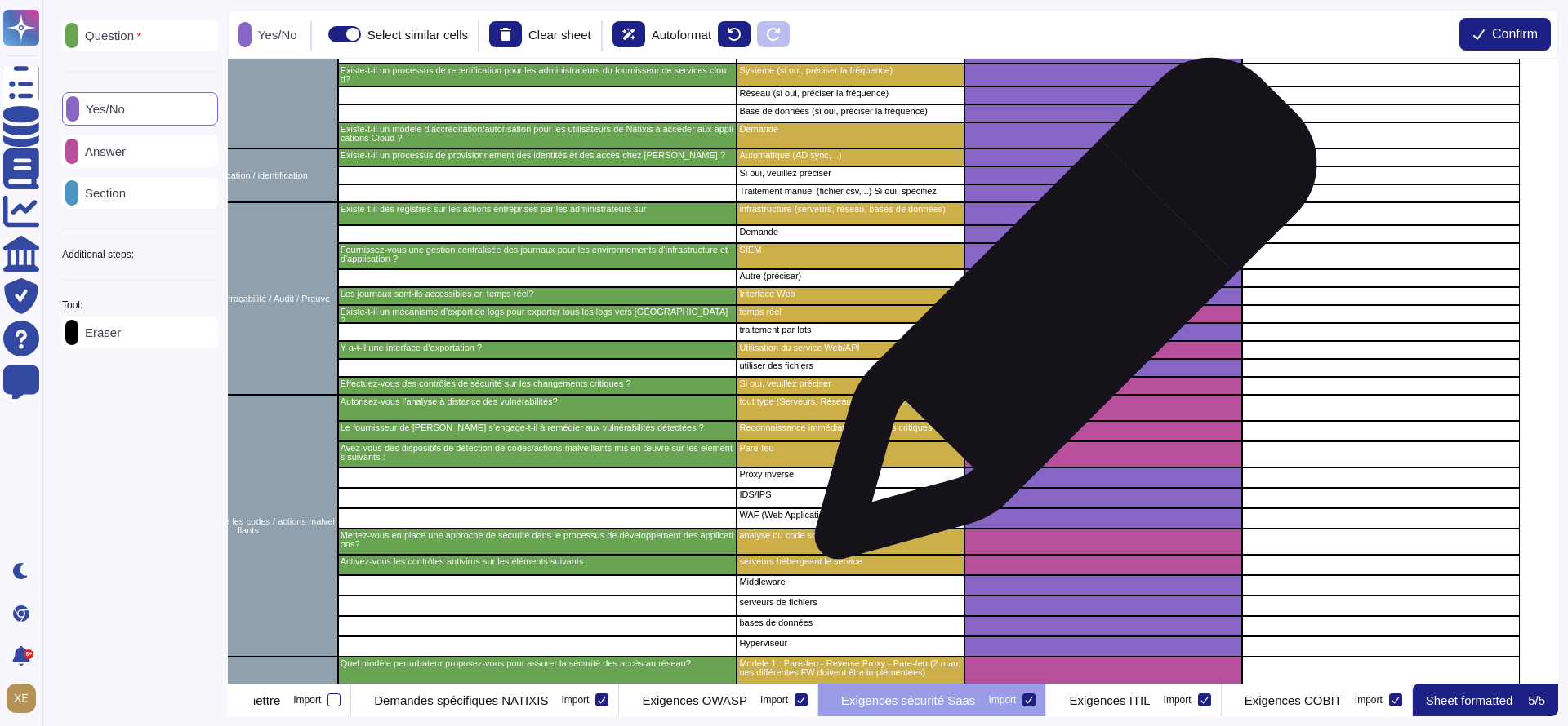
click at [1059, 317] on div "grid" at bounding box center [1104, 314] width 278 height 18
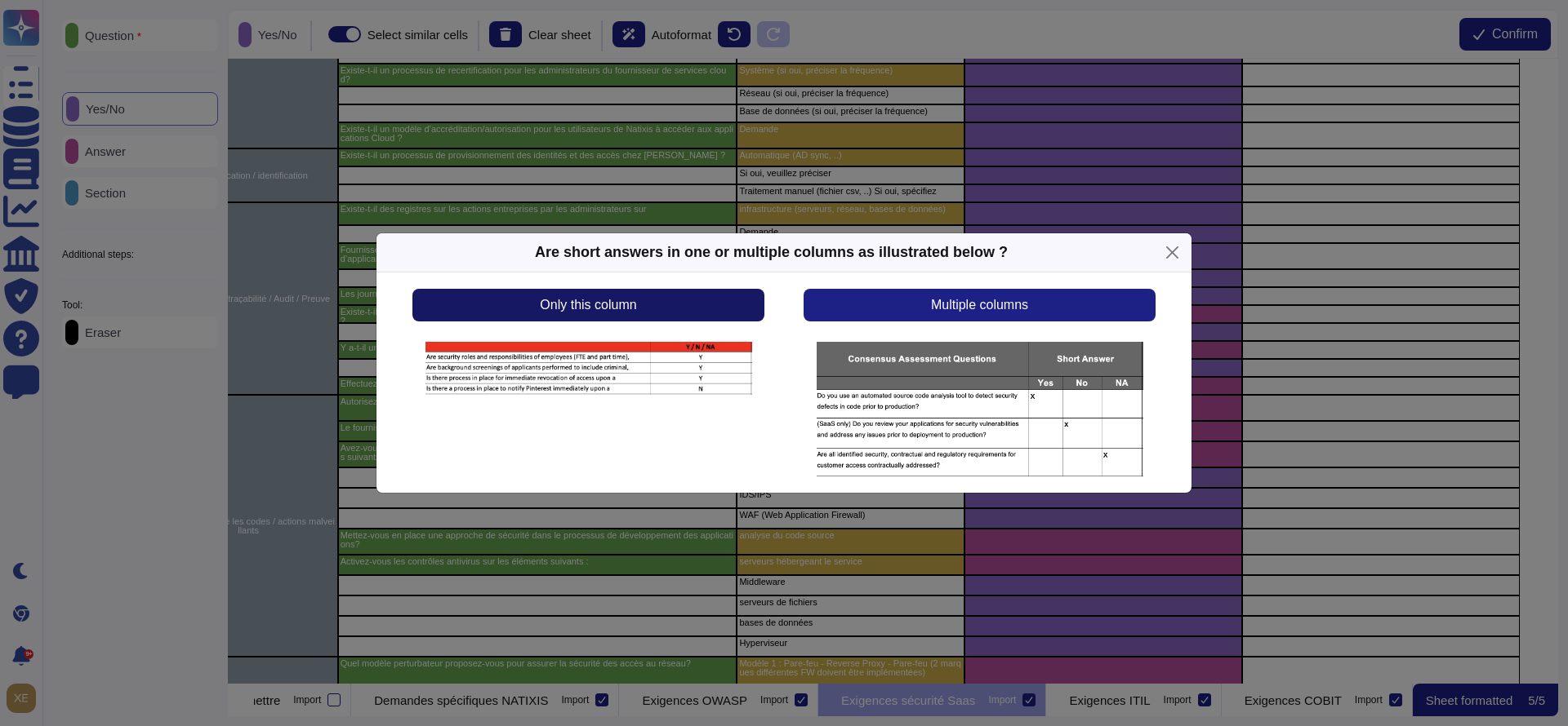
click at [762, 300] on button "Only this column" at bounding box center [588, 305] width 352 height 33
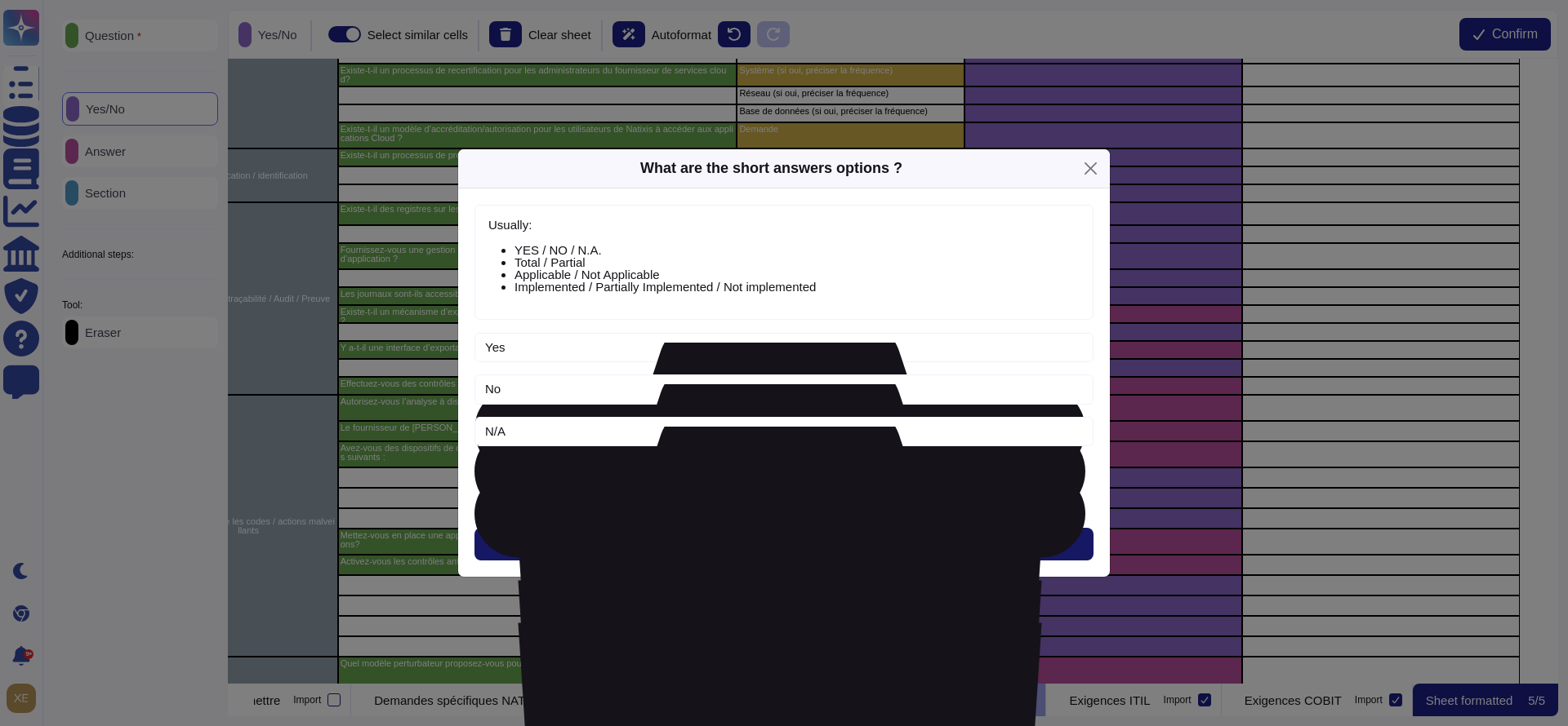
click at [762, 533] on button "Next" at bounding box center [784, 544] width 618 height 33
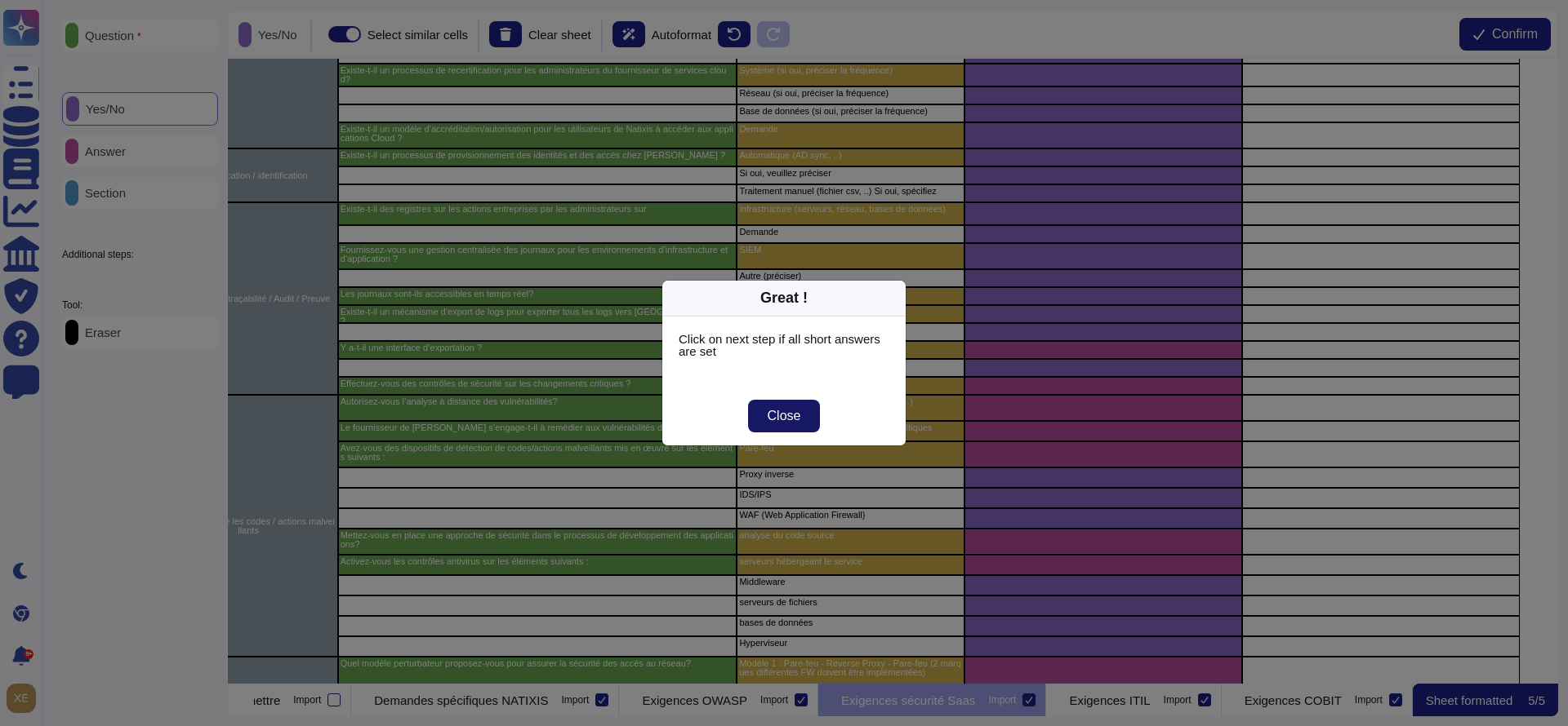
click at [804, 418] on button "Close" at bounding box center [784, 416] width 73 height 33
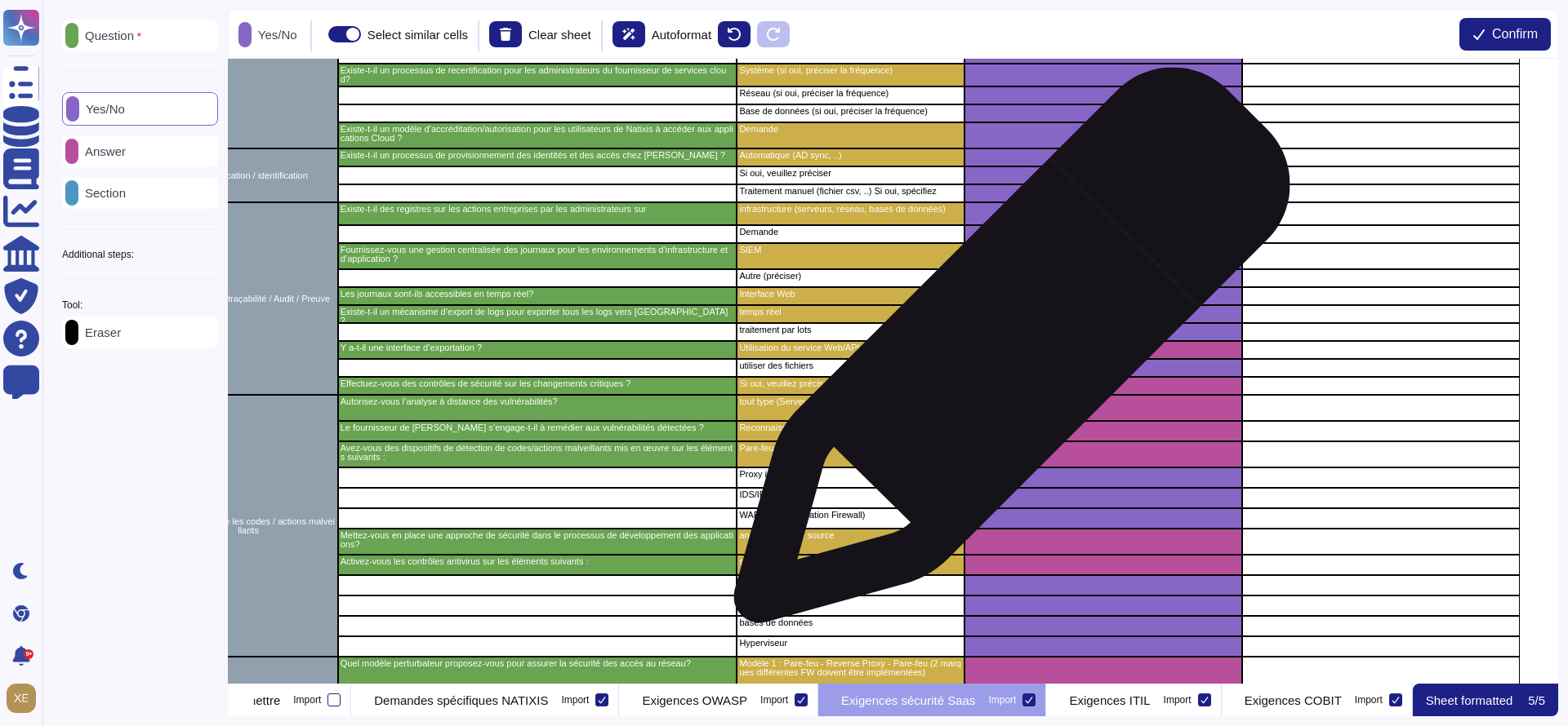
click at [1005, 354] on div "grid" at bounding box center [1104, 350] width 278 height 18
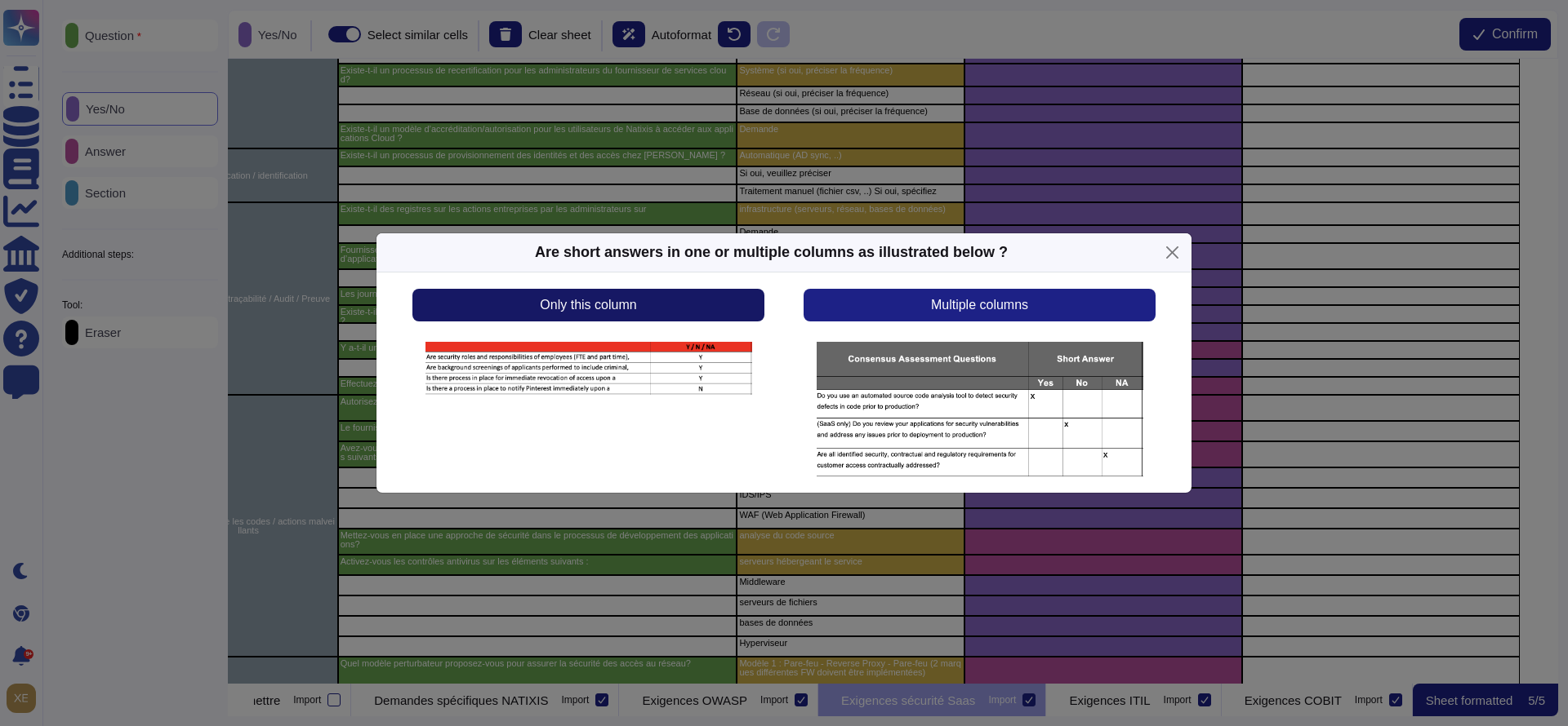
click at [686, 302] on button "Only this column" at bounding box center [588, 305] width 352 height 33
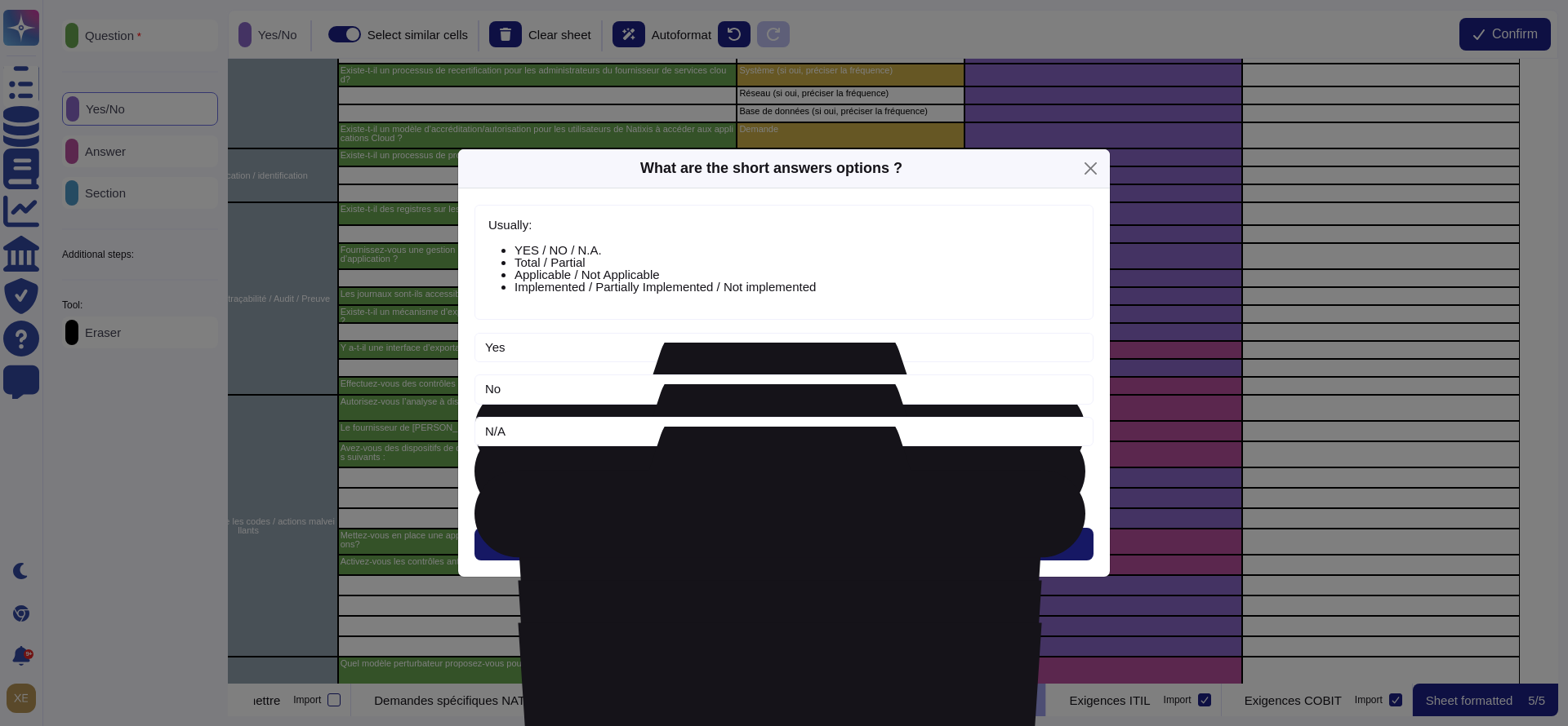
click at [735, 539] on button "Next" at bounding box center [784, 544] width 618 height 33
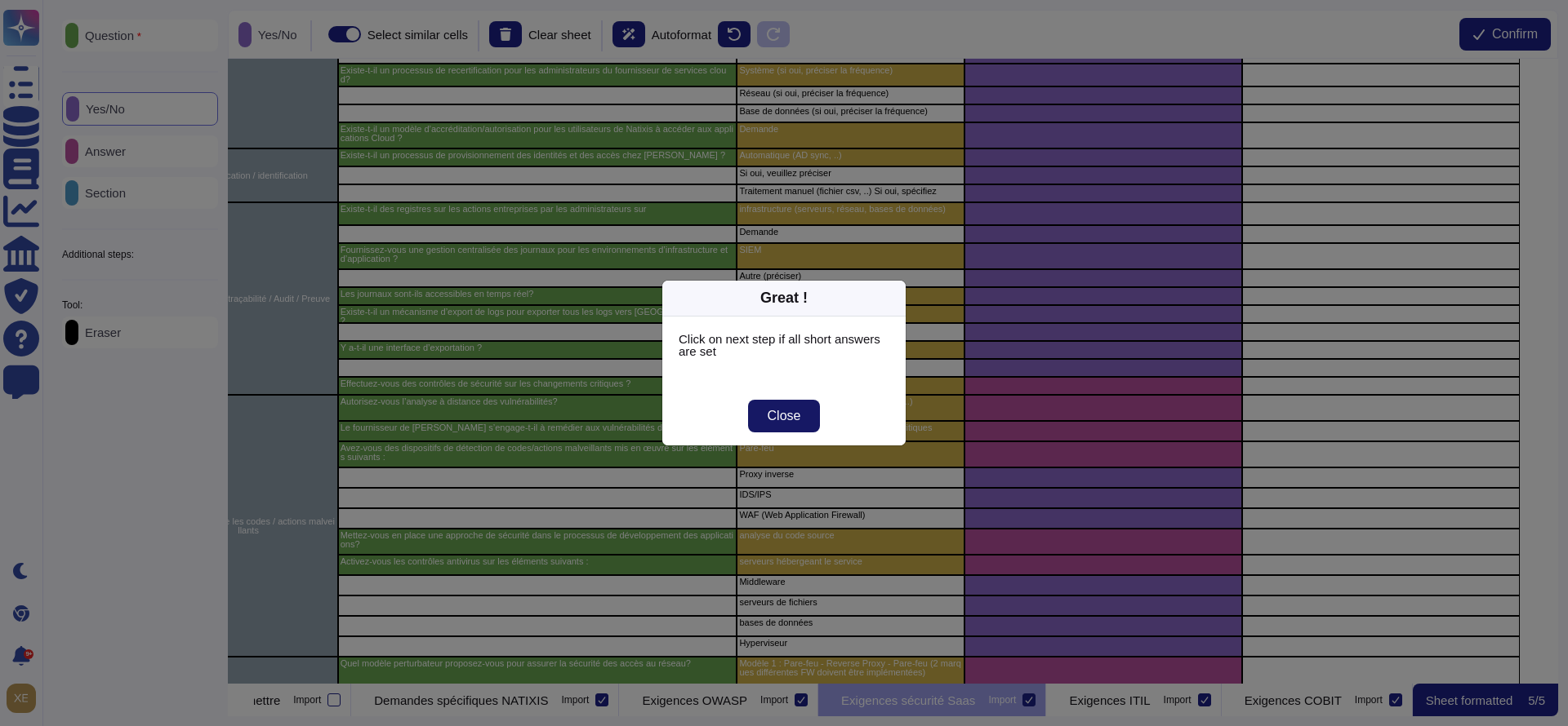
click at [793, 423] on span "Close" at bounding box center [784, 416] width 33 height 13
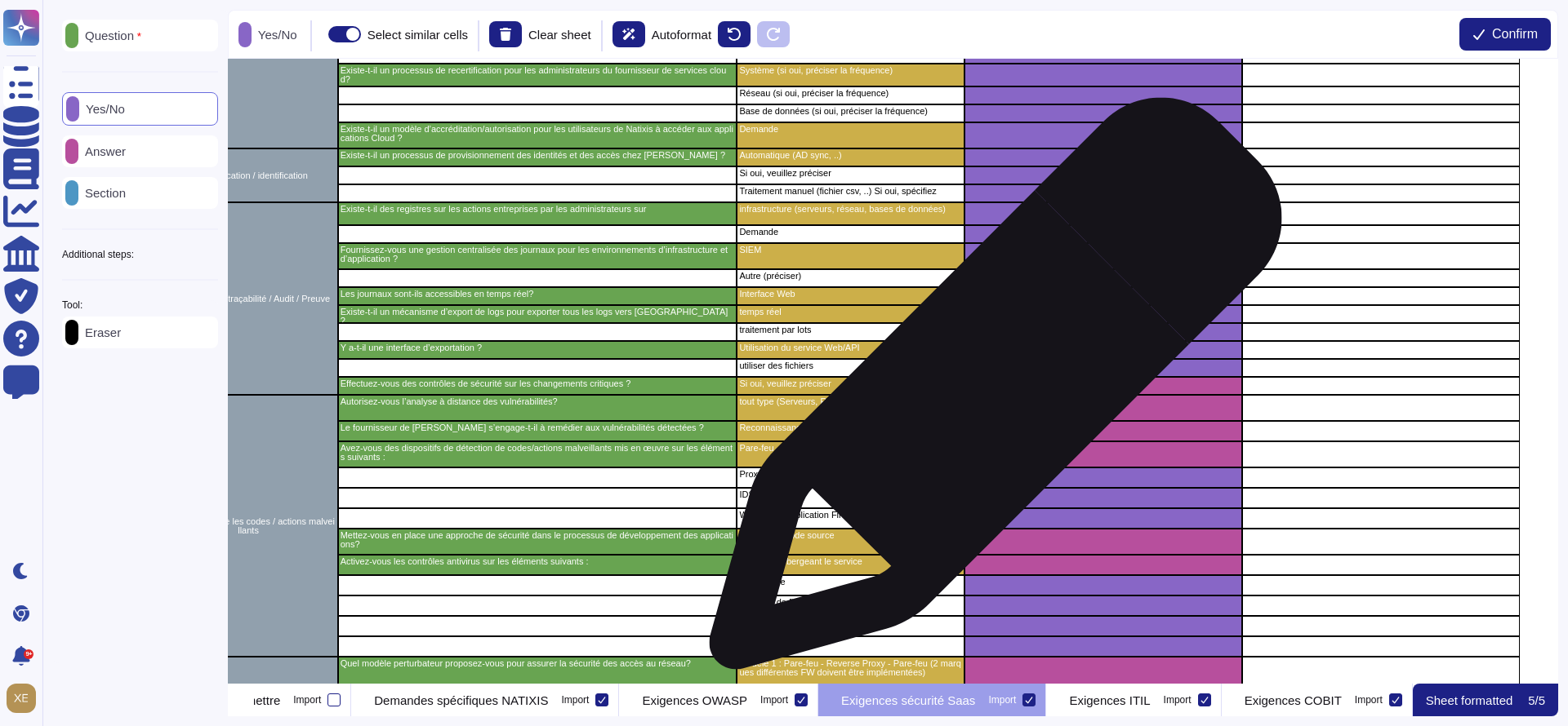
click at [989, 391] on div "grid" at bounding box center [1104, 386] width 278 height 18
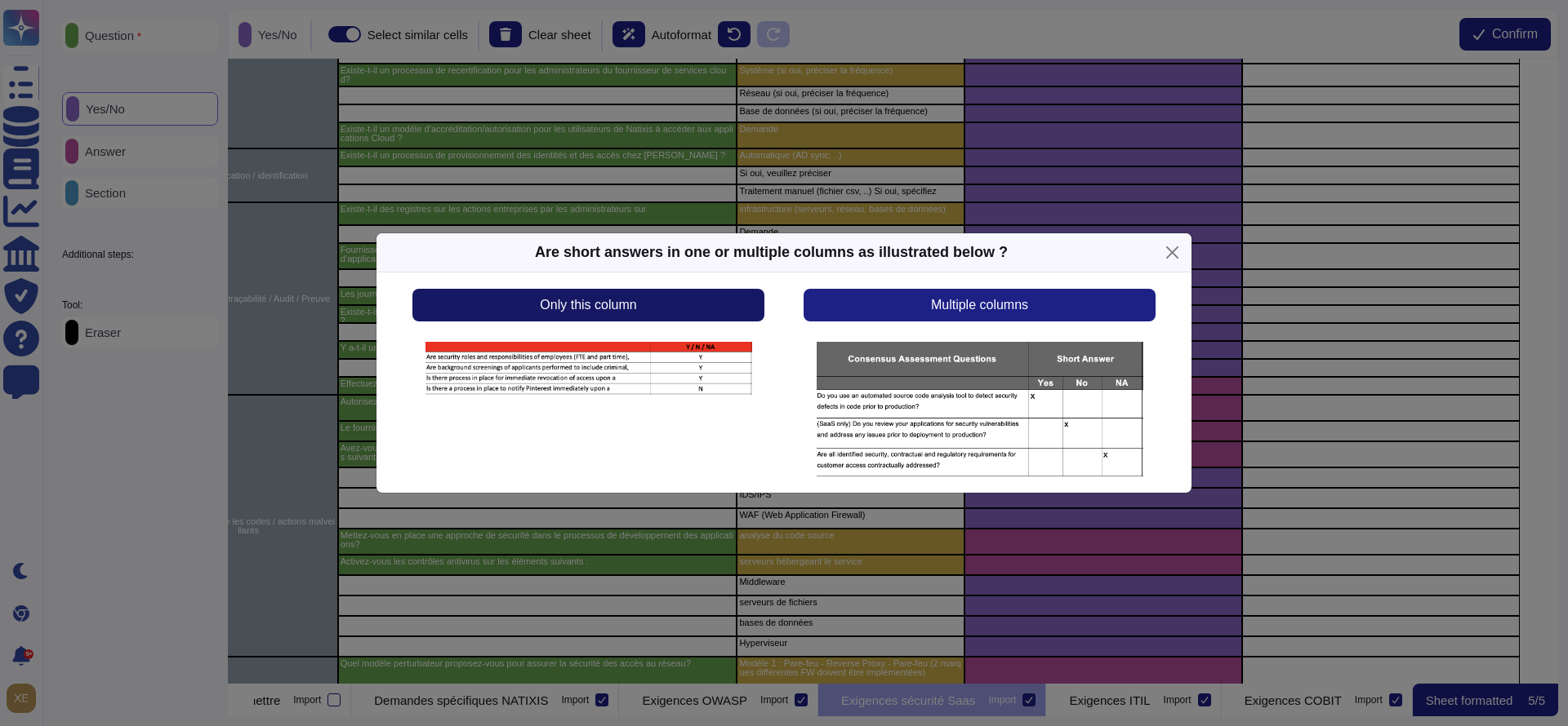
click at [712, 310] on button "Only this column" at bounding box center [588, 305] width 352 height 33
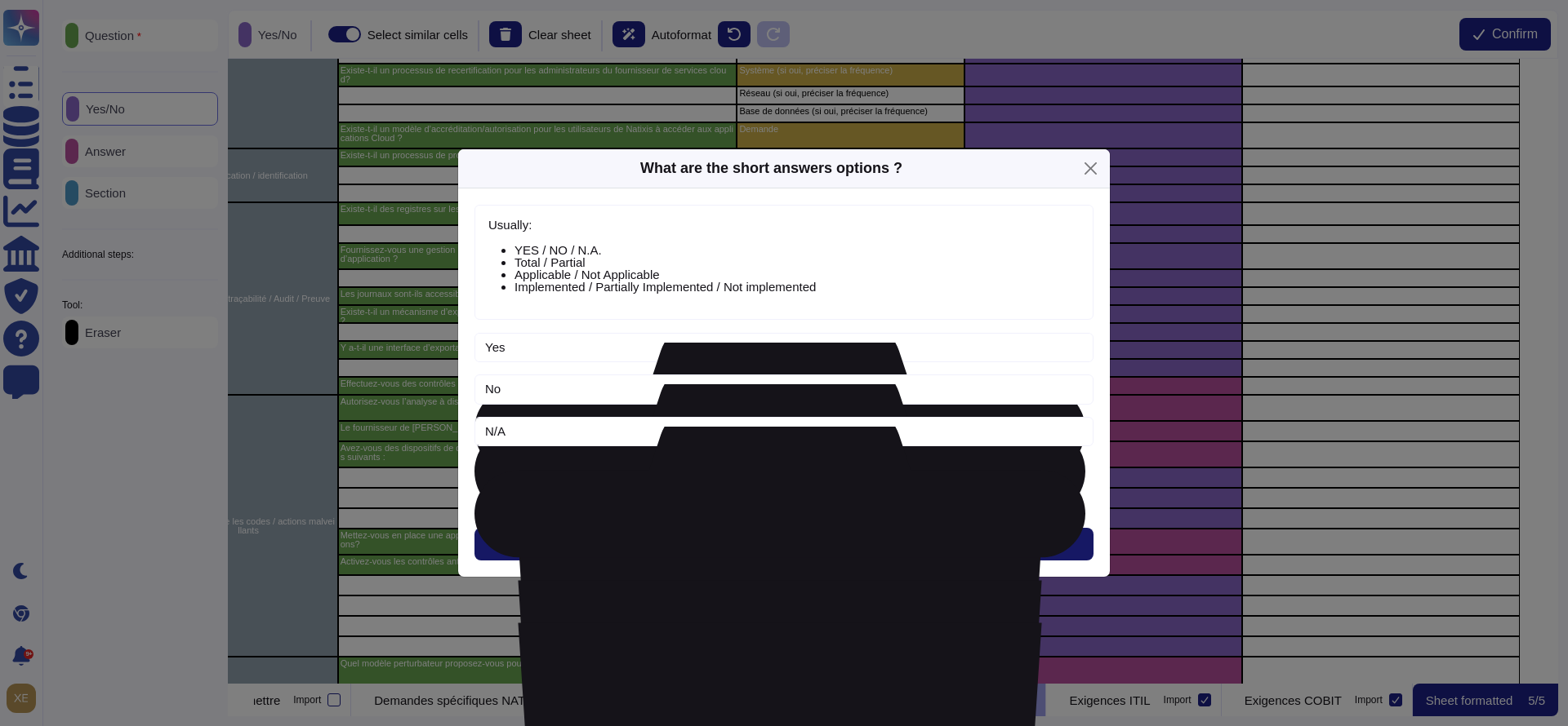
click at [740, 535] on button "Next" at bounding box center [784, 544] width 618 height 33
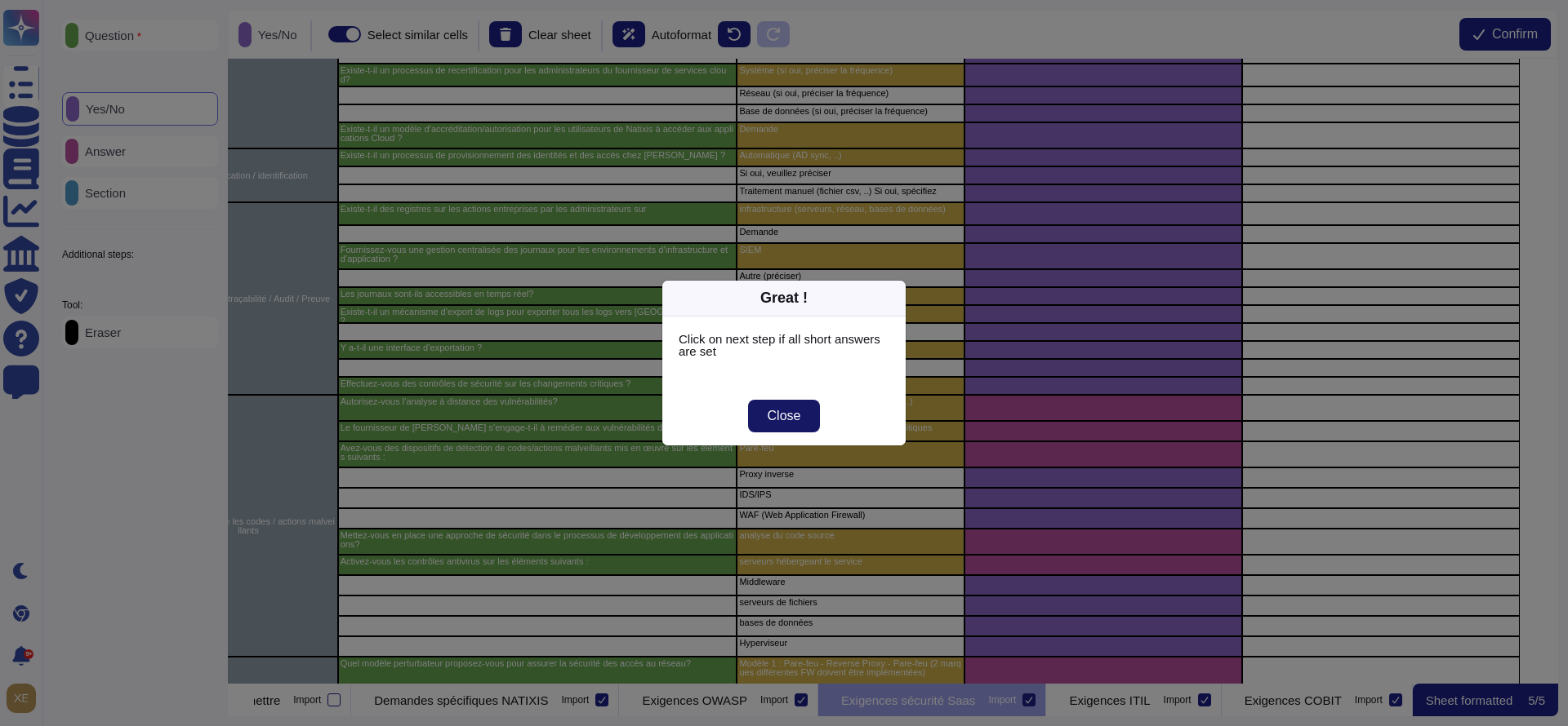
click at [788, 411] on span "Close" at bounding box center [784, 416] width 33 height 13
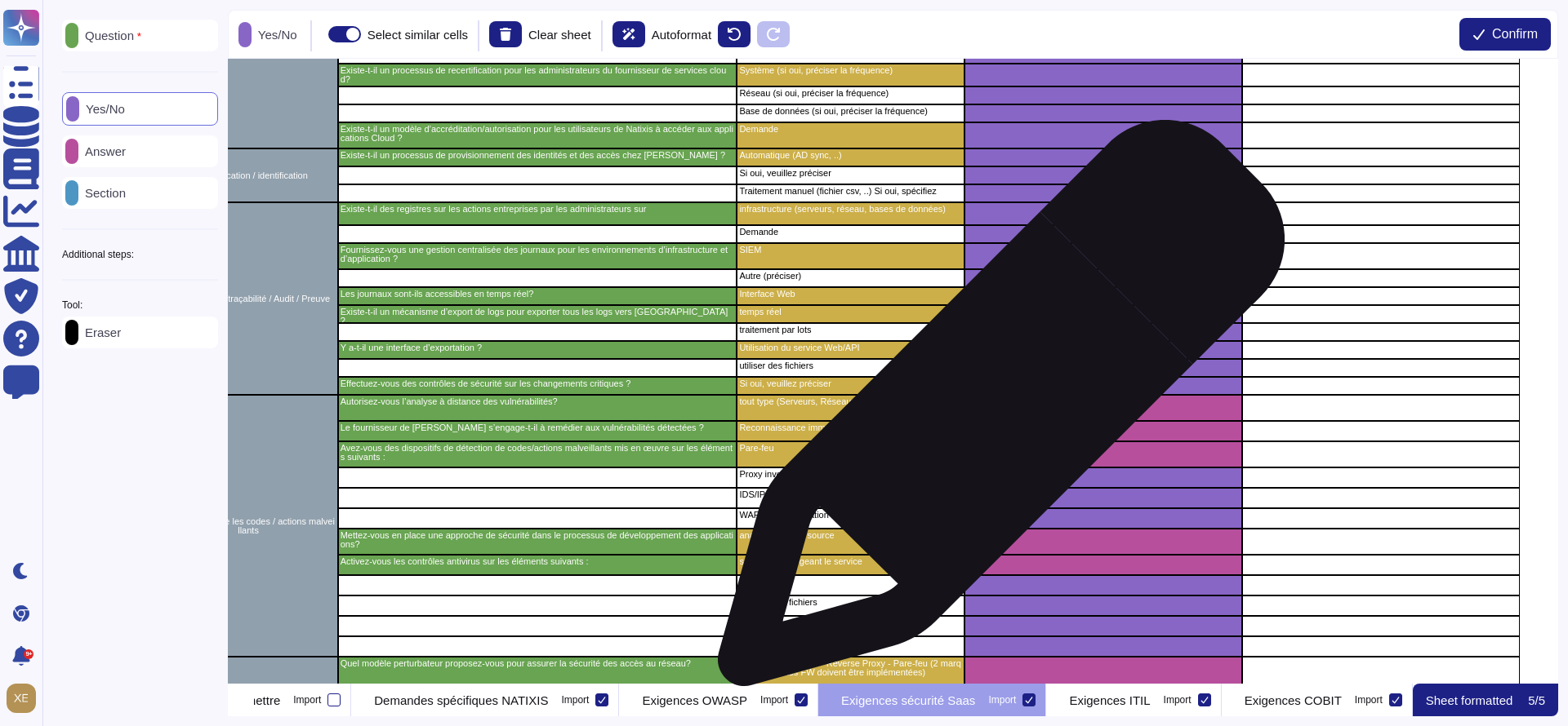
click at [995, 411] on div "grid" at bounding box center [1104, 408] width 278 height 26
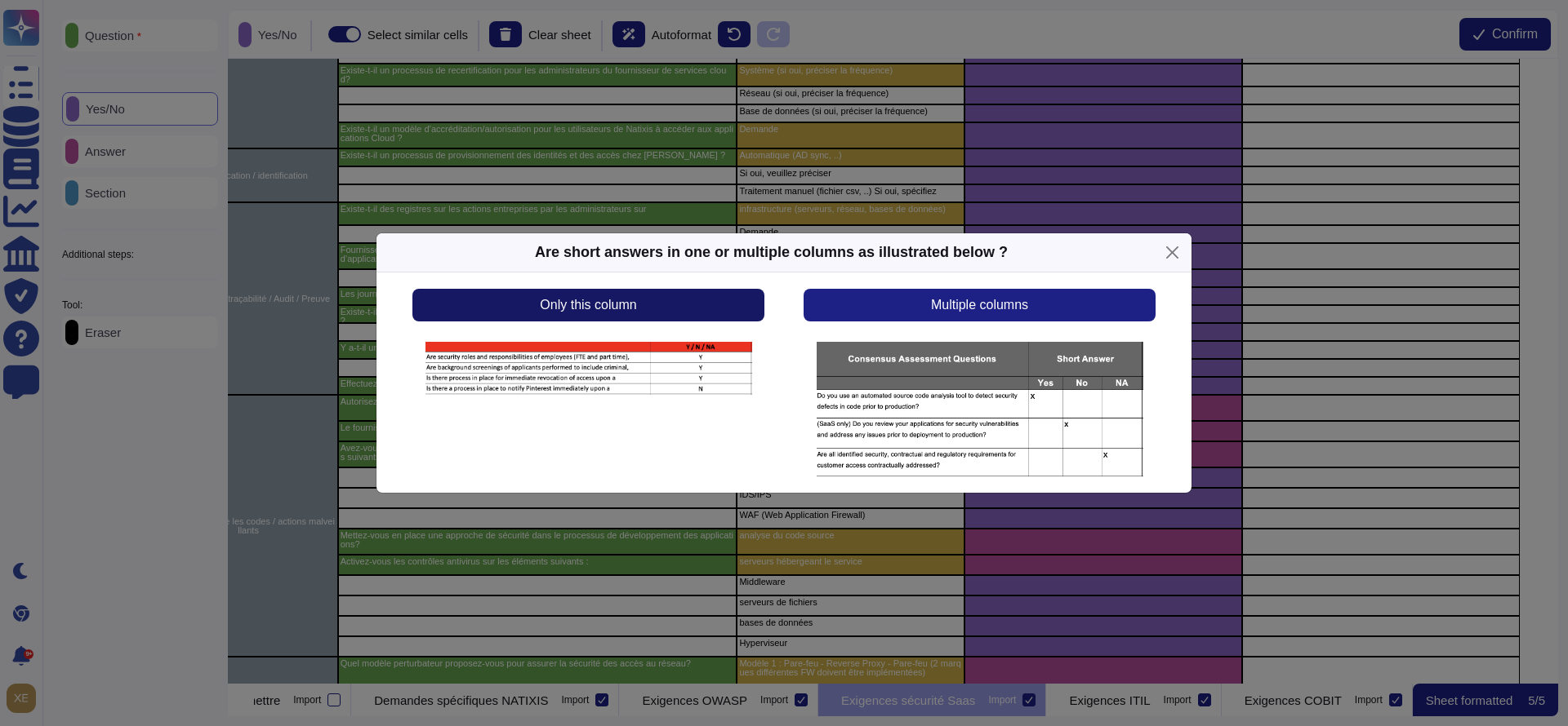
click at [662, 312] on button "Only this column" at bounding box center [588, 305] width 352 height 33
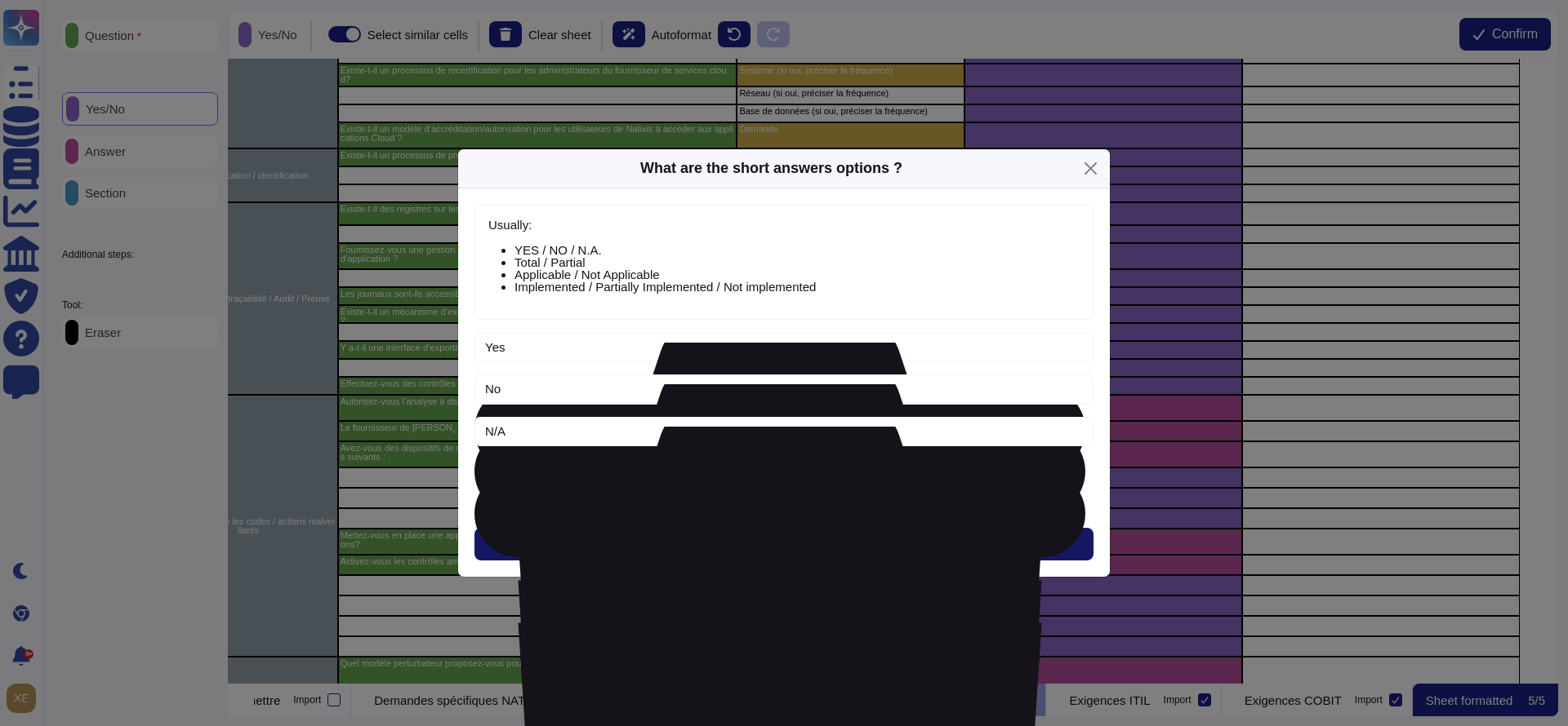
click at [733, 537] on button "Next" at bounding box center [784, 544] width 618 height 33
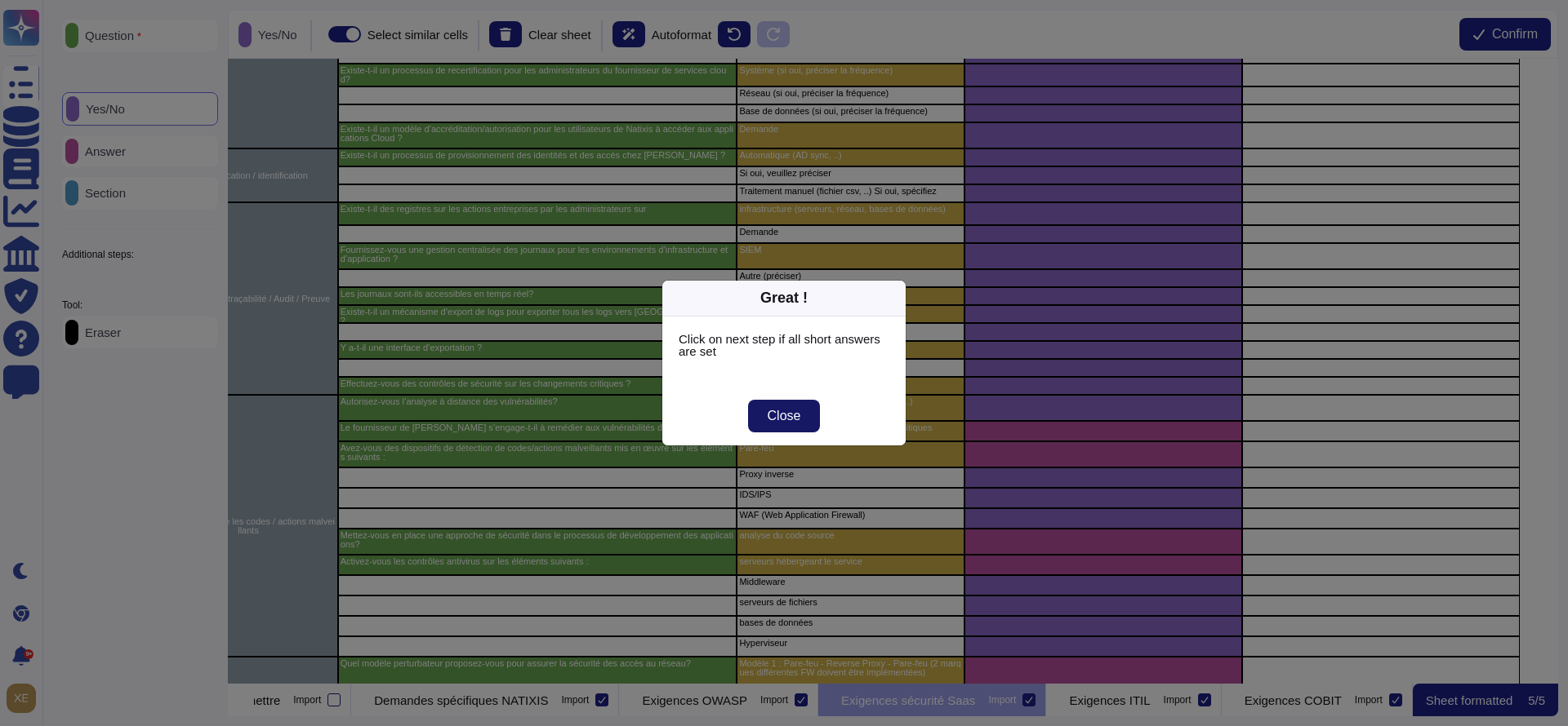
click at [785, 413] on span "Close" at bounding box center [784, 416] width 33 height 13
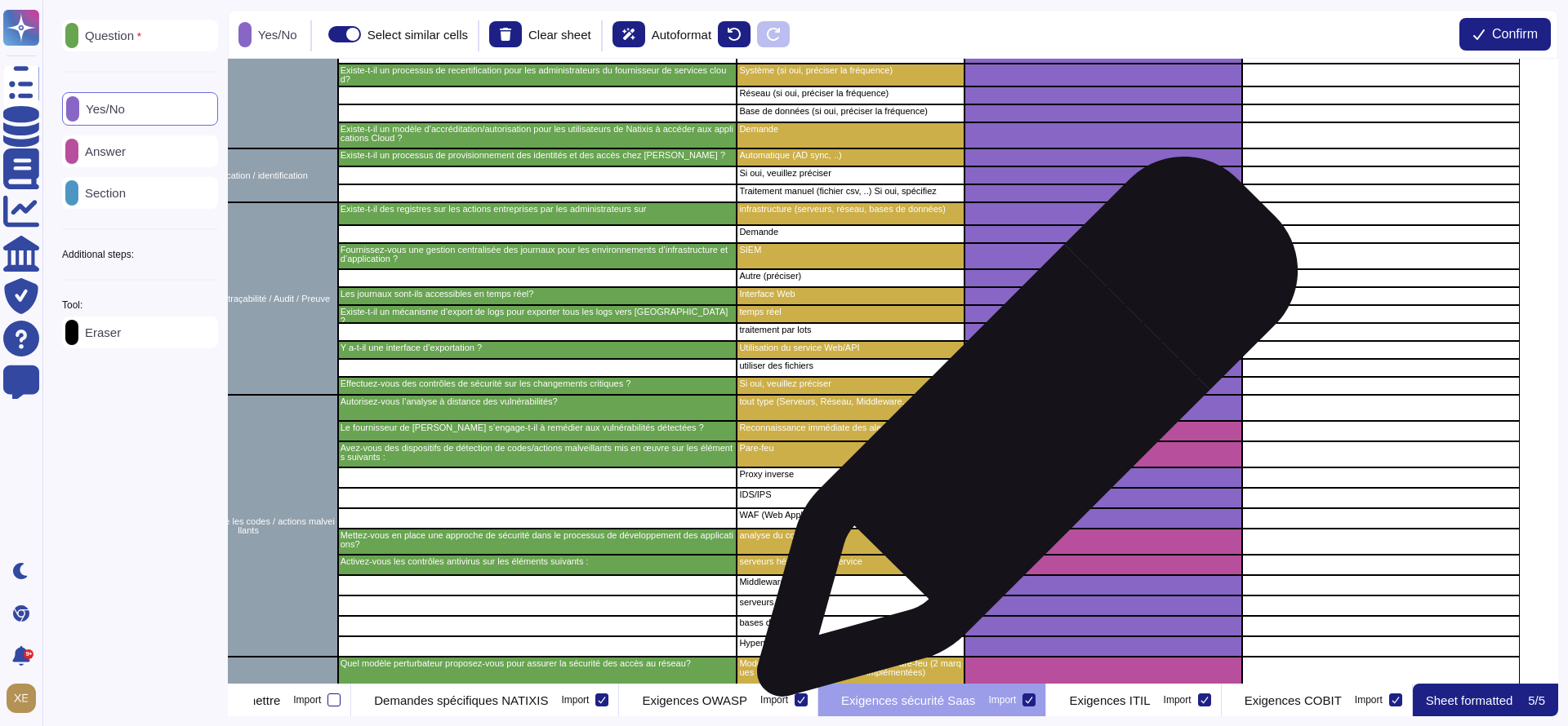
click at [1020, 434] on div "grid" at bounding box center [1104, 432] width 278 height 21
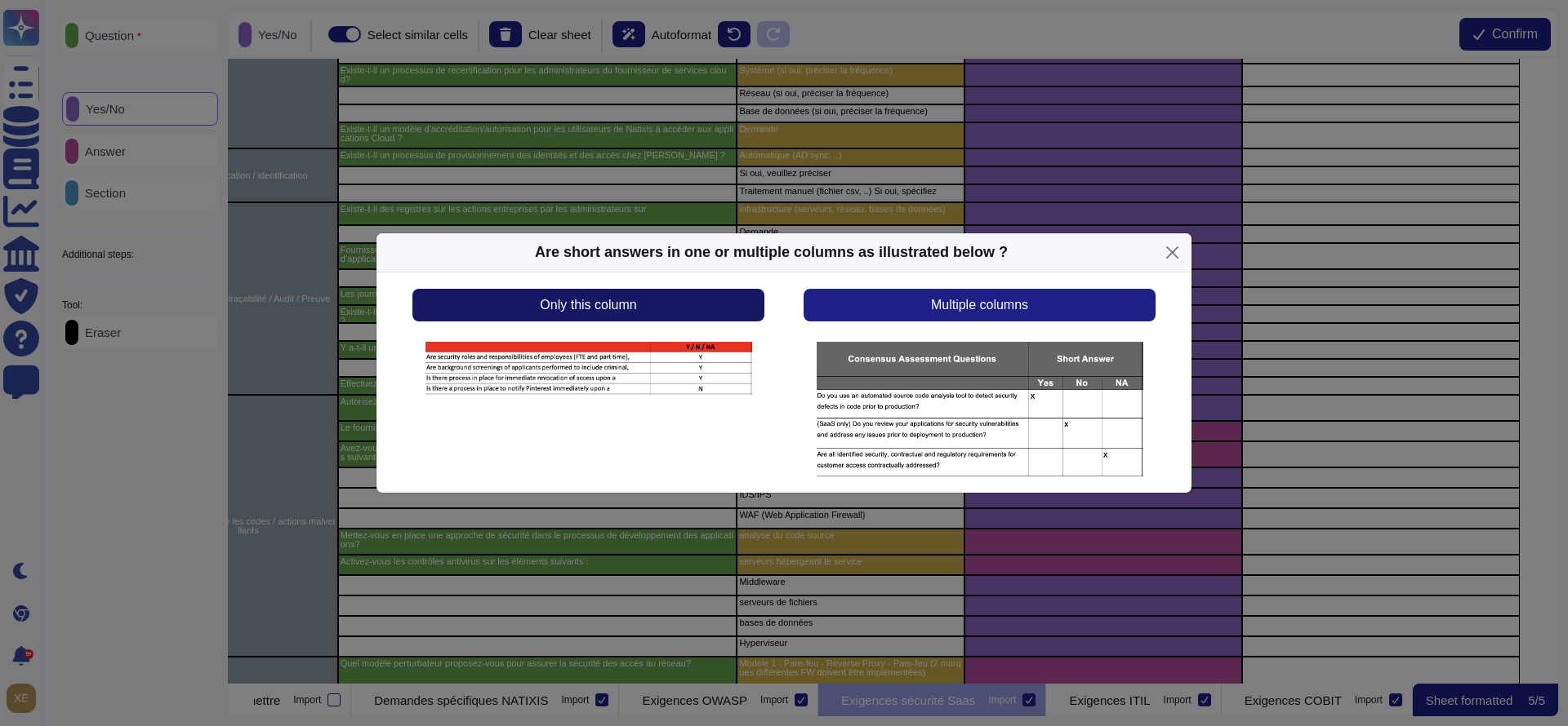
click at [726, 311] on button "Only this column" at bounding box center [588, 305] width 352 height 33
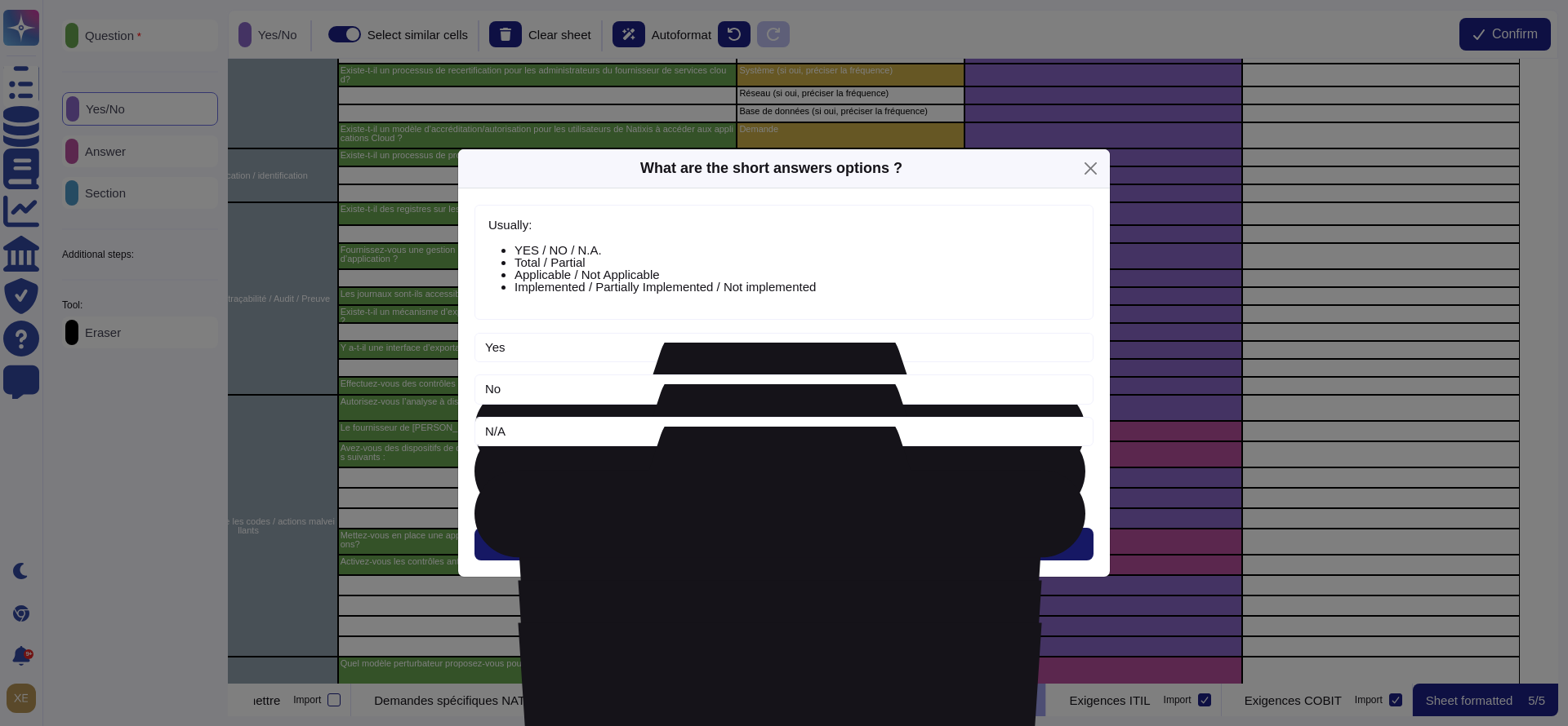
click at [768, 534] on button "Next" at bounding box center [784, 544] width 618 height 33
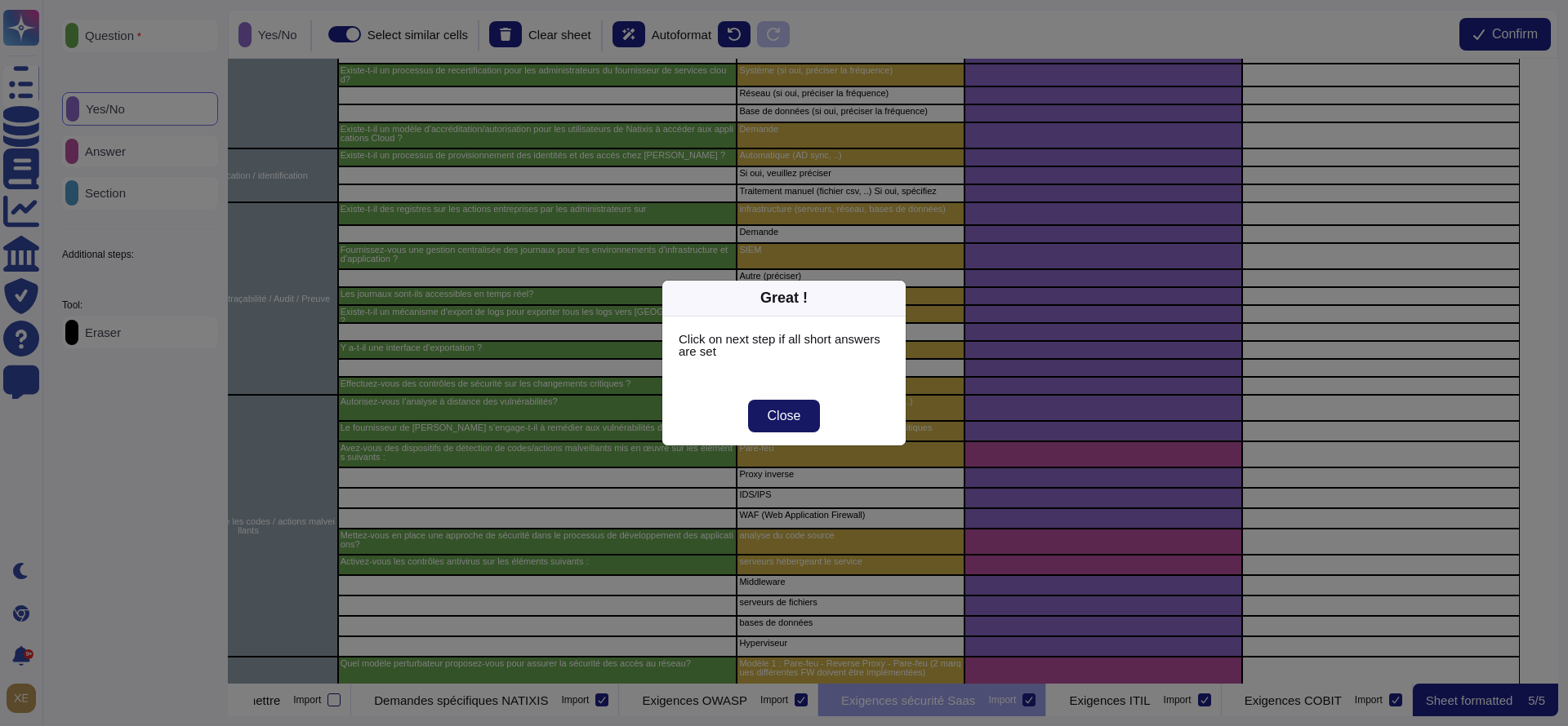
click at [786, 425] on button "Close" at bounding box center [784, 416] width 73 height 33
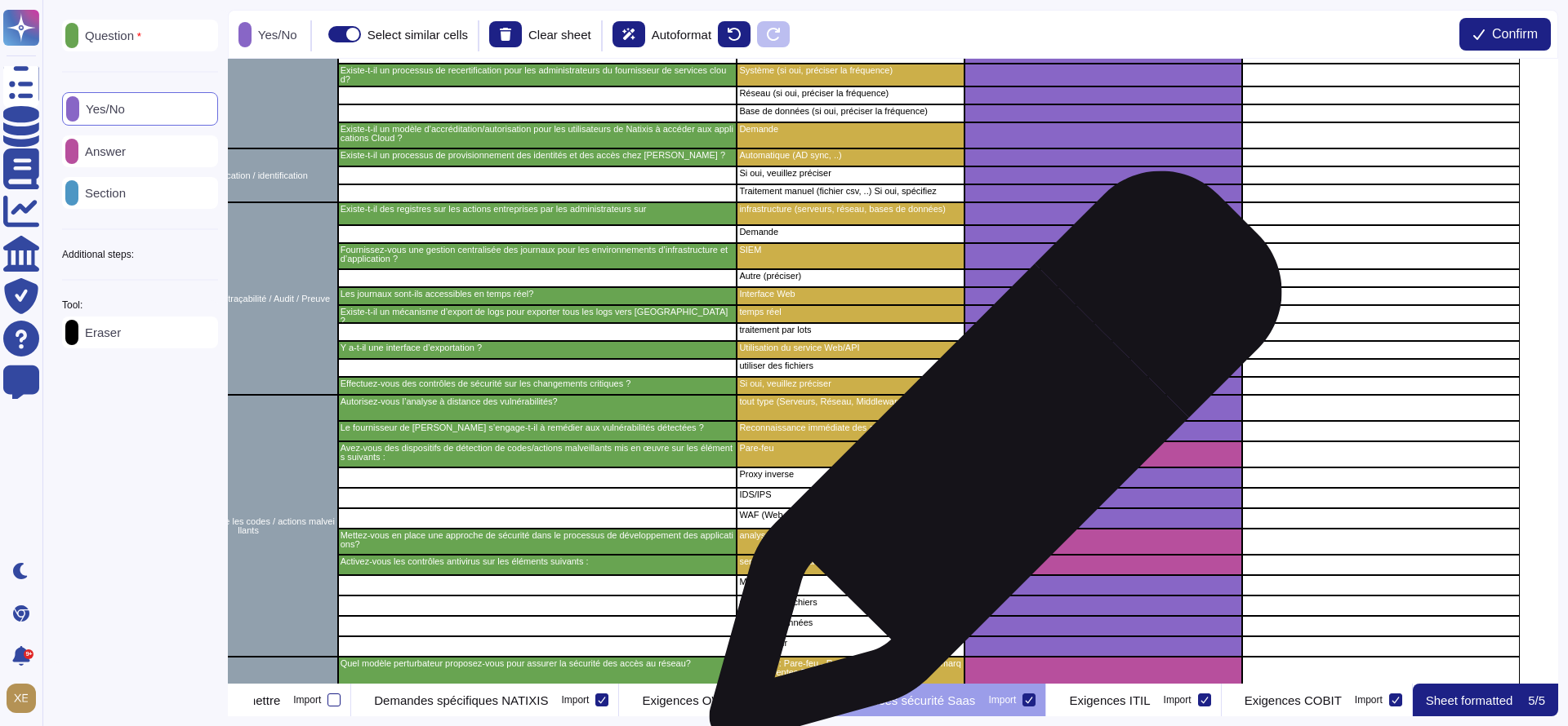
click at [989, 465] on div "grid" at bounding box center [1104, 455] width 278 height 26
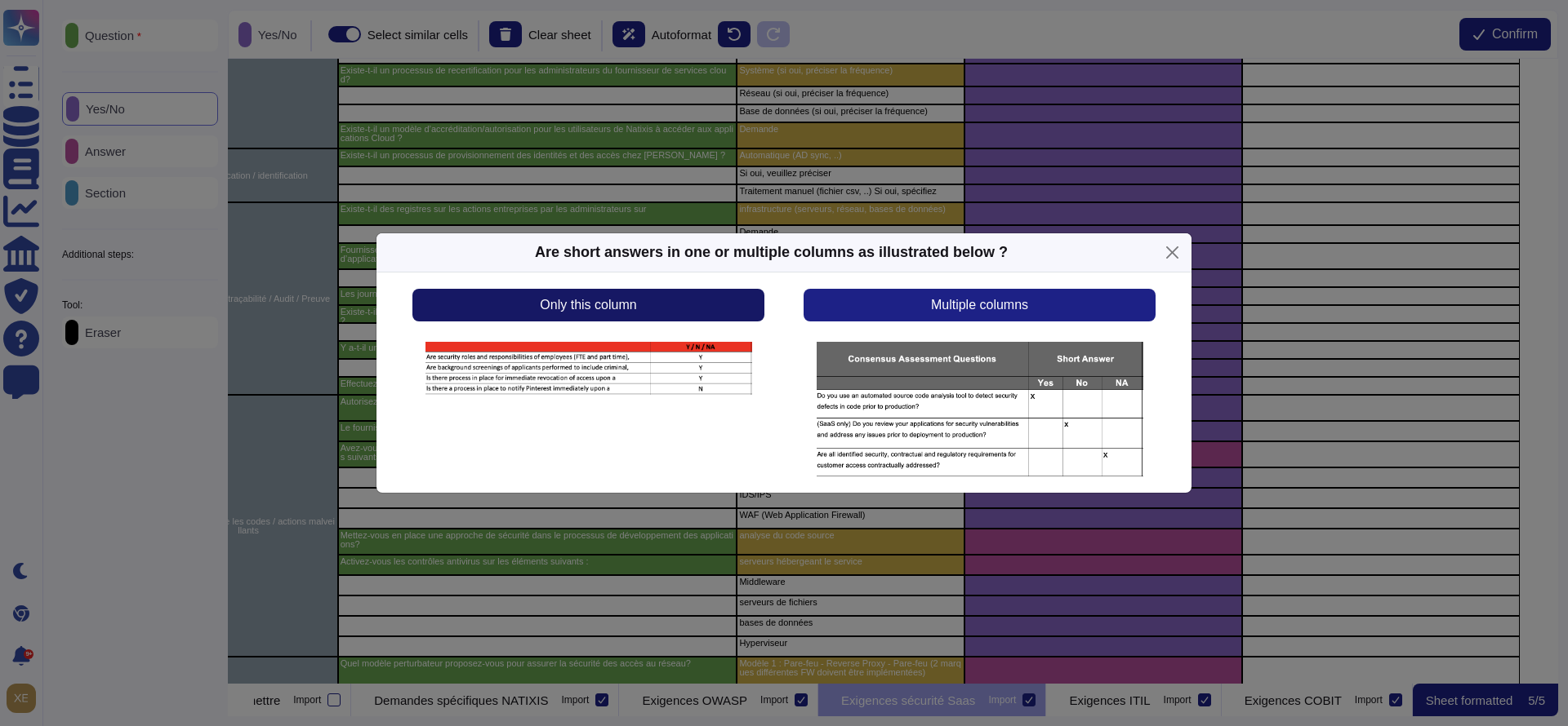
click at [687, 306] on button "Only this column" at bounding box center [588, 305] width 352 height 33
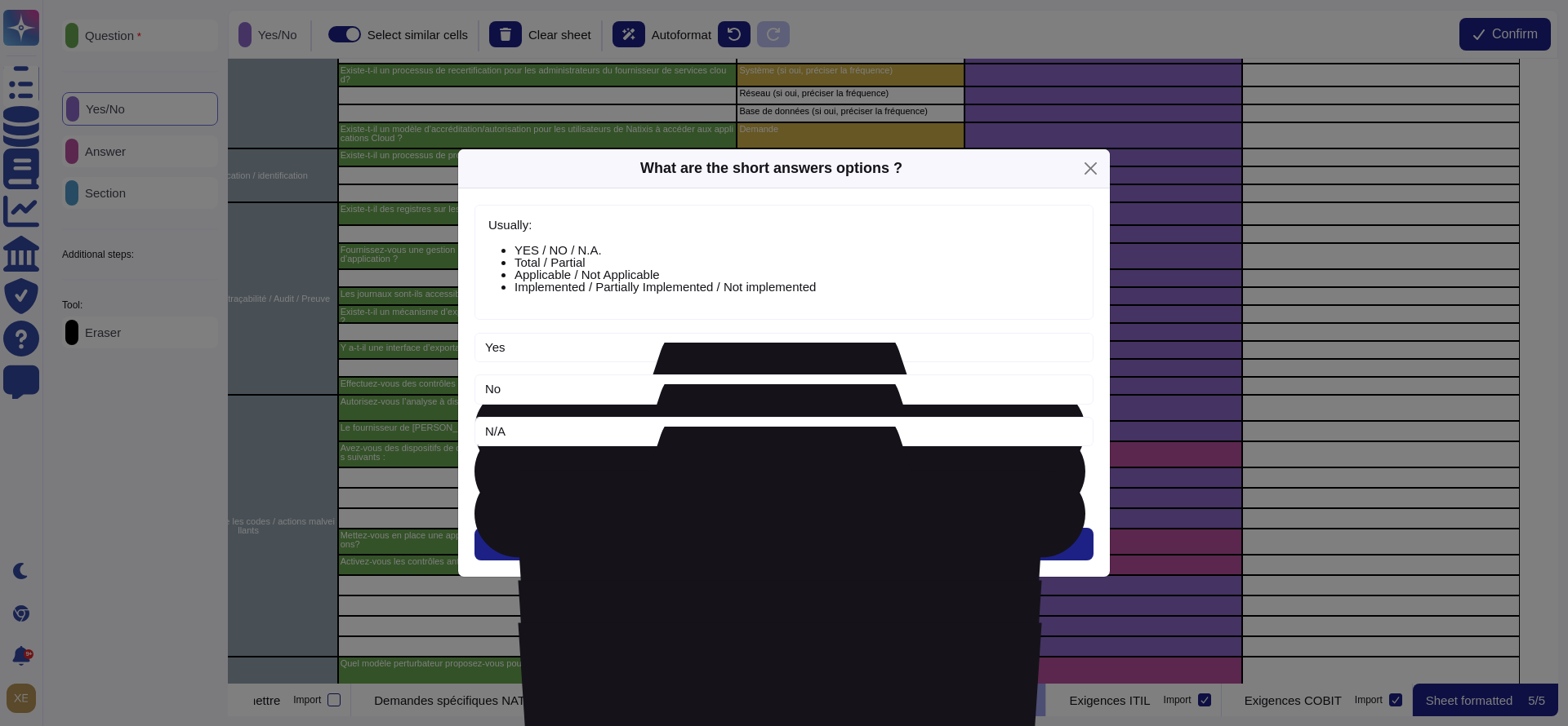
click at [744, 523] on div "Usually: YES / NO / N.A. Total / Partial Applicable / Not Applicable Implemente…" at bounding box center [783, 383] width 652 height 389
click at [744, 535] on button "Next" at bounding box center [784, 544] width 618 height 33
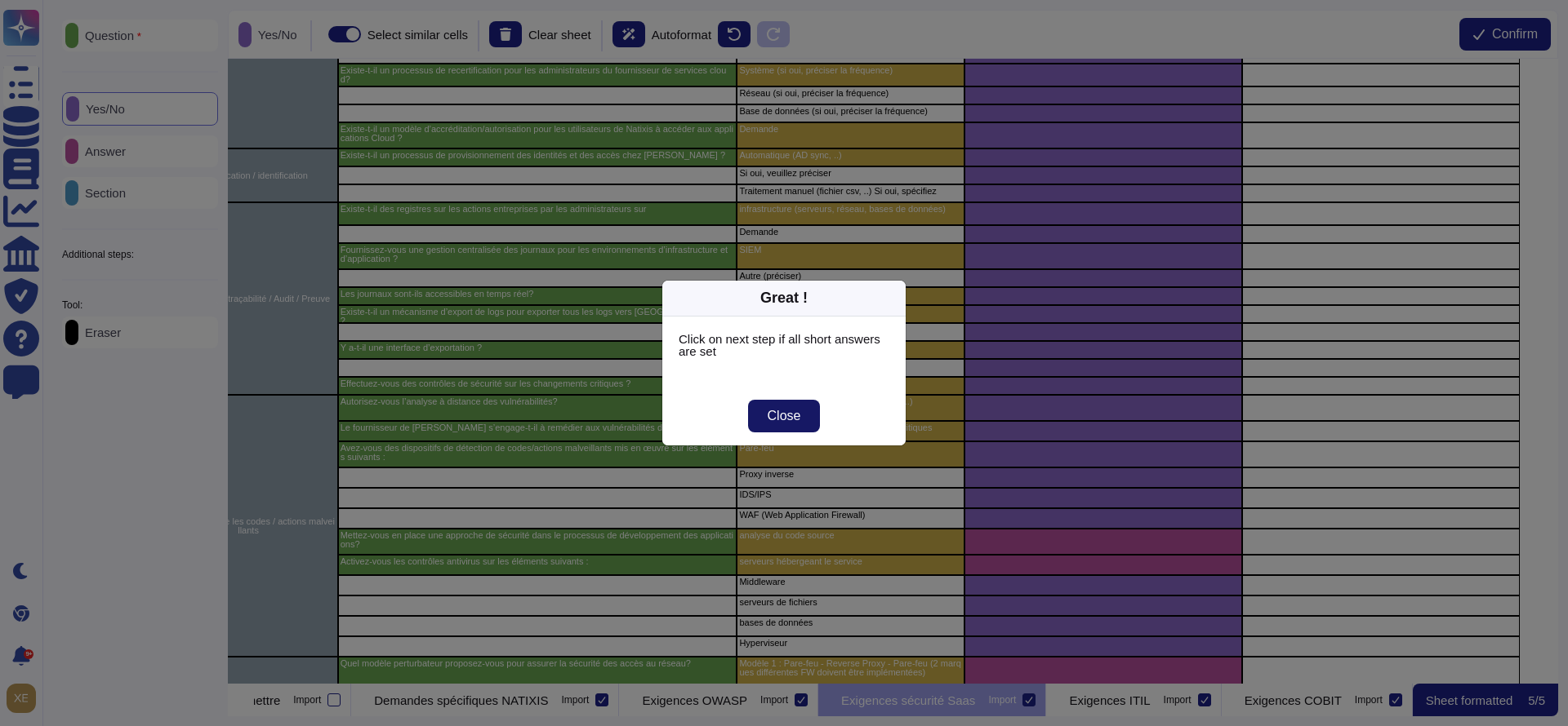
click at [780, 427] on button "Close" at bounding box center [784, 416] width 73 height 33
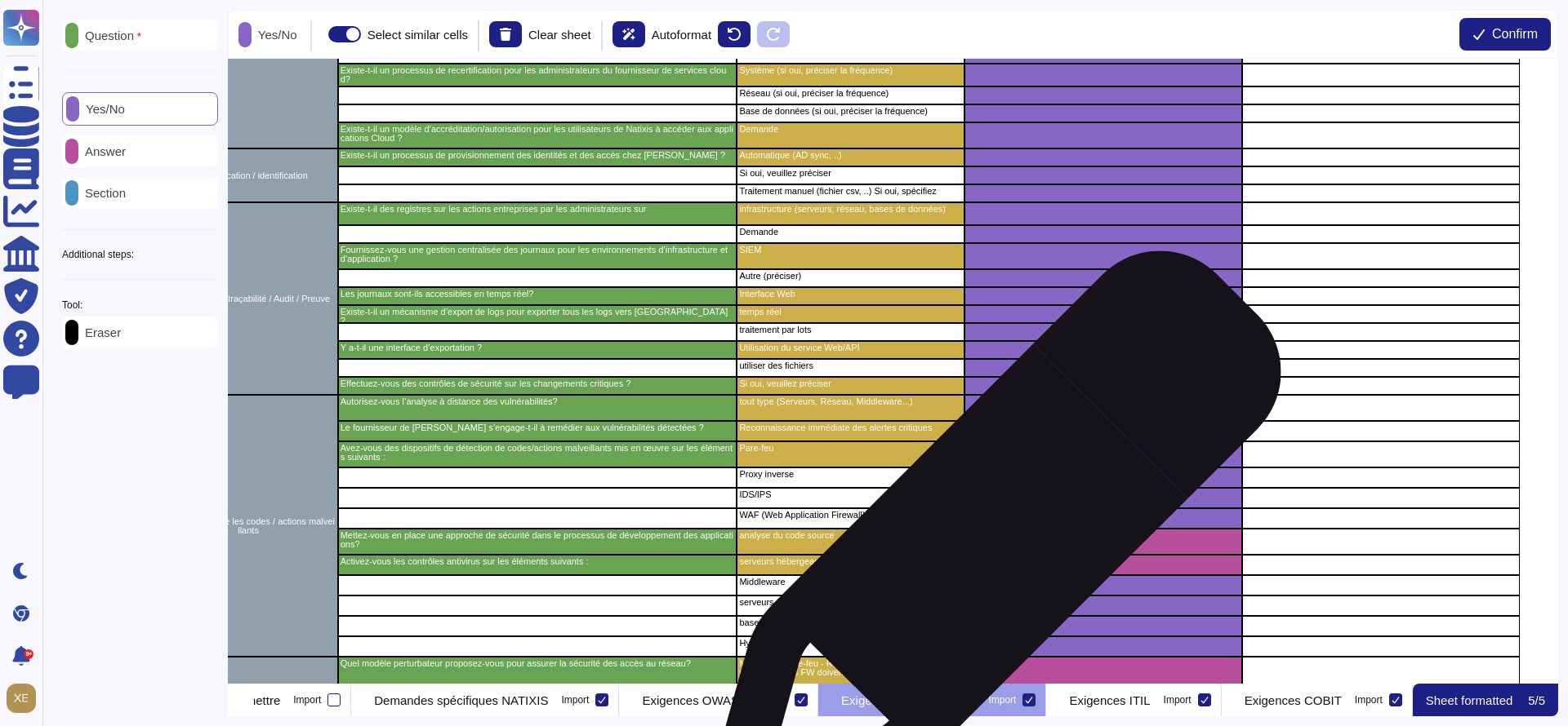
click at [987, 546] on div "grid" at bounding box center [1104, 543] width 278 height 26
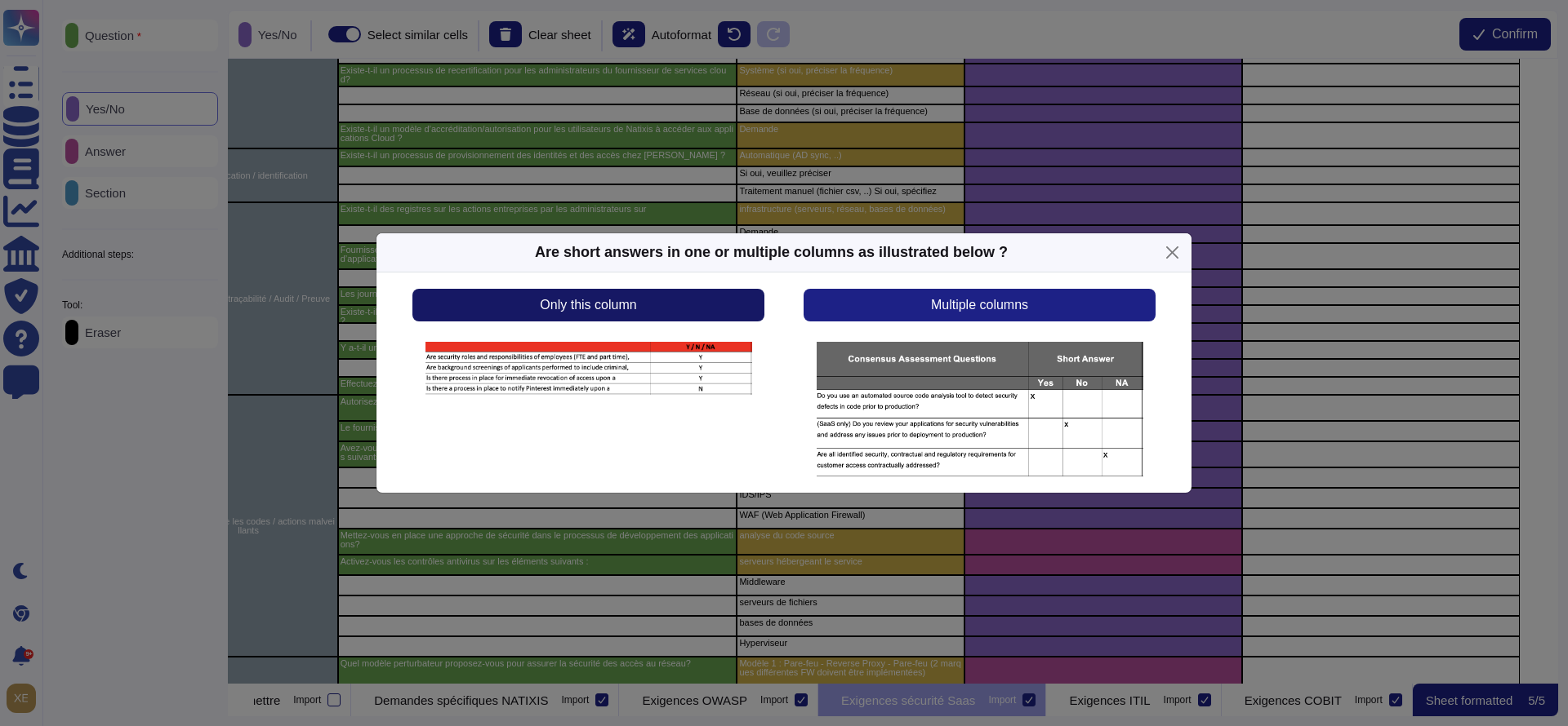
click at [667, 312] on button "Only this column" at bounding box center [588, 305] width 352 height 33
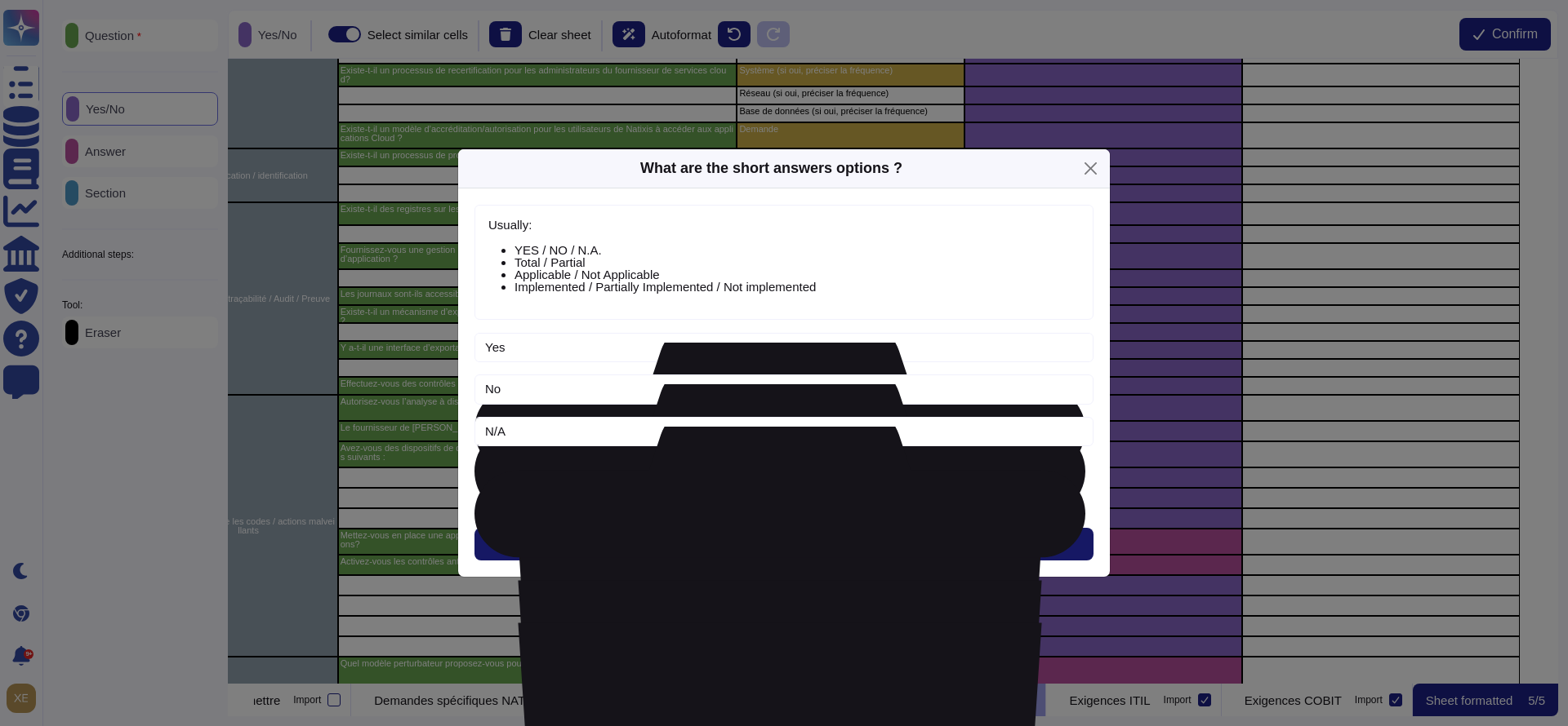
click at [743, 528] on button "Next" at bounding box center [784, 544] width 618 height 33
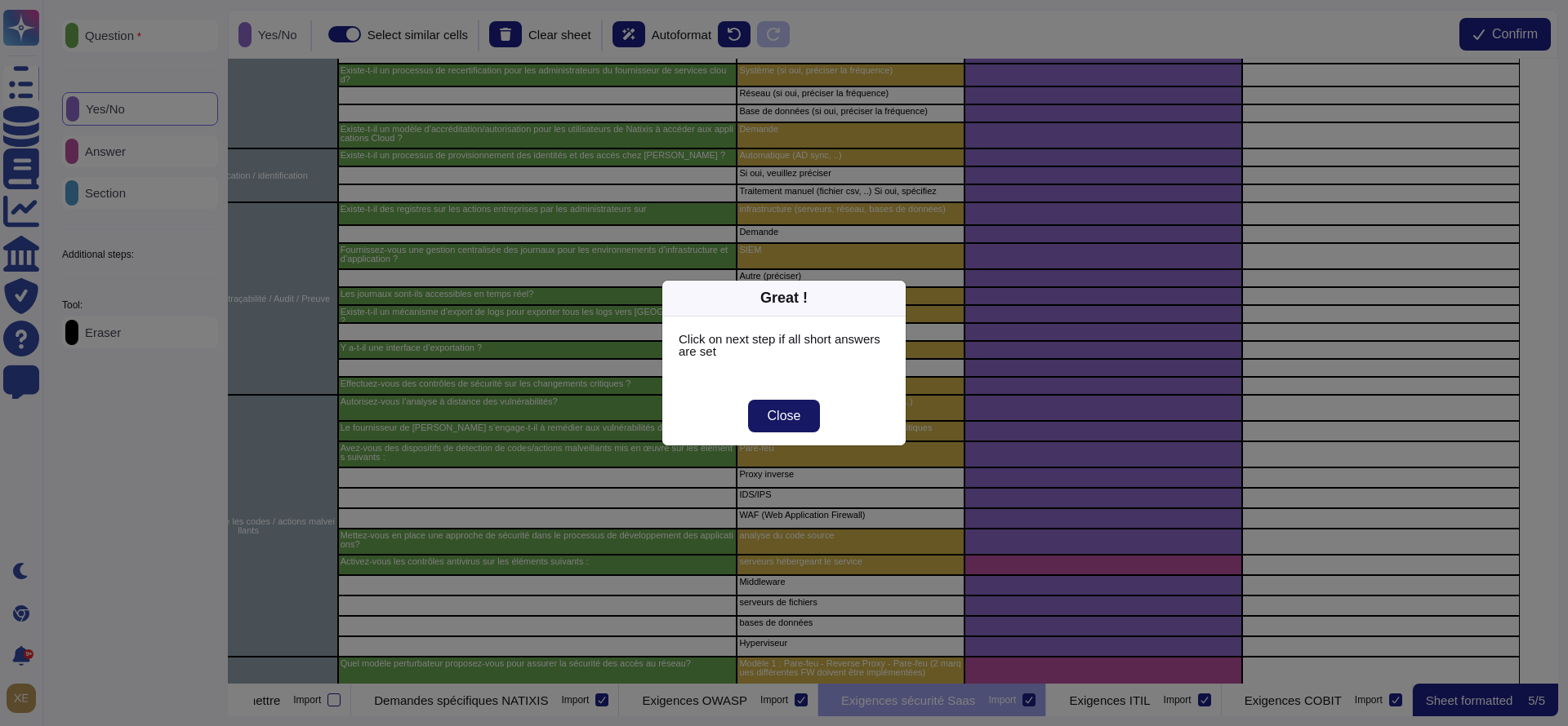
click at [777, 424] on button "Close" at bounding box center [784, 416] width 73 height 33
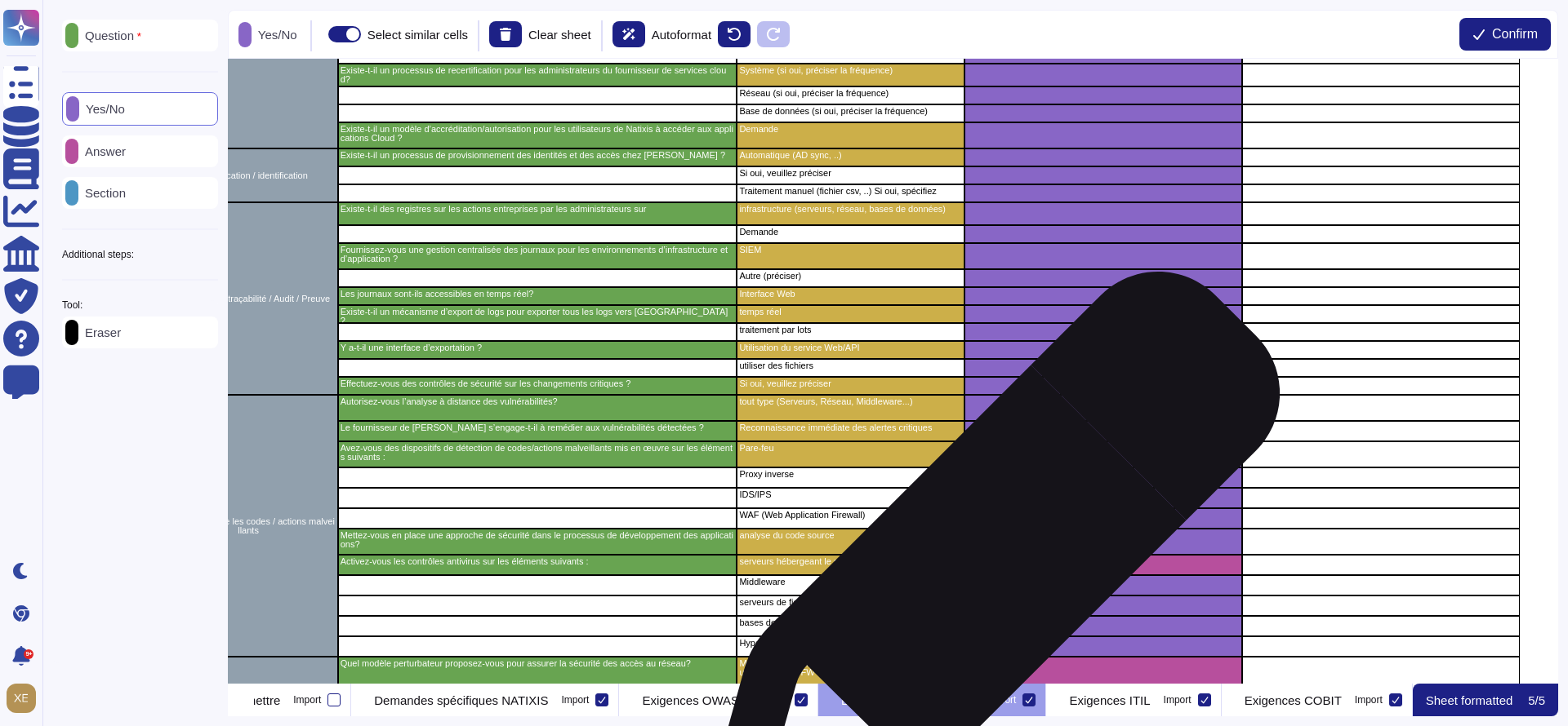
click at [985, 568] on div "grid" at bounding box center [1104, 565] width 278 height 21
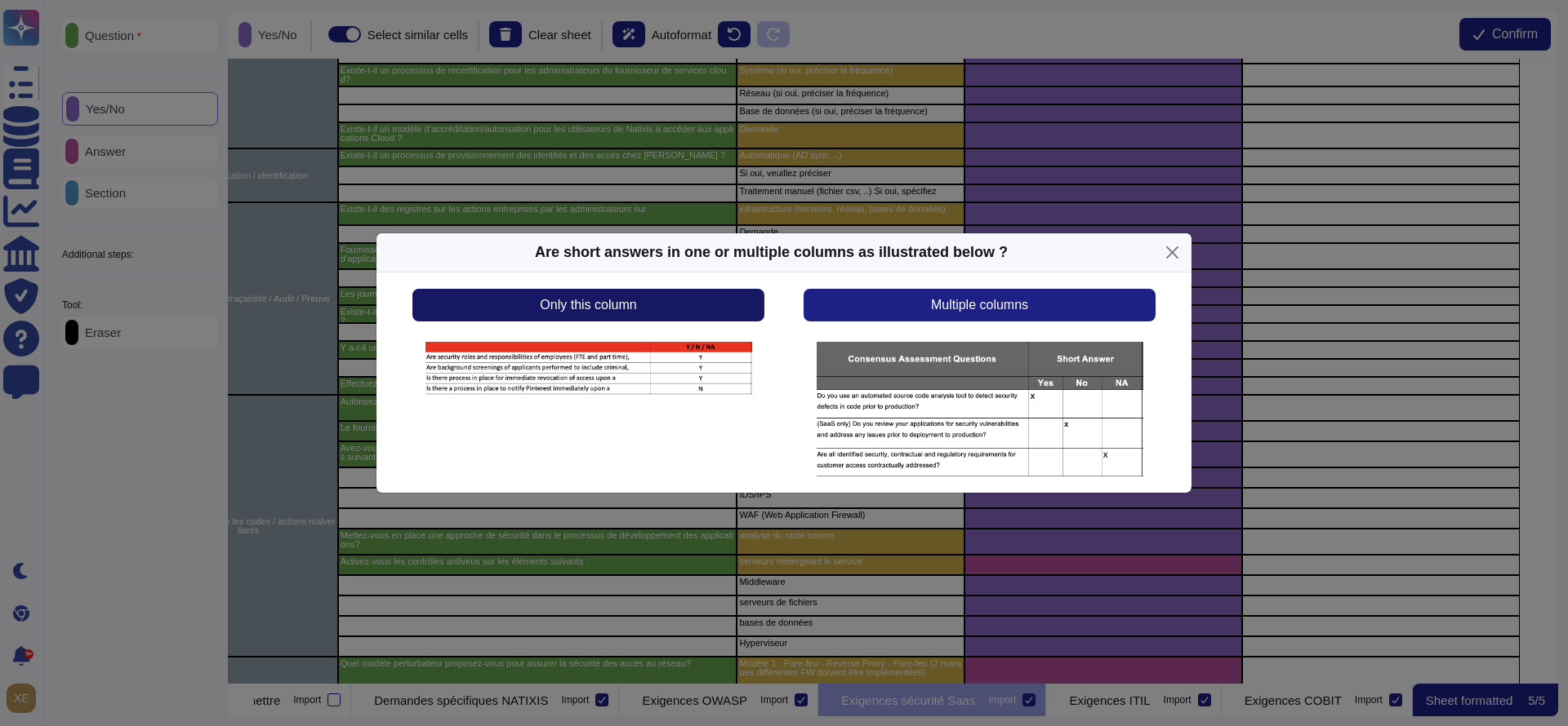
click at [592, 302] on span "Only this column" at bounding box center [588, 305] width 96 height 13
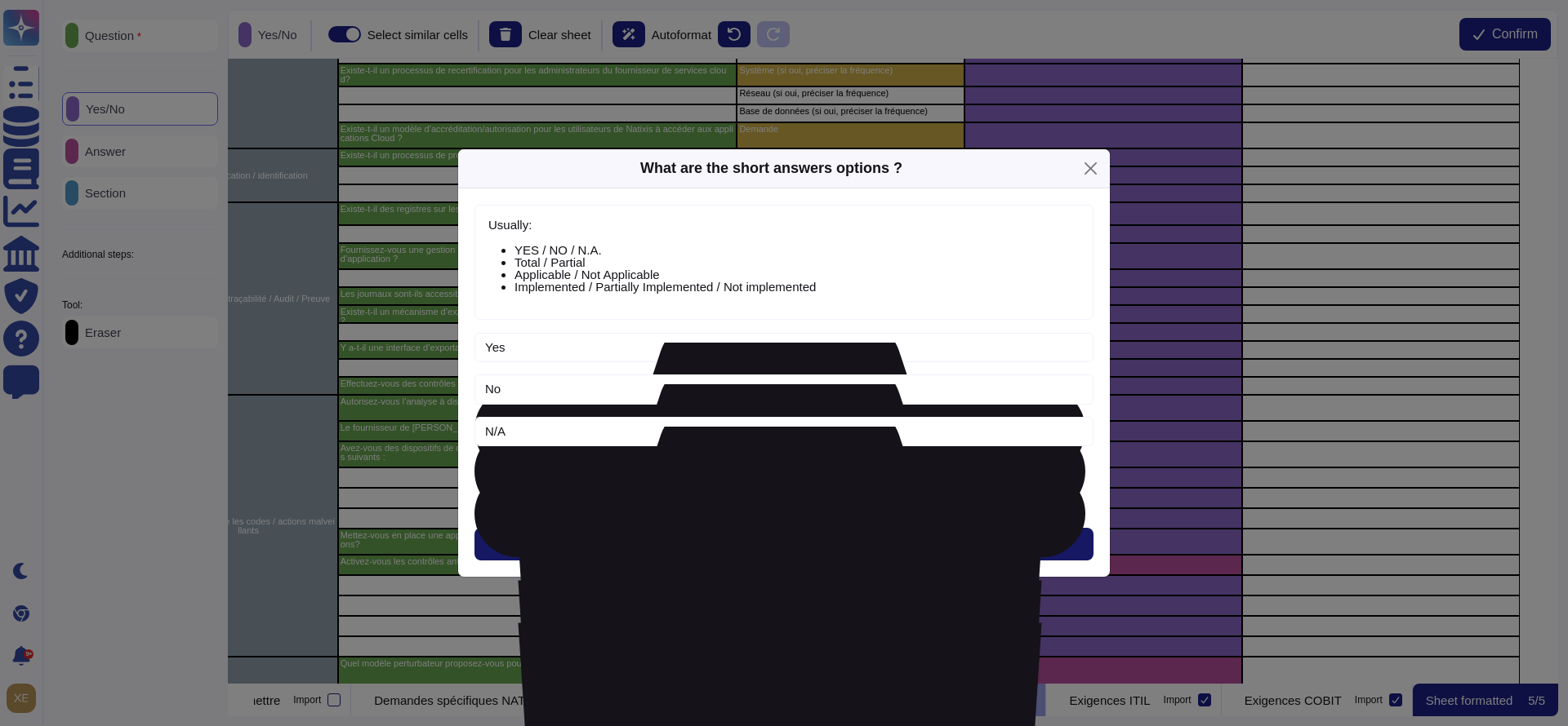
click at [750, 534] on button "Next" at bounding box center [784, 544] width 618 height 33
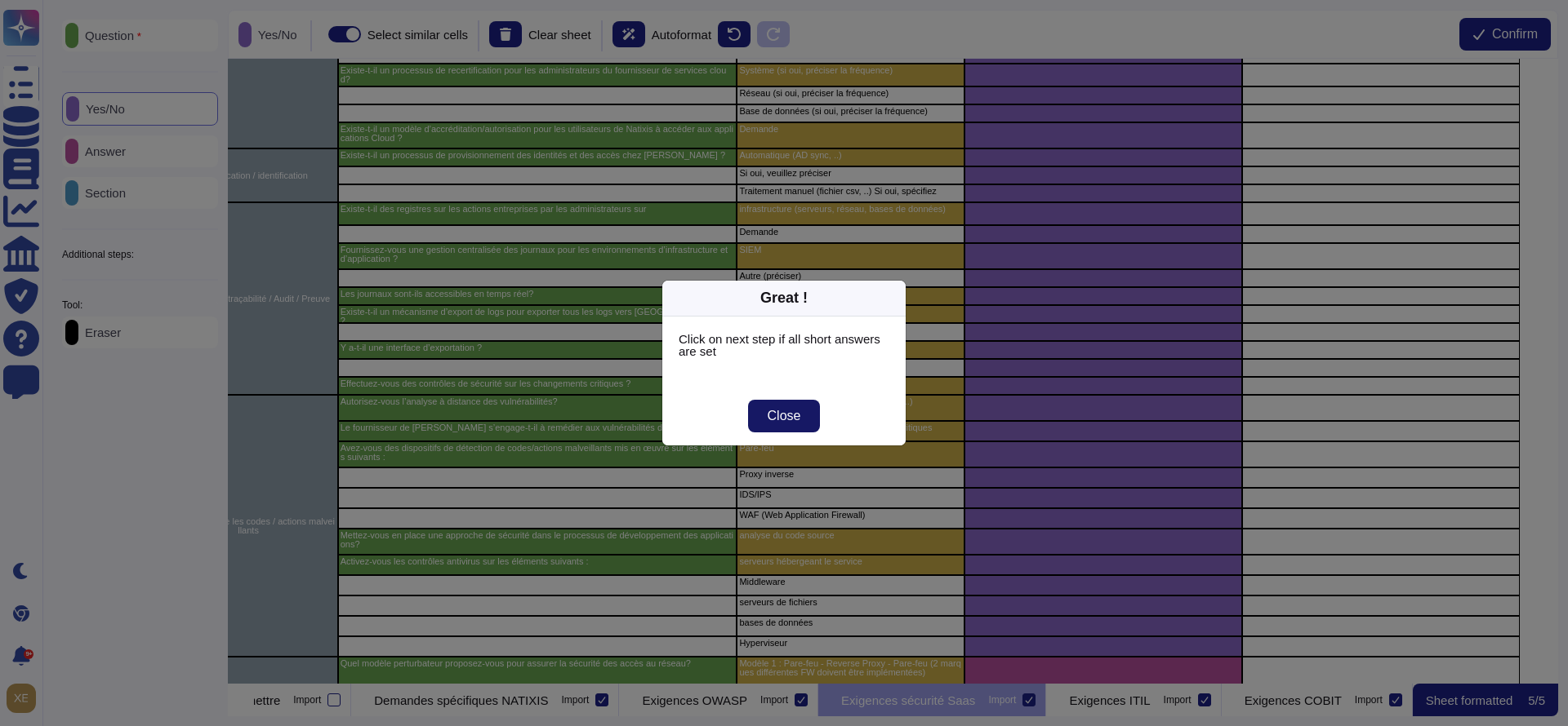
click at [789, 415] on span "Close" at bounding box center [784, 416] width 33 height 13
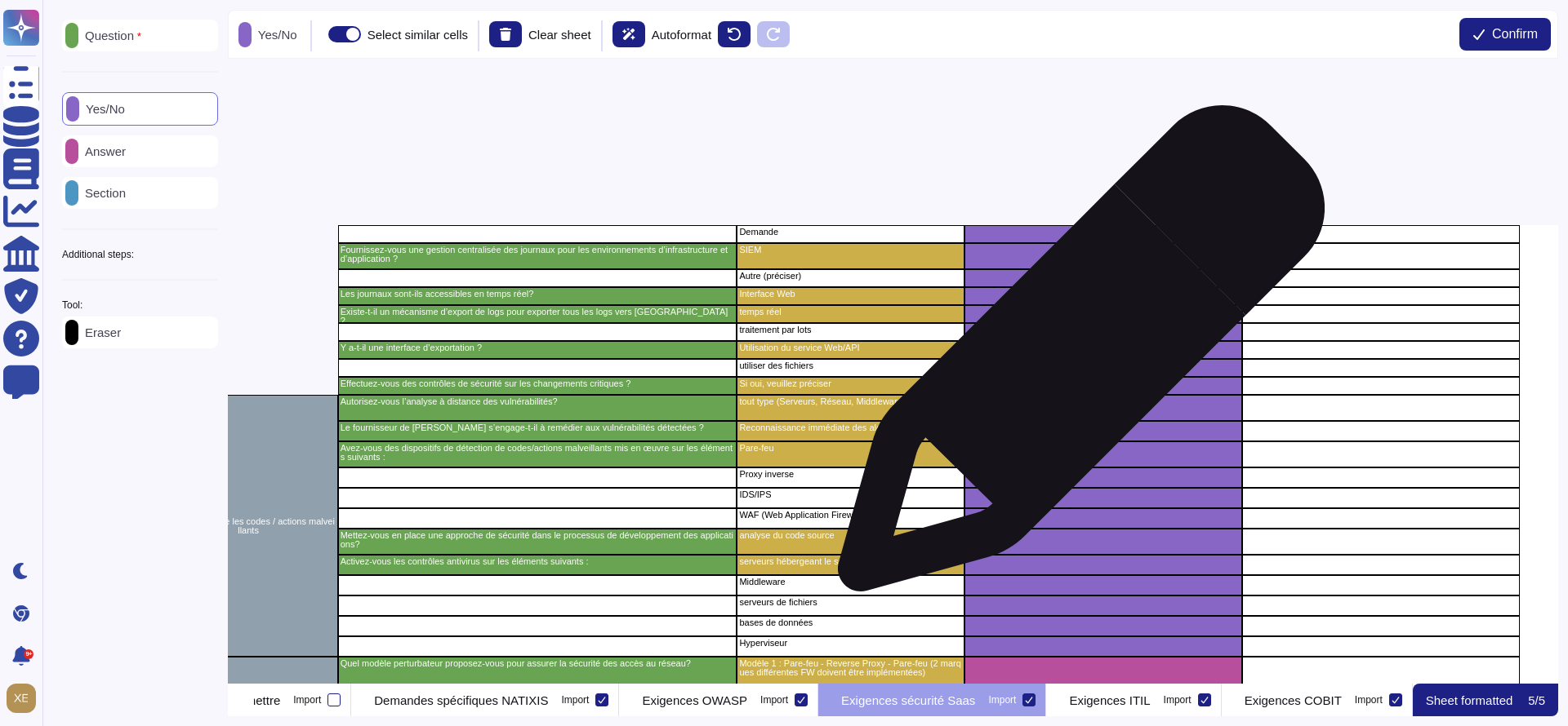
scroll to position [1224, 402]
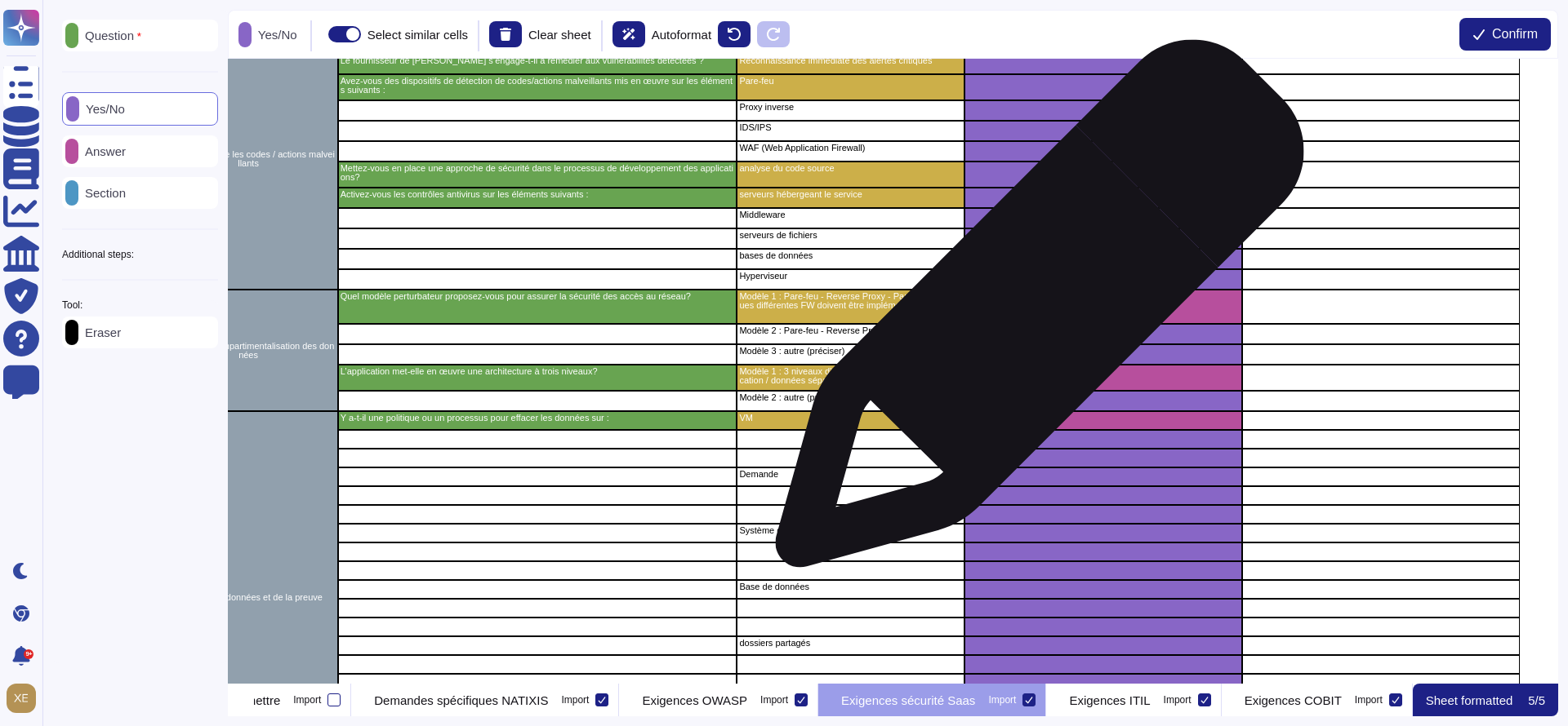
click at [1033, 312] on div "grid" at bounding box center [1104, 307] width 278 height 34
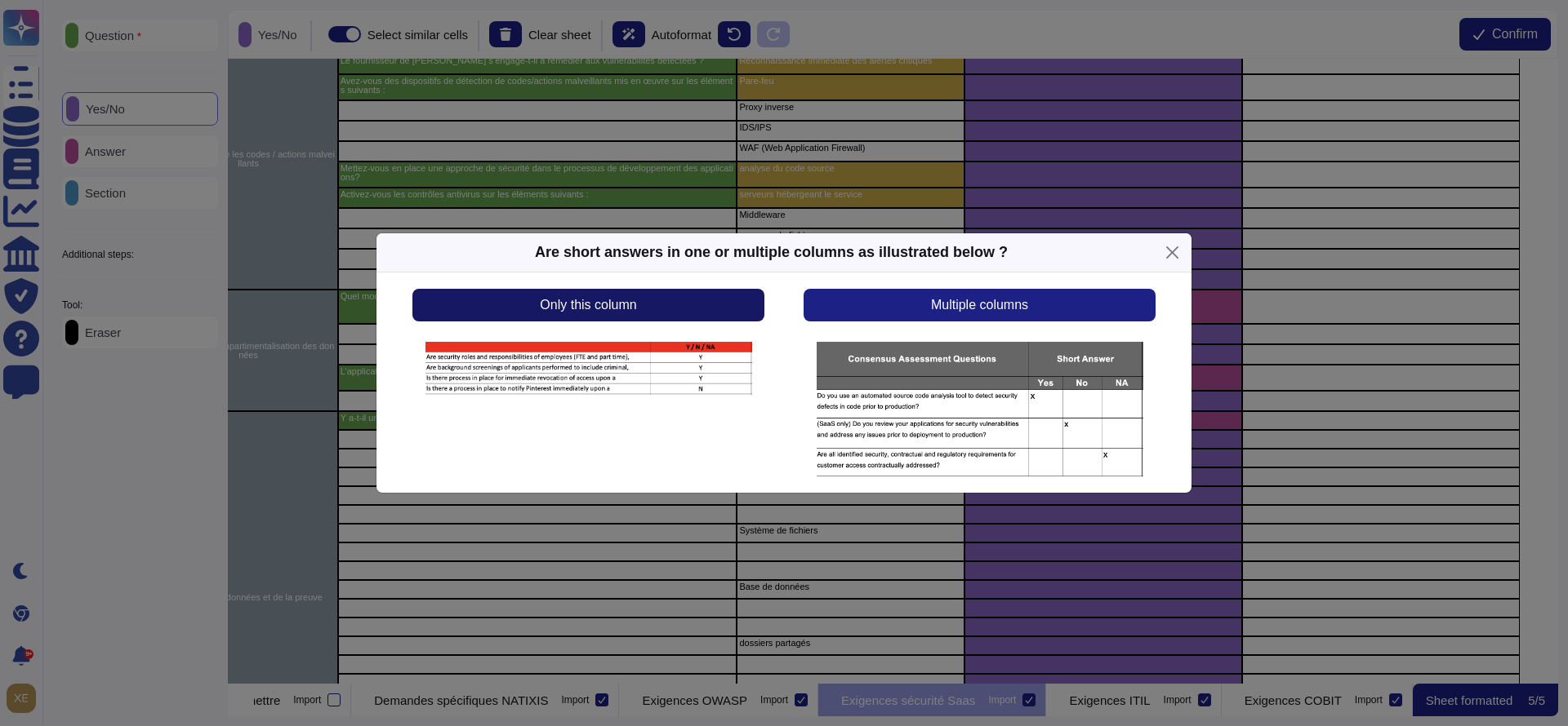
click at [659, 300] on button "Only this column" at bounding box center [588, 305] width 352 height 33
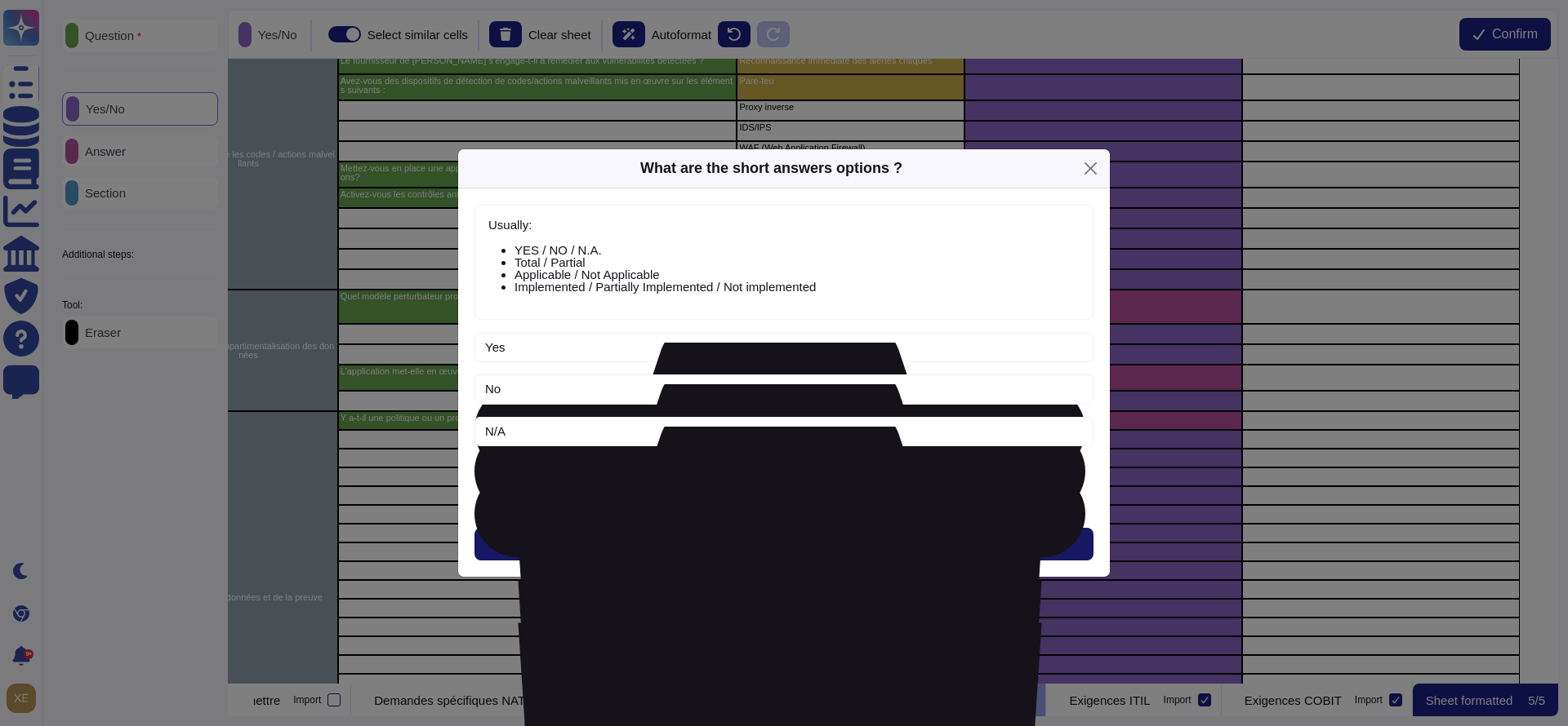
click at [751, 537] on button "Next" at bounding box center [784, 544] width 618 height 33
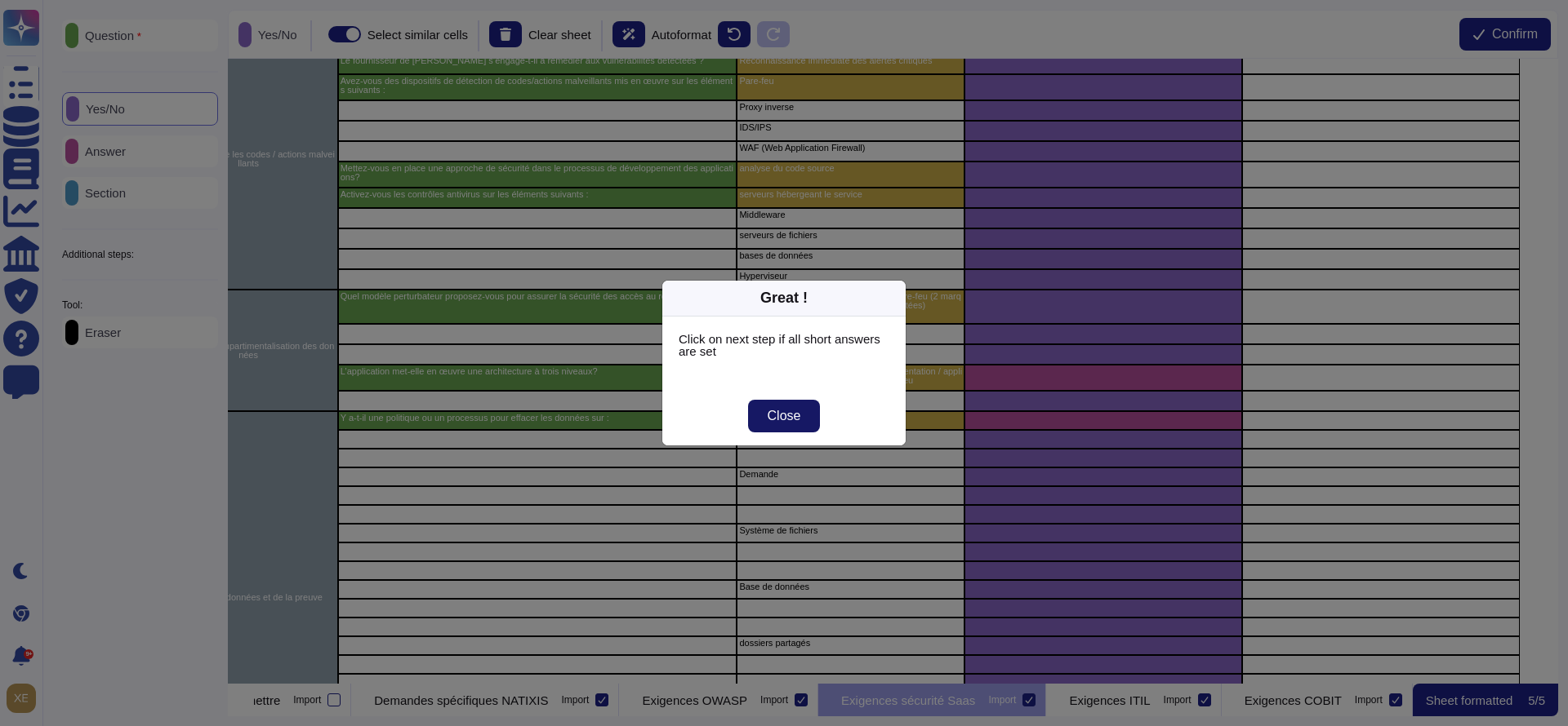
drag, startPoint x: 801, startPoint y: 415, endPoint x: 810, endPoint y: 422, distance: 11.4
click at [801, 415] on button "Close" at bounding box center [784, 416] width 73 height 33
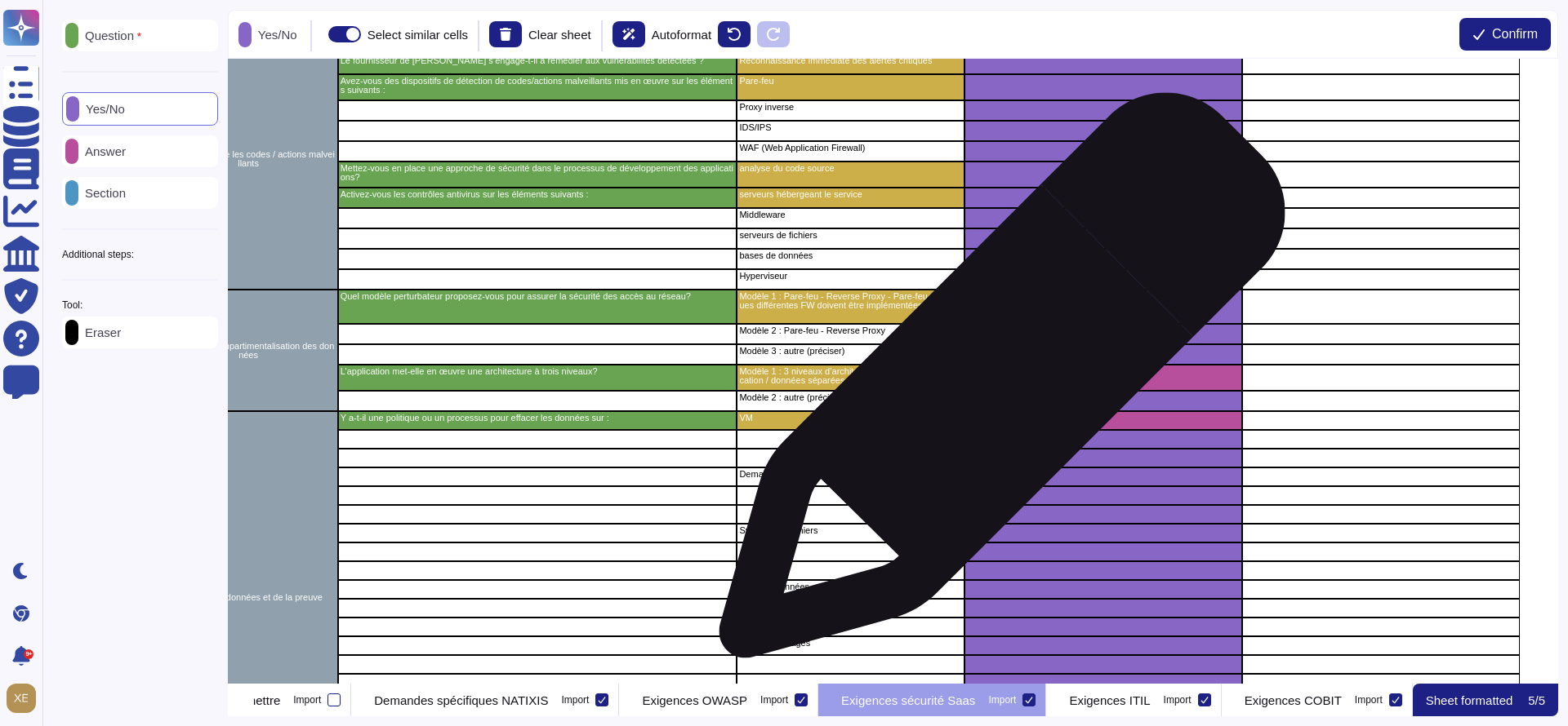
click at [996, 383] on div "grid" at bounding box center [1104, 378] width 278 height 26
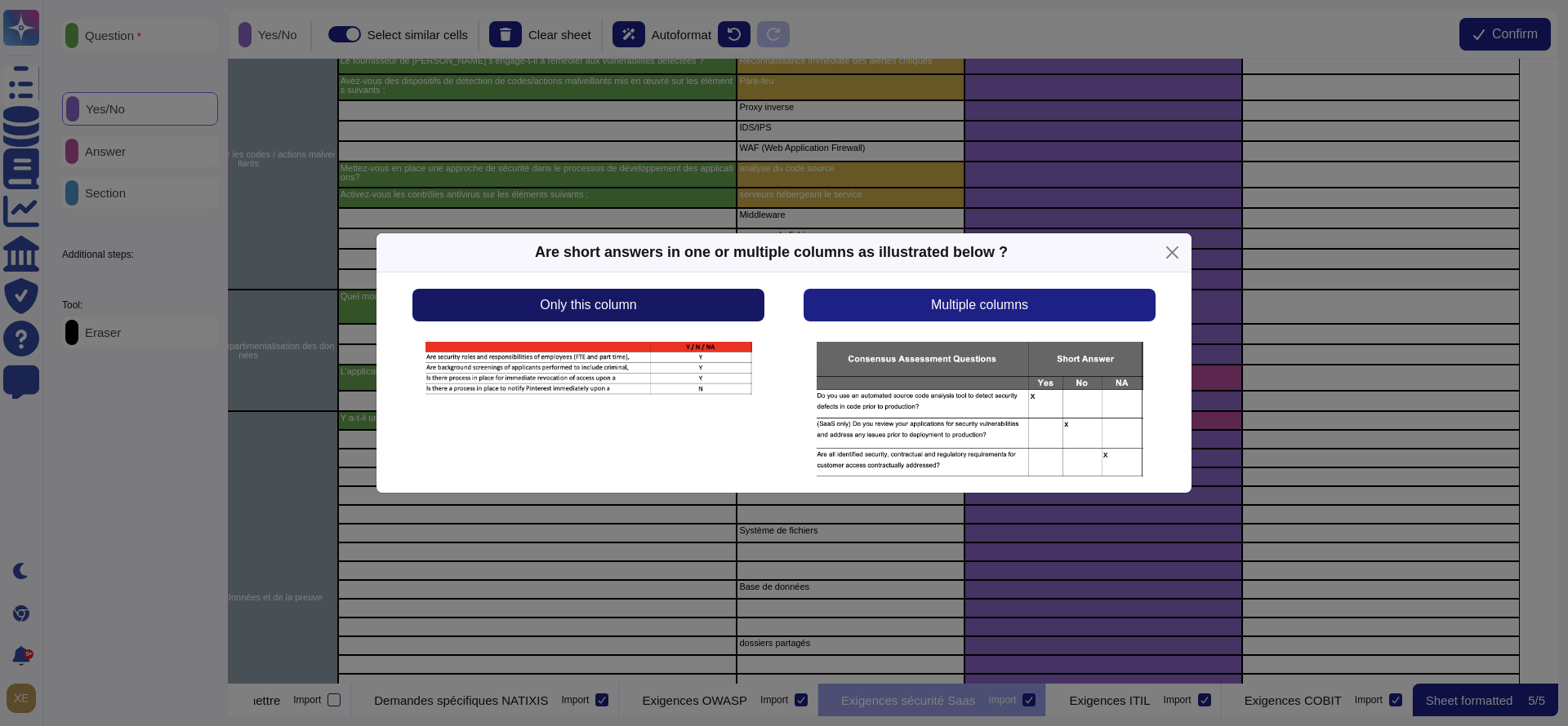
click at [613, 299] on span "Only this column" at bounding box center [588, 305] width 96 height 13
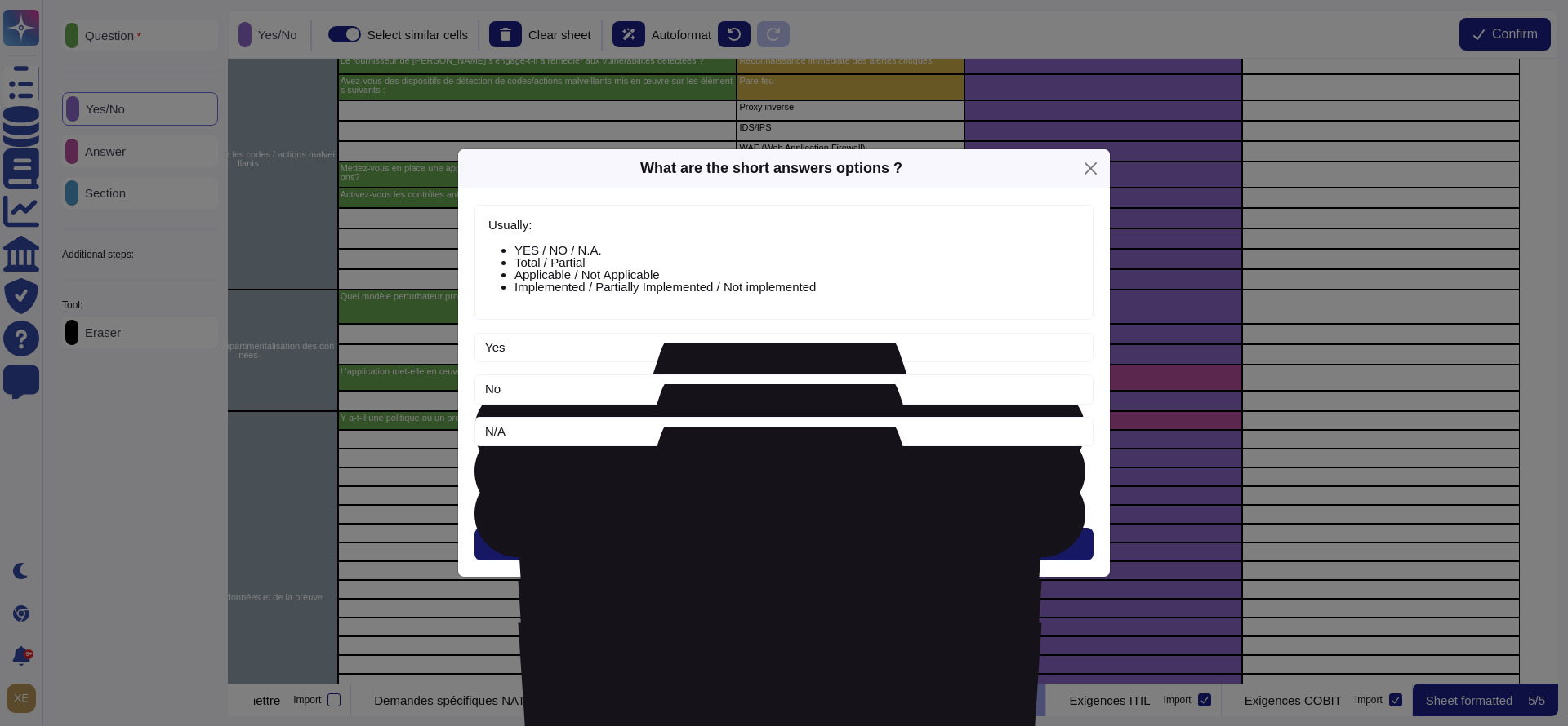
click at [731, 542] on button "Next" at bounding box center [784, 544] width 618 height 33
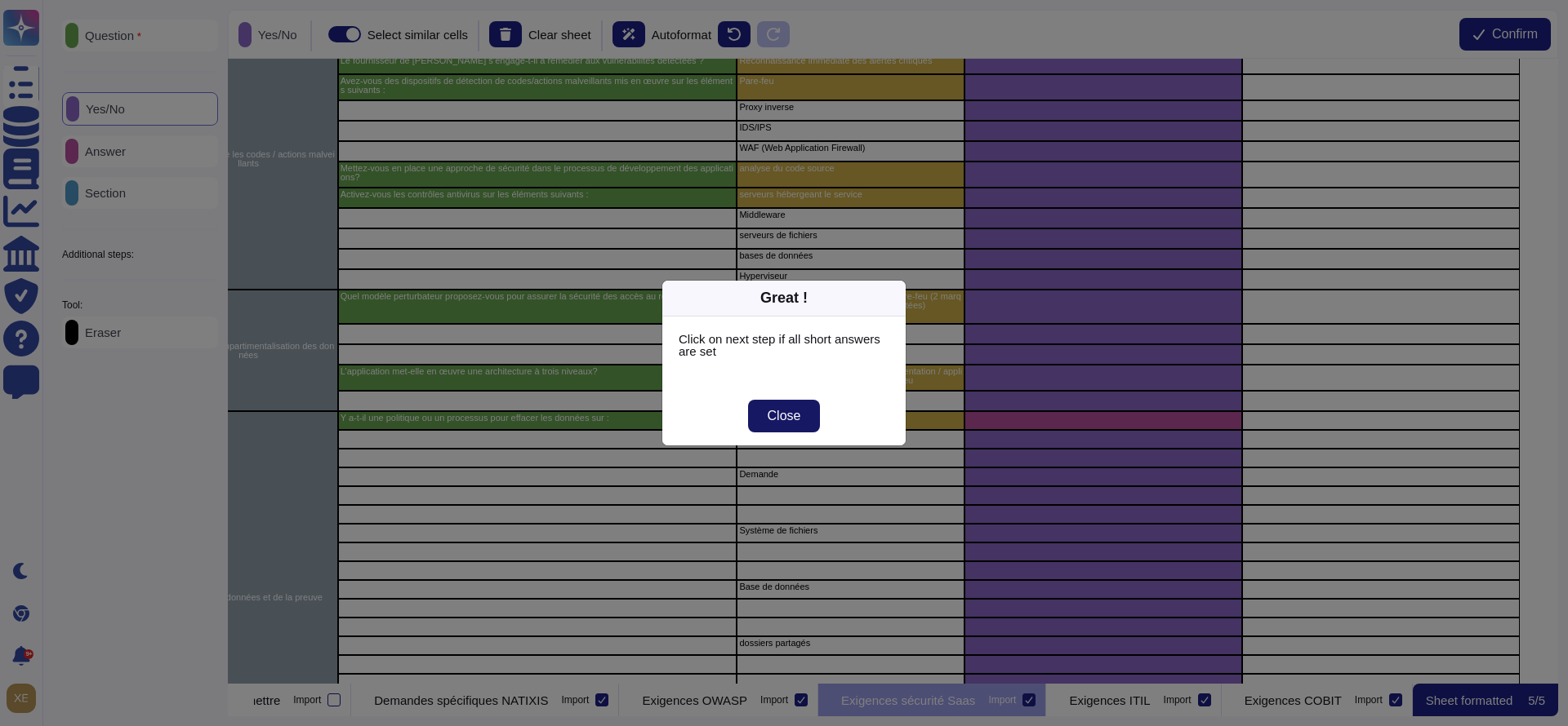
click at [805, 413] on button "Close" at bounding box center [784, 416] width 73 height 33
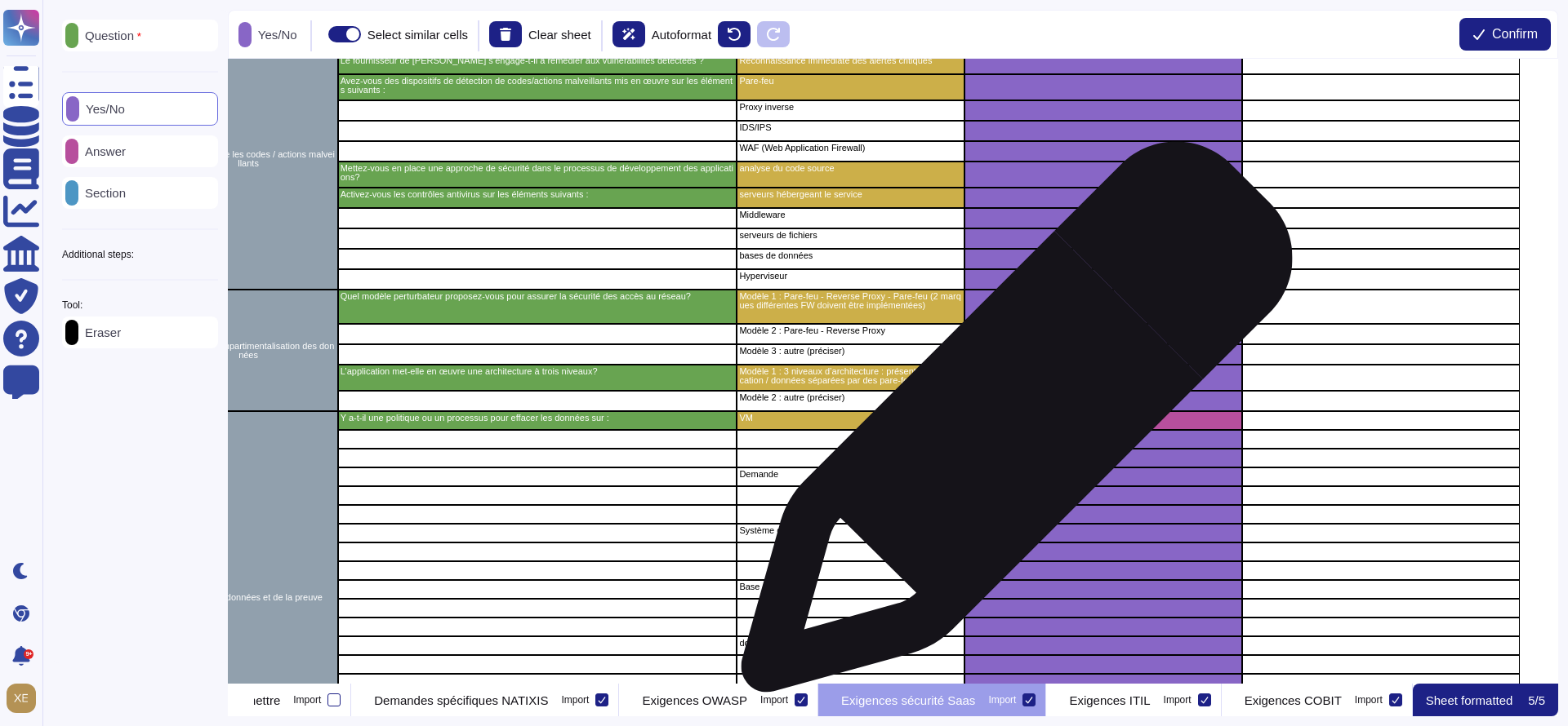
click at [1009, 425] on div "grid" at bounding box center [1104, 421] width 278 height 19
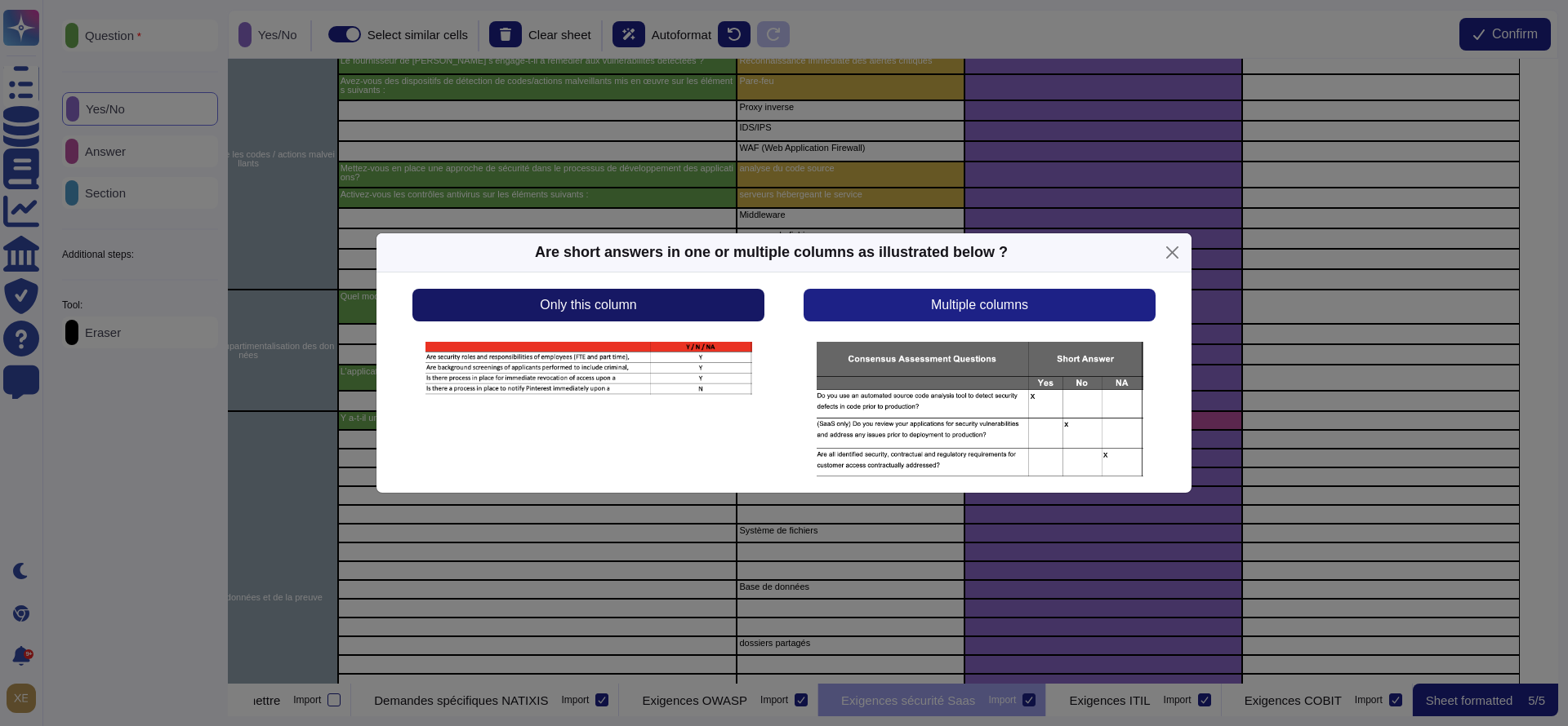
click at [584, 299] on span "Only this column" at bounding box center [588, 305] width 96 height 13
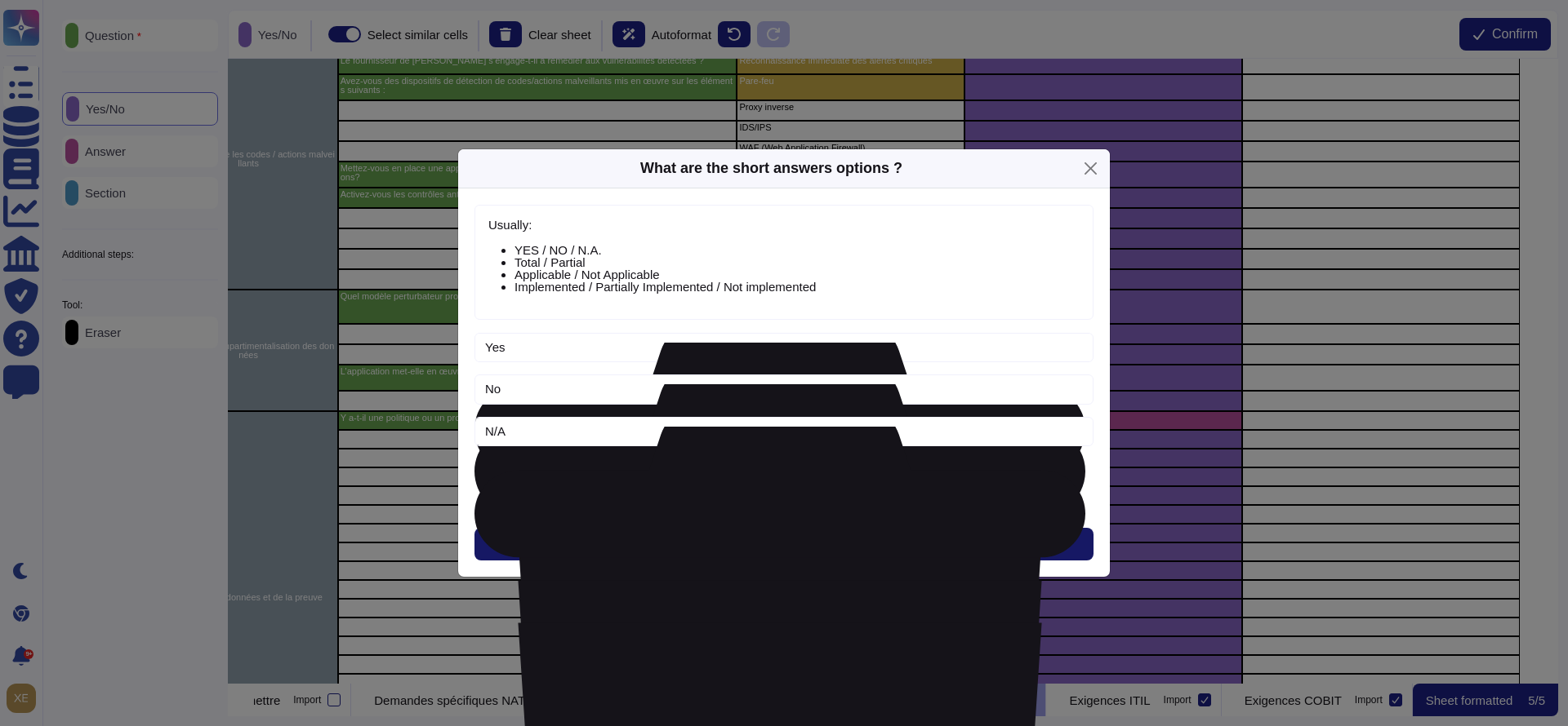
click at [707, 544] on button "Next" at bounding box center [784, 544] width 618 height 33
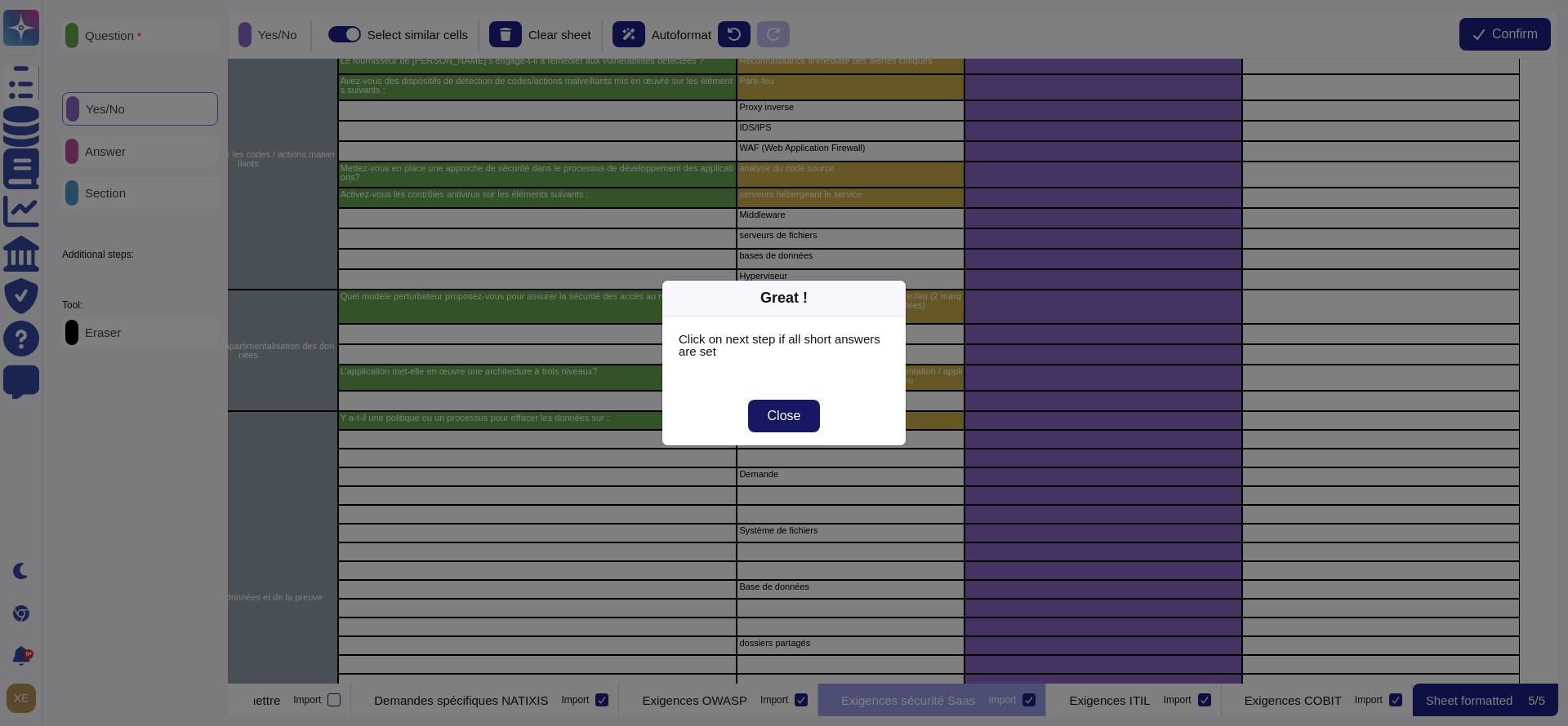
click at [793, 414] on span "Close" at bounding box center [784, 416] width 33 height 13
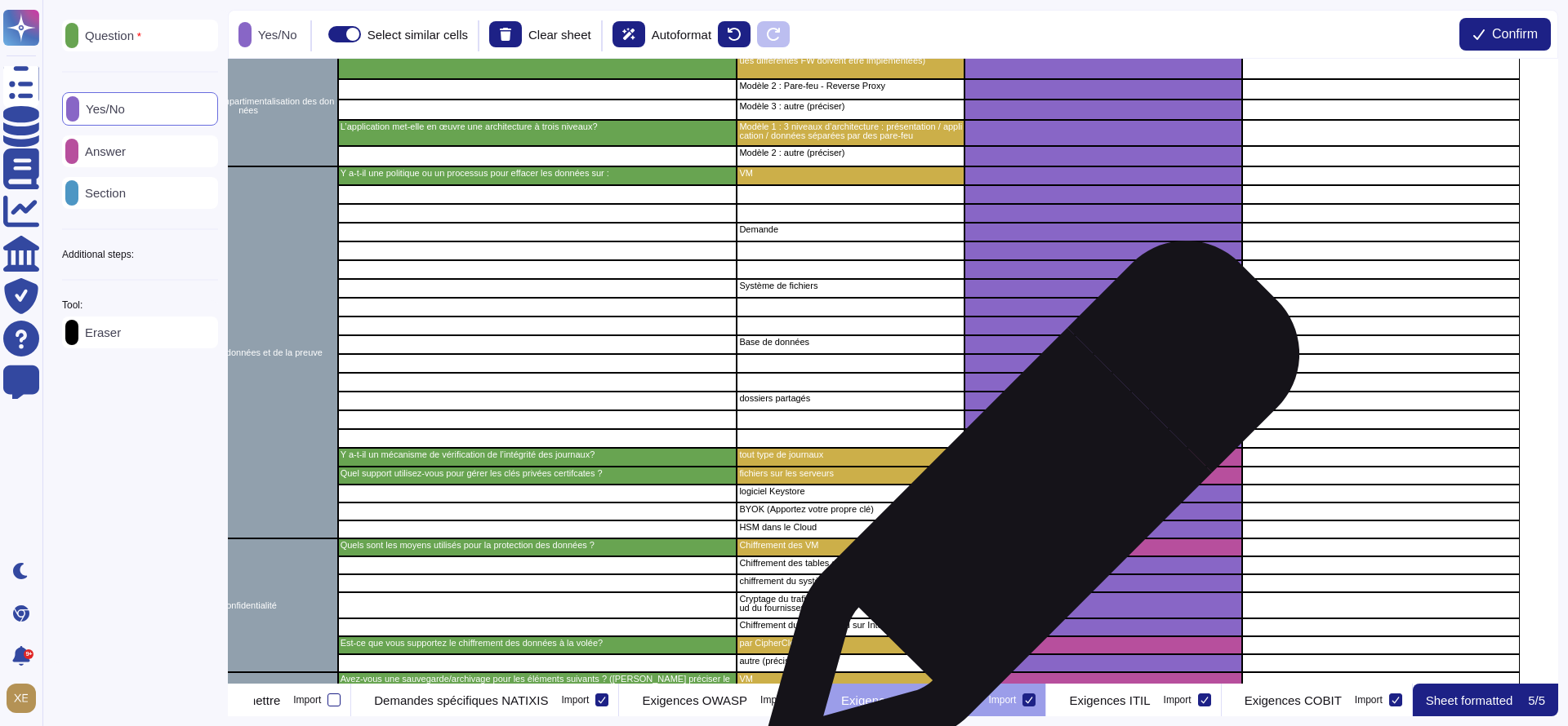
scroll to position [1714, 402]
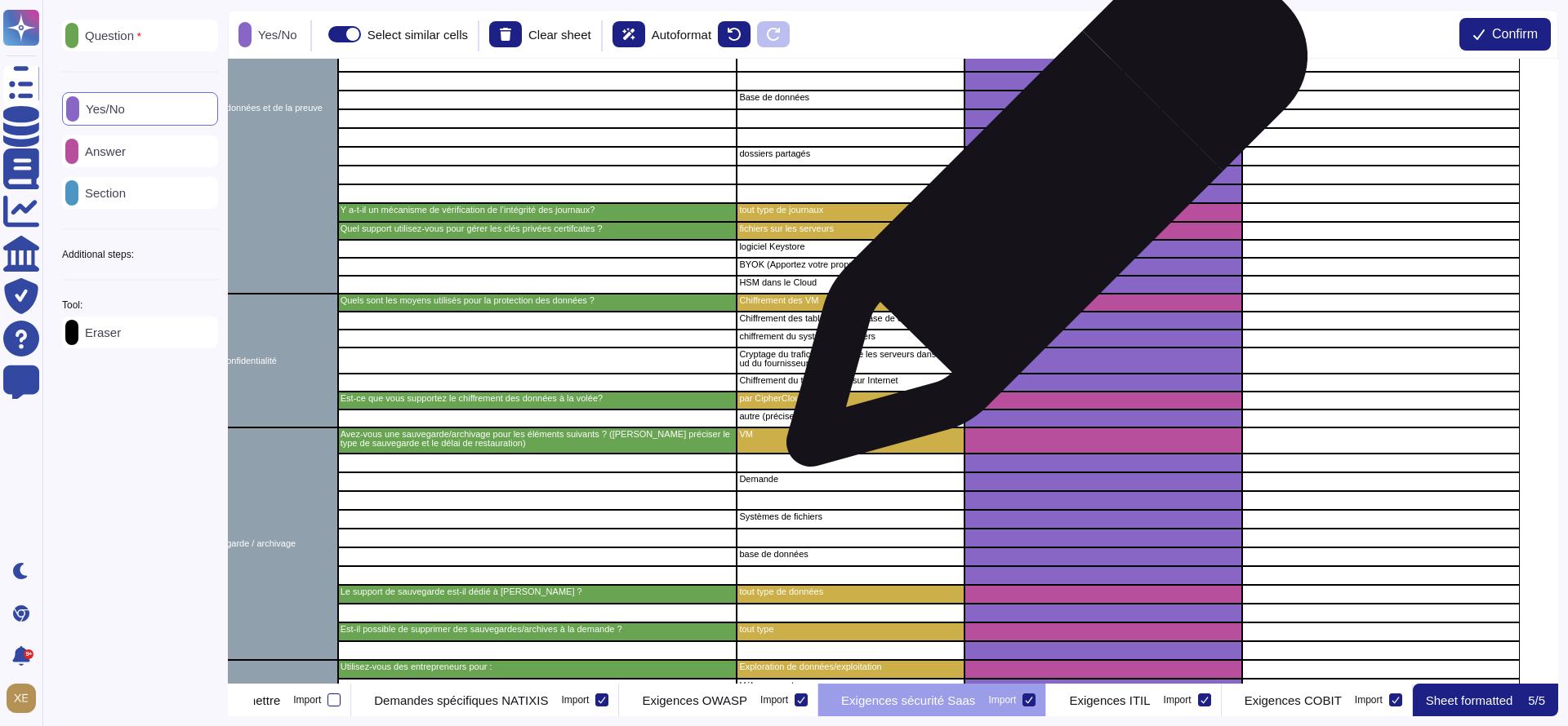
click at [1040, 215] on div "grid" at bounding box center [1104, 213] width 278 height 19
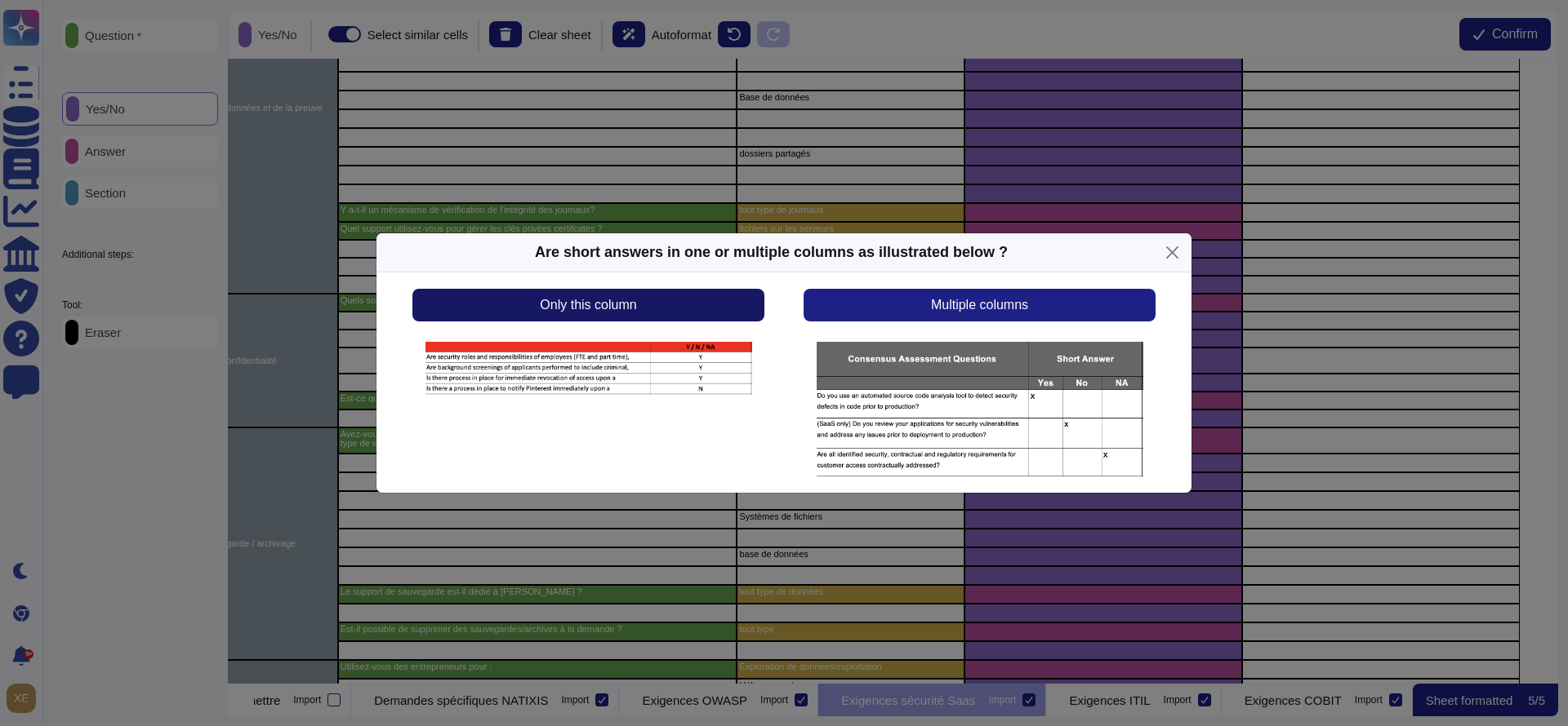
click at [726, 299] on button "Only this column" at bounding box center [588, 305] width 352 height 33
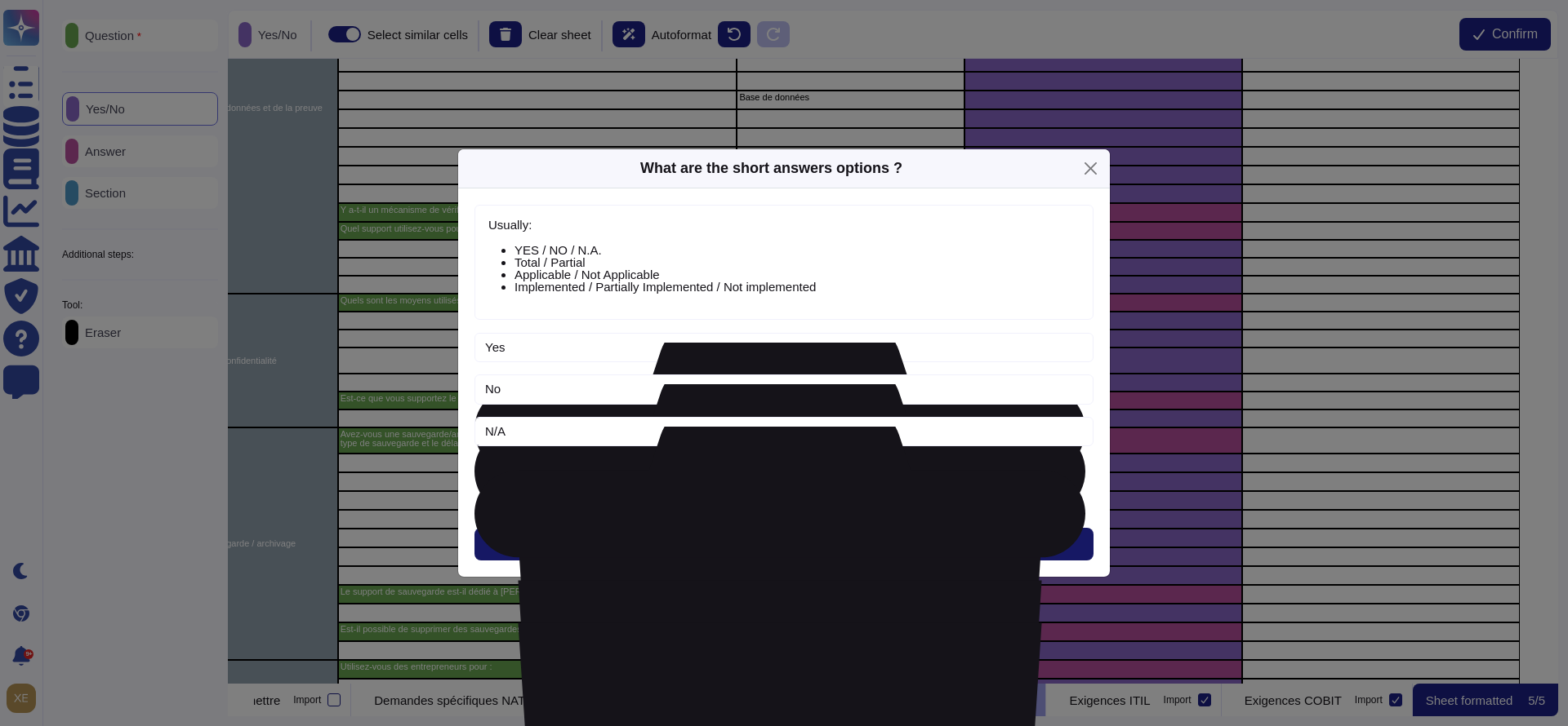
click at [781, 545] on span "Next" at bounding box center [784, 544] width 26 height 13
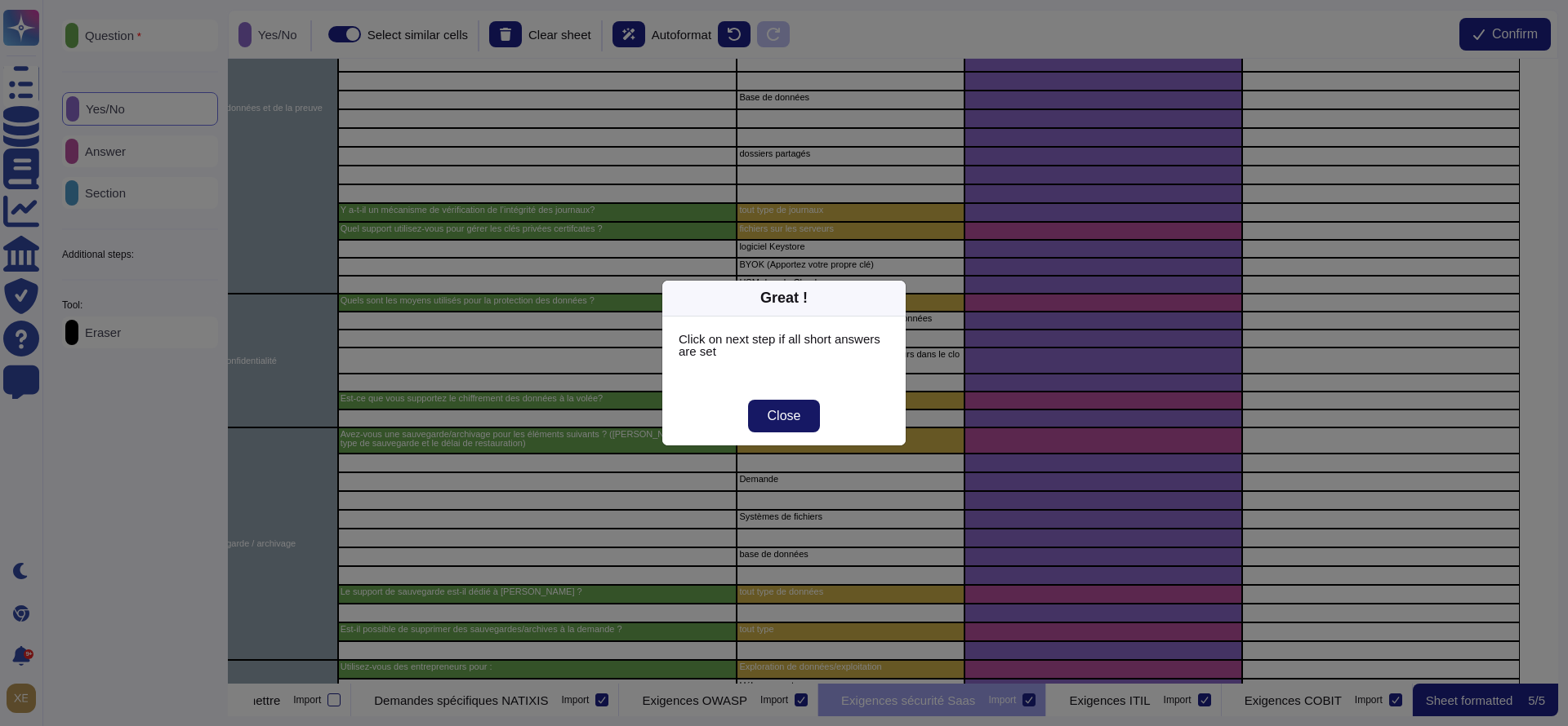
click at [792, 424] on button "Close" at bounding box center [784, 416] width 73 height 33
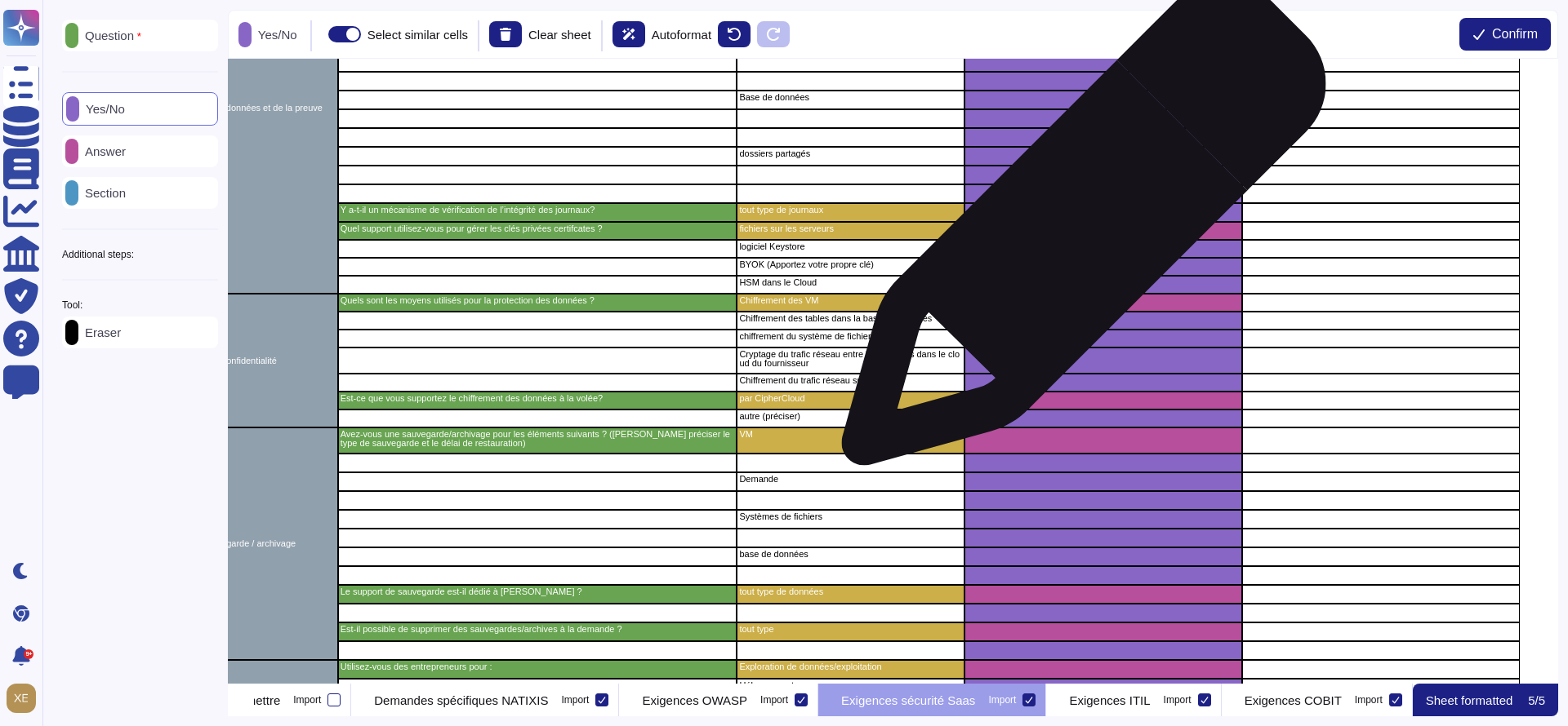
click at [1077, 231] on div "grid" at bounding box center [1104, 231] width 278 height 18
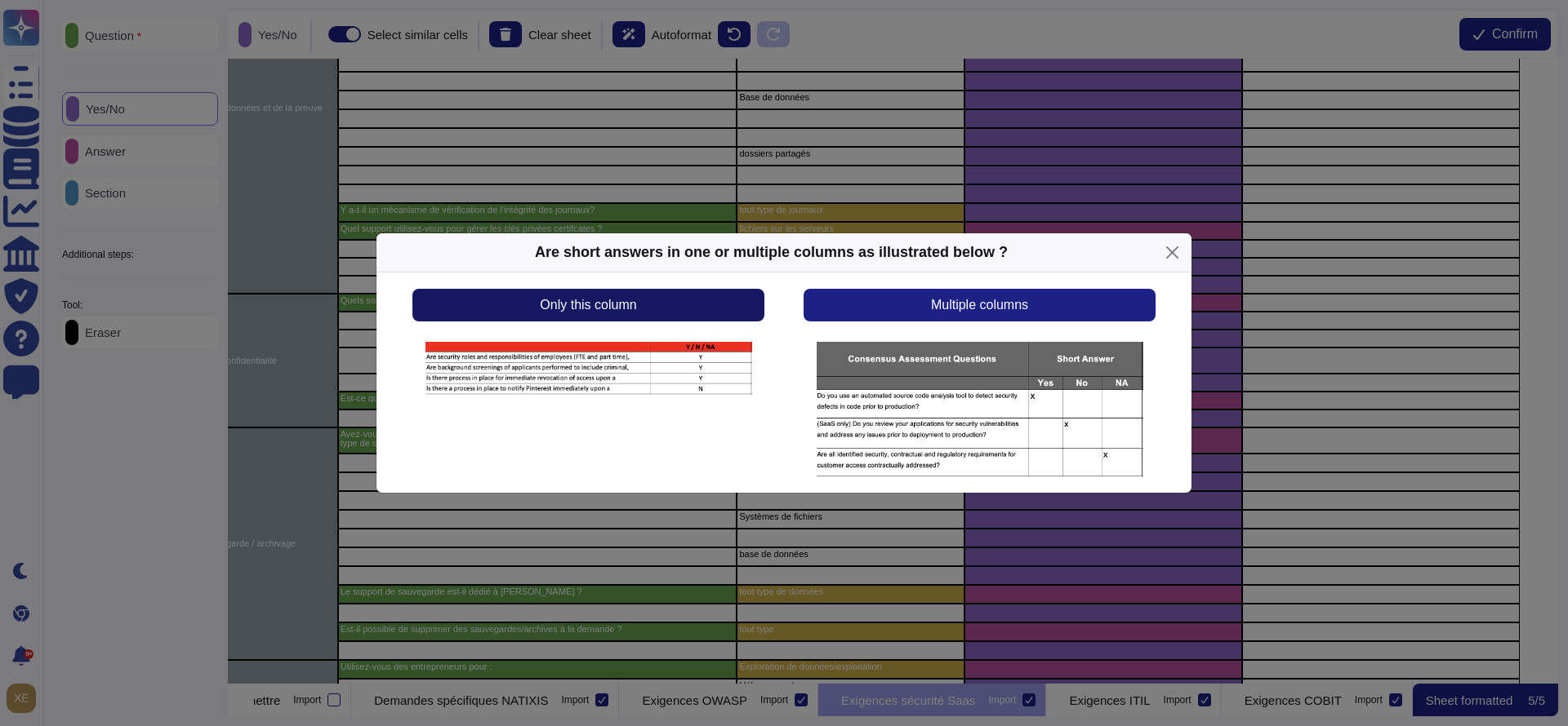
click at [736, 302] on button "Only this column" at bounding box center [588, 305] width 352 height 33
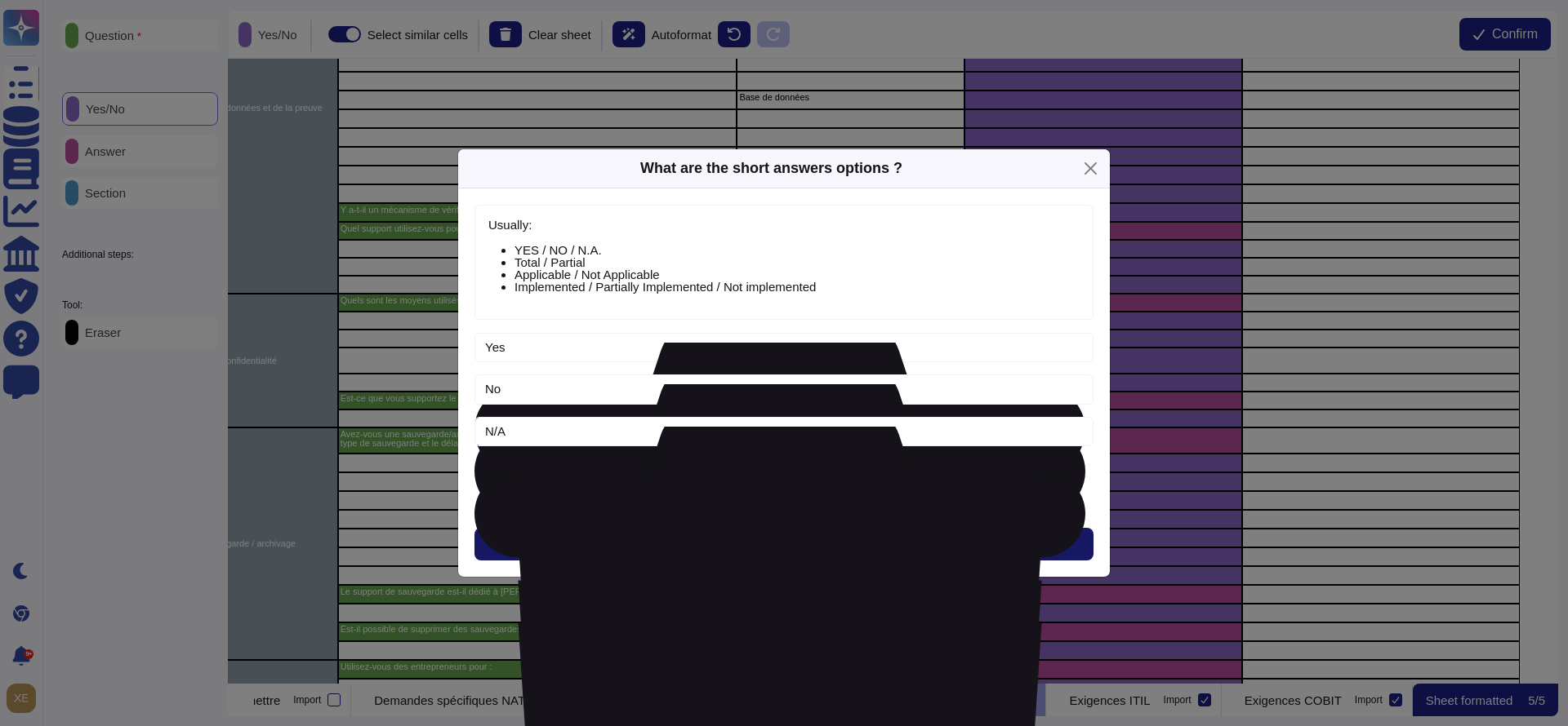
click at [761, 541] on button "Next" at bounding box center [784, 544] width 618 height 33
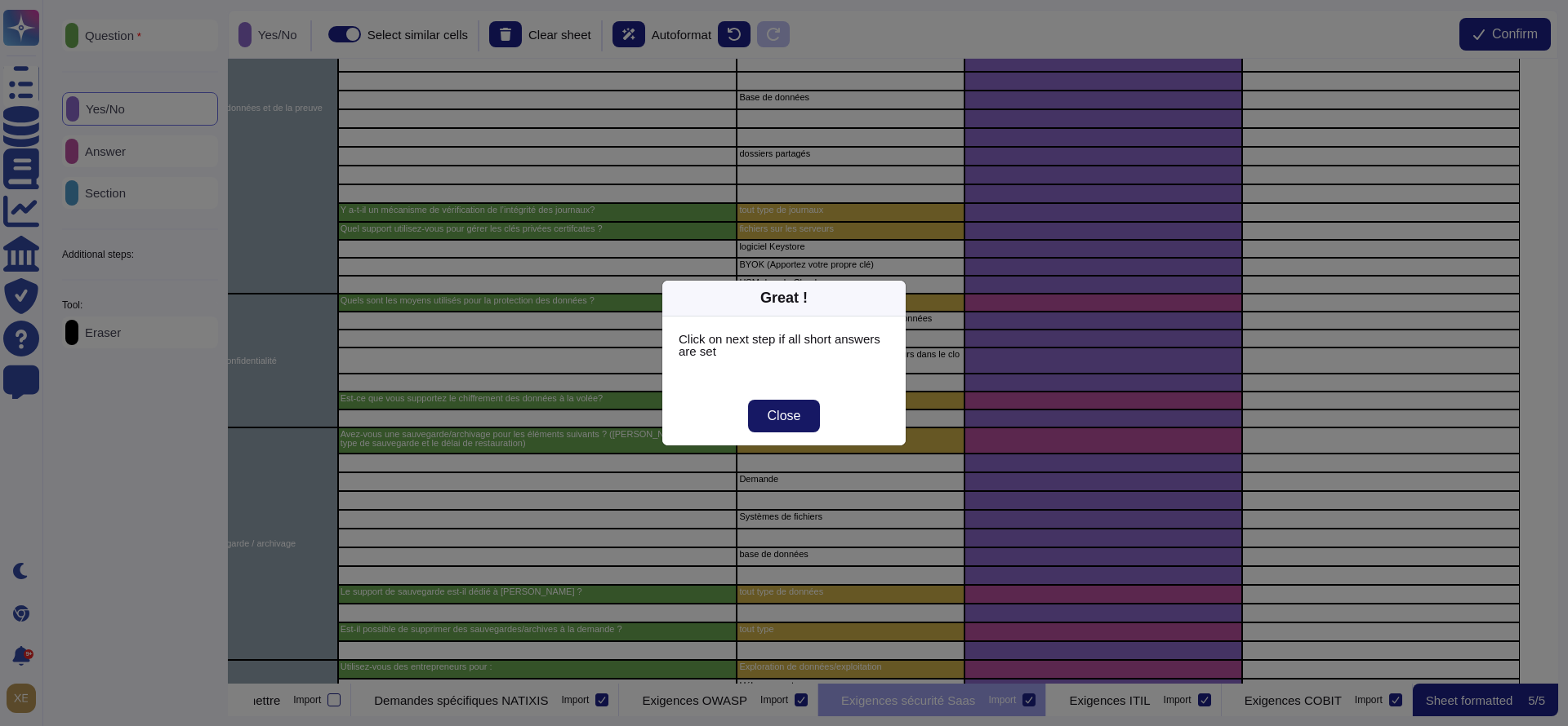
click at [781, 418] on span "Close" at bounding box center [784, 416] width 33 height 13
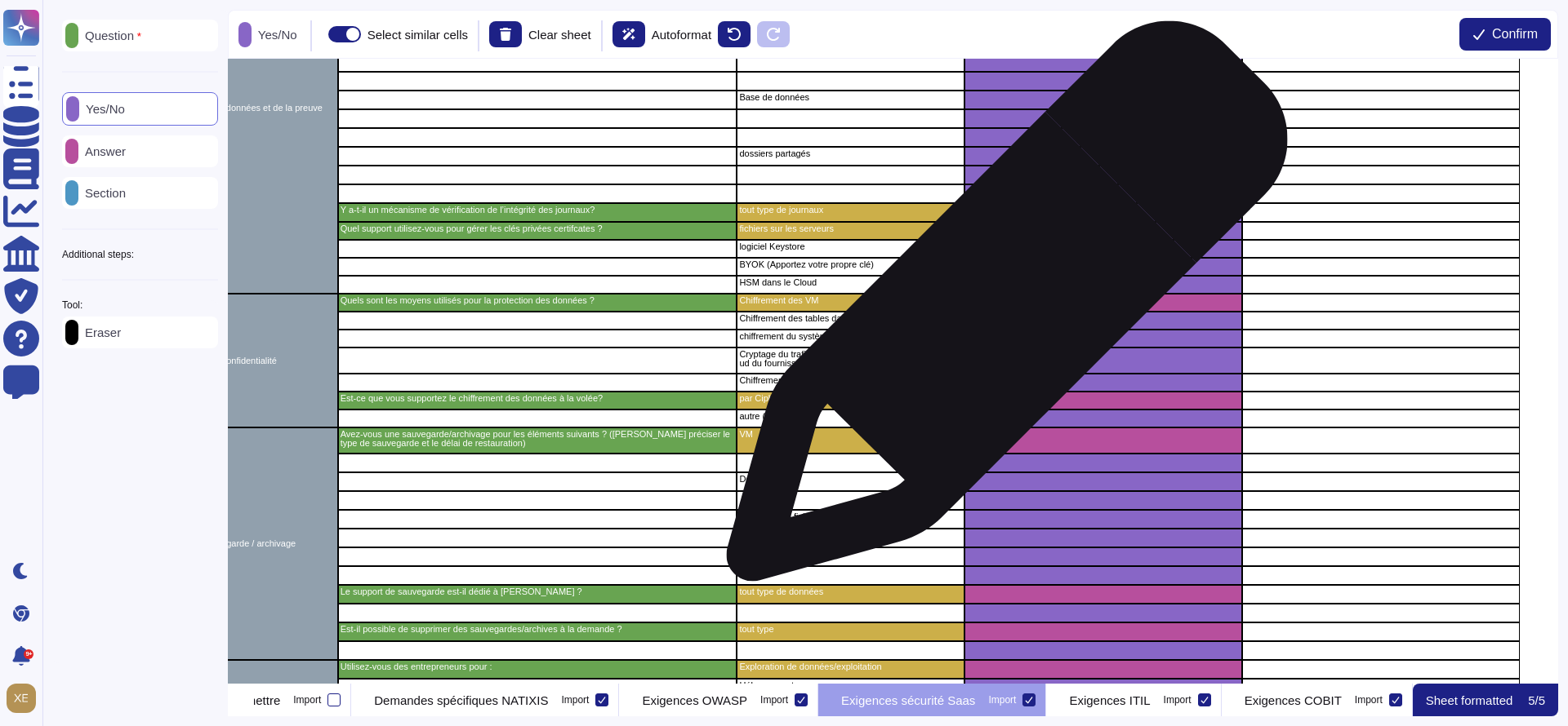
click at [1001, 310] on div "grid" at bounding box center [1104, 302] width 278 height 18
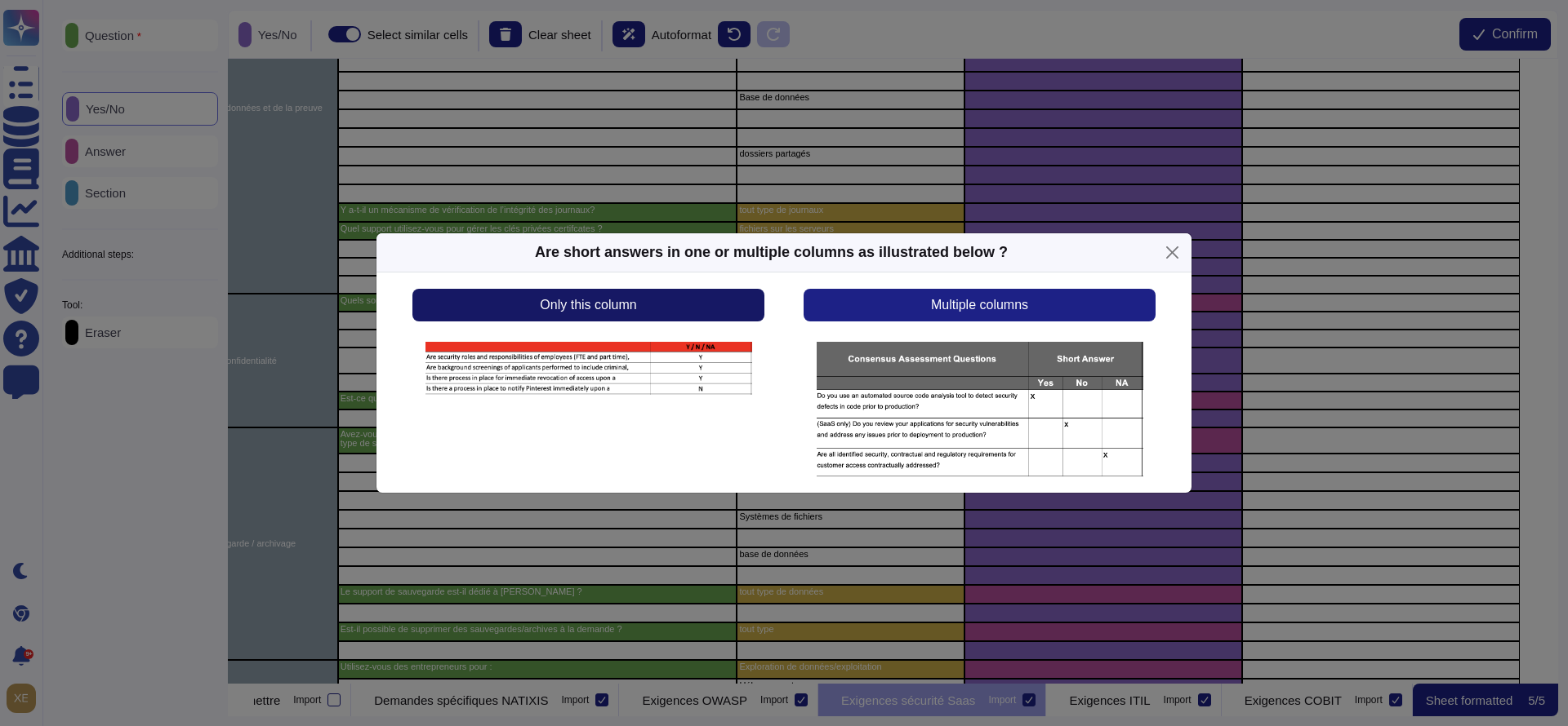
click at [693, 306] on button "Only this column" at bounding box center [588, 305] width 352 height 33
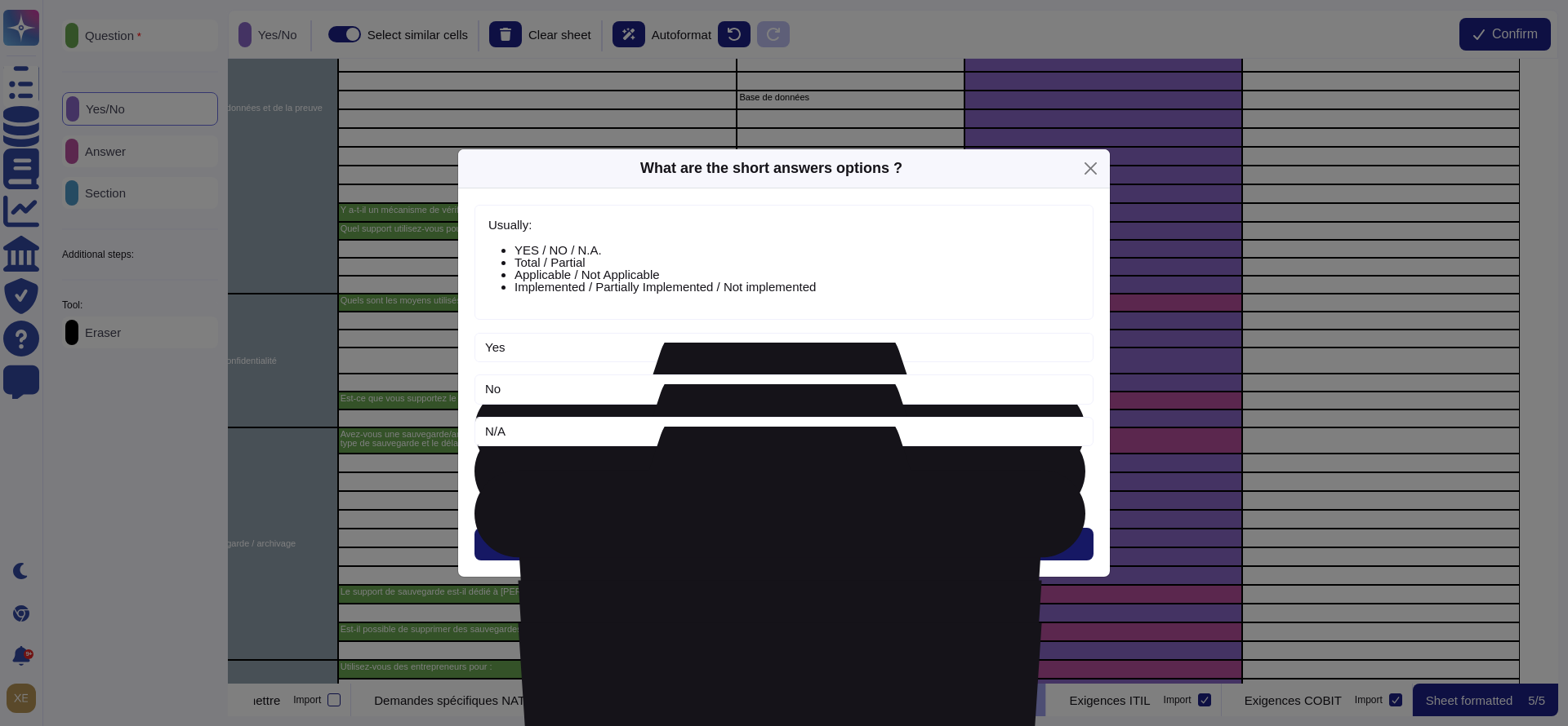
click at [752, 532] on button "Next" at bounding box center [784, 544] width 618 height 33
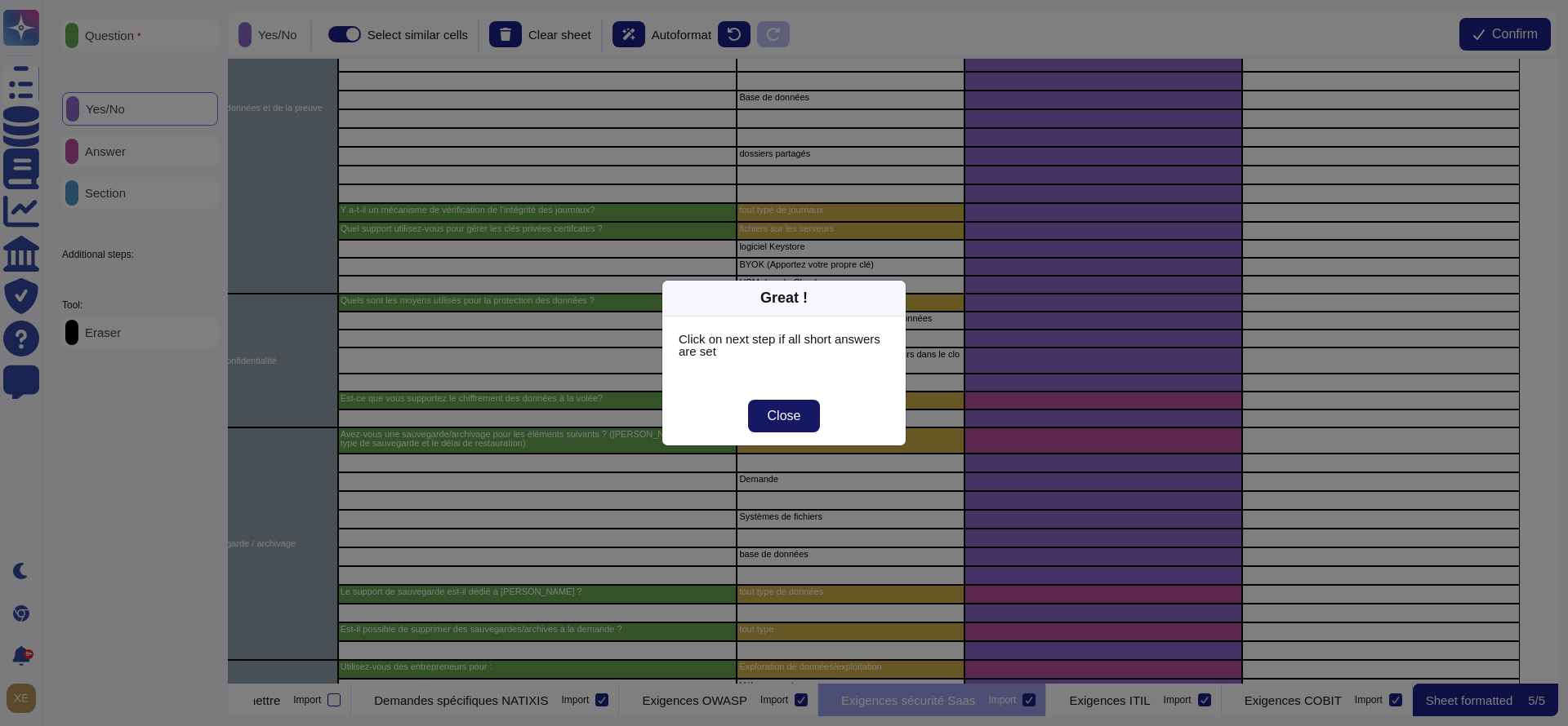
click at [785, 413] on span "Close" at bounding box center [784, 416] width 33 height 13
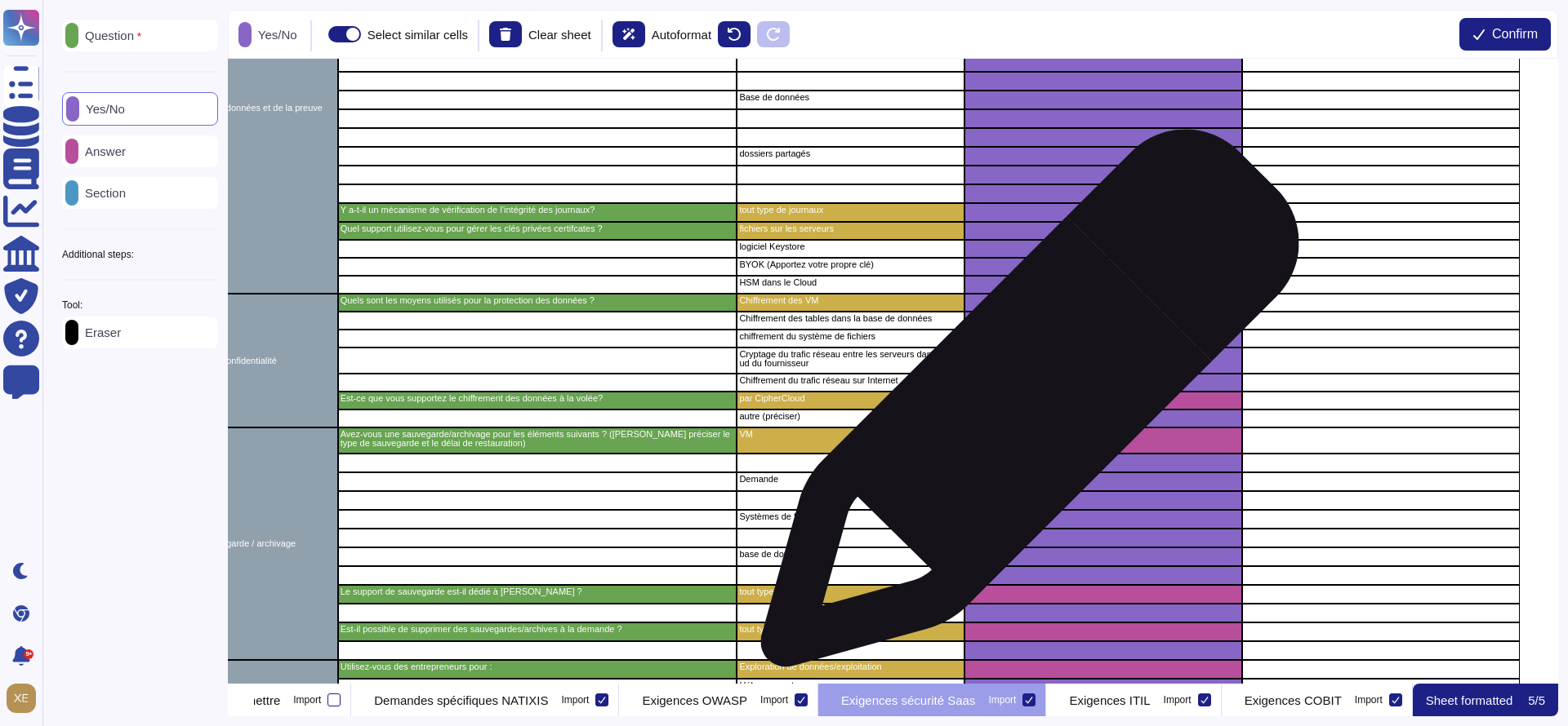
click at [1023, 406] on div "grid" at bounding box center [1104, 400] width 278 height 18
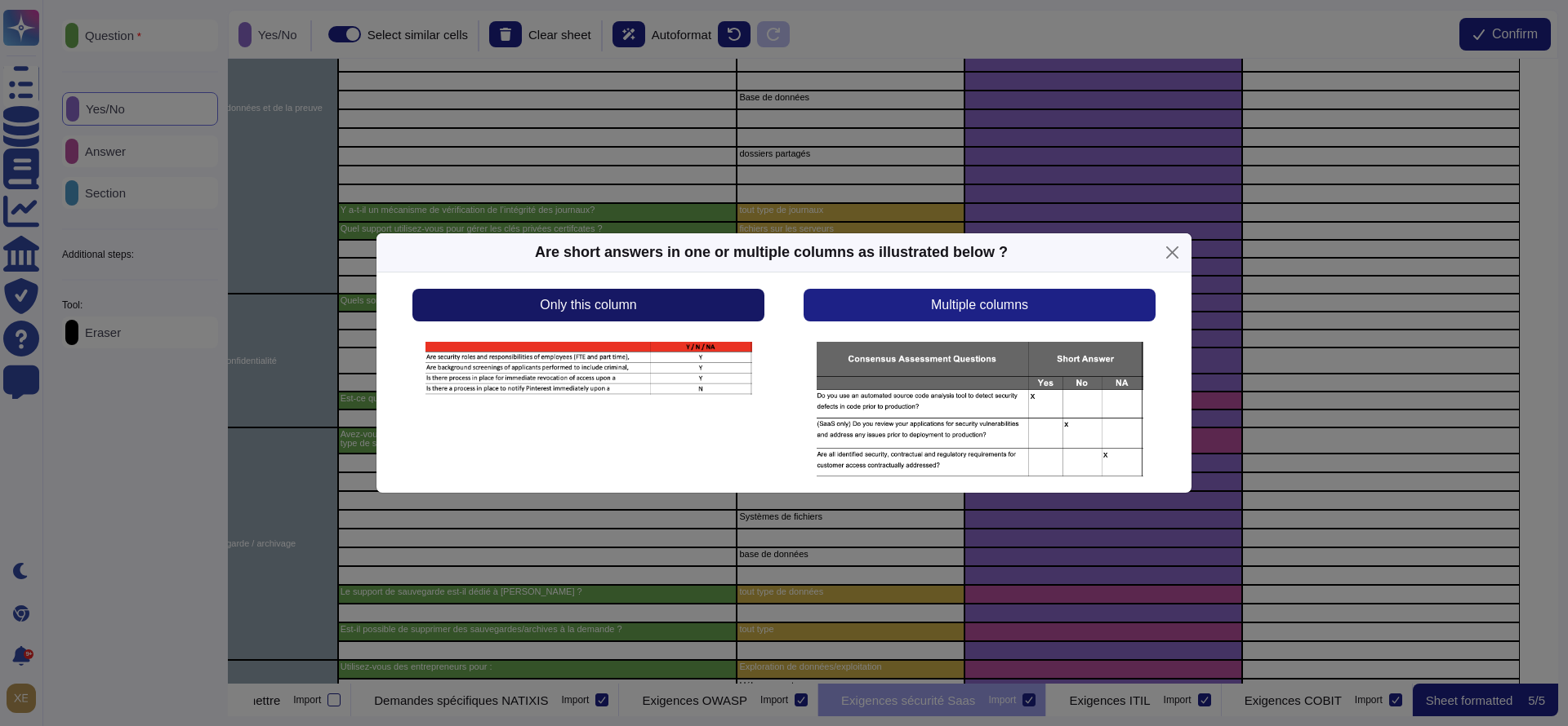
click at [688, 311] on button "Only this column" at bounding box center [588, 305] width 352 height 33
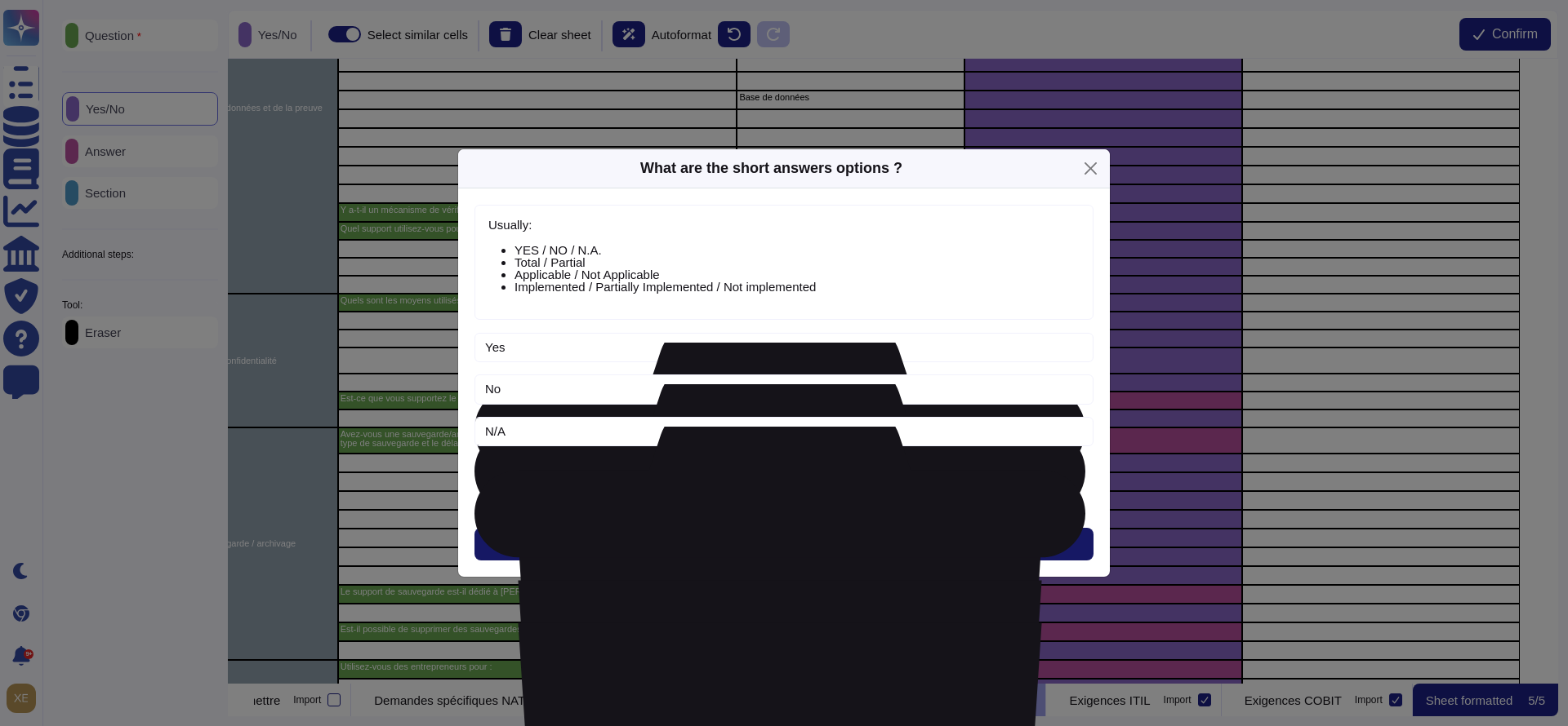
click at [738, 537] on button "Next" at bounding box center [784, 544] width 618 height 33
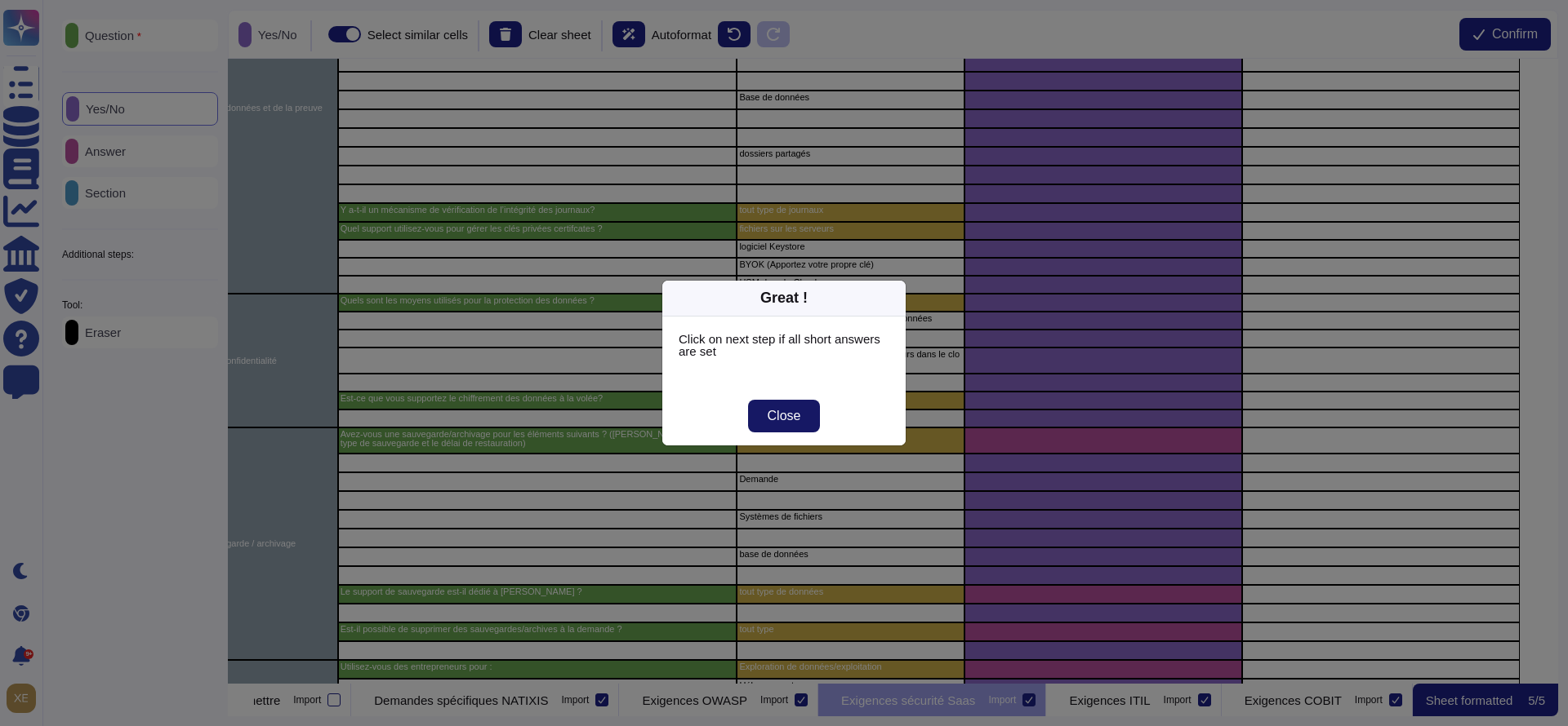
click at [793, 418] on span "Close" at bounding box center [784, 416] width 33 height 13
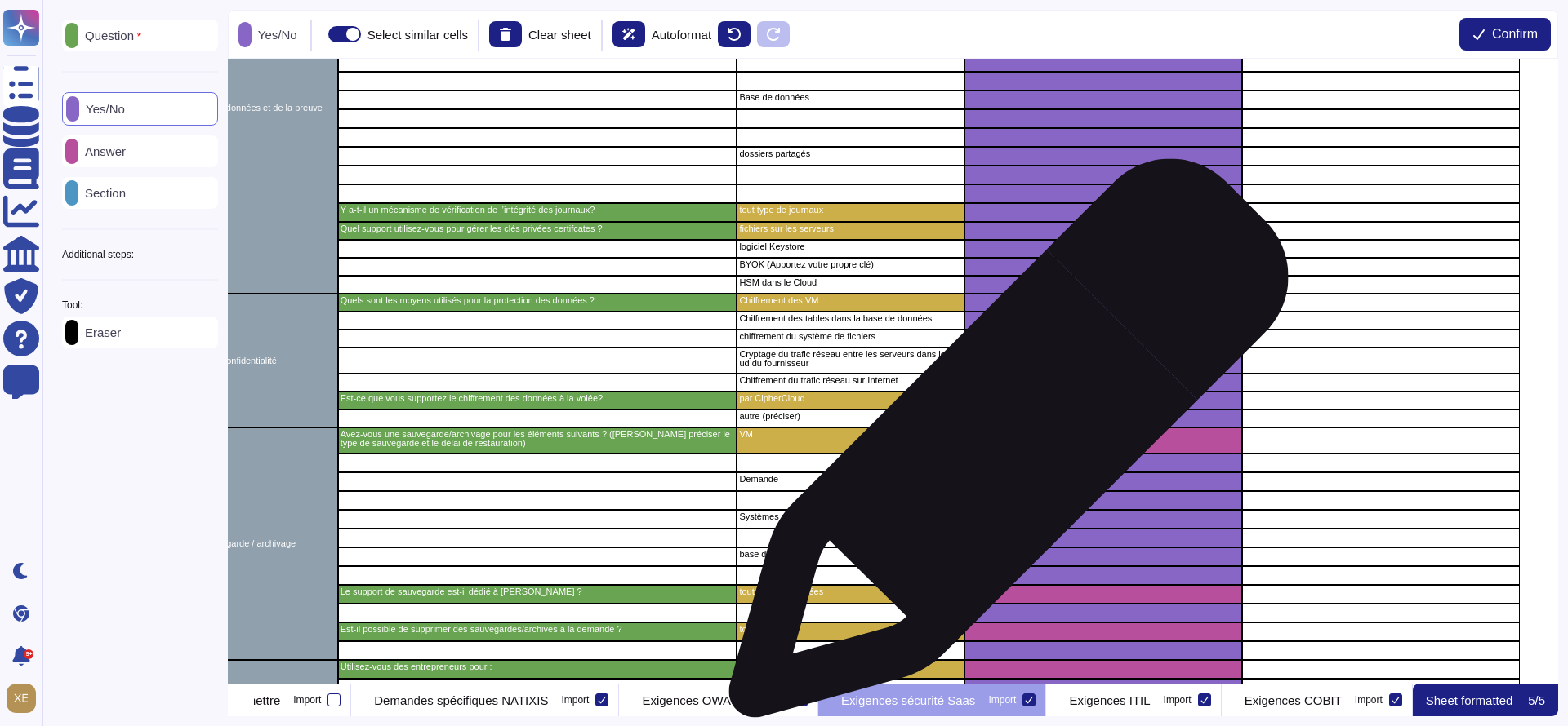
click at [1002, 446] on div "grid" at bounding box center [1104, 441] width 278 height 26
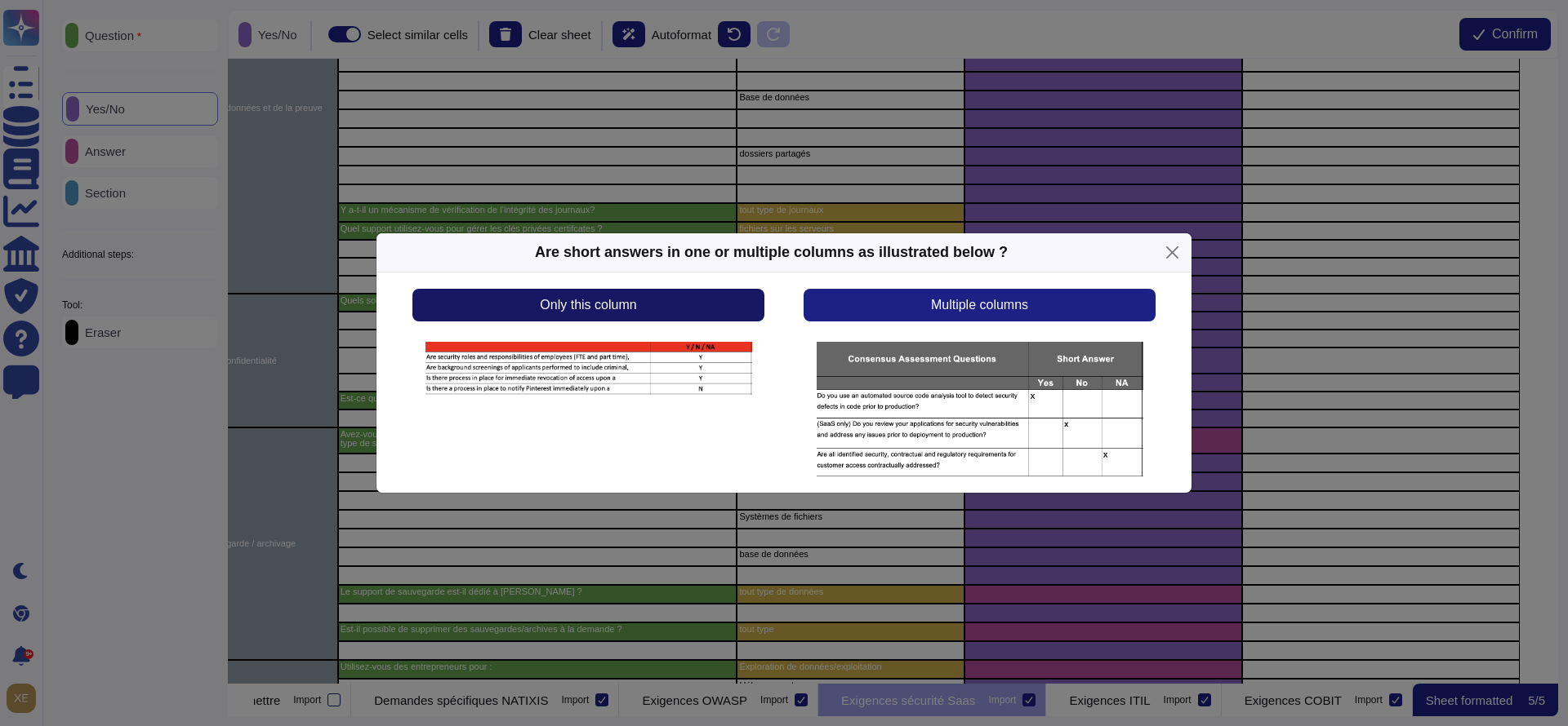
click at [715, 311] on button "Only this column" at bounding box center [588, 305] width 352 height 33
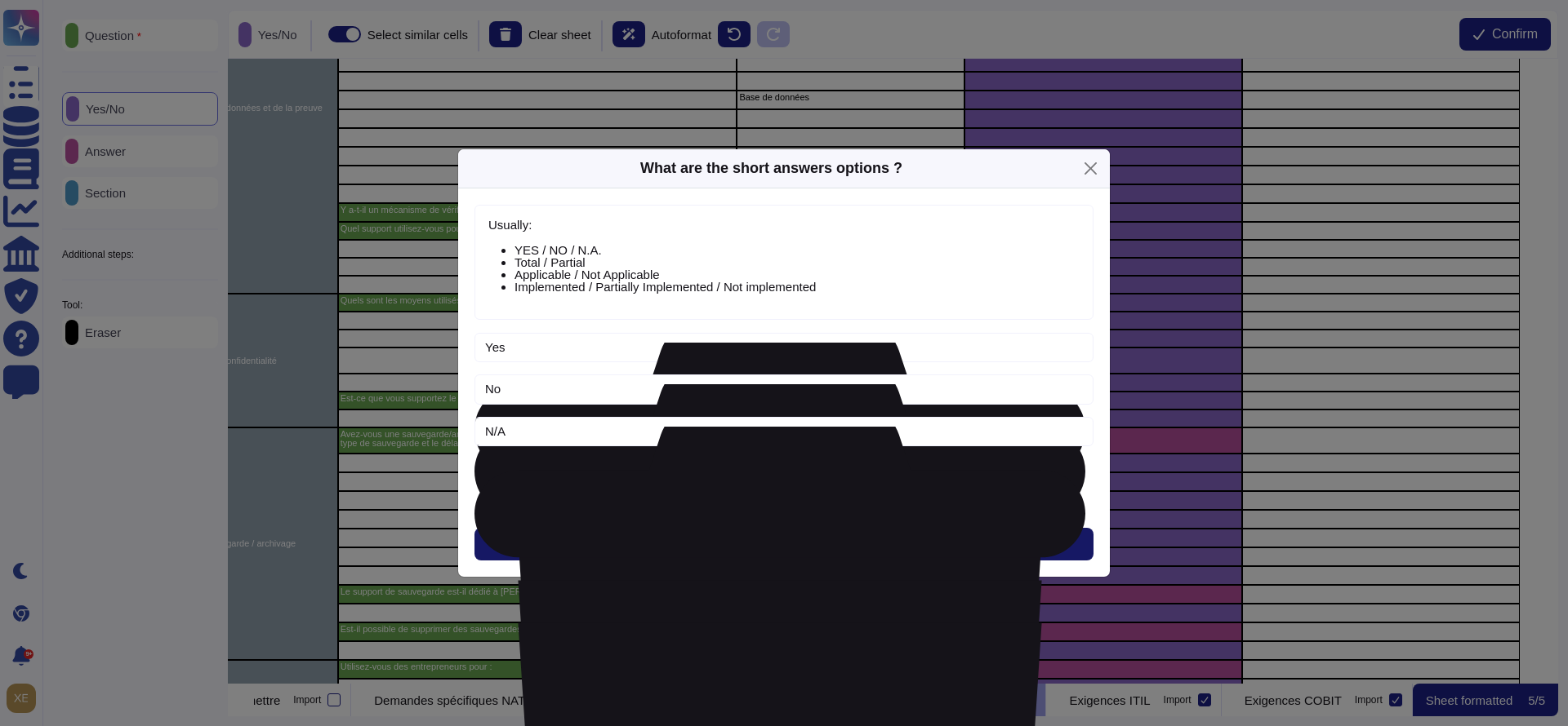
click at [753, 544] on button "Next" at bounding box center [784, 544] width 618 height 33
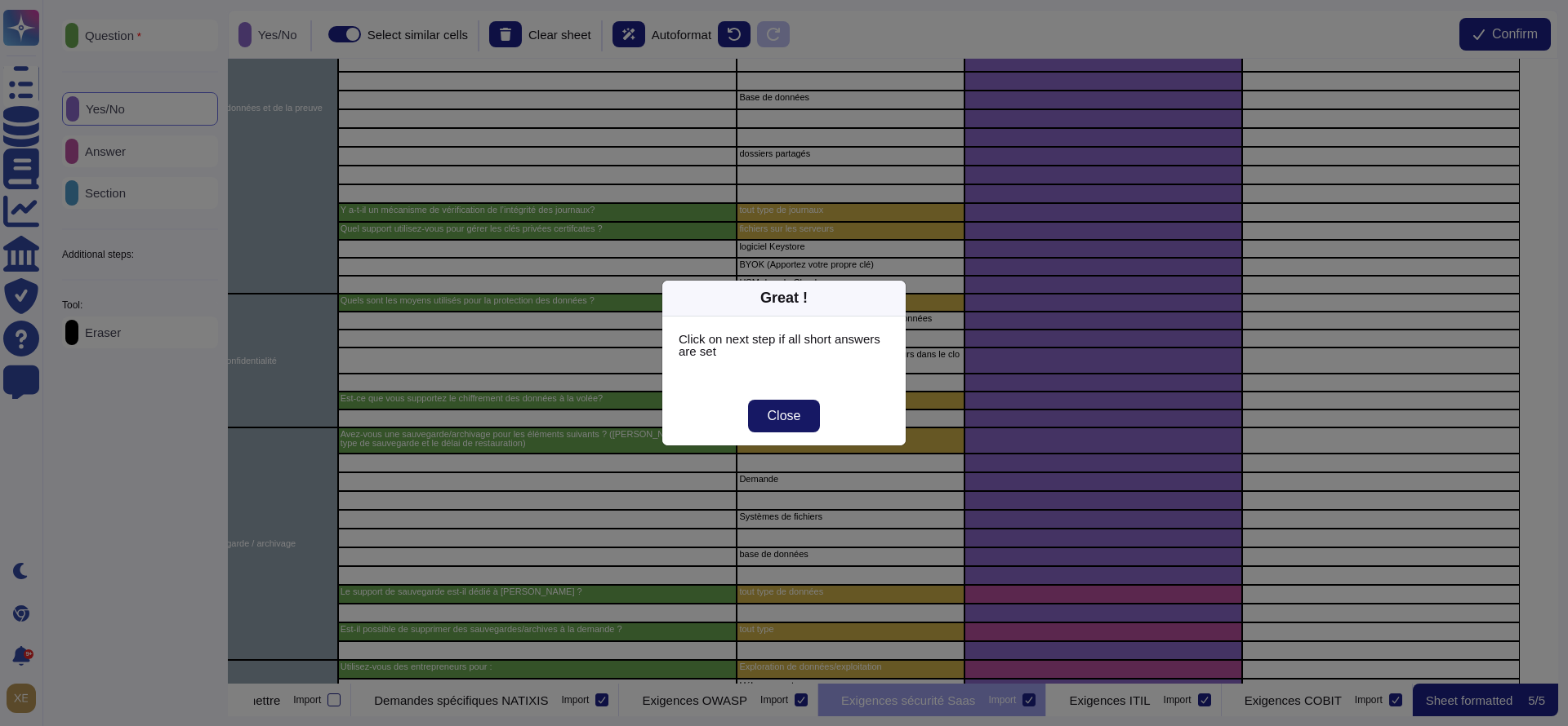
click at [810, 414] on button "Close" at bounding box center [784, 416] width 73 height 33
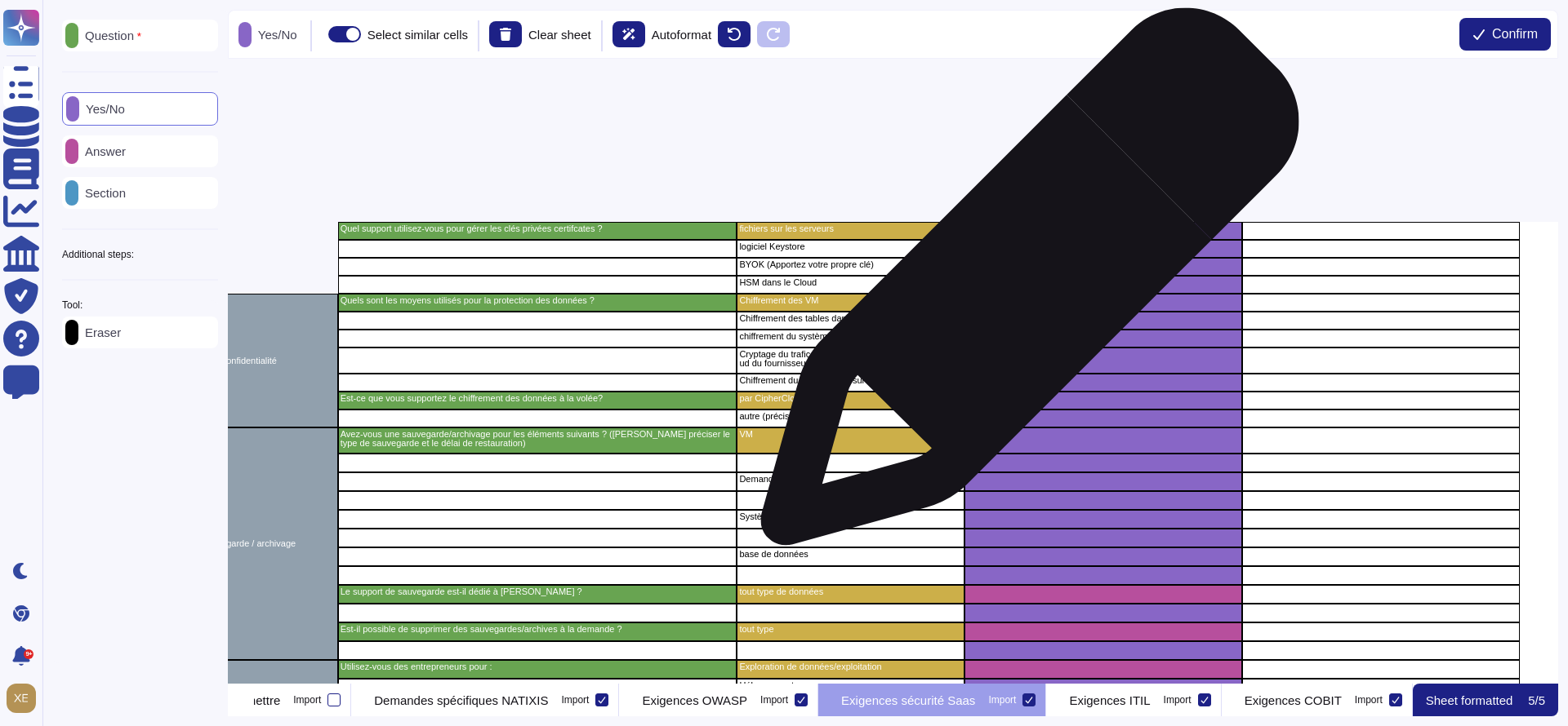
scroll to position [2082, 402]
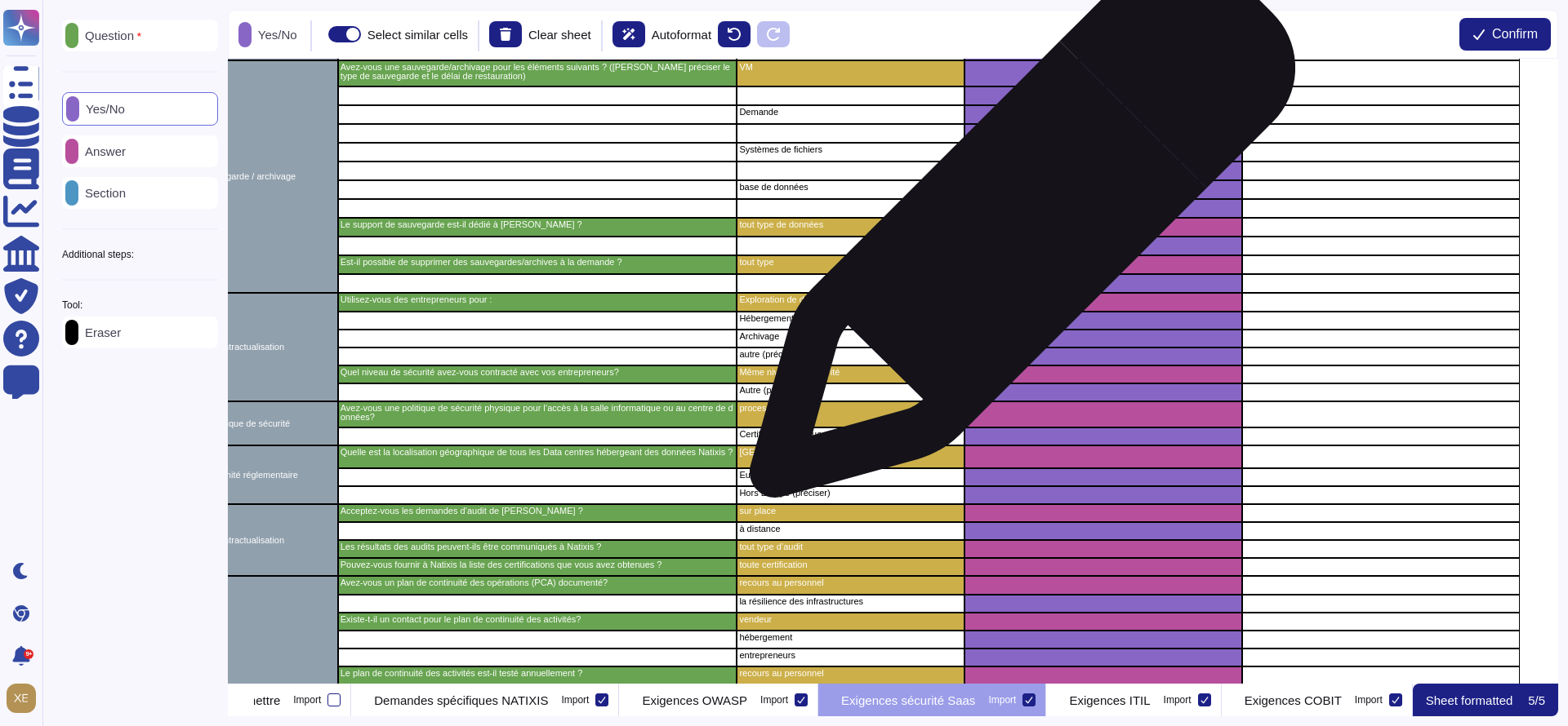
click at [1016, 233] on div "grid" at bounding box center [1104, 228] width 278 height 19
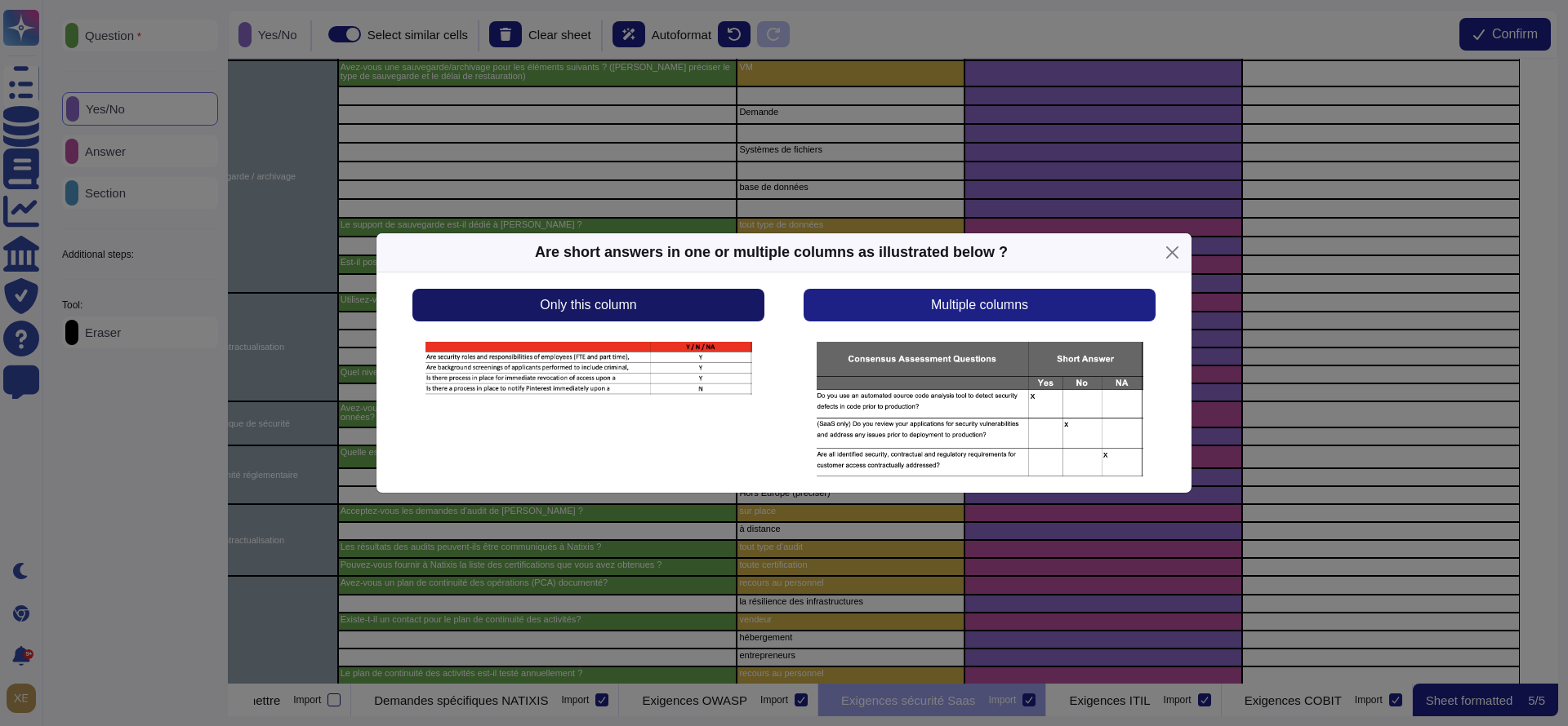
click at [737, 309] on button "Only this column" at bounding box center [588, 305] width 352 height 33
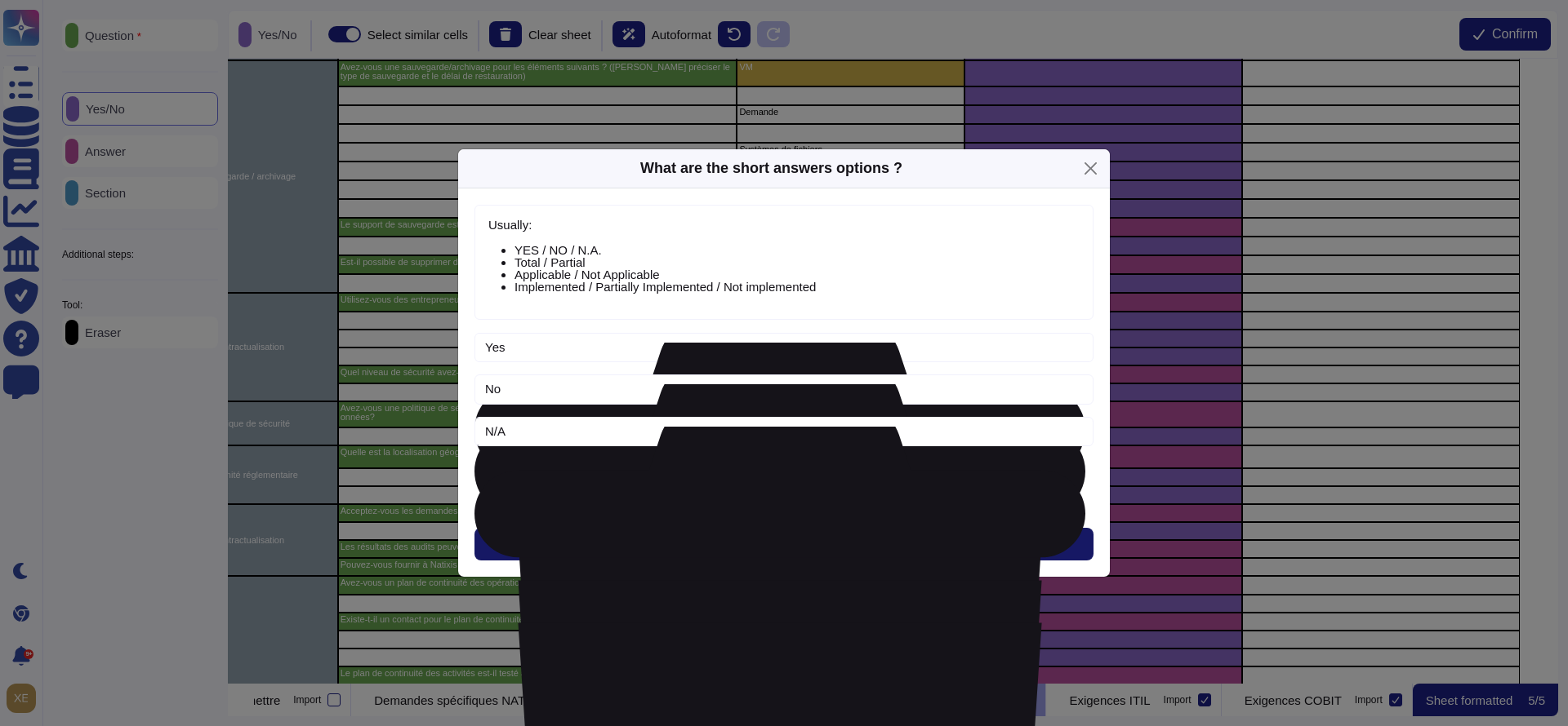
click at [765, 533] on button "Next" at bounding box center [784, 544] width 618 height 33
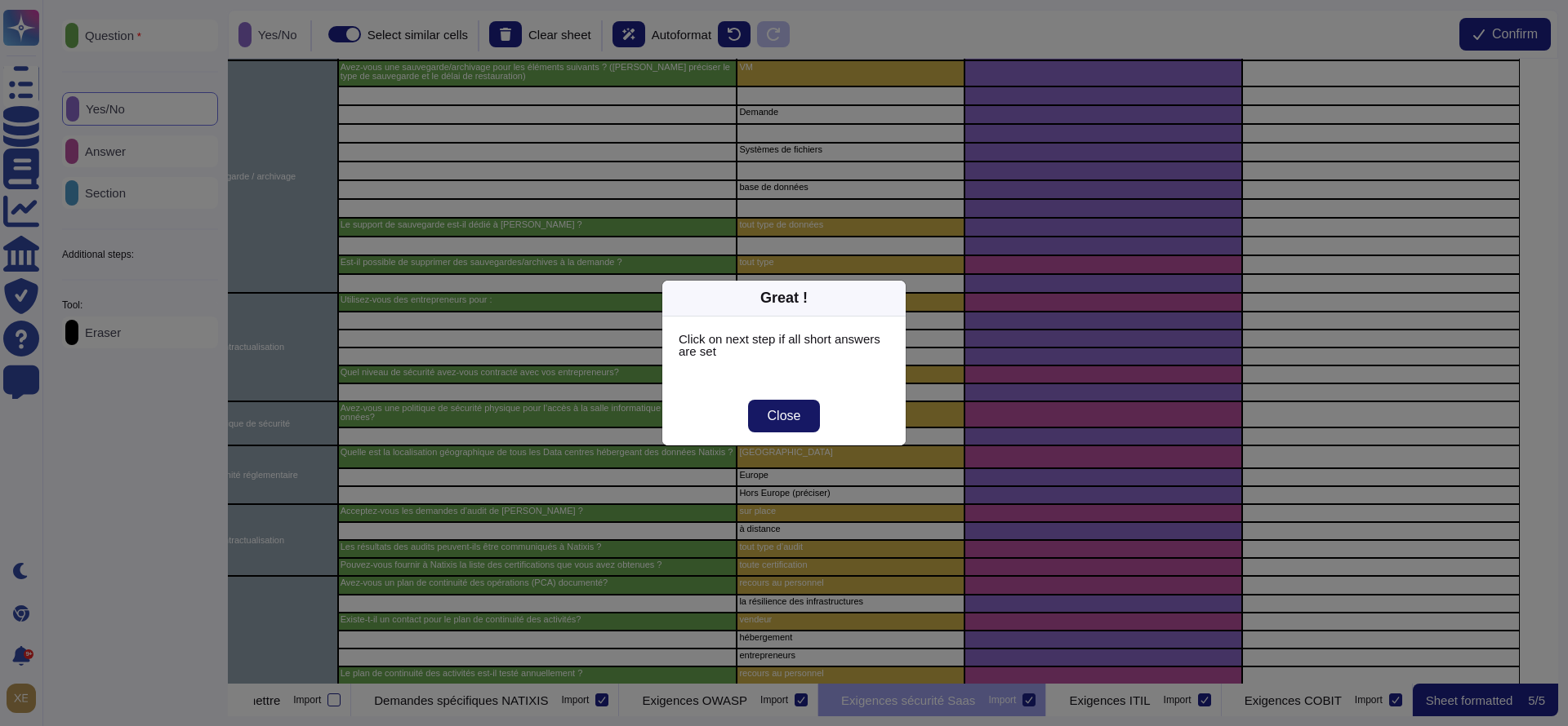
click at [793, 414] on span "Close" at bounding box center [784, 416] width 33 height 13
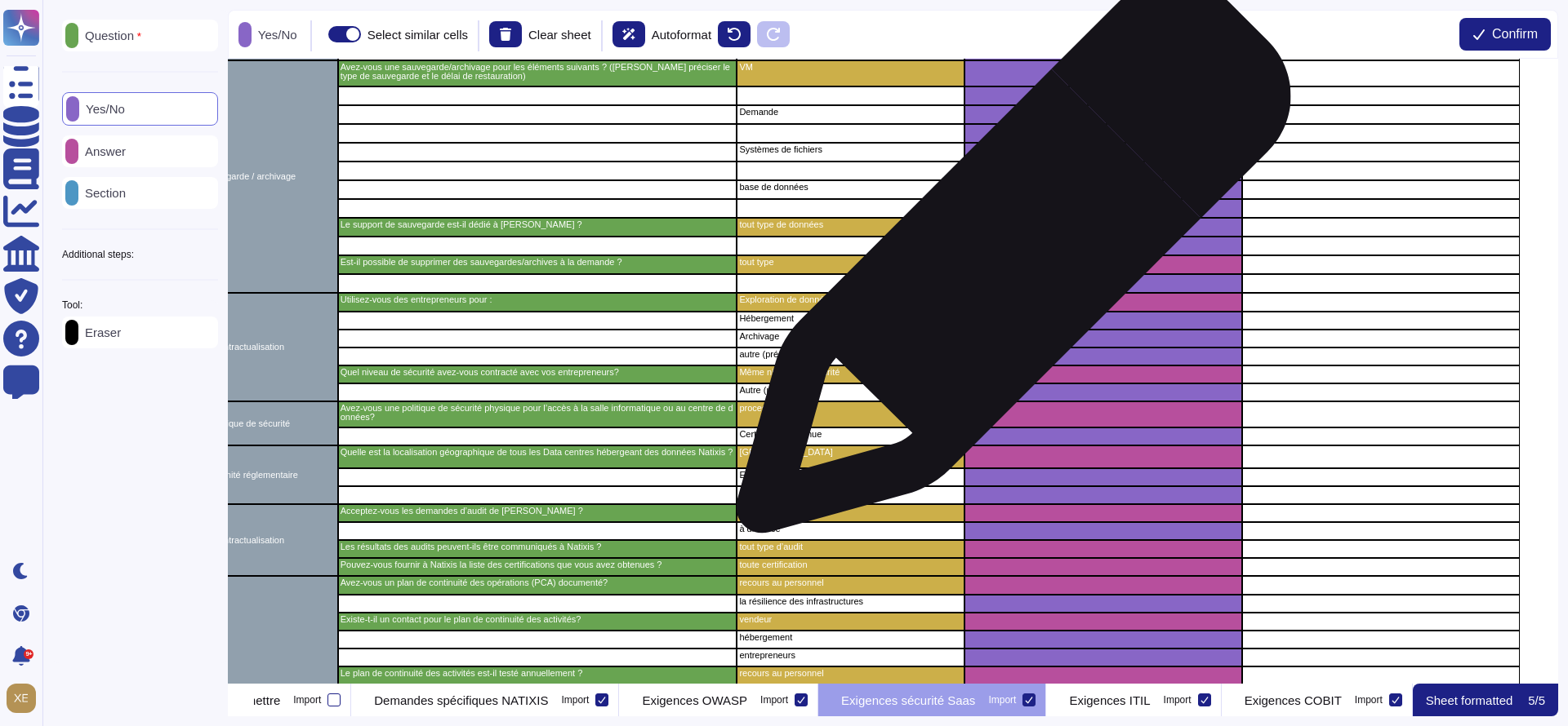
click at [1007, 265] on div "grid" at bounding box center [1104, 265] width 278 height 19
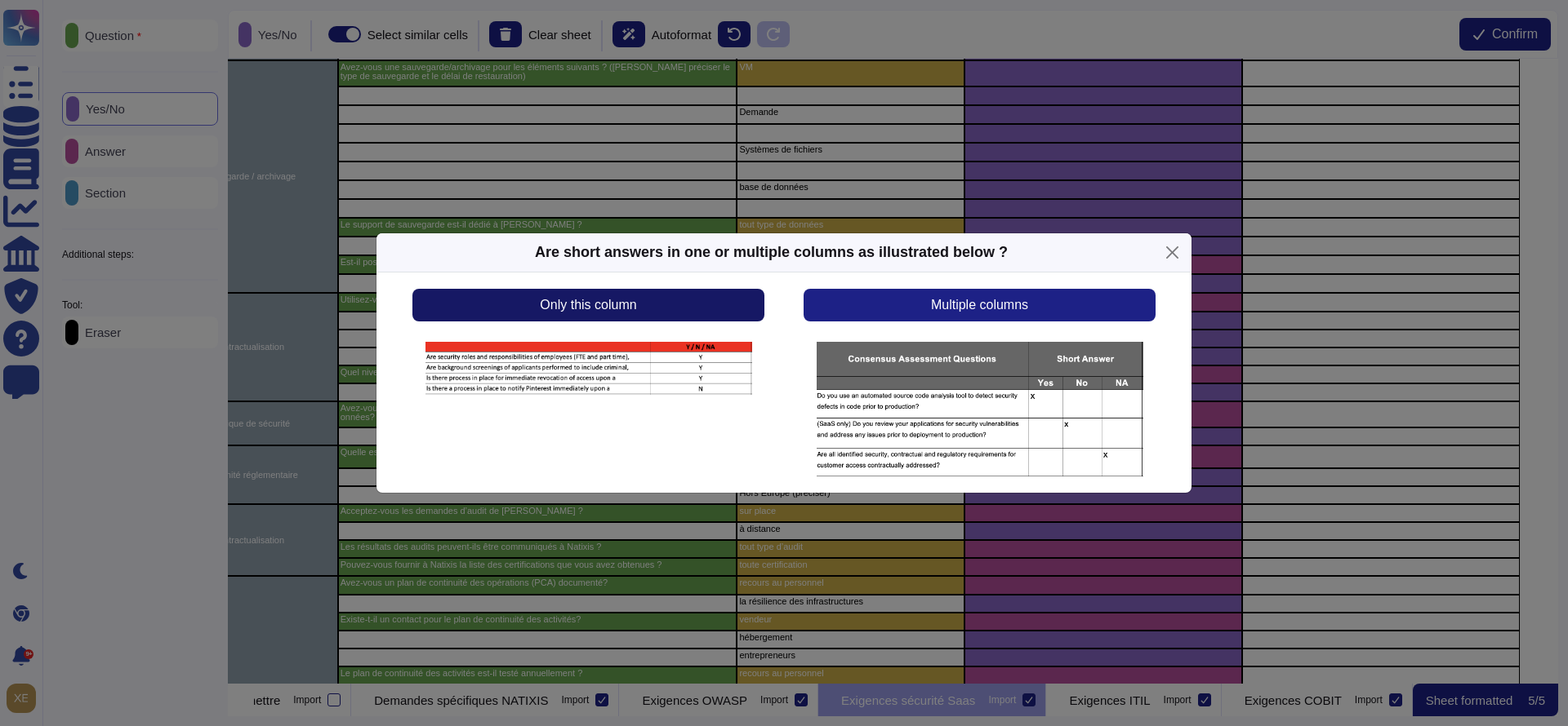
click at [726, 311] on button "Only this column" at bounding box center [588, 305] width 352 height 33
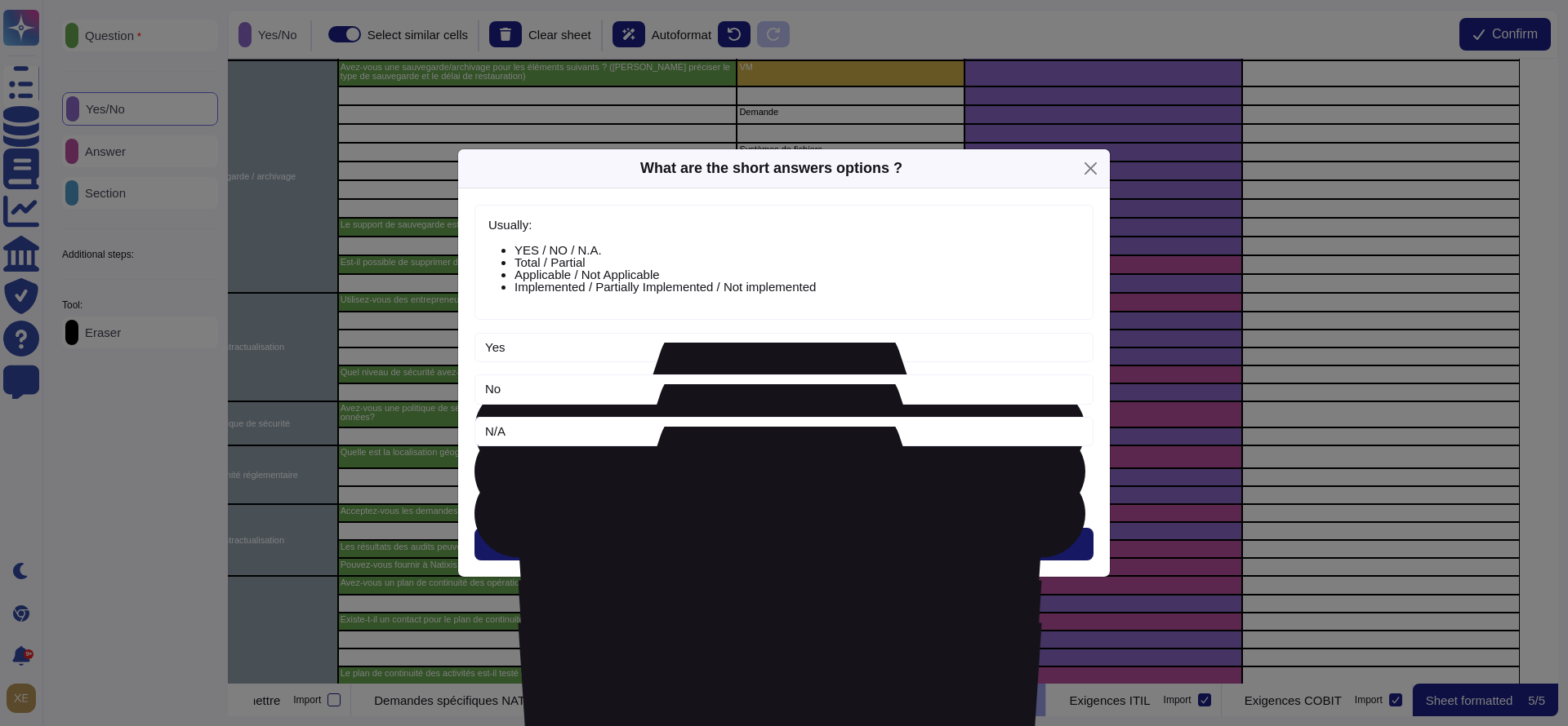
click at [793, 544] on span "Next" at bounding box center [784, 544] width 26 height 13
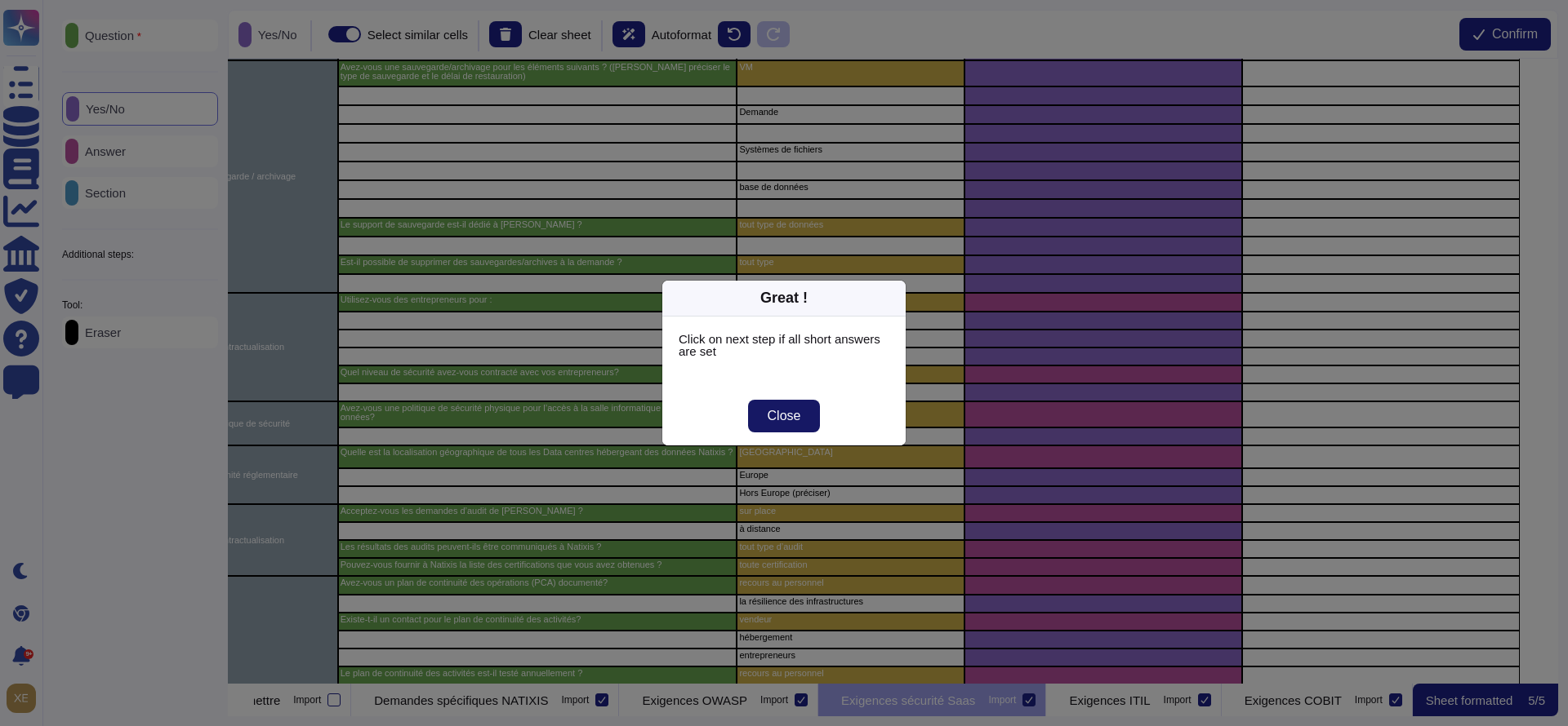
click at [783, 413] on span "Close" at bounding box center [784, 416] width 33 height 13
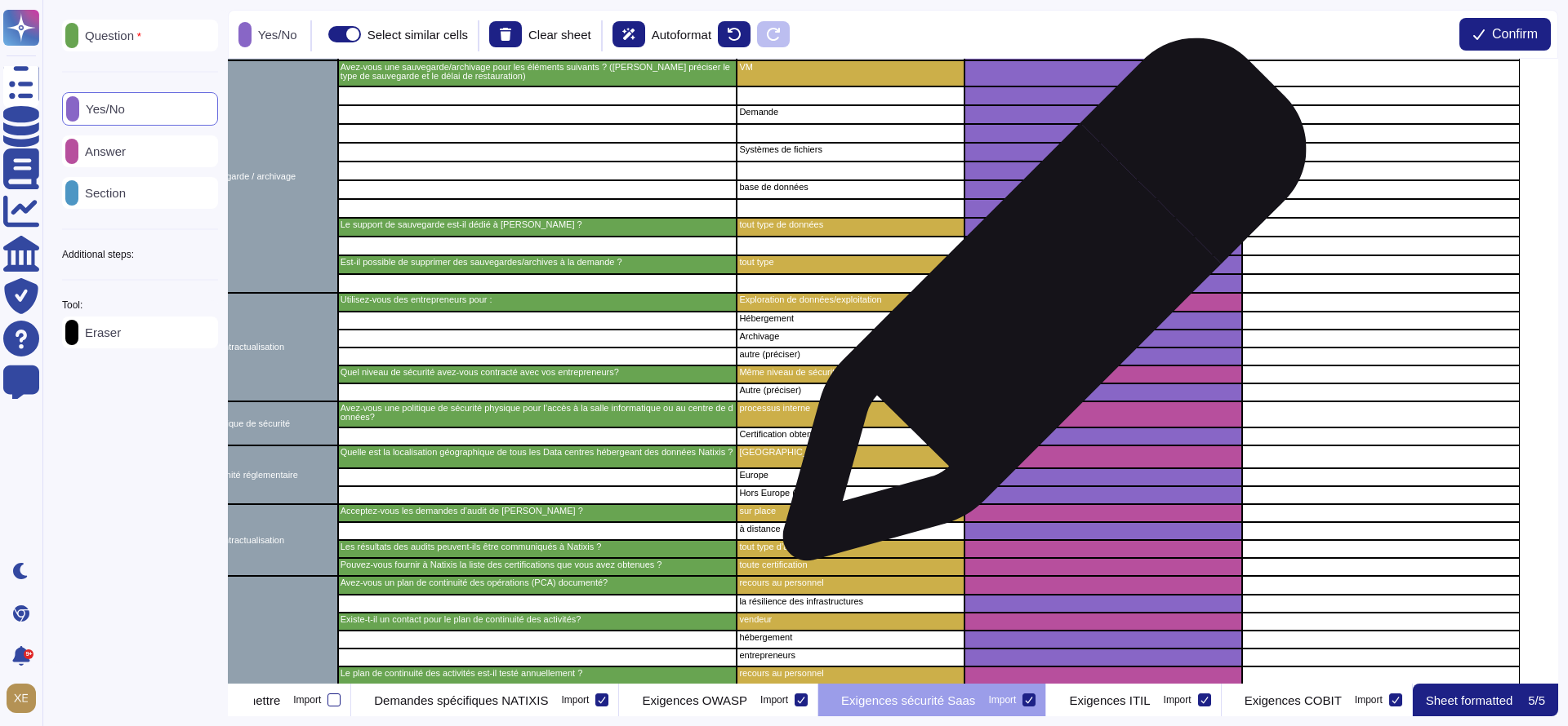
click at [1037, 308] on div "grid" at bounding box center [1104, 302] width 278 height 19
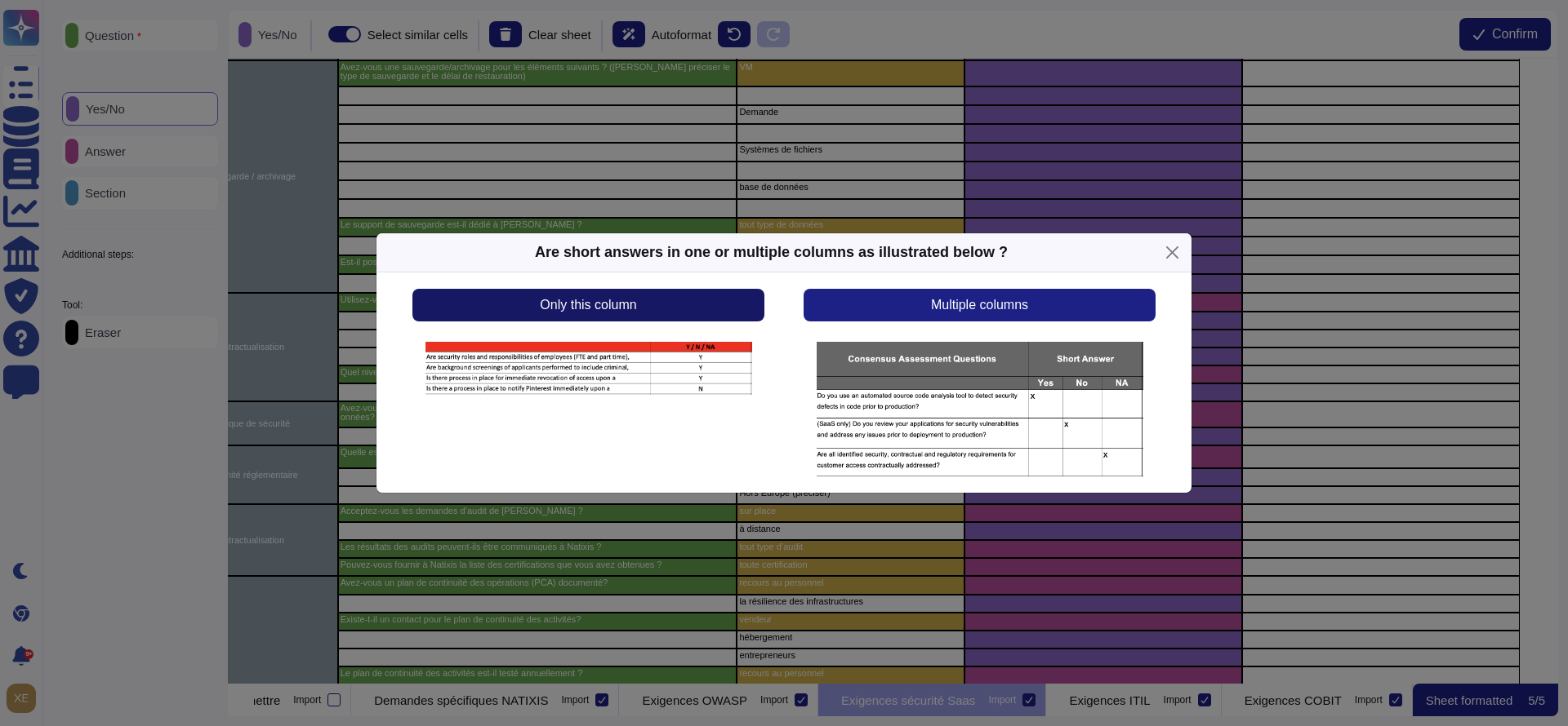
click at [717, 307] on button "Only this column" at bounding box center [588, 305] width 352 height 33
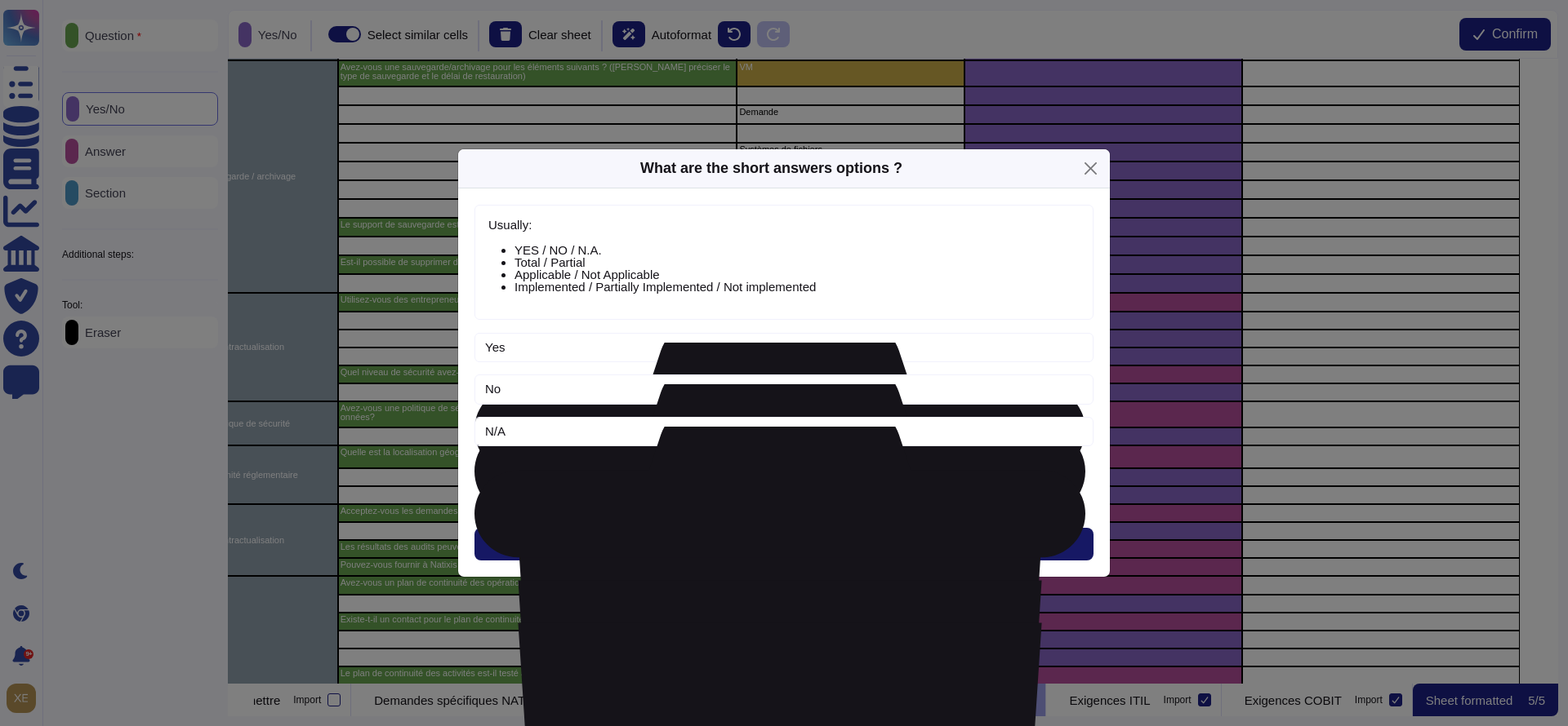
click at [766, 546] on button "Next" at bounding box center [784, 544] width 618 height 33
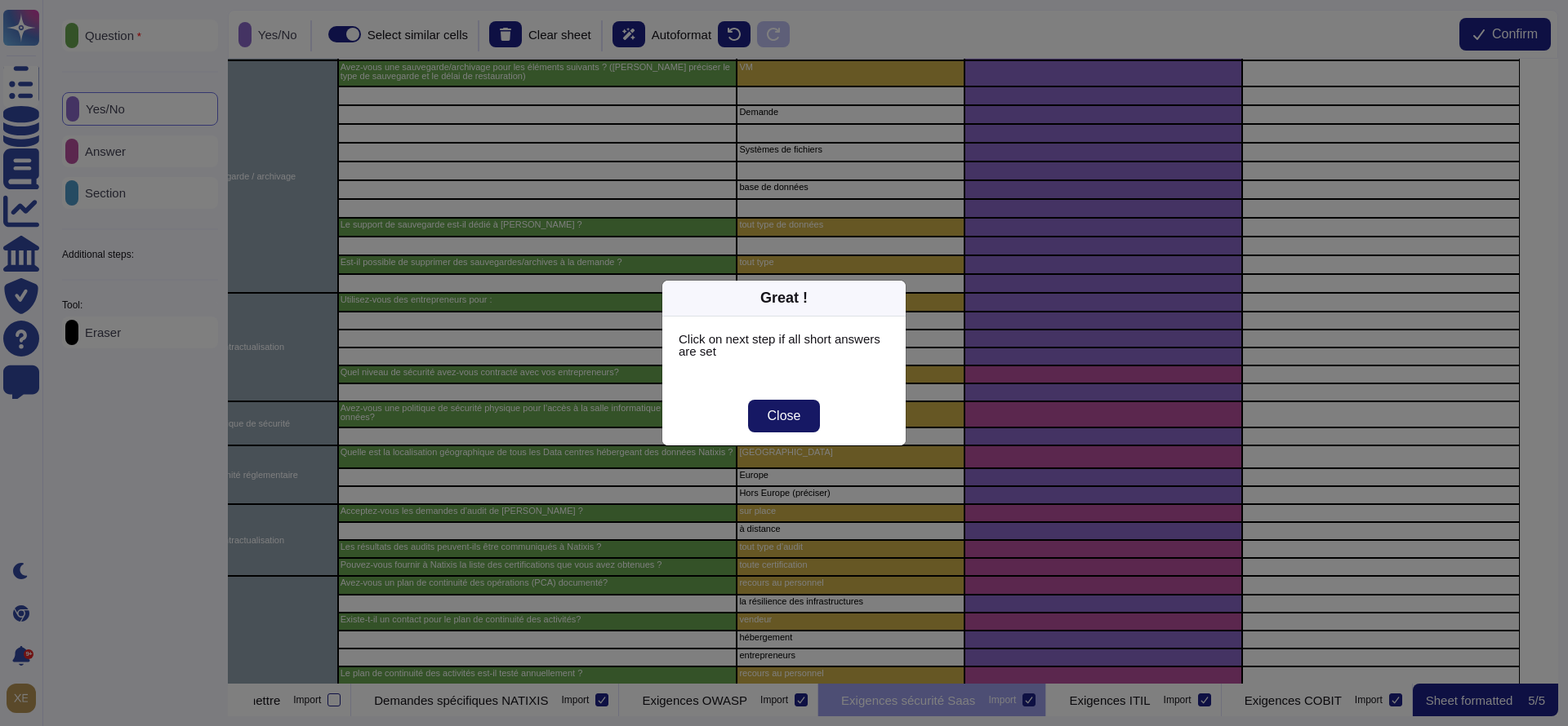
click at [772, 413] on span "Close" at bounding box center [784, 416] width 33 height 13
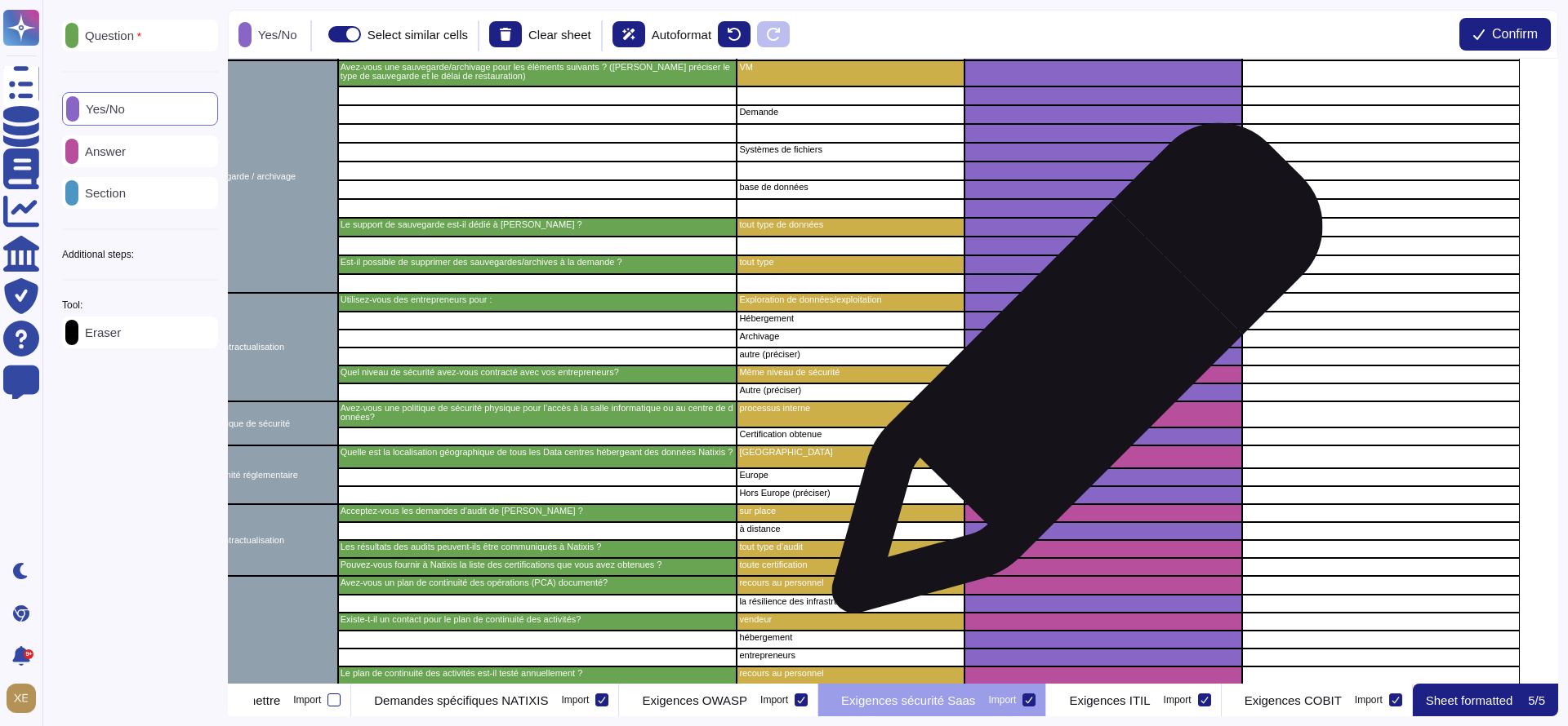
click at [1071, 376] on div "grid" at bounding box center [1104, 374] width 278 height 18
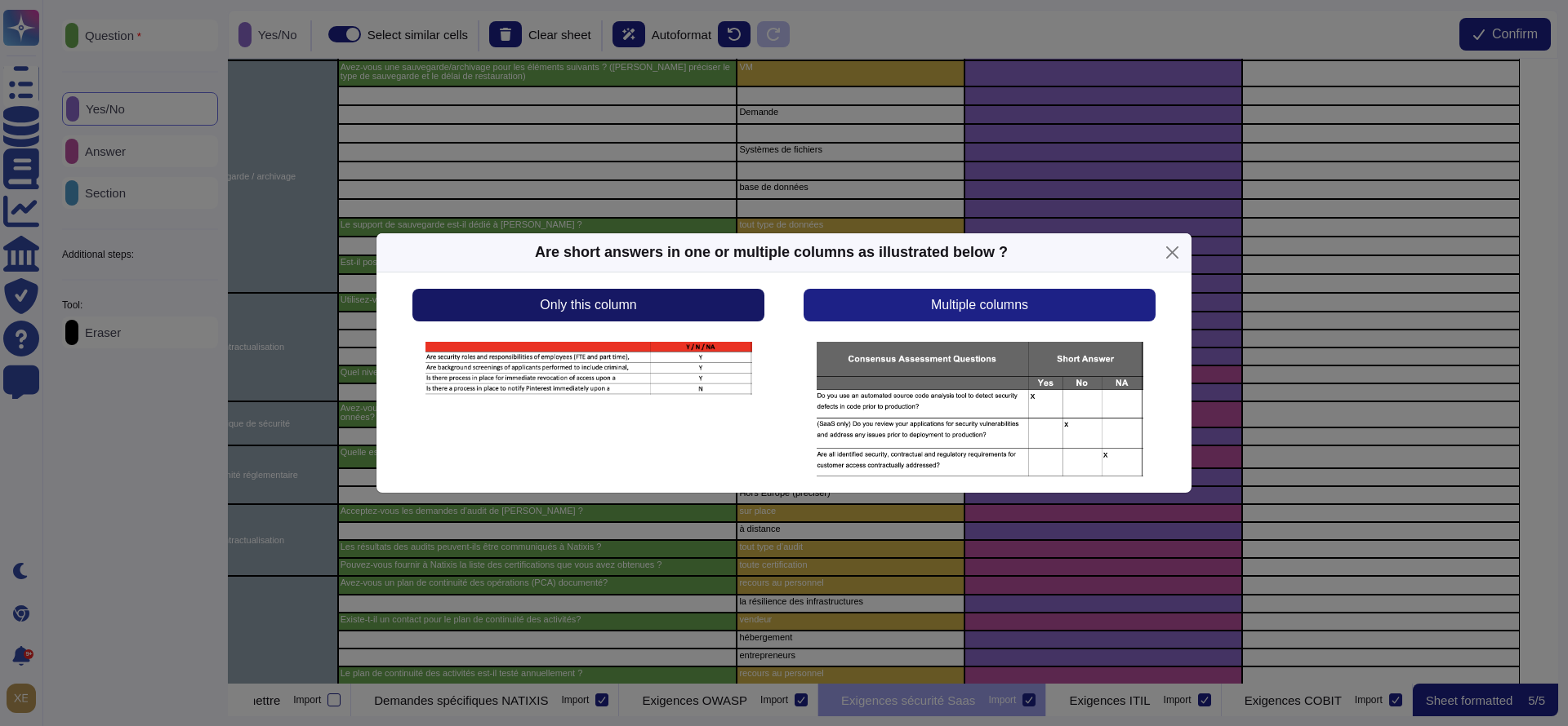
click at [670, 316] on button "Only this column" at bounding box center [588, 305] width 352 height 33
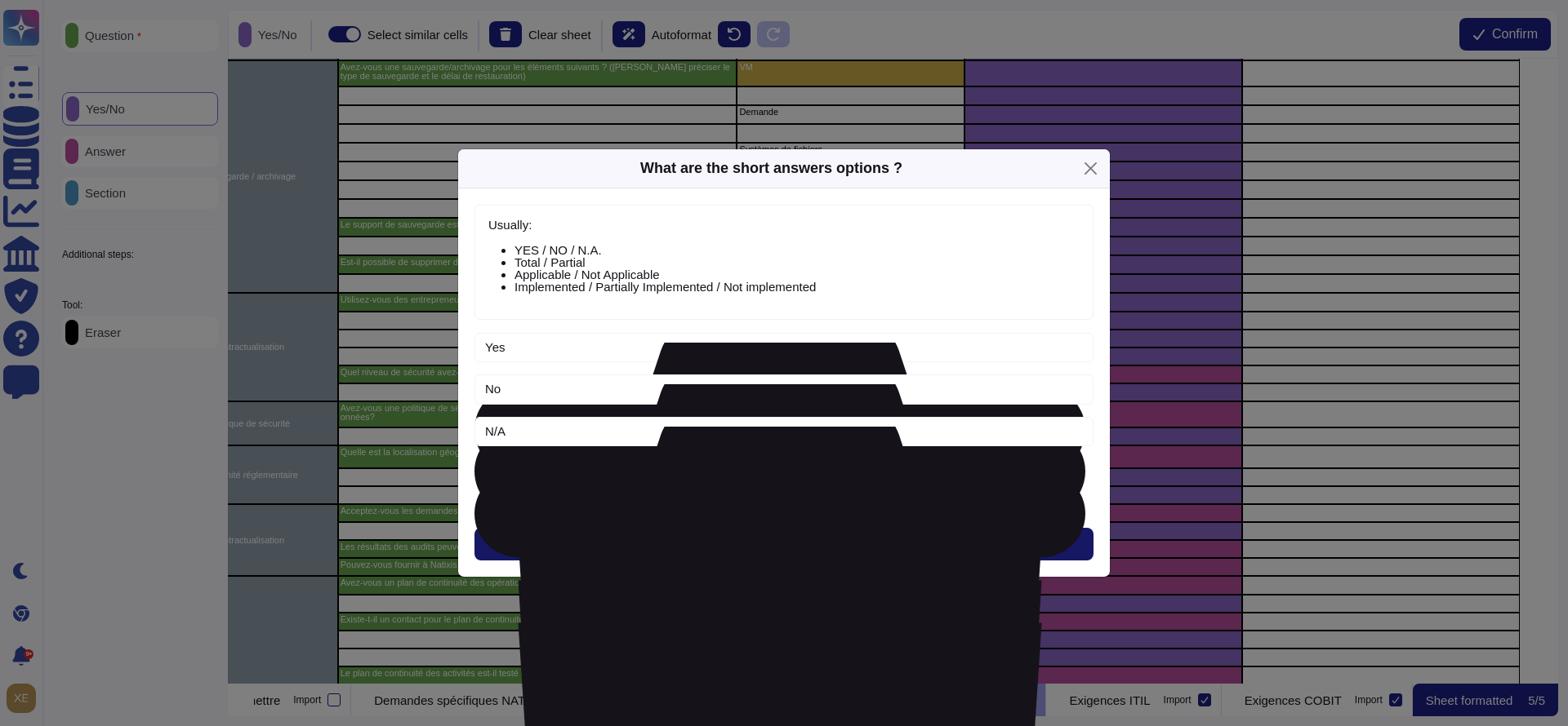
click at [784, 543] on span "Next" at bounding box center [784, 544] width 26 height 13
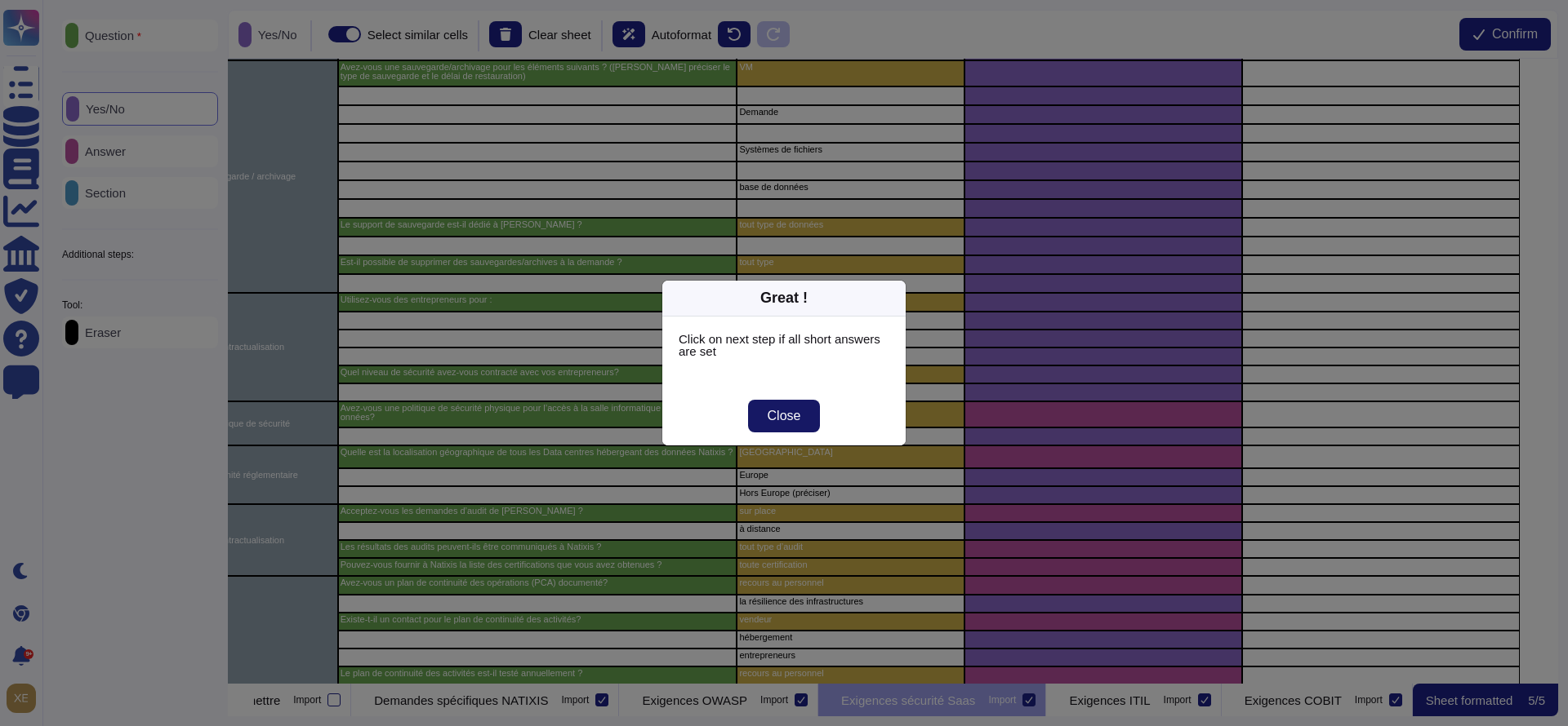
click at [810, 422] on button "Close" at bounding box center [784, 416] width 73 height 33
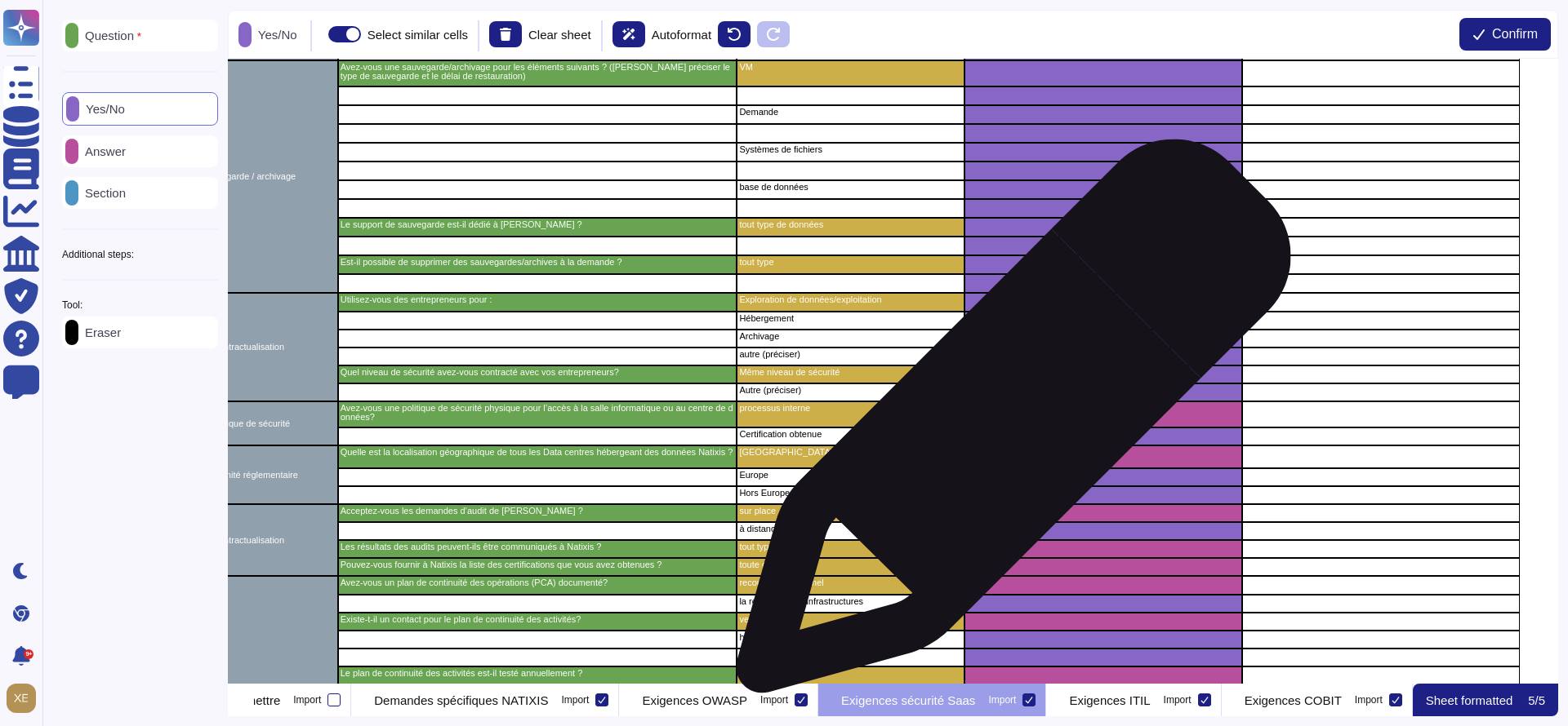
click at [1007, 424] on div "grid" at bounding box center [1104, 415] width 278 height 26
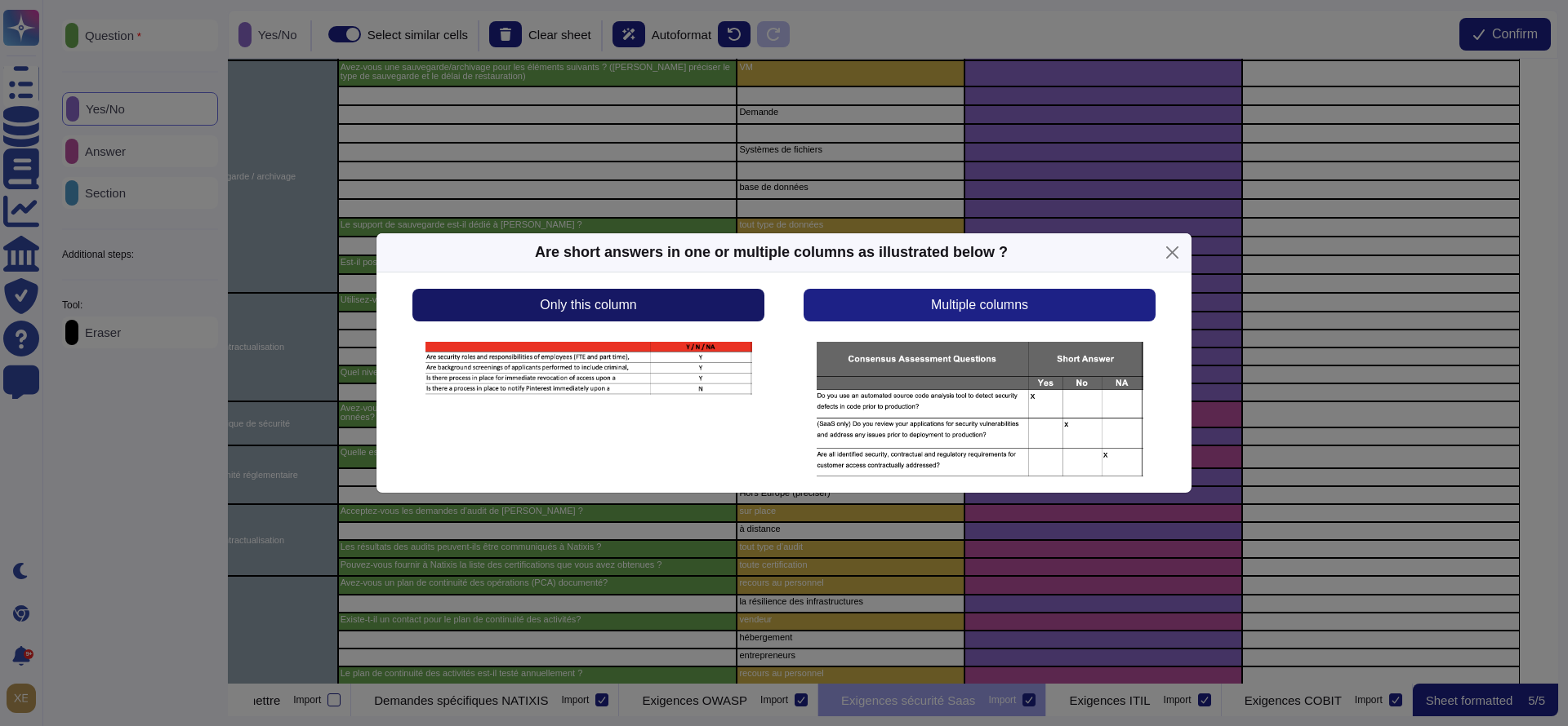
click at [730, 312] on button "Only this column" at bounding box center [588, 305] width 352 height 33
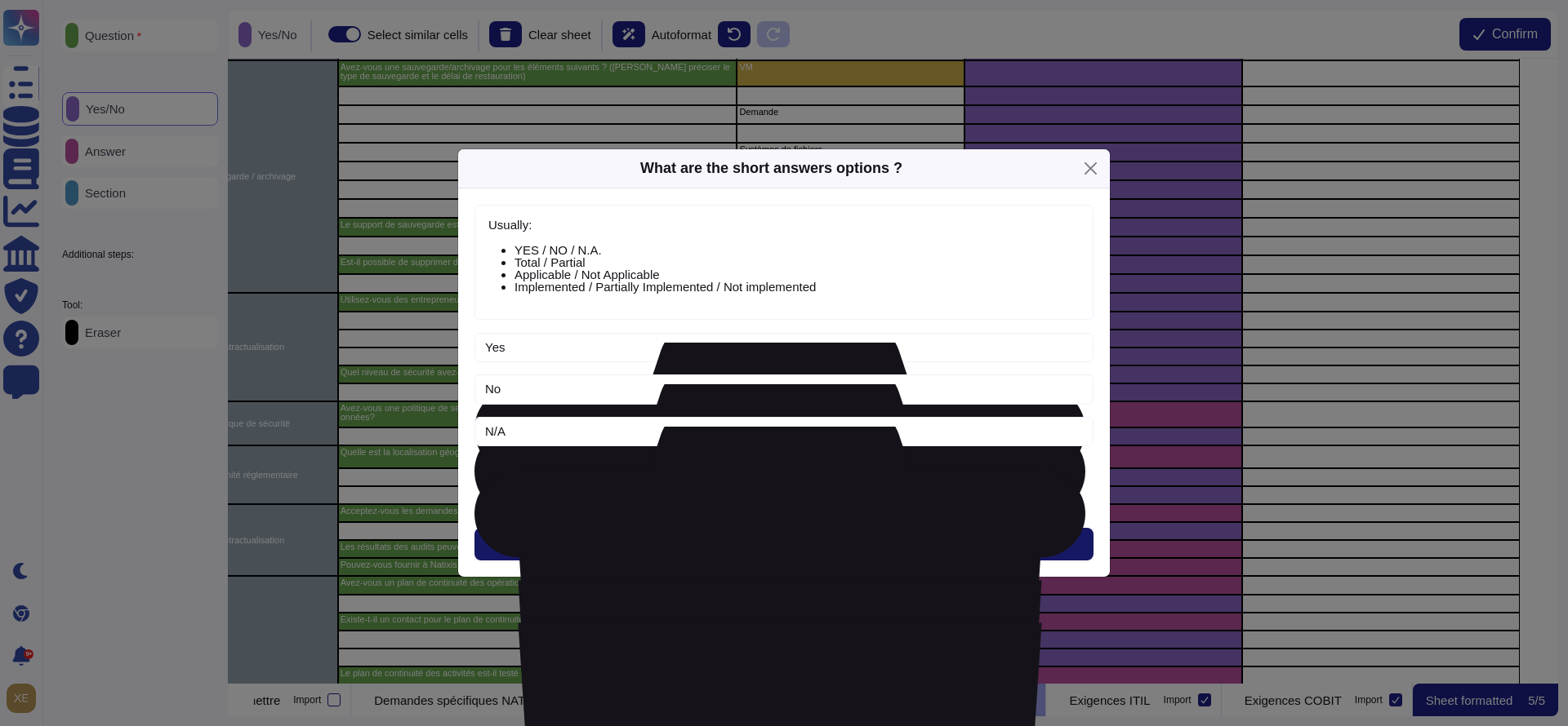
click at [800, 543] on button "Next" at bounding box center [784, 544] width 618 height 33
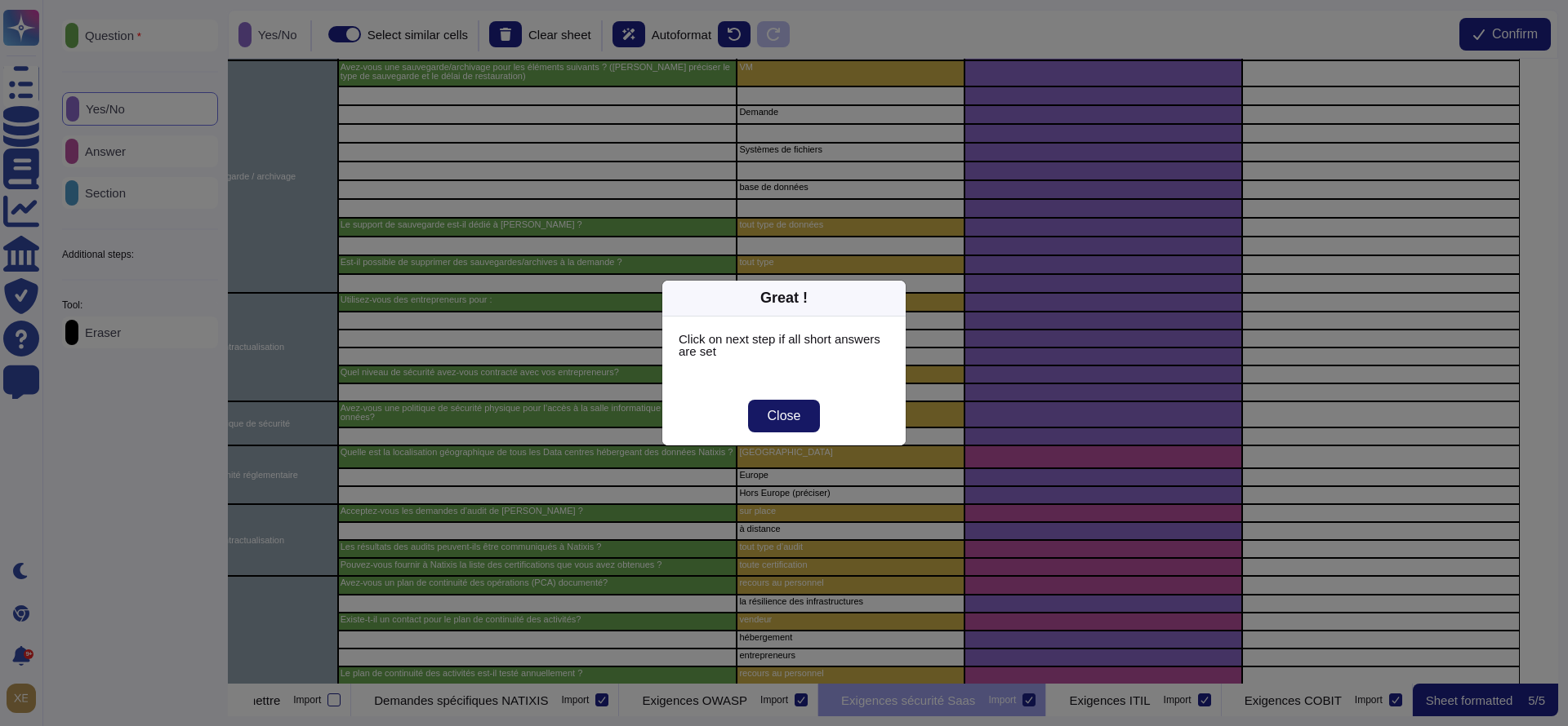
click at [793, 413] on span "Close" at bounding box center [784, 416] width 33 height 13
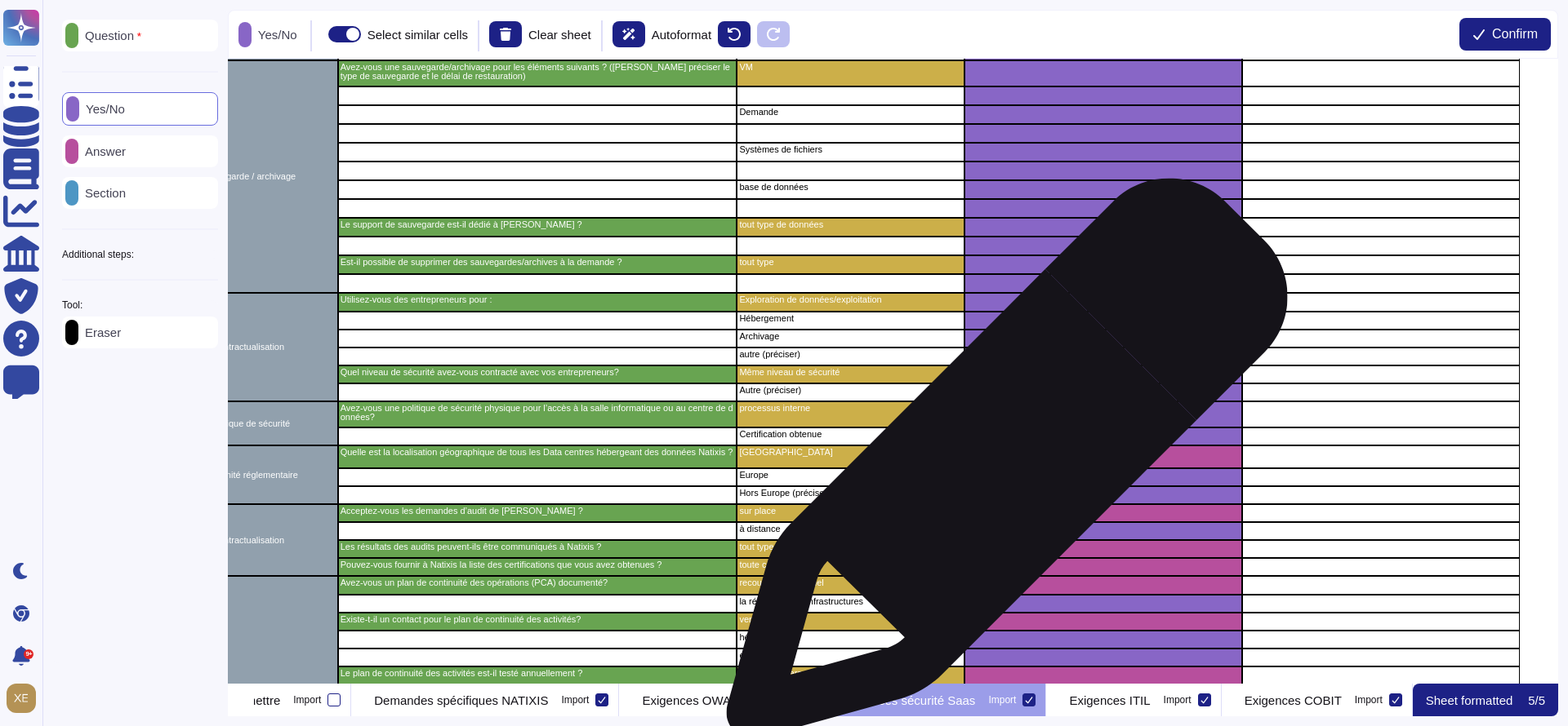
click at [1001, 467] on div "grid" at bounding box center [1104, 457] width 278 height 23
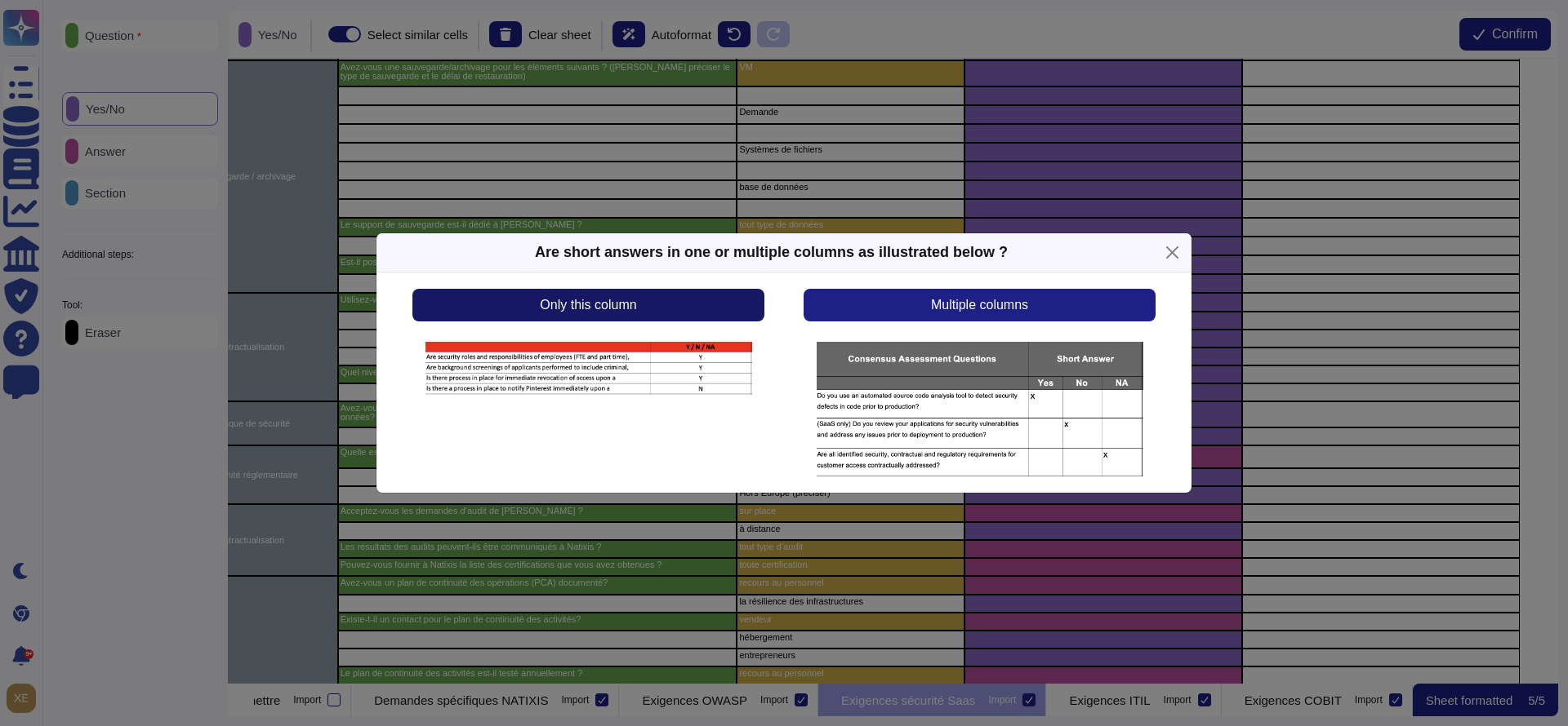
click at [645, 317] on button "Only this column" at bounding box center [588, 305] width 352 height 33
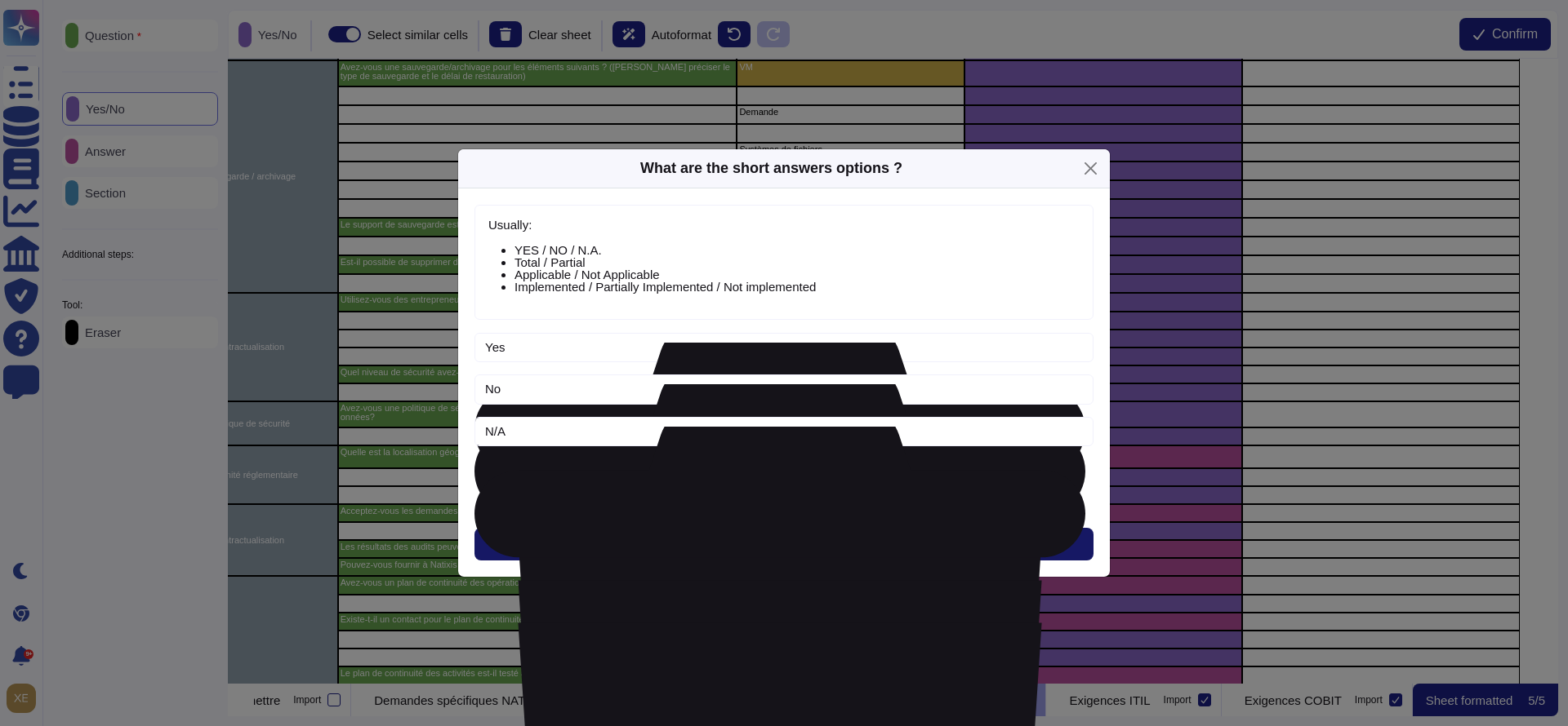
click at [735, 530] on button "Next" at bounding box center [784, 544] width 618 height 33
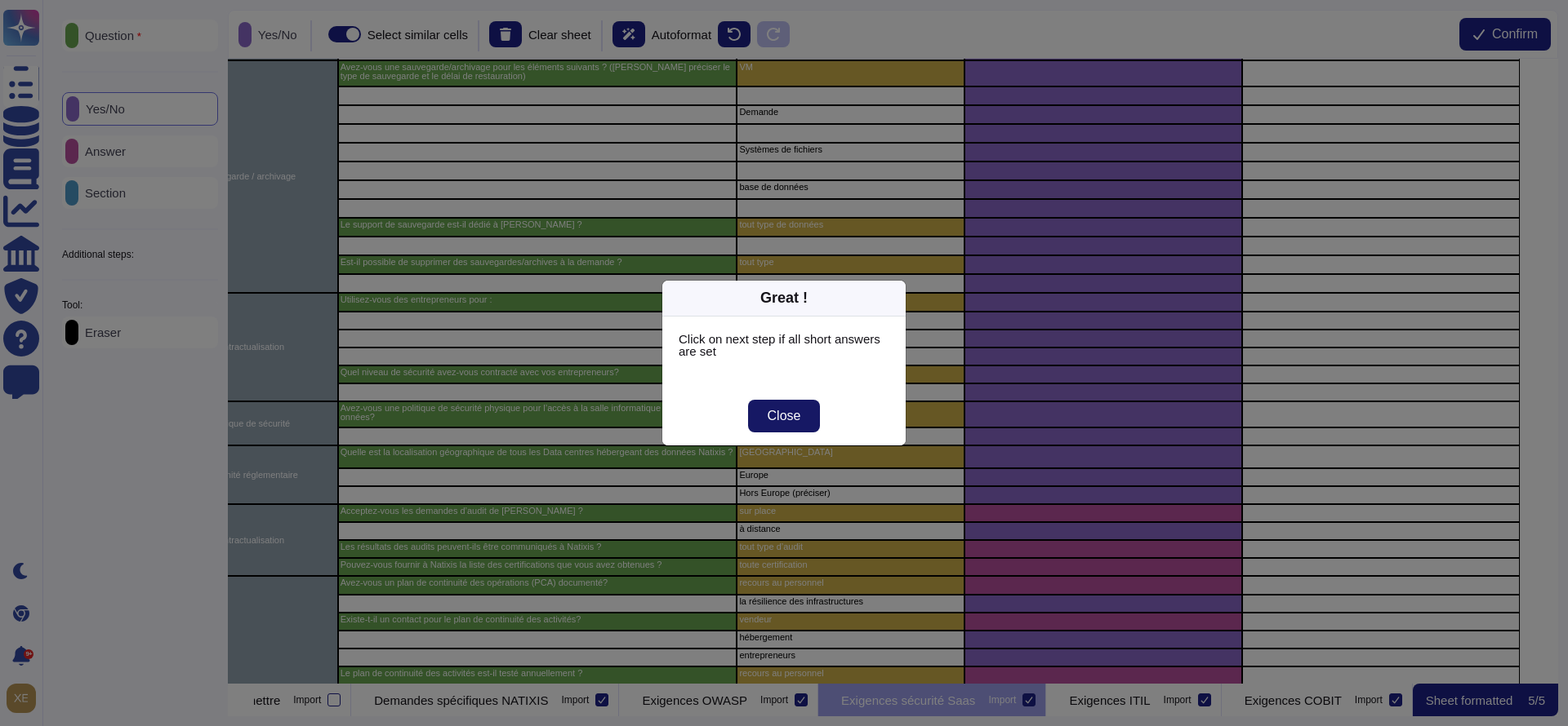
click at [795, 426] on button "Close" at bounding box center [784, 416] width 73 height 33
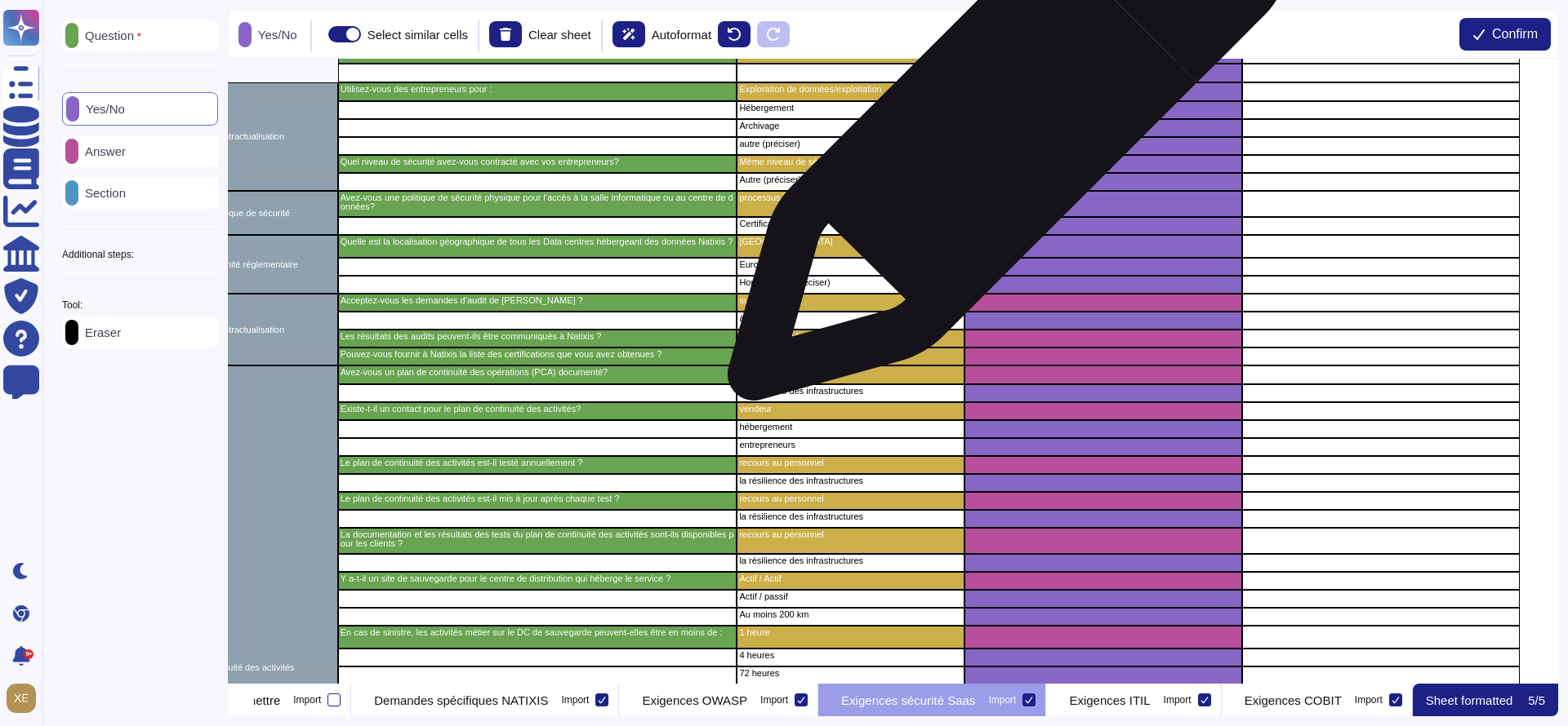
scroll to position [2448, 402]
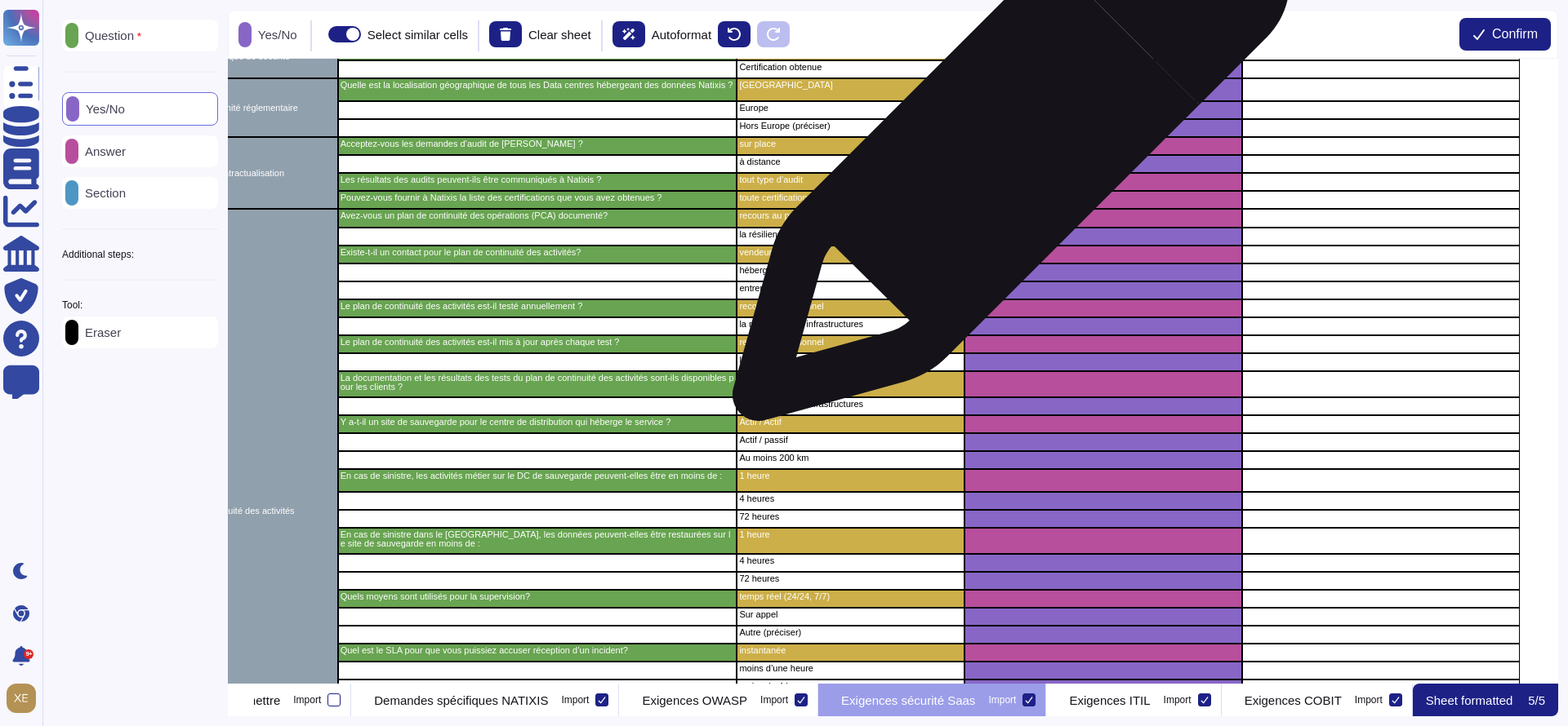
click at [1004, 151] on div "grid" at bounding box center [1104, 146] width 278 height 18
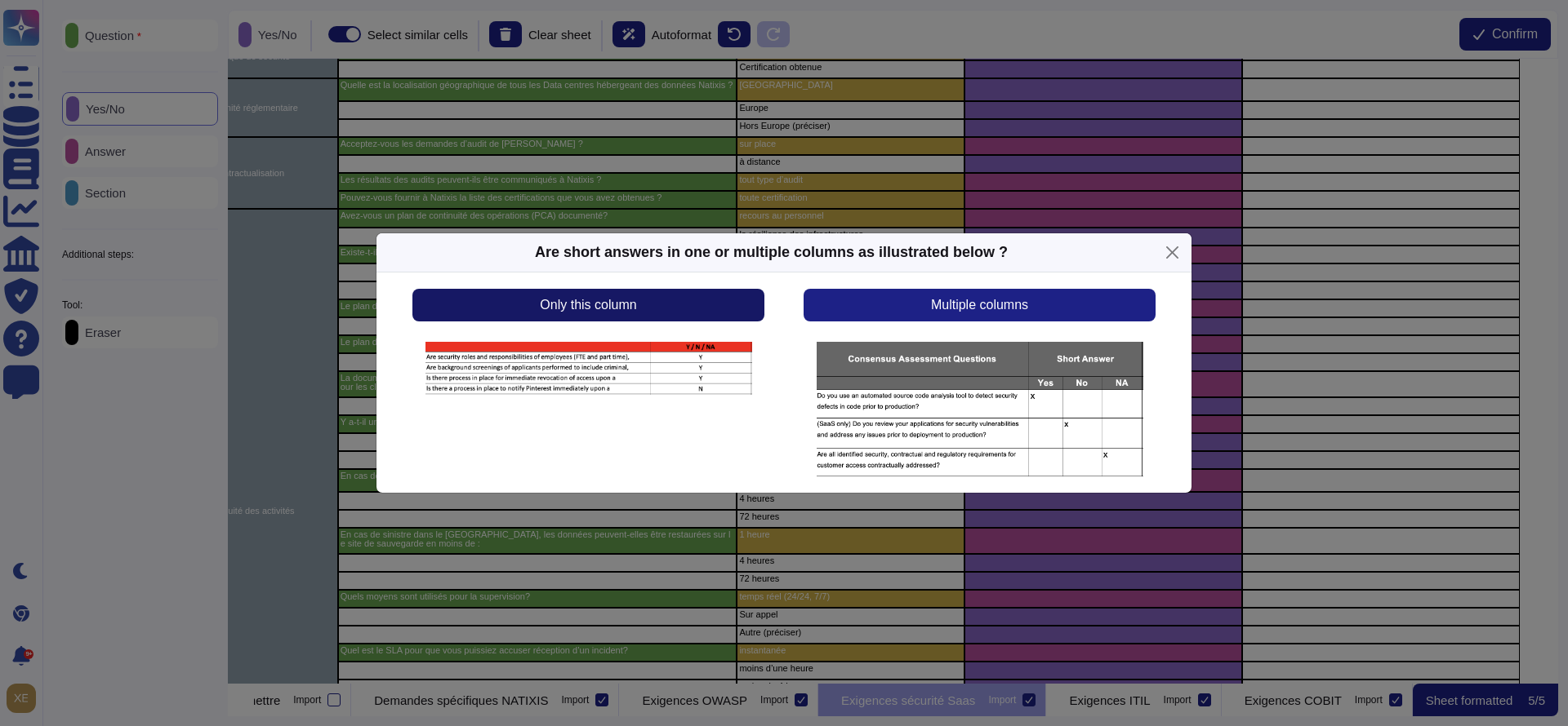
click at [715, 307] on button "Only this column" at bounding box center [588, 305] width 352 height 33
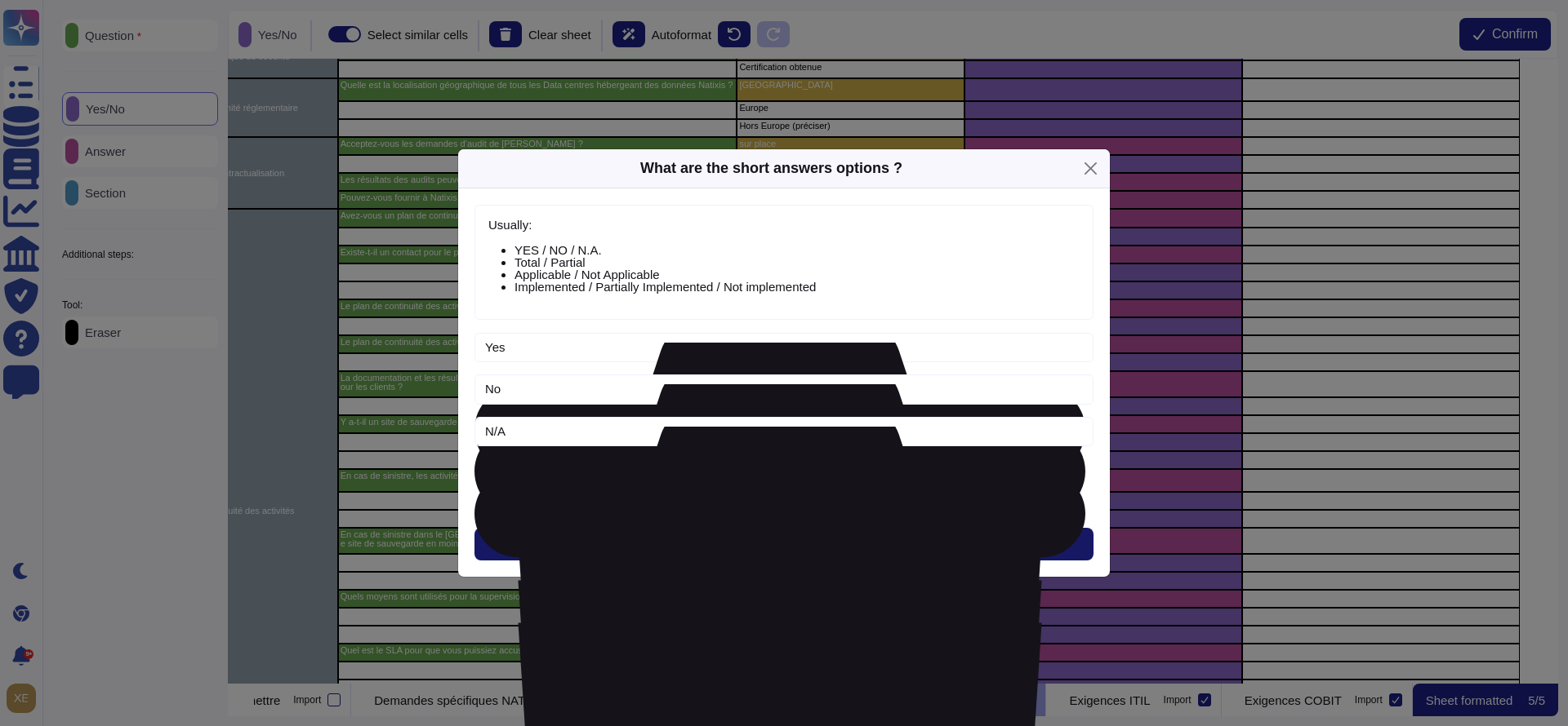
click at [783, 538] on span "Next" at bounding box center [784, 544] width 26 height 13
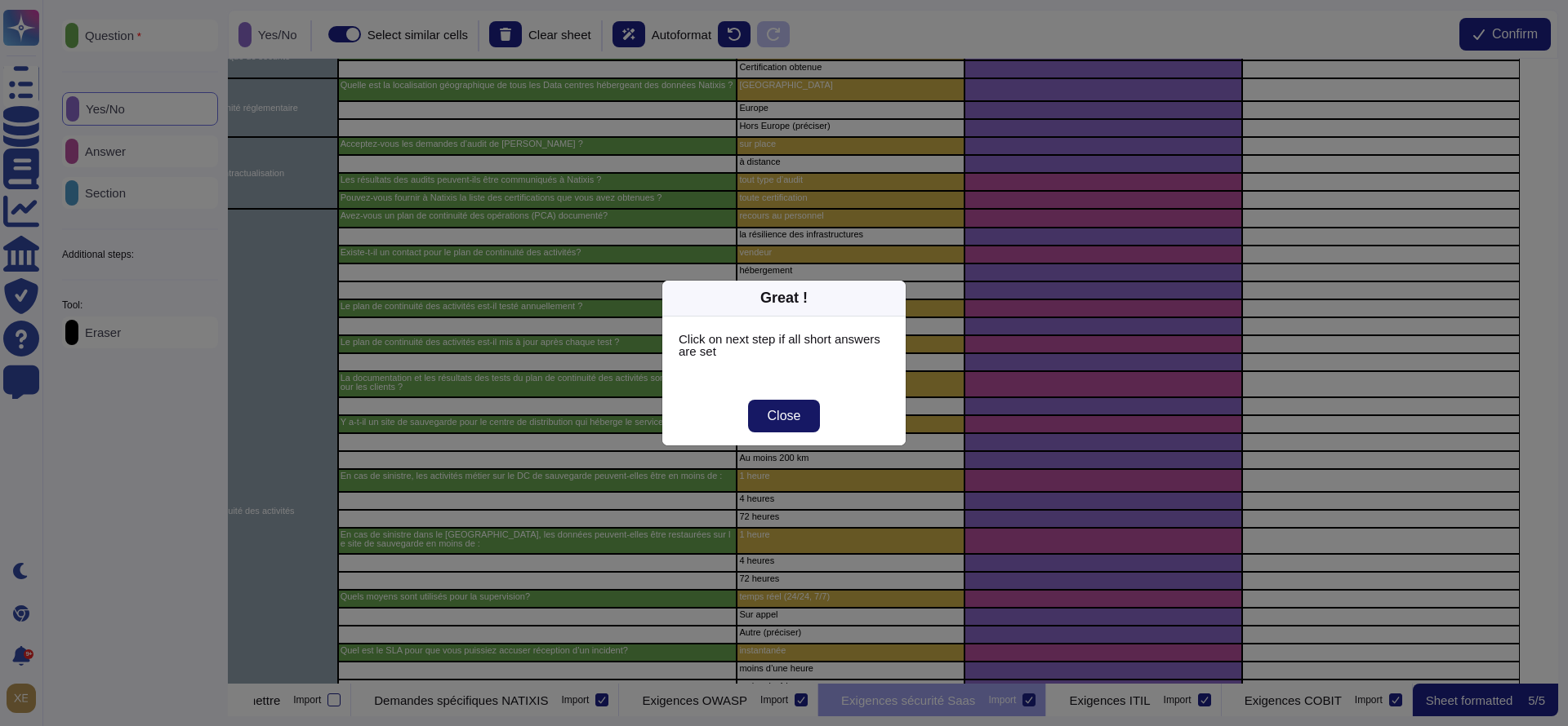
click at [792, 419] on span "Close" at bounding box center [784, 416] width 33 height 13
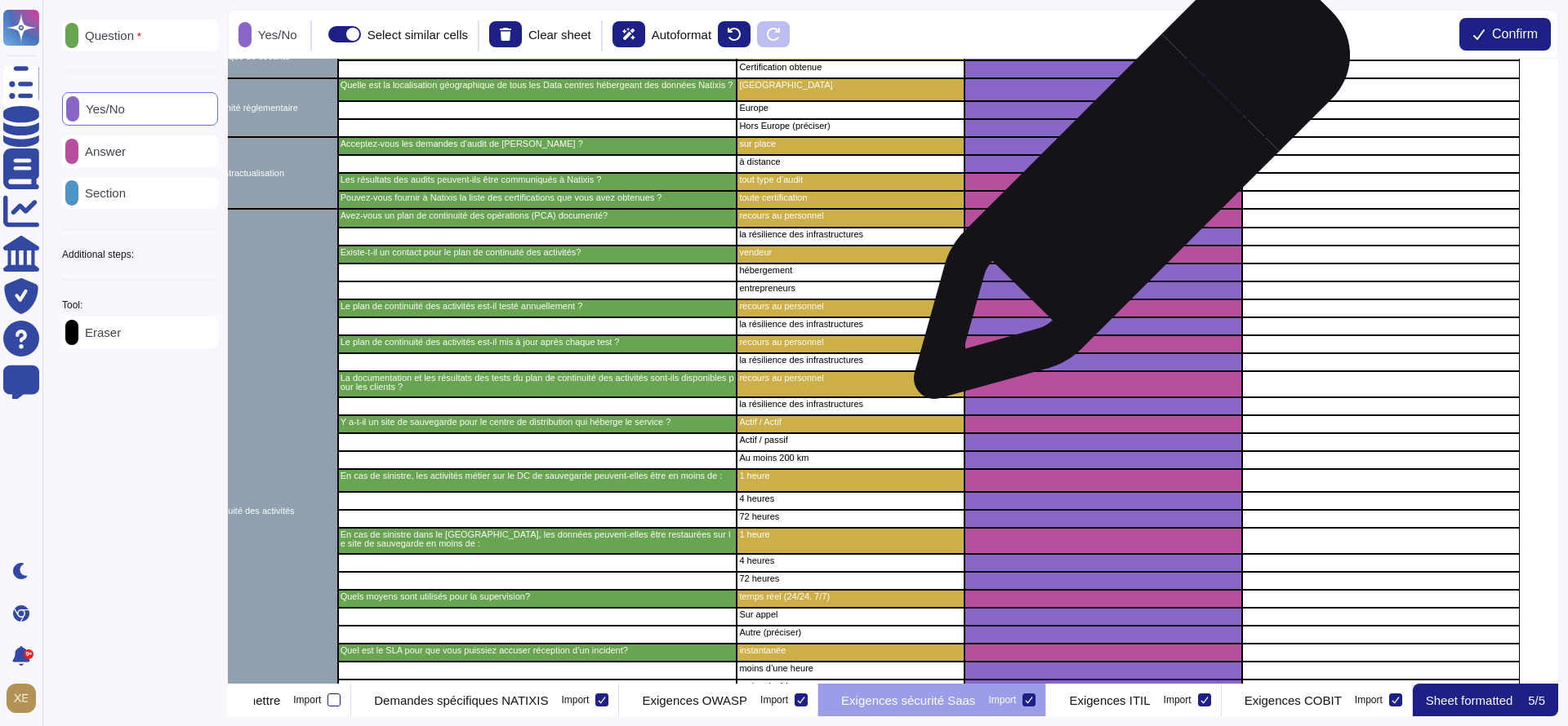
click at [1125, 189] on div "grid" at bounding box center [1104, 182] width 278 height 18
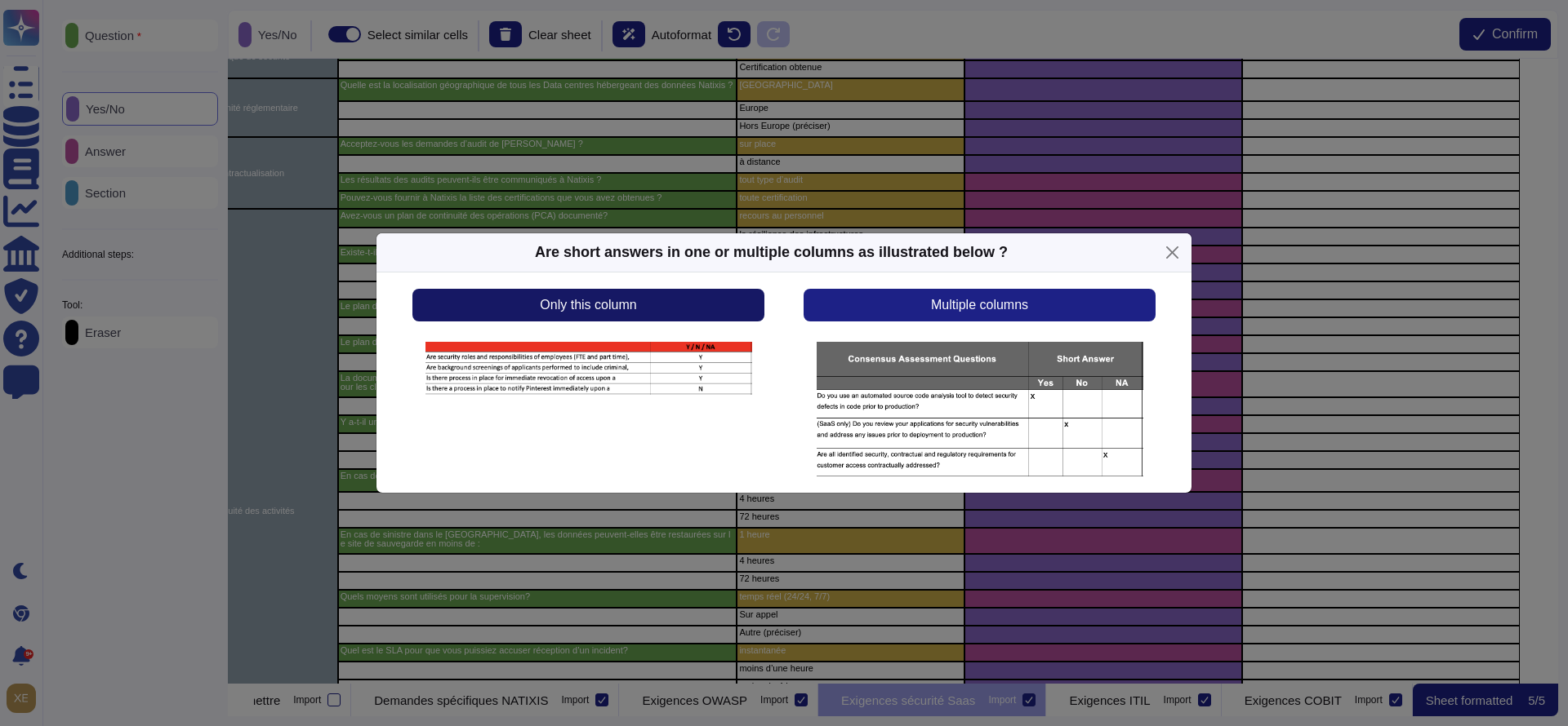
click at [732, 301] on button "Only this column" at bounding box center [588, 305] width 352 height 33
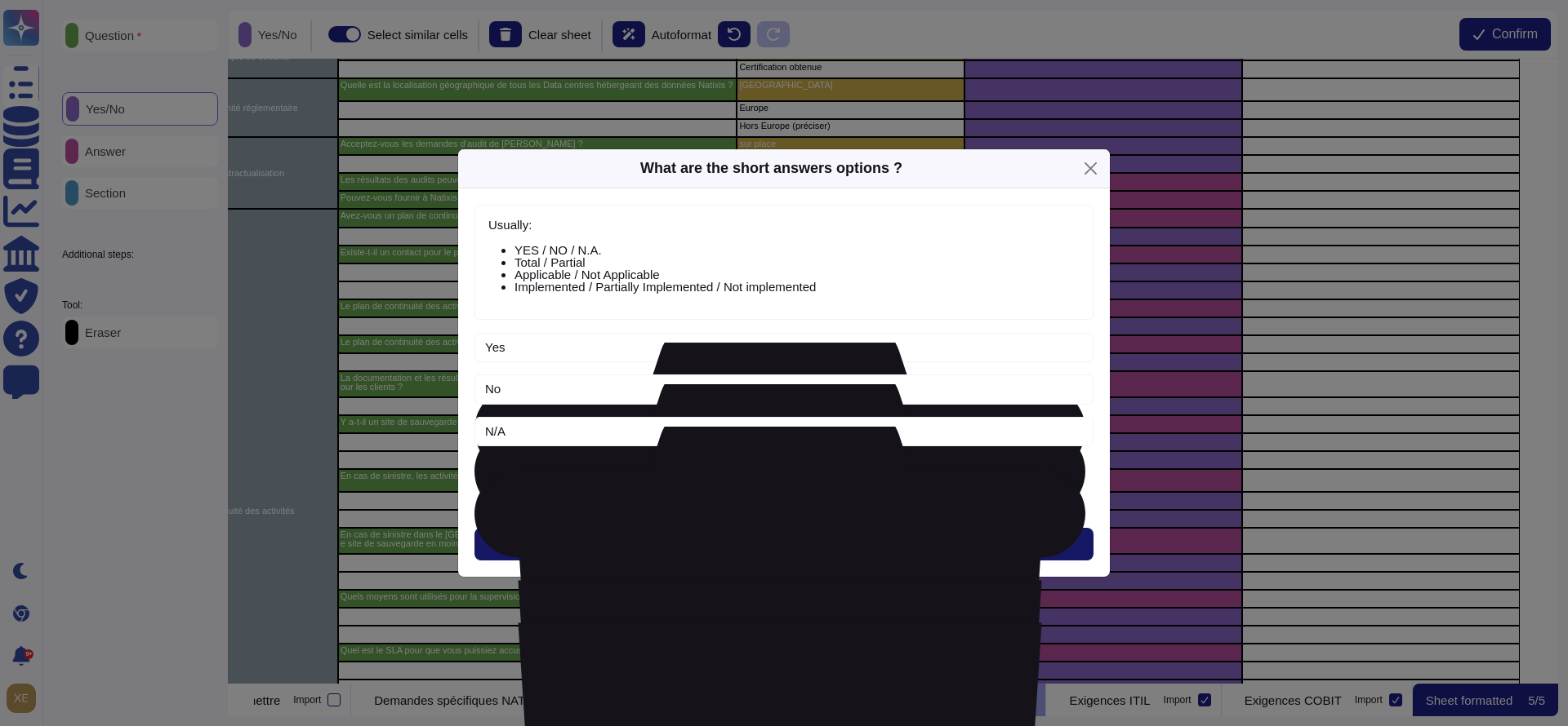
click at [798, 541] on span "Next" at bounding box center [784, 544] width 26 height 13
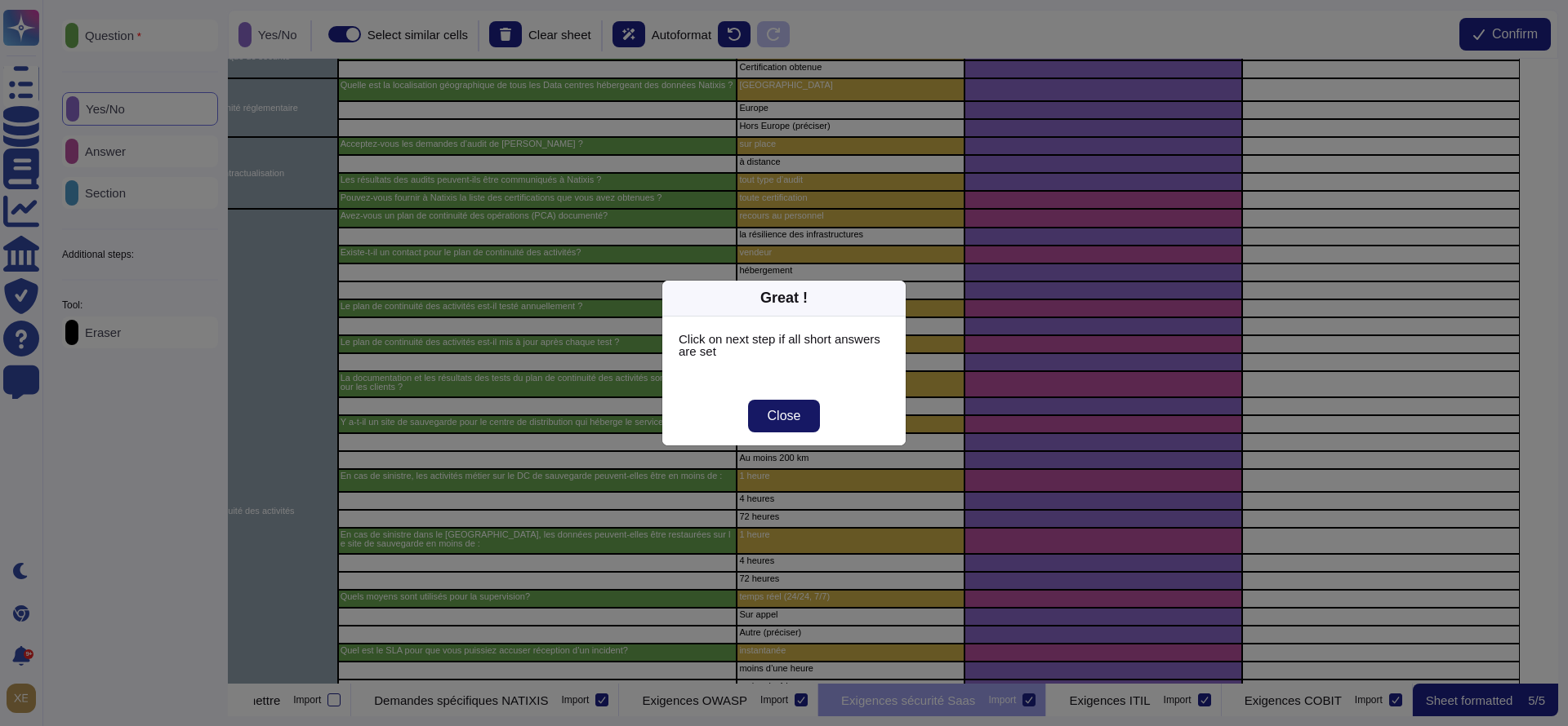
click at [775, 420] on span "Close" at bounding box center [784, 416] width 33 height 13
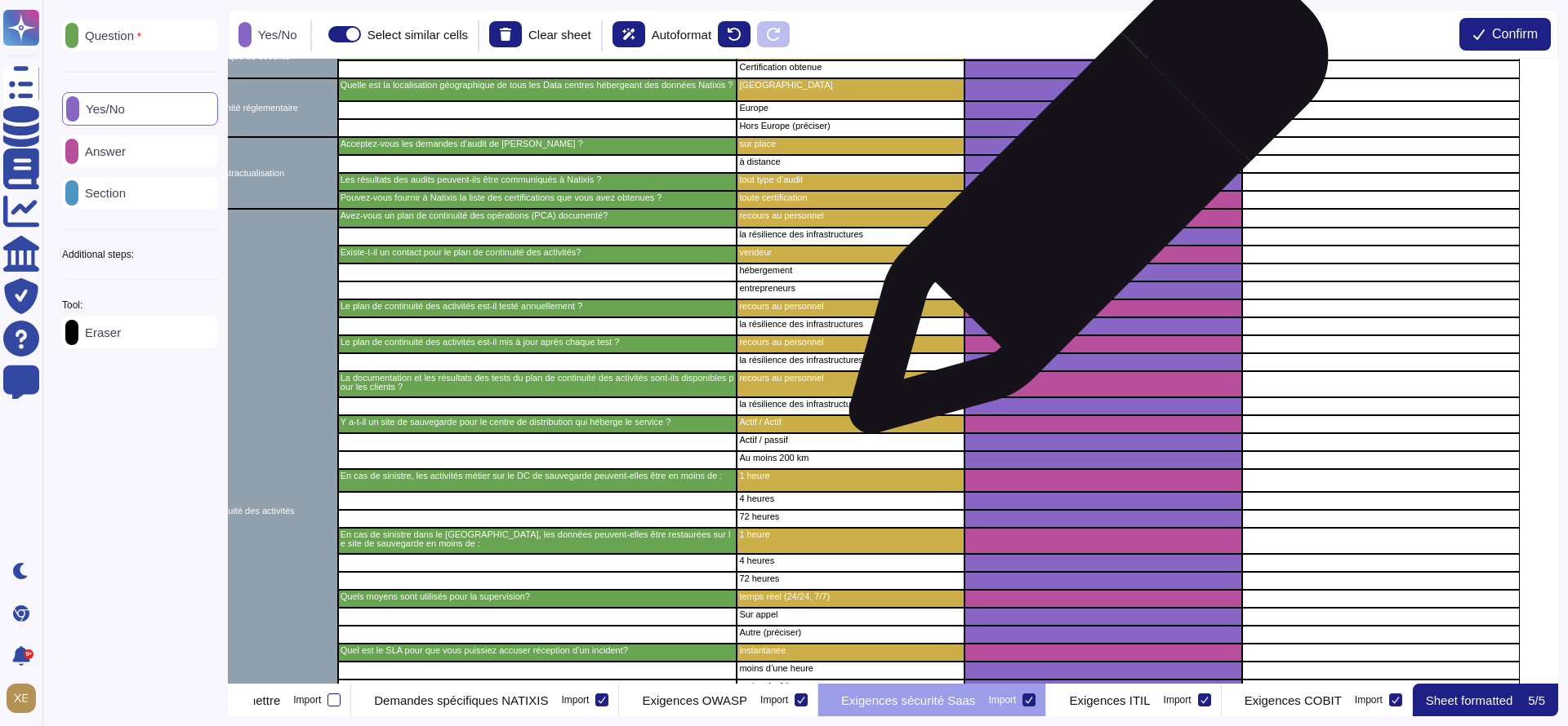
click at [1082, 201] on div "grid" at bounding box center [1104, 199] width 278 height 18
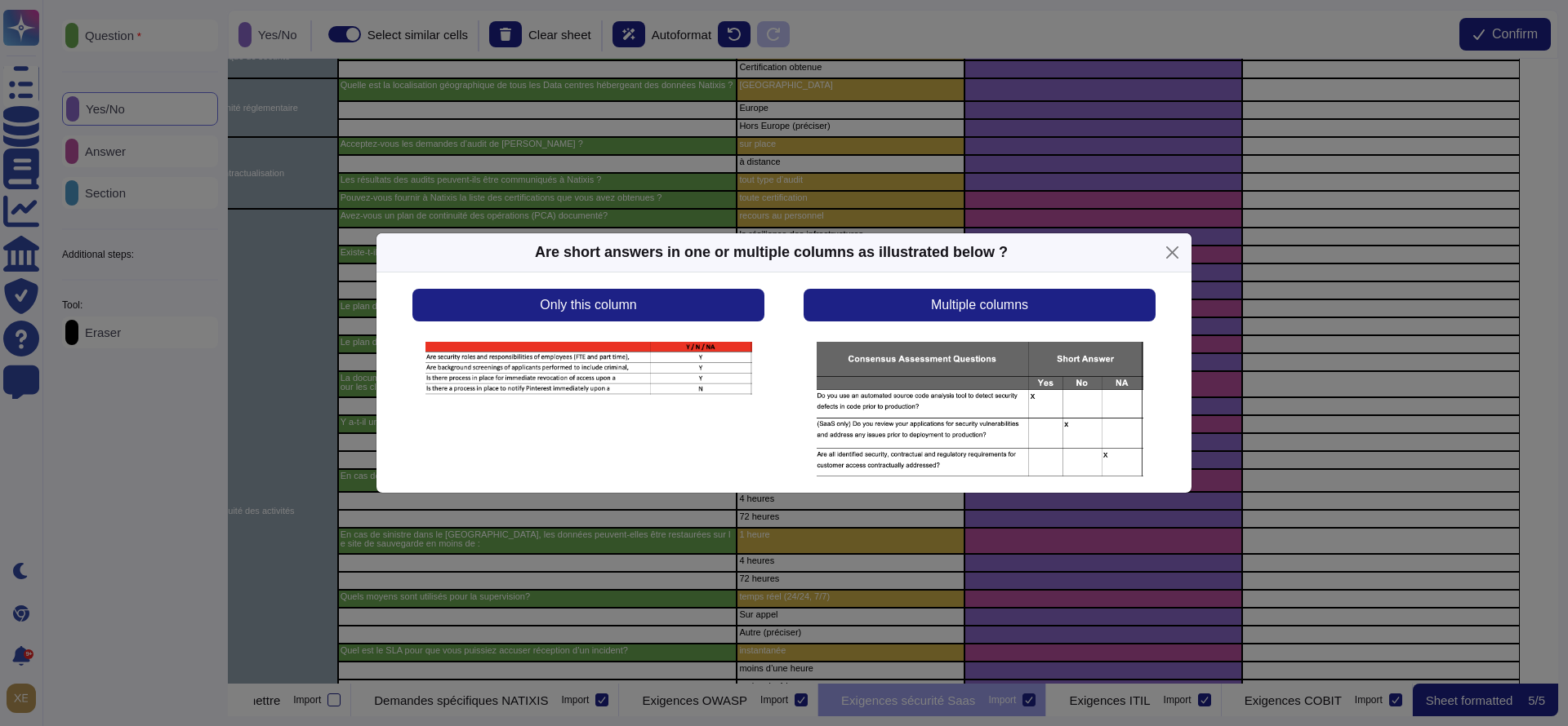
click at [1082, 202] on div "Are short answers in one or multiple columns as illustrated below ? Only this c…" at bounding box center [784, 363] width 1568 height 726
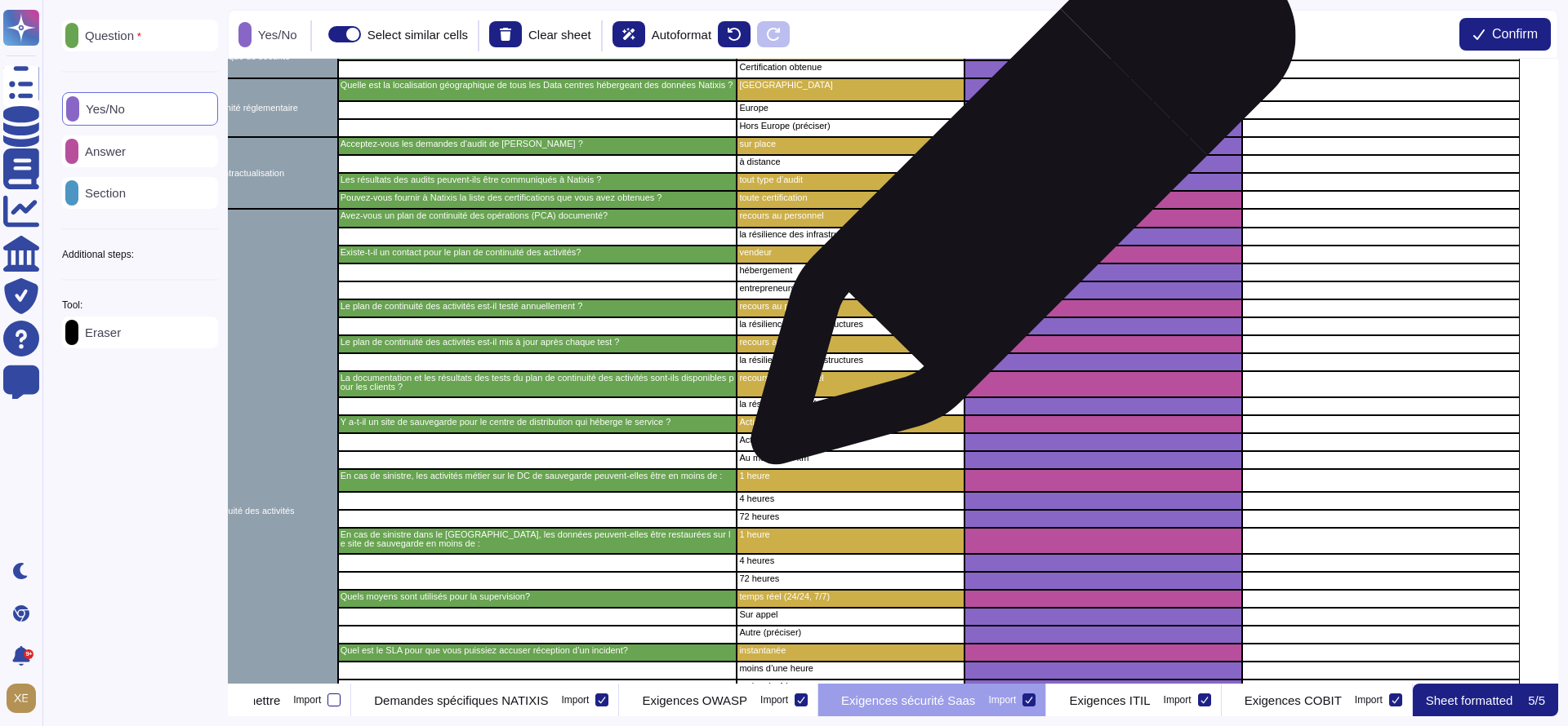
click at [1017, 201] on div "grid" at bounding box center [1104, 199] width 278 height 18
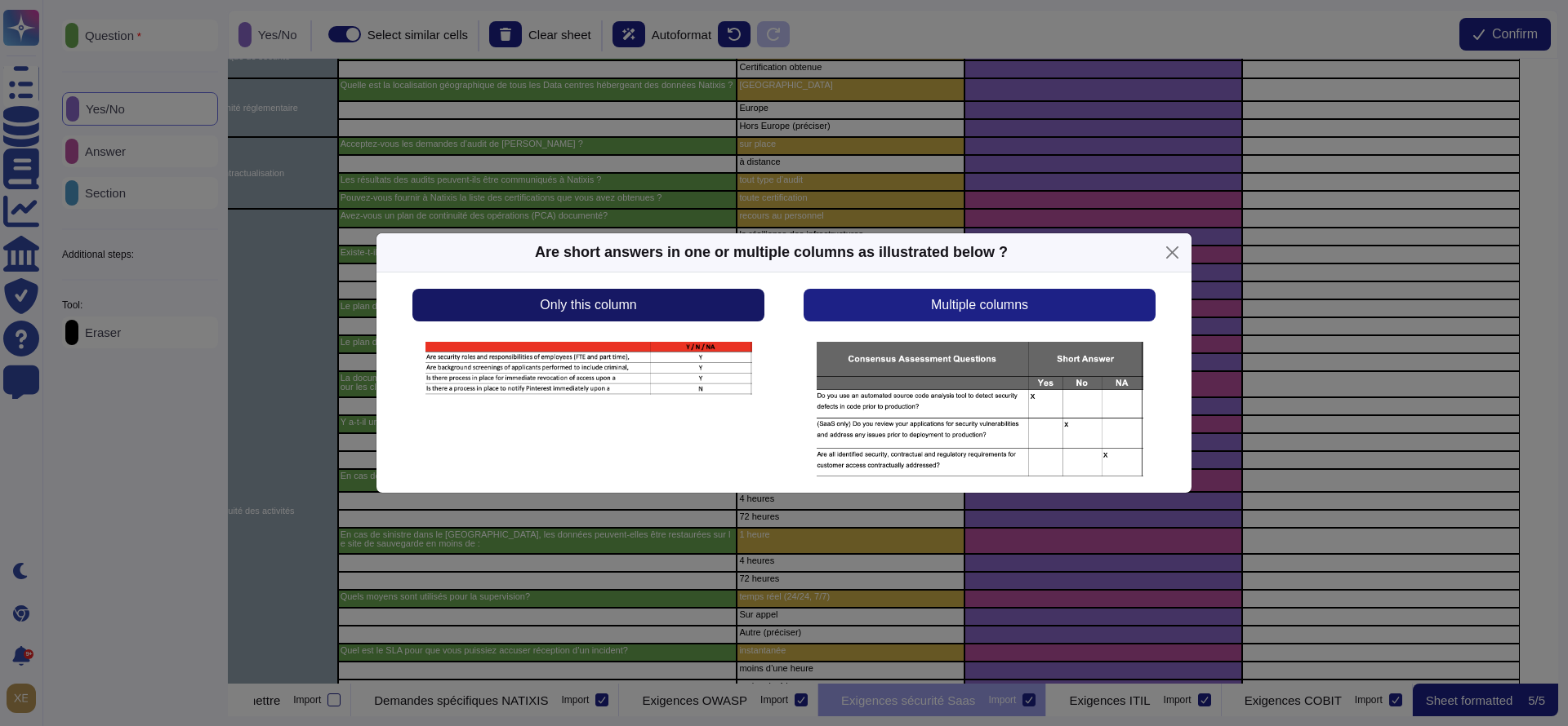
click at [735, 306] on button "Only this column" at bounding box center [588, 305] width 352 height 33
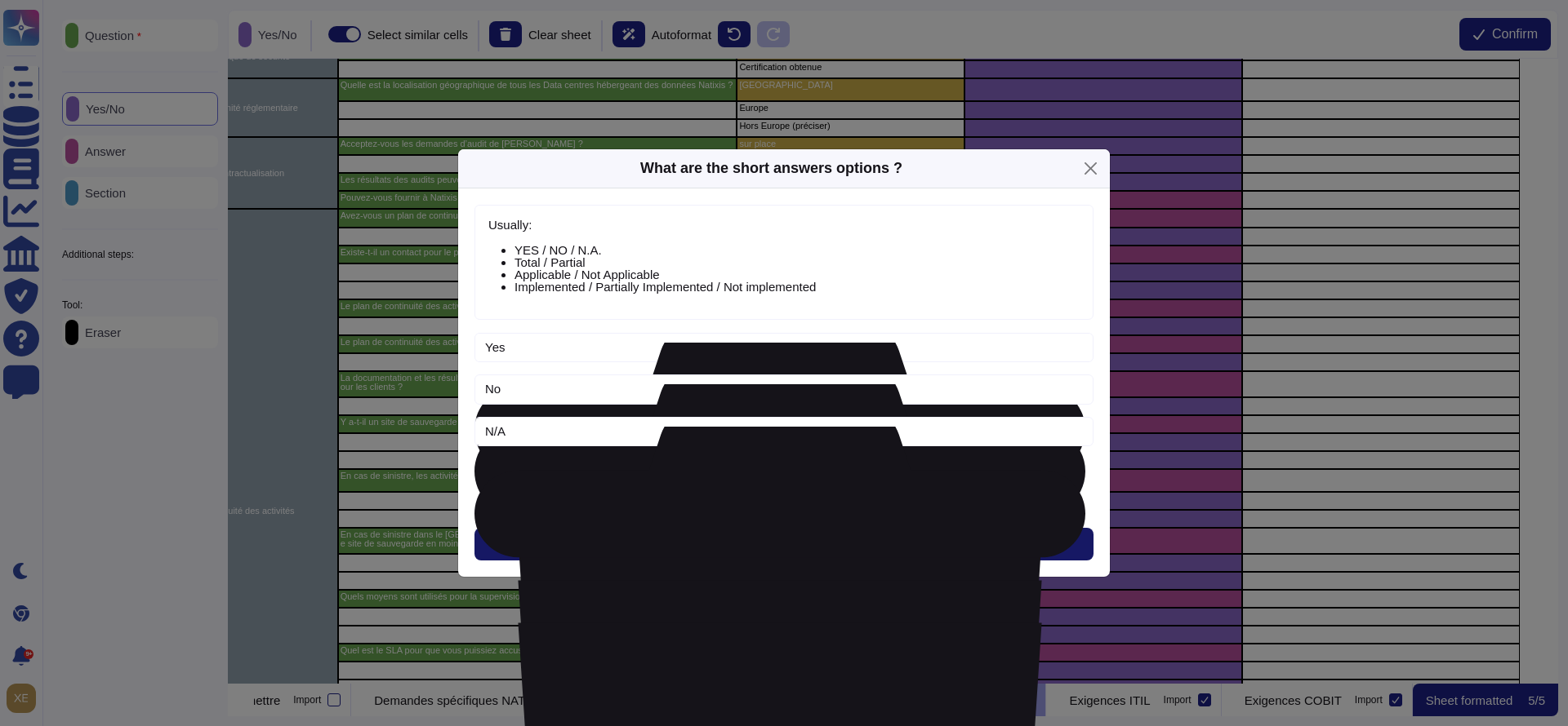
click at [765, 534] on button "Next" at bounding box center [784, 544] width 618 height 33
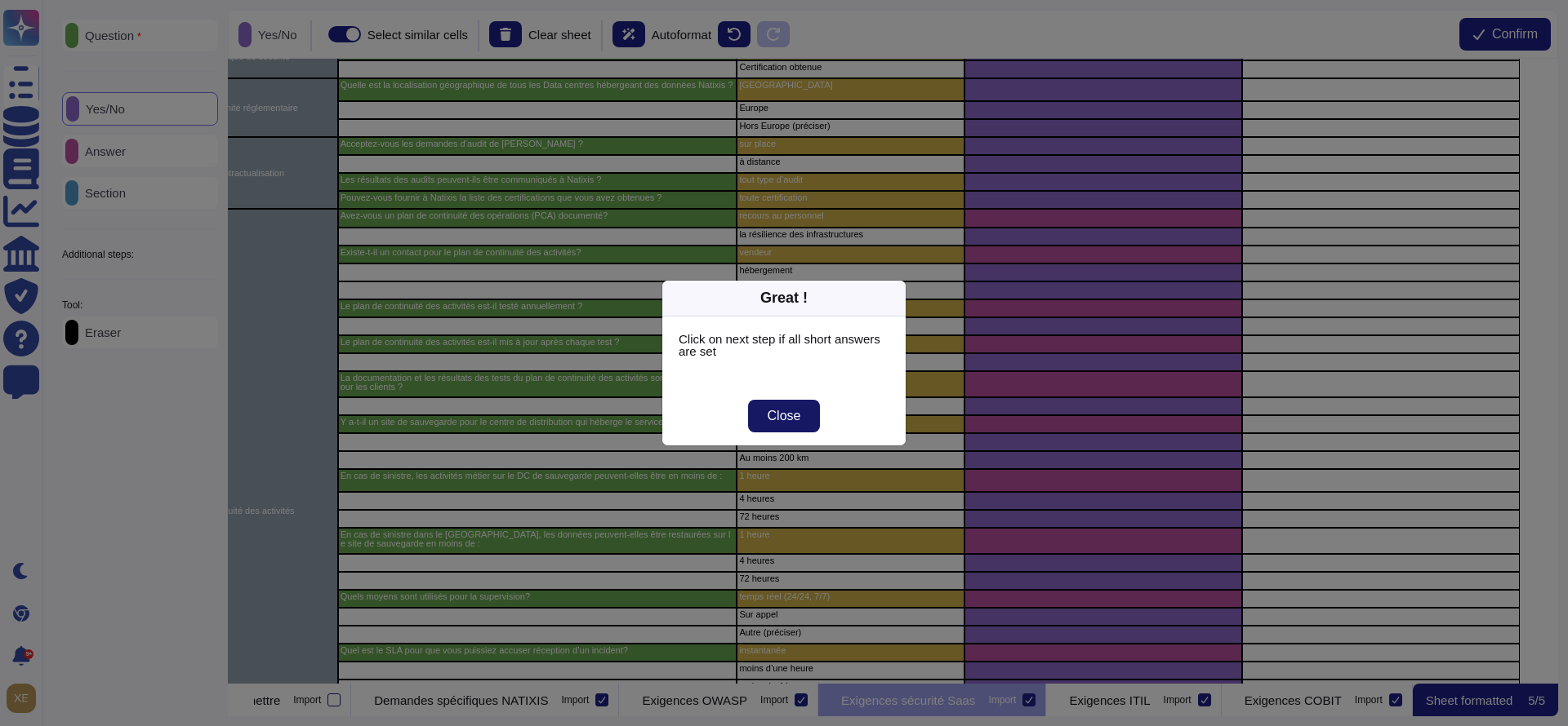
click at [788, 418] on span "Close" at bounding box center [784, 416] width 33 height 13
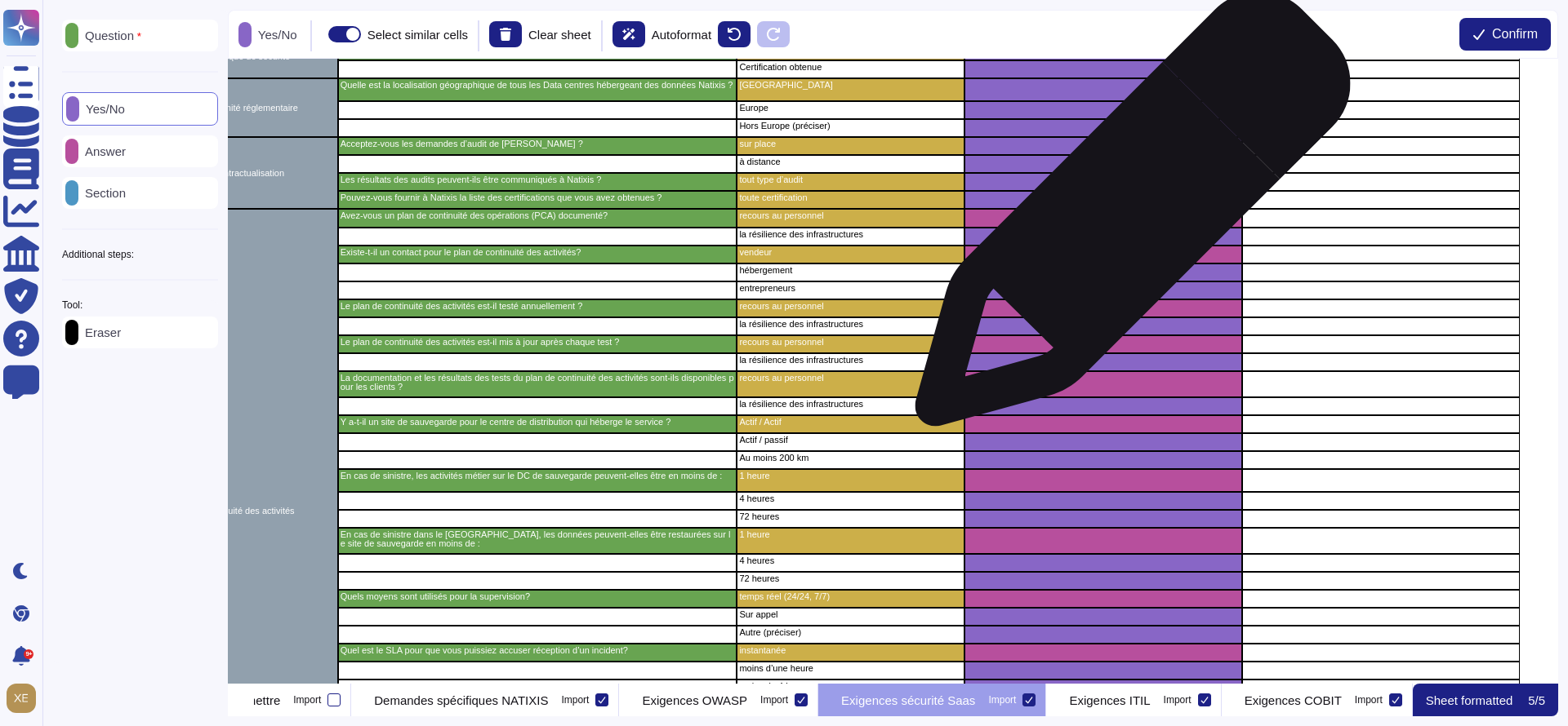
click at [1126, 216] on div "grid" at bounding box center [1104, 218] width 278 height 19
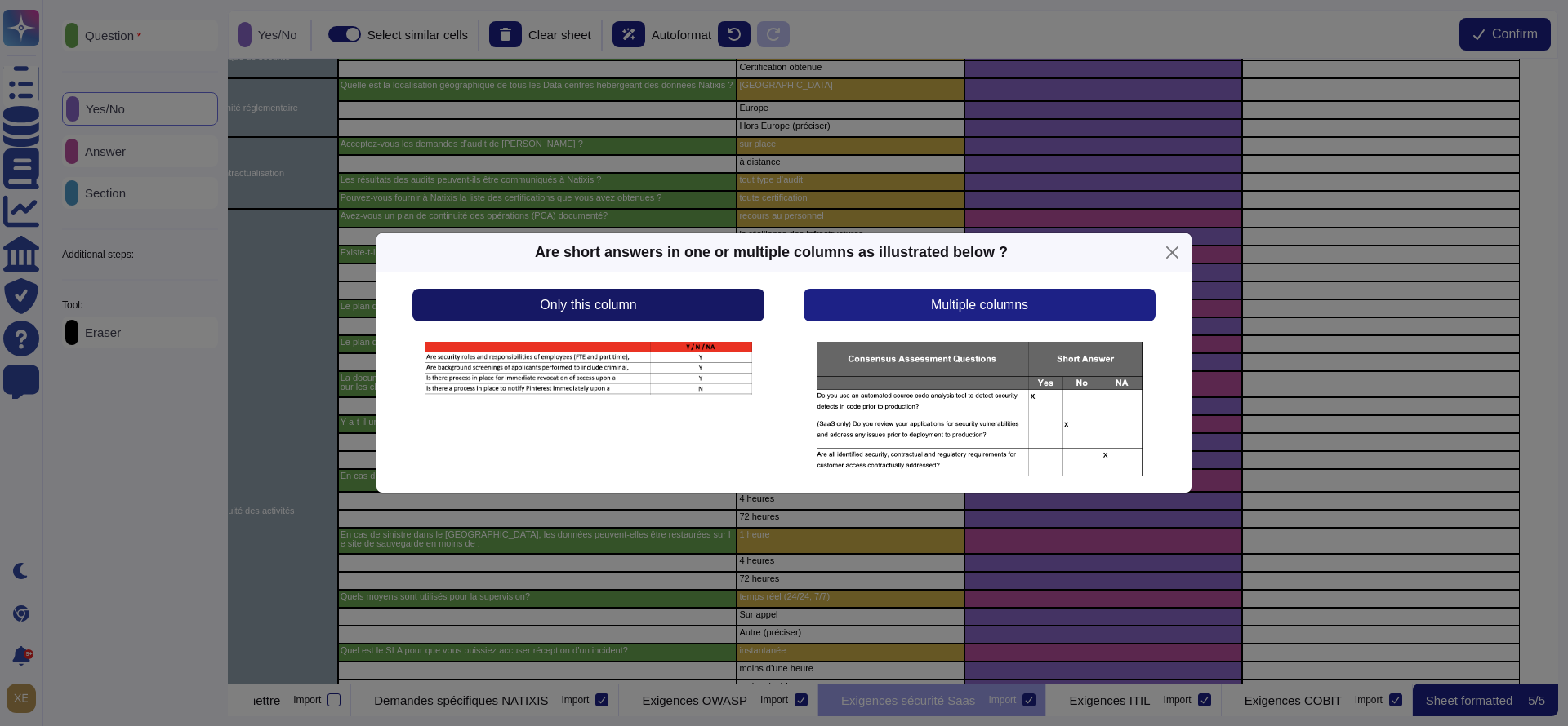
click at [746, 302] on button "Only this column" at bounding box center [588, 305] width 352 height 33
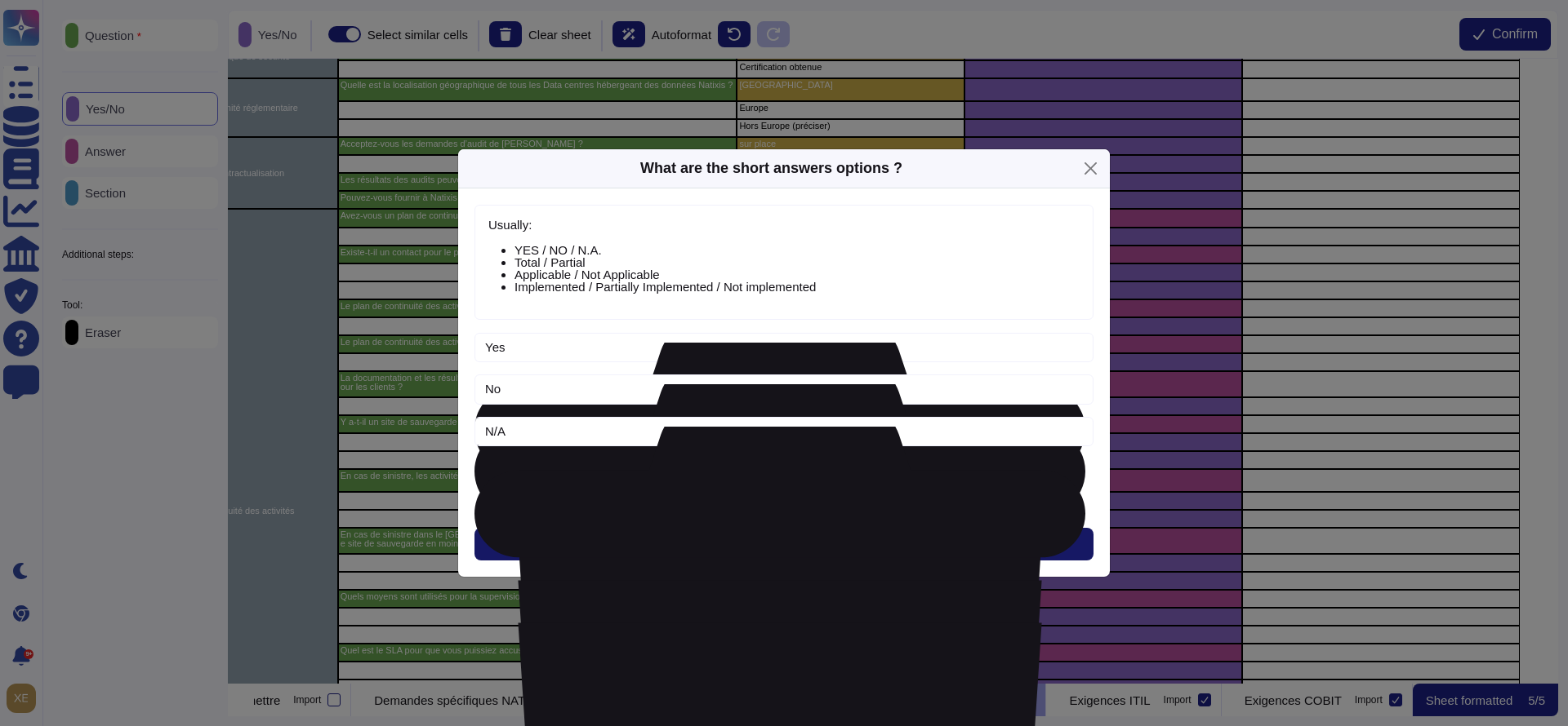
click at [811, 538] on button "Next" at bounding box center [784, 544] width 618 height 33
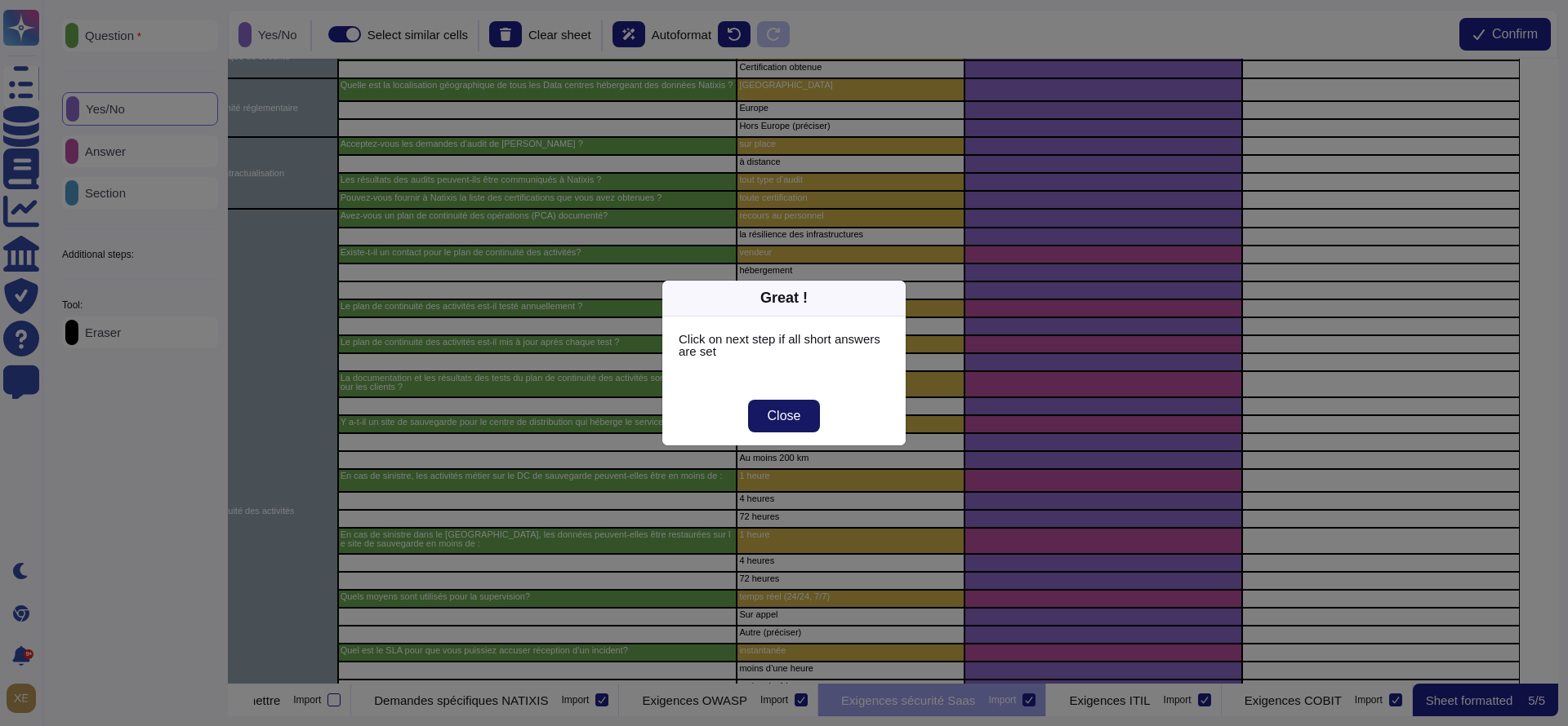
click at [797, 423] on span "Close" at bounding box center [784, 416] width 33 height 13
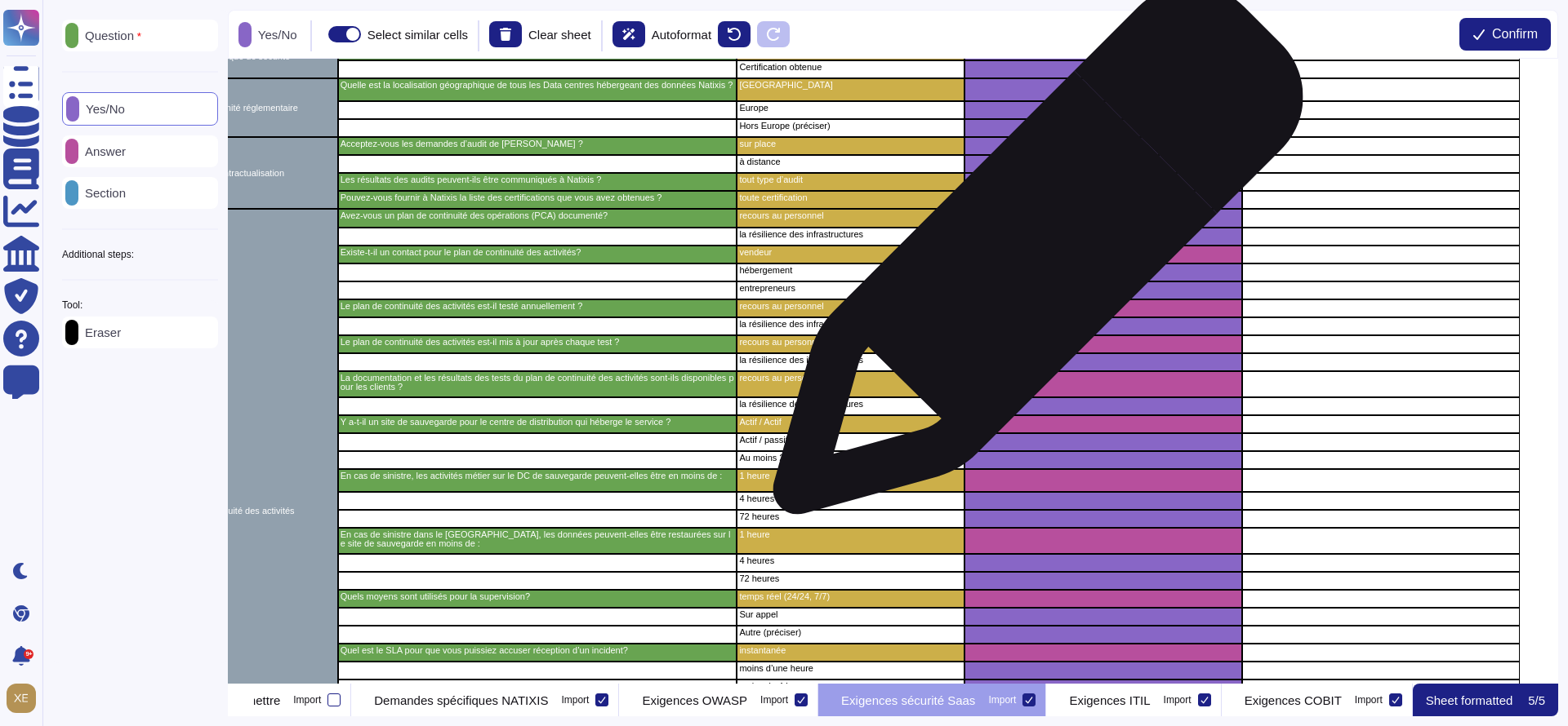
click at [1032, 259] on div "grid" at bounding box center [1104, 254] width 278 height 18
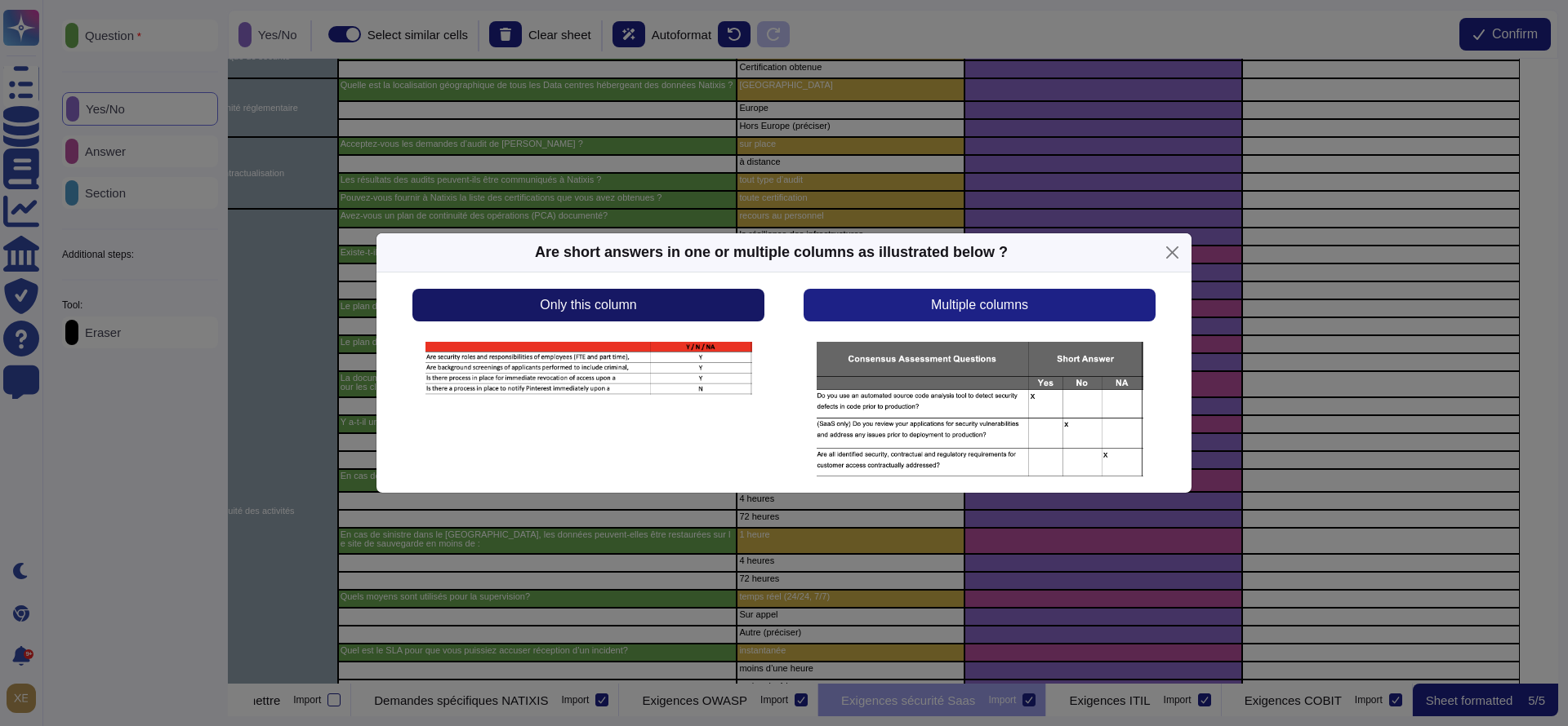
click at [723, 314] on button "Only this column" at bounding box center [588, 305] width 352 height 33
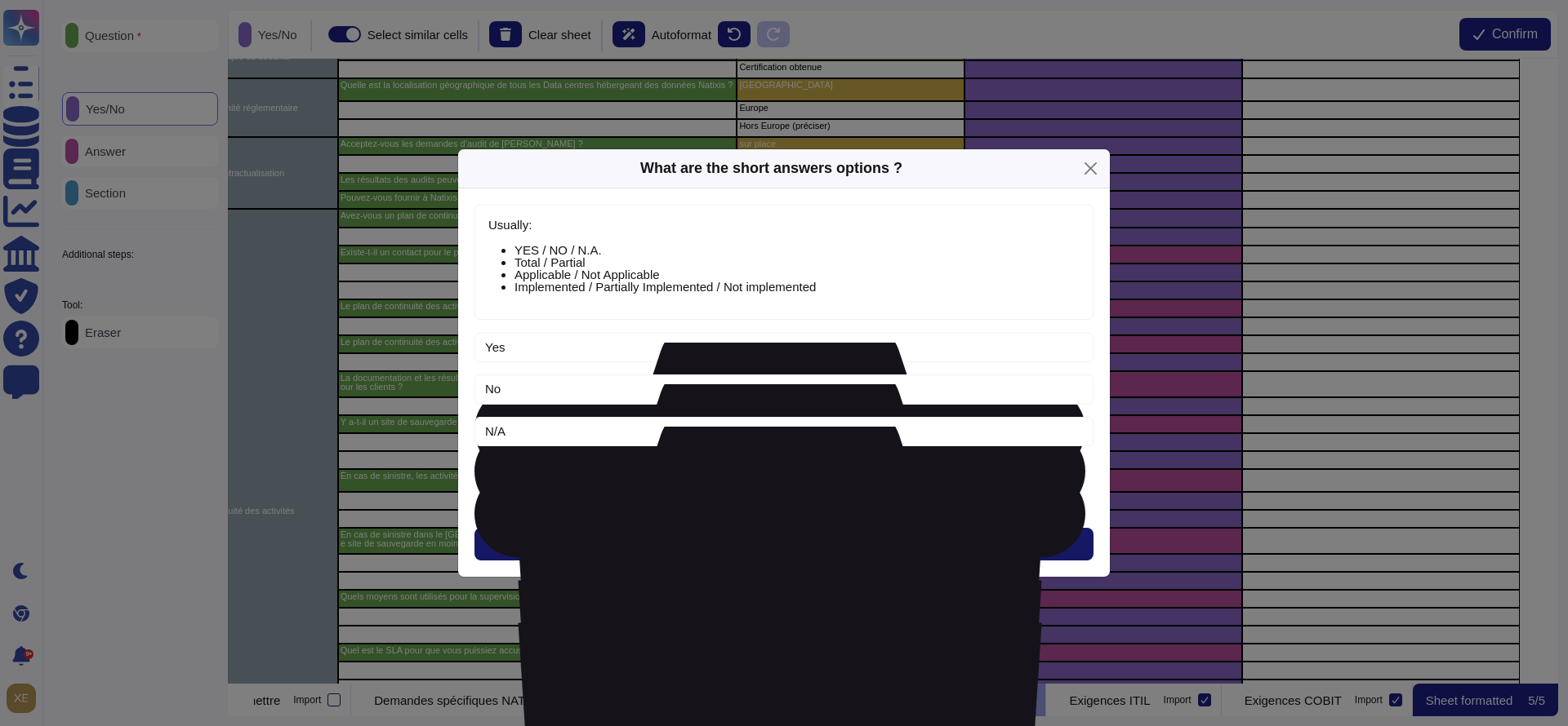
click at [783, 528] on button "Next" at bounding box center [784, 544] width 618 height 33
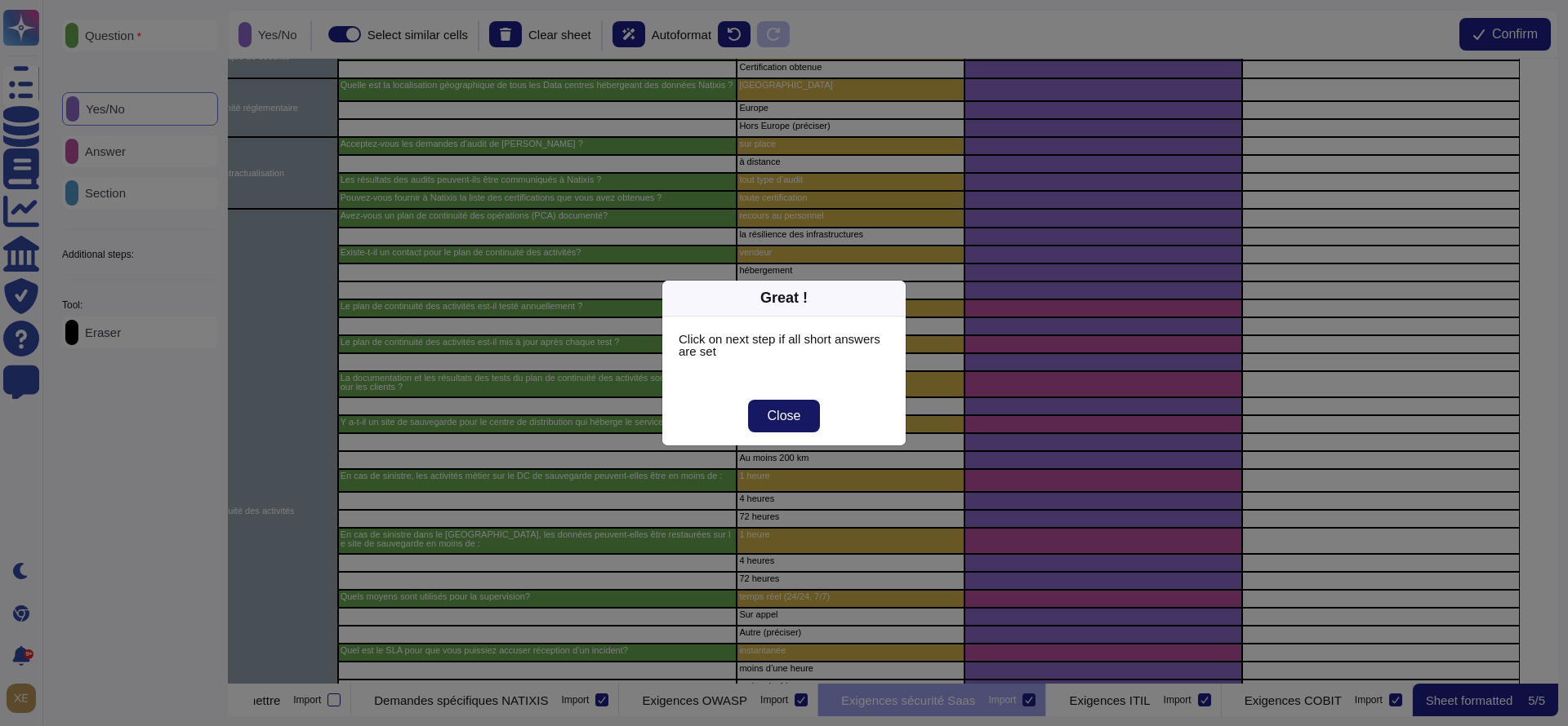
click at [780, 413] on span "Close" at bounding box center [784, 416] width 33 height 13
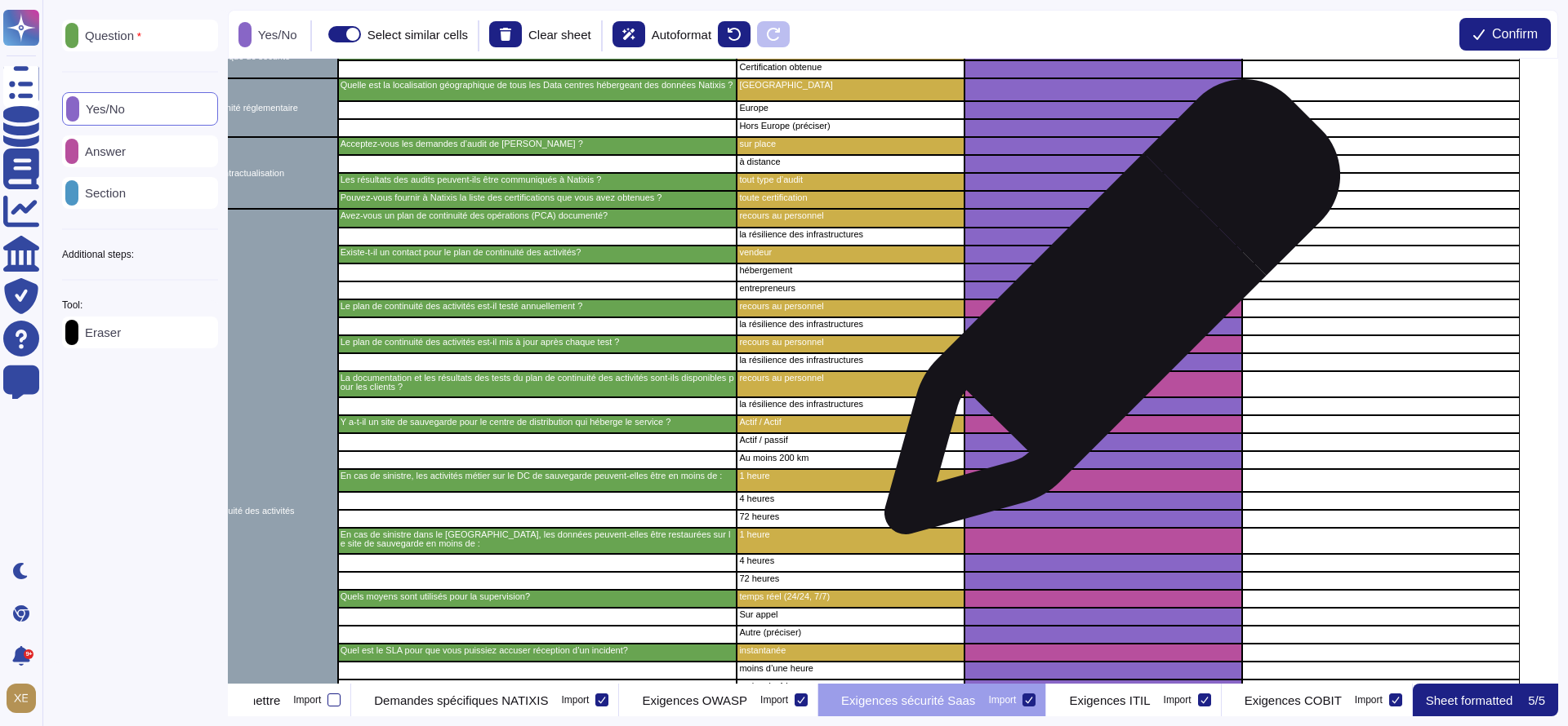
click at [1106, 314] on div "grid" at bounding box center [1104, 308] width 278 height 18
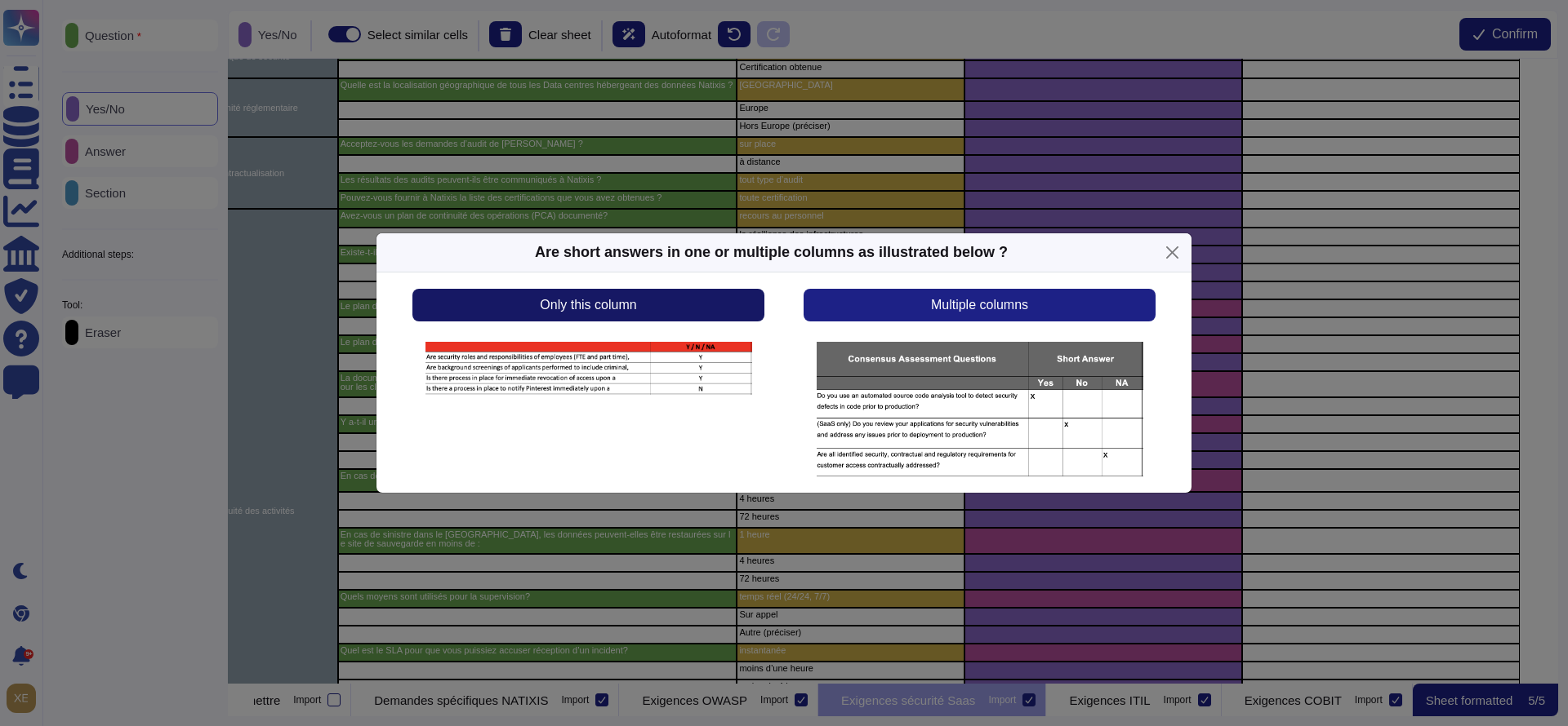
click at [721, 301] on button "Only this column" at bounding box center [588, 305] width 352 height 33
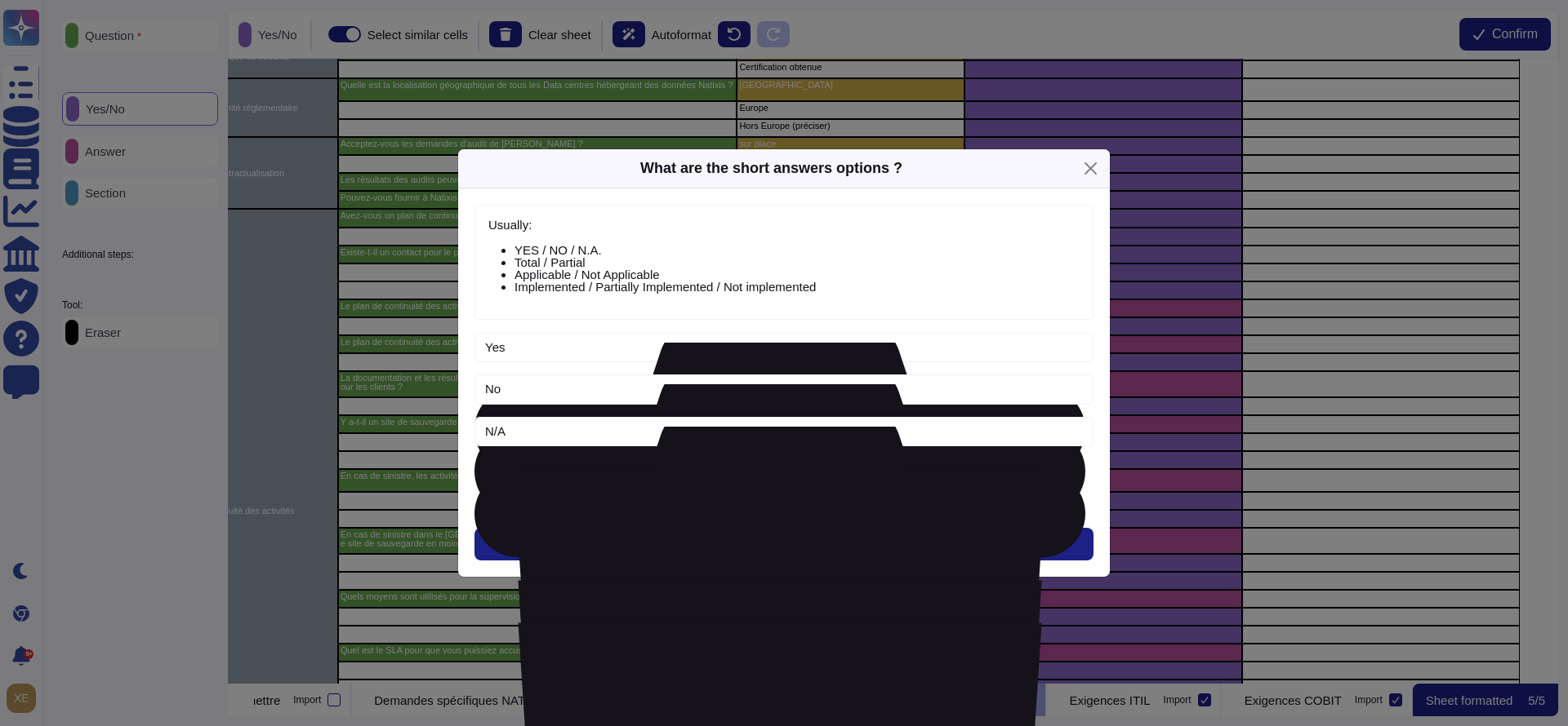
click at [759, 525] on div "Usually: YES / NO / N.A. Total / Partial Applicable / Not Applicable Implemente…" at bounding box center [783, 383] width 652 height 389
click at [762, 541] on button "Next" at bounding box center [784, 544] width 618 height 33
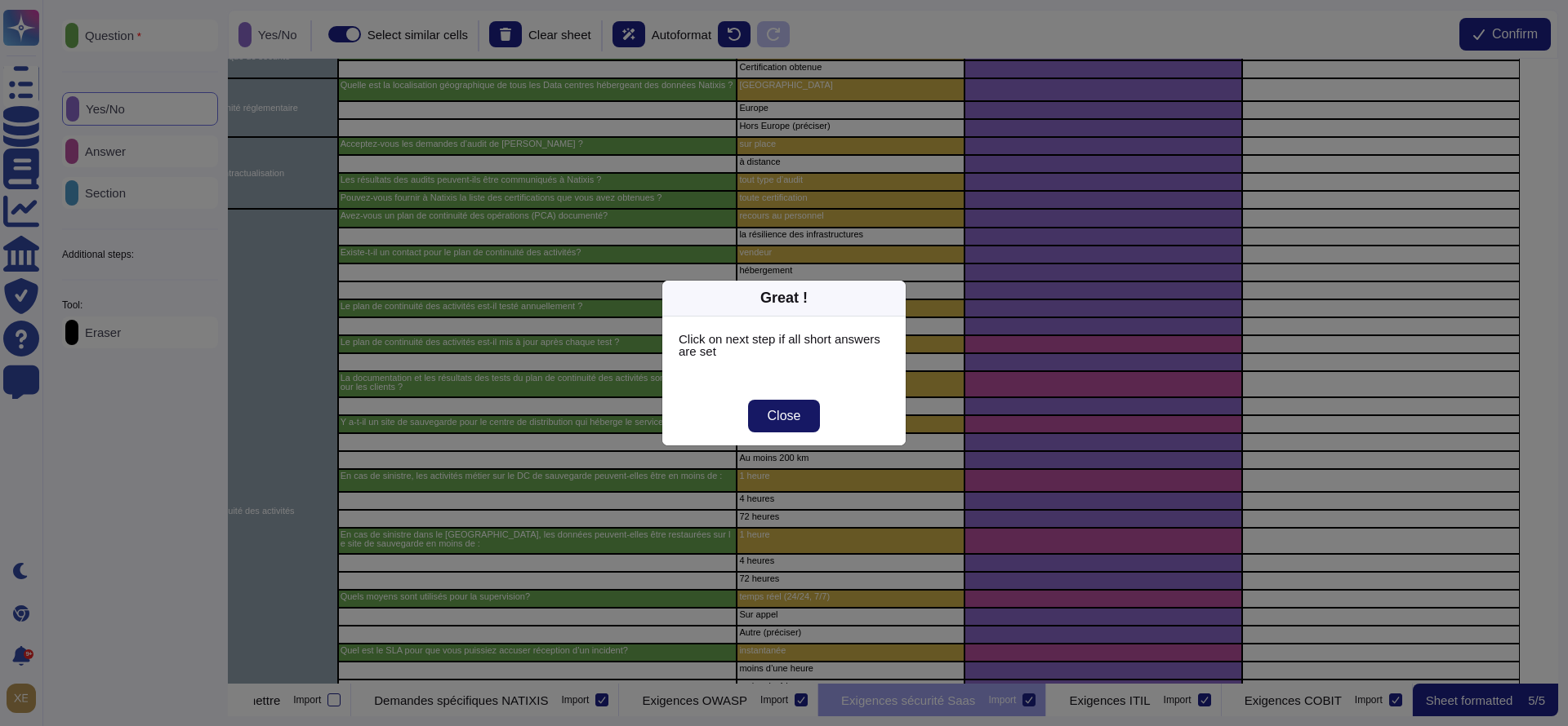
click at [783, 409] on span "Close" at bounding box center [784, 416] width 33 height 13
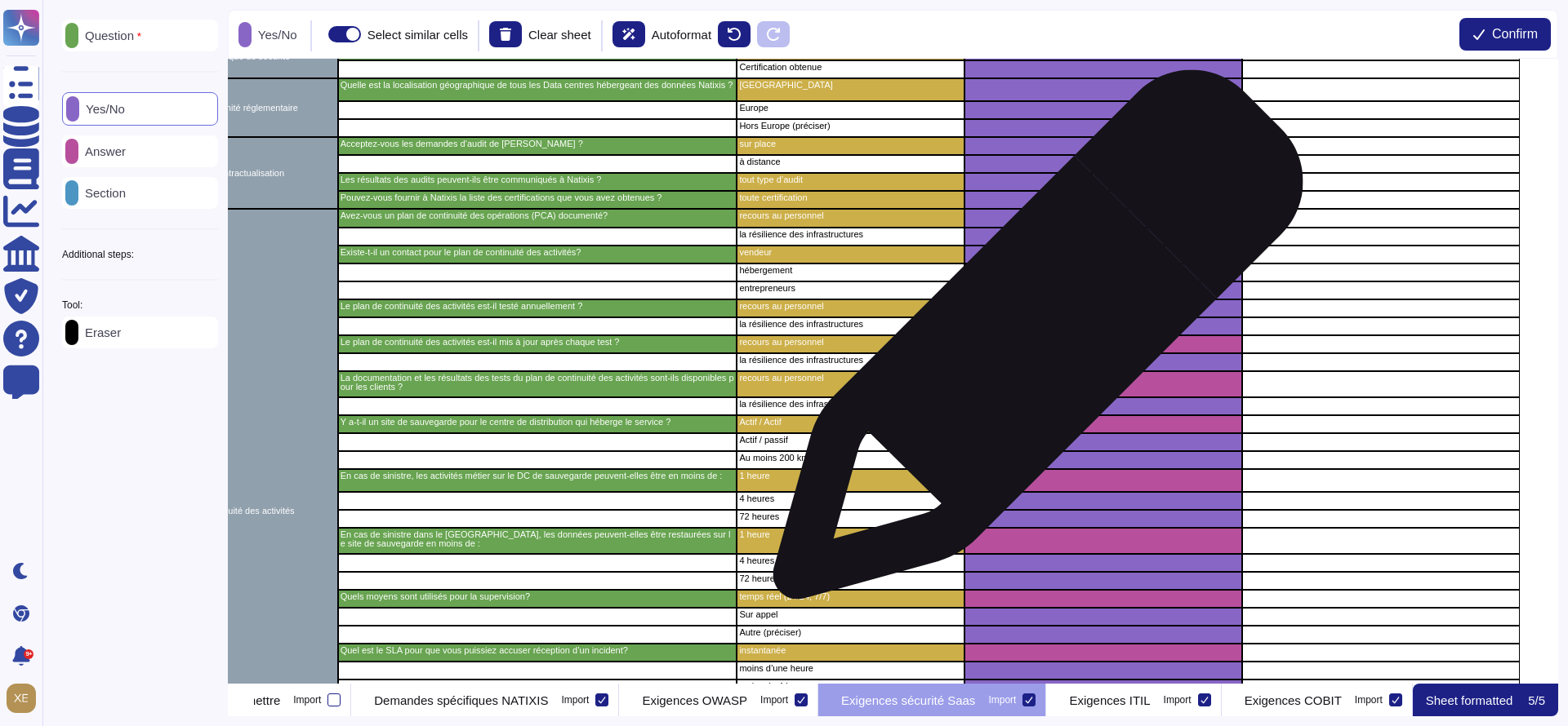
click at [1032, 343] on div "grid" at bounding box center [1104, 344] width 278 height 18
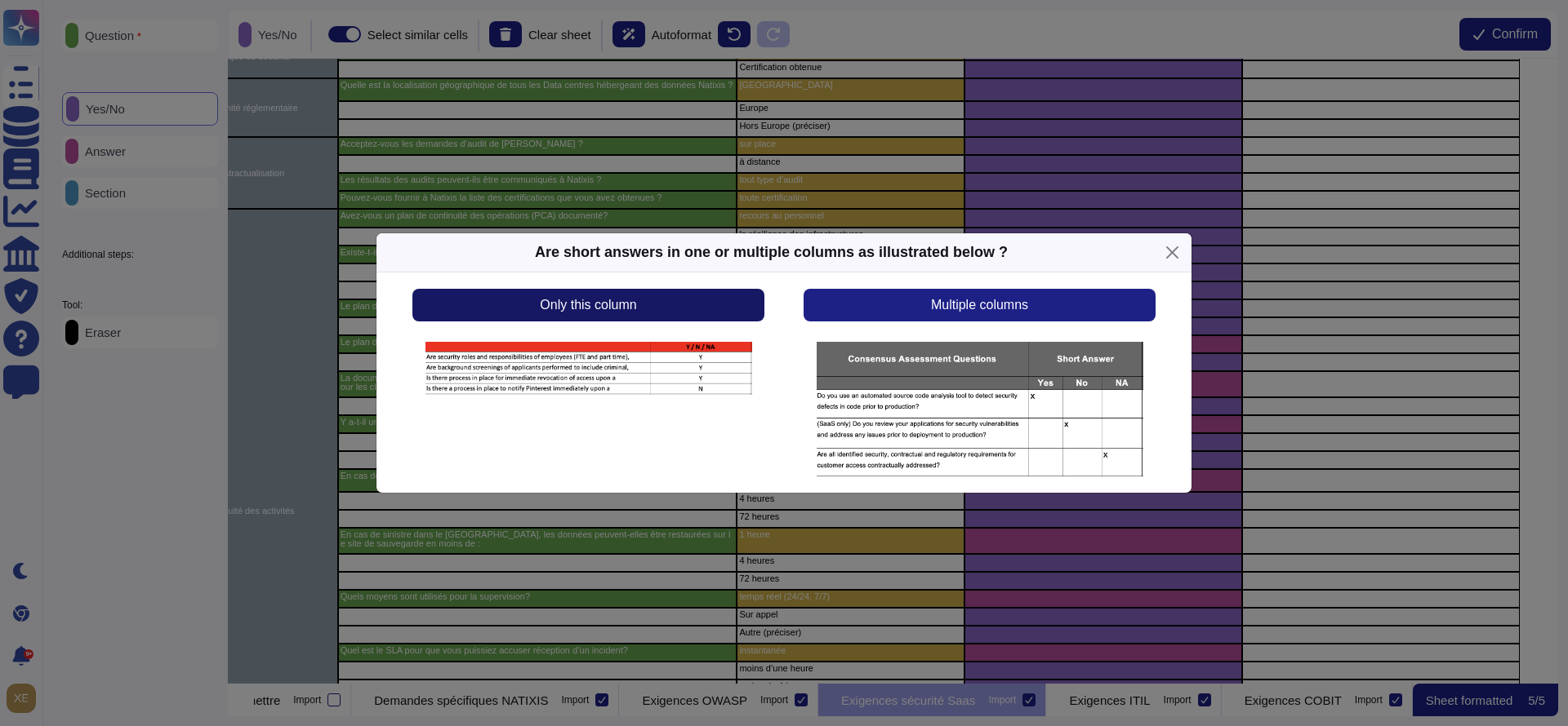
click at [689, 312] on button "Only this column" at bounding box center [588, 305] width 352 height 33
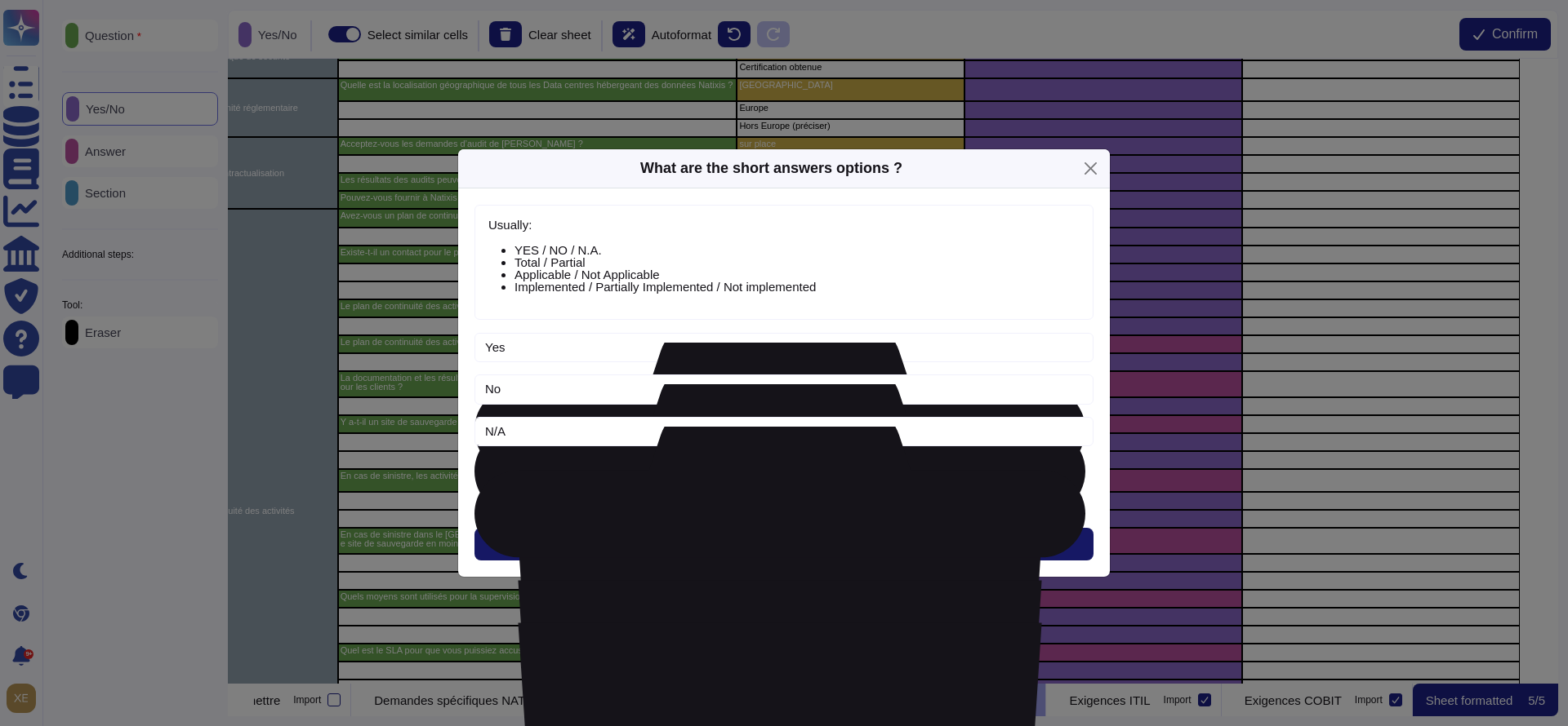
click at [744, 539] on button "Next" at bounding box center [784, 544] width 618 height 33
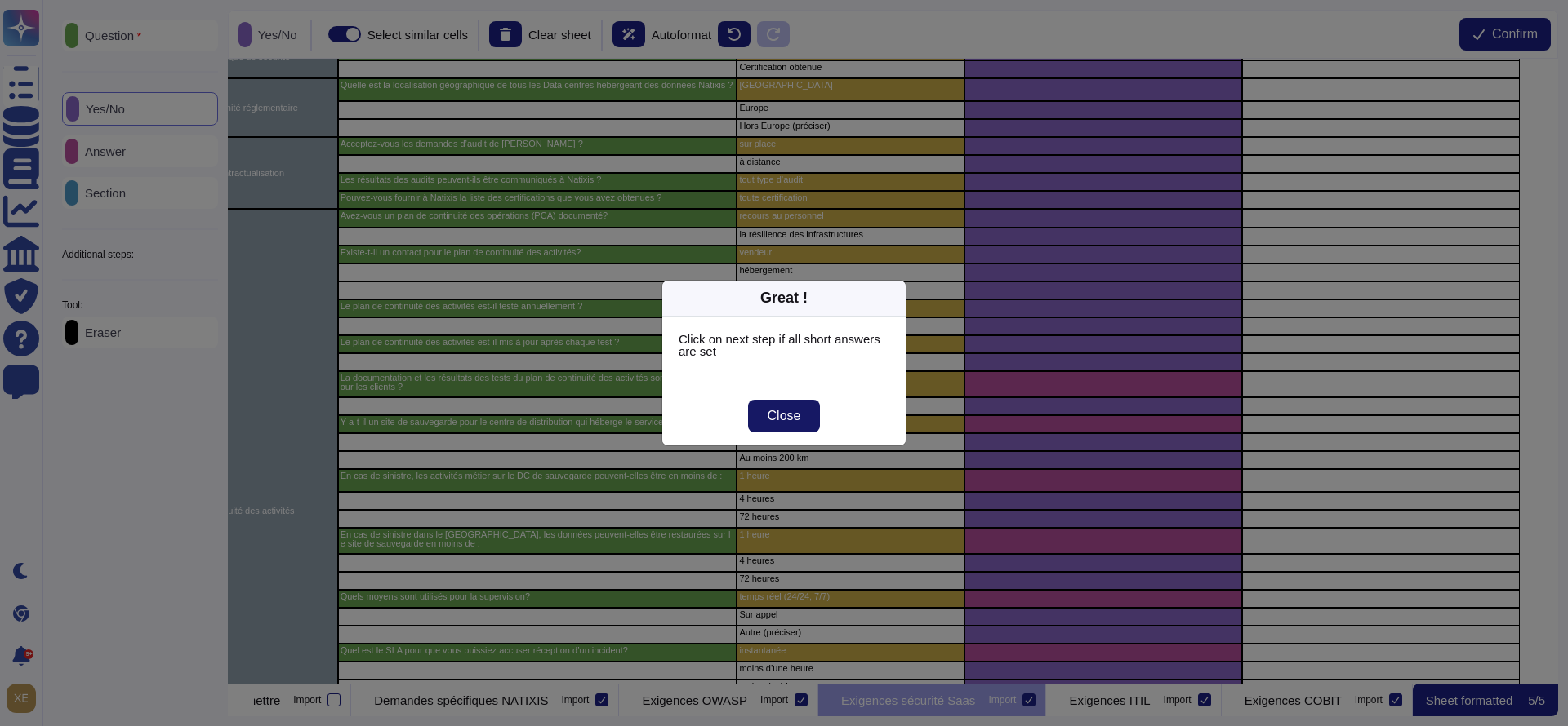
click at [781, 412] on span "Close" at bounding box center [784, 416] width 33 height 13
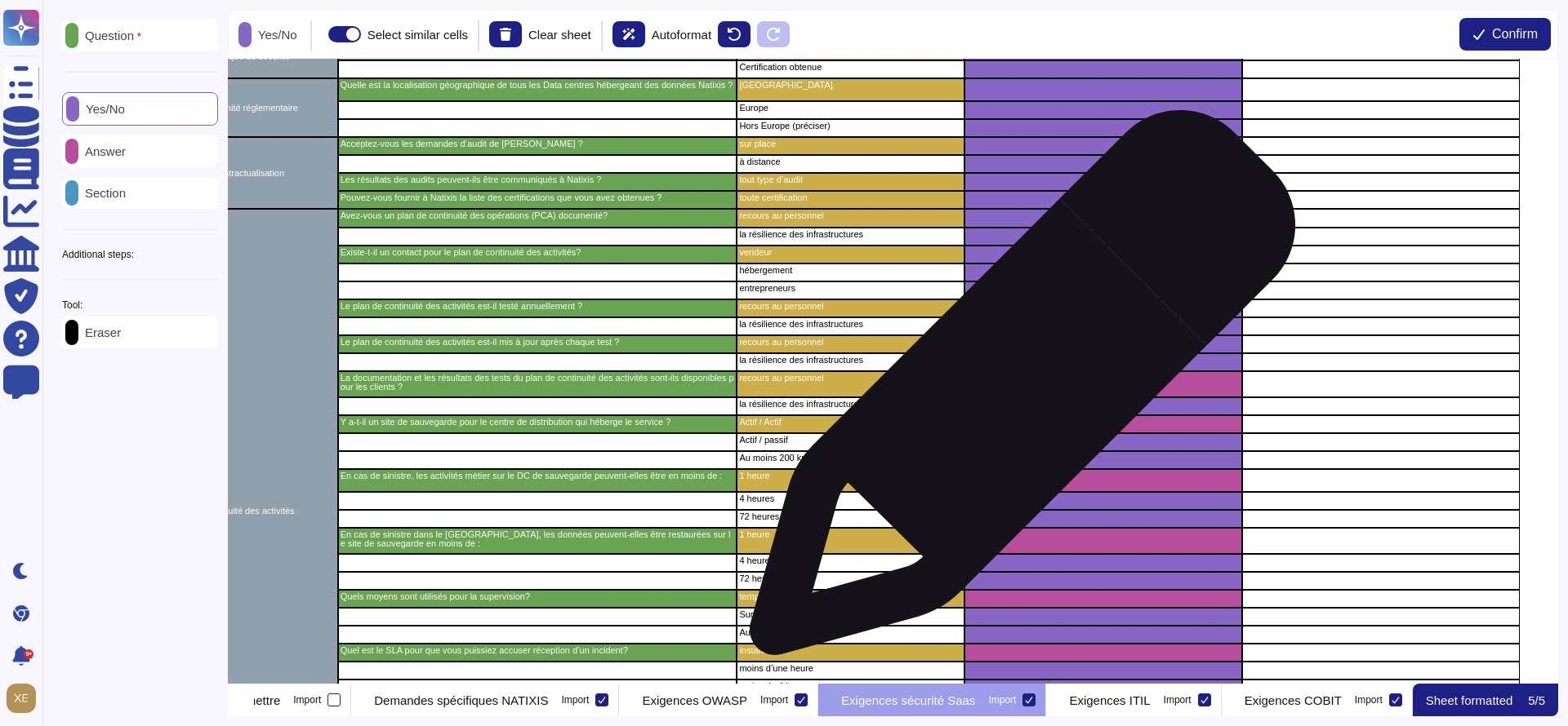
click at [1016, 391] on div "grid" at bounding box center [1104, 385] width 278 height 26
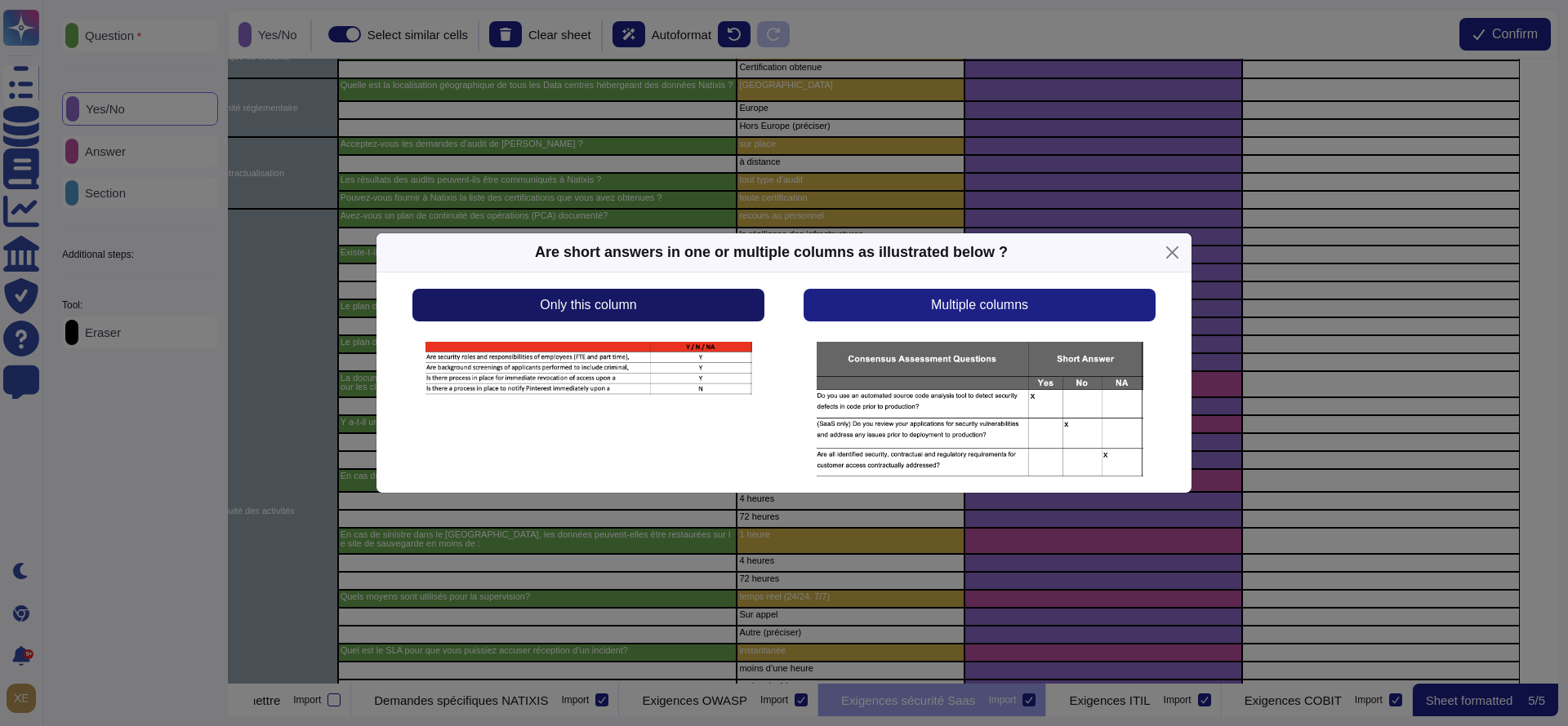
click at [721, 301] on button "Only this column" at bounding box center [588, 305] width 352 height 33
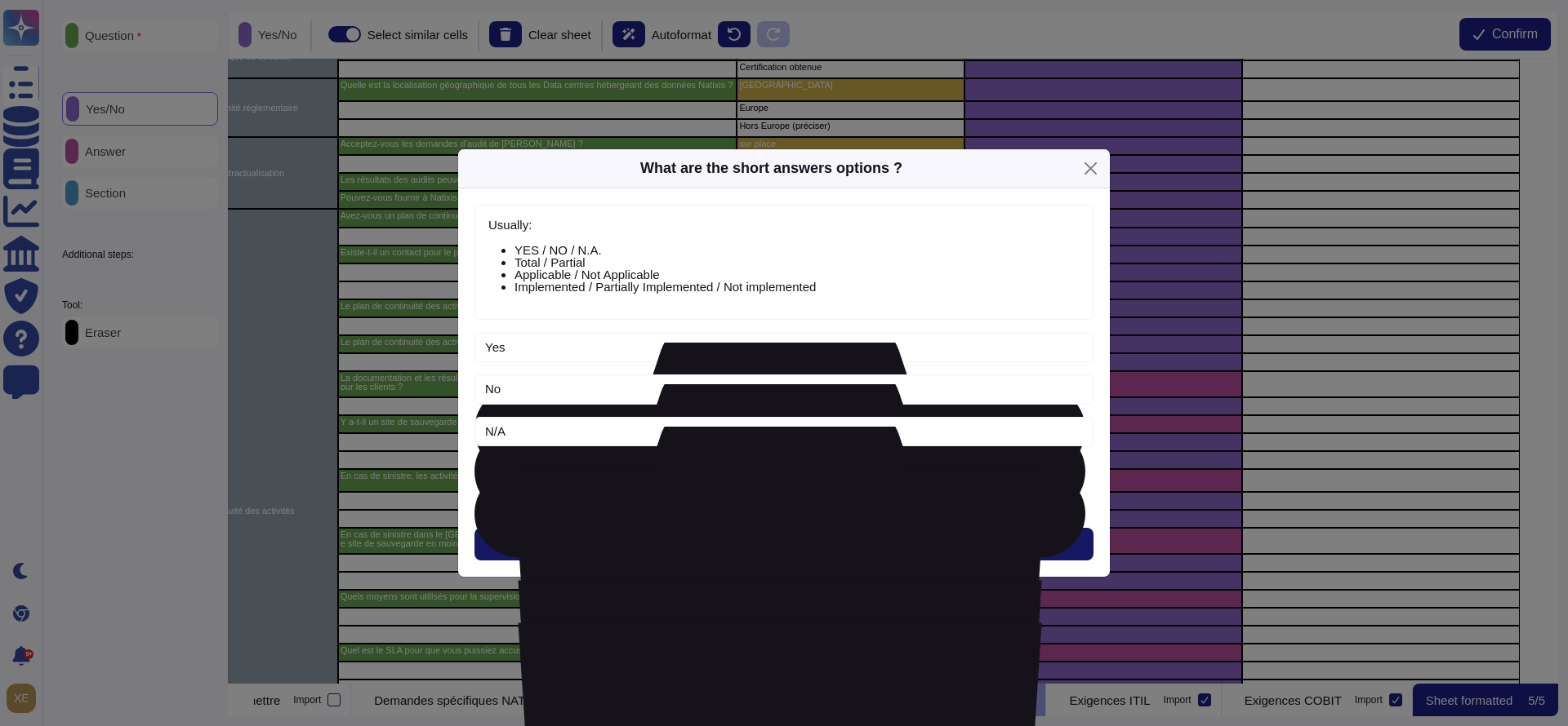
click at [748, 536] on button "Next" at bounding box center [784, 544] width 618 height 33
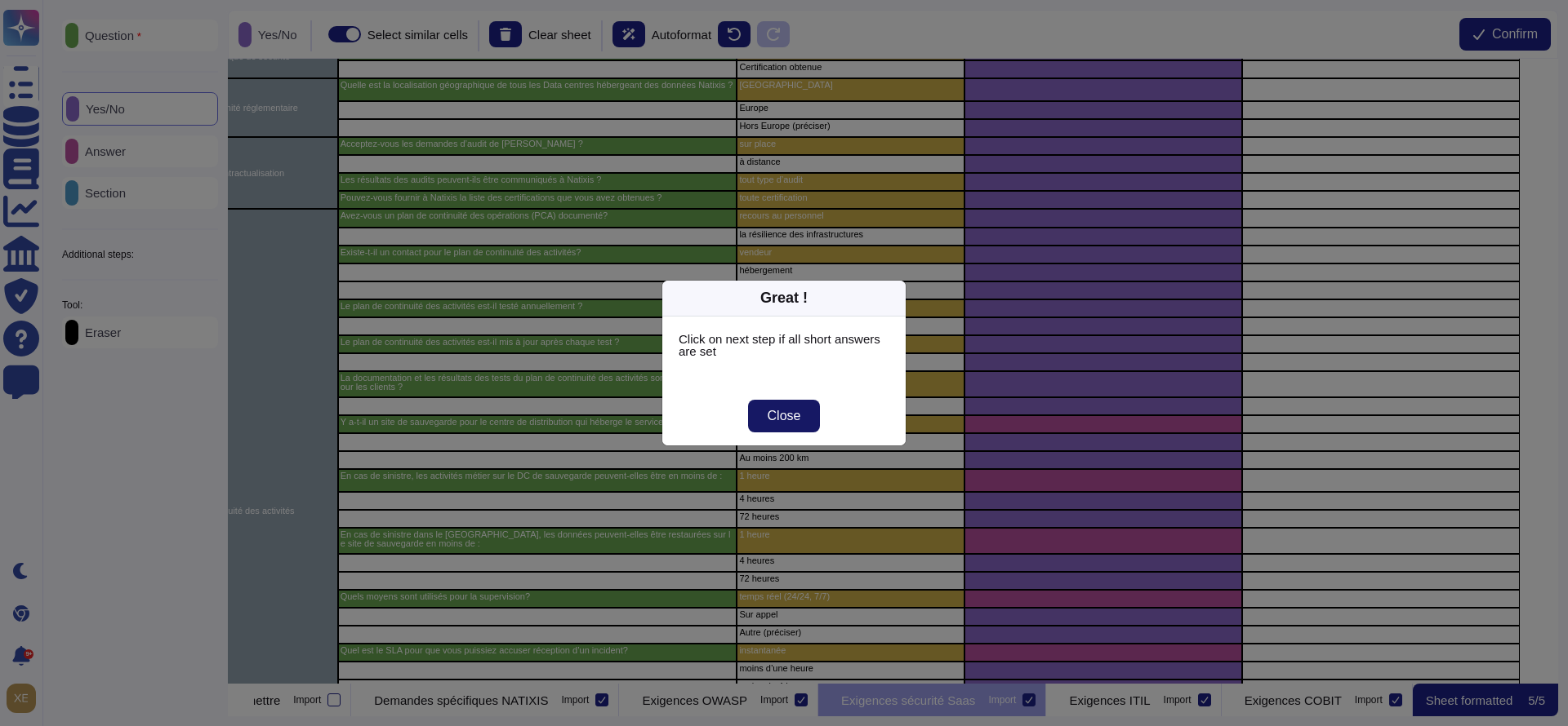
click at [765, 415] on button "Close" at bounding box center [784, 416] width 73 height 33
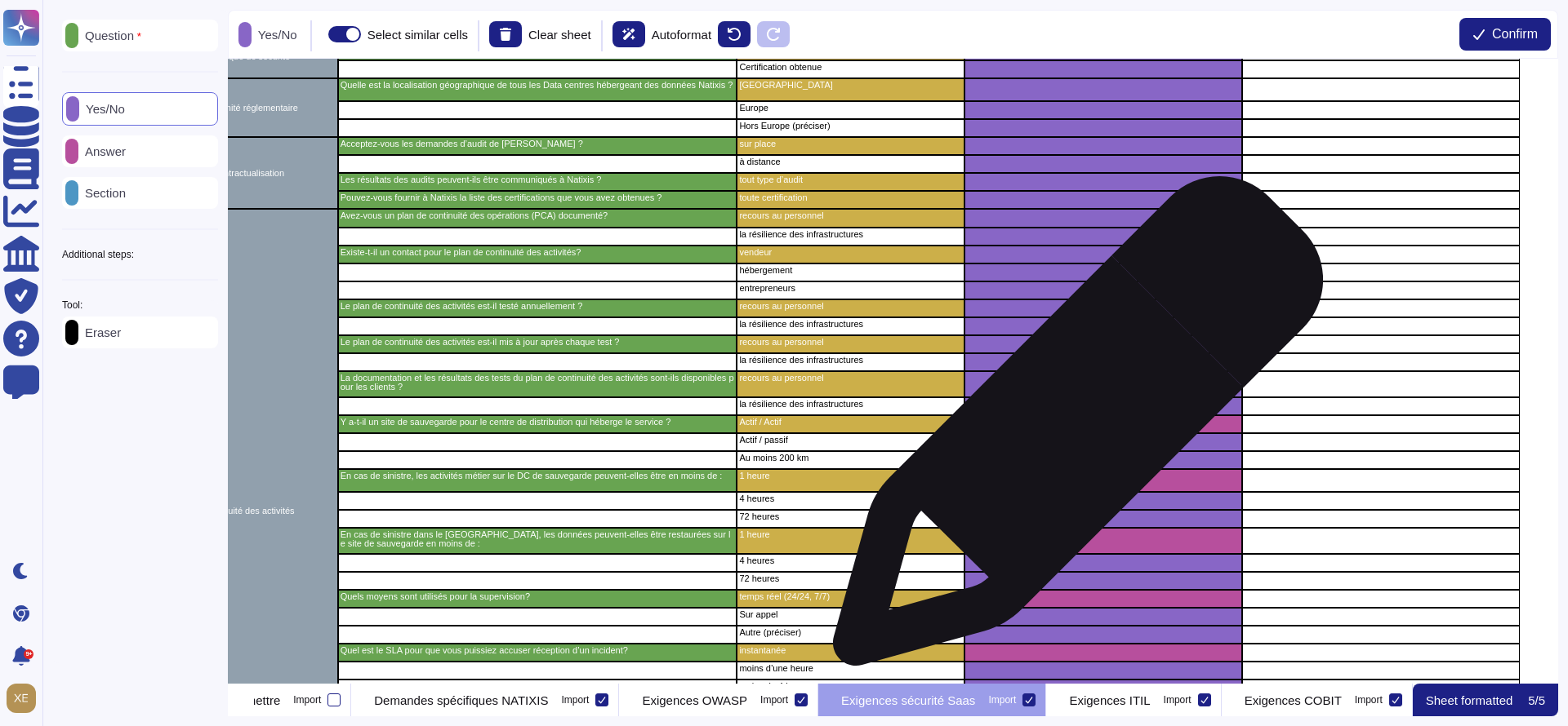
click at [1071, 429] on div "grid" at bounding box center [1104, 424] width 278 height 18
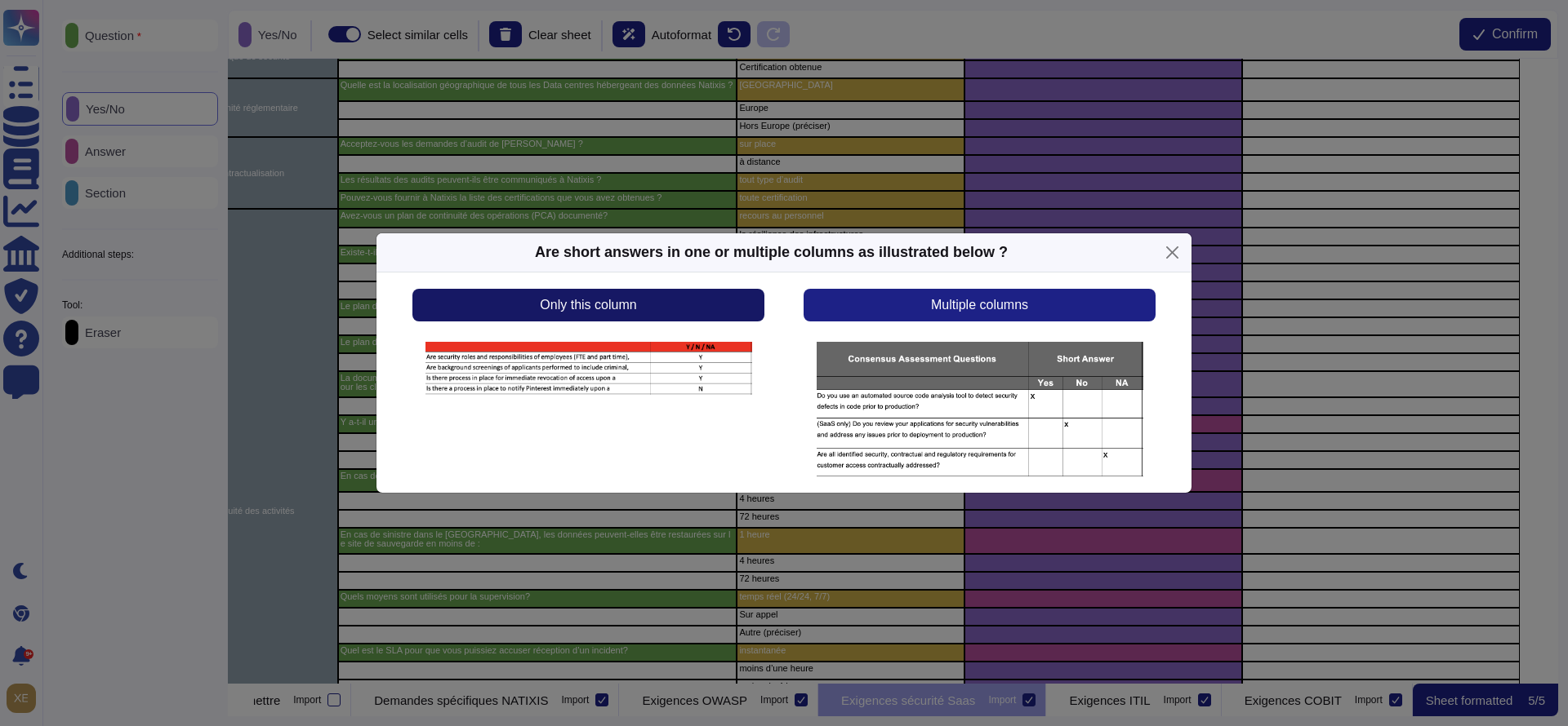
click at [715, 300] on button "Only this column" at bounding box center [588, 305] width 352 height 33
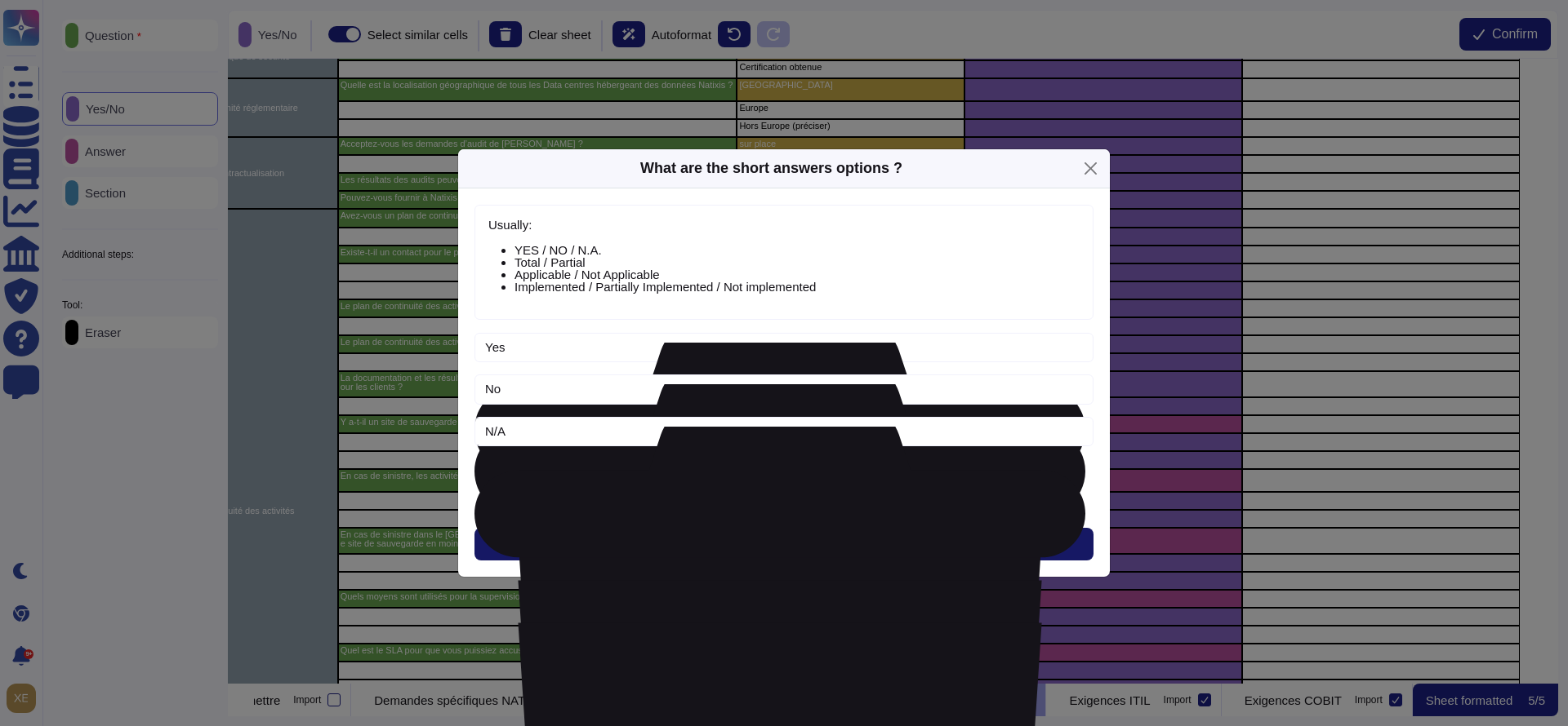
click at [812, 544] on button "Next" at bounding box center [784, 544] width 618 height 33
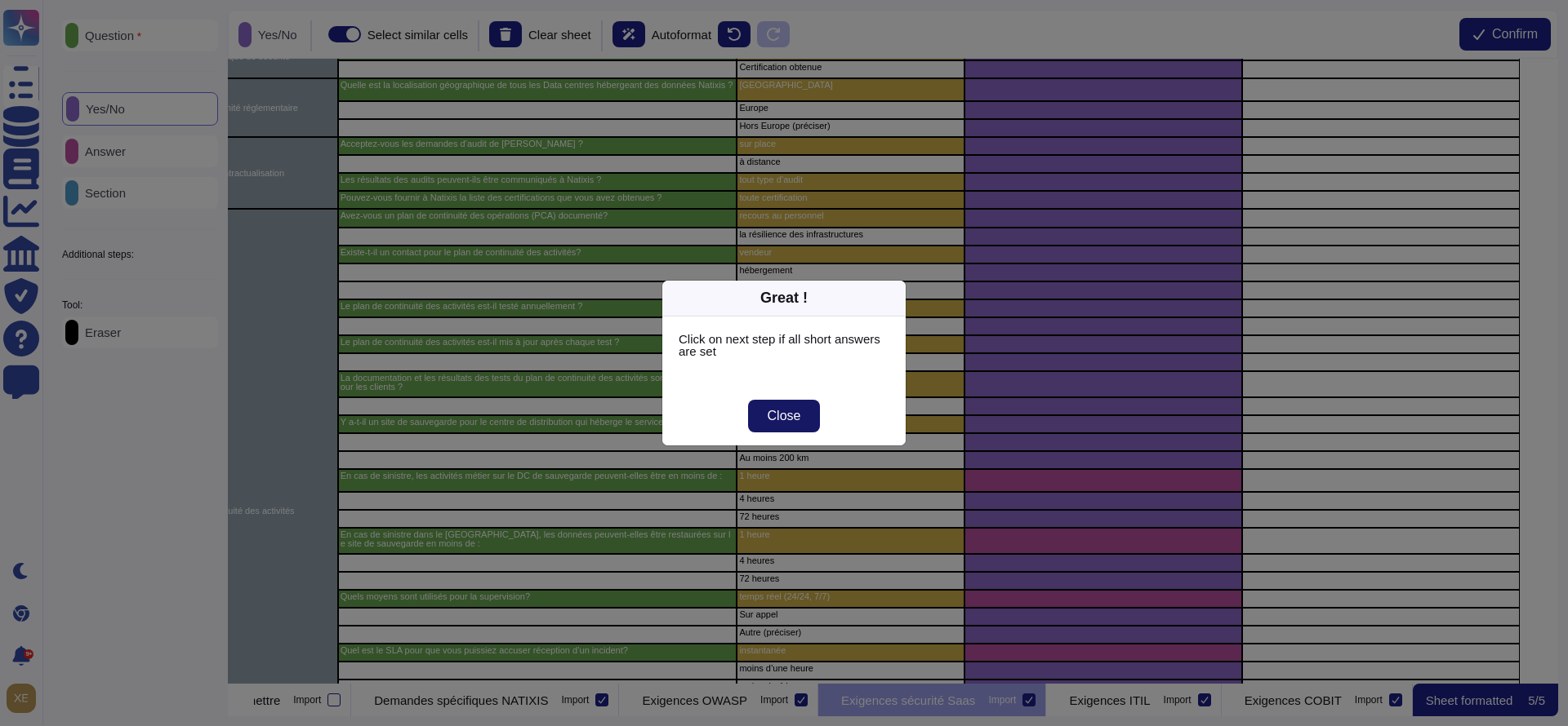
click at [793, 417] on span "Close" at bounding box center [784, 416] width 33 height 13
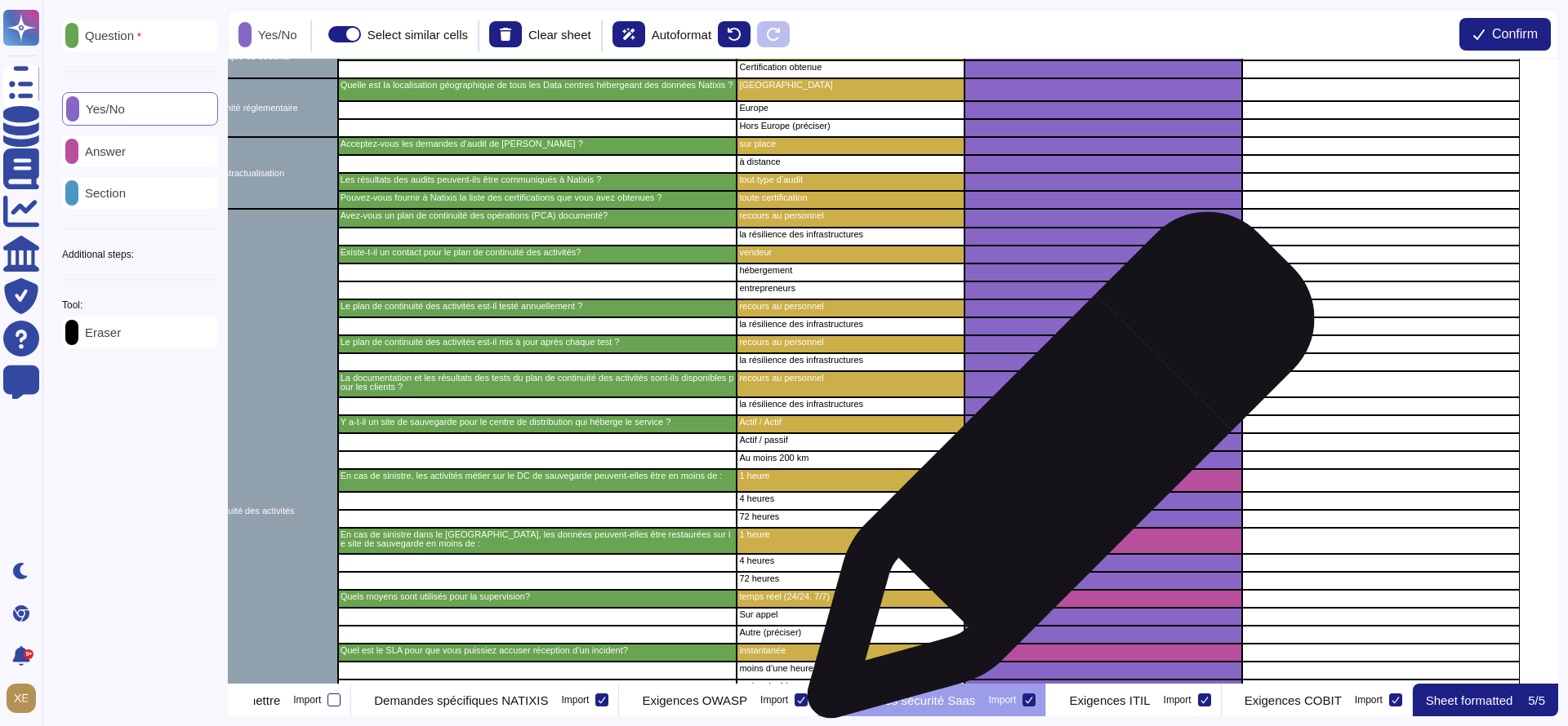
click at [1054, 476] on div "grid" at bounding box center [1104, 480] width 278 height 23
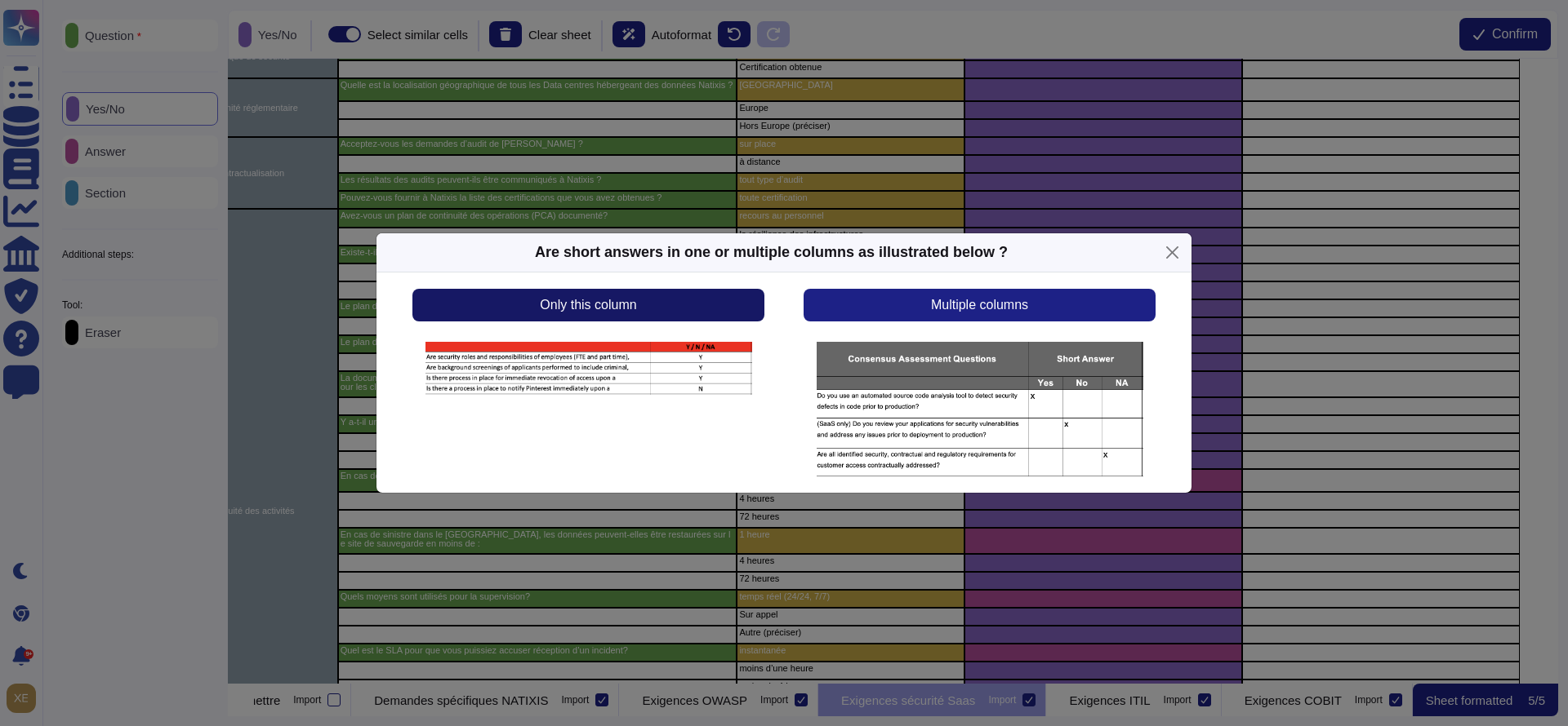
click at [694, 311] on button "Only this column" at bounding box center [588, 305] width 352 height 33
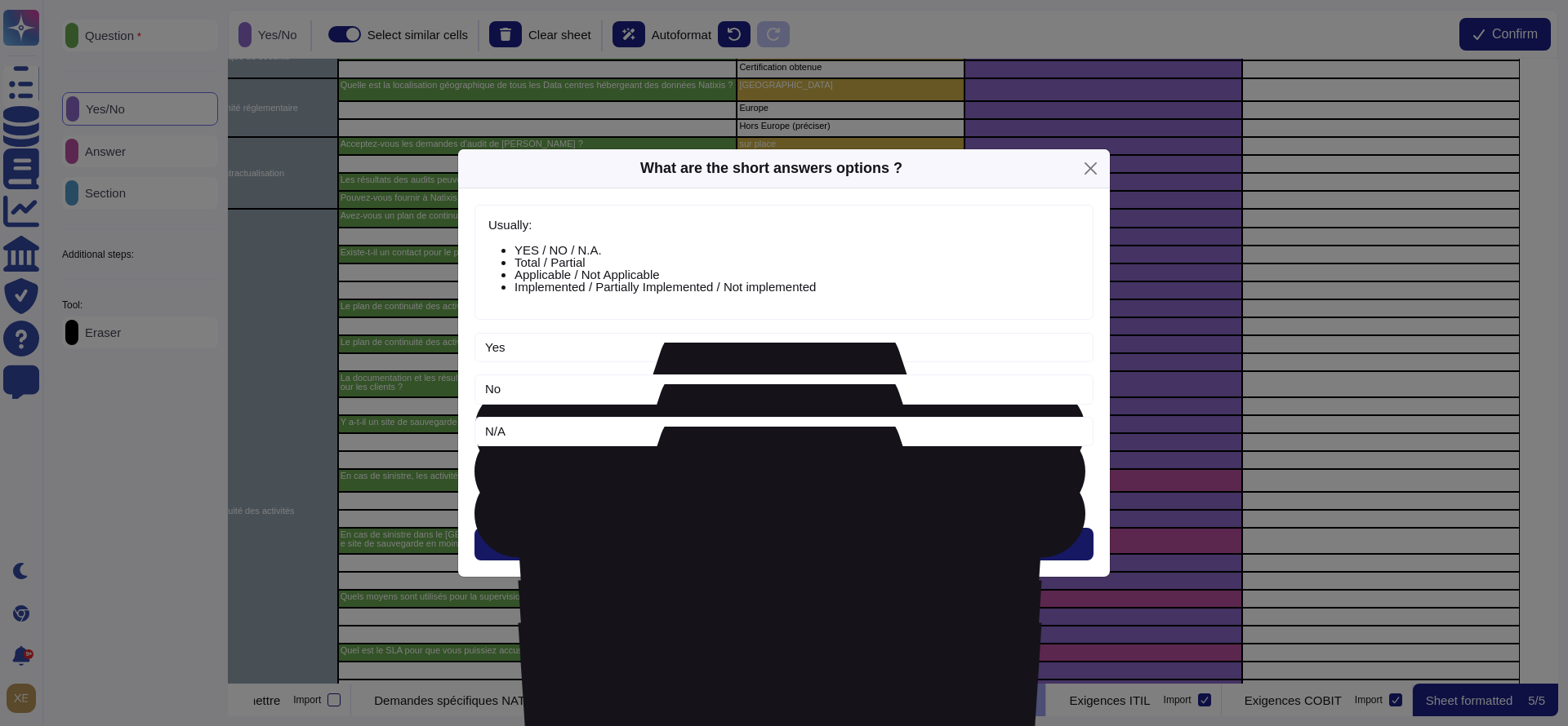
click at [765, 531] on button "Next" at bounding box center [784, 544] width 618 height 33
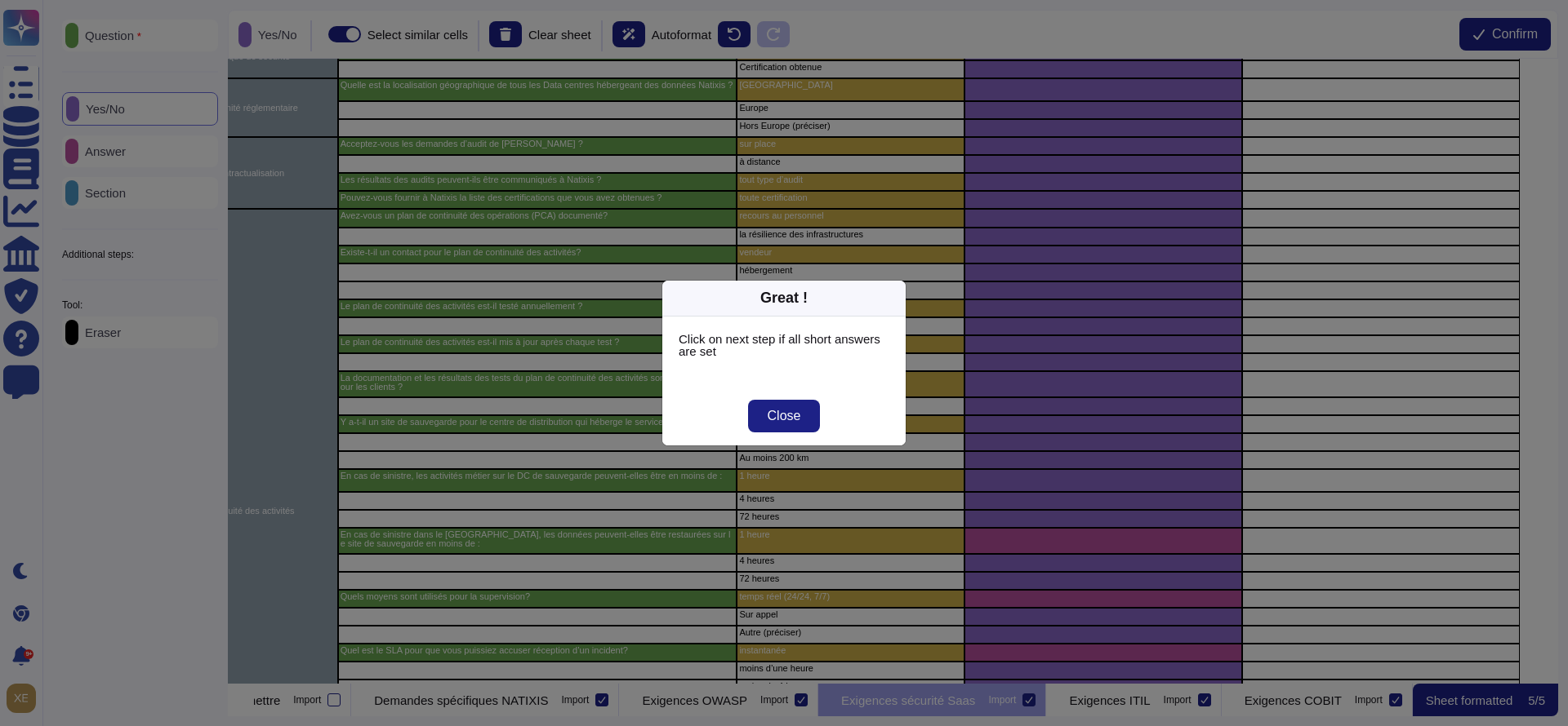
click at [999, 544] on div "Great ! Click on next step if all short answers are set Close" at bounding box center [784, 363] width 1568 height 726
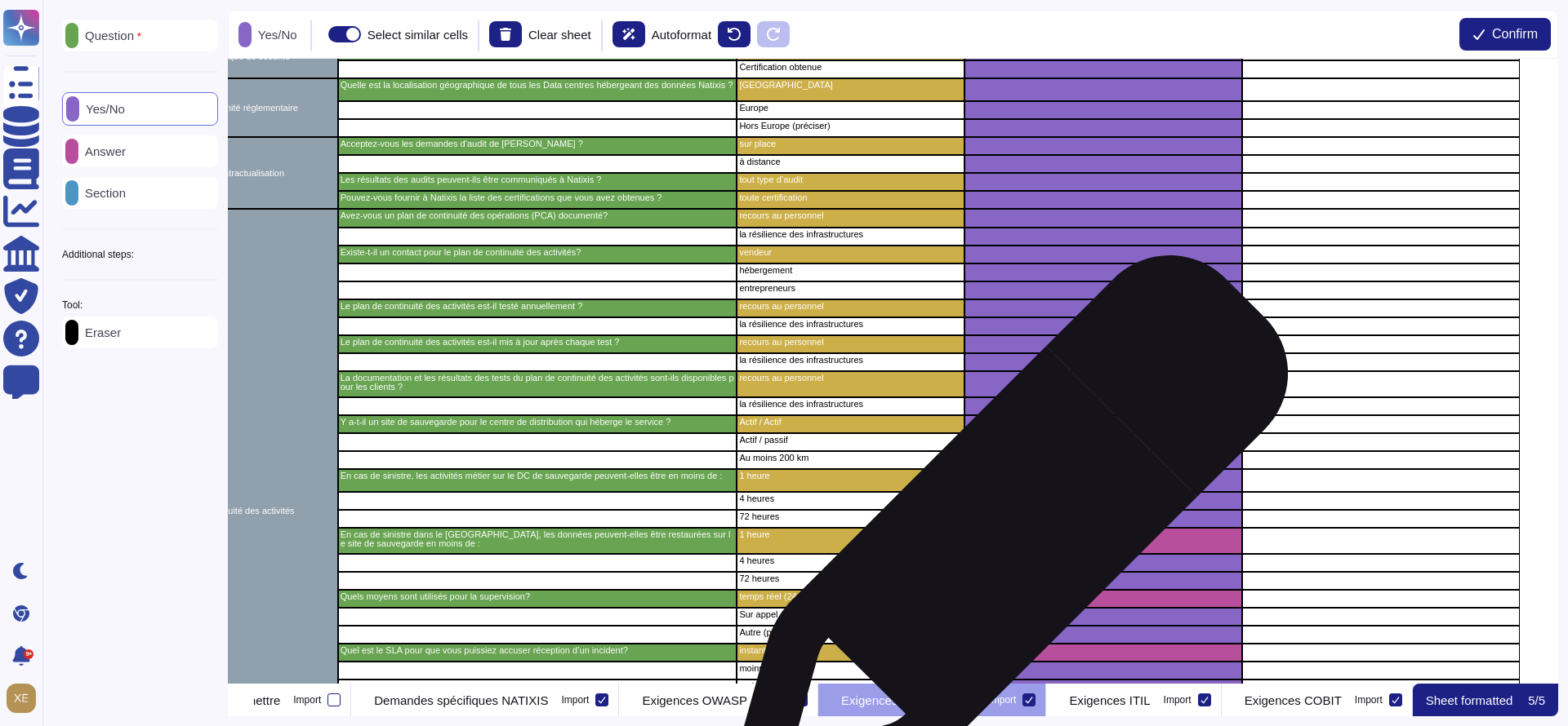
click at [1002, 544] on div "grid" at bounding box center [1104, 542] width 278 height 26
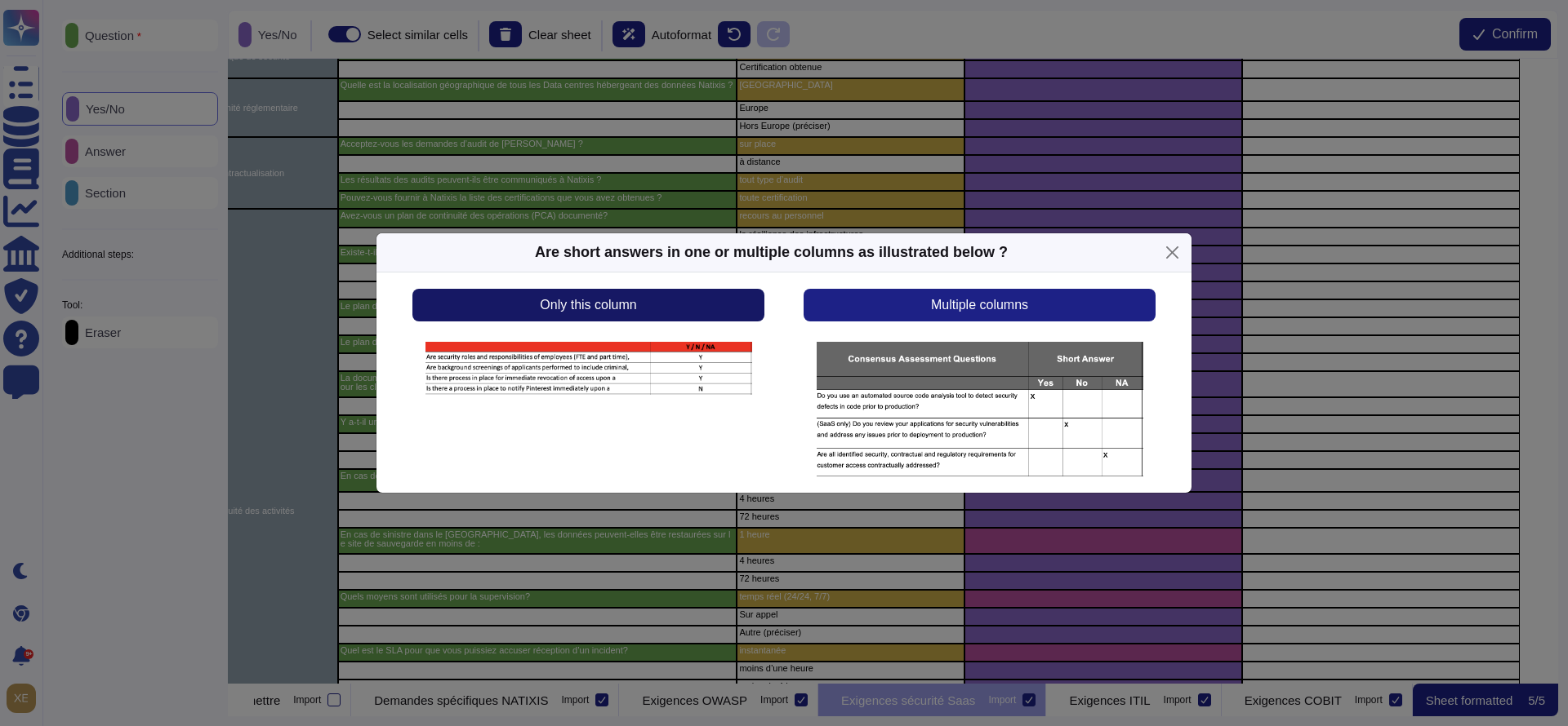
click at [711, 314] on button "Only this column" at bounding box center [588, 305] width 352 height 33
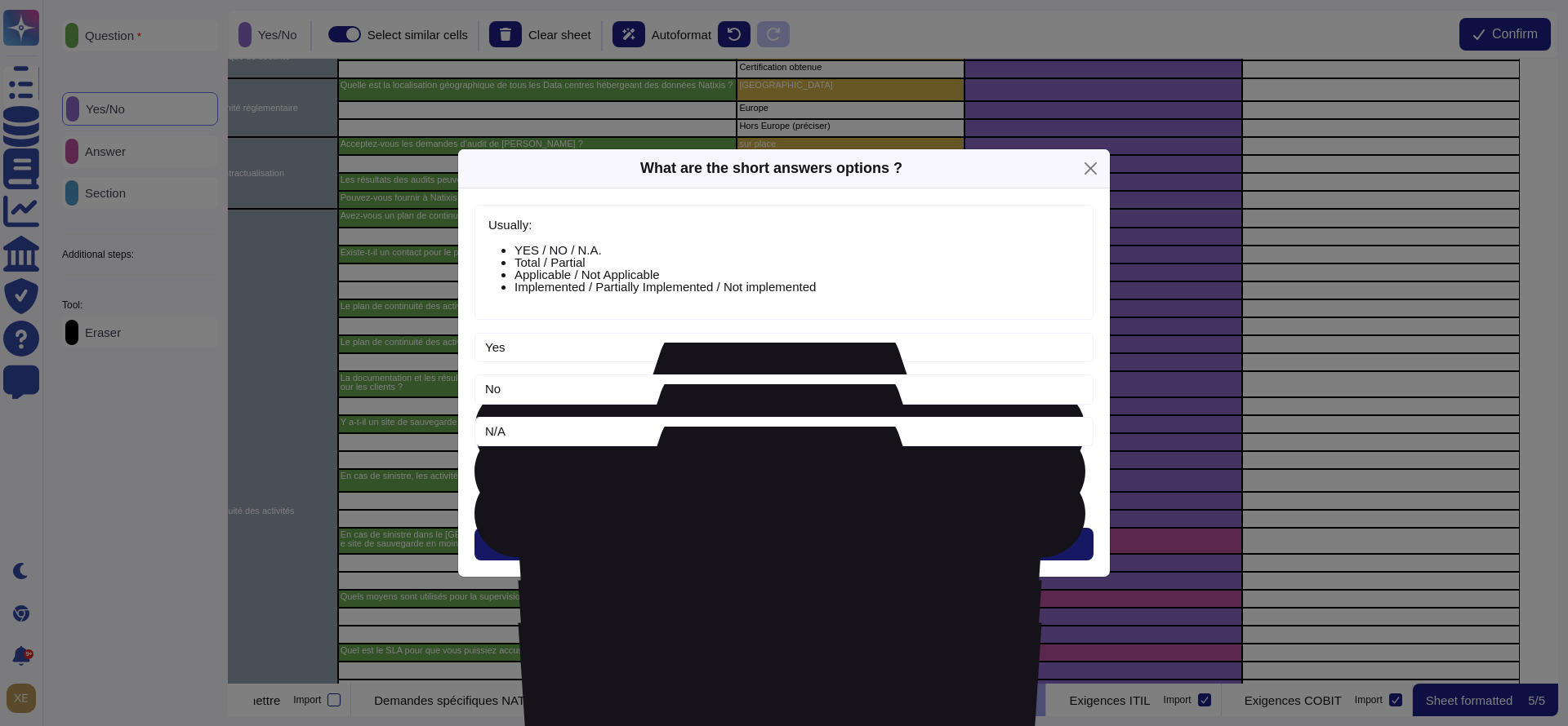
click at [775, 540] on span "Next" at bounding box center [784, 544] width 26 height 13
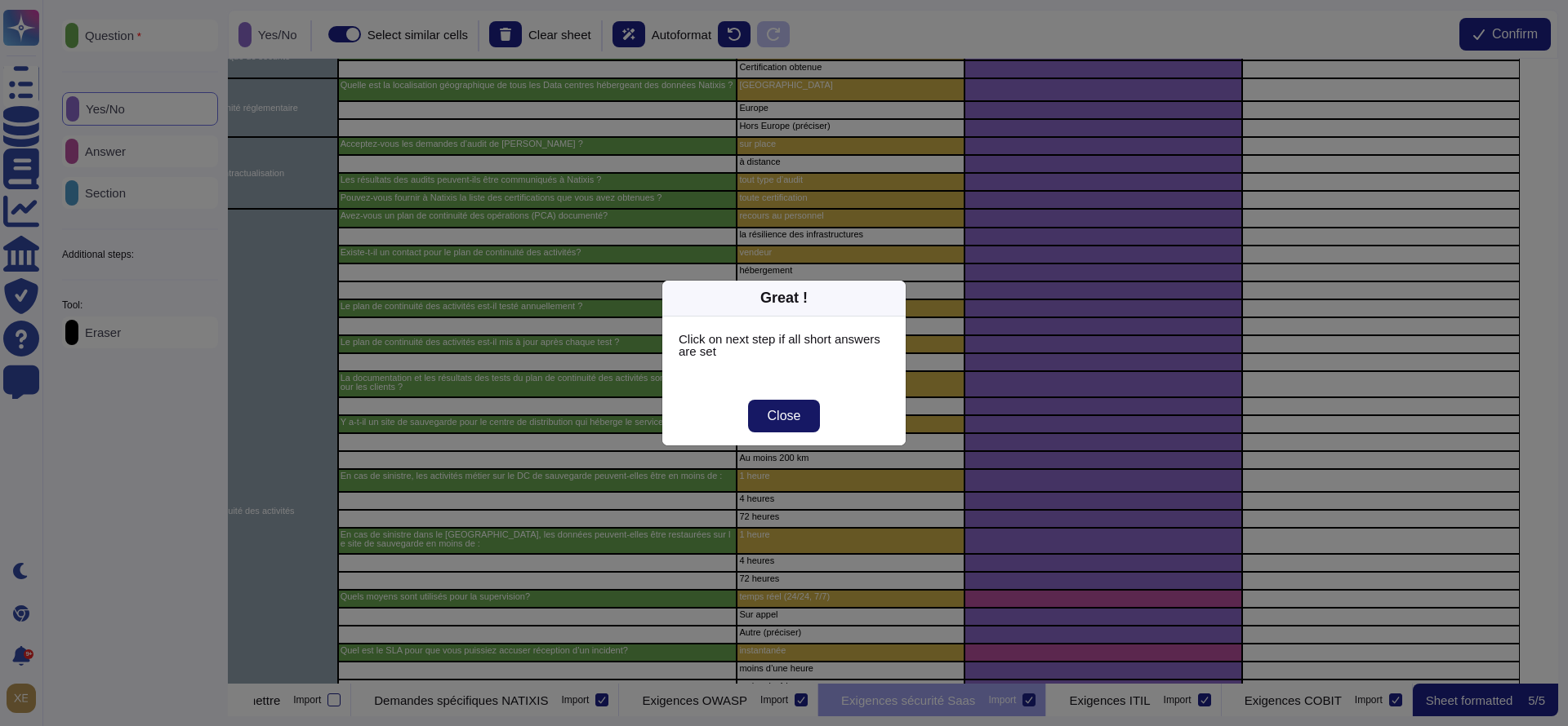
click at [774, 411] on span "Close" at bounding box center [784, 416] width 33 height 13
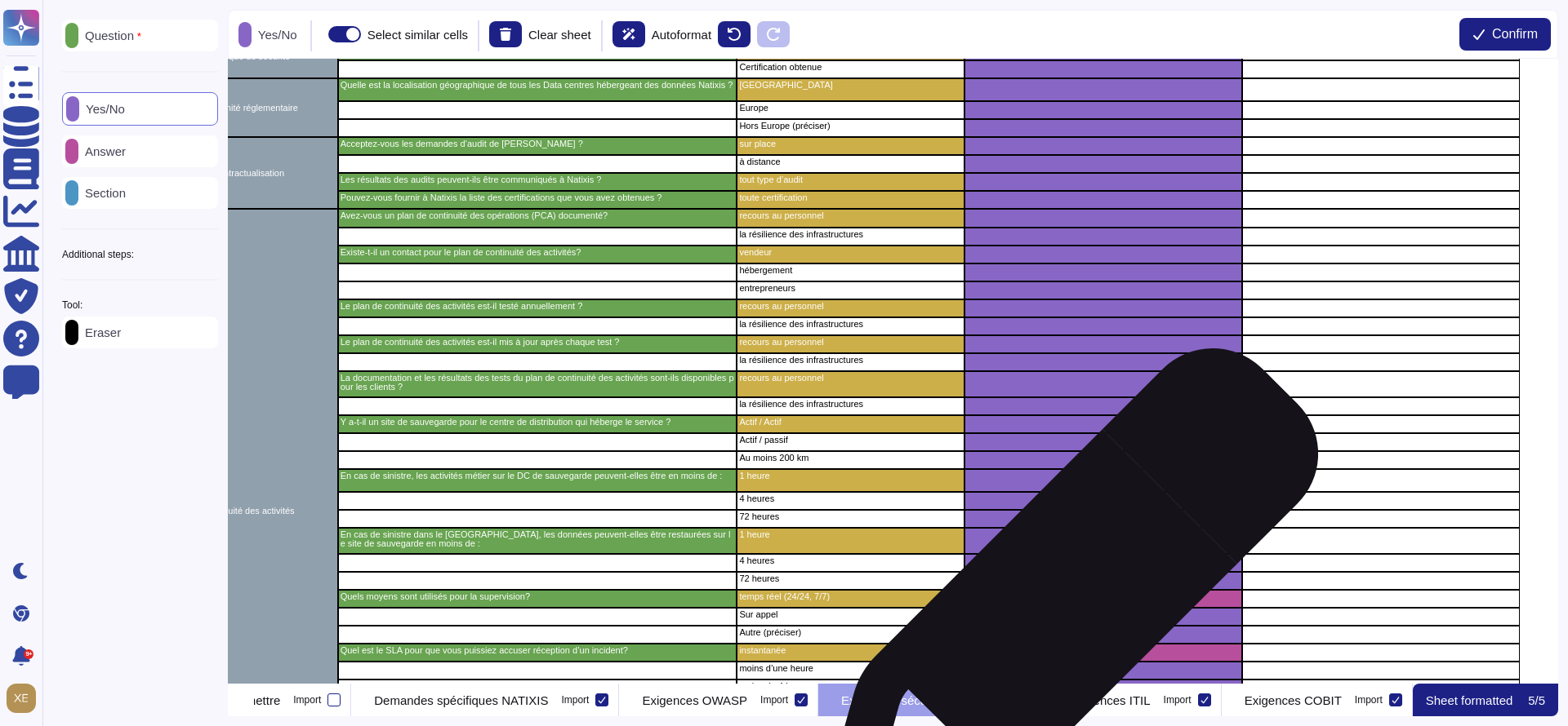
click at [1061, 607] on div "grid" at bounding box center [1104, 598] width 278 height 18
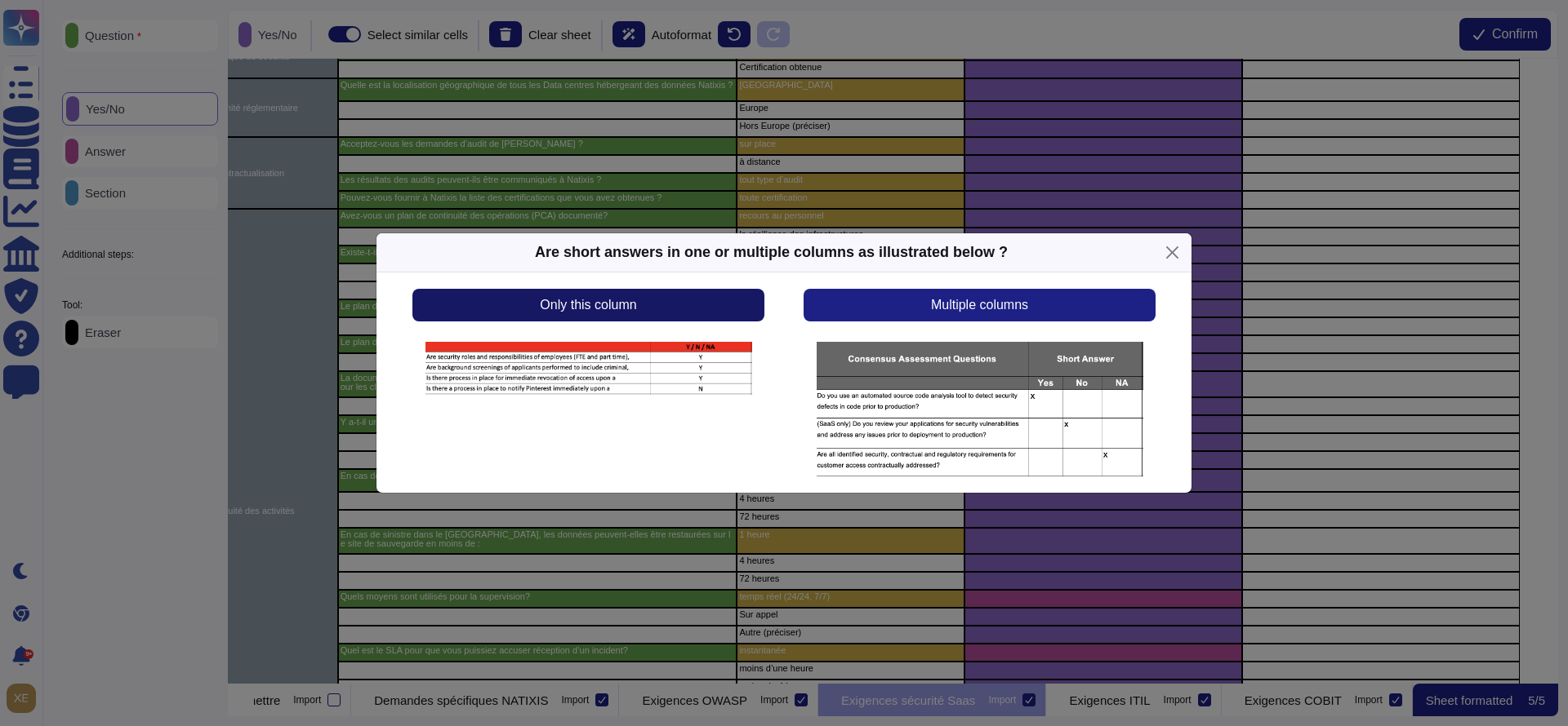
click at [697, 316] on button "Only this column" at bounding box center [588, 305] width 352 height 33
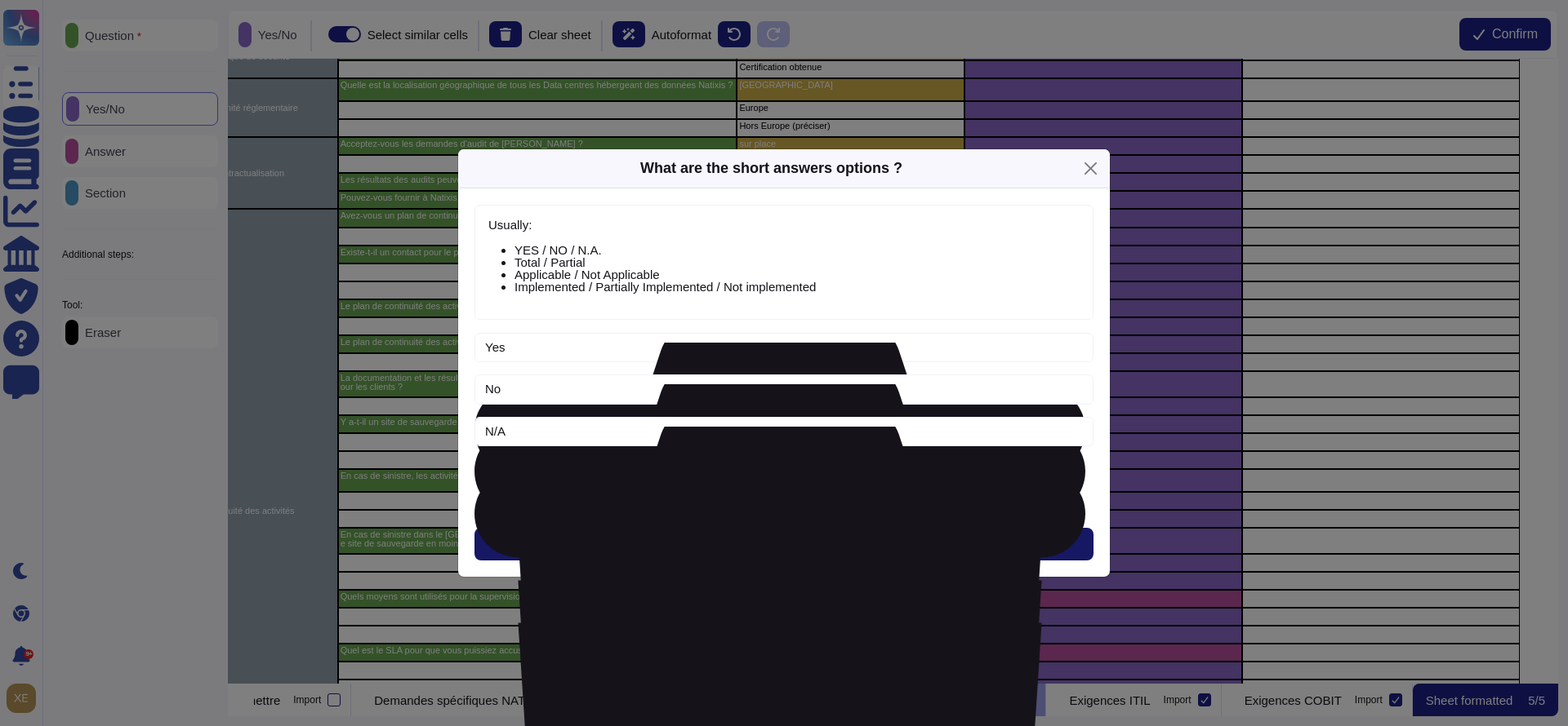
click at [769, 536] on button "Next" at bounding box center [784, 544] width 618 height 33
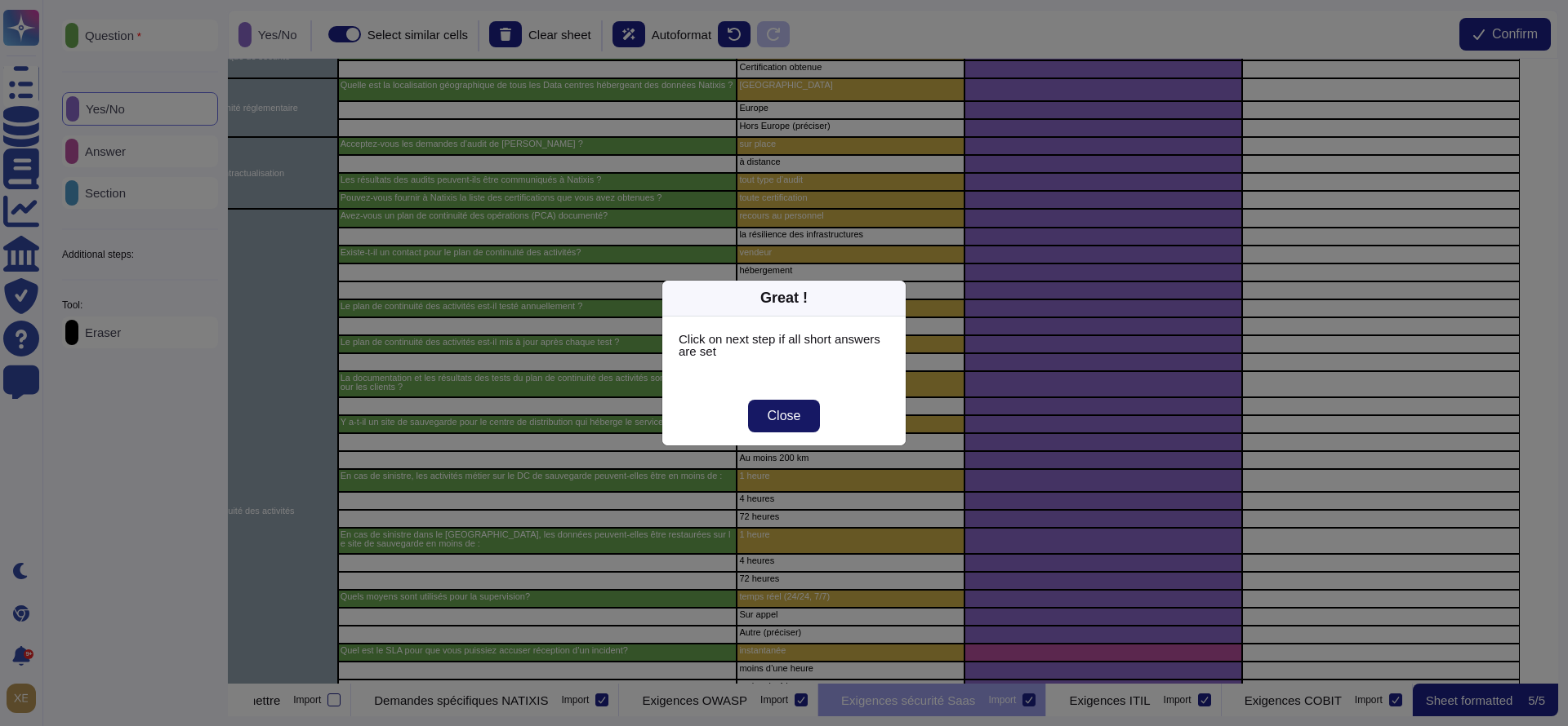
click at [778, 426] on button "Close" at bounding box center [784, 416] width 73 height 33
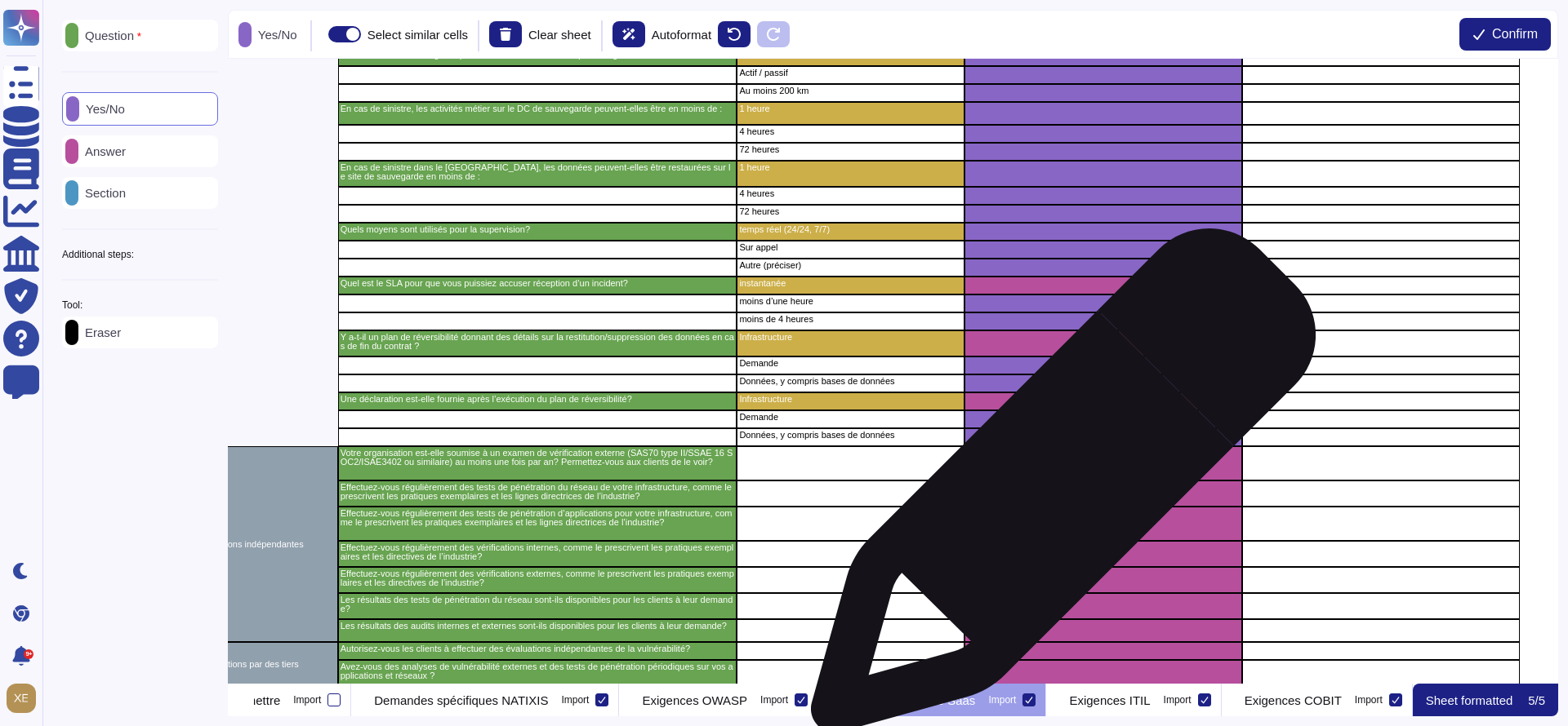
scroll to position [2938, 402]
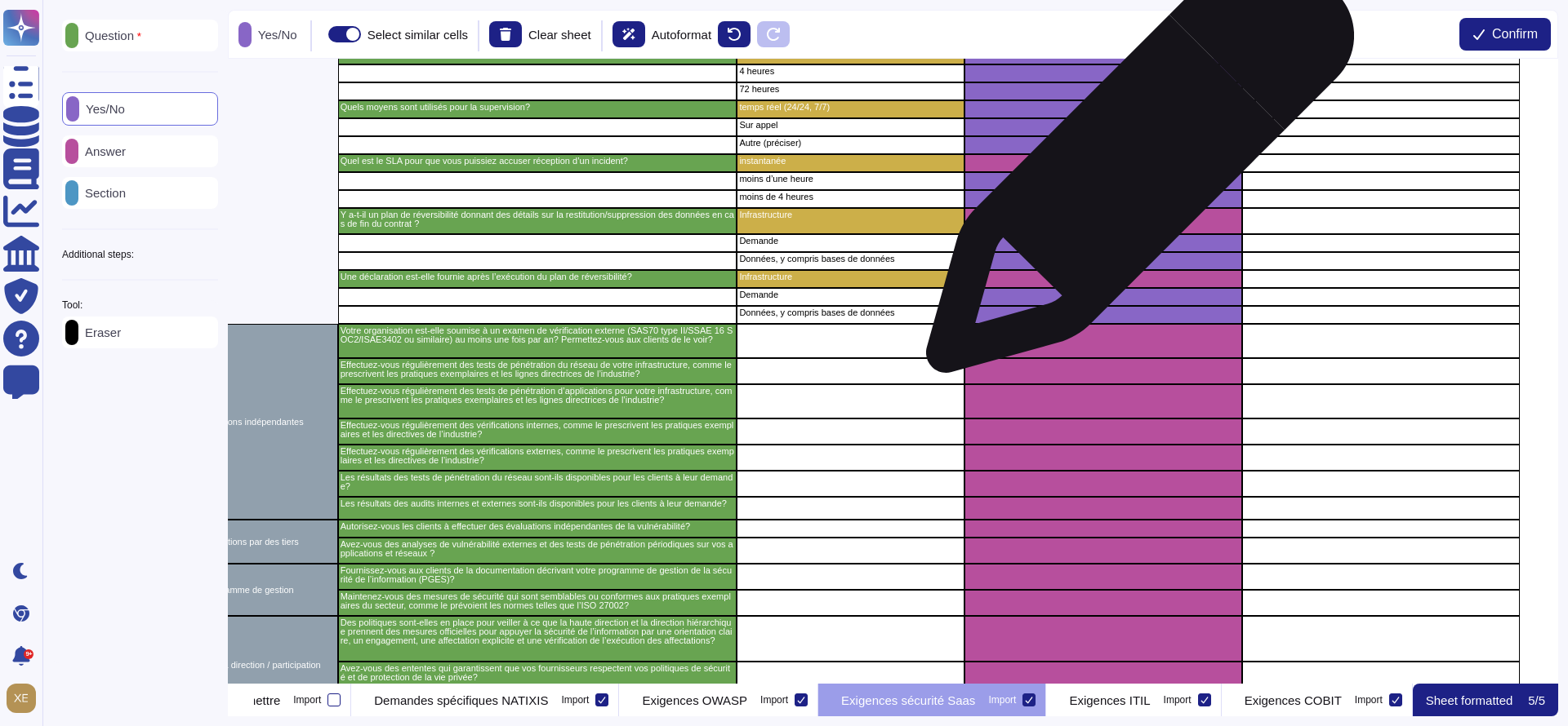
click at [1133, 167] on div "grid" at bounding box center [1104, 163] width 278 height 18
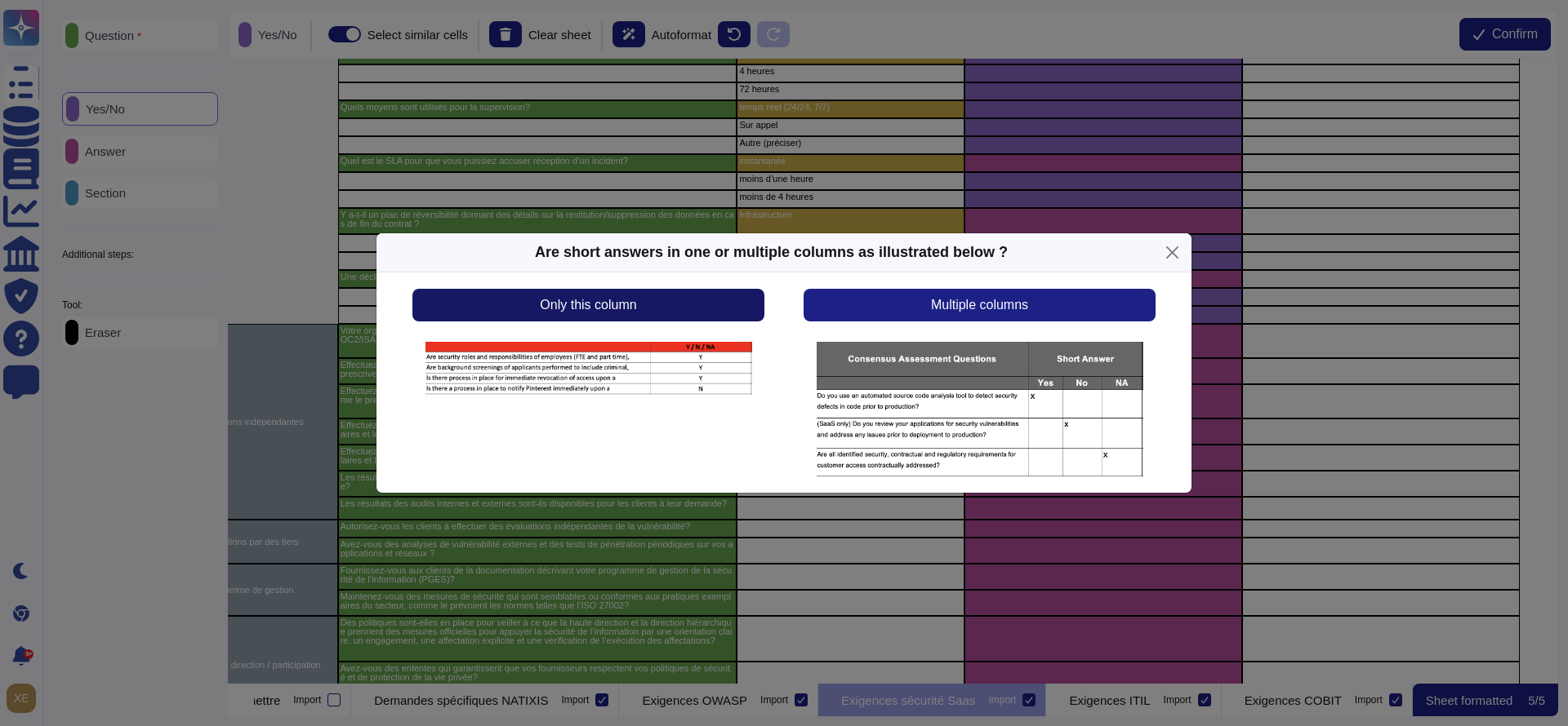
click at [636, 302] on span "Only this column" at bounding box center [588, 305] width 96 height 13
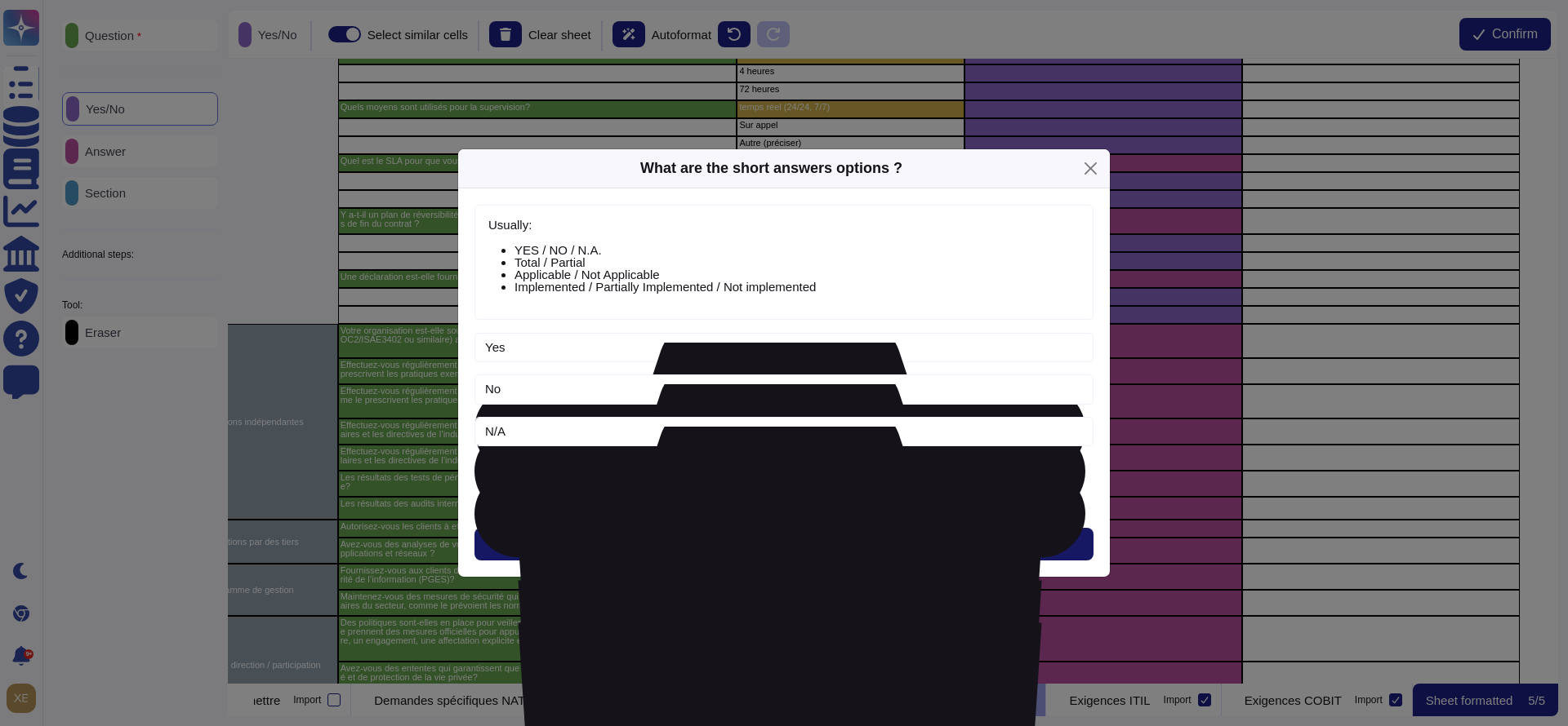
click at [750, 540] on button "Next" at bounding box center [784, 544] width 618 height 33
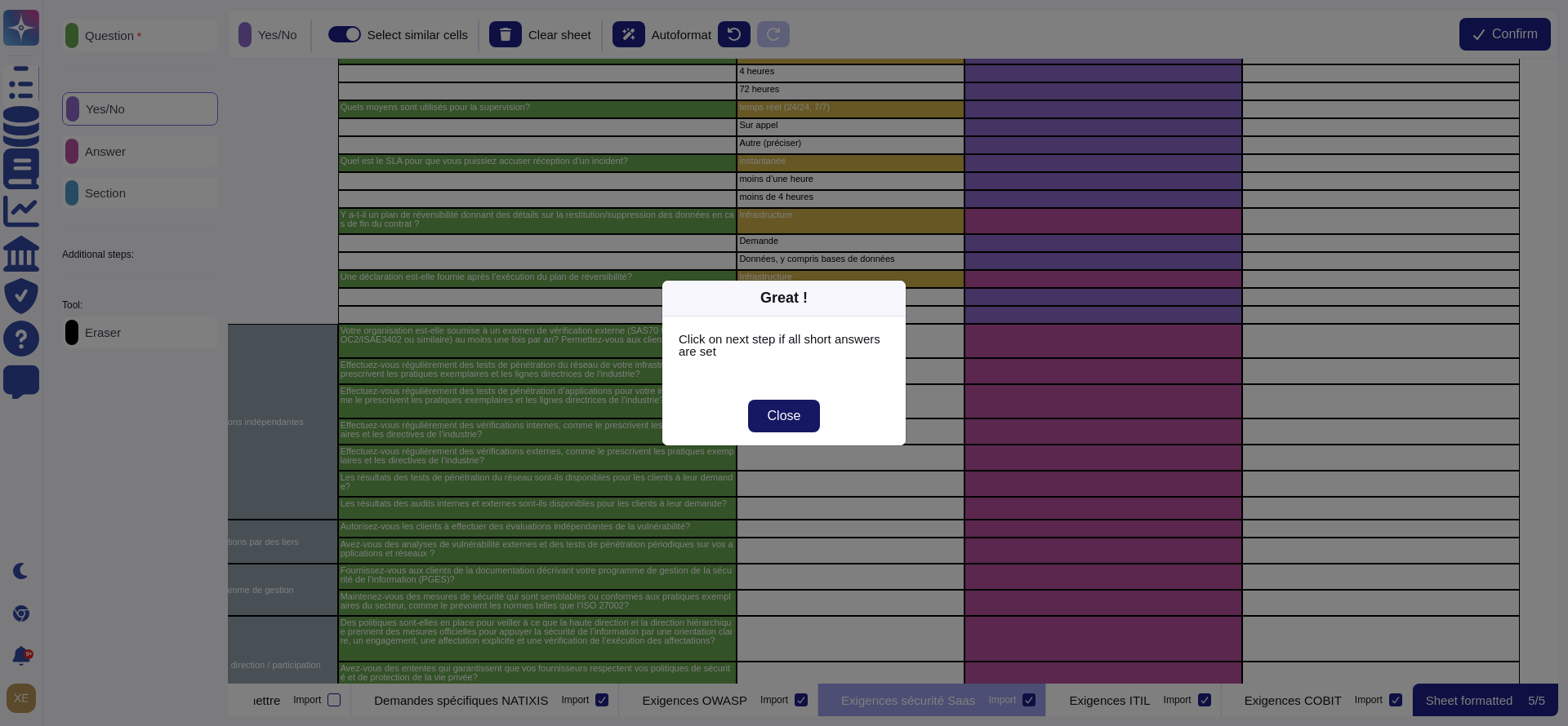
click at [773, 418] on span "Close" at bounding box center [784, 416] width 33 height 13
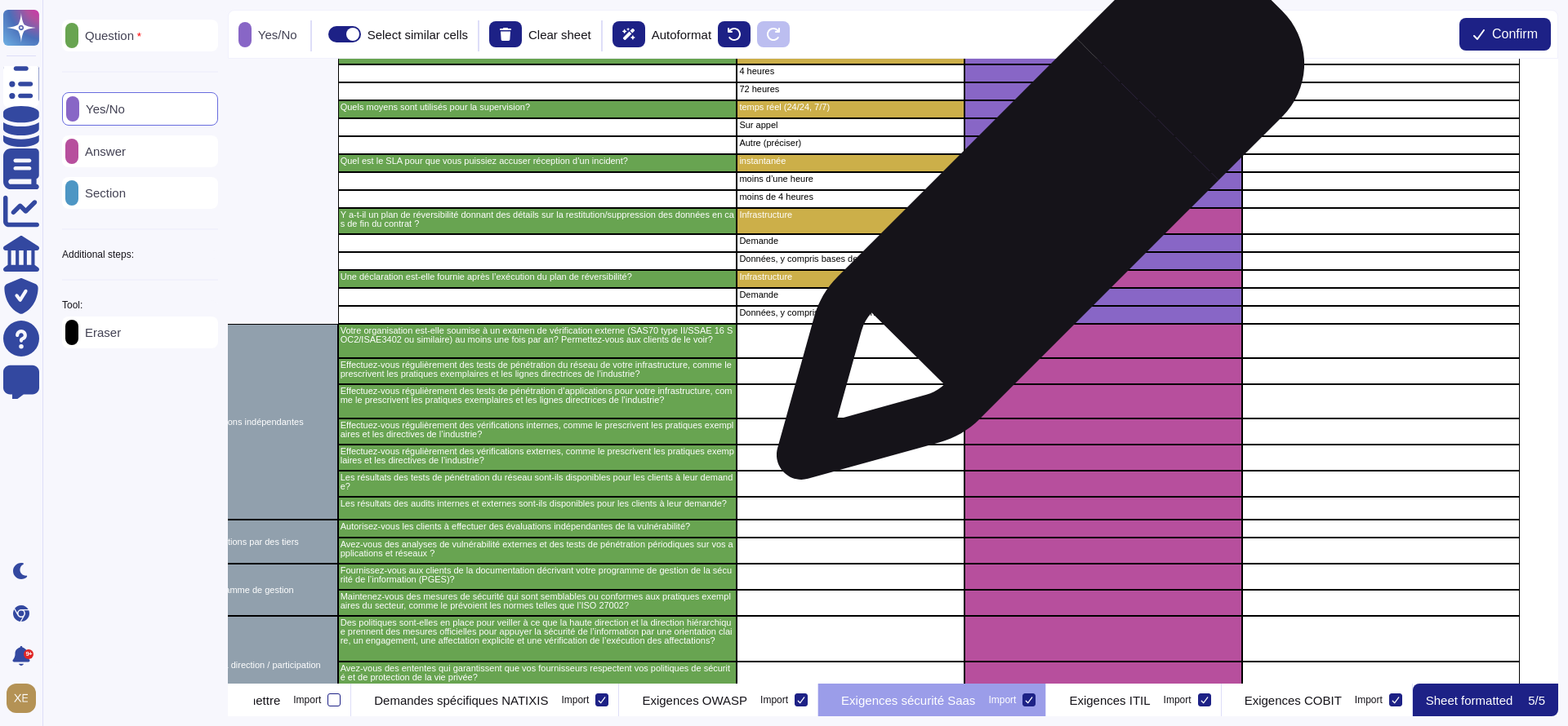
click at [1034, 224] on div "grid" at bounding box center [1104, 221] width 278 height 26
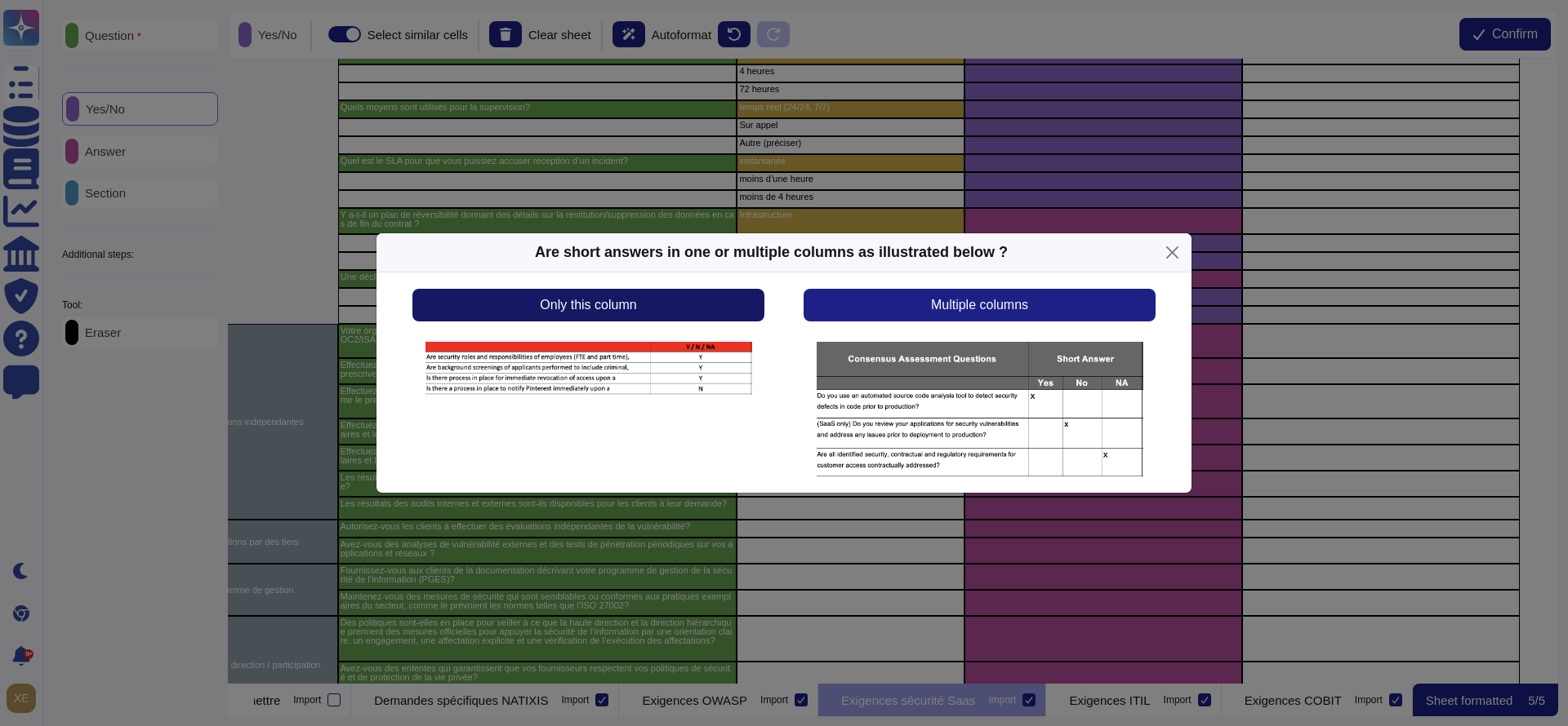
click at [686, 310] on button "Only this column" at bounding box center [588, 305] width 352 height 33
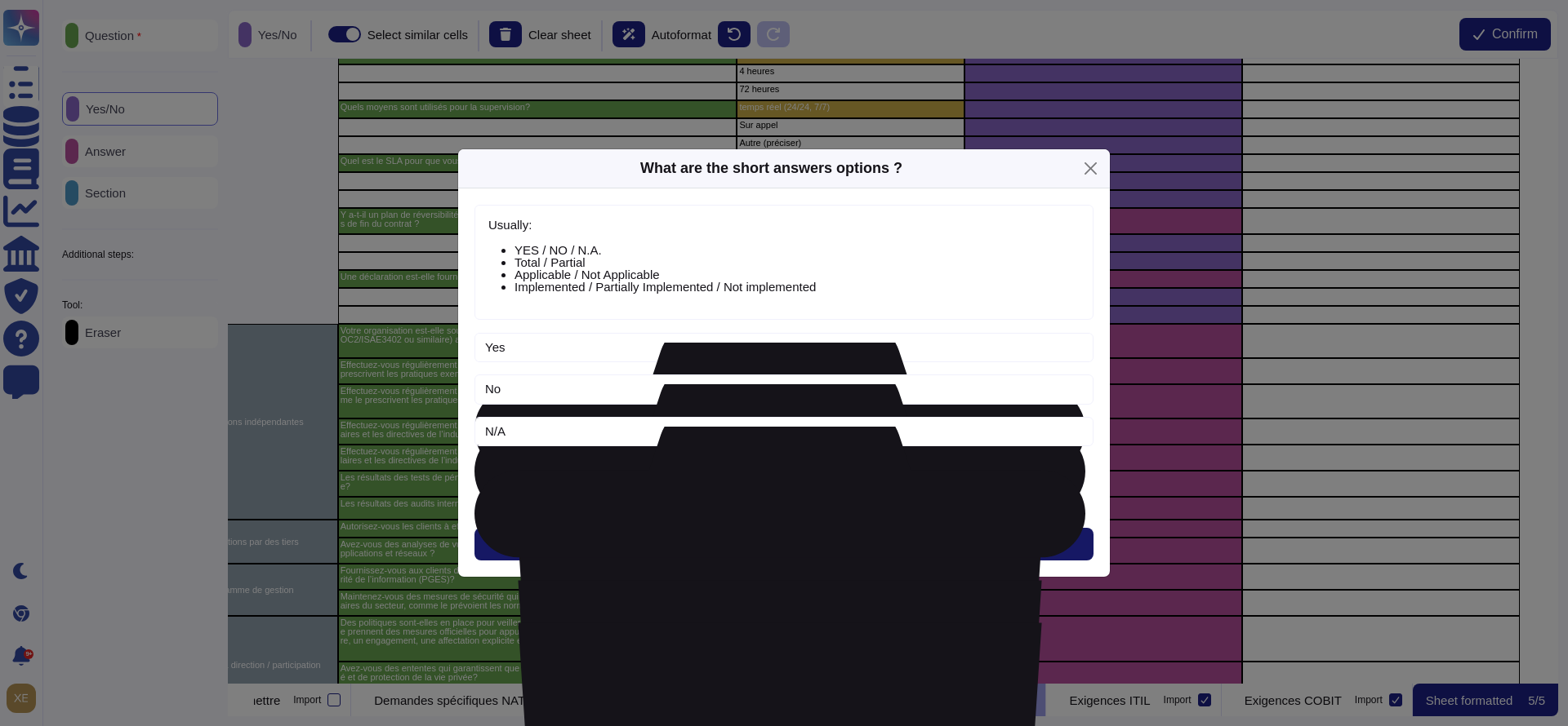
click at [782, 538] on span "Next" at bounding box center [784, 544] width 26 height 13
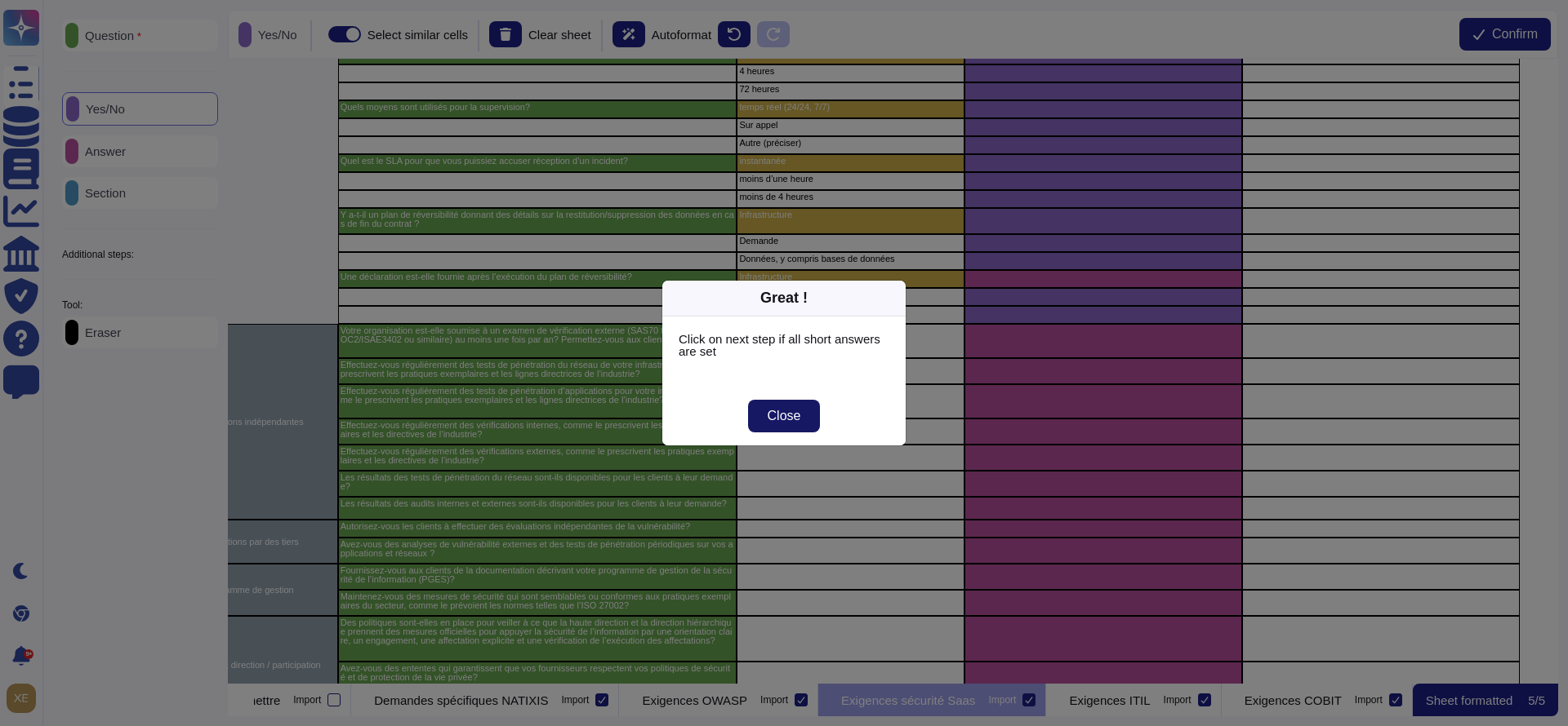
click at [786, 413] on span "Close" at bounding box center [784, 416] width 33 height 13
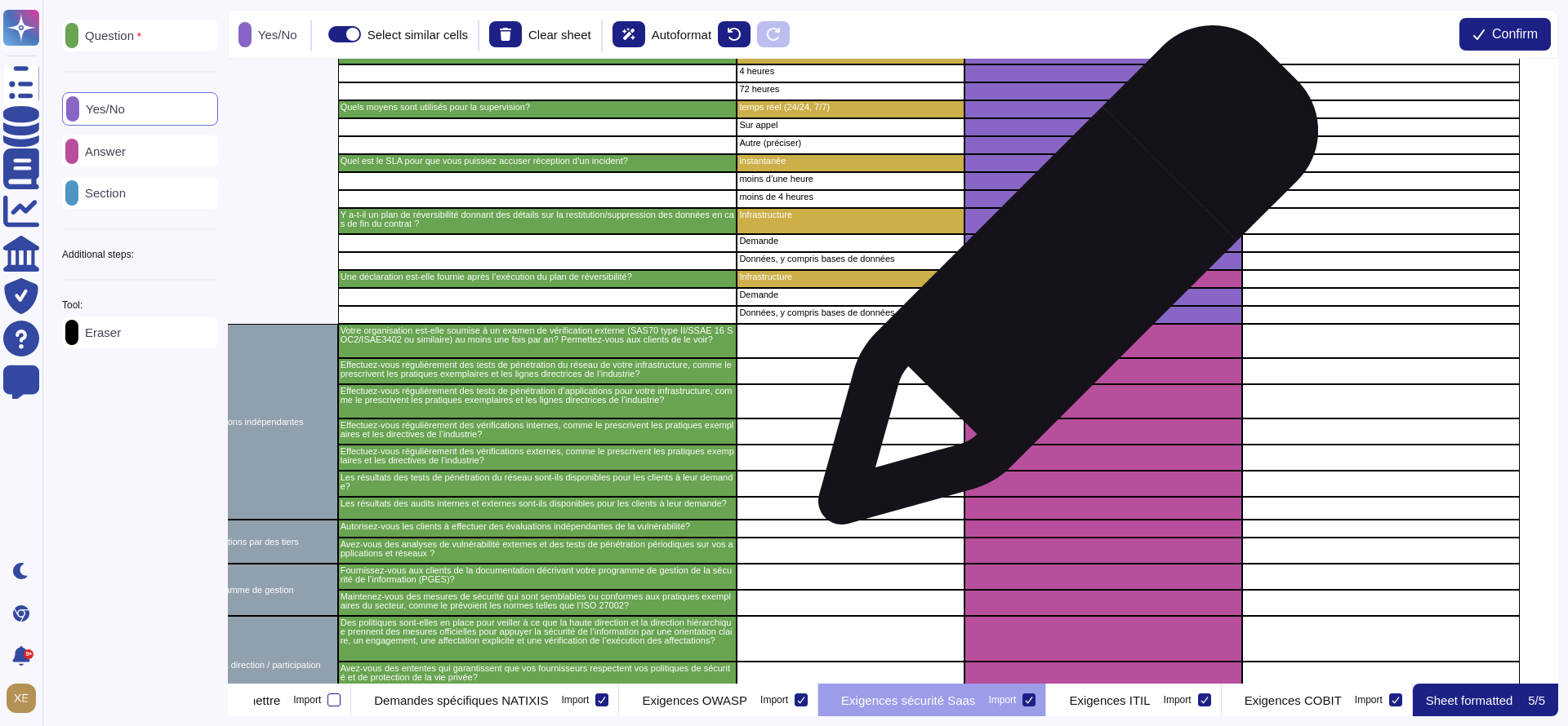
click at [1061, 283] on div "grid" at bounding box center [1104, 279] width 278 height 18
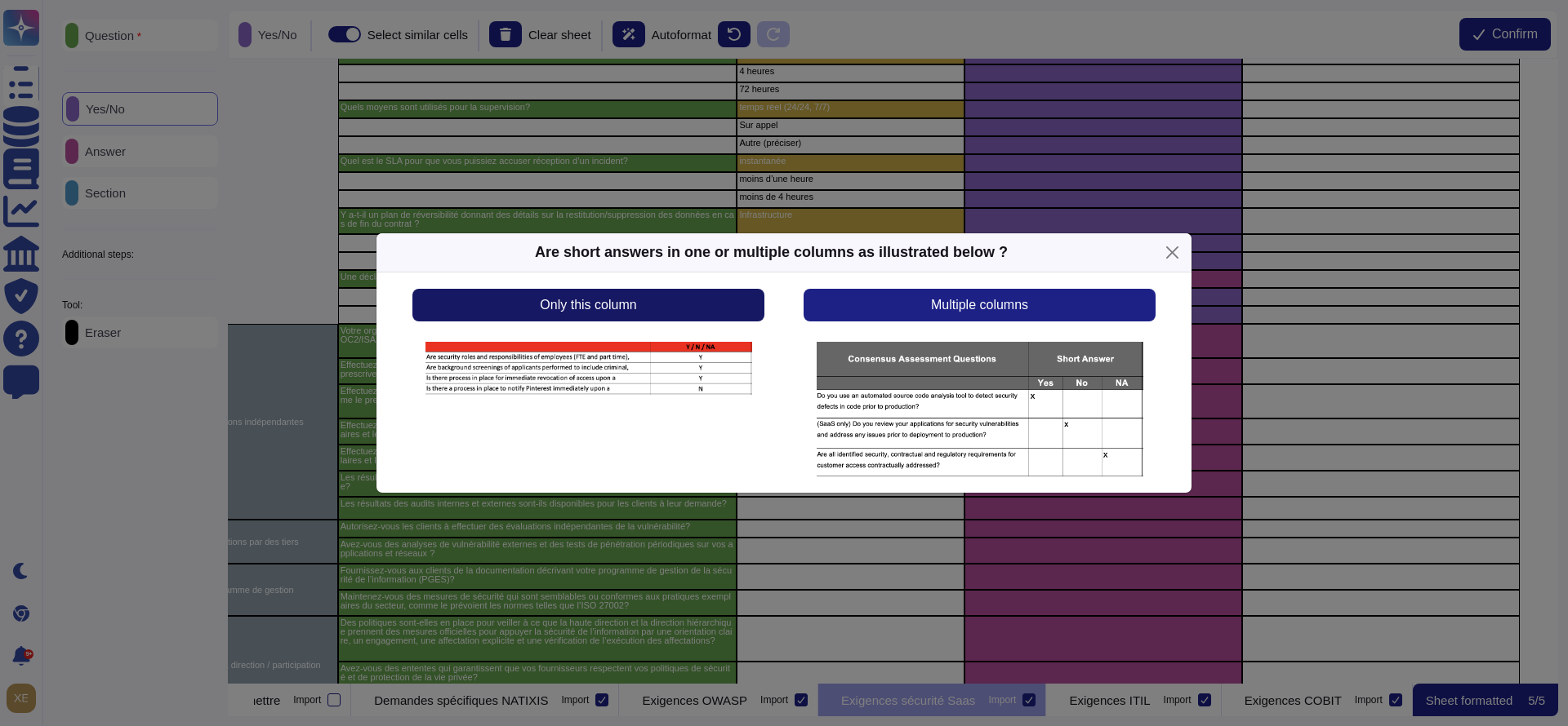
click at [744, 304] on button "Only this column" at bounding box center [588, 305] width 352 height 33
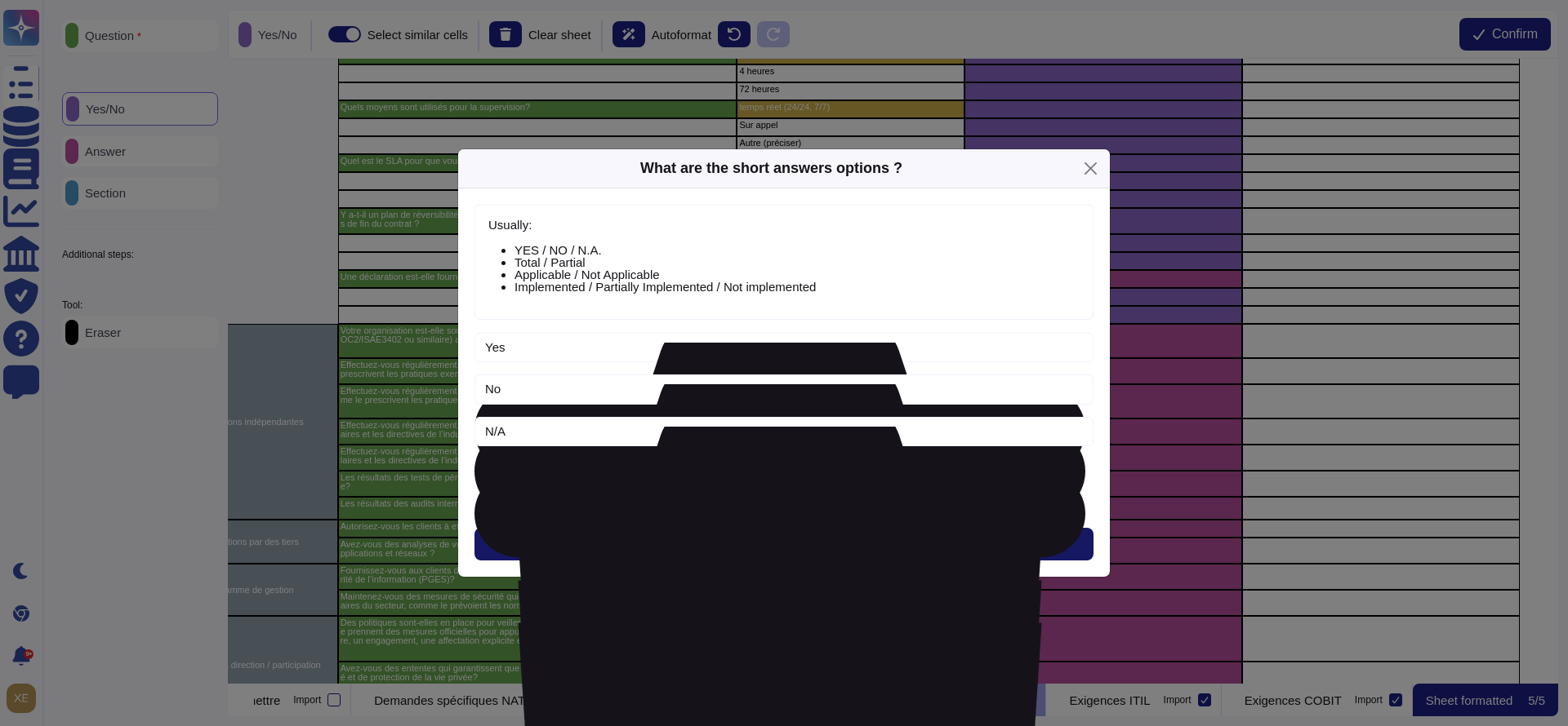
click at [808, 533] on button "Next" at bounding box center [784, 544] width 618 height 33
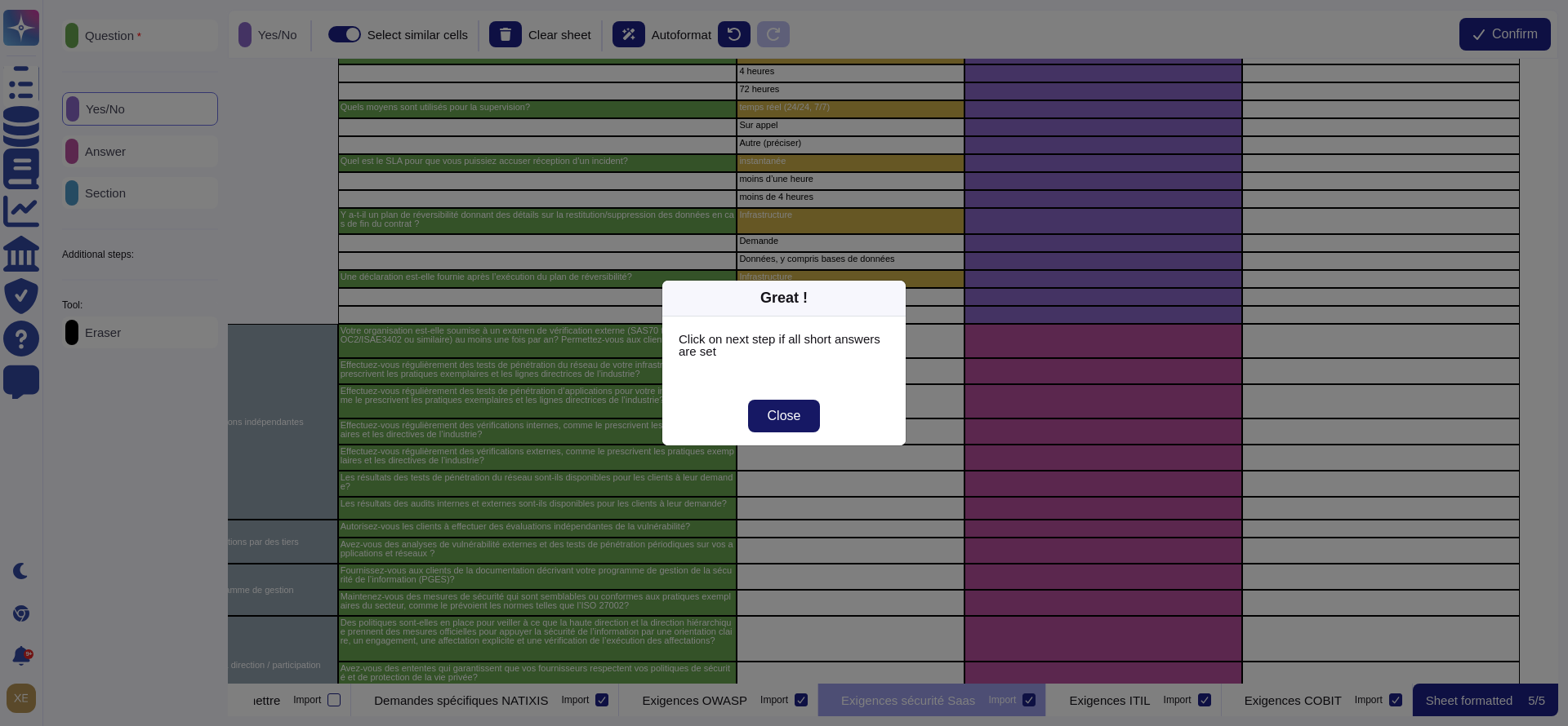
click at [774, 421] on span "Close" at bounding box center [784, 416] width 33 height 13
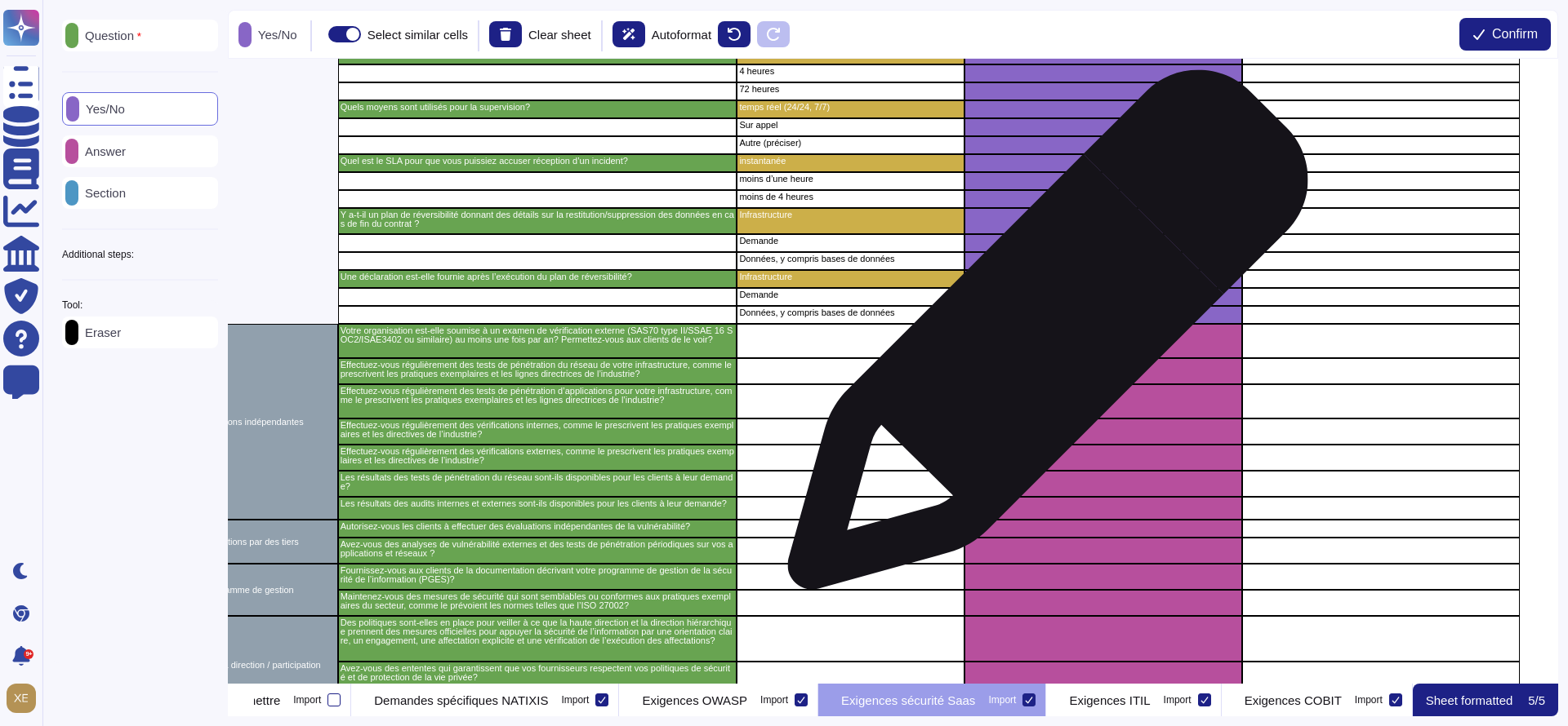
click at [1041, 341] on div "grid" at bounding box center [1104, 341] width 278 height 34
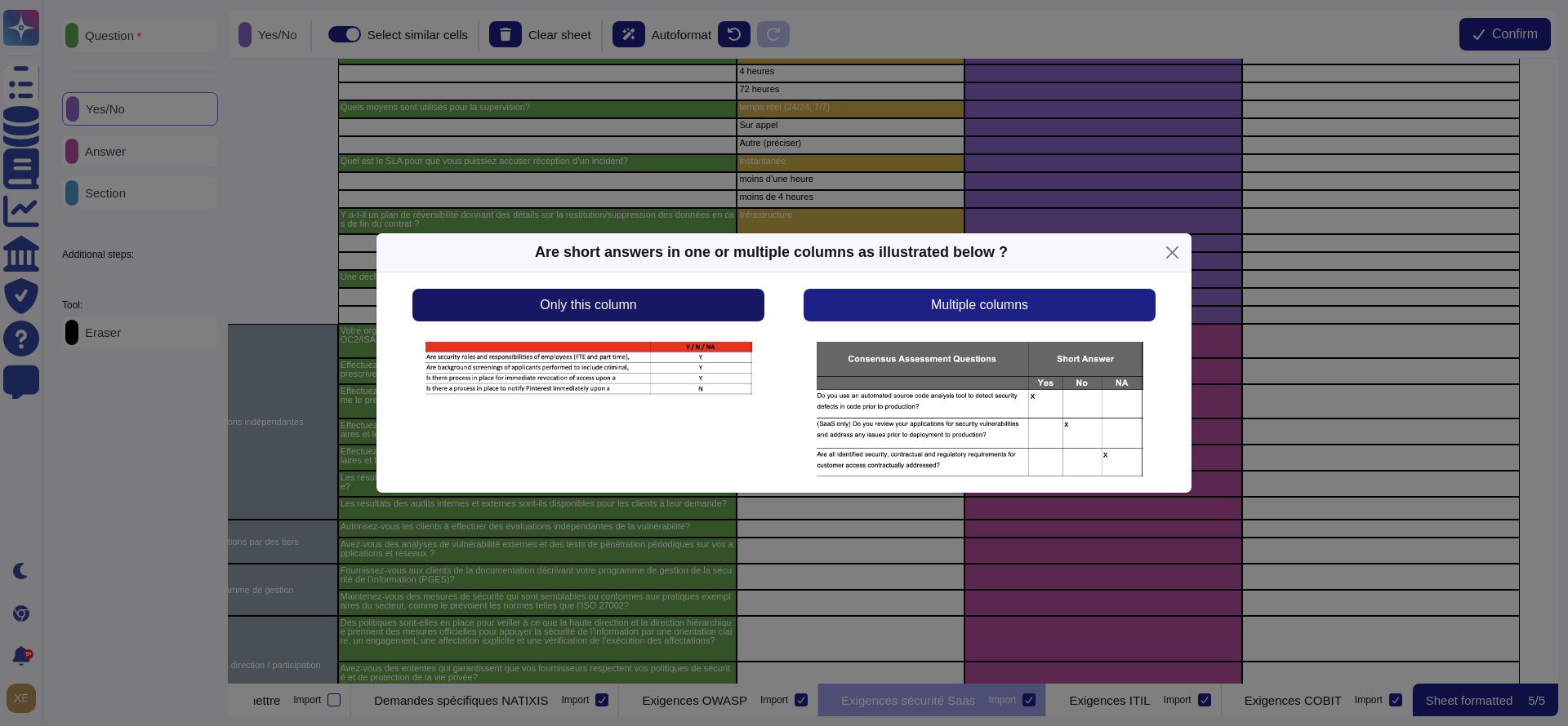
click at [711, 293] on button "Only this column" at bounding box center [588, 305] width 352 height 33
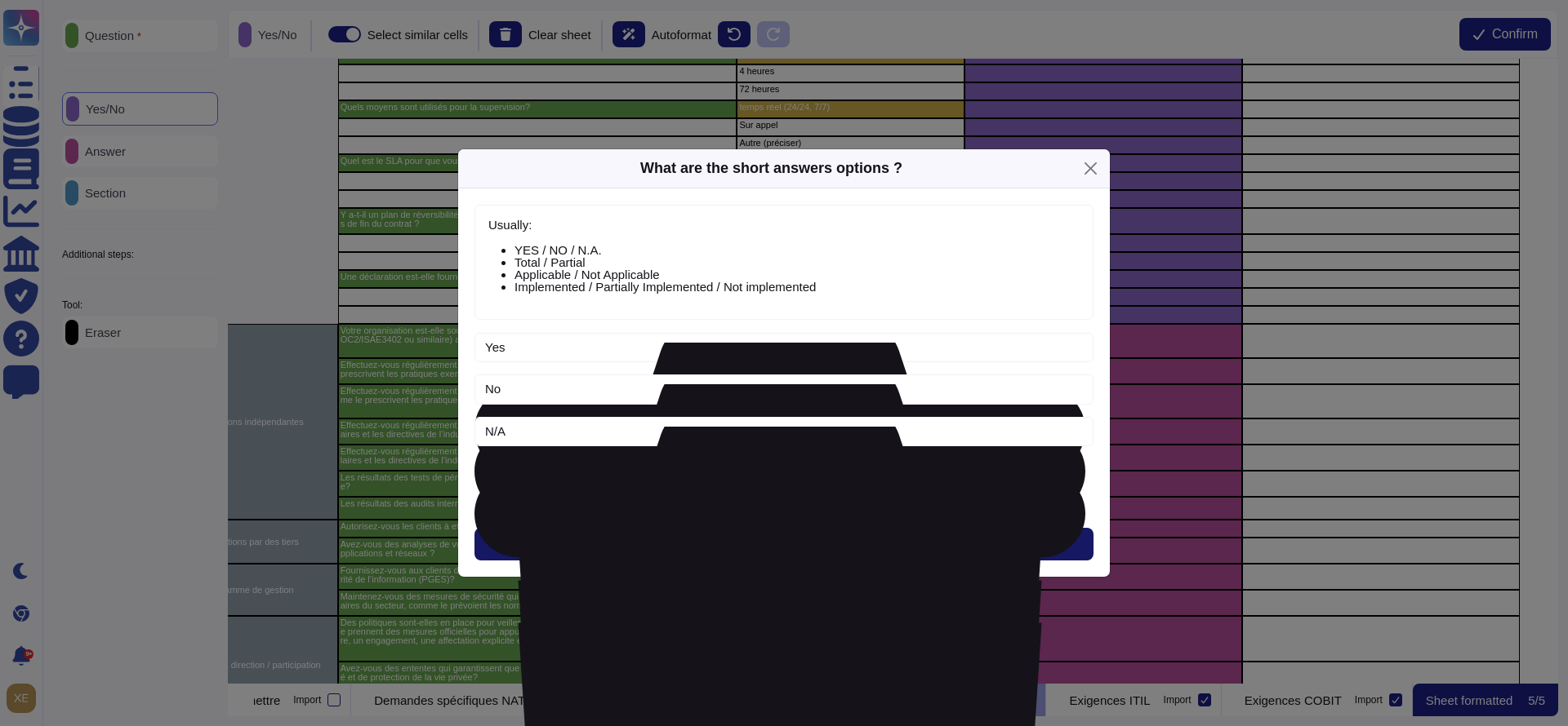
click at [801, 542] on button "Next" at bounding box center [784, 544] width 618 height 33
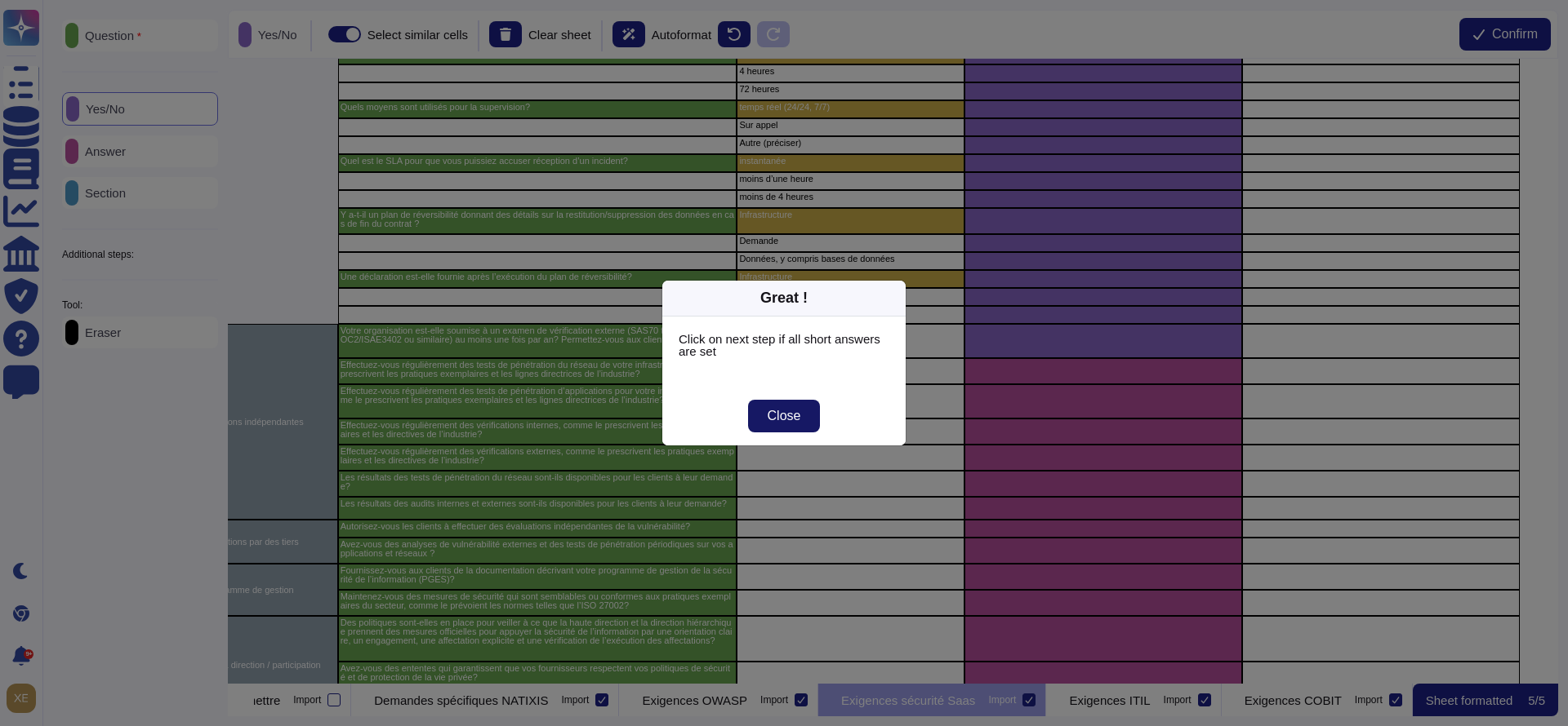
click at [788, 416] on span "Close" at bounding box center [784, 416] width 33 height 13
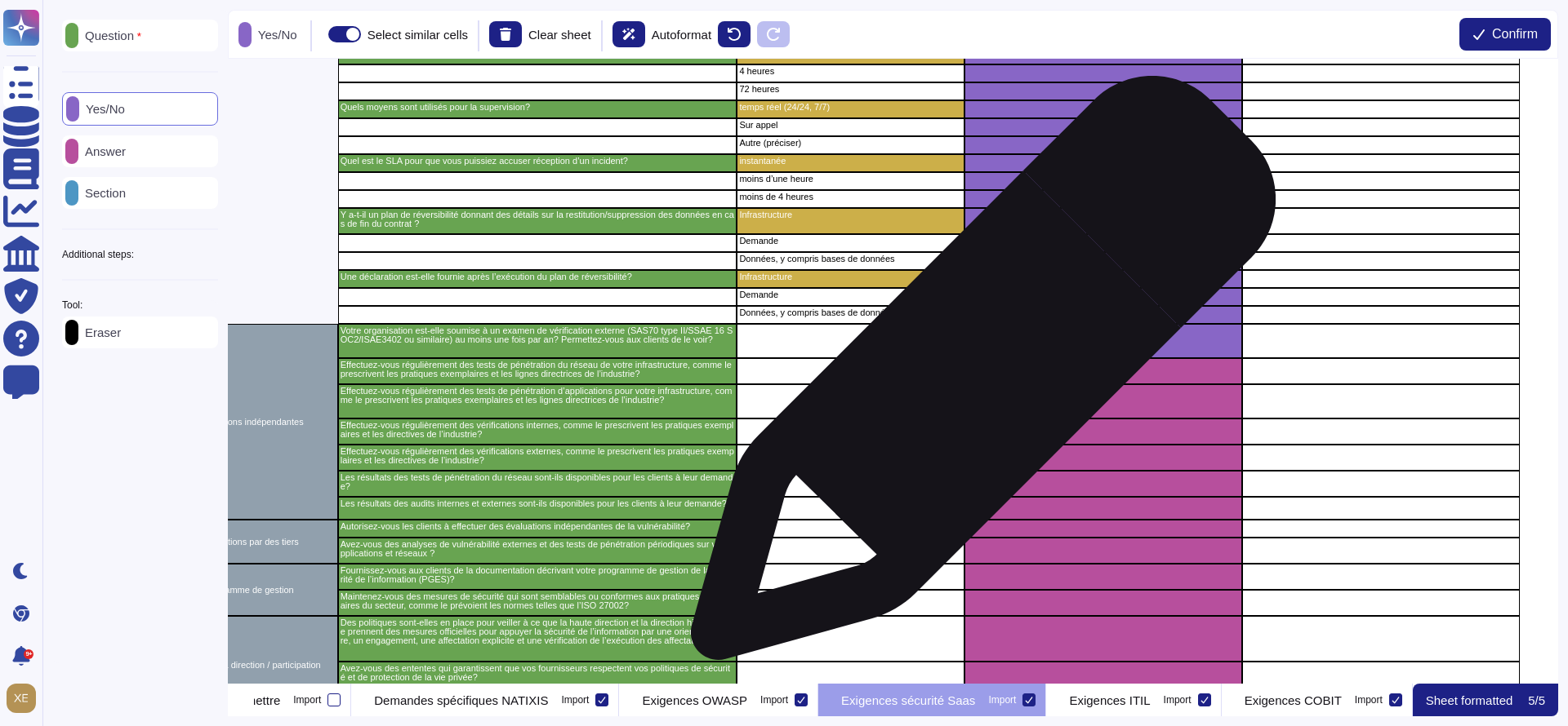
click at [977, 376] on div "grid" at bounding box center [1104, 372] width 278 height 26
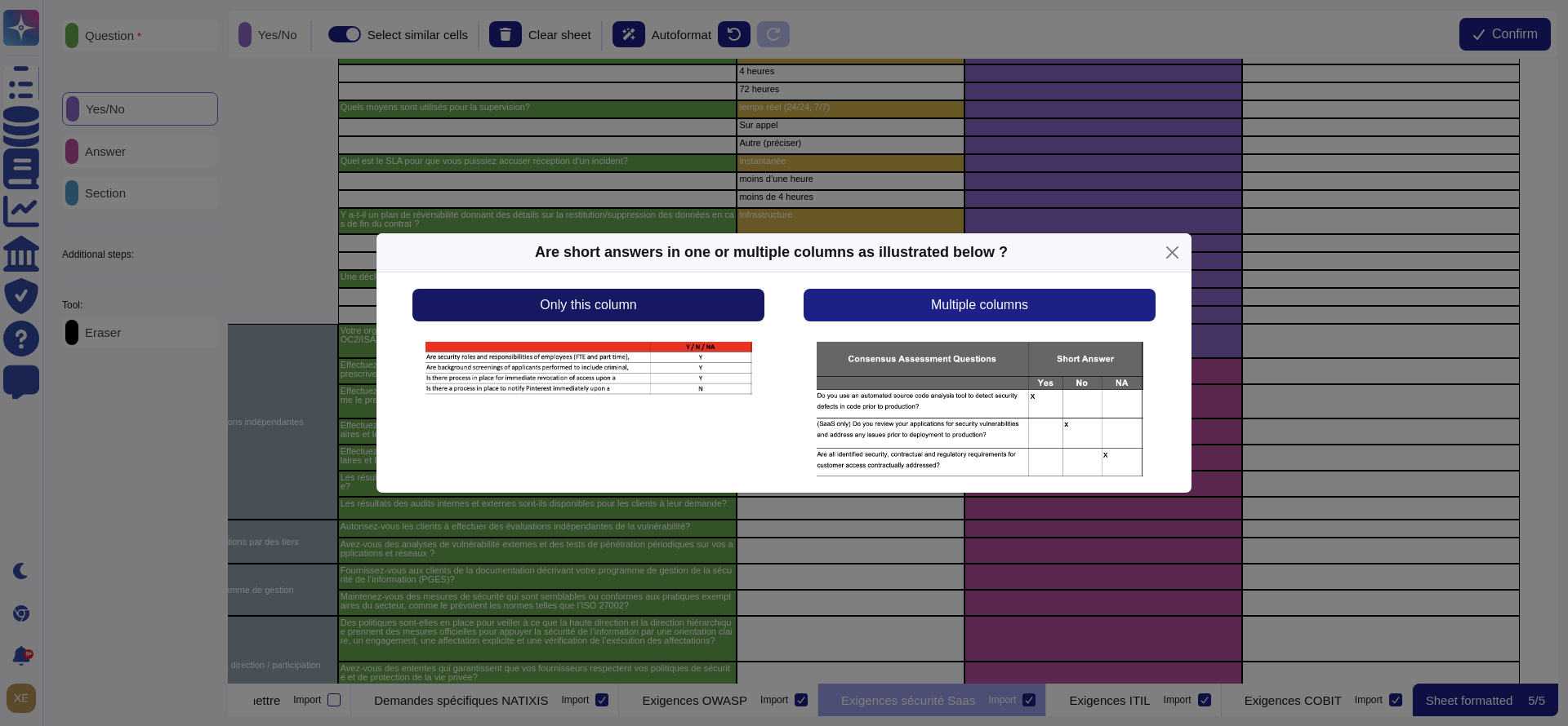
click at [706, 302] on button "Only this column" at bounding box center [588, 305] width 352 height 33
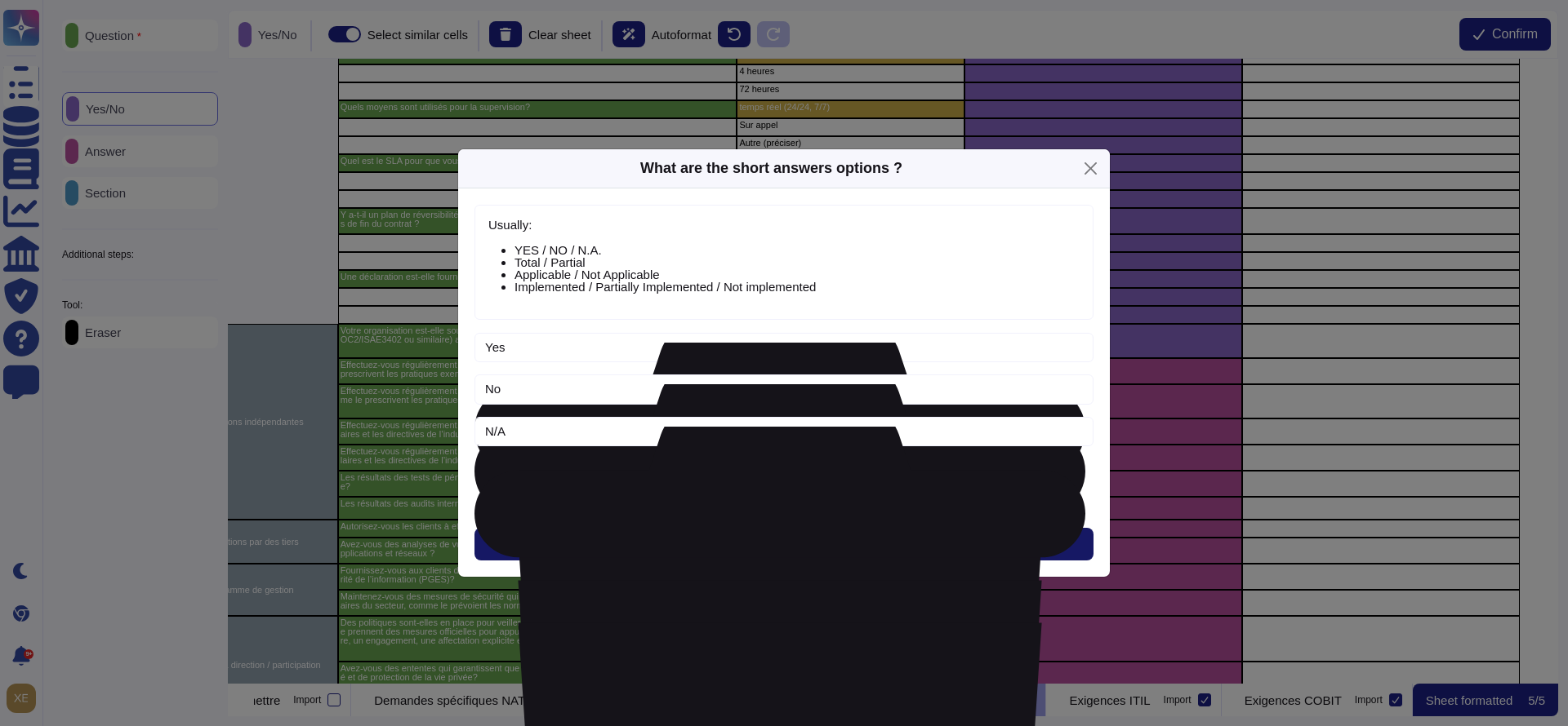
click at [787, 538] on span "Next" at bounding box center [784, 544] width 26 height 13
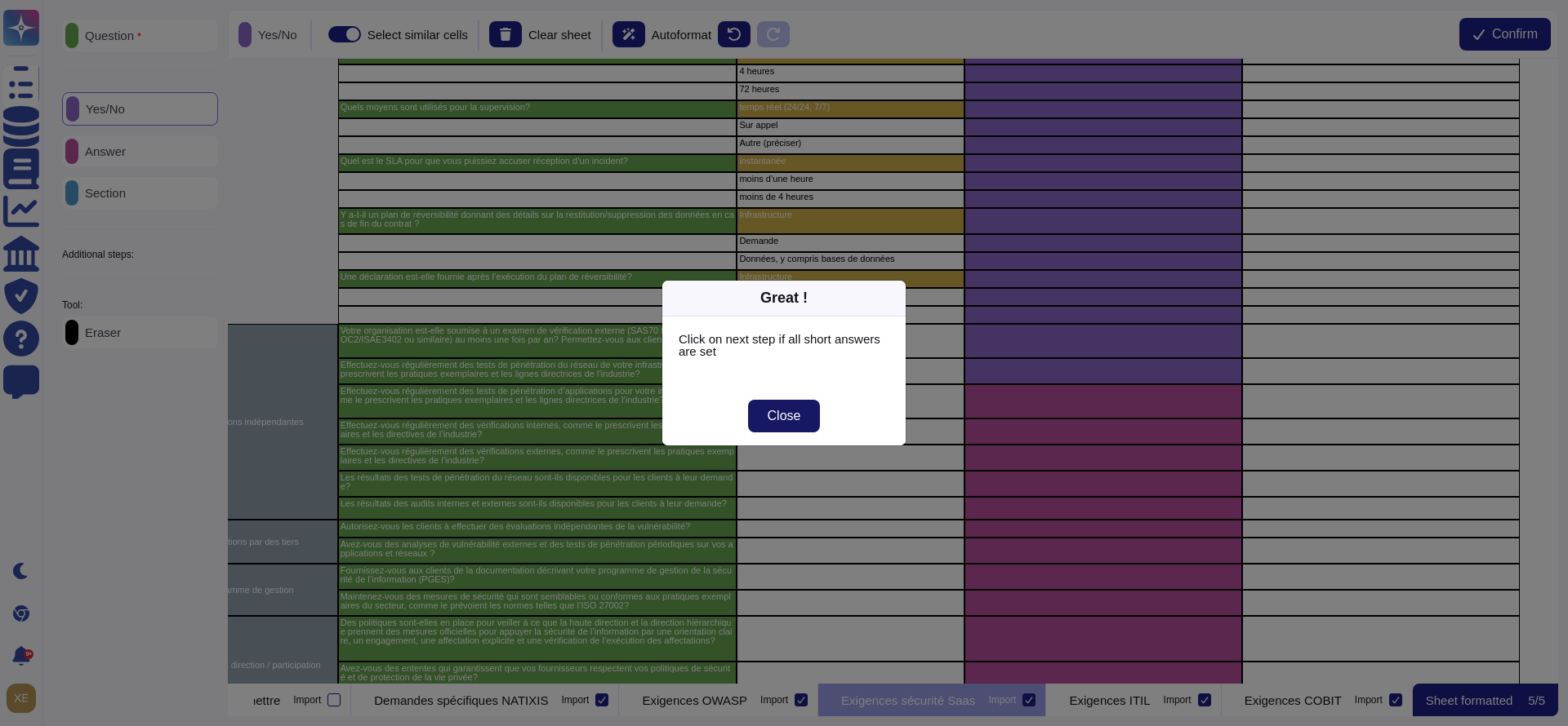
click at [784, 420] on span "Close" at bounding box center [784, 416] width 33 height 13
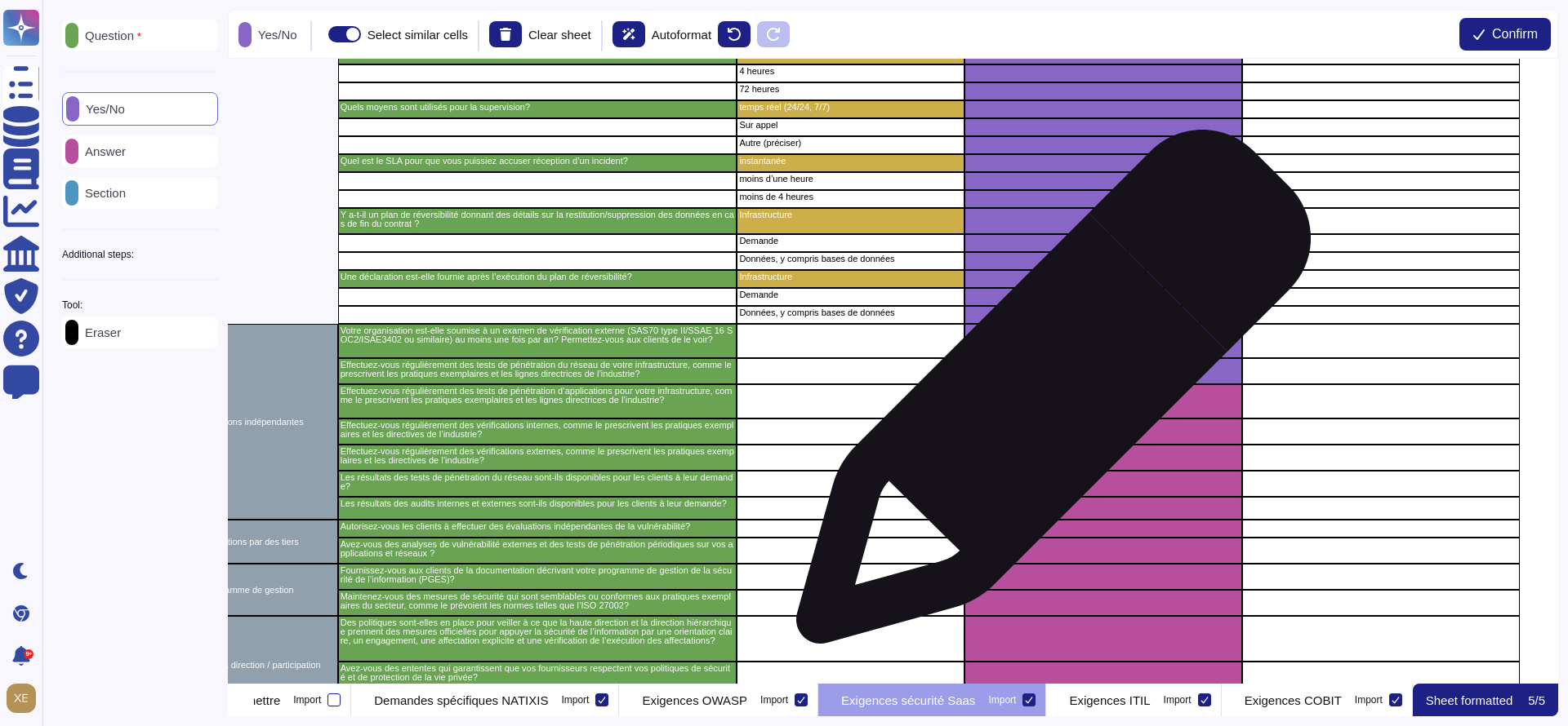
click at [1047, 396] on div "grid" at bounding box center [1104, 402] width 278 height 34
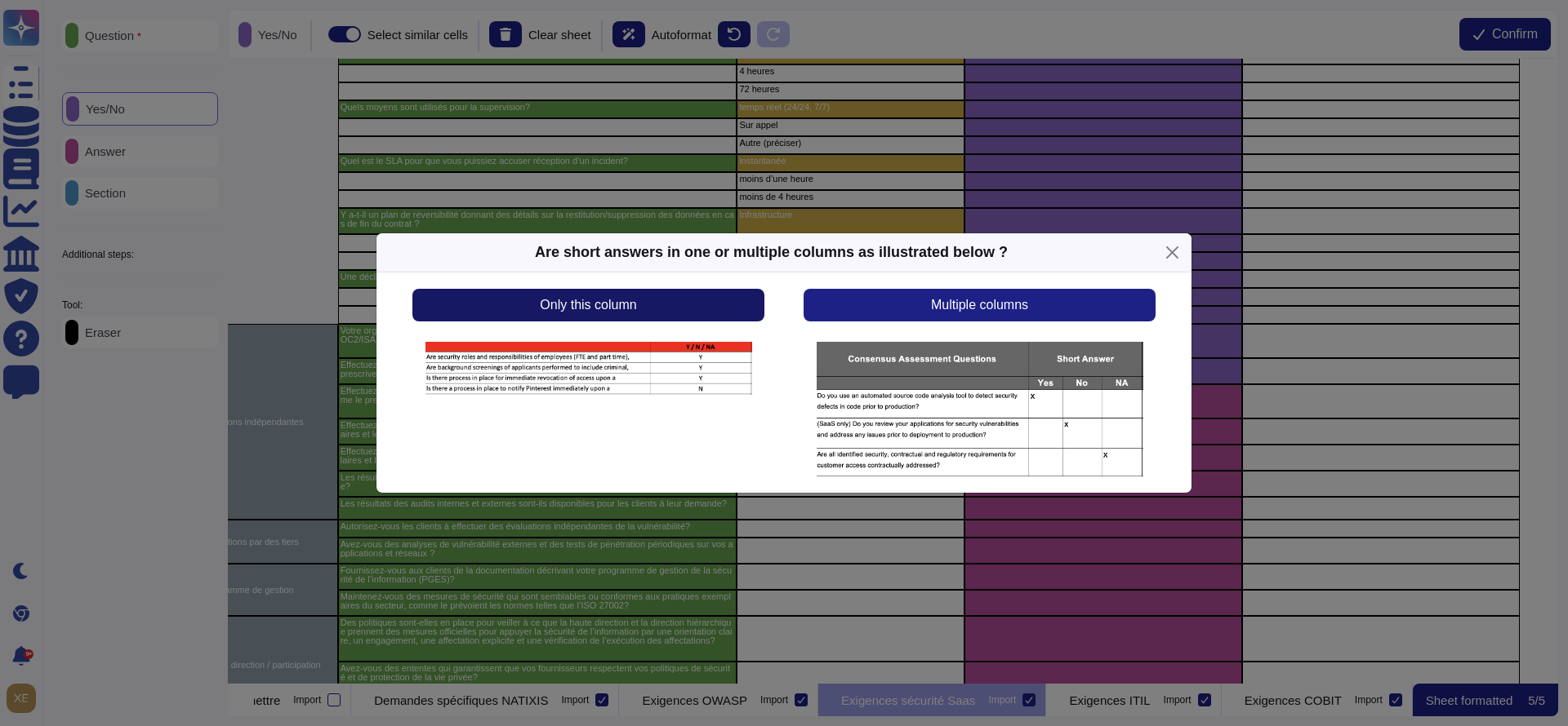
click at [689, 302] on button "Only this column" at bounding box center [588, 305] width 352 height 33
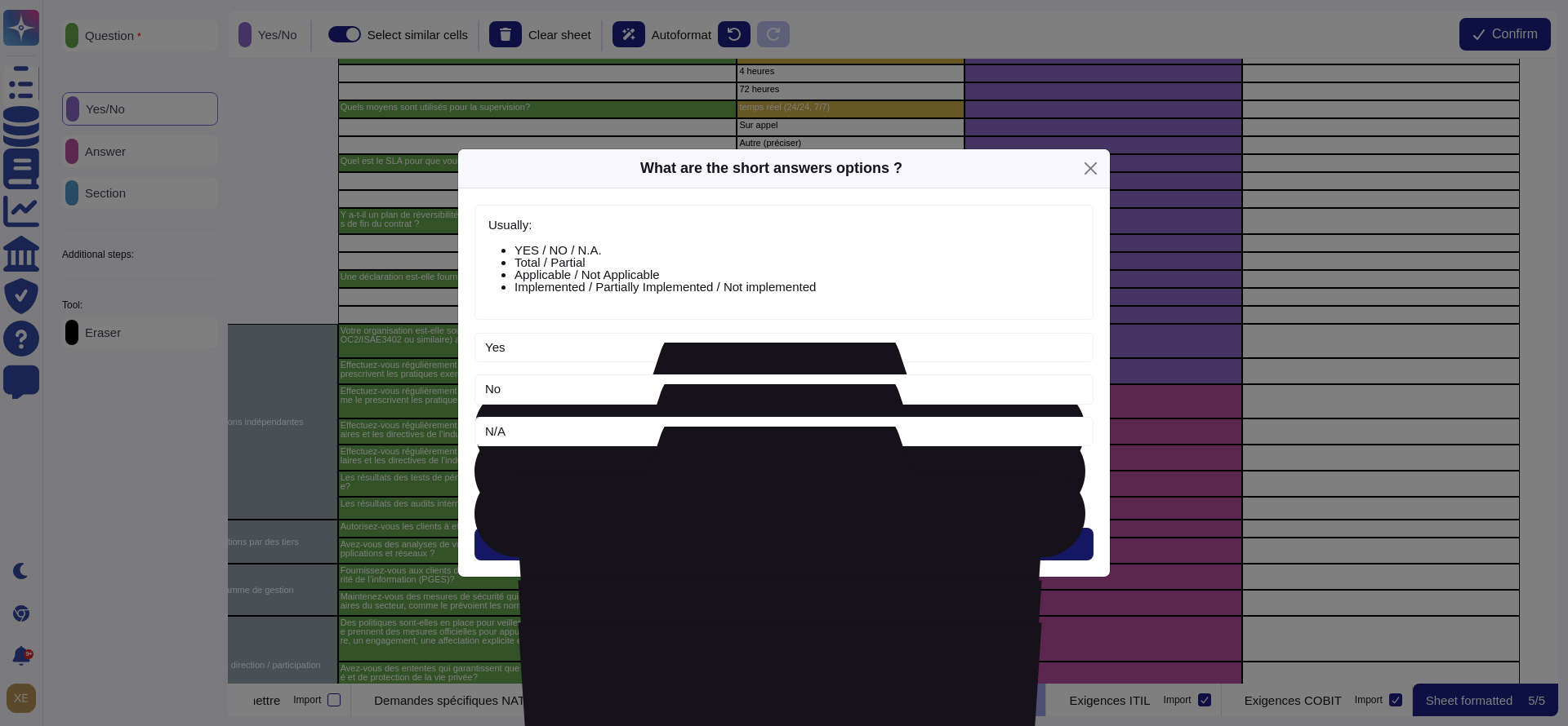
click at [792, 544] on span "Next" at bounding box center [784, 544] width 26 height 13
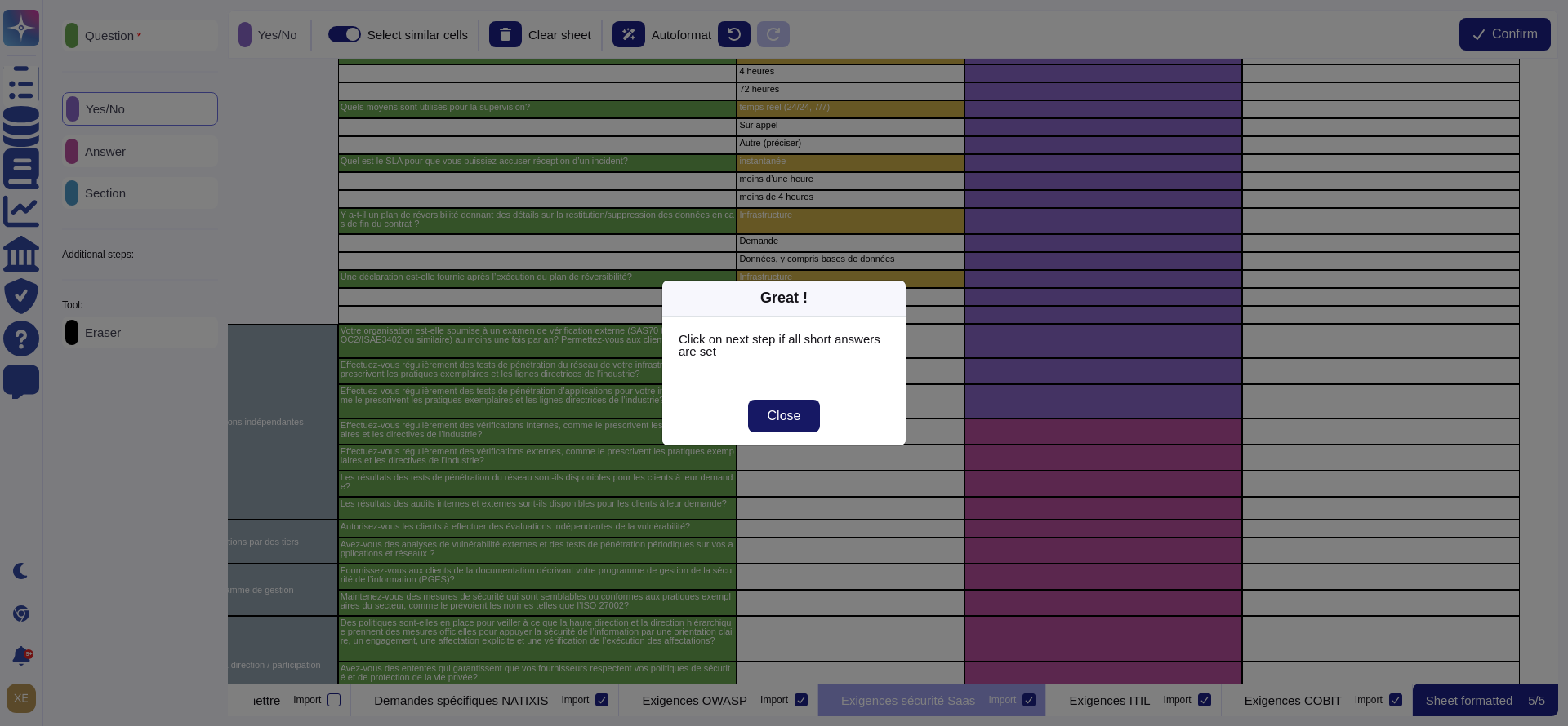
click at [798, 422] on span "Close" at bounding box center [784, 416] width 33 height 13
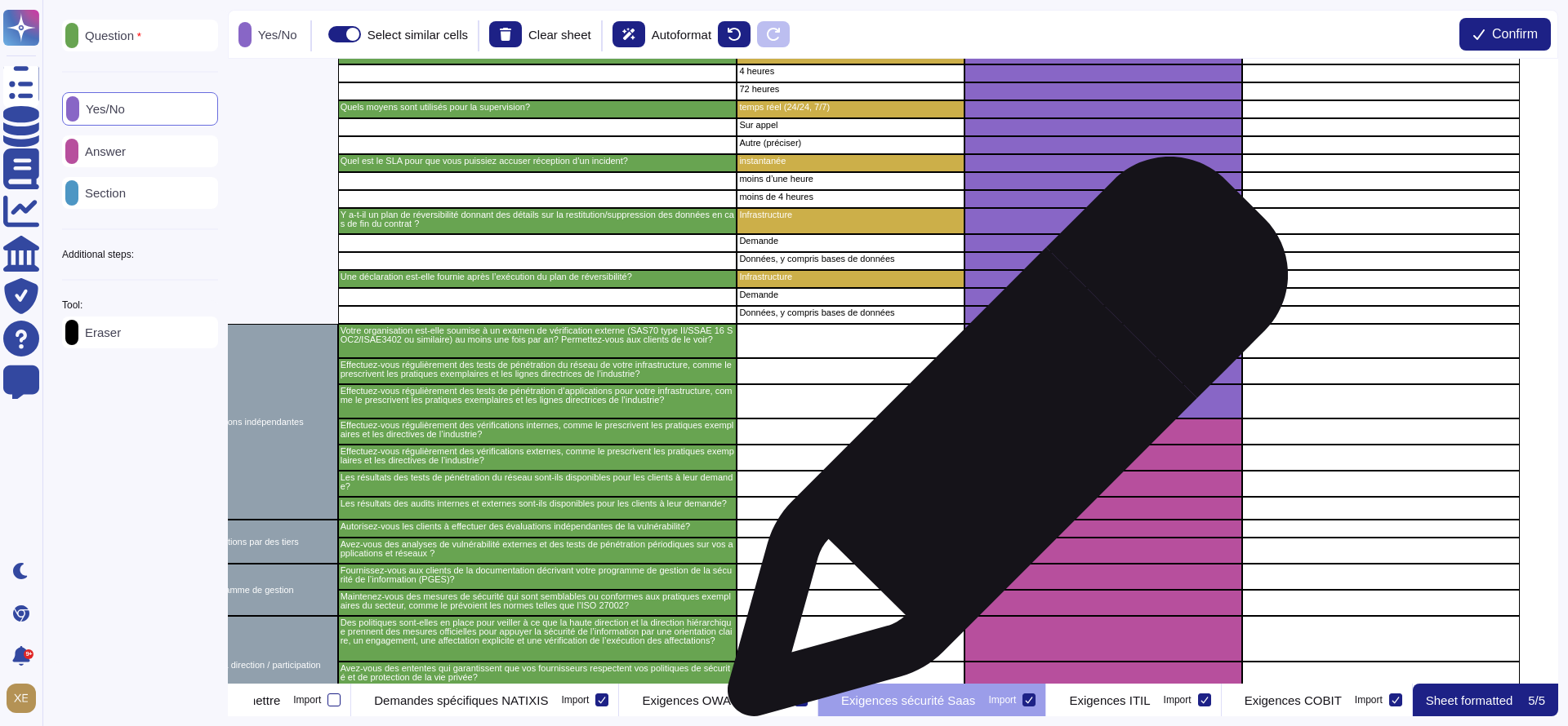
click at [1002, 445] on div "grid" at bounding box center [1104, 458] width 278 height 26
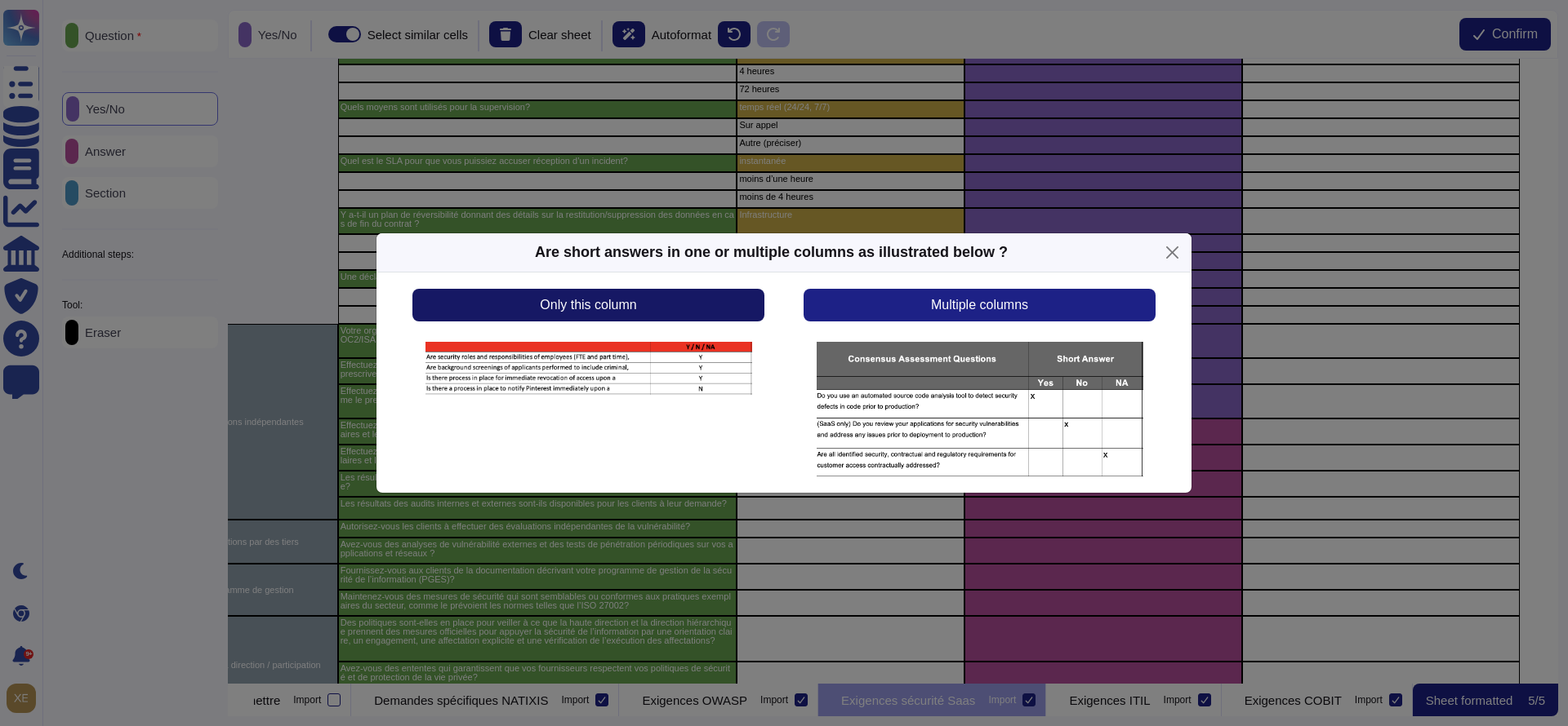
click at [676, 314] on button "Only this column" at bounding box center [588, 305] width 352 height 33
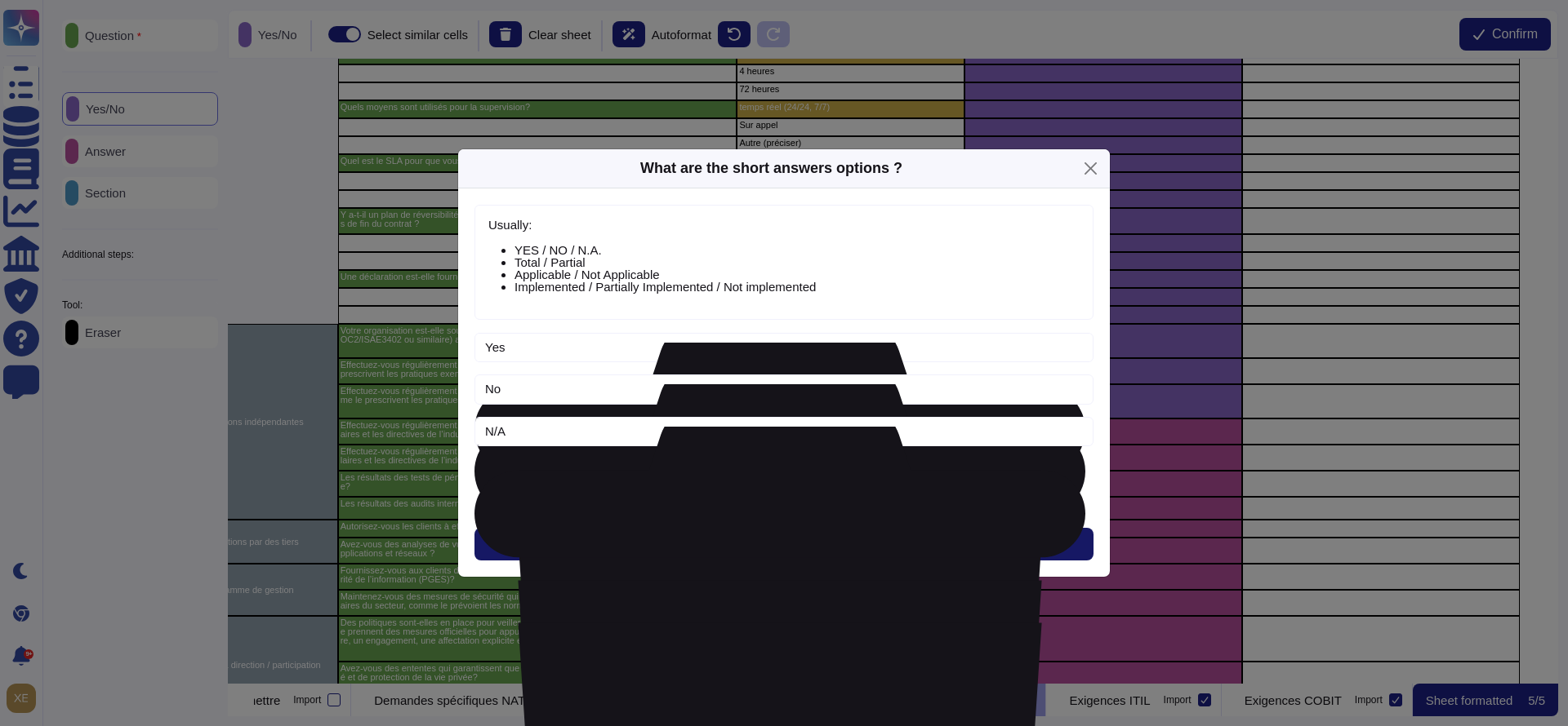
click at [767, 535] on button "Next" at bounding box center [784, 544] width 618 height 33
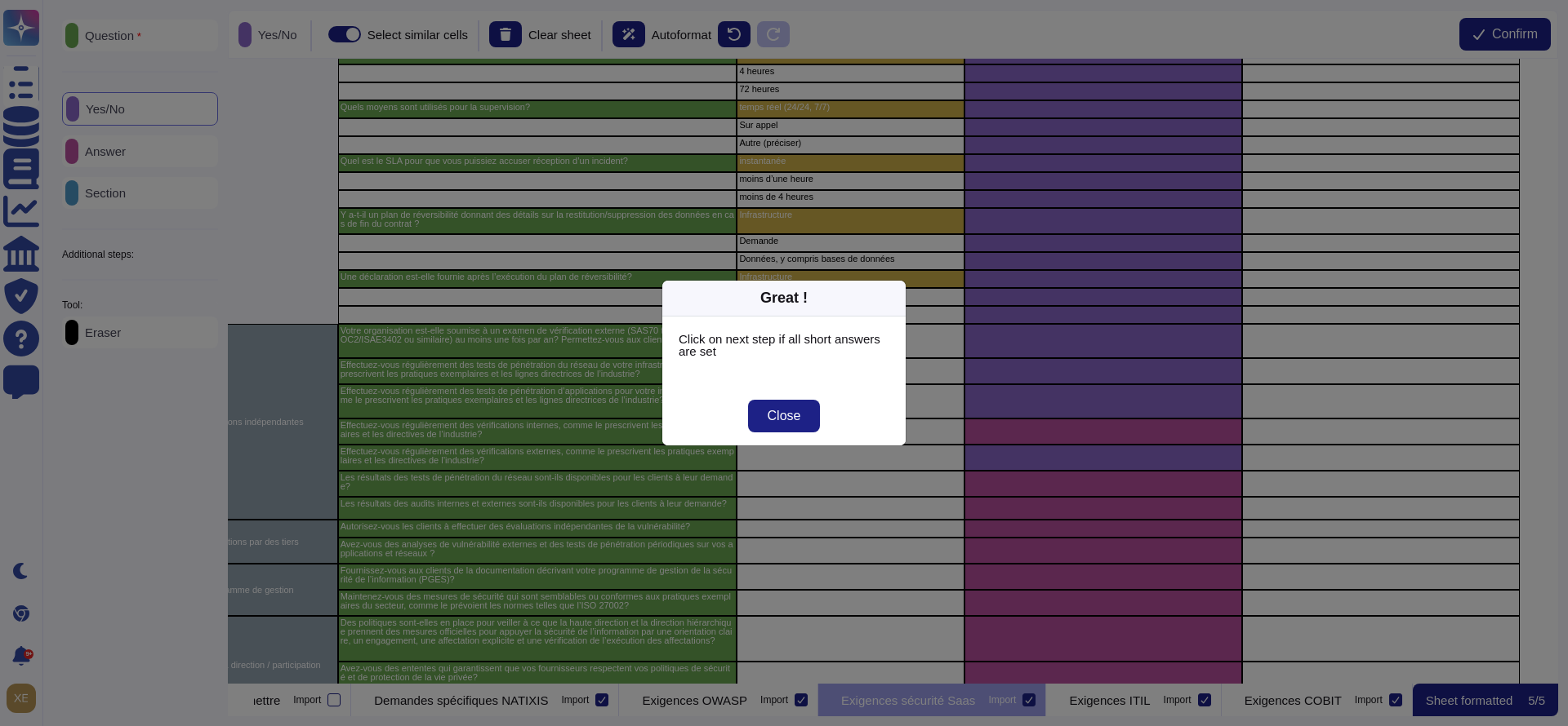
click at [780, 397] on div "Close" at bounding box center [783, 416] width 243 height 59
drag, startPoint x: 775, startPoint y: 400, endPoint x: 863, endPoint y: 419, distance: 90.0
click at [775, 401] on button "Close" at bounding box center [784, 416] width 73 height 33
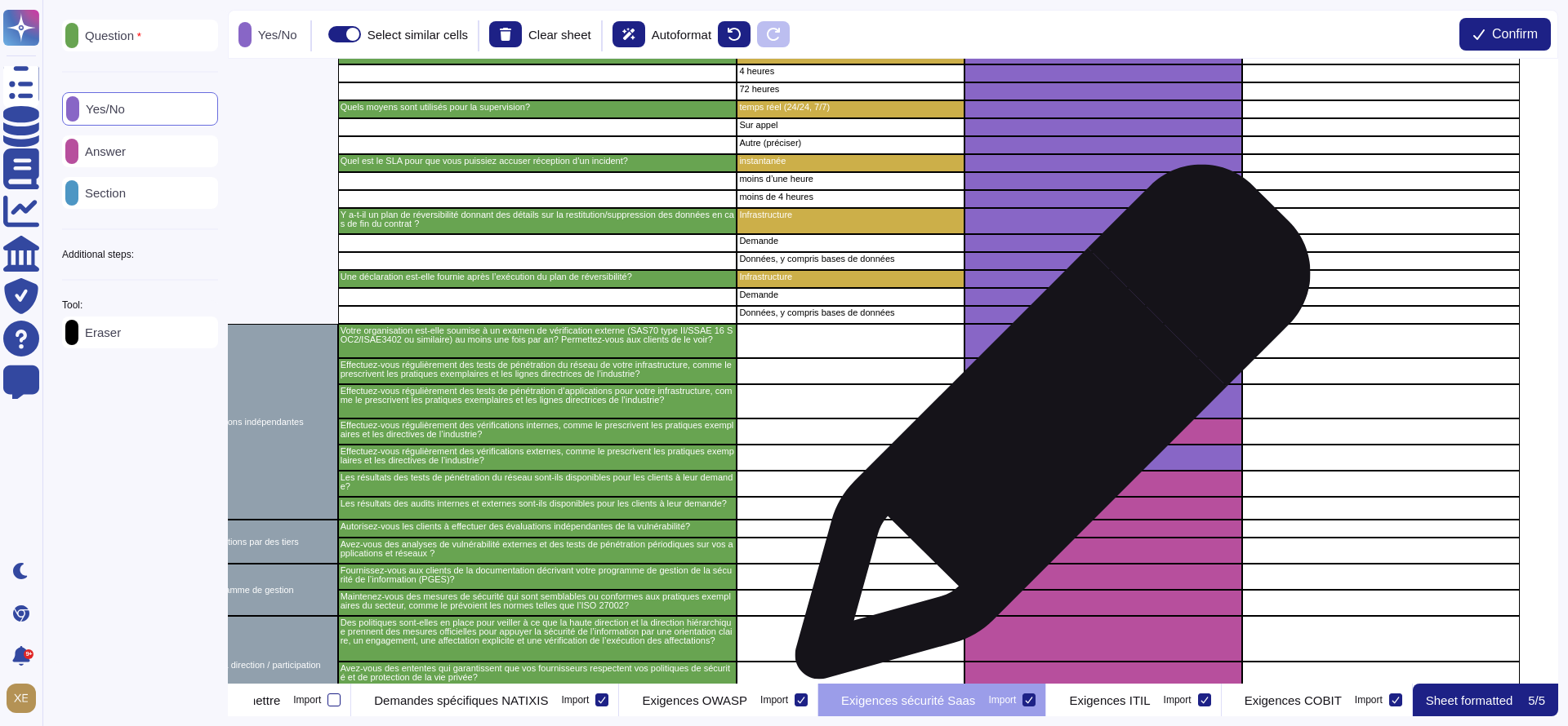
click at [1046, 430] on div "grid" at bounding box center [1104, 432] width 278 height 26
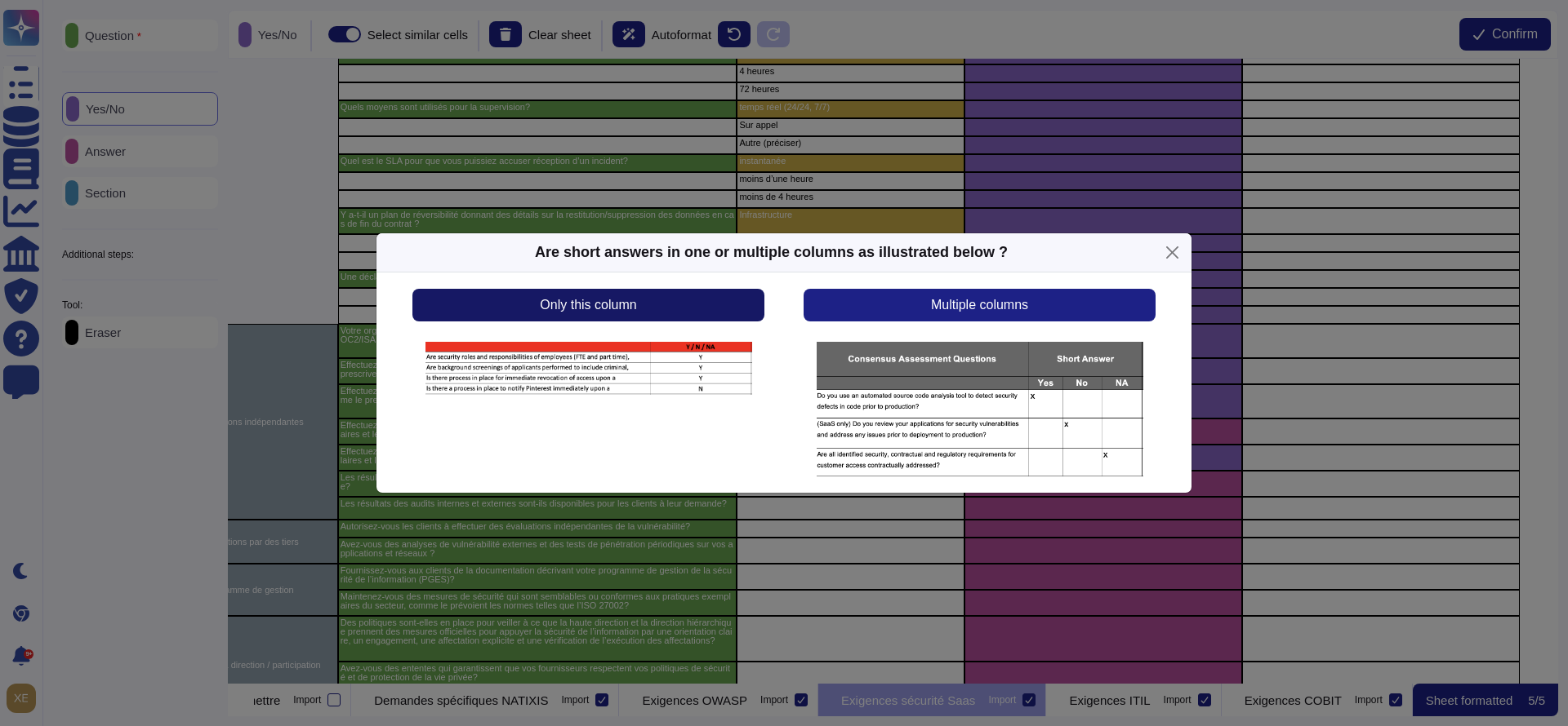
click at [706, 299] on button "Only this column" at bounding box center [588, 305] width 352 height 33
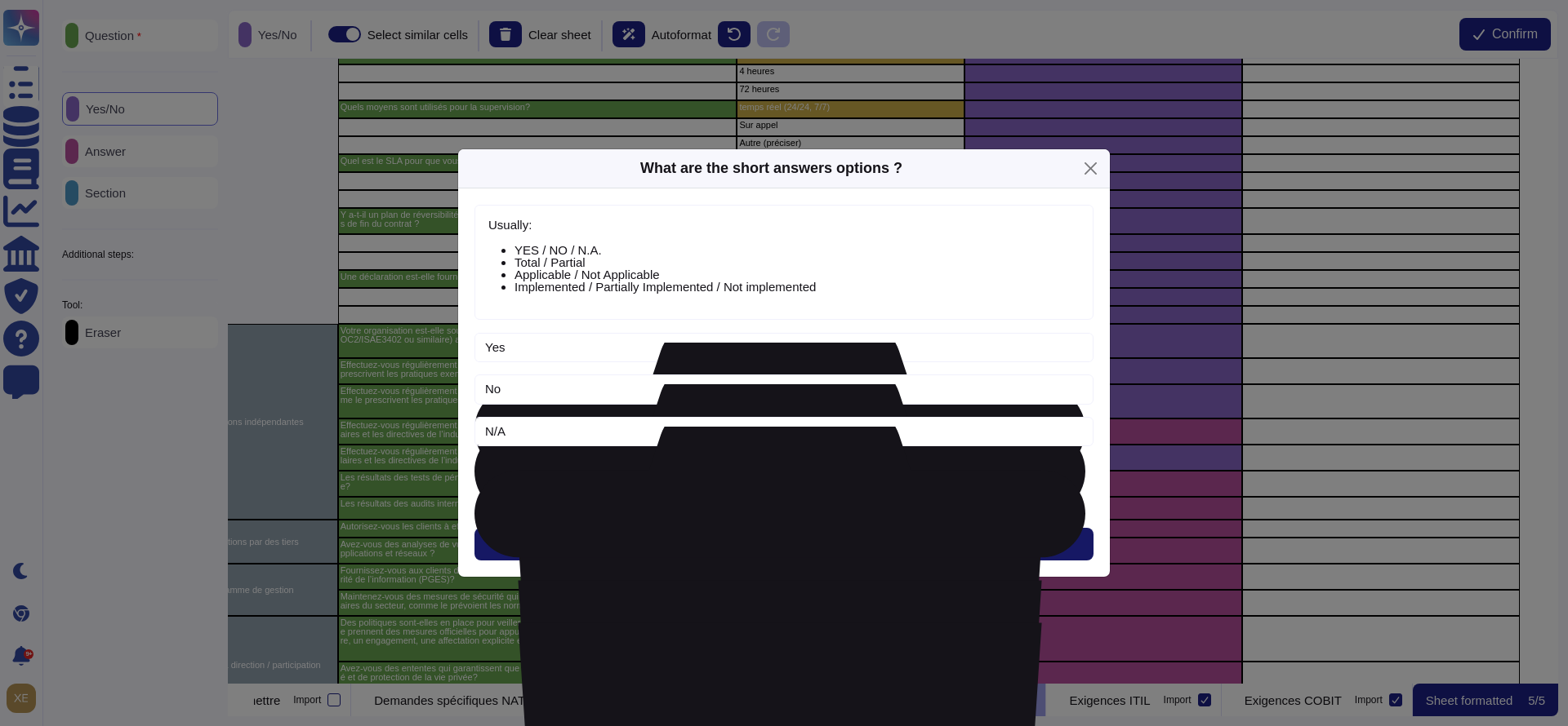
click at [777, 547] on span "Next" at bounding box center [784, 544] width 26 height 13
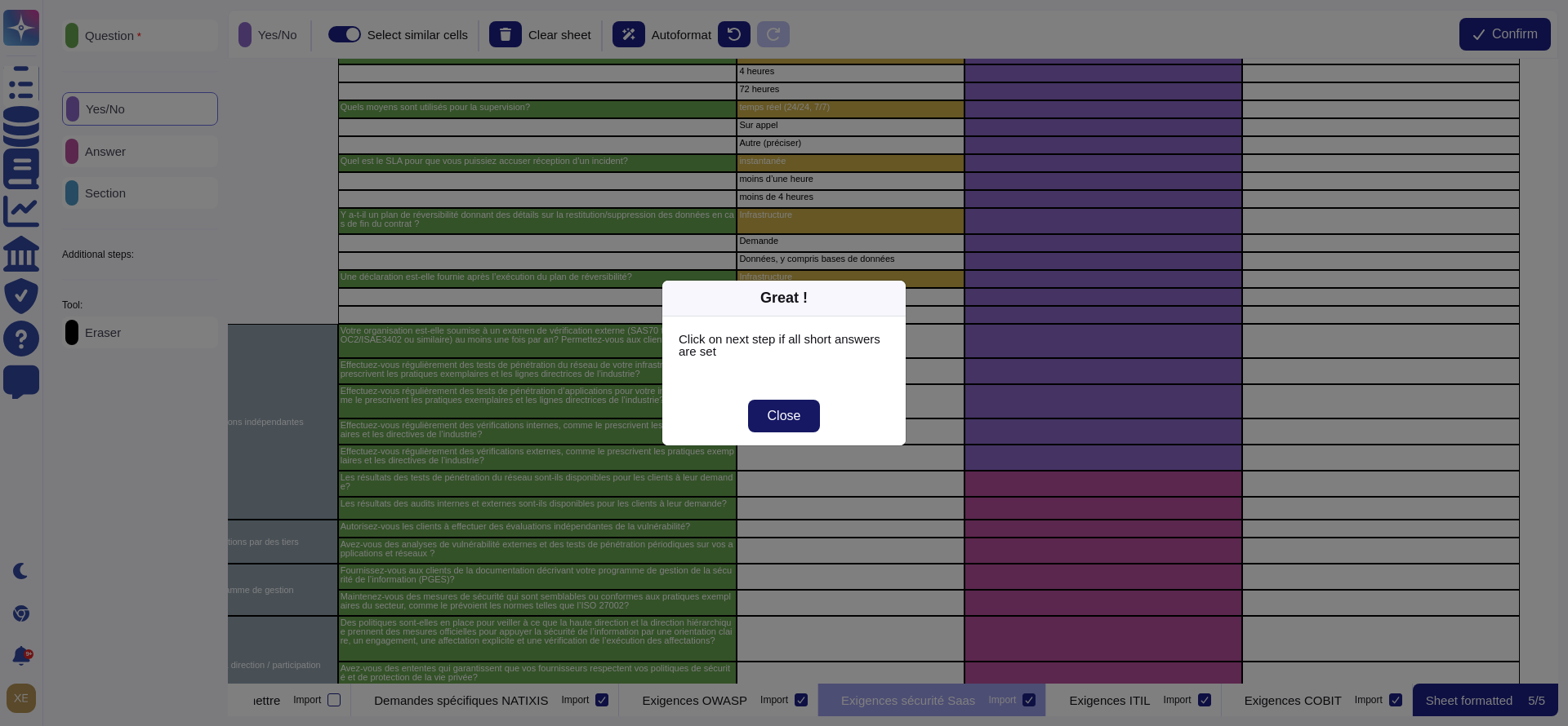
click at [773, 412] on span "Close" at bounding box center [784, 416] width 33 height 13
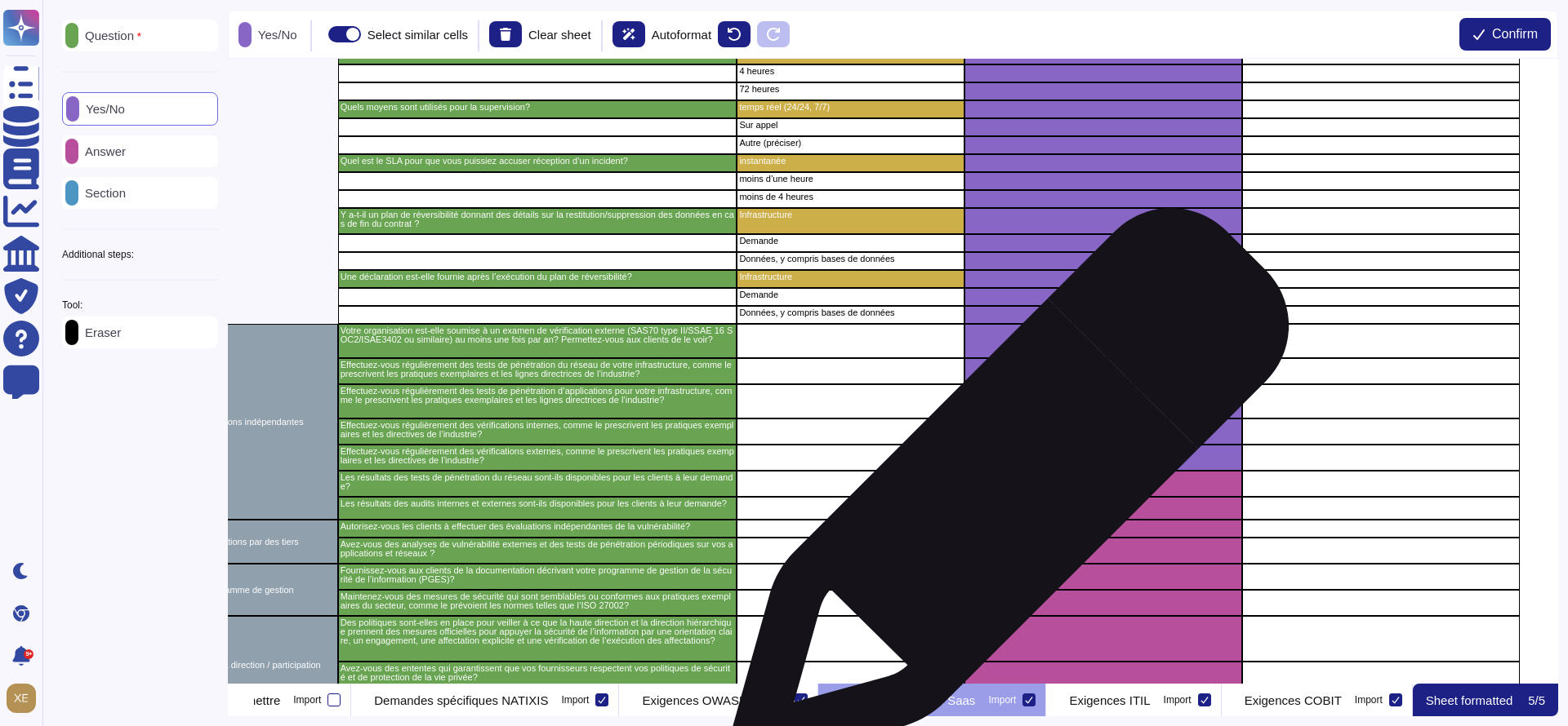
click at [1002, 497] on div "grid" at bounding box center [1104, 509] width 278 height 23
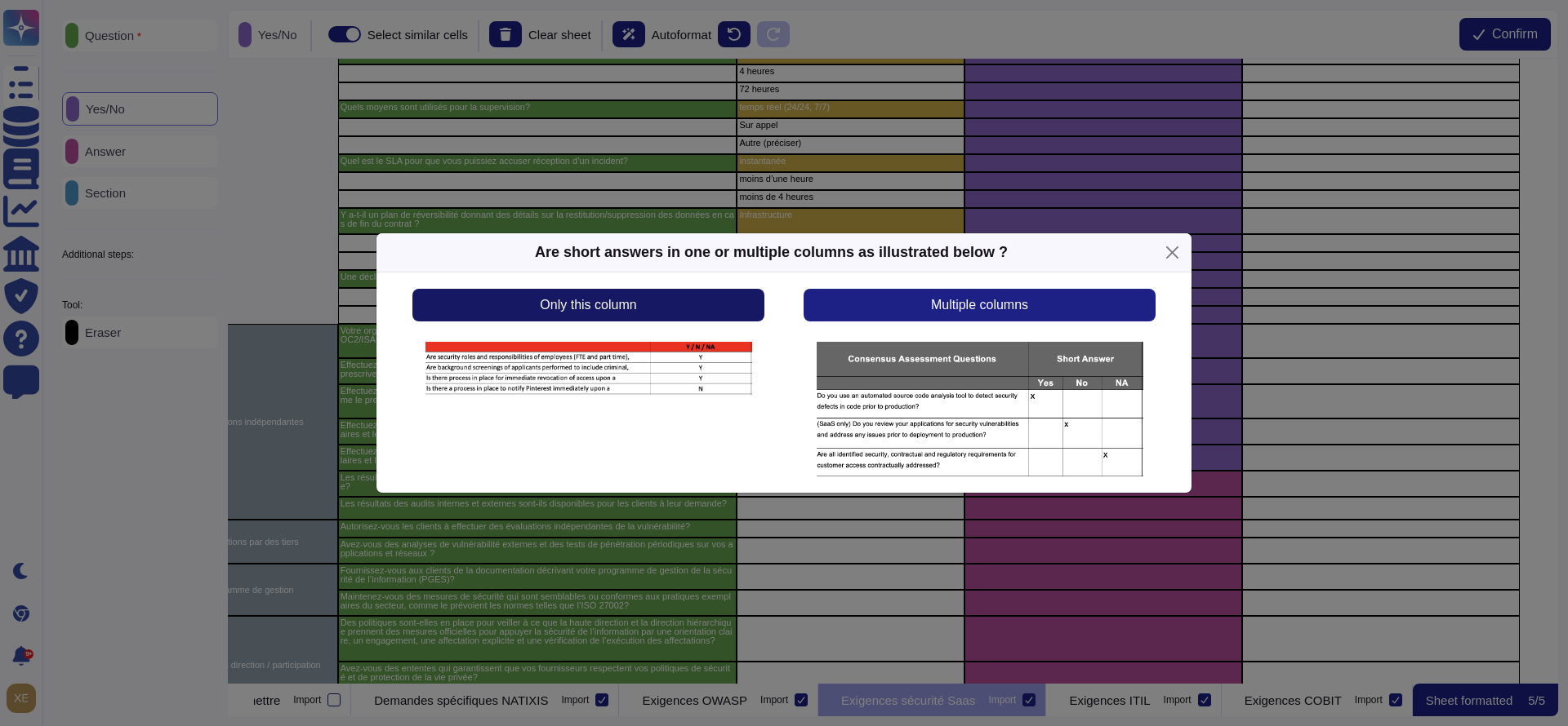
click at [697, 316] on button "Only this column" at bounding box center [588, 305] width 352 height 33
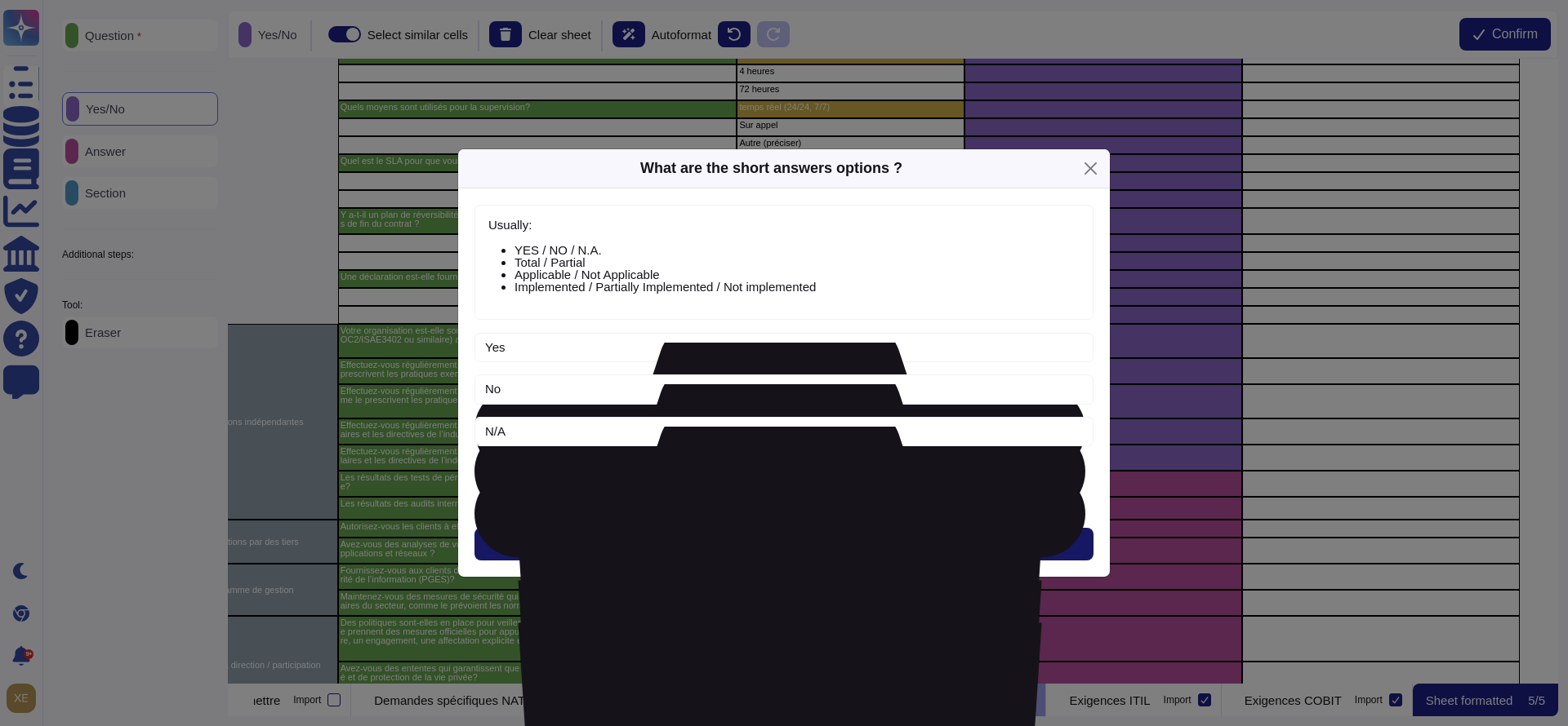
click at [752, 544] on button "Next" at bounding box center [784, 544] width 618 height 33
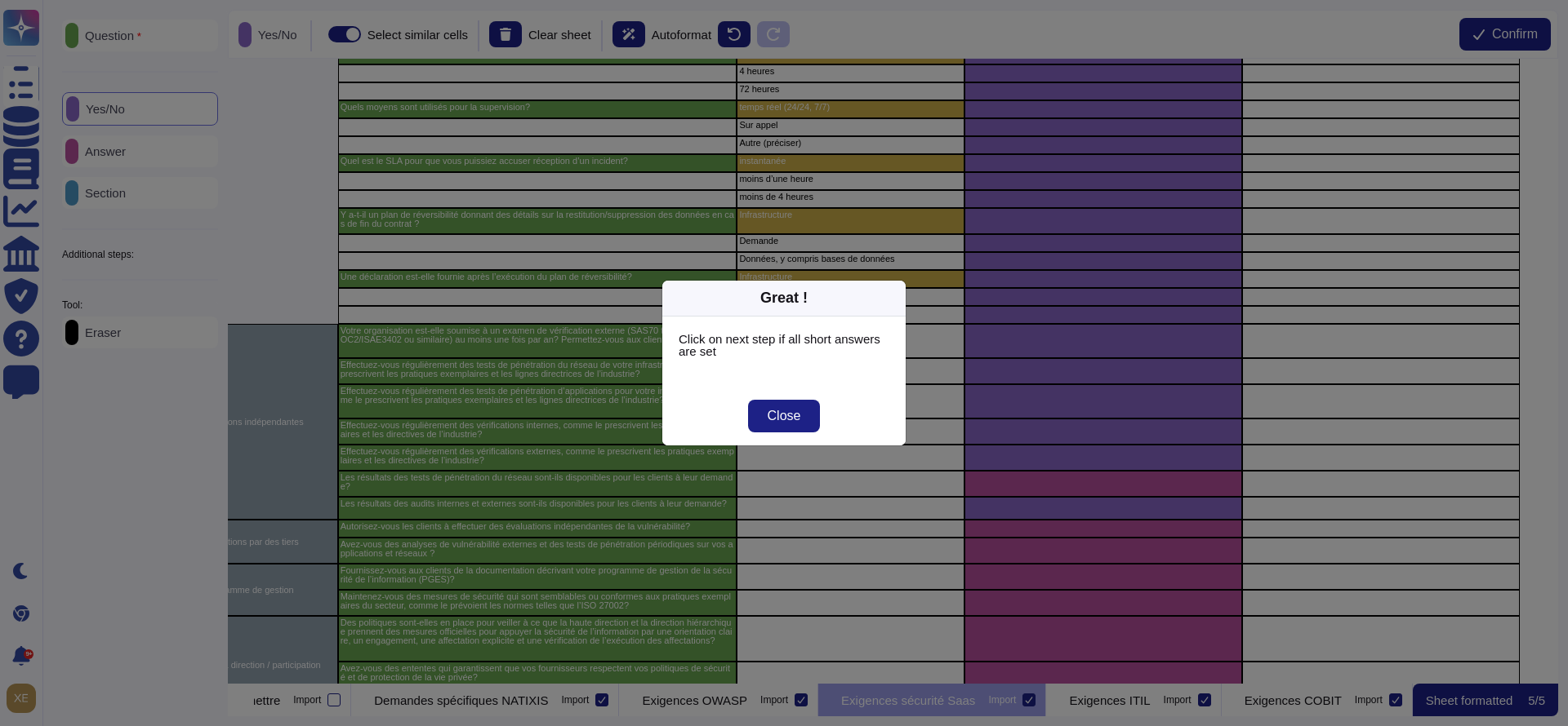
click at [1044, 483] on div "Great ! Click on next step if all short answers are set Close" at bounding box center [784, 363] width 1568 height 726
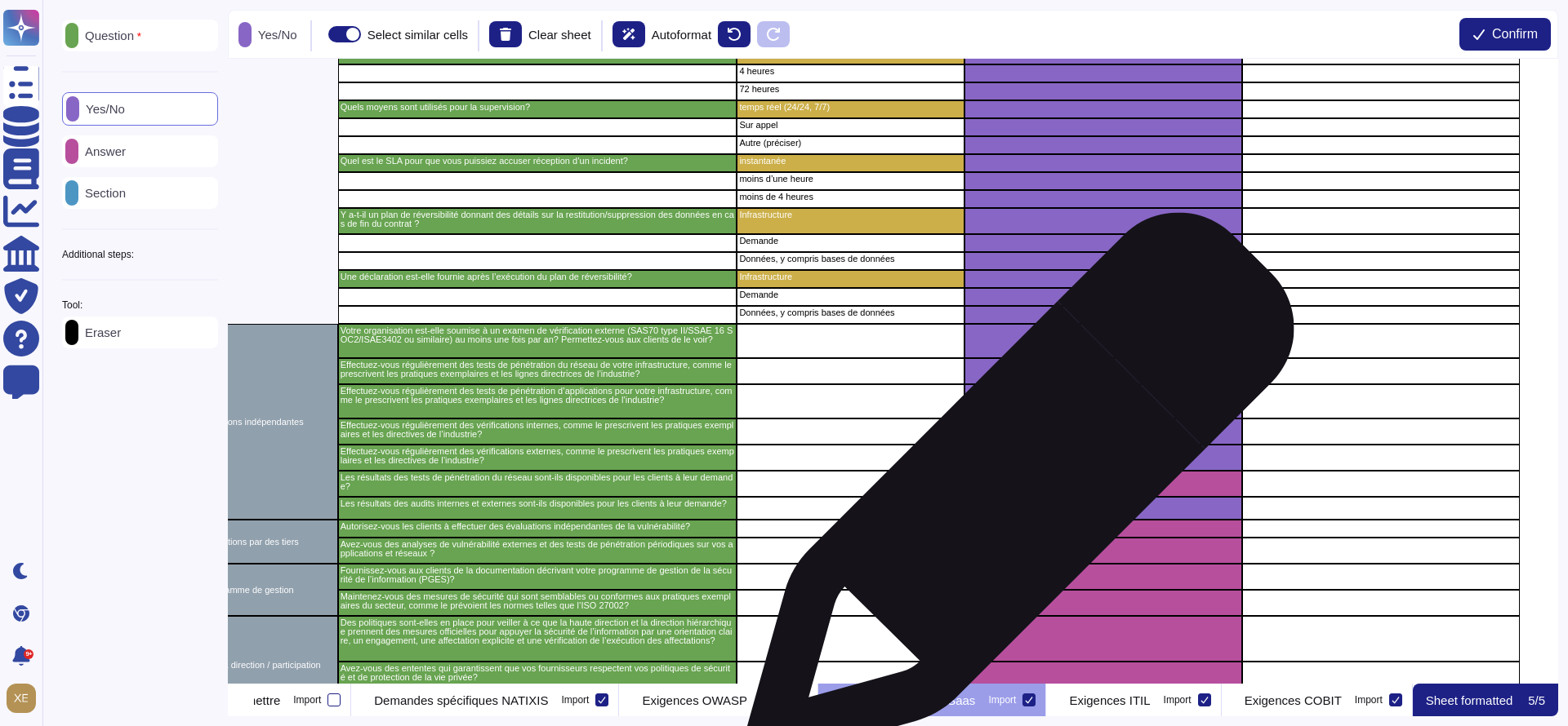
click at [1014, 494] on div "grid" at bounding box center [1104, 484] width 278 height 26
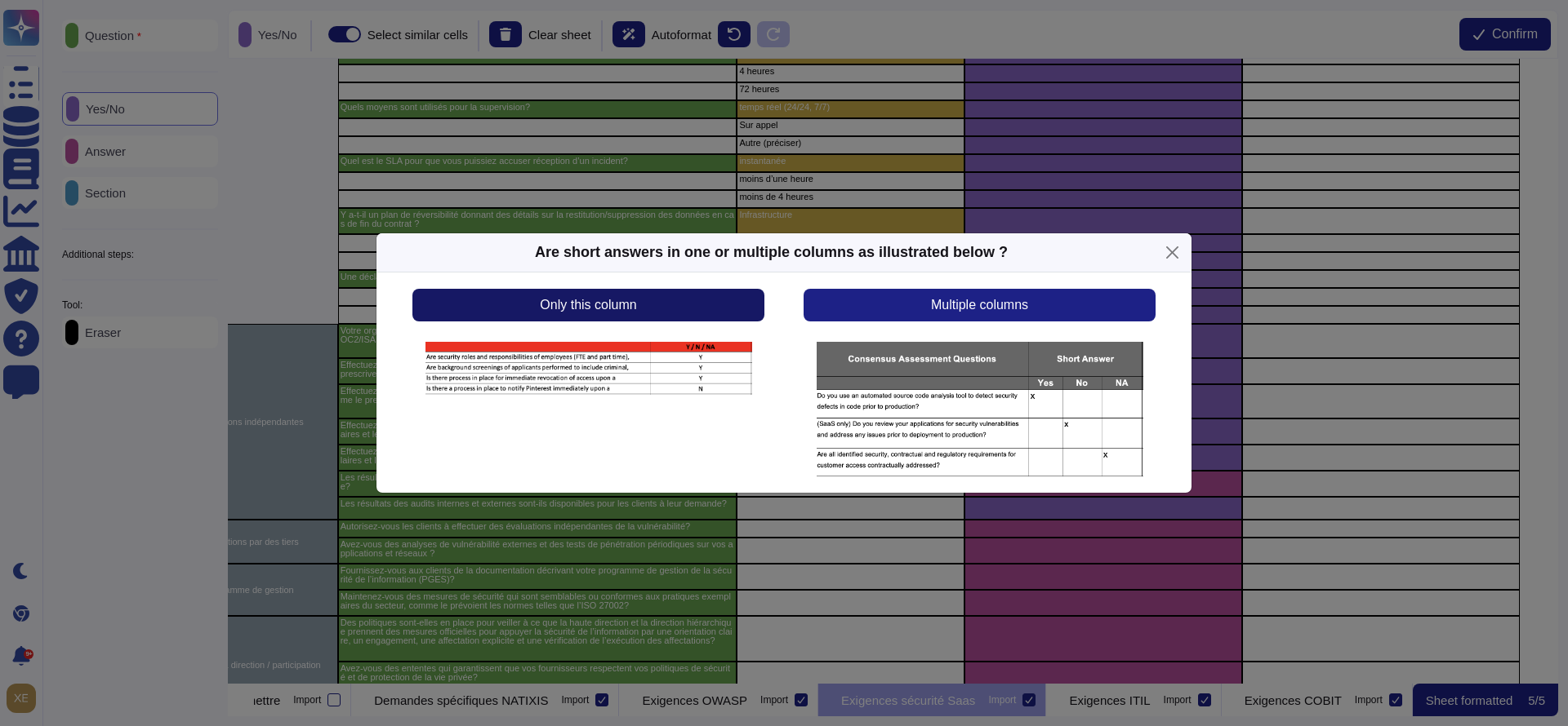
click at [728, 317] on button "Only this column" at bounding box center [588, 305] width 352 height 33
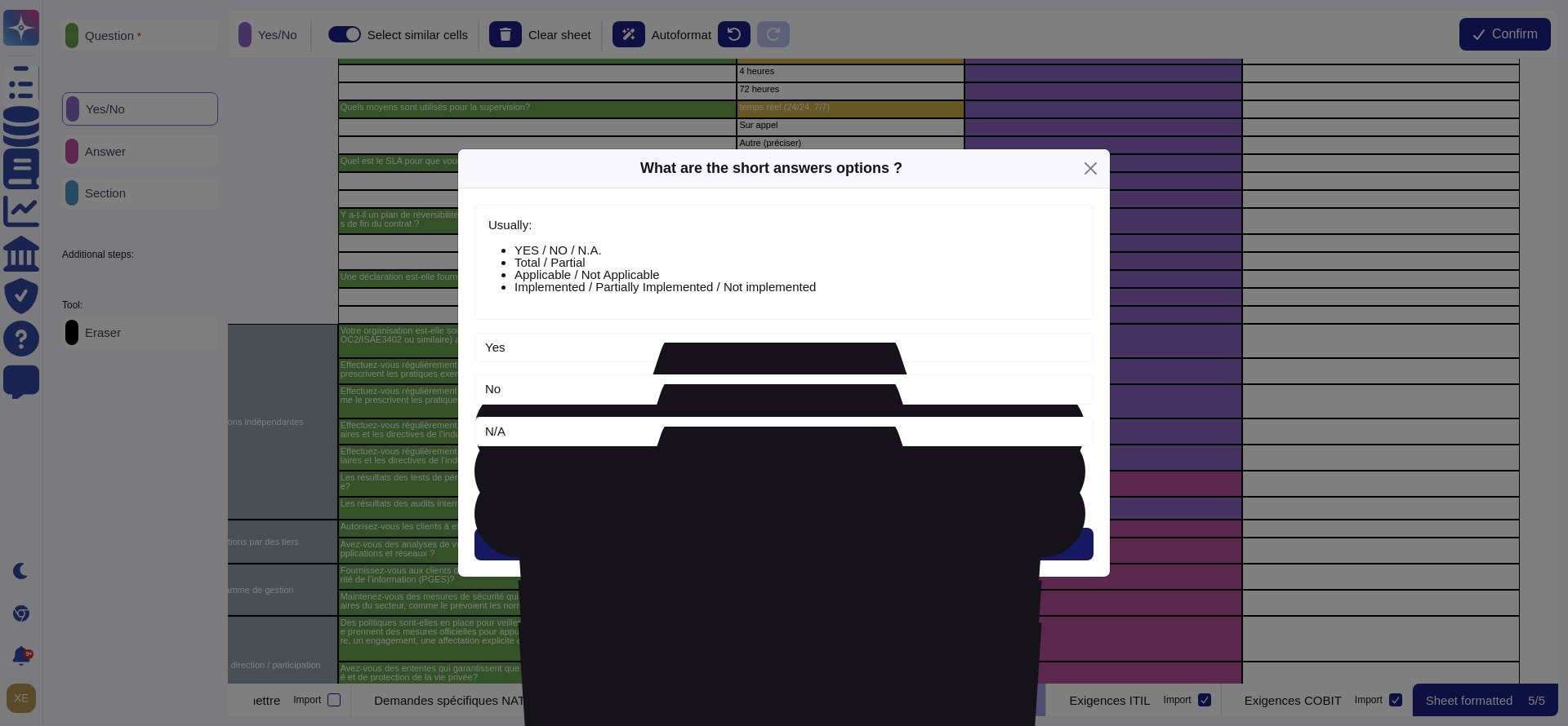
click at [755, 537] on button "Next" at bounding box center [784, 544] width 618 height 33
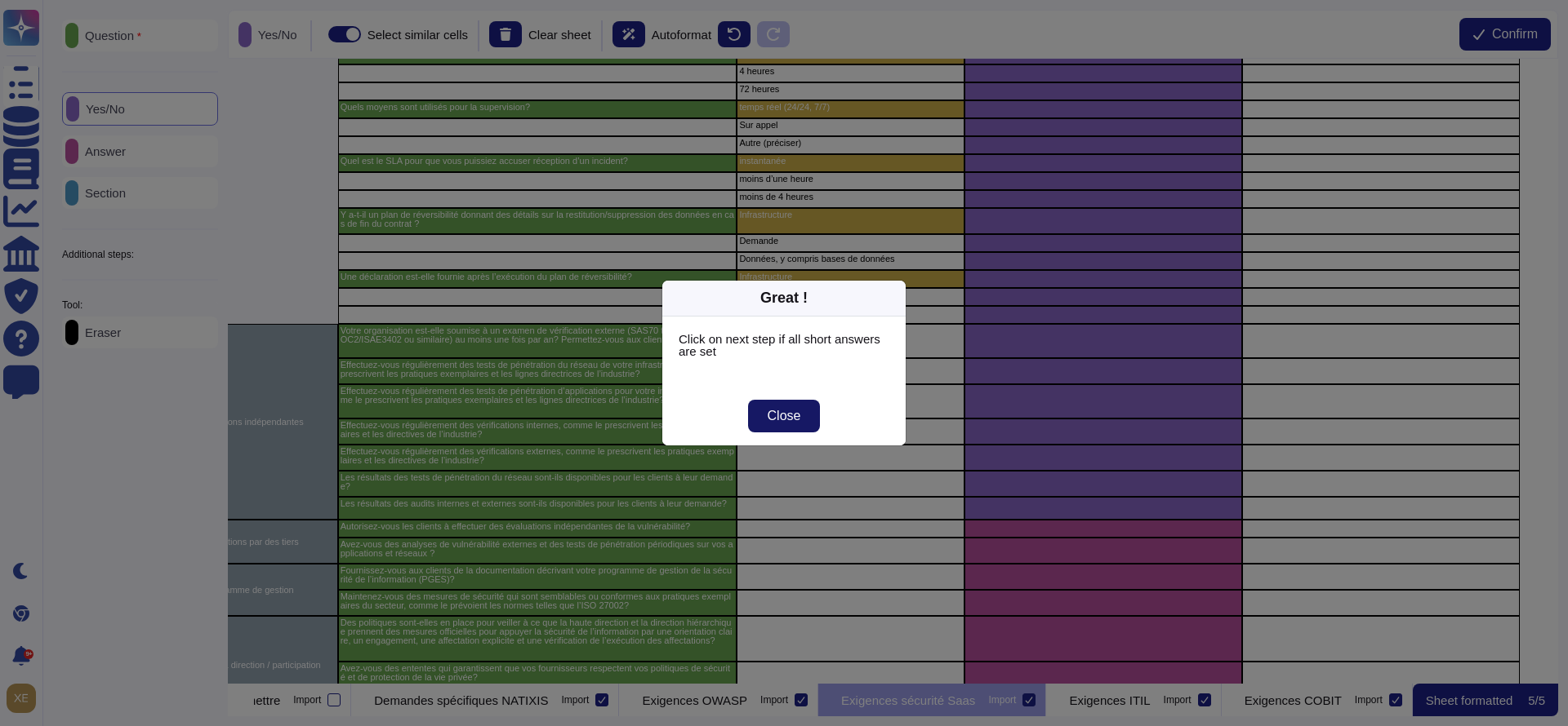
click at [782, 420] on span "Close" at bounding box center [784, 416] width 33 height 13
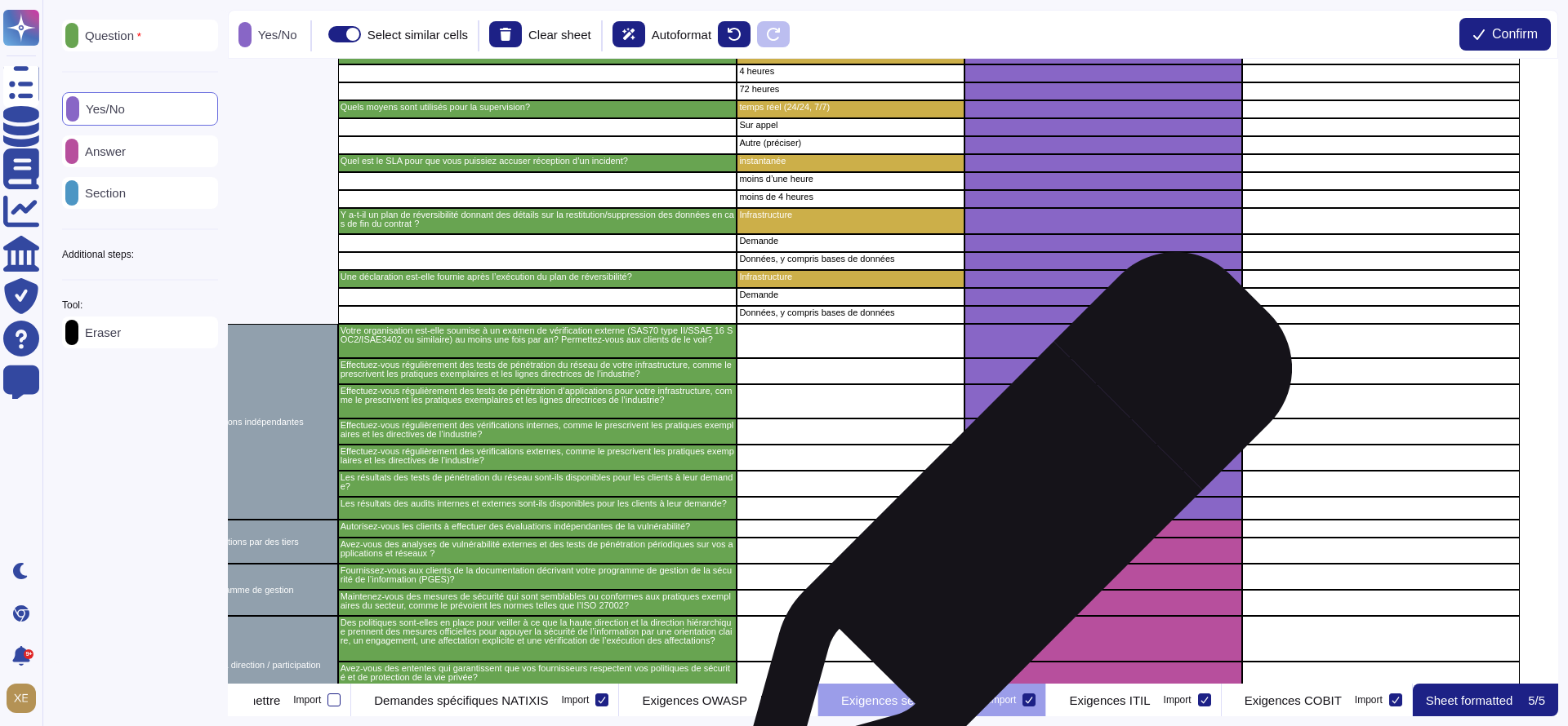
click at [1010, 536] on div "grid" at bounding box center [1104, 528] width 278 height 18
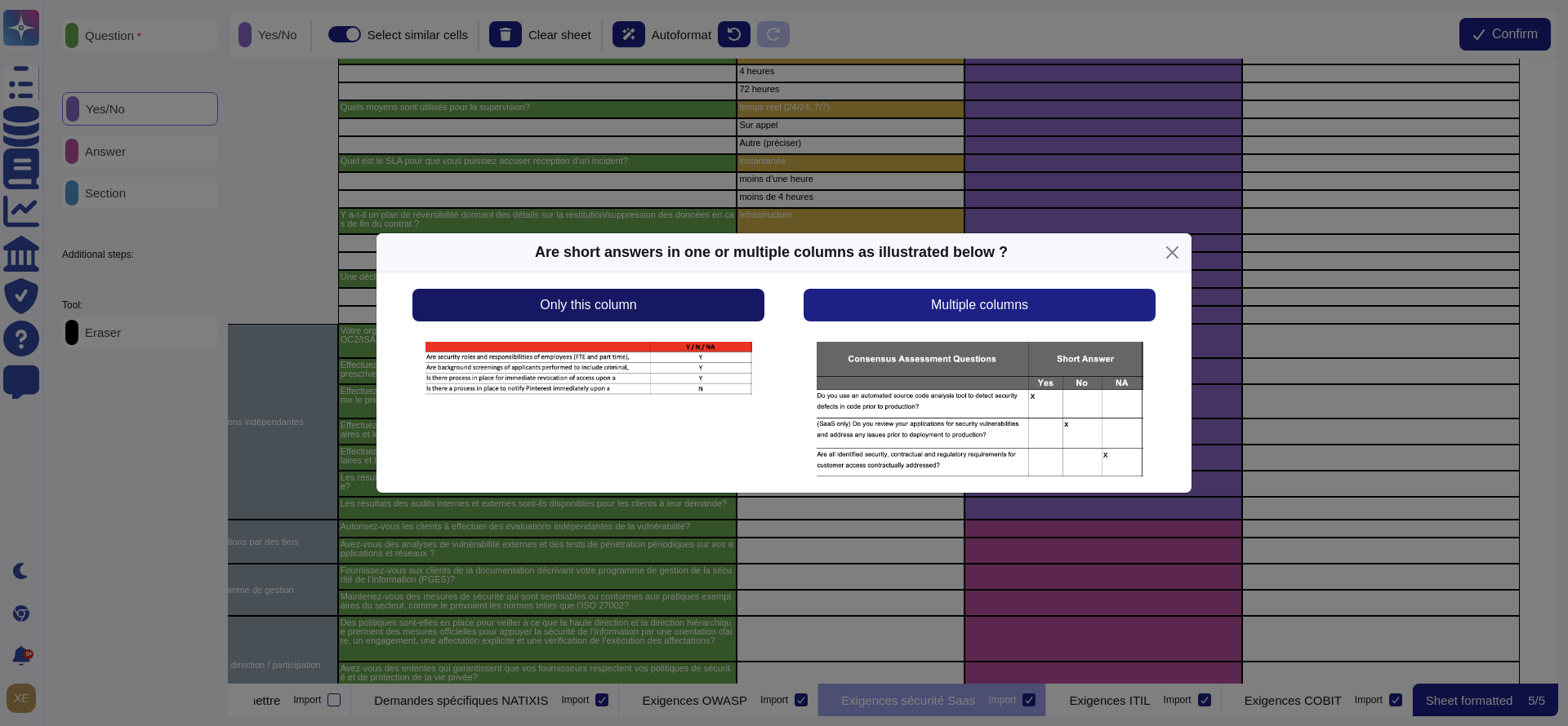
click at [726, 320] on button "Only this column" at bounding box center [588, 305] width 352 height 33
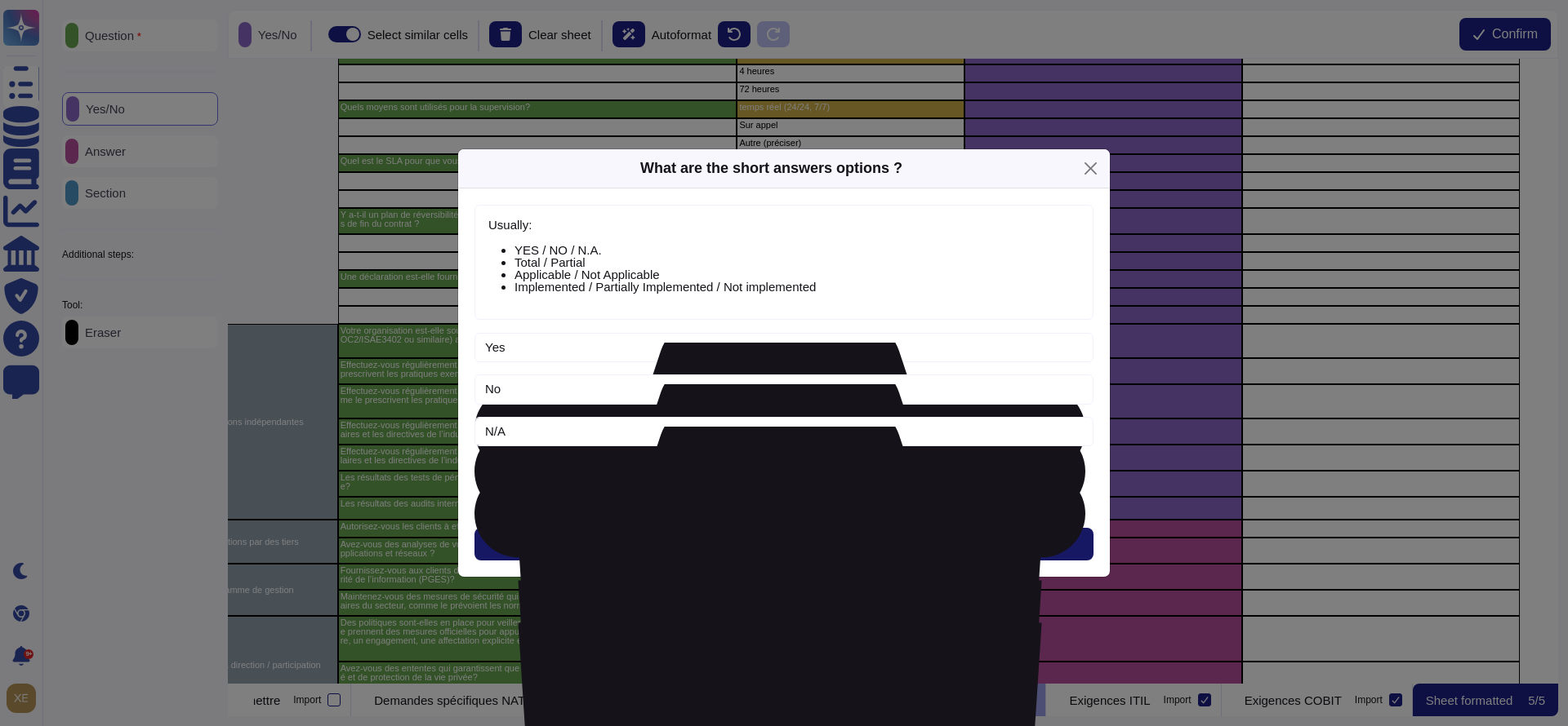
click at [773, 533] on button "Next" at bounding box center [784, 544] width 618 height 33
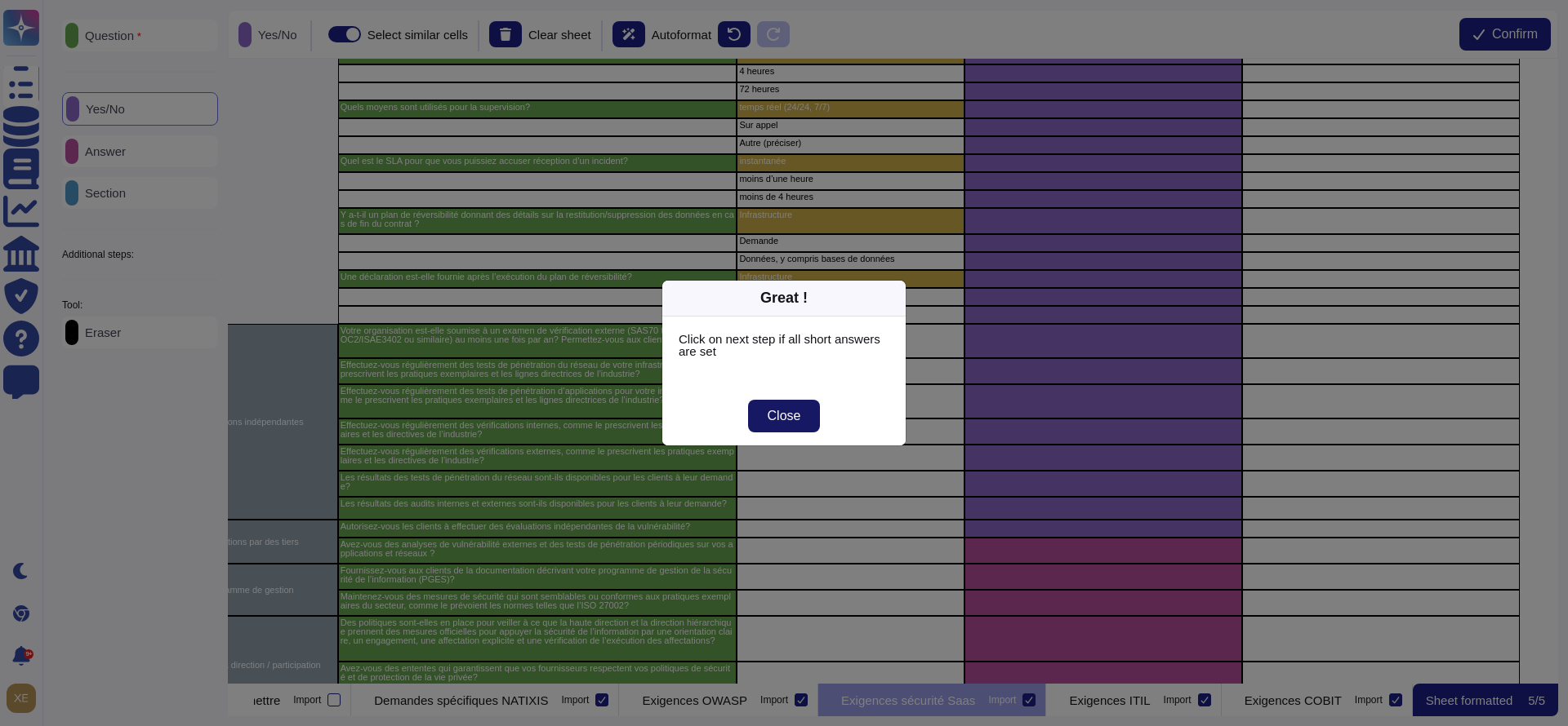
click at [793, 421] on span "Close" at bounding box center [784, 416] width 33 height 13
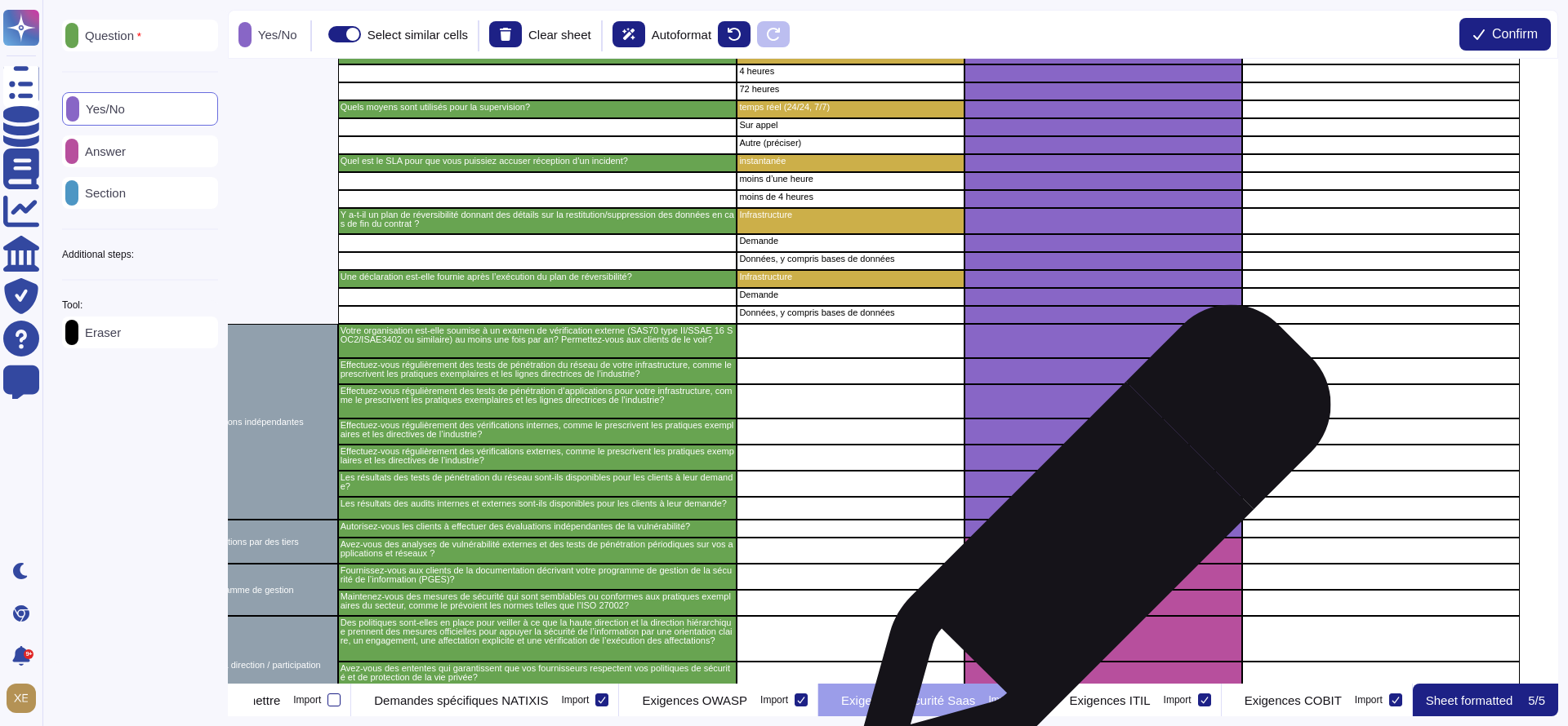
click at [1087, 550] on div "grid" at bounding box center [1104, 551] width 278 height 26
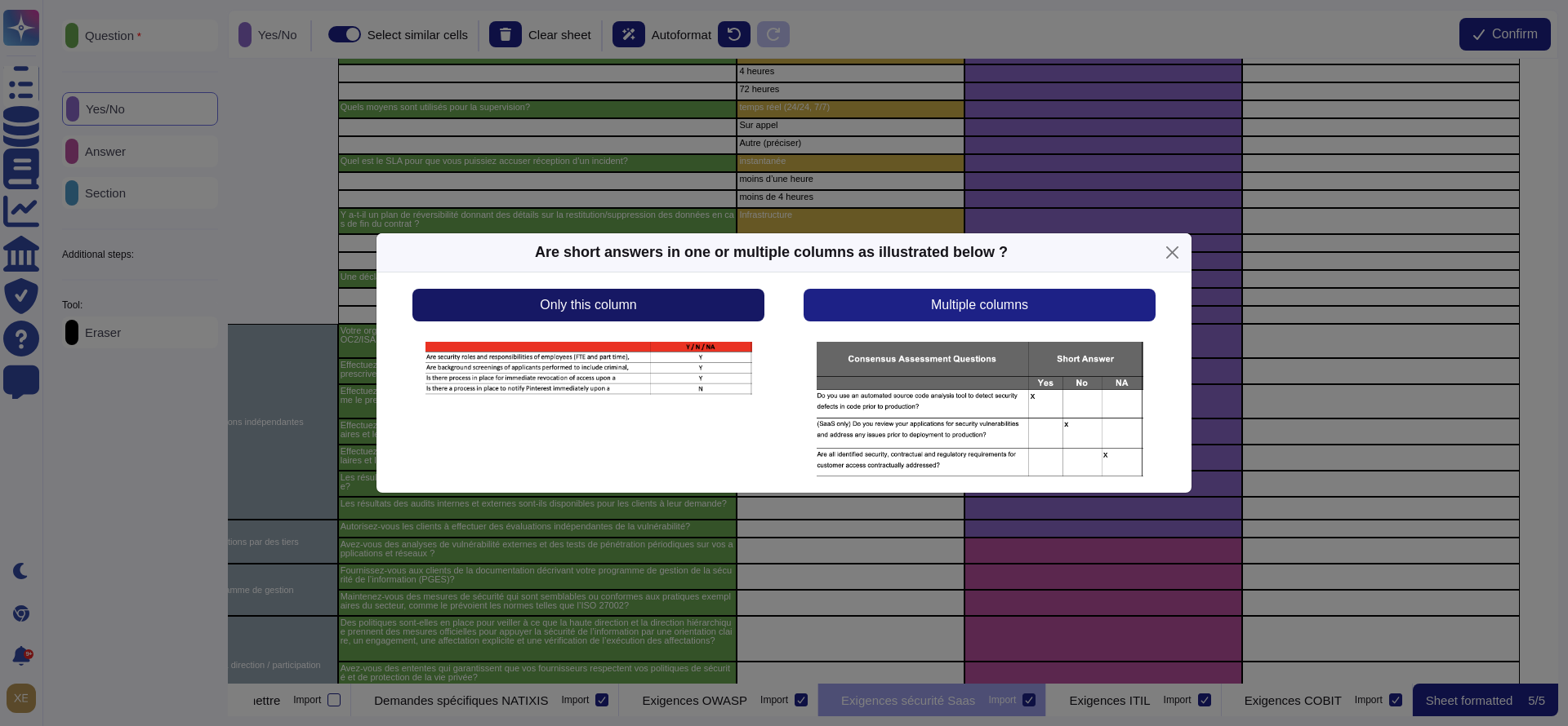
click at [686, 305] on button "Only this column" at bounding box center [588, 305] width 352 height 33
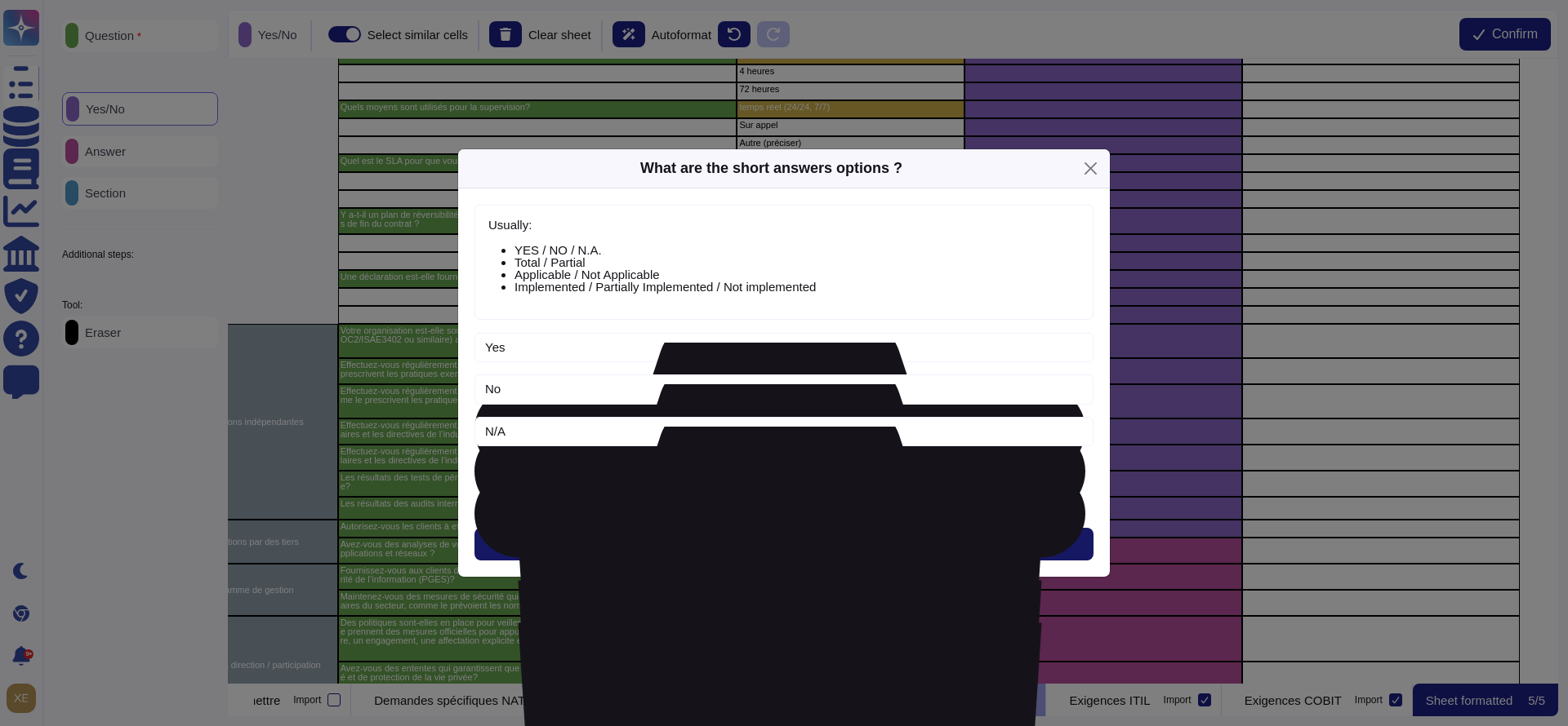
click at [755, 531] on button "Next" at bounding box center [784, 544] width 618 height 33
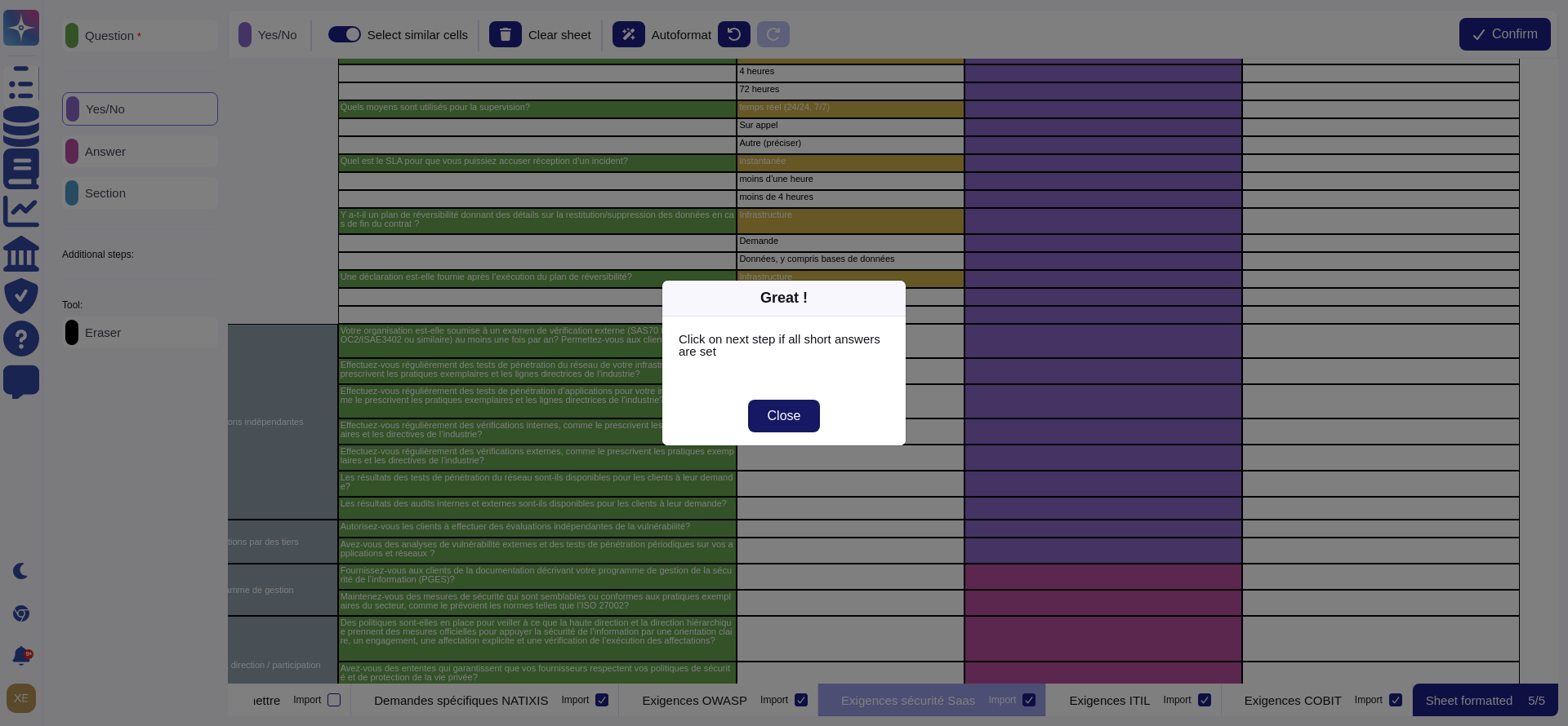
click at [761, 408] on button "Close" at bounding box center [784, 416] width 73 height 33
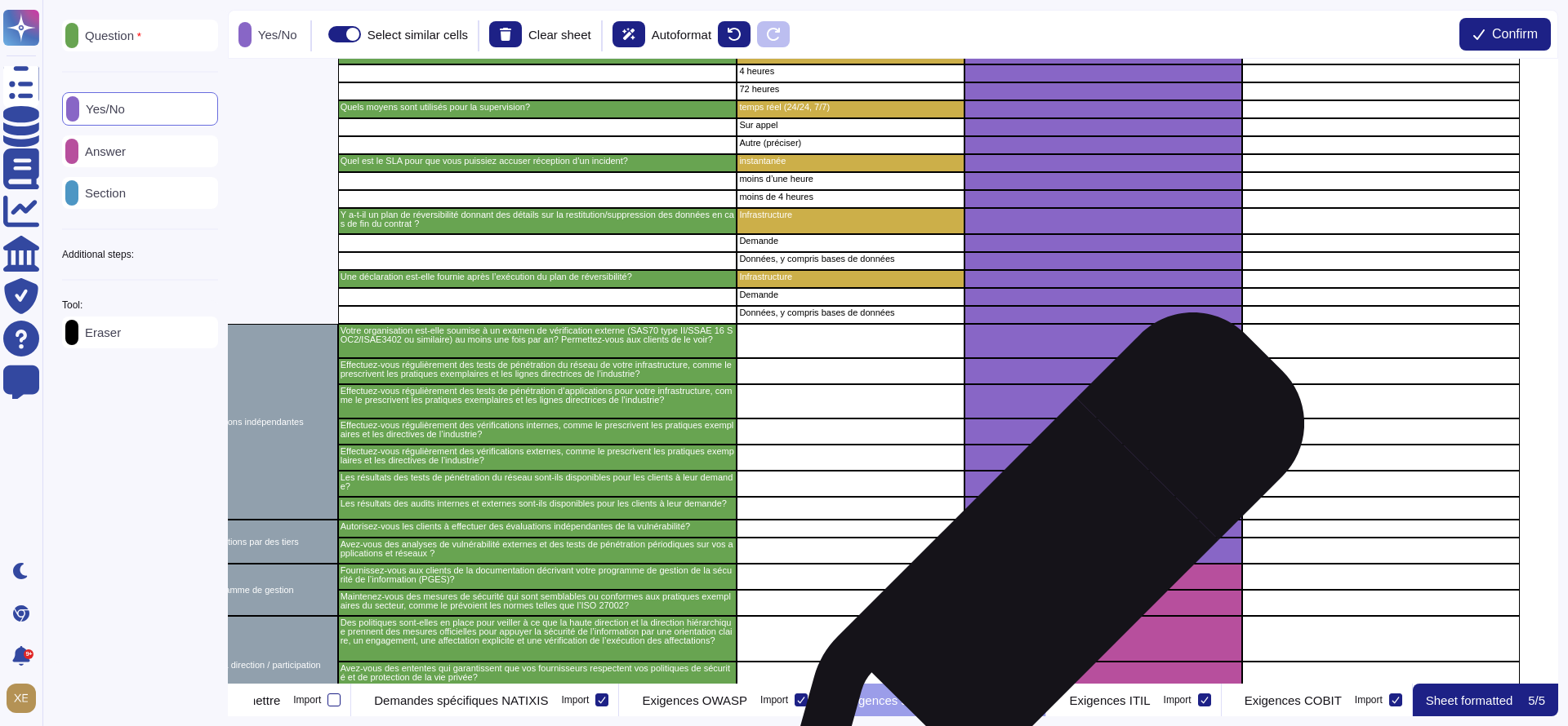
click at [1034, 584] on div "grid" at bounding box center [1104, 578] width 278 height 26
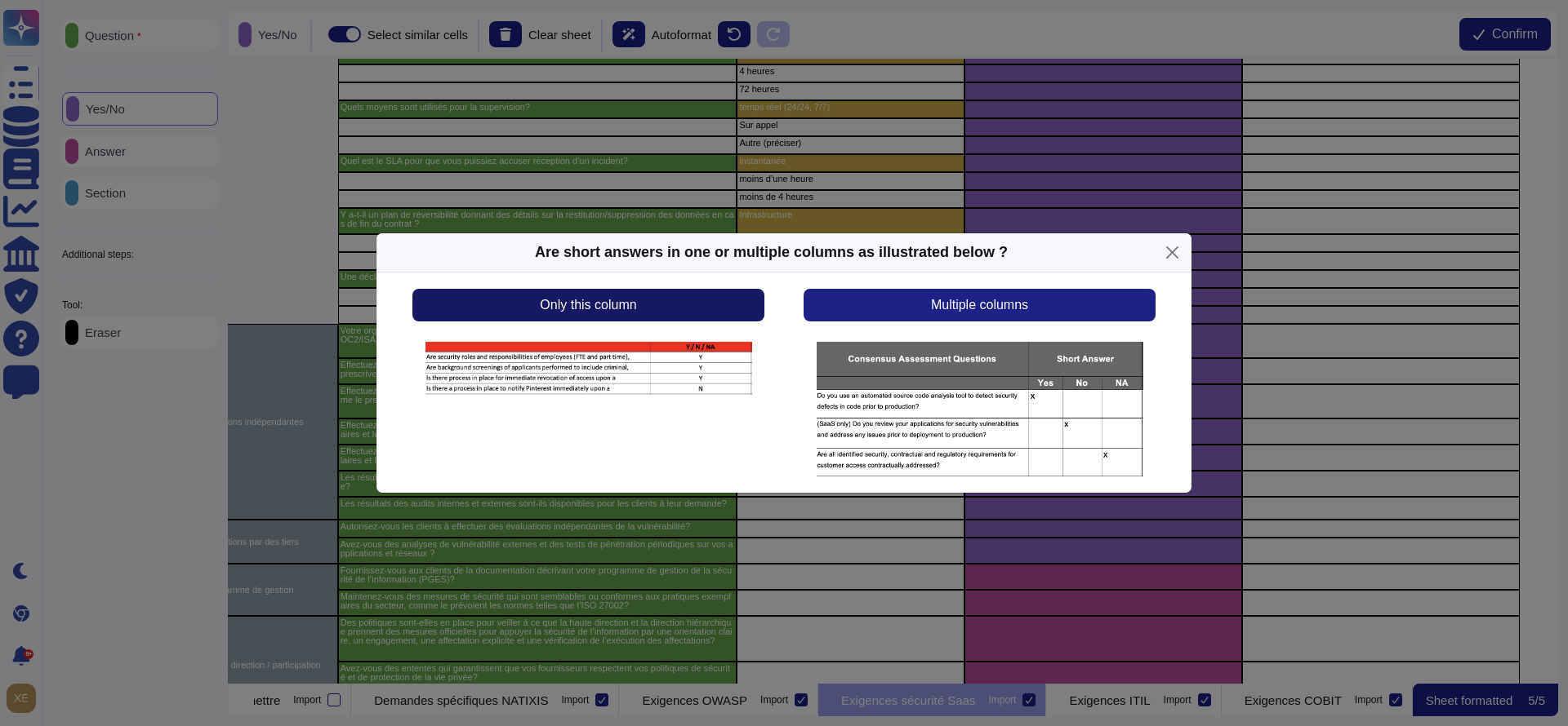
click at [738, 304] on button "Only this column" at bounding box center [588, 305] width 352 height 33
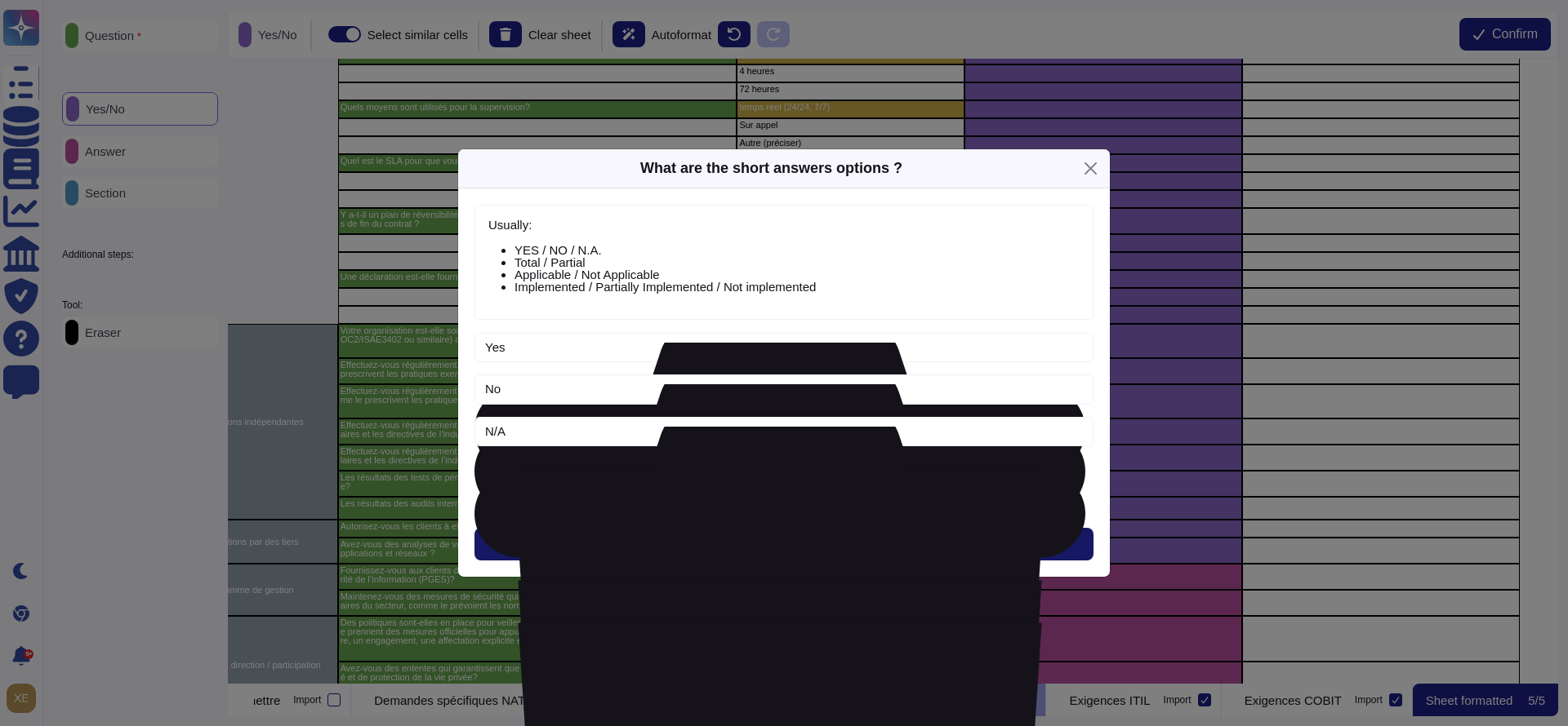
click at [779, 541] on span "Next" at bounding box center [784, 544] width 26 height 13
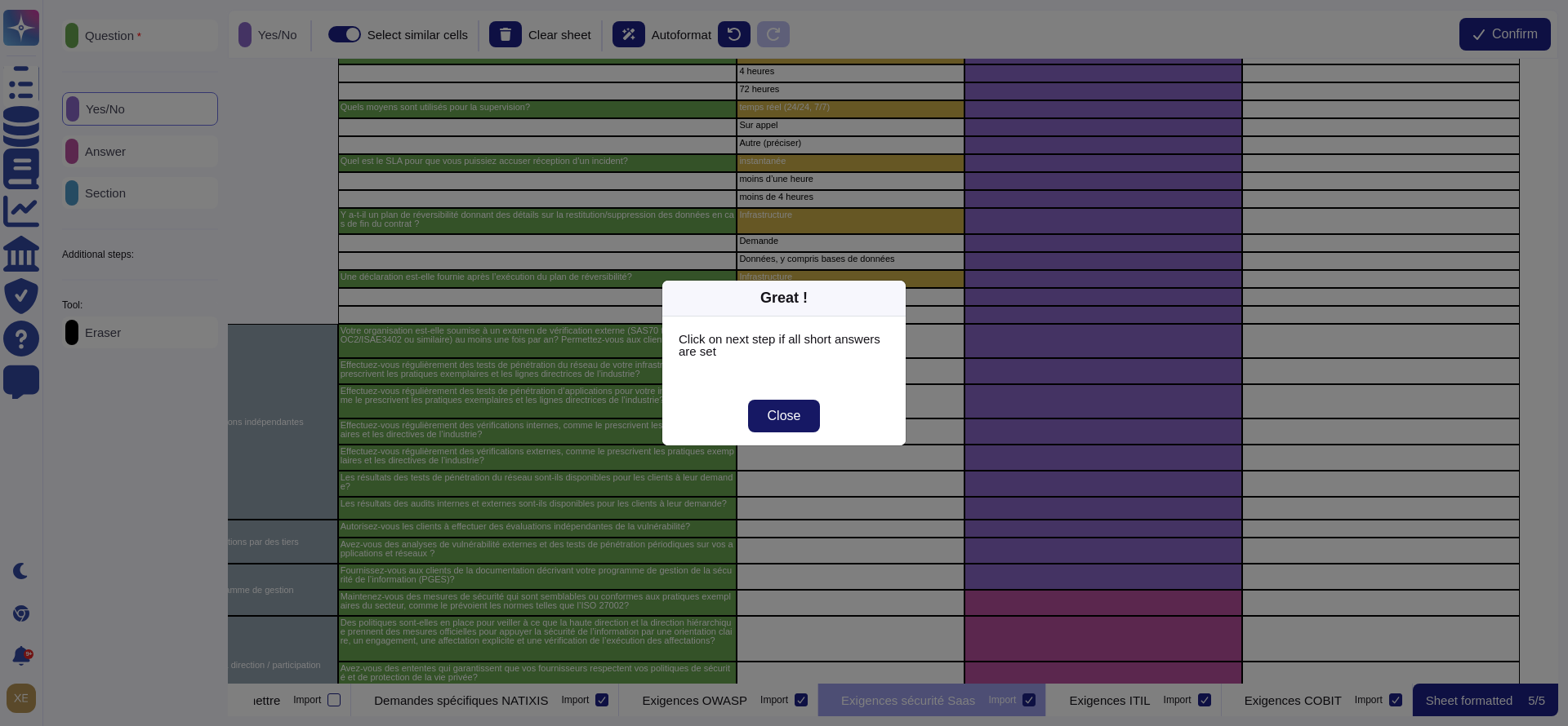
click at [773, 423] on span "Close" at bounding box center [784, 416] width 33 height 13
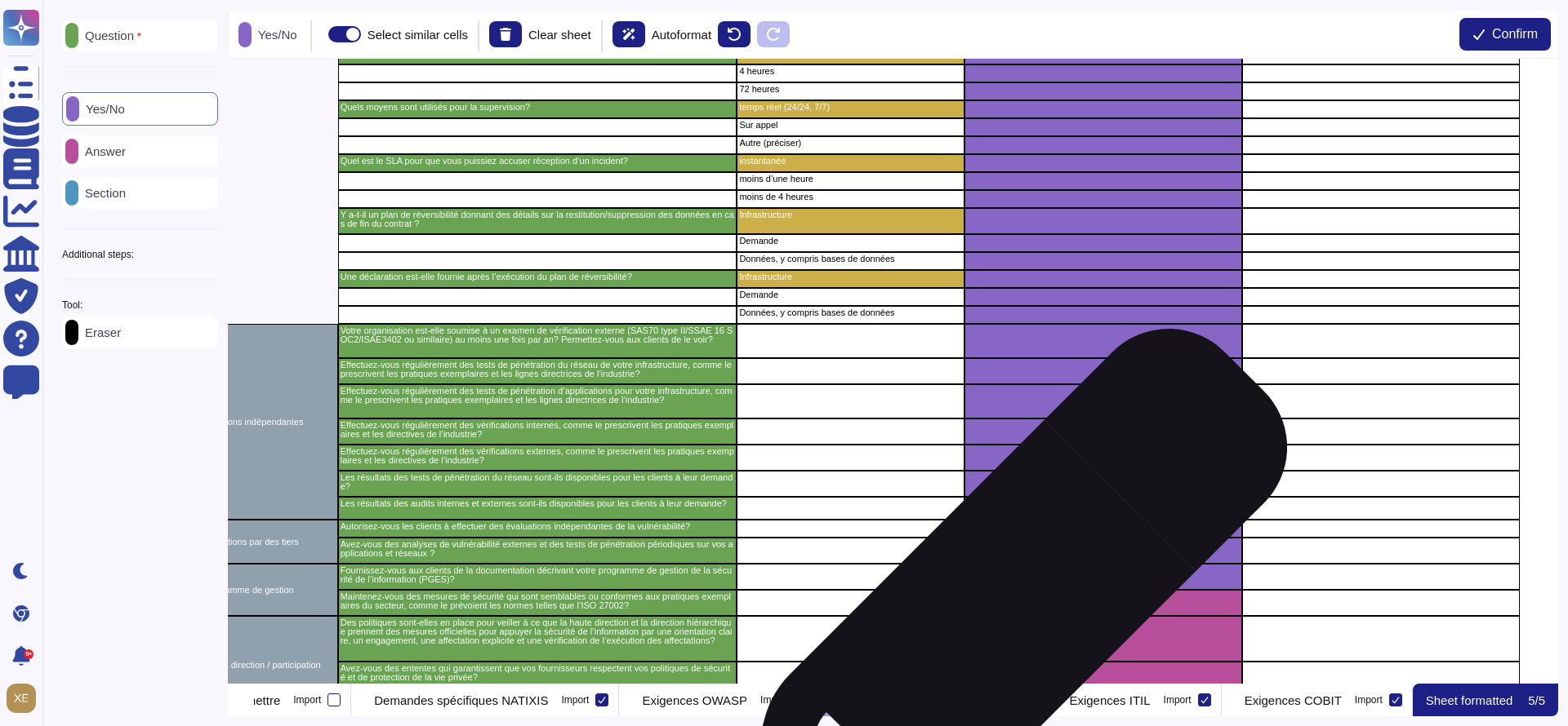
click at [1000, 618] on div "grid" at bounding box center [1104, 639] width 278 height 45
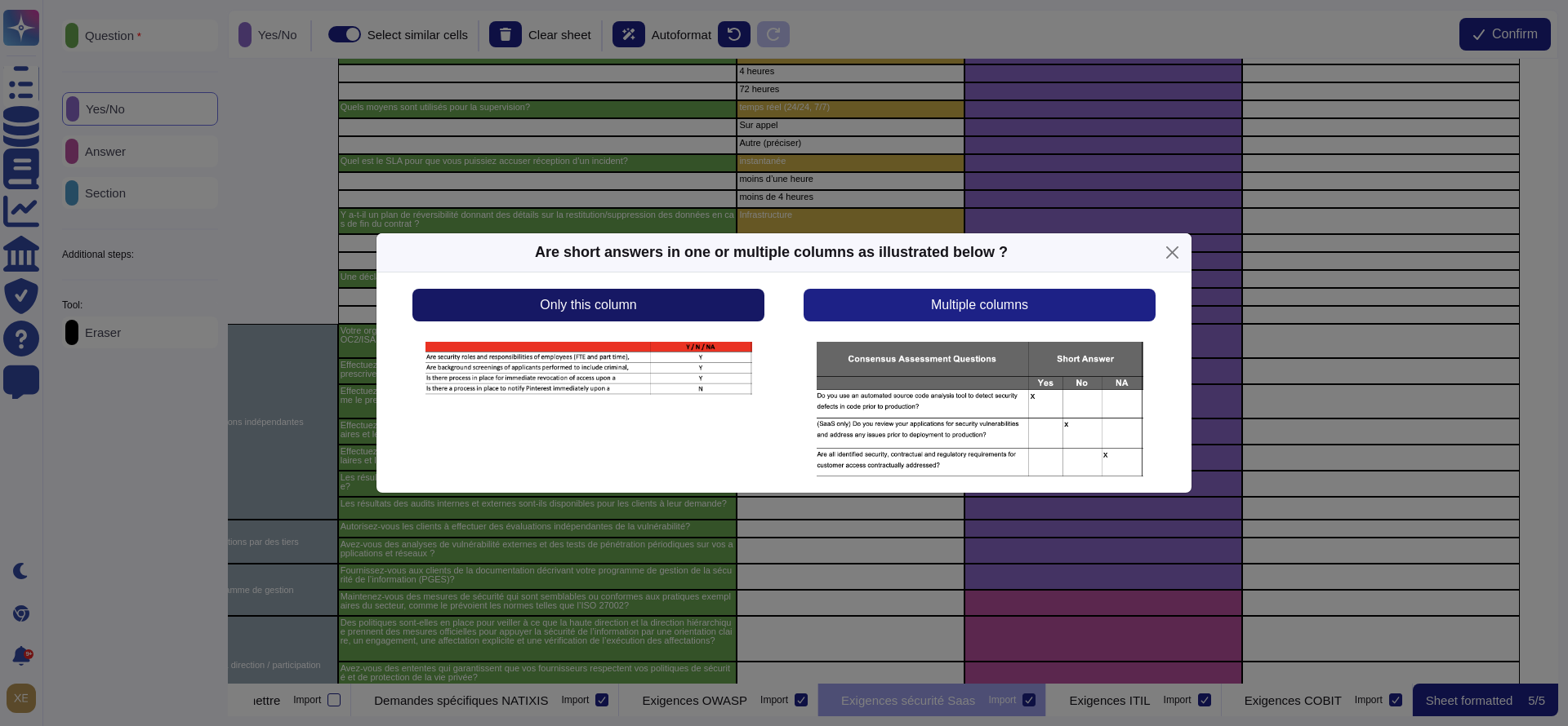
click at [683, 318] on button "Only this column" at bounding box center [588, 305] width 352 height 33
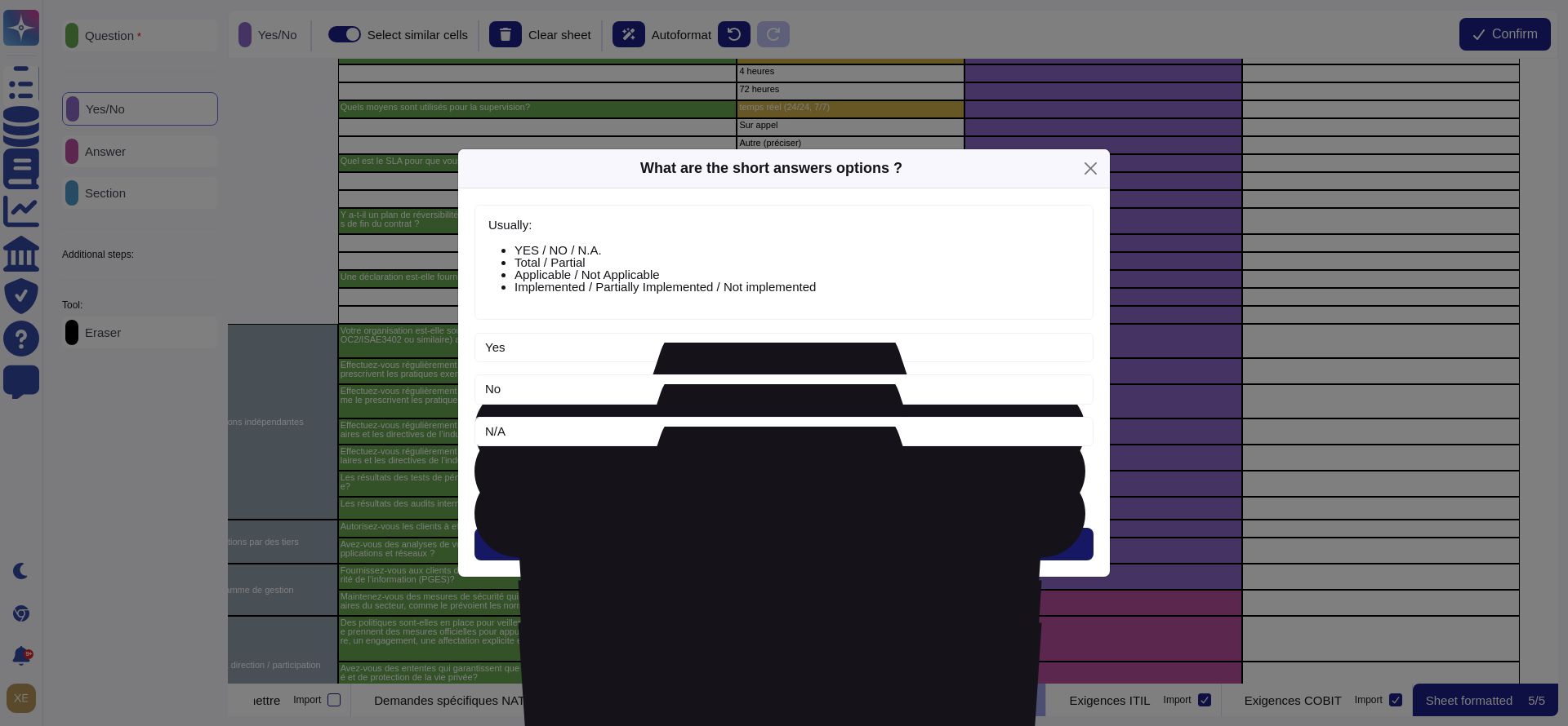
click at [733, 536] on button "Next" at bounding box center [784, 544] width 618 height 33
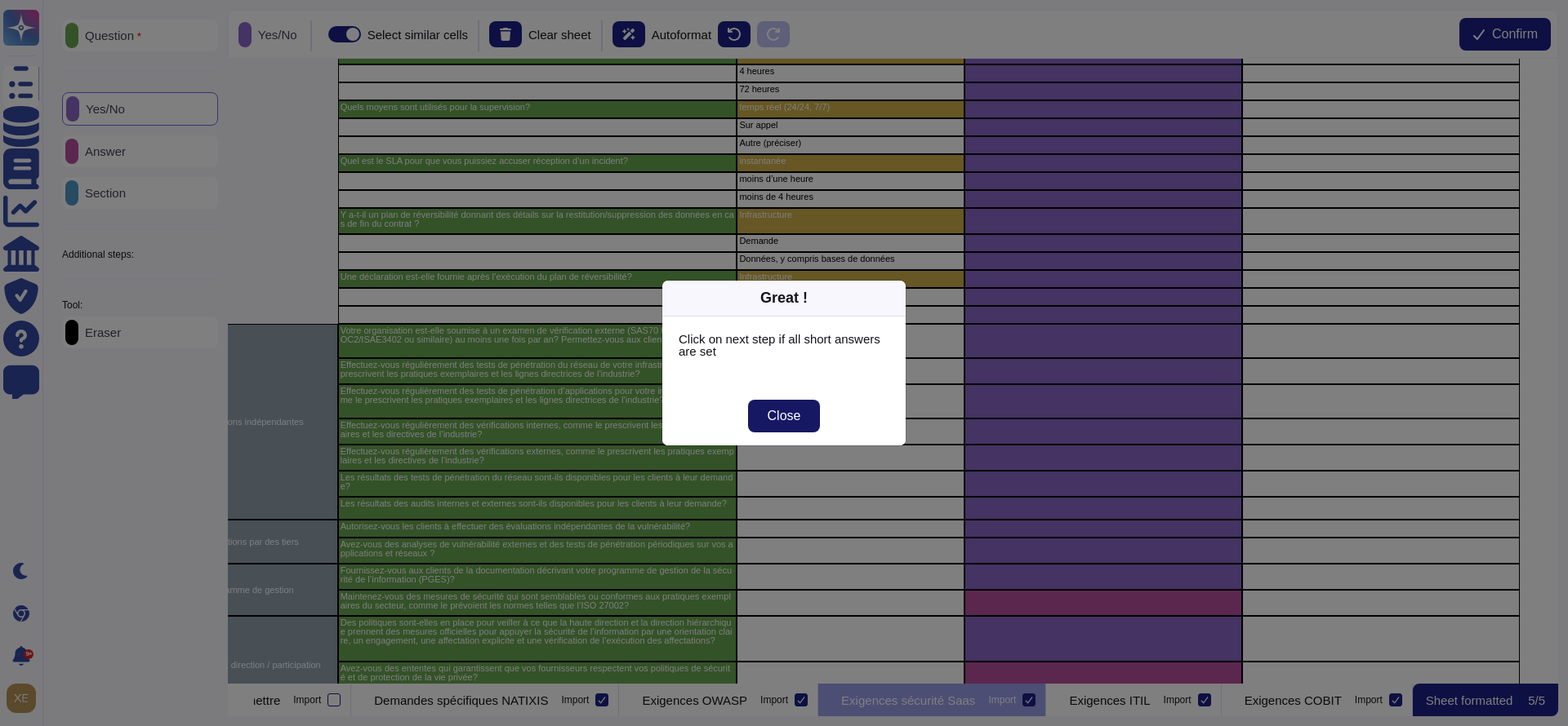
click at [796, 412] on span "Close" at bounding box center [784, 416] width 33 height 13
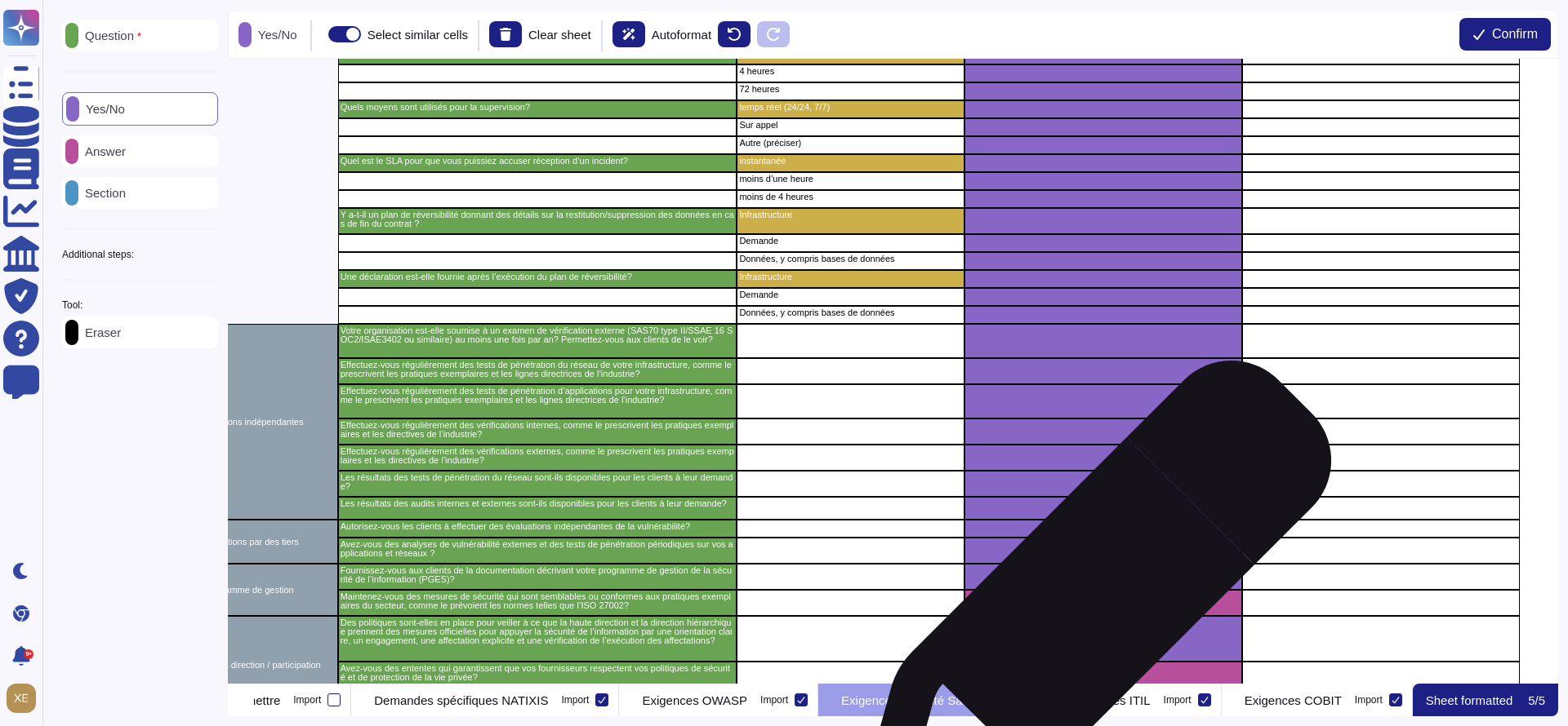
click at [1088, 607] on div "grid" at bounding box center [1104, 603] width 278 height 26
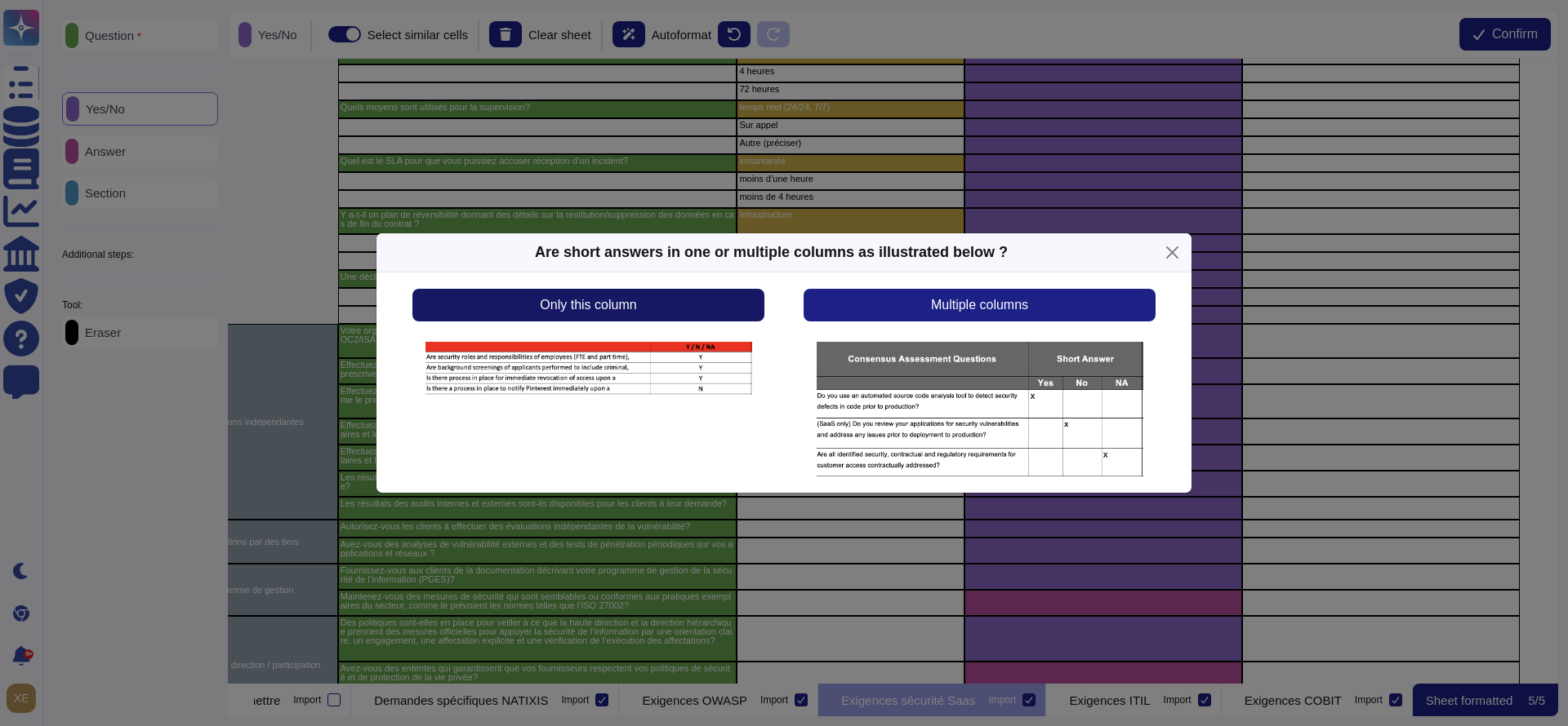
click at [713, 308] on button "Only this column" at bounding box center [588, 305] width 352 height 33
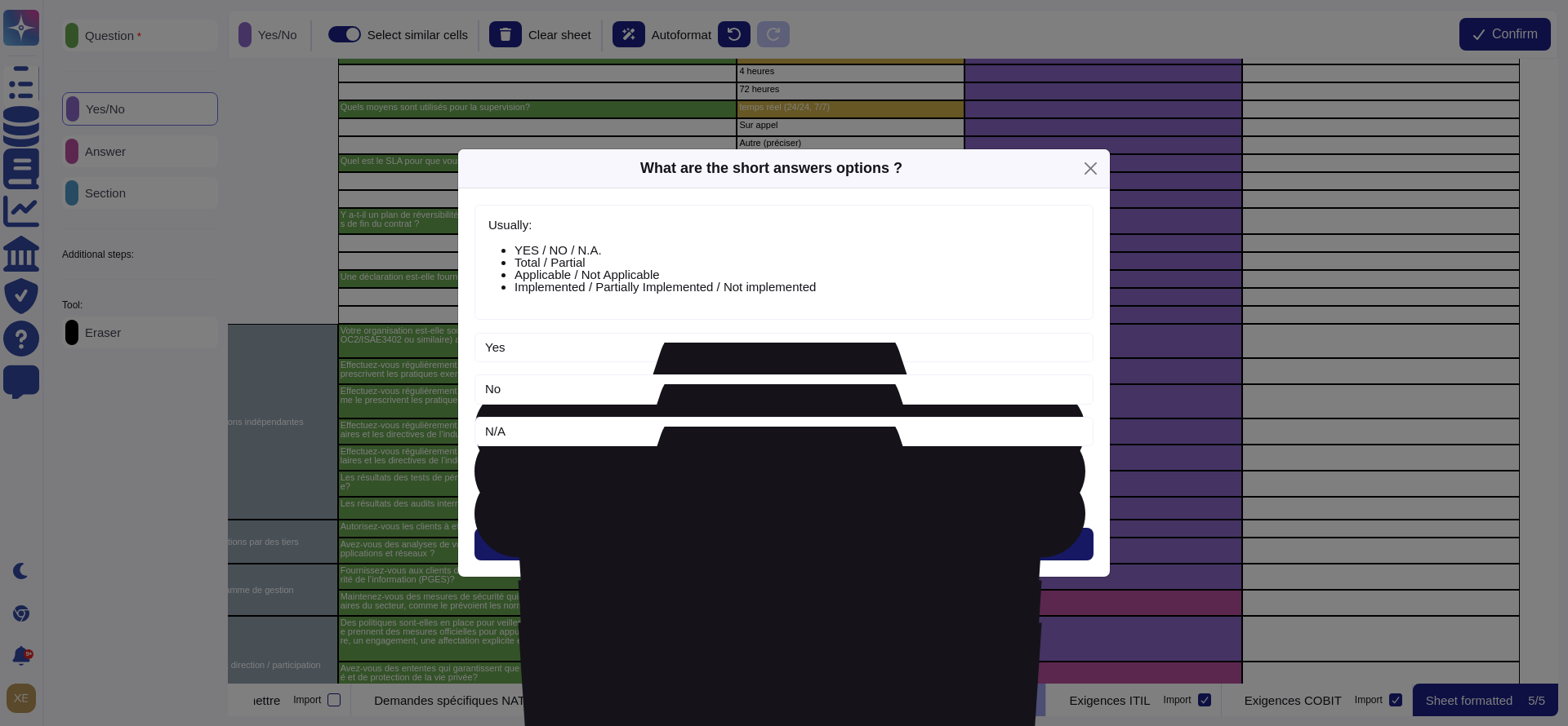
click at [771, 538] on span "Next" at bounding box center [784, 544] width 26 height 13
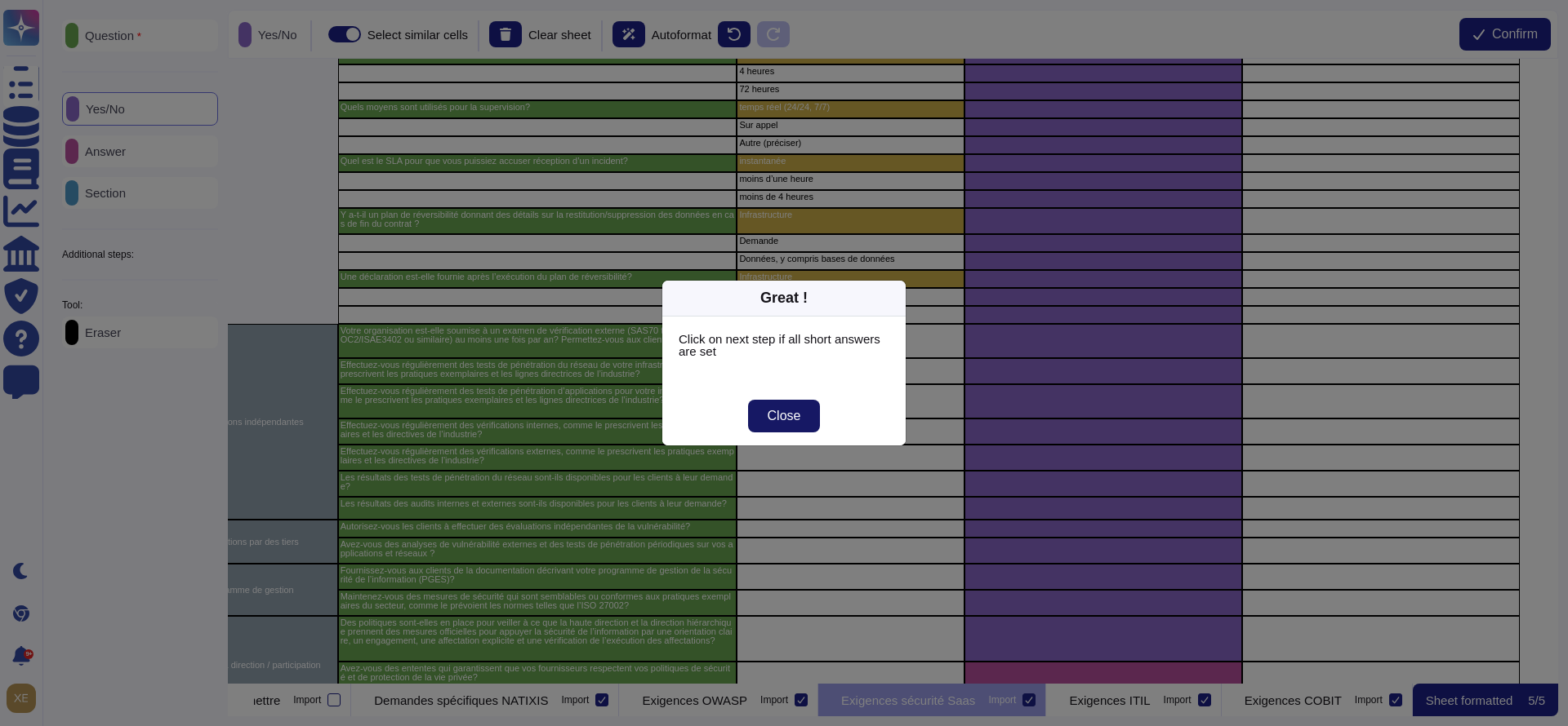
drag, startPoint x: 792, startPoint y: 414, endPoint x: 794, endPoint y: 422, distance: 8.2
click at [792, 418] on span "Close" at bounding box center [784, 416] width 33 height 13
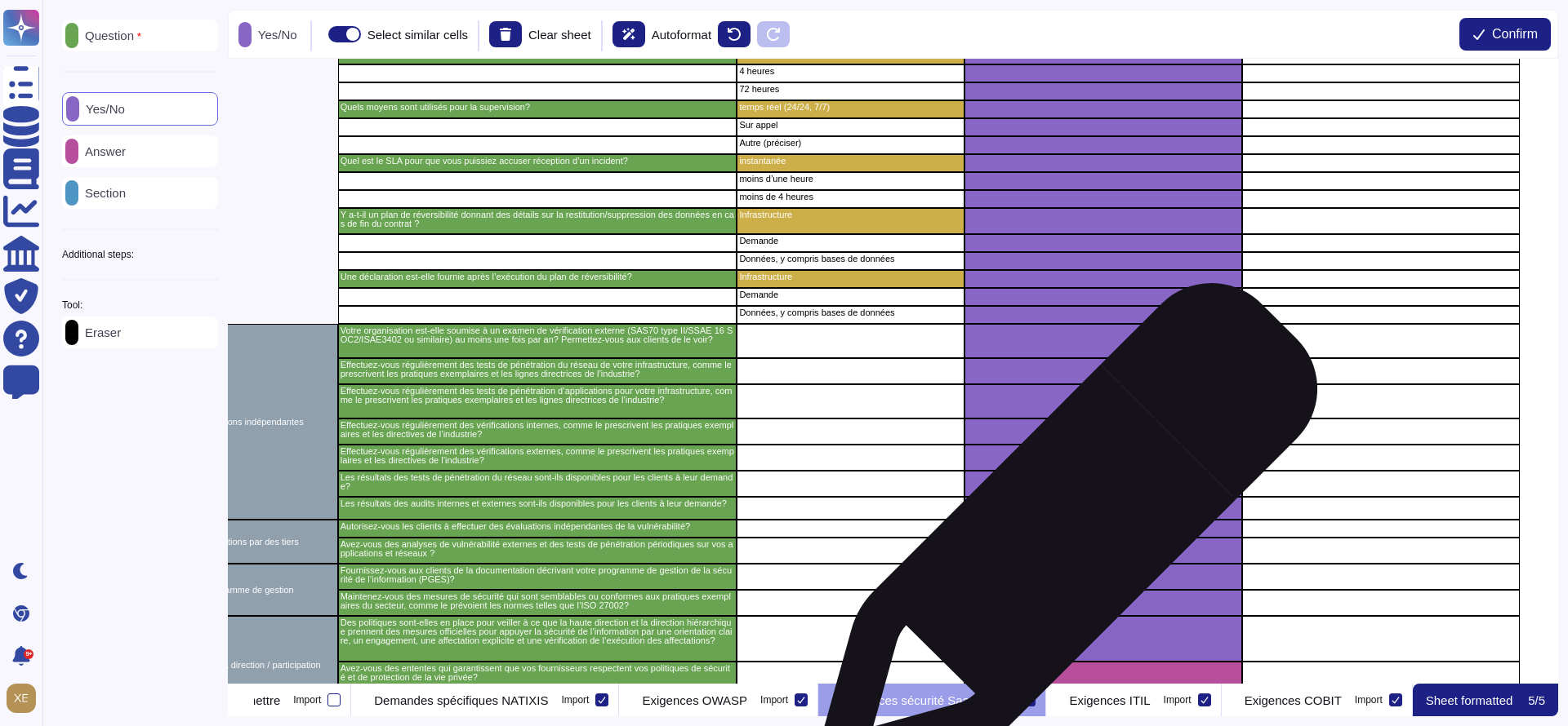
scroll to position [3271, 402]
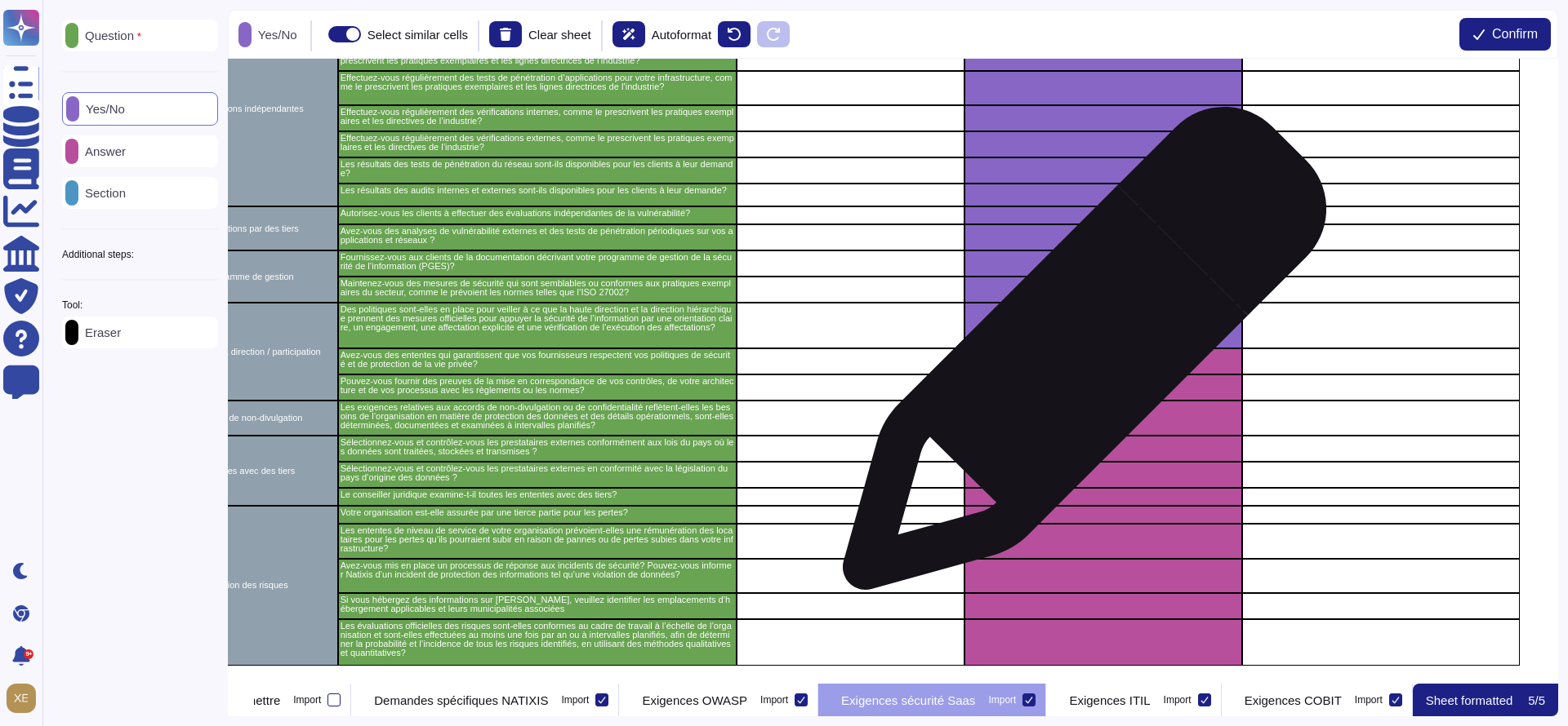
click at [1078, 374] on div "grid" at bounding box center [1104, 388] width 278 height 26
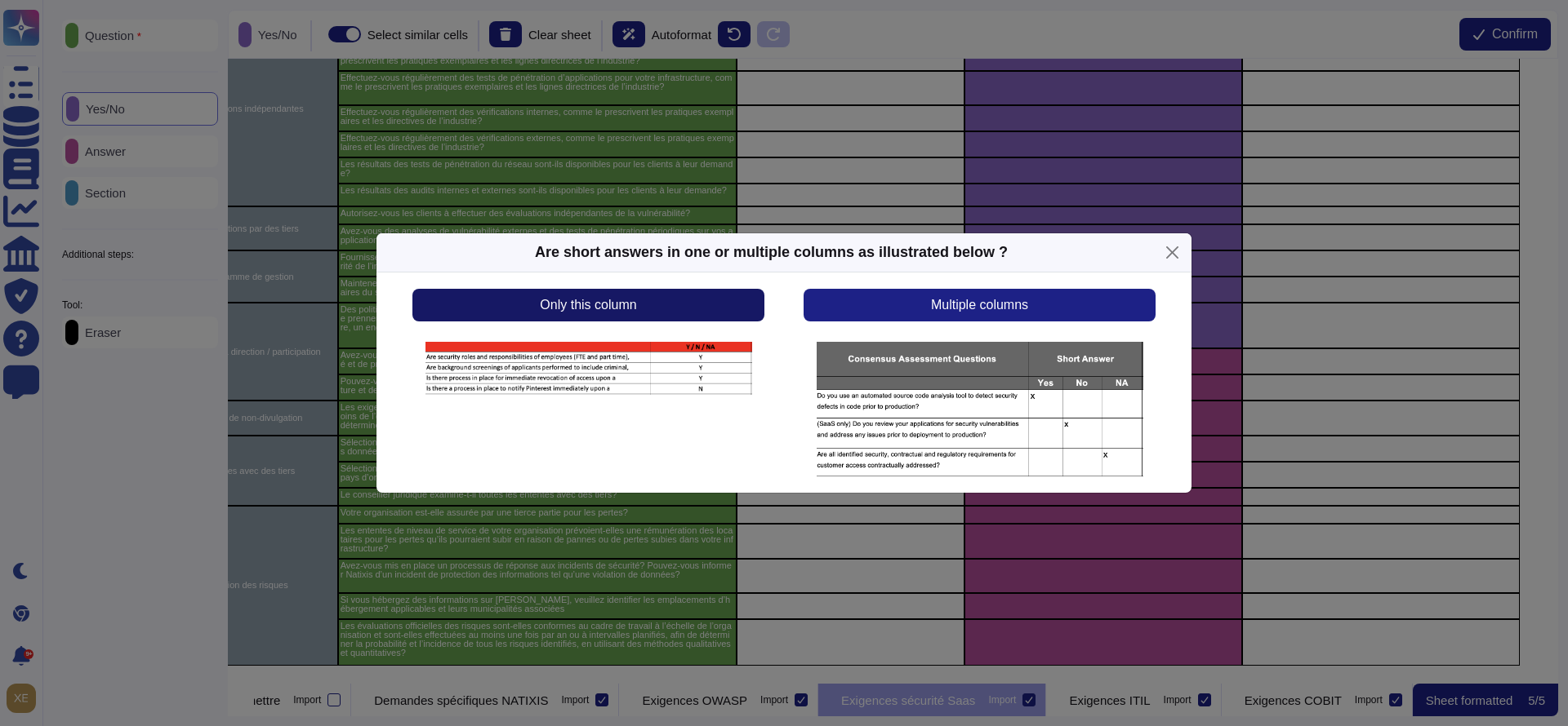
click at [671, 290] on button "Only this column" at bounding box center [588, 305] width 352 height 33
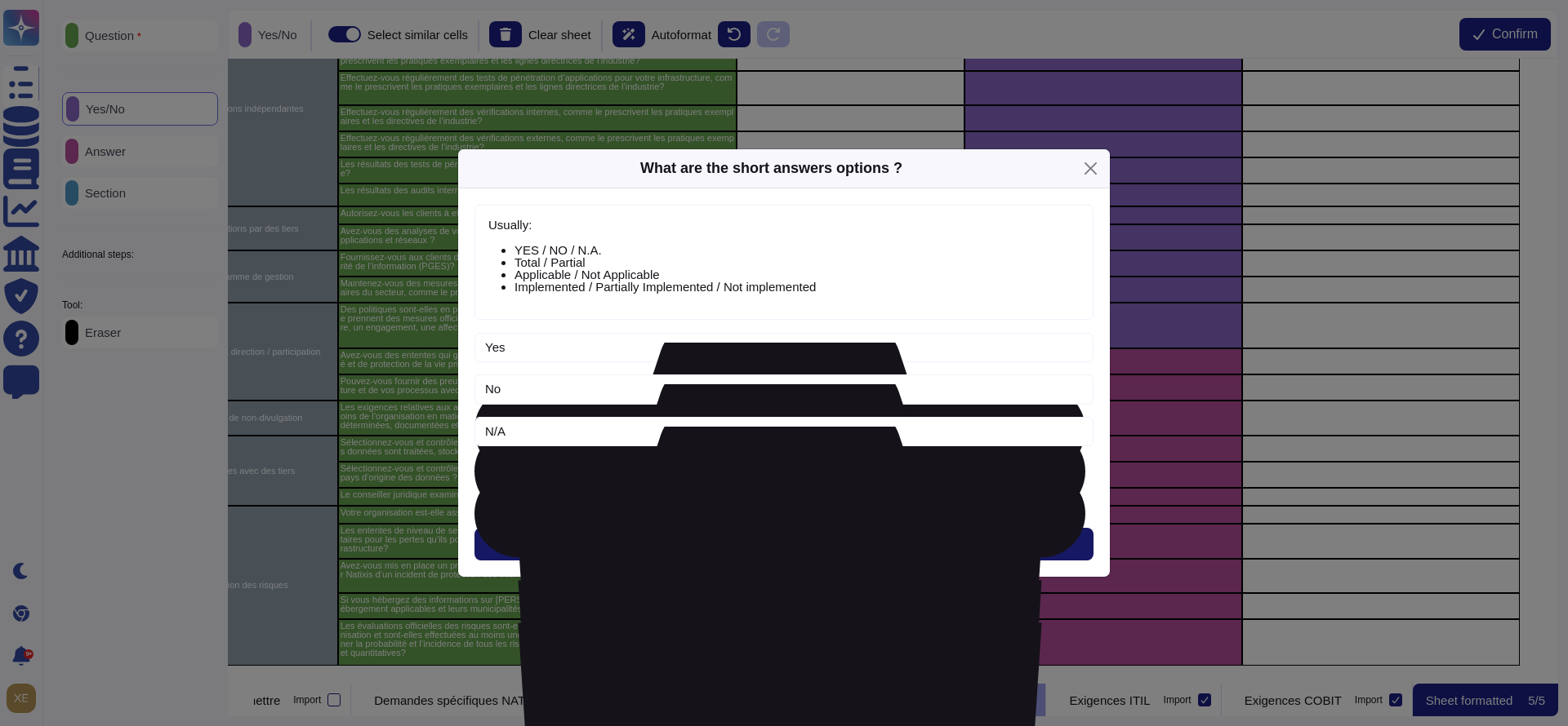
click at [737, 550] on button "Next" at bounding box center [784, 544] width 618 height 33
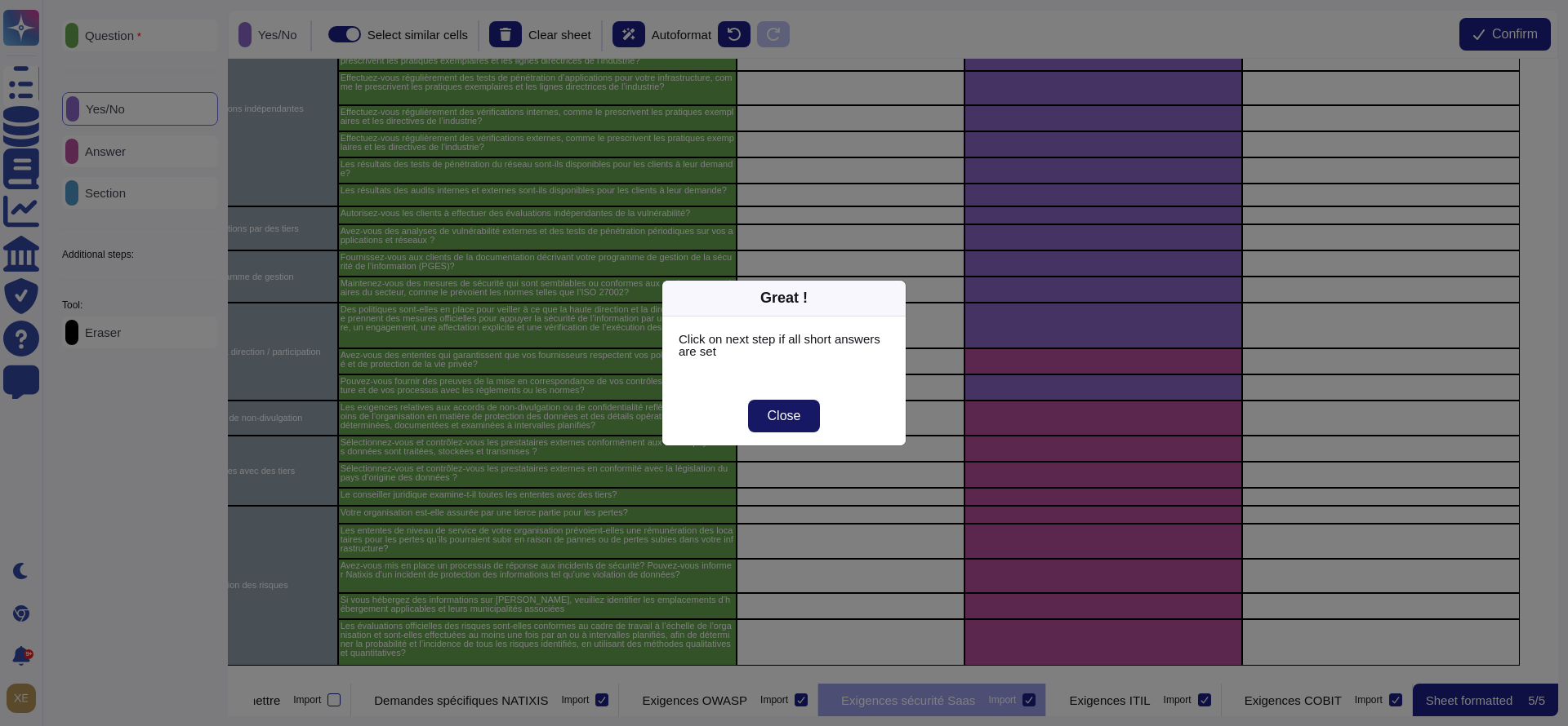
click at [815, 407] on button "Close" at bounding box center [784, 416] width 73 height 33
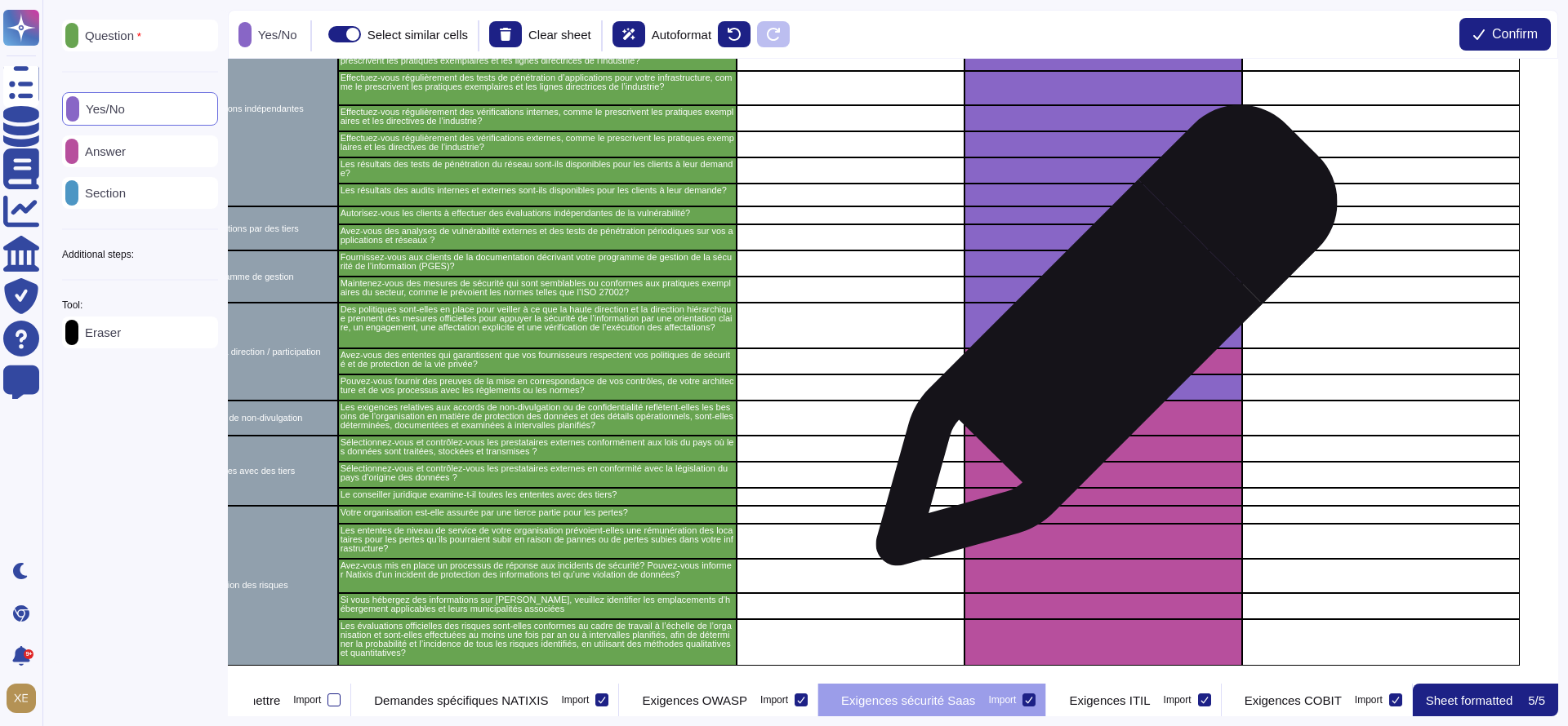
click at [1100, 349] on div "grid" at bounding box center [1104, 362] width 278 height 26
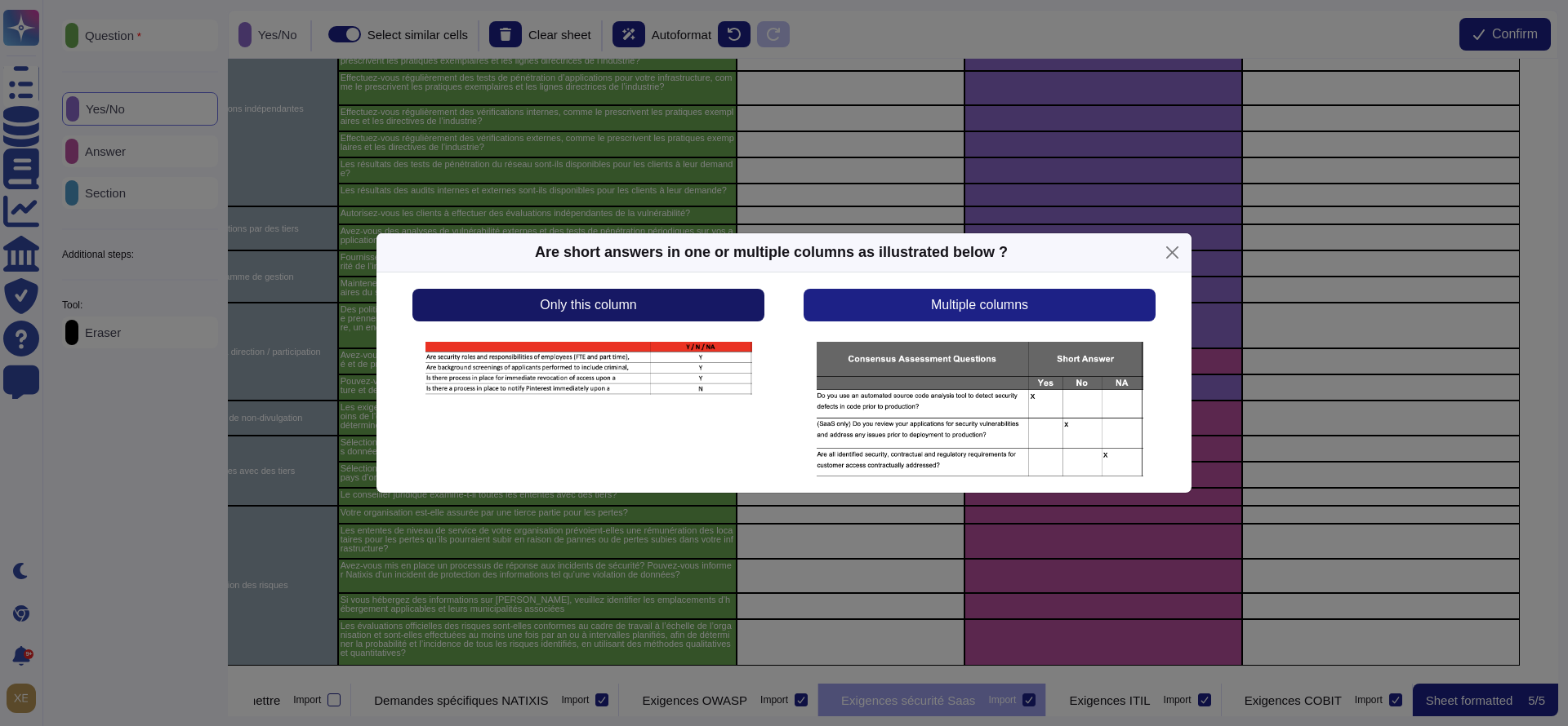
click at [648, 302] on button "Only this column" at bounding box center [588, 305] width 352 height 33
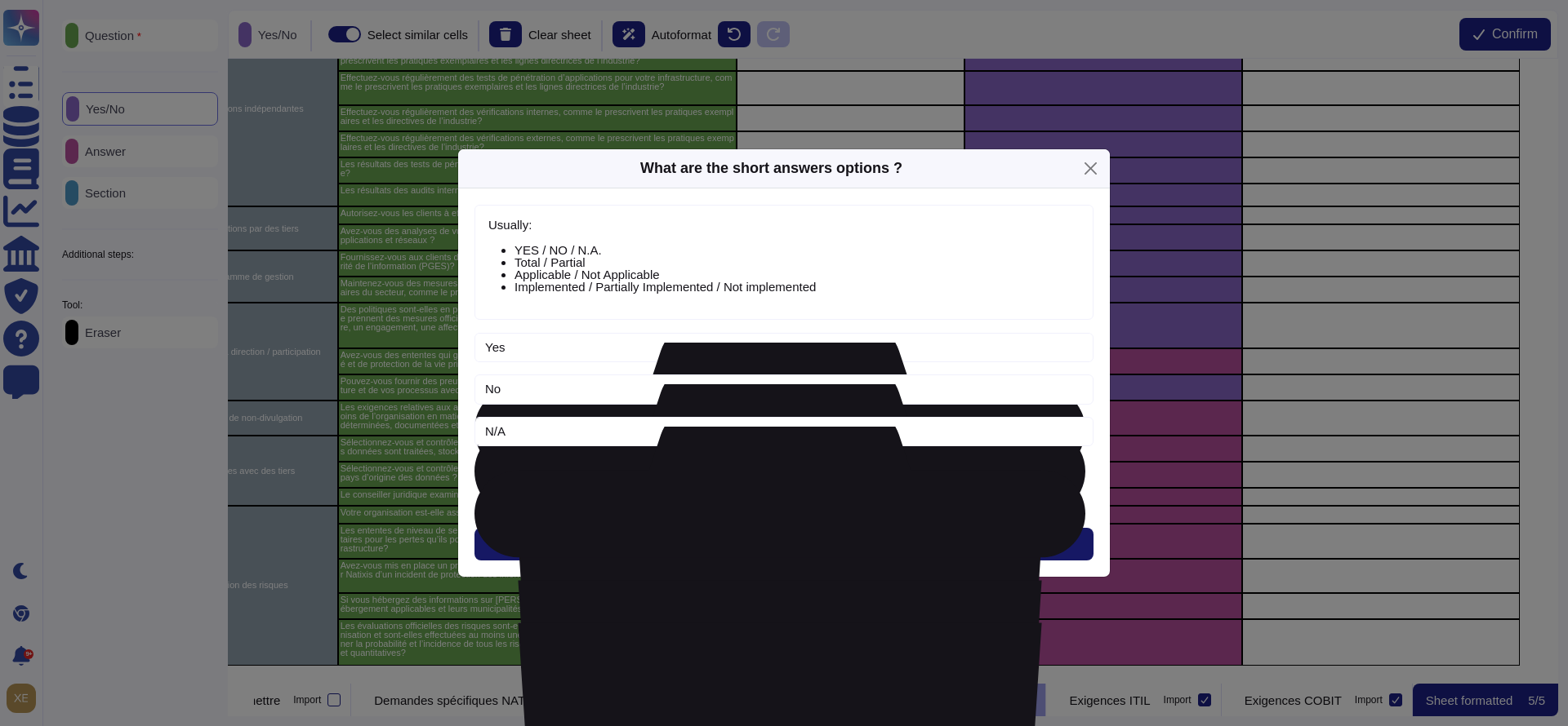
click at [713, 540] on button "Next" at bounding box center [784, 544] width 618 height 33
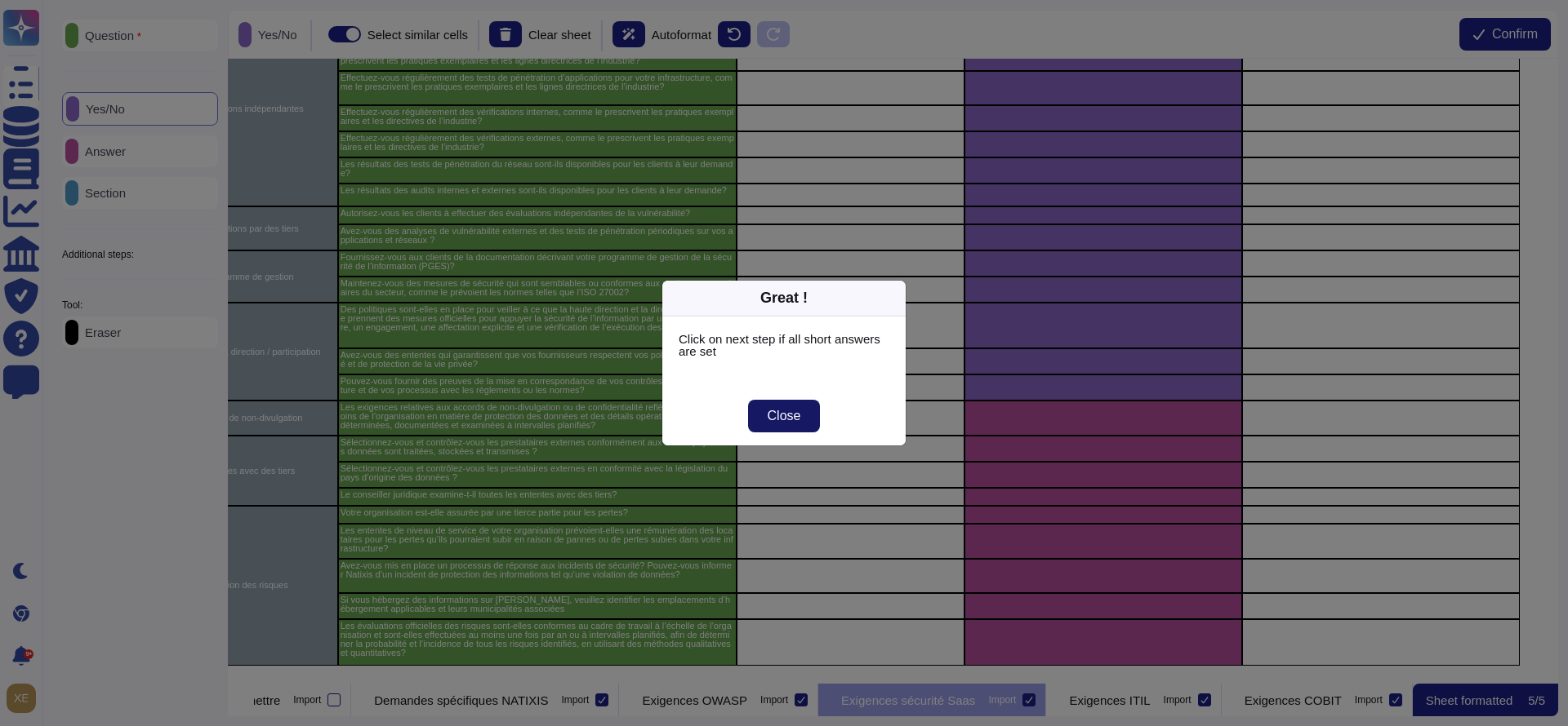
click at [767, 420] on button "Close" at bounding box center [784, 416] width 73 height 33
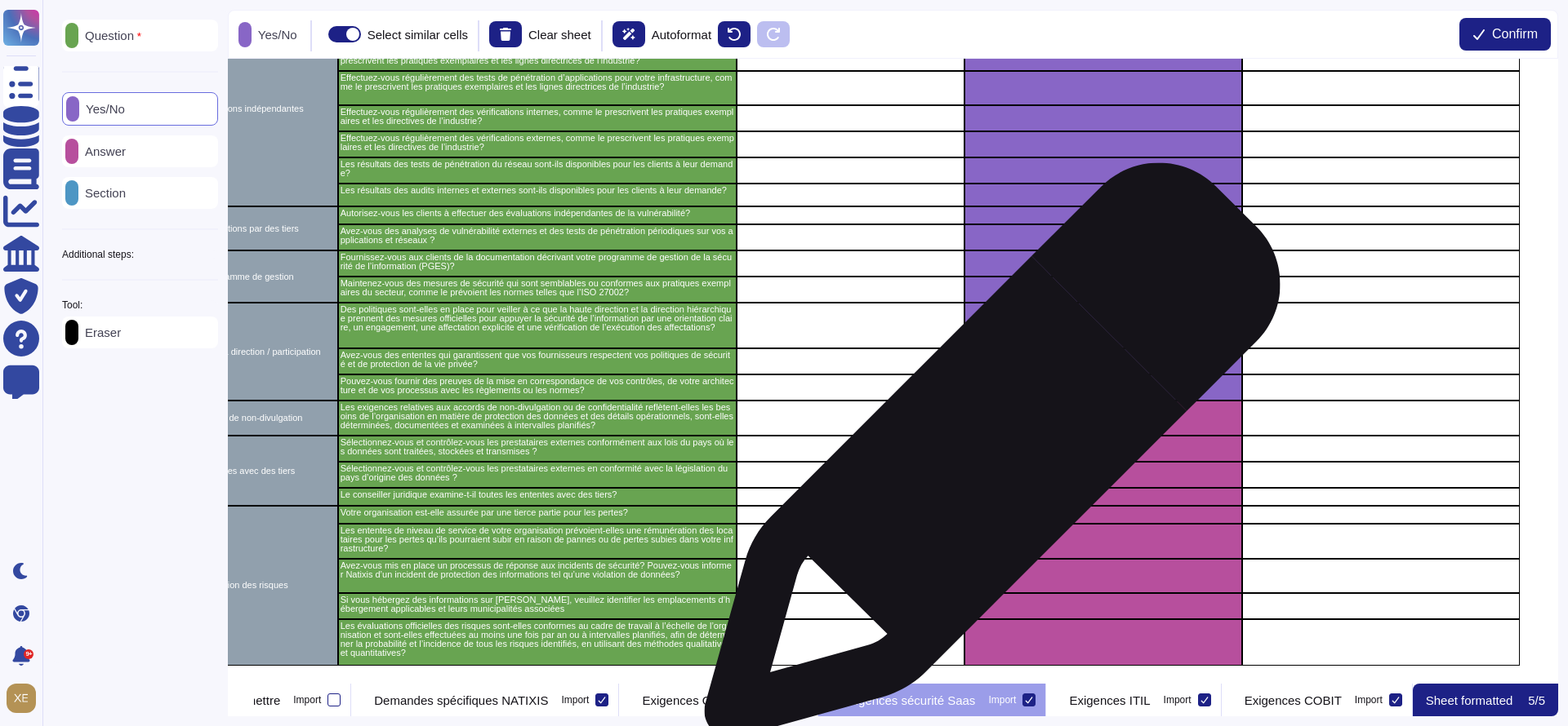
click at [989, 462] on div "grid" at bounding box center [1104, 475] width 278 height 26
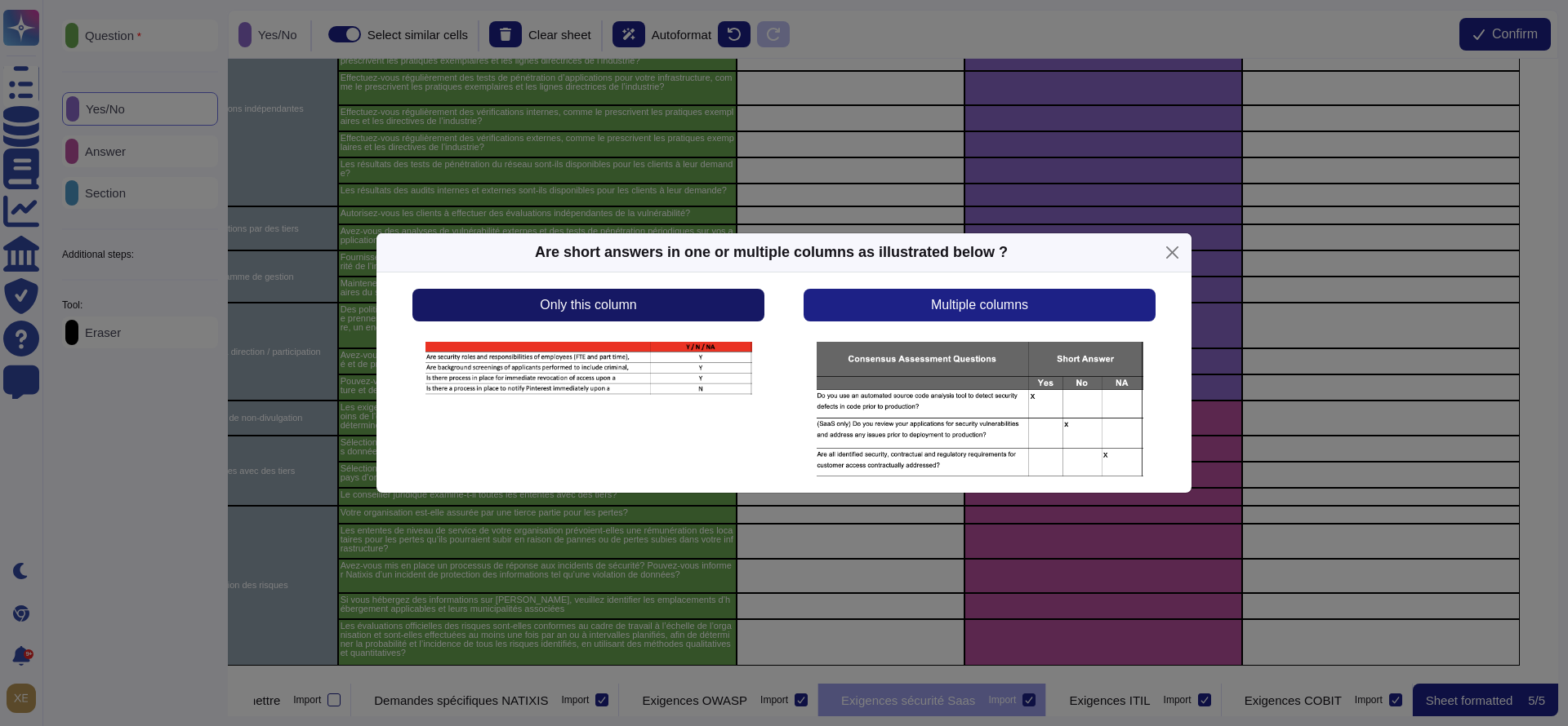
click at [721, 311] on button "Only this column" at bounding box center [588, 305] width 352 height 33
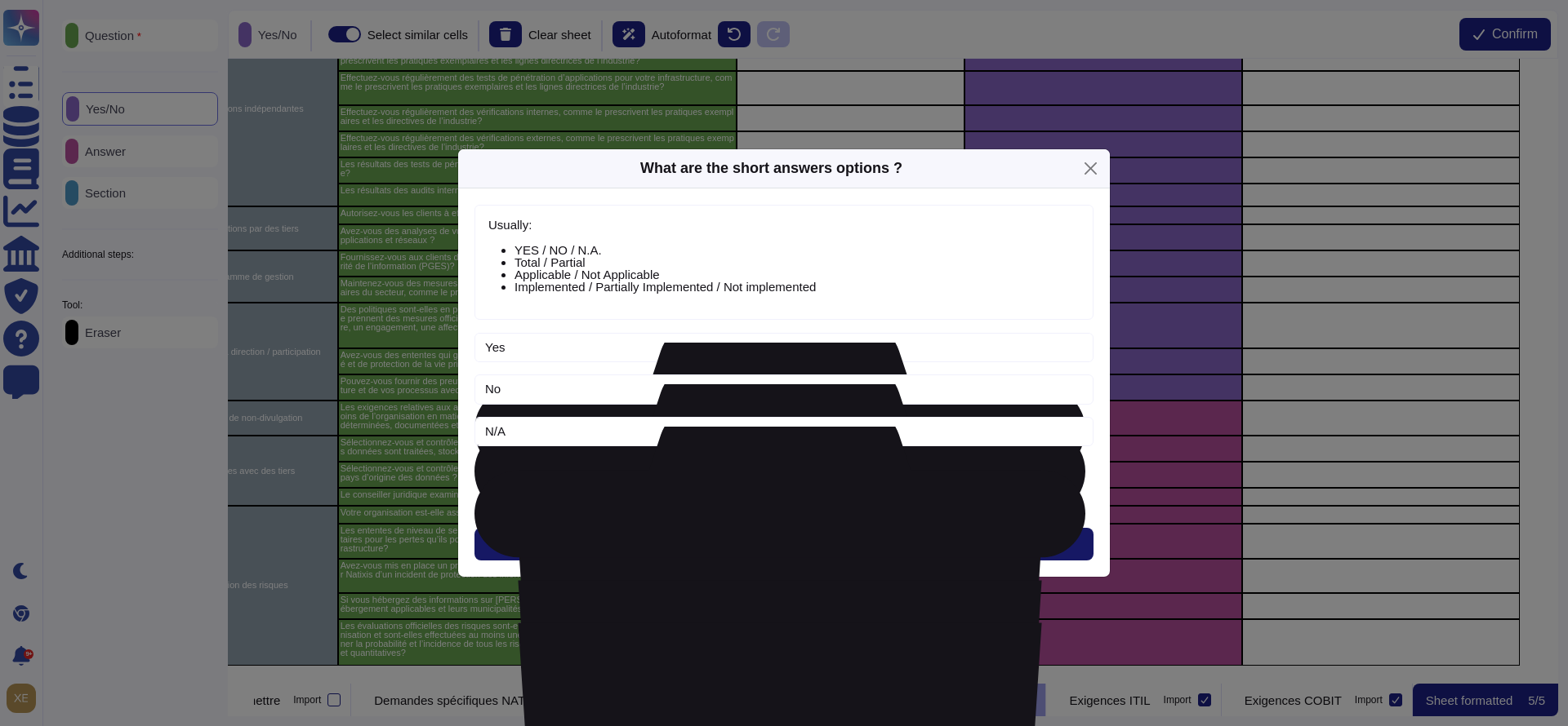
click at [722, 547] on button "Next" at bounding box center [784, 544] width 618 height 33
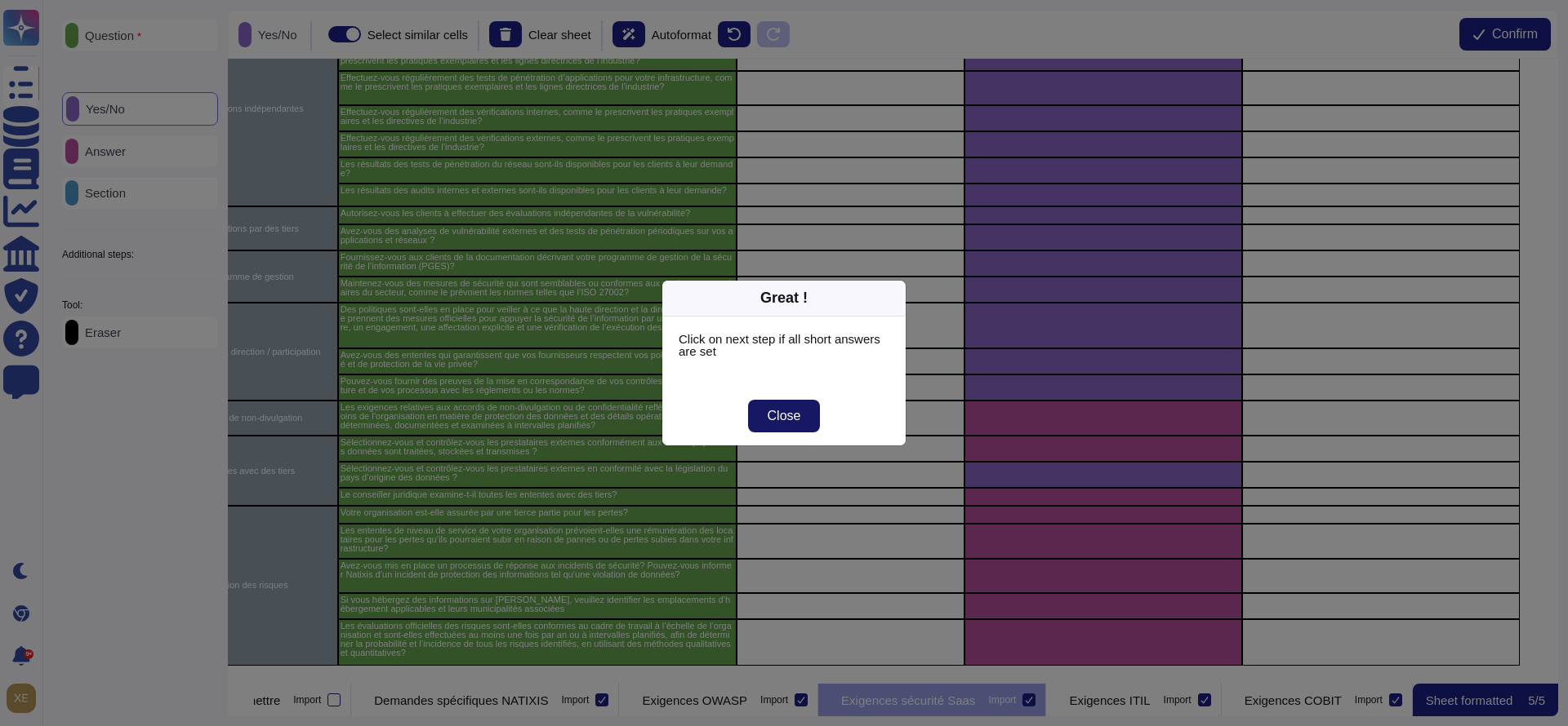
click at [796, 415] on span "Close" at bounding box center [784, 416] width 33 height 13
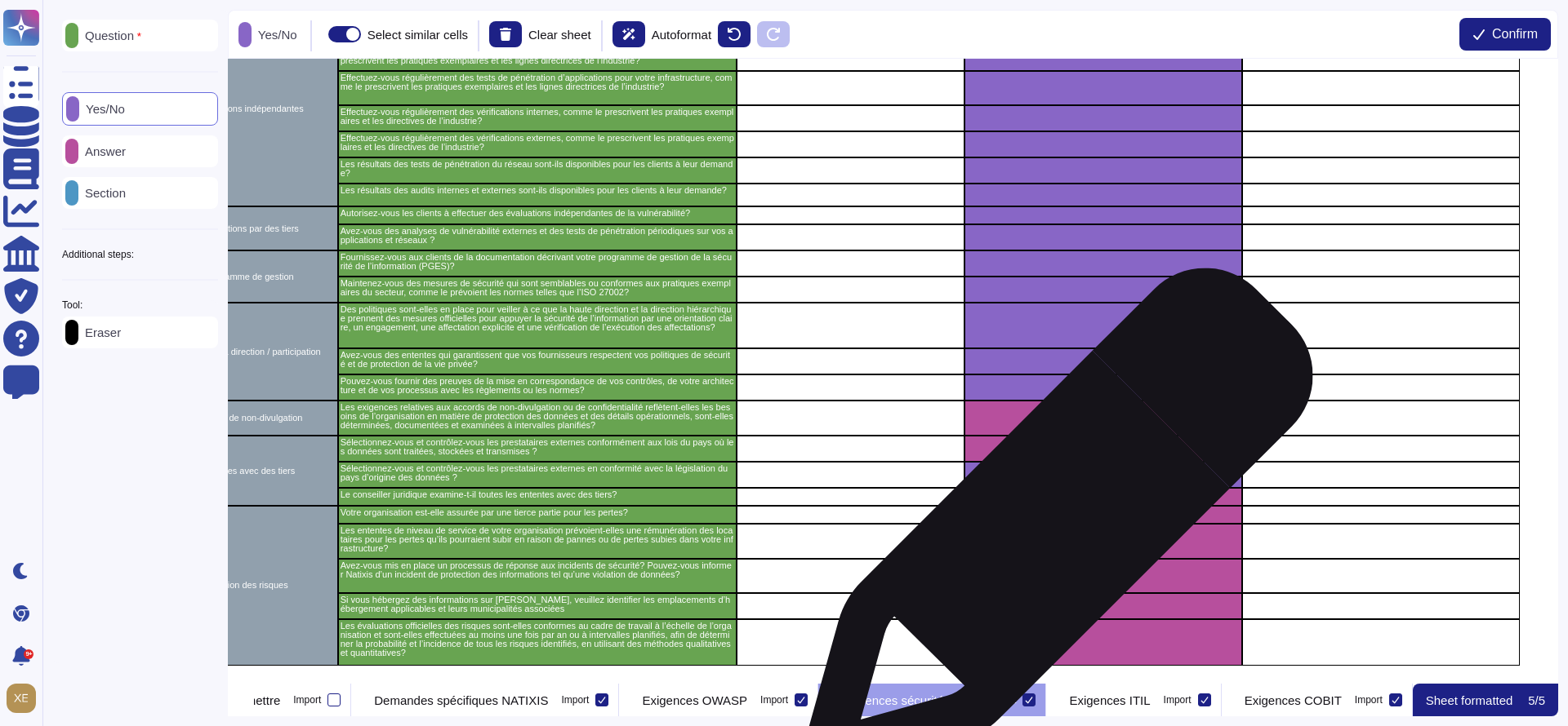
click at [1051, 531] on div "grid" at bounding box center [1104, 541] width 278 height 35
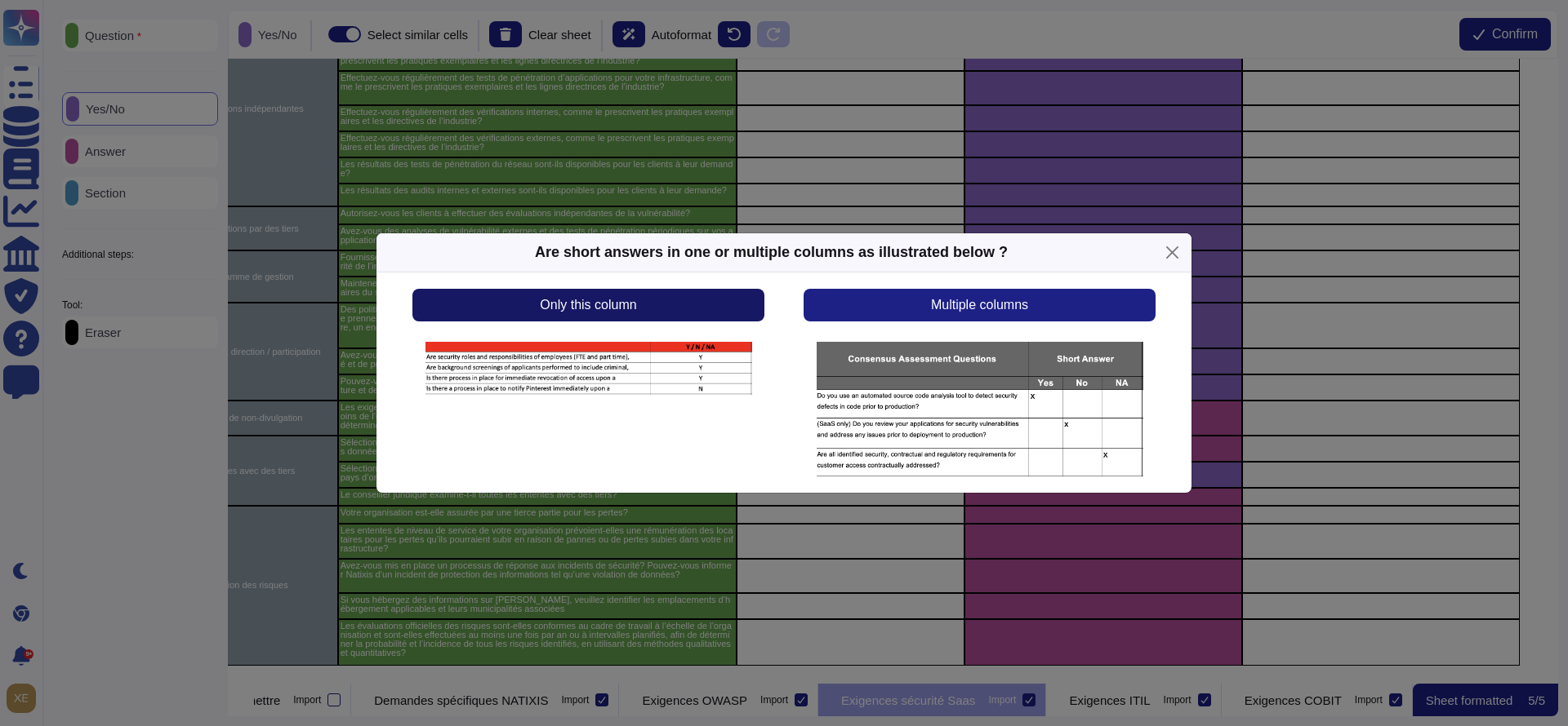
click at [686, 303] on button "Only this column" at bounding box center [588, 305] width 352 height 33
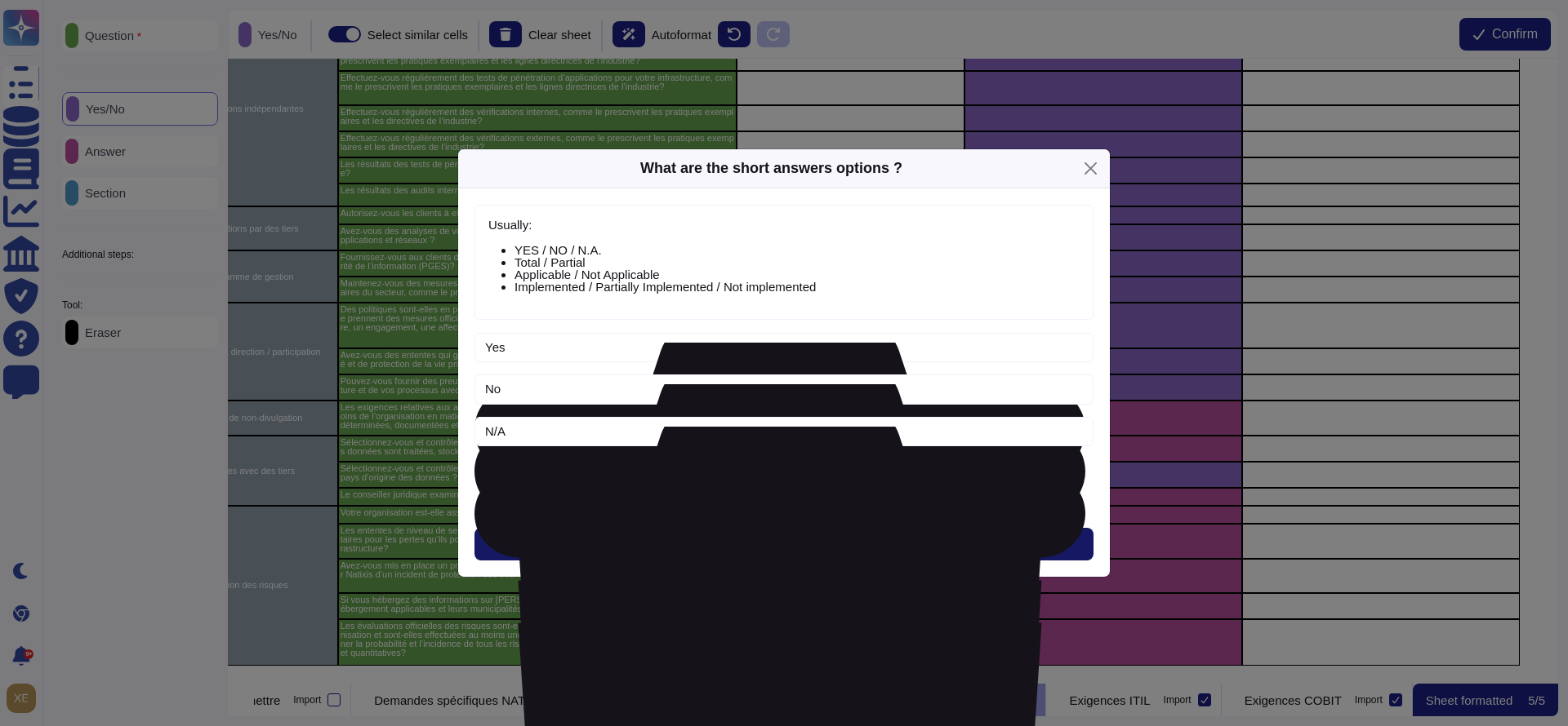
click at [722, 539] on button "Next" at bounding box center [784, 544] width 618 height 33
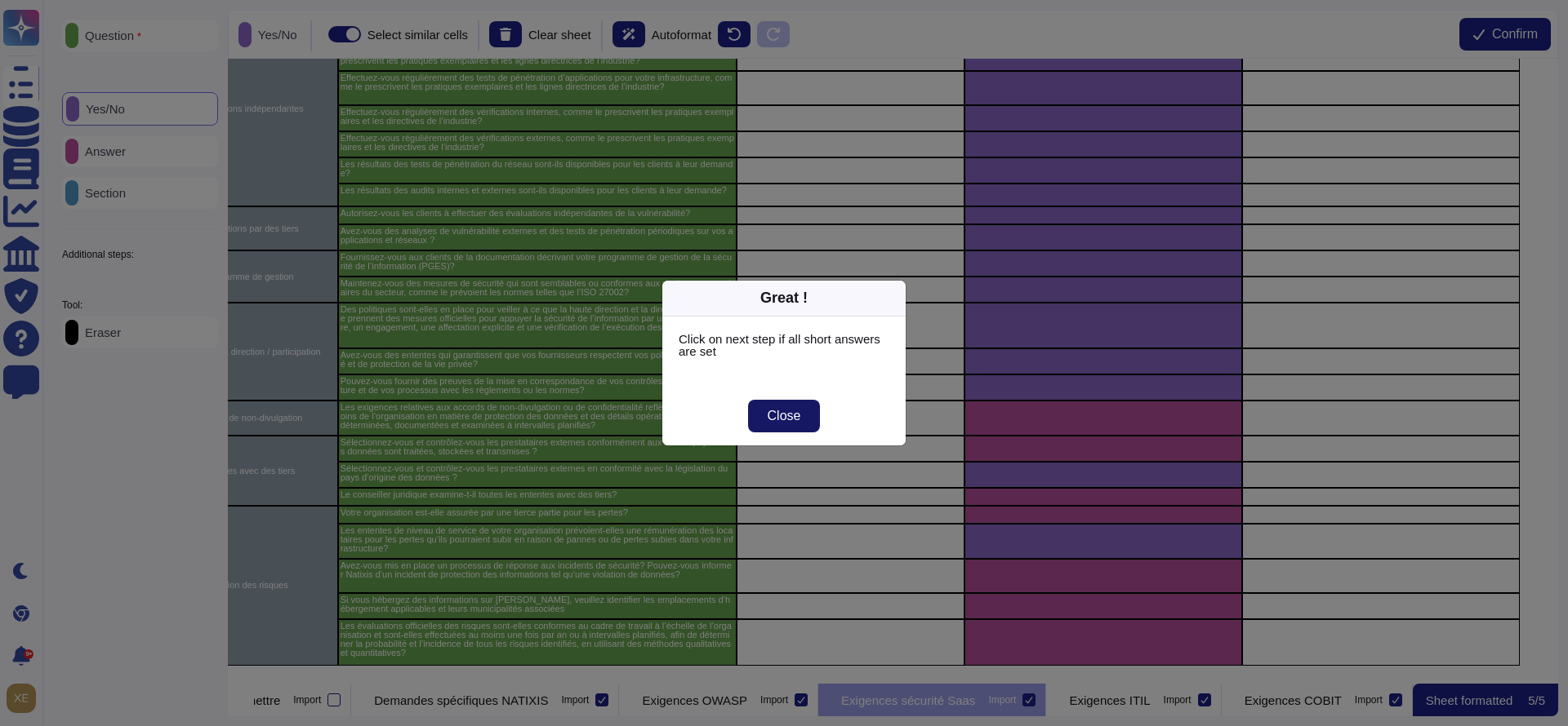
click at [765, 422] on button "Close" at bounding box center [784, 416] width 73 height 33
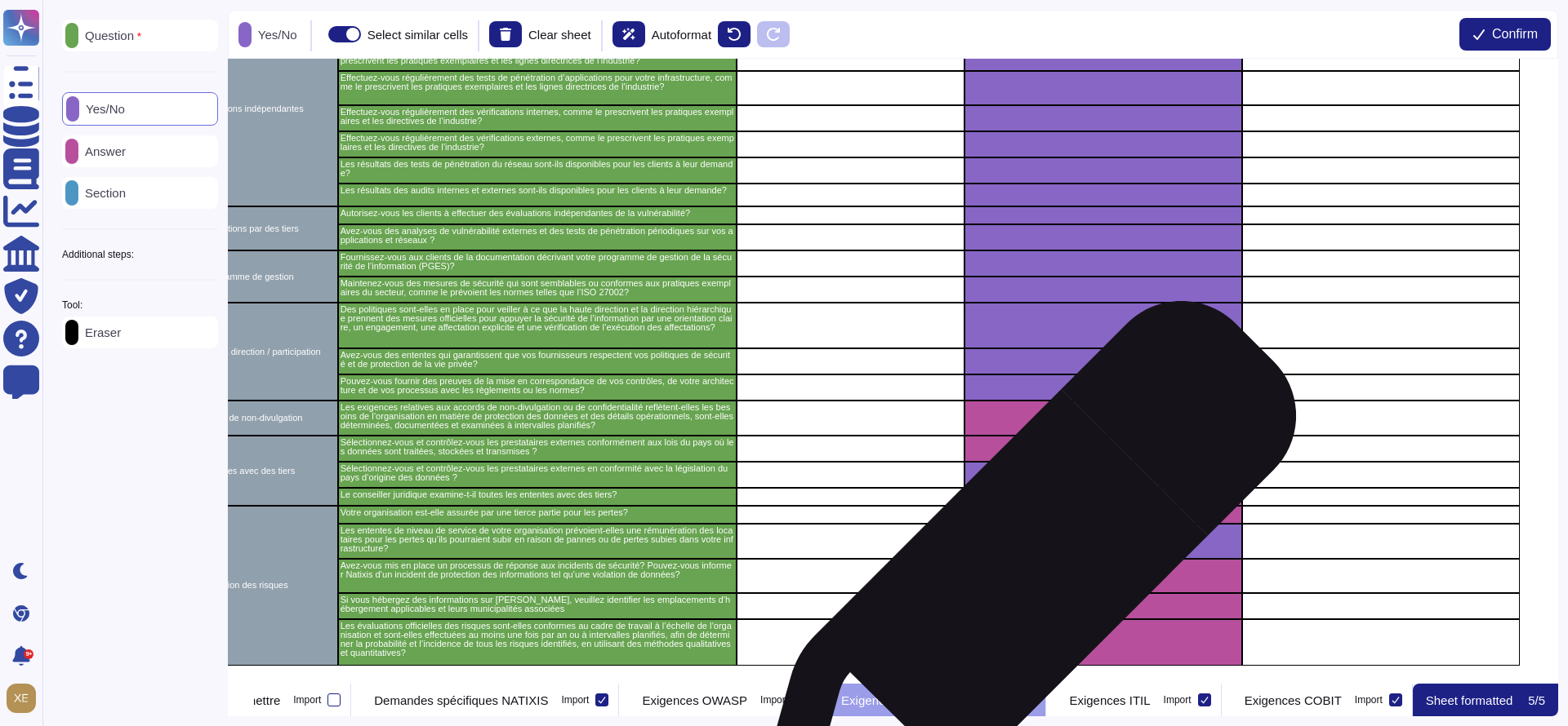
click at [1018, 594] on div "grid" at bounding box center [1104, 607] width 278 height 26
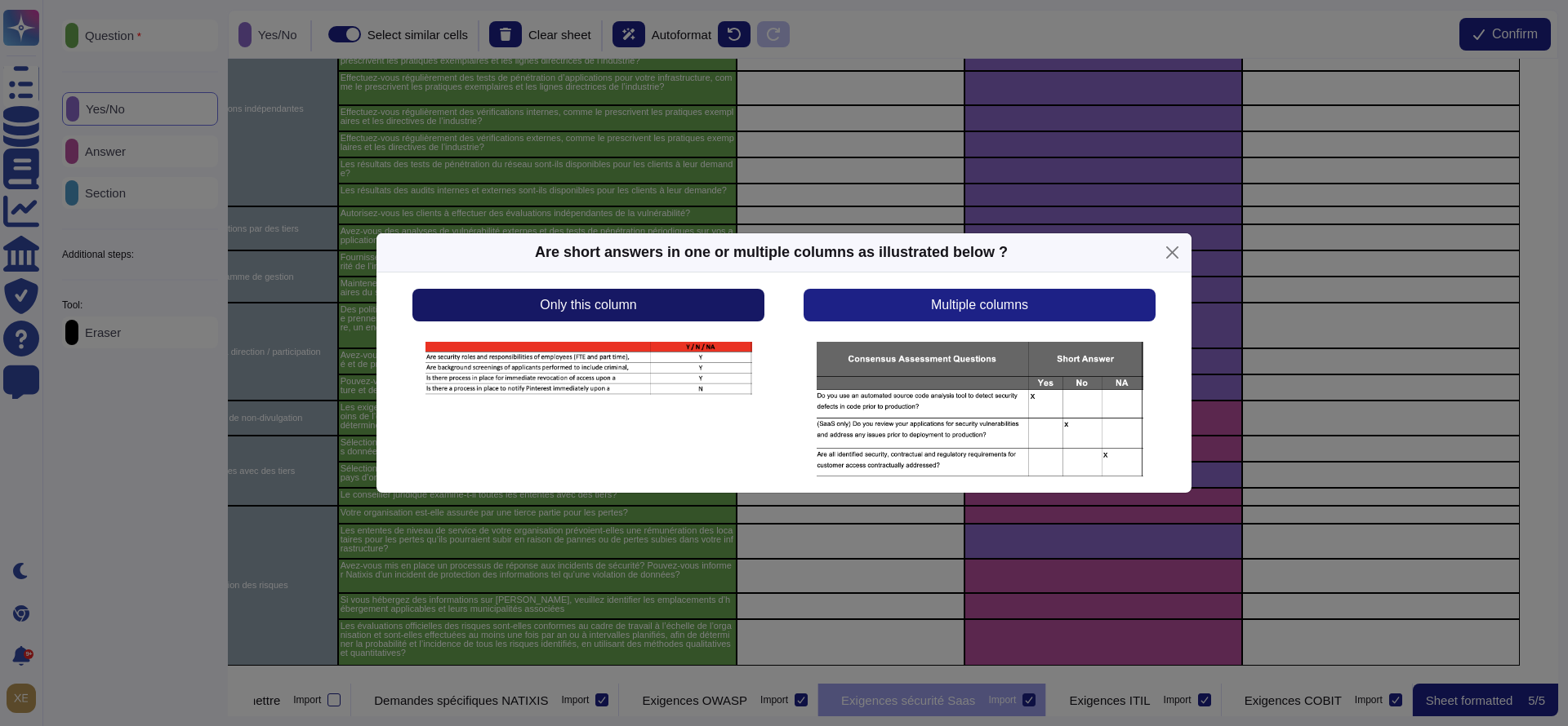
click at [708, 308] on button "Only this column" at bounding box center [588, 305] width 352 height 33
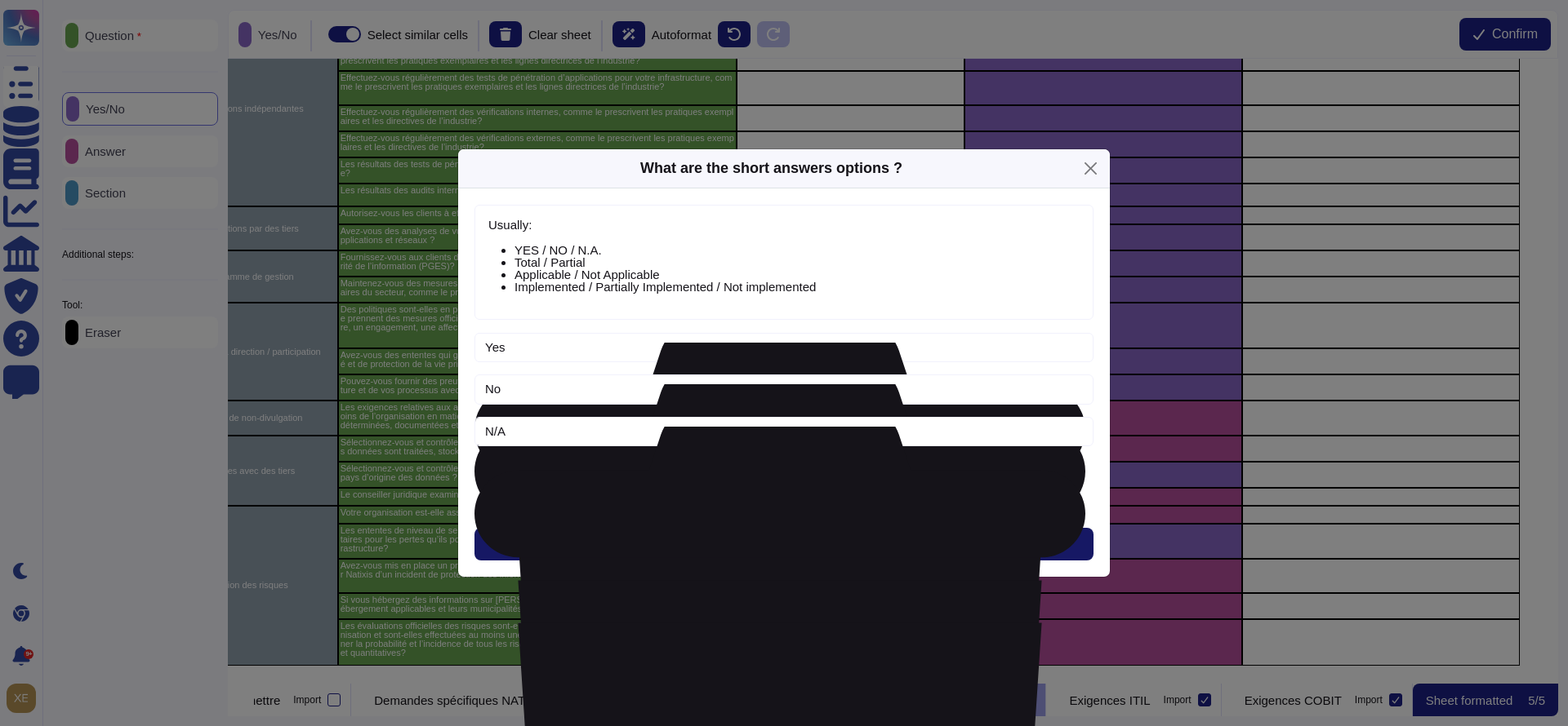
click at [749, 542] on button "Next" at bounding box center [784, 544] width 618 height 33
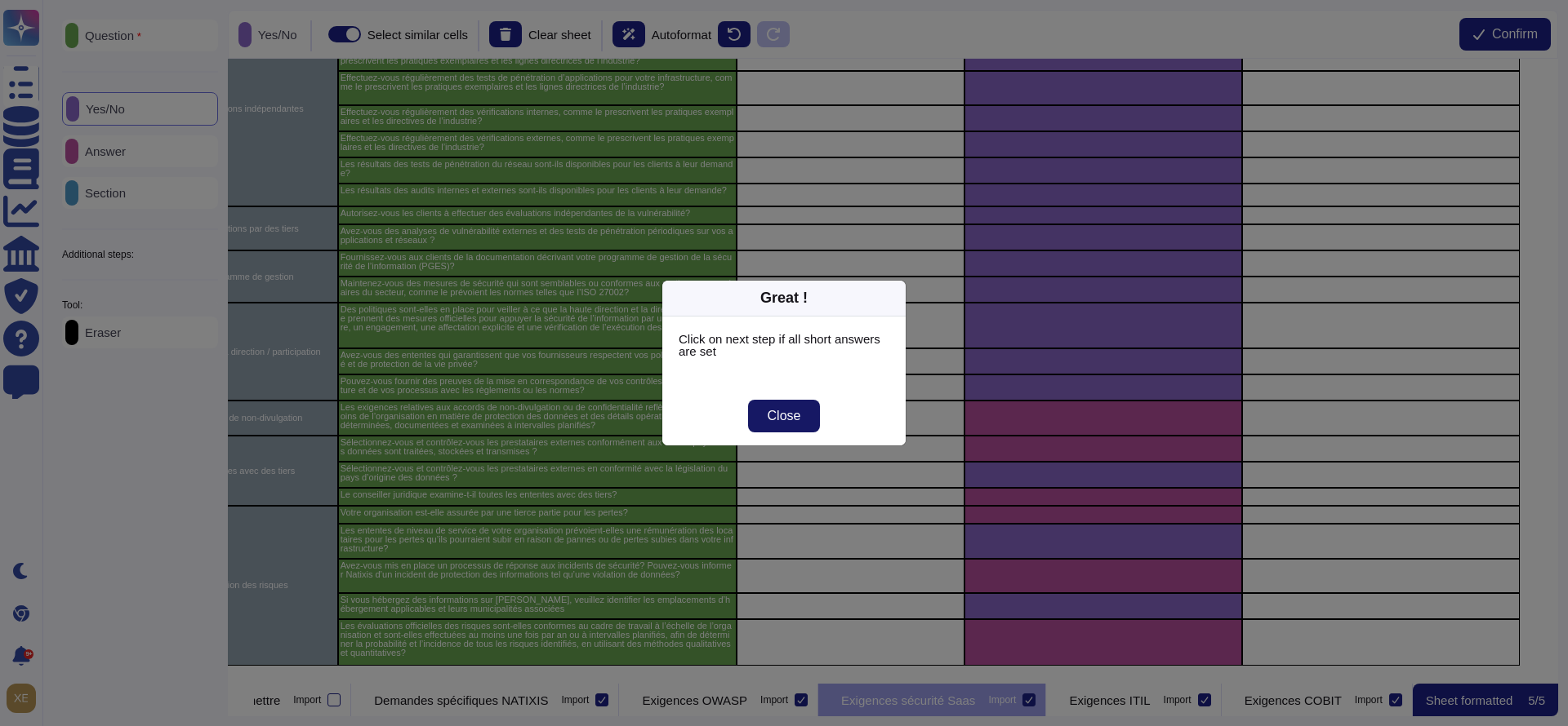
click at [774, 412] on span "Close" at bounding box center [784, 416] width 33 height 13
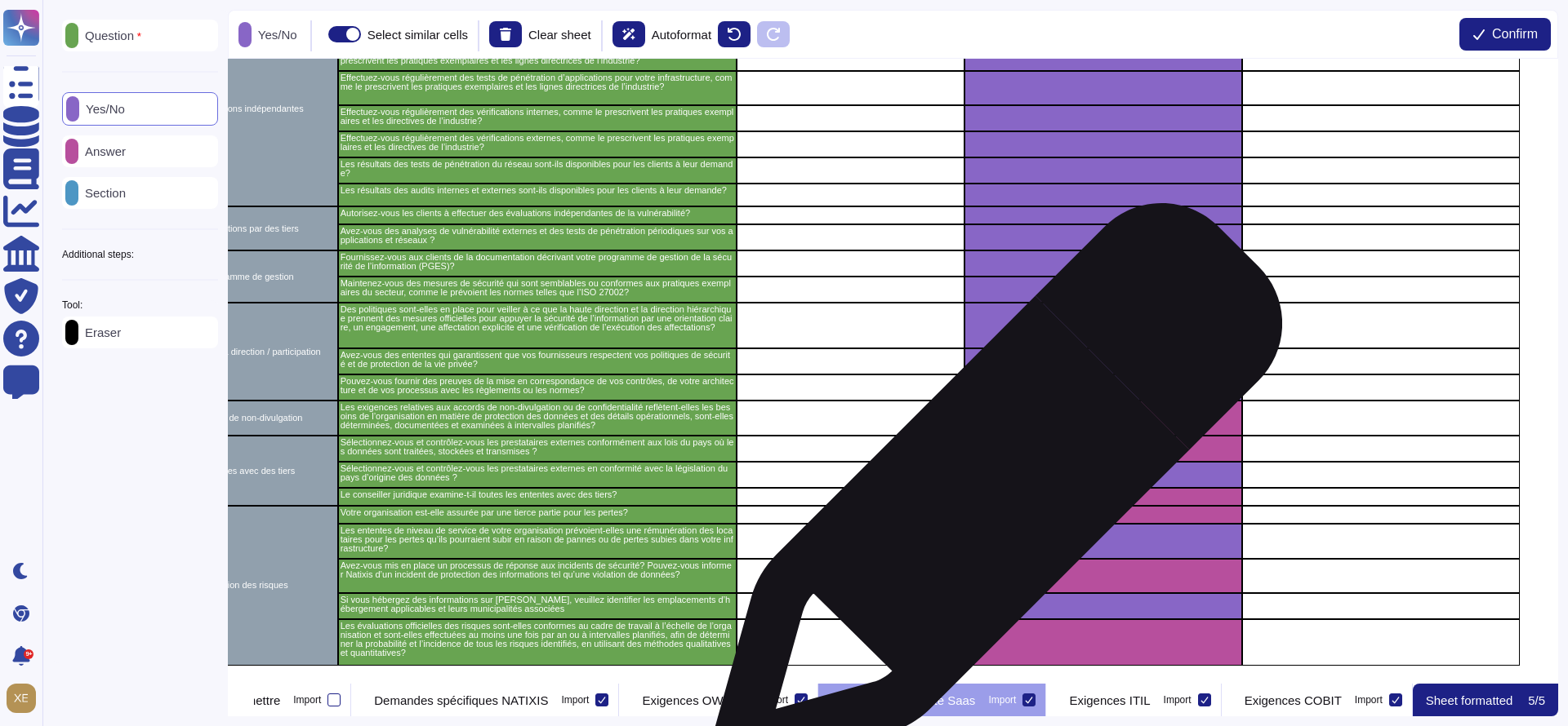
click at [990, 506] on div "grid" at bounding box center [1104, 514] width 278 height 18
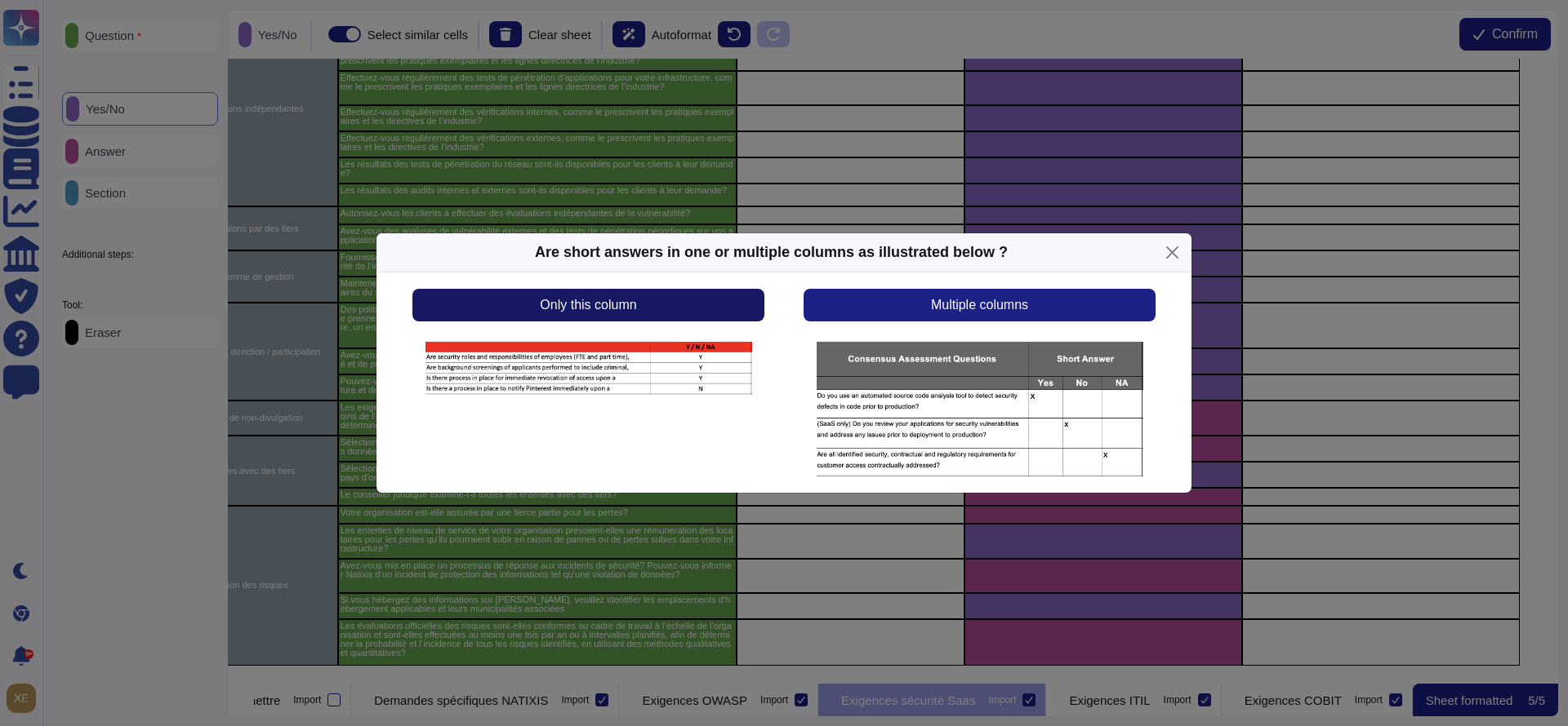
click at [723, 308] on button "Only this column" at bounding box center [588, 305] width 352 height 33
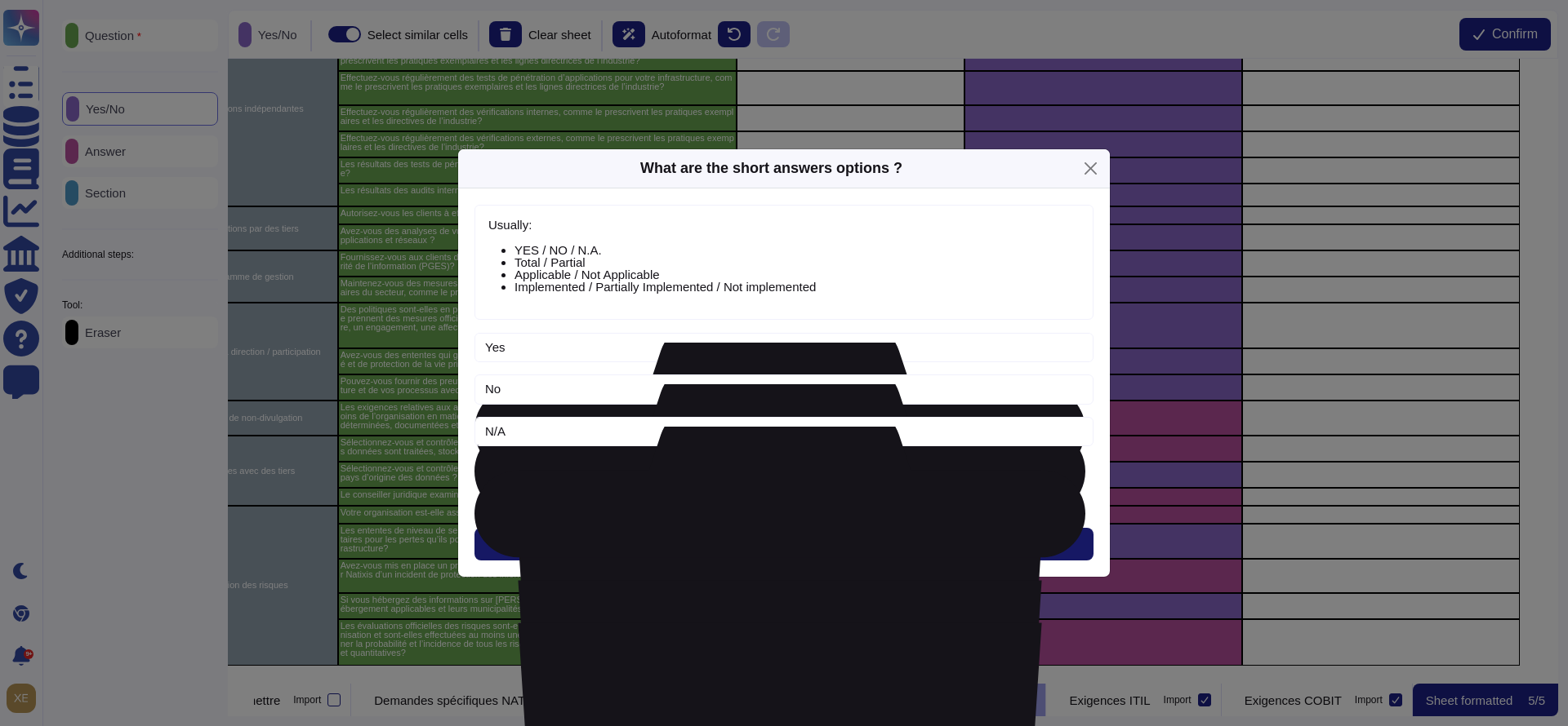
click at [756, 547] on button "Next" at bounding box center [784, 544] width 618 height 33
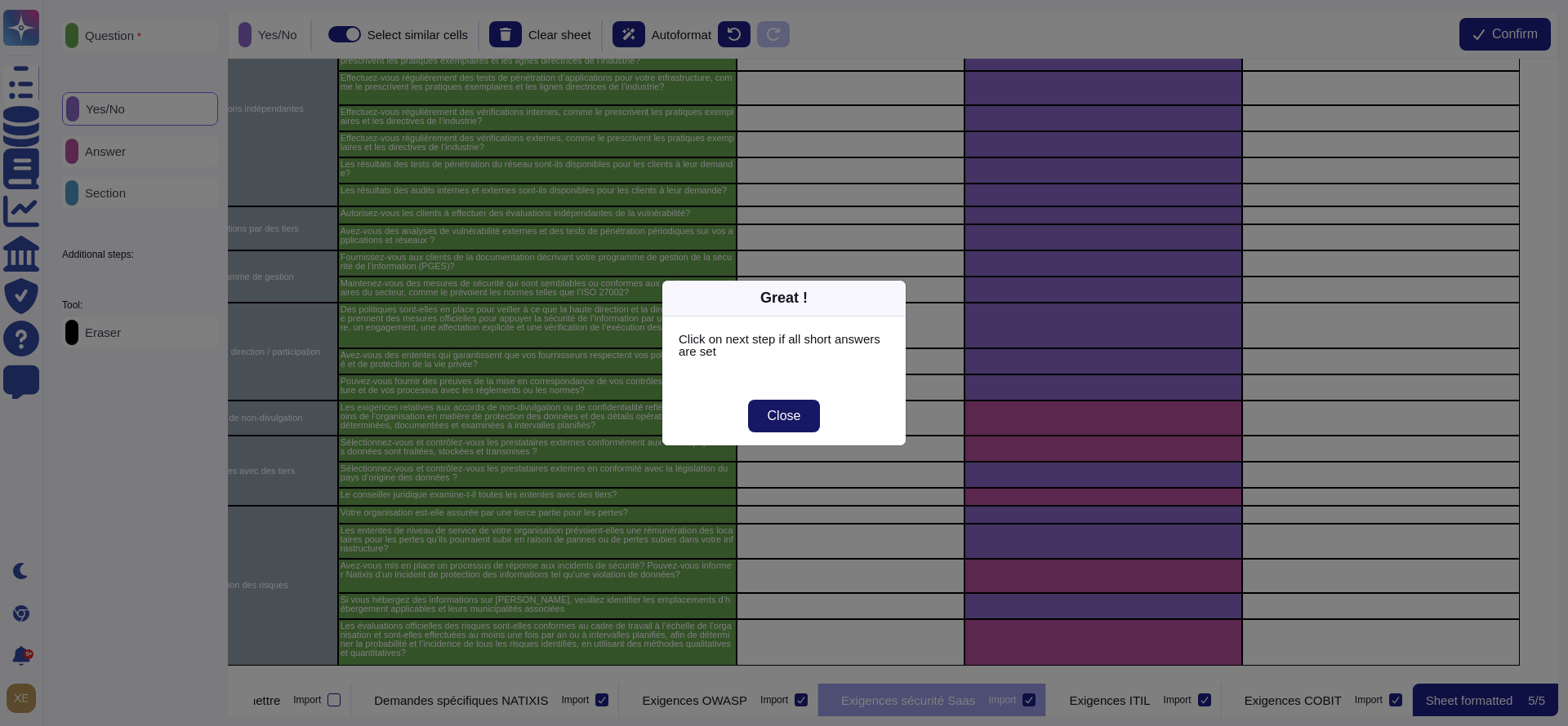
drag, startPoint x: 809, startPoint y: 411, endPoint x: 913, endPoint y: 493, distance: 132.4
click at [809, 413] on button "Close" at bounding box center [784, 416] width 73 height 33
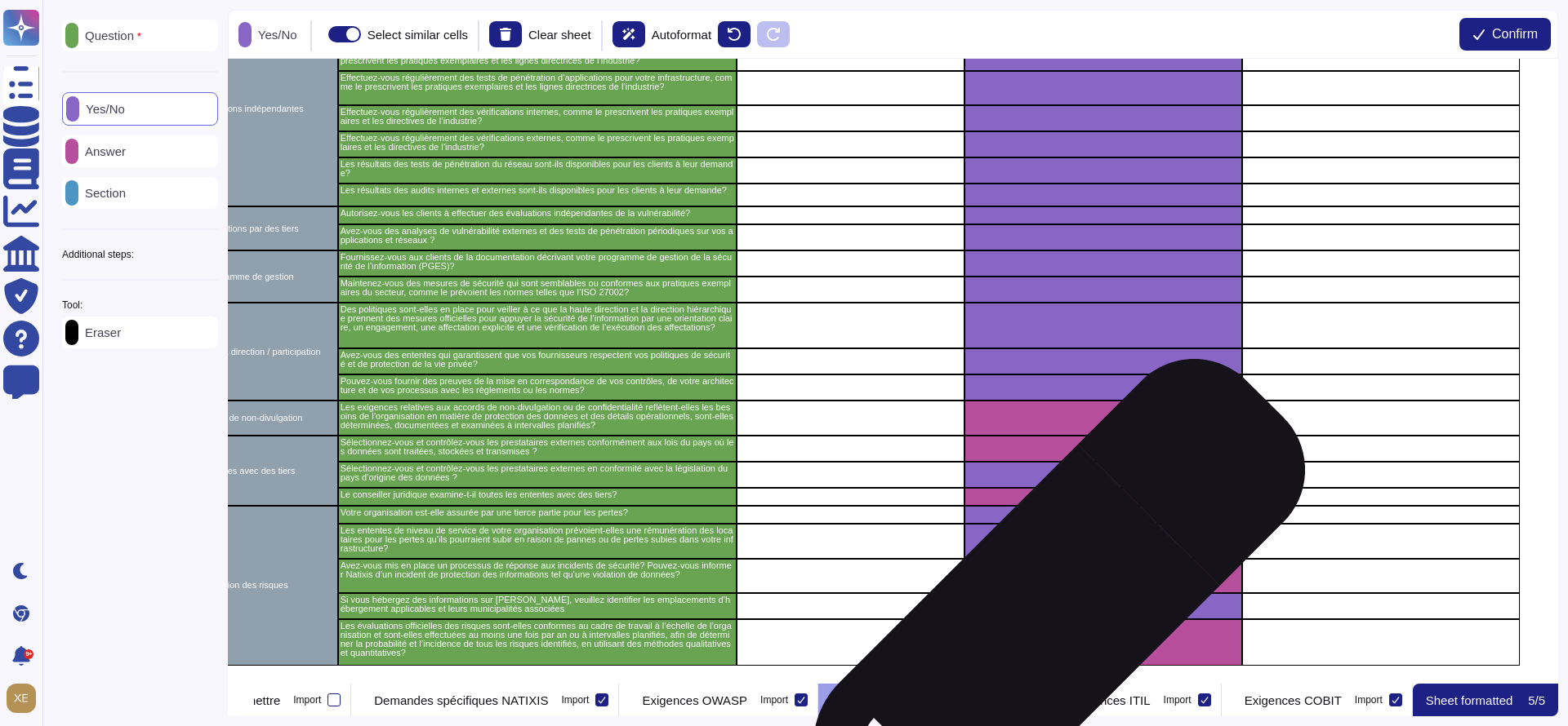
click at [1035, 639] on div "grid" at bounding box center [1104, 642] width 278 height 46
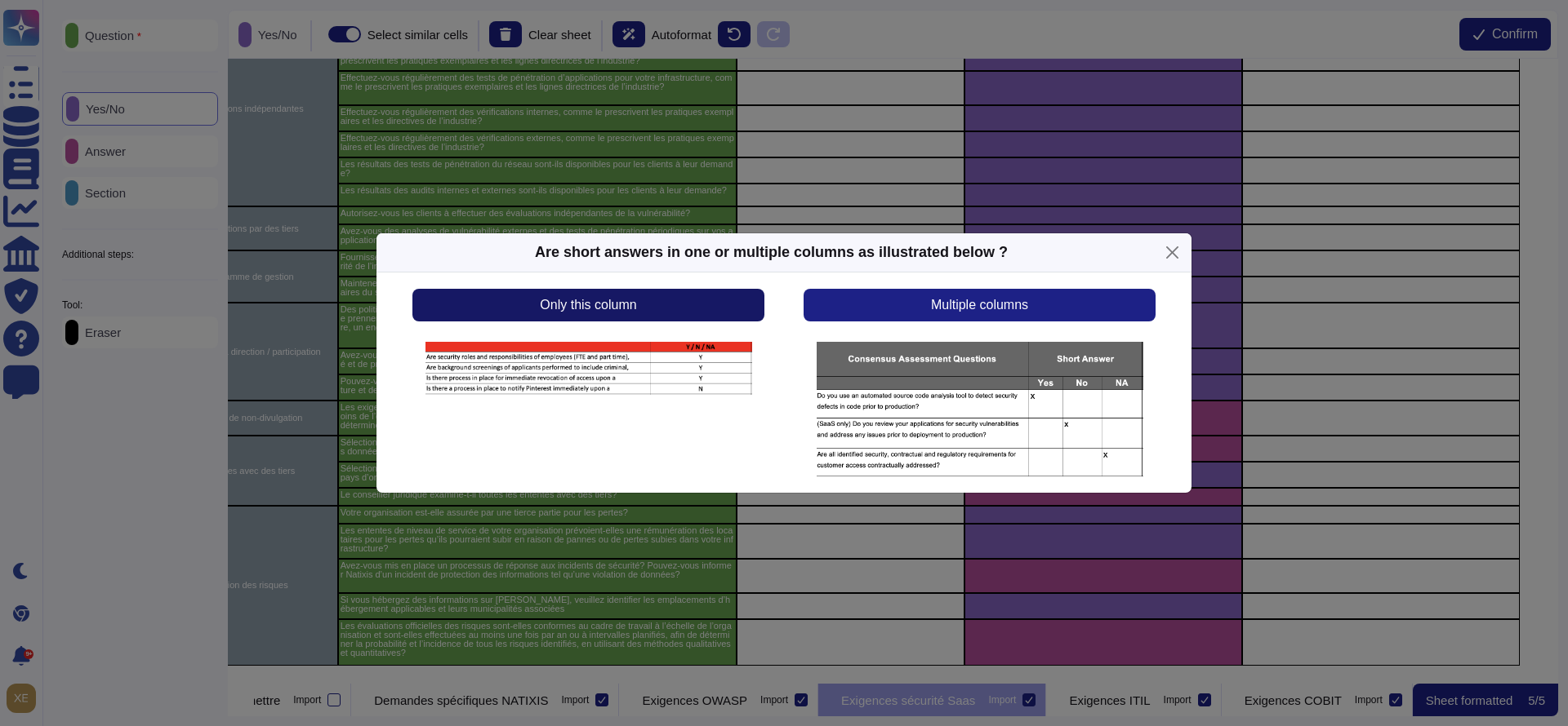
click at [663, 301] on button "Only this column" at bounding box center [588, 305] width 352 height 33
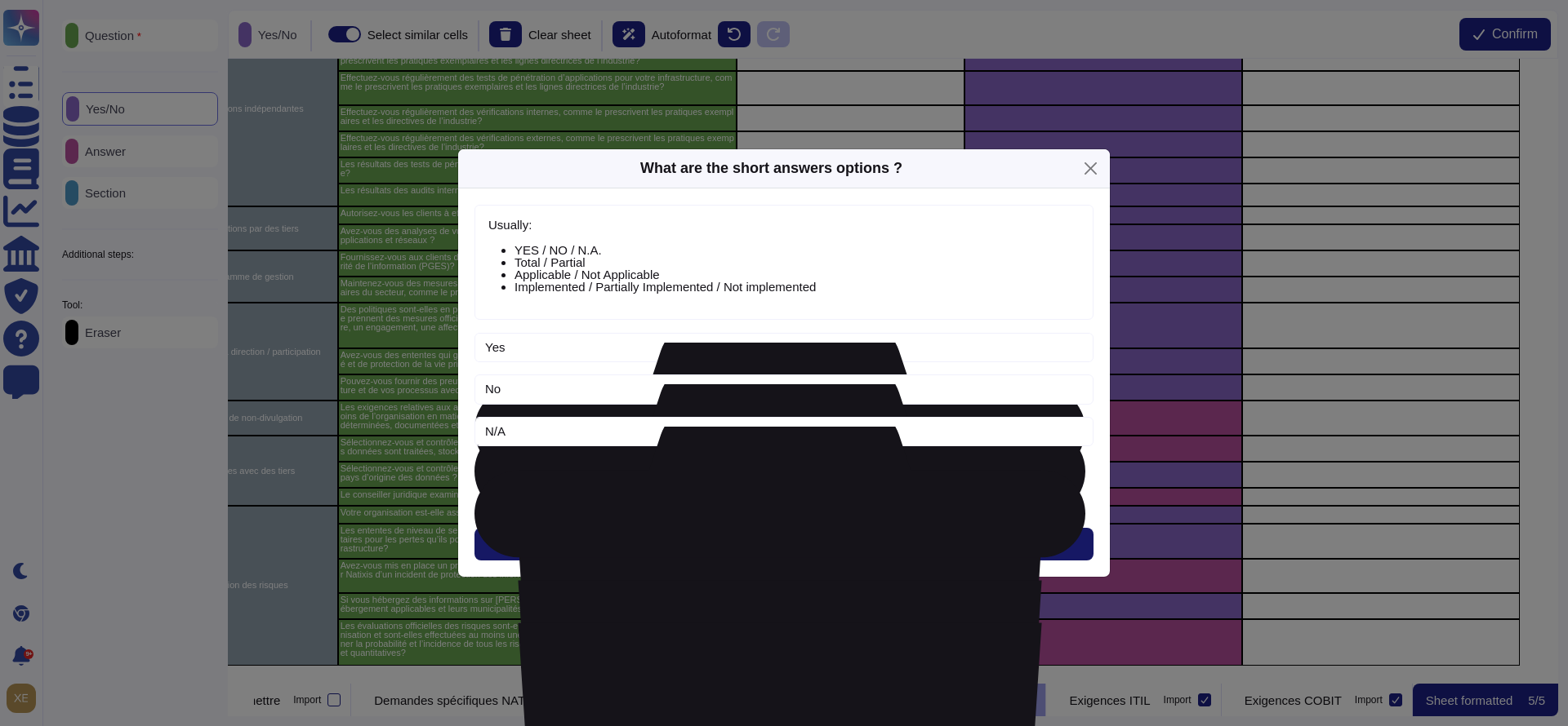
click at [739, 533] on button "Next" at bounding box center [784, 544] width 618 height 33
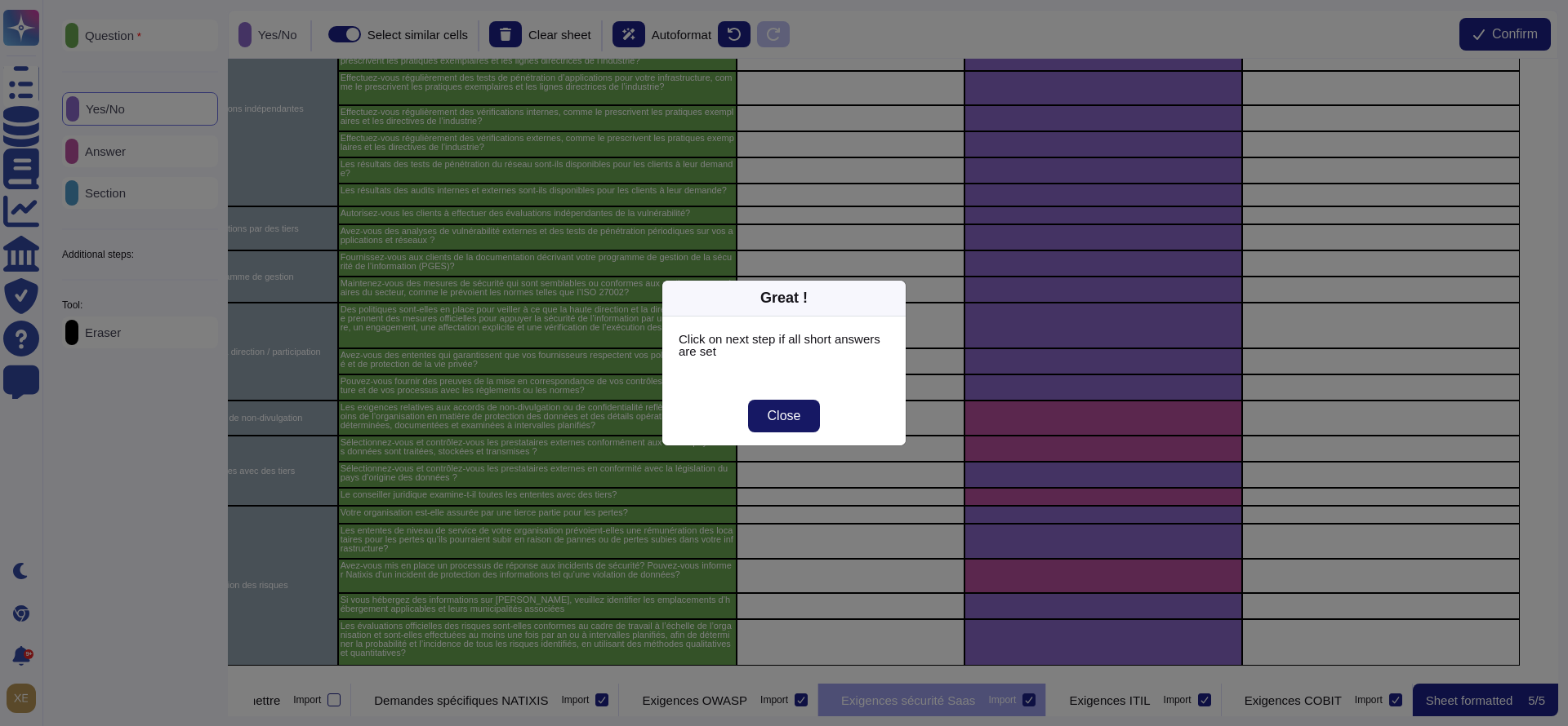
click at [772, 424] on button "Close" at bounding box center [784, 416] width 73 height 33
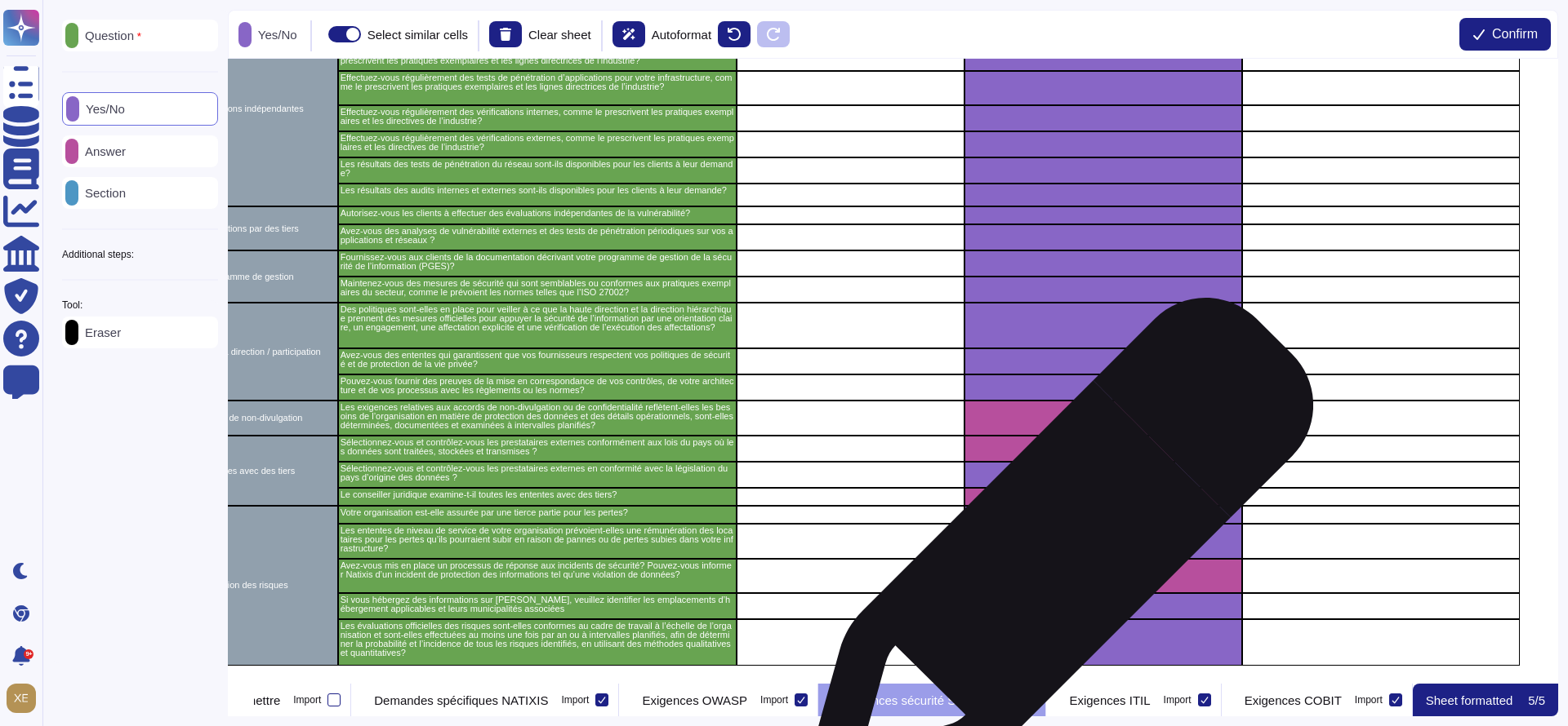
click at [1051, 562] on div "grid" at bounding box center [1104, 576] width 278 height 34
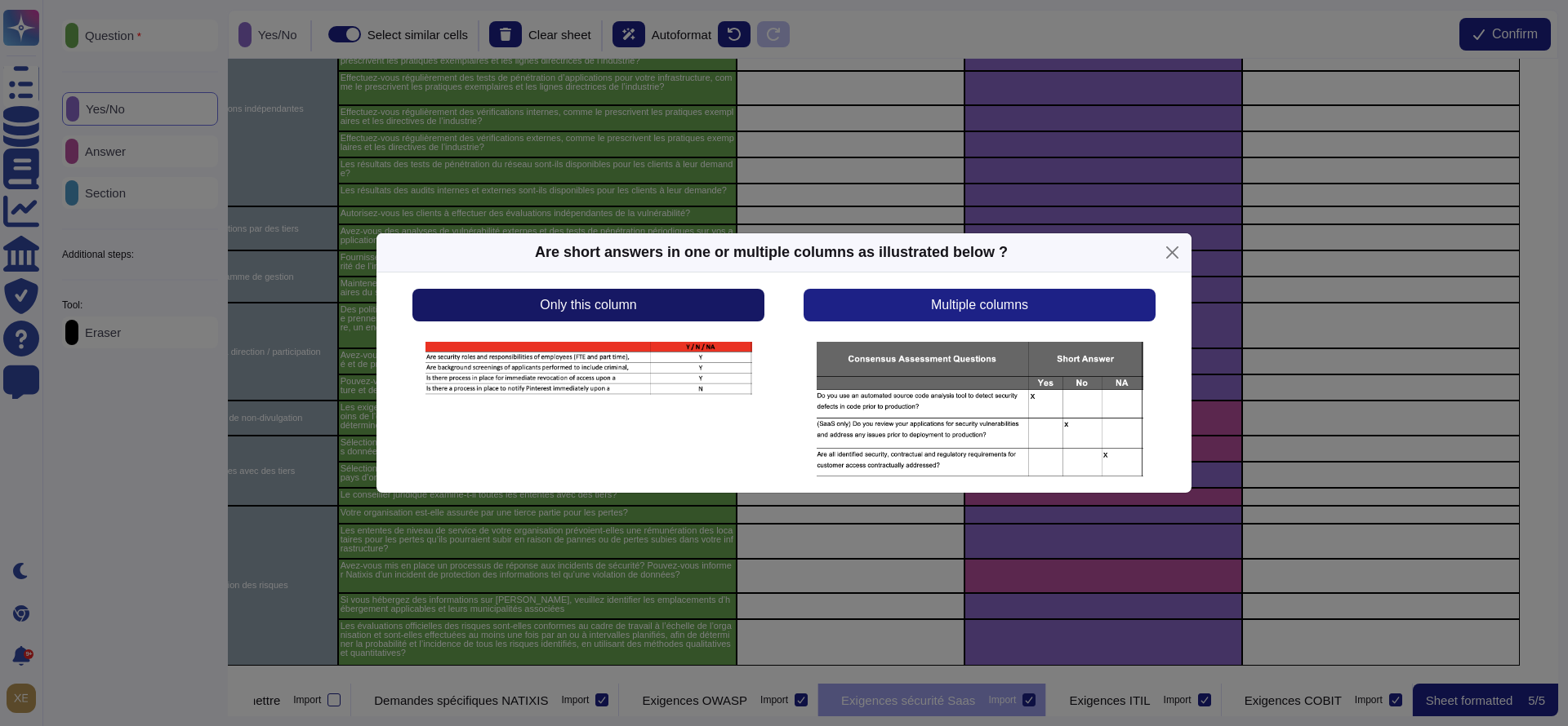
click at [709, 308] on button "Only this column" at bounding box center [588, 305] width 352 height 33
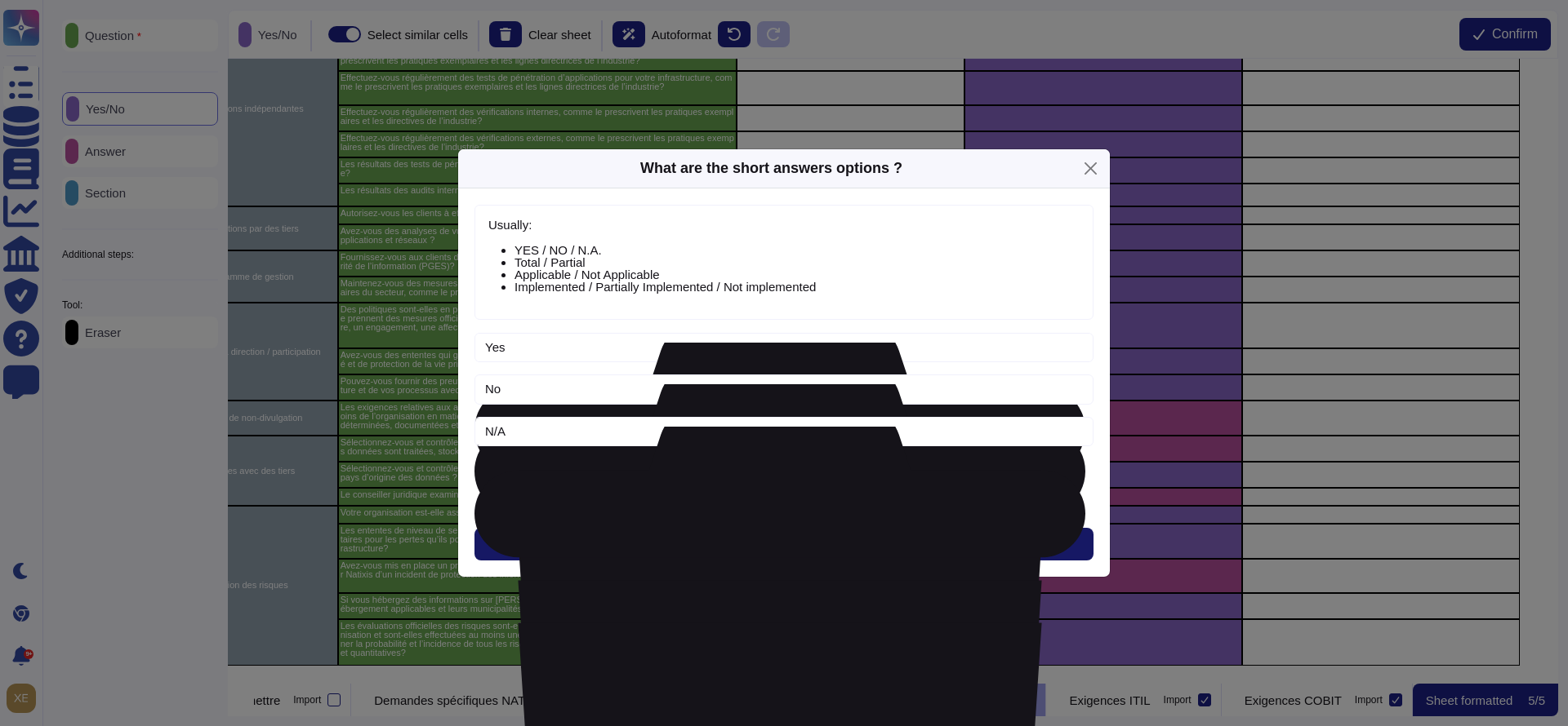
click at [775, 538] on span "Next" at bounding box center [784, 544] width 26 height 13
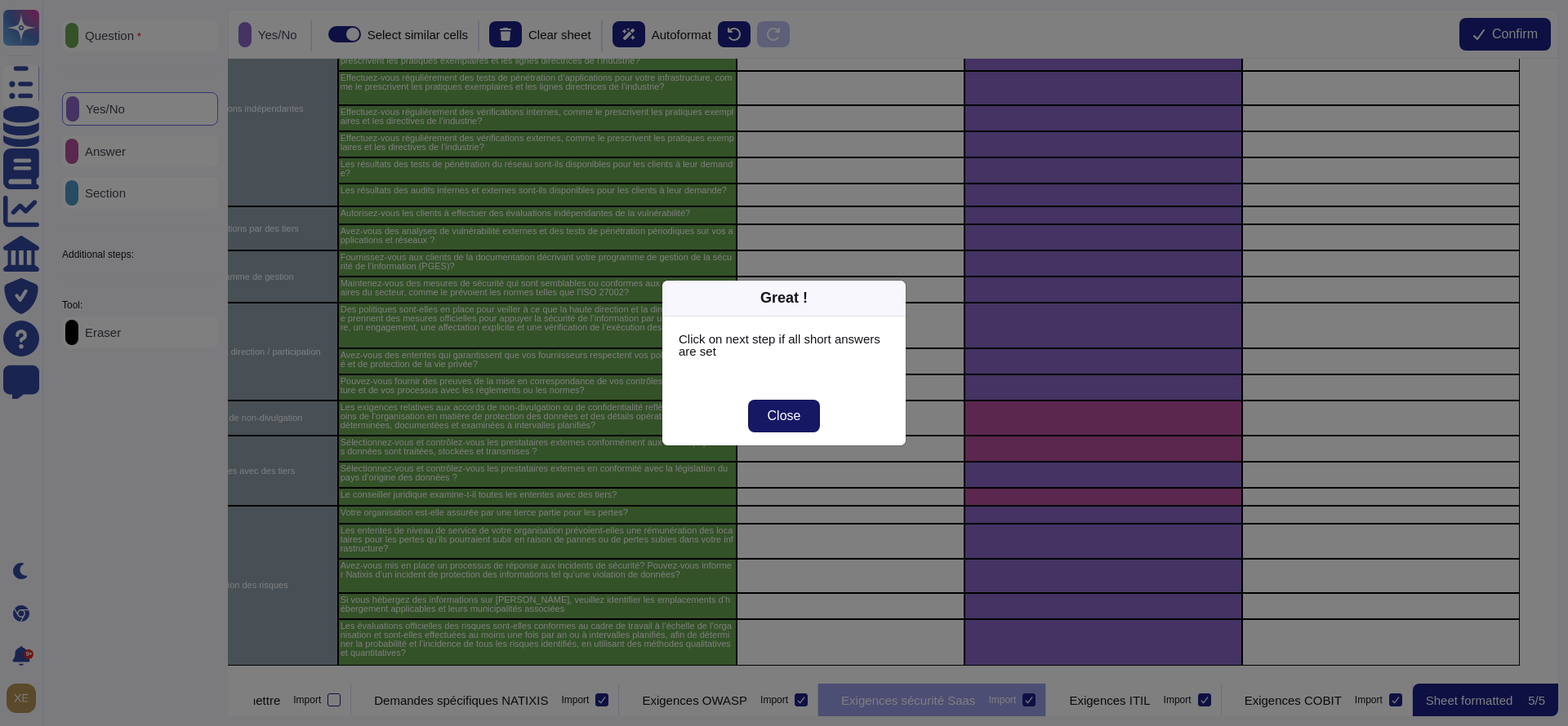
click at [796, 419] on span "Close" at bounding box center [784, 416] width 33 height 13
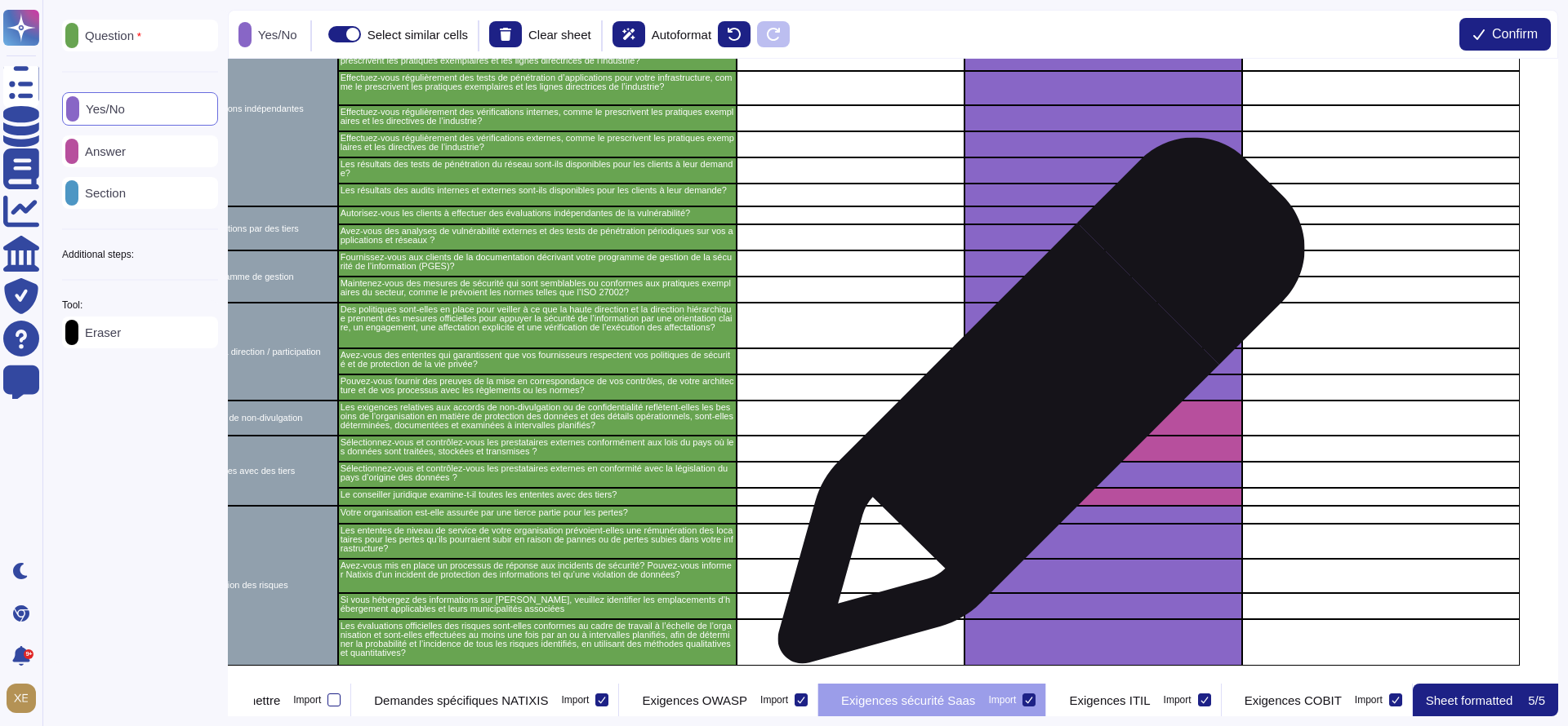
click at [1035, 409] on div "grid" at bounding box center [1104, 418] width 278 height 35
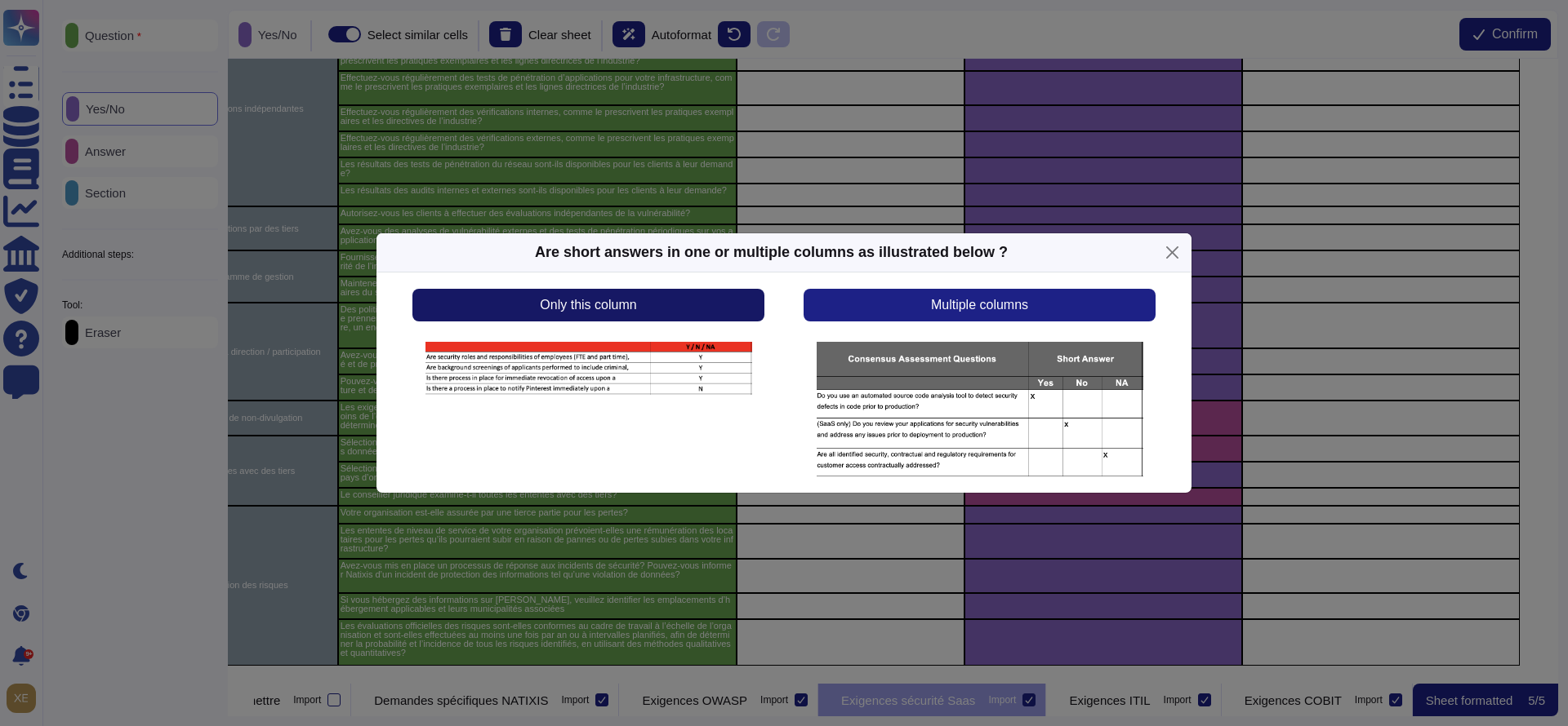
click at [703, 293] on button "Only this column" at bounding box center [588, 305] width 352 height 33
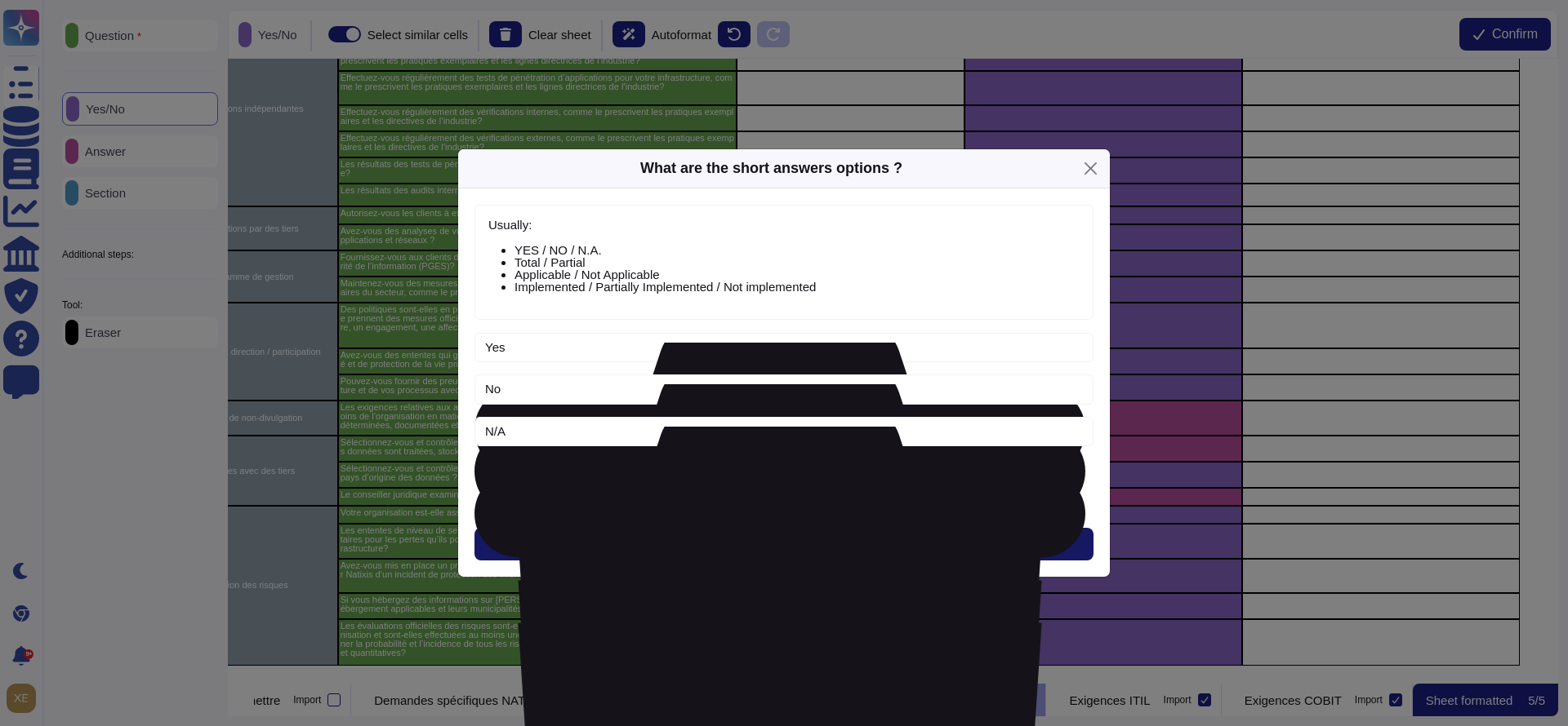
click at [758, 538] on button "Next" at bounding box center [784, 544] width 618 height 33
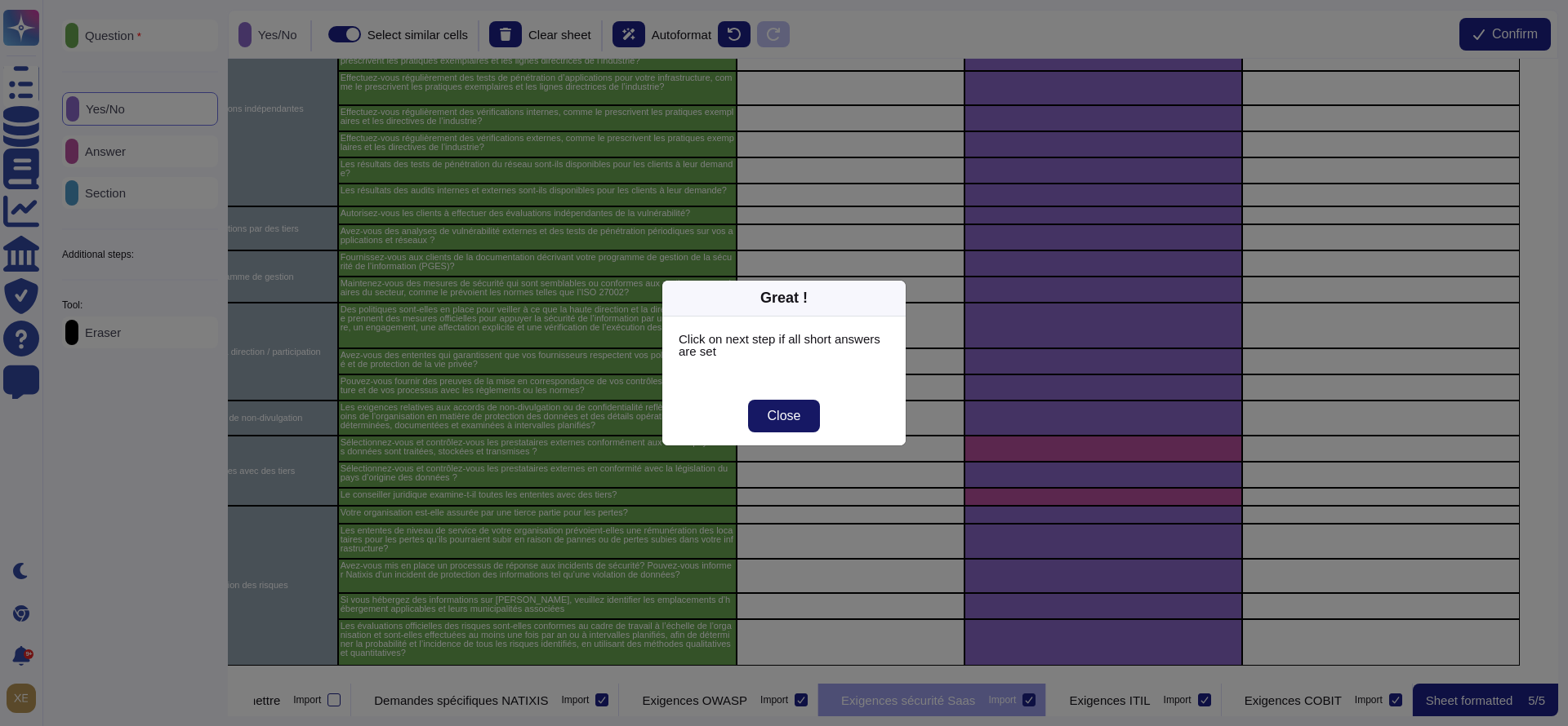
click at [779, 414] on span "Close" at bounding box center [784, 416] width 33 height 13
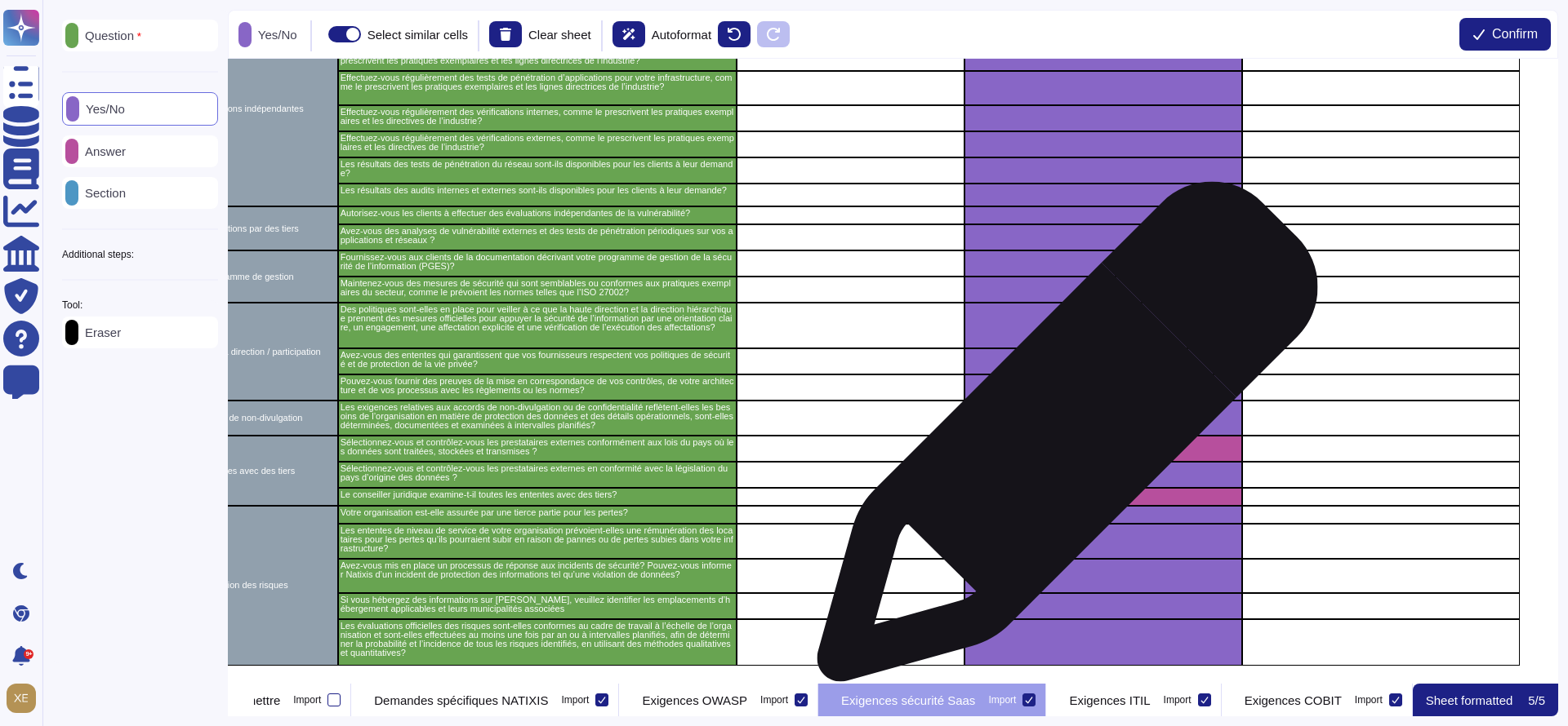
click at [1061, 440] on div "grid" at bounding box center [1104, 449] width 278 height 26
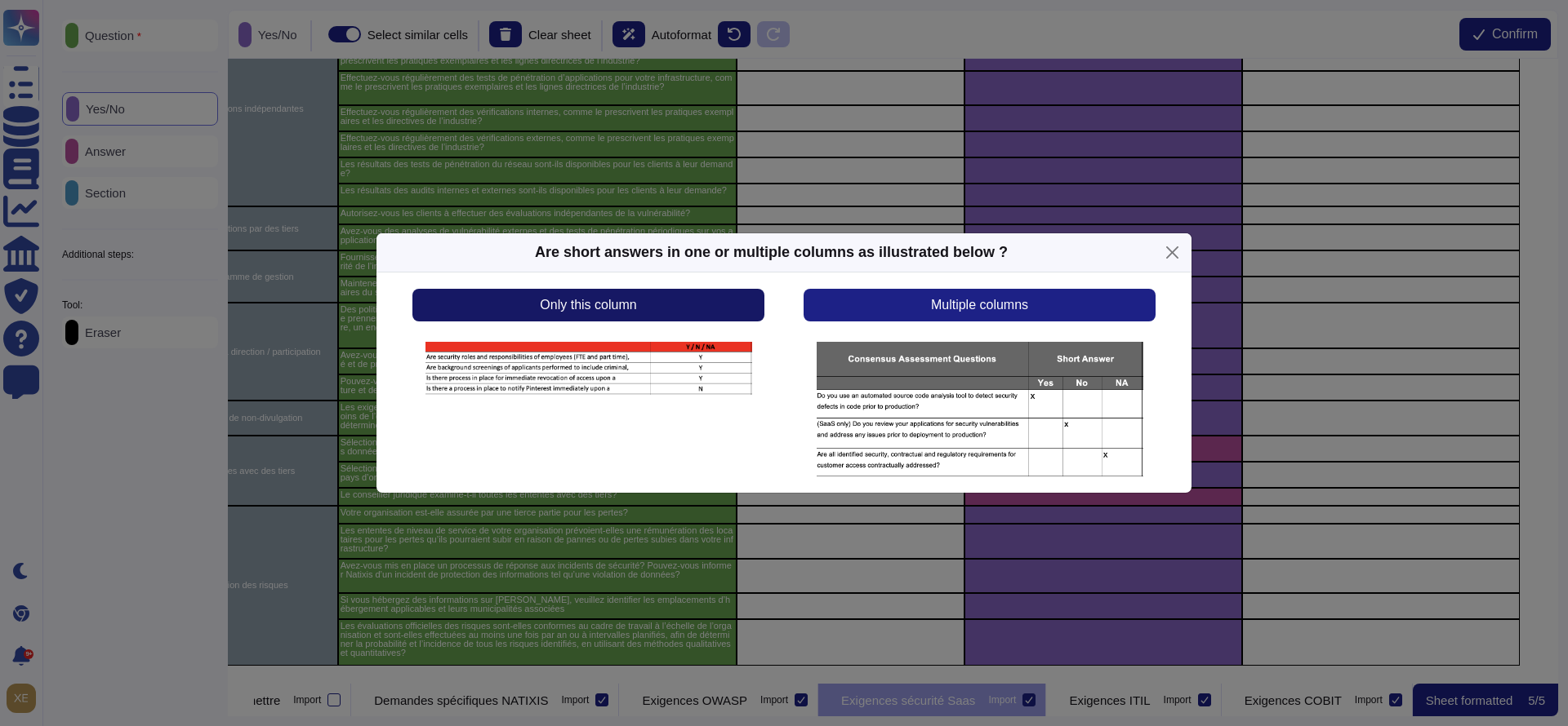
click at [686, 305] on button "Only this column" at bounding box center [588, 305] width 352 height 33
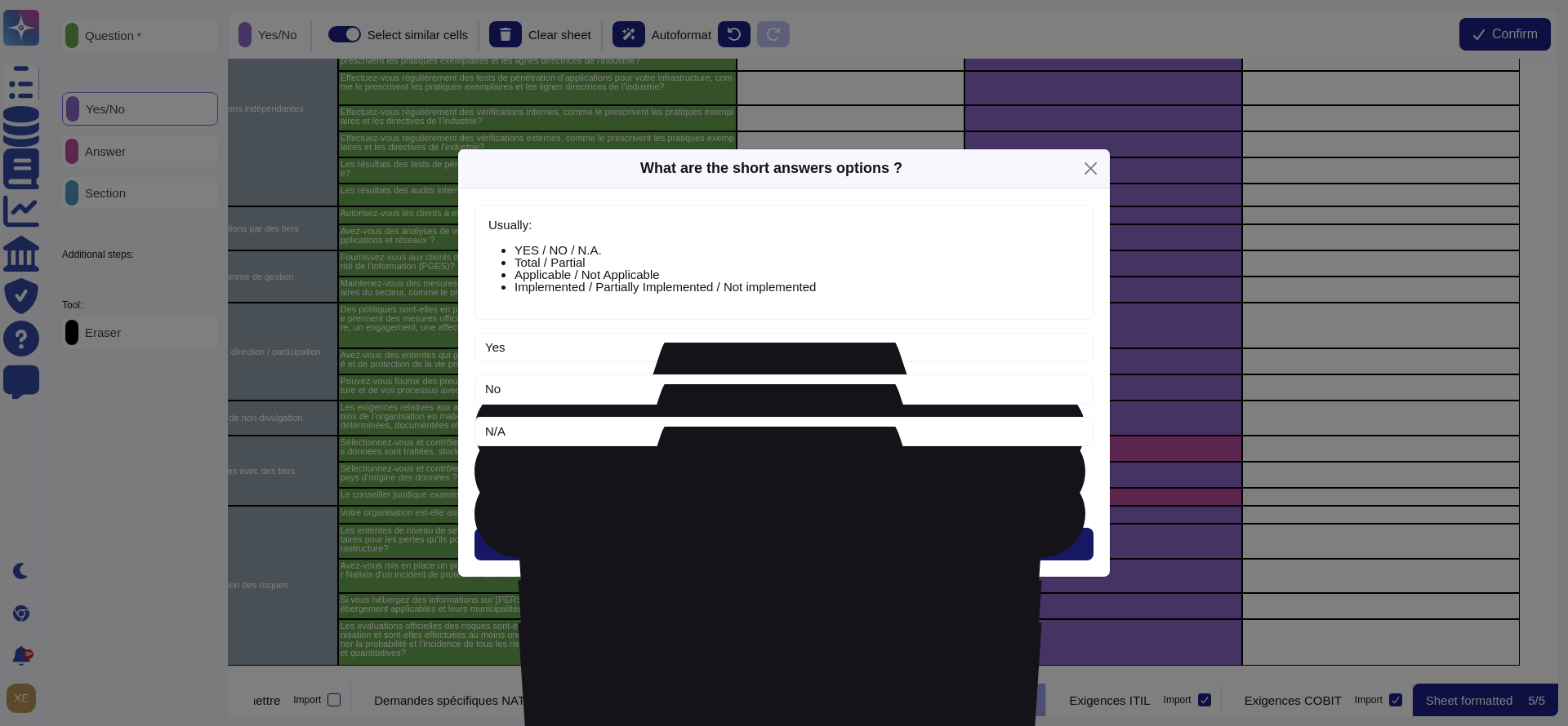
click at [758, 535] on button "Next" at bounding box center [784, 544] width 618 height 33
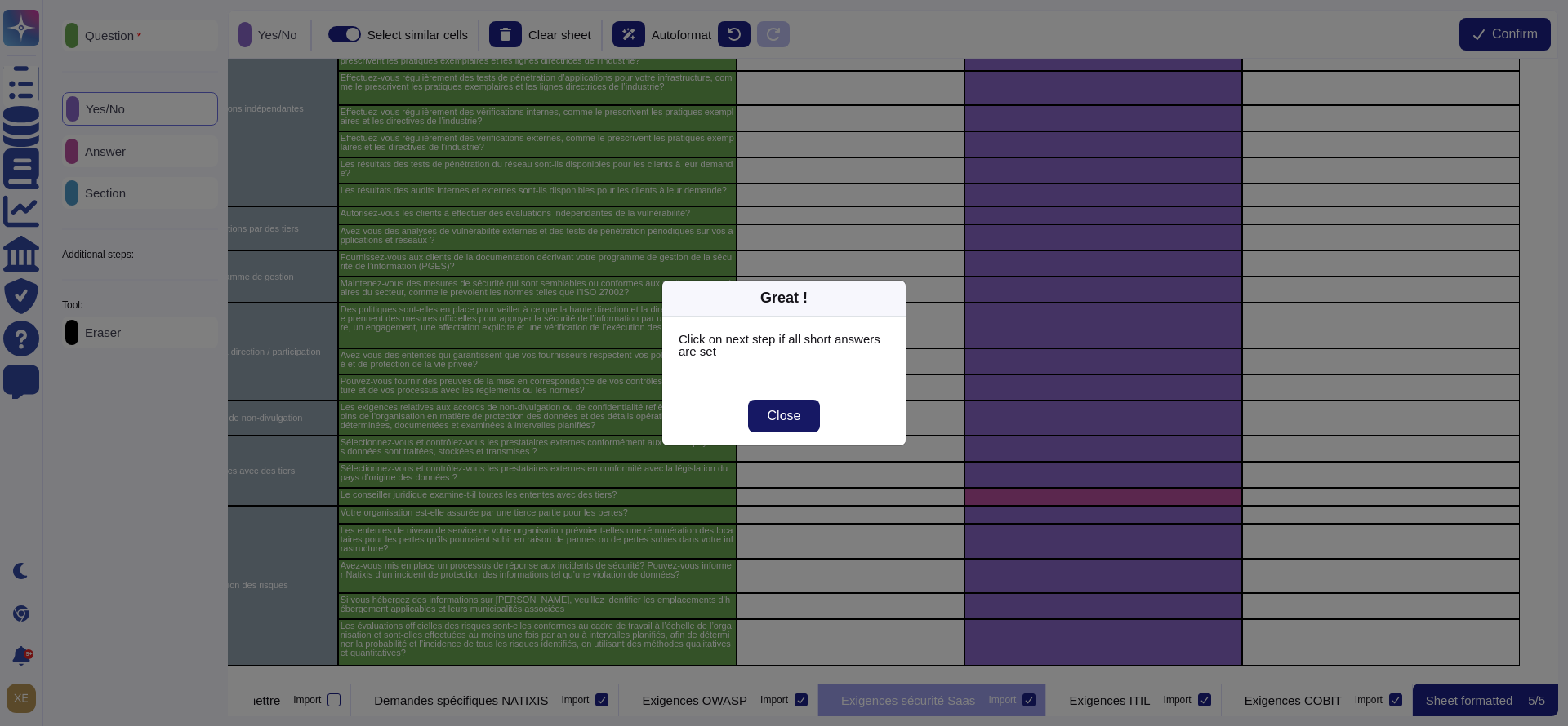
click at [793, 412] on span "Close" at bounding box center [784, 416] width 33 height 13
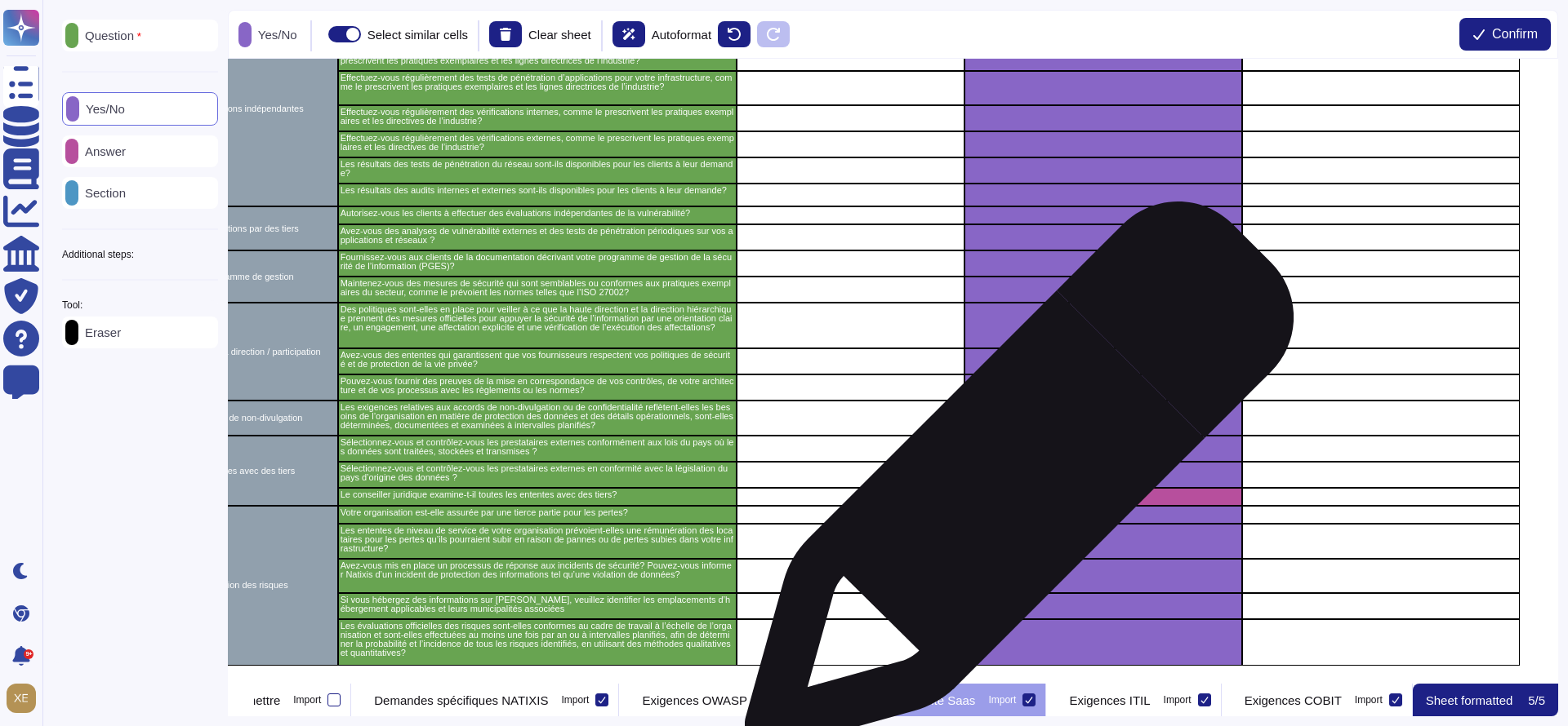
click at [1013, 488] on div "grid" at bounding box center [1104, 496] width 278 height 18
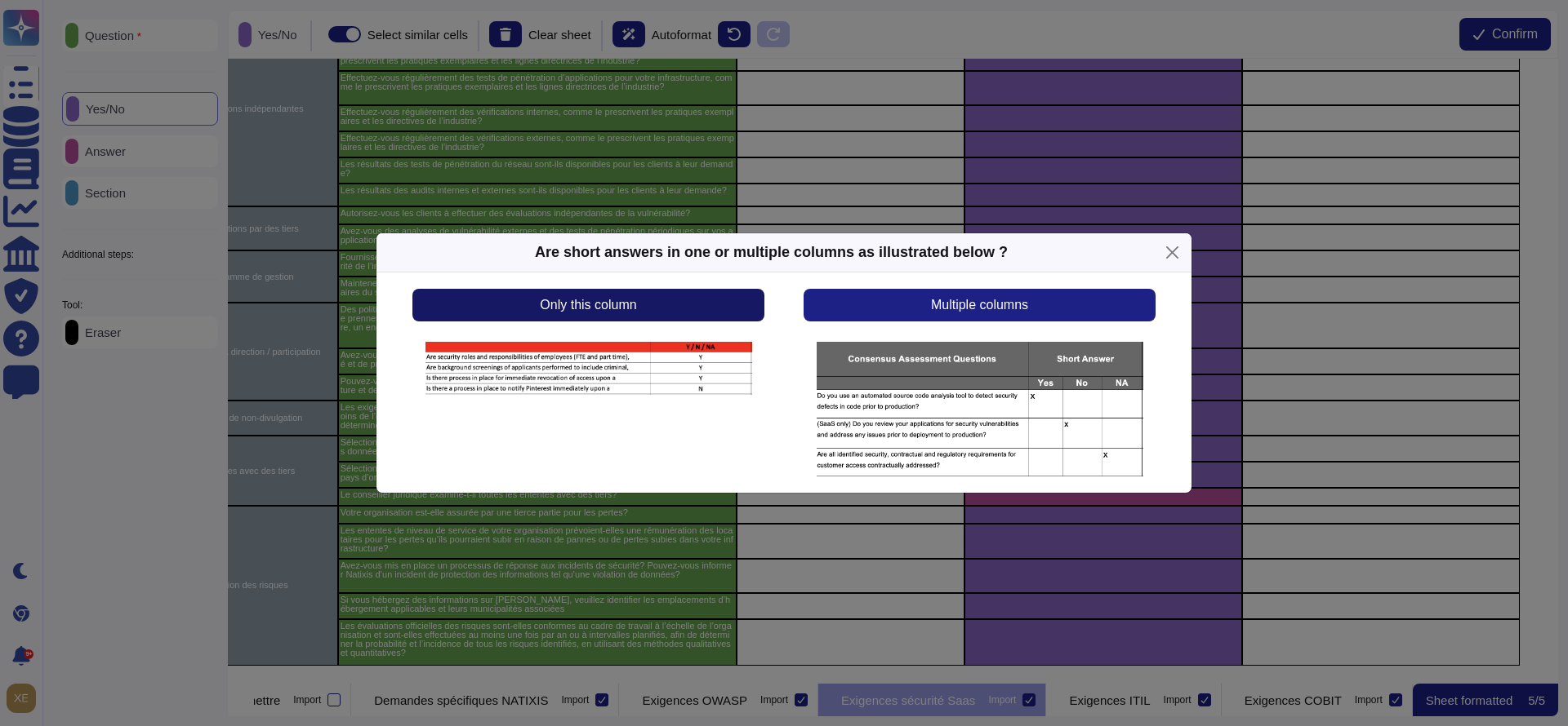
click at [617, 309] on span "Only this column" at bounding box center [588, 305] width 96 height 13
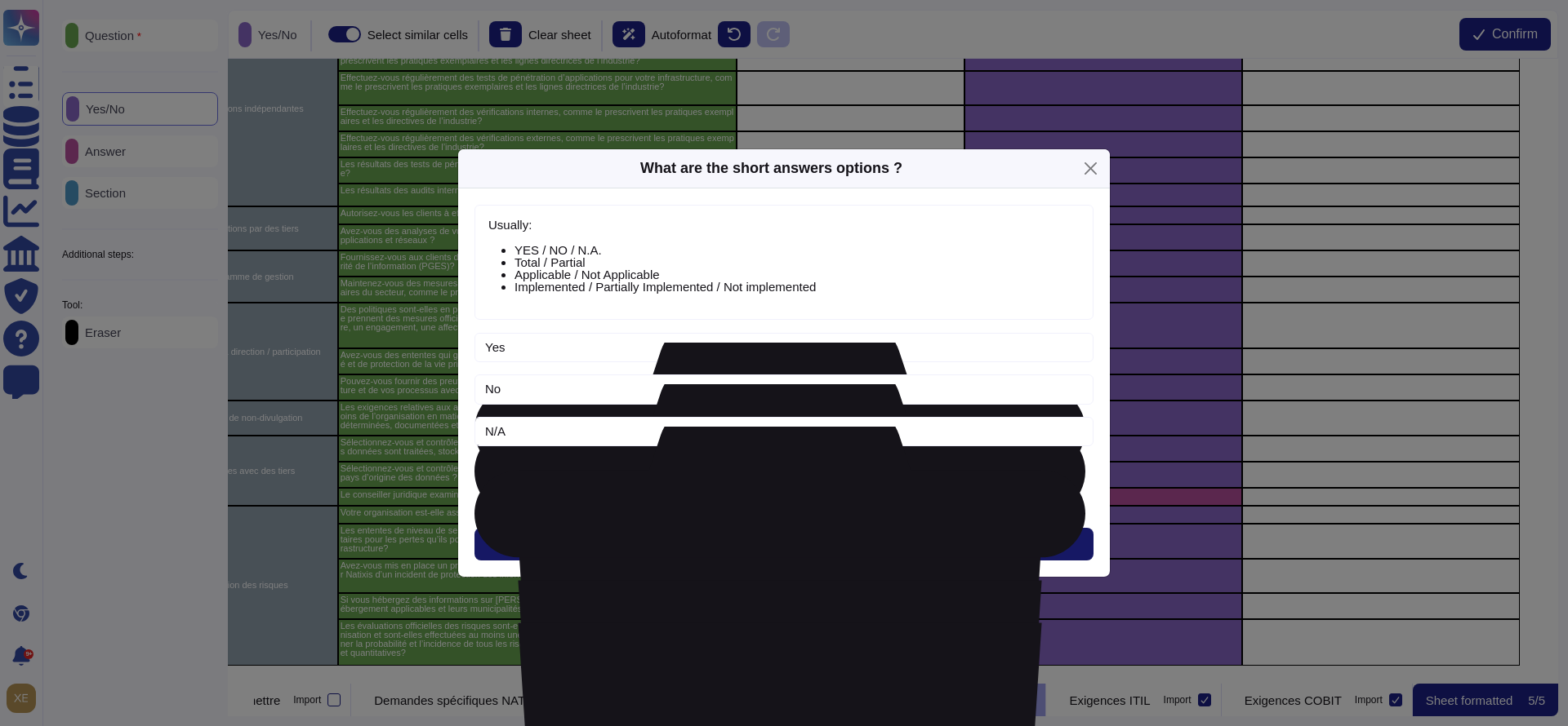
click at [702, 533] on button "Next" at bounding box center [784, 544] width 618 height 33
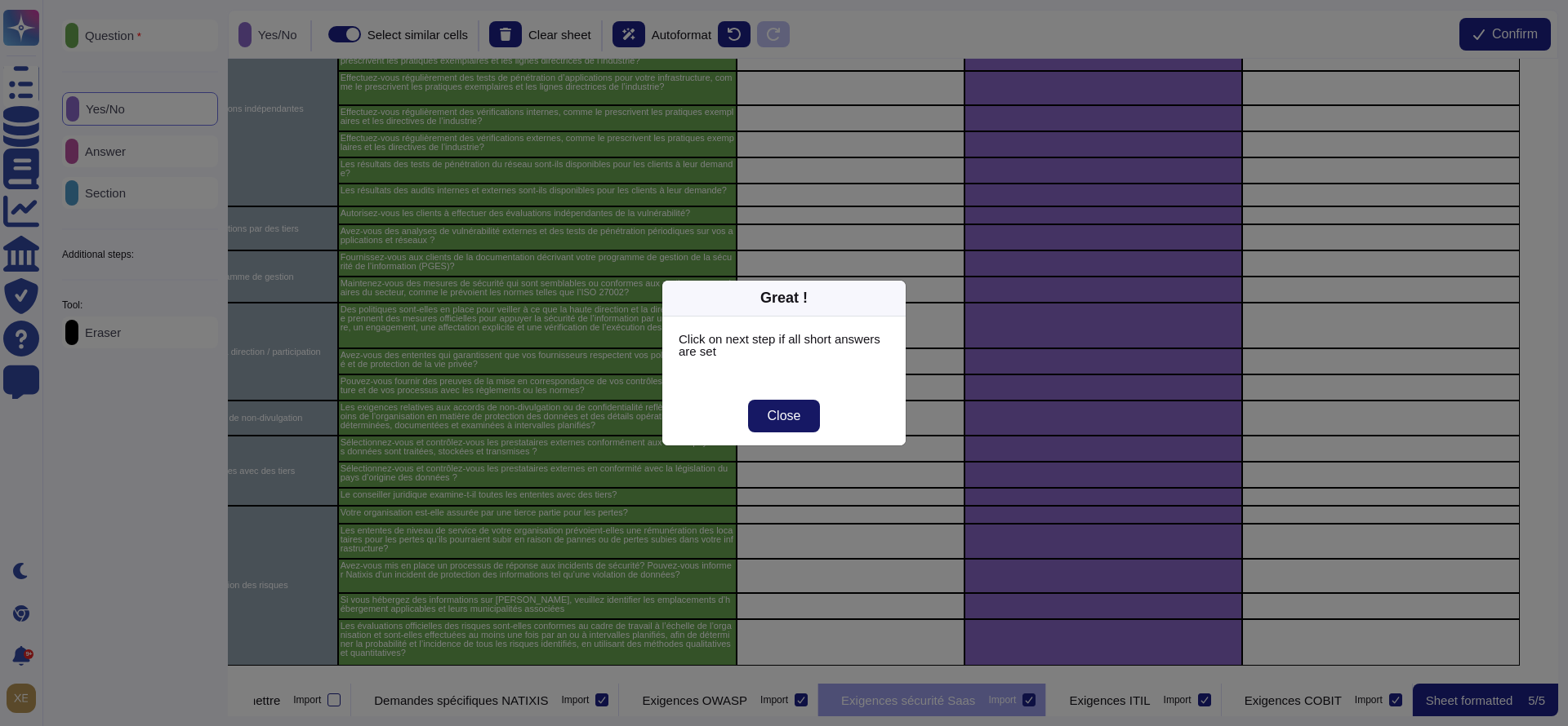
click
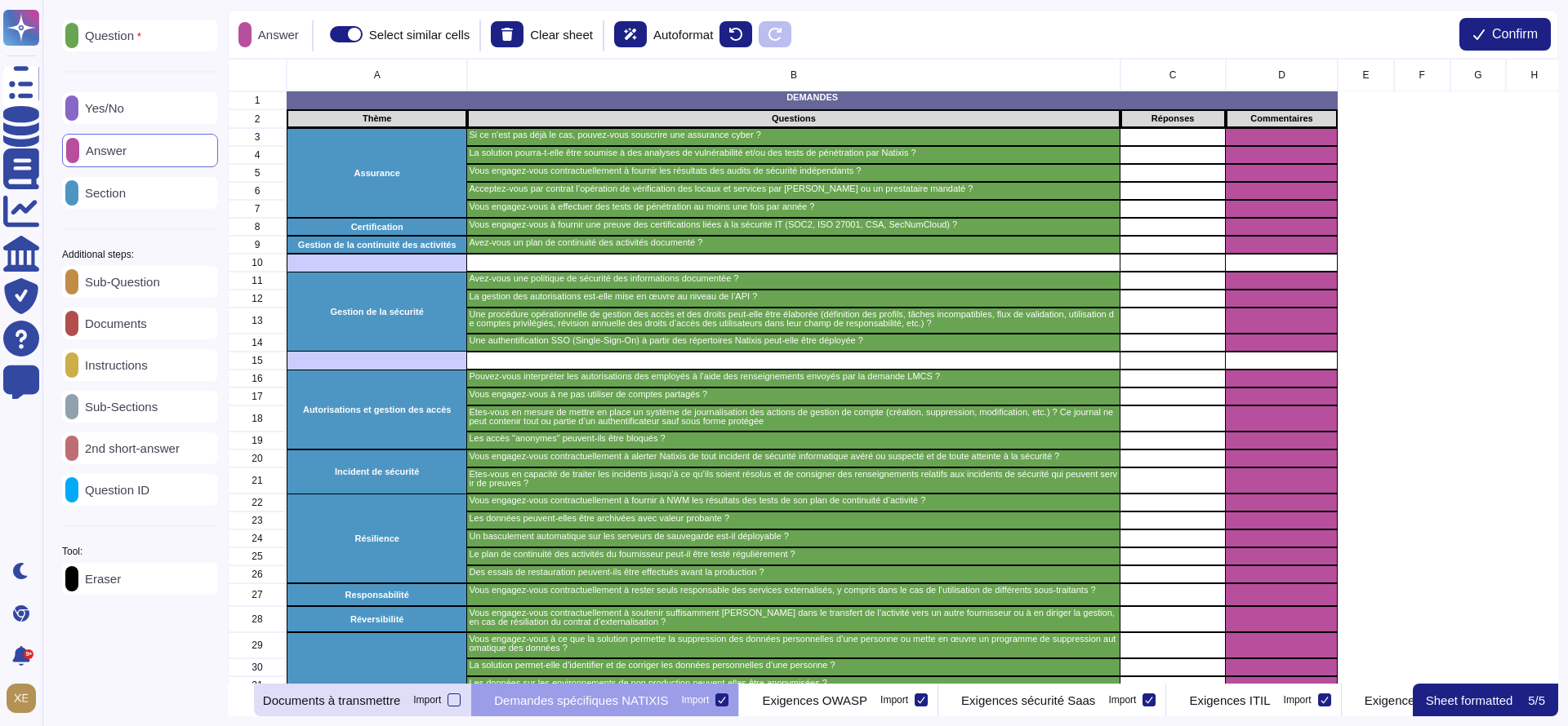
scroll to position [0, 0]
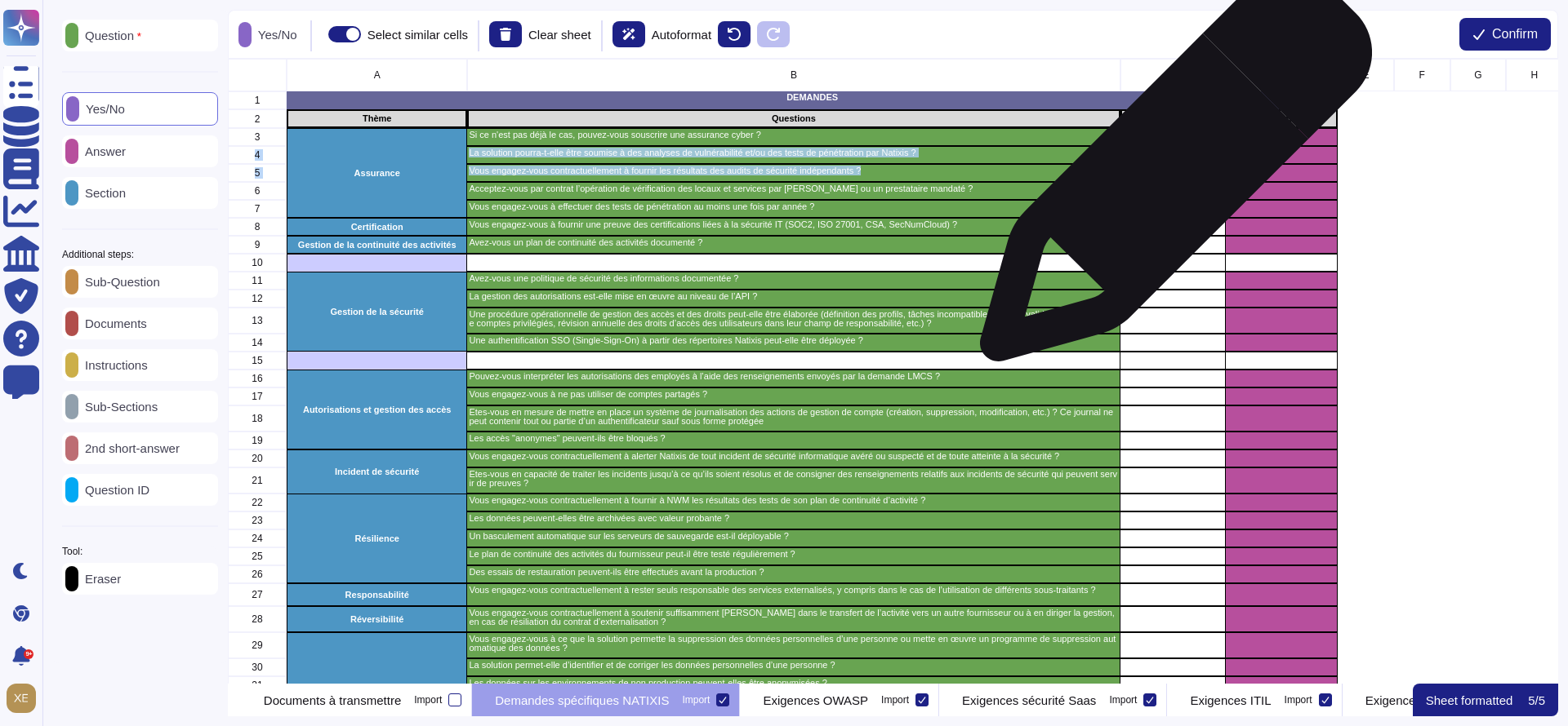
drag, startPoint x: 1168, startPoint y: 144, endPoint x: 1169, endPoint y: 172, distance: 28.0
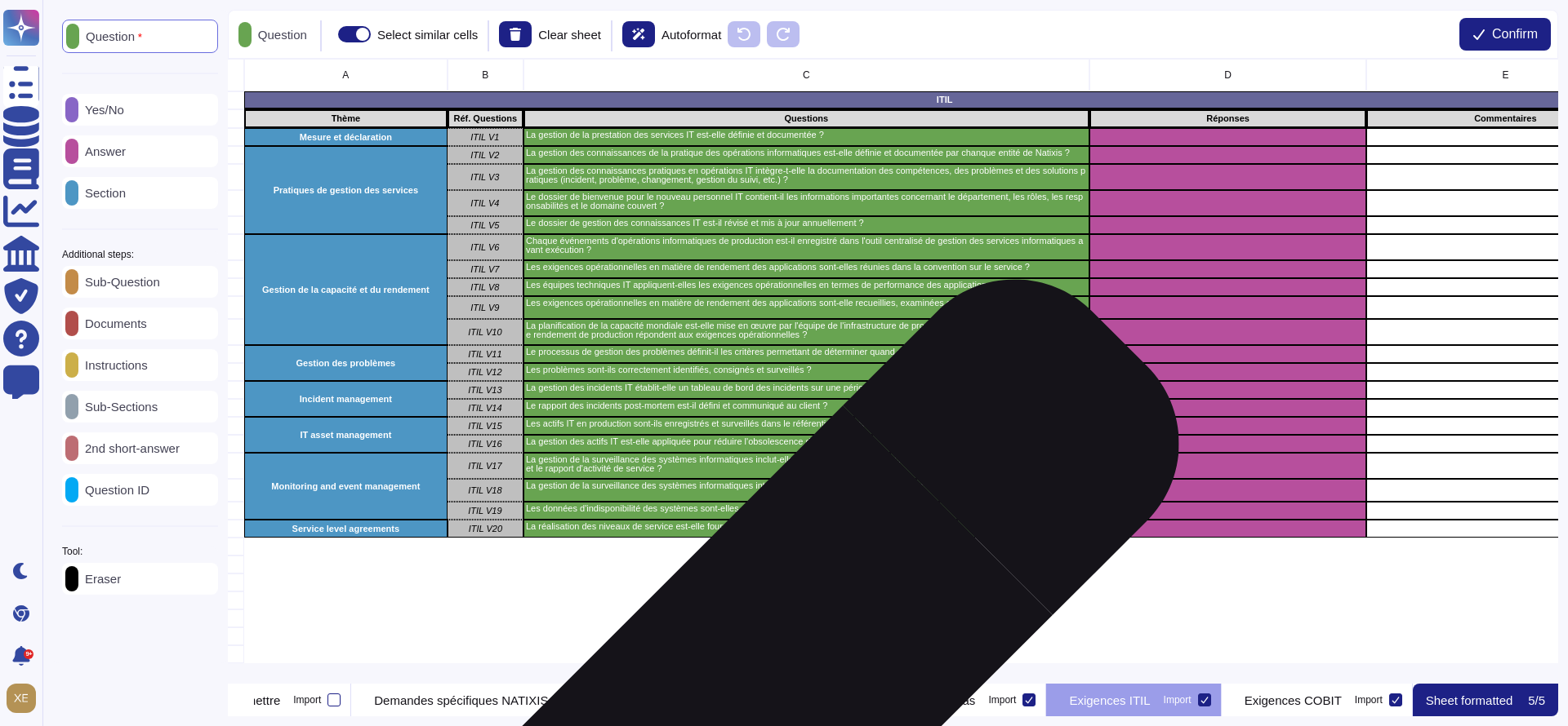
scroll to position [0, 62]
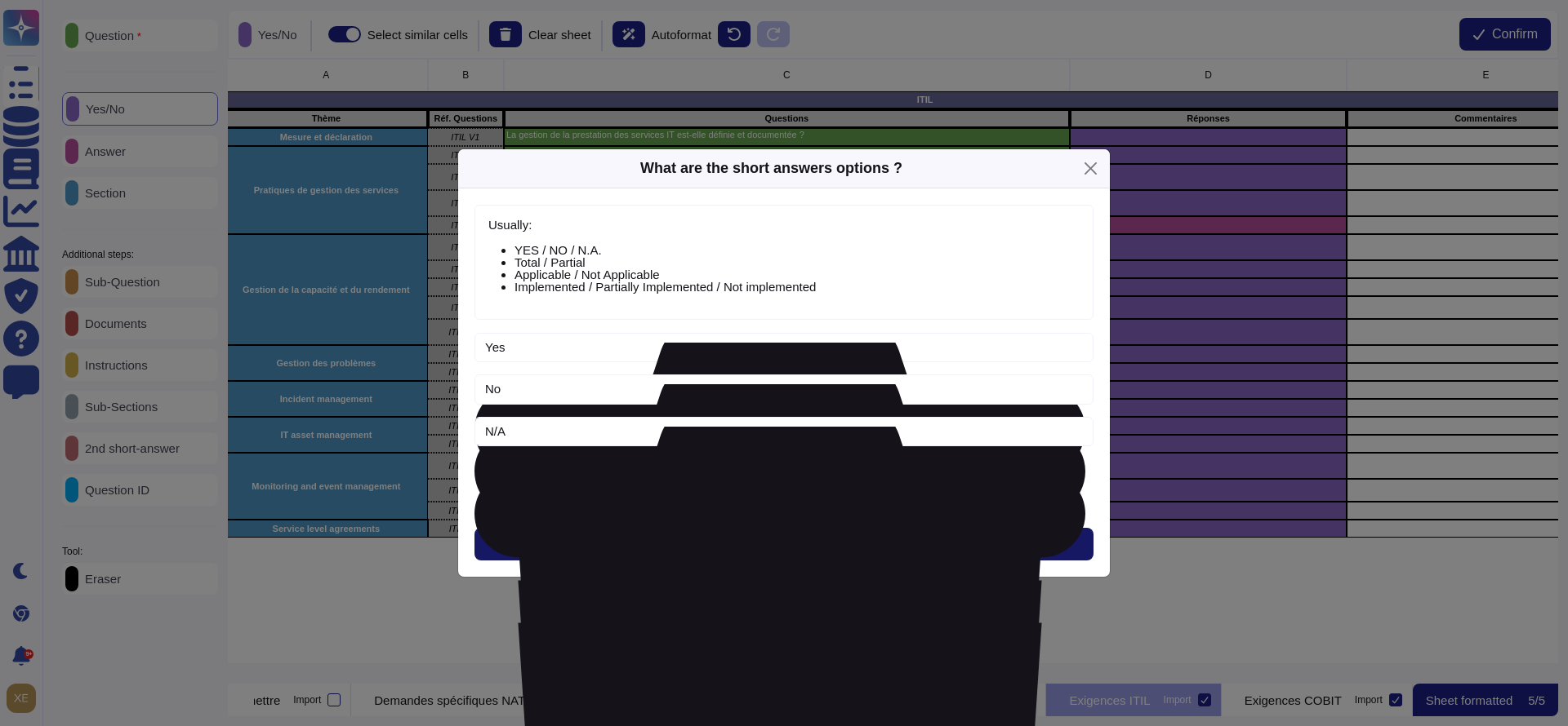
drag, startPoint x: 825, startPoint y: 547, endPoint x: 826, endPoint y: 536, distance: 11.0
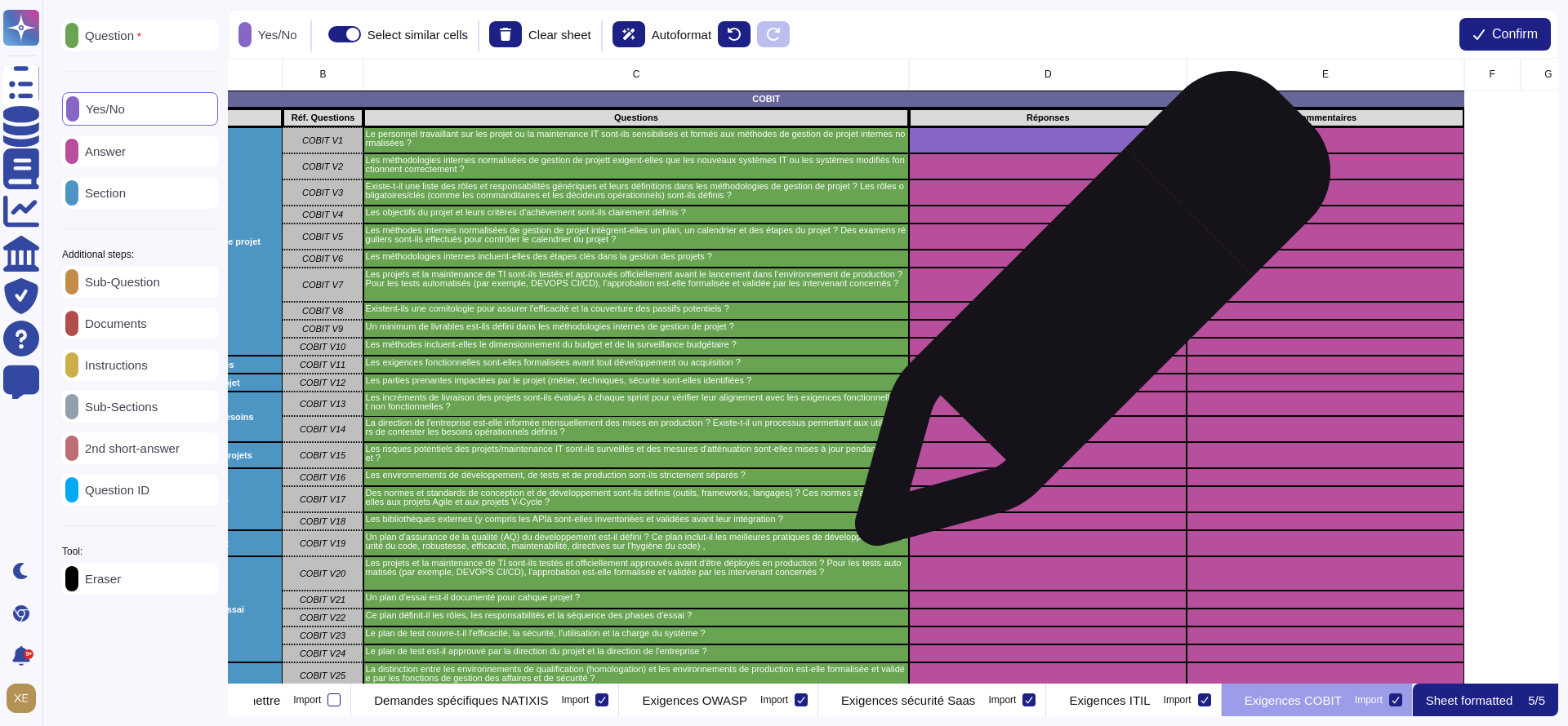
scroll to position [0, 218]
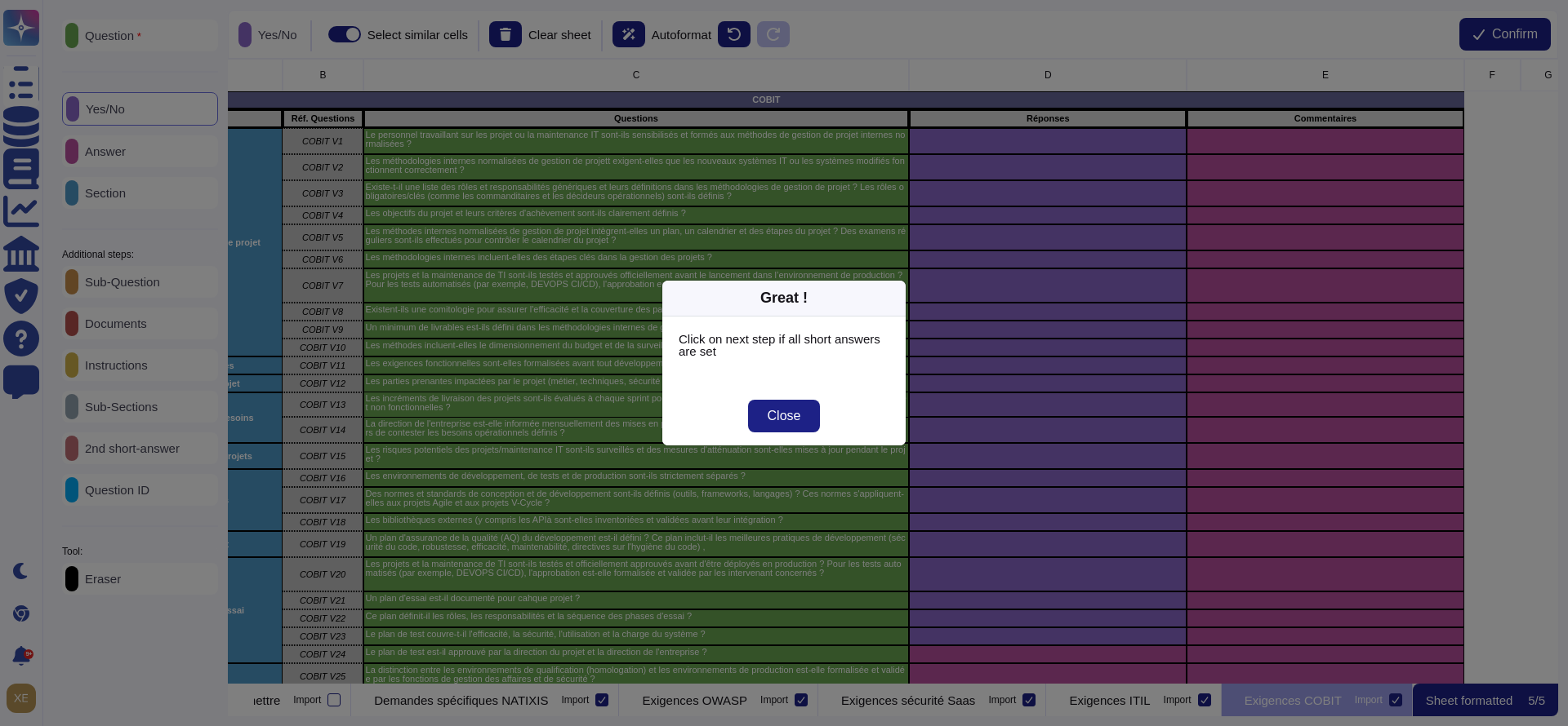
drag, startPoint x: 790, startPoint y: 406, endPoint x: 793, endPoint y: 421, distance: 15.3
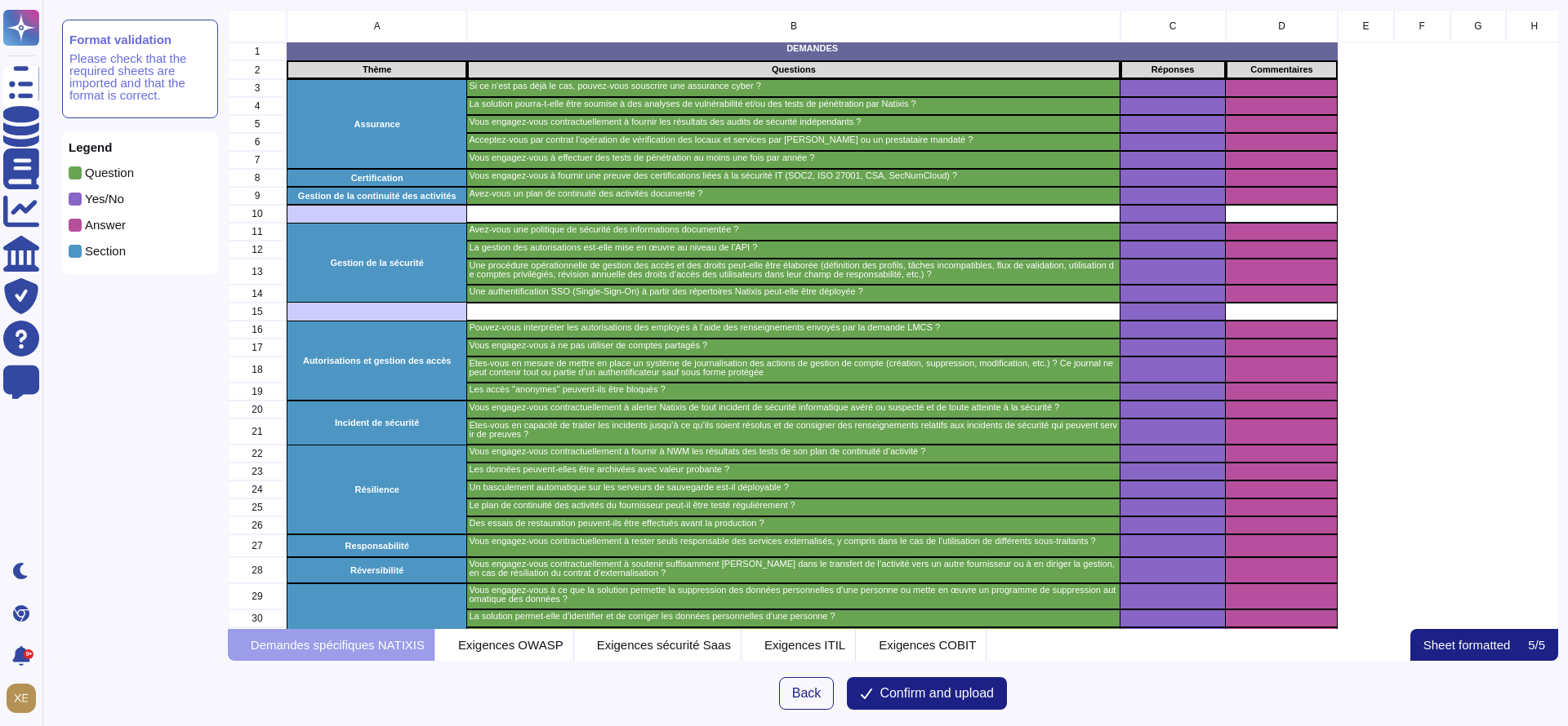
scroll to position [600, 1312]
